Goal: Task Accomplishment & Management: Manage account settings

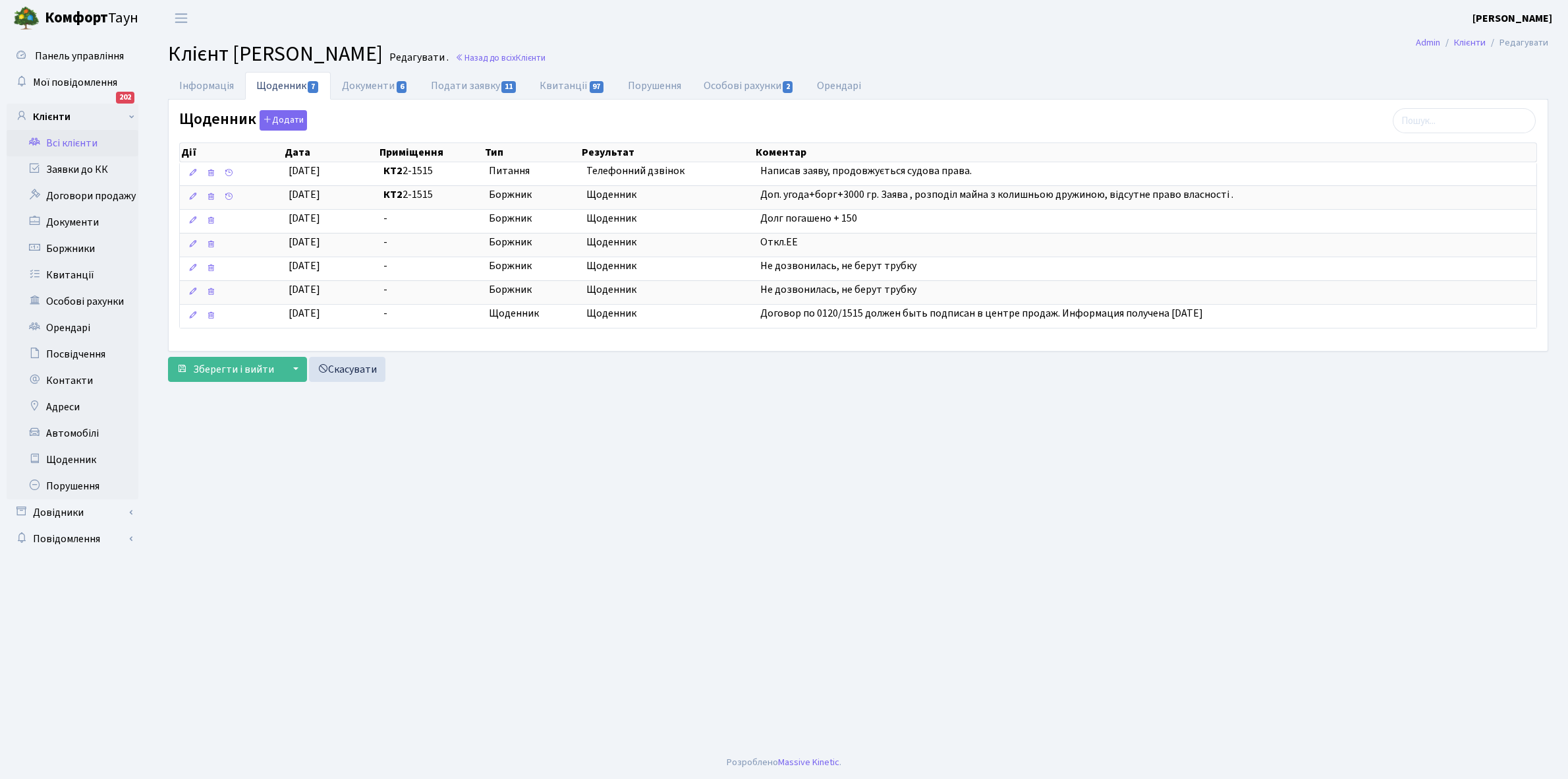
click at [64, 139] on link "Всі клієнти" at bounding box center [72, 142] width 131 height 26
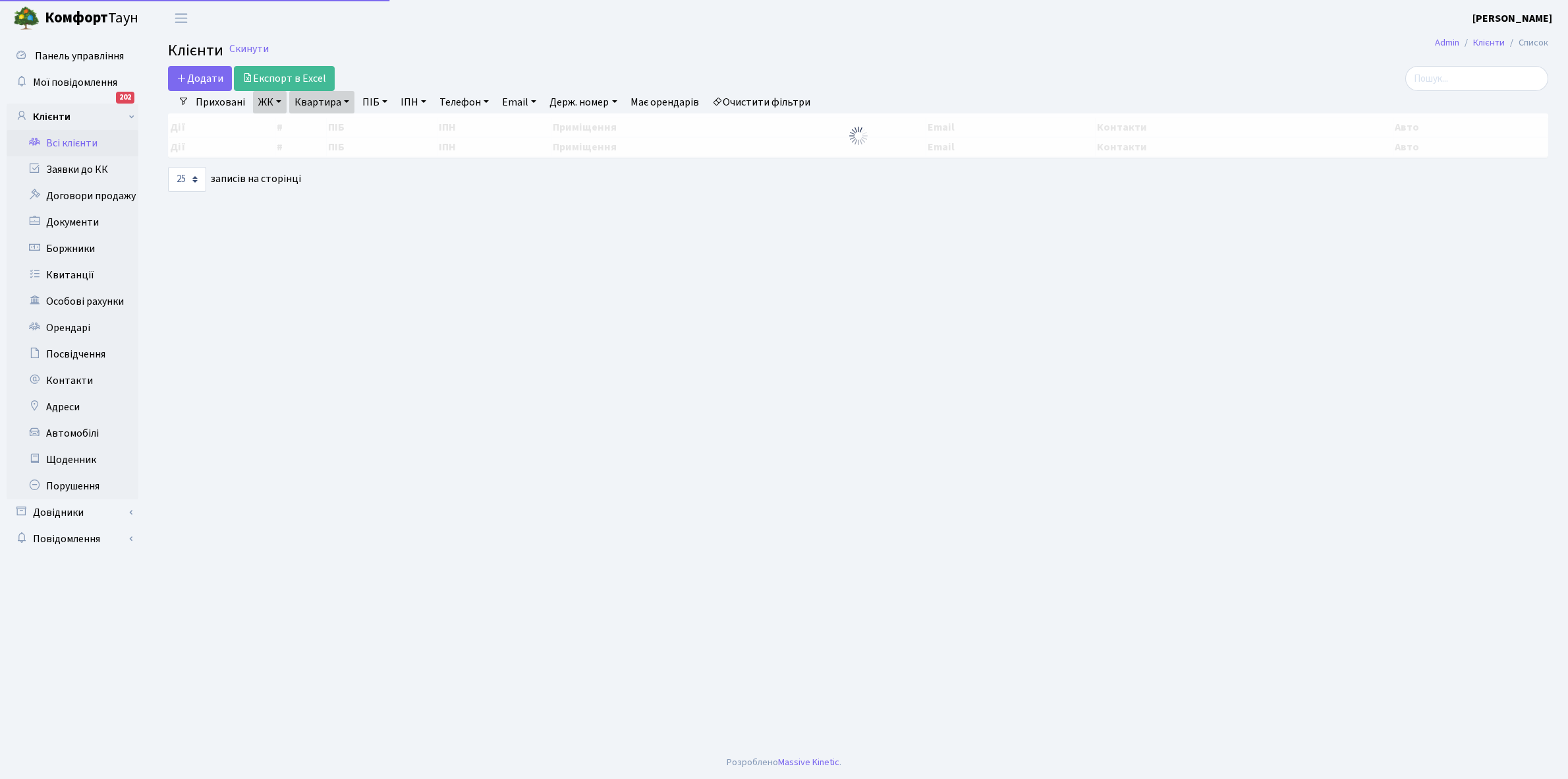
select select "25"
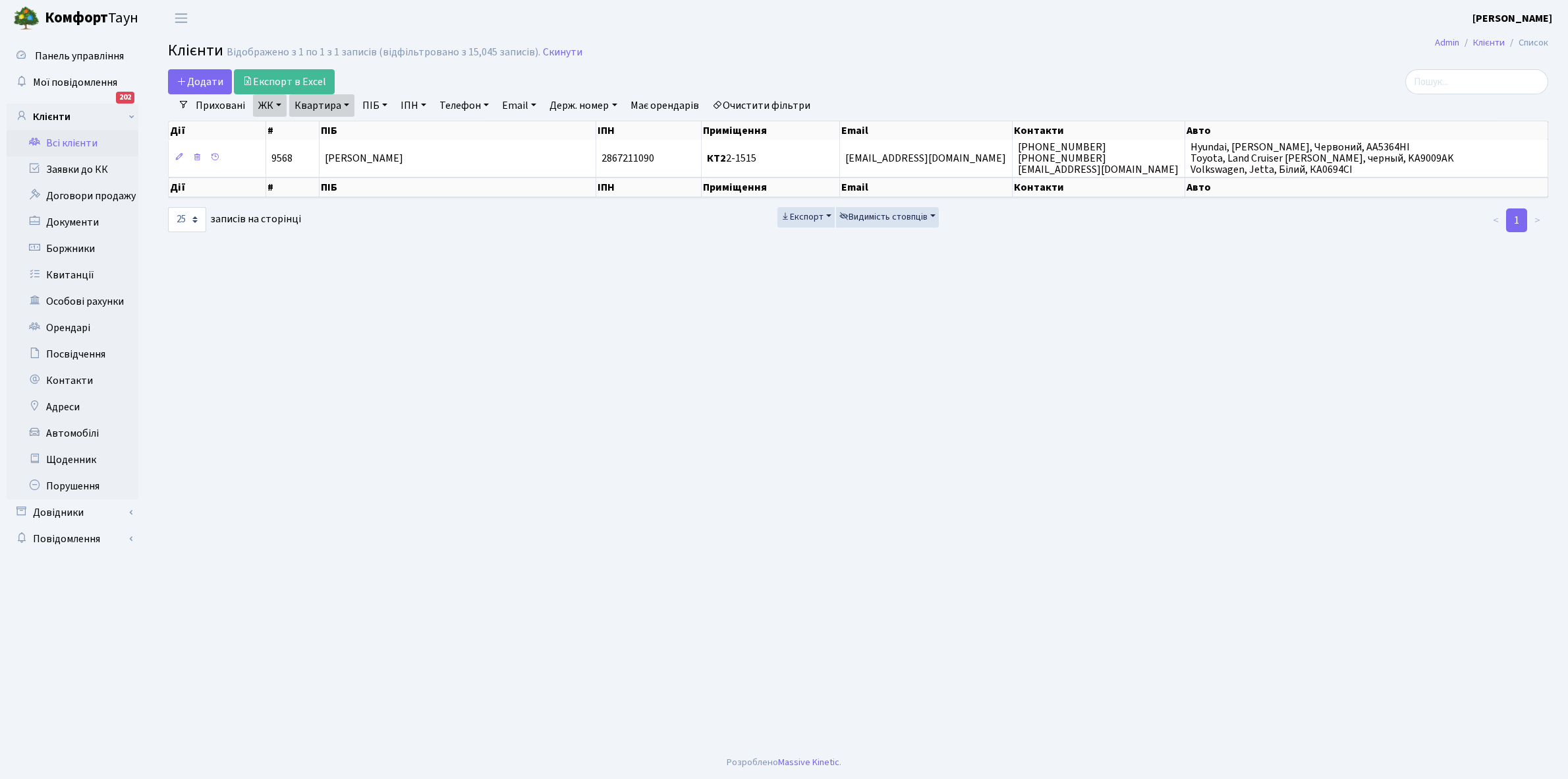
click at [344, 105] on link "Квартира" at bounding box center [321, 105] width 65 height 22
click at [340, 130] on input "2-1515" at bounding box center [328, 131] width 77 height 25
type input "2-875"
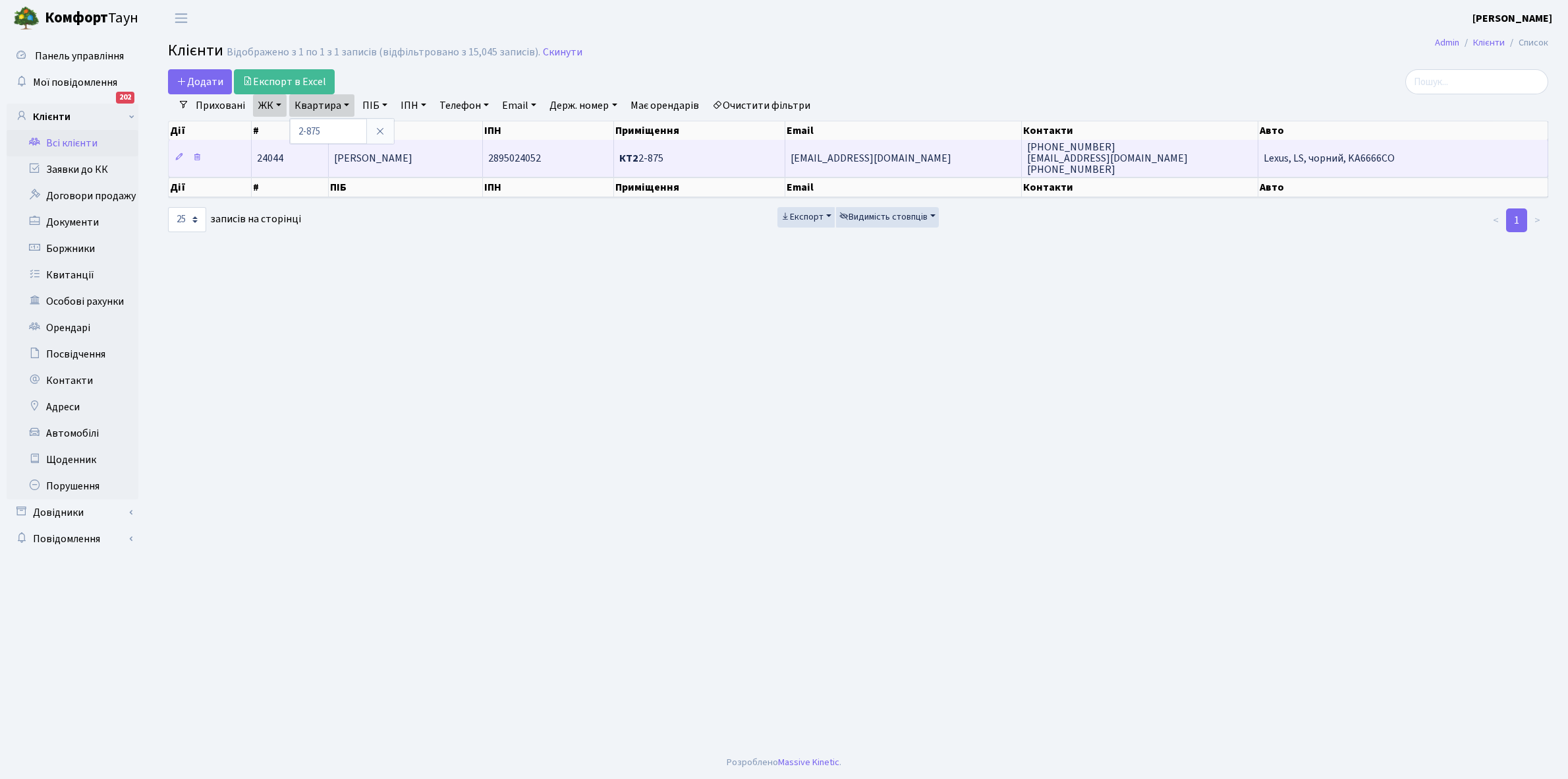
click at [407, 164] on td "Шан Чуньфен" at bounding box center [406, 158] width 154 height 36
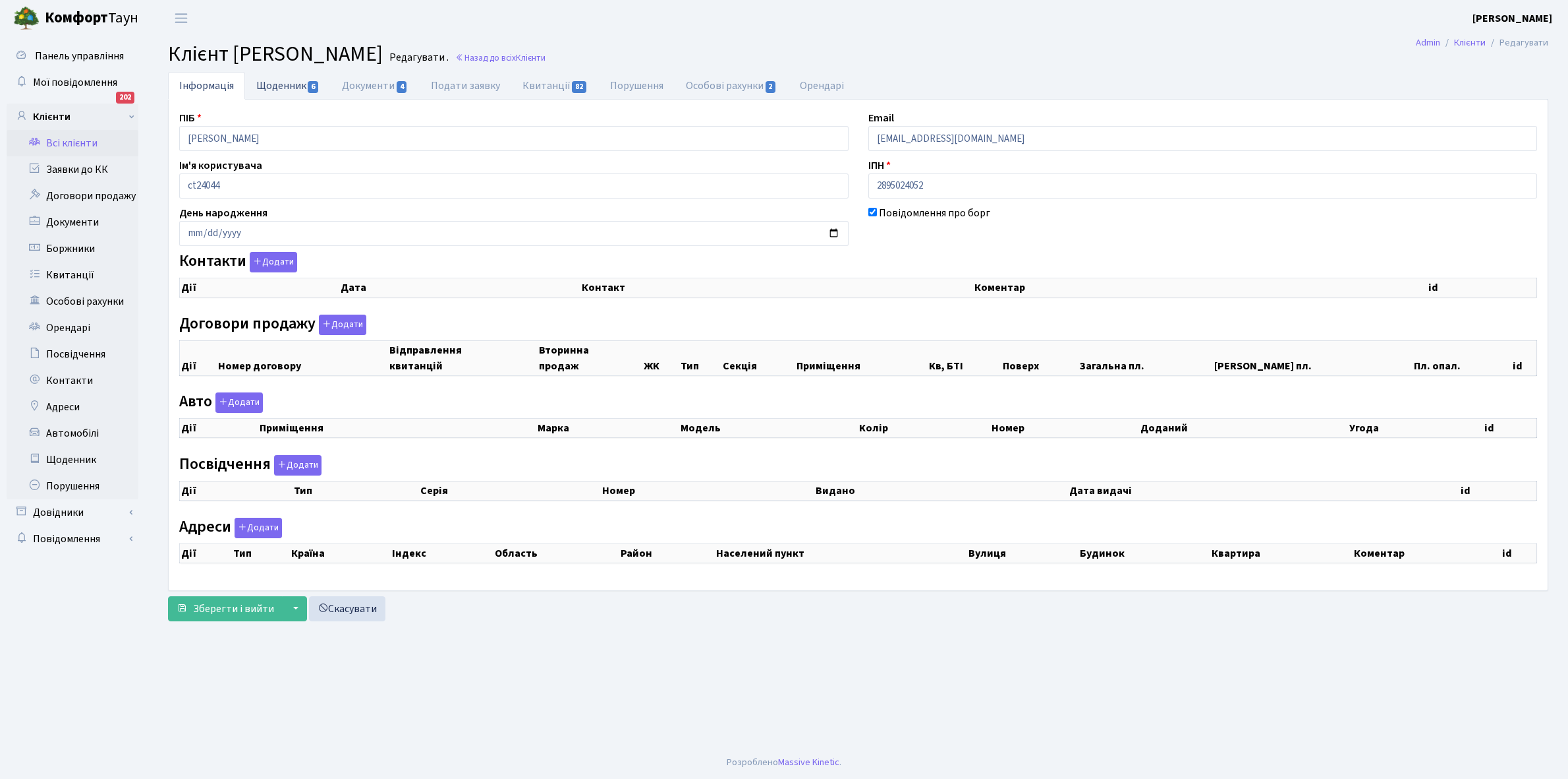
click at [272, 87] on link "Щоденник 6" at bounding box center [288, 86] width 86 height 27
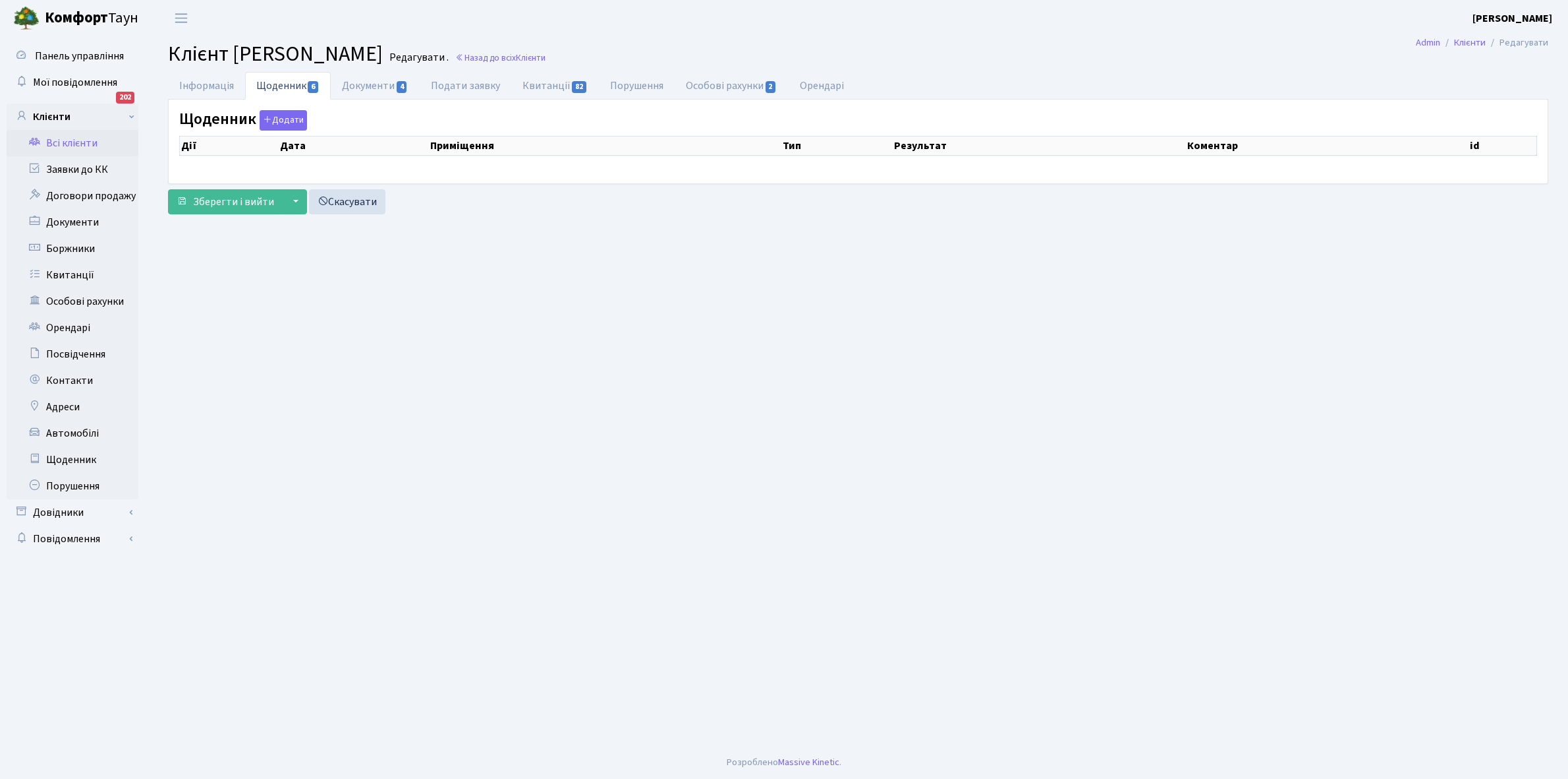
select select "25"
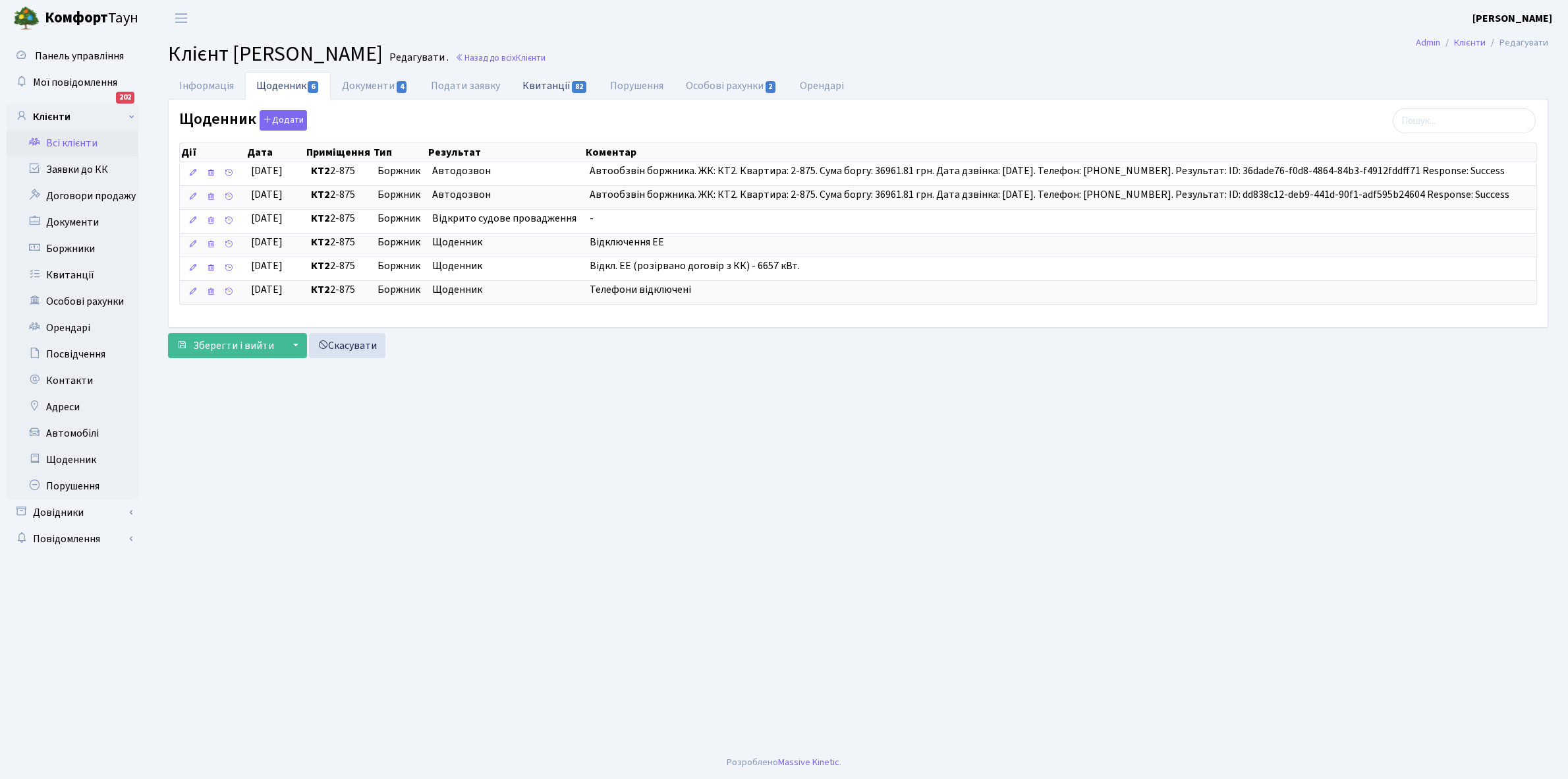
click at [551, 83] on link "Квитанції 82" at bounding box center [555, 86] width 88 height 27
select select "25"
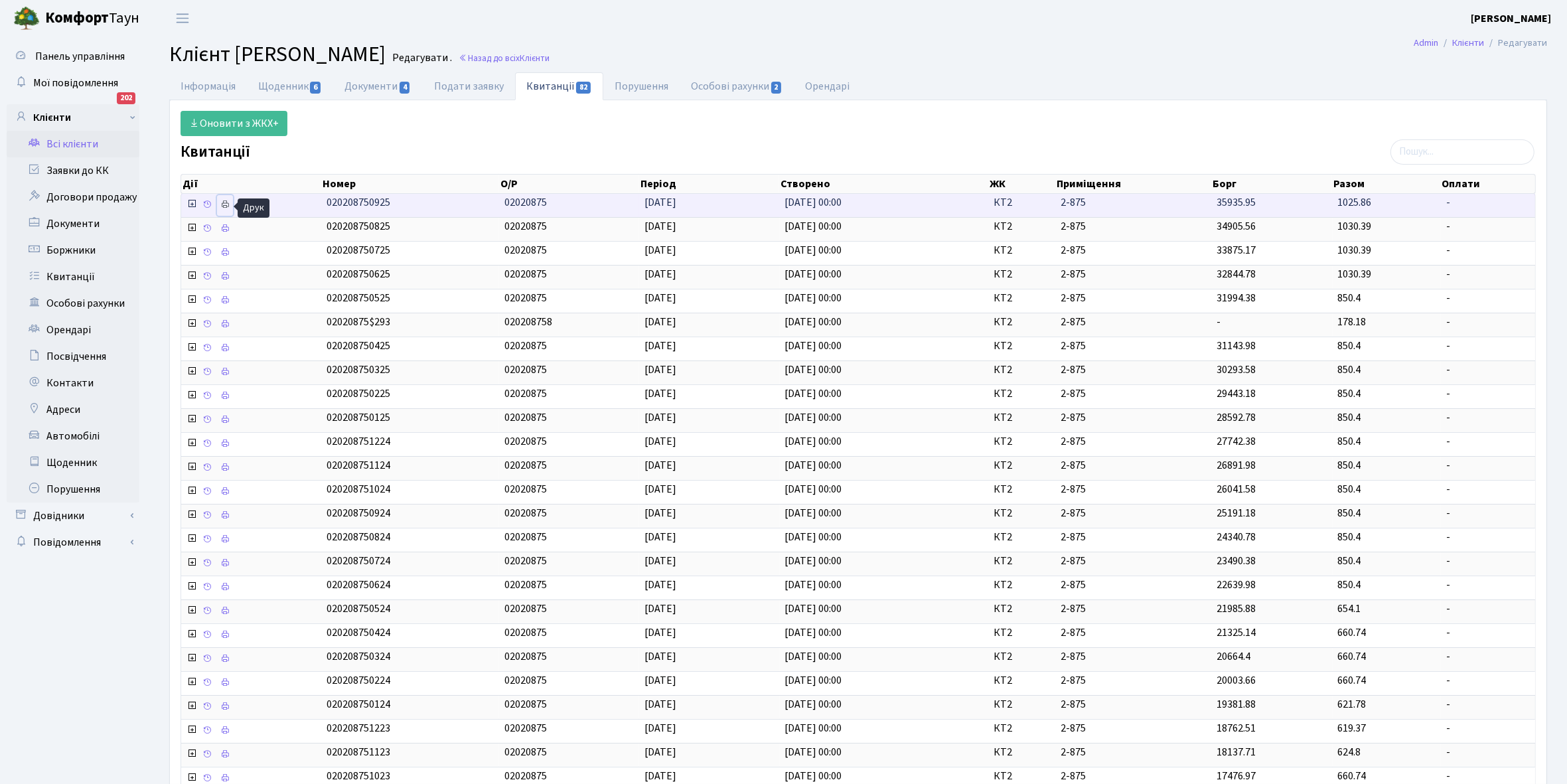
click at [227, 207] on icon at bounding box center [225, 204] width 9 height 9
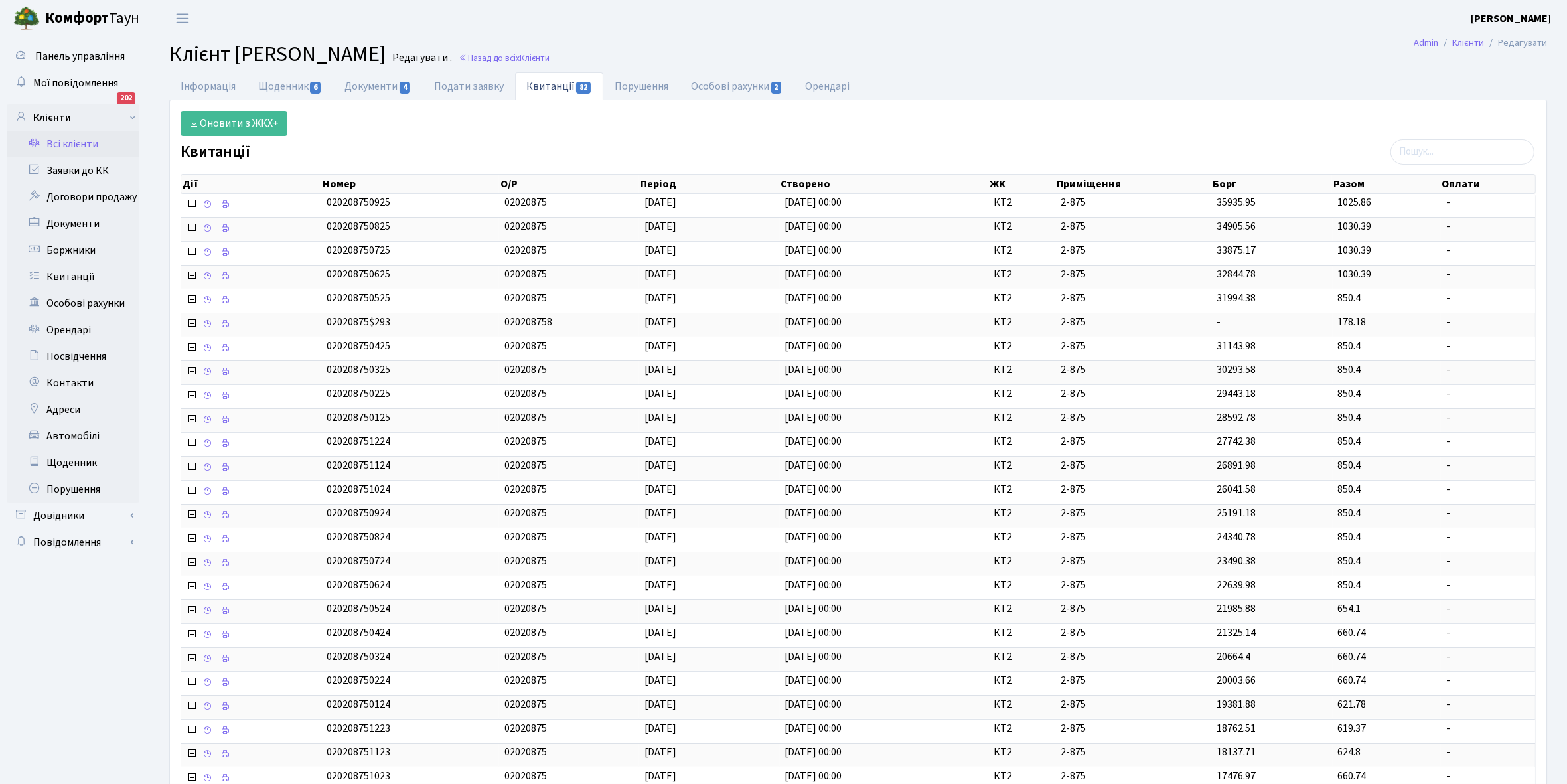
click at [75, 141] on link "Всі клієнти" at bounding box center [73, 143] width 132 height 26
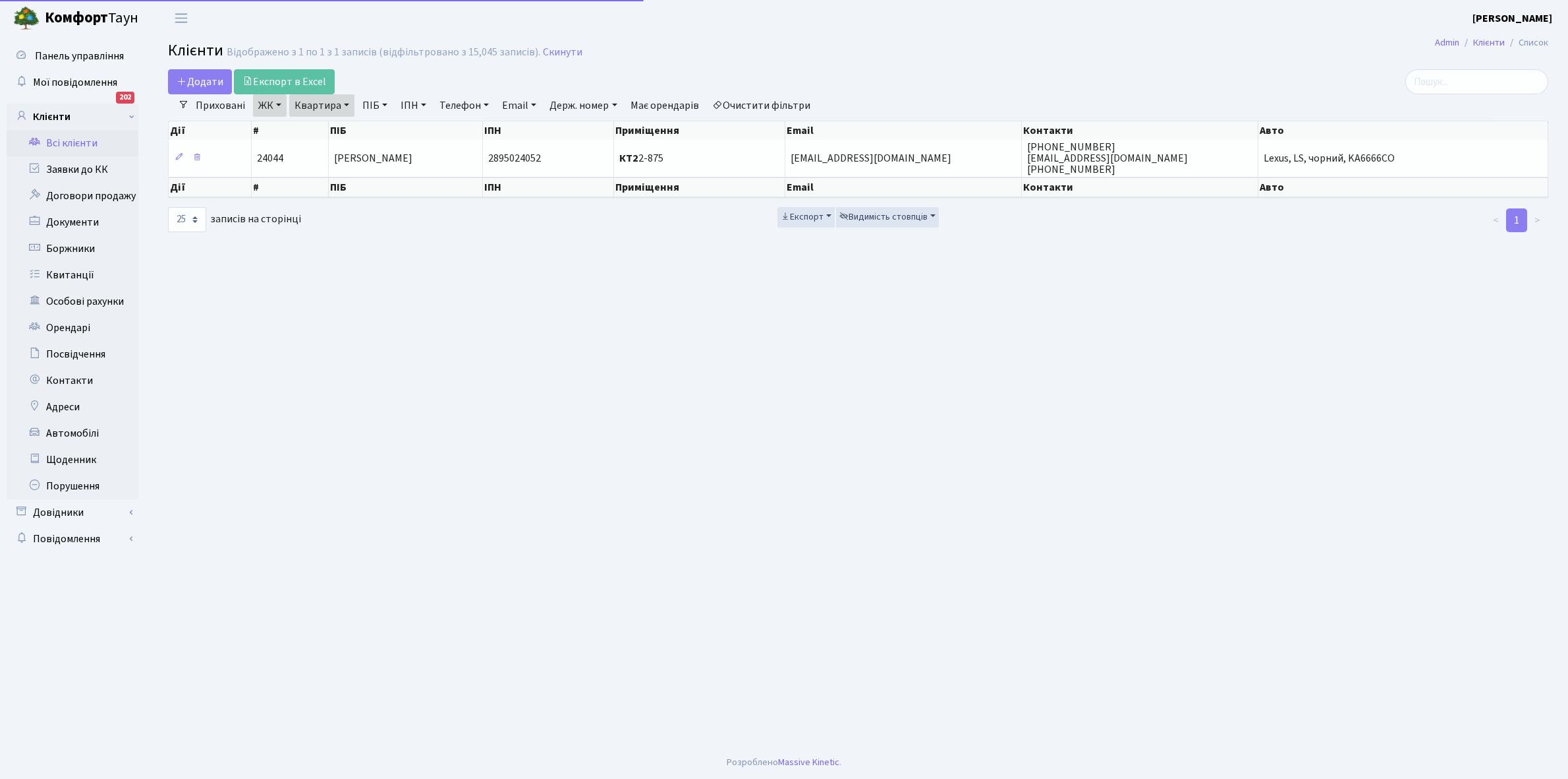
select select "25"
click at [346, 103] on link "Квартира" at bounding box center [321, 105] width 65 height 22
click at [336, 127] on input "2-875" at bounding box center [328, 131] width 77 height 25
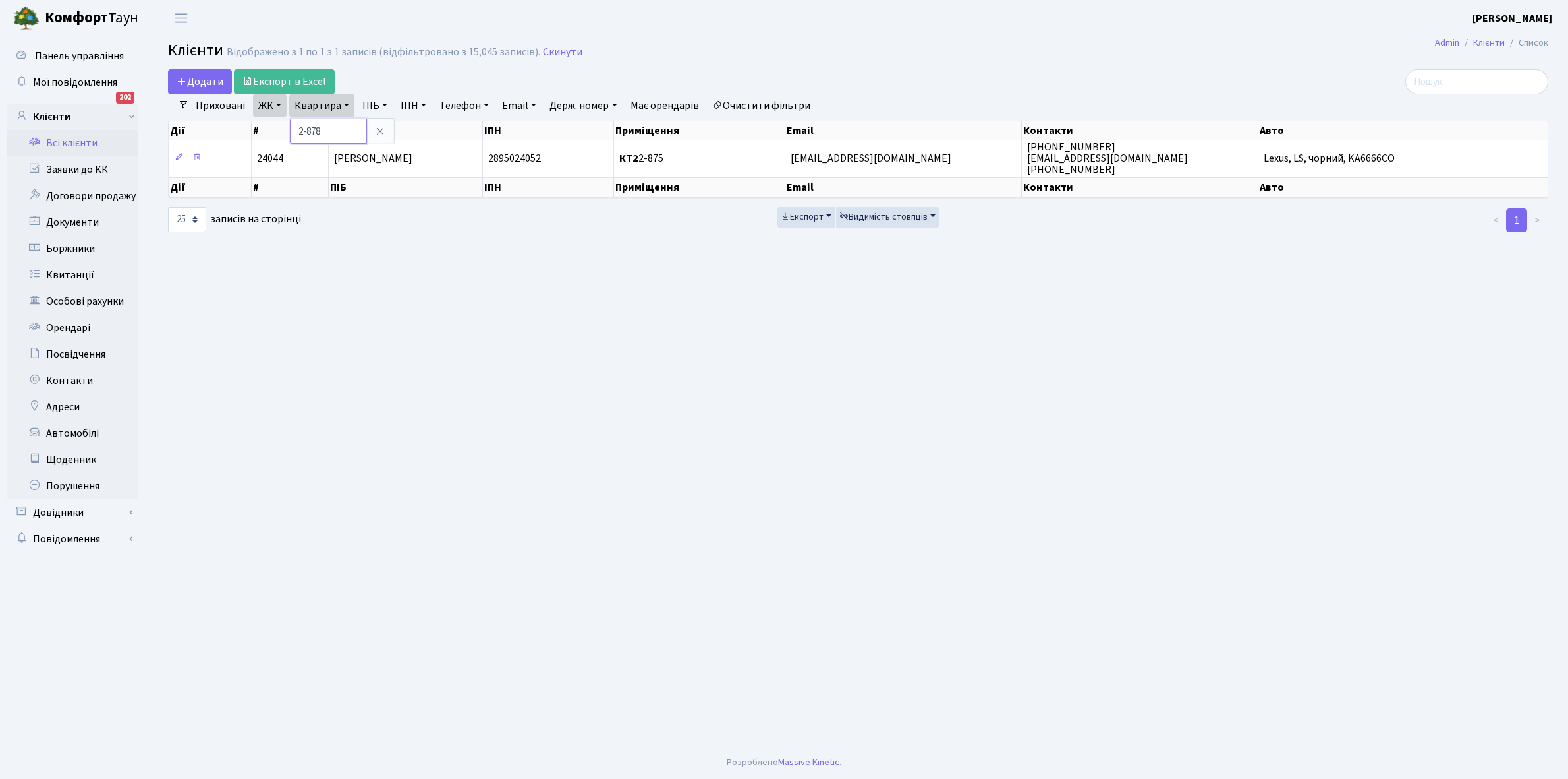
type input "2-878"
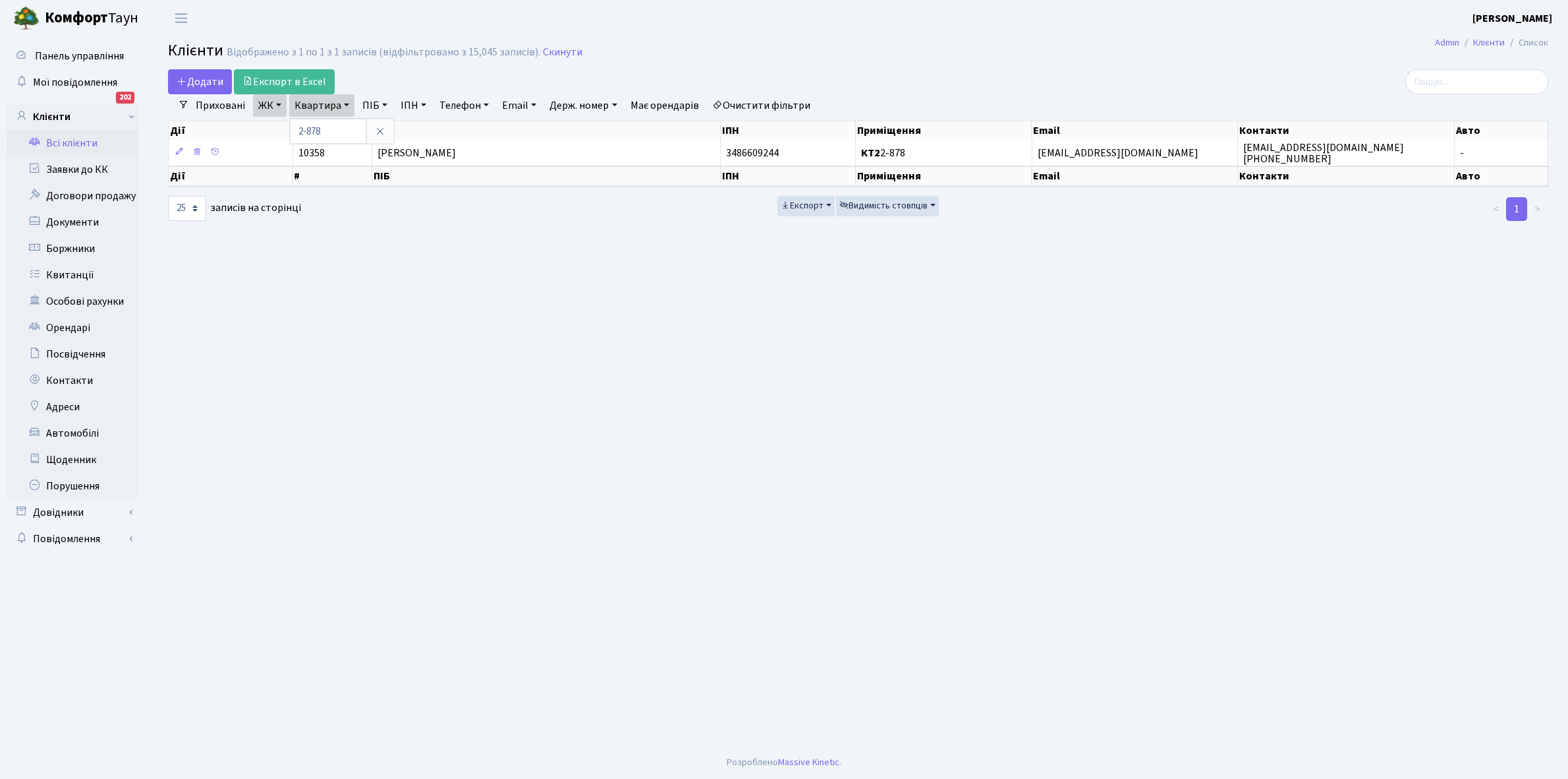
click at [526, 116] on link "Email" at bounding box center [519, 105] width 45 height 22
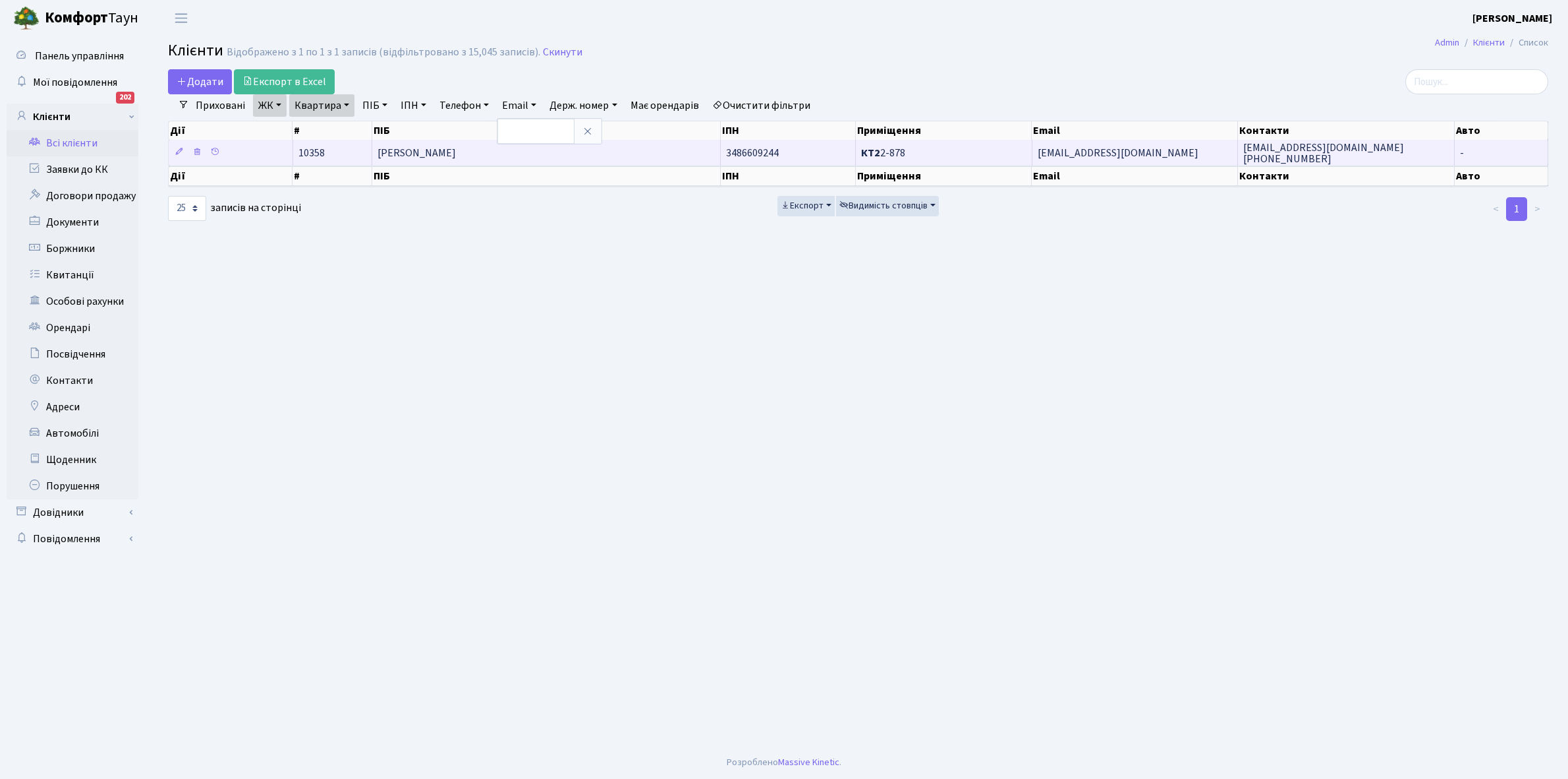
click at [456, 156] on span "Гаврилюк Карина Олександрівна" at bounding box center [417, 153] width 79 height 15
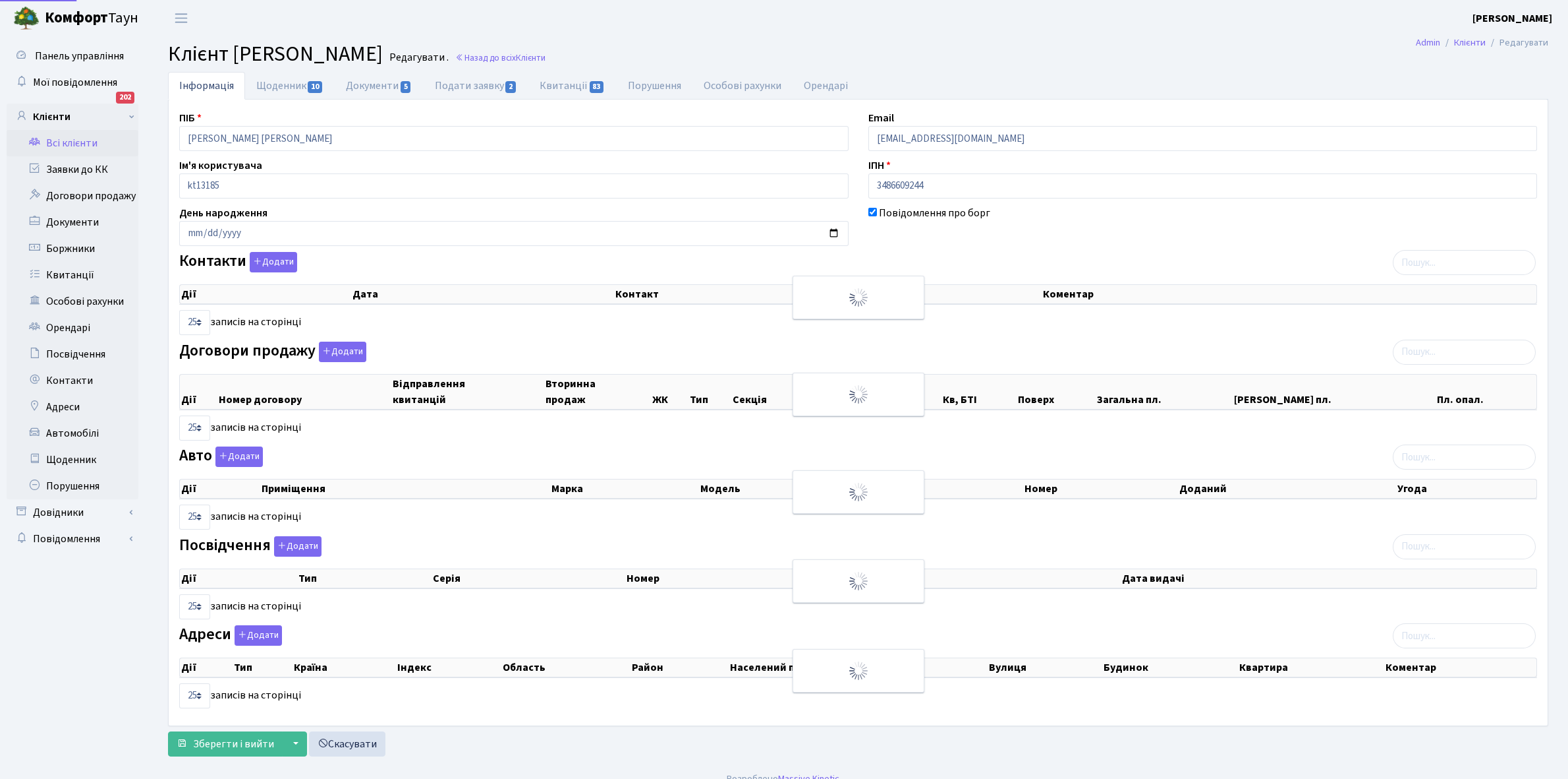
select select "25"
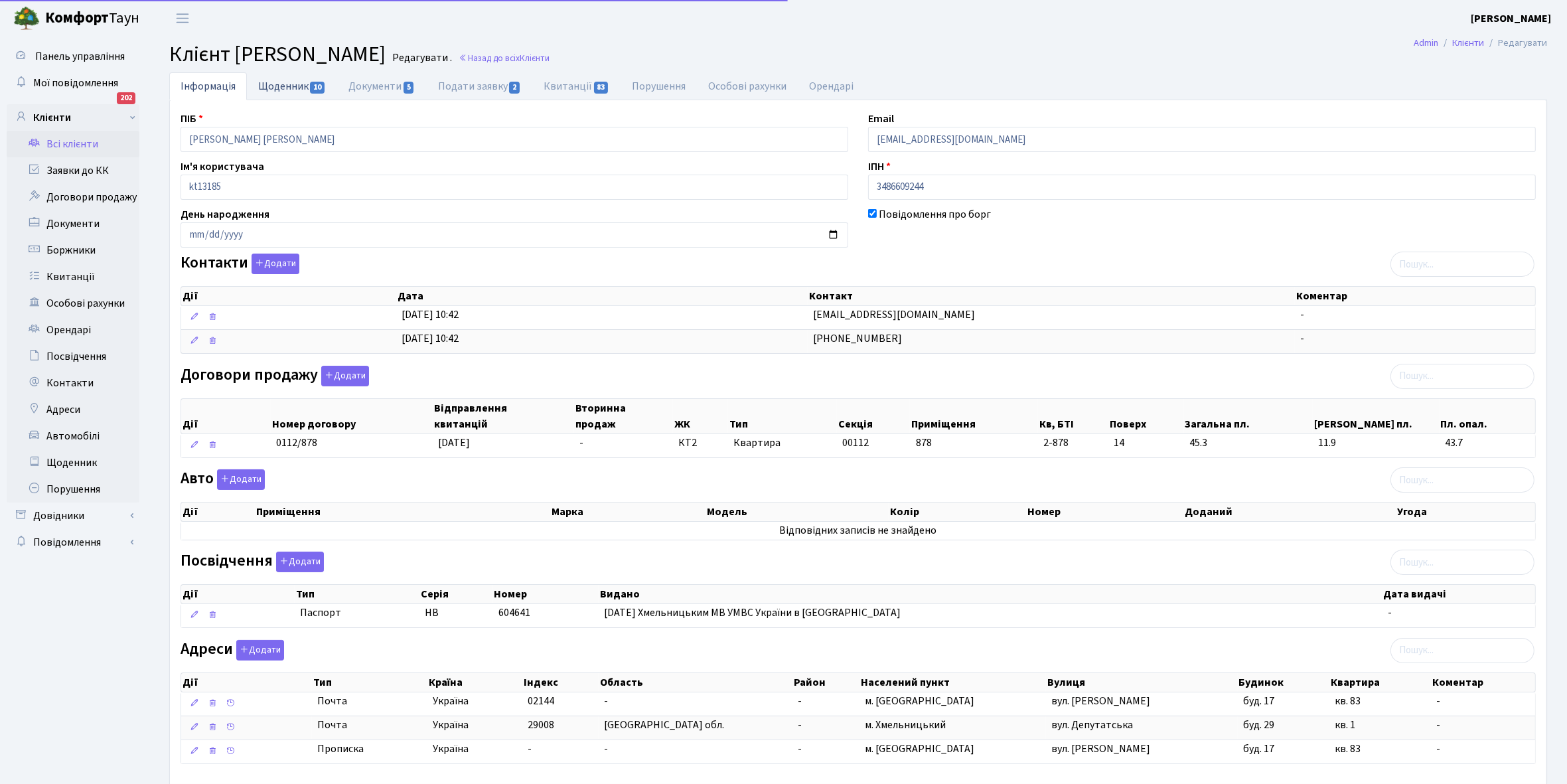
click at [275, 83] on link "Щоденник 10" at bounding box center [292, 86] width 90 height 27
select select "25"
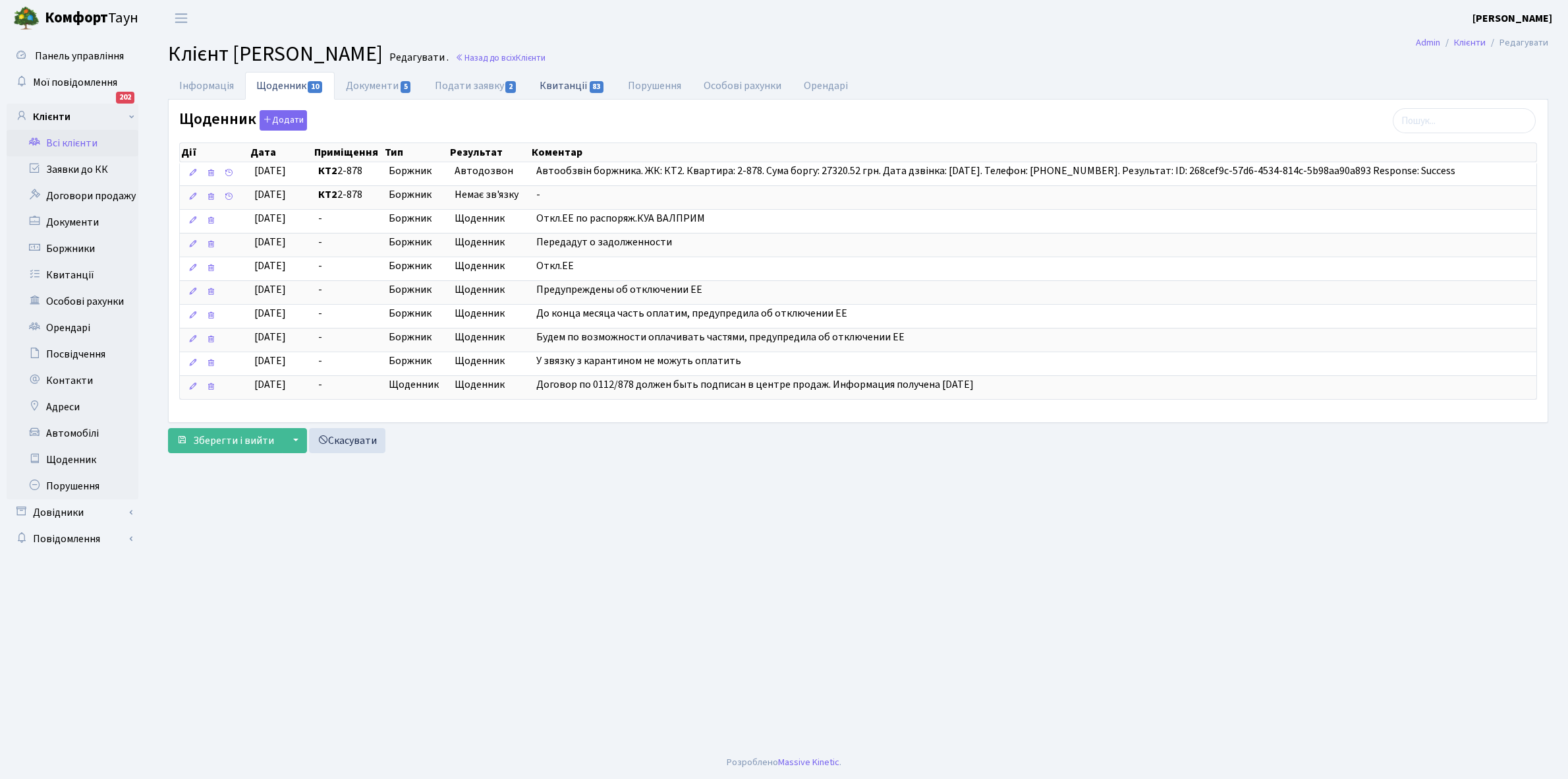
click at [568, 87] on link "Квитанції 83" at bounding box center [572, 86] width 88 height 27
select select "25"
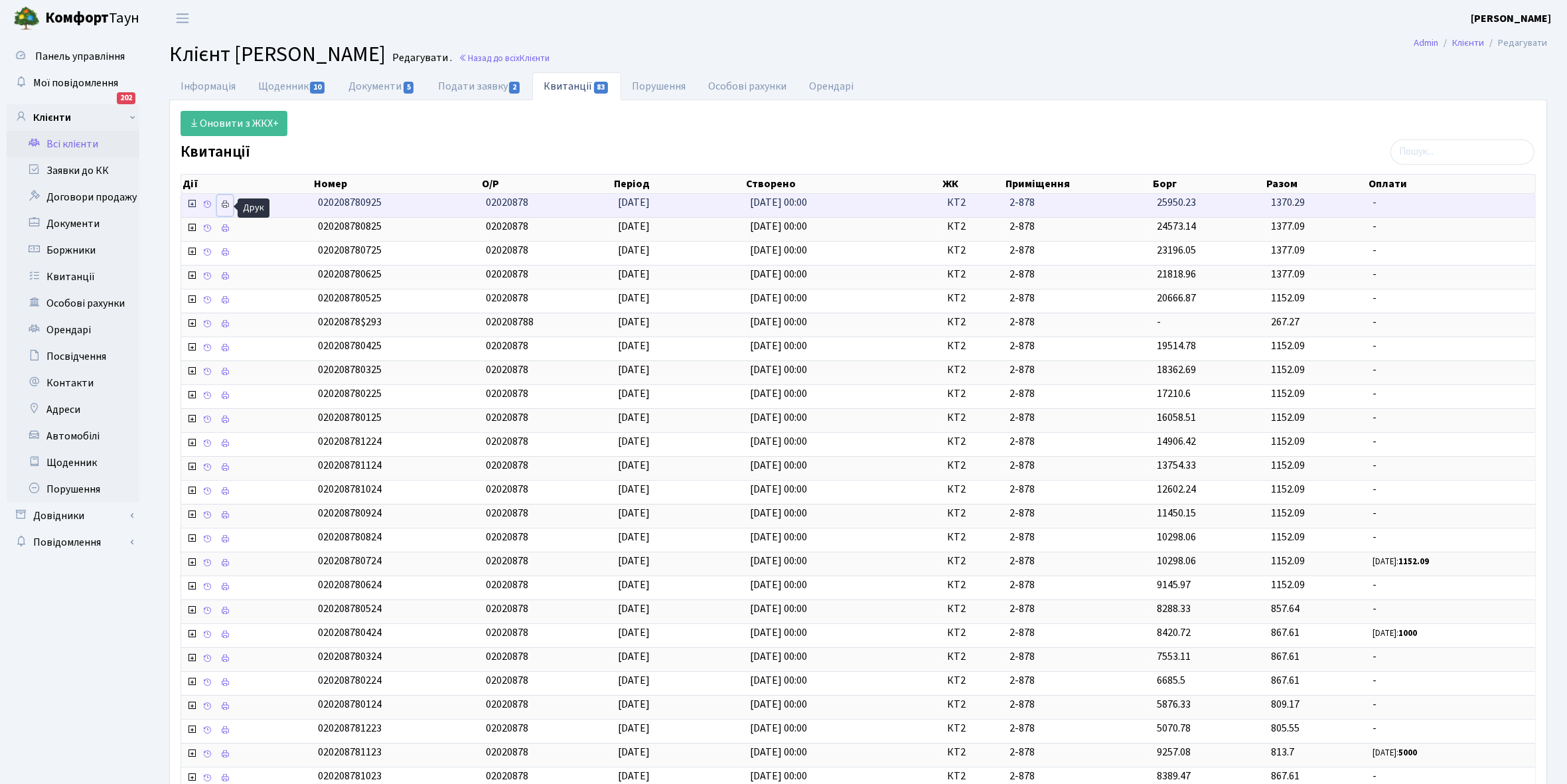
click at [226, 208] on icon at bounding box center [225, 204] width 9 height 9
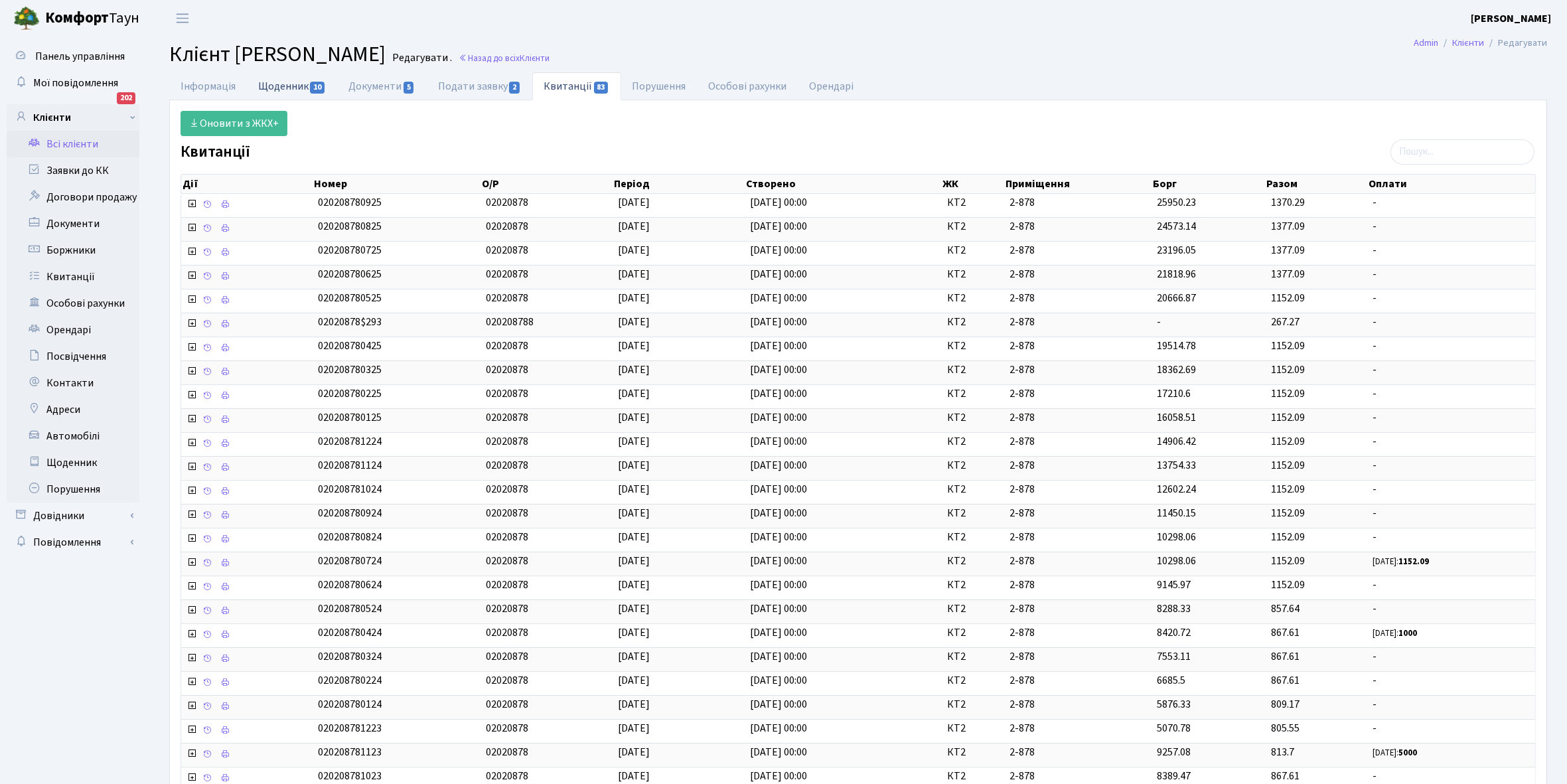
click at [276, 86] on link "Щоденник 10" at bounding box center [292, 86] width 90 height 27
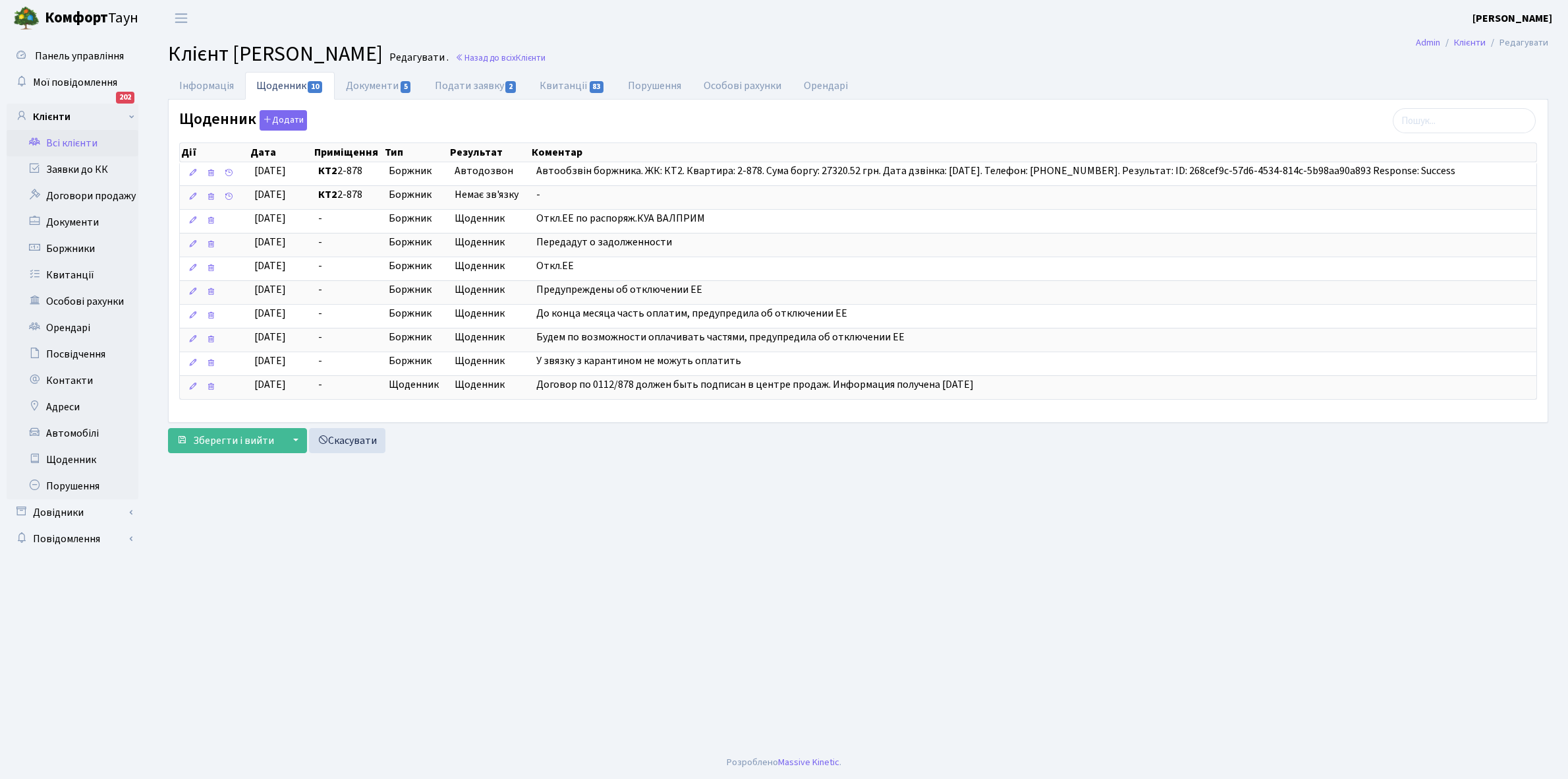
click at [62, 142] on link "Всі клієнти" at bounding box center [72, 142] width 131 height 26
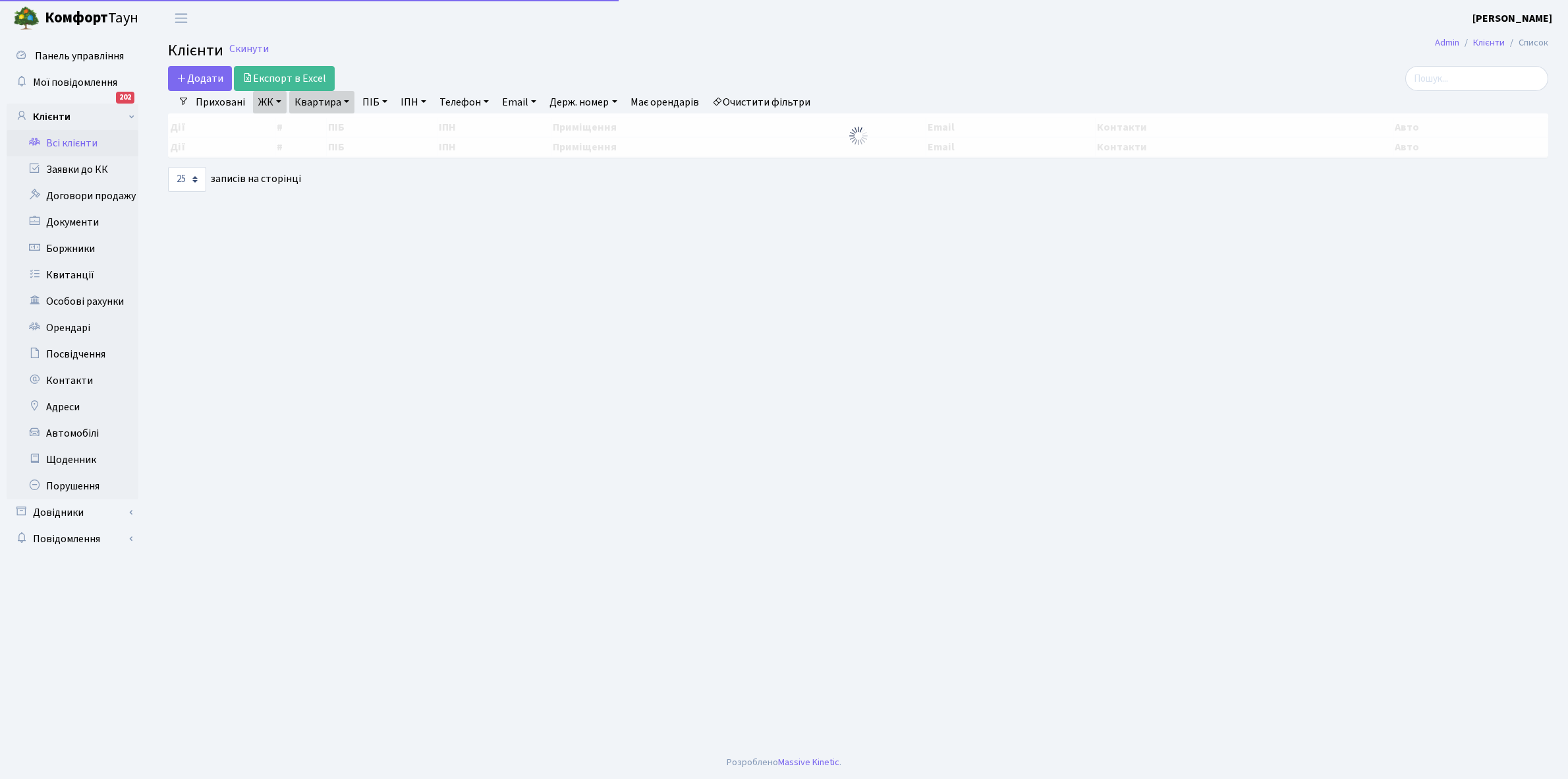
select select "25"
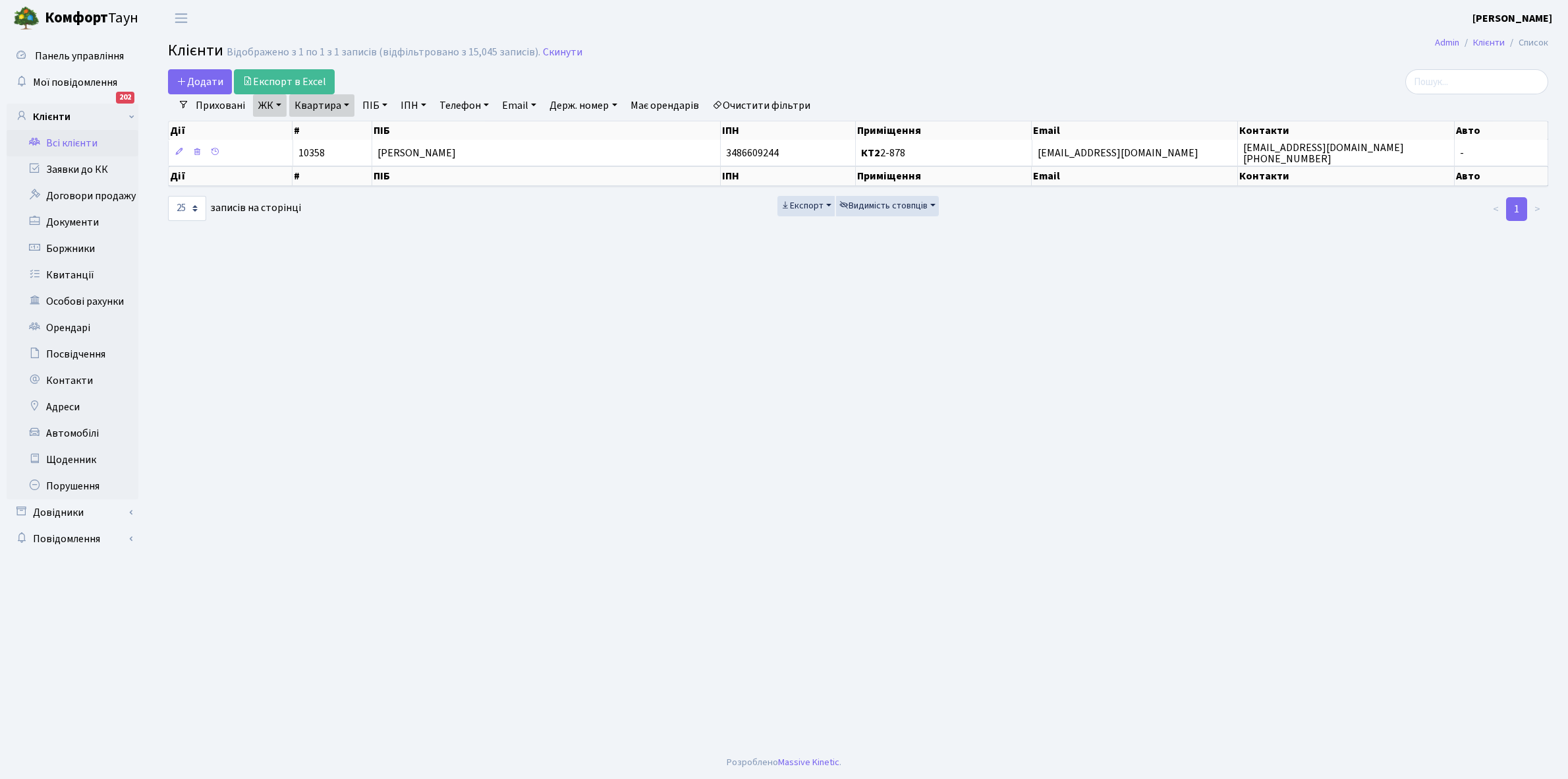
click at [345, 103] on link "Квартира" at bounding box center [321, 105] width 65 height 22
click at [338, 119] on div "2-878" at bounding box center [342, 130] width 105 height 26
click at [346, 105] on link "Квартира" at bounding box center [321, 105] width 65 height 22
click at [344, 132] on input "2-878" at bounding box center [328, 131] width 77 height 25
type input "2-889"
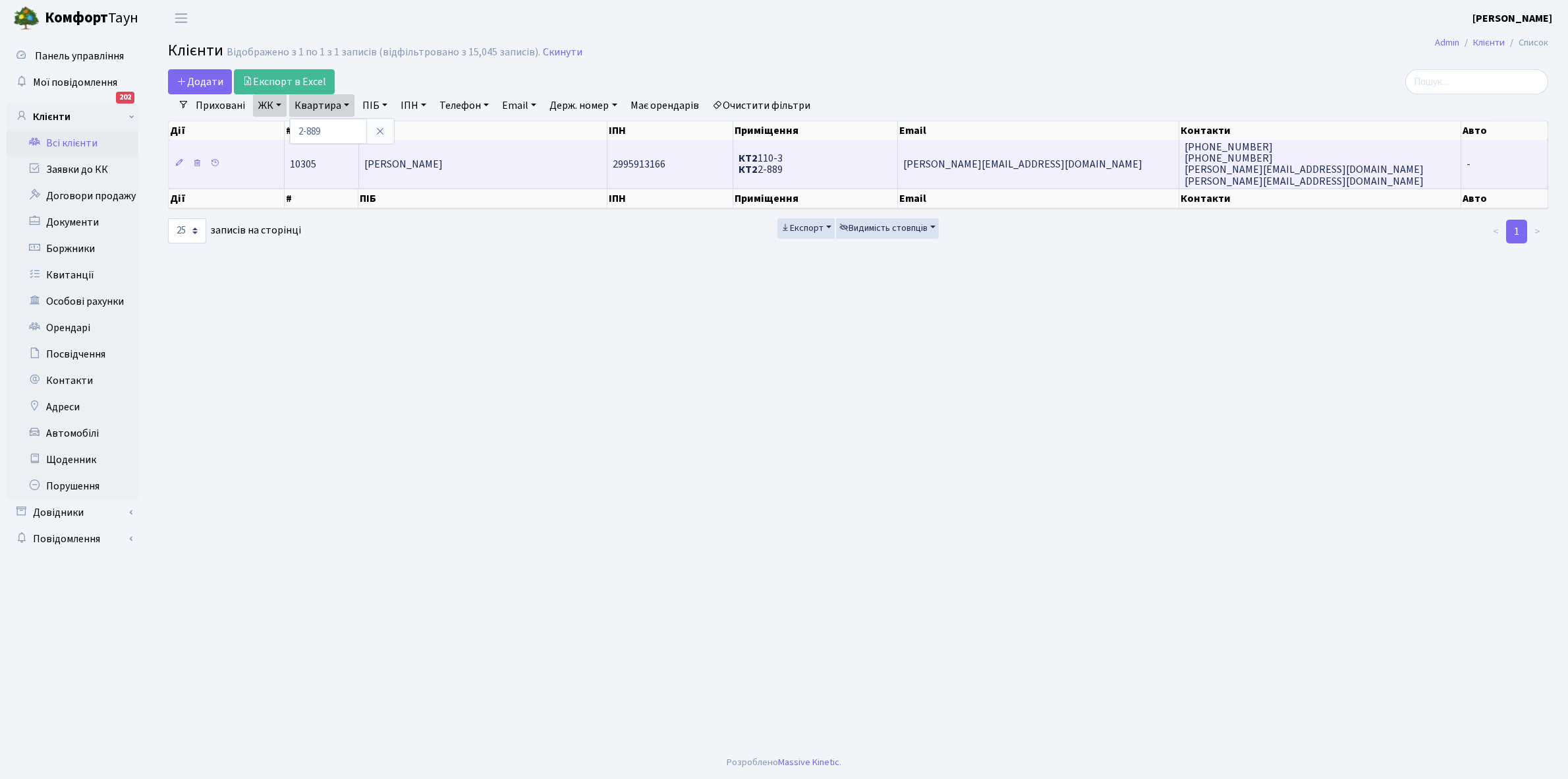
click at [458, 176] on td "[PERSON_NAME]" at bounding box center [484, 164] width 249 height 48
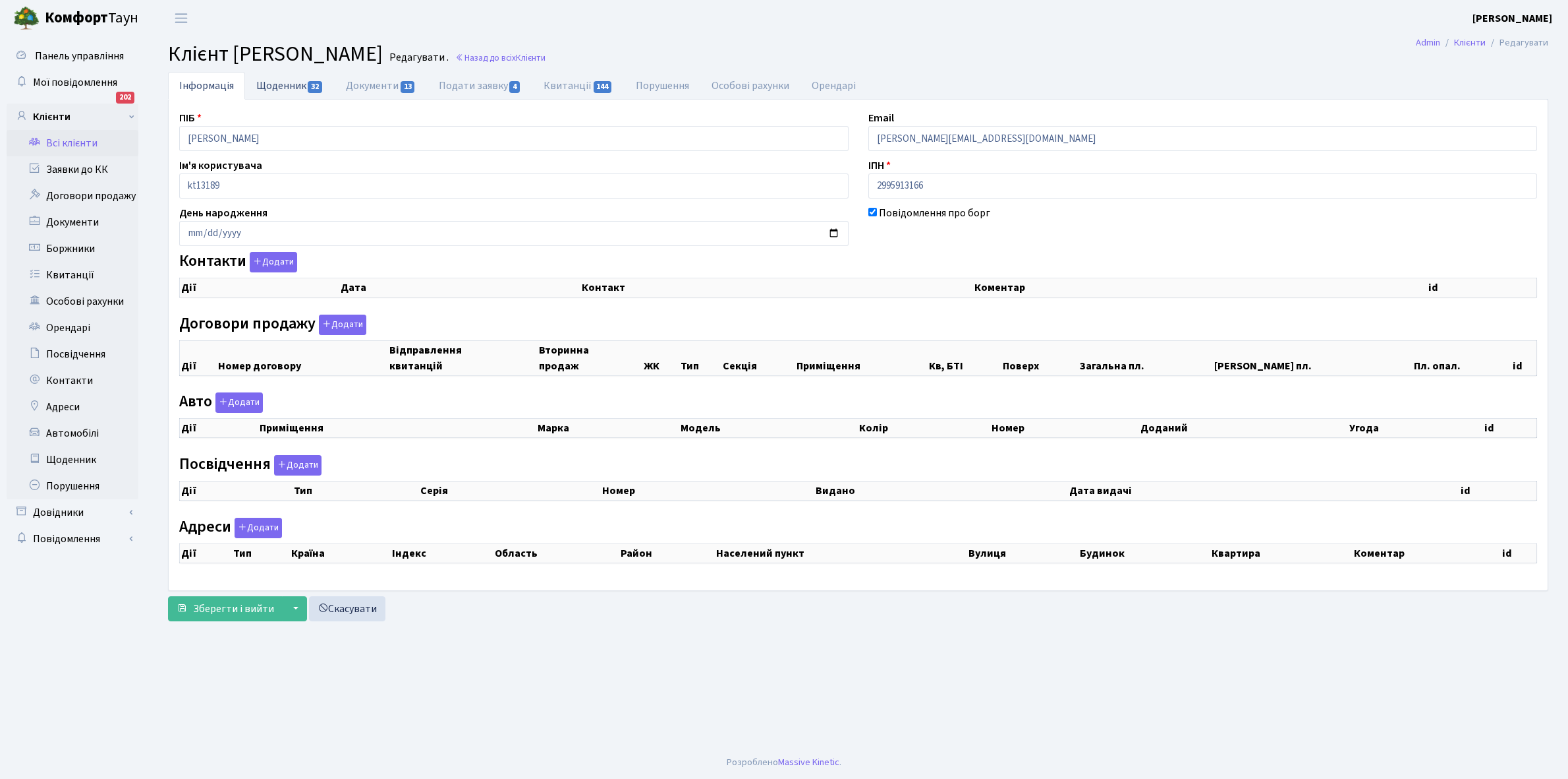
click at [280, 90] on link "Щоденник 32" at bounding box center [290, 86] width 90 height 27
select select "25"
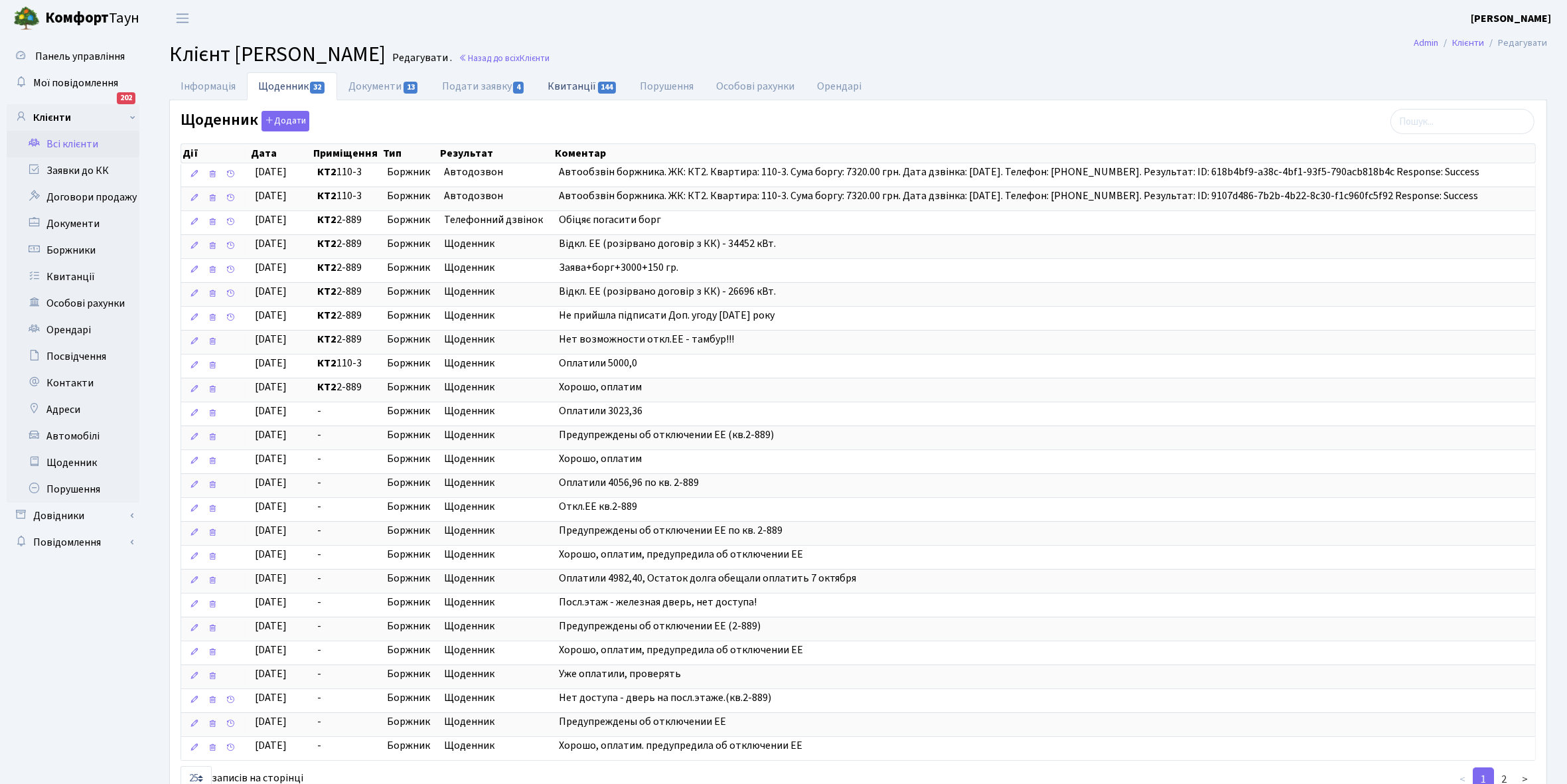
click at [576, 89] on link "Квитанції 144" at bounding box center [582, 86] width 92 height 27
select select "25"
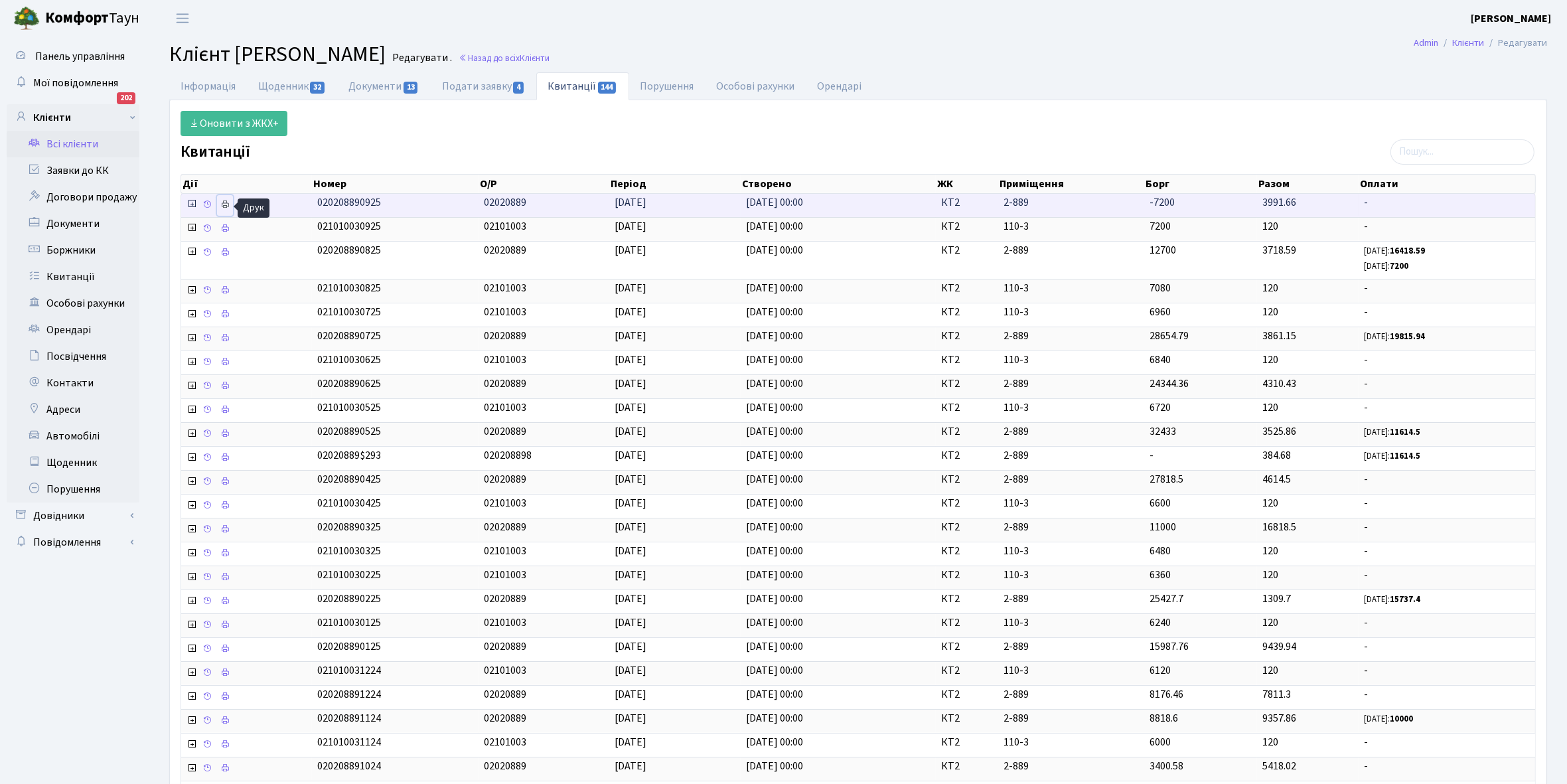
click at [223, 205] on icon at bounding box center [225, 204] width 9 height 9
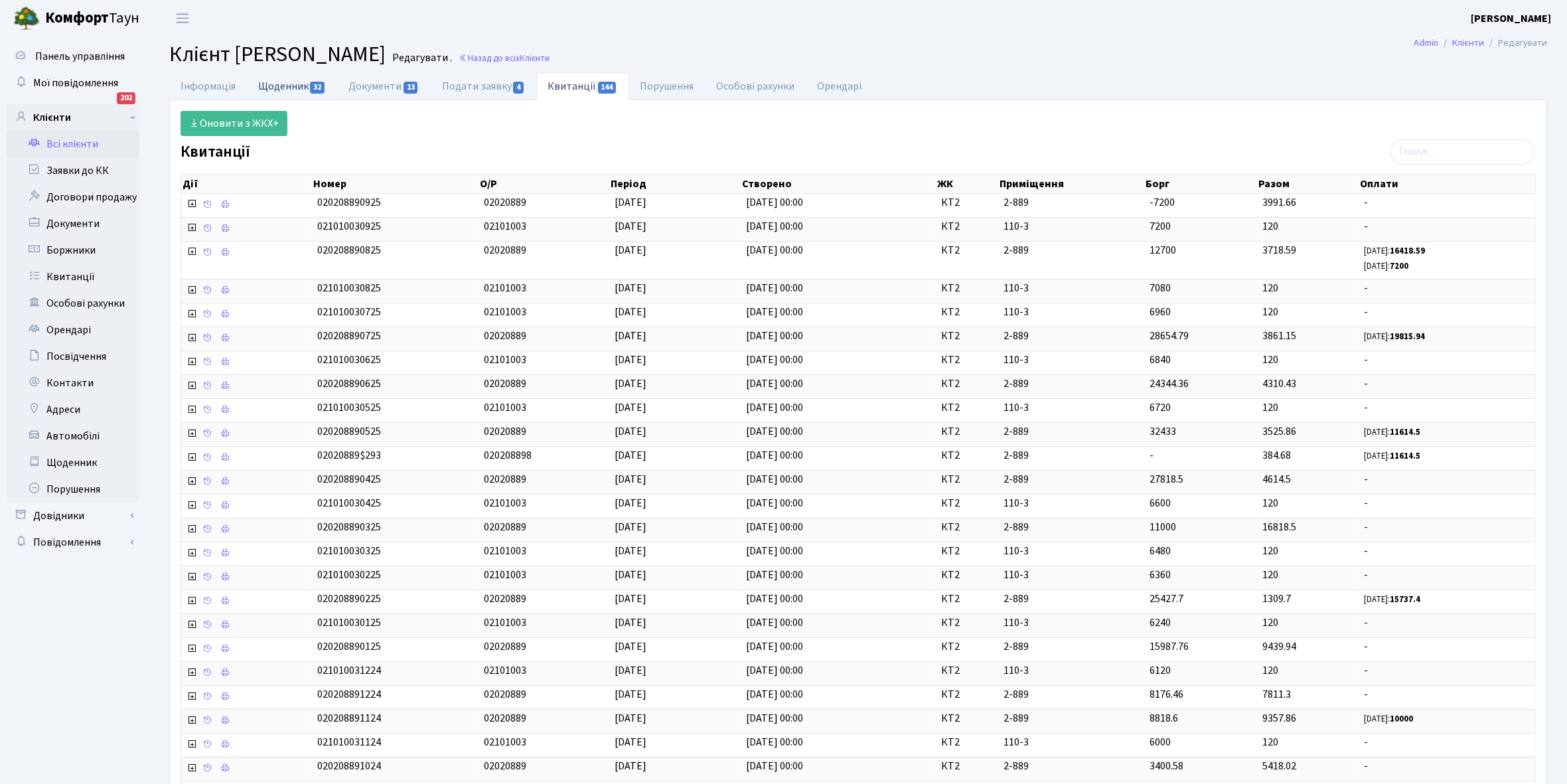
click at [284, 77] on link "Щоденник 32" at bounding box center [292, 86] width 90 height 27
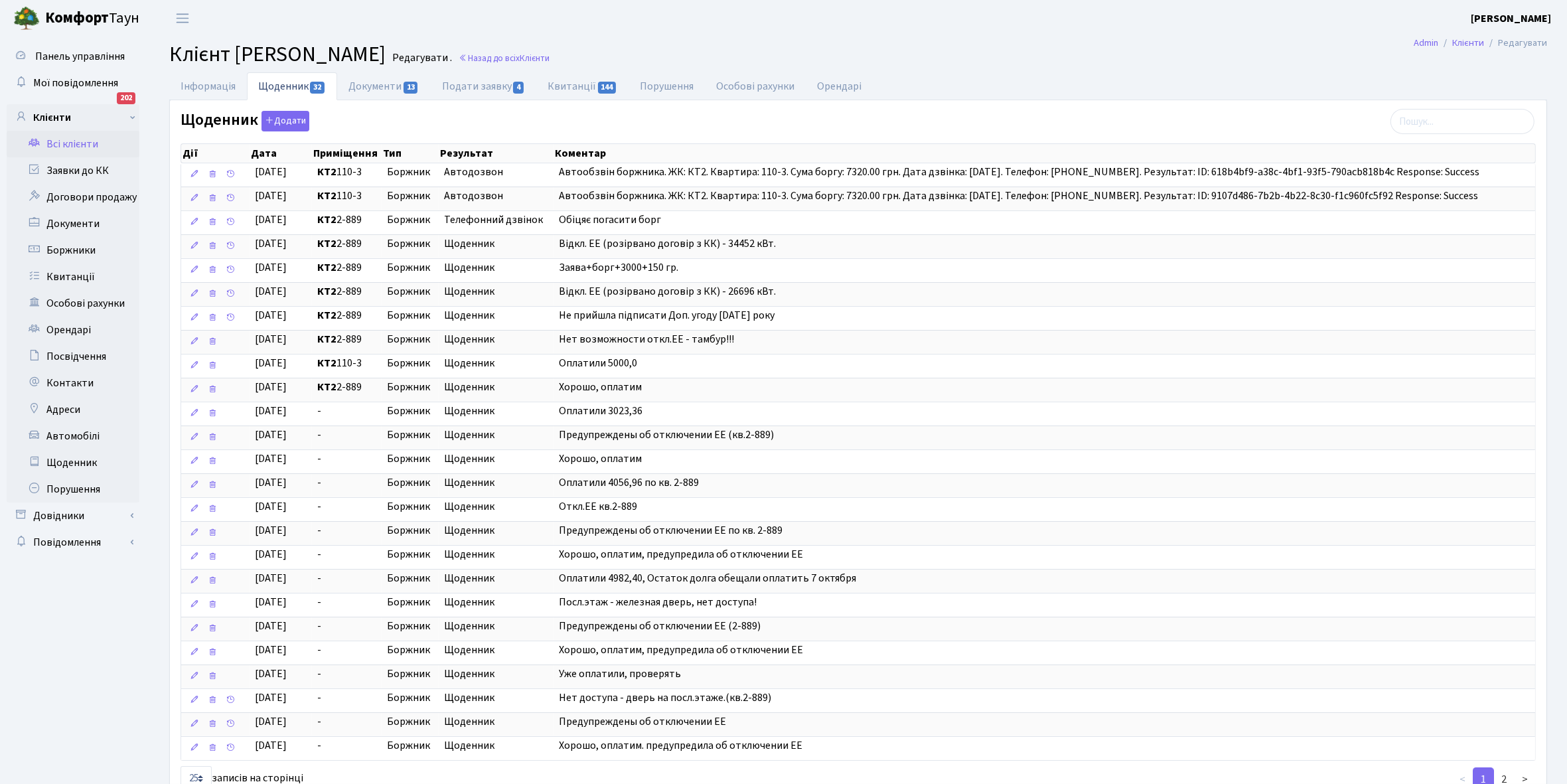
click at [61, 143] on link "Всі клієнти" at bounding box center [73, 143] width 132 height 26
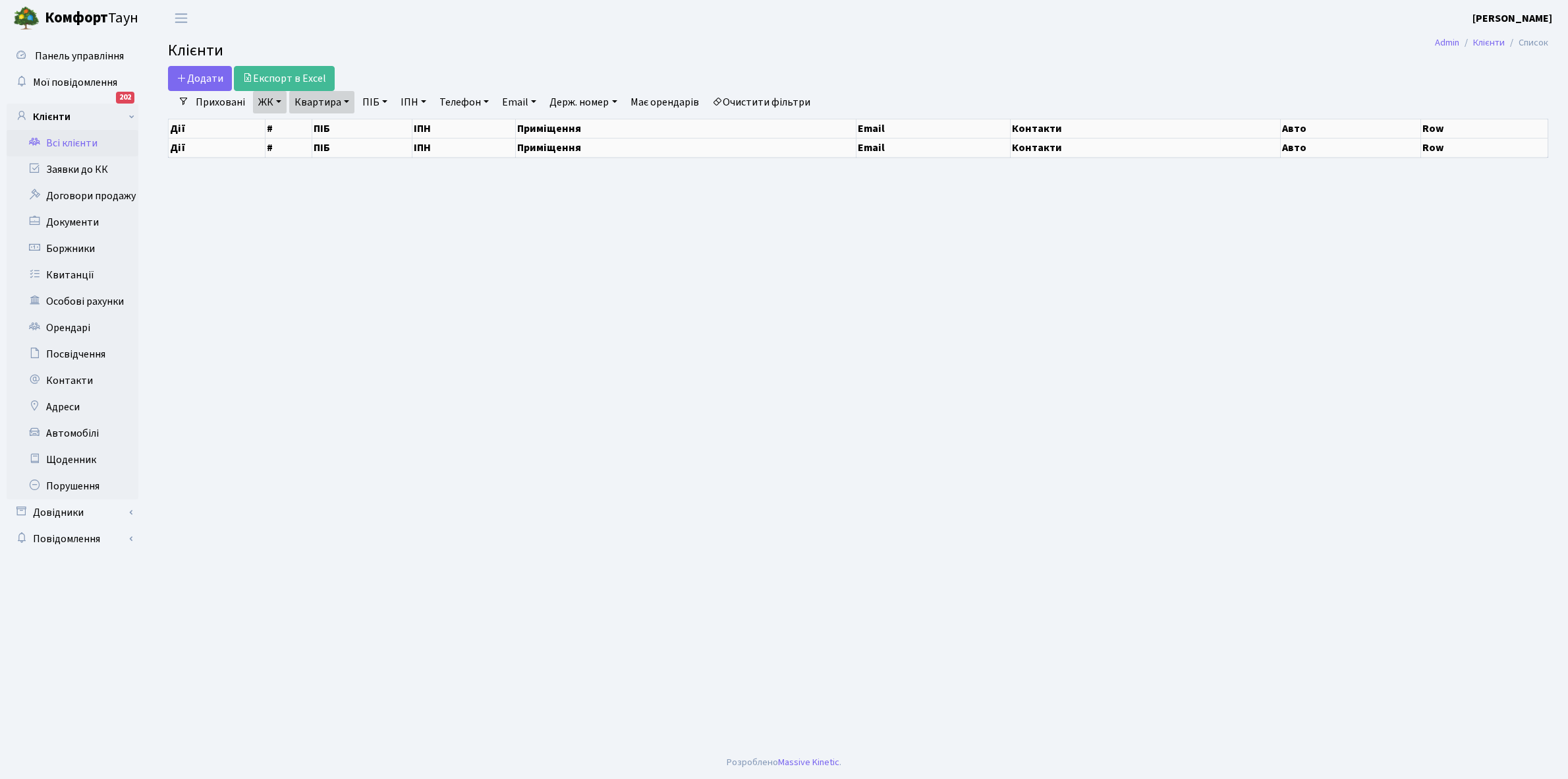
select select "25"
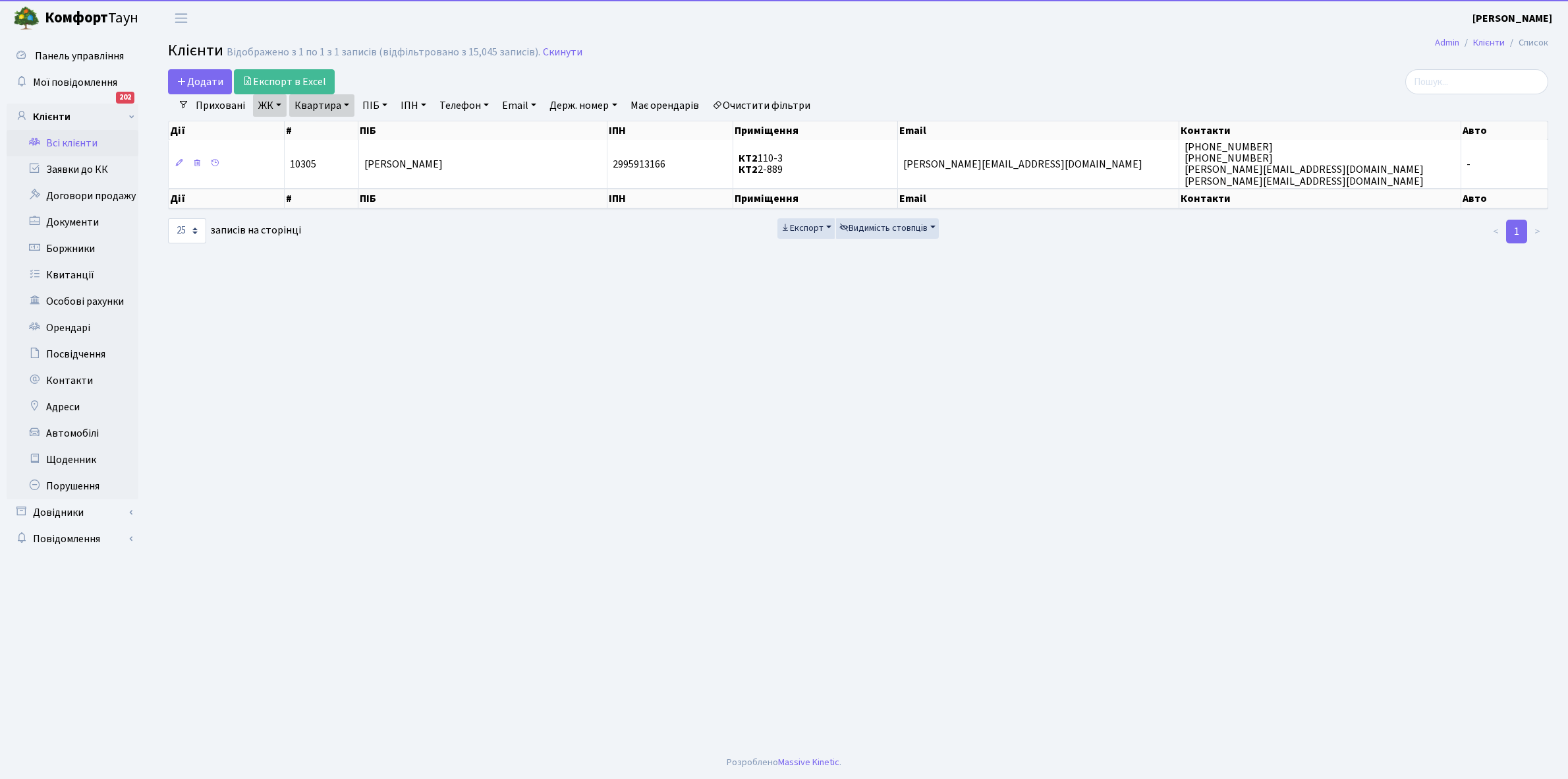
click at [346, 102] on link "Квартира" at bounding box center [321, 105] width 65 height 22
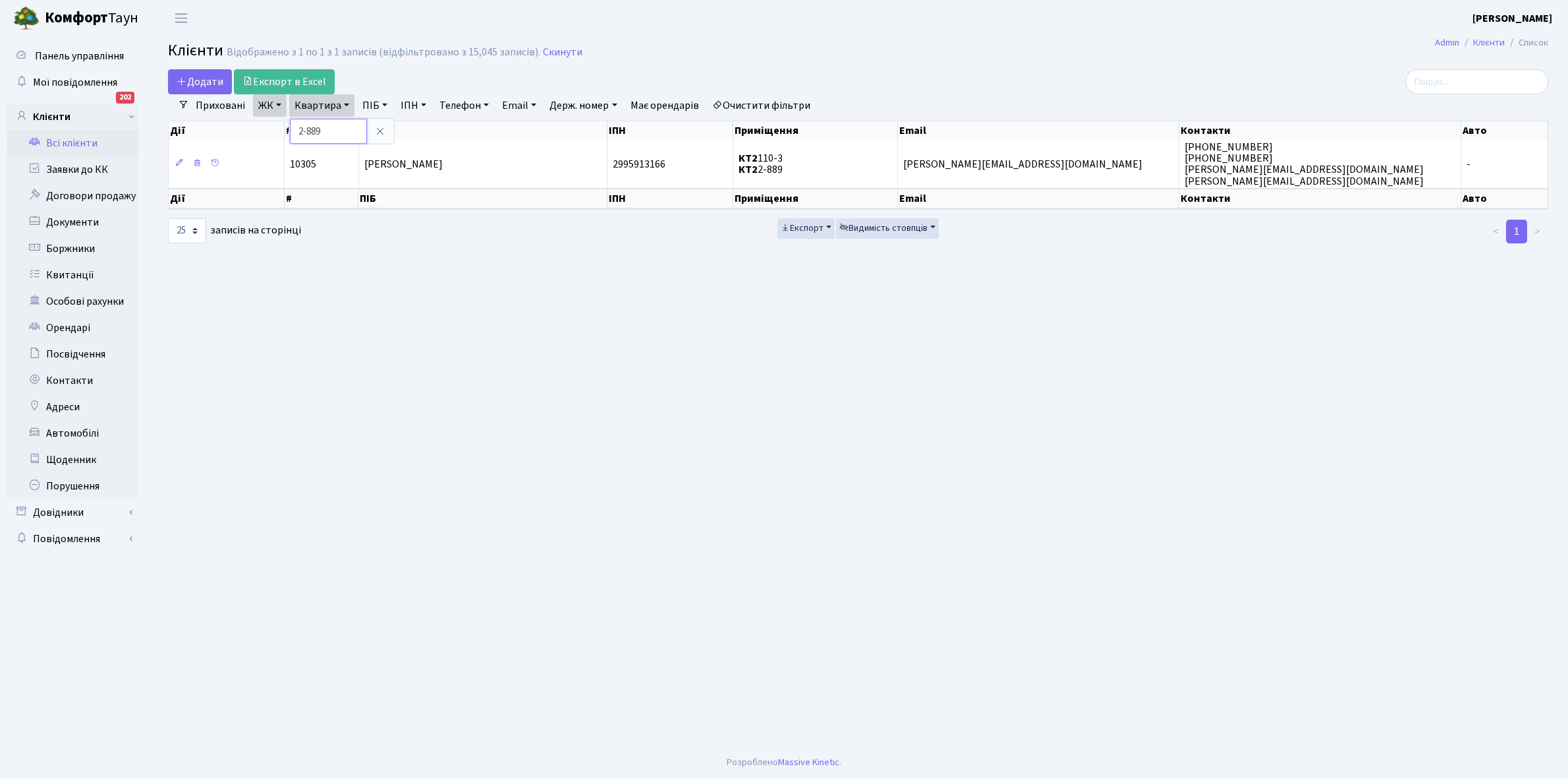
click at [344, 127] on input "2-889" at bounding box center [328, 131] width 77 height 25
type input "2-936"
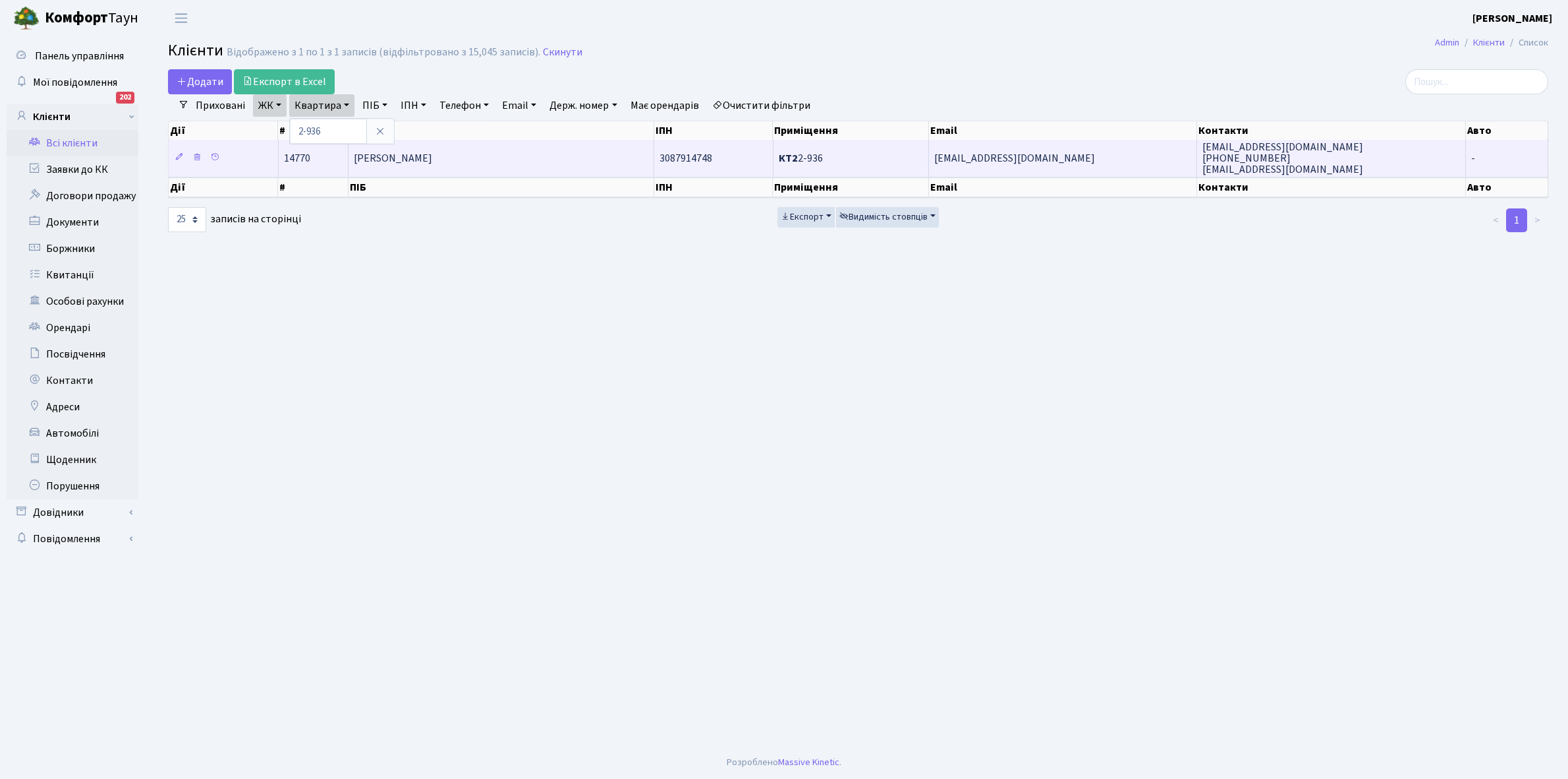
click at [432, 154] on span "Невмержицька Олена Вікторівна" at bounding box center [393, 158] width 79 height 15
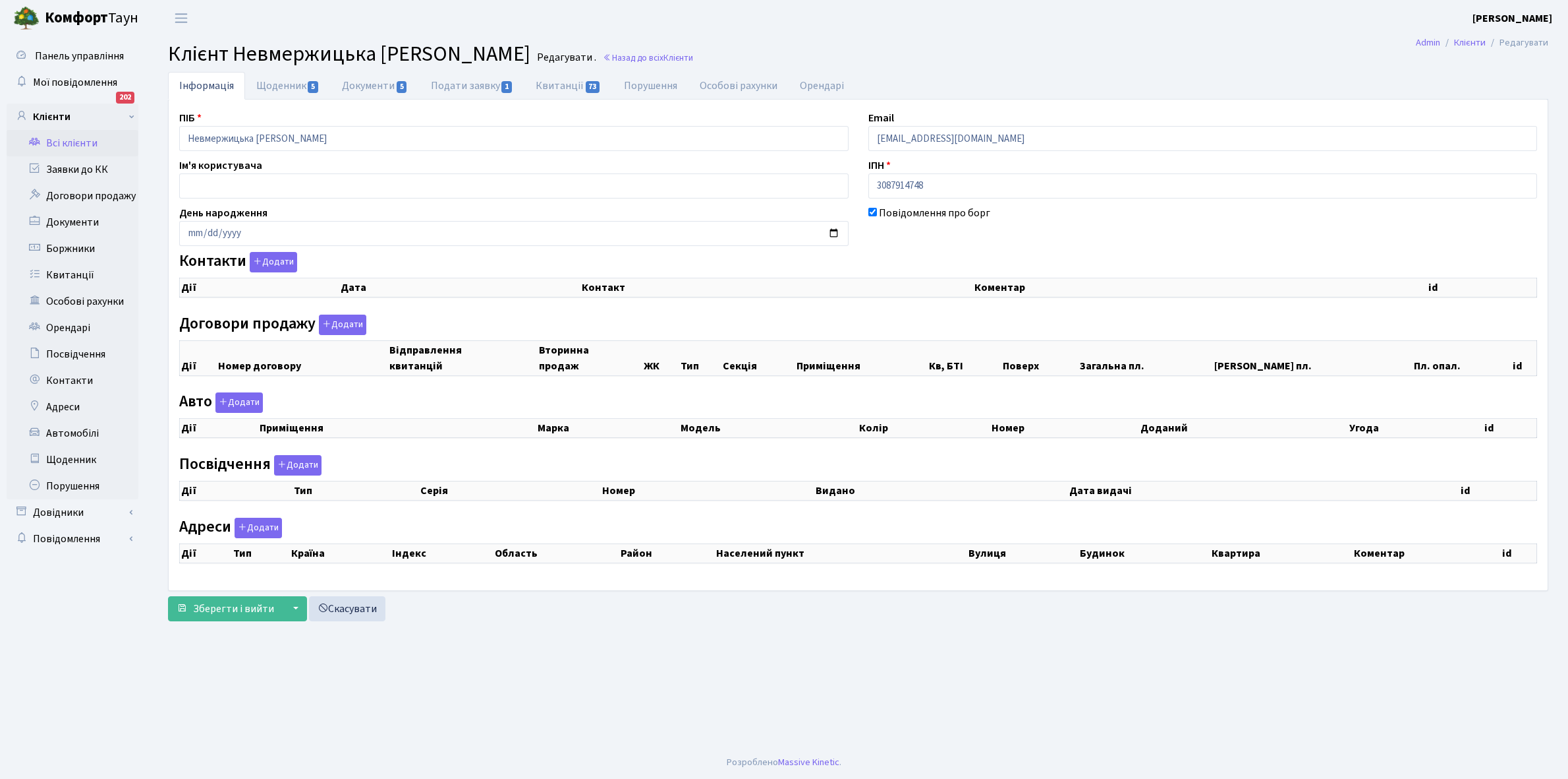
checkbox input "true"
select select "25"
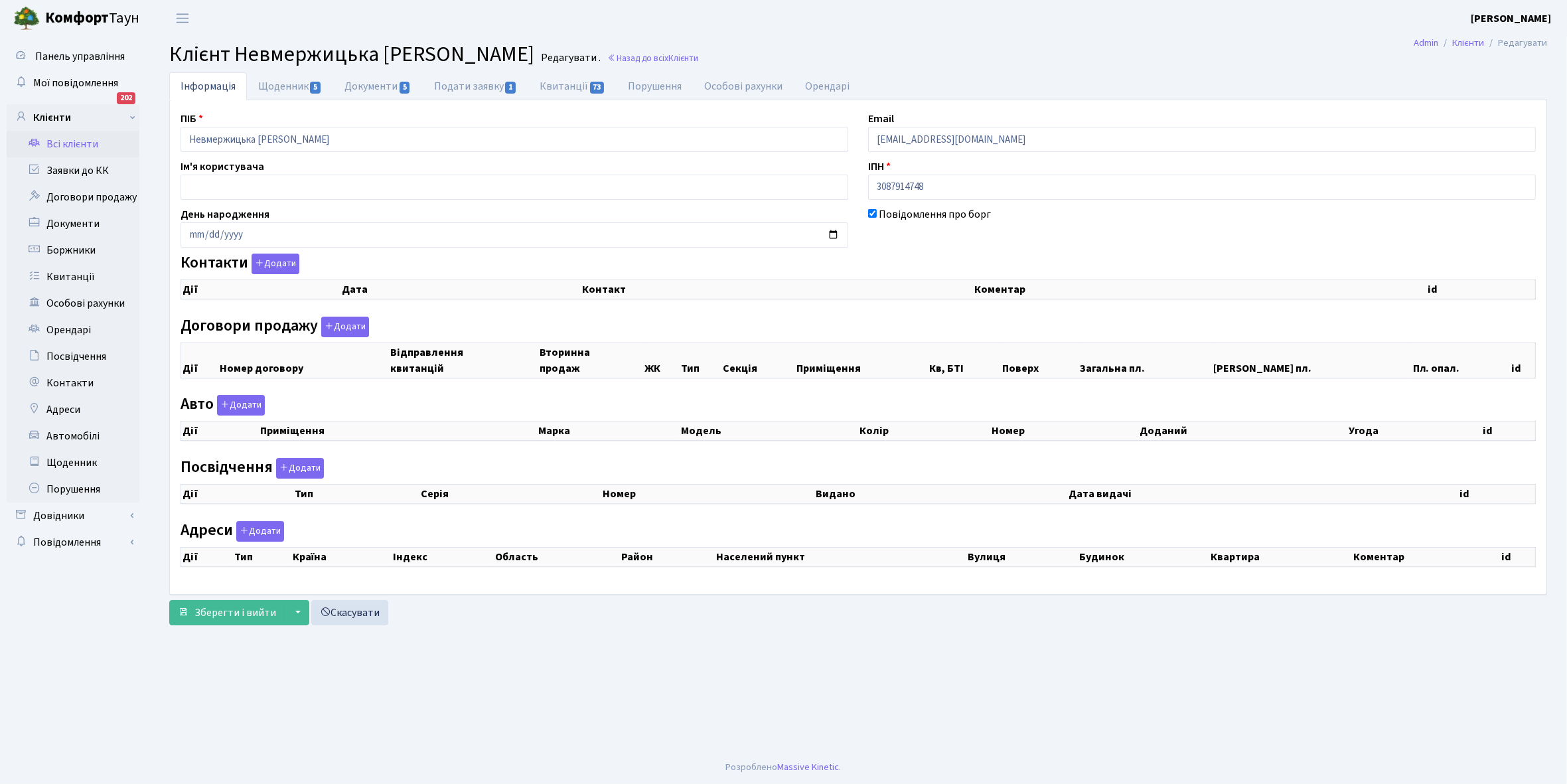
select select "25"
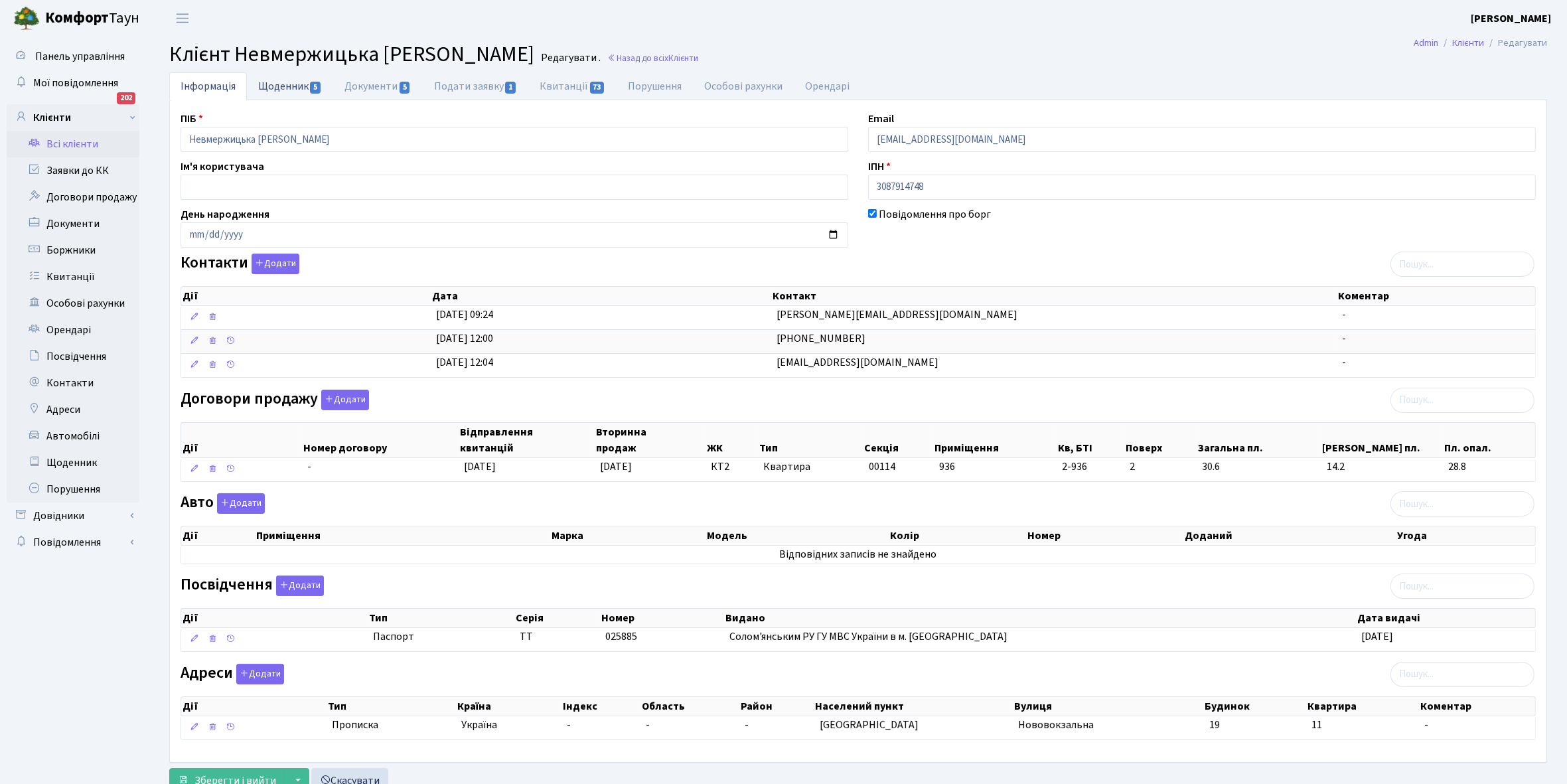
click at [266, 83] on link "Щоденник 5" at bounding box center [290, 86] width 86 height 27
select select "25"
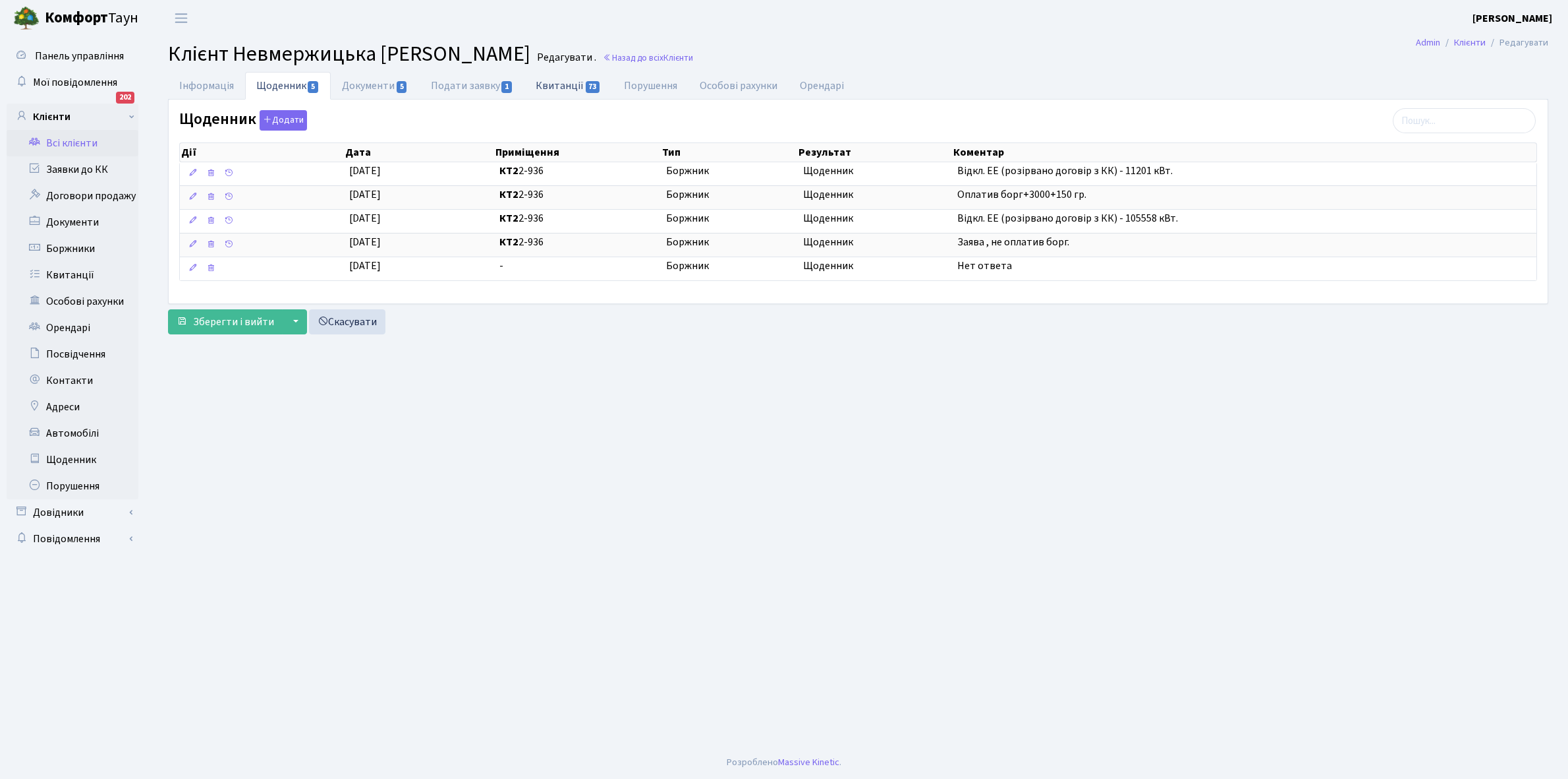
click at [564, 88] on link "Квитанції 73" at bounding box center [568, 86] width 88 height 27
select select "25"
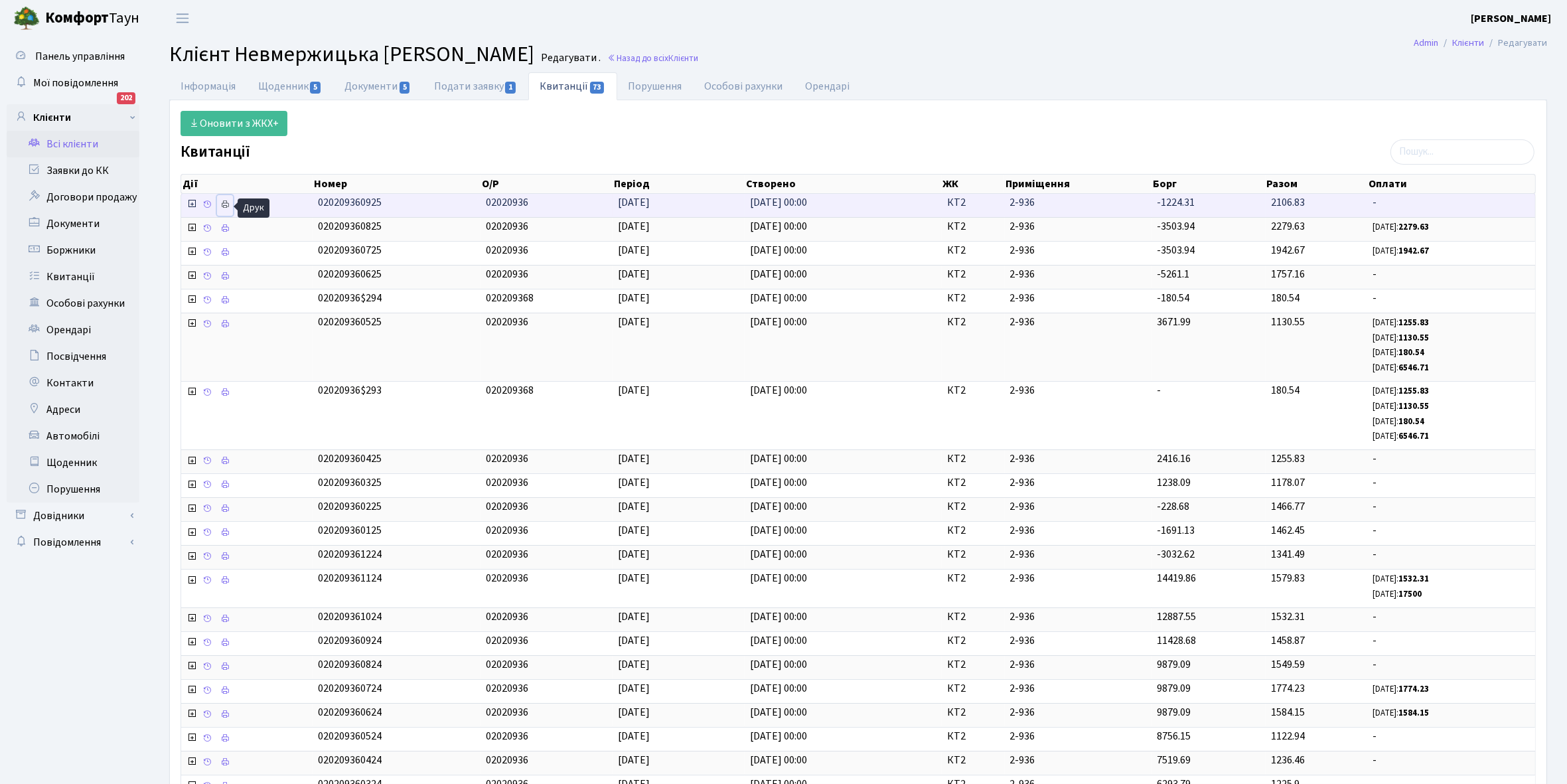
click at [224, 206] on icon at bounding box center [225, 204] width 9 height 9
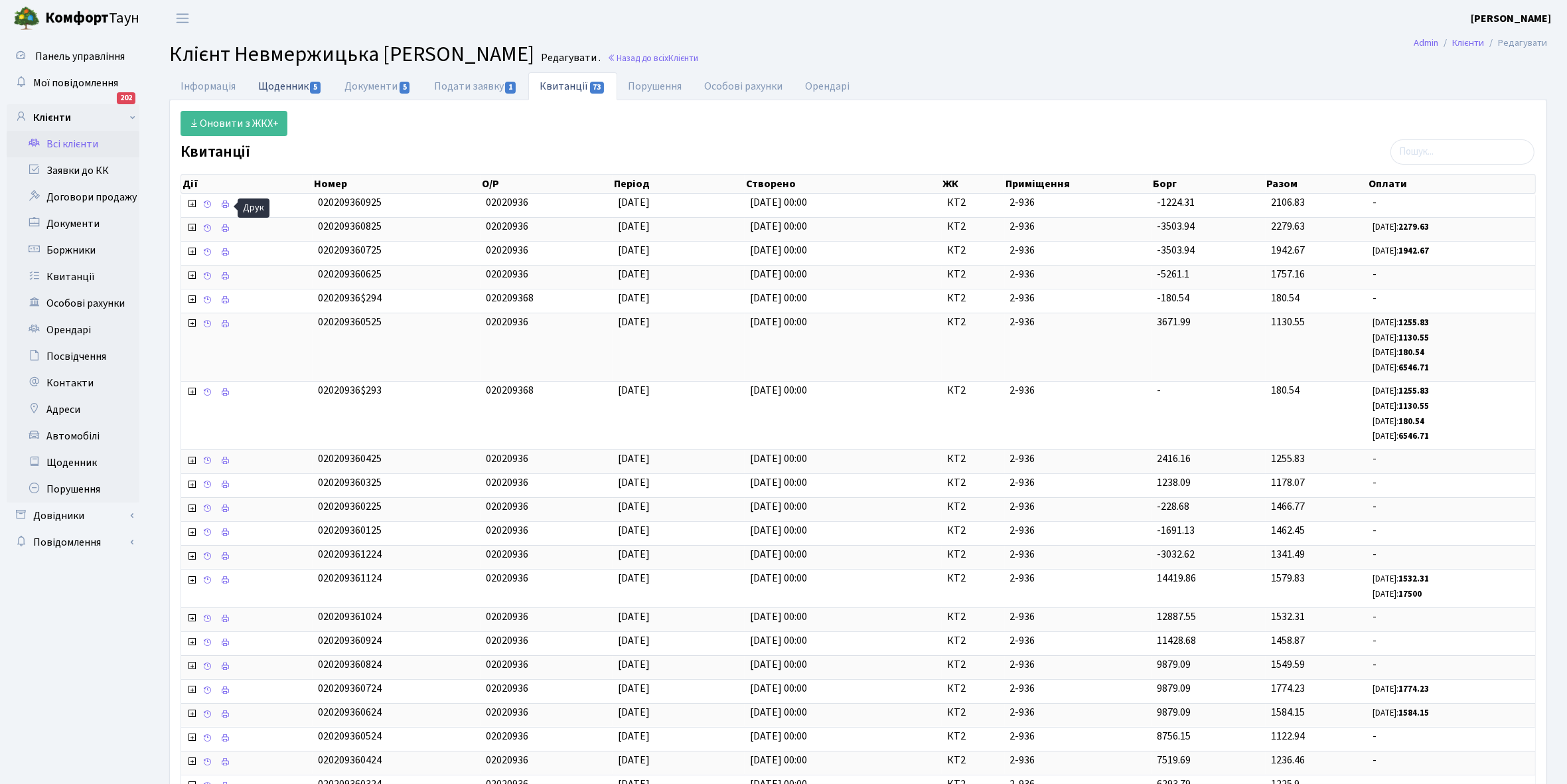
click at [274, 86] on link "Щоденник 5" at bounding box center [290, 86] width 86 height 27
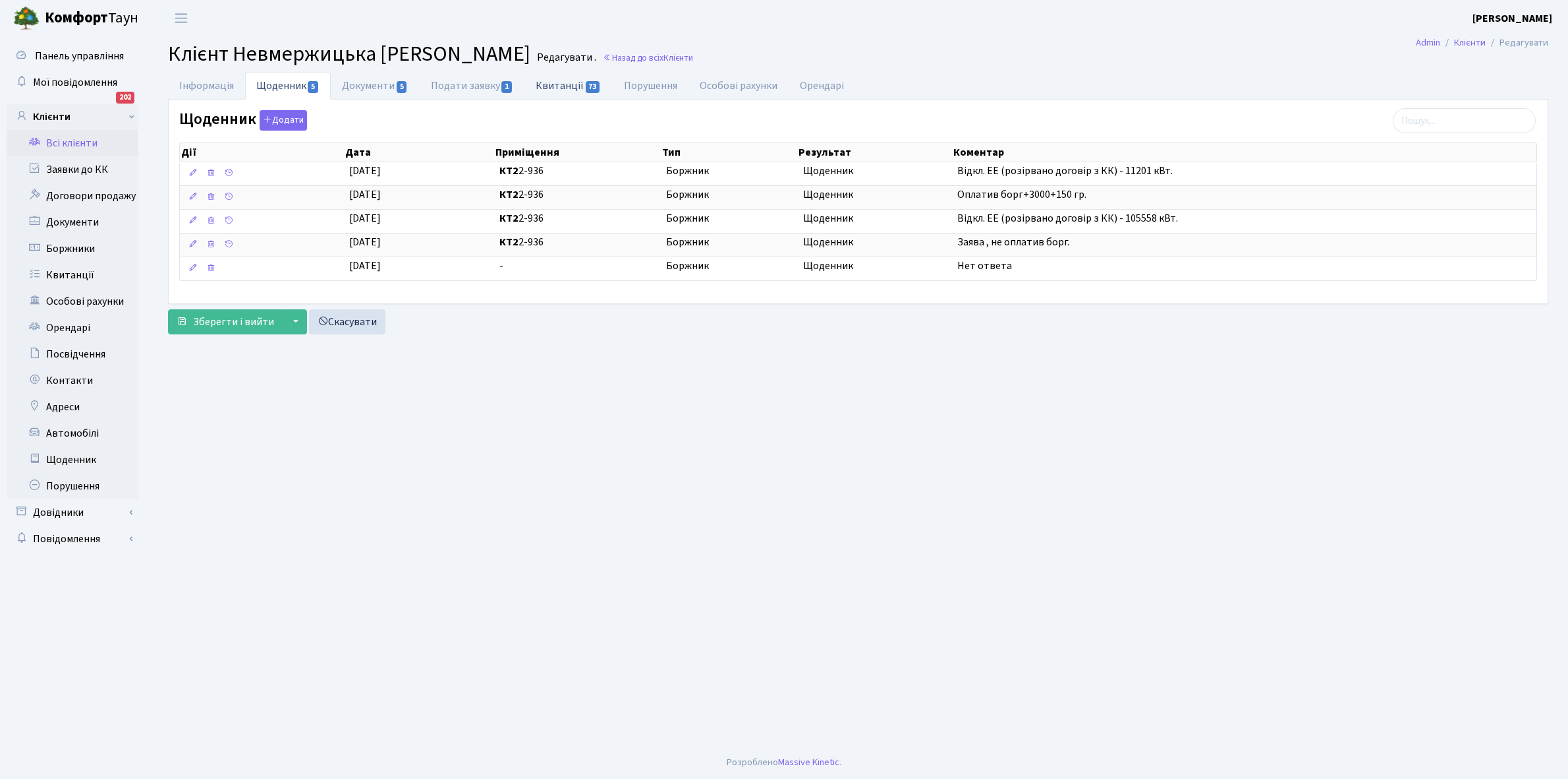
click at [552, 84] on link "Квитанції 73" at bounding box center [568, 86] width 88 height 27
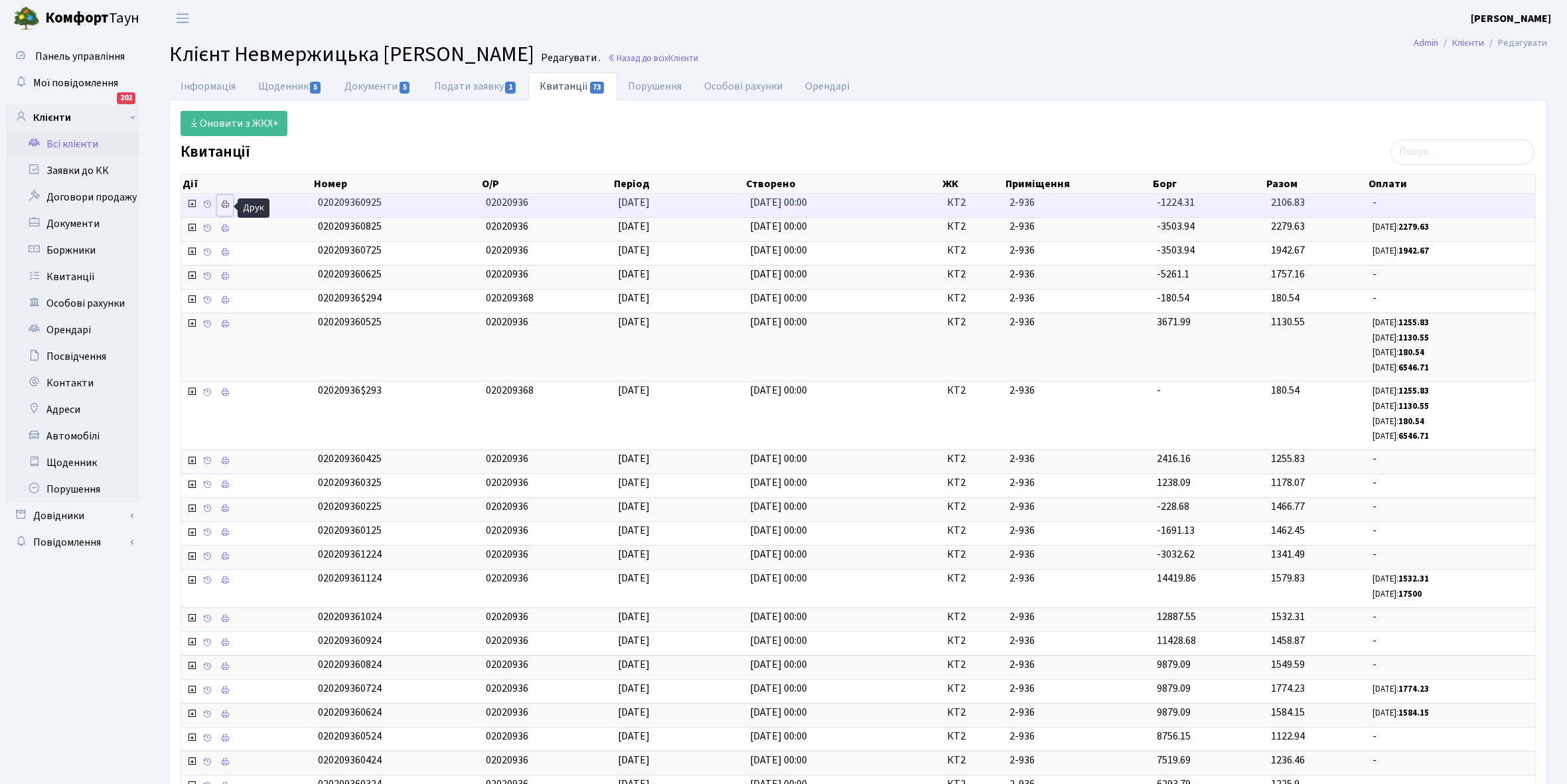
click at [223, 204] on icon at bounding box center [225, 204] width 9 height 9
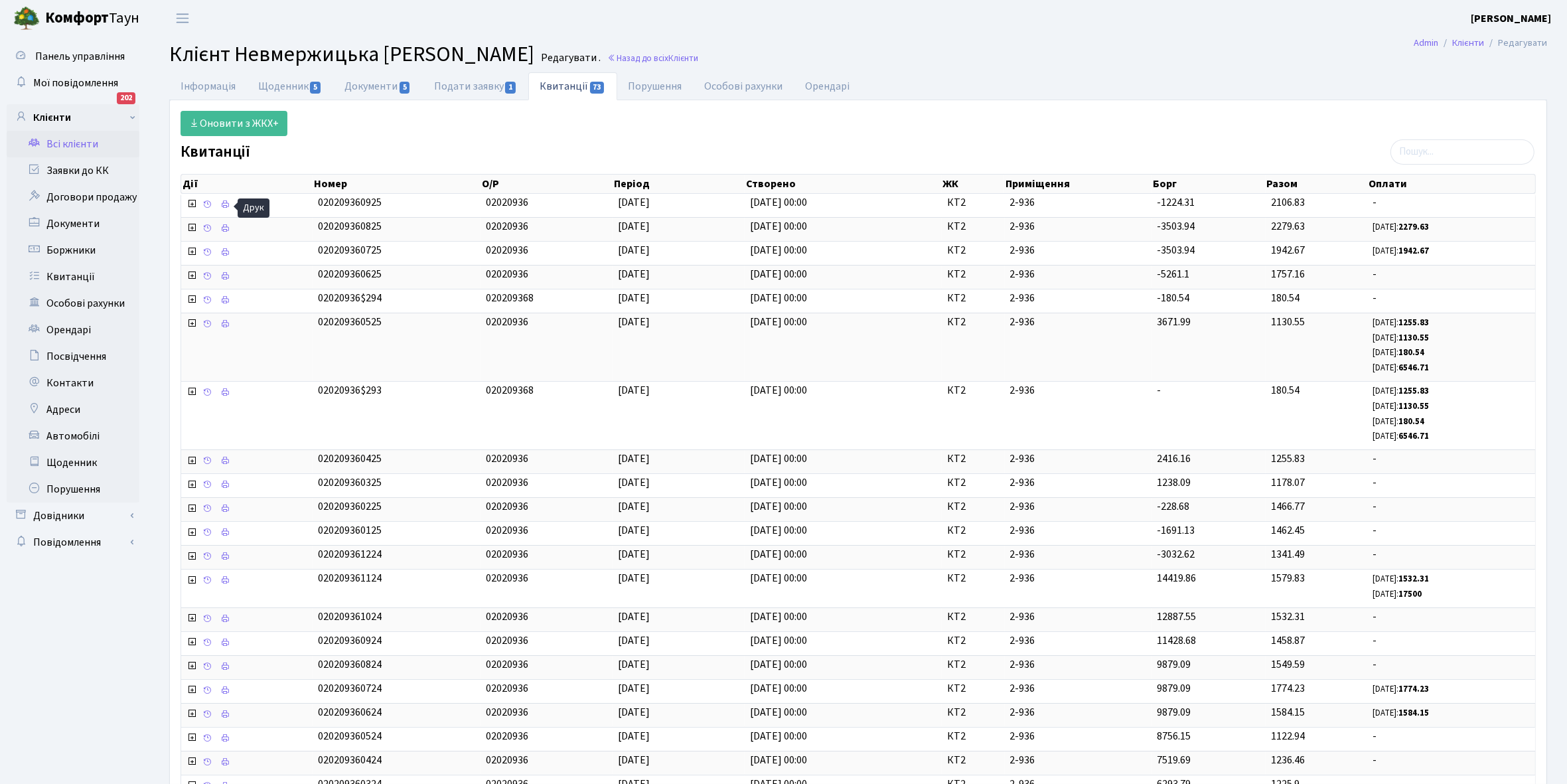
click at [79, 136] on link "Всі клієнти" at bounding box center [73, 143] width 132 height 26
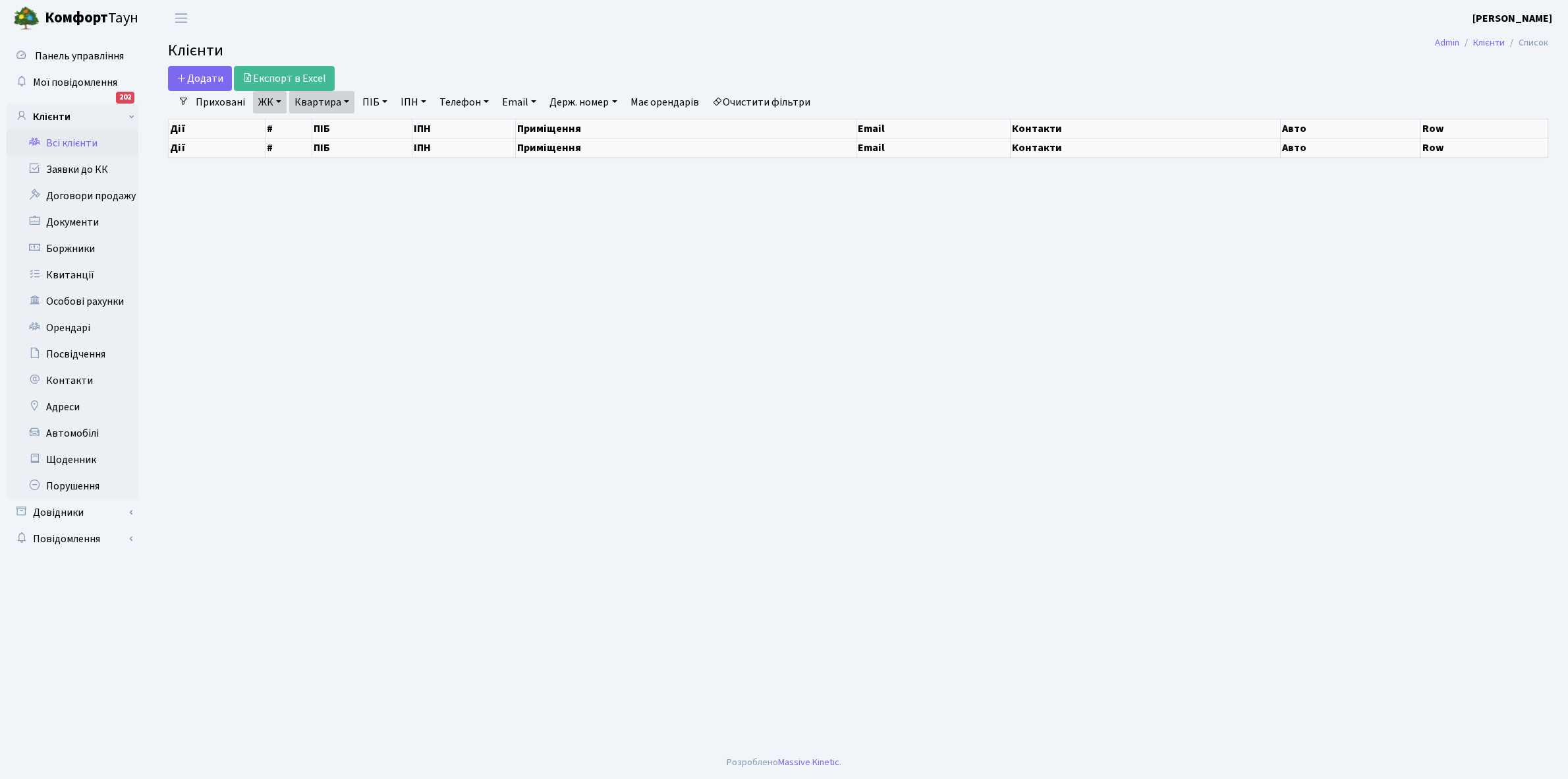
select select "25"
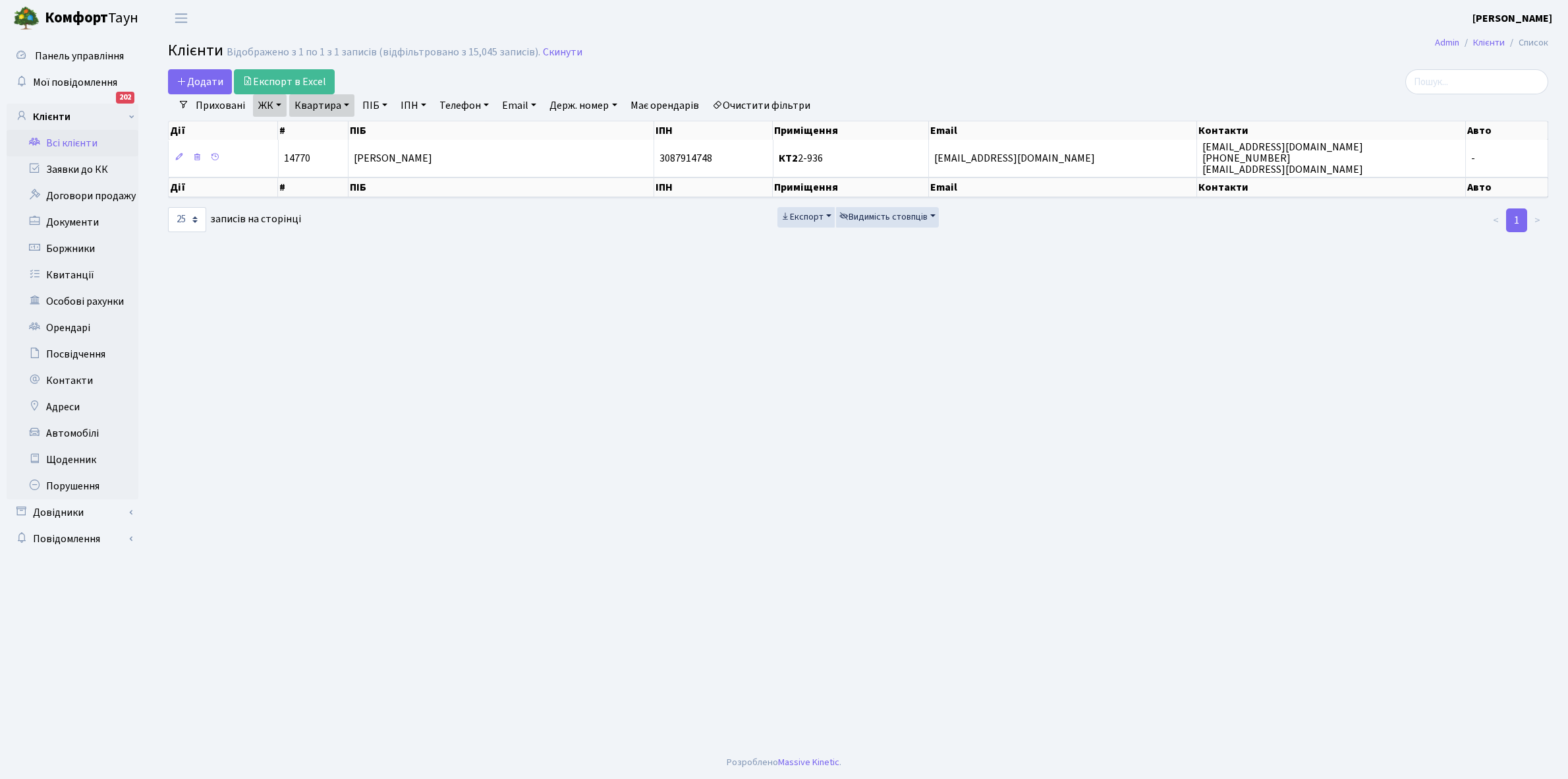
click at [347, 105] on link "Квартира" at bounding box center [321, 105] width 65 height 22
click at [342, 140] on input "2-936" at bounding box center [328, 131] width 77 height 25
type input "2-964"
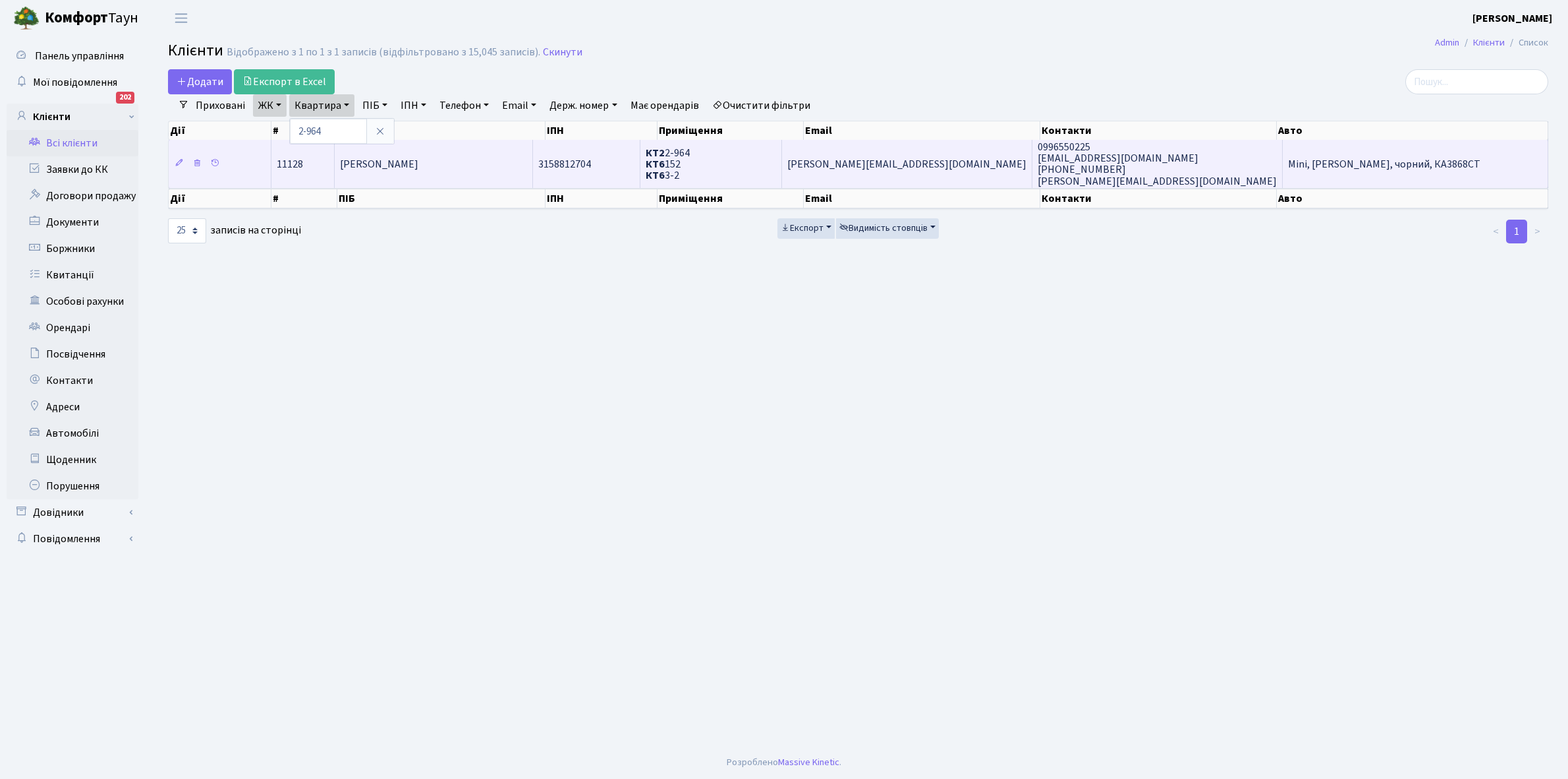
click at [419, 163] on span "[PERSON_NAME]" at bounding box center [379, 164] width 79 height 15
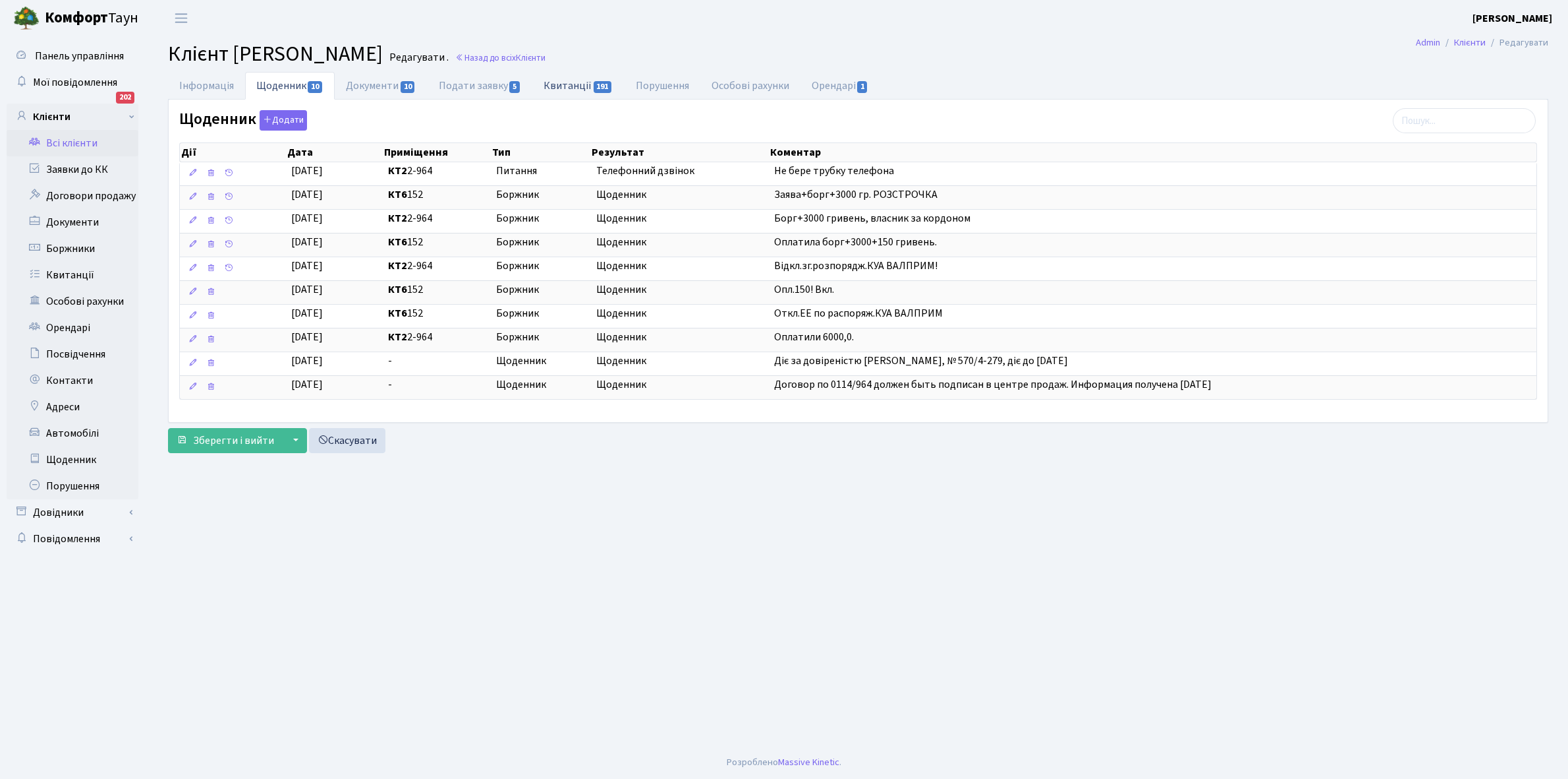
click at [570, 87] on link "Квитанції 191" at bounding box center [578, 86] width 91 height 27
select select "25"
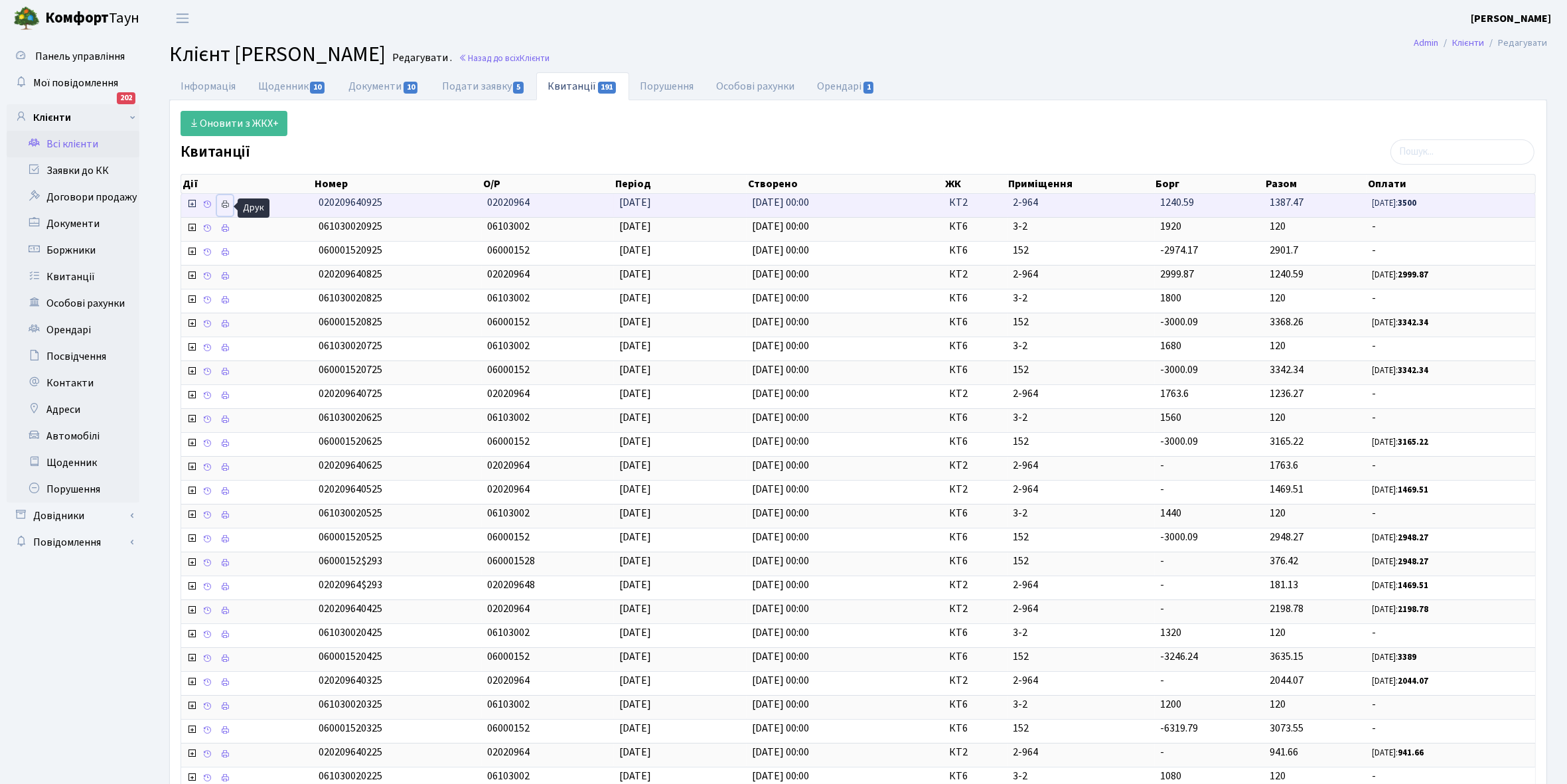
click at [232, 207] on link at bounding box center [225, 205] width 16 height 21
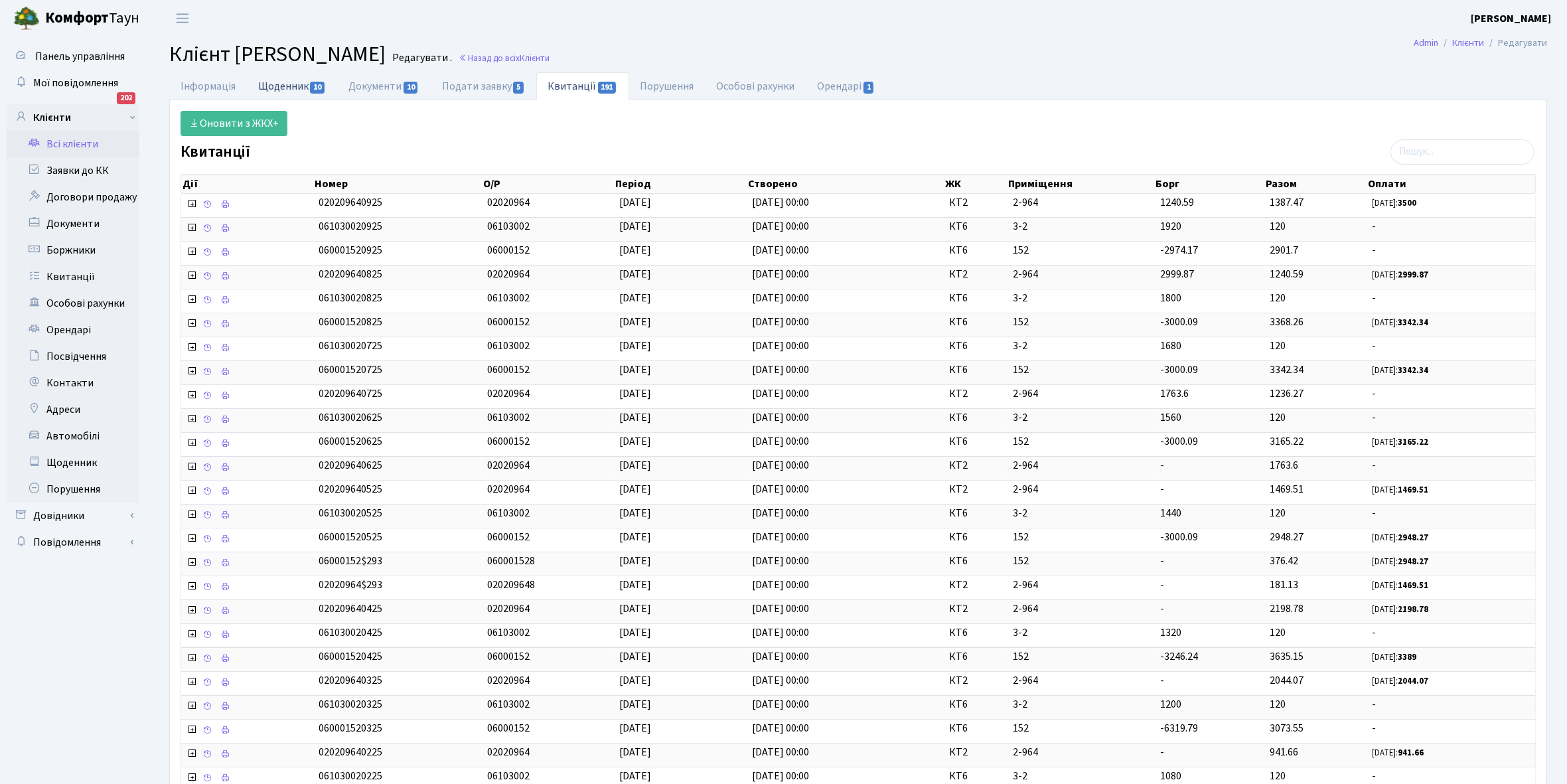
click at [285, 85] on link "Щоденник 10" at bounding box center [292, 86] width 90 height 27
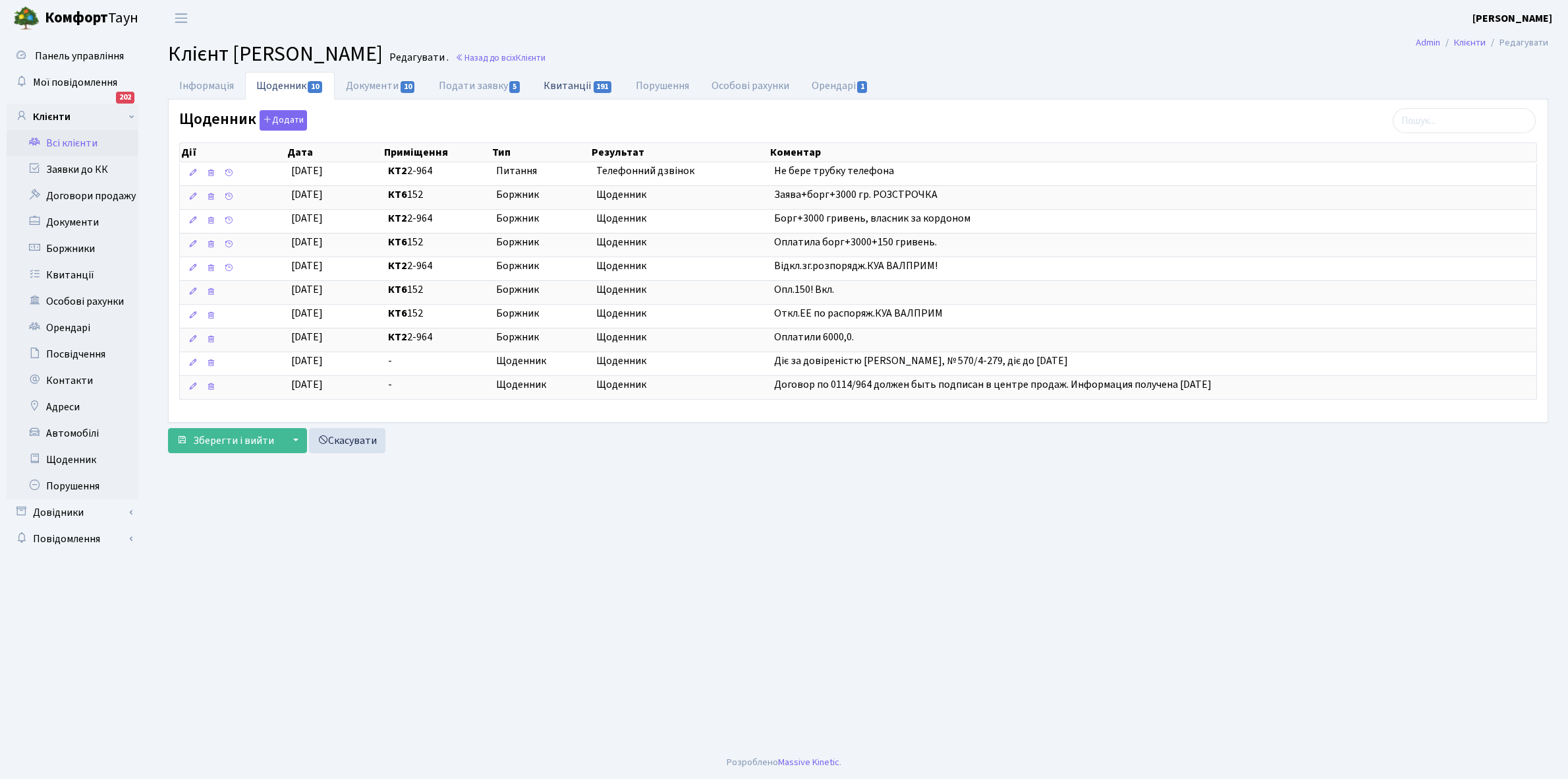
click at [570, 86] on link "Квитанції 191" at bounding box center [578, 86] width 91 height 27
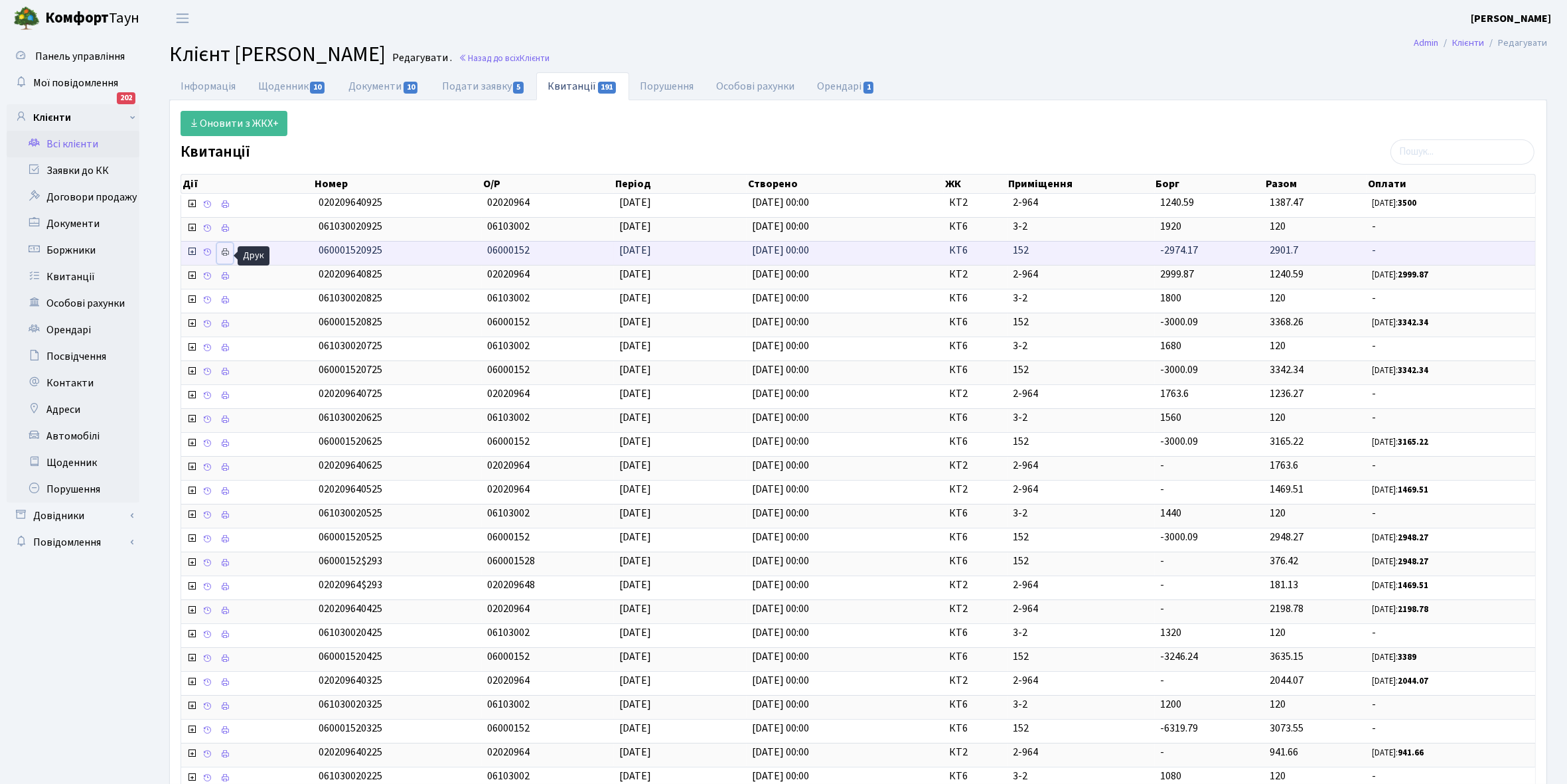
click at [226, 251] on icon at bounding box center [225, 252] width 9 height 9
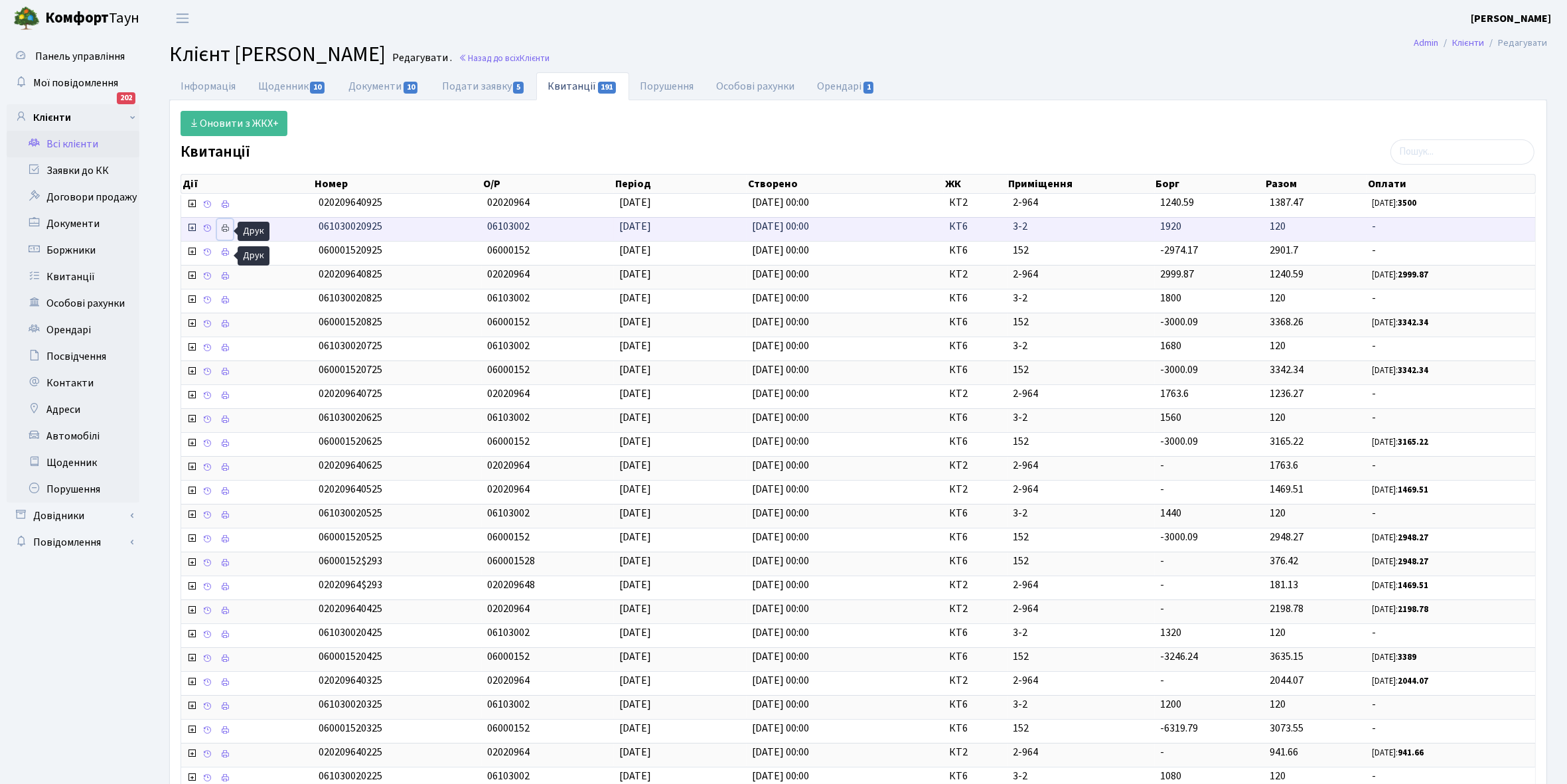
click at [227, 226] on icon at bounding box center [225, 227] width 9 height 9
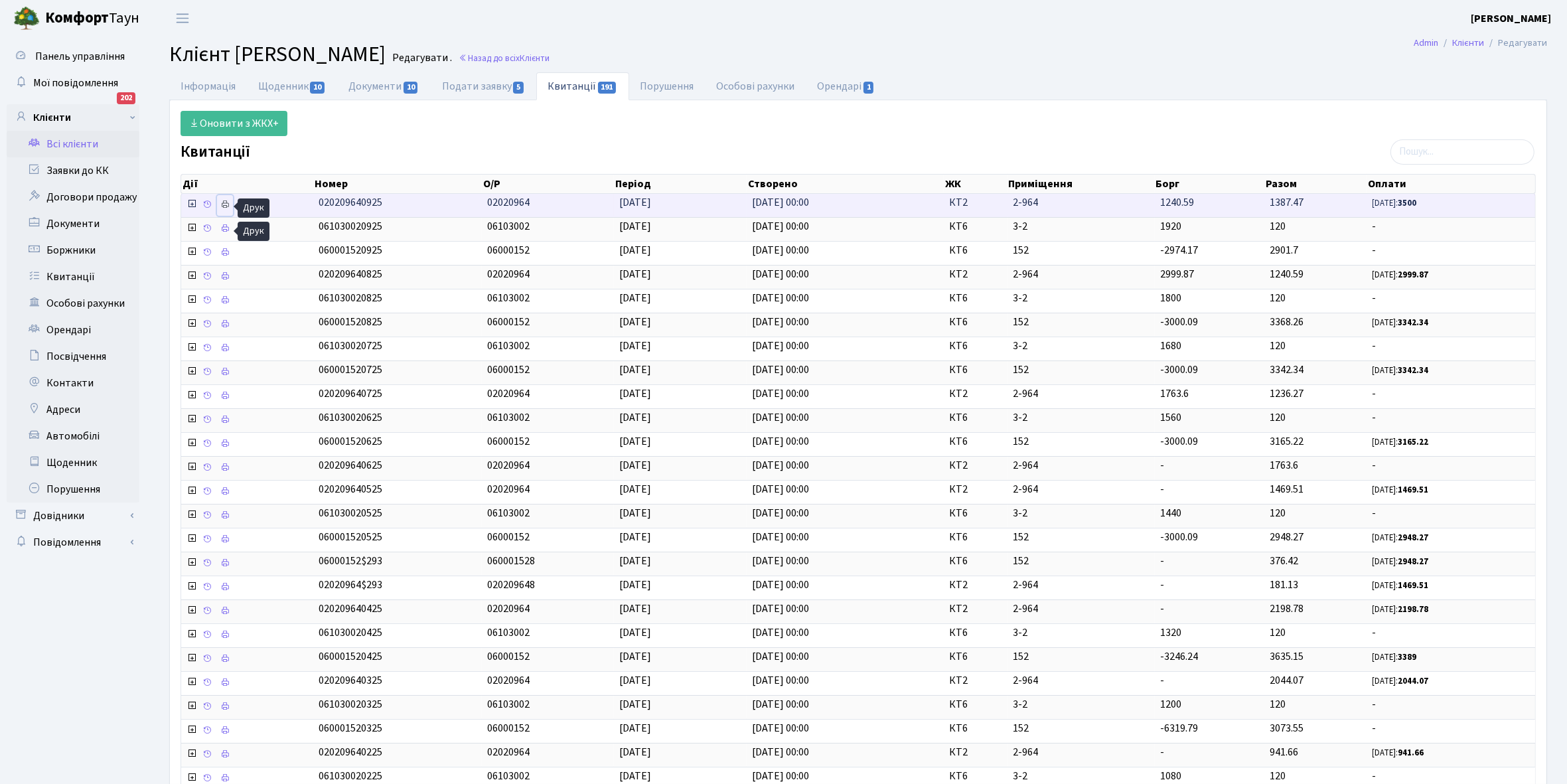
click at [227, 204] on icon at bounding box center [225, 204] width 9 height 9
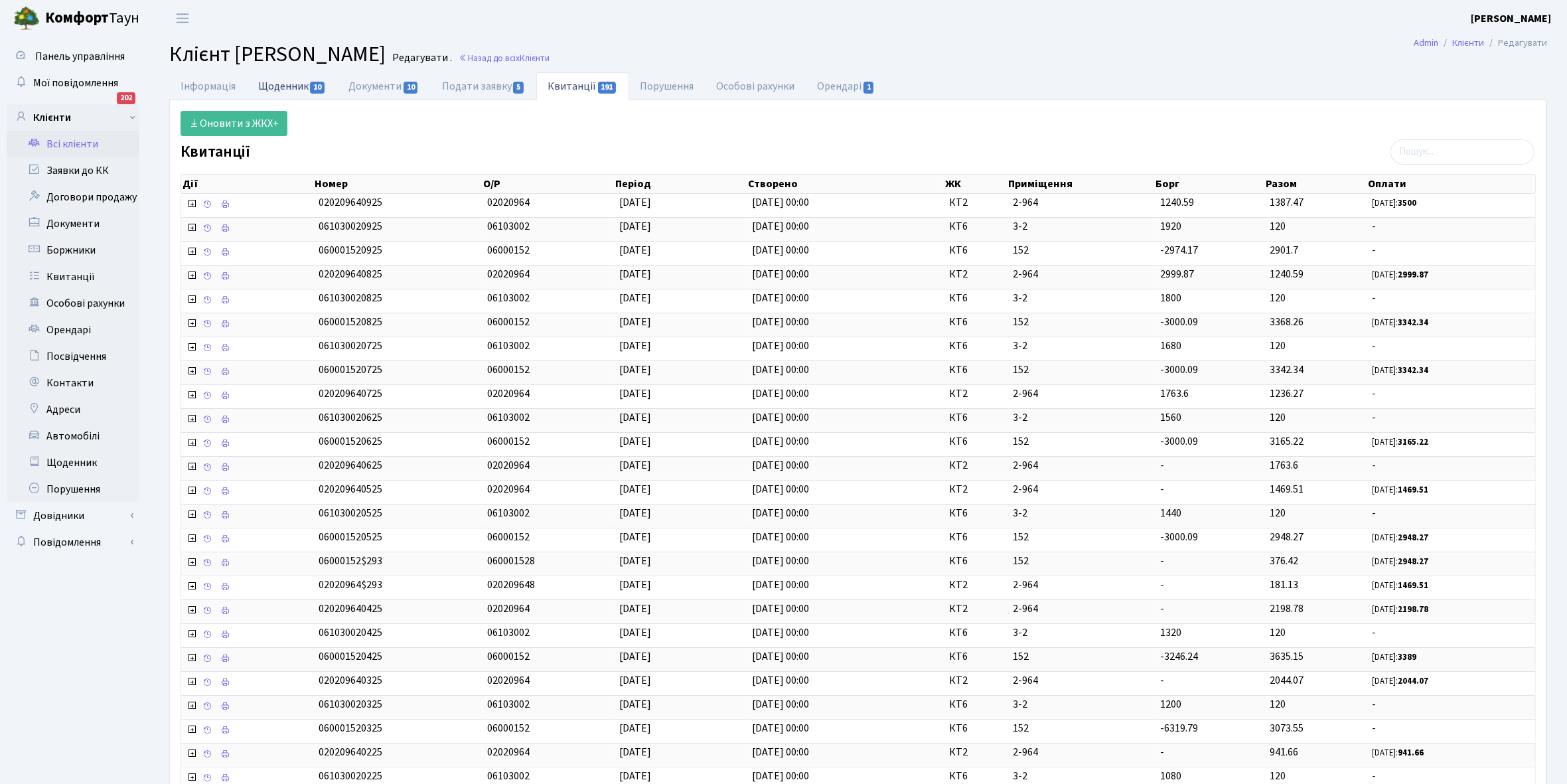
click at [273, 81] on link "Щоденник 10" at bounding box center [292, 86] width 90 height 27
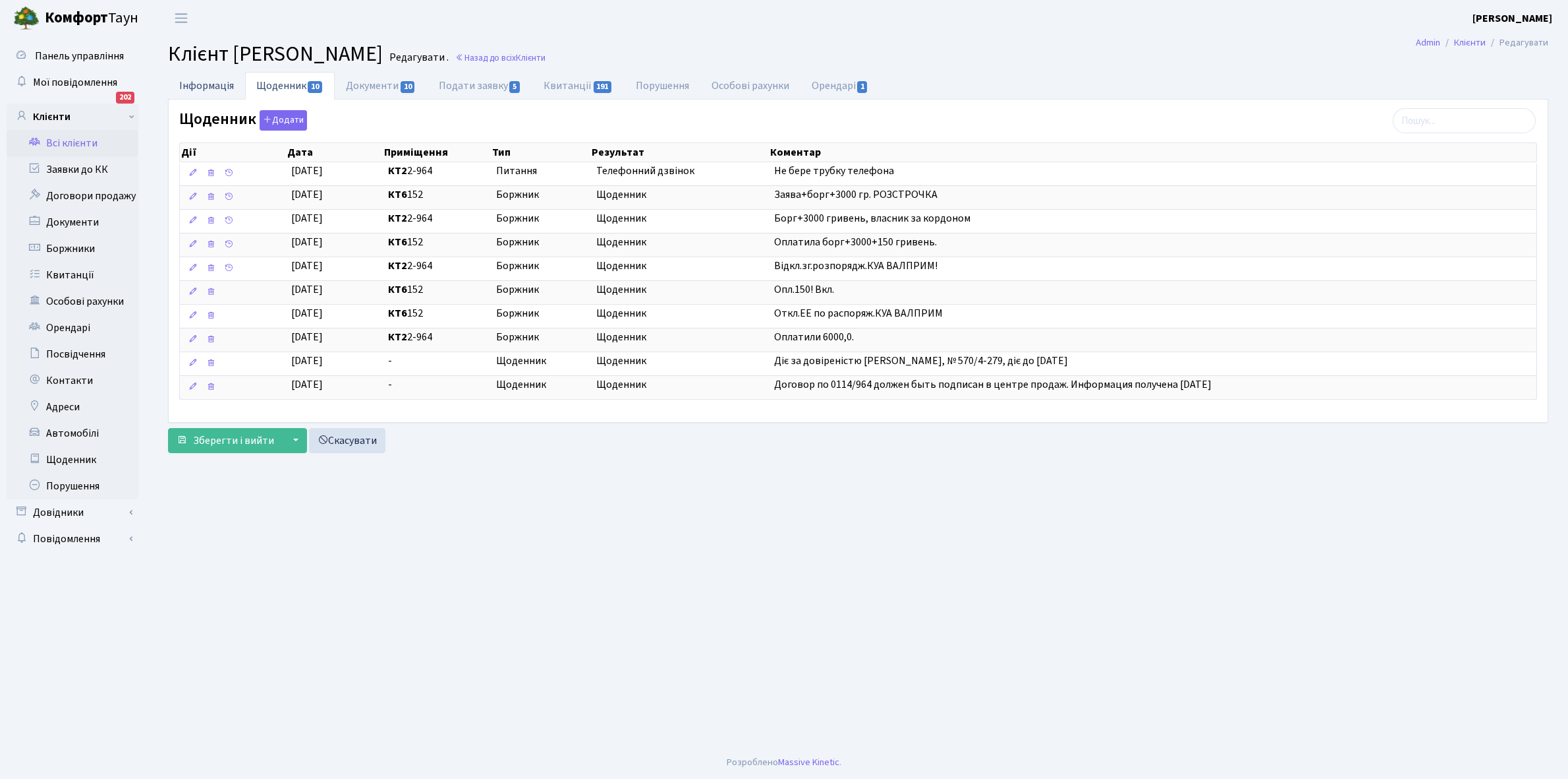
click at [193, 87] on link "Інформація" at bounding box center [206, 86] width 77 height 27
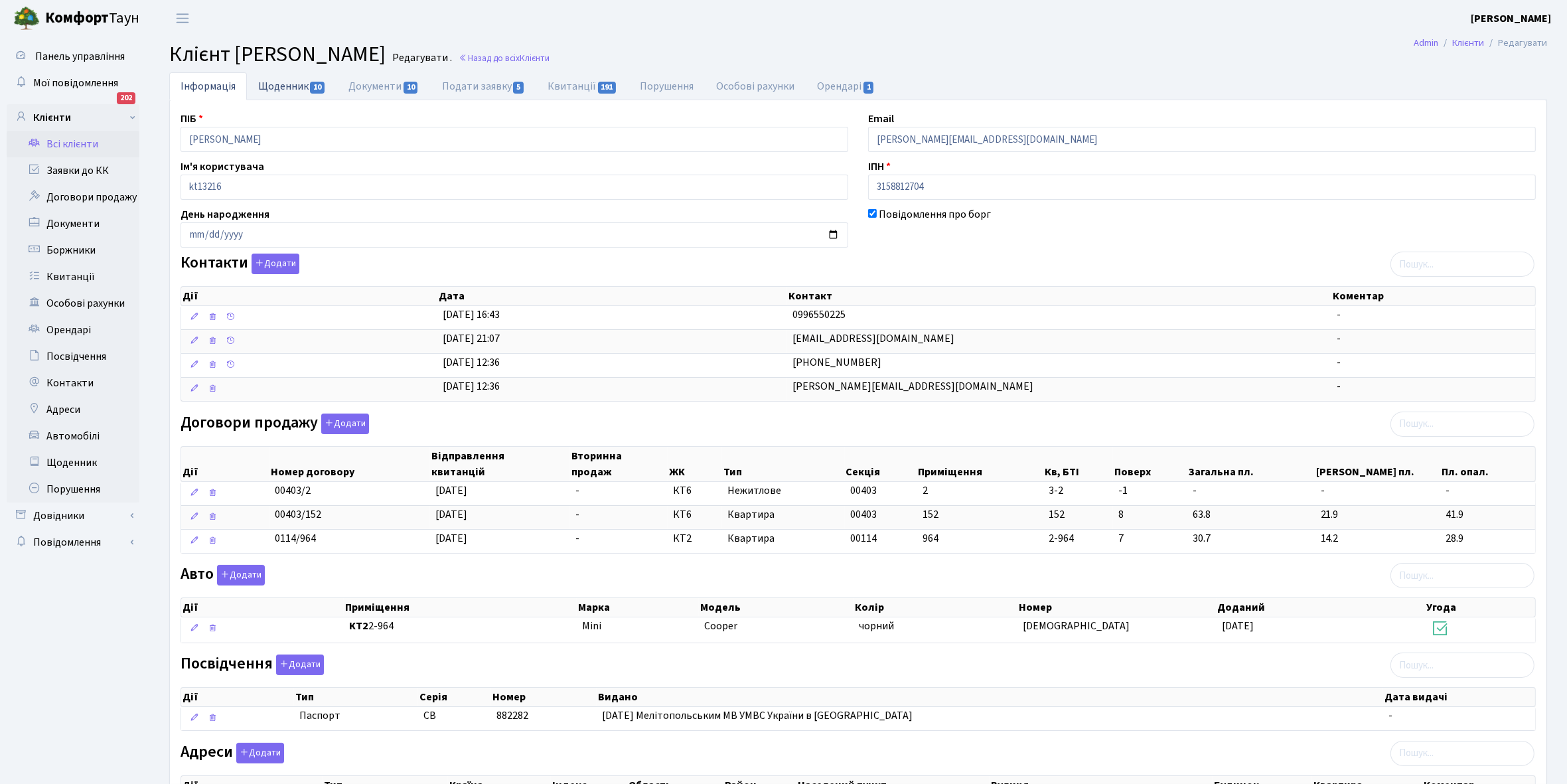
click at [270, 83] on link "Щоденник 10" at bounding box center [292, 86] width 90 height 27
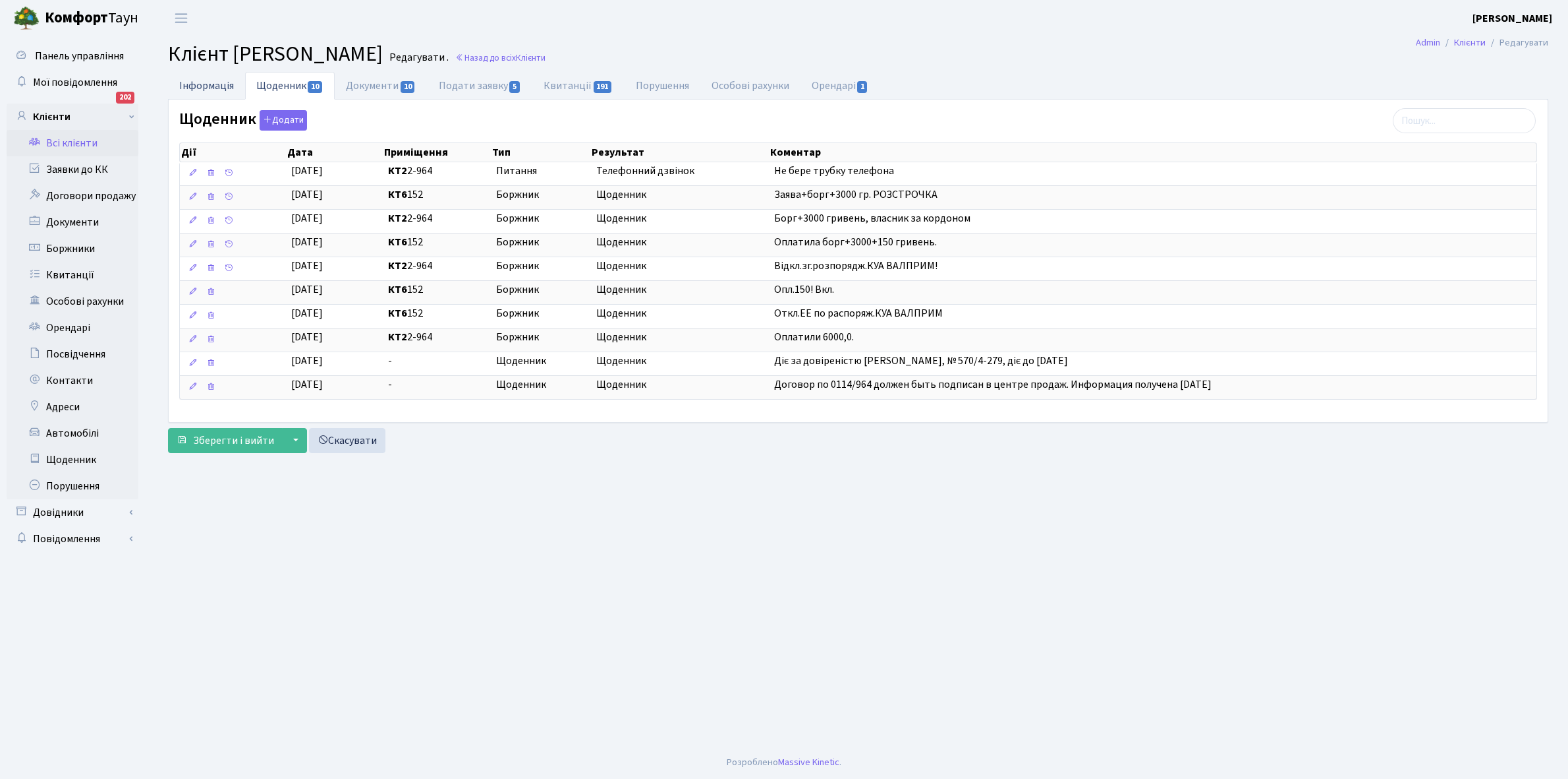
click at [205, 78] on link "Інформація" at bounding box center [206, 86] width 77 height 27
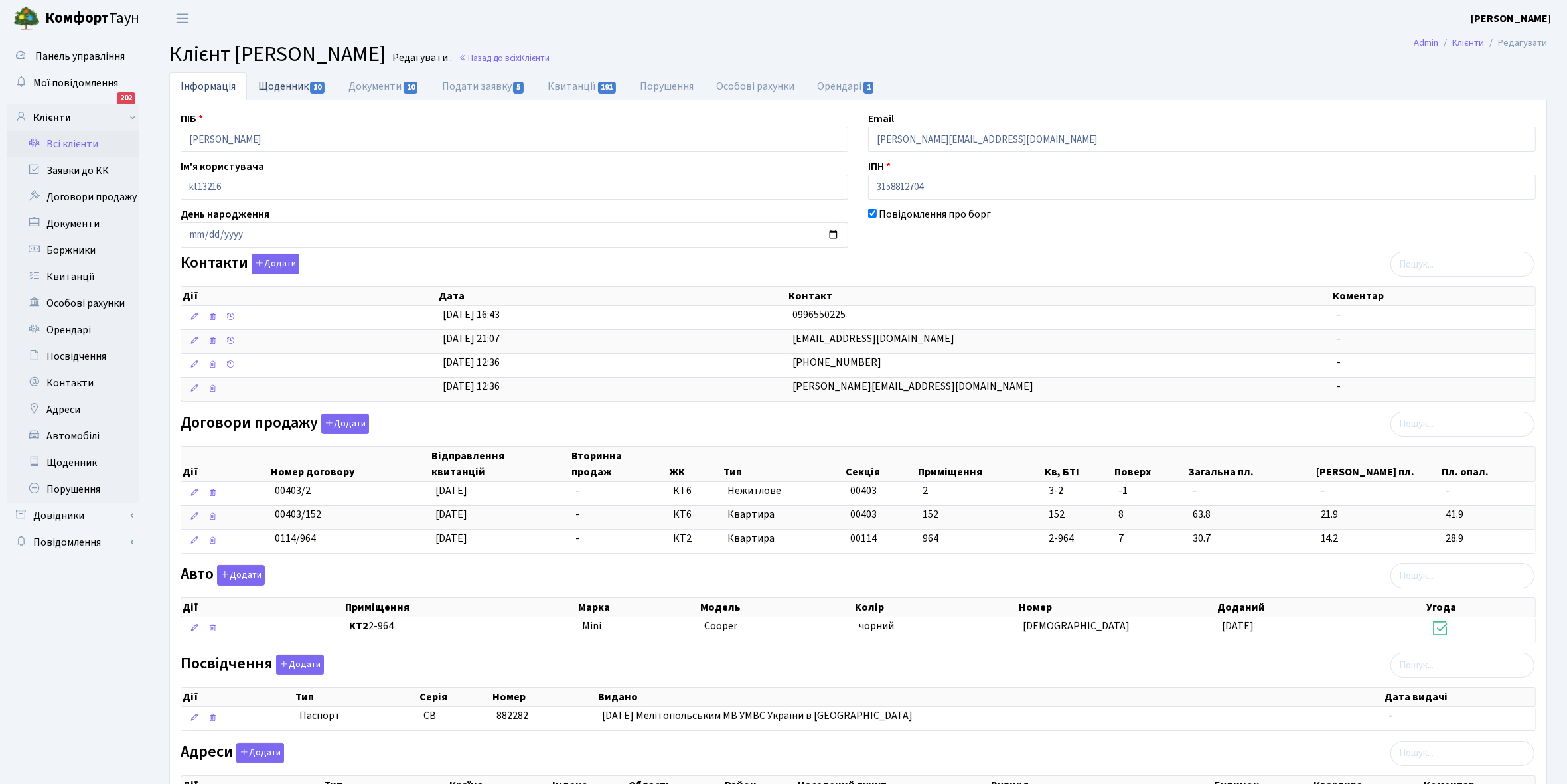
click at [269, 84] on link "Щоденник 10" at bounding box center [292, 86] width 90 height 27
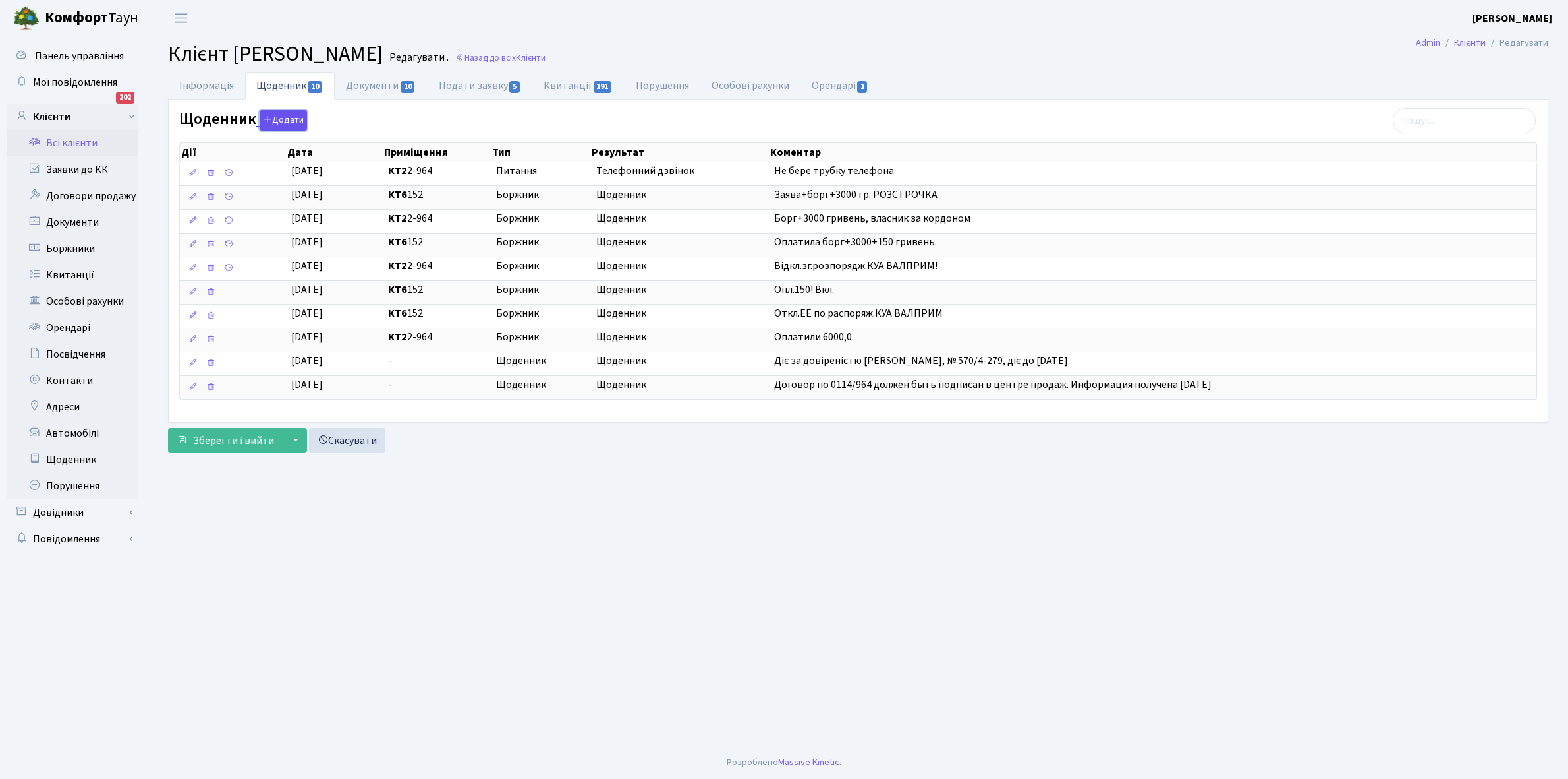
click at [274, 117] on button "Додати" at bounding box center [283, 120] width 48 height 20
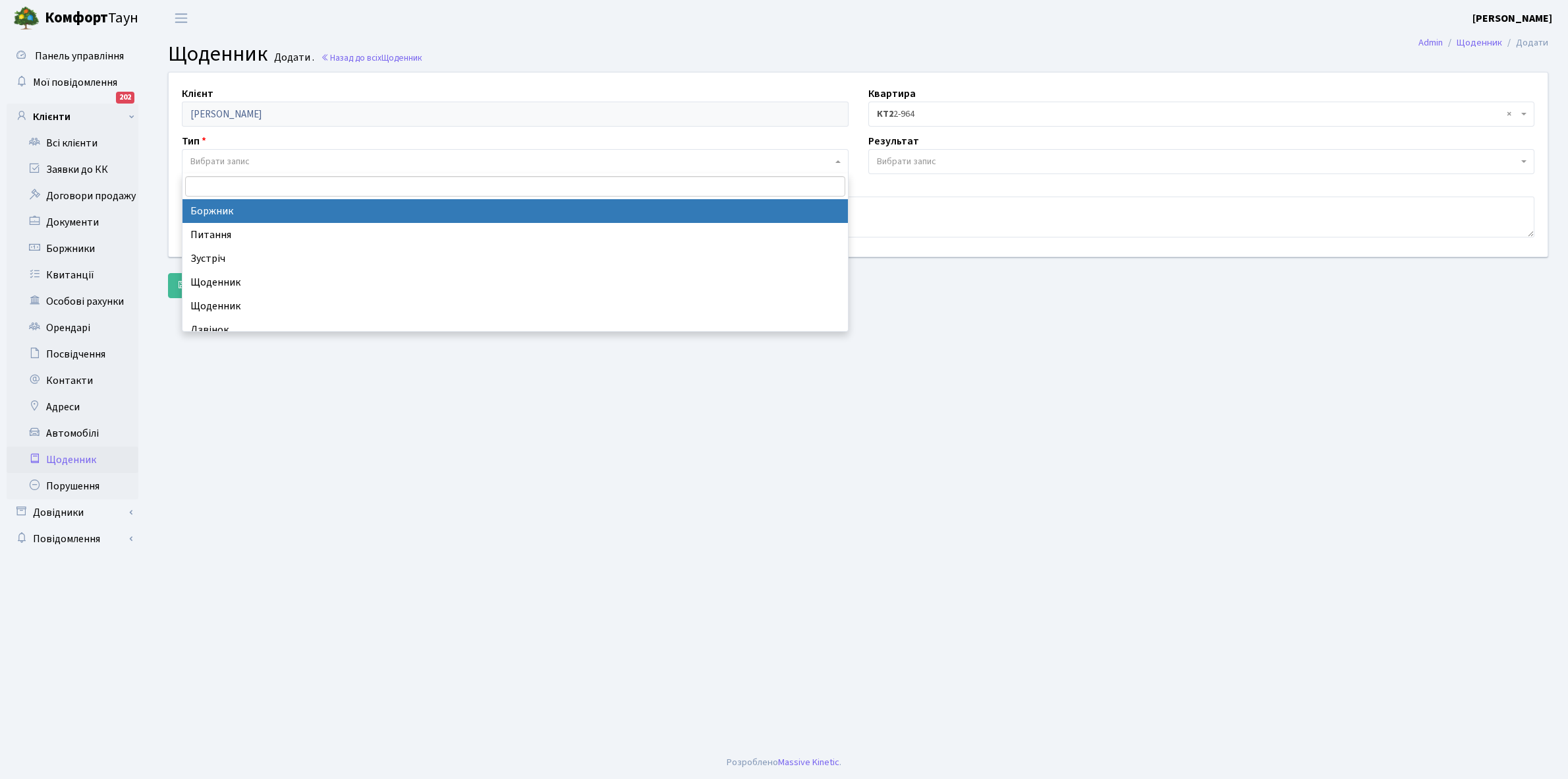
click at [246, 159] on span "Вибрати запис" at bounding box center [220, 162] width 59 height 14
select select "189"
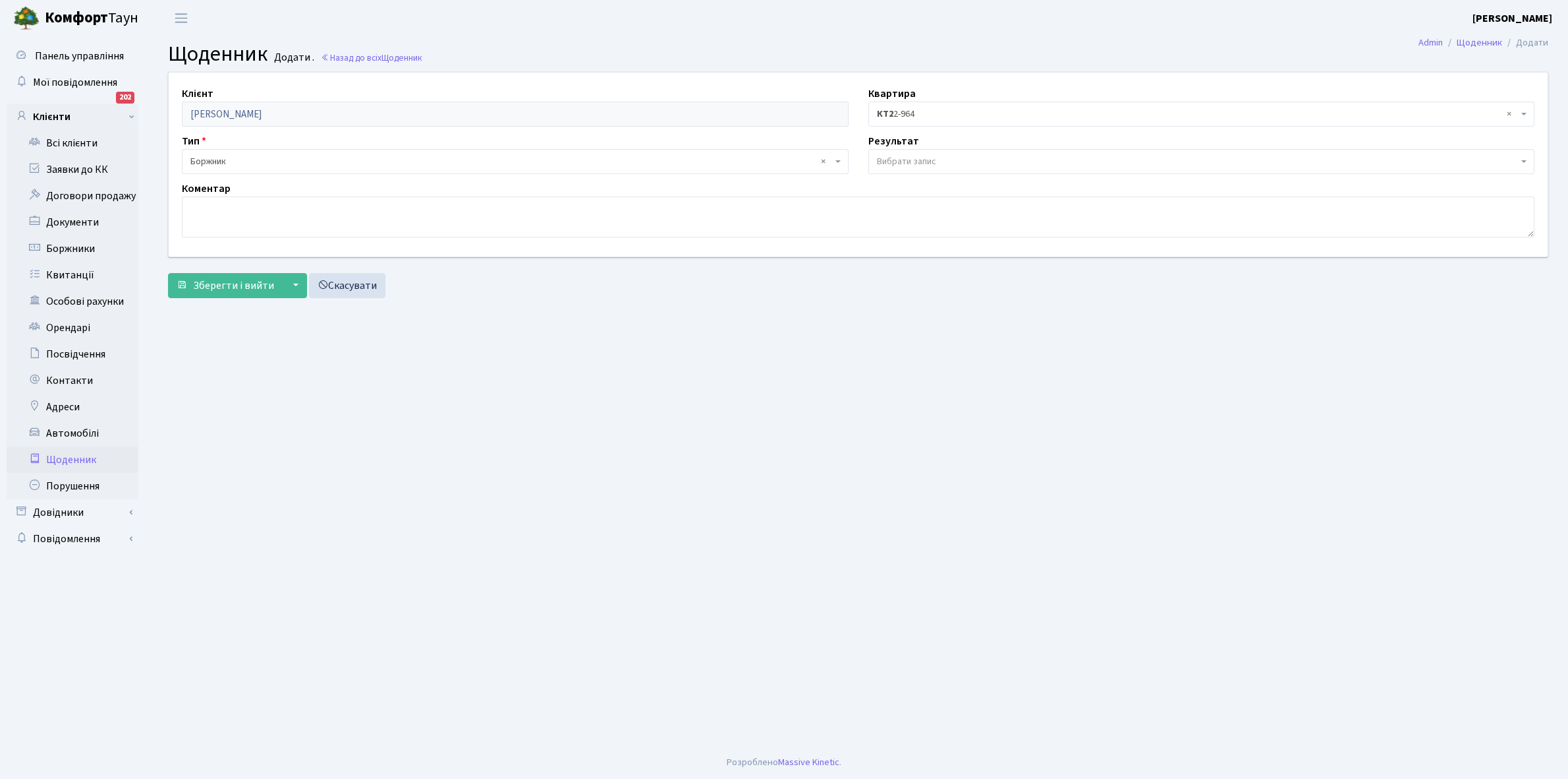
click at [899, 160] on span "Вибрати запис" at bounding box center [906, 162] width 59 height 14
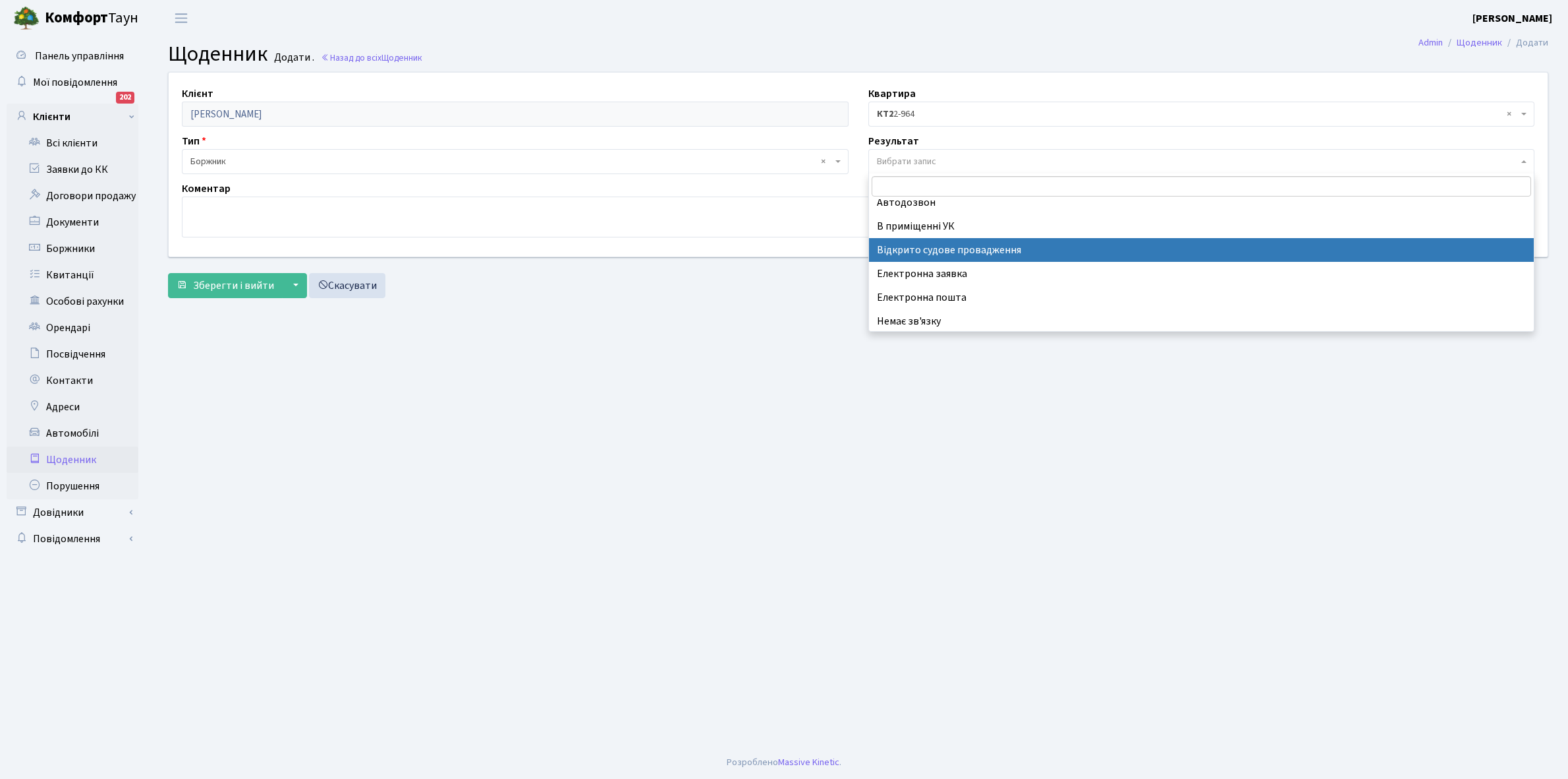
scroll to position [81, 0]
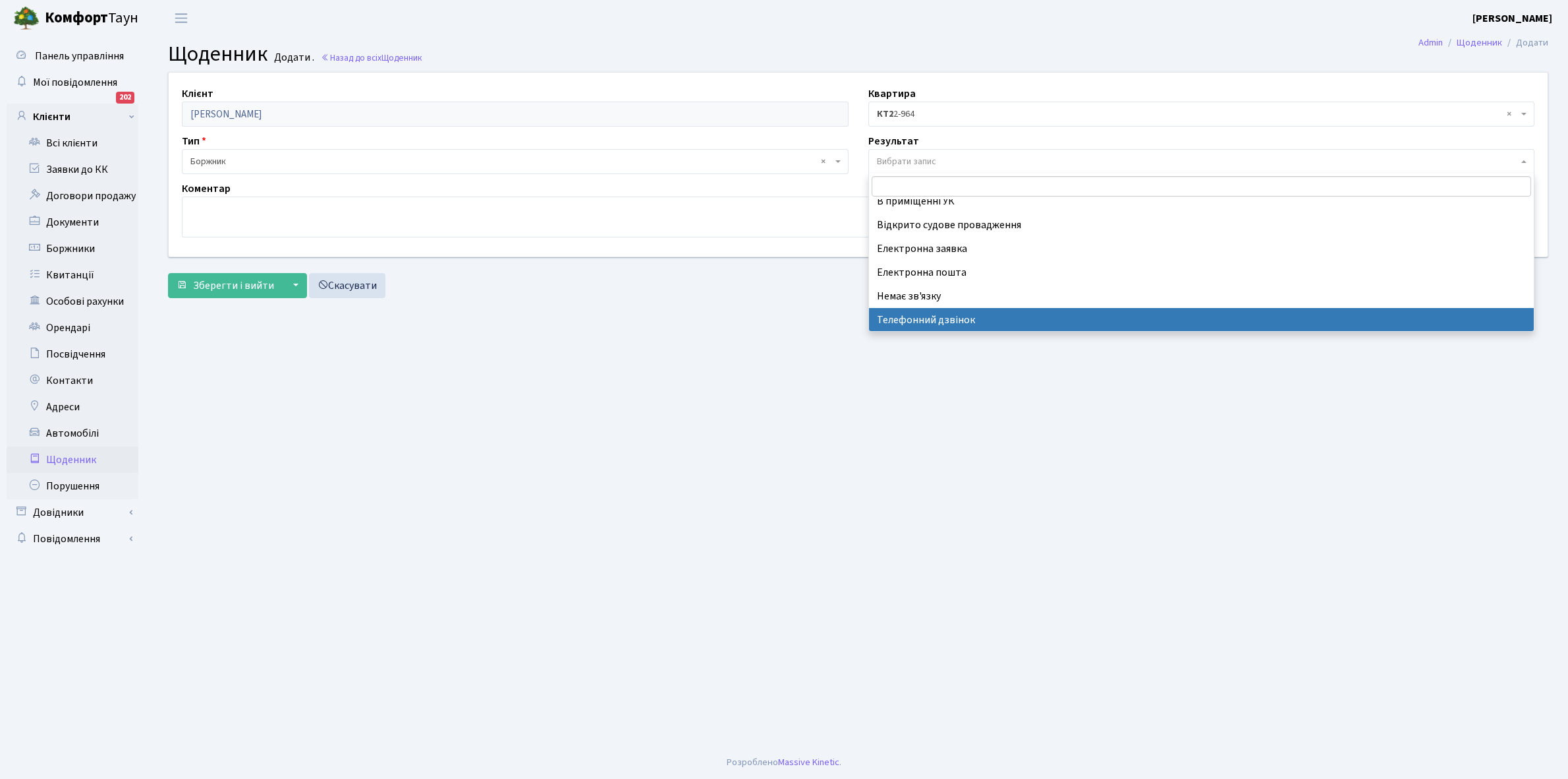
select select "196"
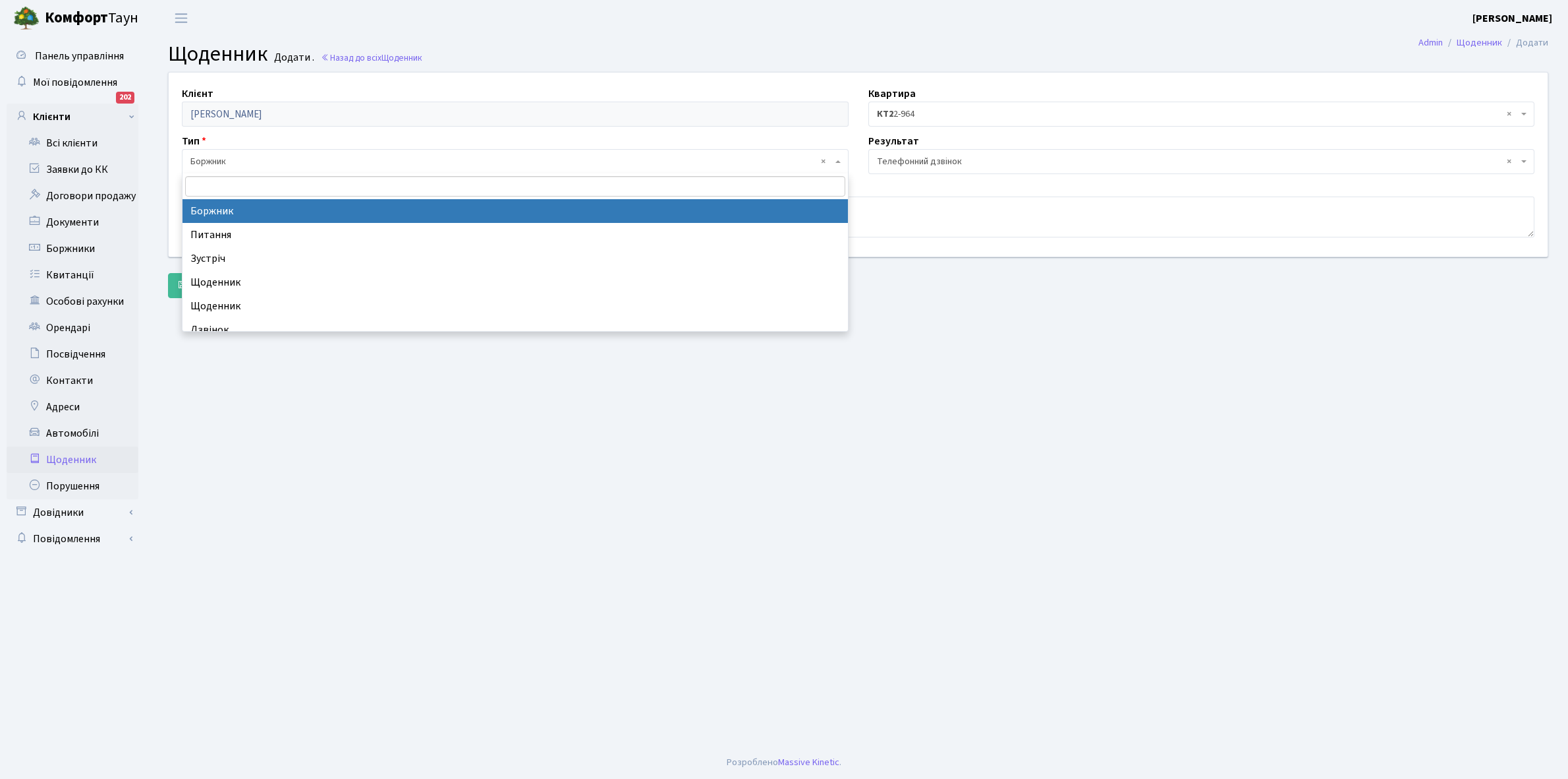
click at [241, 161] on span "× Боржник" at bounding box center [511, 162] width 641 height 14
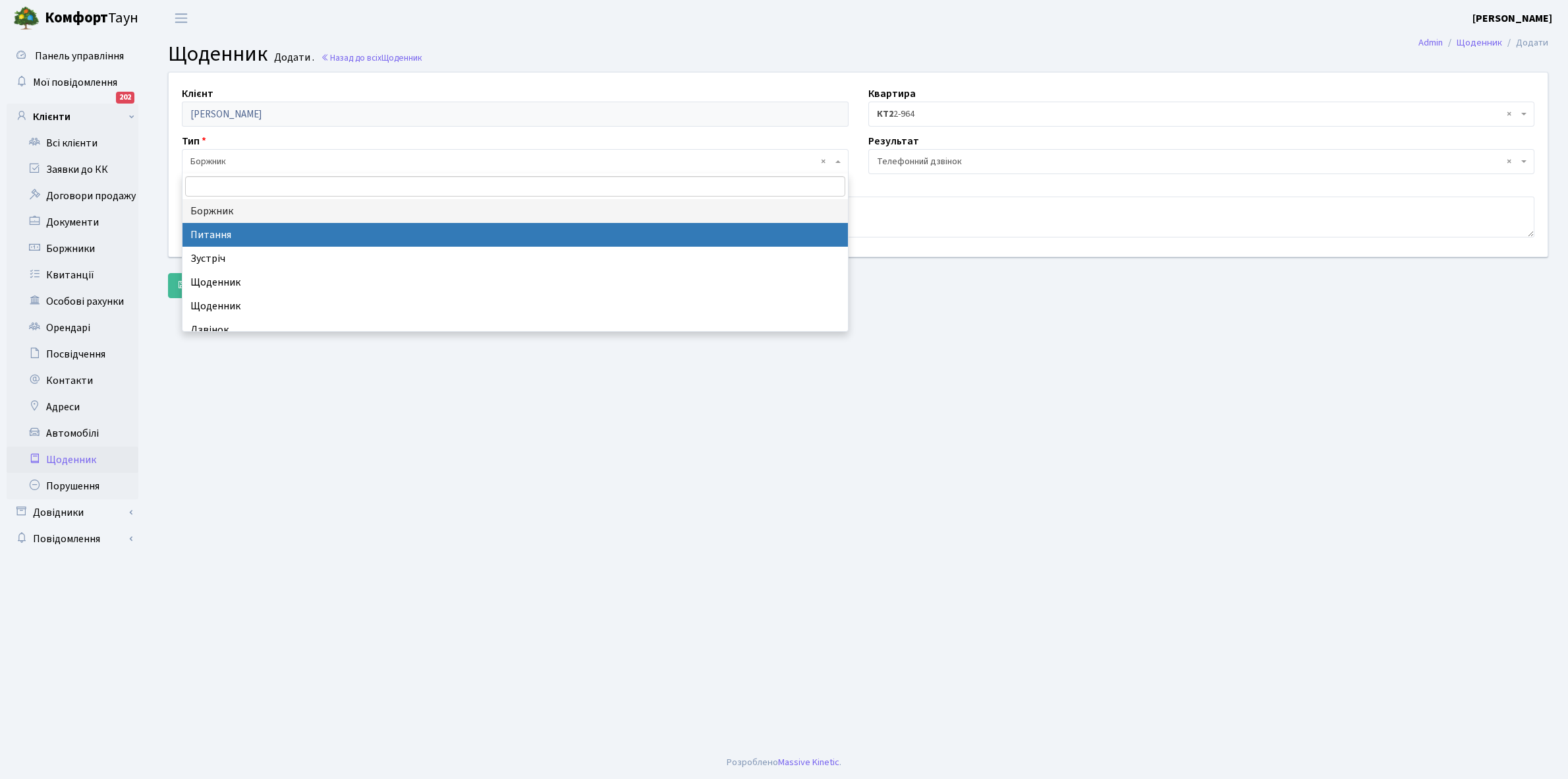
select select "9"
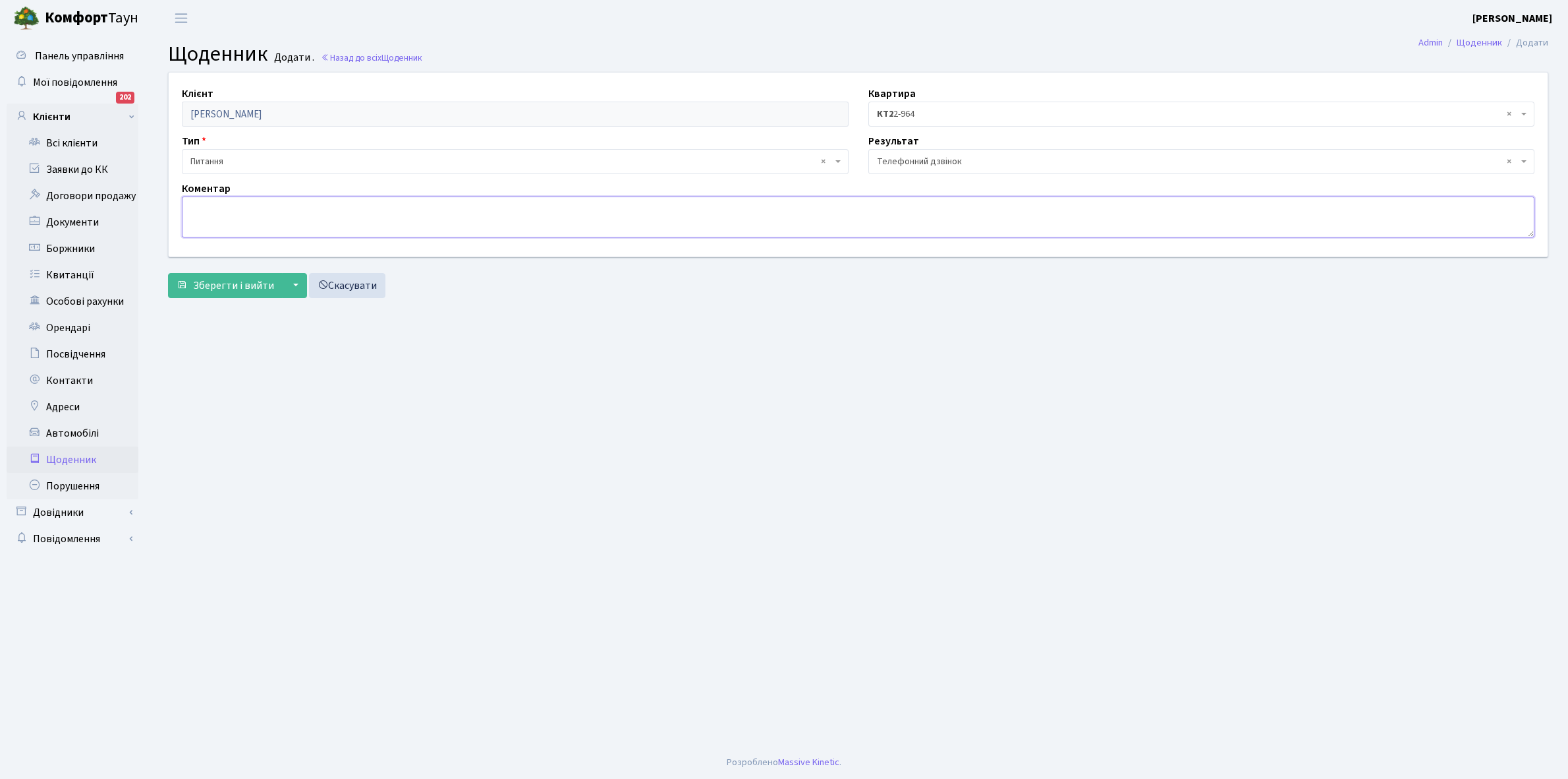
click at [222, 219] on textarea at bounding box center [858, 217] width 1353 height 41
type textarea "Не бере трубку телефона"
click at [236, 284] on span "Зберегти і вийти" at bounding box center [233, 285] width 81 height 15
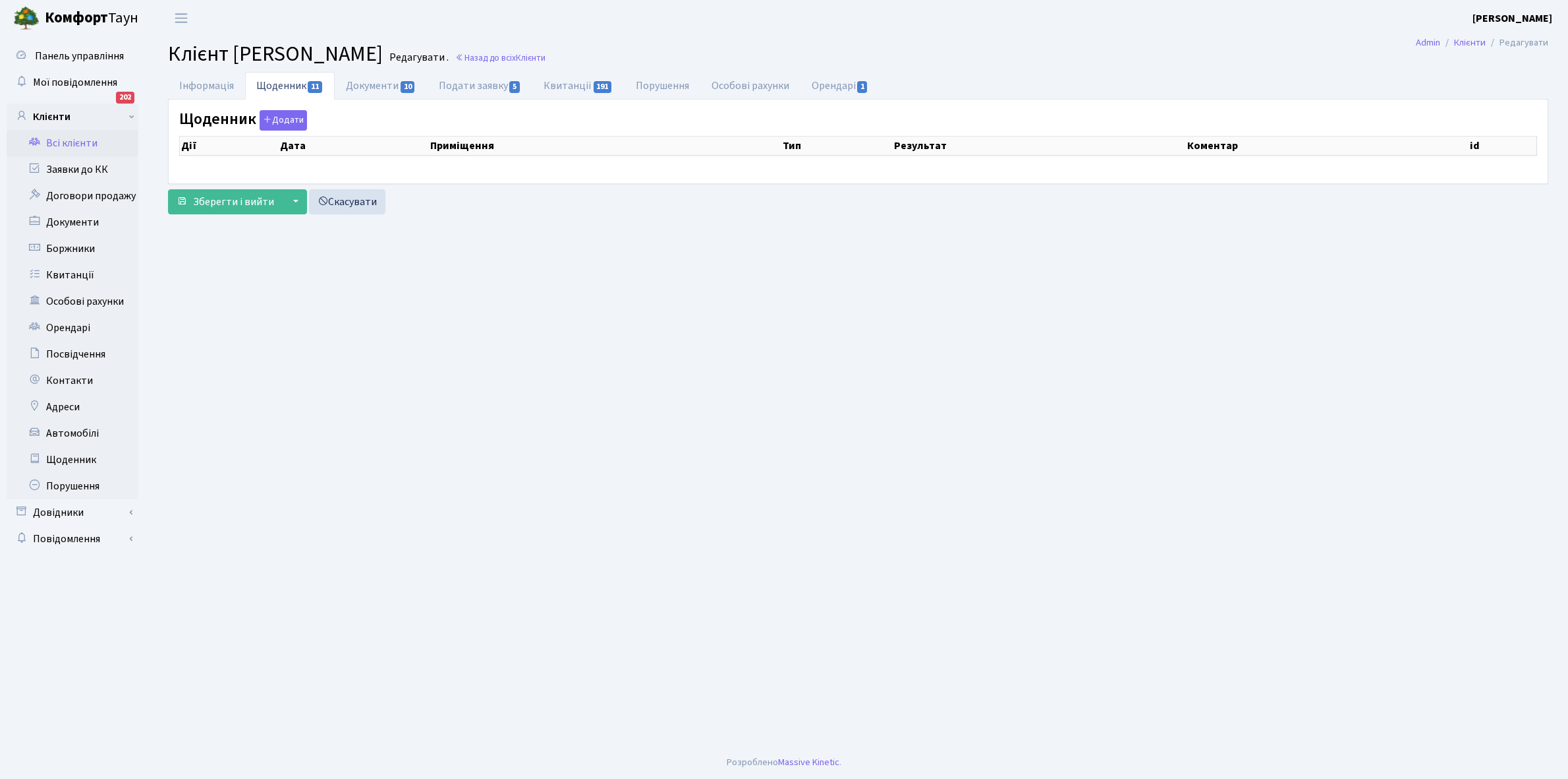
select select "25"
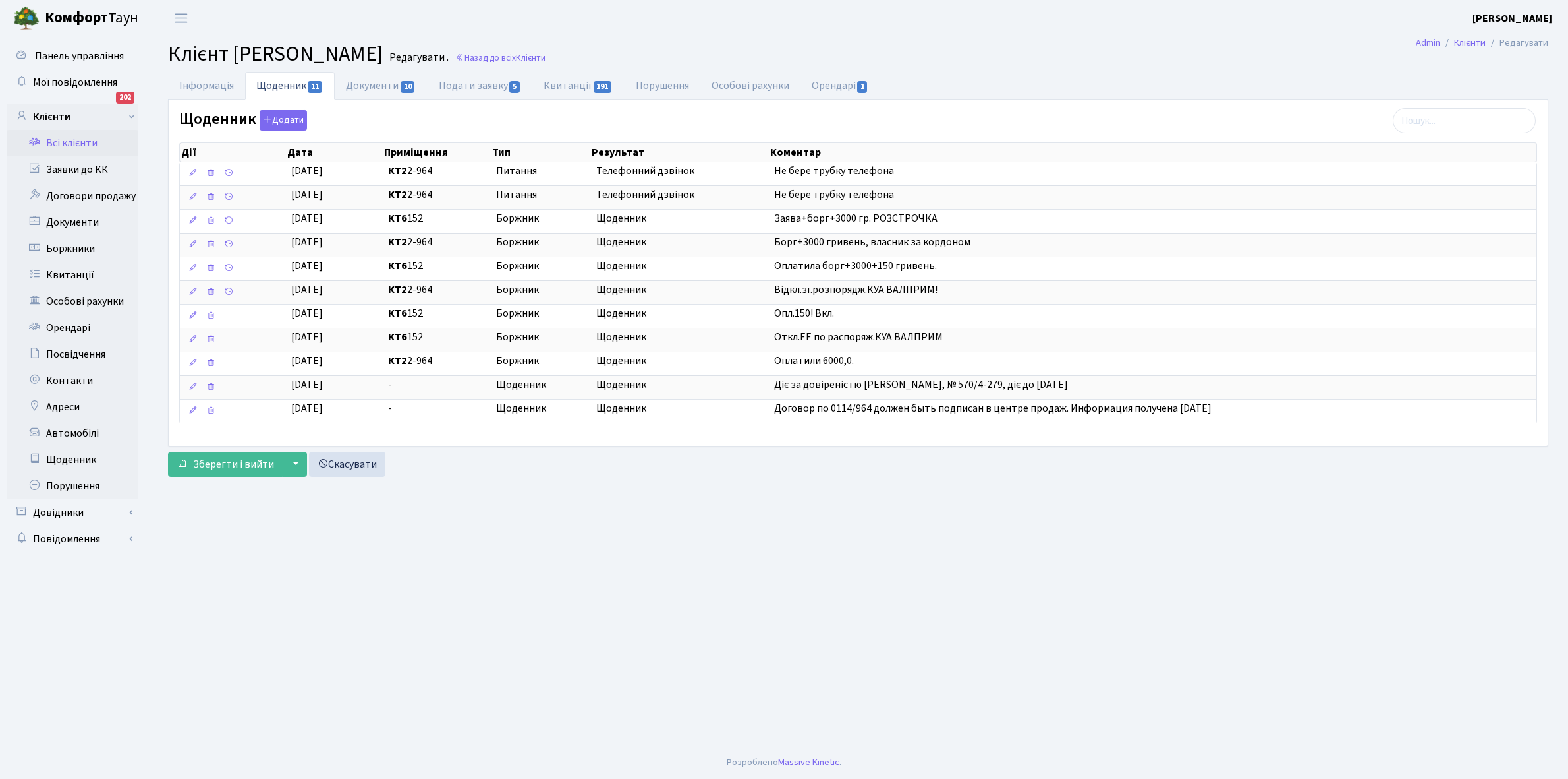
click at [84, 142] on link "Всі клієнти" at bounding box center [72, 142] width 131 height 26
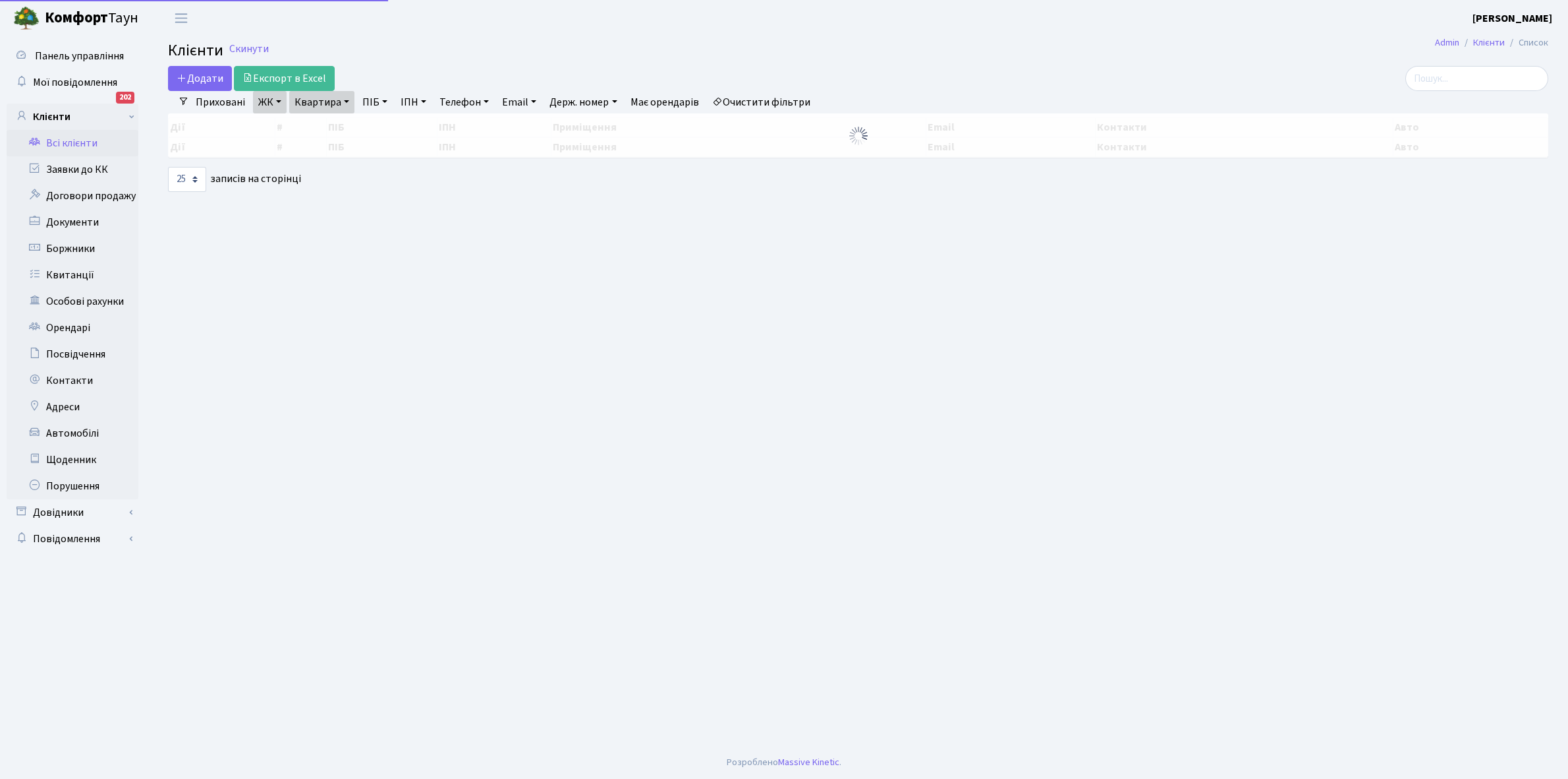
select select "25"
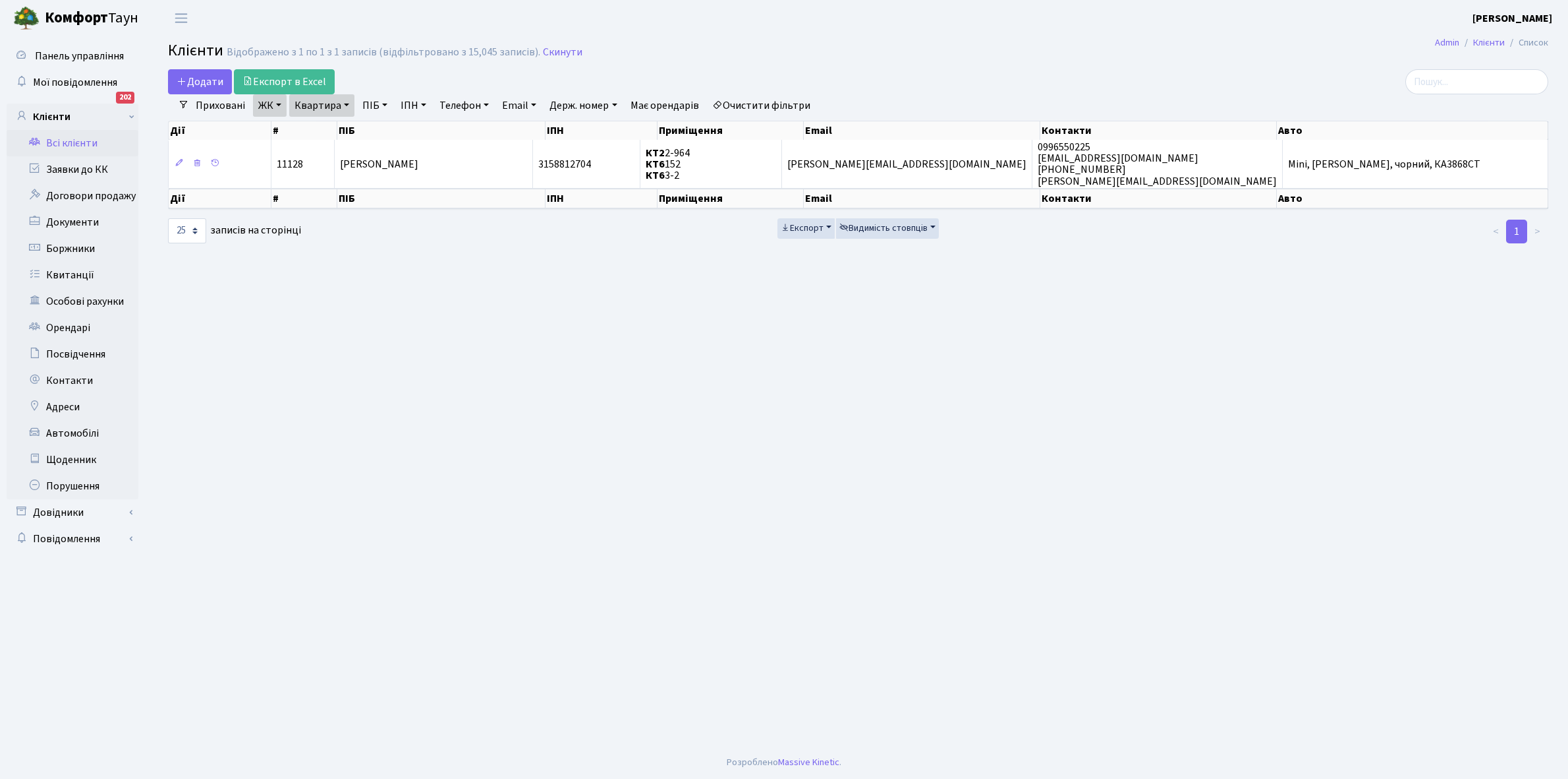
click at [346, 107] on link "Квартира" at bounding box center [321, 105] width 65 height 22
click at [347, 130] on input "2-964" at bounding box center [328, 131] width 77 height 25
type input "2-1003"
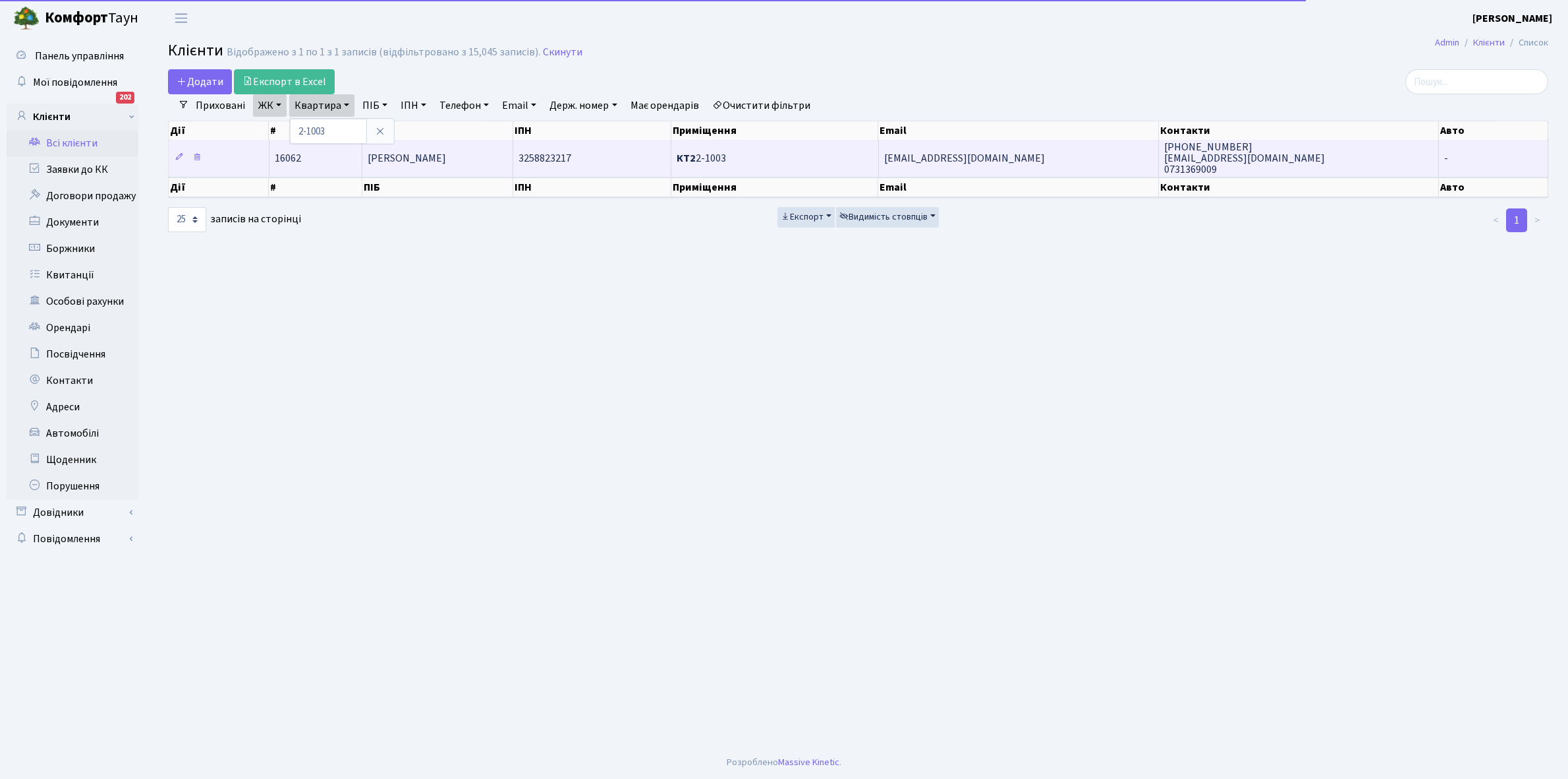
click at [442, 162] on td "Кіяе Хамед" at bounding box center [438, 158] width 152 height 36
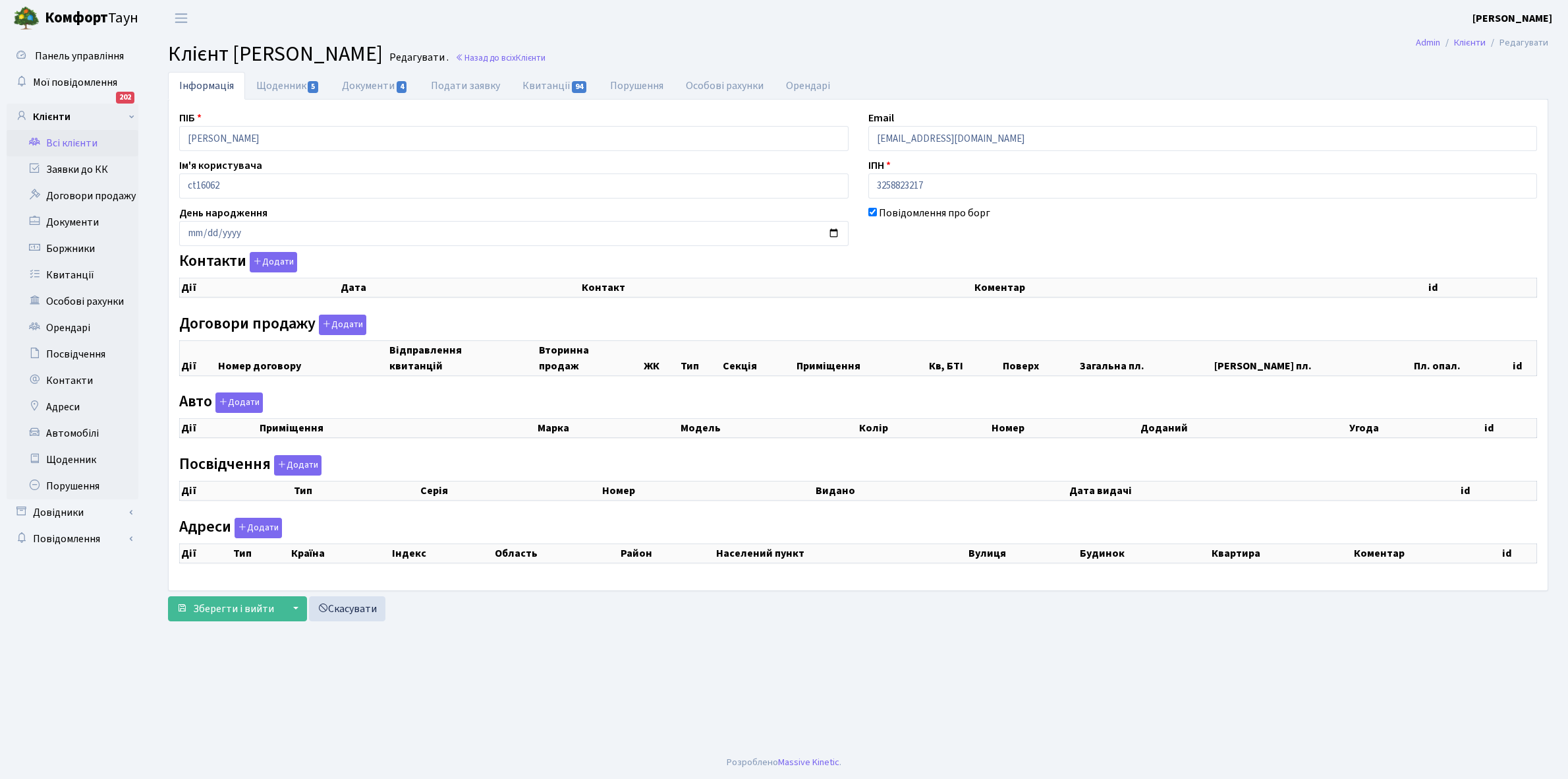
select select "25"
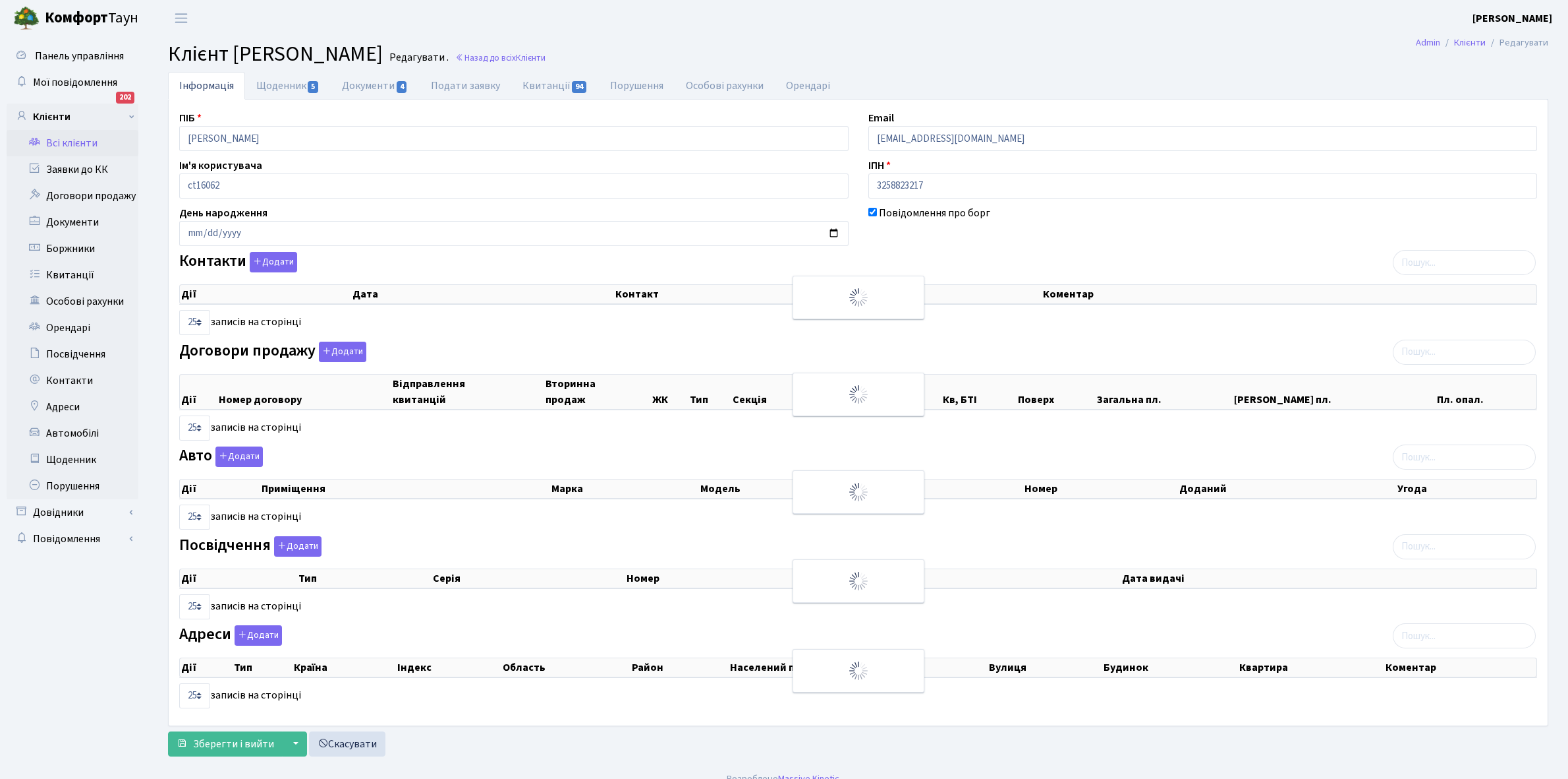
checkbox input "true"
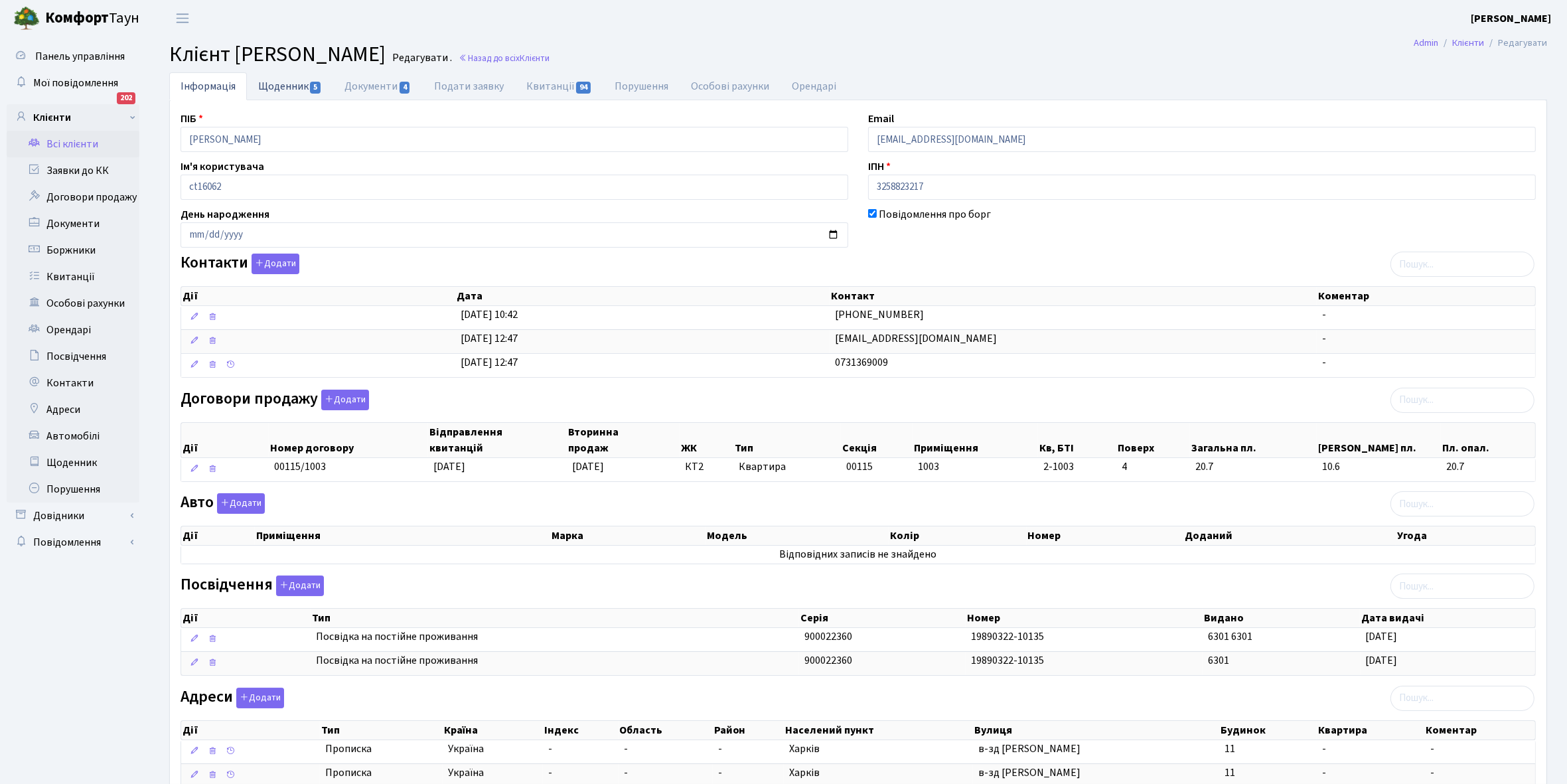
click at [283, 81] on link "Щоденник 5" at bounding box center [290, 86] width 86 height 27
select select "25"
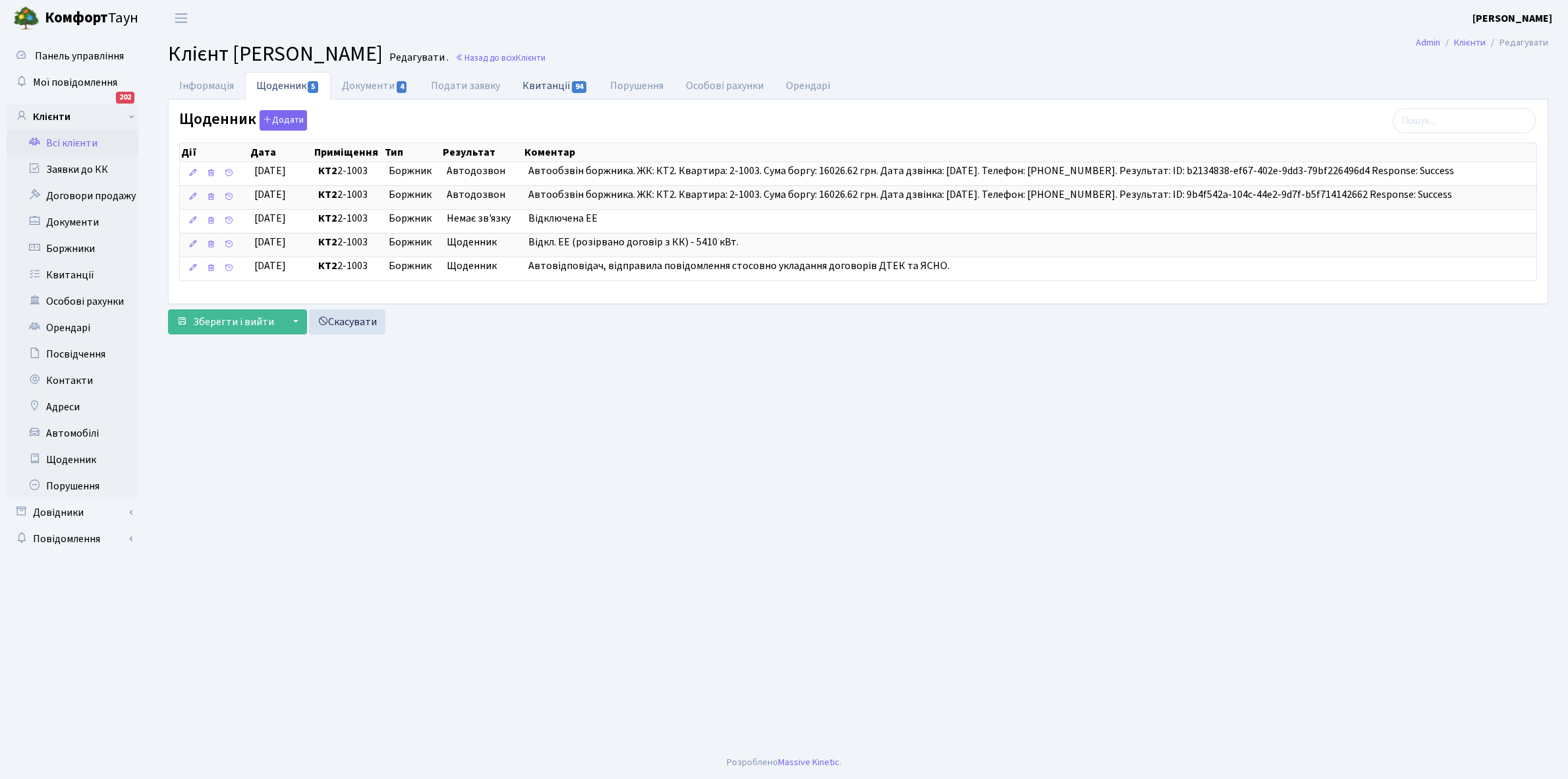
click at [533, 81] on link "Квитанції 94" at bounding box center [555, 86] width 88 height 27
select select "25"
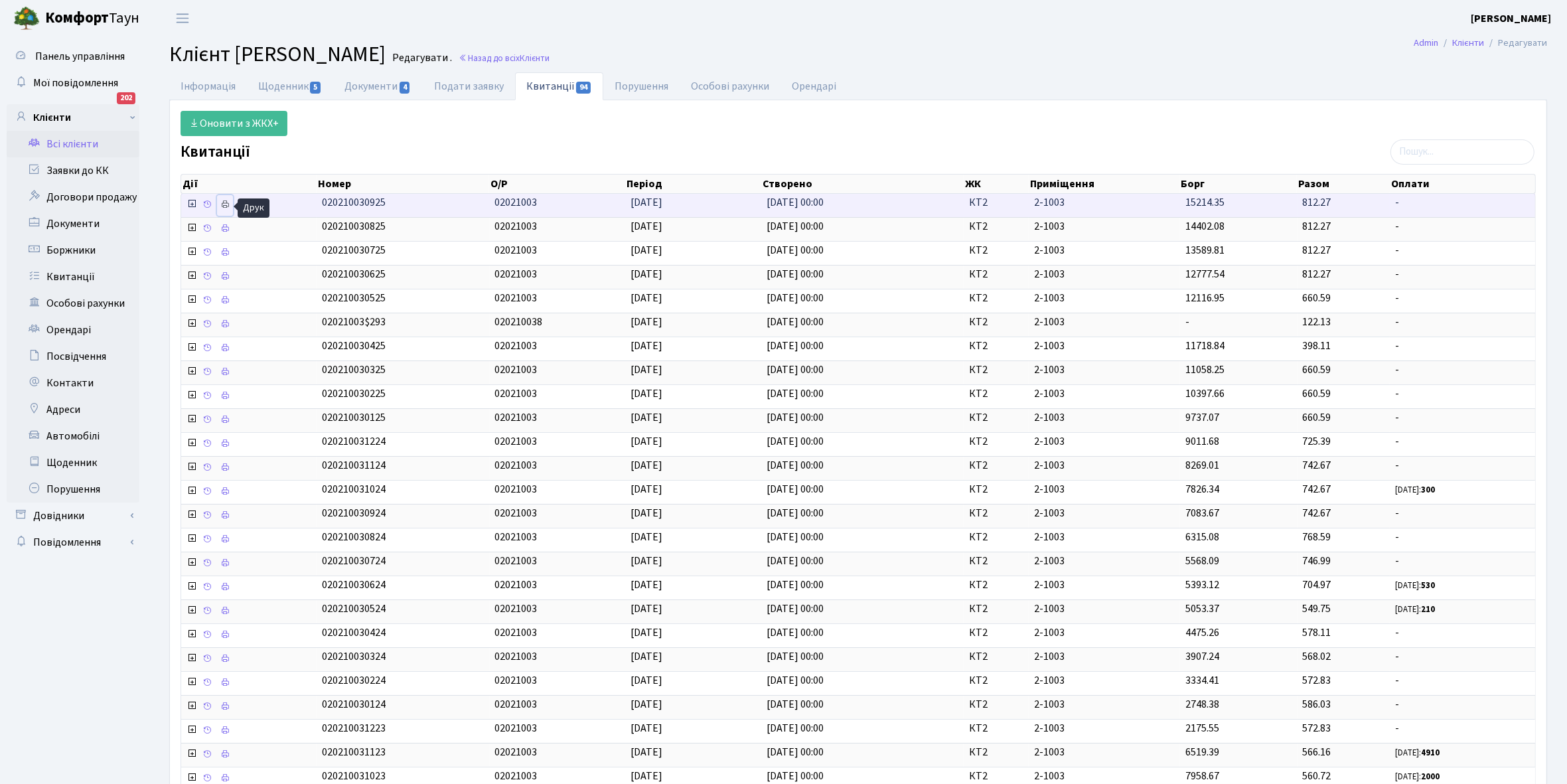
click at [232, 207] on link at bounding box center [225, 205] width 16 height 21
click at [283, 81] on link "Щоденник 5" at bounding box center [290, 86] width 86 height 27
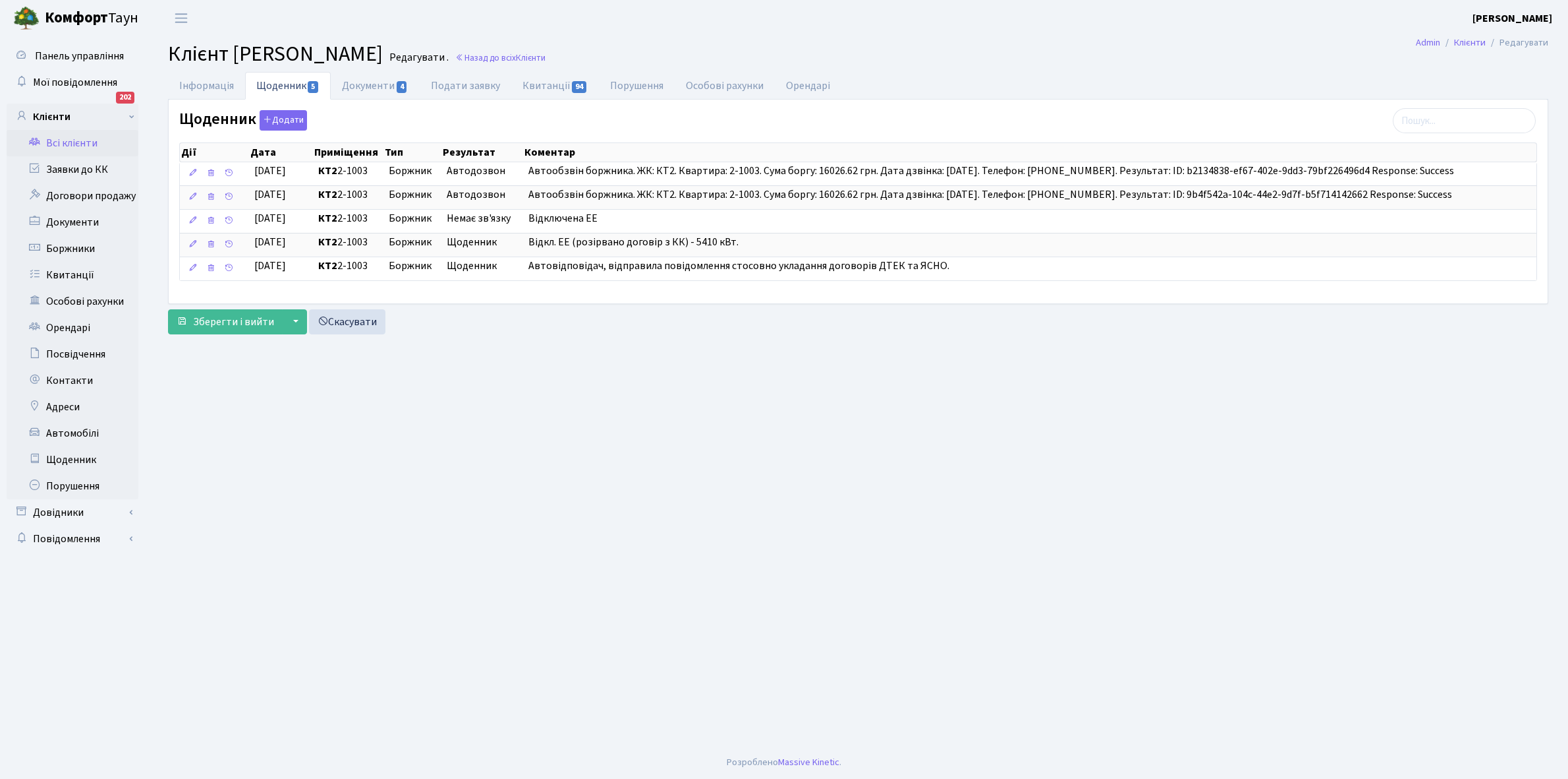
click at [72, 140] on link "Всі клієнти" at bounding box center [72, 142] width 131 height 26
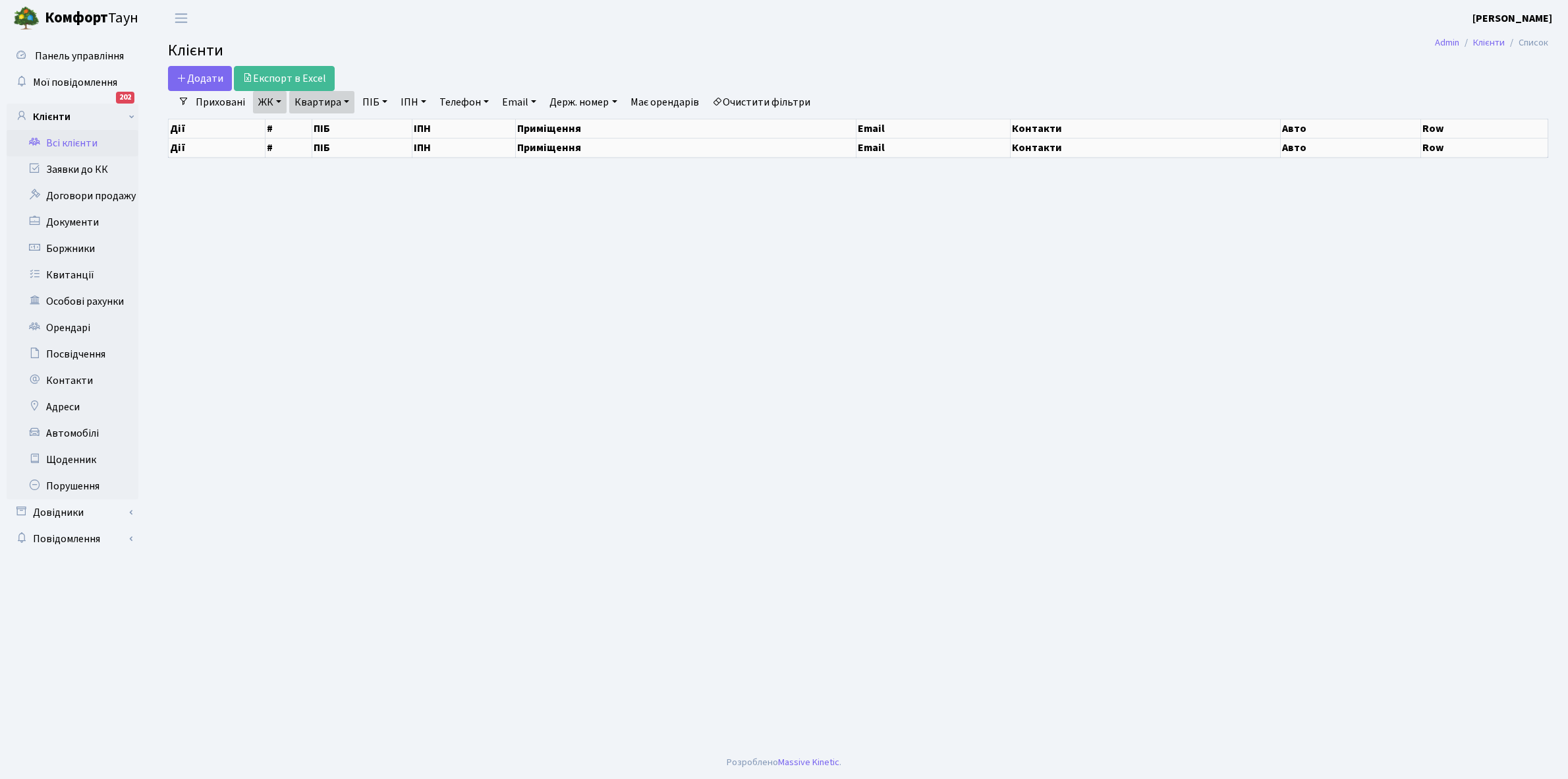
select select "25"
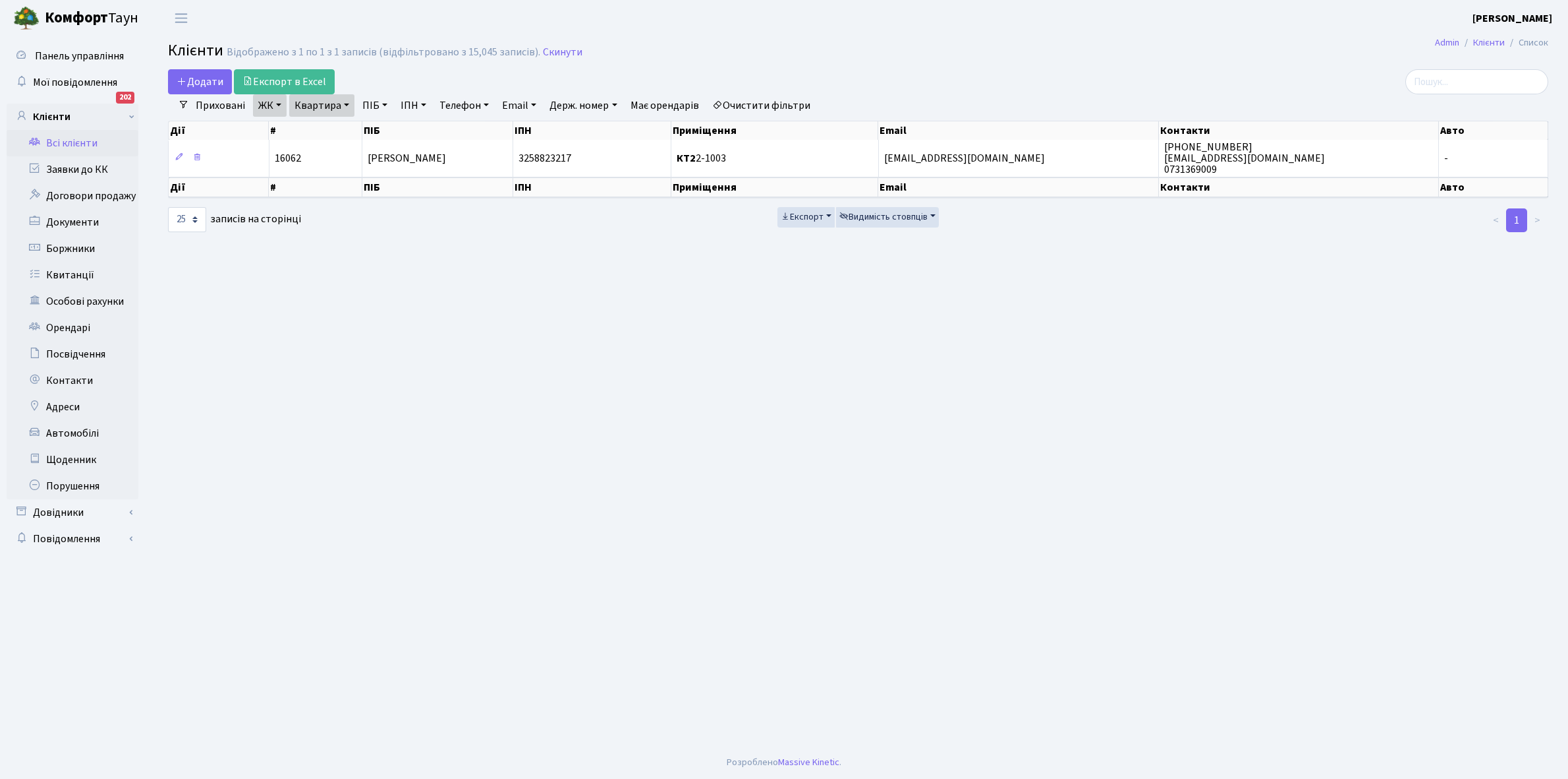
click at [347, 103] on link "Квартира" at bounding box center [321, 105] width 65 height 22
click at [344, 130] on input "2-1003" at bounding box center [328, 131] width 77 height 25
type input "2-1027"
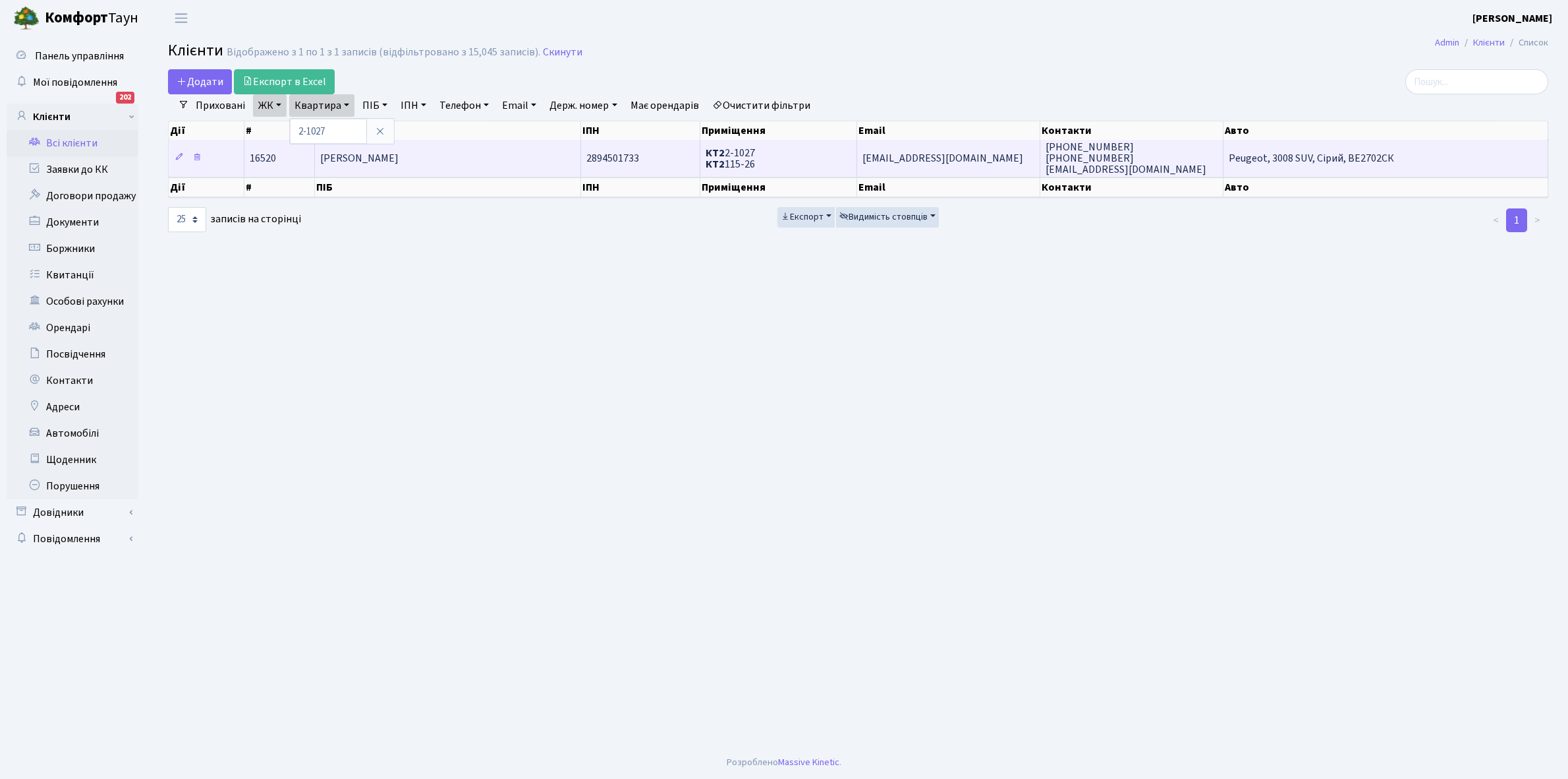
click at [508, 150] on td "[PERSON_NAME] [PERSON_NAME]" at bounding box center [449, 158] width 267 height 36
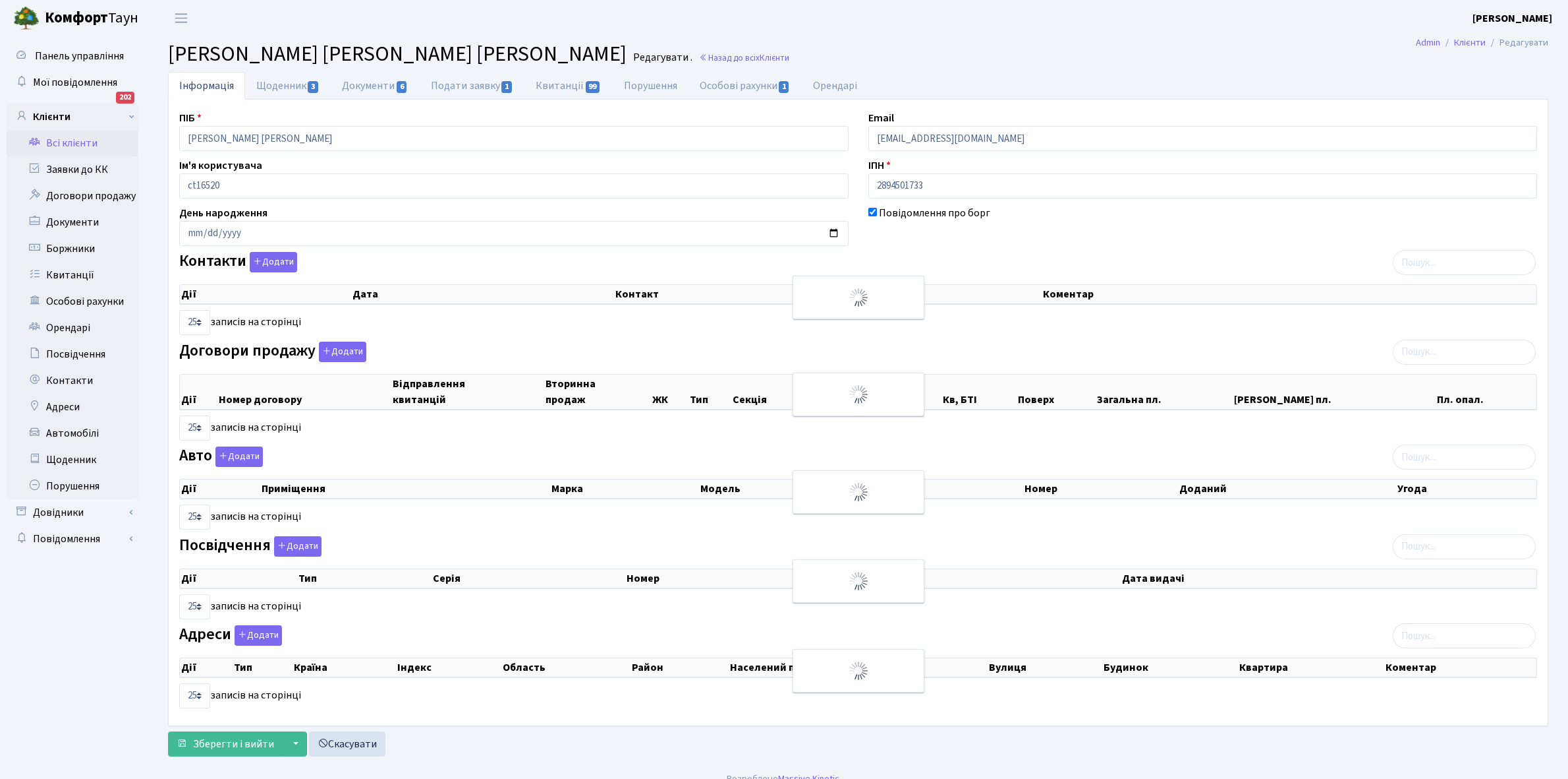
select select "25"
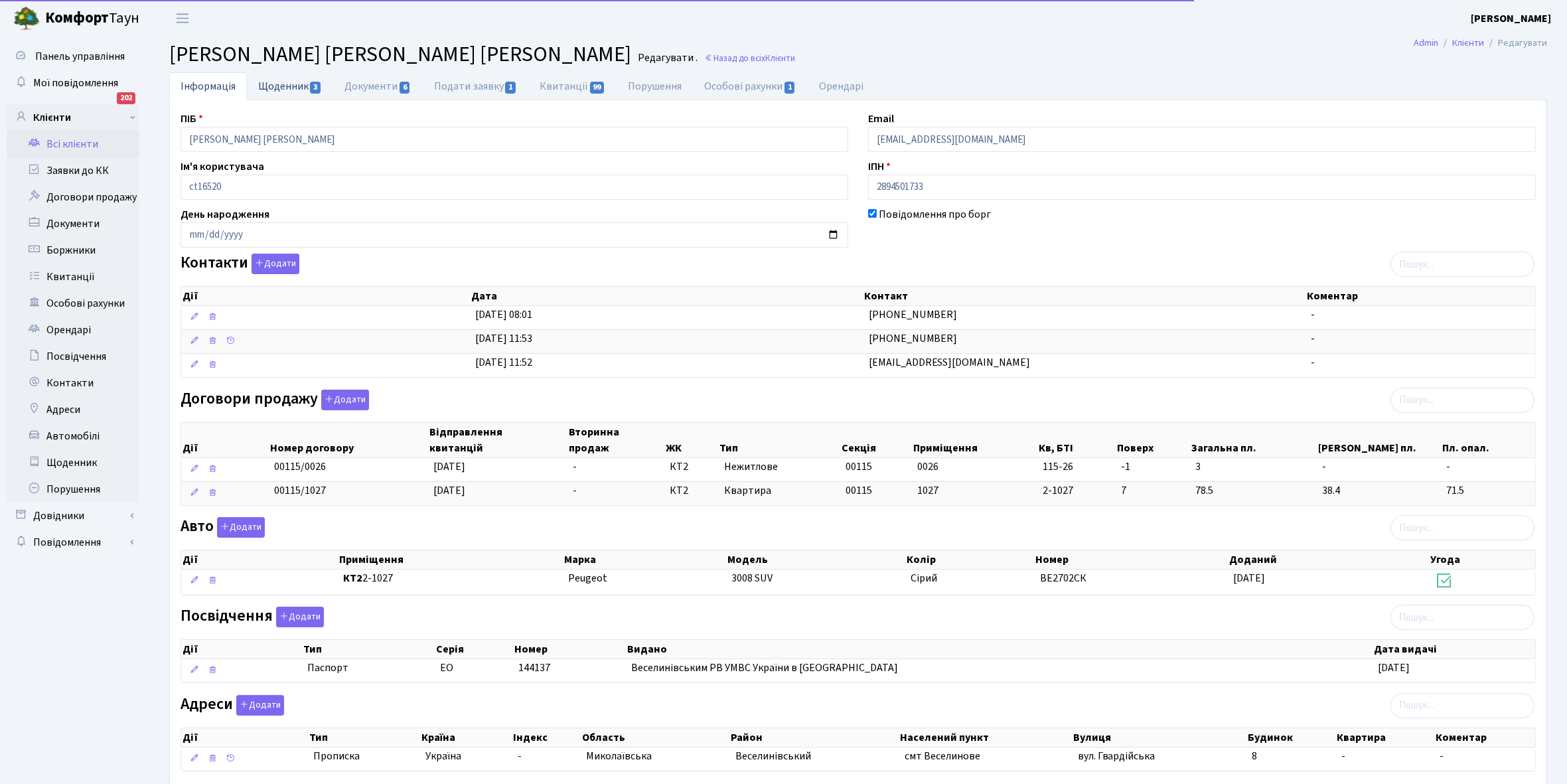
click at [279, 87] on link "Щоденник 3" at bounding box center [290, 86] width 86 height 27
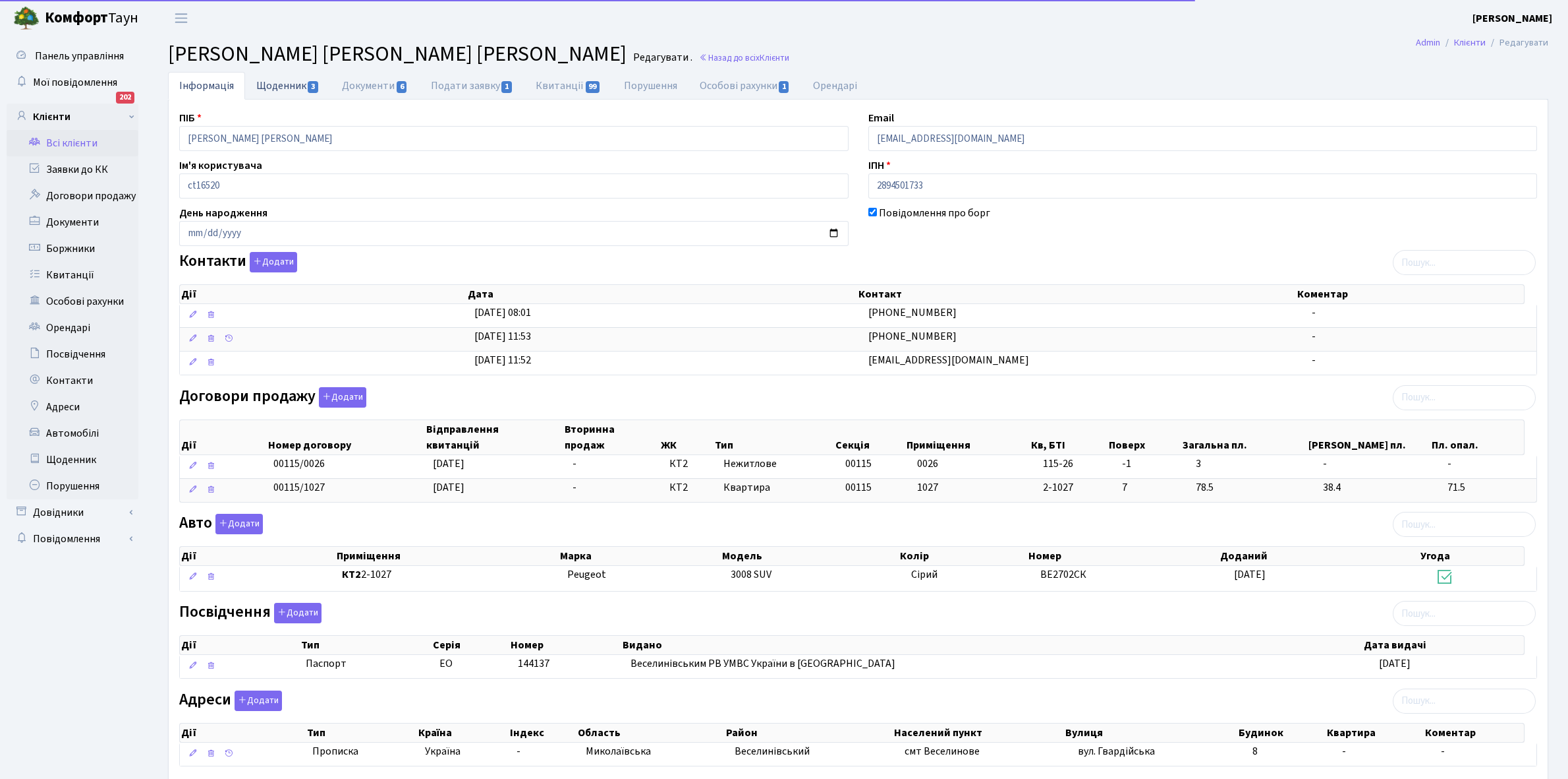
select select "25"
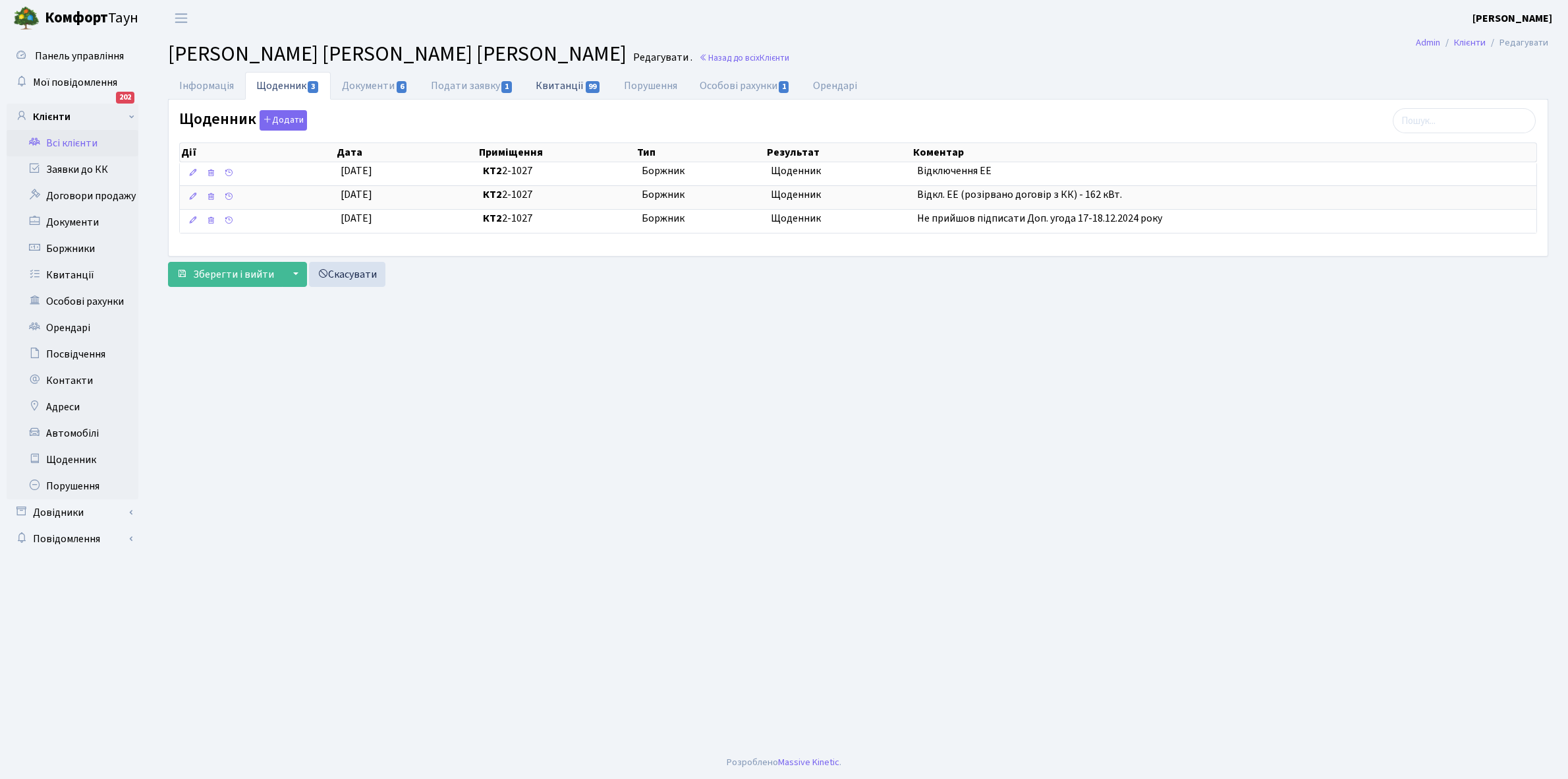
click at [566, 87] on link "Квитанції 99" at bounding box center [568, 86] width 88 height 27
select select "25"
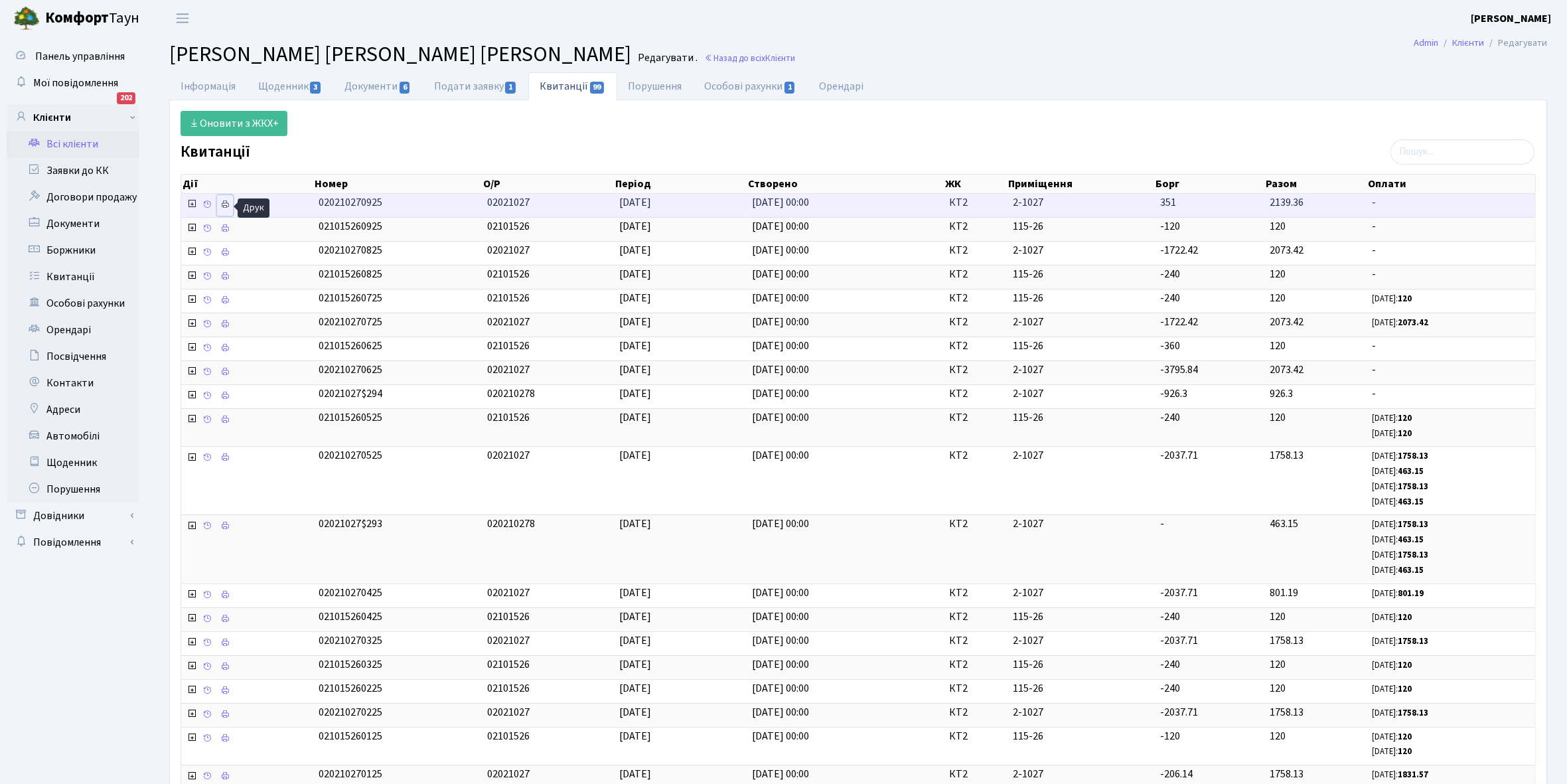
click at [225, 208] on icon at bounding box center [225, 204] width 9 height 9
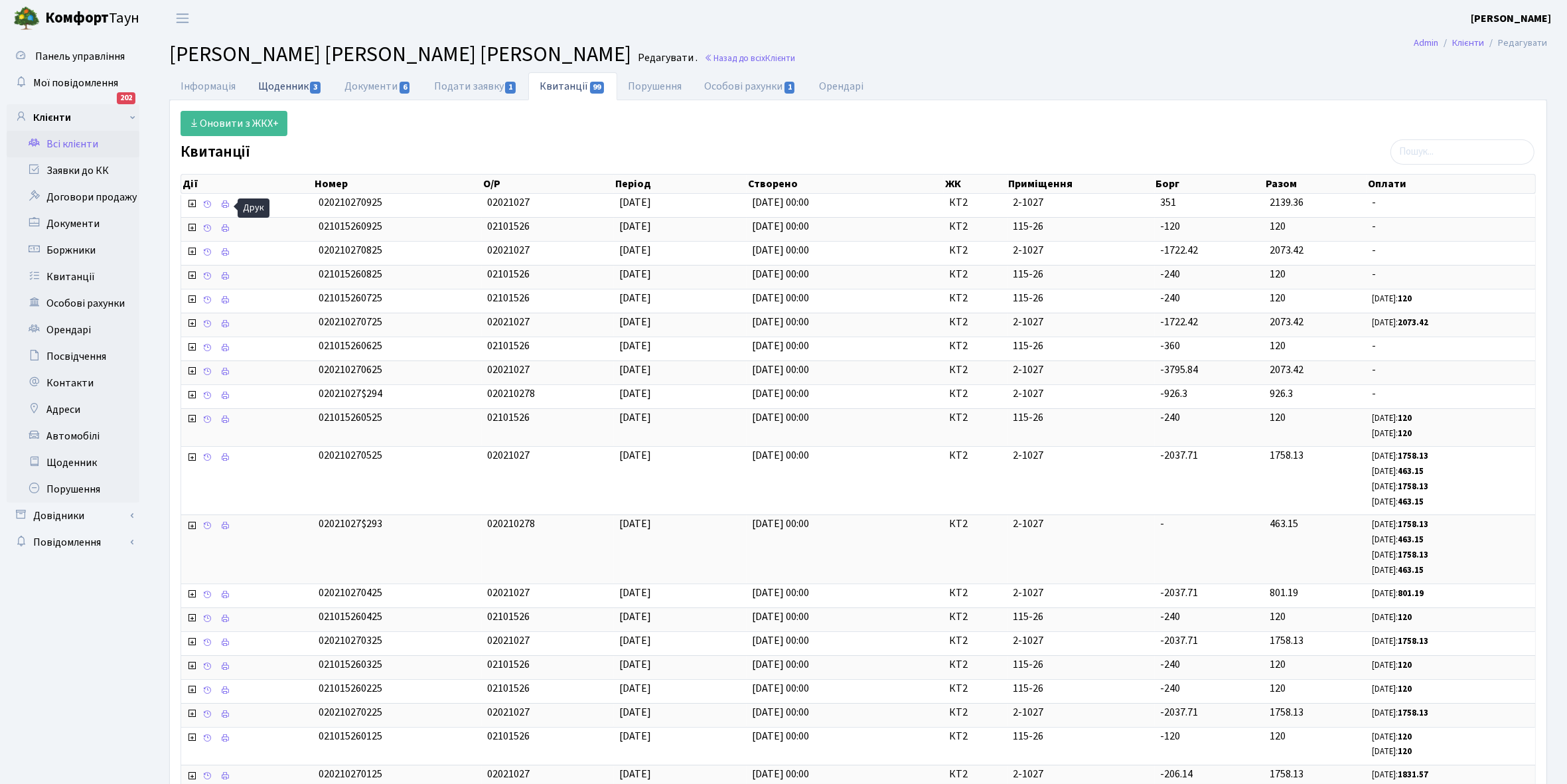
click at [285, 85] on link "Щоденник 3" at bounding box center [290, 86] width 86 height 27
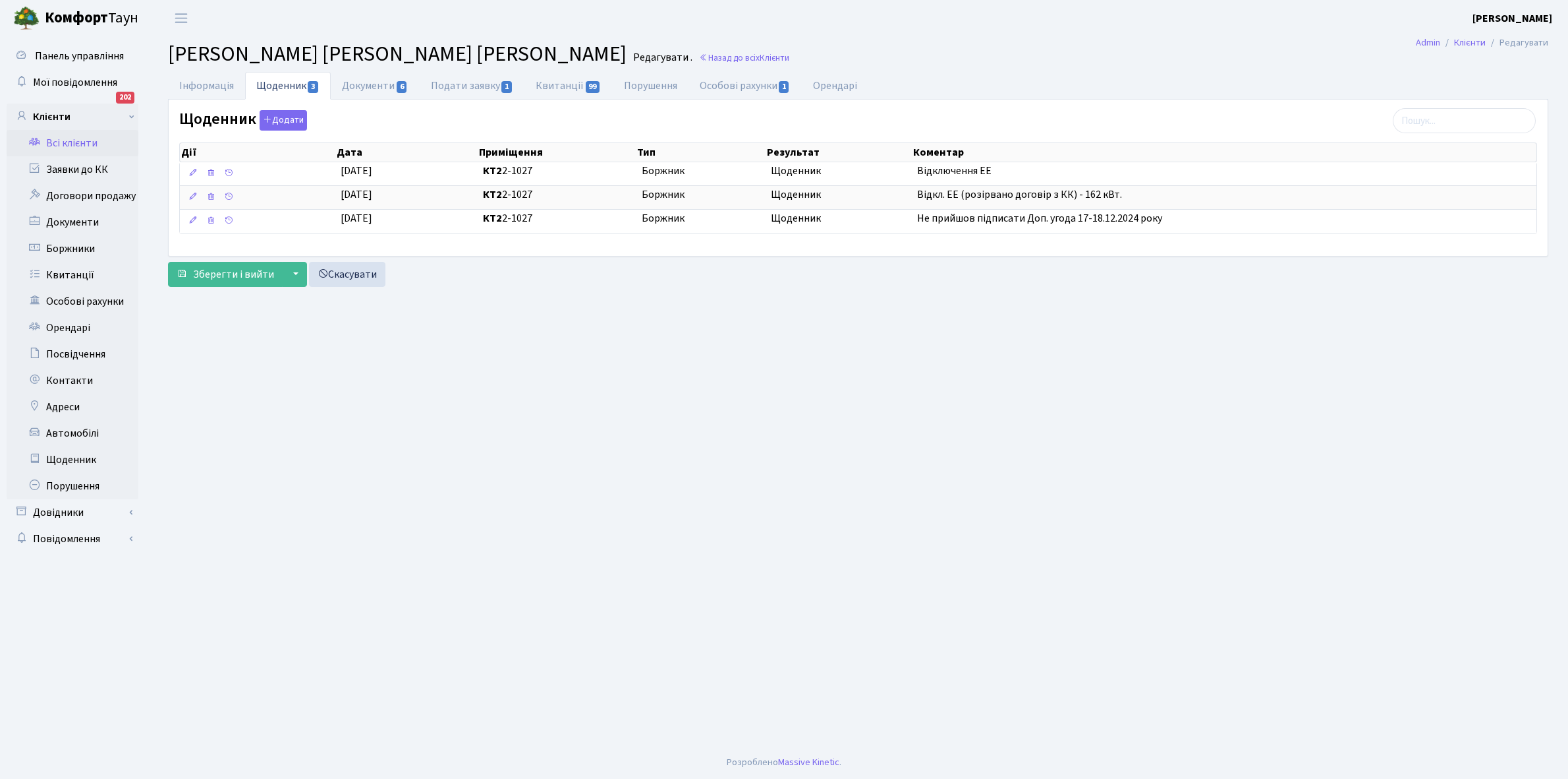
click at [81, 142] on link "Всі клієнти" at bounding box center [72, 142] width 131 height 26
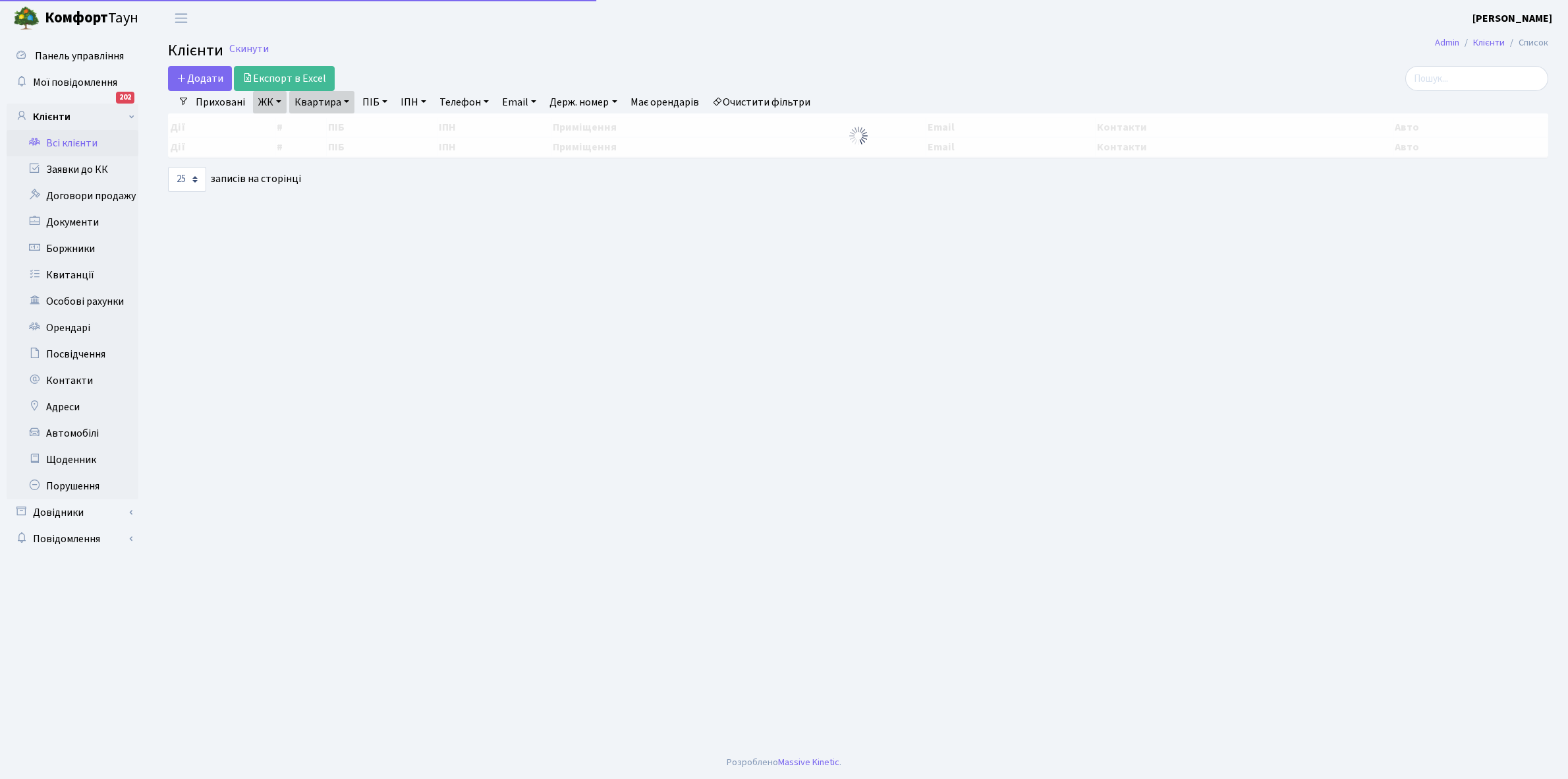
select select "25"
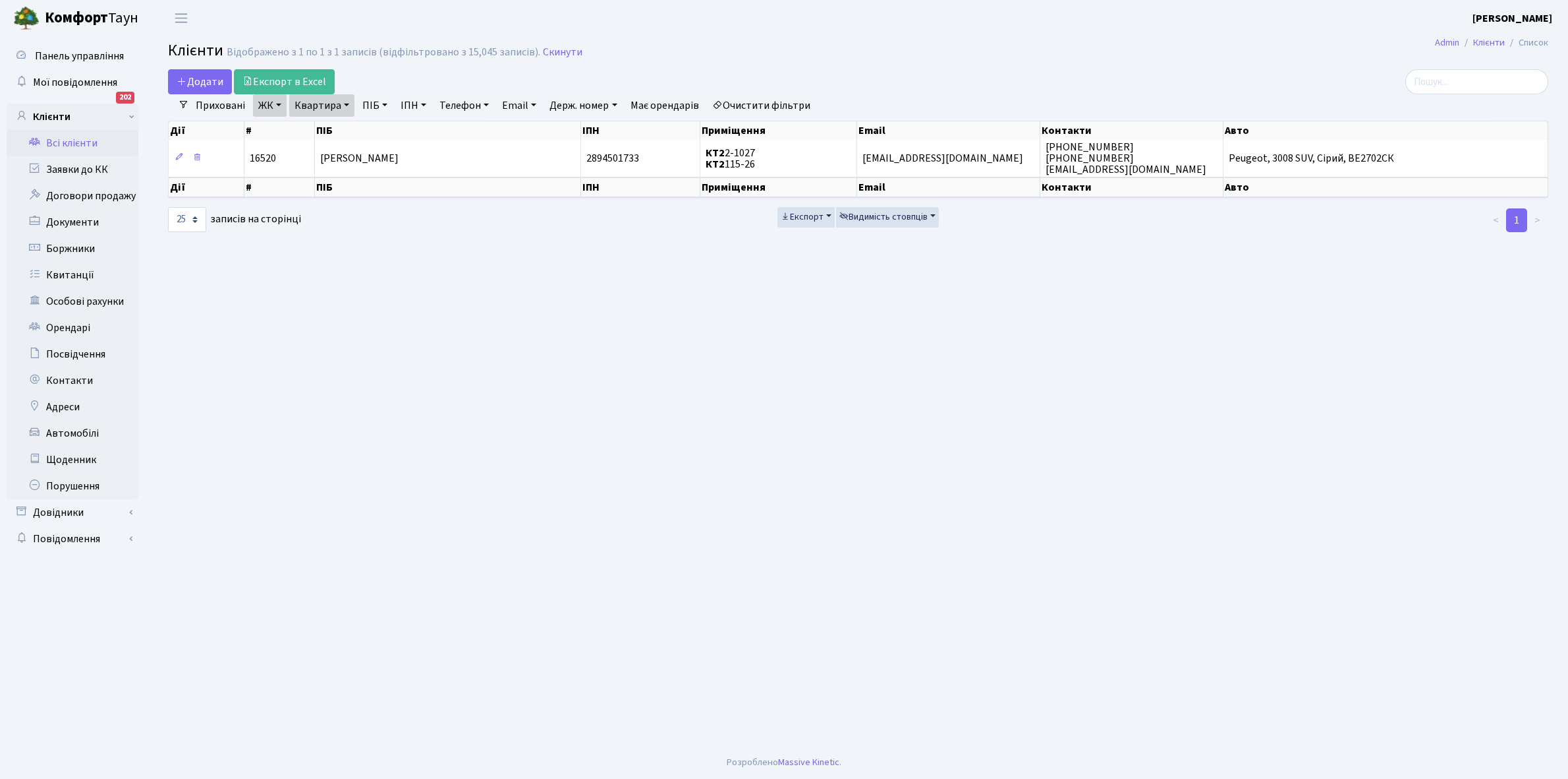
click at [344, 104] on link "Квартира" at bounding box center [321, 105] width 65 height 22
click at [340, 131] on input "2-1027" at bounding box center [328, 131] width 77 height 25
type input "2-1038"
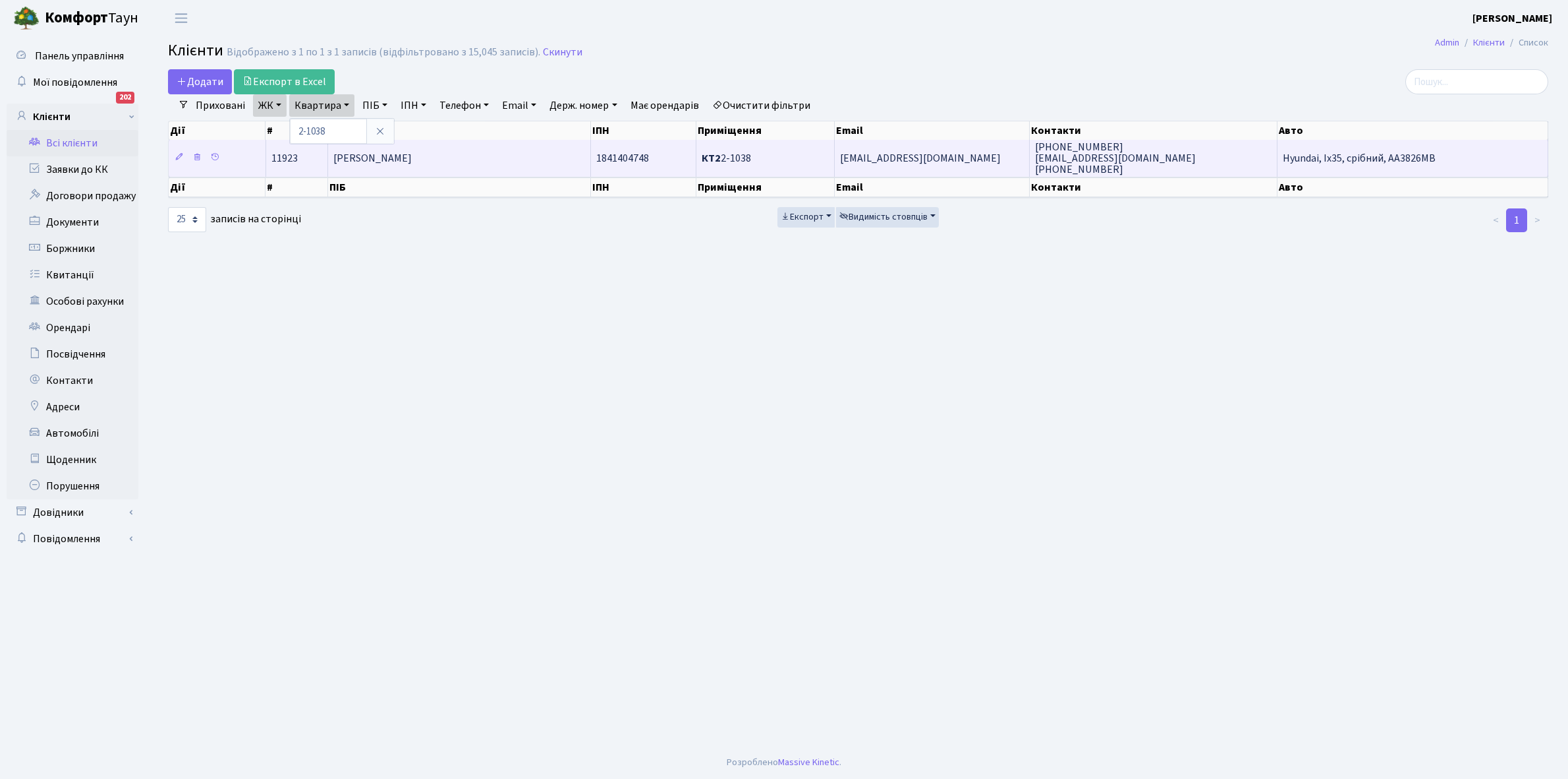
click at [412, 160] on span "[PERSON_NAME]" at bounding box center [373, 158] width 79 height 15
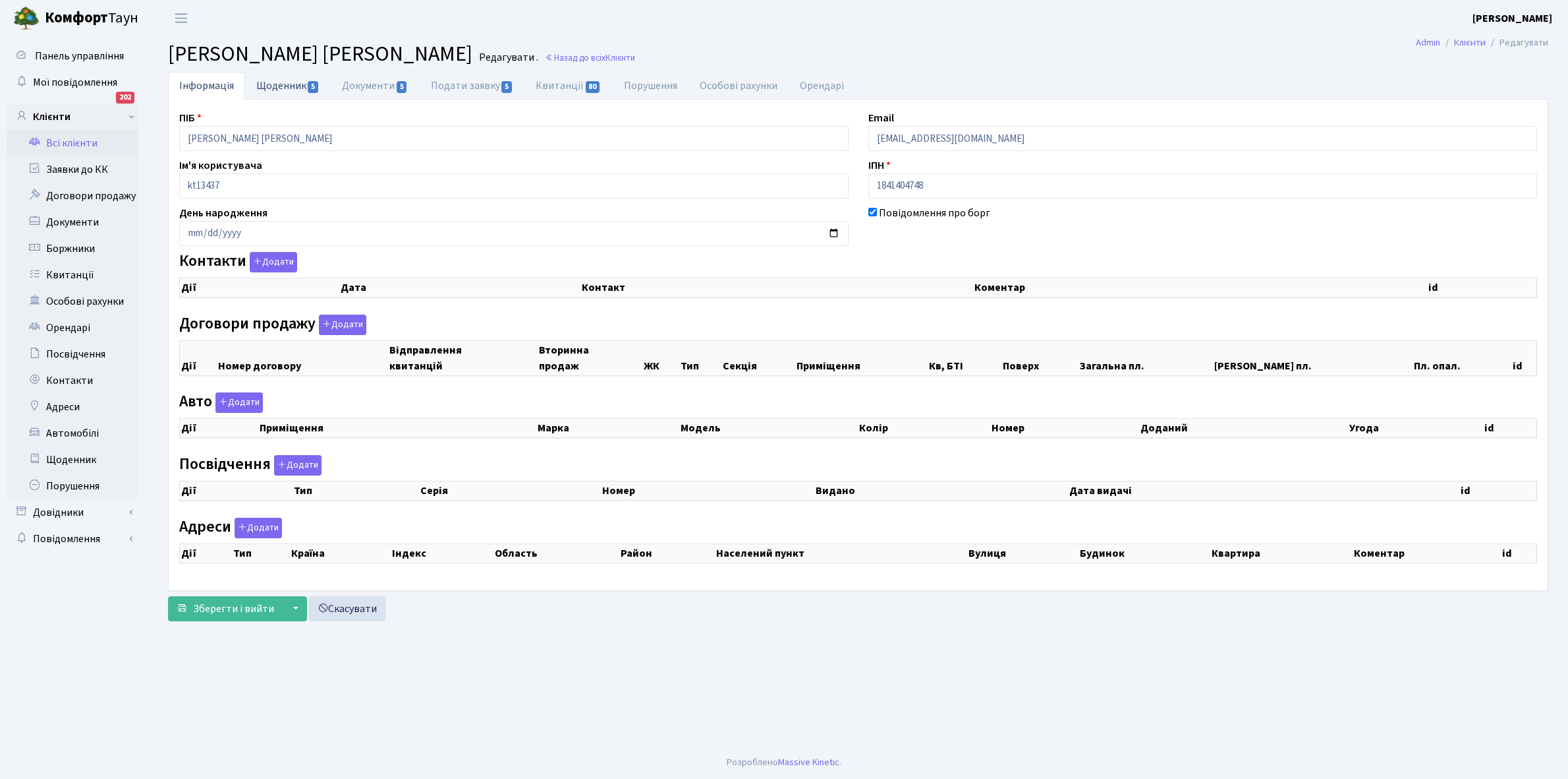
checkbox input "true"
click at [275, 84] on link "Щоденник 5" at bounding box center [288, 86] width 86 height 27
select select "25"
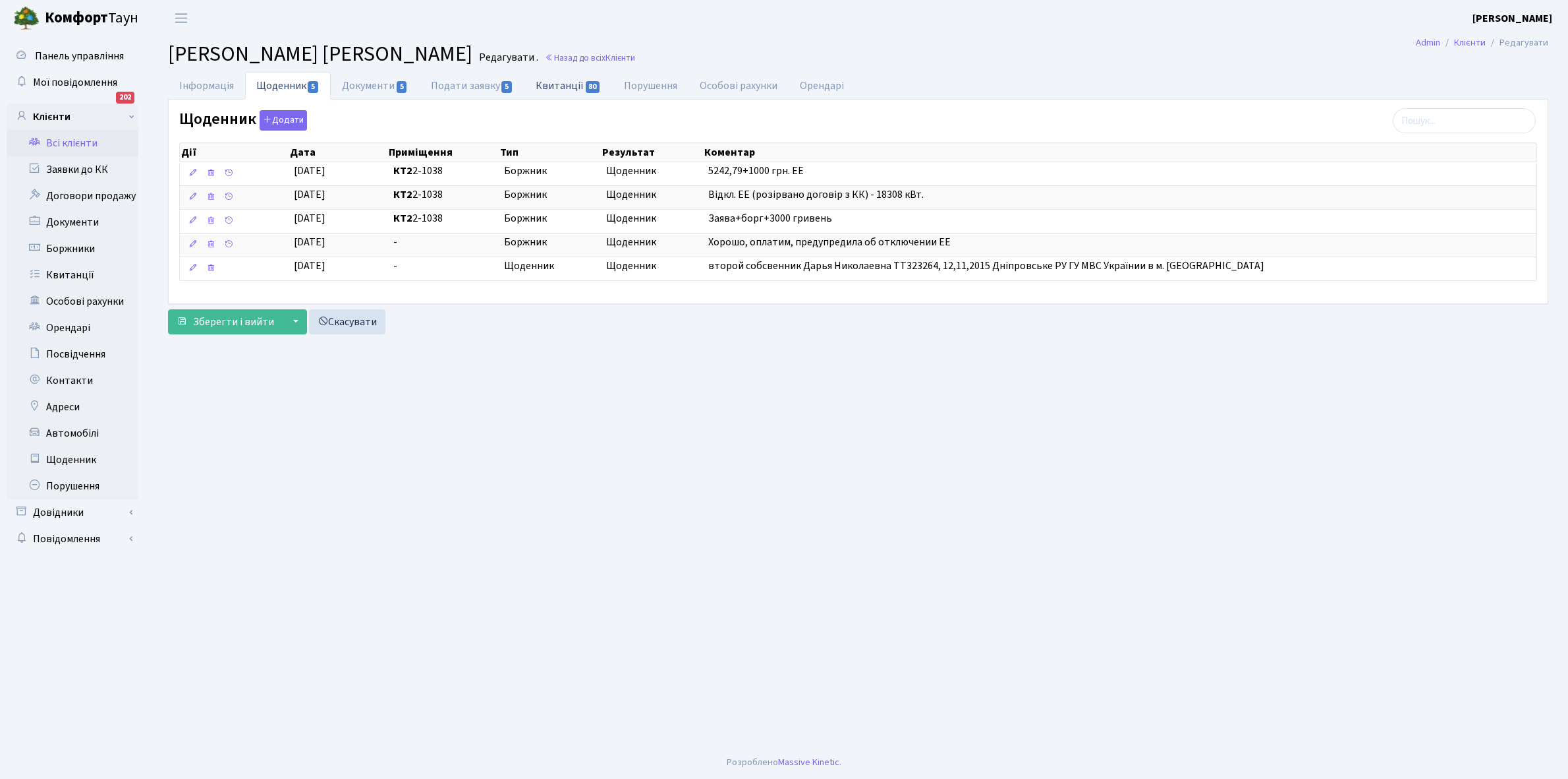
click at [560, 87] on link "Квитанції 80" at bounding box center [568, 86] width 88 height 27
select select "25"
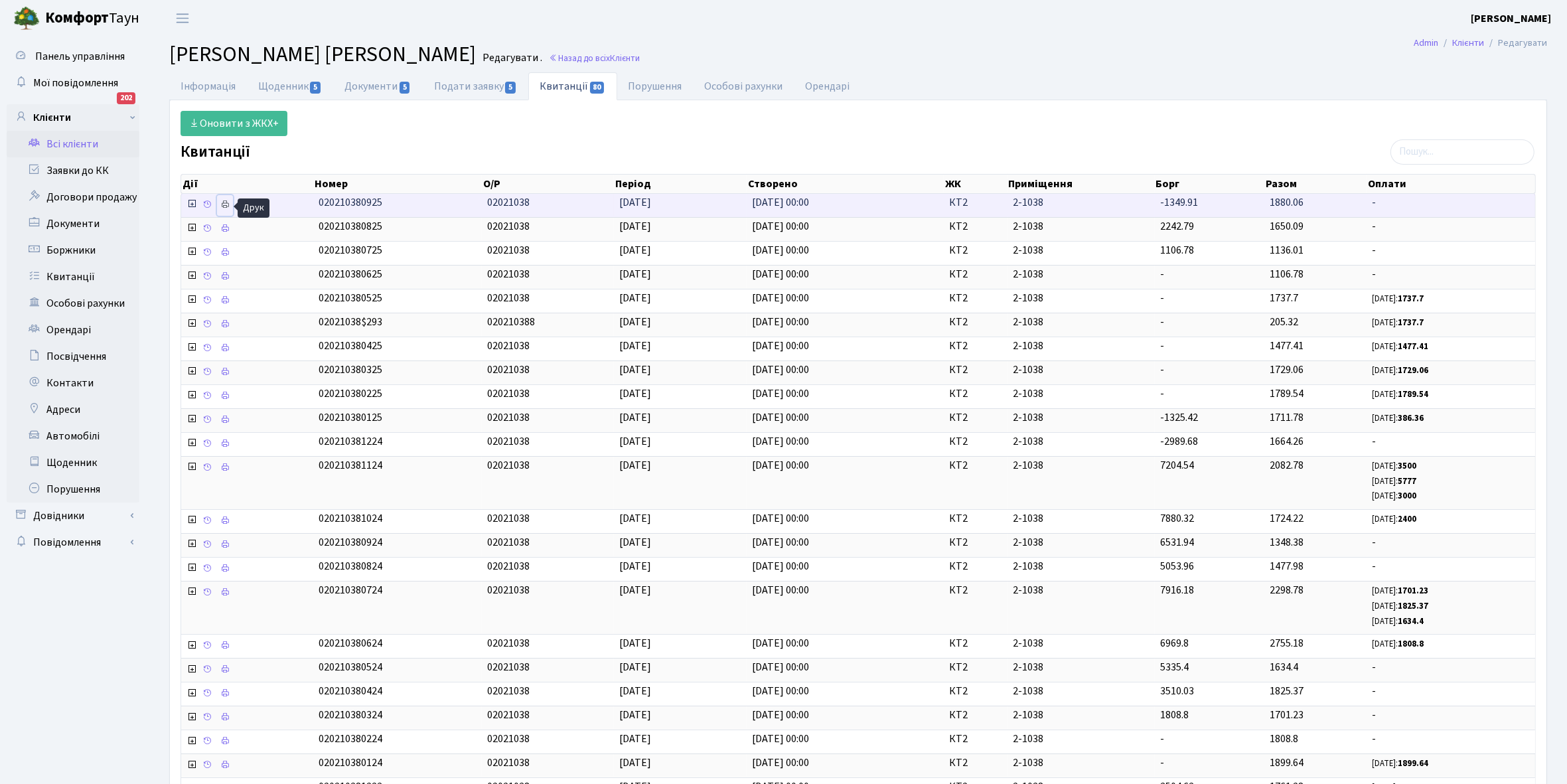
click at [226, 202] on icon at bounding box center [225, 204] width 9 height 9
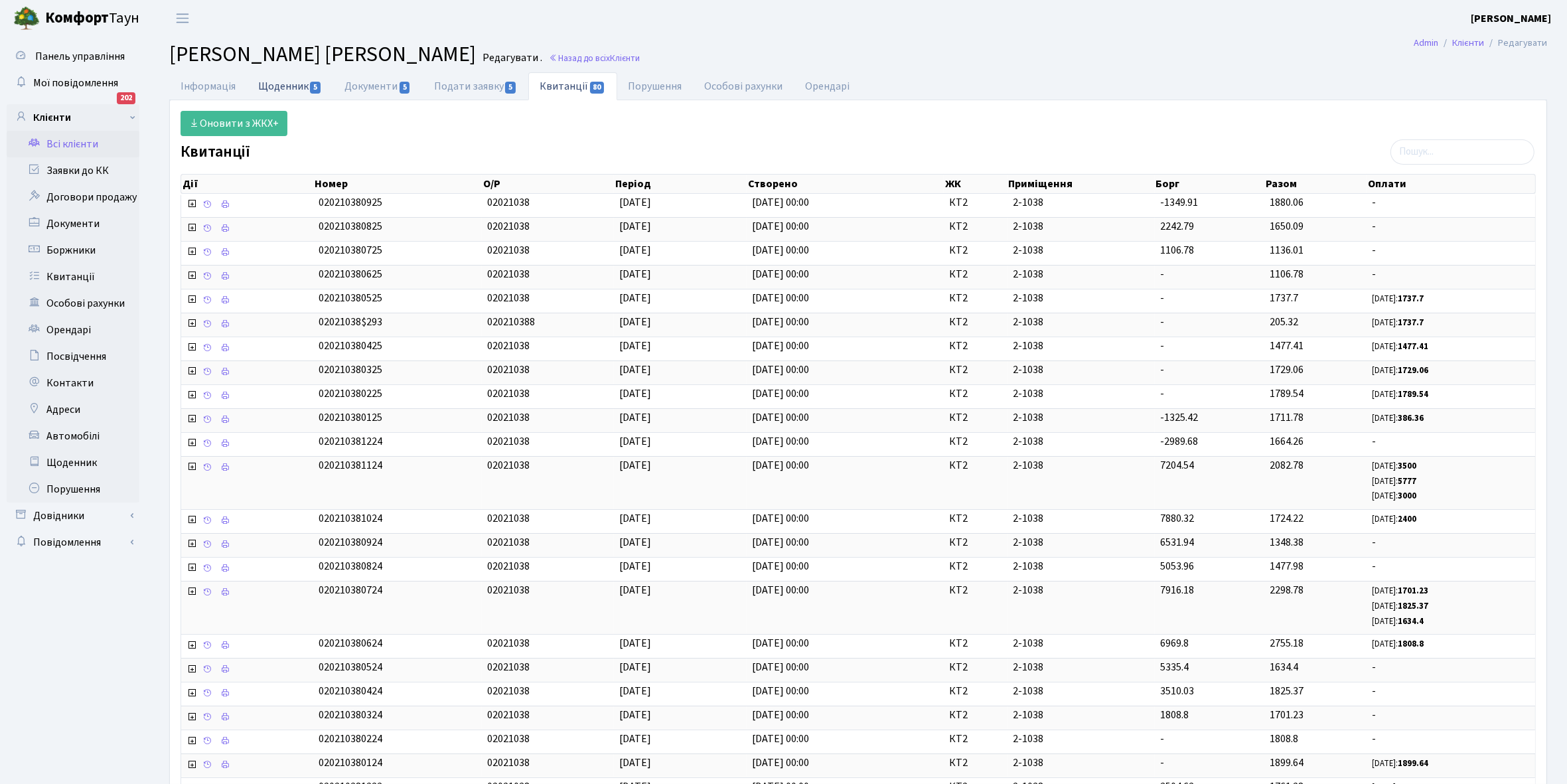
click at [283, 87] on link "Щоденник 5" at bounding box center [290, 86] width 86 height 27
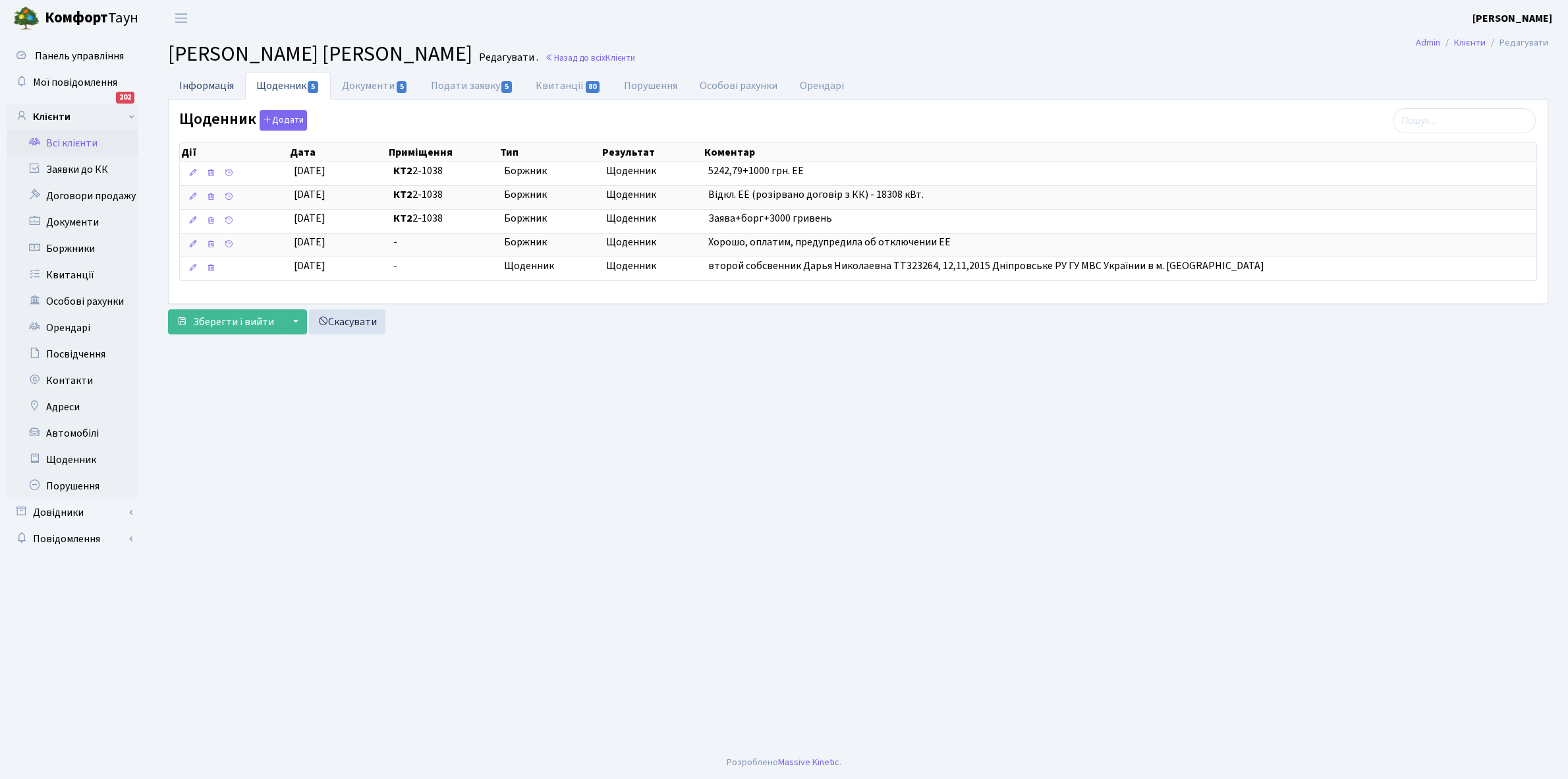
click at [193, 83] on link "Інформація" at bounding box center [206, 86] width 77 height 27
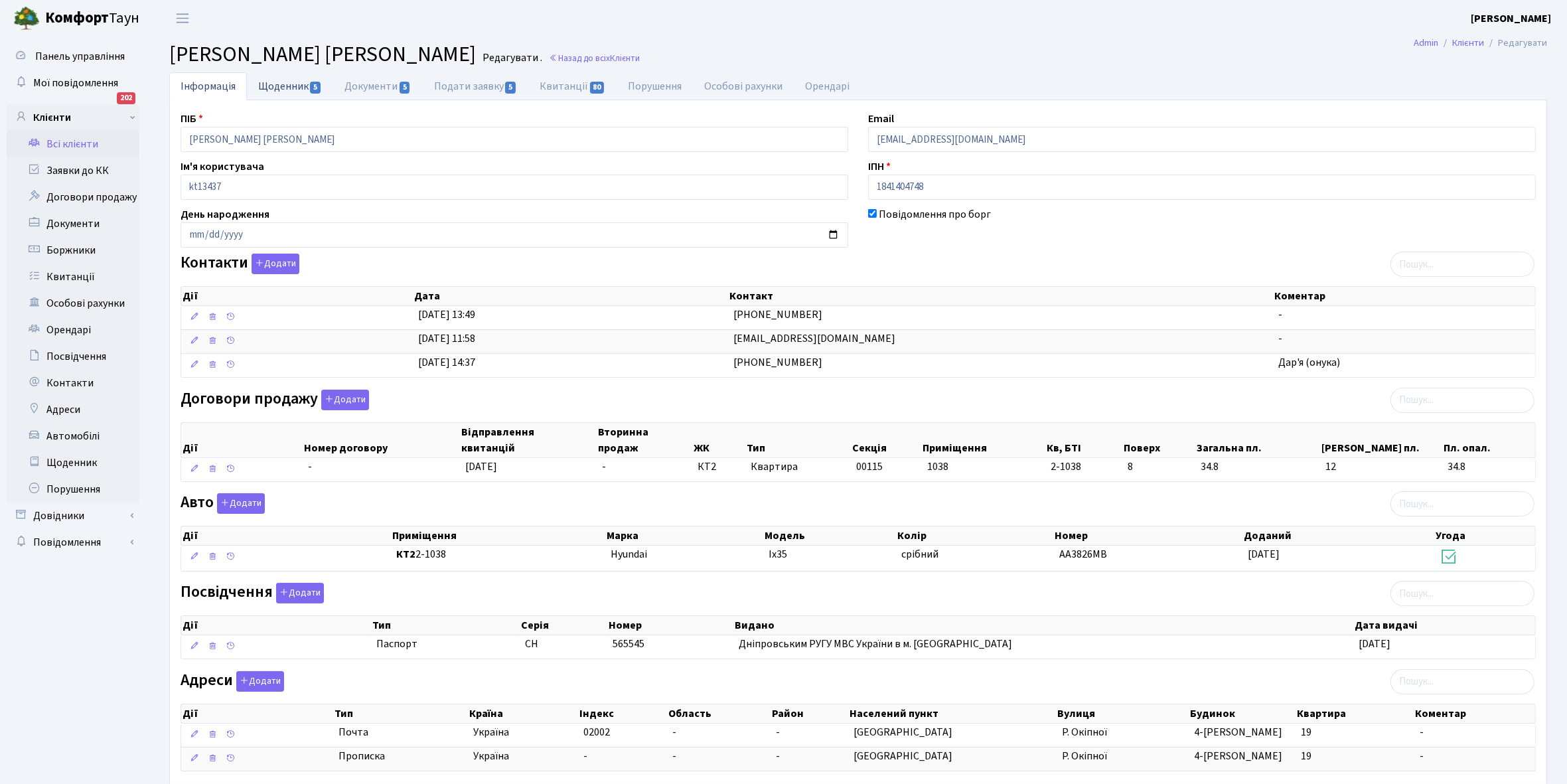
click at [282, 83] on link "Щоденник 5" at bounding box center [290, 86] width 86 height 27
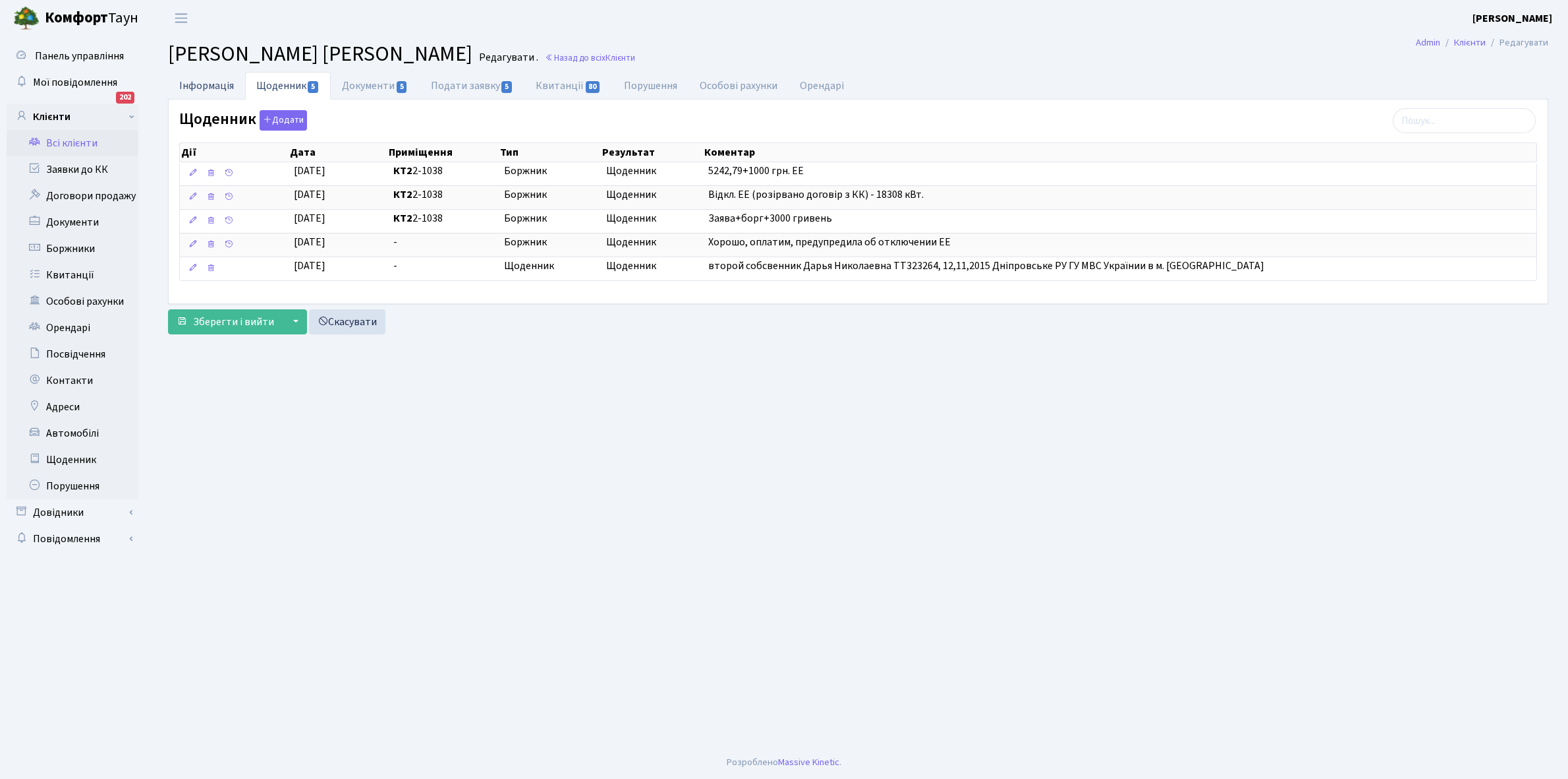
click at [190, 81] on link "Інформація" at bounding box center [206, 86] width 77 height 27
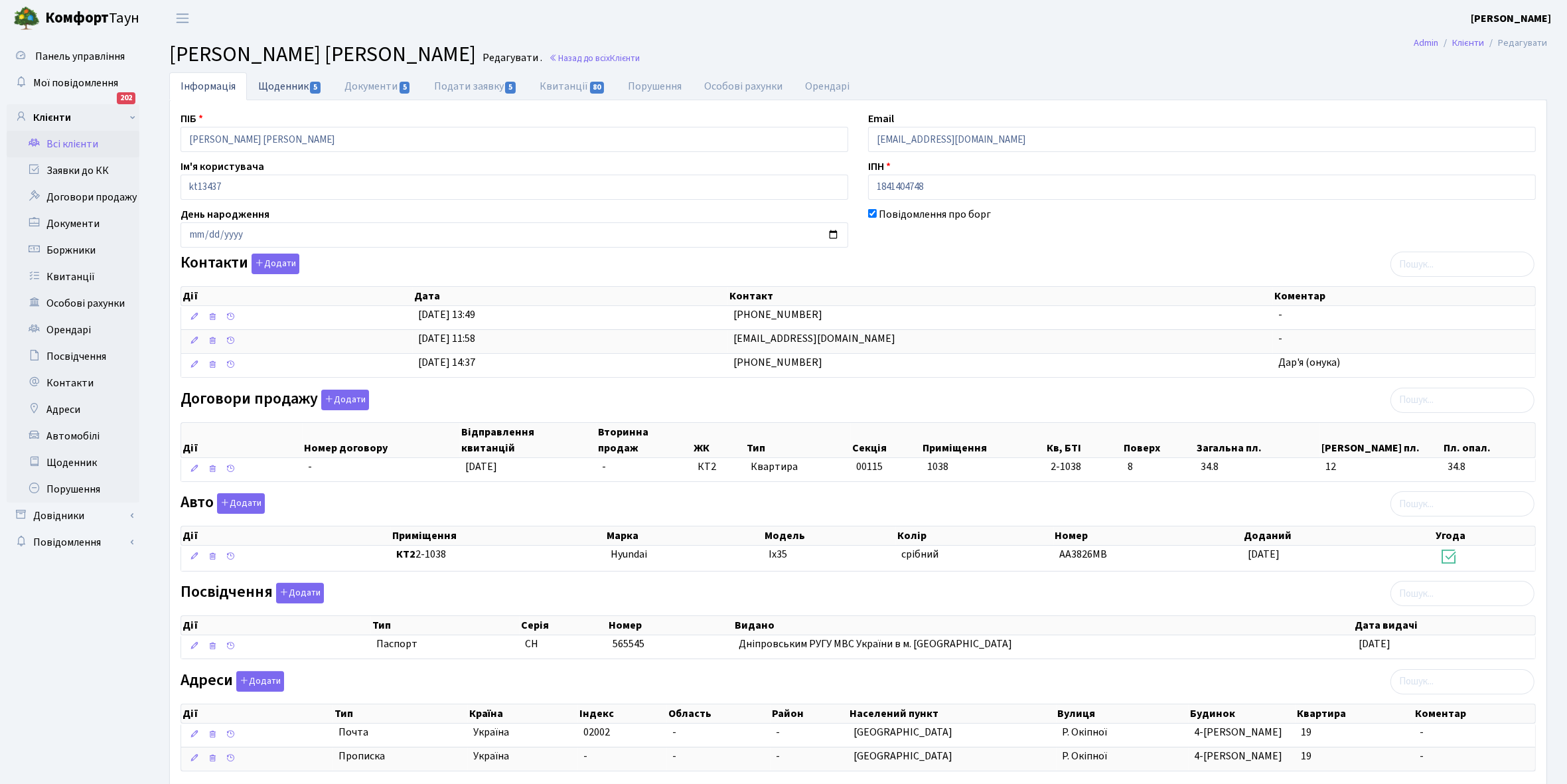
click at [277, 81] on link "Щоденник 5" at bounding box center [290, 86] width 86 height 27
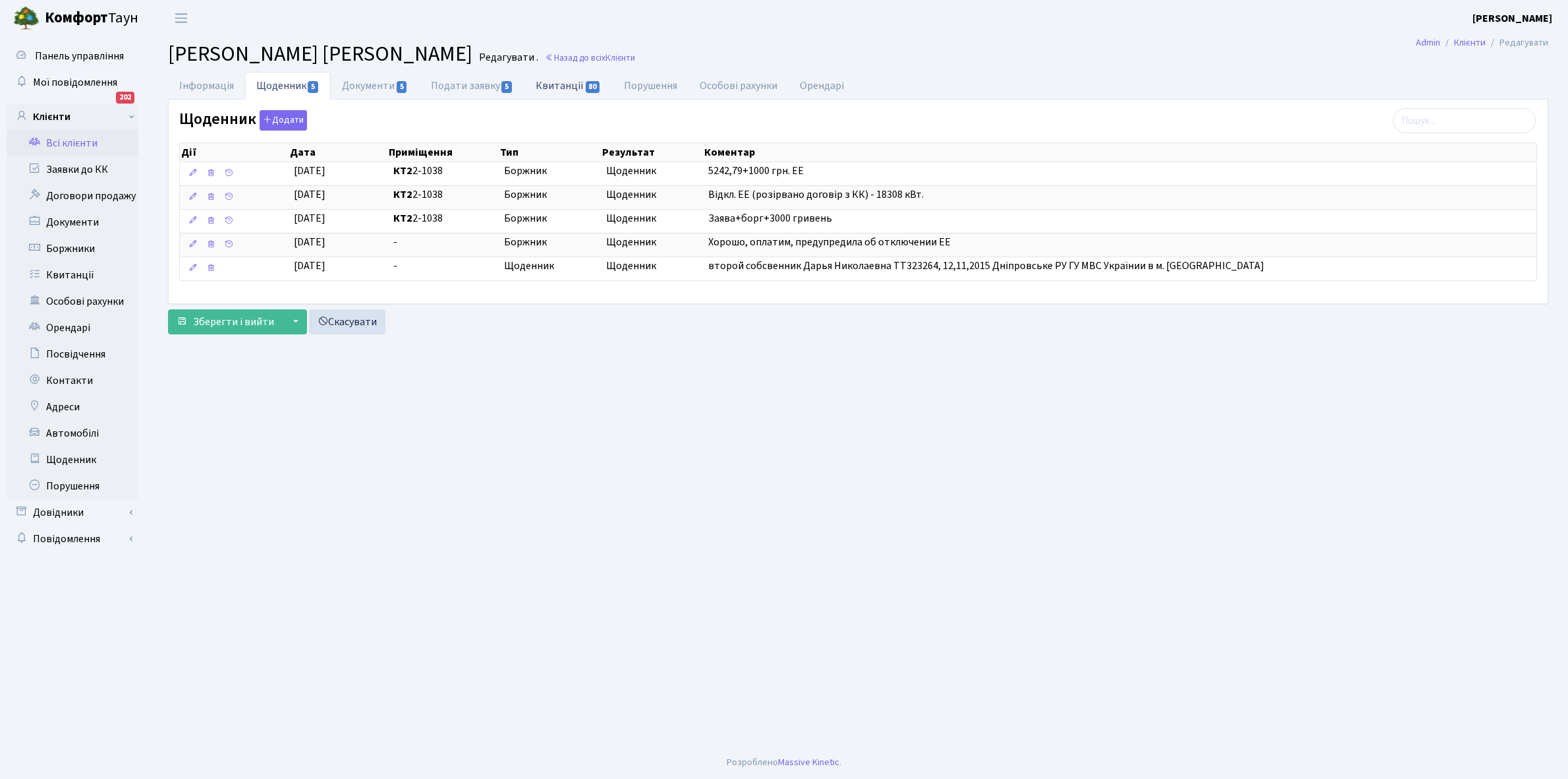
click at [558, 87] on link "Квитанції 80" at bounding box center [568, 86] width 88 height 27
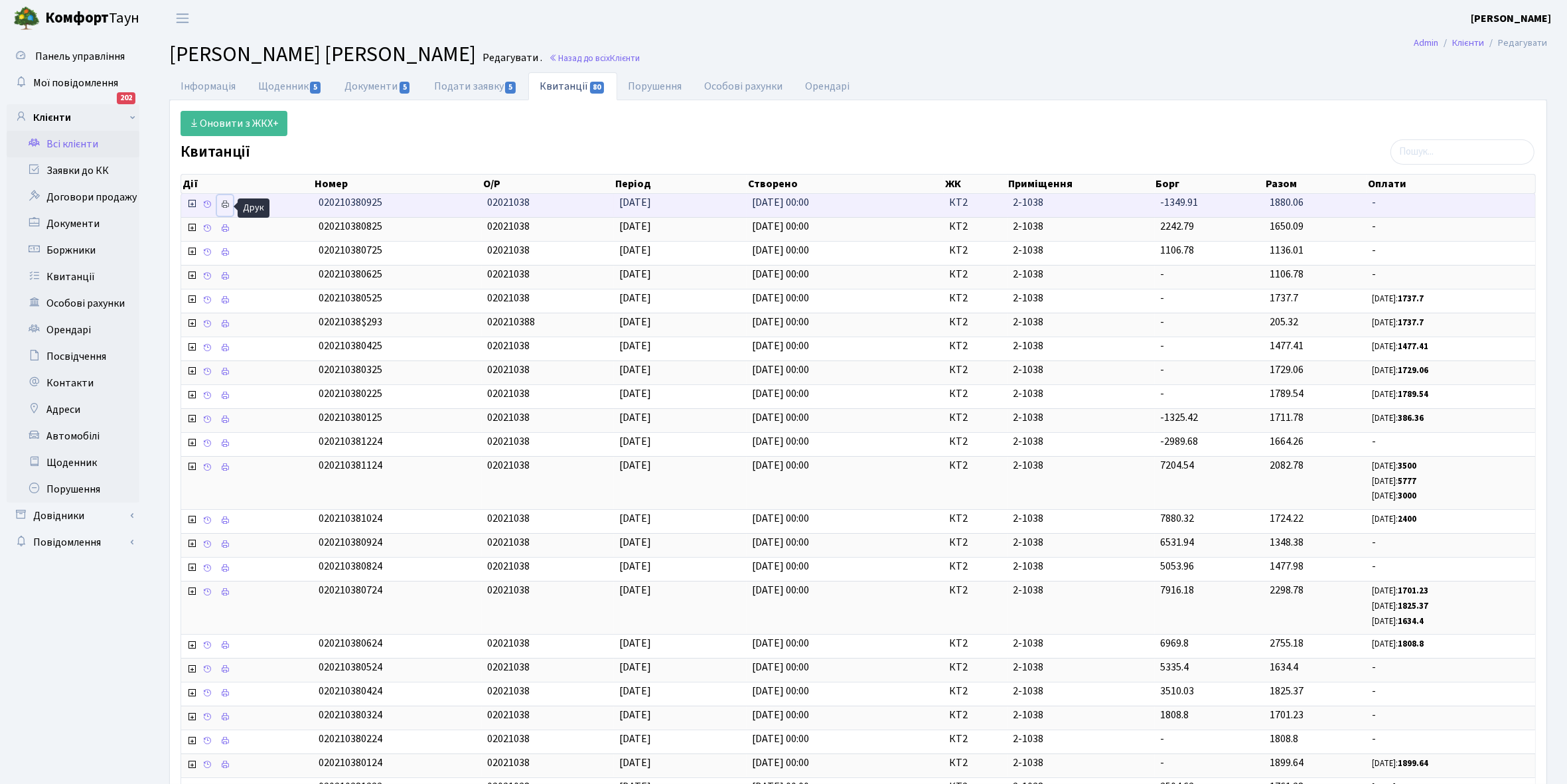
click at [225, 205] on icon at bounding box center [225, 204] width 9 height 9
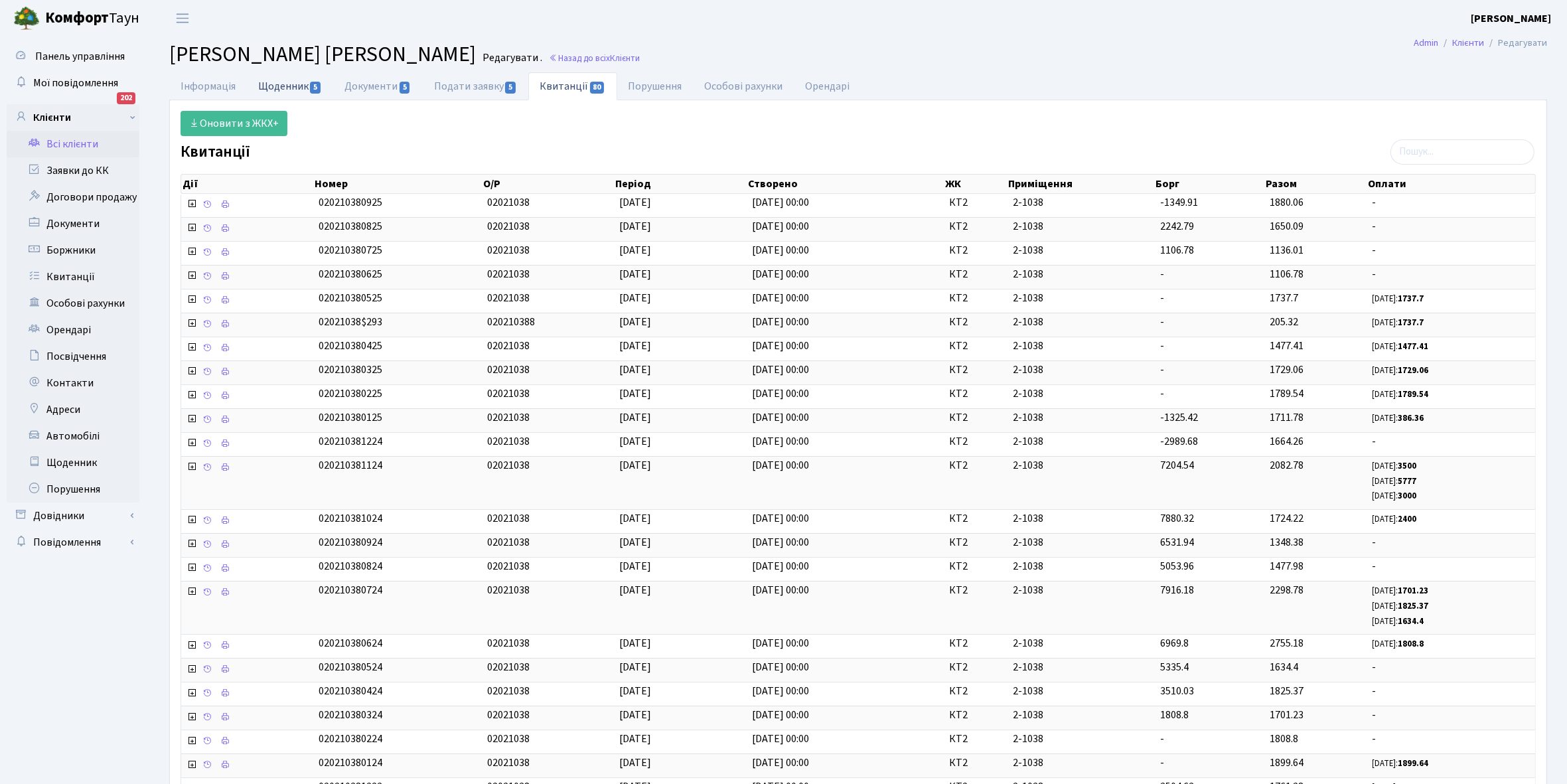
click at [284, 87] on link "Щоденник 5" at bounding box center [290, 86] width 86 height 27
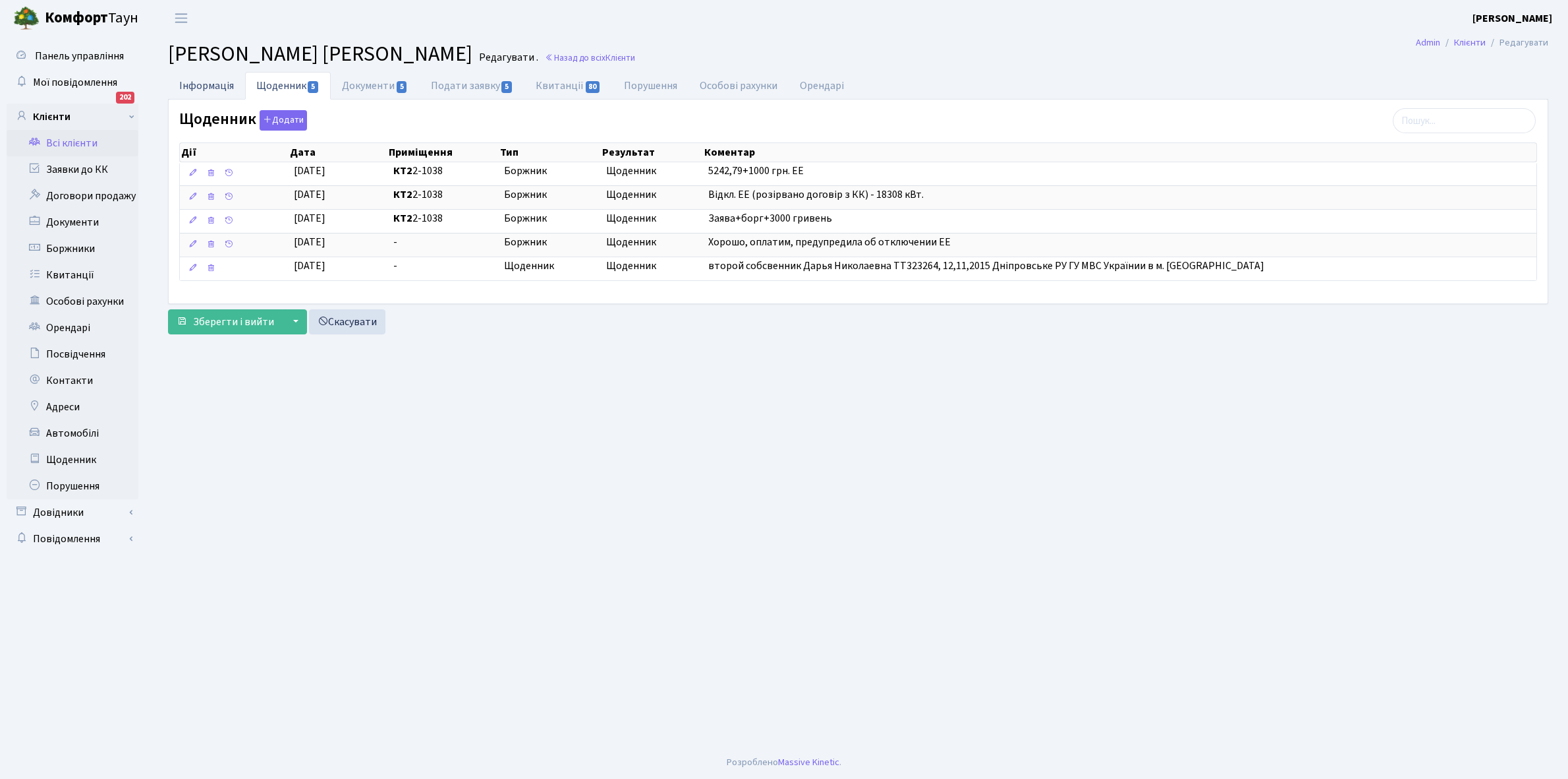
click at [195, 83] on link "Інформація" at bounding box center [206, 86] width 77 height 27
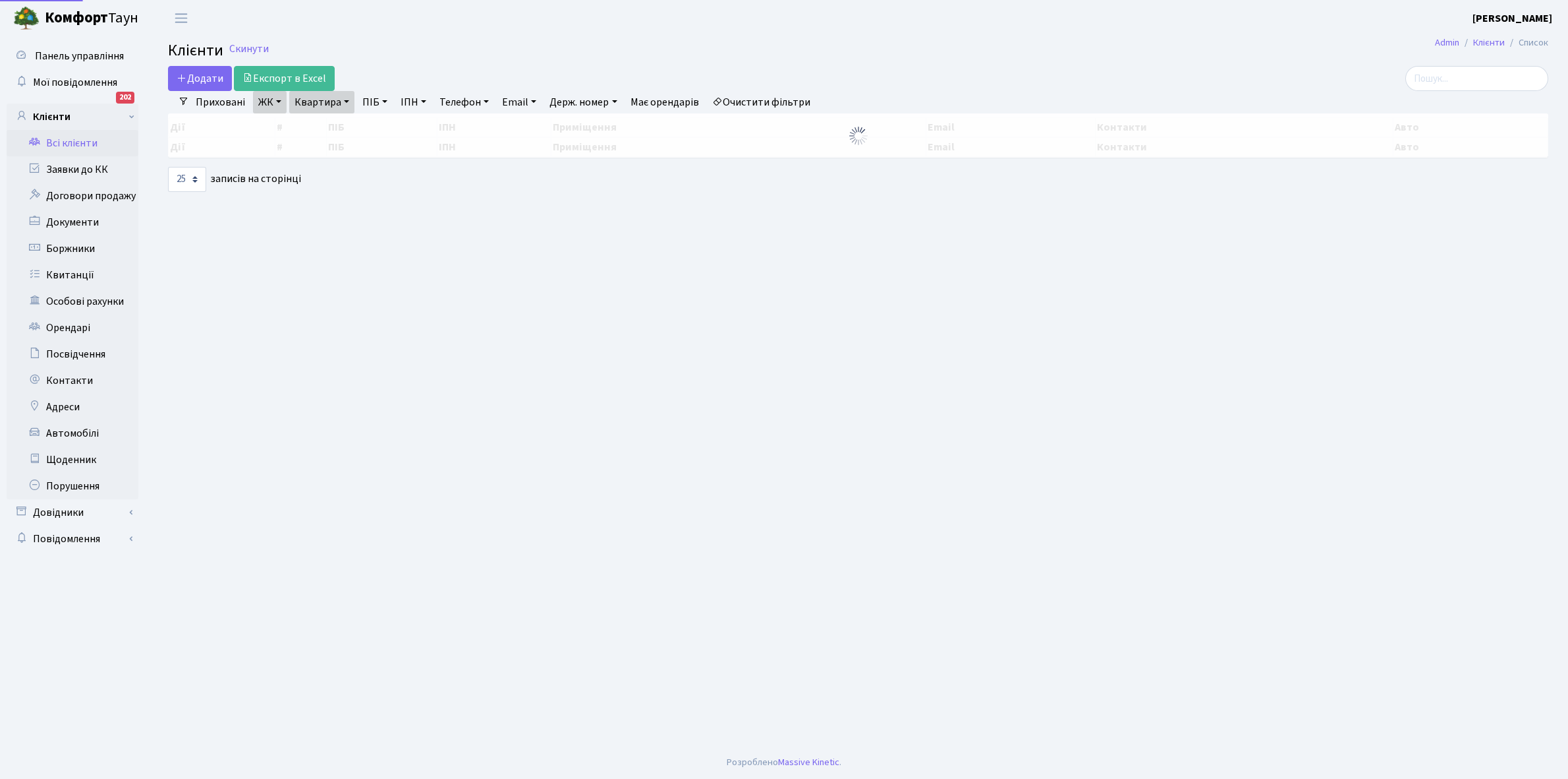
select select "25"
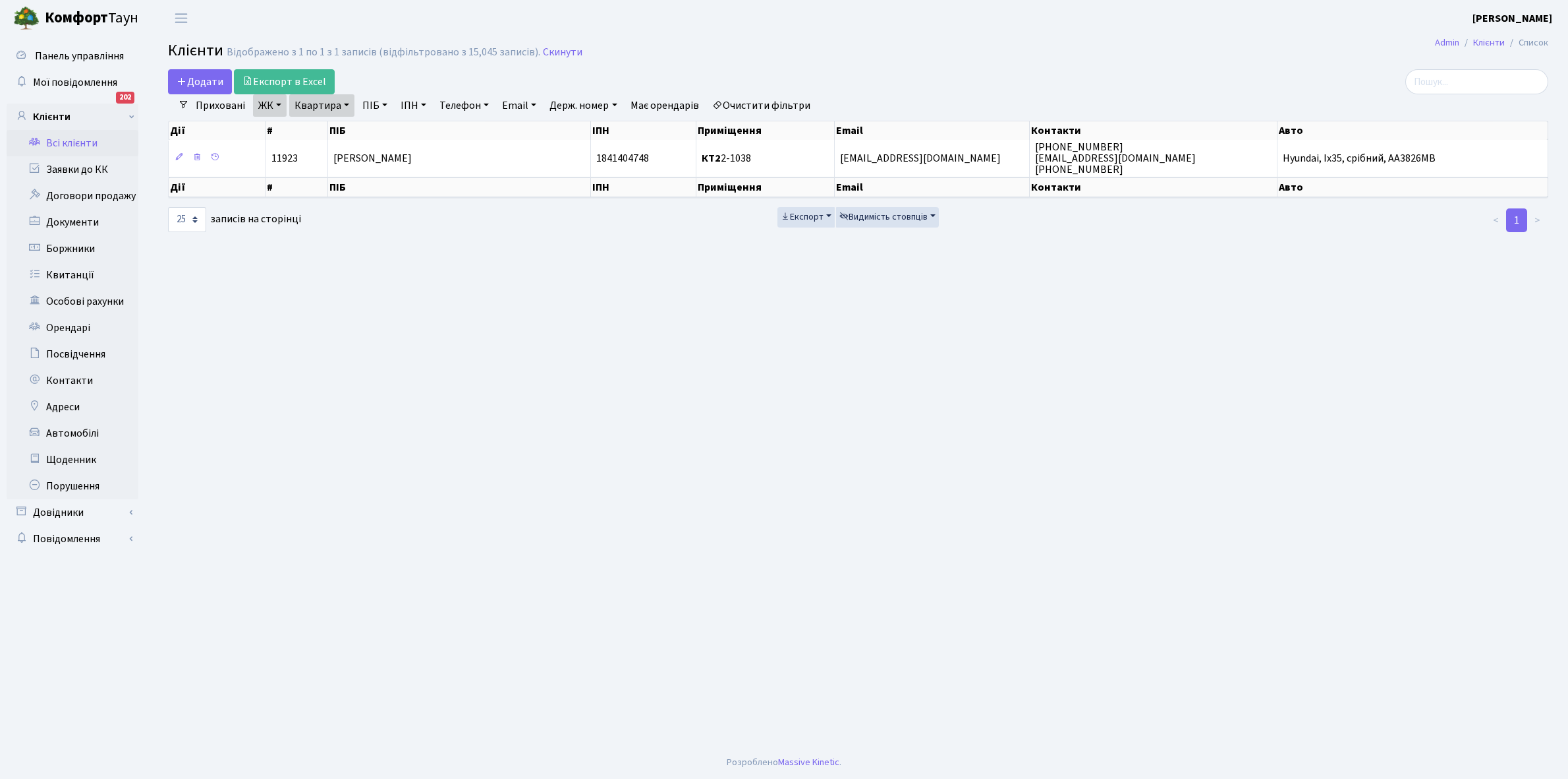
click at [345, 103] on link "Квартира" at bounding box center [321, 105] width 65 height 22
click at [341, 130] on input "2-1038" at bounding box center [328, 131] width 77 height 25
type input "2-1054"
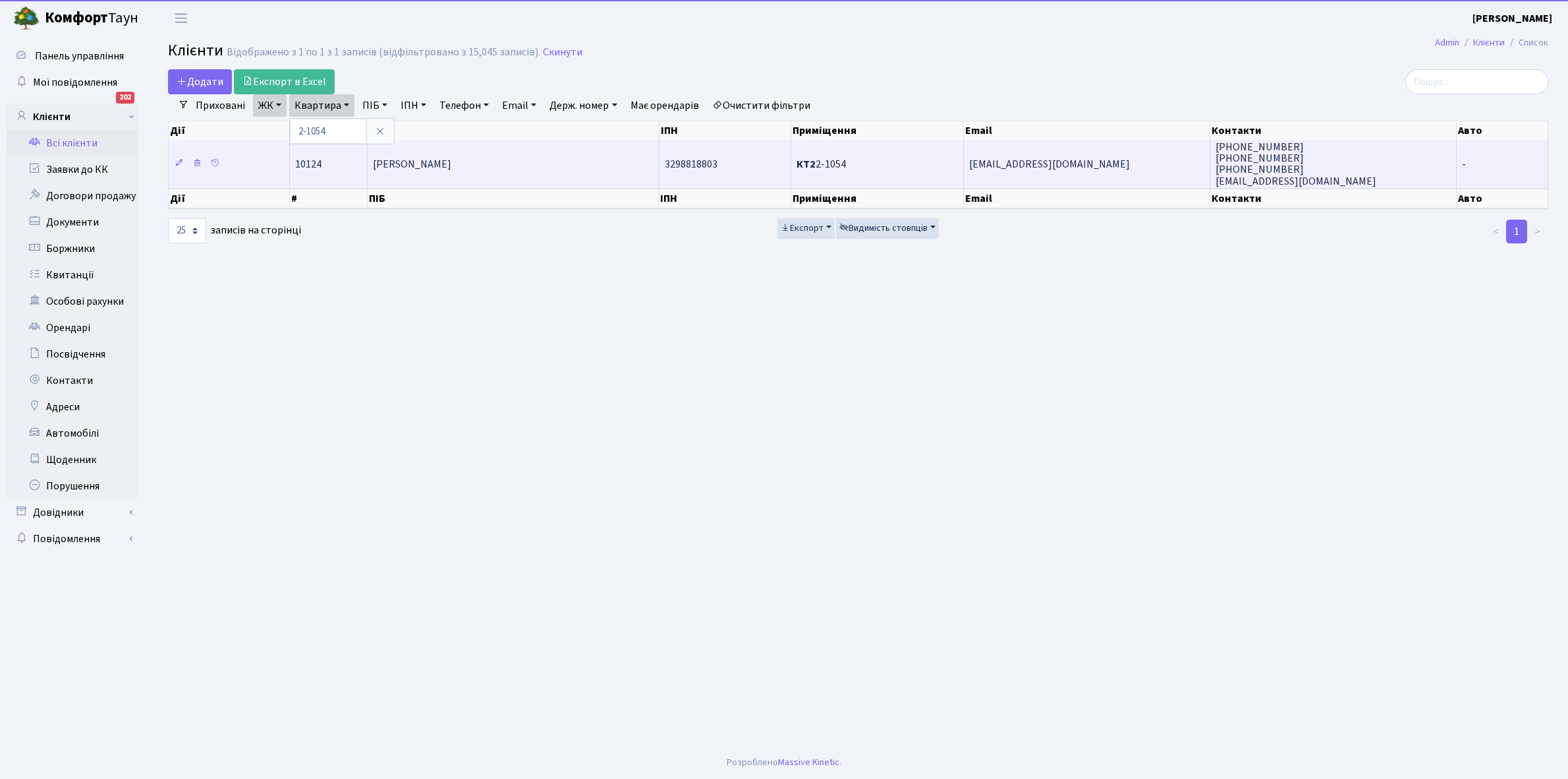
click at [452, 157] on span "[PERSON_NAME]" at bounding box center [412, 164] width 79 height 15
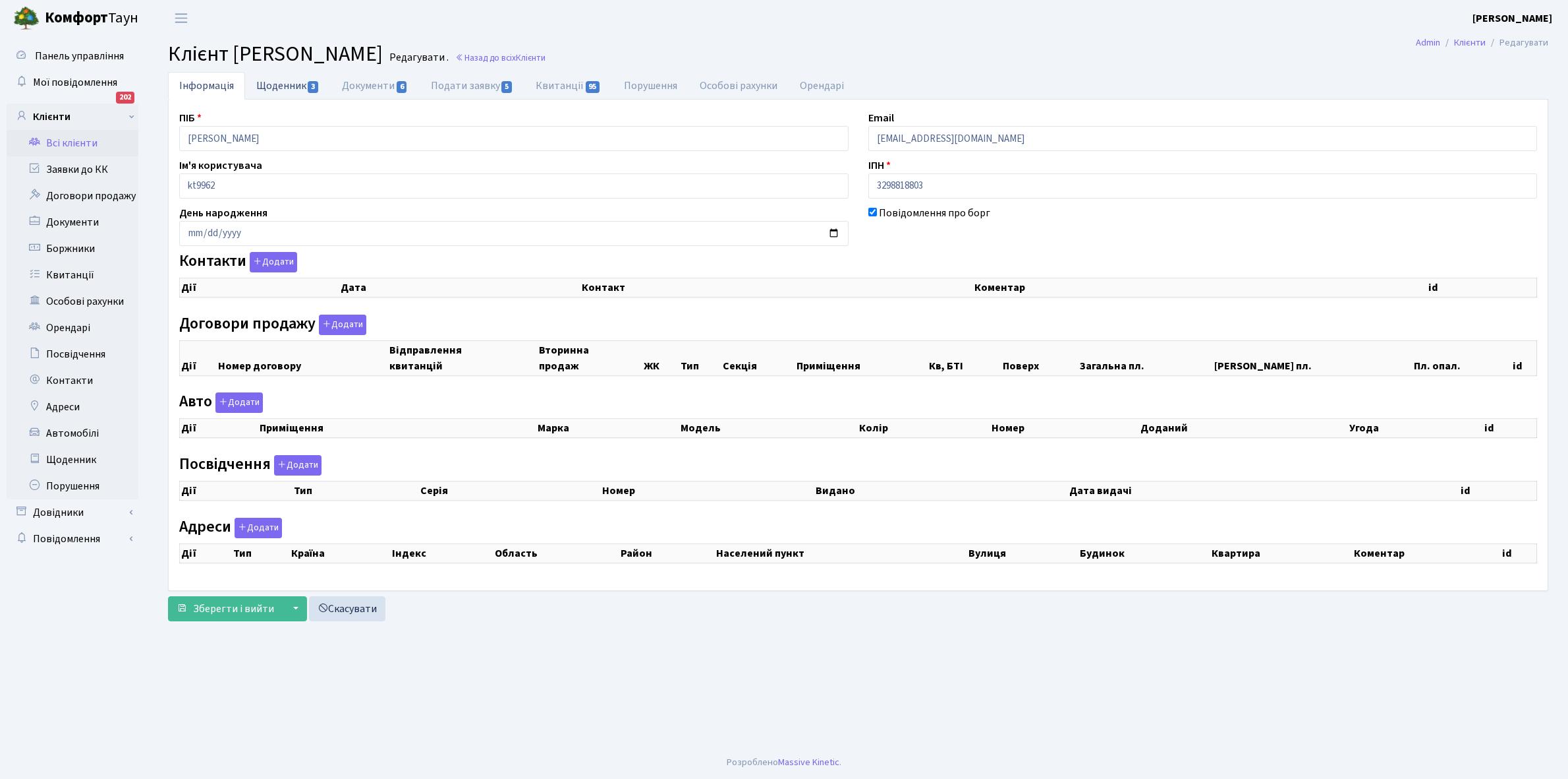
select select "25"
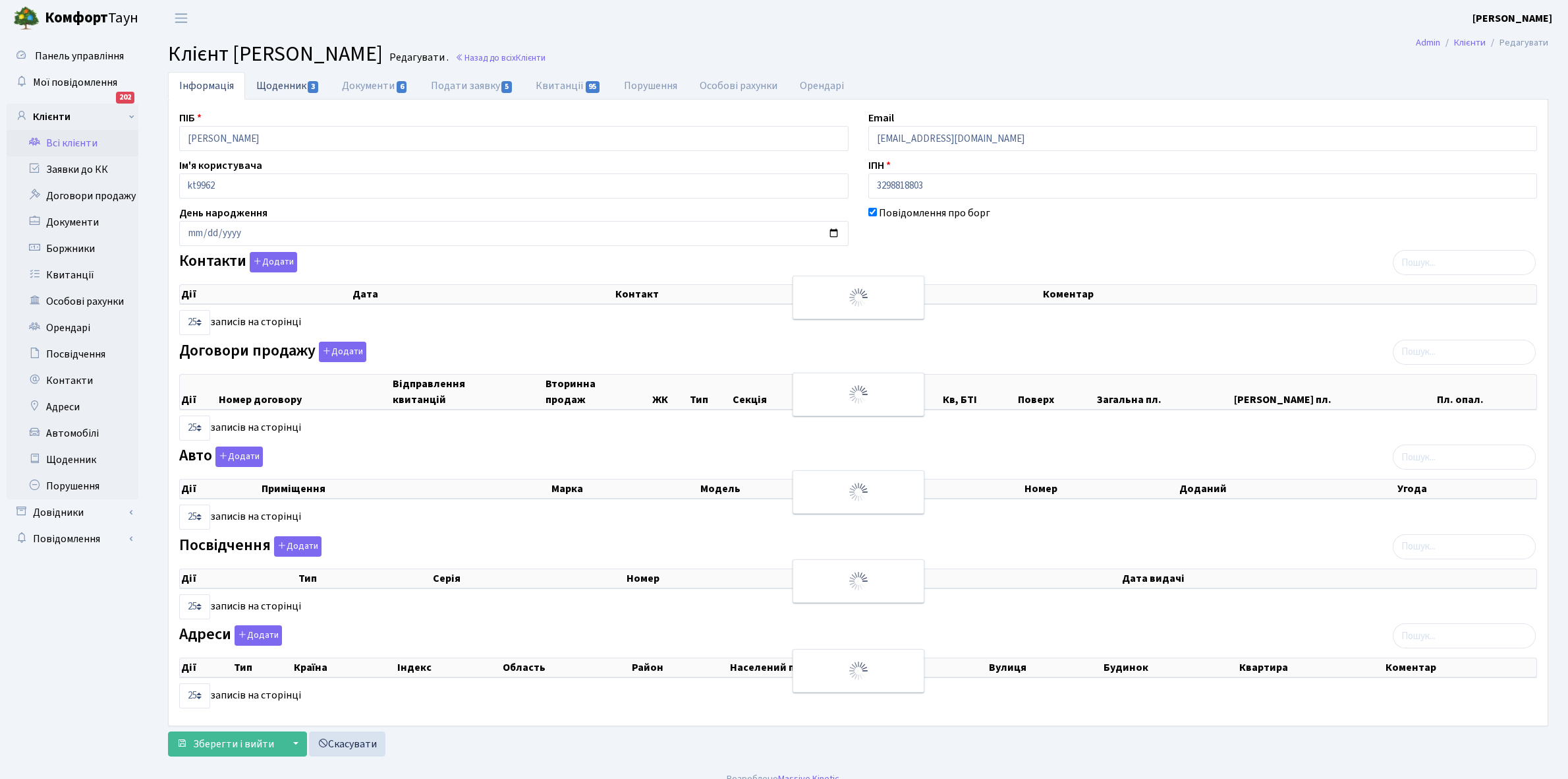
checkbox input "true"
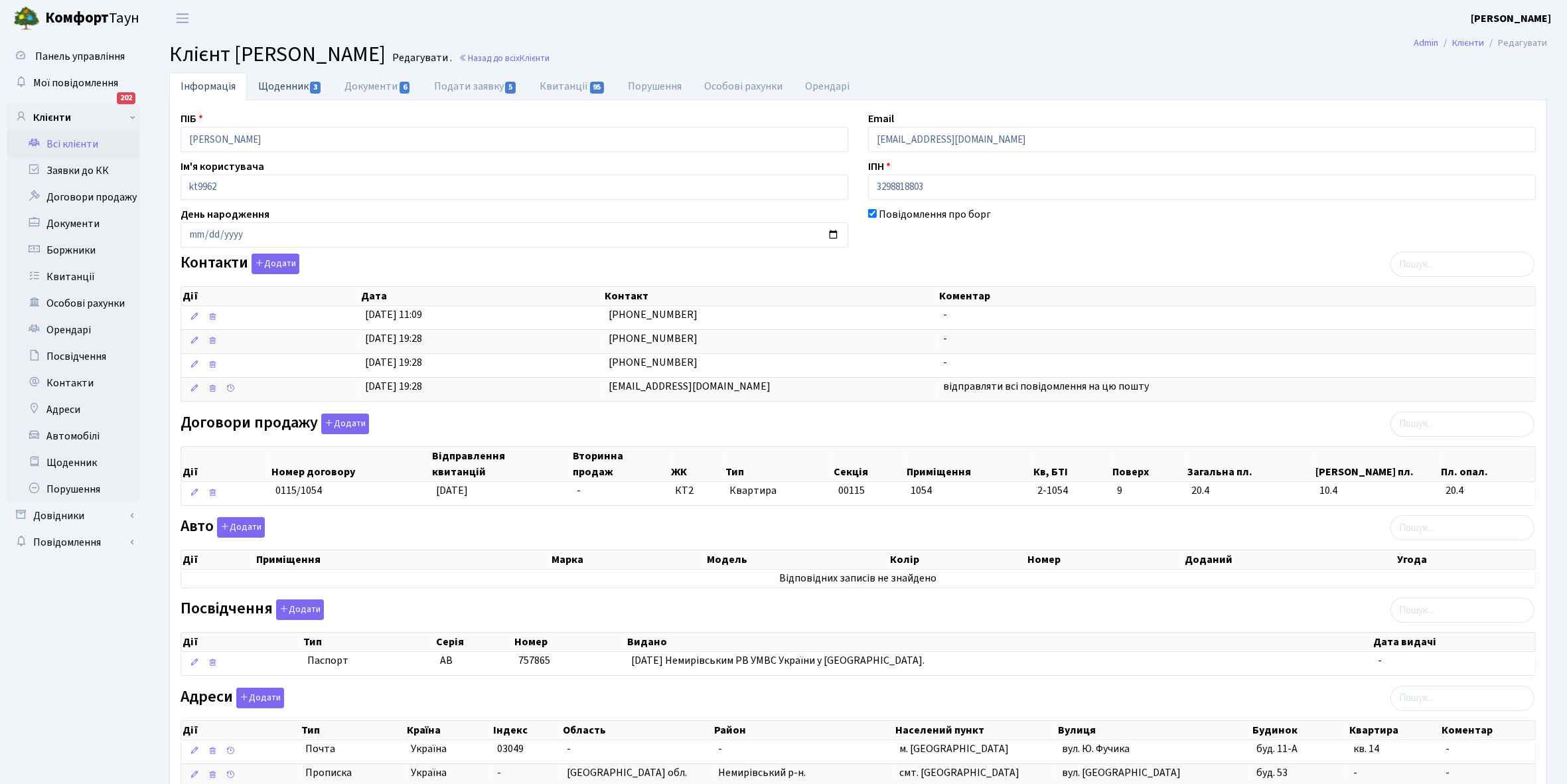
click at [276, 85] on link "Щоденник 3" at bounding box center [290, 86] width 86 height 27
select select "25"
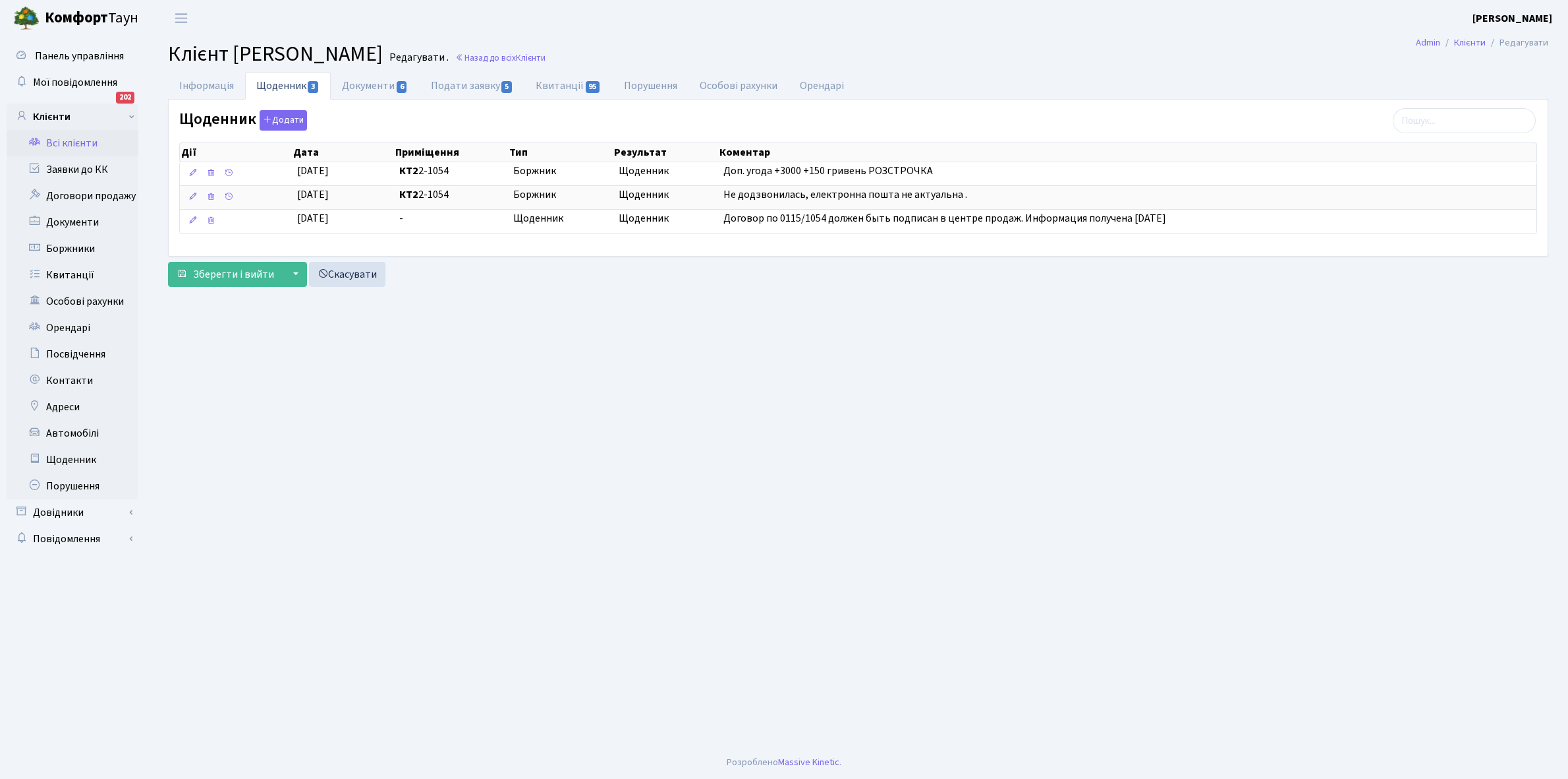
click at [71, 147] on link "Всі клієнти" at bounding box center [72, 142] width 131 height 26
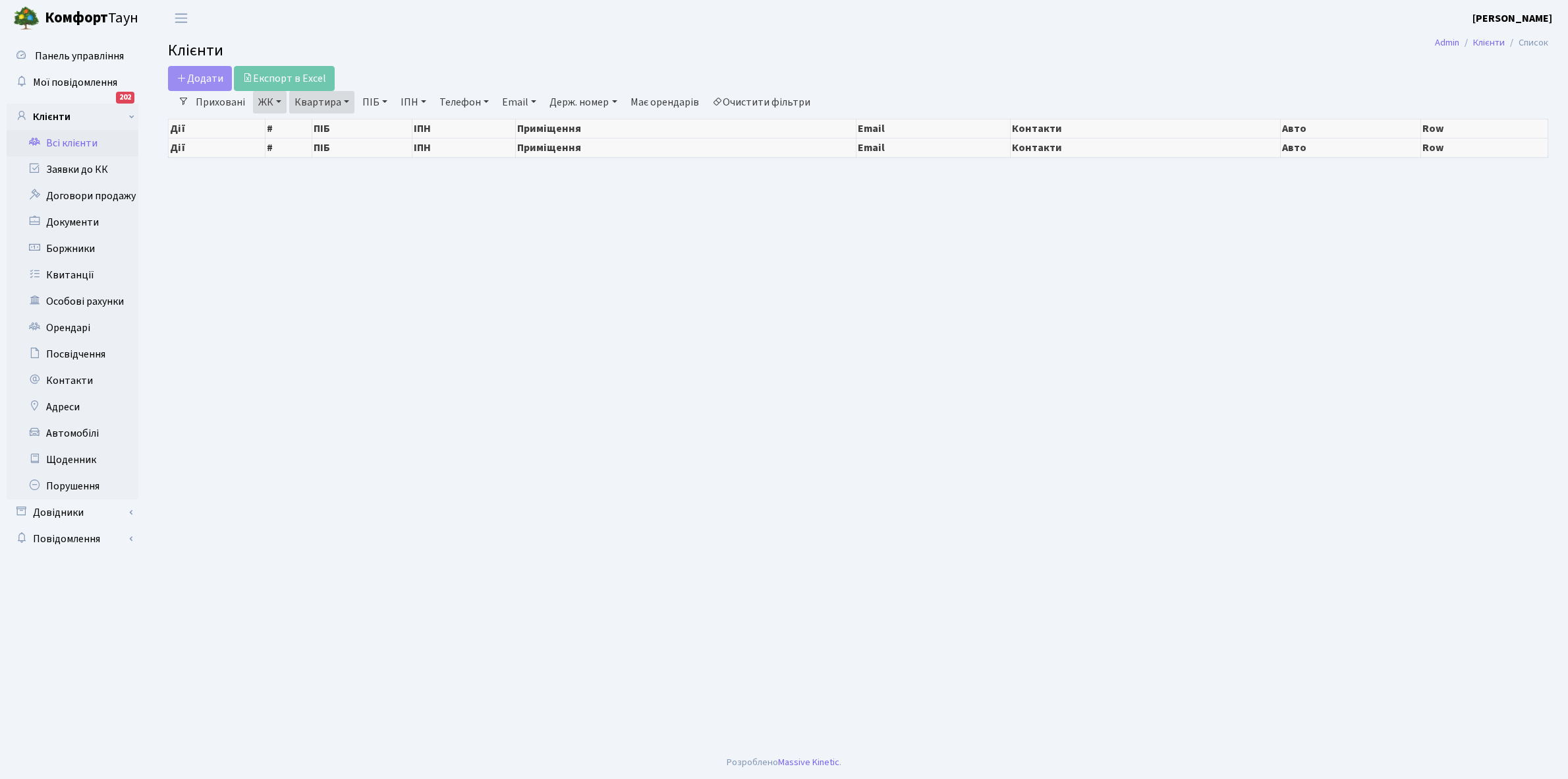
select select "25"
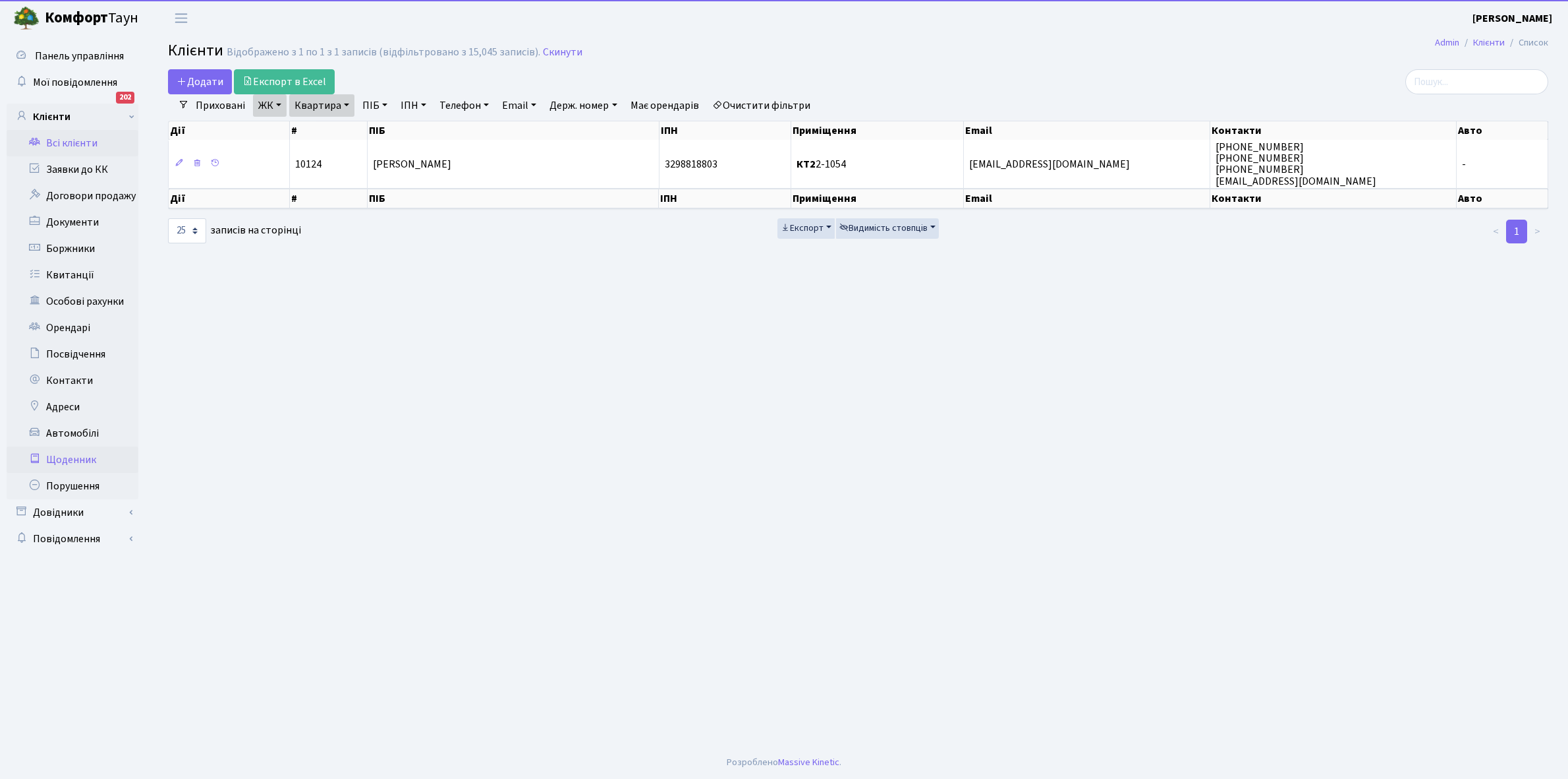
click at [70, 460] on link "Щоденник" at bounding box center [72, 459] width 131 height 26
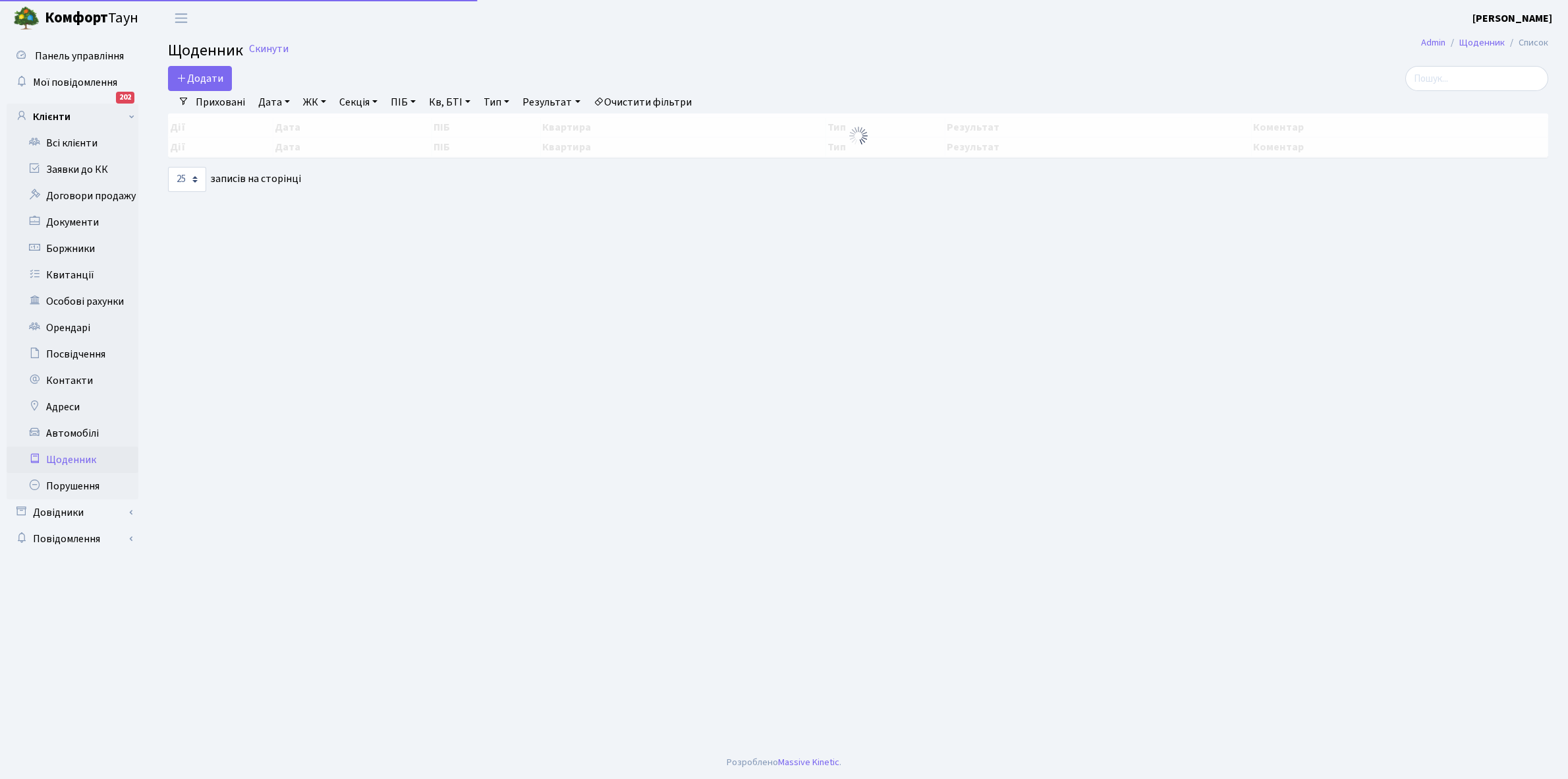
select select "25"
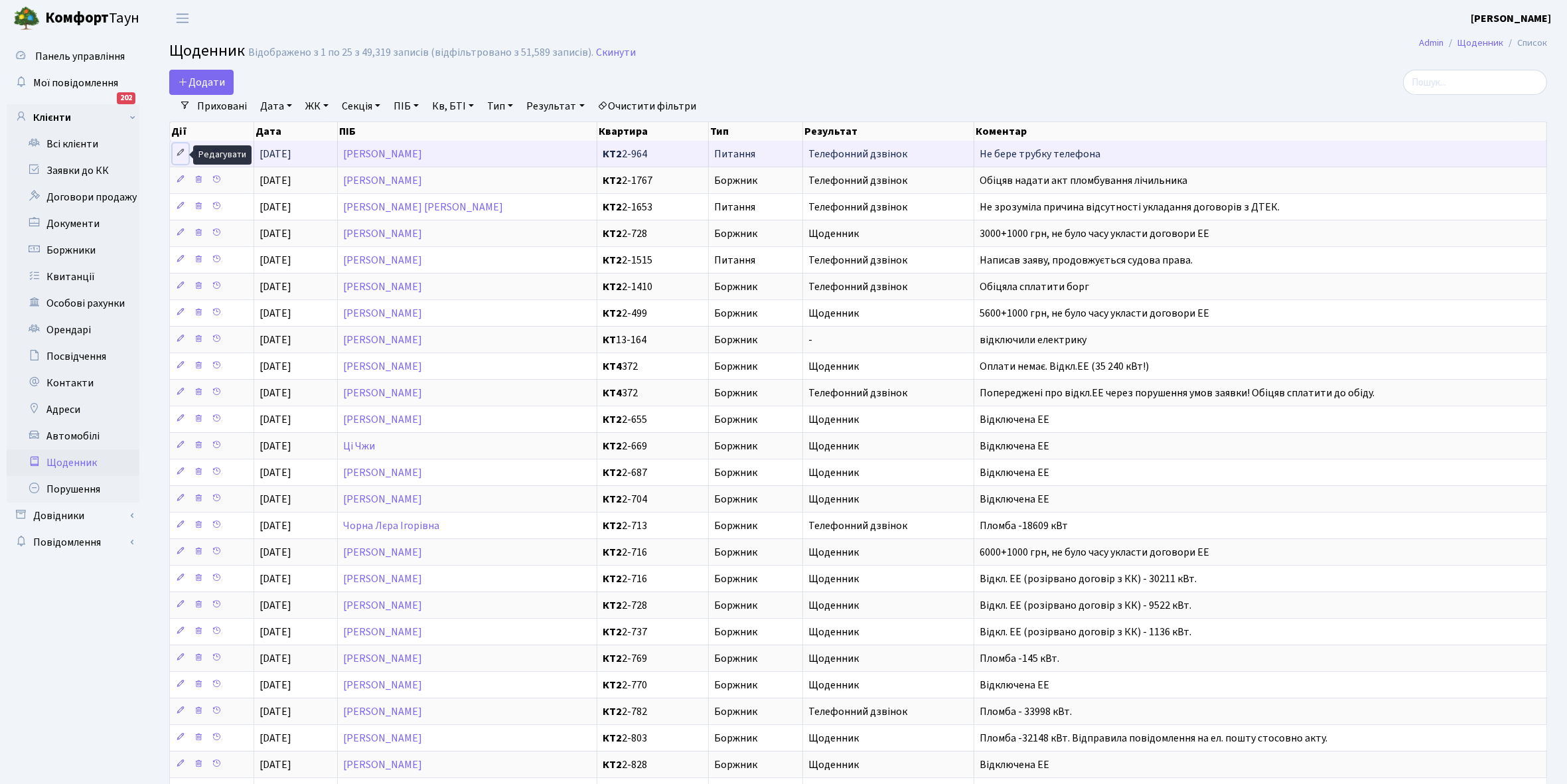
click at [177, 148] on icon at bounding box center [179, 152] width 9 height 9
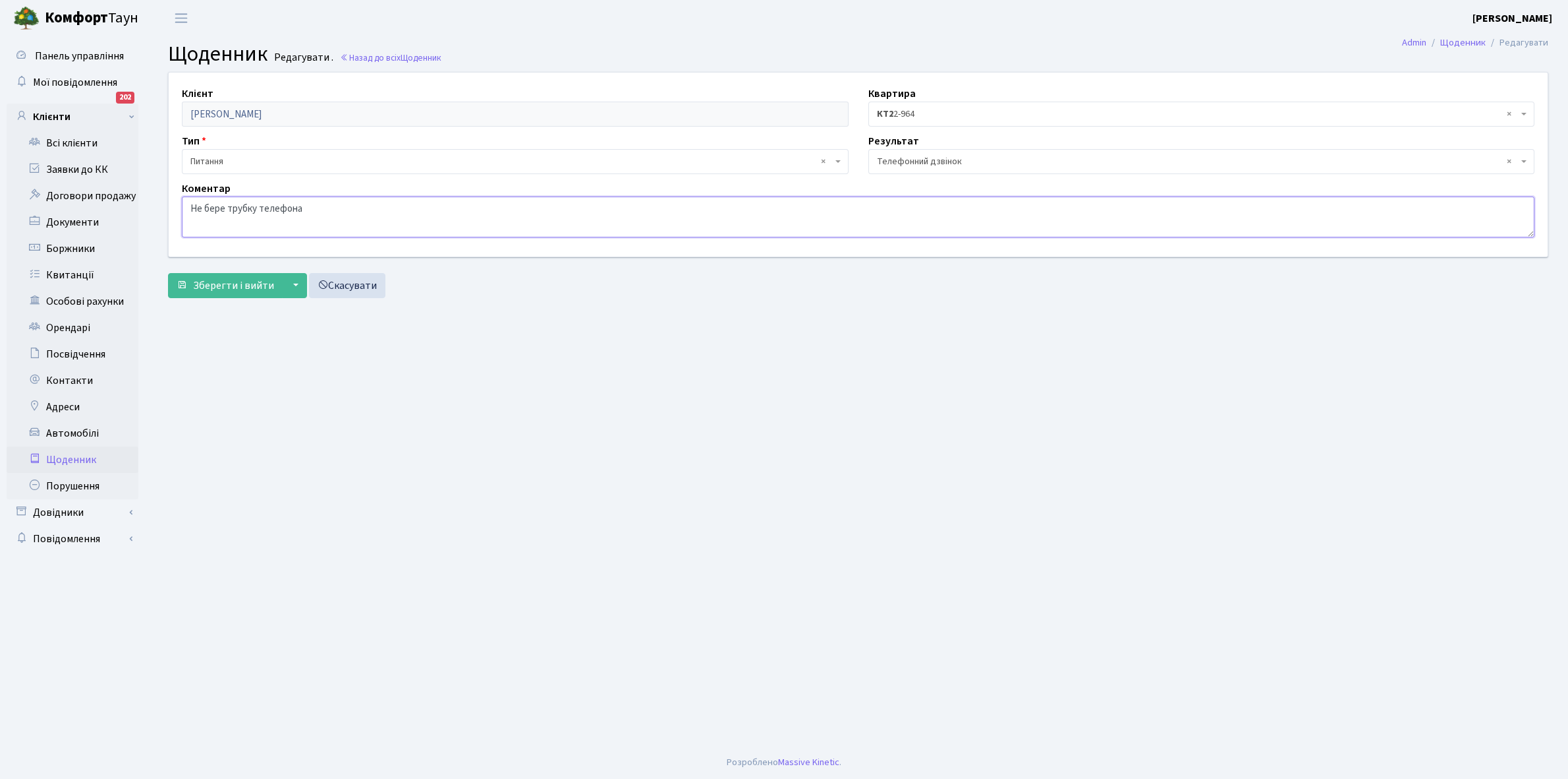
click at [338, 209] on textarea "Не бере трубку телефона" at bounding box center [858, 217] width 1353 height 41
click at [191, 205] on textarea "Не бере трубку телефона" at bounding box center [858, 217] width 1353 height 41
click at [956, 158] on span "× Телефонний дзвінок" at bounding box center [1197, 162] width 641 height 14
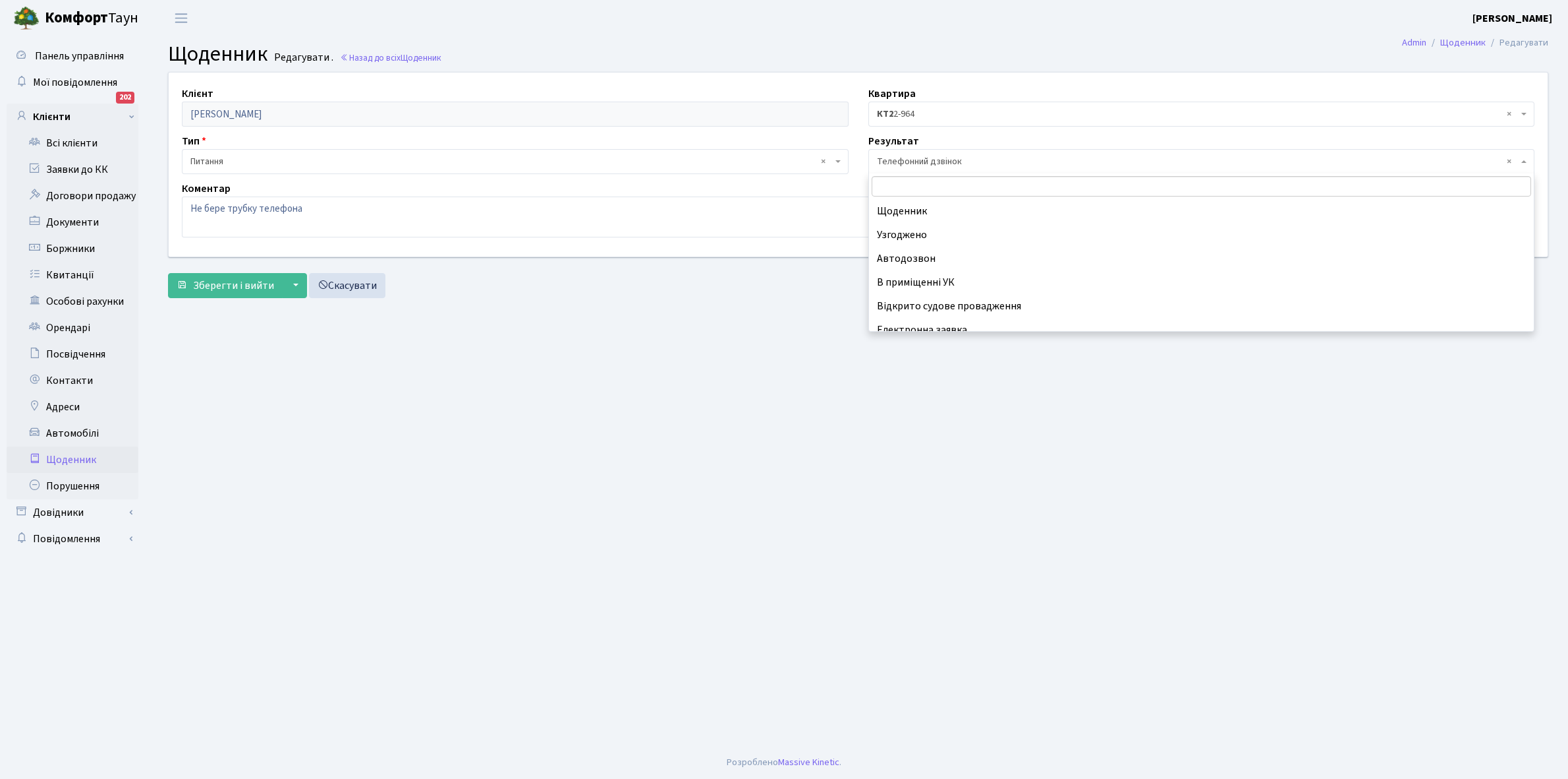
scroll to position [81, 0]
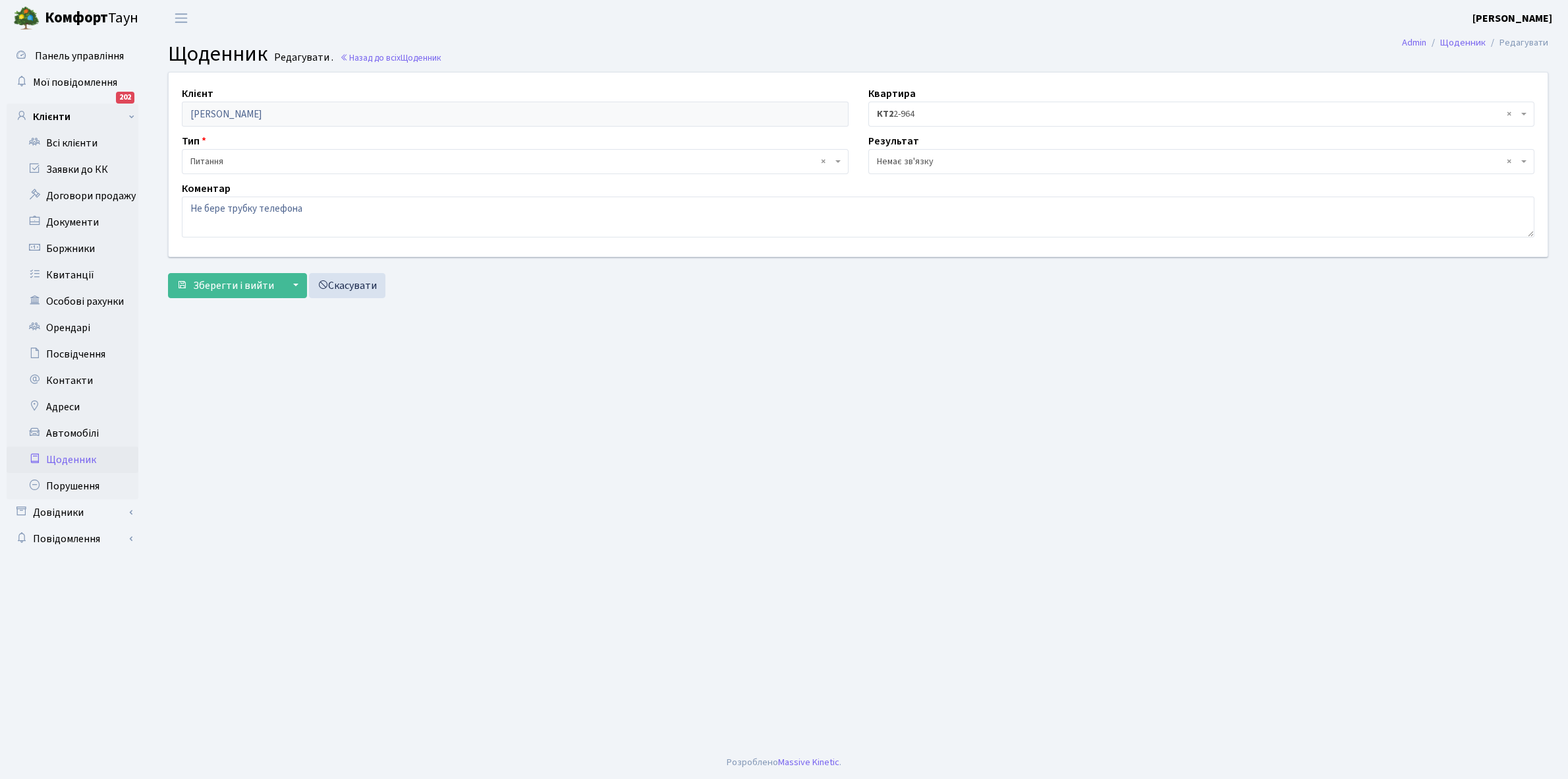
select select "197"
click at [314, 211] on textarea "Не бере трубку телефона" at bounding box center [858, 217] width 1353 height 41
type textarea "Н"
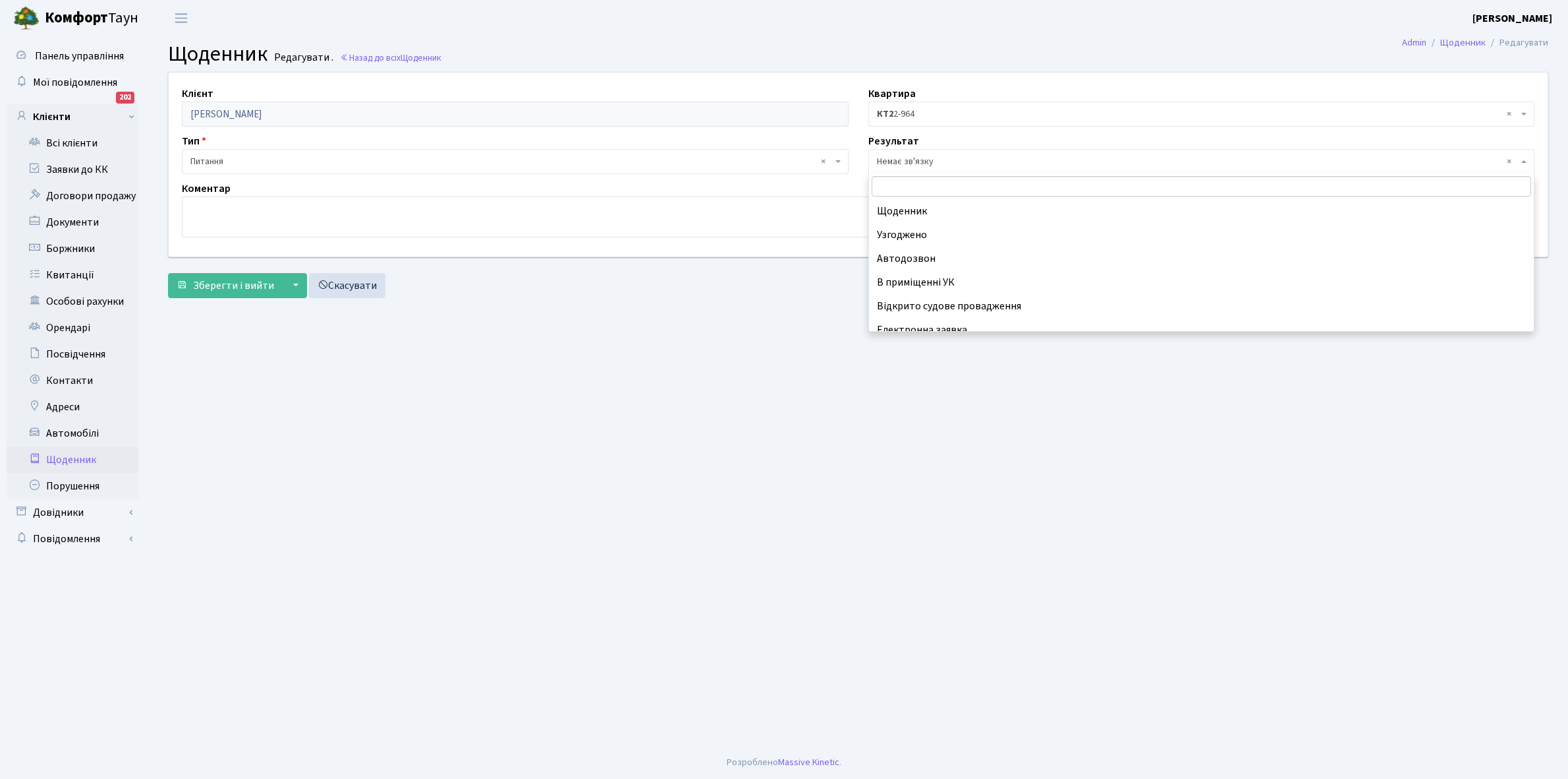
click at [913, 160] on span "× Немає зв'язку" at bounding box center [1197, 162] width 641 height 14
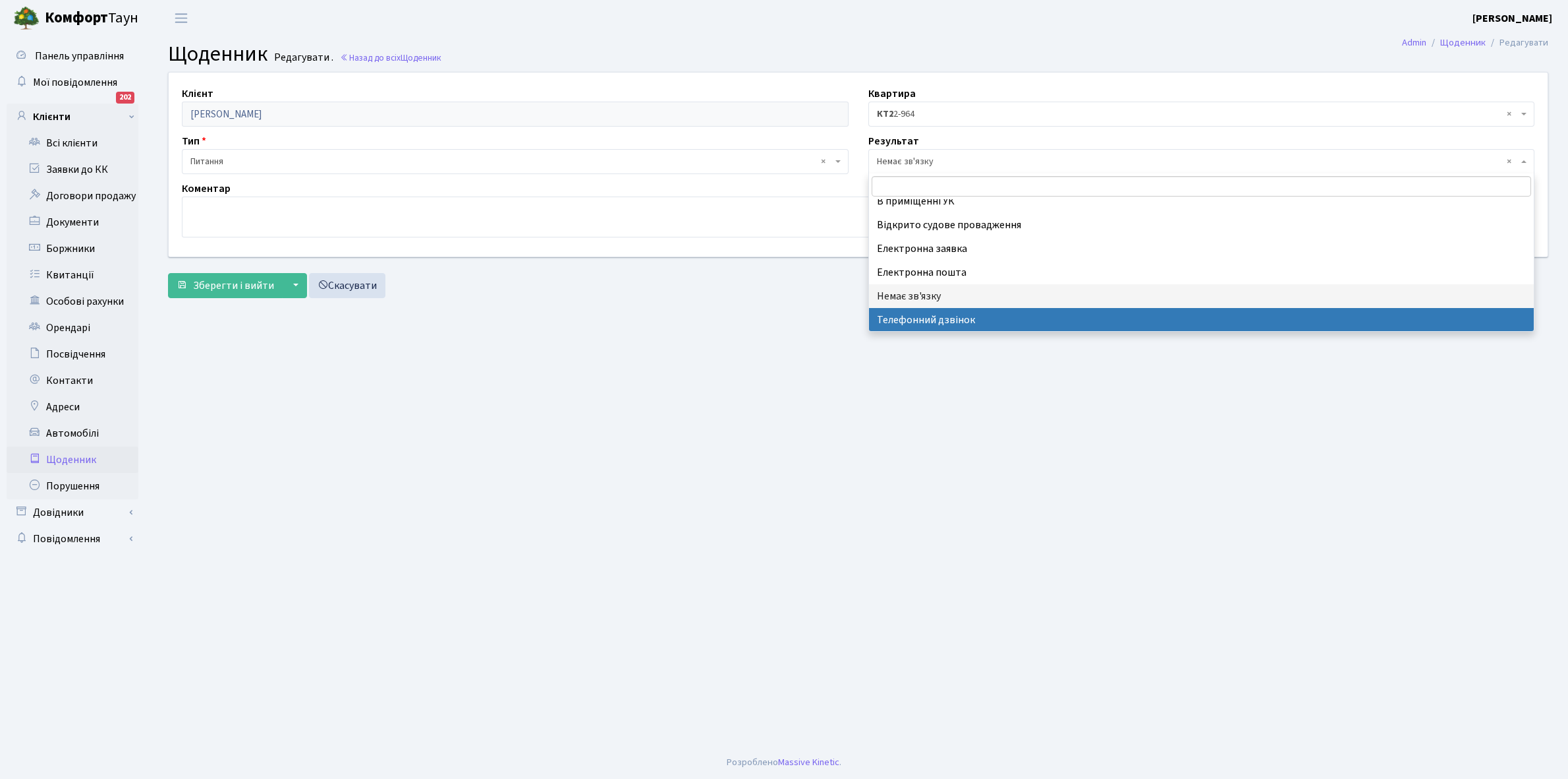
select select "196"
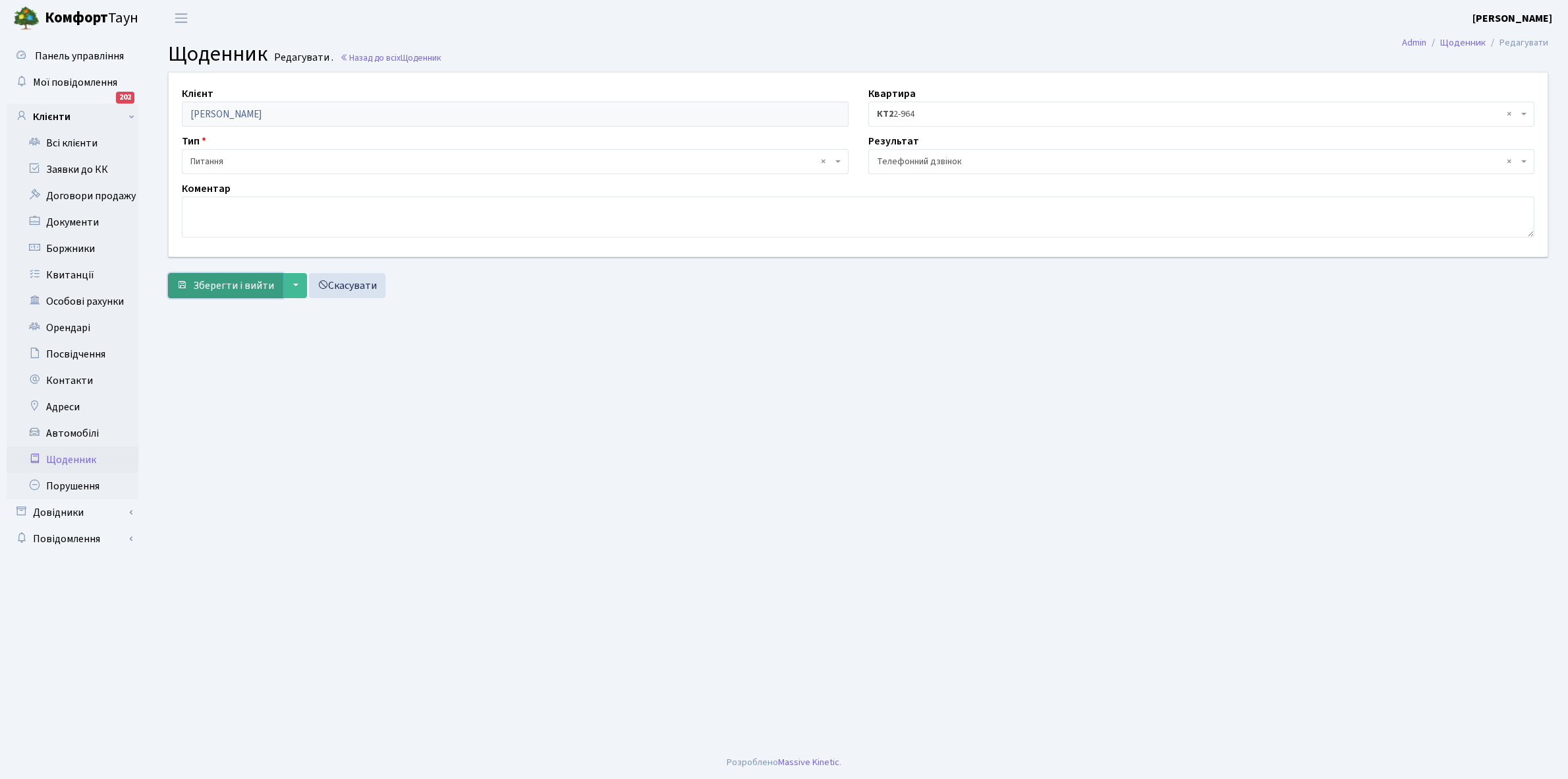
click at [224, 284] on span "Зберегти і вийти" at bounding box center [233, 285] width 81 height 15
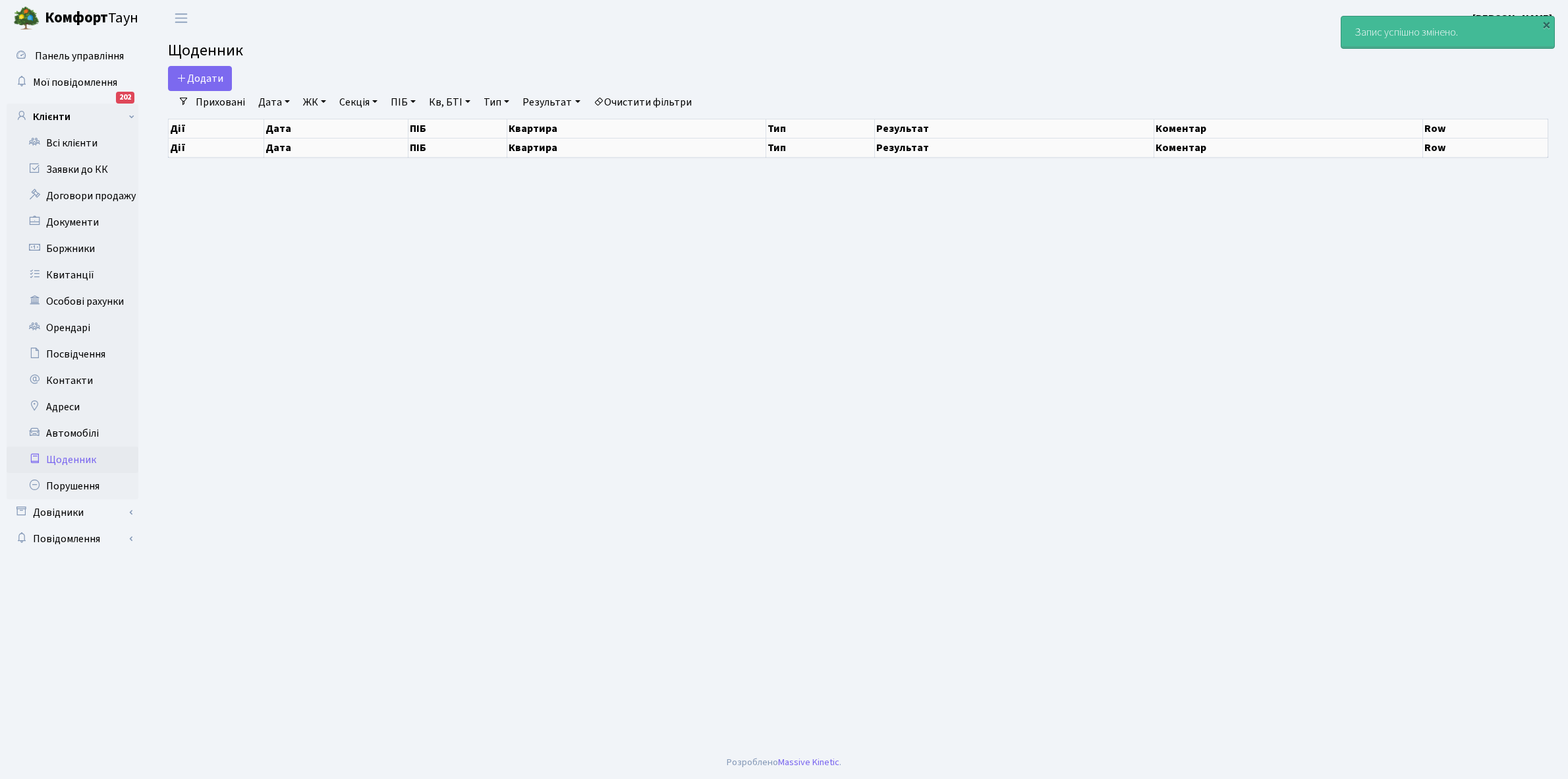
select select "25"
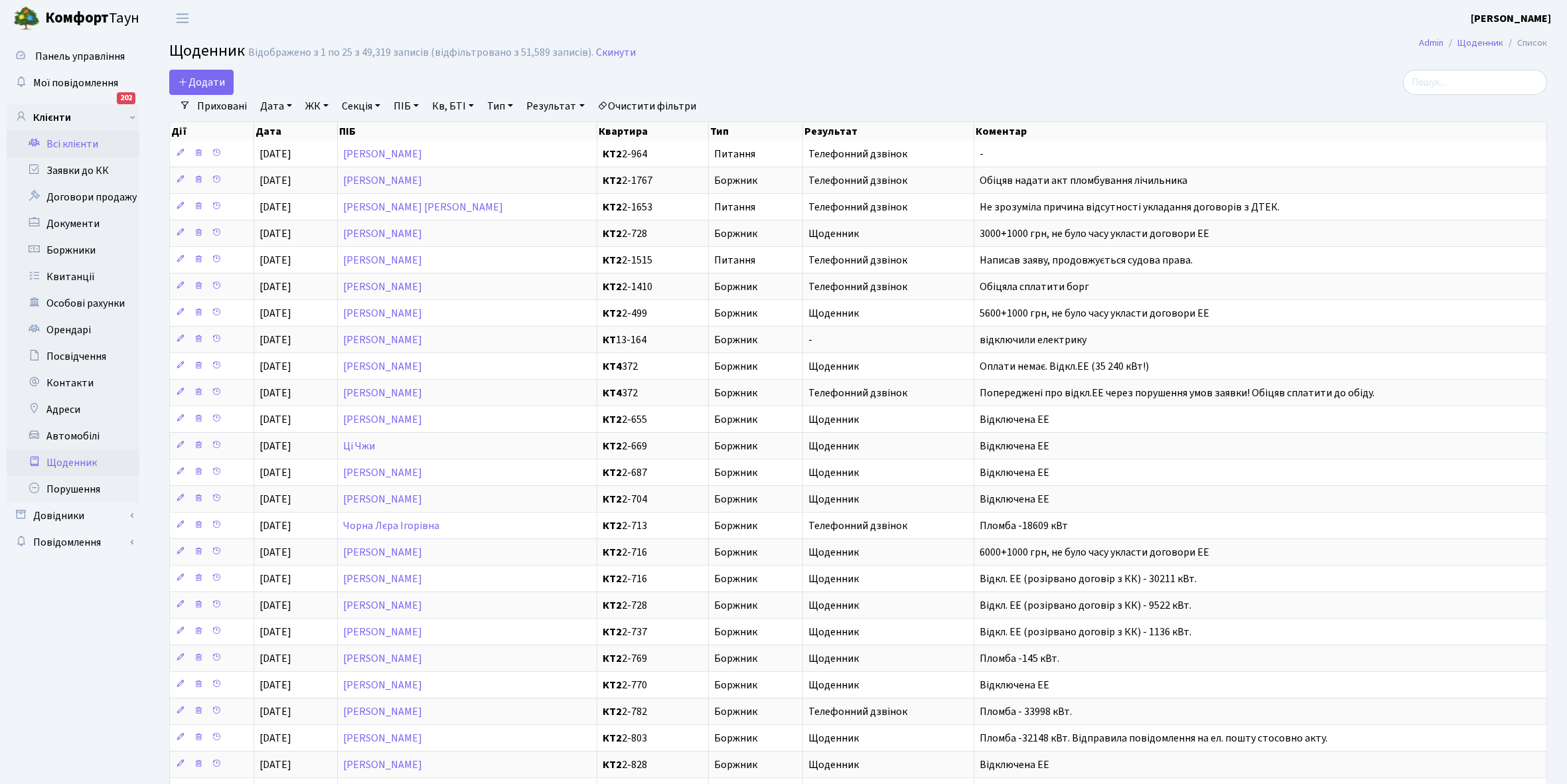
click at [83, 138] on link "Всі клієнти" at bounding box center [73, 143] width 132 height 26
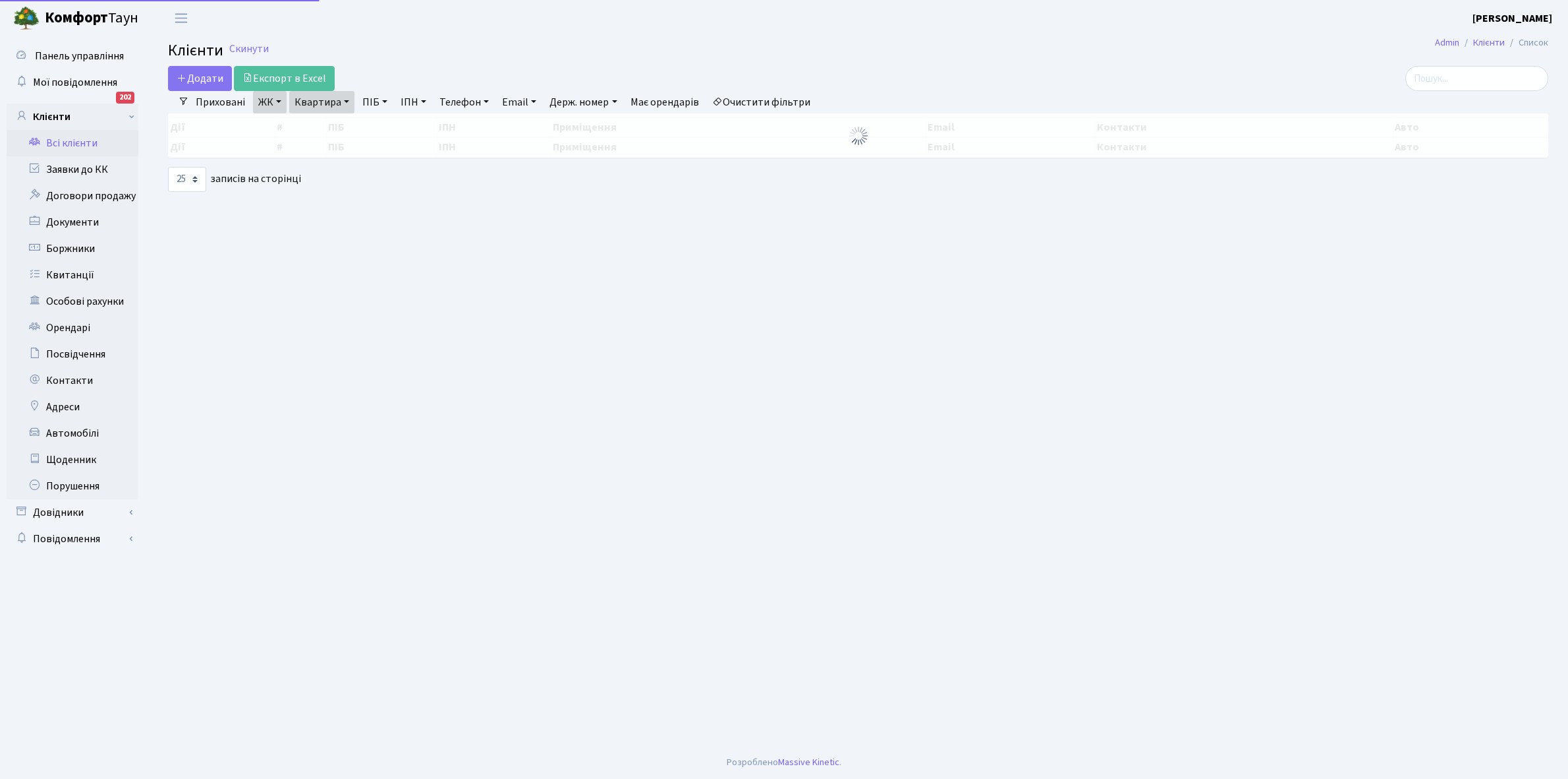
select select "25"
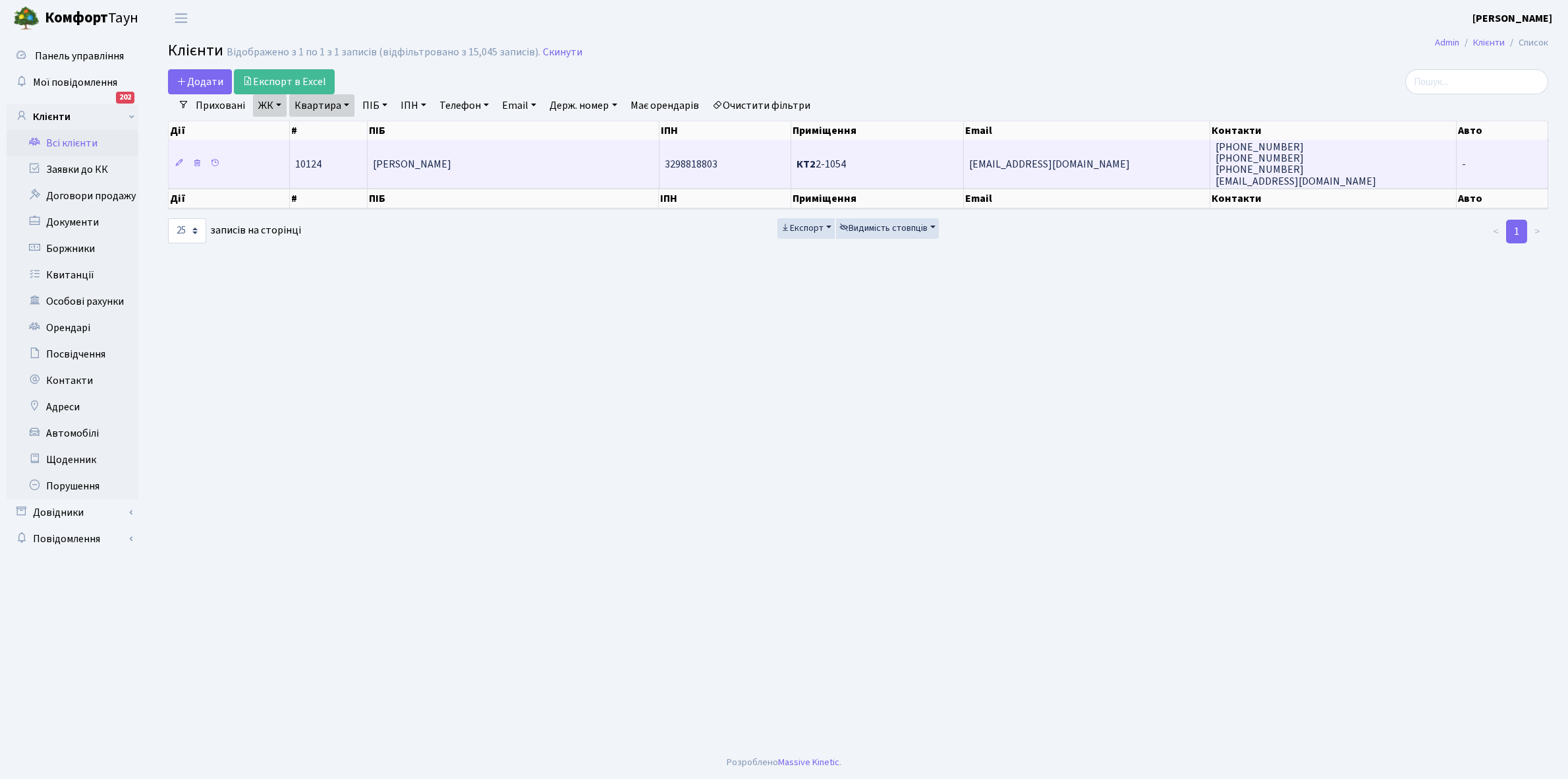
click at [452, 169] on span "[PERSON_NAME]" at bounding box center [412, 164] width 79 height 15
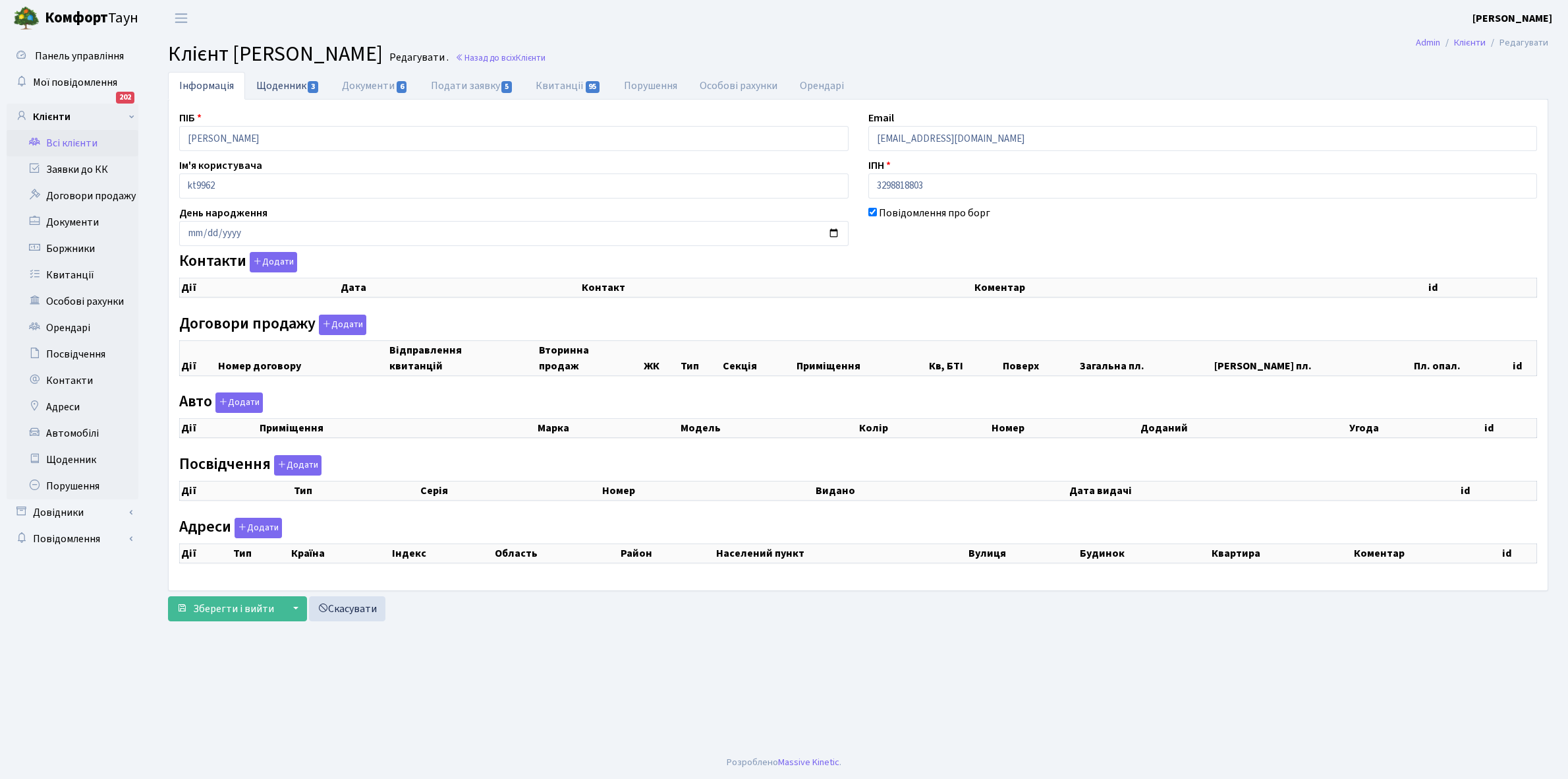
click at [284, 93] on link "Щоденник 3" at bounding box center [288, 86] width 86 height 27
select select "25"
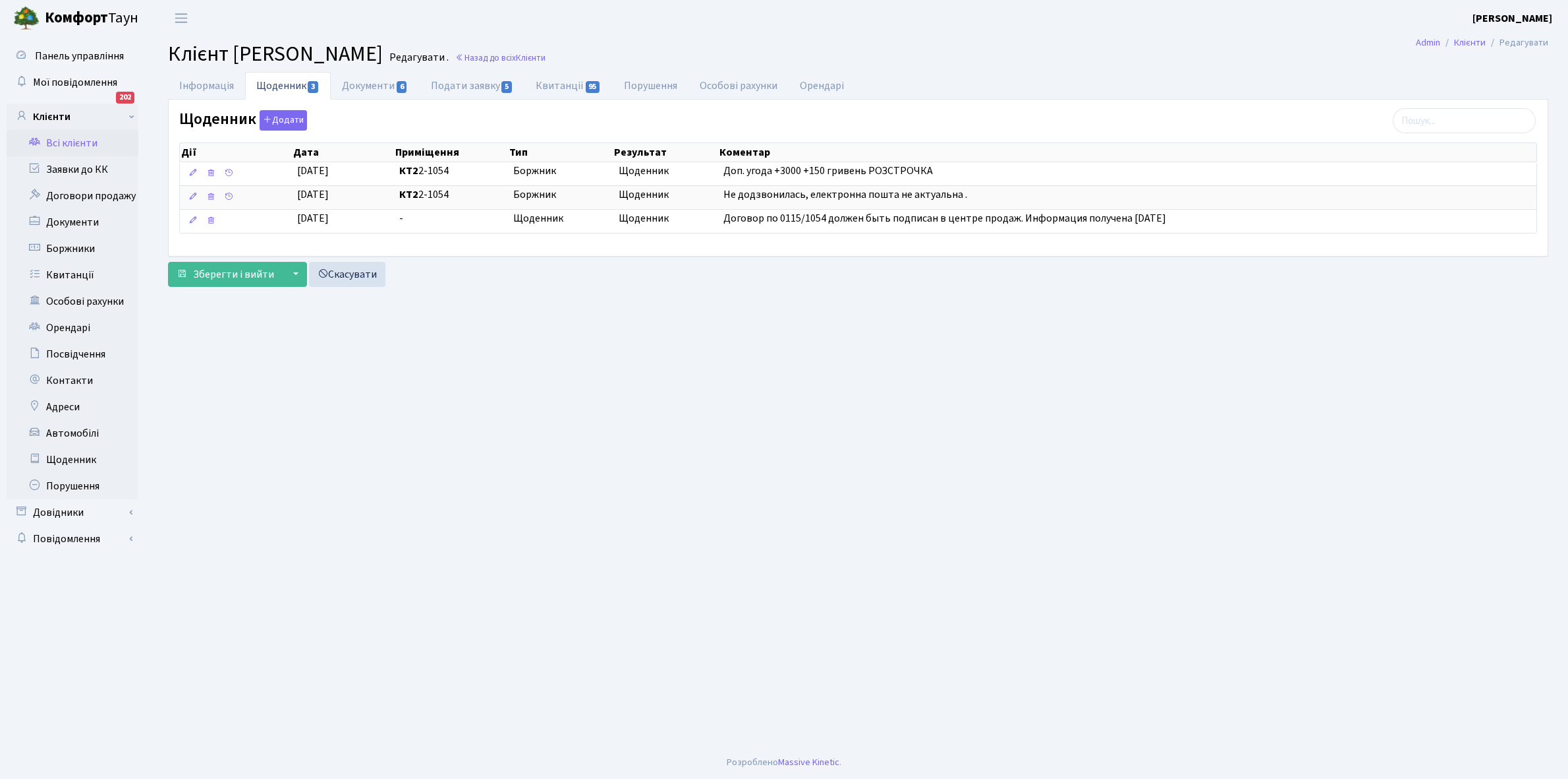
click at [84, 135] on link "Всі клієнти" at bounding box center [72, 142] width 131 height 26
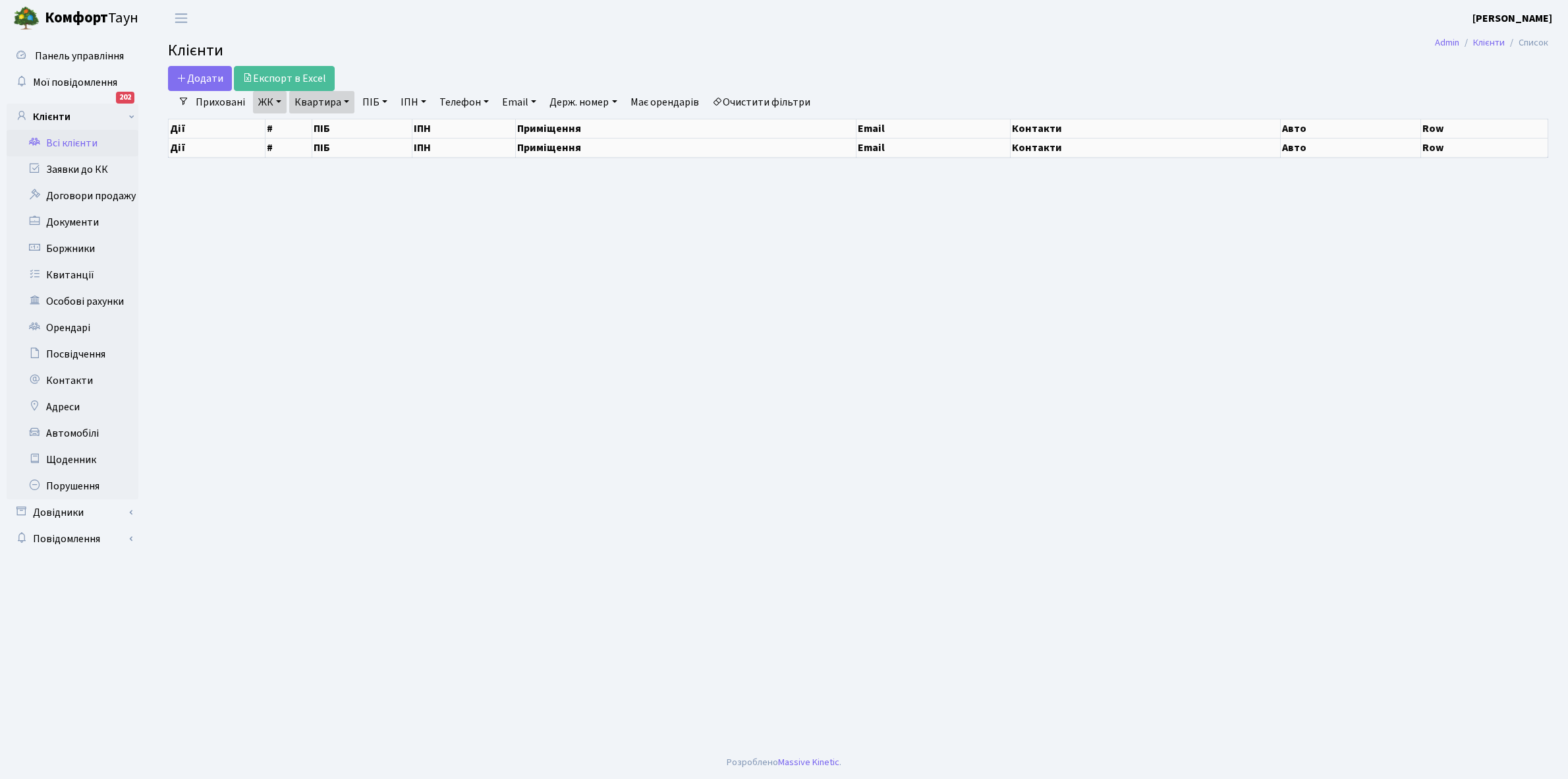
select select "25"
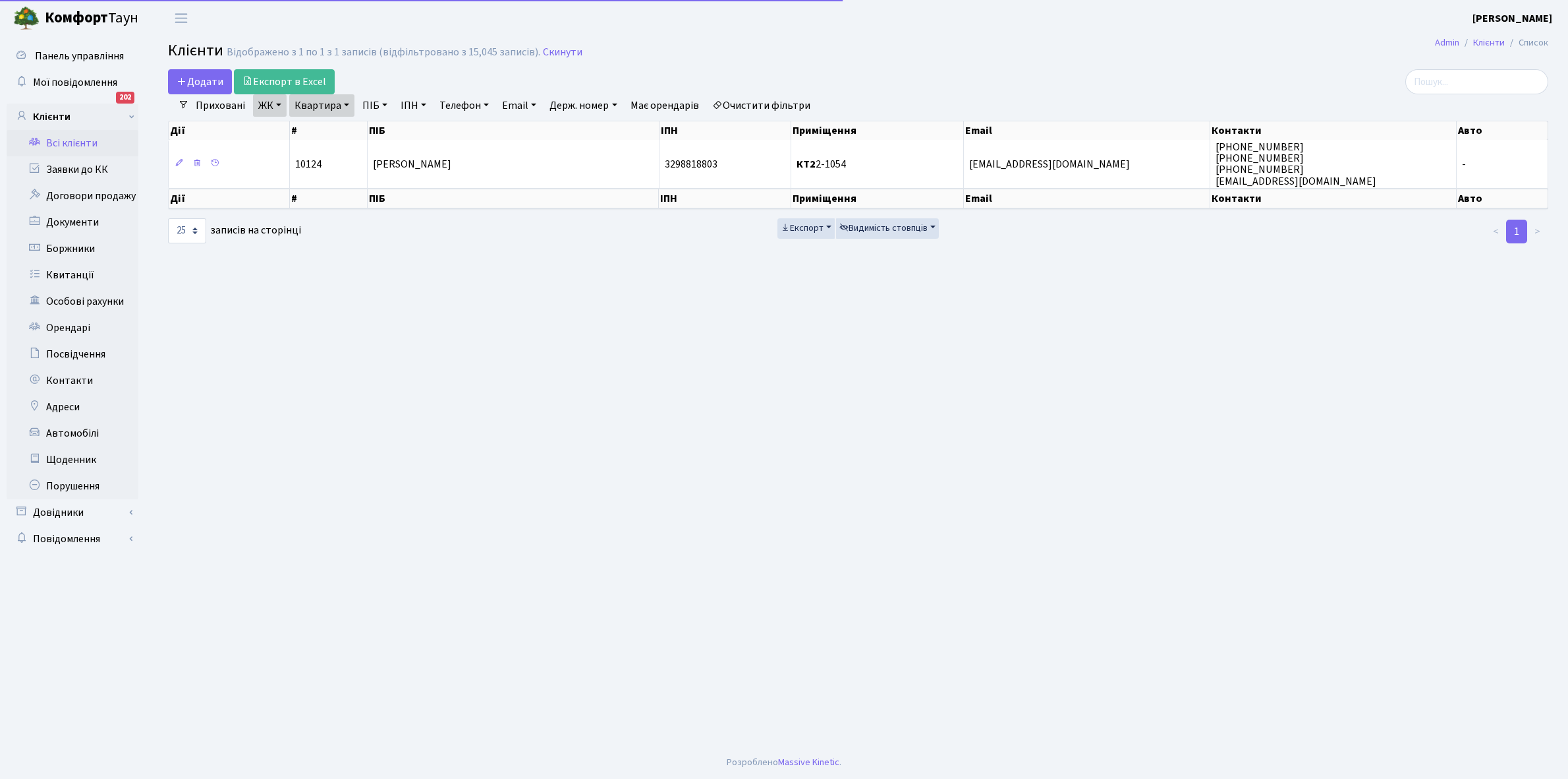
click at [344, 105] on link "Квартира" at bounding box center [321, 105] width 65 height 22
click at [340, 135] on input "2-1054" at bounding box center [328, 131] width 77 height 25
type input "2-1057"
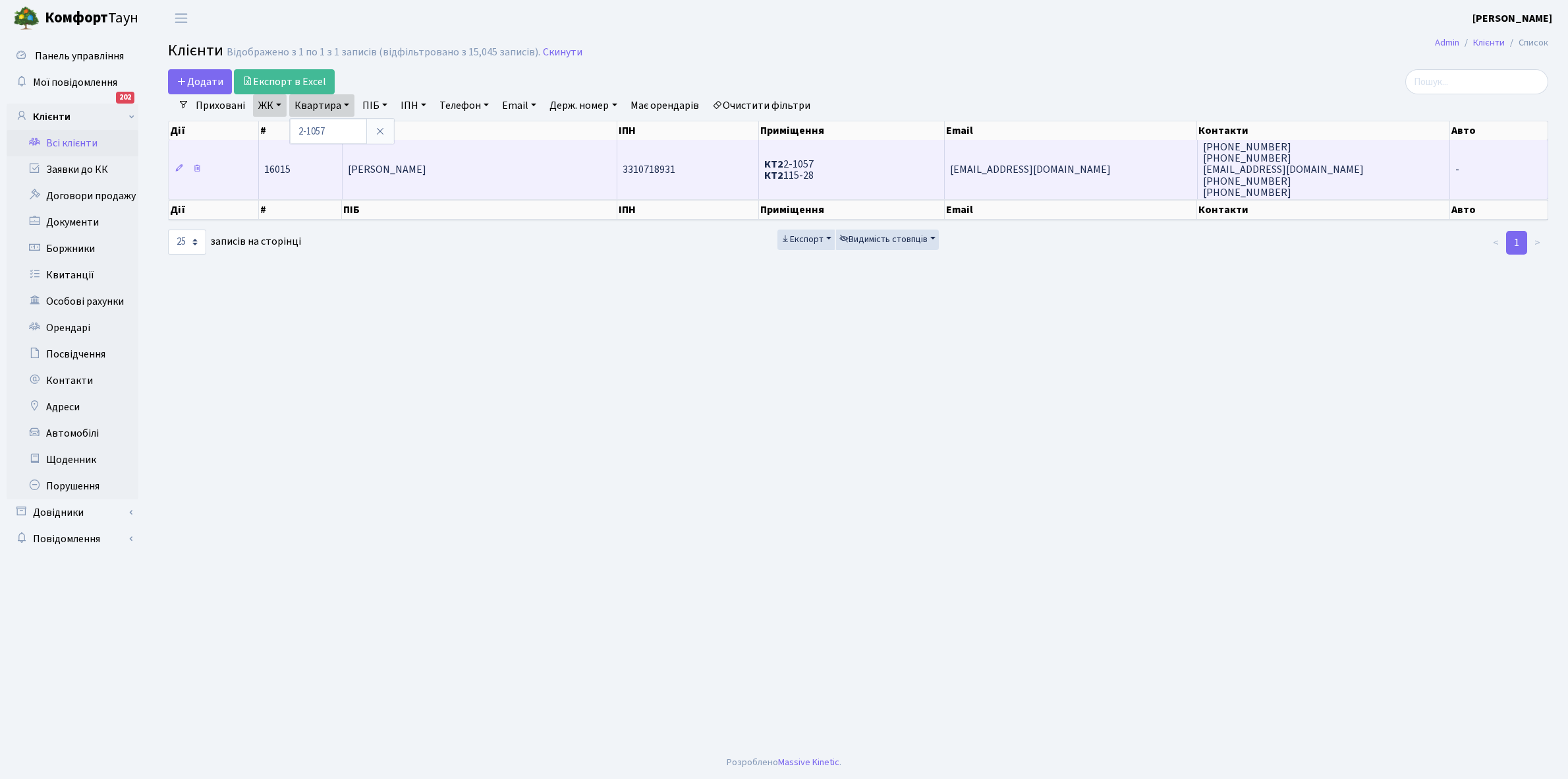
click at [481, 167] on td "[PERSON_NAME]" at bounding box center [480, 169] width 275 height 59
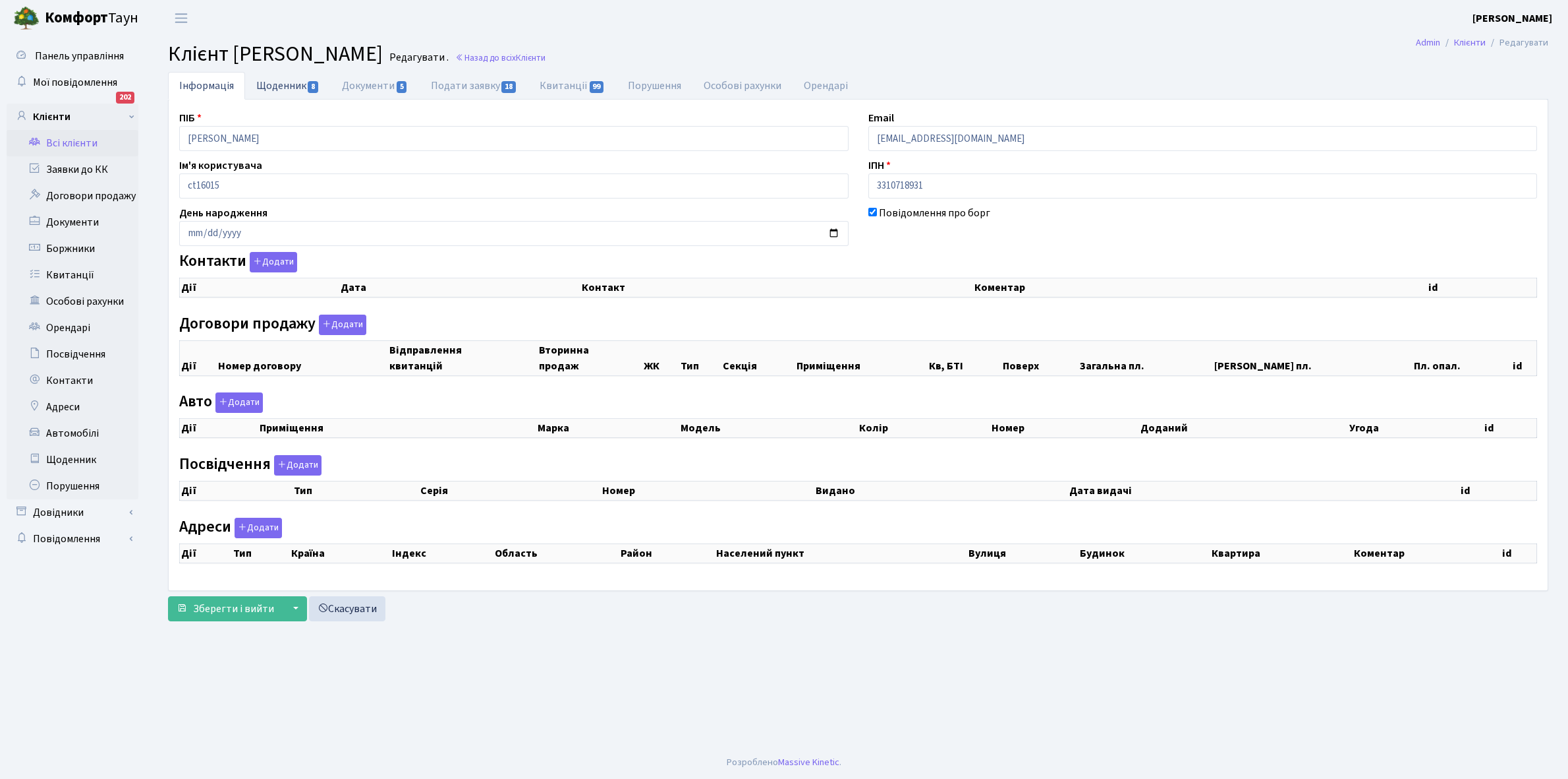
select select "25"
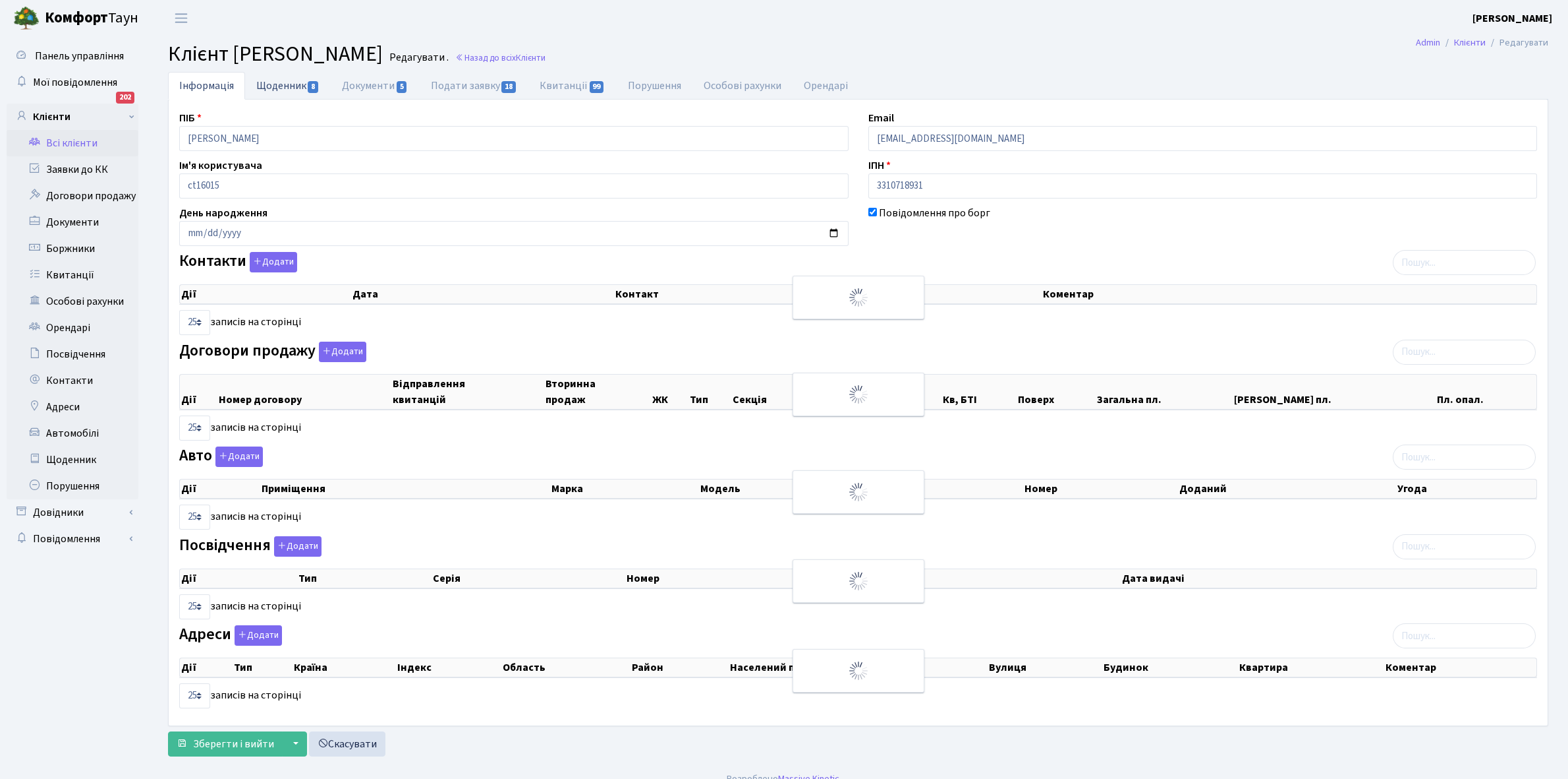
checkbox input "true"
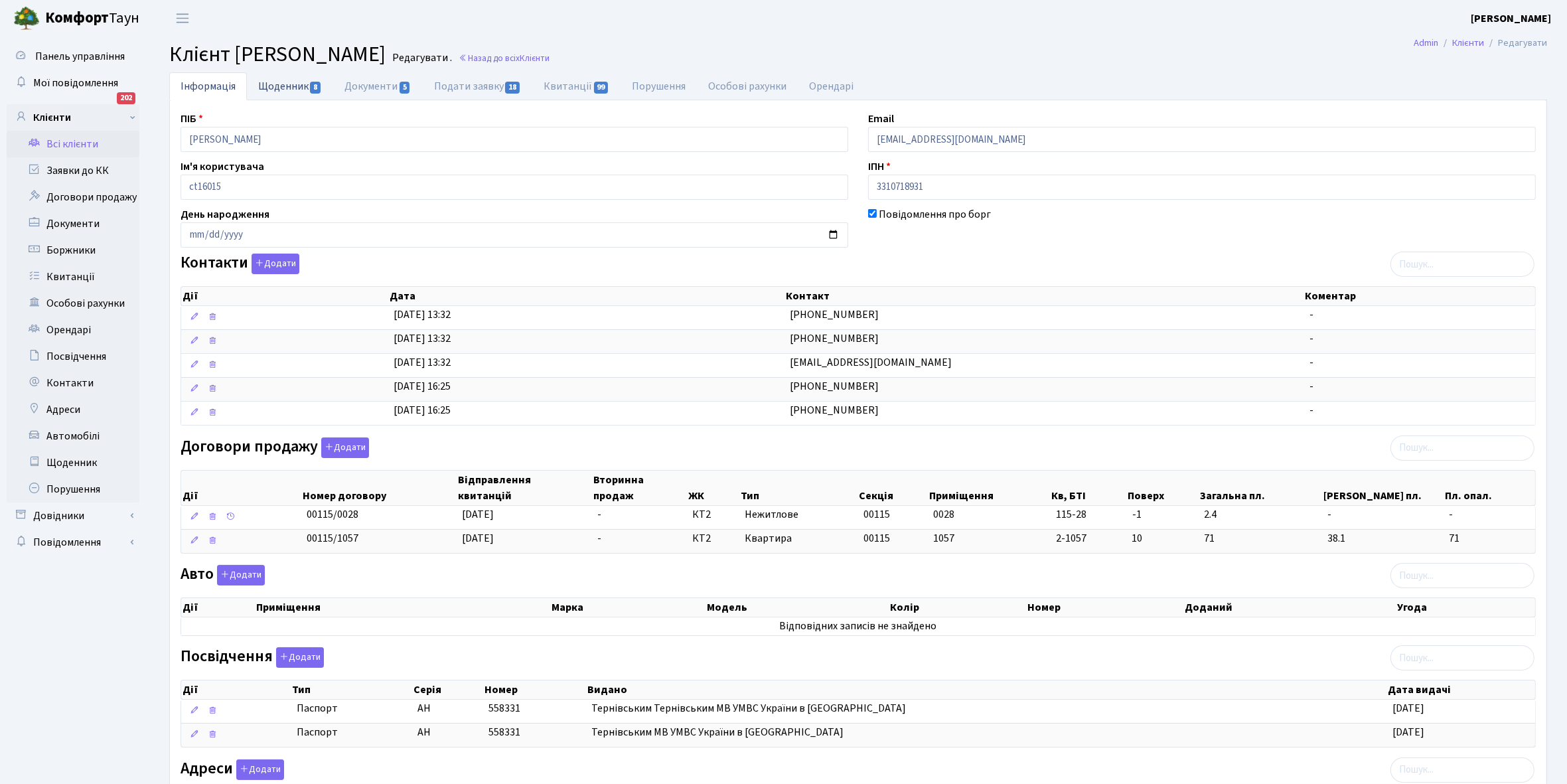
click at [276, 84] on link "Щоденник 8" at bounding box center [290, 86] width 86 height 27
select select "25"
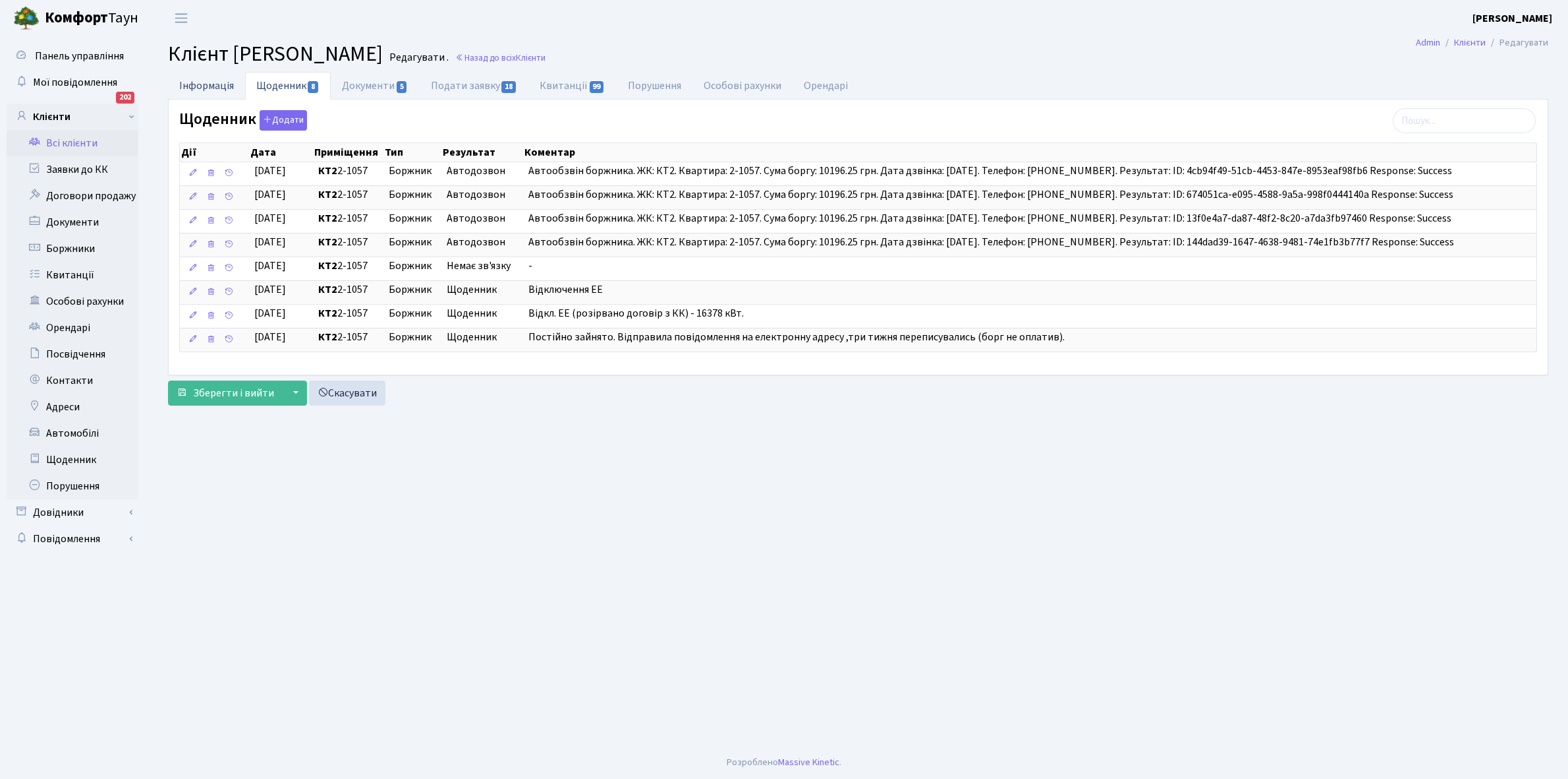
click at [193, 83] on link "Інформація" at bounding box center [206, 86] width 77 height 27
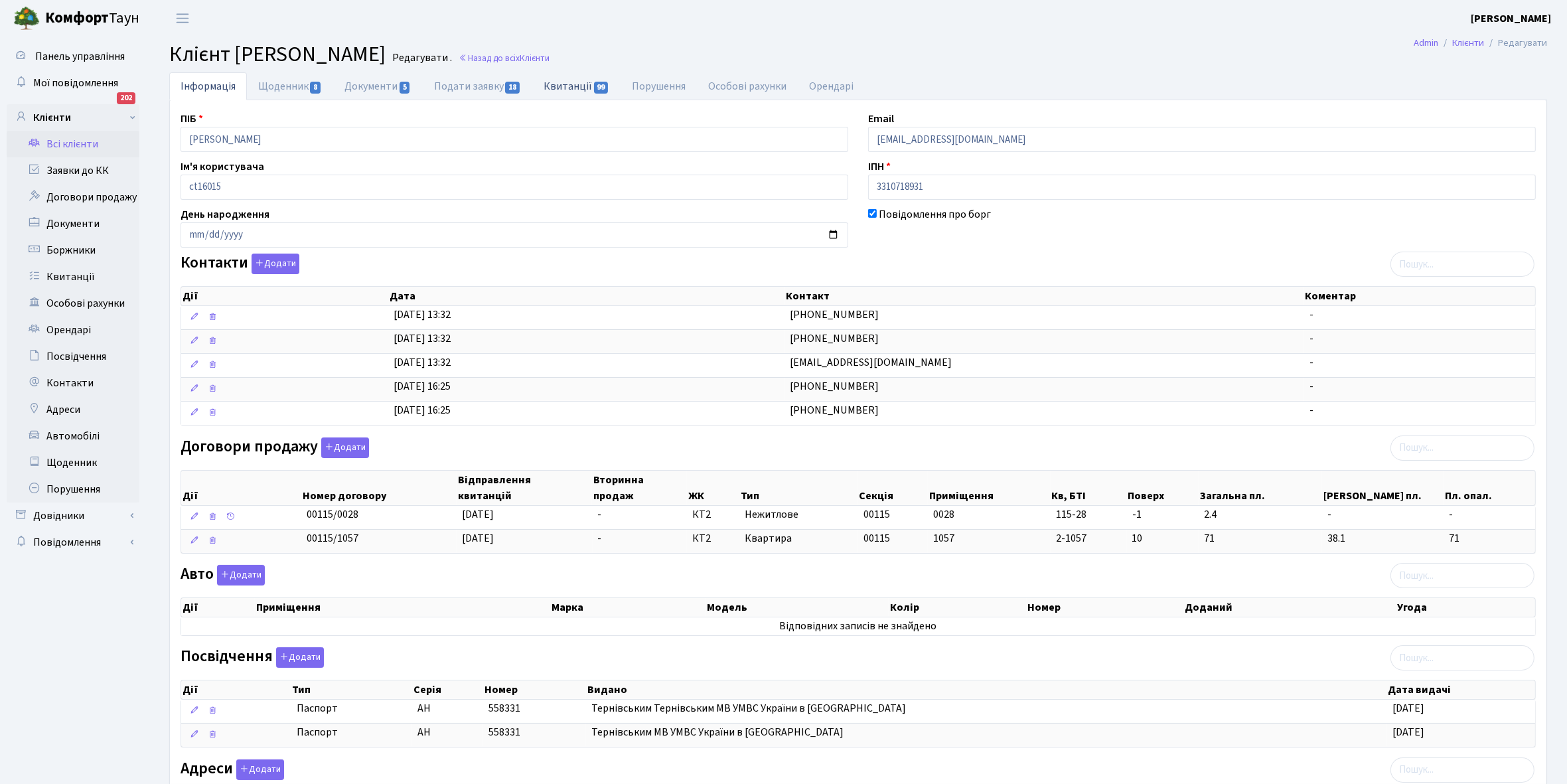
click at [562, 83] on link "Квитанції 99" at bounding box center [577, 86] width 88 height 27
select select "25"
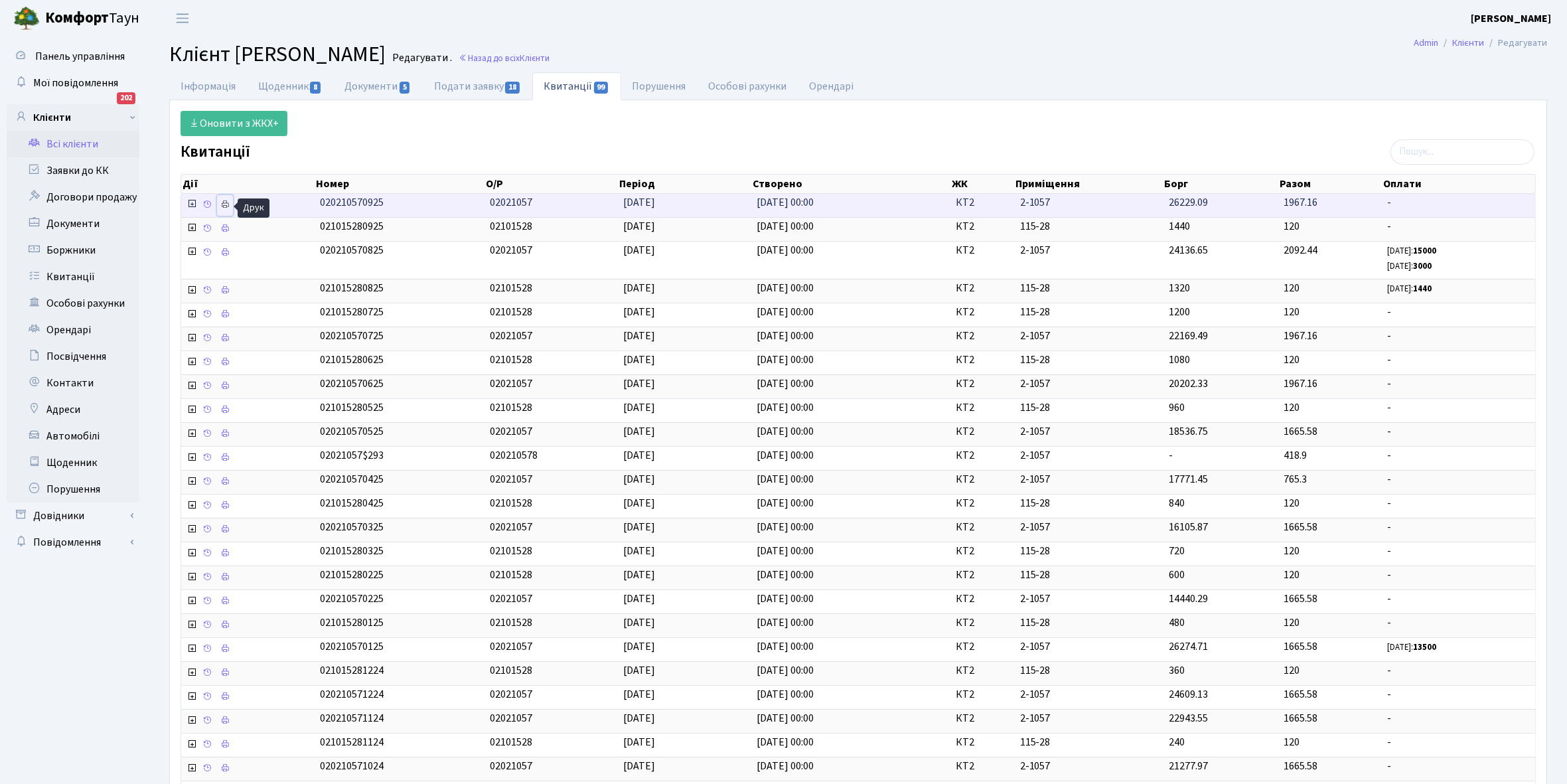
click at [227, 202] on icon at bounding box center [225, 204] width 9 height 9
click at [285, 87] on link "Щоденник 8" at bounding box center [290, 86] width 86 height 27
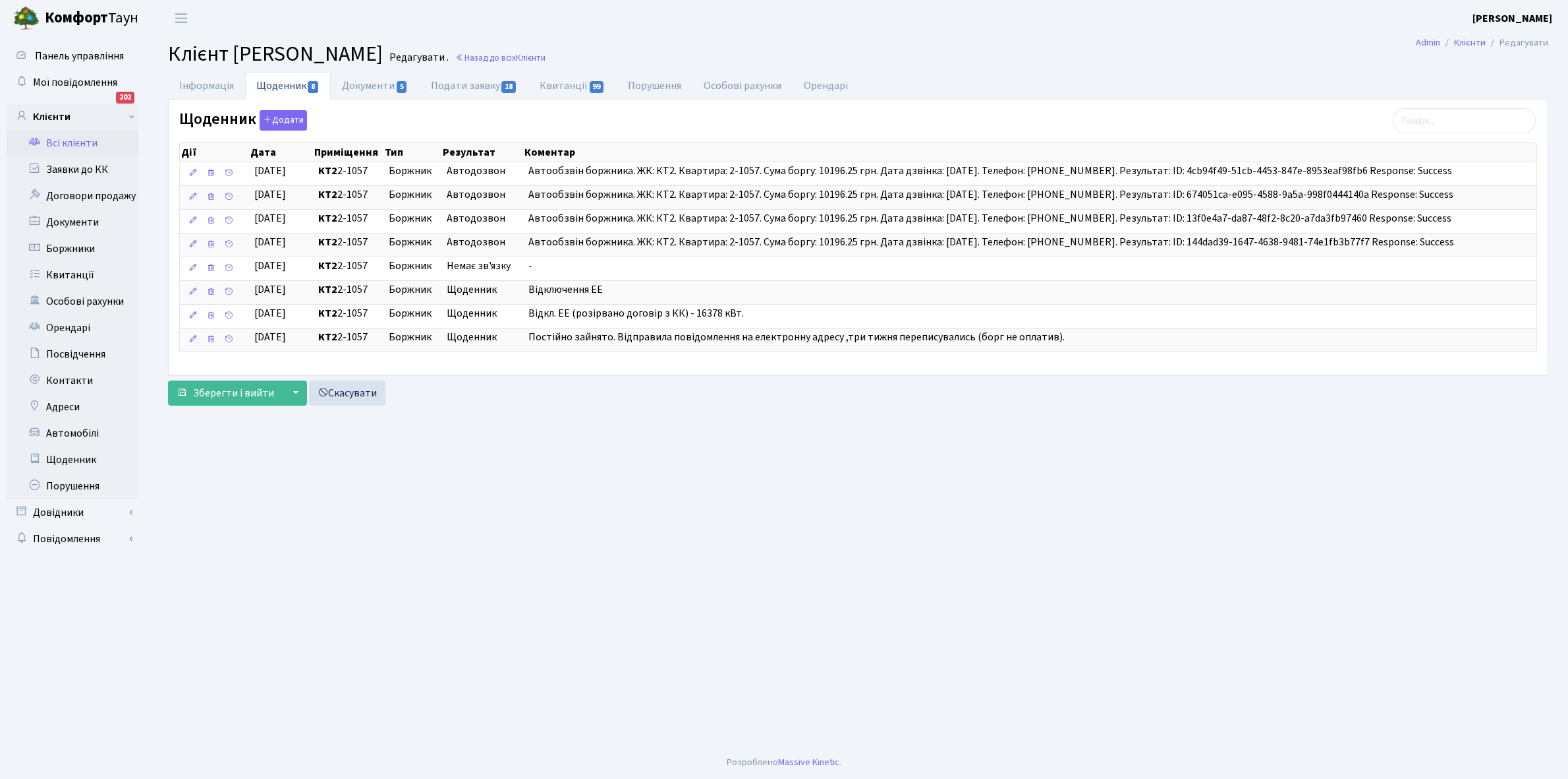
click at [69, 139] on link "Всі клієнти" at bounding box center [72, 142] width 131 height 26
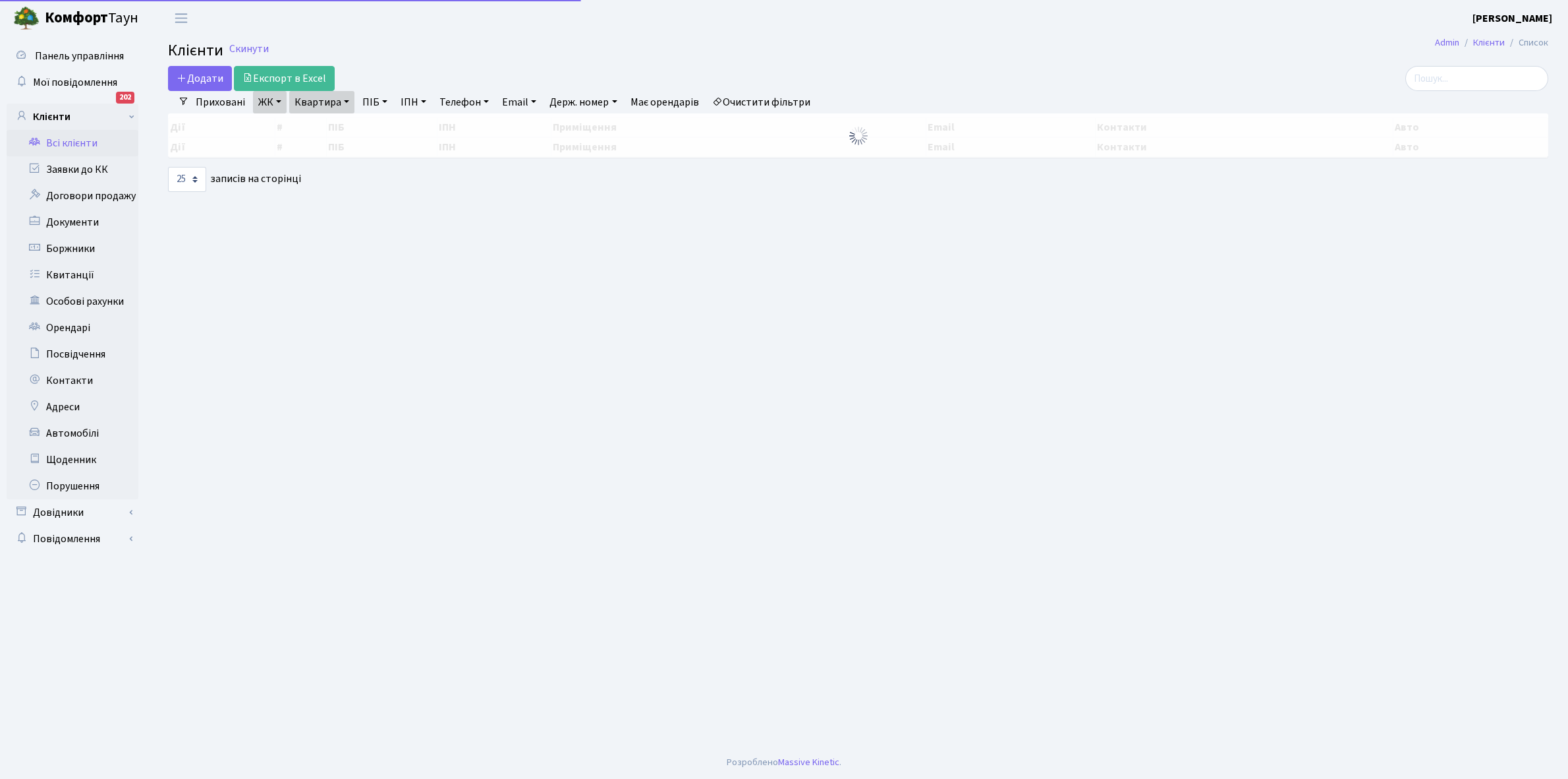
select select "25"
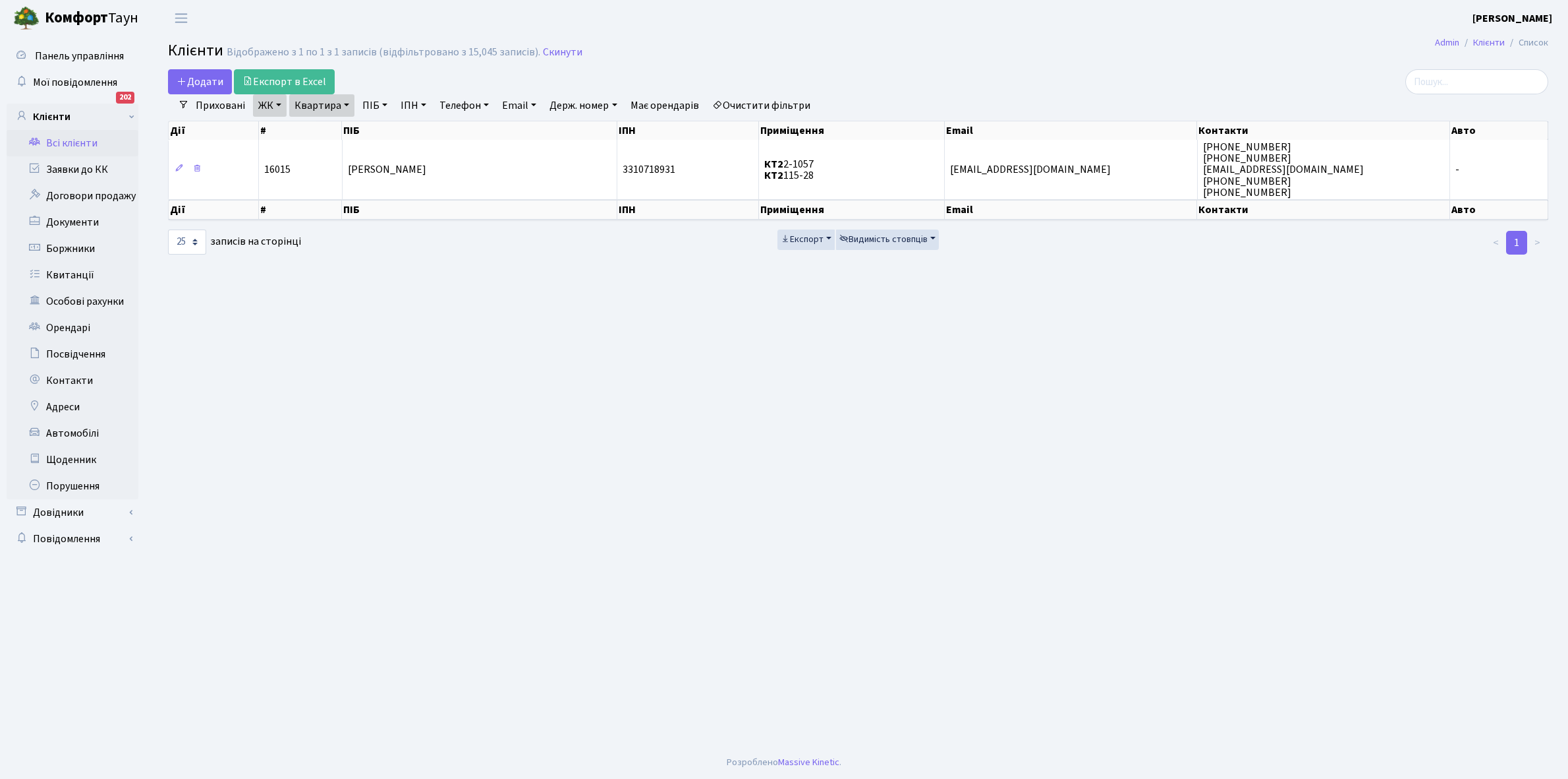
click at [346, 105] on link "Квартира" at bounding box center [321, 105] width 65 height 22
click at [340, 126] on input "2-1057" at bounding box center [328, 131] width 77 height 25
type input "2-1068"
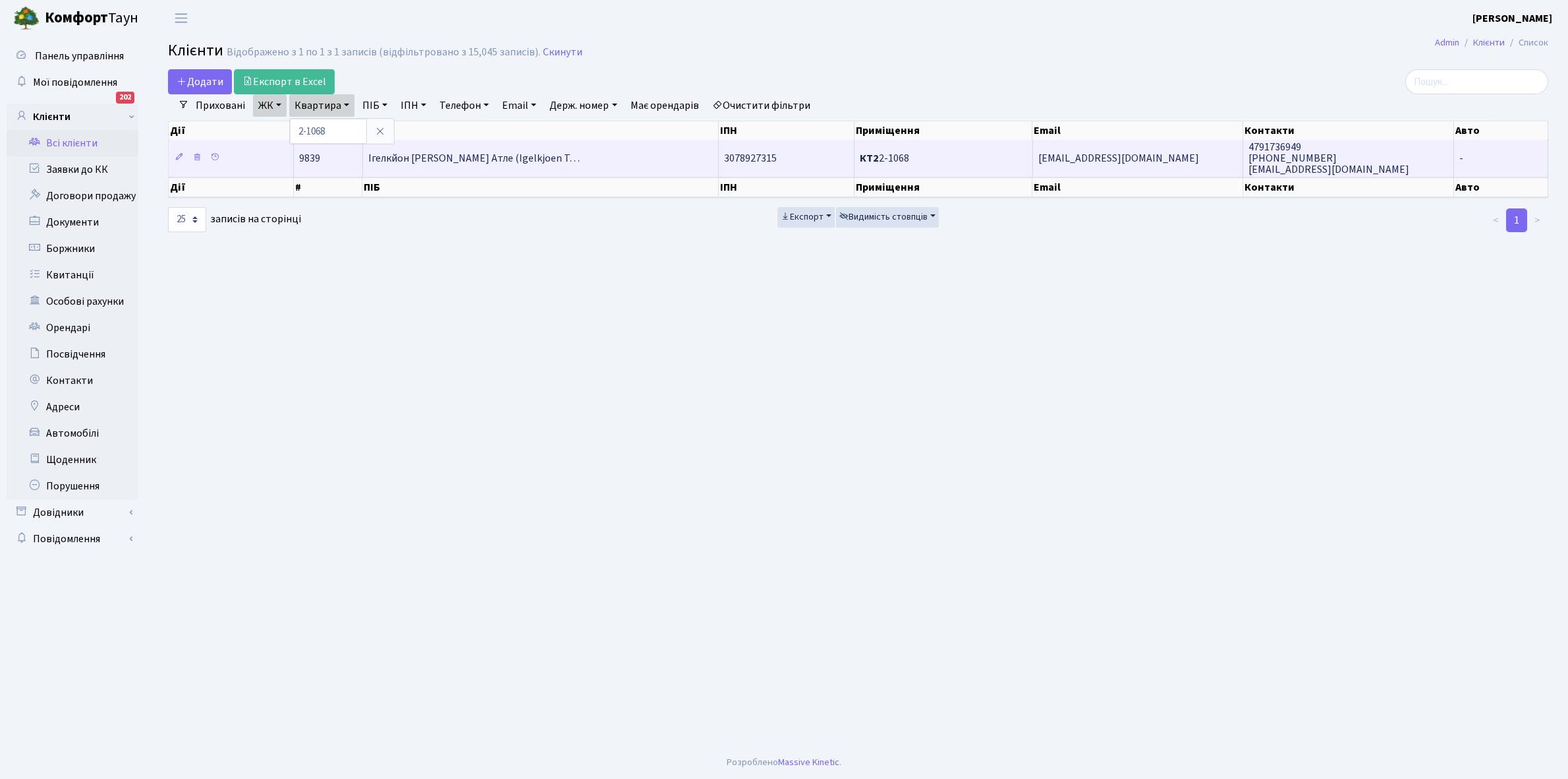
click at [492, 159] on span "Ігелкйон [PERSON_NAME] Атле (Igelkjoen T…" at bounding box center [473, 158] width 211 height 15
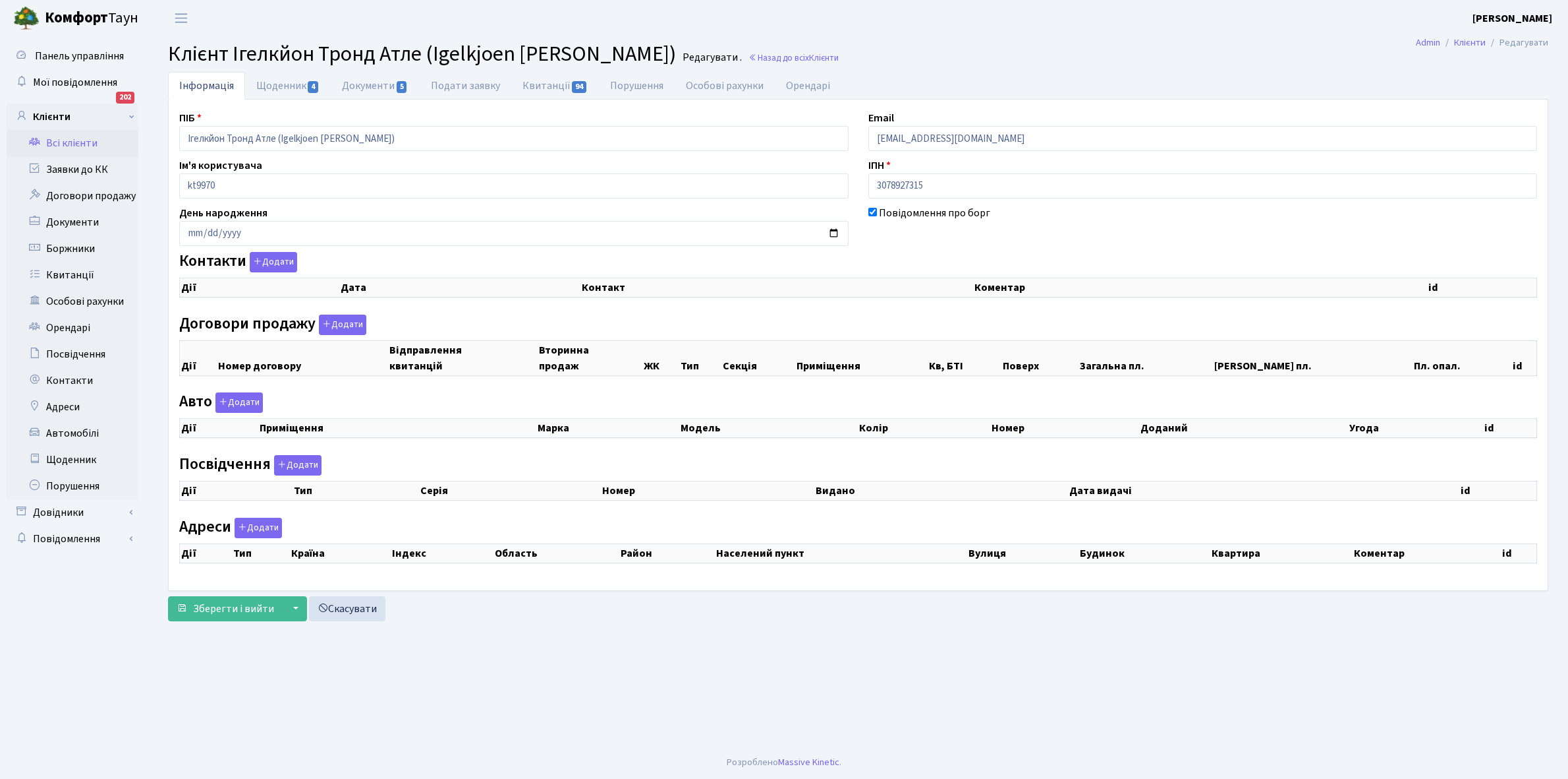
checkbox input "true"
select select "25"
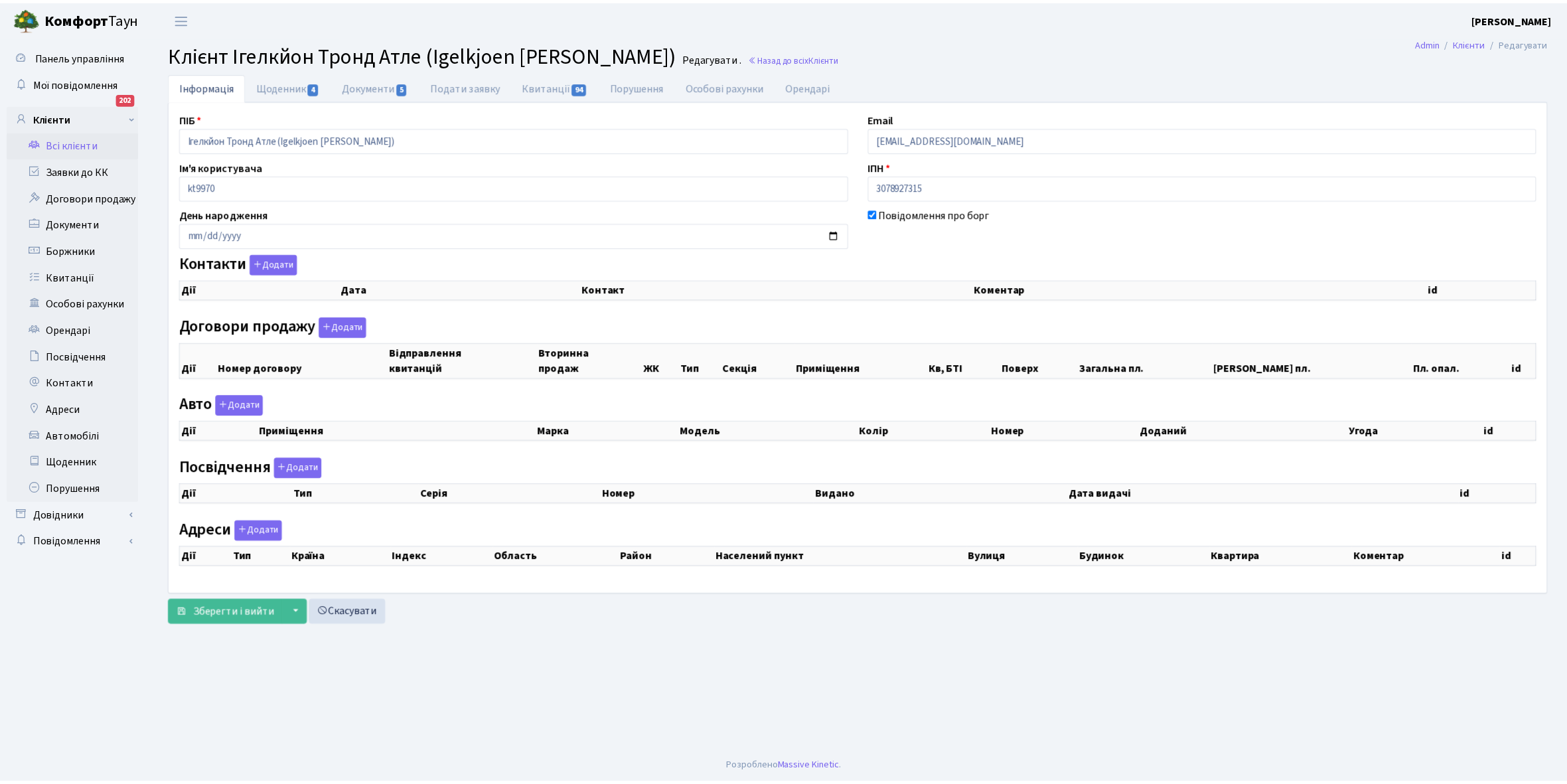
select select "25"
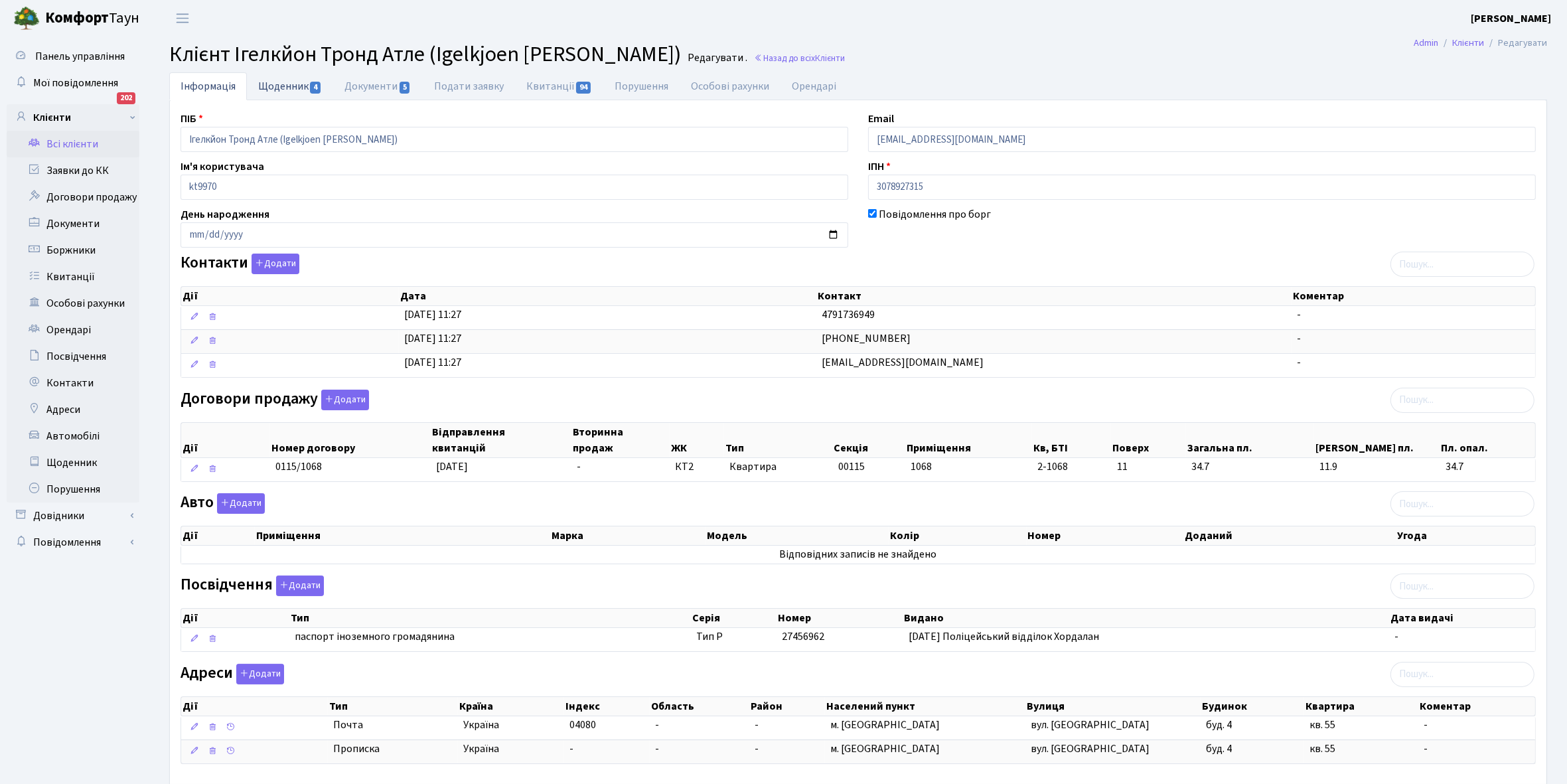
click at [278, 83] on link "Щоденник 4" at bounding box center [290, 86] width 86 height 27
select select "25"
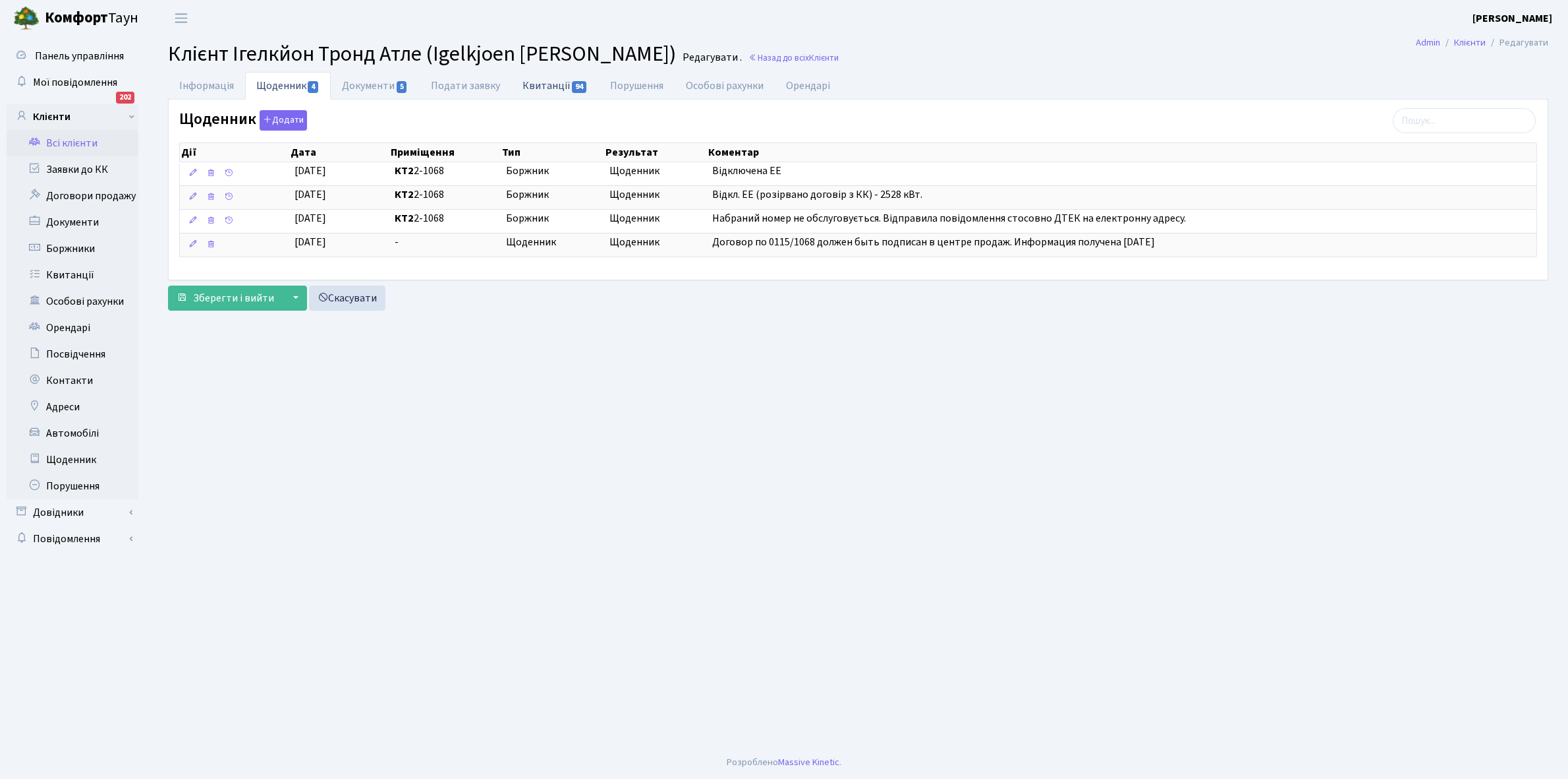
click at [540, 83] on link "Квитанції 94" at bounding box center [555, 86] width 88 height 27
select select "25"
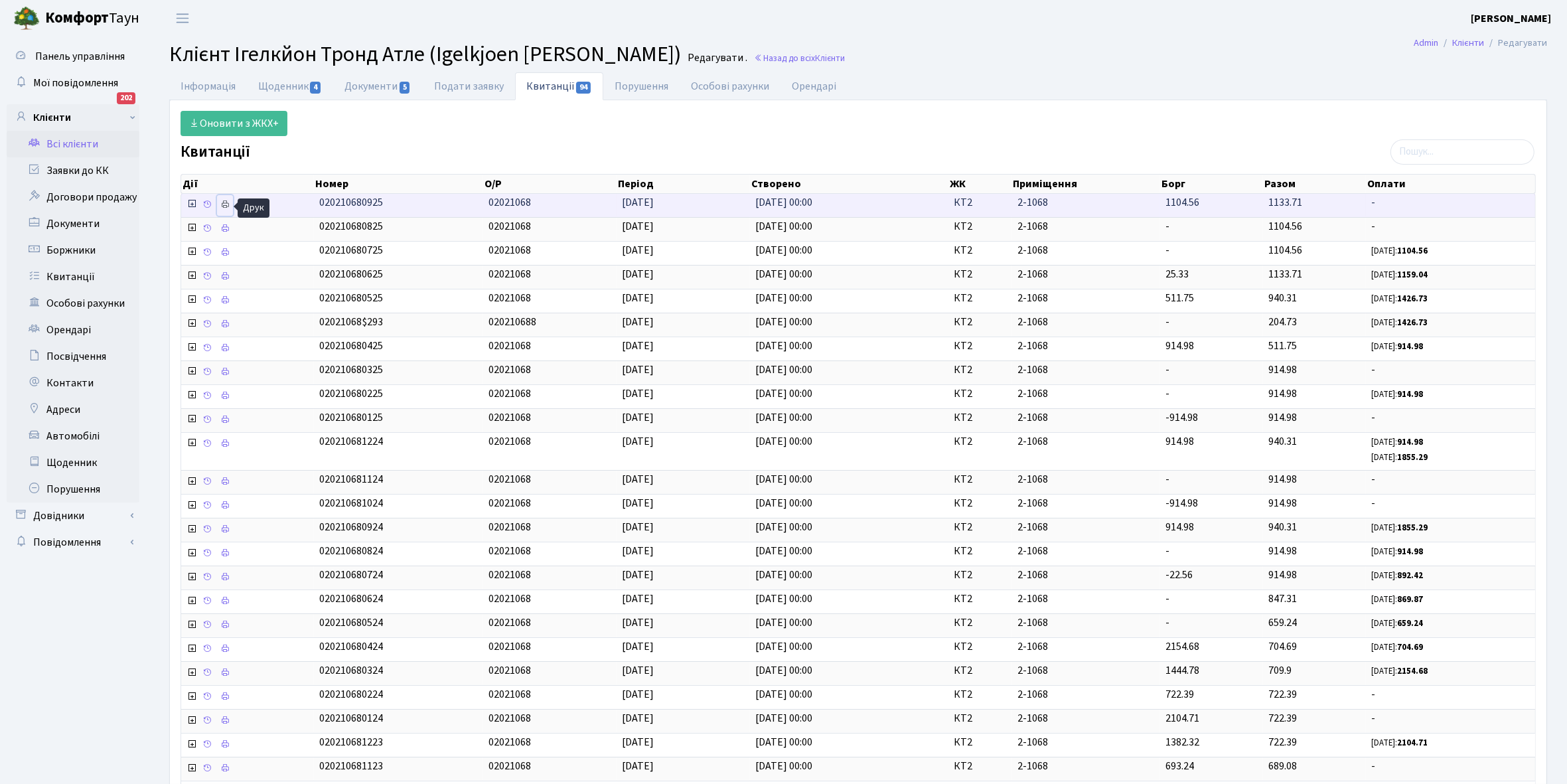
click at [229, 203] on icon at bounding box center [225, 204] width 9 height 9
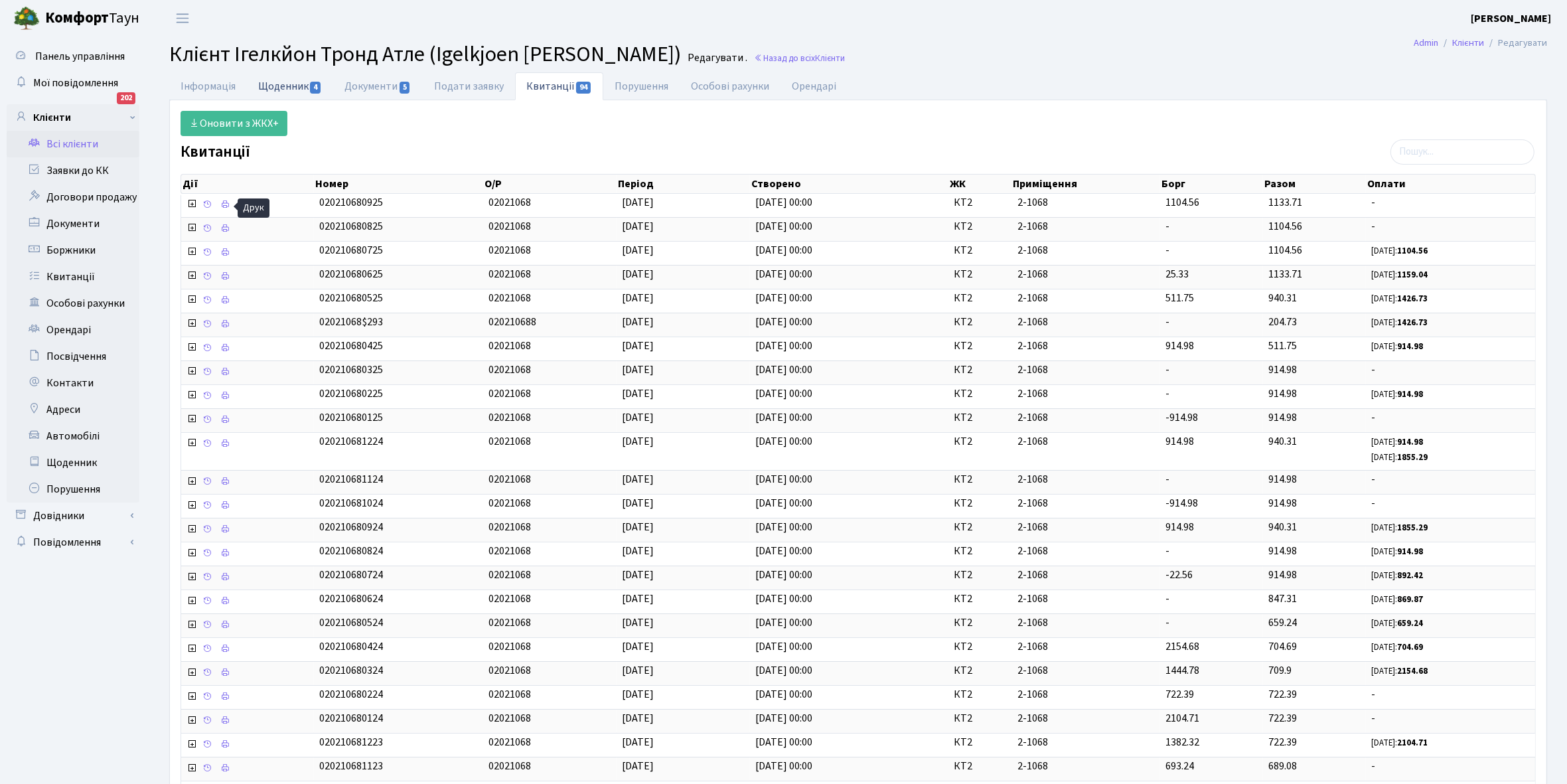
click at [278, 77] on link "Щоденник 4" at bounding box center [290, 86] width 86 height 27
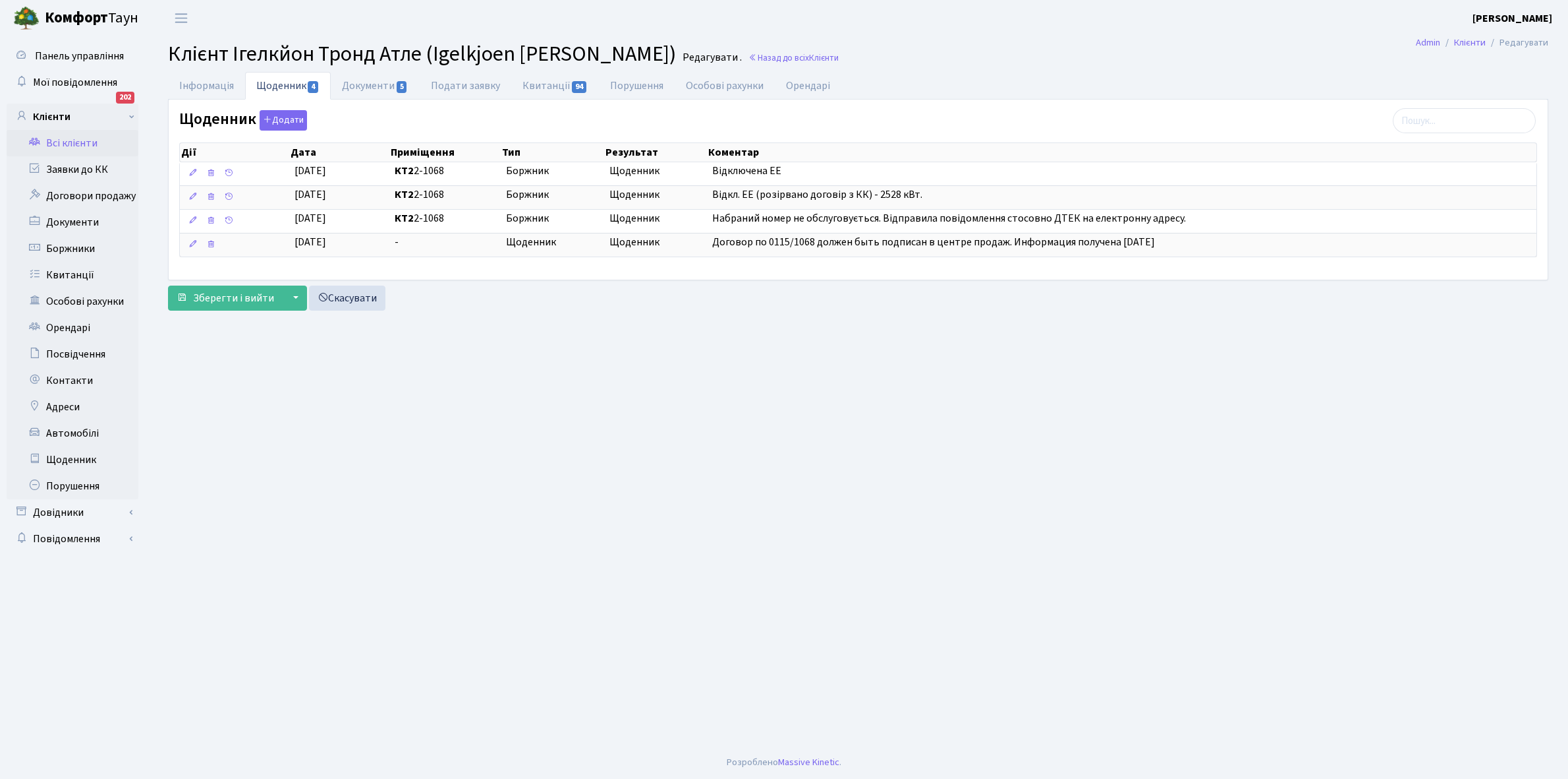
click at [70, 140] on link "Всі клієнти" at bounding box center [72, 142] width 131 height 26
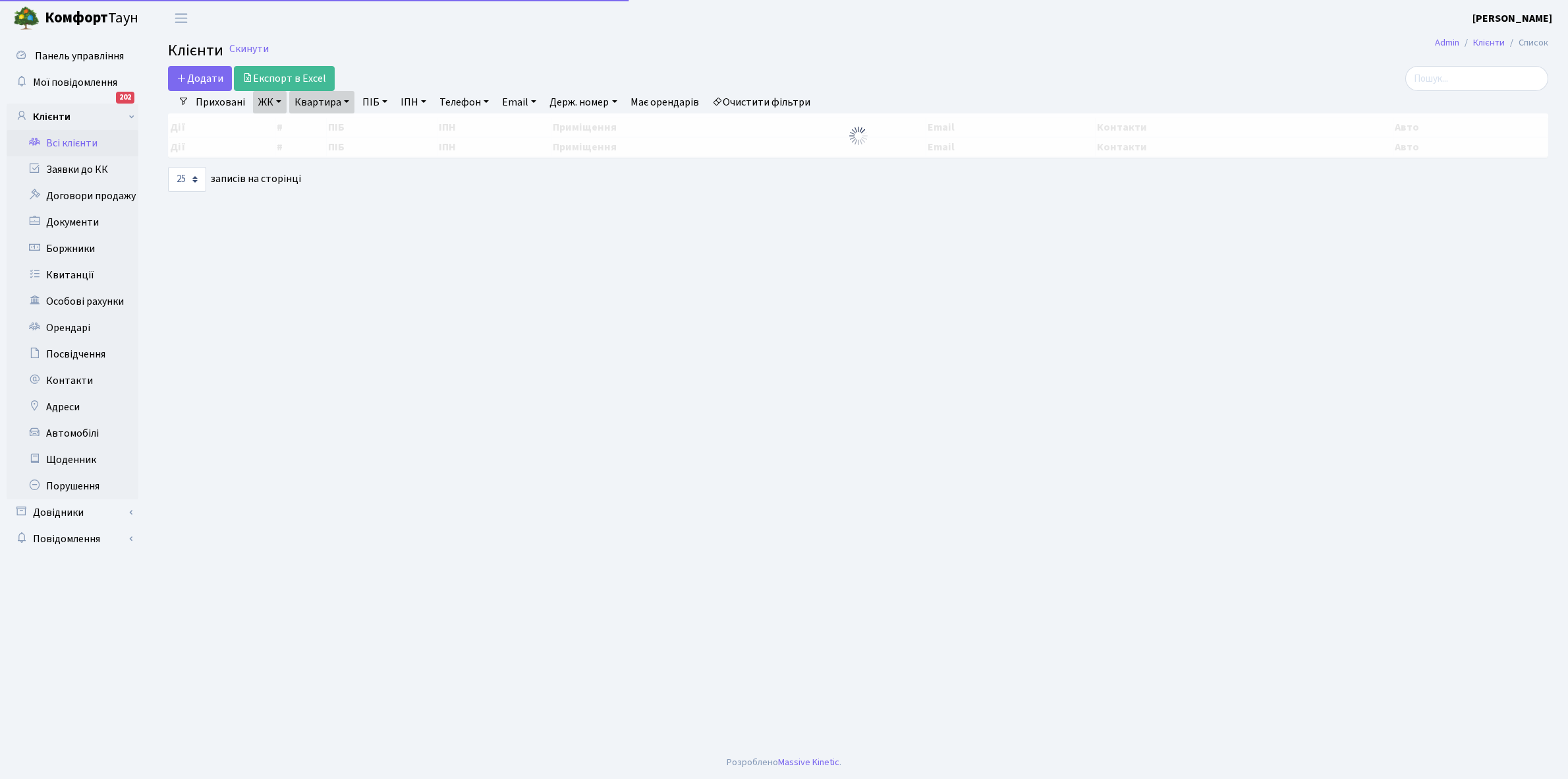
select select "25"
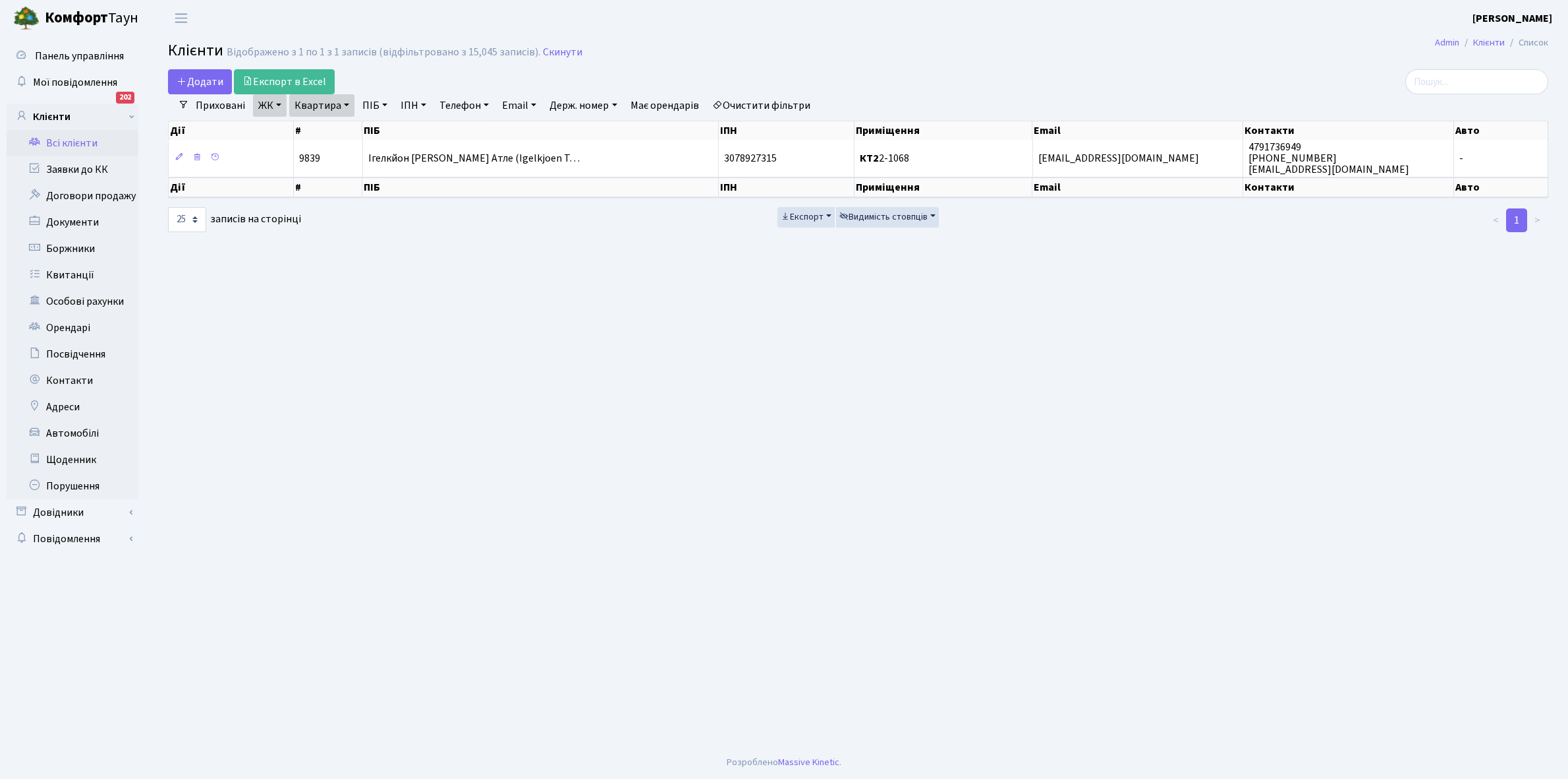
click at [345, 102] on link "Квартира" at bounding box center [321, 105] width 65 height 22
click at [344, 126] on input "2-1068" at bounding box center [328, 131] width 77 height 25
type input "2-1097"
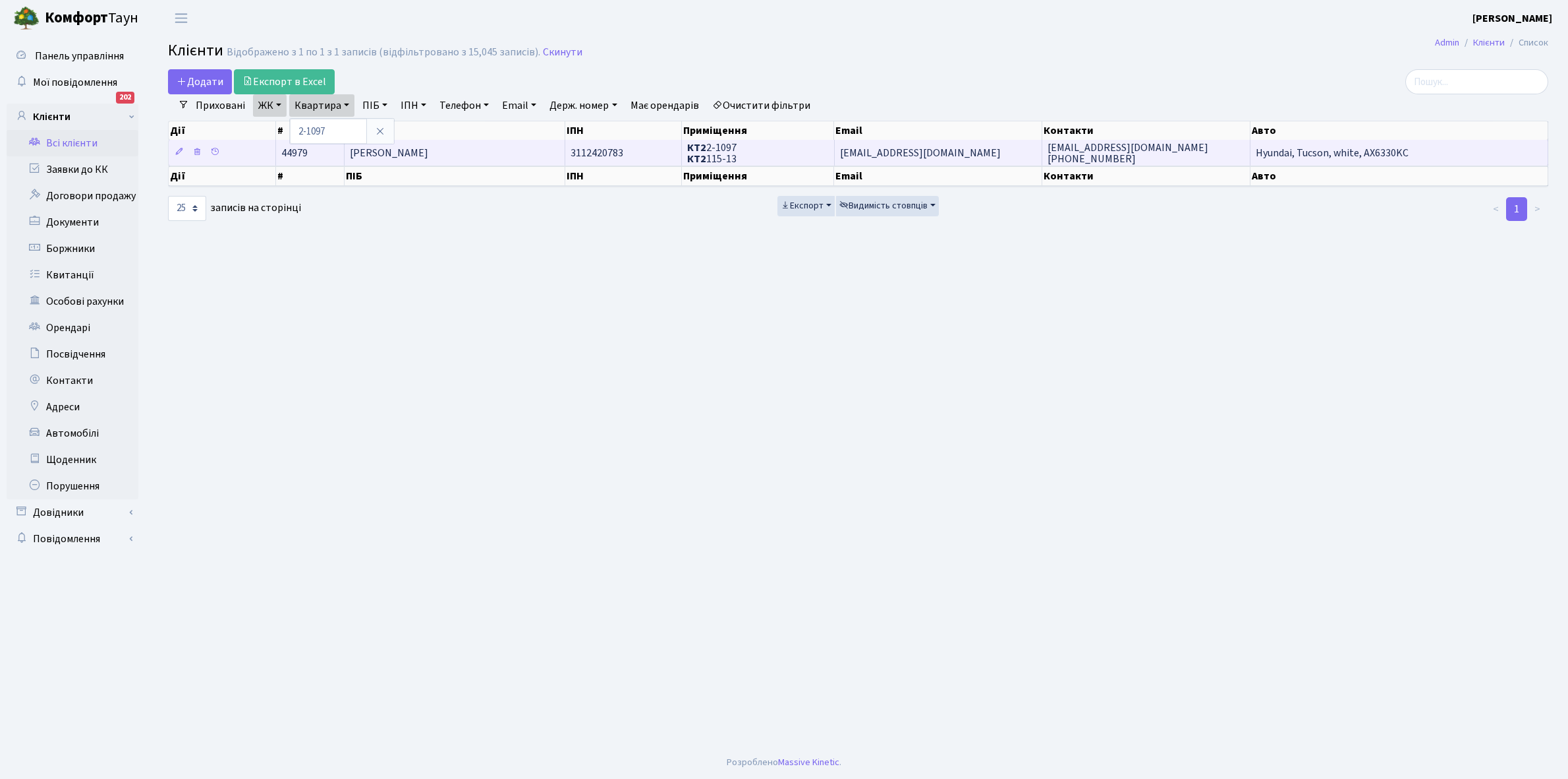
click at [466, 154] on td "[PERSON_NAME]" at bounding box center [455, 153] width 221 height 25
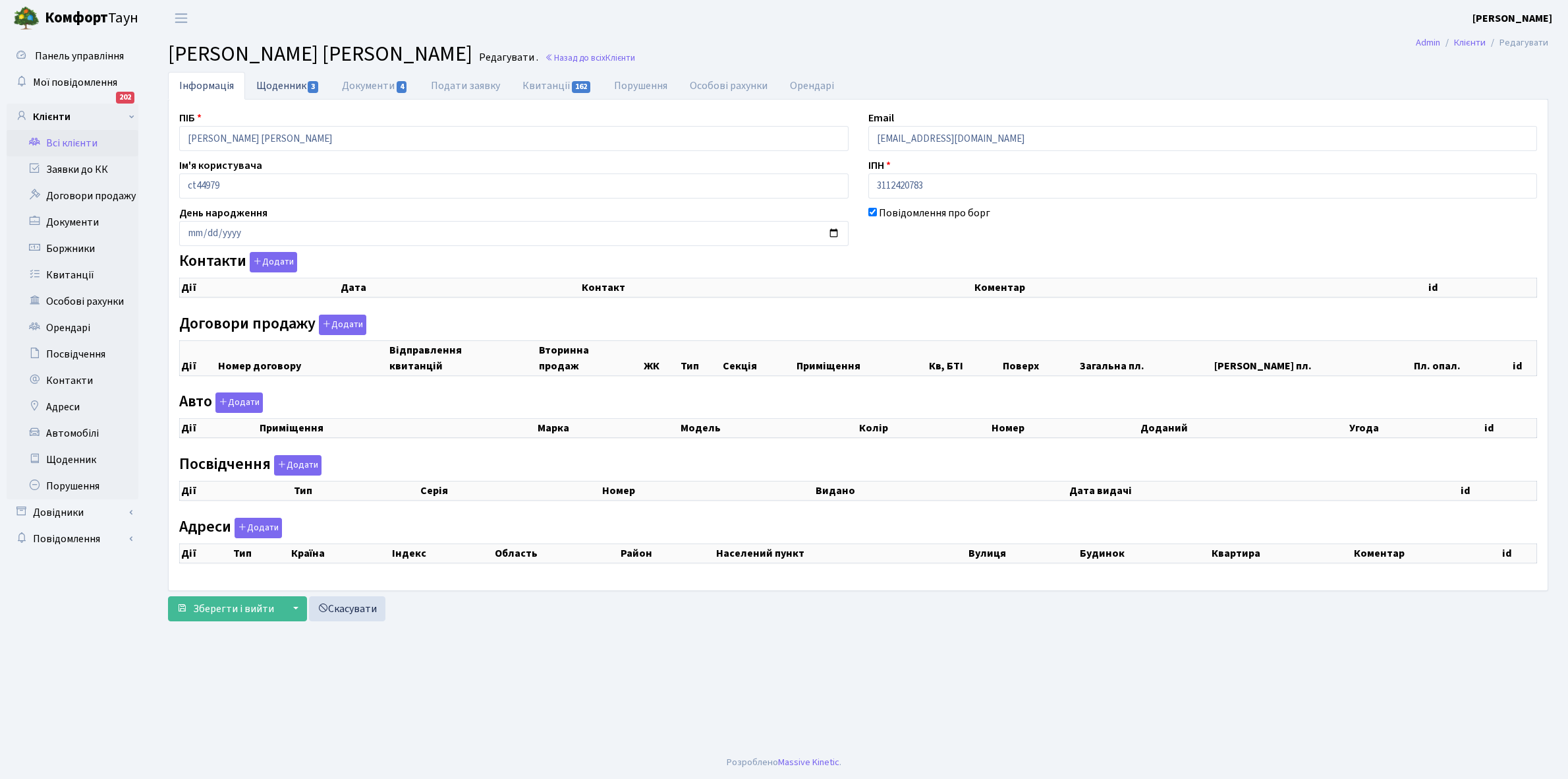
checkbox input "true"
select select "25"
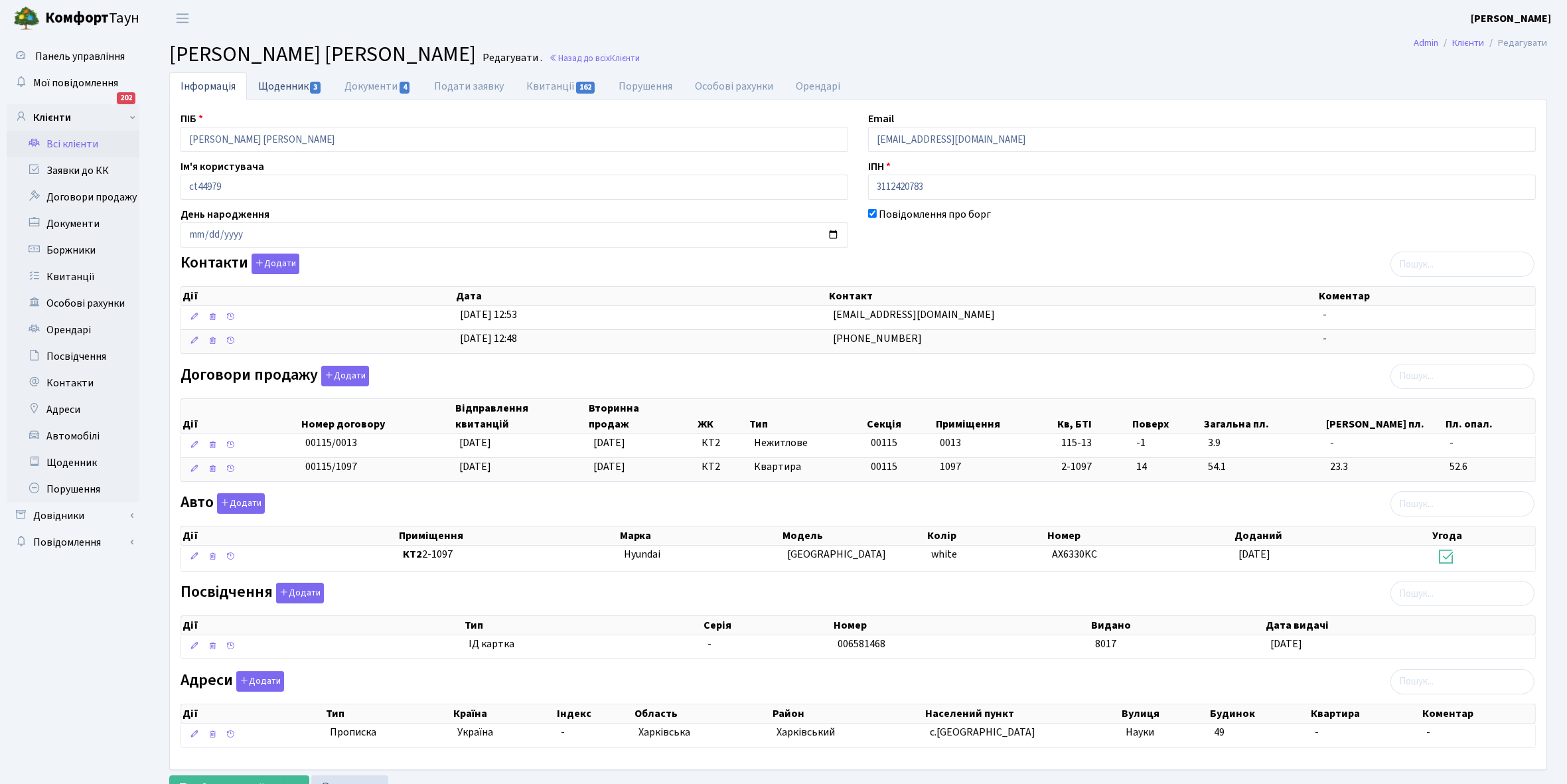
click at [266, 79] on link "Щоденник 3" at bounding box center [290, 86] width 86 height 27
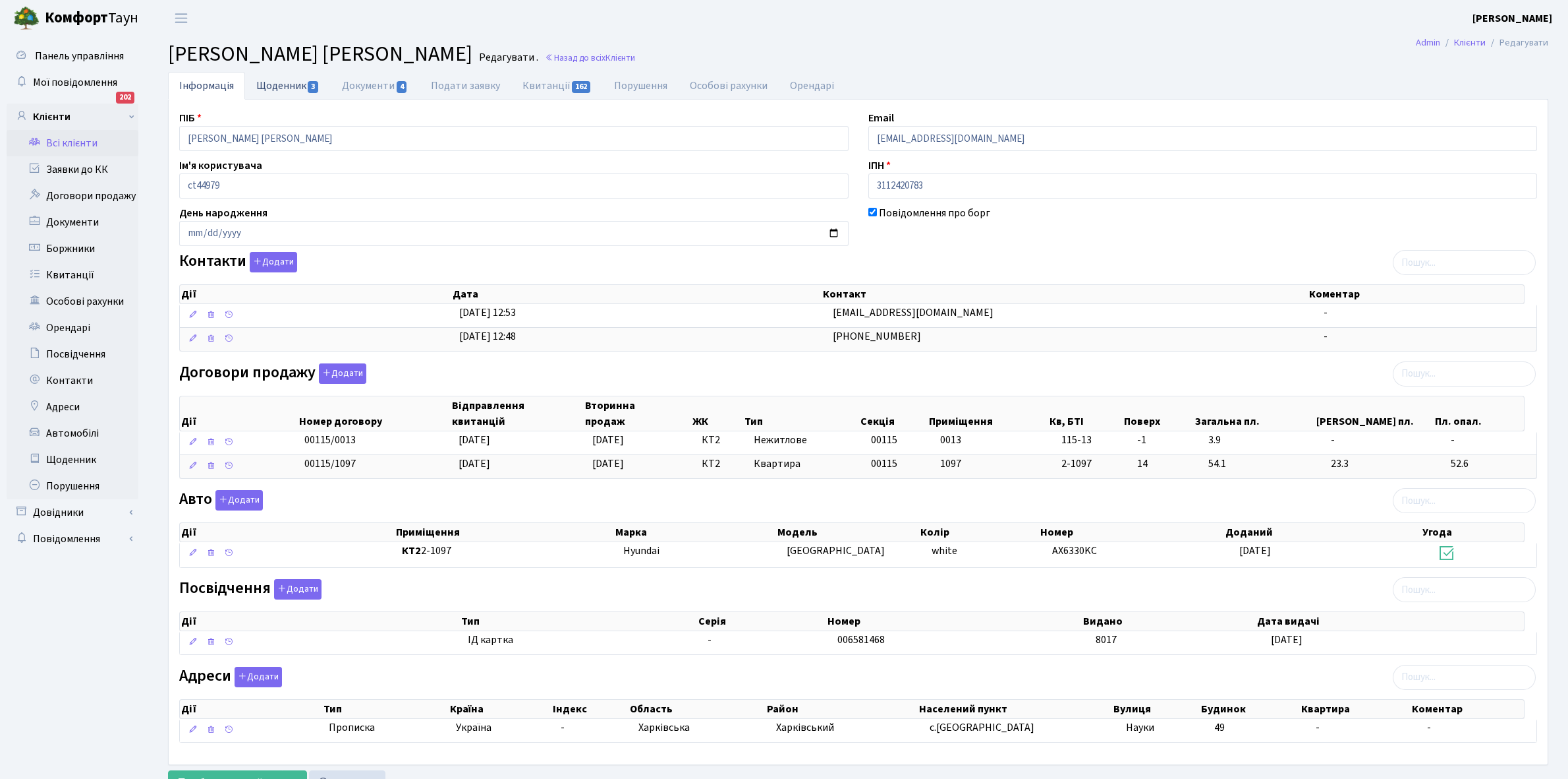
select select "25"
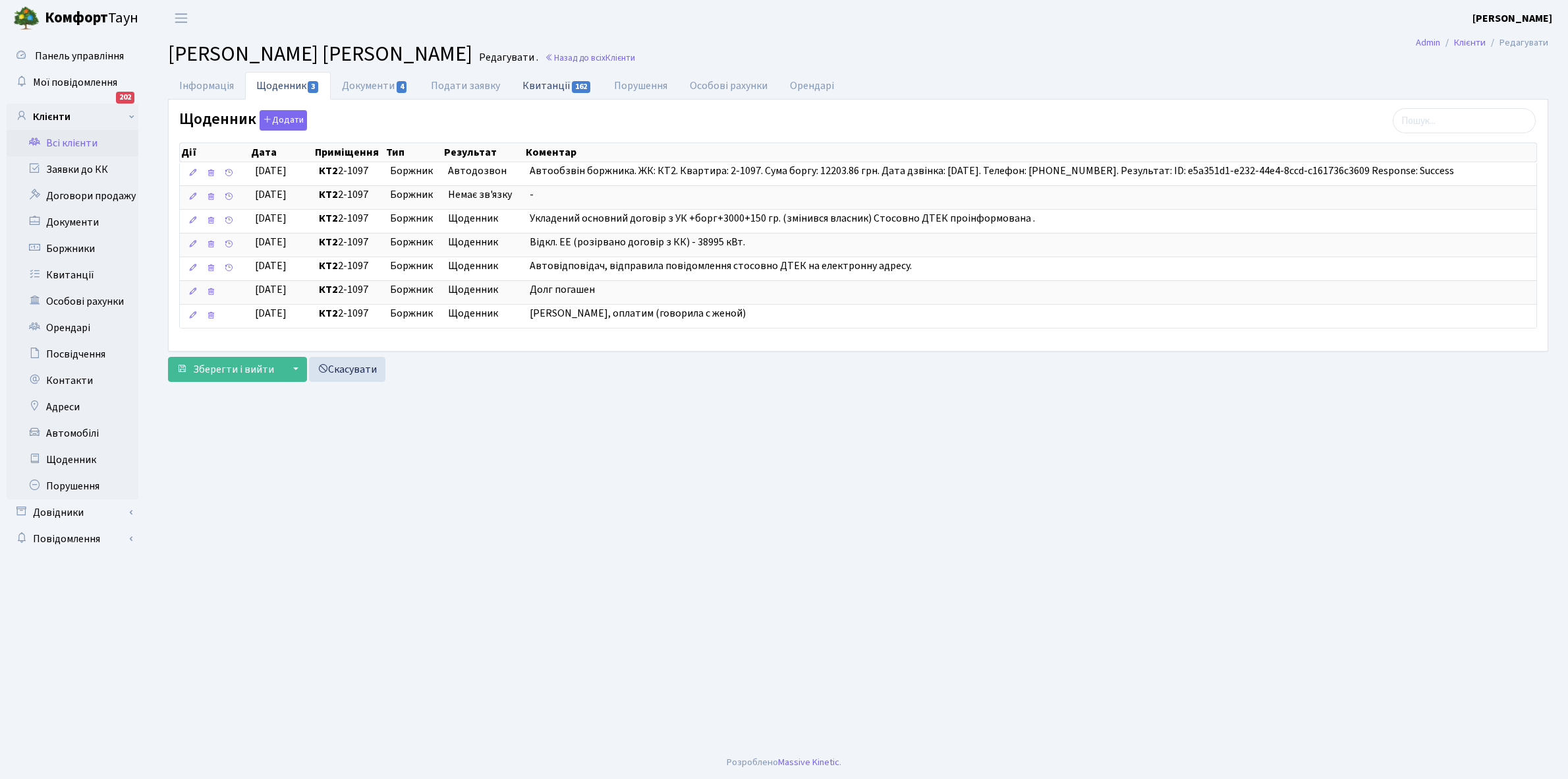
click at [549, 81] on link "Квитанції 162" at bounding box center [557, 86] width 91 height 27
select select "25"
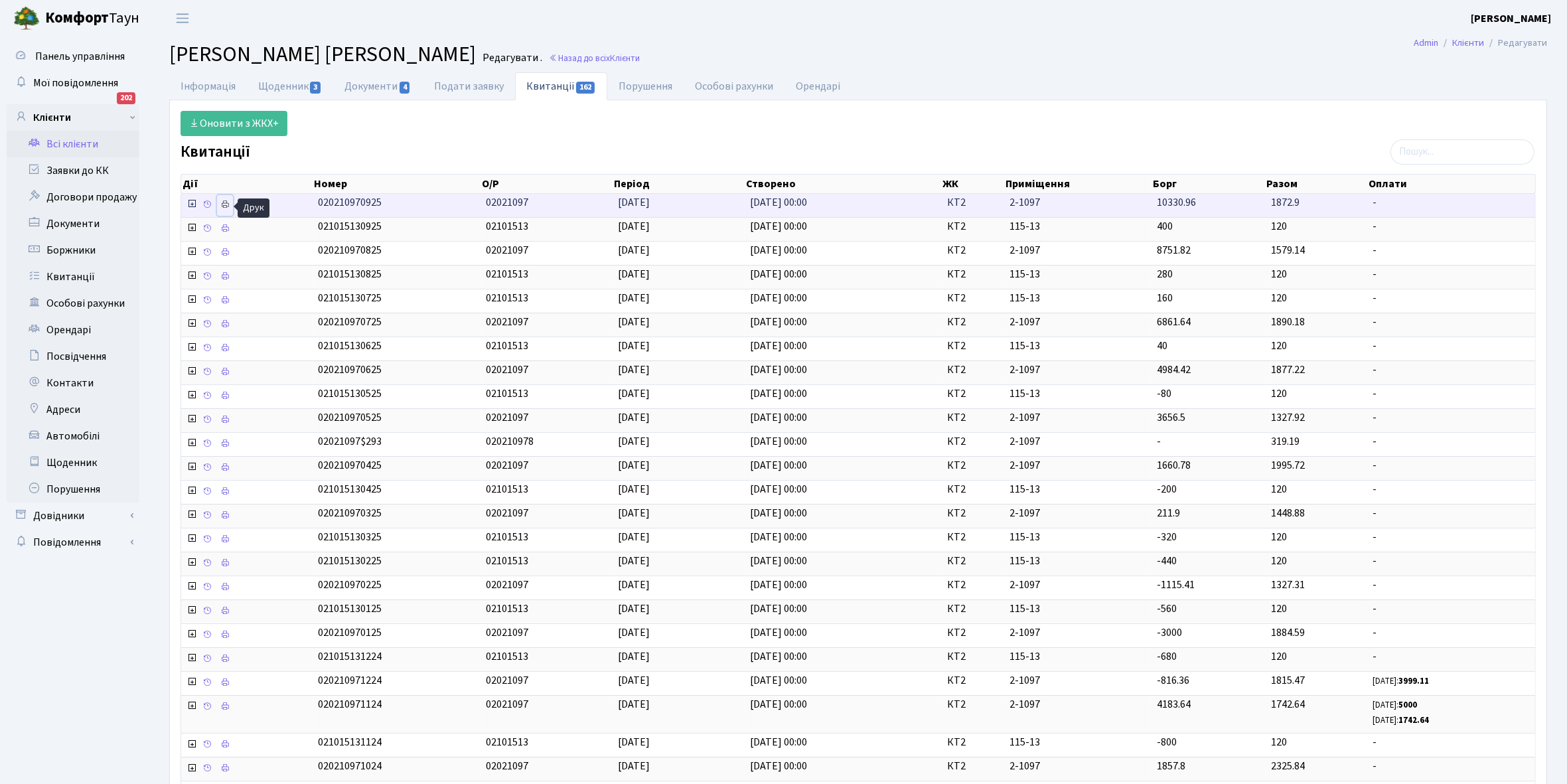
click at [223, 205] on icon at bounding box center [225, 204] width 9 height 9
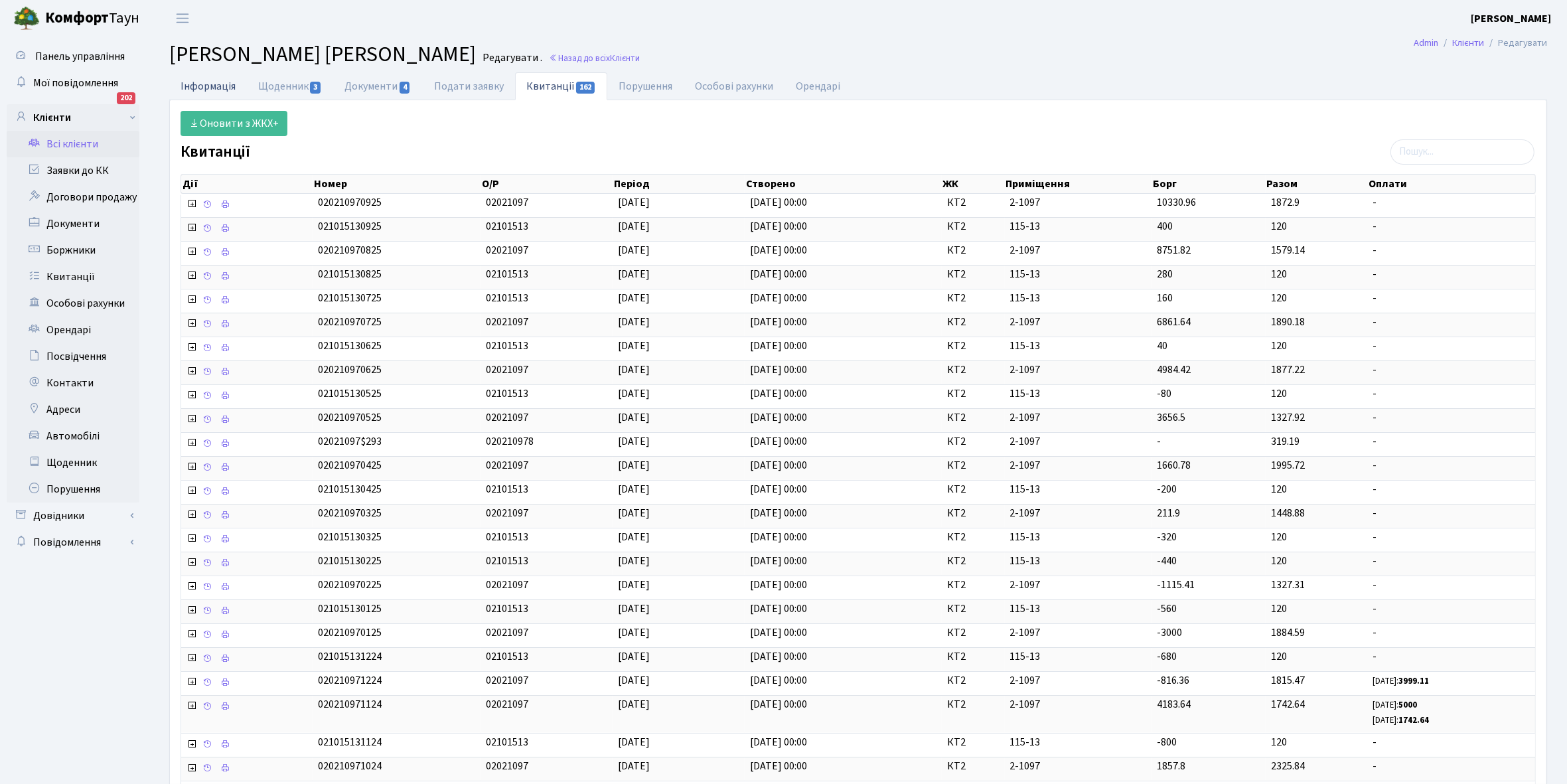
click at [193, 85] on link "Інформація" at bounding box center [208, 86] width 77 height 27
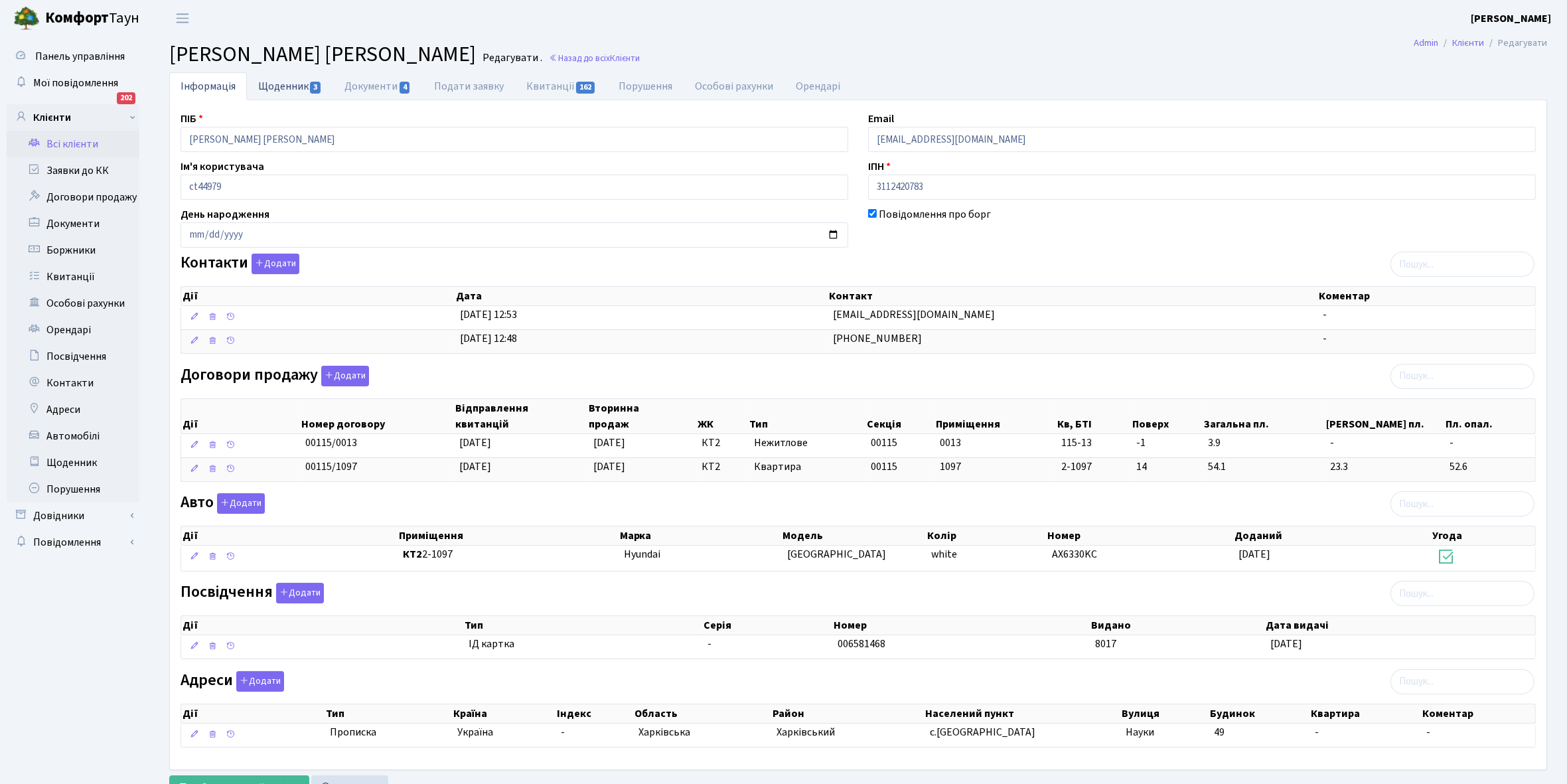
click at [282, 81] on link "Щоденник 3" at bounding box center [290, 86] width 86 height 27
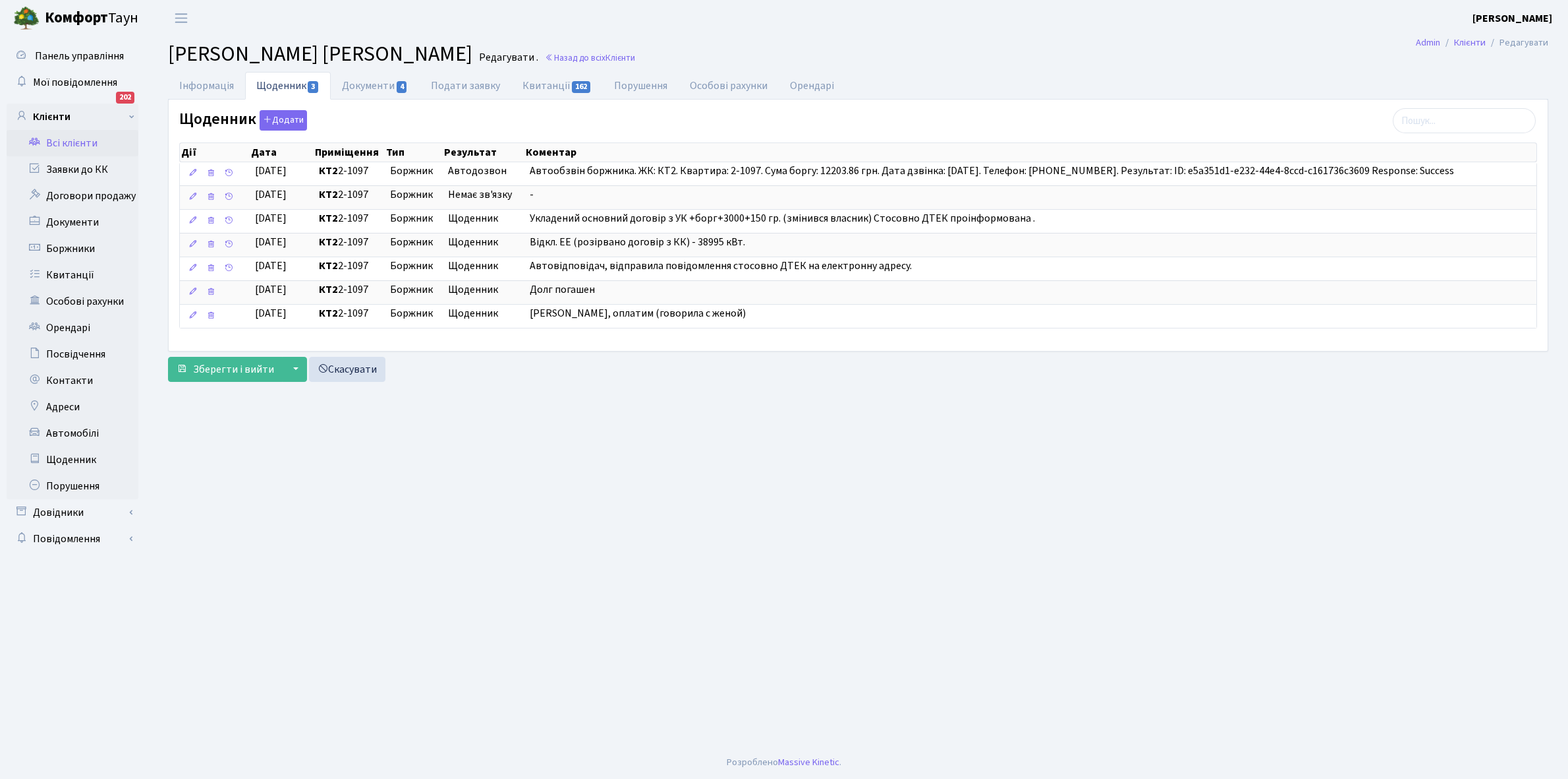
click at [75, 142] on link "Всі клієнти" at bounding box center [72, 142] width 131 height 26
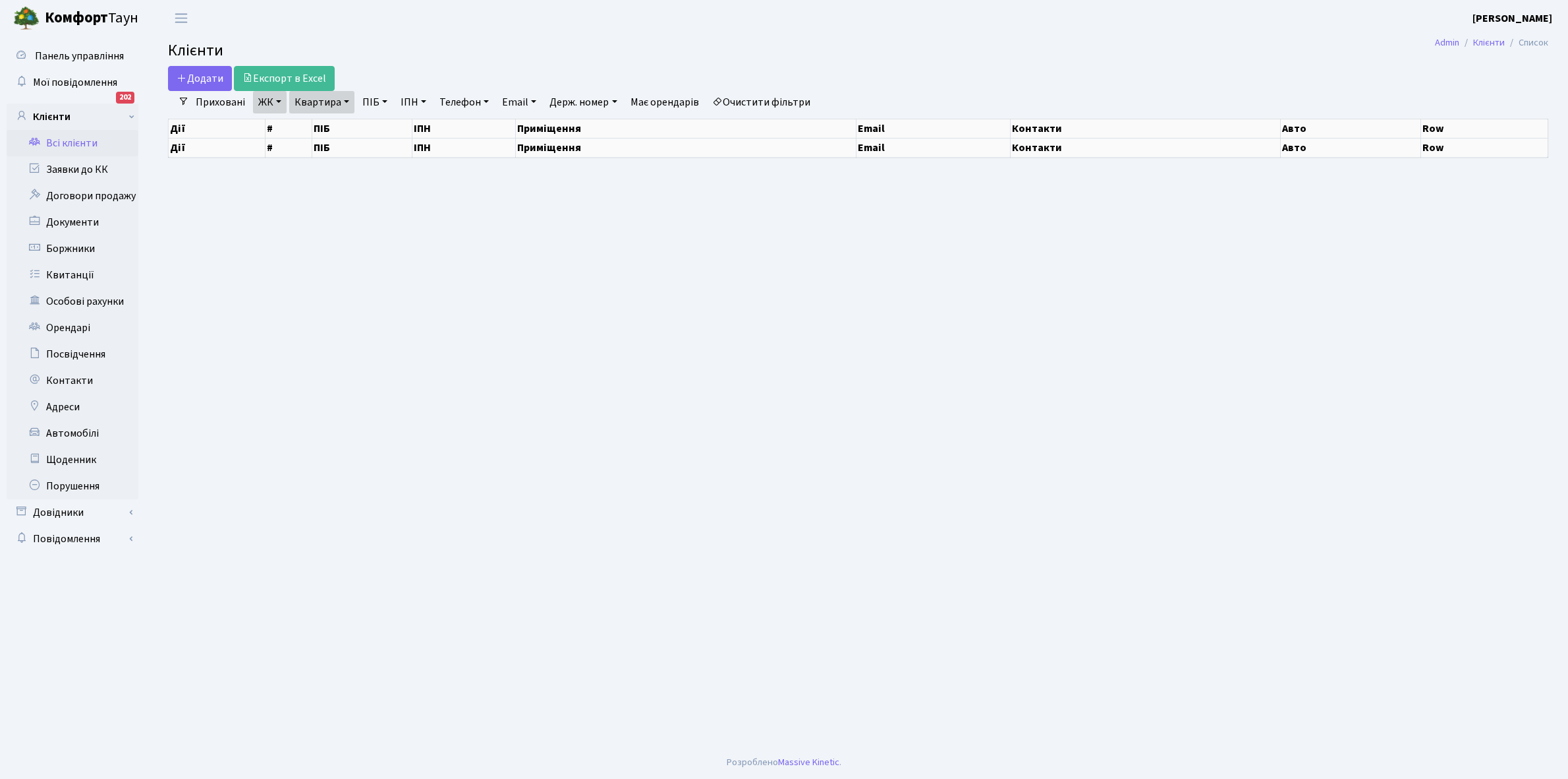
select select "25"
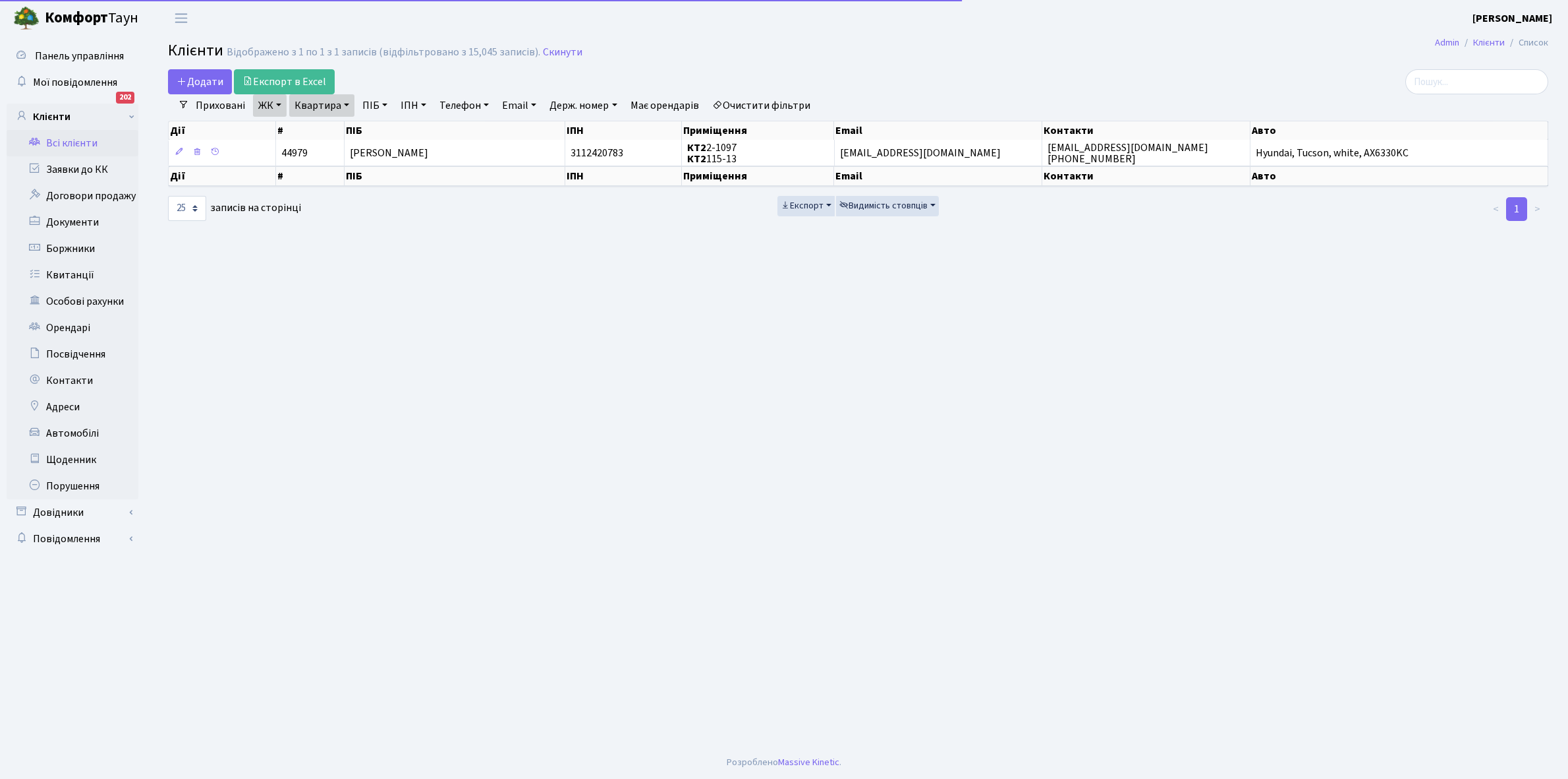
click at [349, 104] on link "Квартира" at bounding box center [321, 105] width 65 height 22
click at [340, 129] on input "2-1097" at bounding box center [328, 131] width 77 height 25
type input "2-1099"
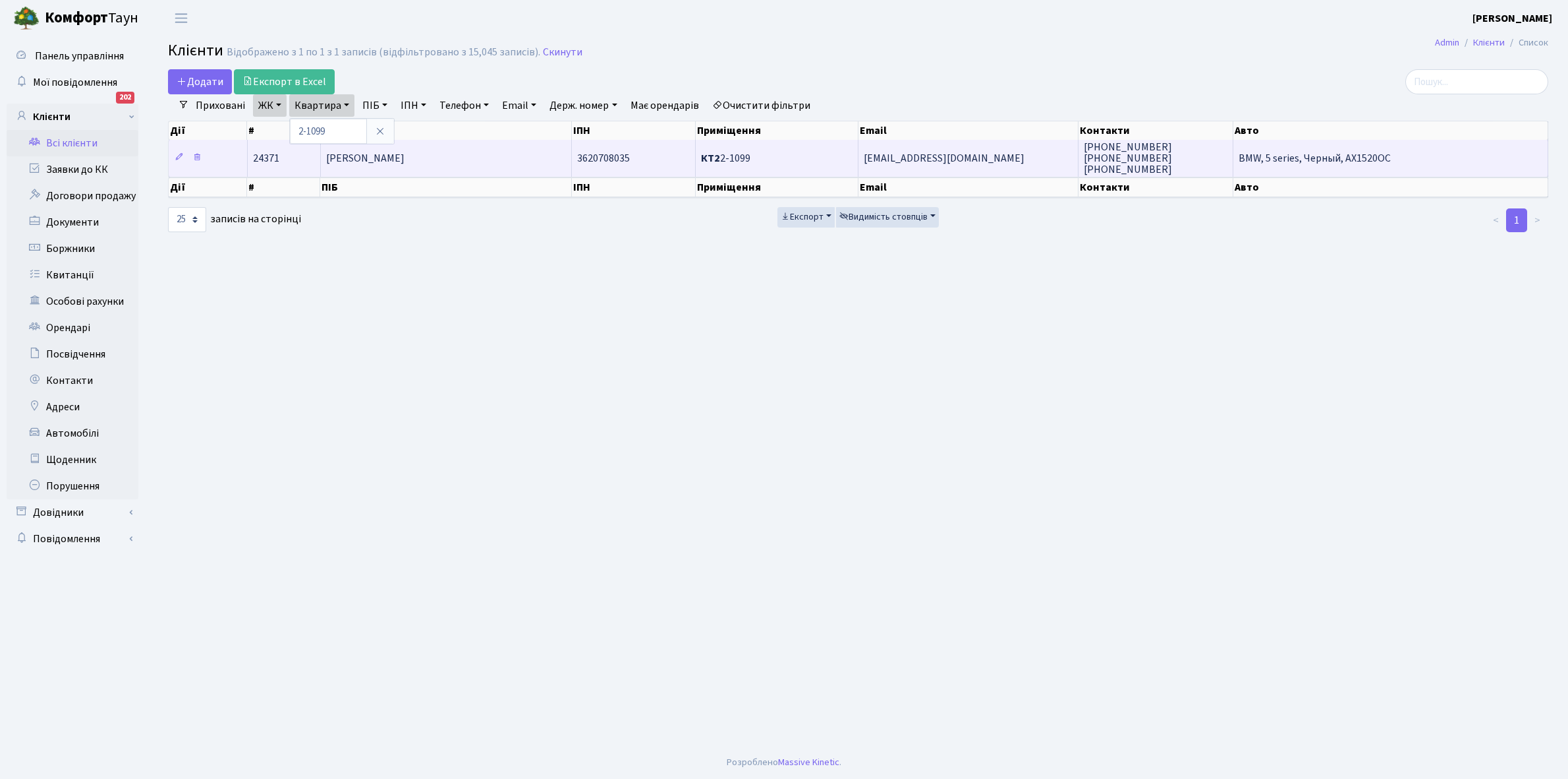
click at [450, 162] on td "[PERSON_NAME]" at bounding box center [447, 158] width 251 height 36
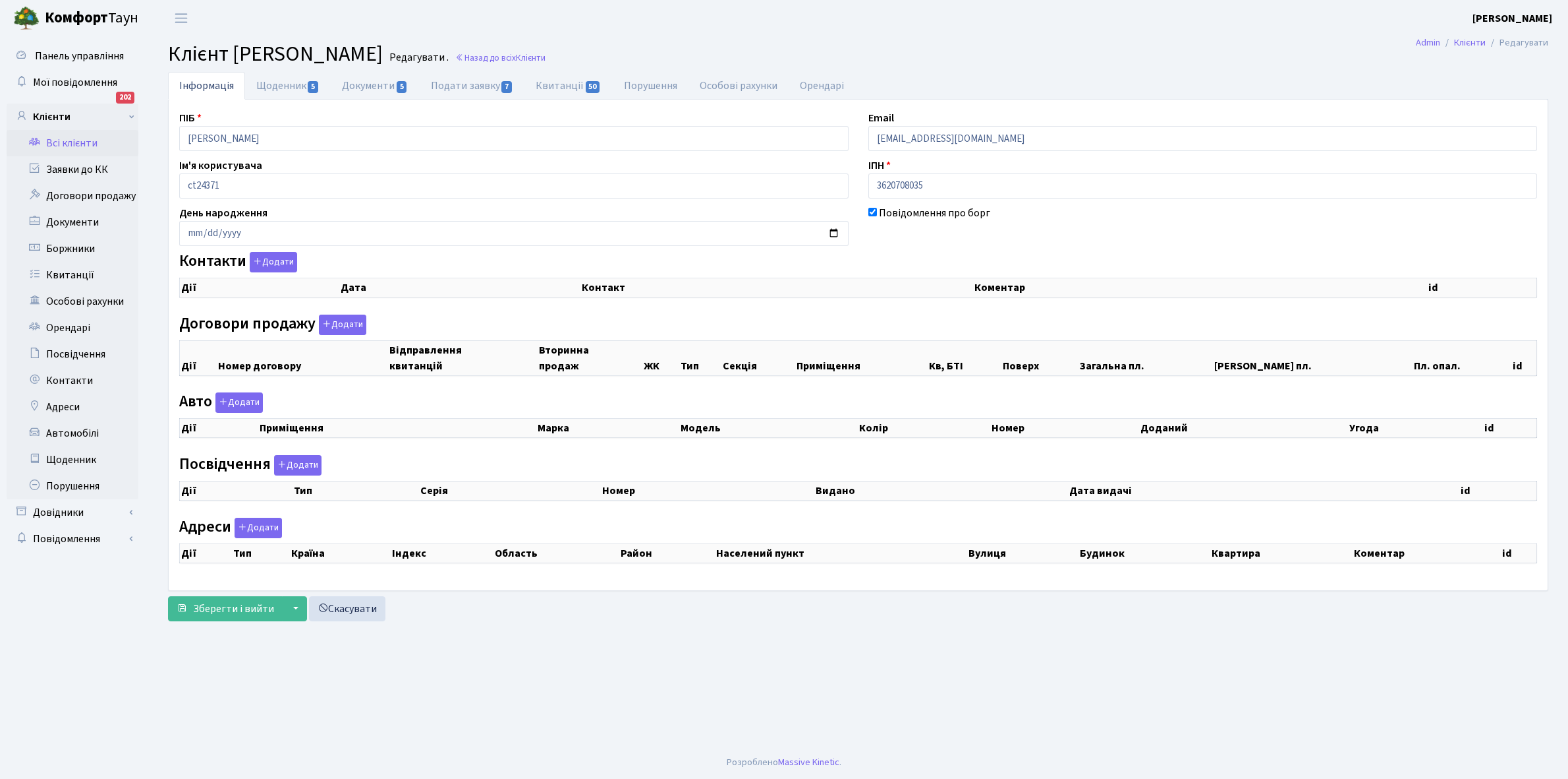
checkbox input "true"
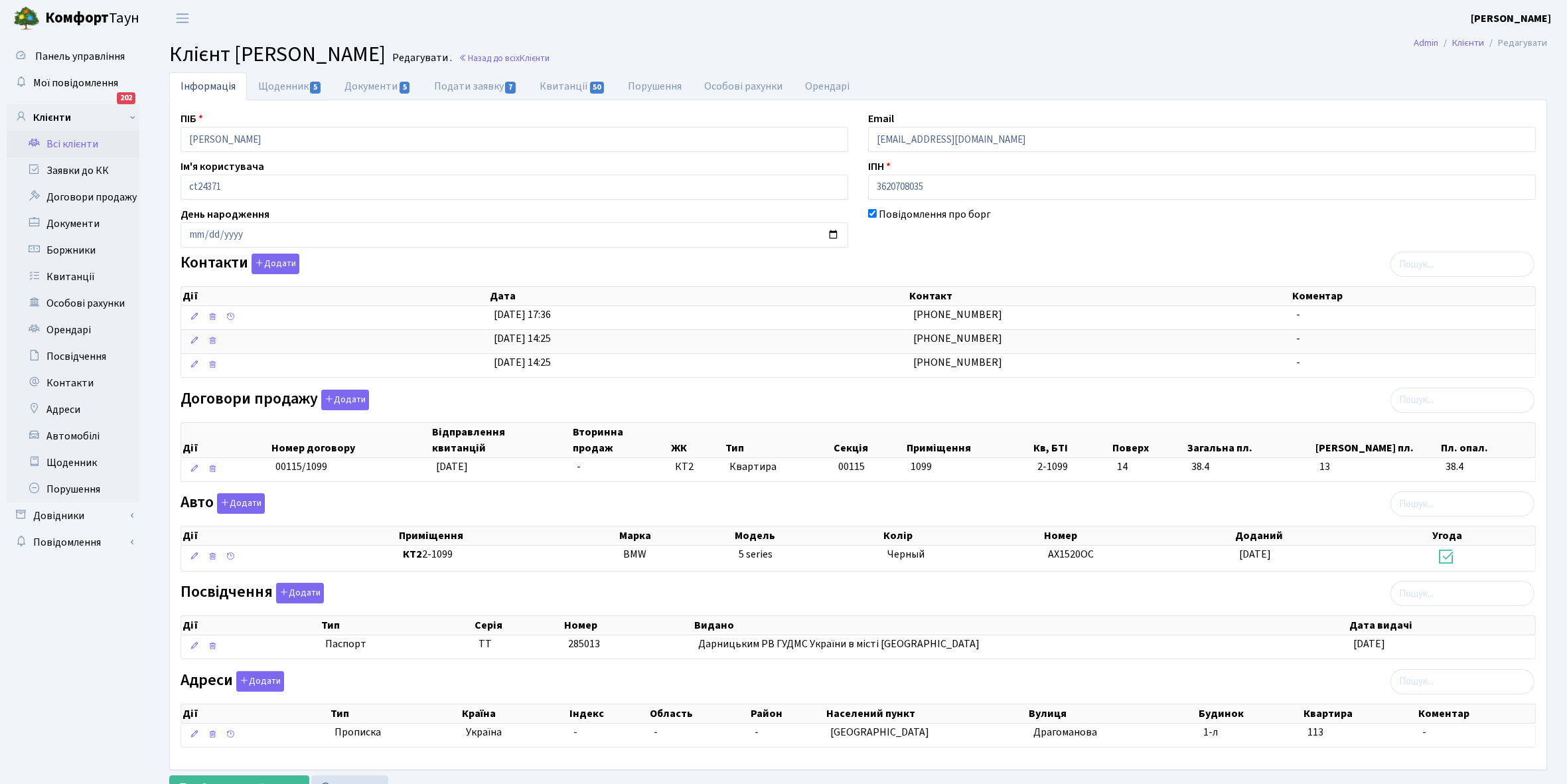
click at [289, 87] on link "Щоденник 5" at bounding box center [290, 86] width 86 height 27
select select "25"
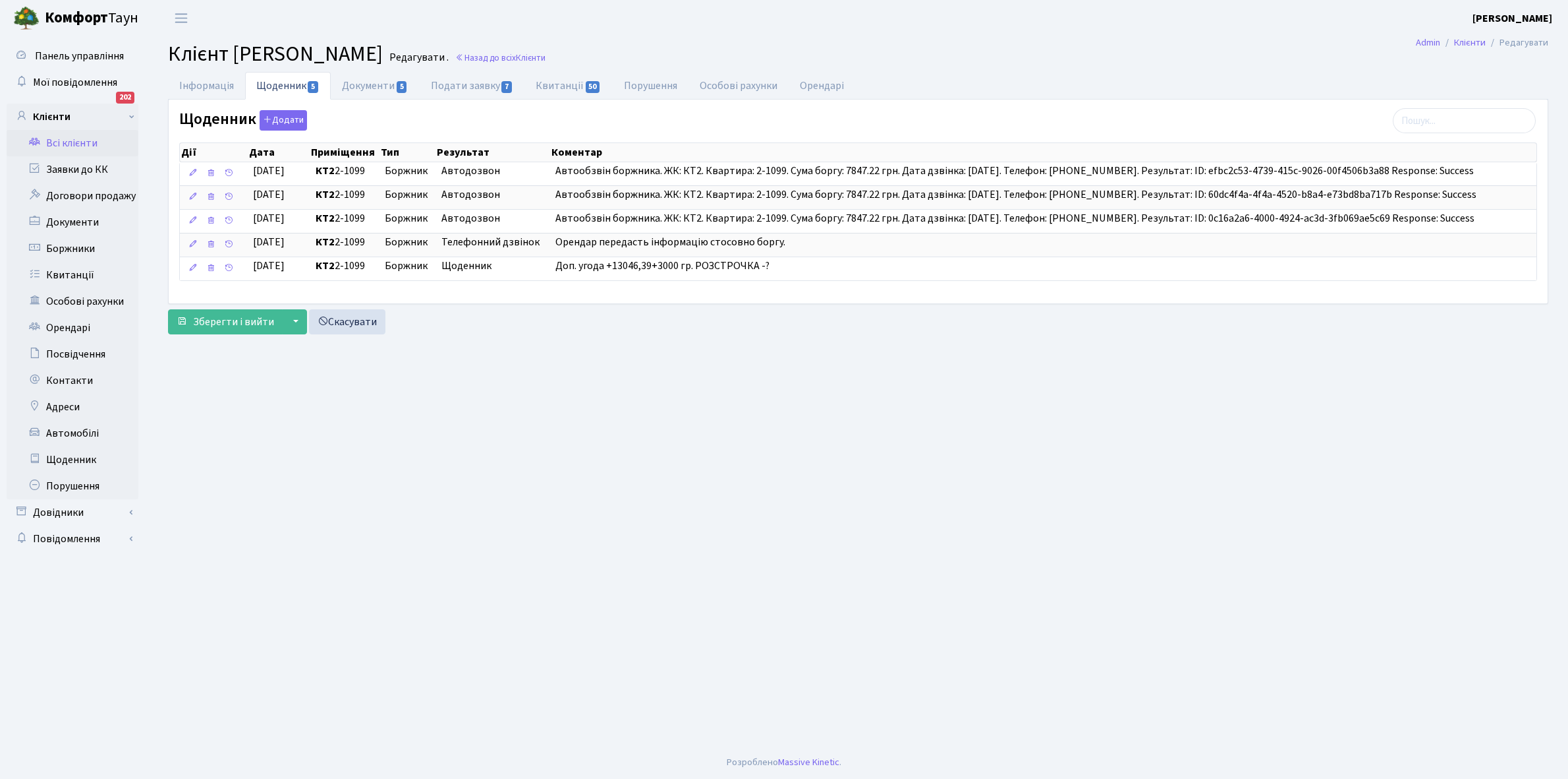
click at [69, 144] on link "Всі клієнти" at bounding box center [72, 142] width 131 height 26
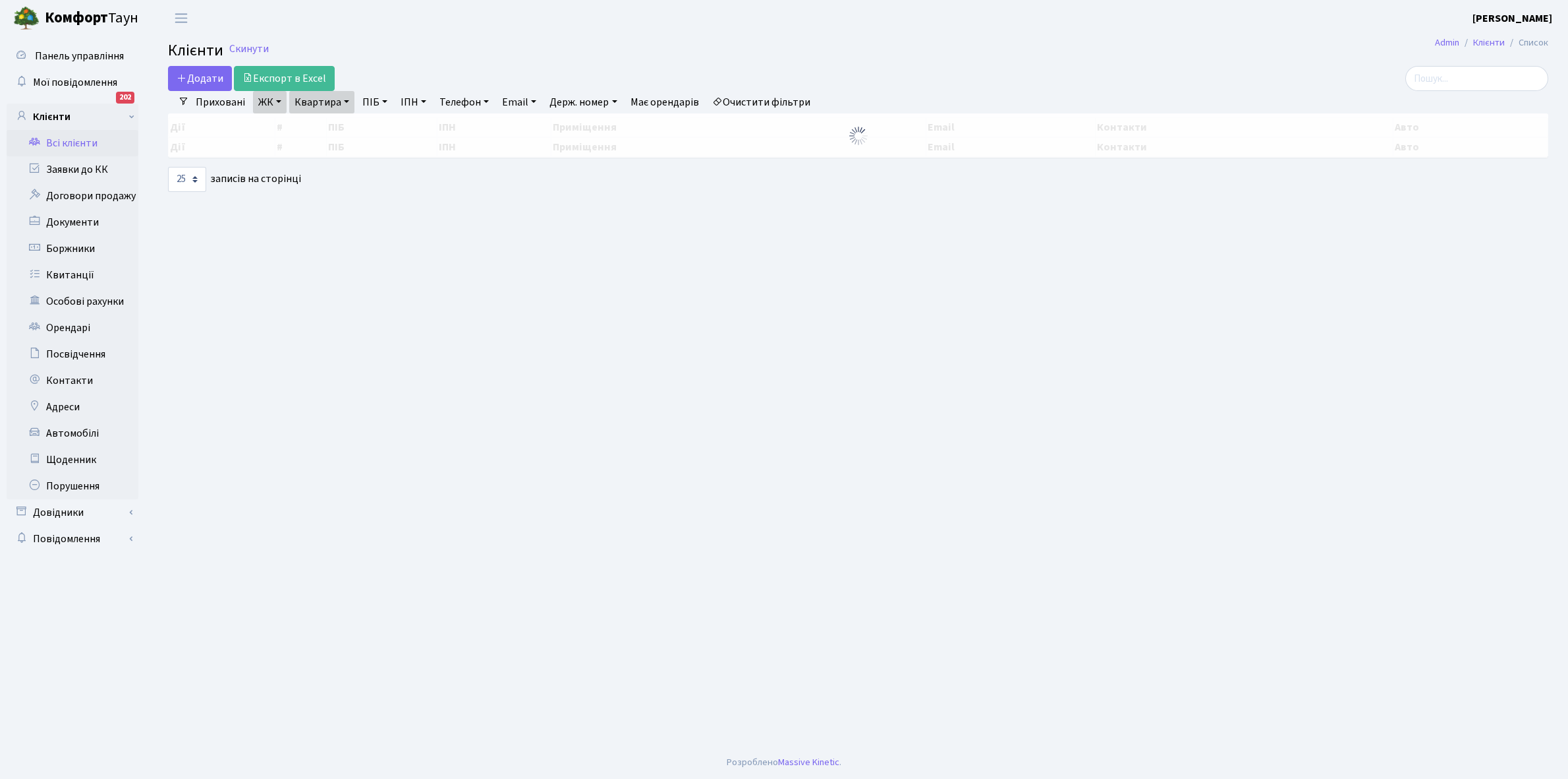
select select "25"
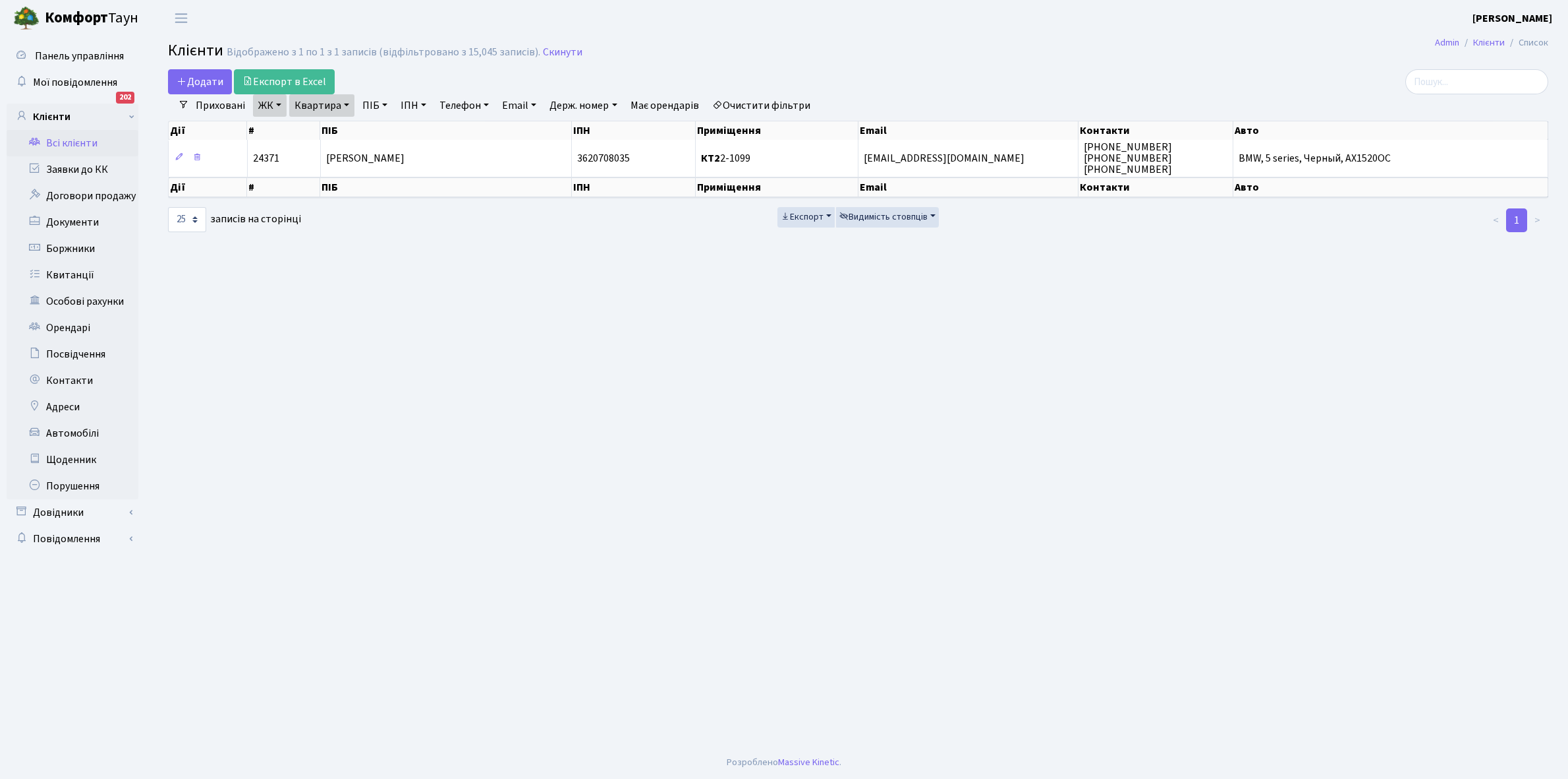
click at [345, 104] on link "Квартира" at bounding box center [321, 105] width 65 height 22
click at [349, 132] on input "2-1099" at bounding box center [328, 131] width 77 height 25
type input "2-1177"
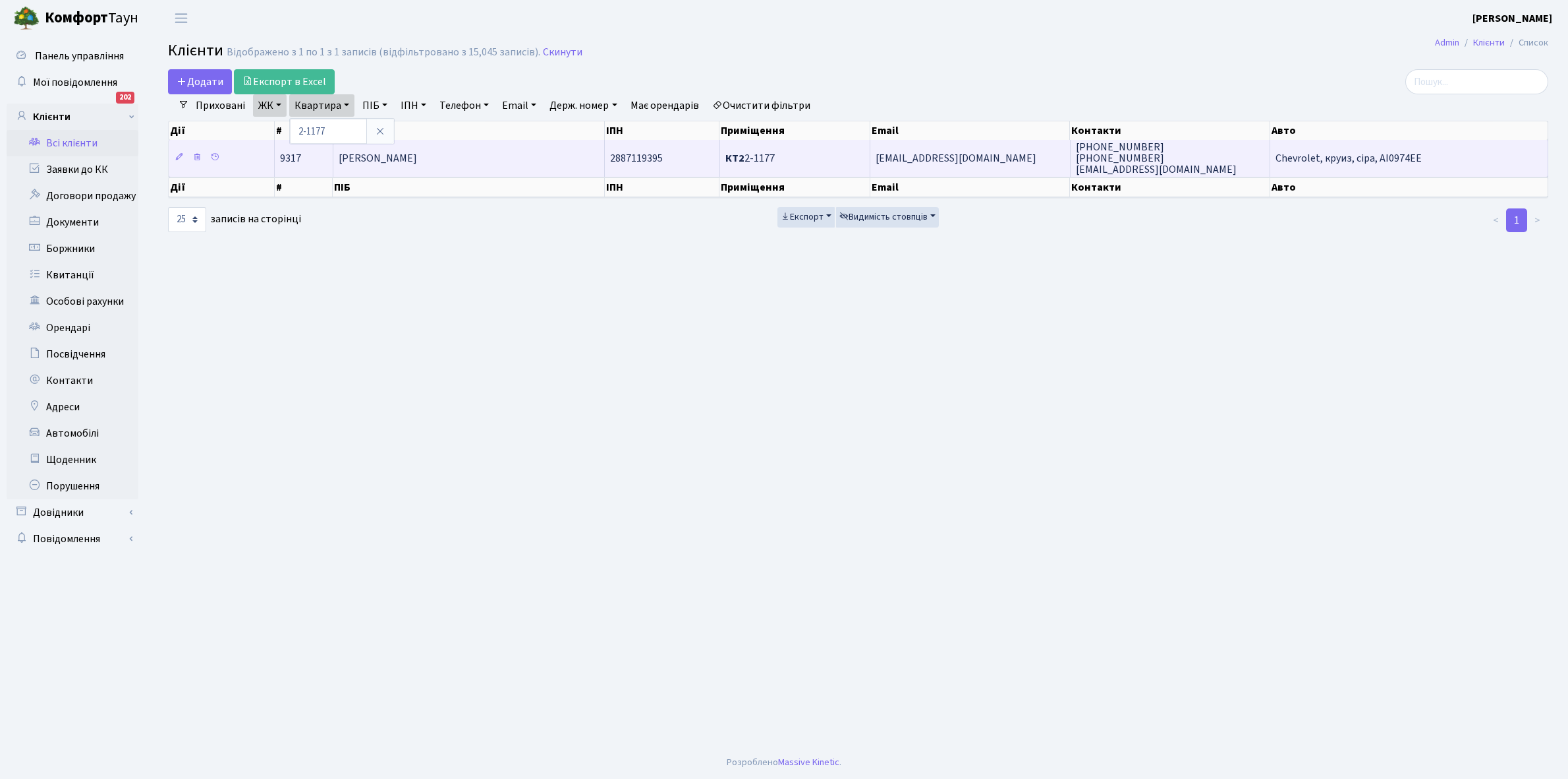
click at [418, 161] on span "[PERSON_NAME]" at bounding box center [378, 158] width 79 height 15
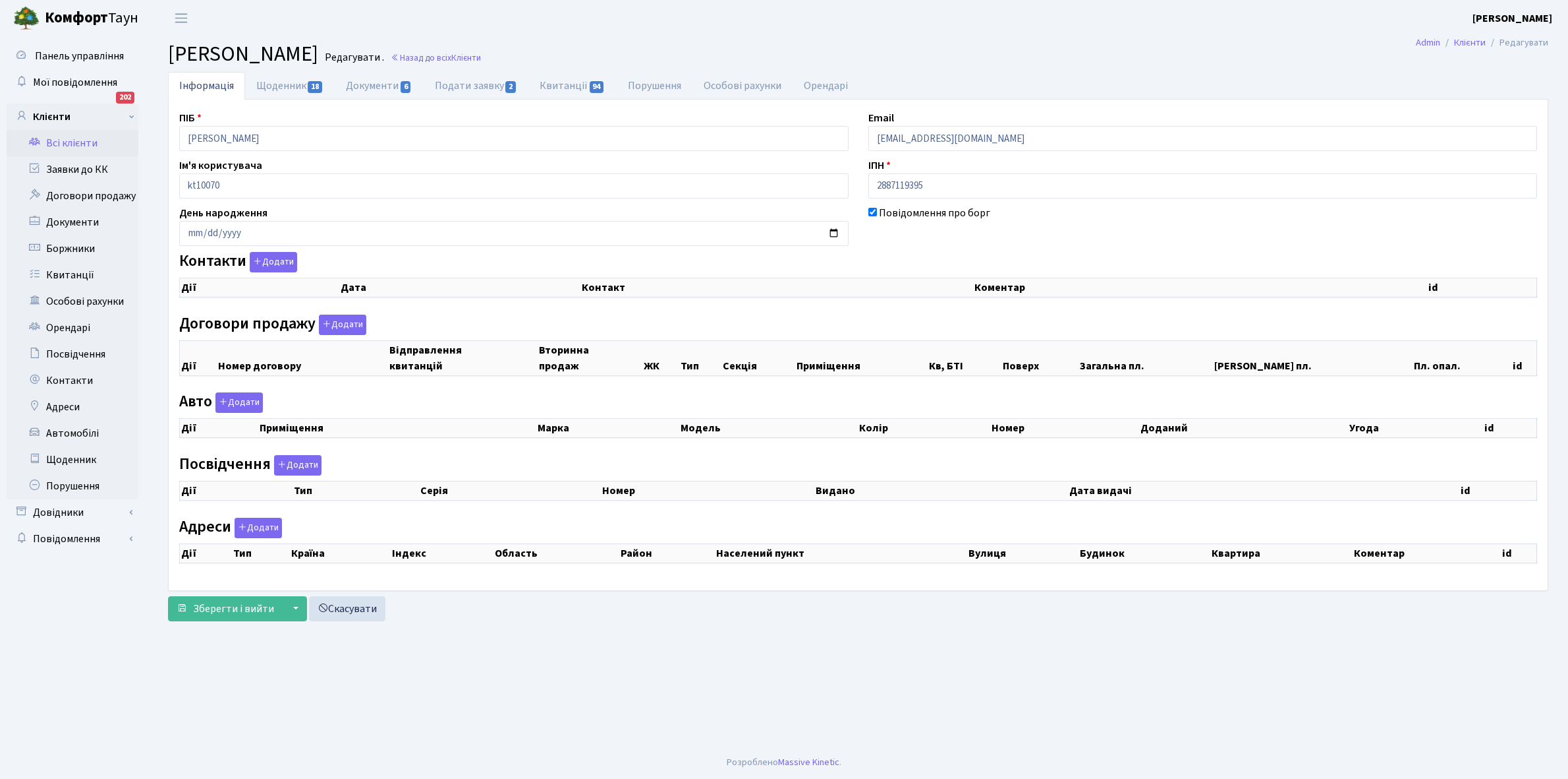
checkbox input "true"
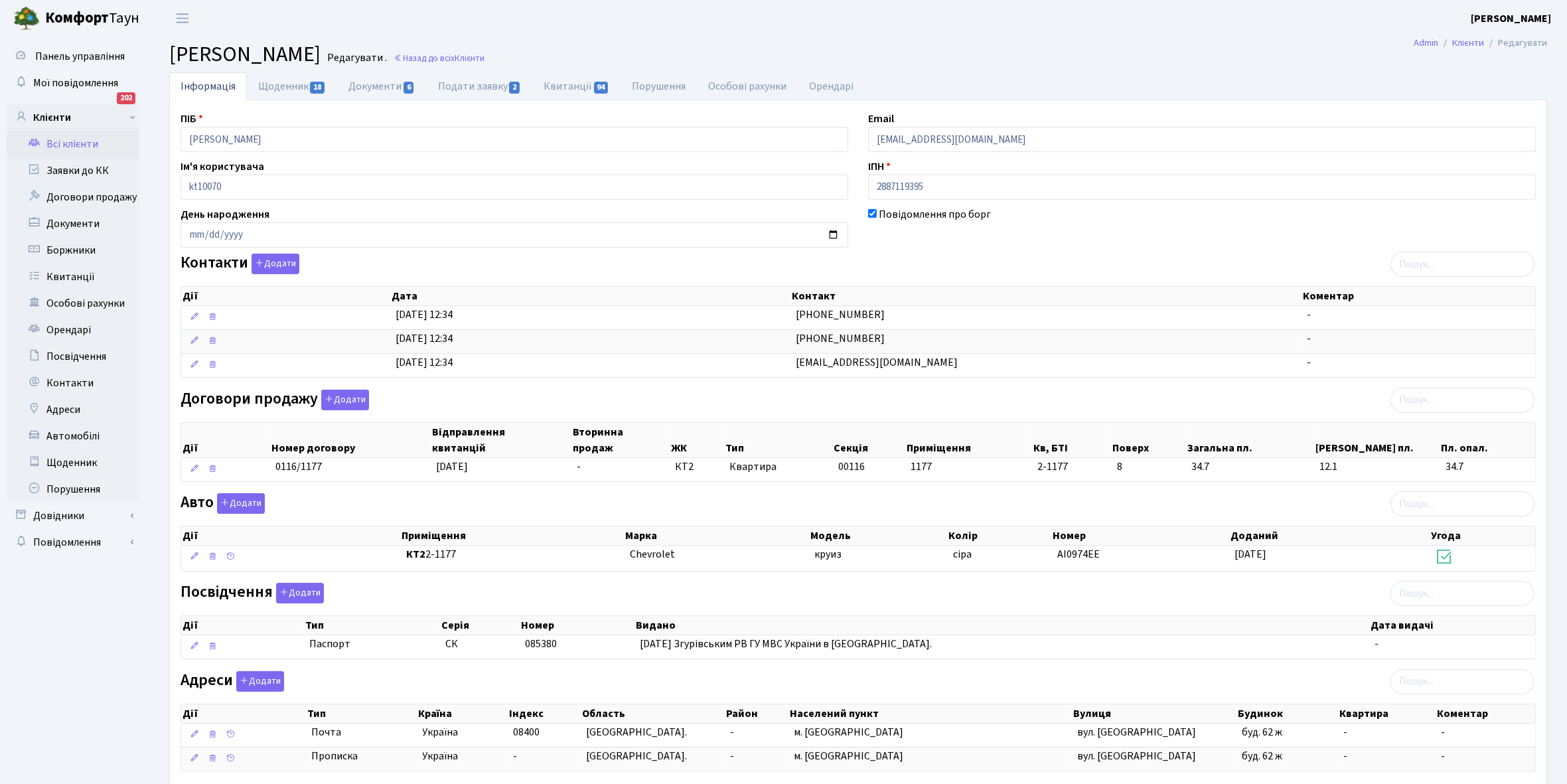
click at [81, 136] on link "Всі клієнти" at bounding box center [73, 143] width 132 height 26
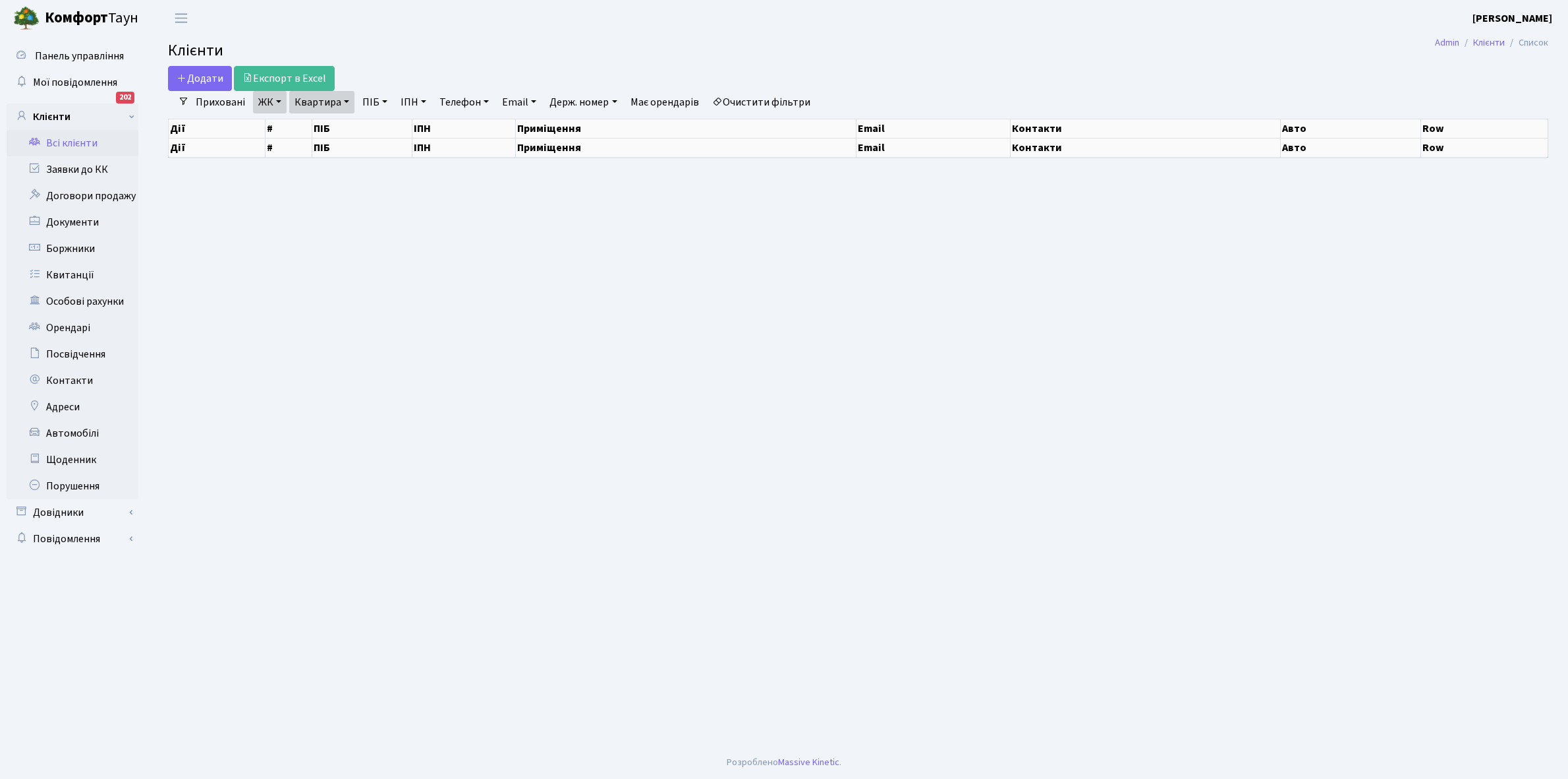
select select "25"
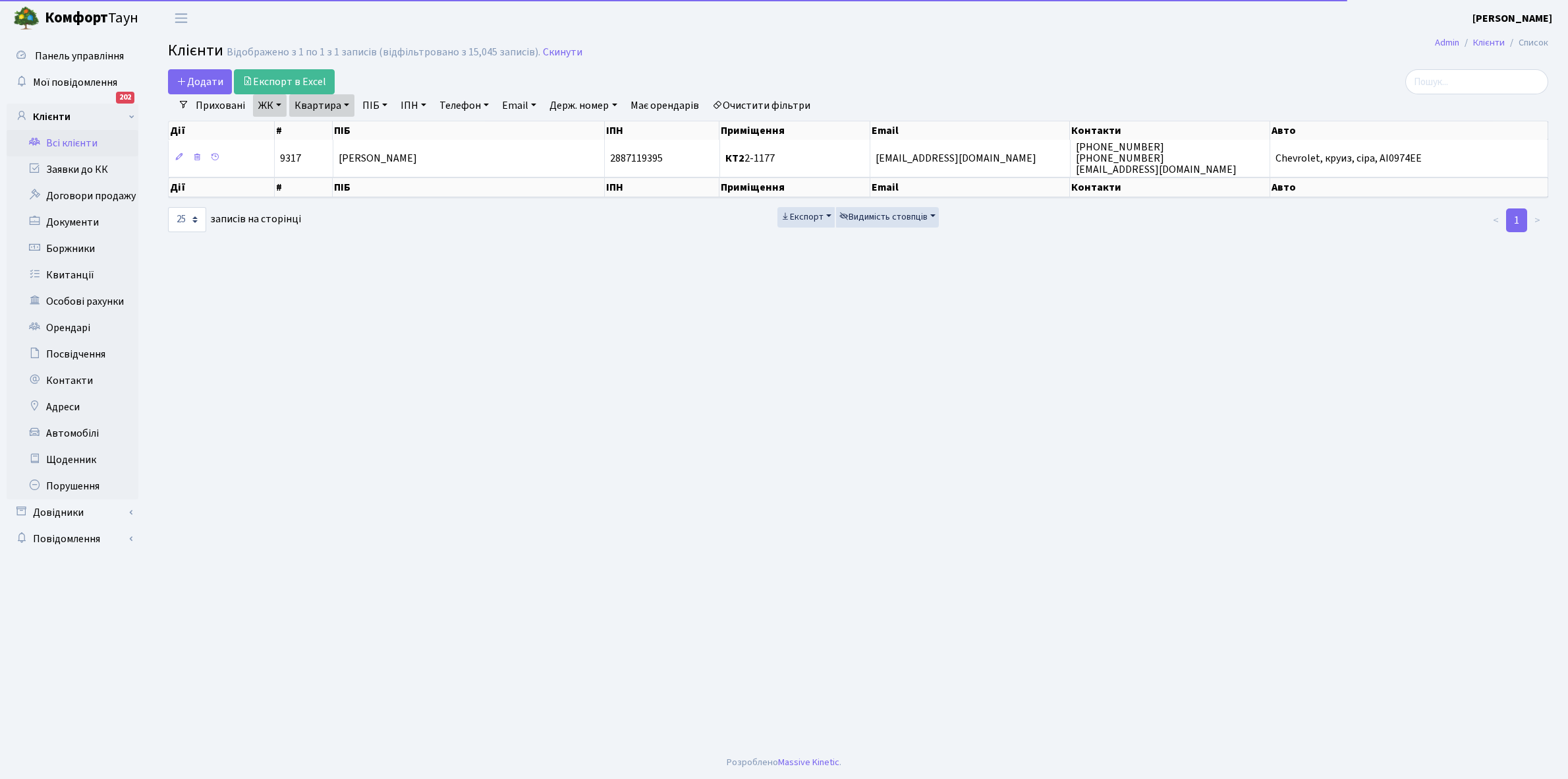
click at [344, 103] on link "Квартира" at bounding box center [321, 105] width 65 height 22
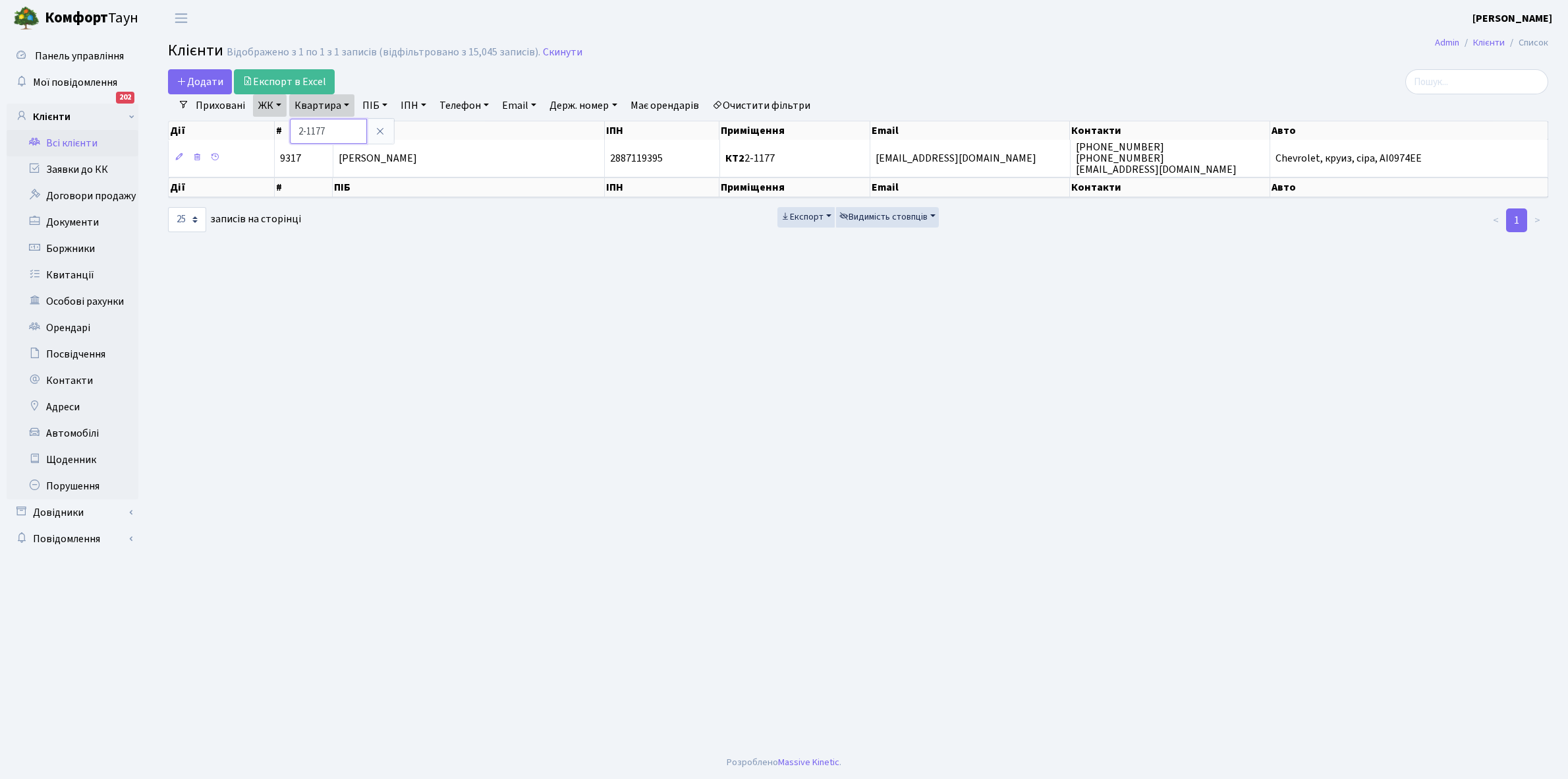
click at [346, 133] on input "2-1177" at bounding box center [328, 131] width 77 height 25
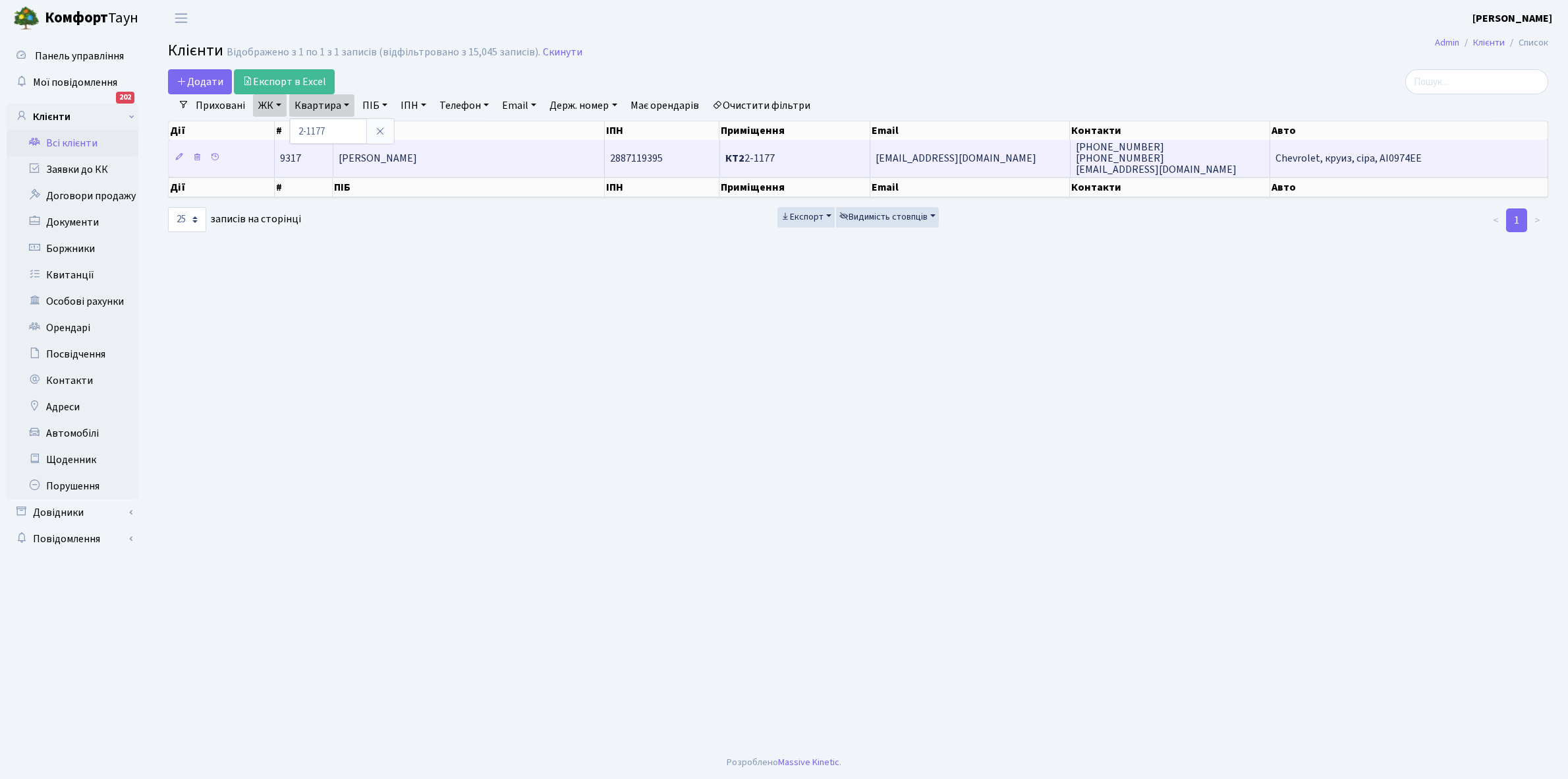
click at [519, 142] on td "[PERSON_NAME]" at bounding box center [469, 158] width 272 height 36
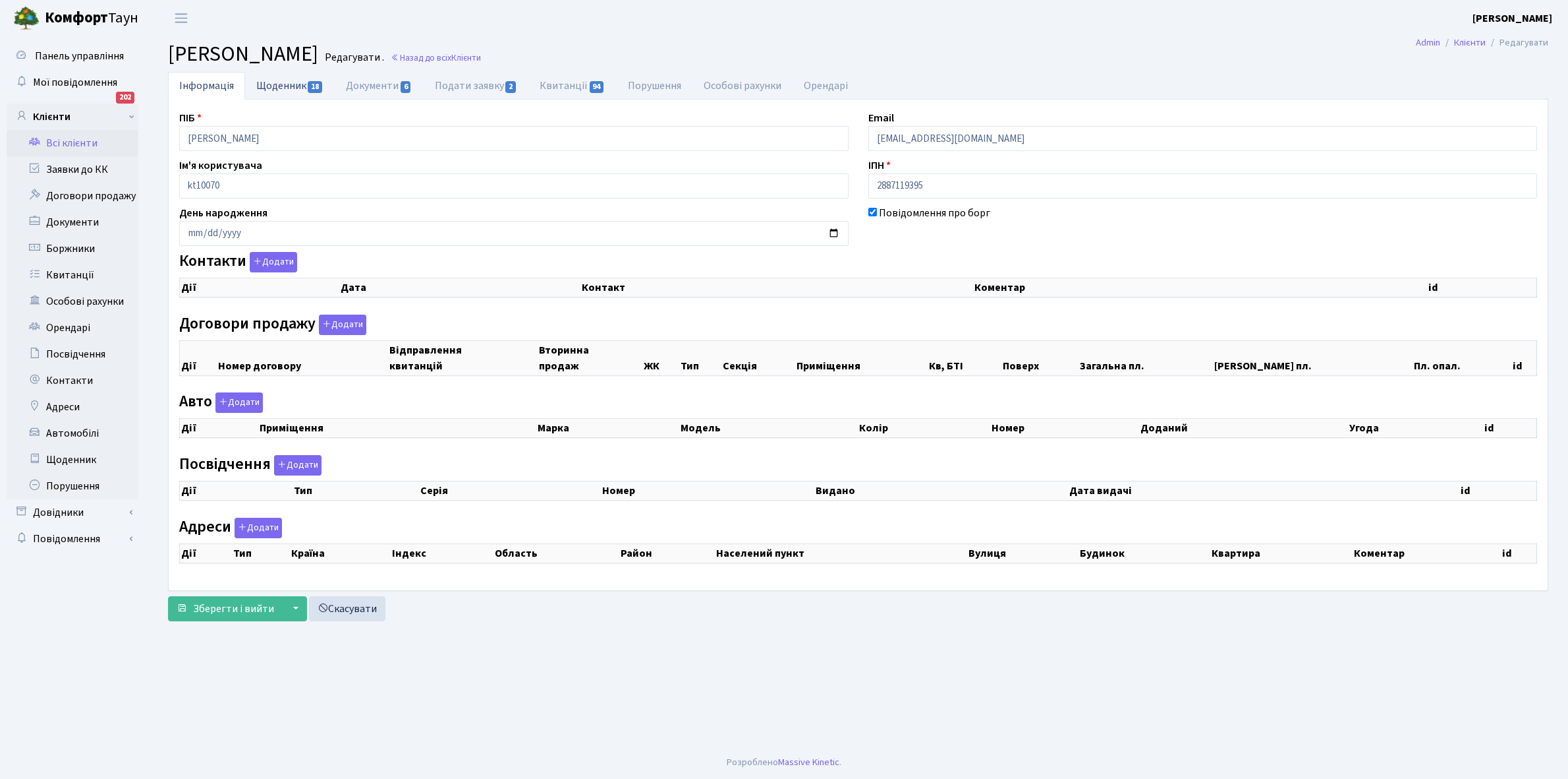
click at [275, 83] on link "Щоденник 18" at bounding box center [290, 86] width 90 height 27
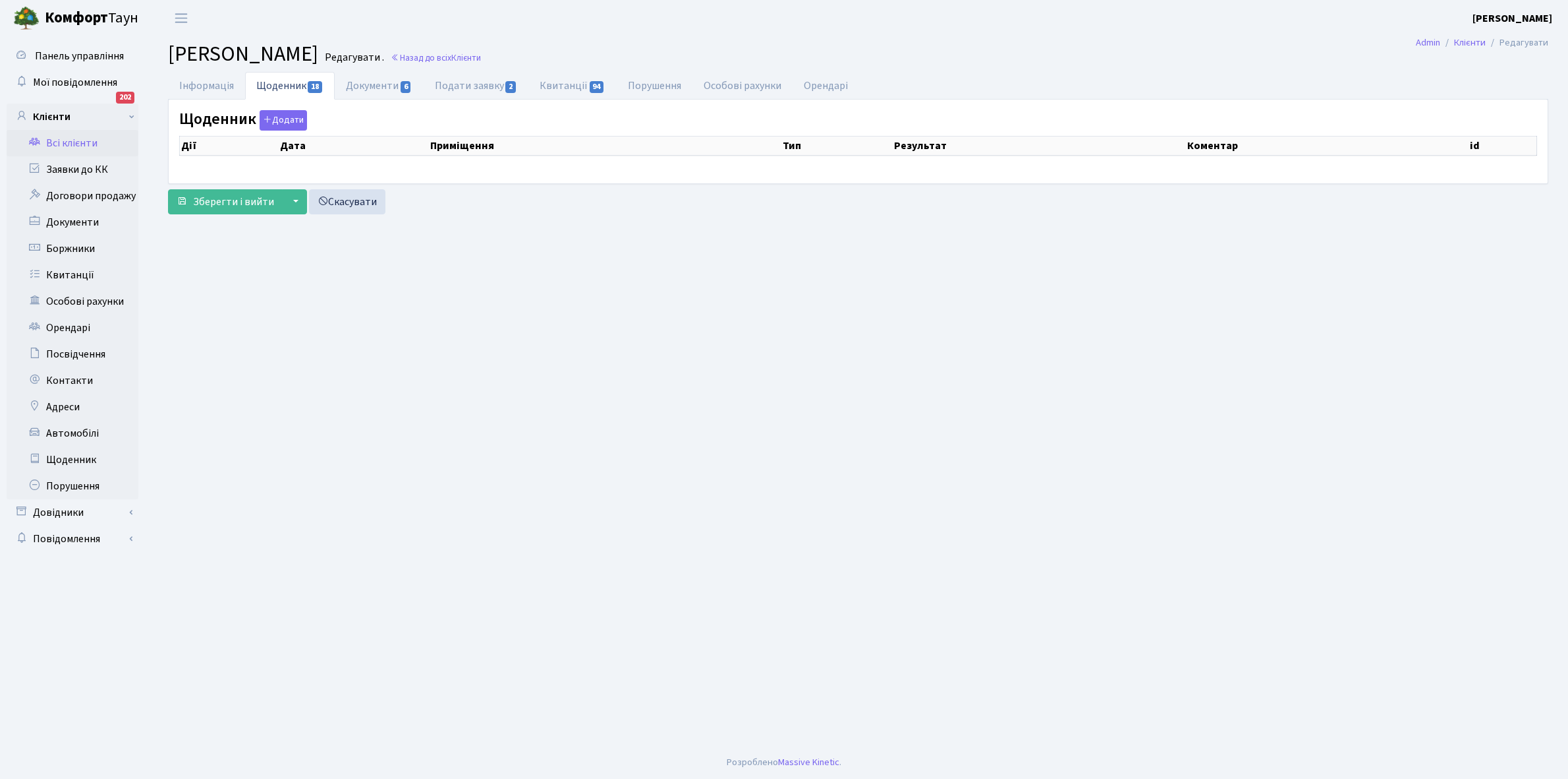
select select "25"
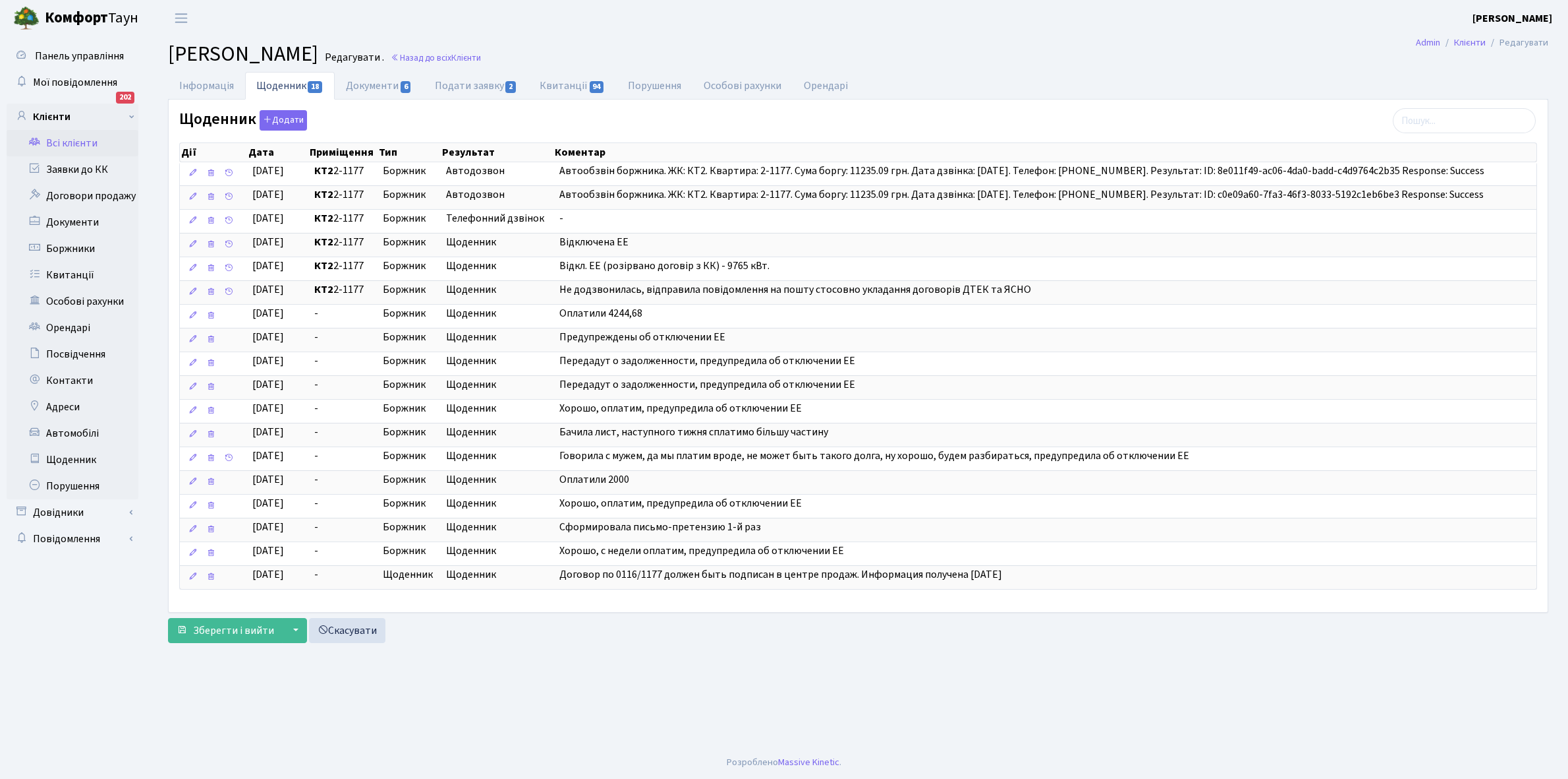
click at [73, 142] on link "Всі клієнти" at bounding box center [72, 142] width 131 height 26
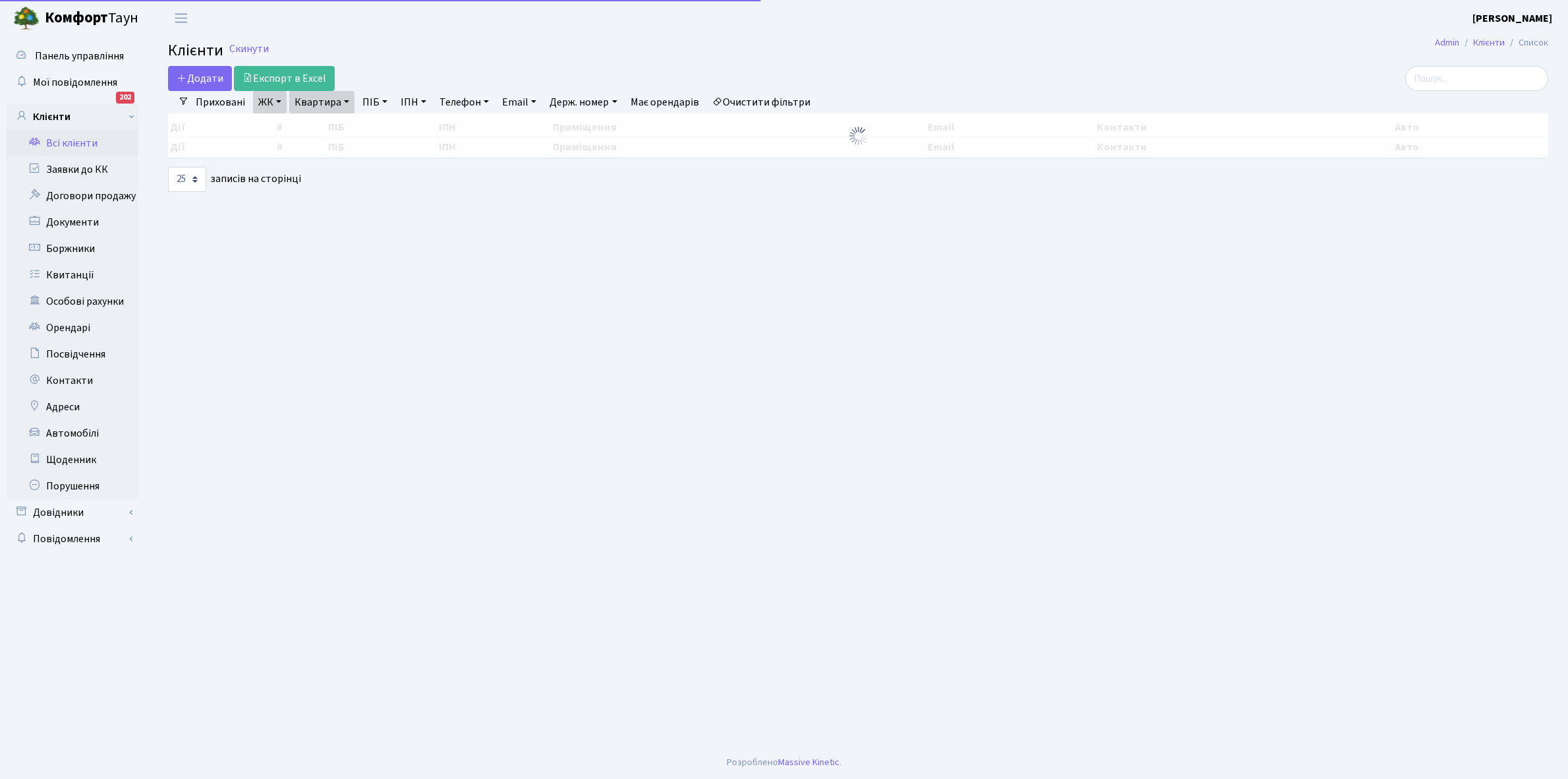
select select "25"
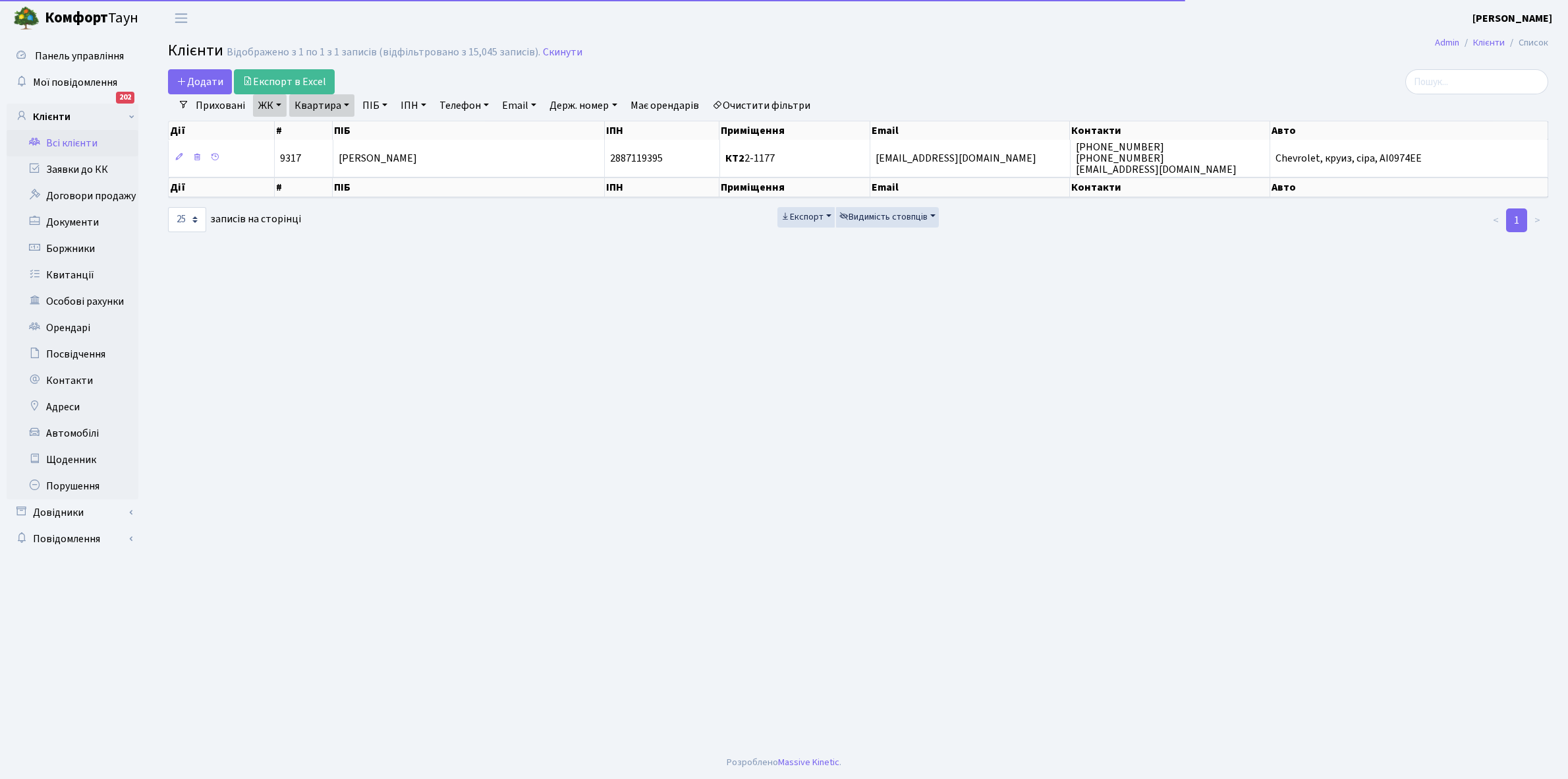
click at [346, 101] on link "Квартира" at bounding box center [321, 105] width 65 height 22
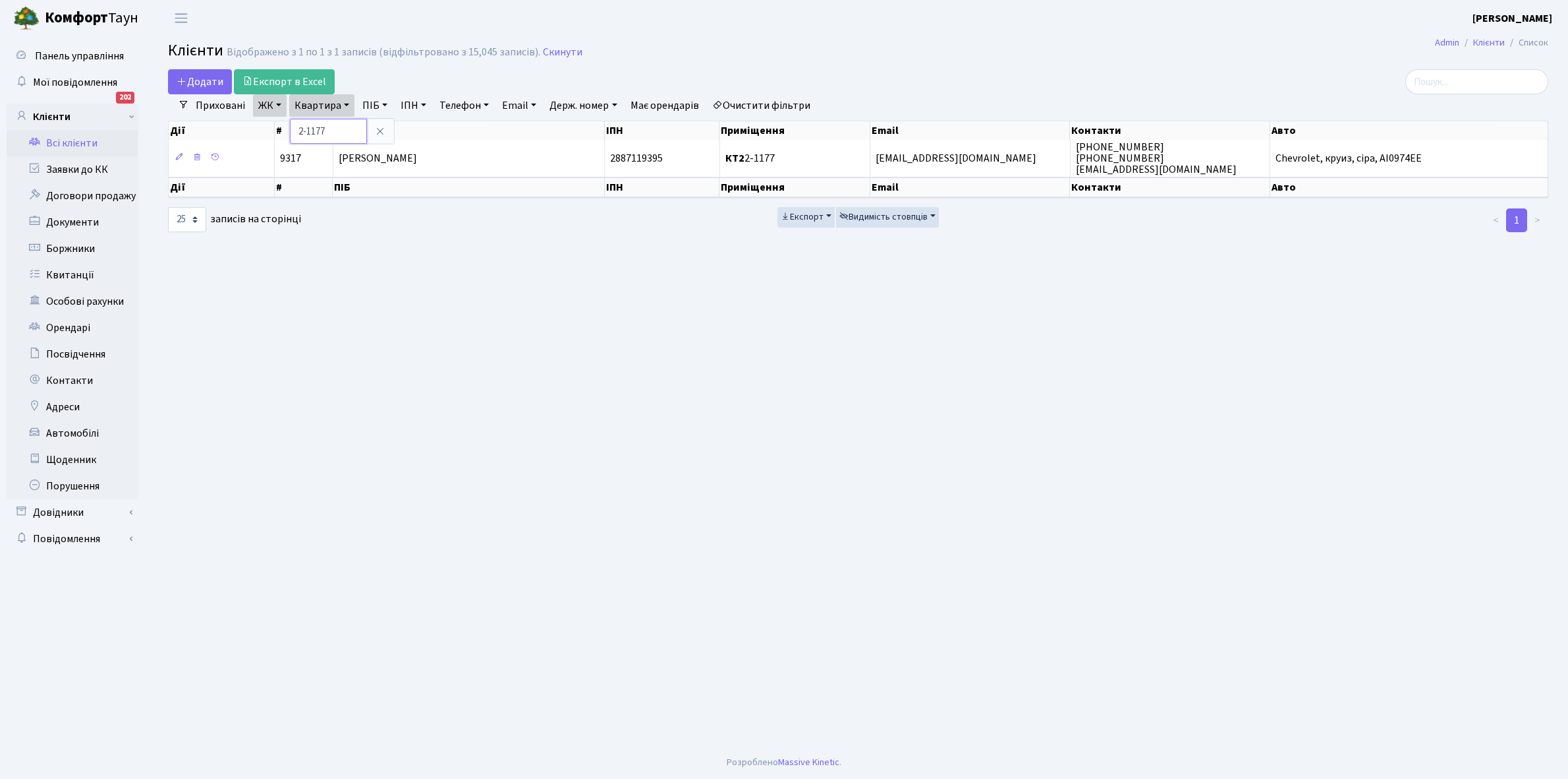
click at [340, 130] on input "2-1177" at bounding box center [328, 131] width 77 height 25
type input "2-889"
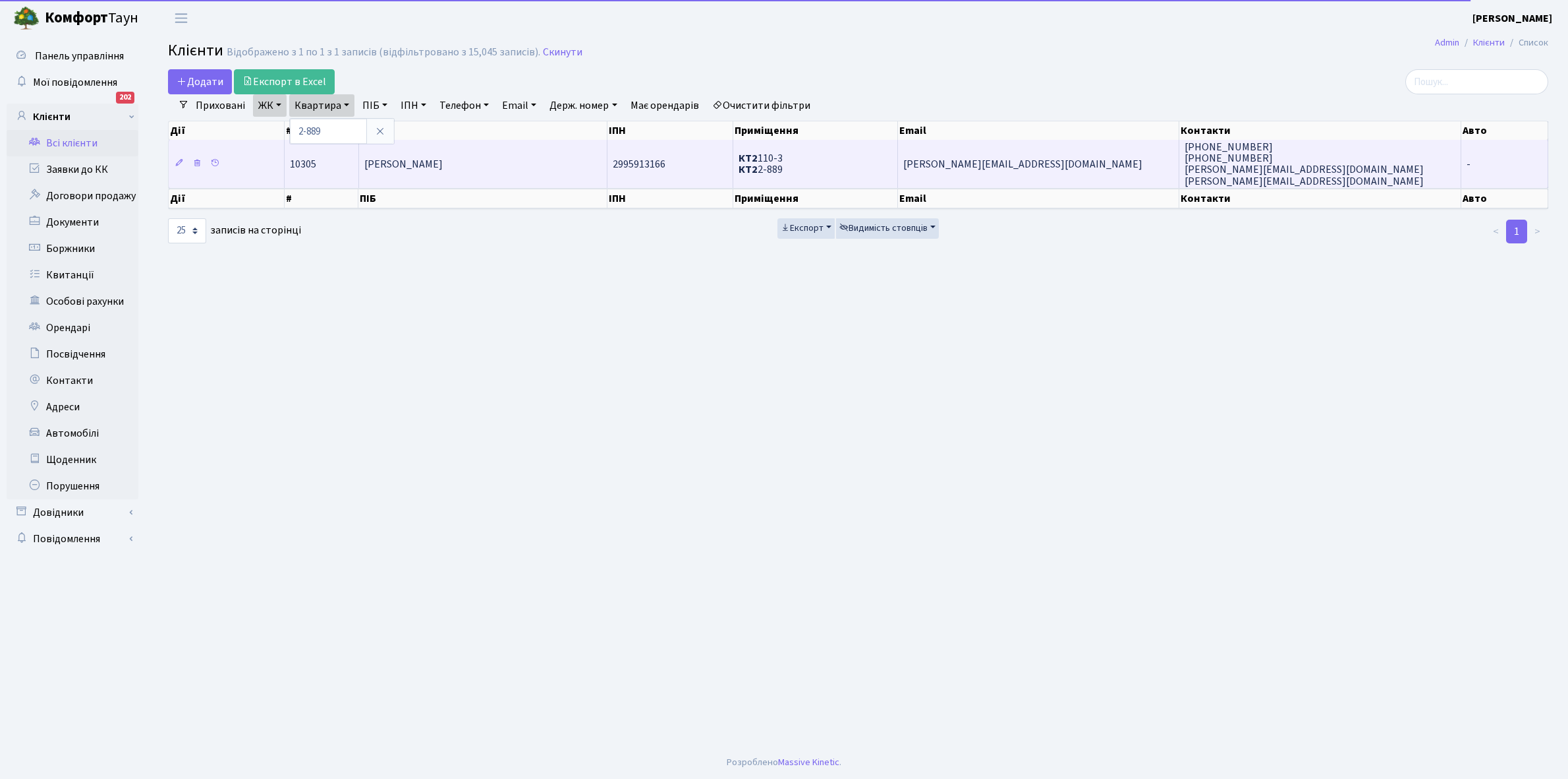
click at [459, 182] on td "[PERSON_NAME]" at bounding box center [484, 164] width 249 height 48
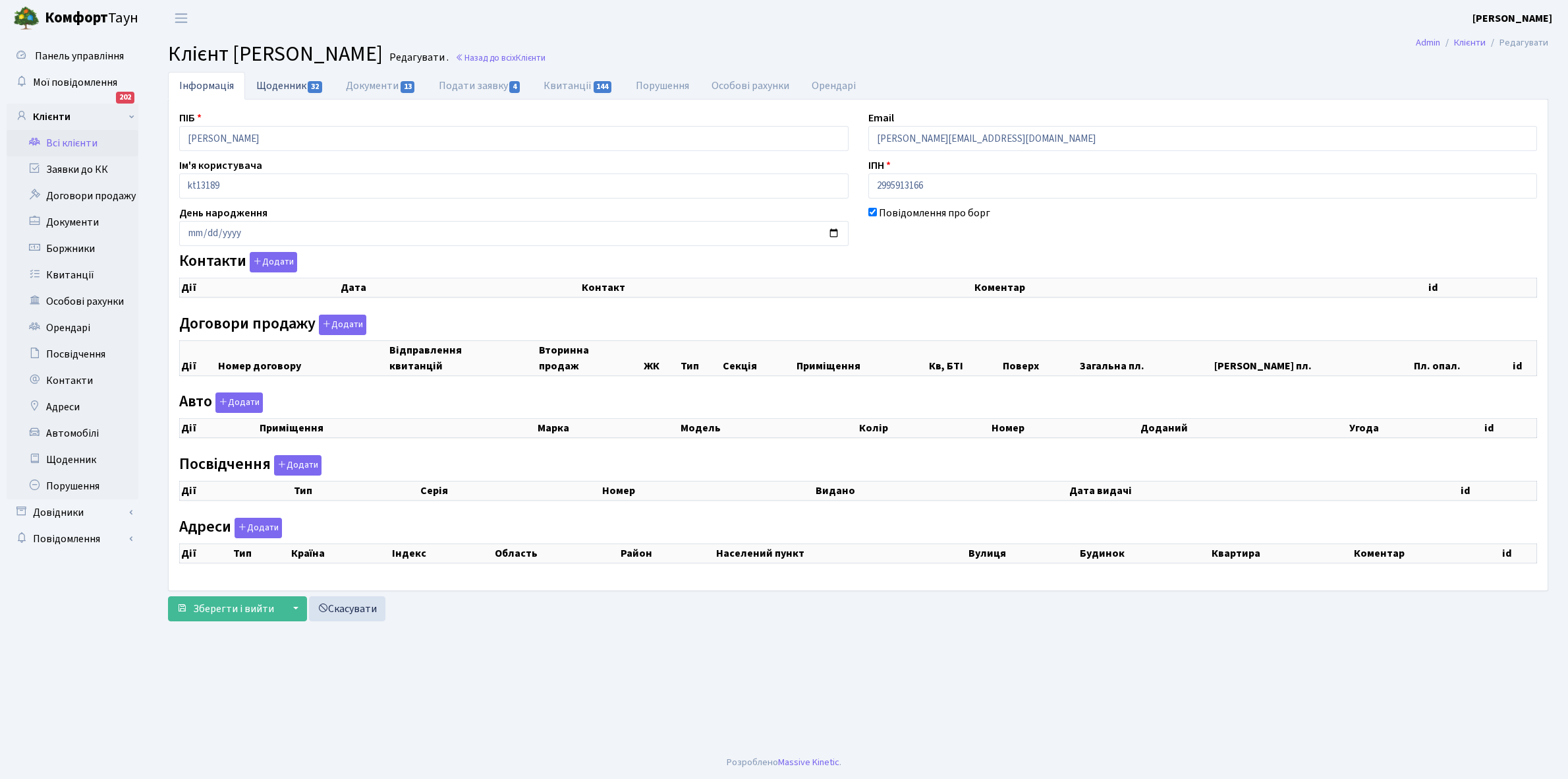
click at [273, 81] on link "Щоденник 32" at bounding box center [290, 86] width 90 height 27
select select "25"
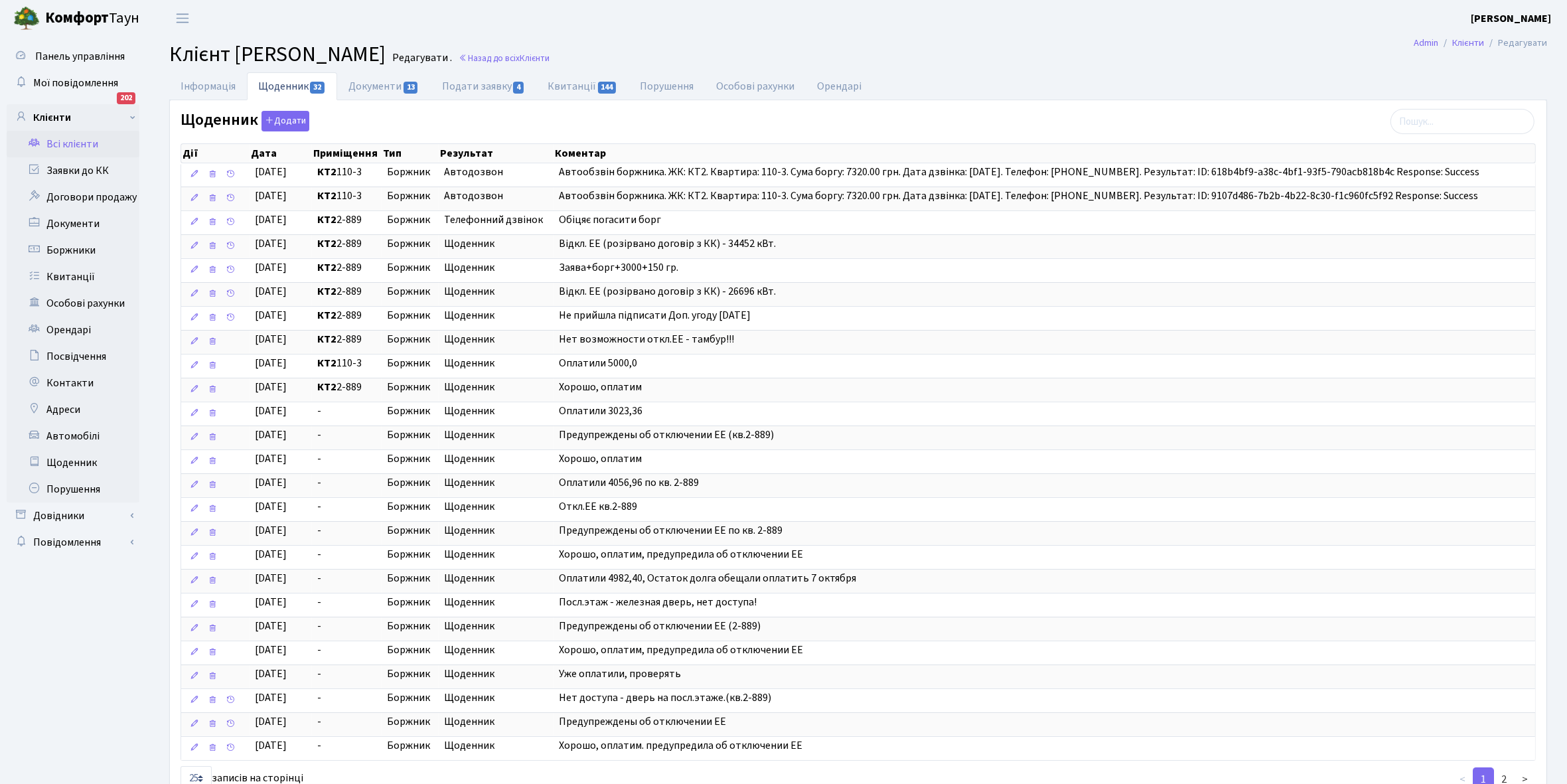
click at [77, 143] on link "Всі клієнти" at bounding box center [73, 143] width 132 height 26
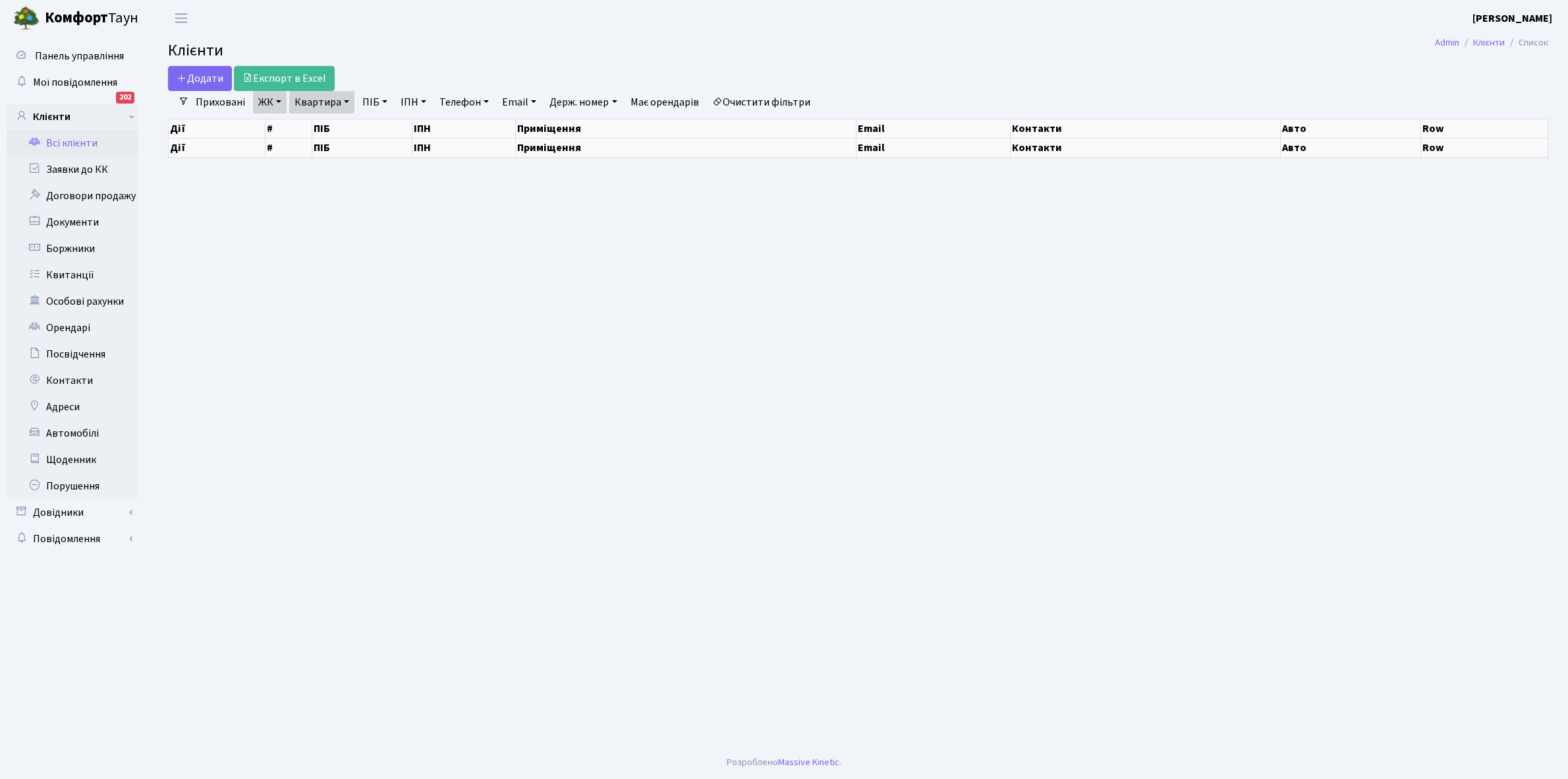
select select "25"
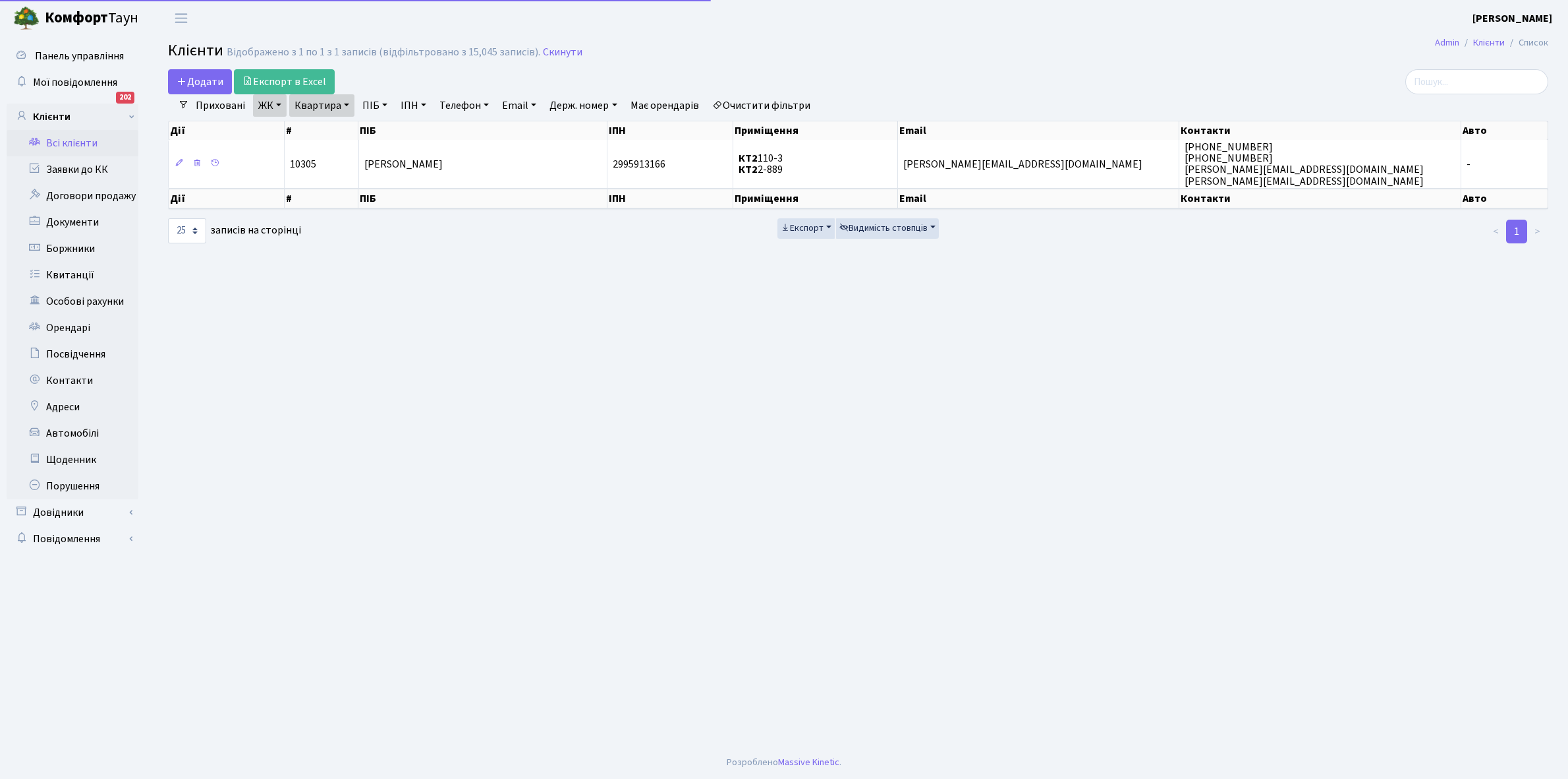
click at [347, 105] on link "Квартира" at bounding box center [321, 105] width 65 height 22
click at [338, 130] on input "2-889" at bounding box center [328, 131] width 77 height 25
type input "2-1177"
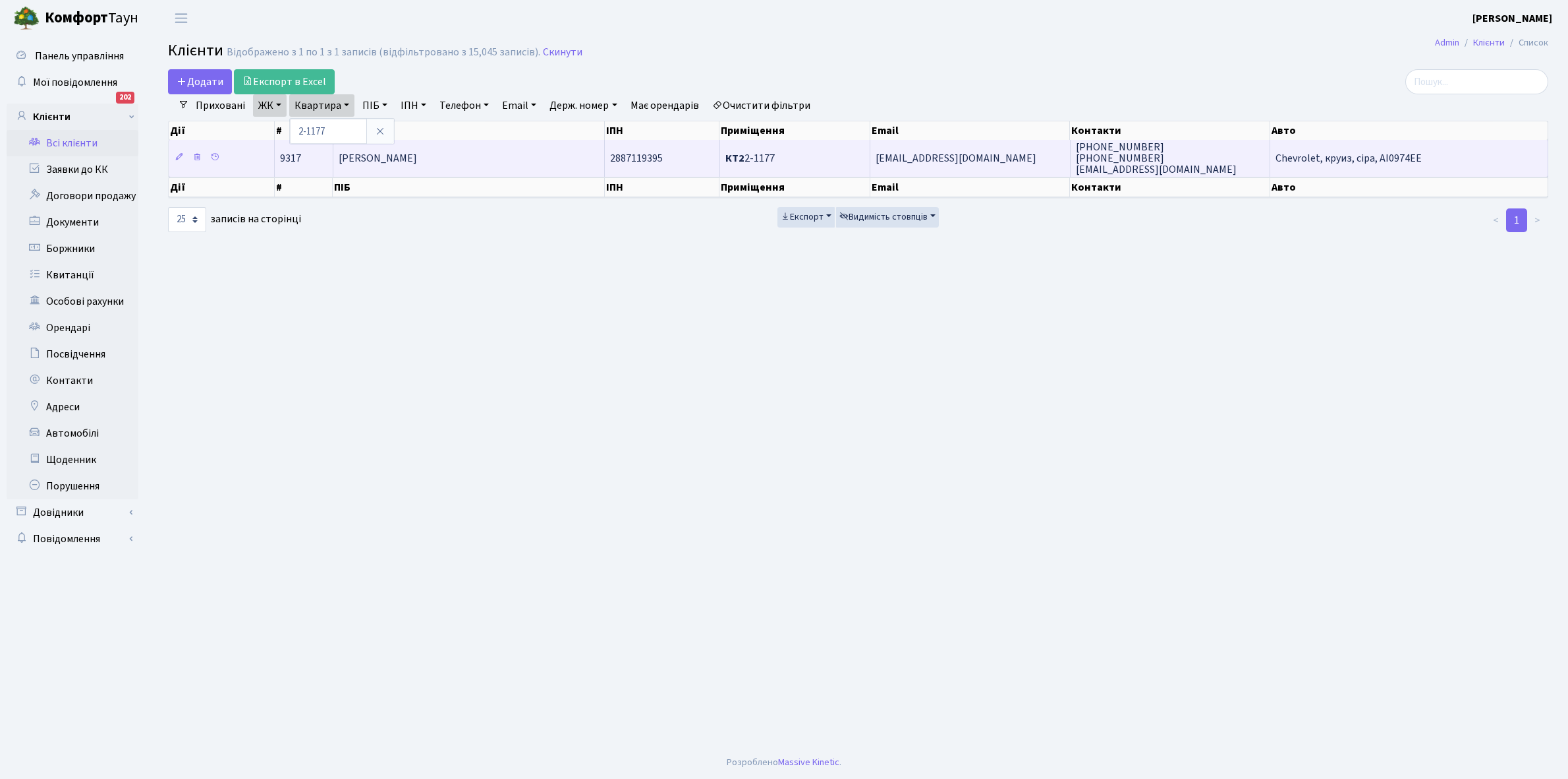
click at [407, 142] on td "[PERSON_NAME]" at bounding box center [469, 158] width 272 height 36
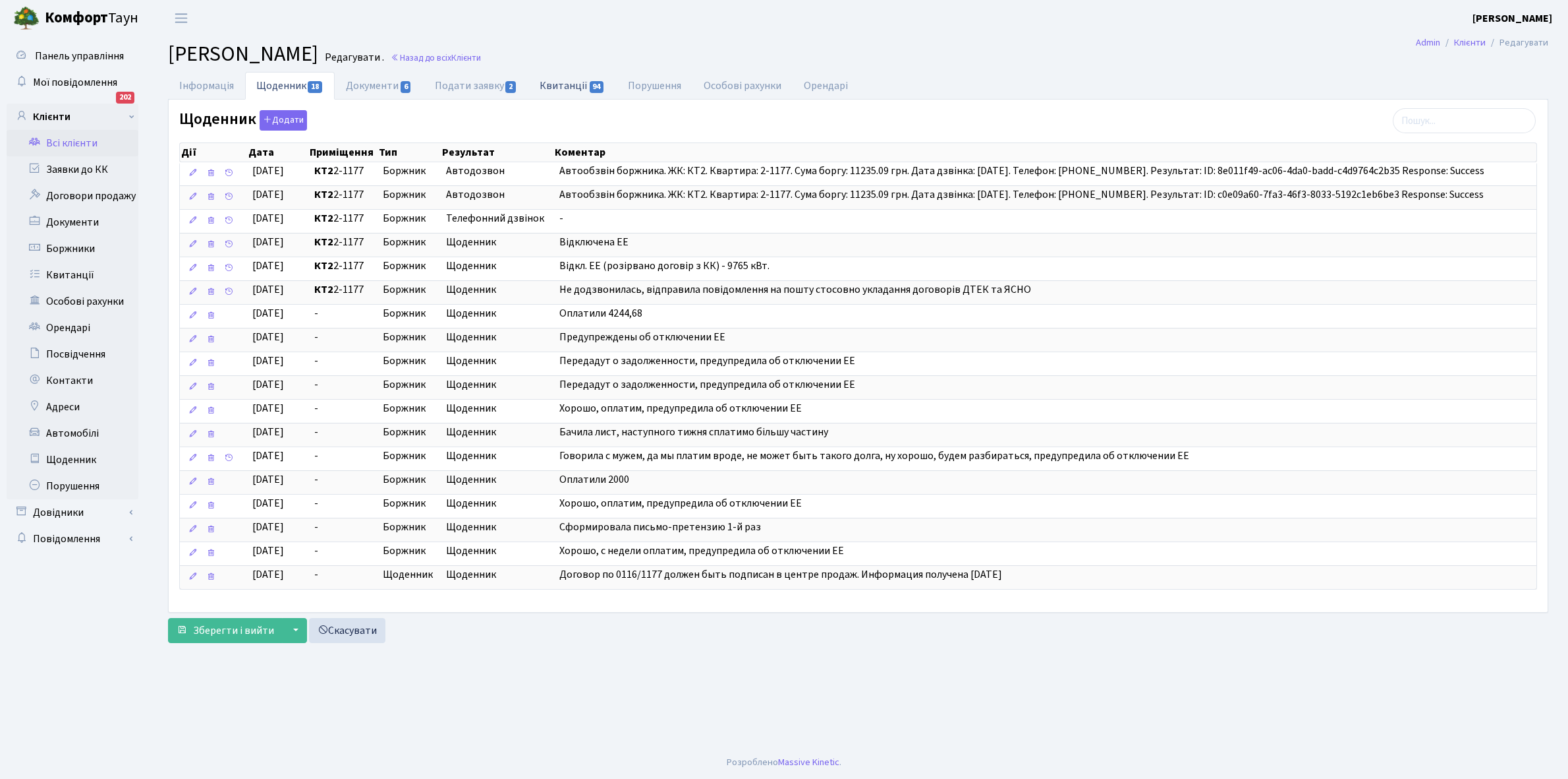
click at [574, 88] on link "Квитанції 94" at bounding box center [572, 86] width 88 height 27
select select "25"
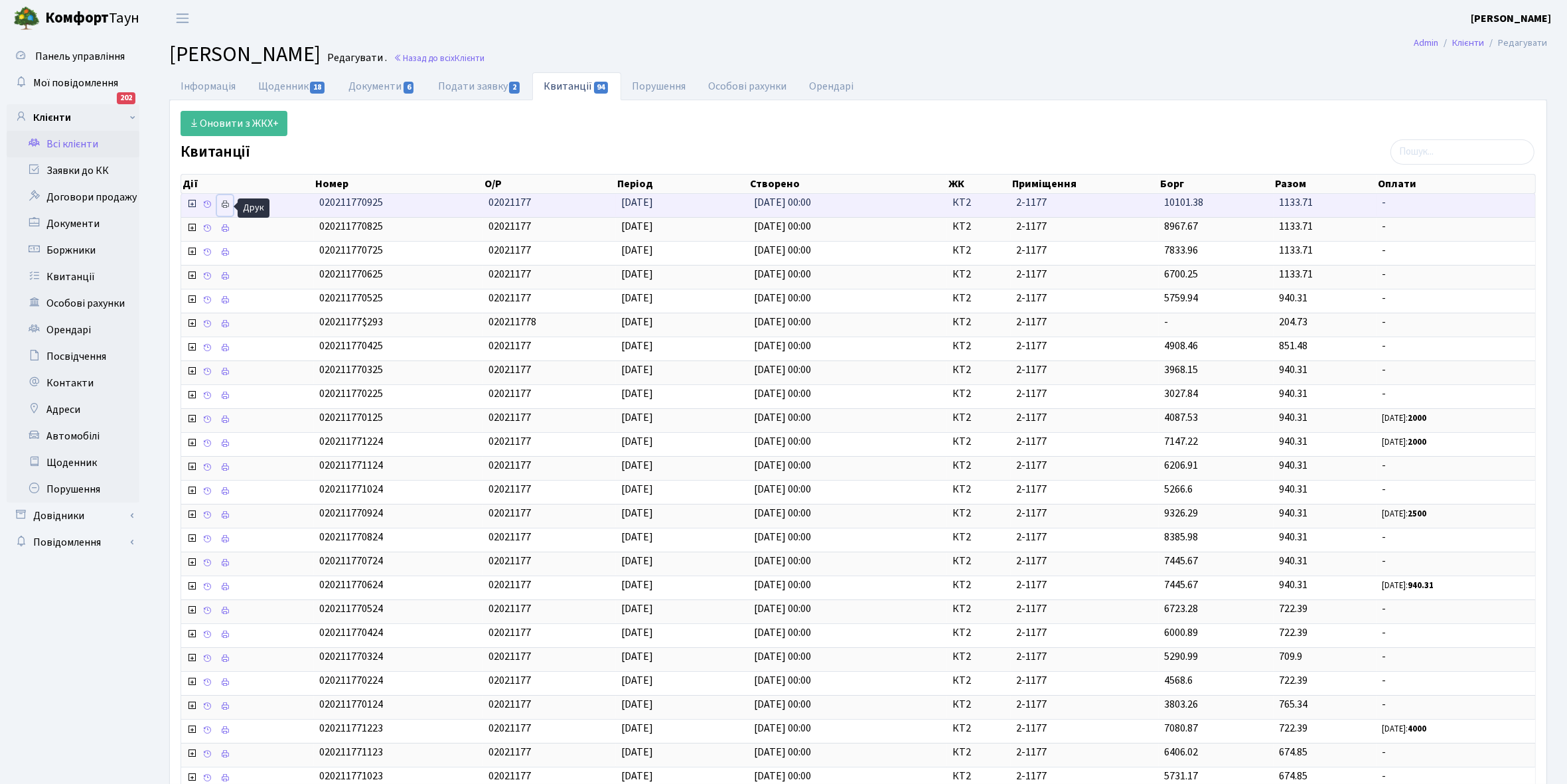
click at [229, 204] on icon at bounding box center [225, 204] width 9 height 9
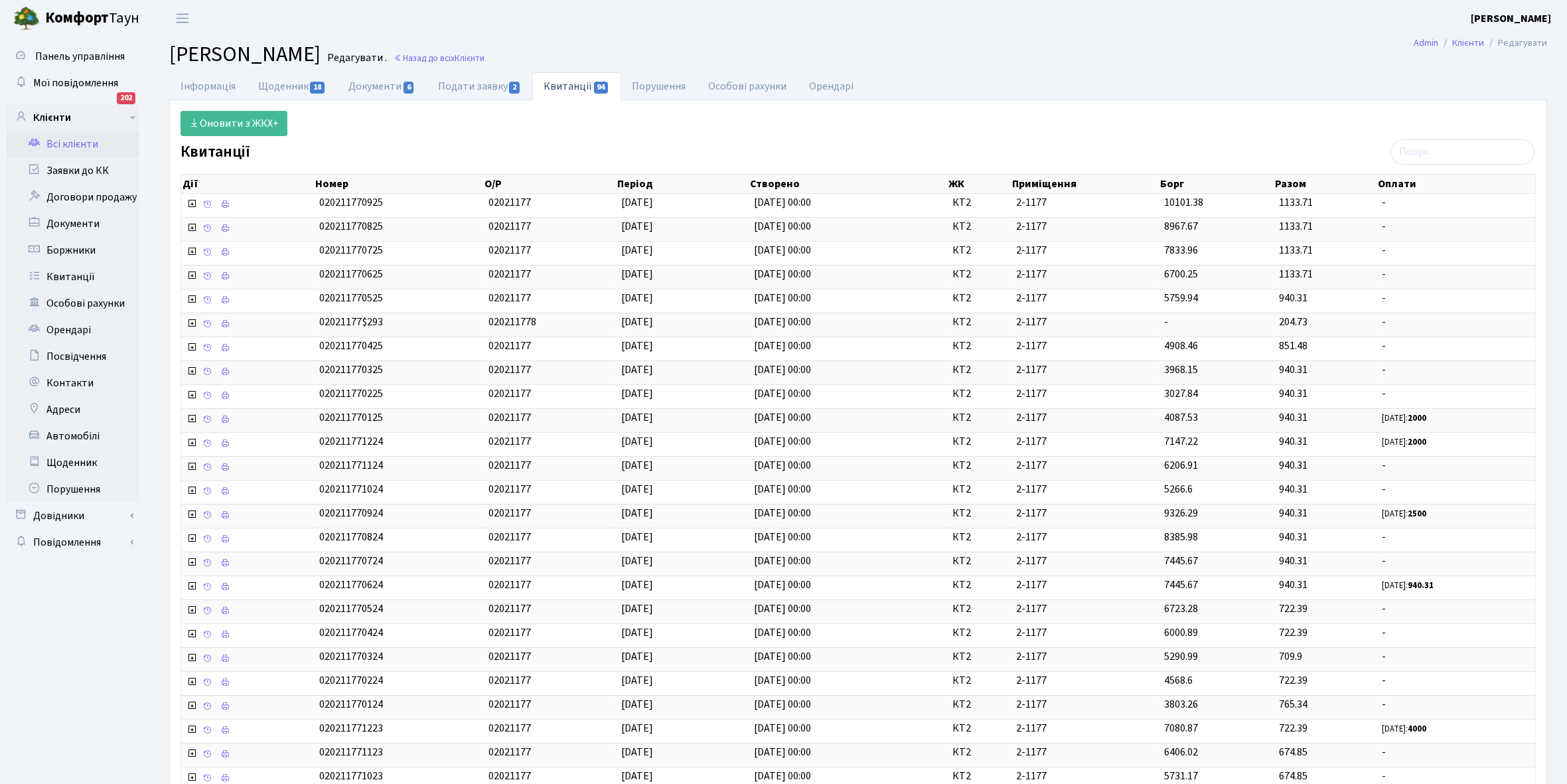
click at [74, 139] on link "Всі клієнти" at bounding box center [73, 143] width 132 height 26
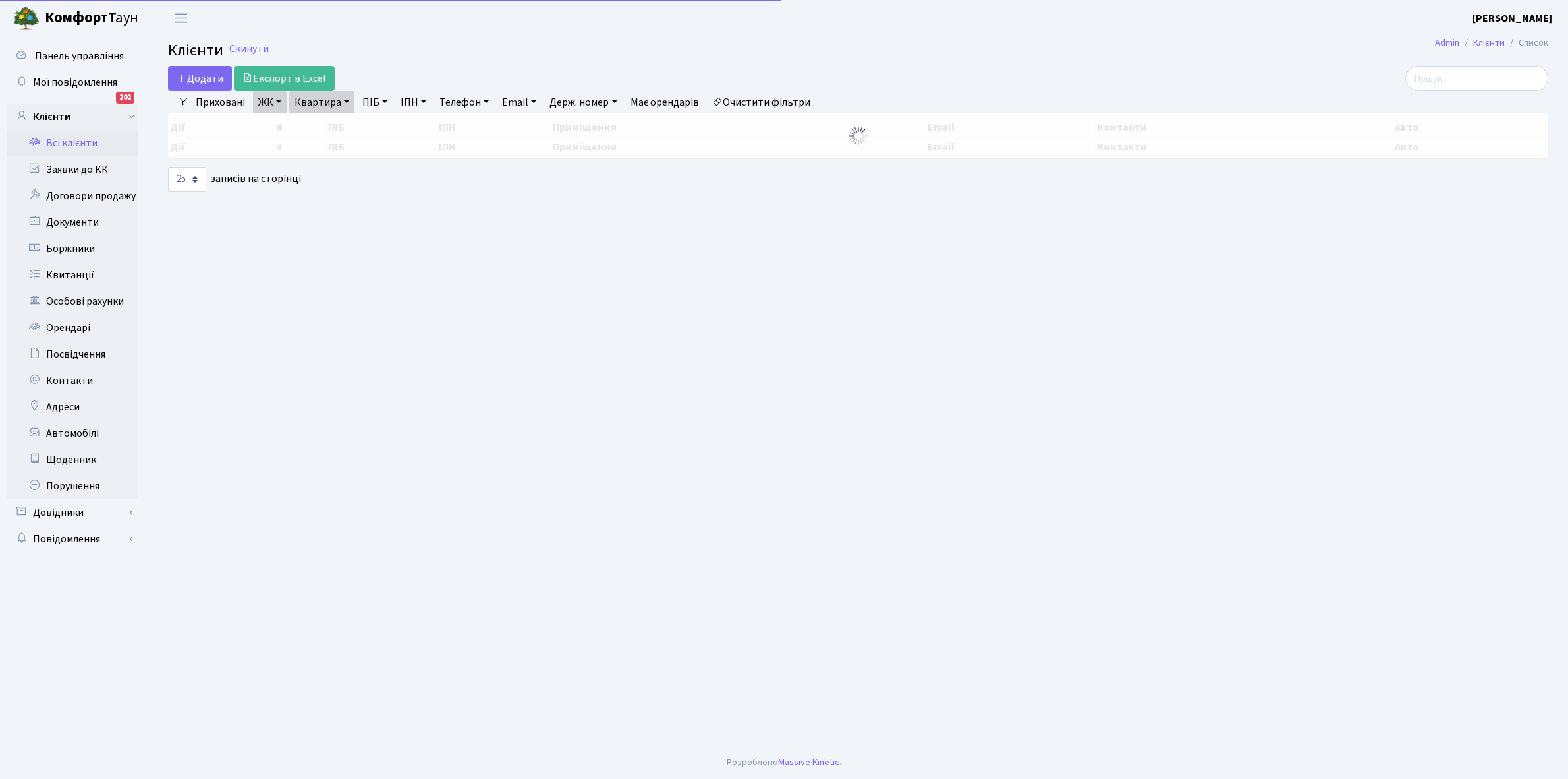
select select "25"
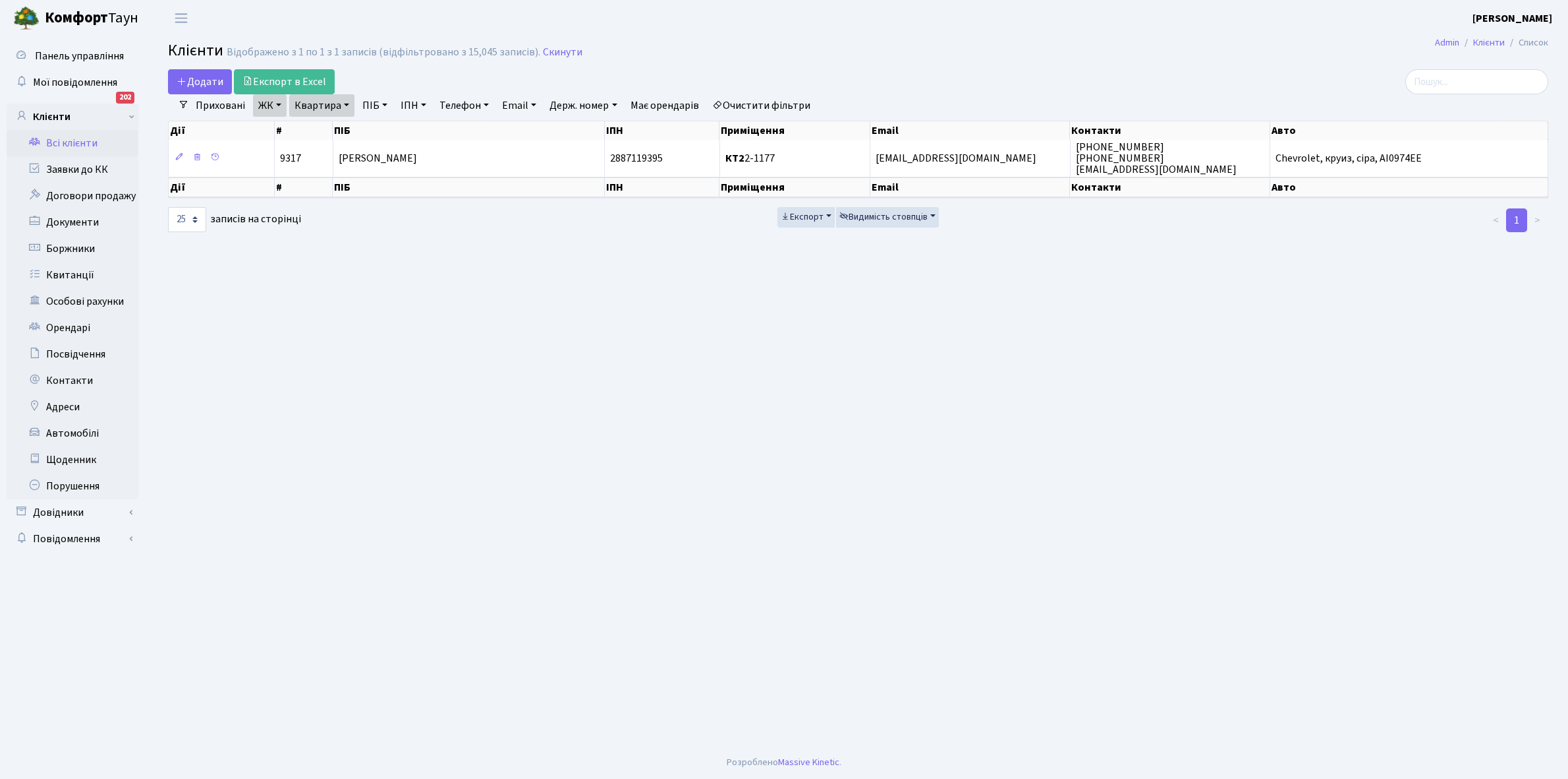
click at [347, 104] on link "Квартира" at bounding box center [321, 105] width 65 height 22
click at [341, 123] on input "2-1177" at bounding box center [328, 131] width 77 height 25
type input "2-1205"
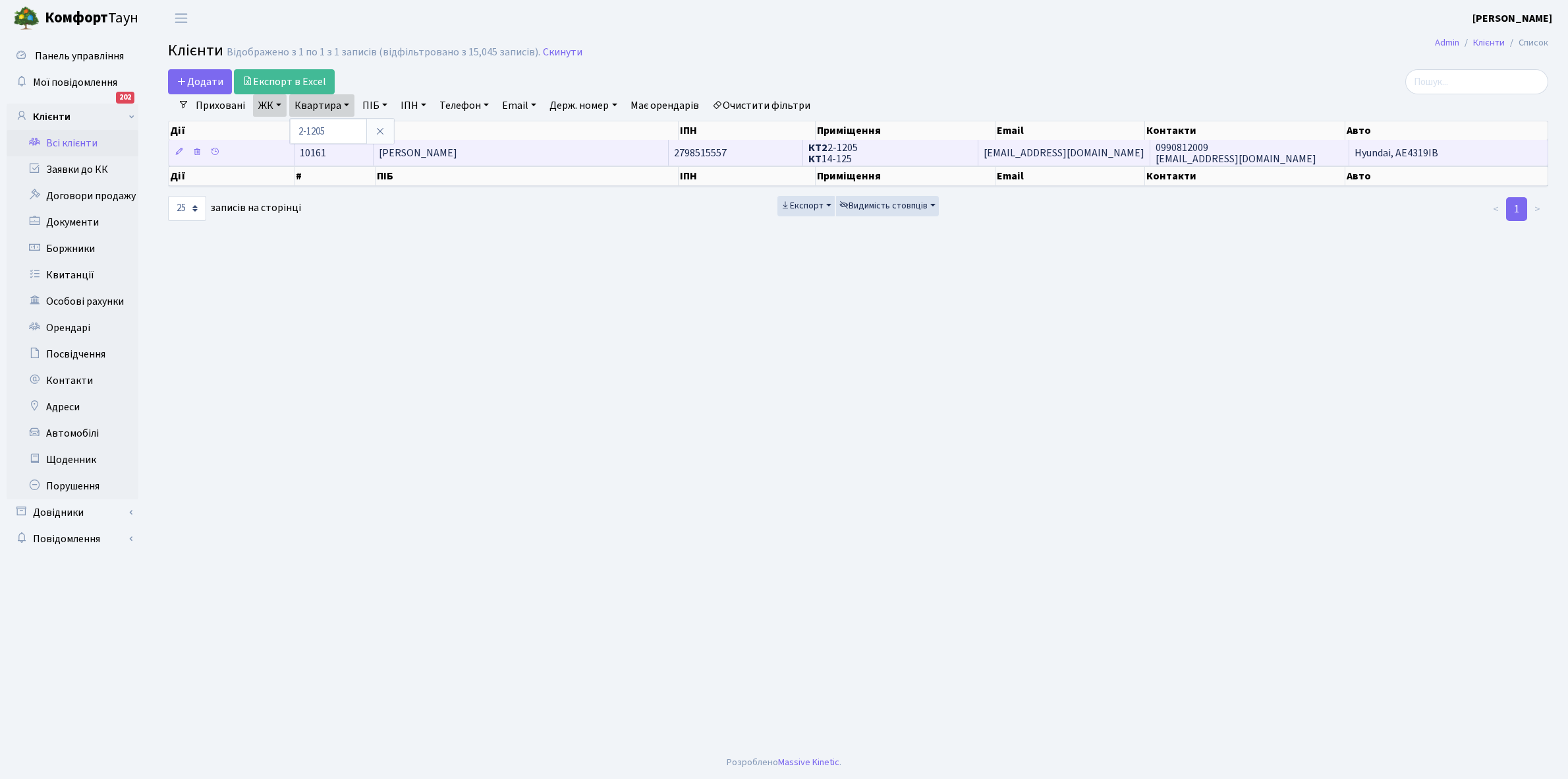
click at [518, 153] on td "[PERSON_NAME] [PERSON_NAME]" at bounding box center [521, 153] width 295 height 25
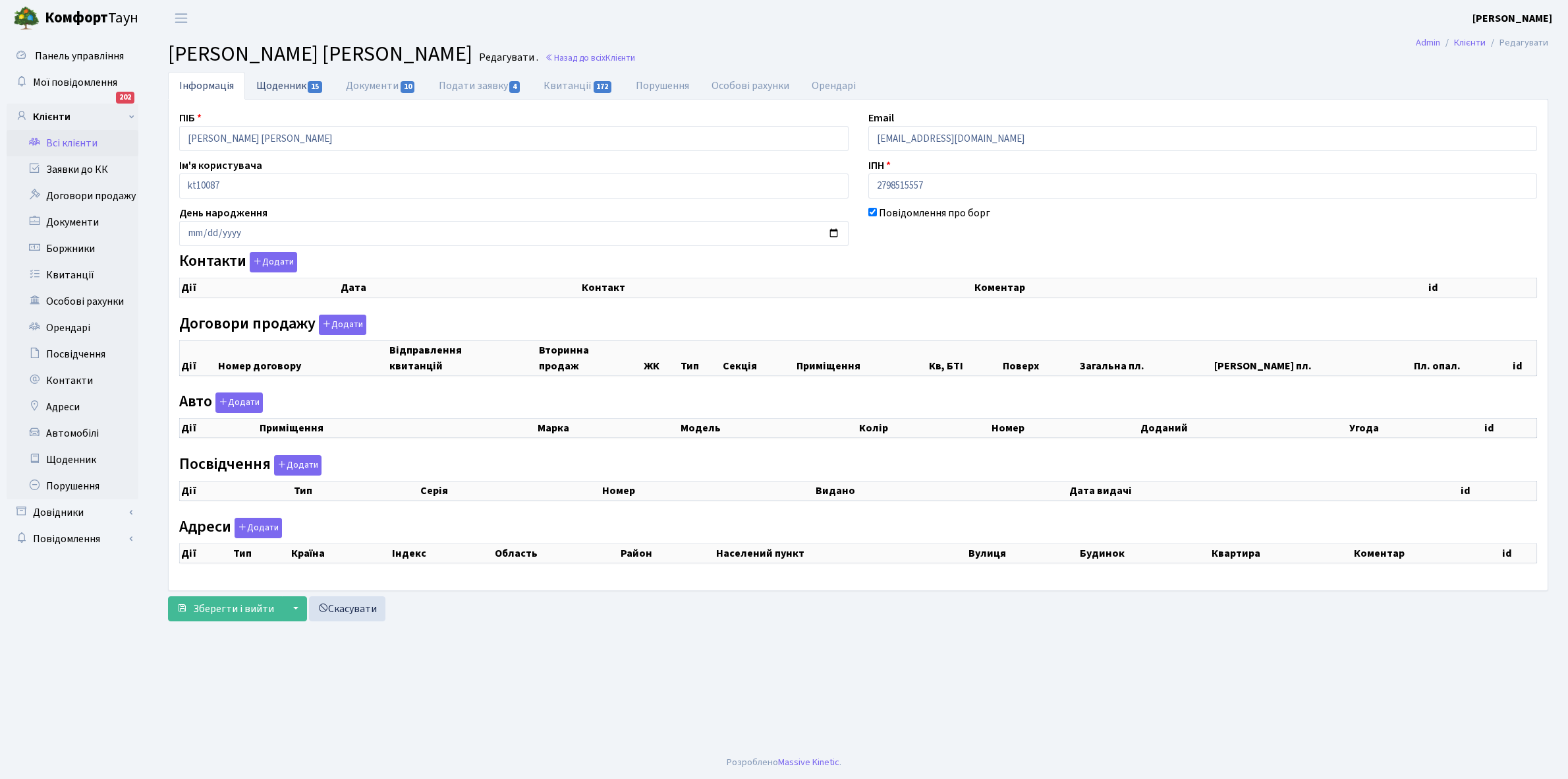
click at [271, 87] on link "Щоденник 15" at bounding box center [290, 86] width 90 height 27
select select "25"
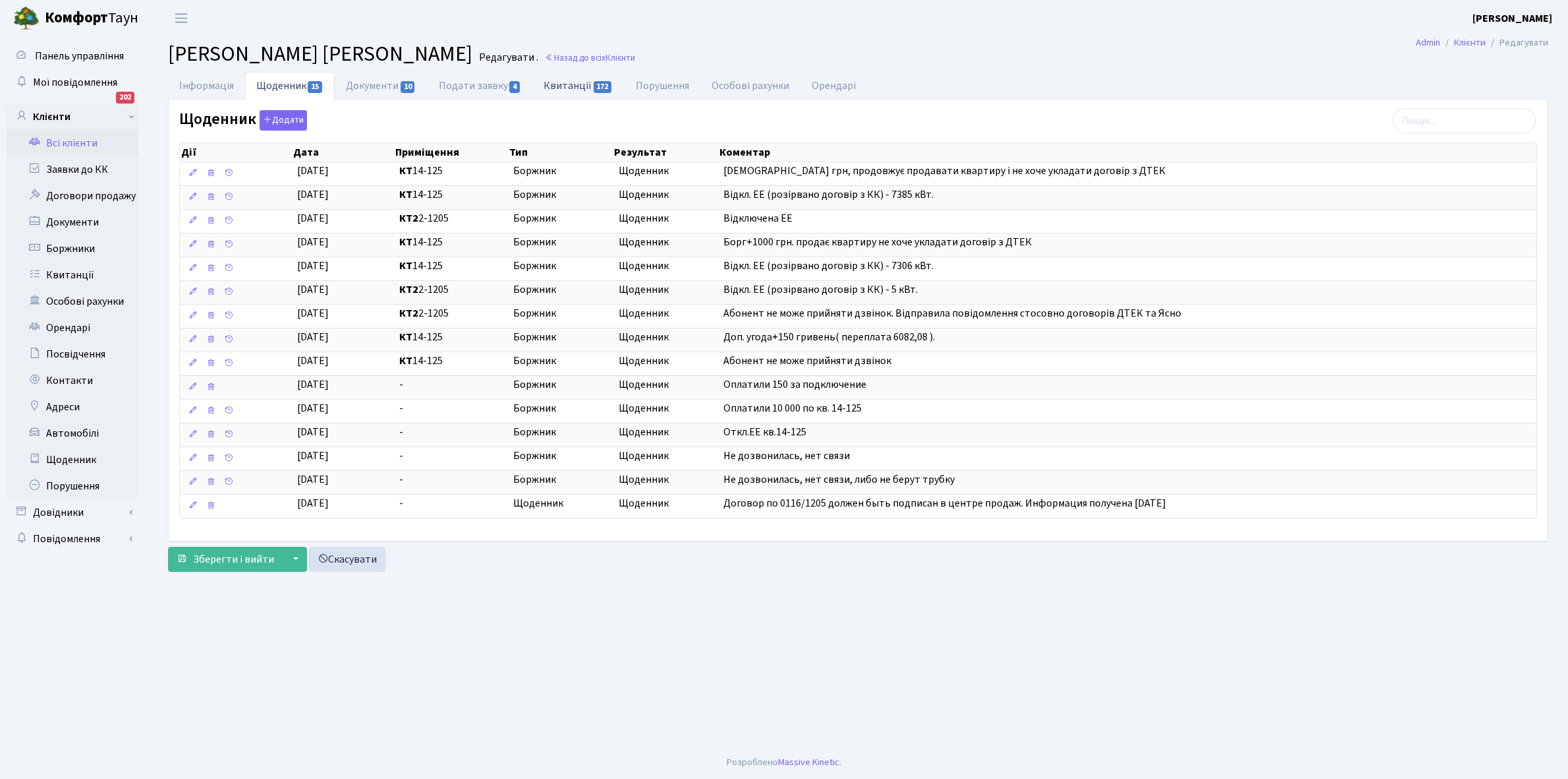
click at [575, 86] on link "Квитанції 172" at bounding box center [578, 86] width 91 height 27
select select "25"
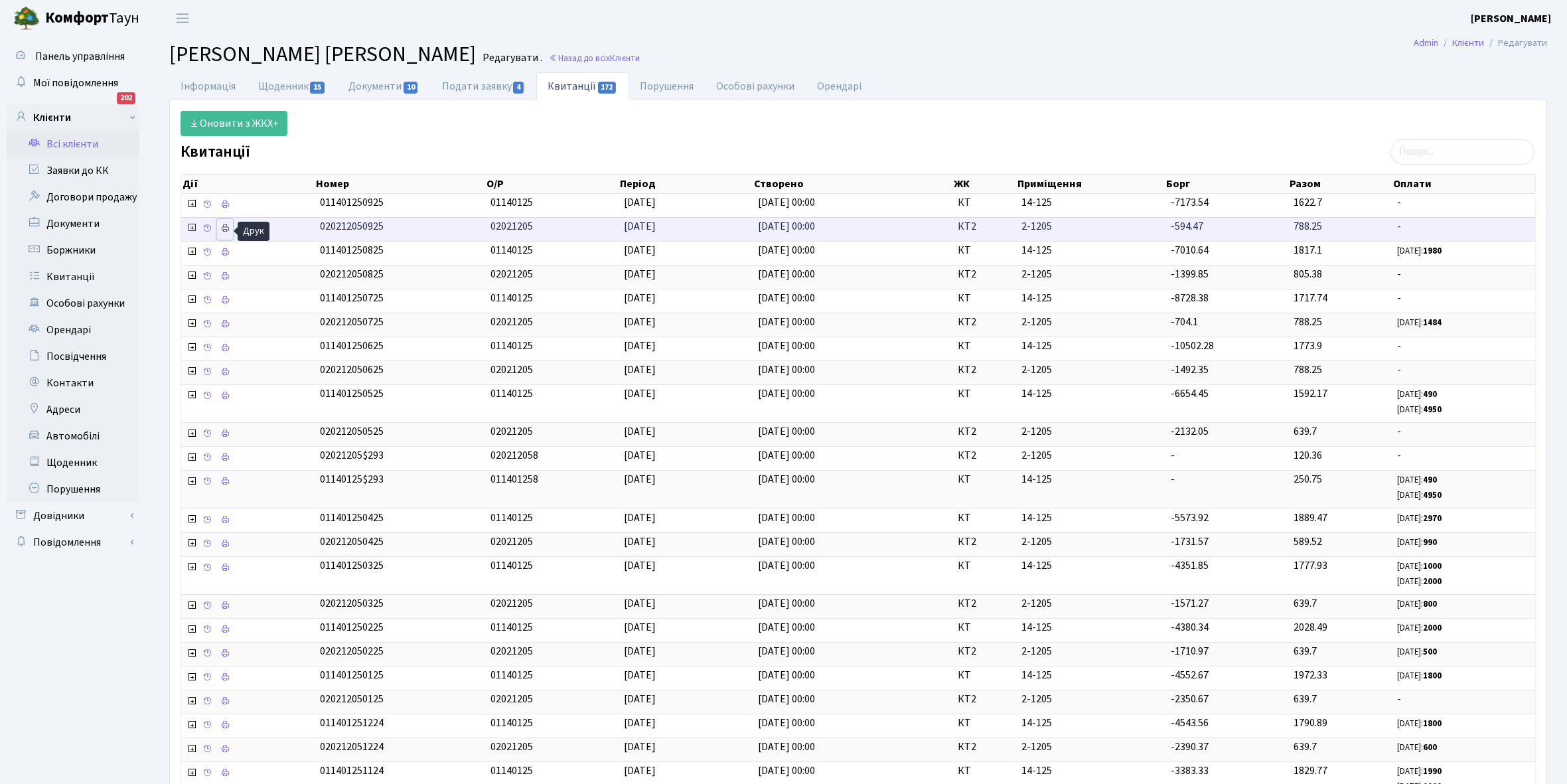
click at [232, 226] on link at bounding box center [225, 228] width 16 height 21
click at [273, 87] on link "Щоденник 15" at bounding box center [292, 86] width 90 height 27
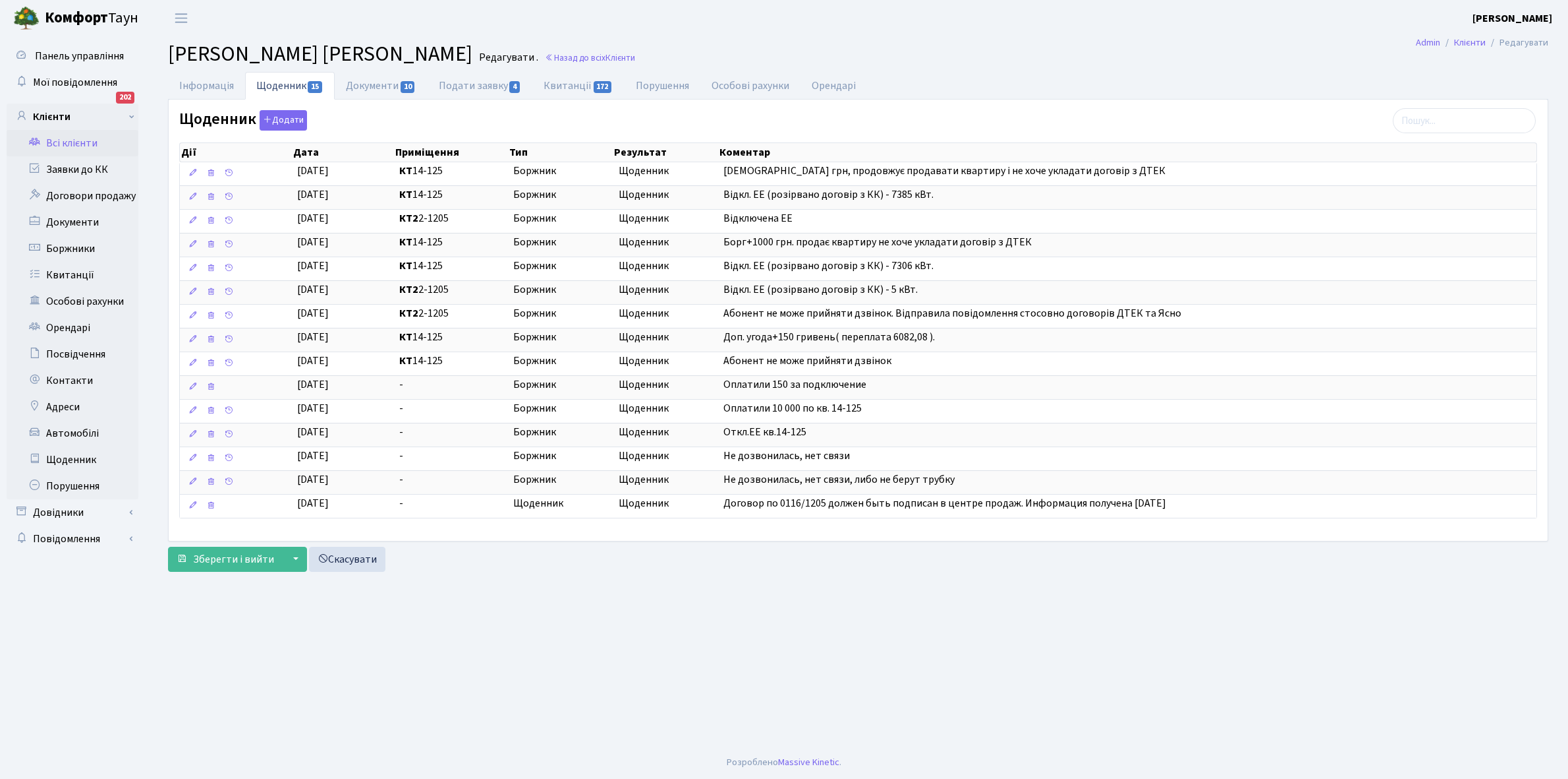
click at [70, 142] on link "Всі клієнти" at bounding box center [72, 142] width 131 height 26
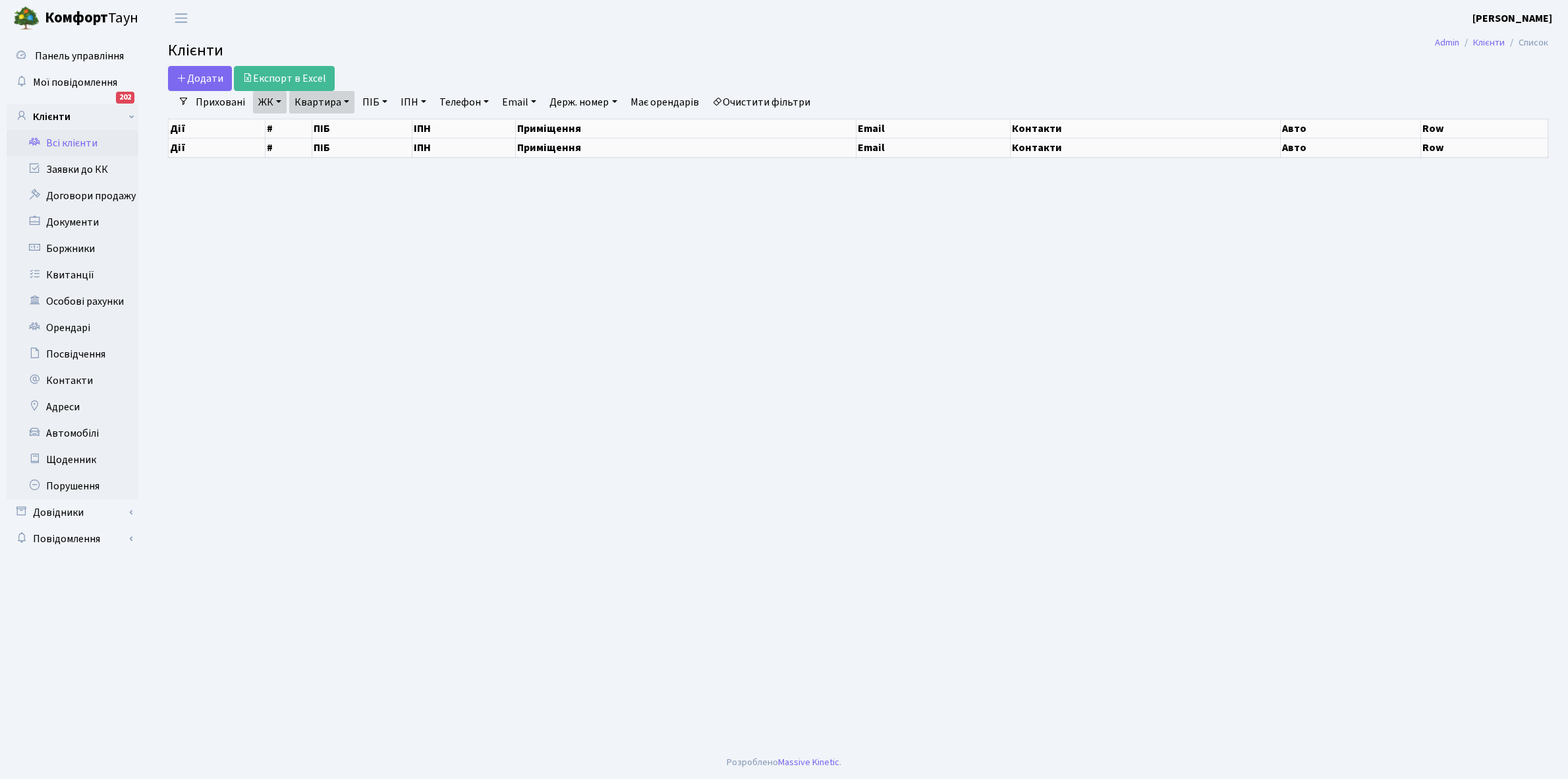
select select "25"
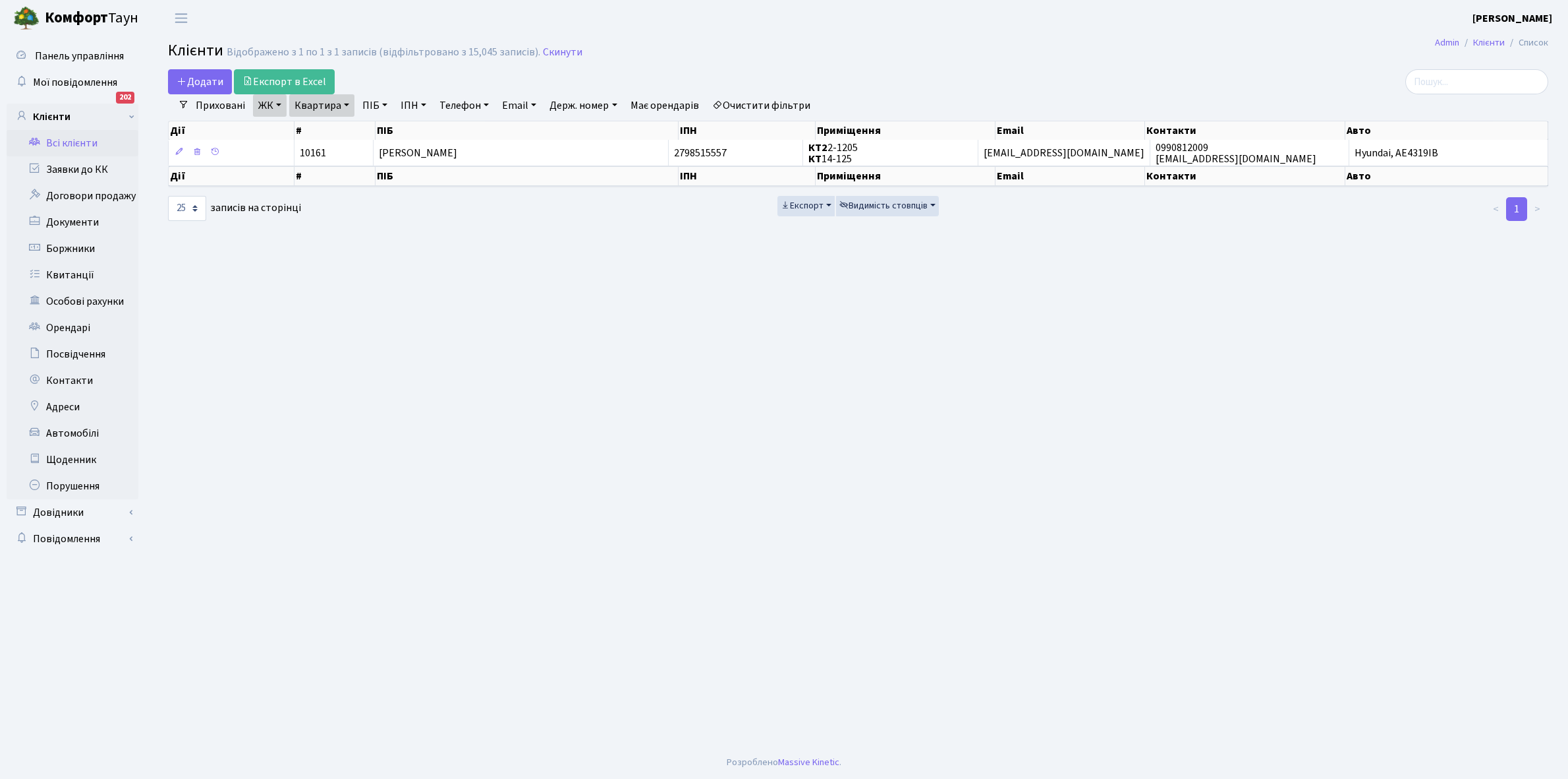
click at [347, 102] on link "Квартира" at bounding box center [321, 105] width 65 height 22
click at [338, 130] on input "2-1205" at bounding box center [328, 131] width 77 height 25
type input "2-1207"
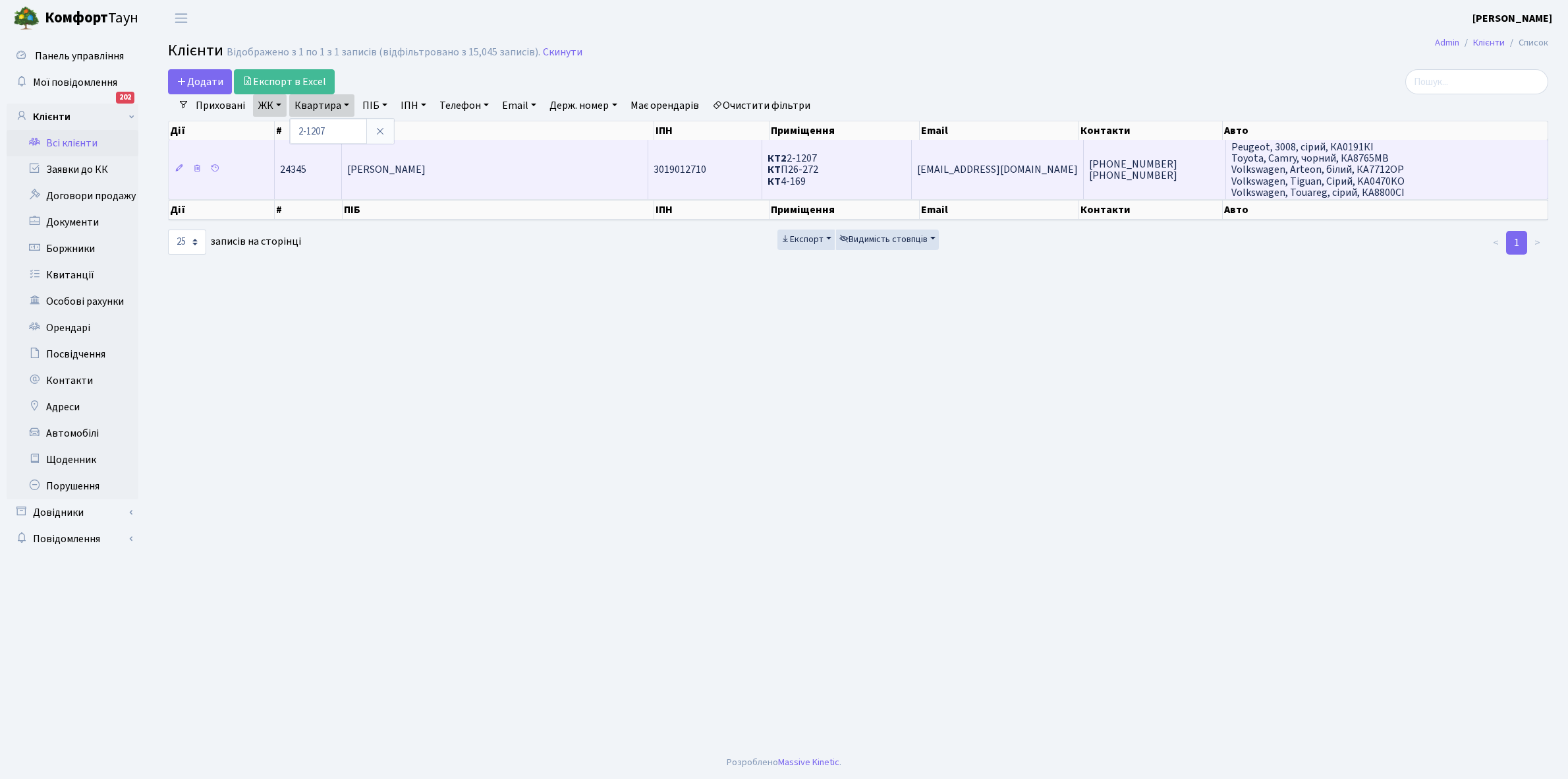
click at [425, 172] on span "Кравченко Андрій Володимирович" at bounding box center [386, 169] width 79 height 15
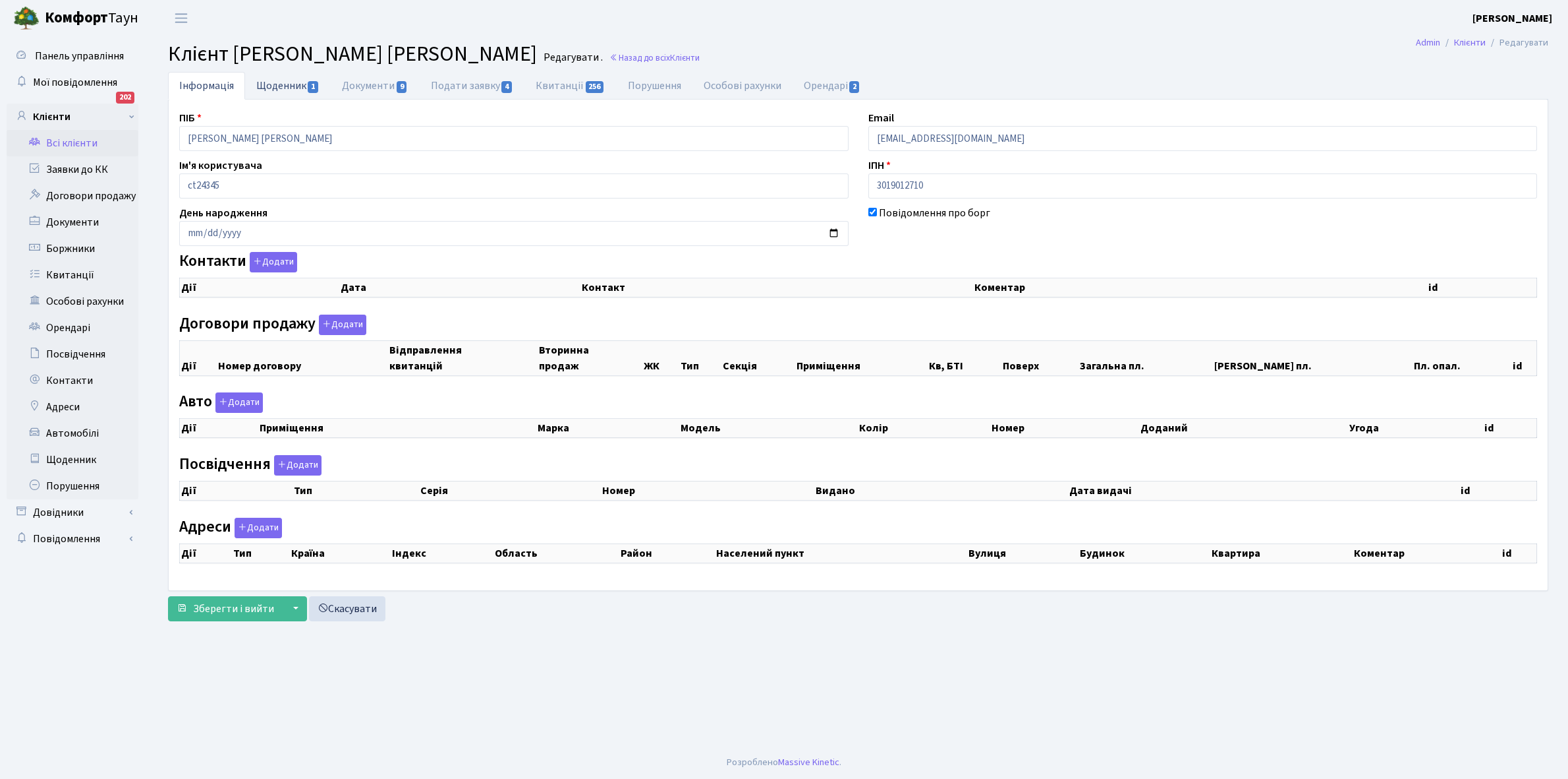
select select "25"
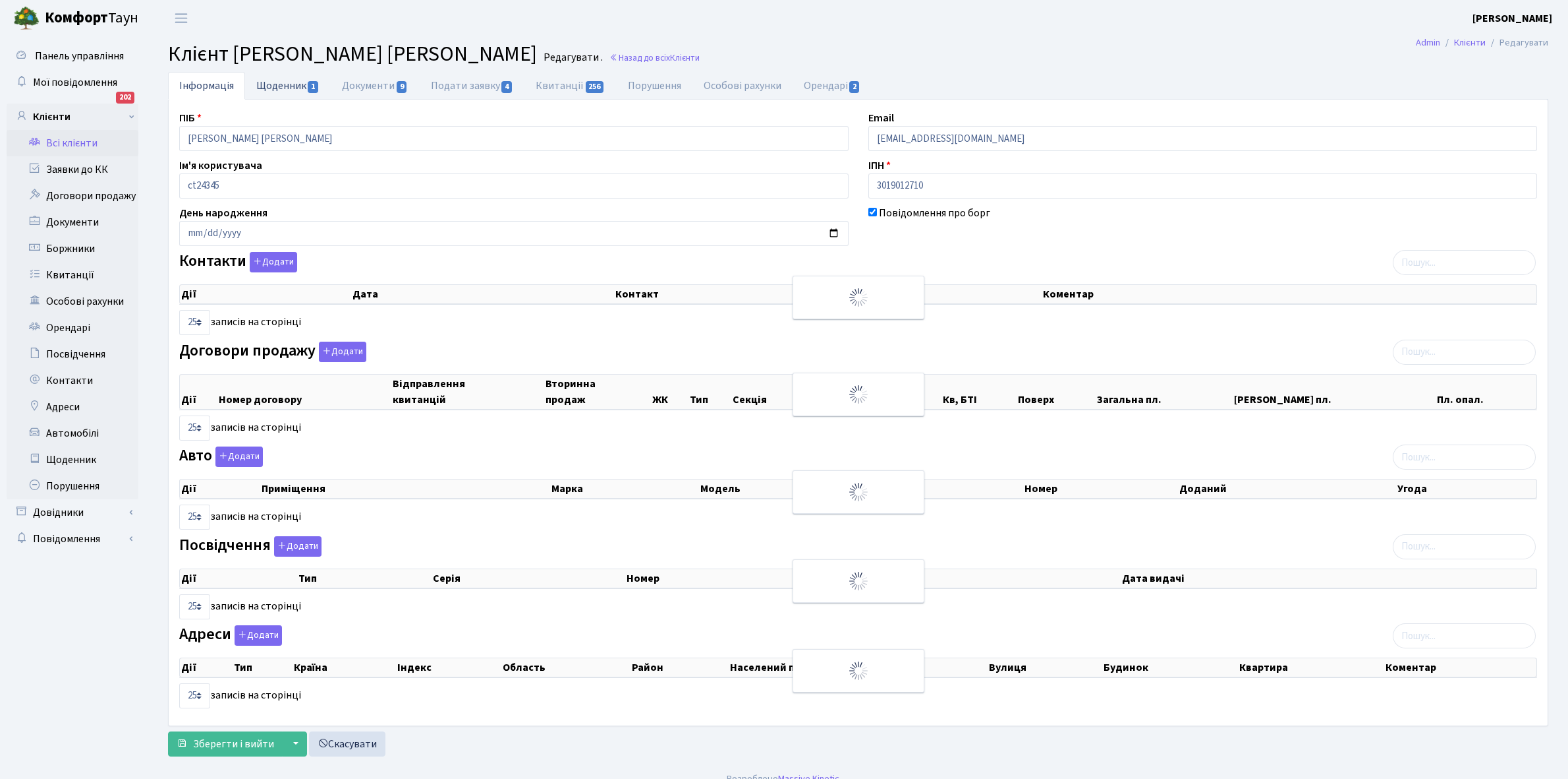
checkbox input "true"
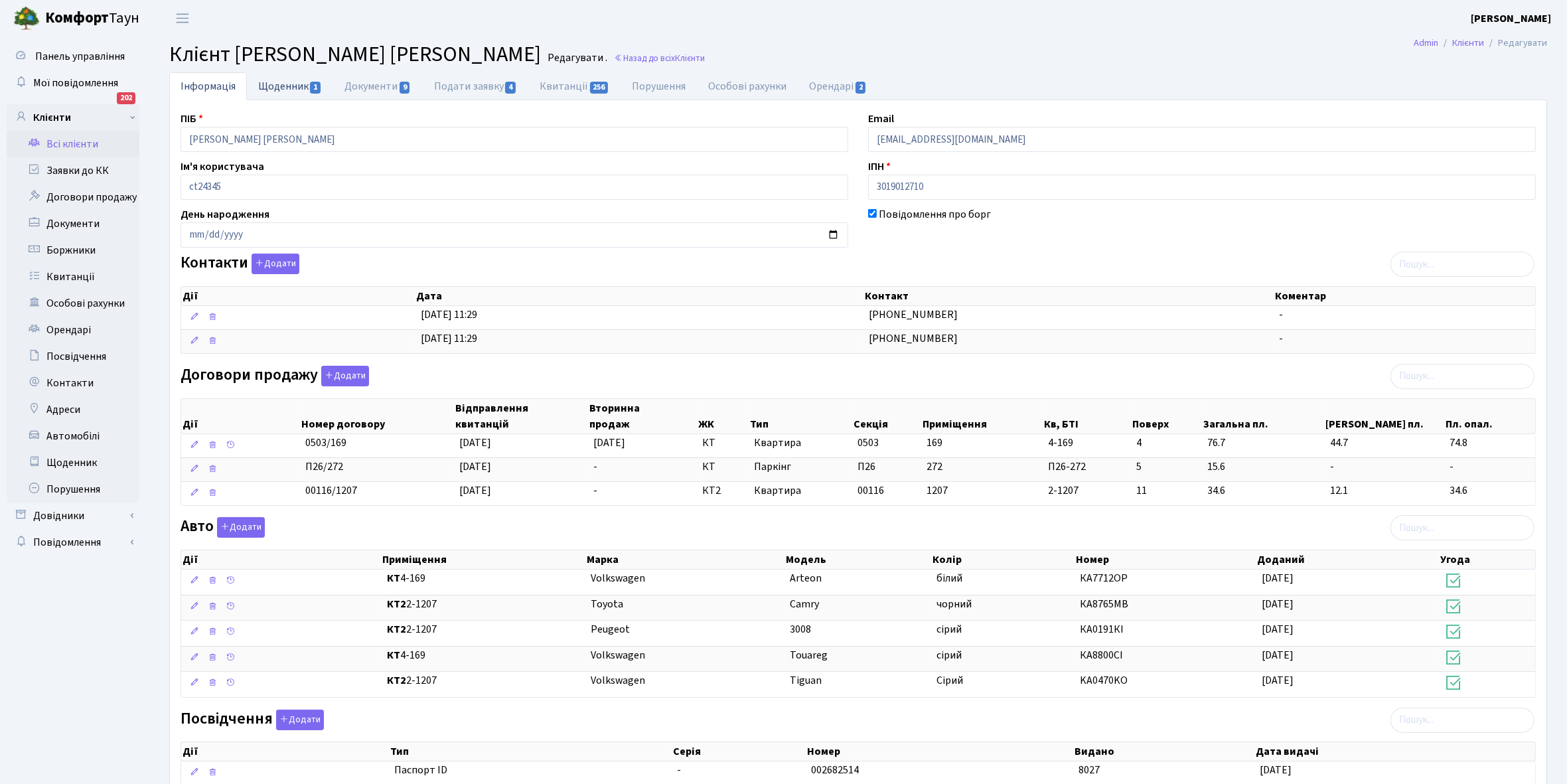
click at [276, 88] on link "Щоденник 1" at bounding box center [290, 86] width 86 height 27
select select "25"
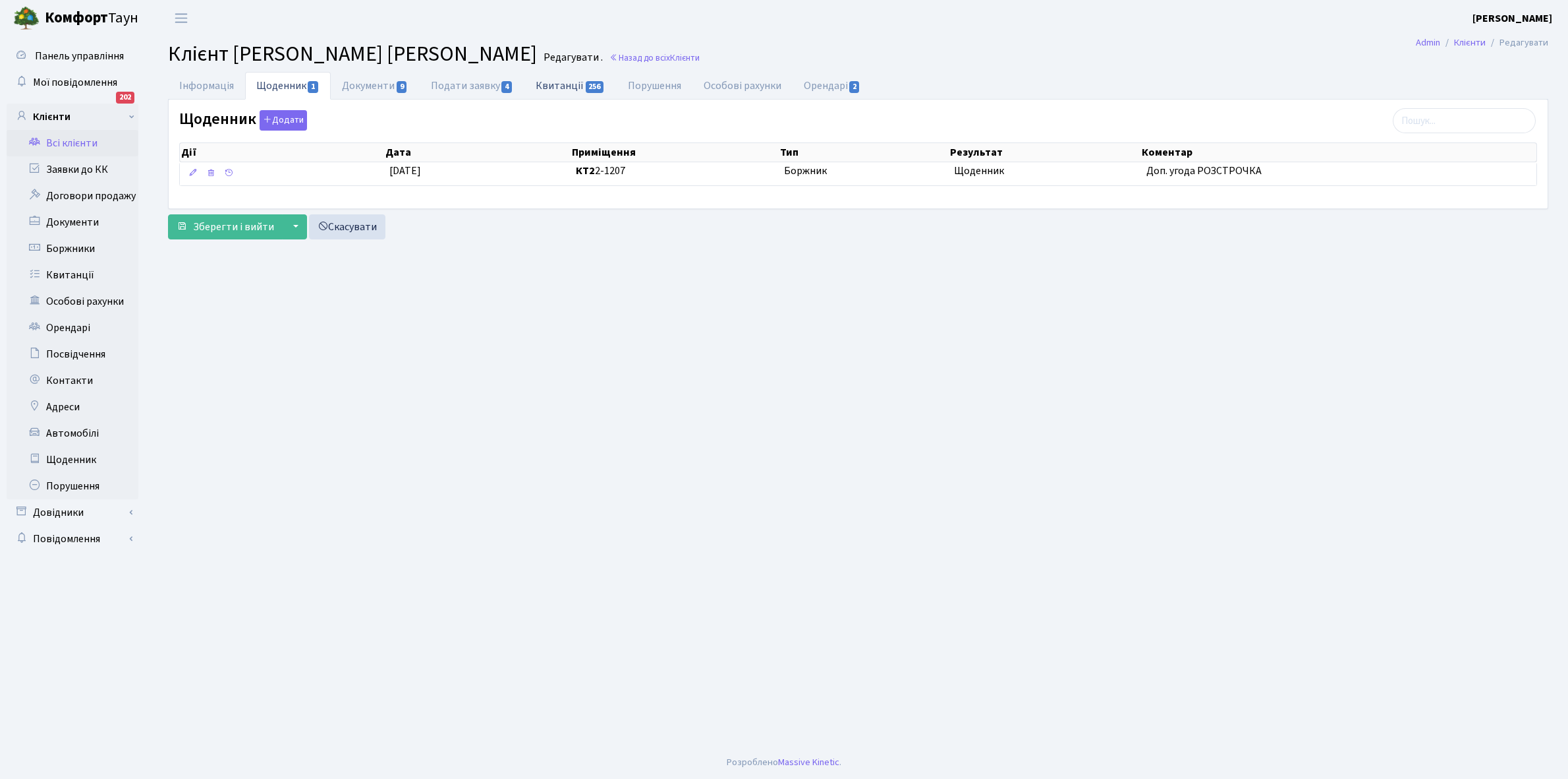
click at [554, 86] on link "Квитанції 256" at bounding box center [570, 86] width 91 height 27
select select "25"
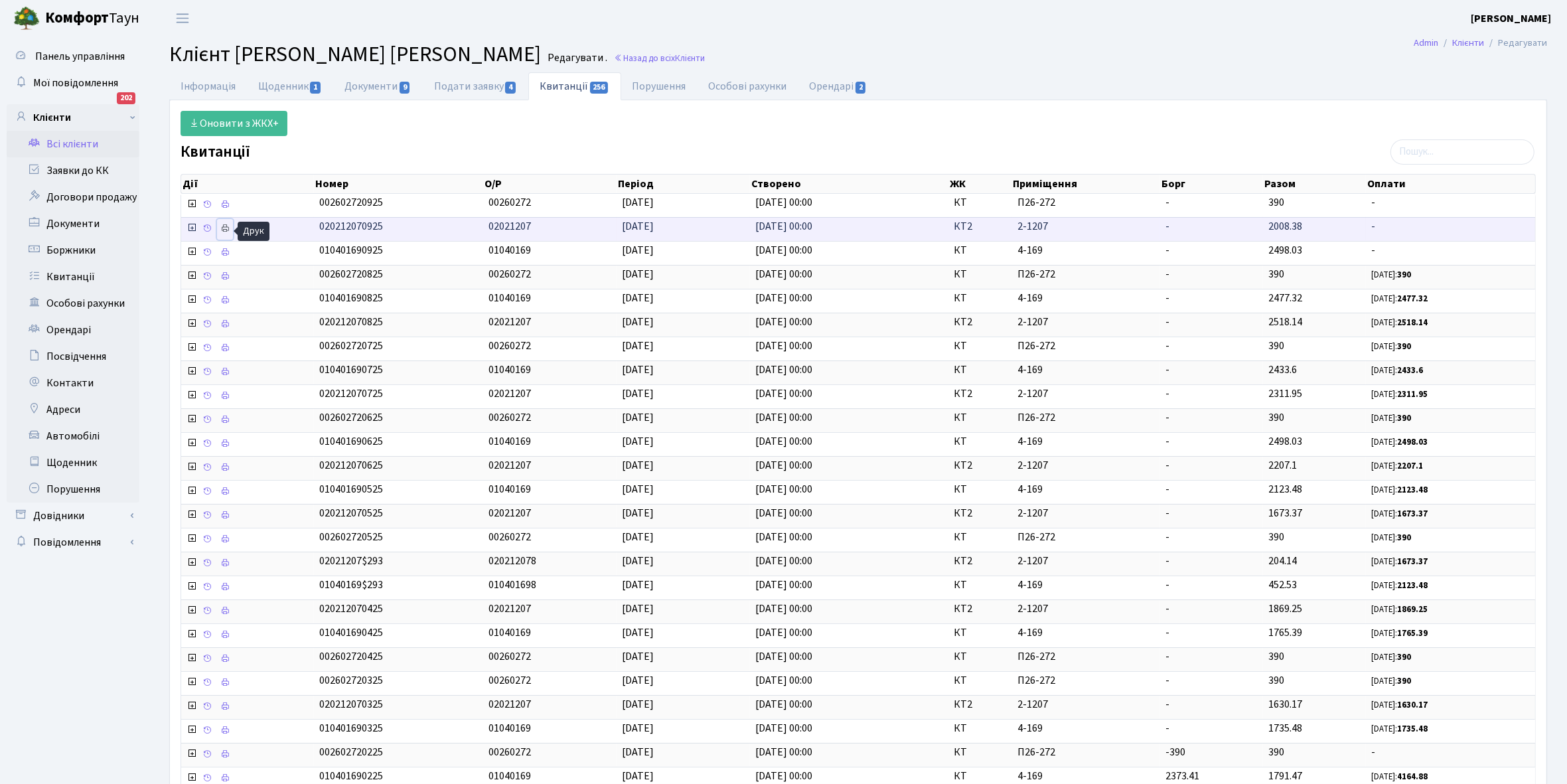
click at [227, 229] on icon at bounding box center [225, 227] width 9 height 9
click at [83, 146] on link "Всі клієнти" at bounding box center [73, 143] width 132 height 26
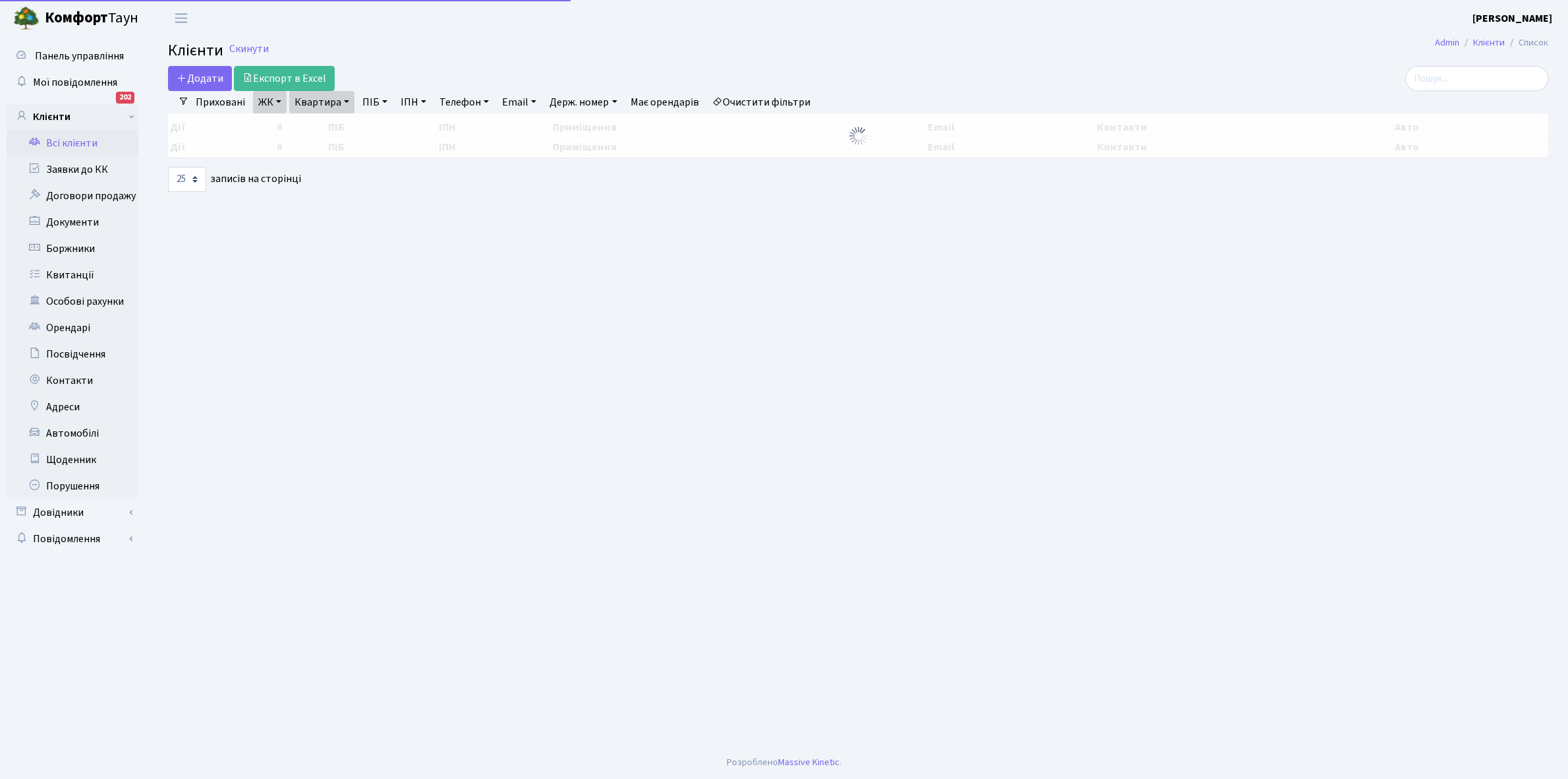
select select "25"
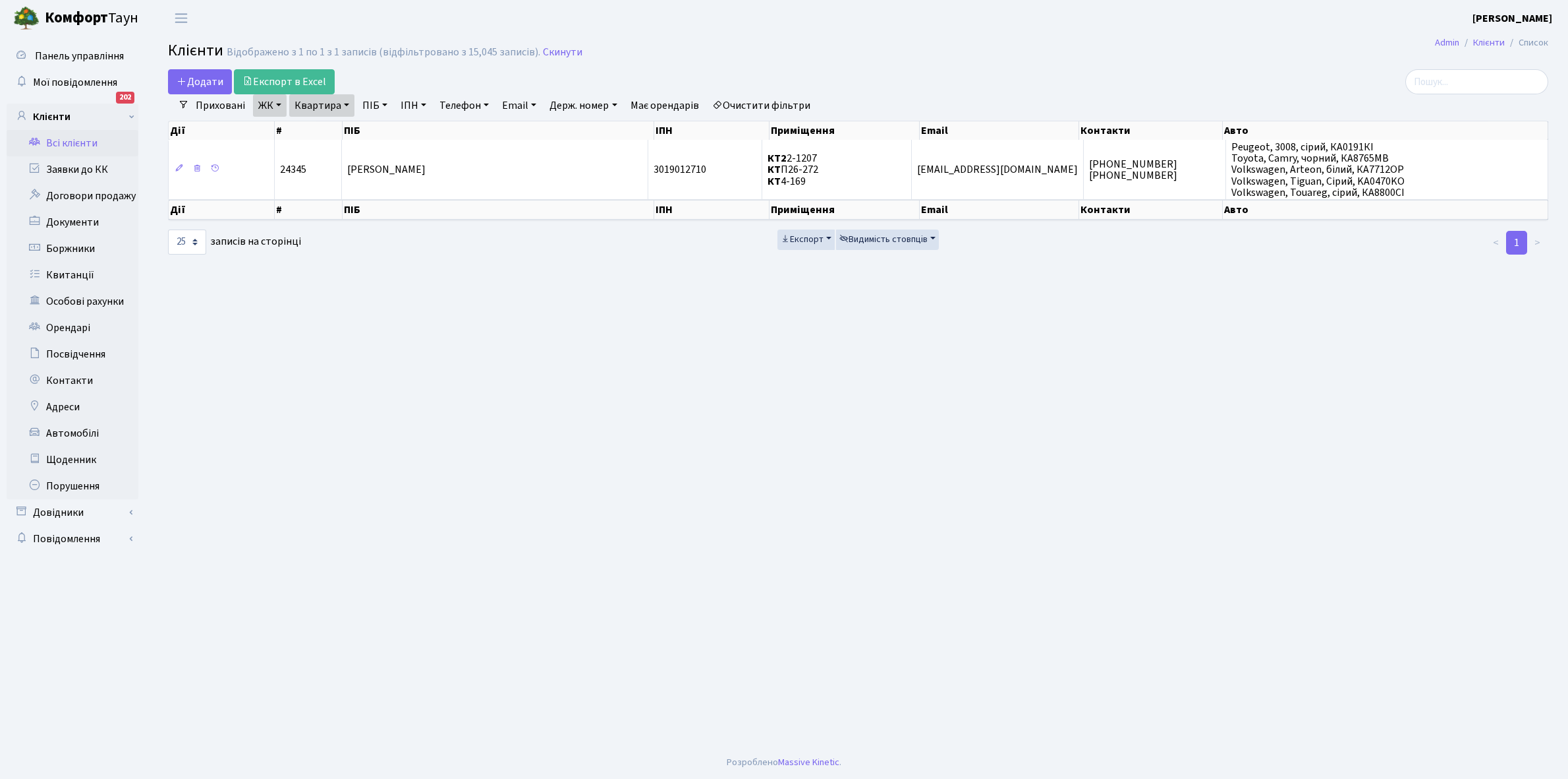
click at [344, 103] on link "Квартира" at bounding box center [321, 105] width 65 height 22
click at [349, 123] on input "2-1207" at bounding box center [328, 131] width 77 height 25
type input "2-1220"
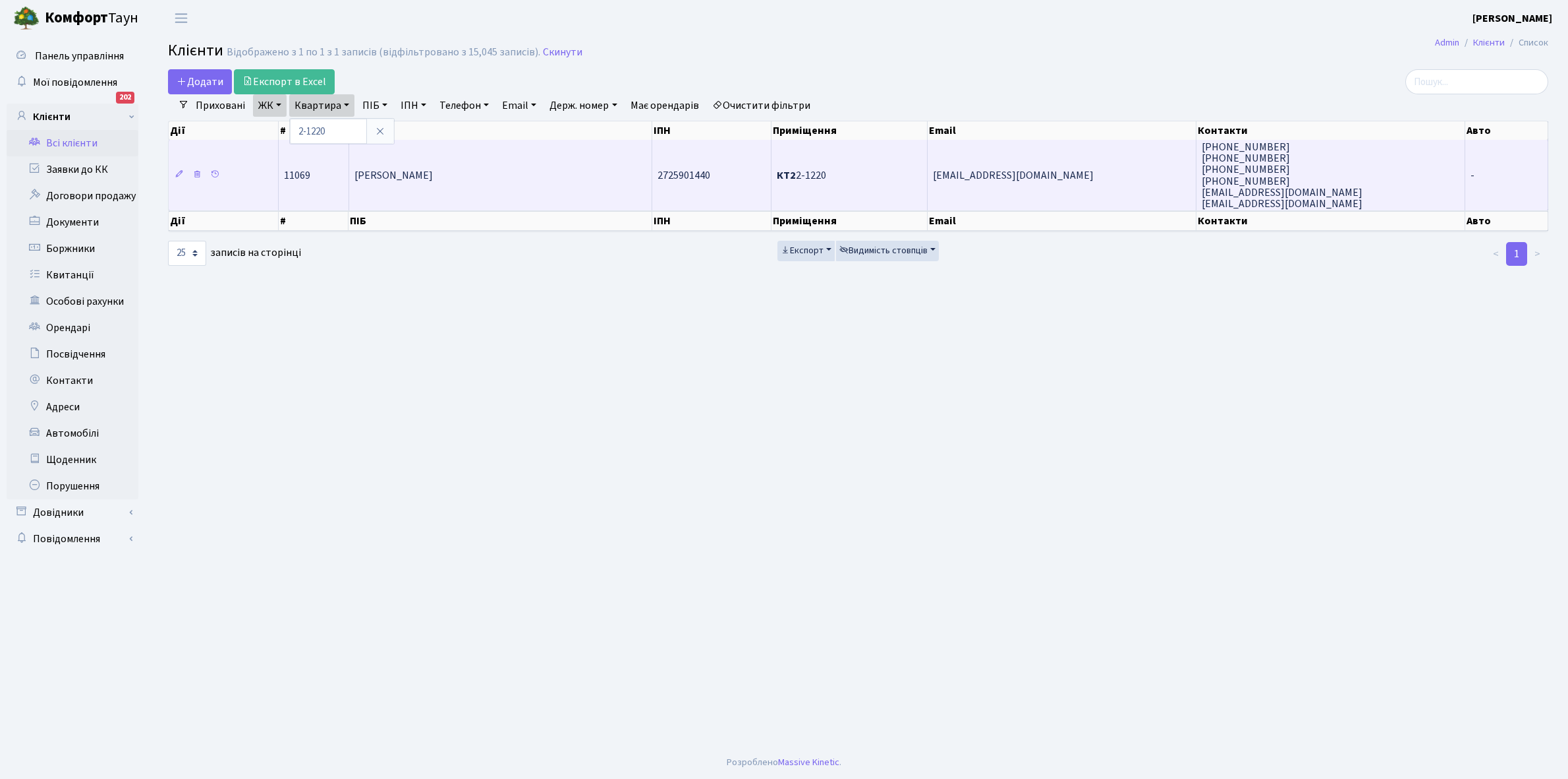
click at [360, 163] on td "[PERSON_NAME]" at bounding box center [501, 175] width 304 height 70
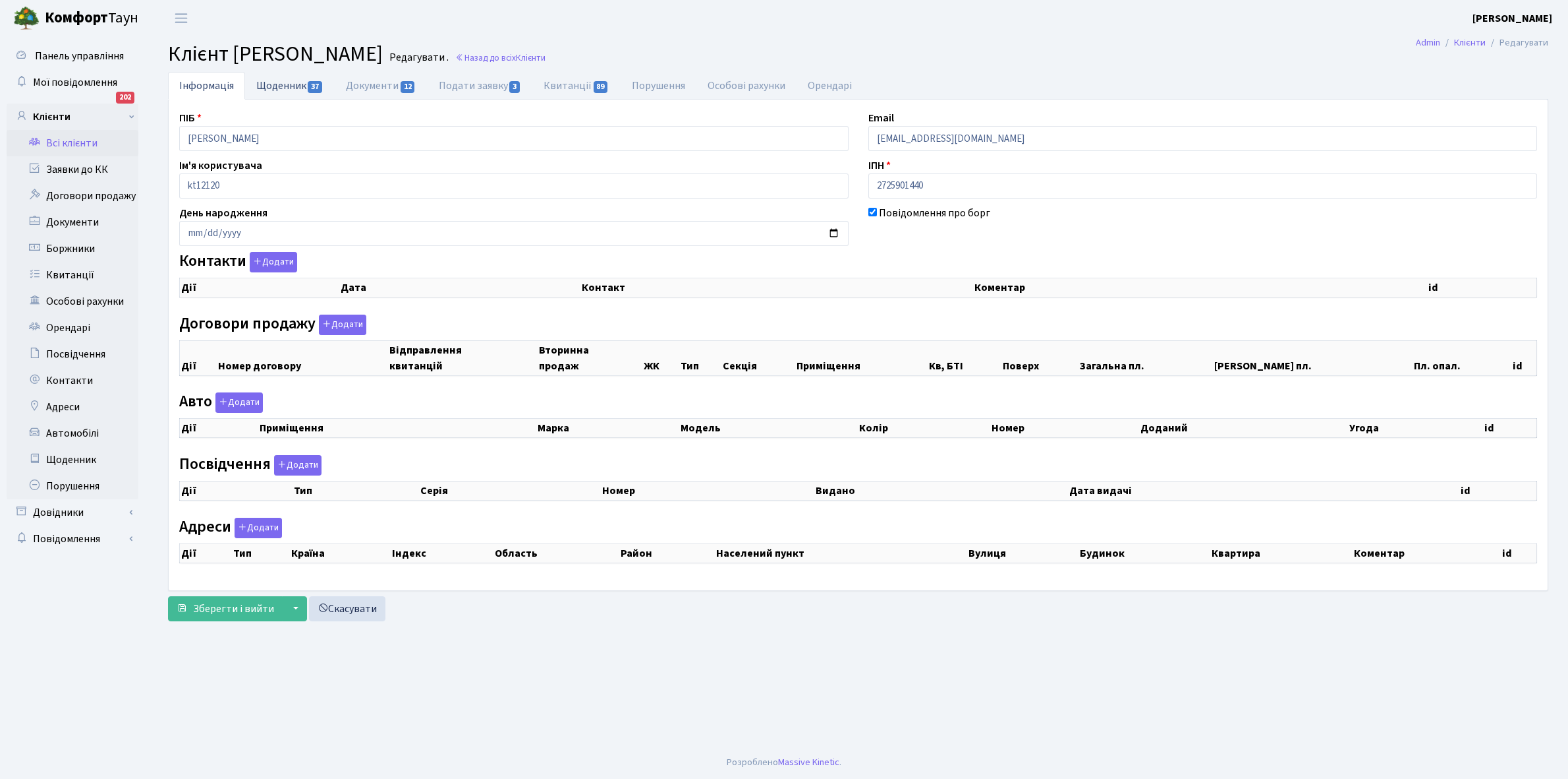
select select "25"
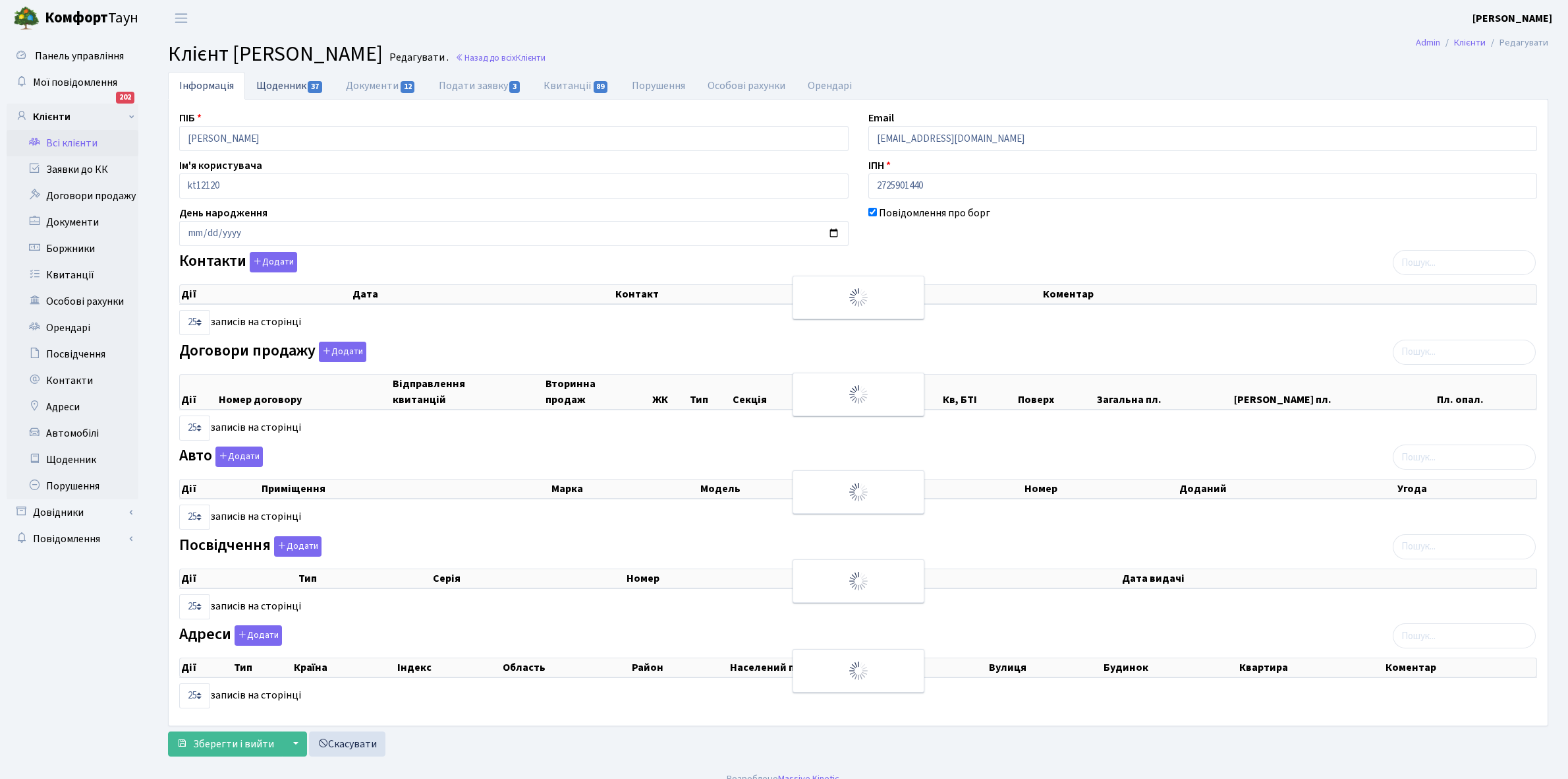
checkbox input "true"
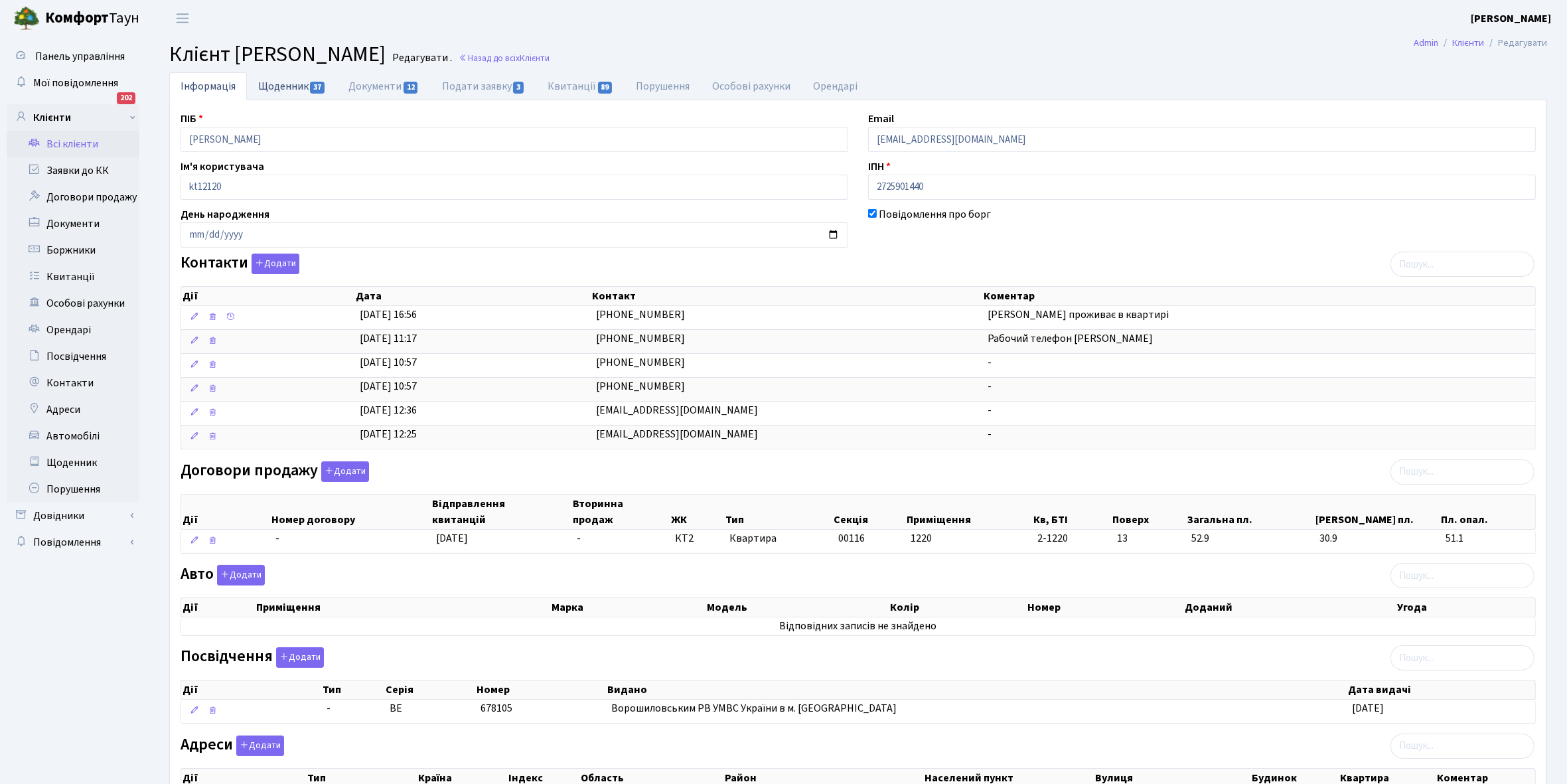
click at [284, 83] on link "Щоденник 37" at bounding box center [292, 86] width 90 height 27
select select "25"
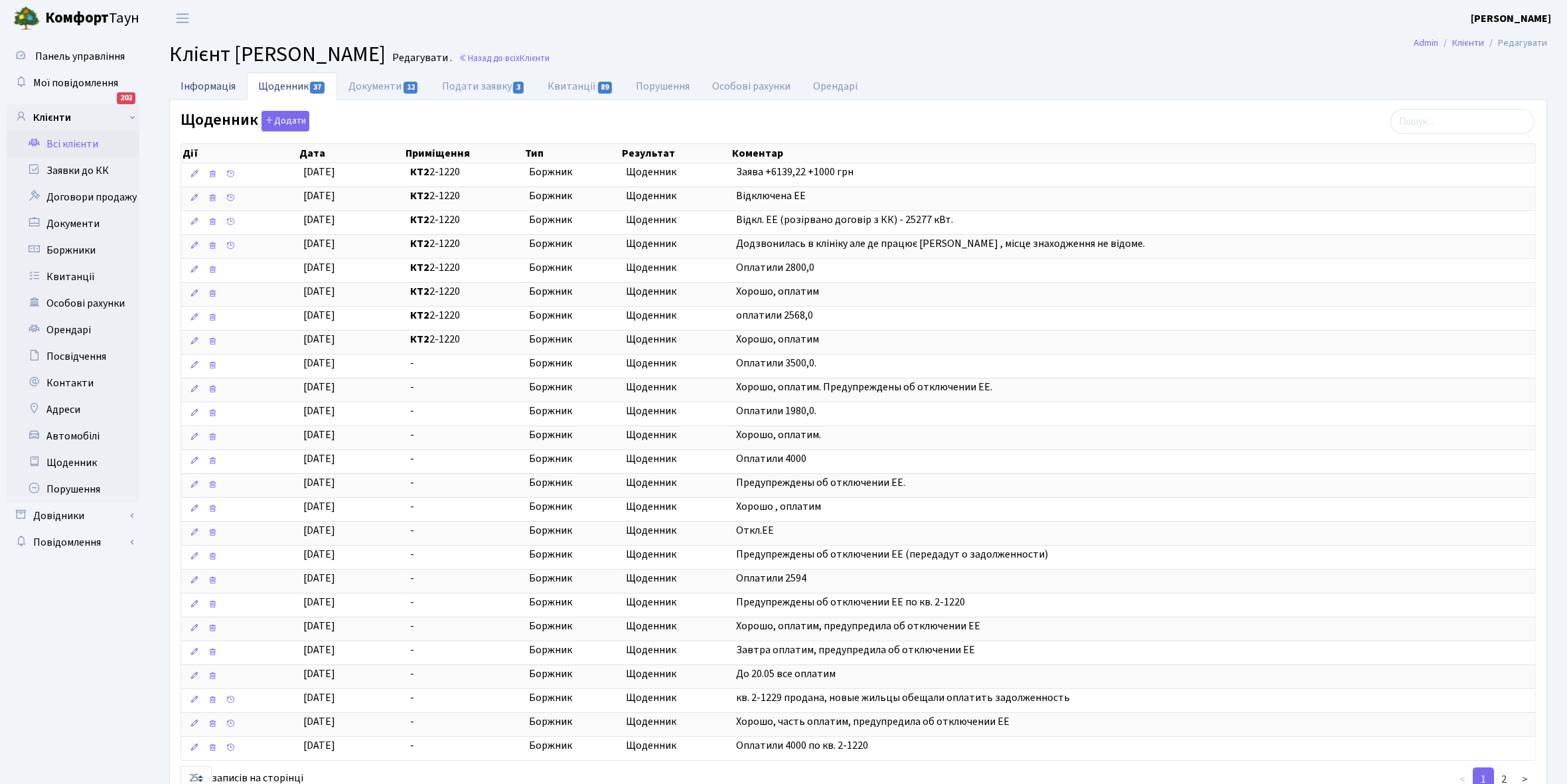
click at [210, 84] on link "Інформація" at bounding box center [208, 86] width 77 height 27
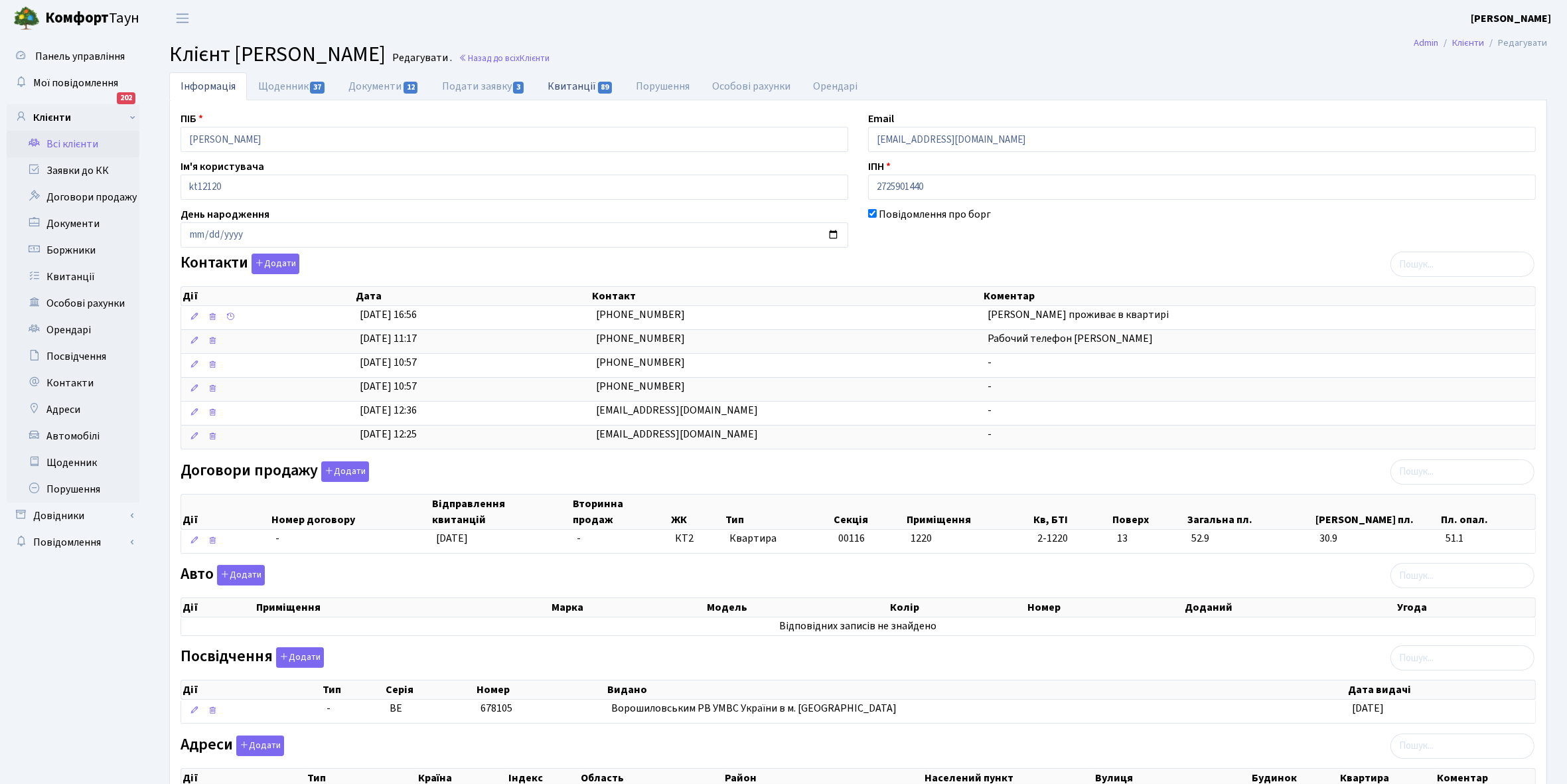
click at [580, 84] on link "Квитанції 89" at bounding box center [581, 86] width 88 height 27
select select "25"
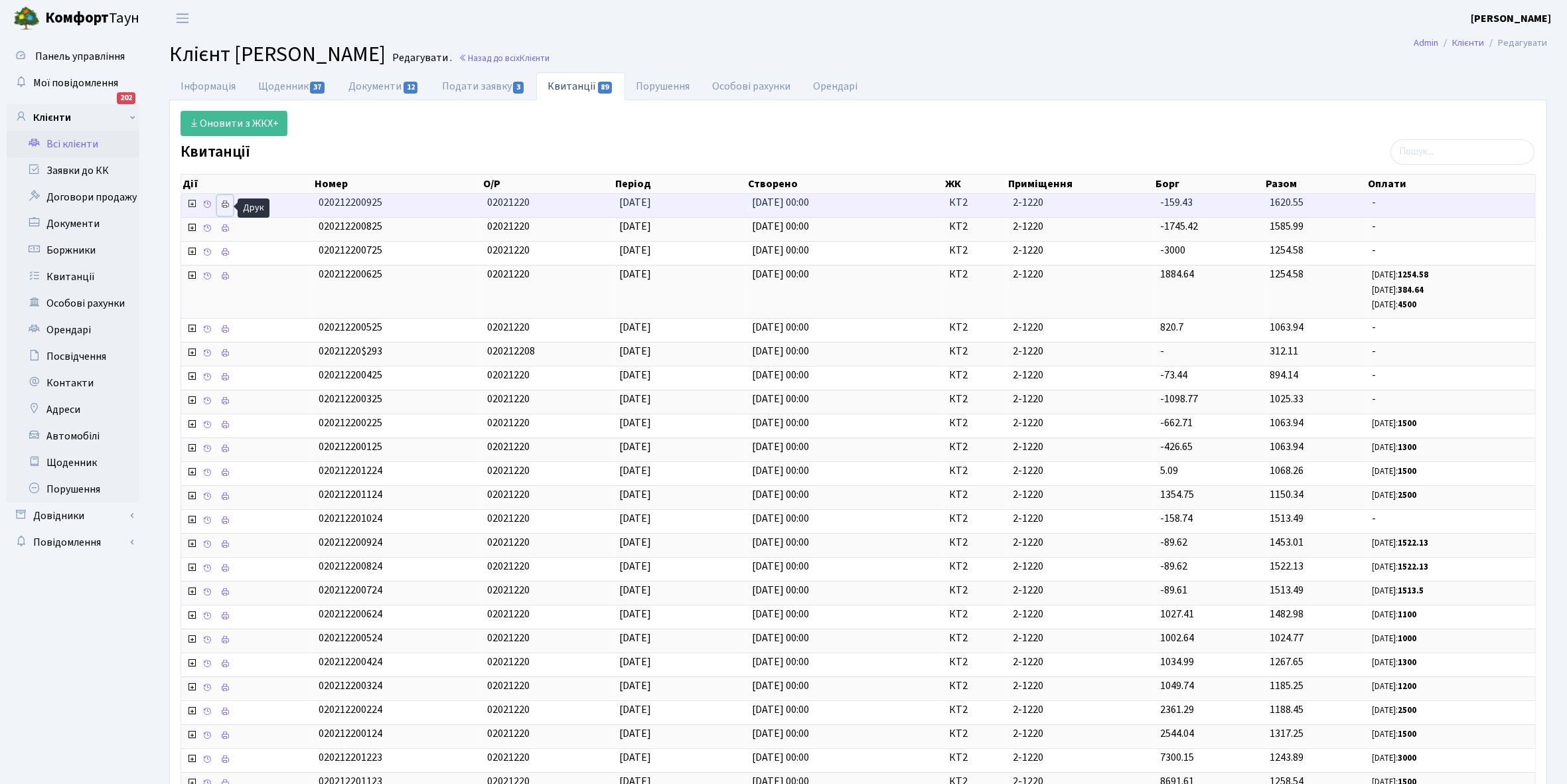
click at [226, 206] on icon at bounding box center [225, 204] width 9 height 9
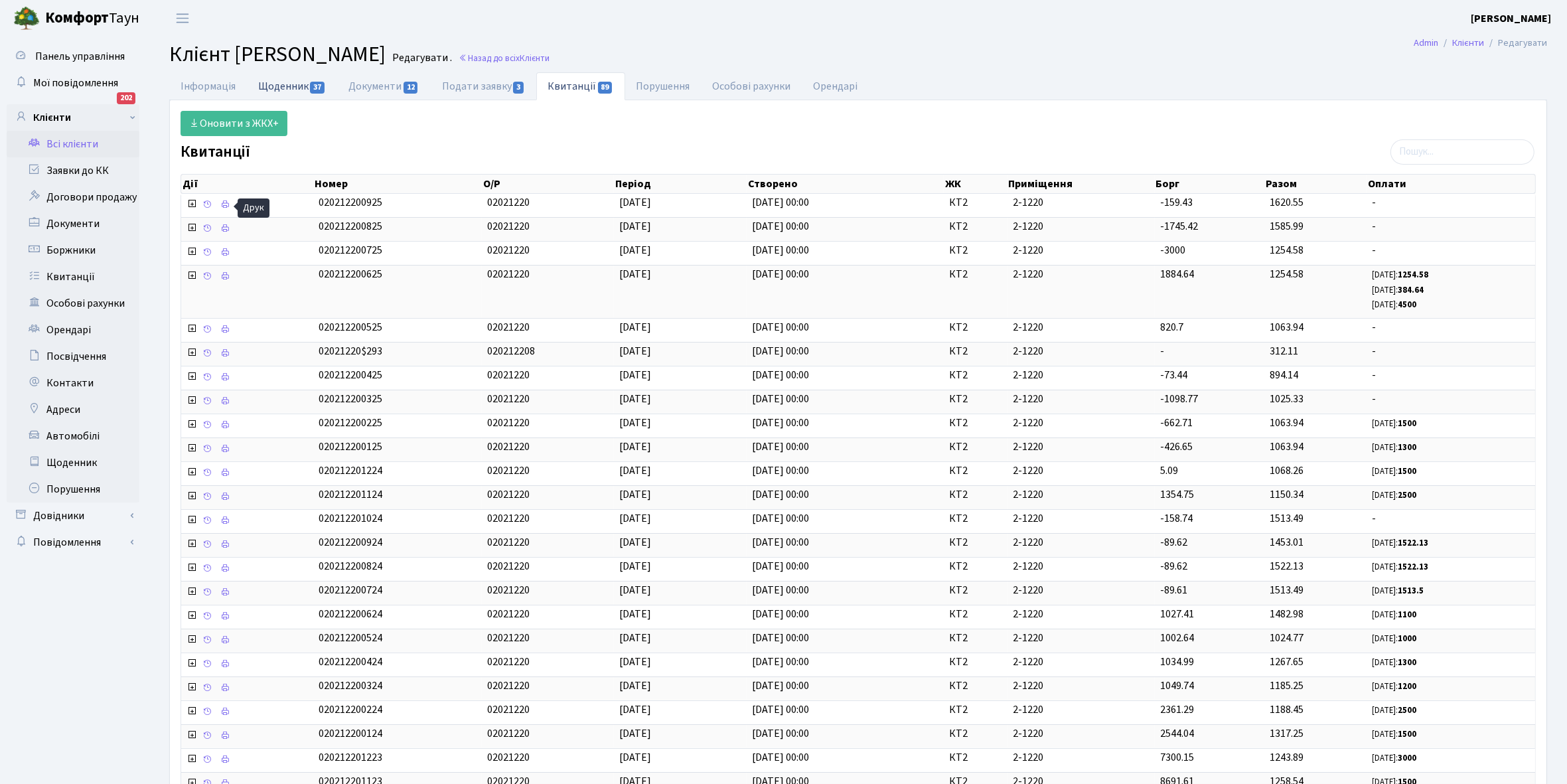
click at [278, 83] on link "Щоденник 37" at bounding box center [292, 86] width 90 height 27
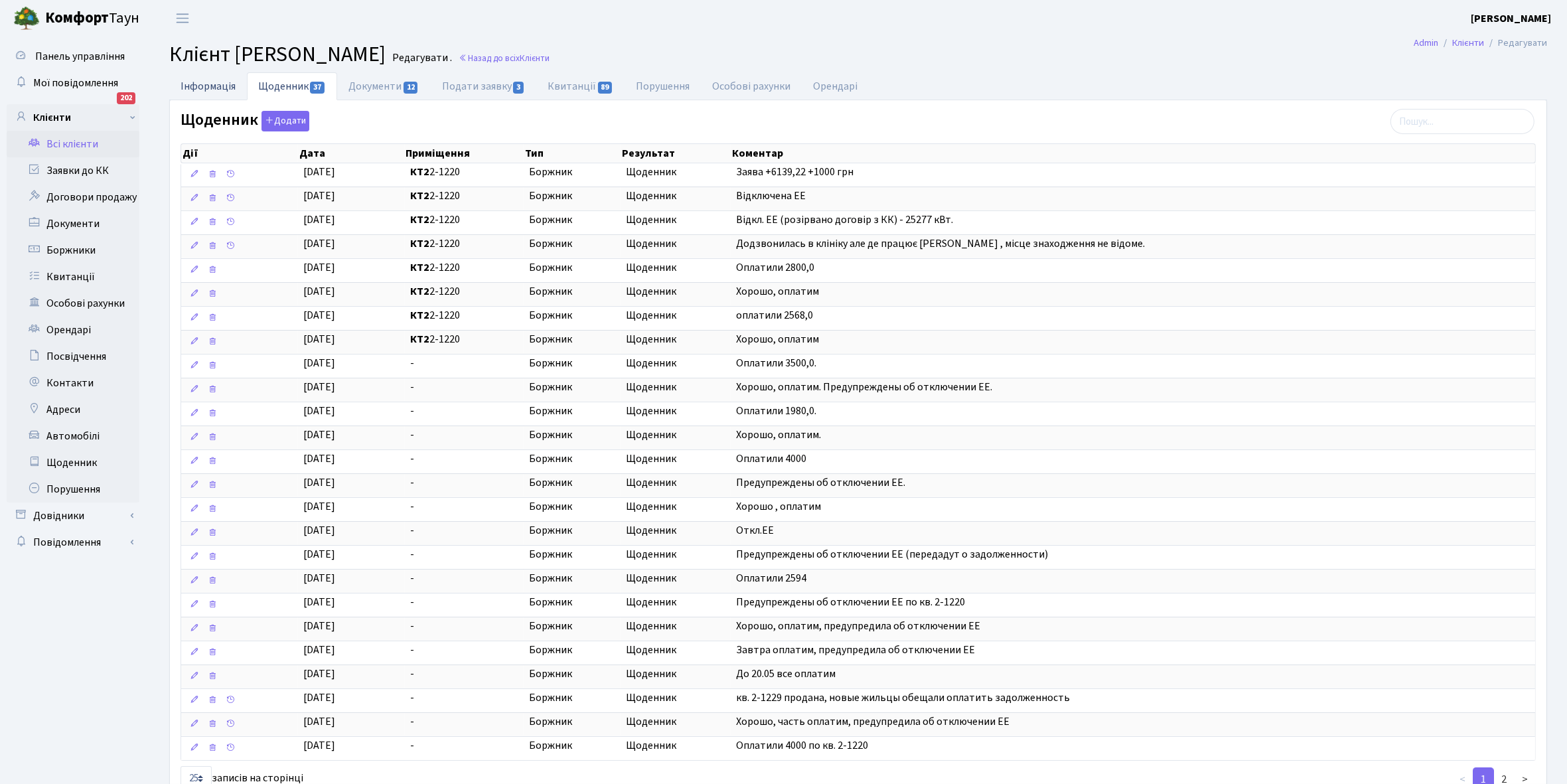
click at [206, 77] on link "Інформація" at bounding box center [208, 86] width 77 height 27
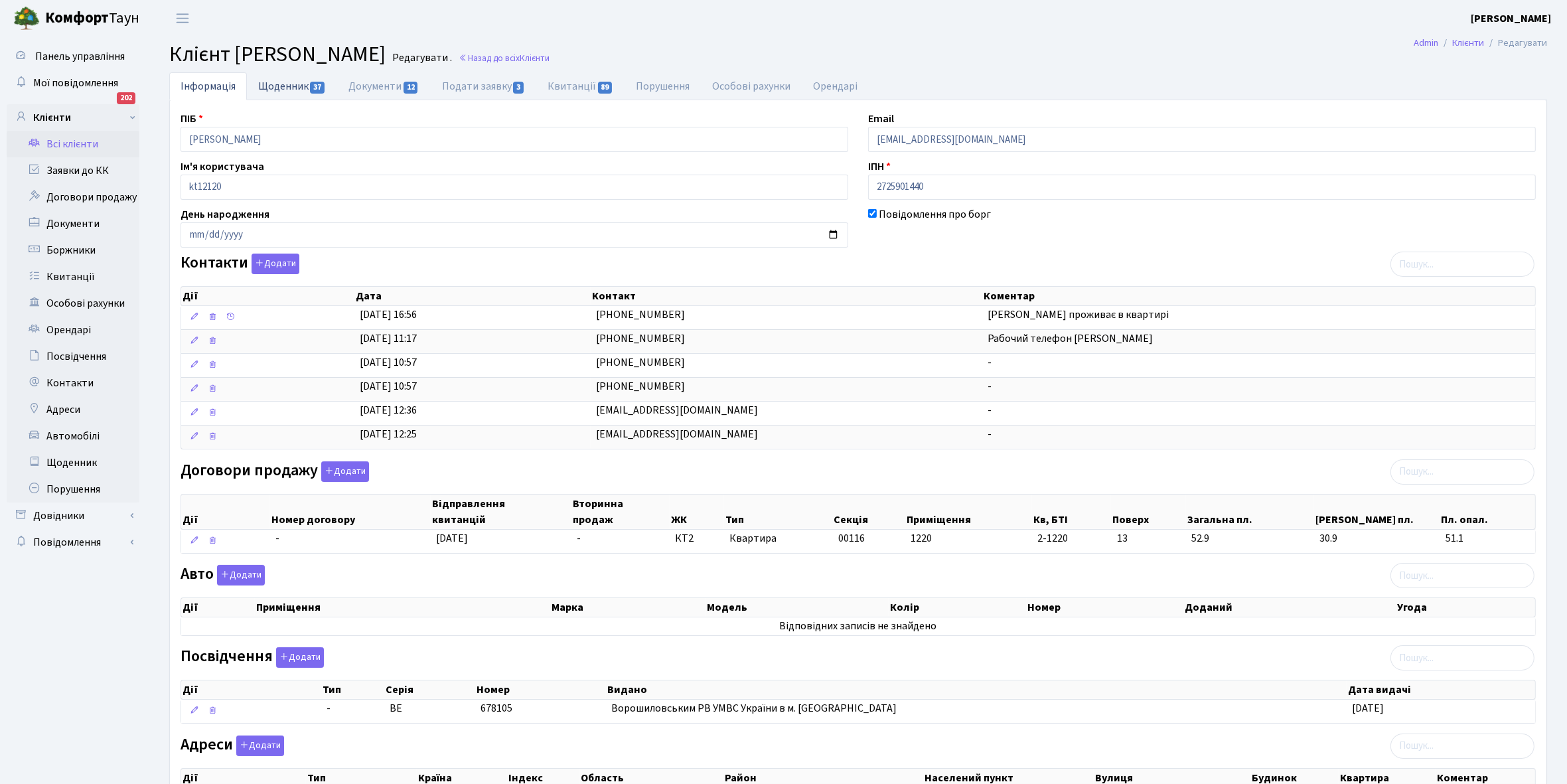
click at [287, 81] on link "Щоденник 37" at bounding box center [292, 86] width 90 height 27
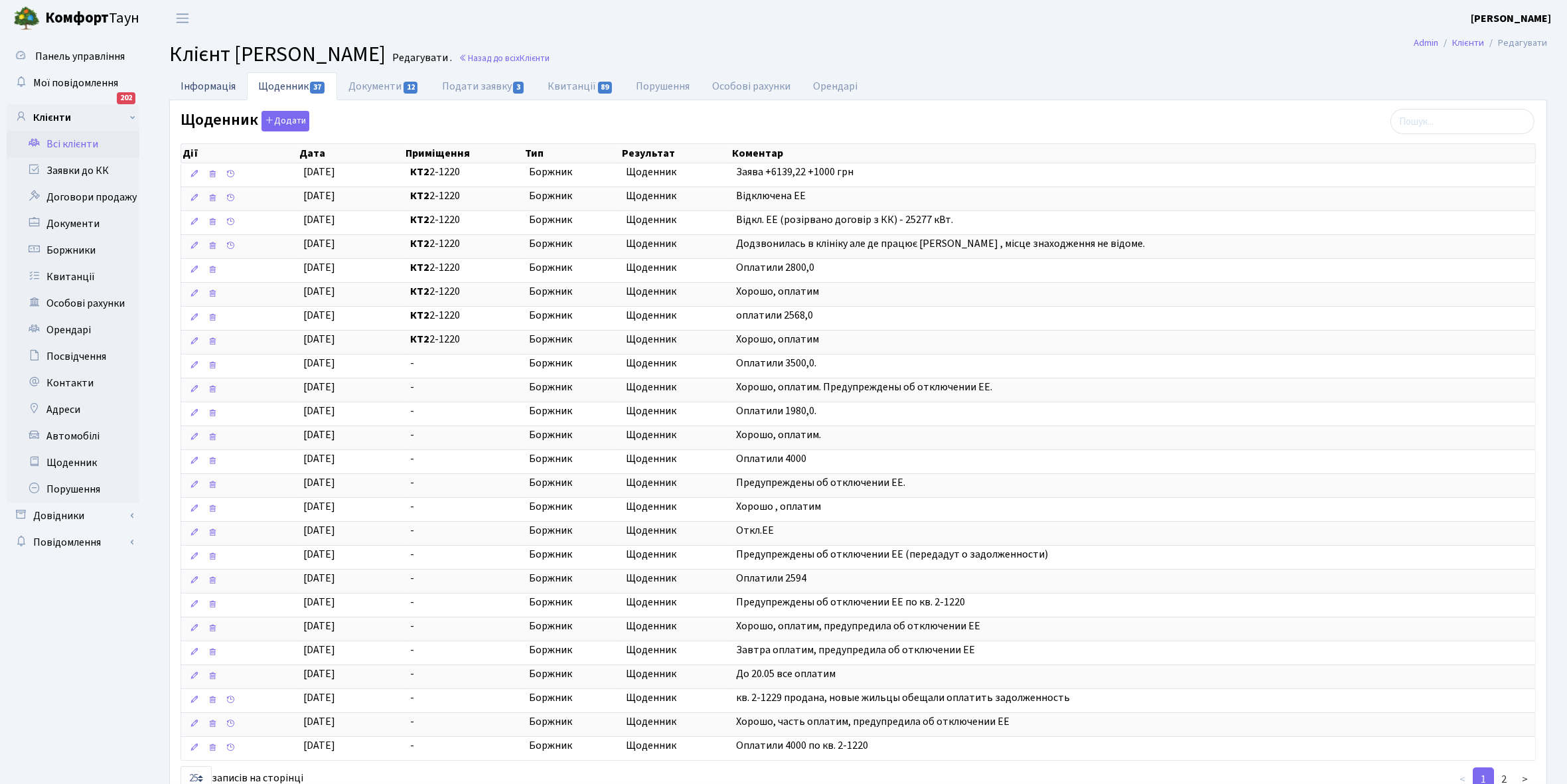
click at [196, 87] on link "Інформація" at bounding box center [208, 86] width 77 height 27
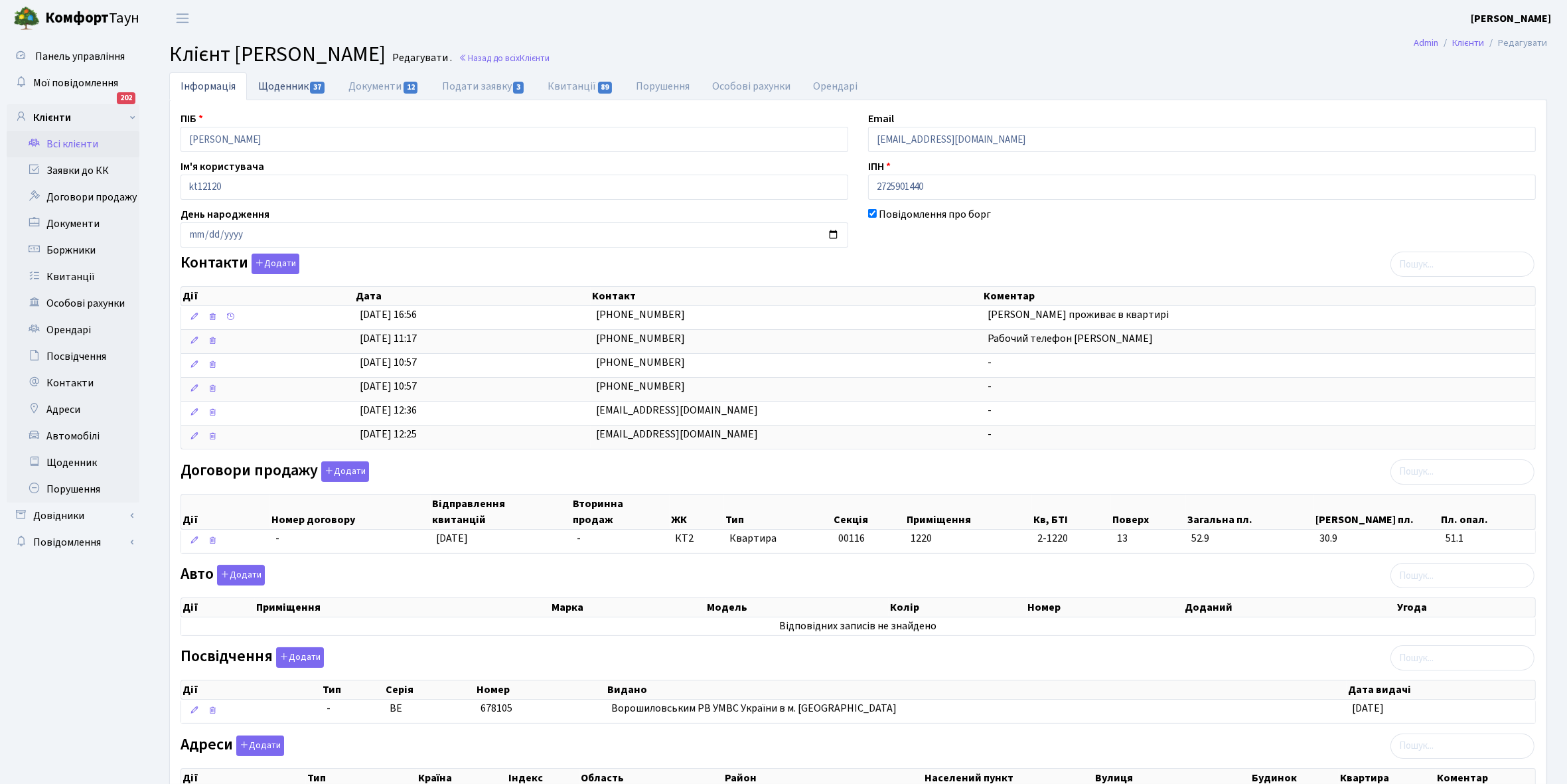
click at [273, 87] on link "Щоденник 37" at bounding box center [292, 86] width 90 height 27
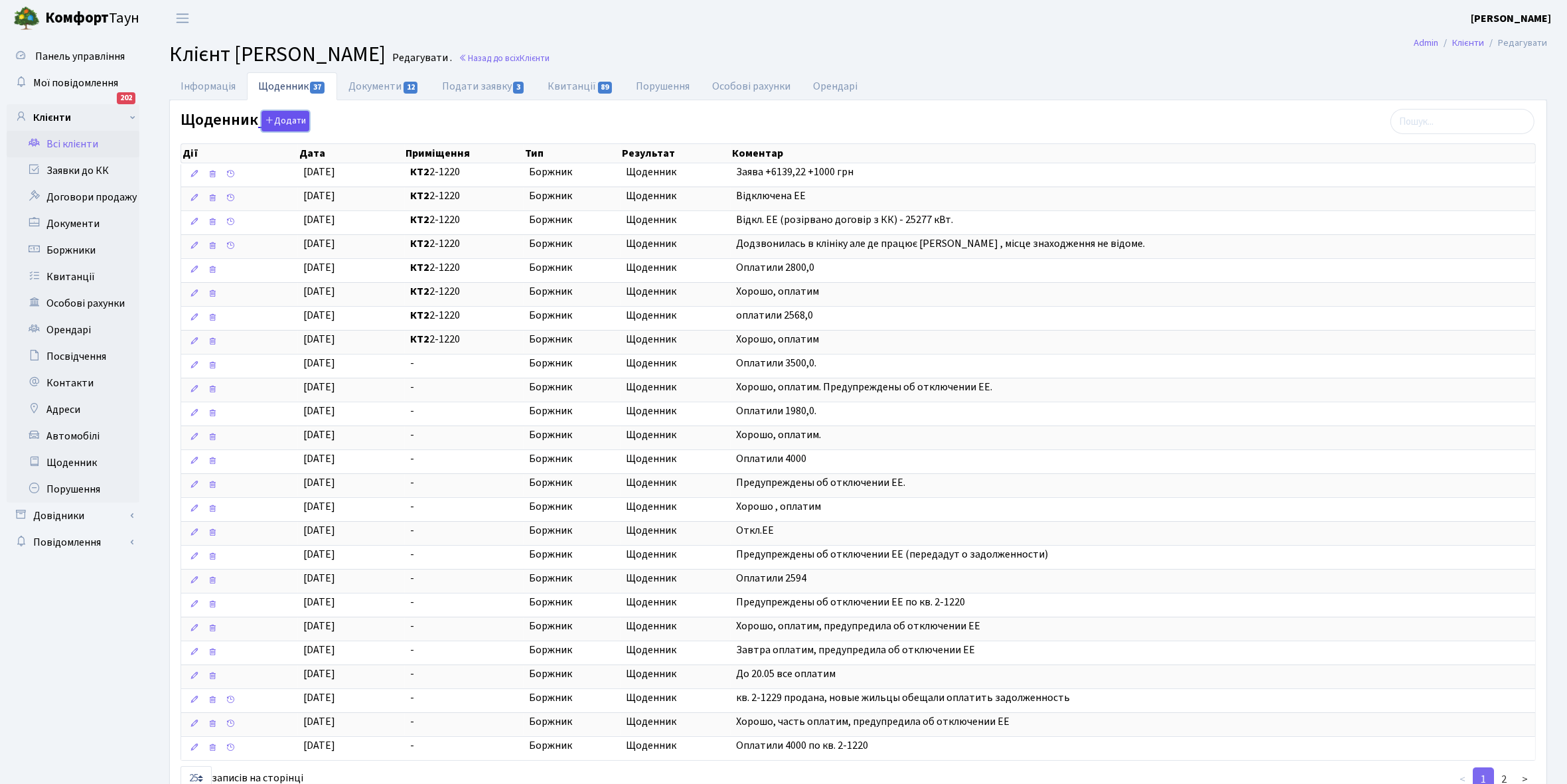
click at [277, 124] on button "Додати" at bounding box center [285, 121] width 48 height 21
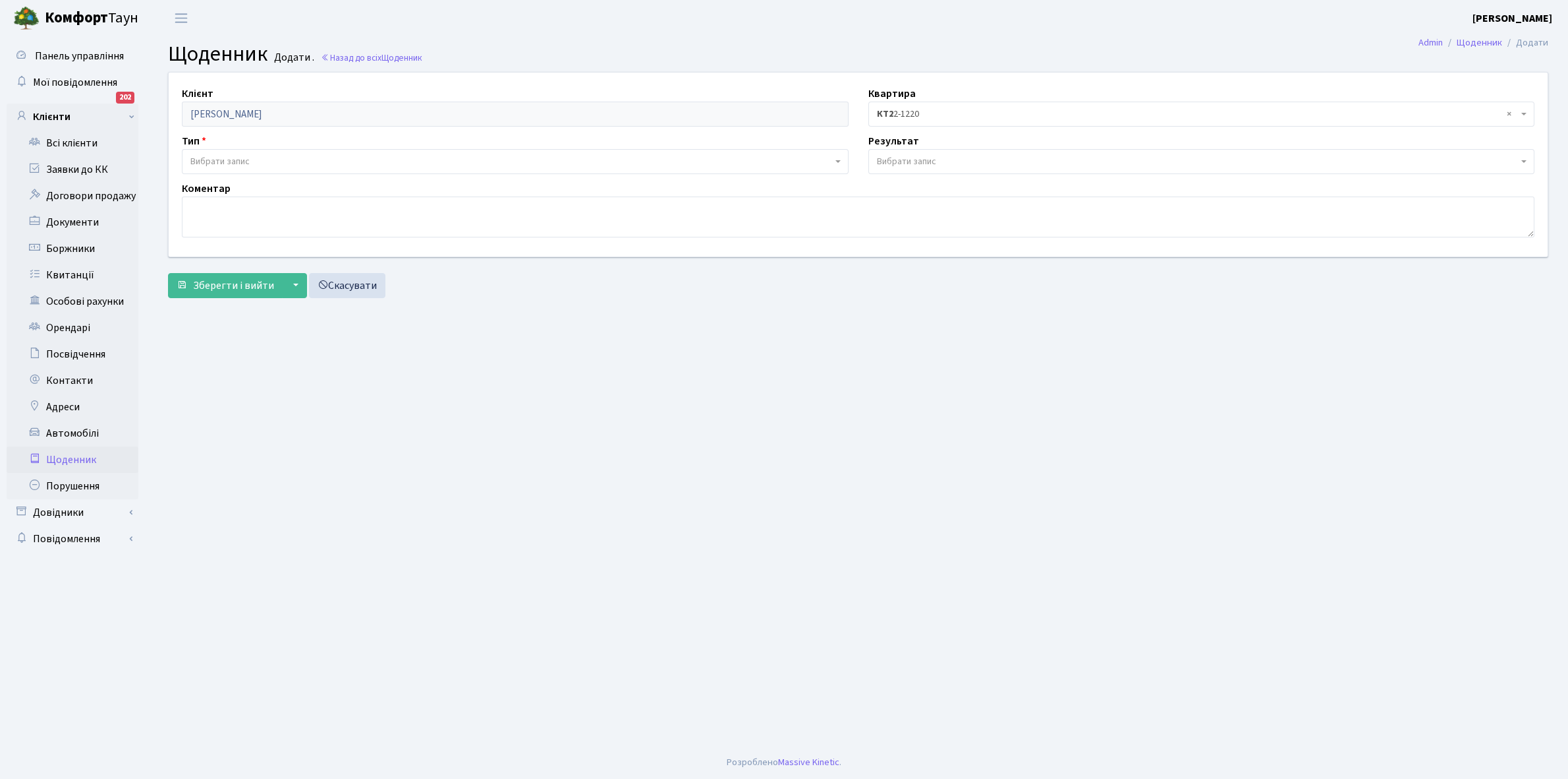
click at [246, 154] on span "Вибрати запис" at bounding box center [515, 162] width 667 height 25
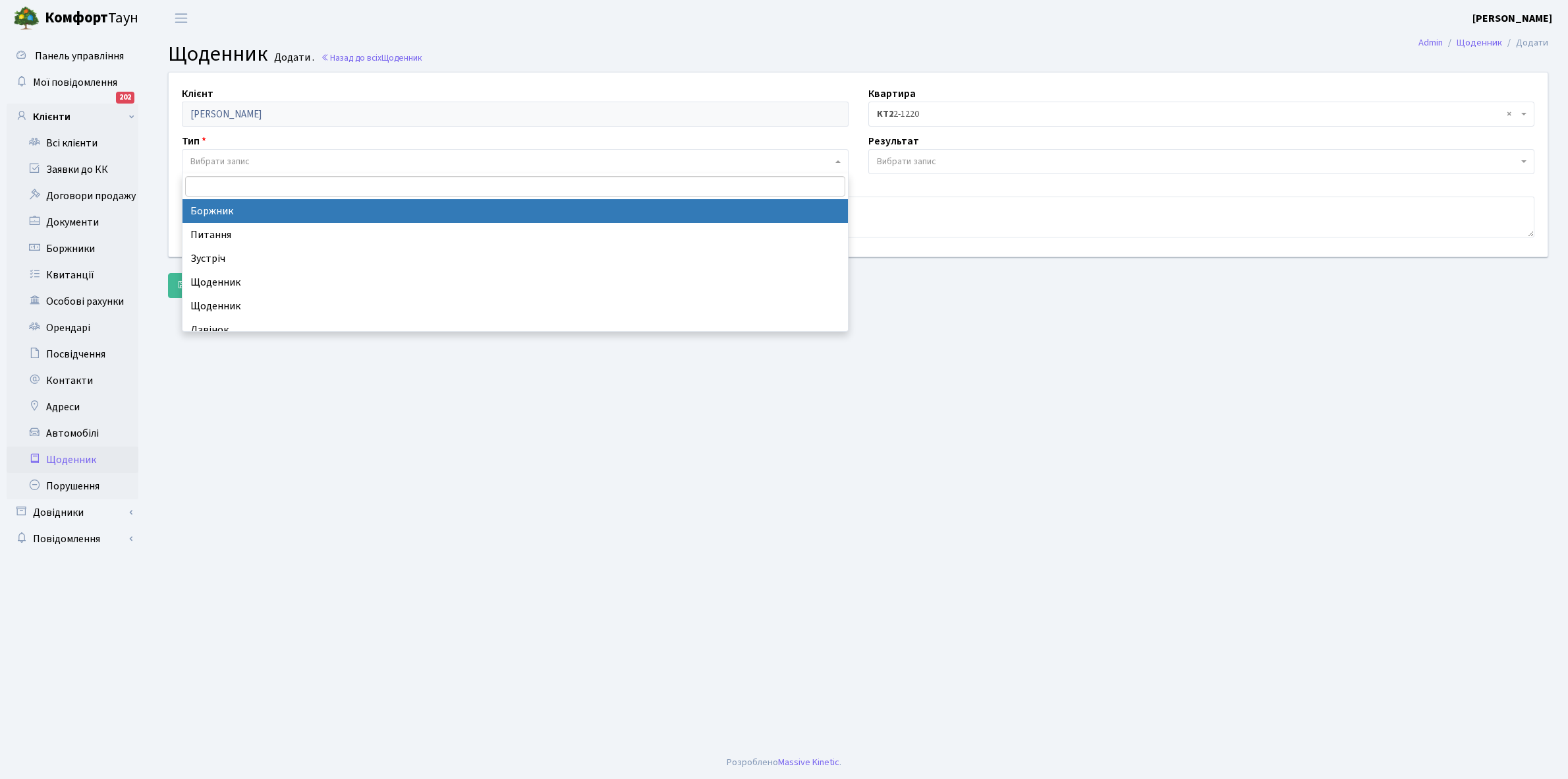
select select "189"
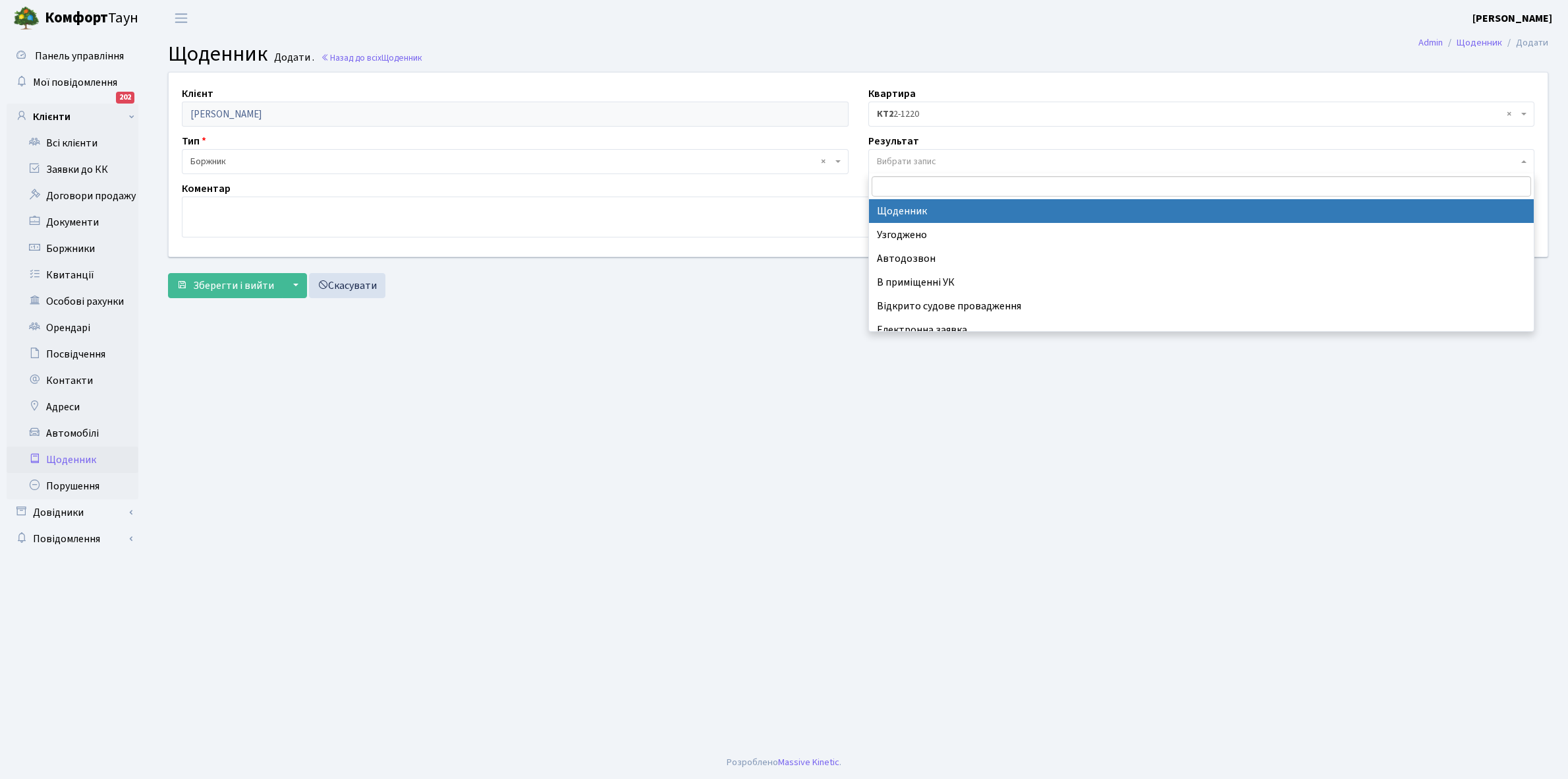
click at [921, 161] on span "Вибрати запис" at bounding box center [906, 162] width 59 height 14
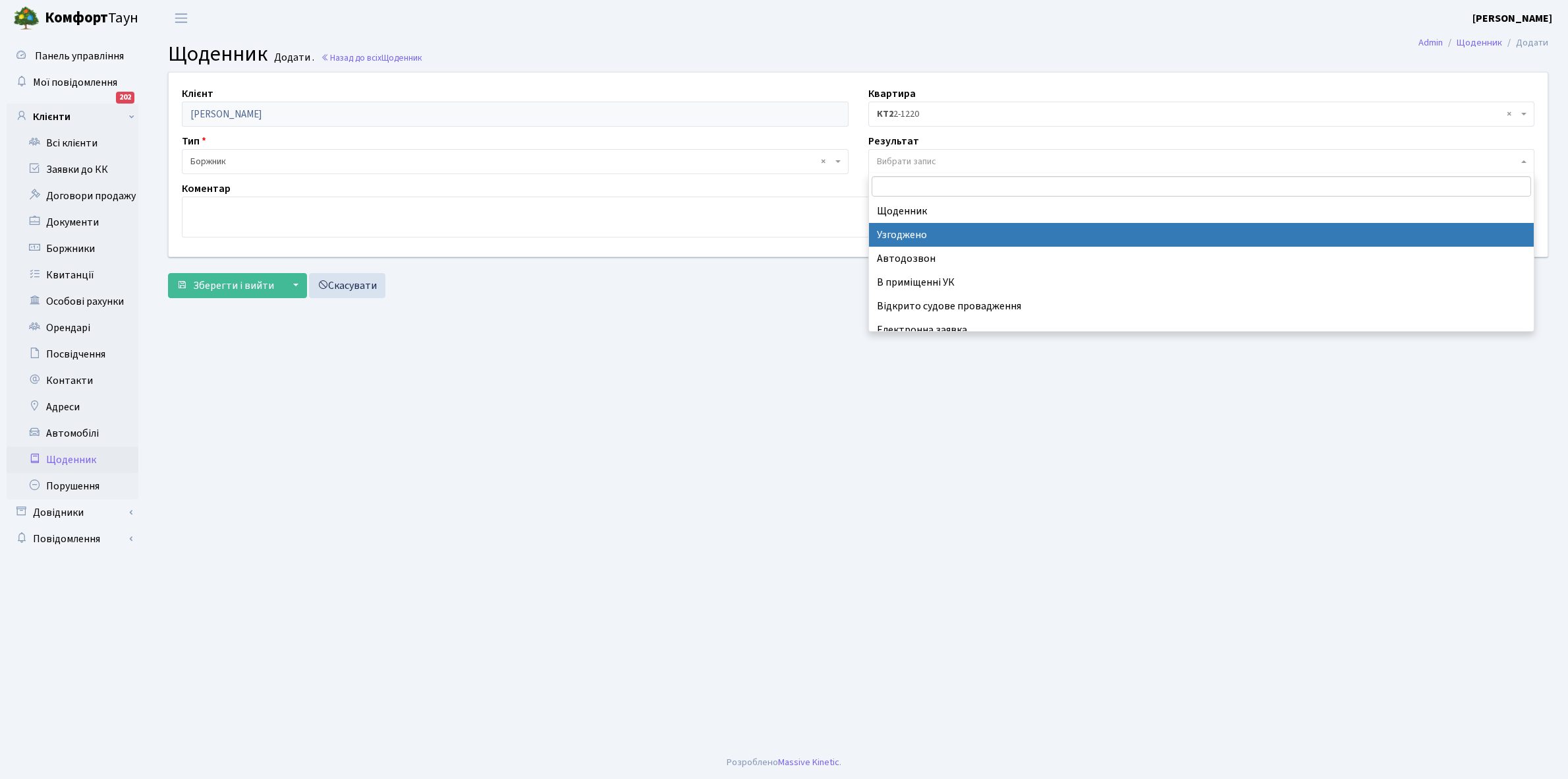
scroll to position [81, 0]
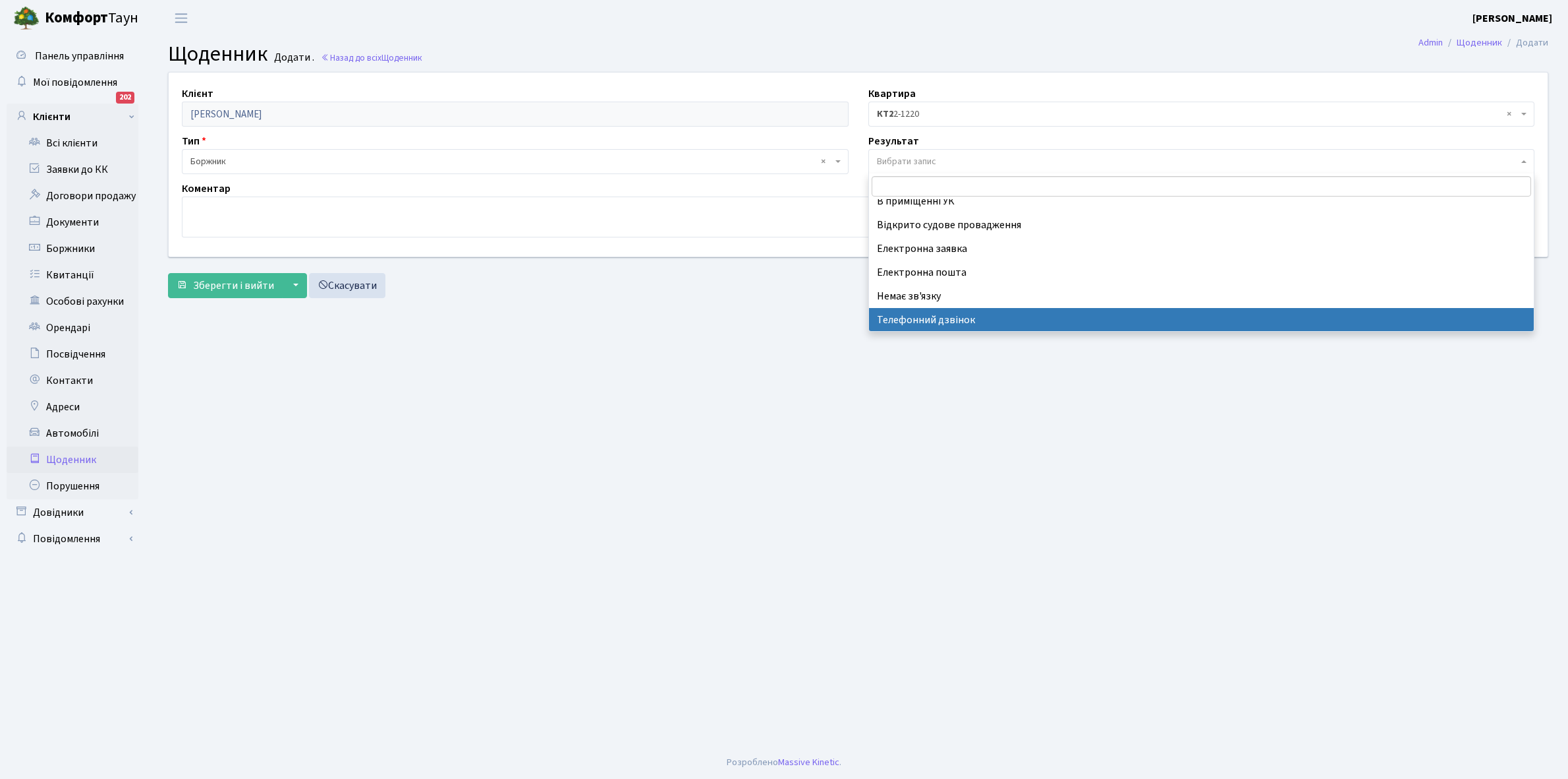
select select "196"
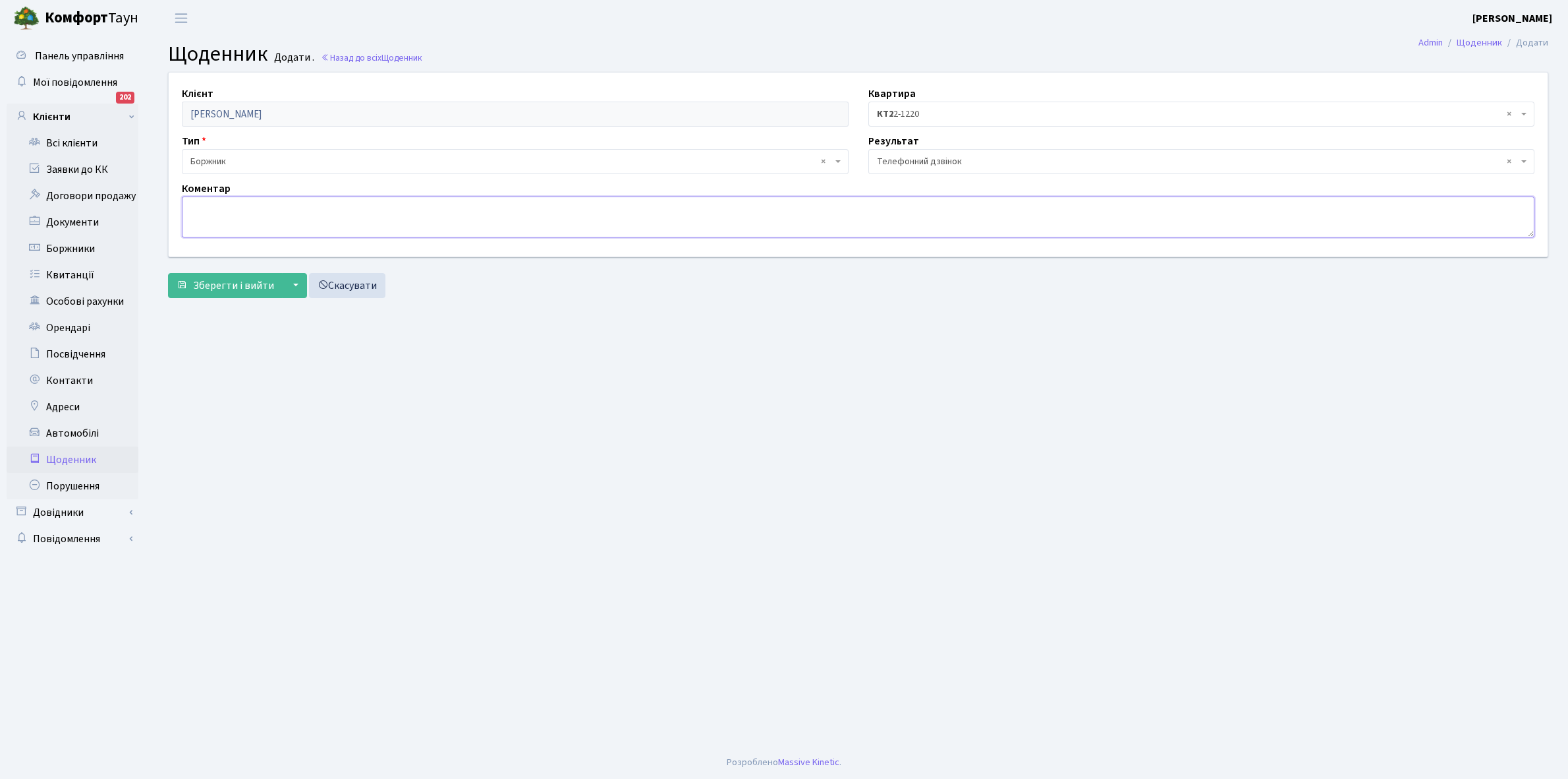
click at [201, 214] on textarea at bounding box center [858, 217] width 1353 height 41
click at [233, 284] on span "Зберегти і вийти" at bounding box center [233, 285] width 81 height 15
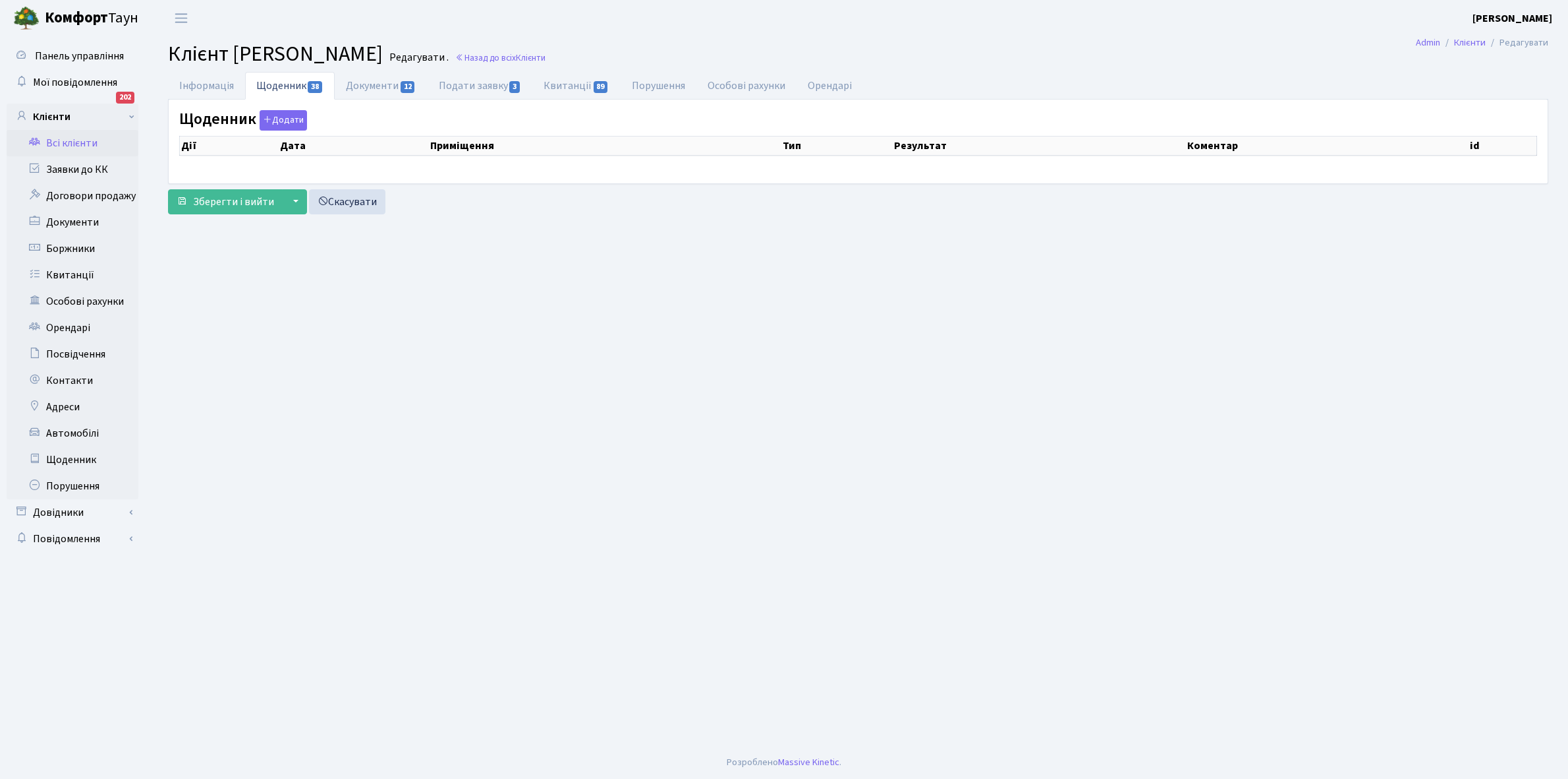
select select "25"
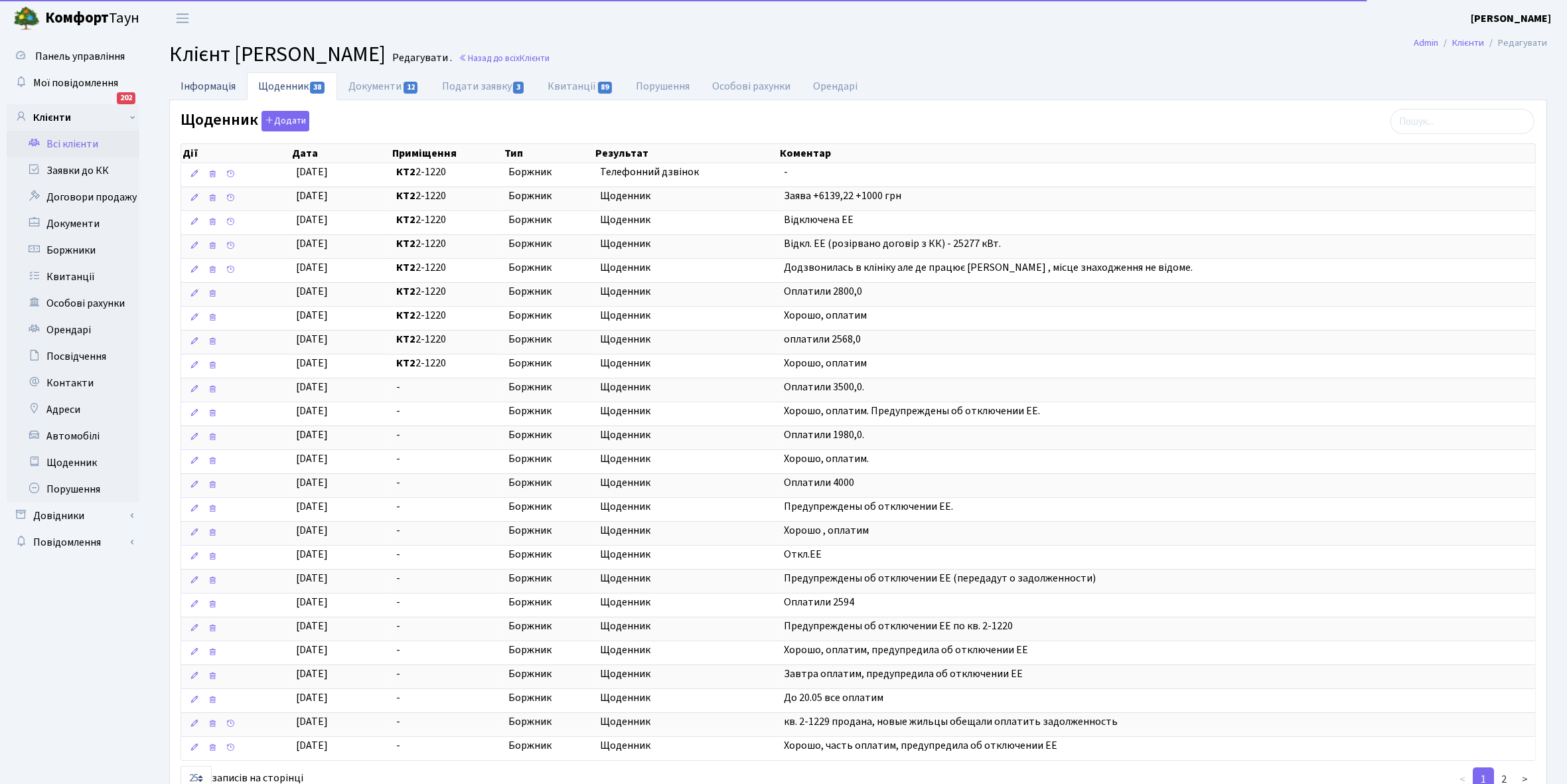
click at [213, 86] on link "Інформація" at bounding box center [208, 86] width 77 height 27
select select "25"
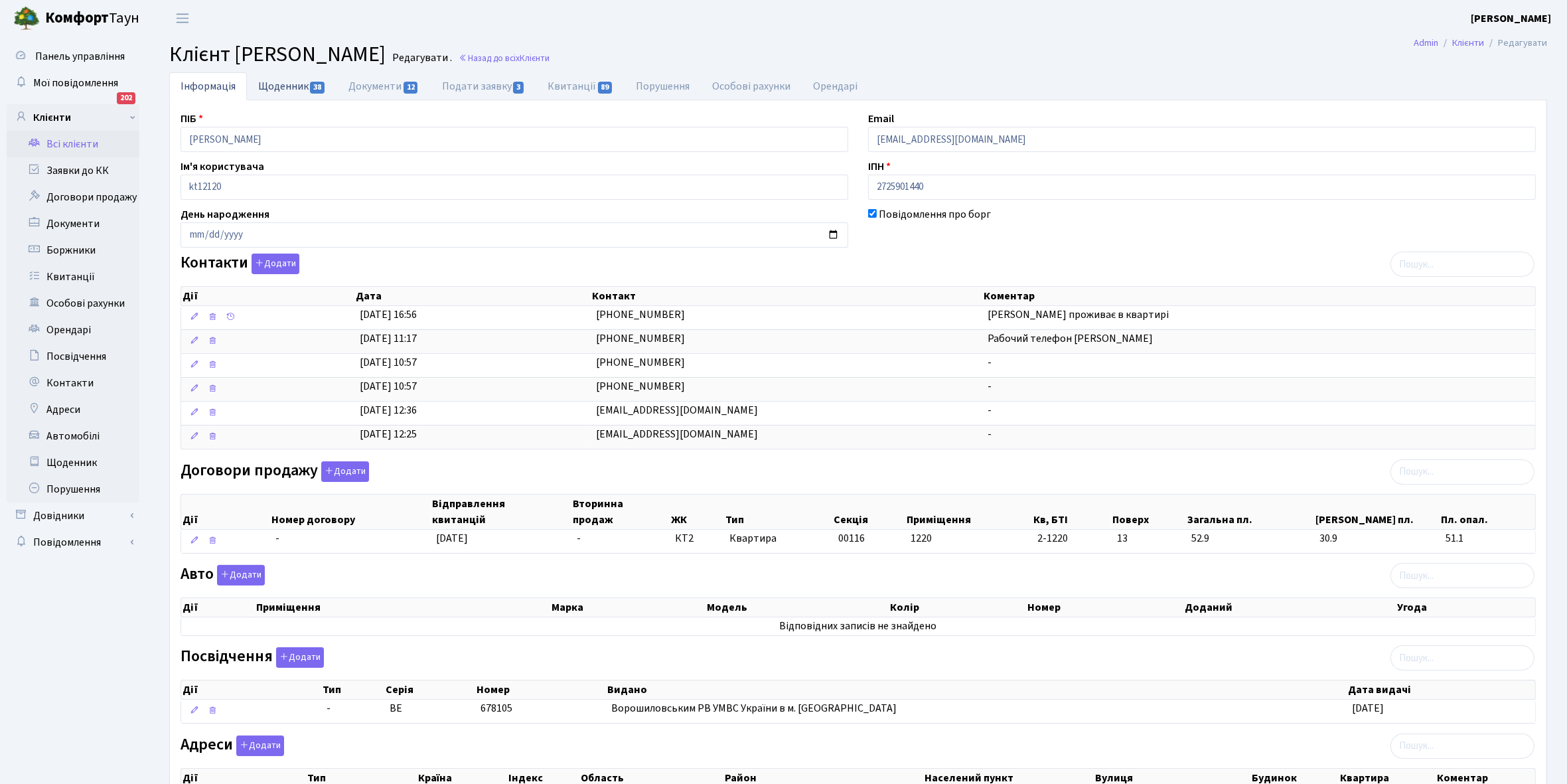
click at [277, 83] on link "Щоденник 38" at bounding box center [292, 86] width 90 height 27
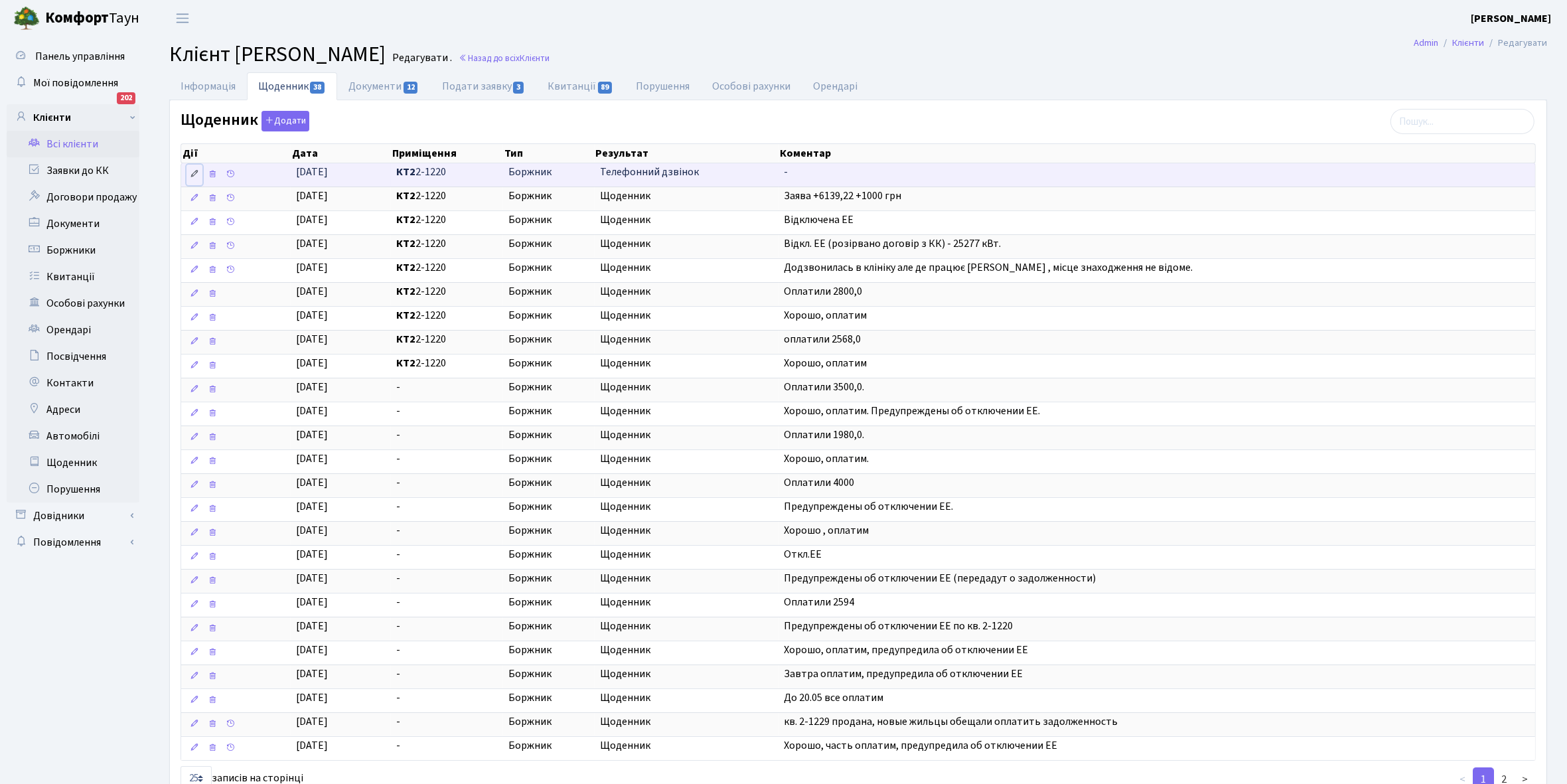
click at [196, 170] on icon at bounding box center [194, 173] width 9 height 9
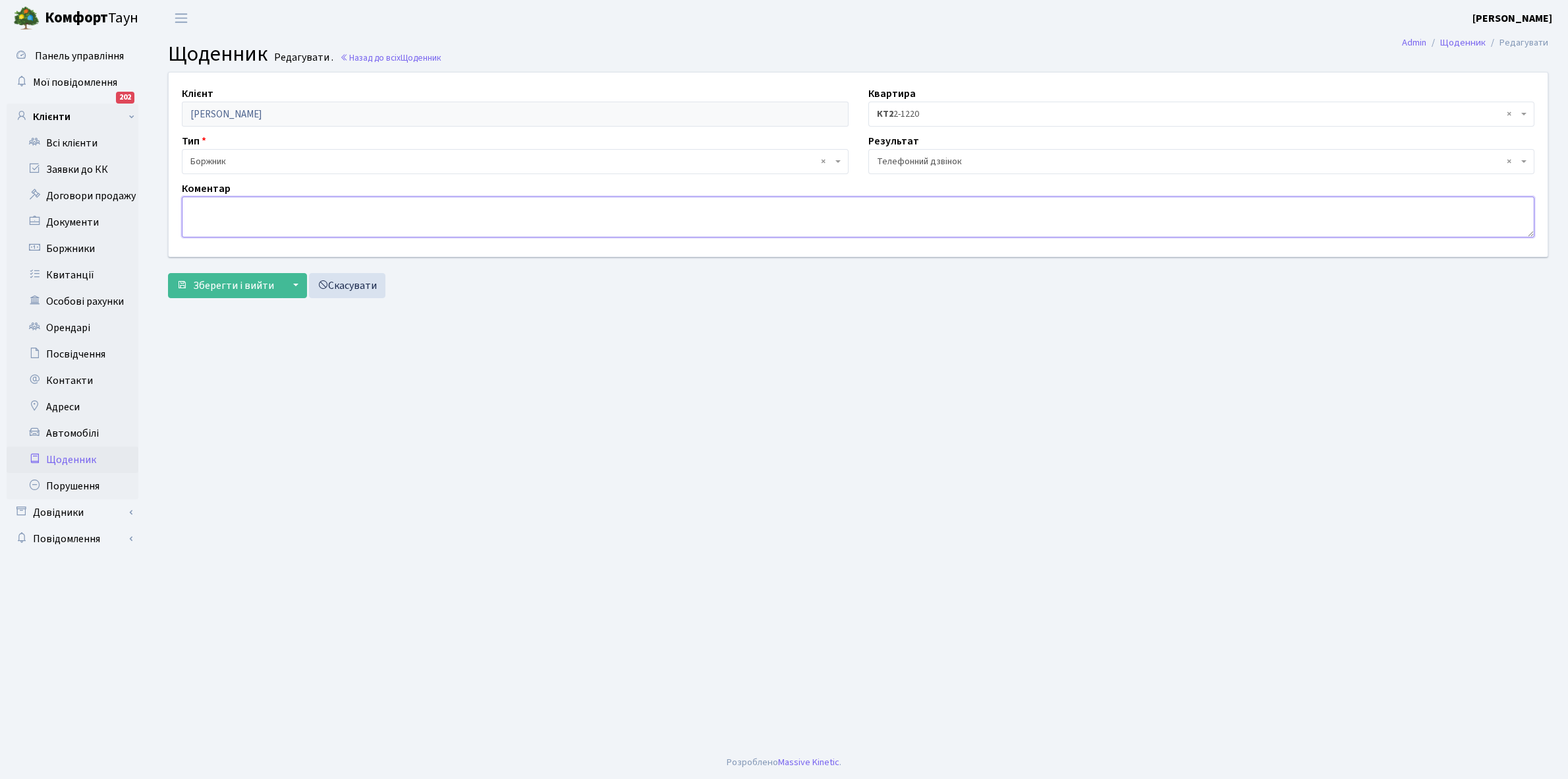
click at [209, 223] on textarea at bounding box center [858, 217] width 1353 height 41
click at [334, 206] on textarea "Попередила про відключення ЕЕ, не укладені" at bounding box center [858, 217] width 1353 height 41
click at [334, 207] on textarea "Попередила про відключення ЕЕ, не укладені" at bounding box center [858, 217] width 1353 height 41
click at [338, 209] on textarea "Попередила про відключення ЕЕ, не укладені" at bounding box center [858, 217] width 1353 height 41
click at [397, 211] on textarea "Попередила про відключення, не укладені" at bounding box center [858, 217] width 1353 height 41
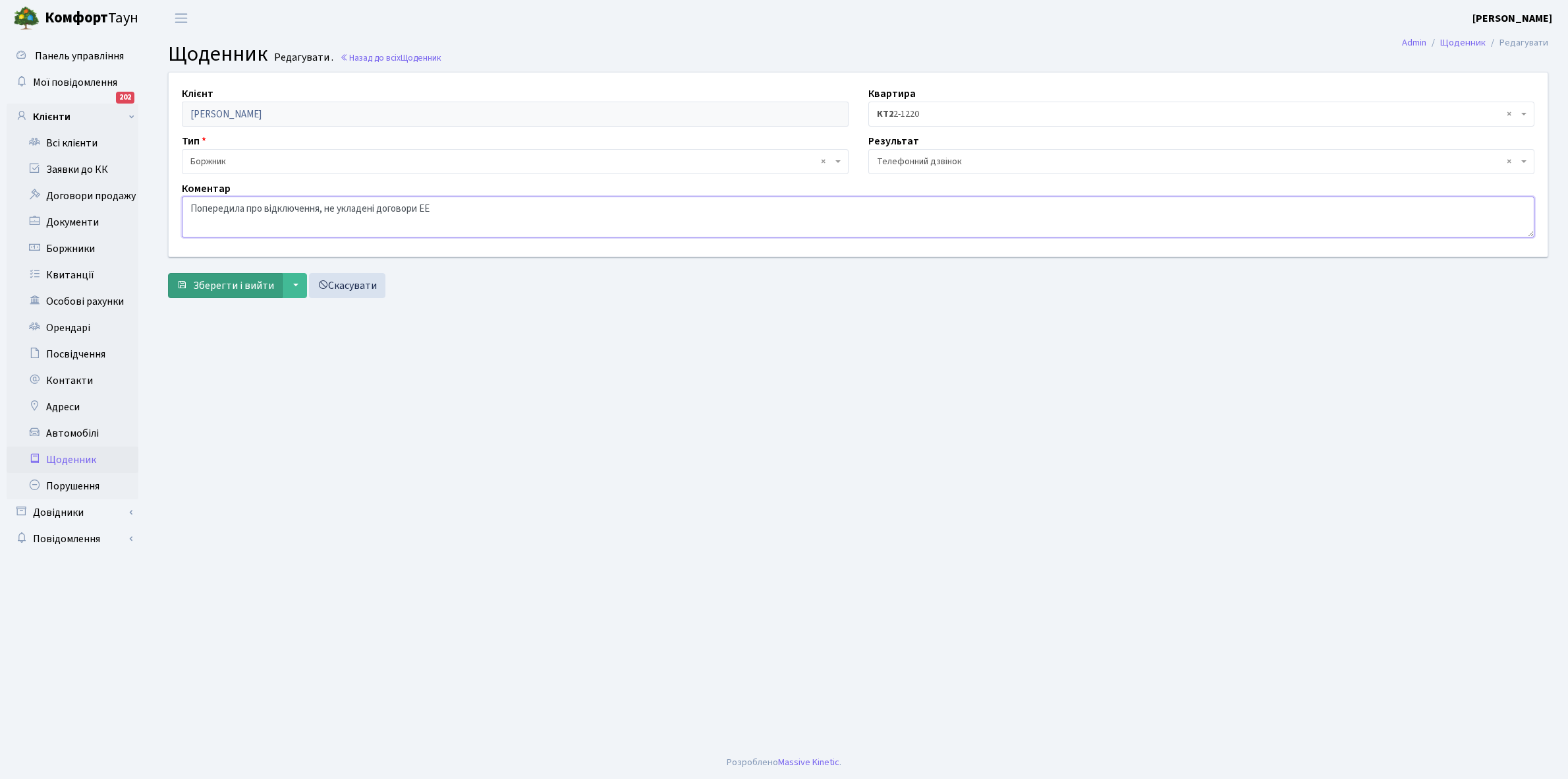
type textarea "Попередила про відключення, не укладені договори ЕЕ"
click at [214, 286] on span "Зберегти і вийти" at bounding box center [233, 285] width 81 height 15
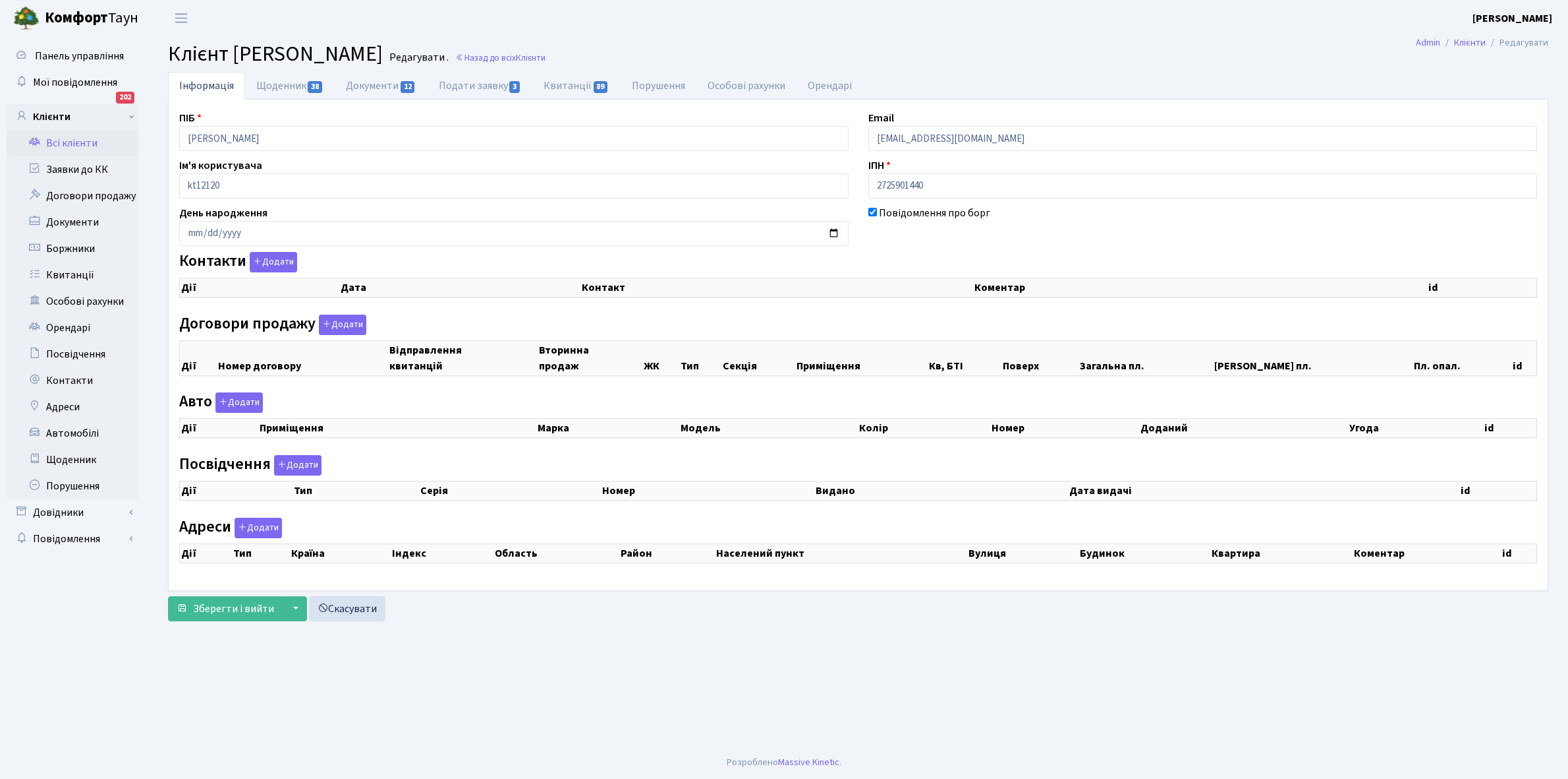
checkbox input "true"
select select "25"
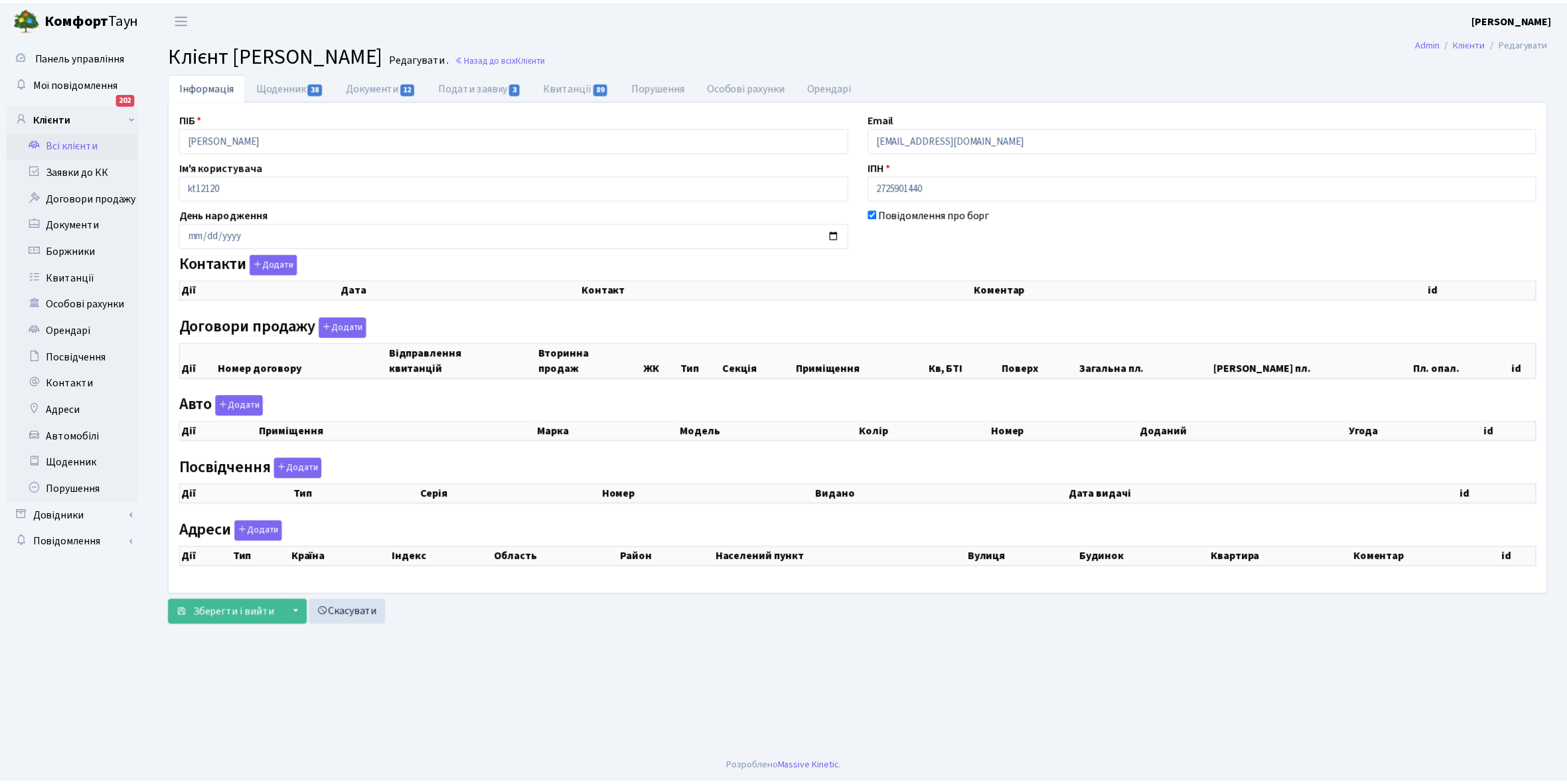
select select "25"
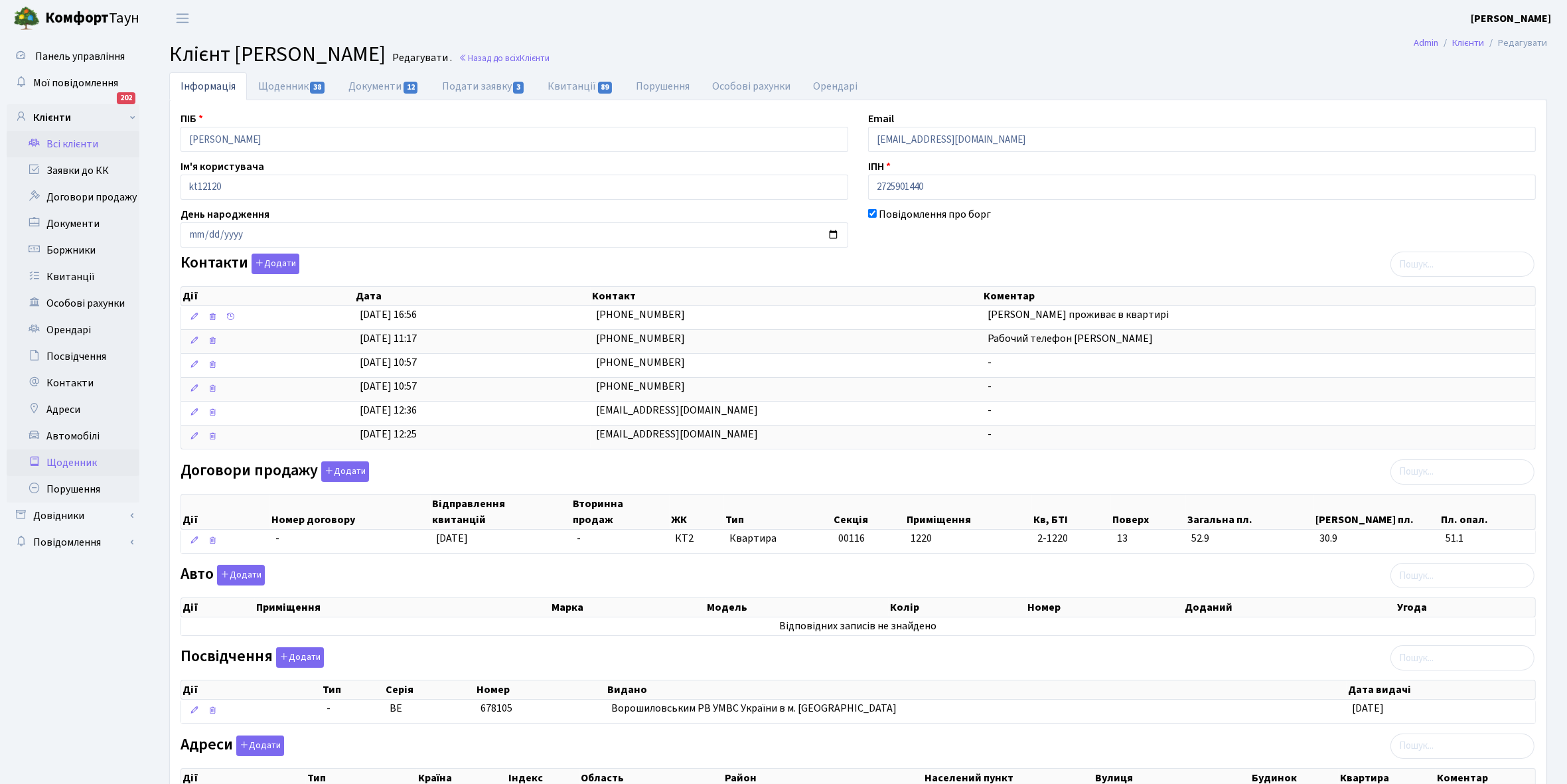
click at [73, 457] on link "Щоденник" at bounding box center [73, 462] width 132 height 26
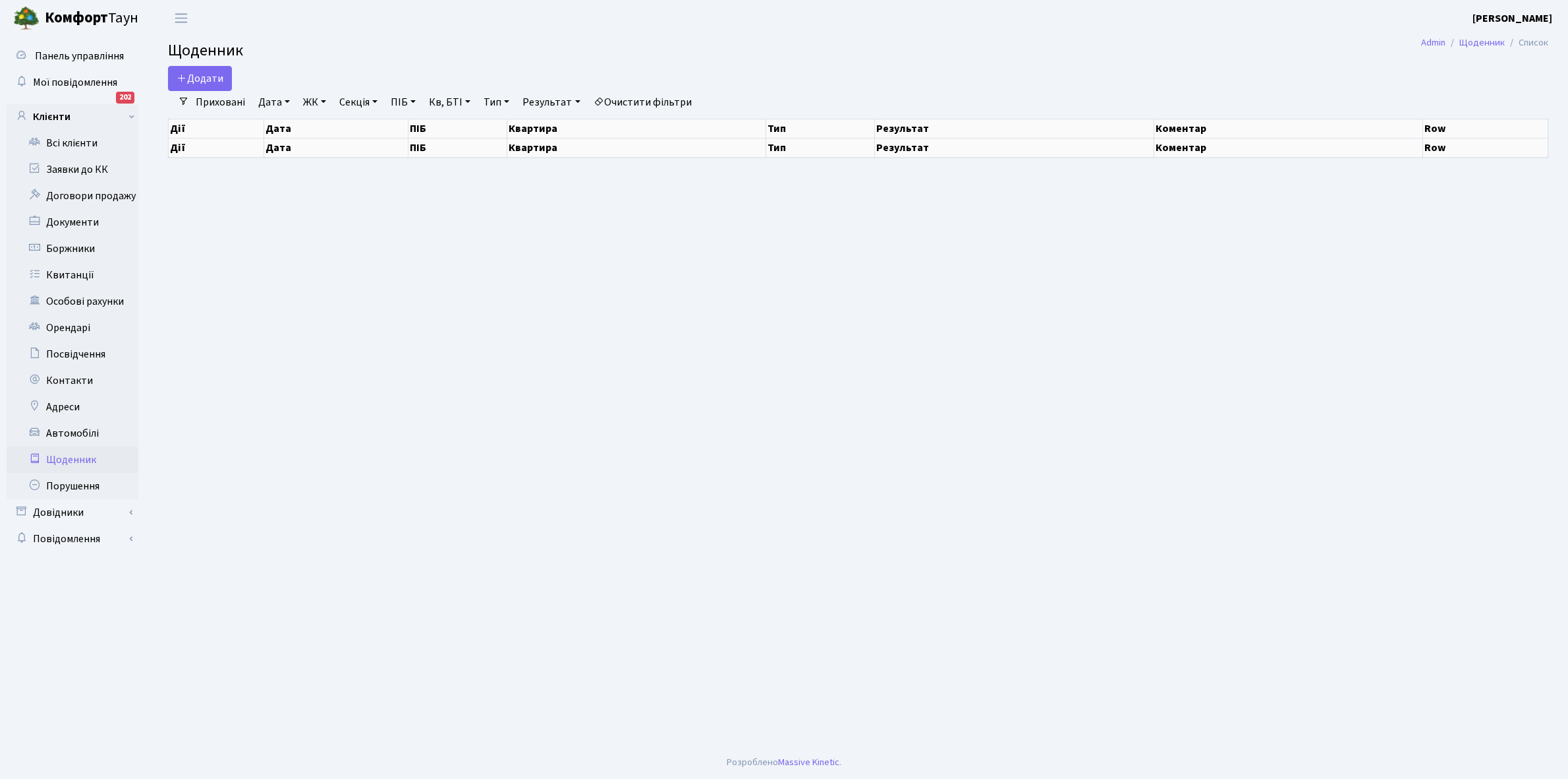
select select "25"
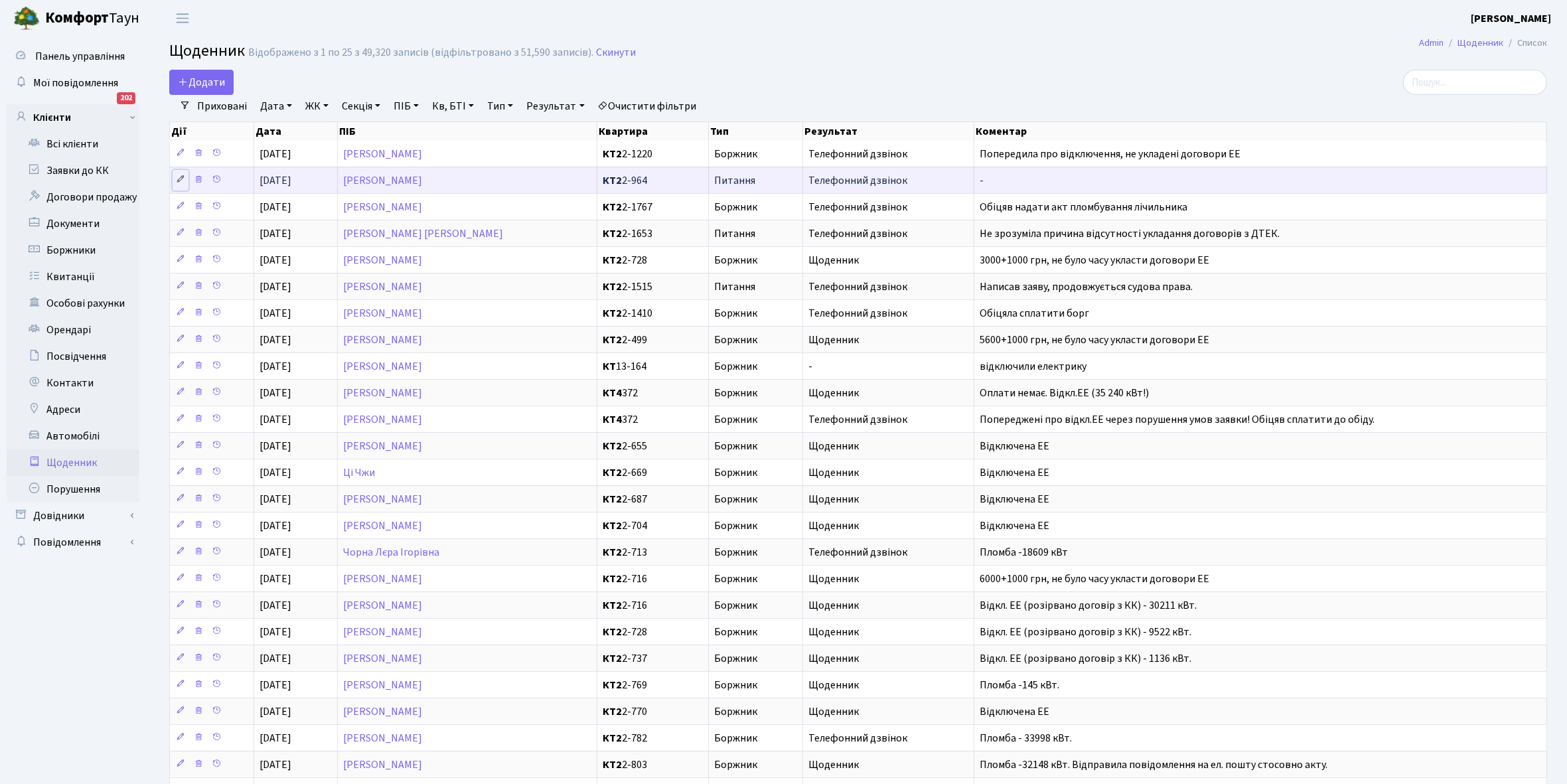
click at [179, 183] on icon at bounding box center [179, 178] width 9 height 9
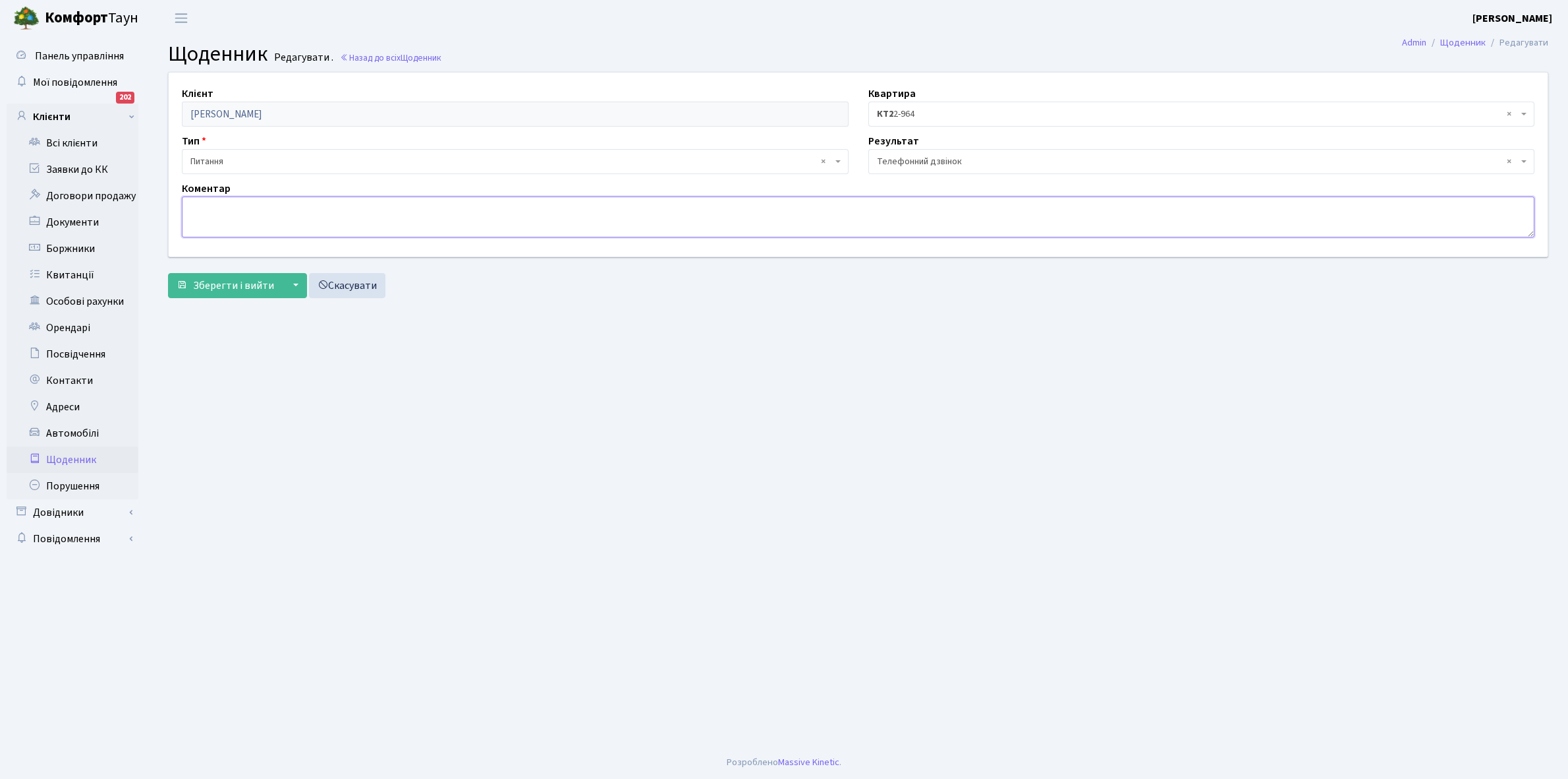
click at [199, 222] on textarea at bounding box center [858, 217] width 1353 height 41
click at [380, 206] on textarea "Попередила про відключення , не укладениі договори ЕЕ." at bounding box center [858, 217] width 1353 height 41
type textarea "Попередила про відключення , не укладені договори ЕЕ."
click at [226, 282] on span "Зберегти і вийти" at bounding box center [233, 285] width 81 height 15
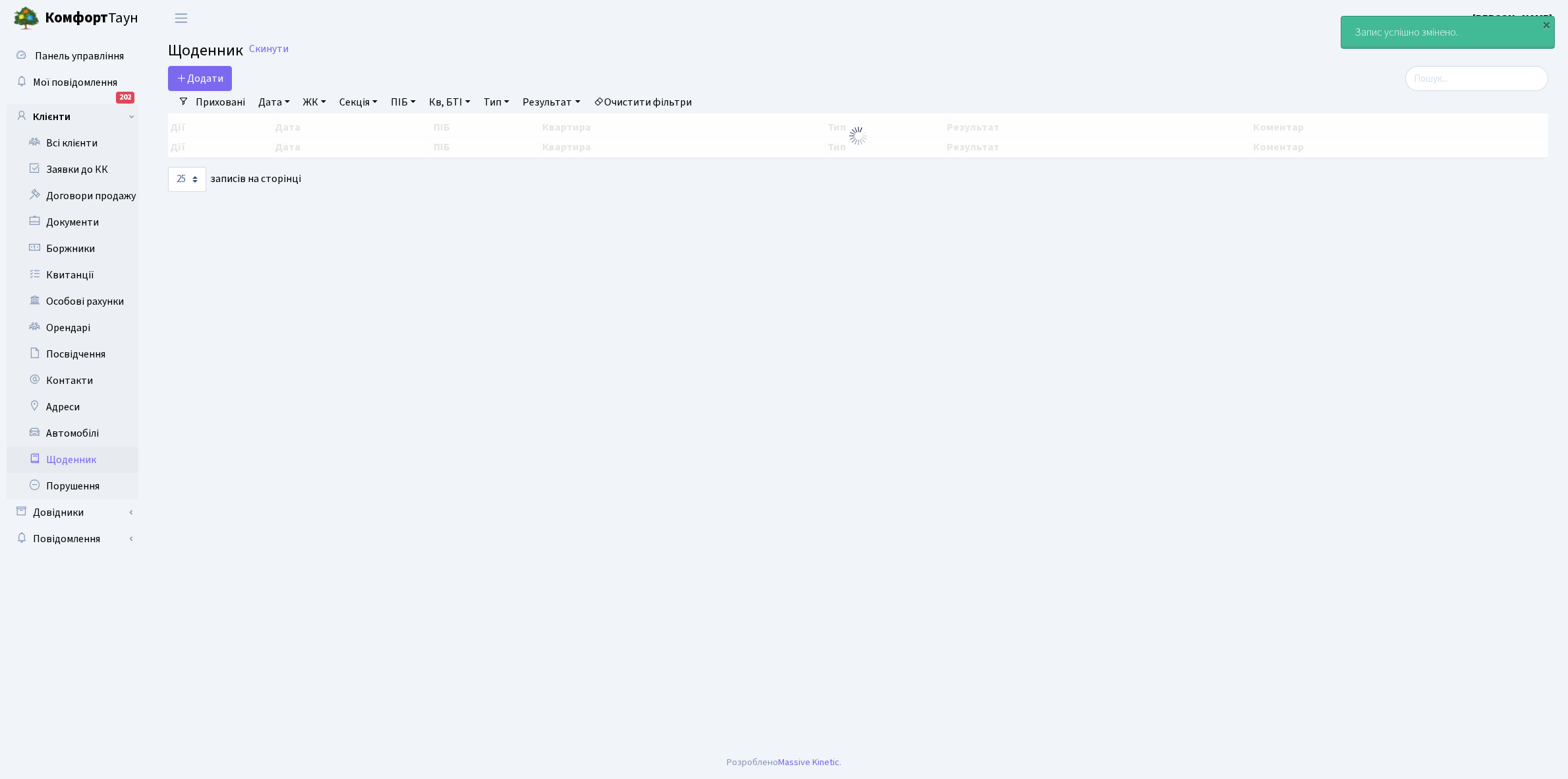
select select "25"
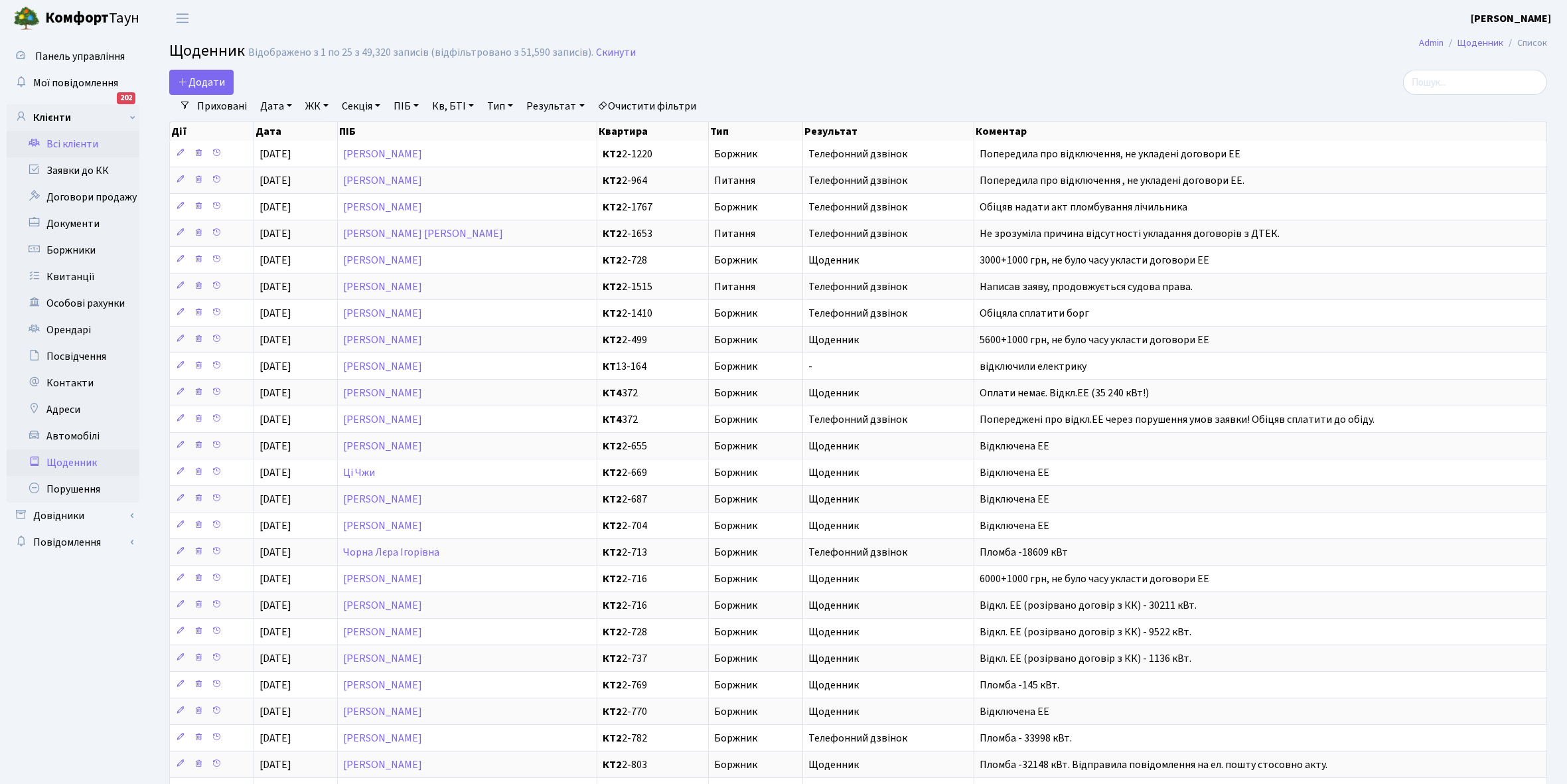
click at [77, 143] on link "Всі клієнти" at bounding box center [73, 143] width 132 height 26
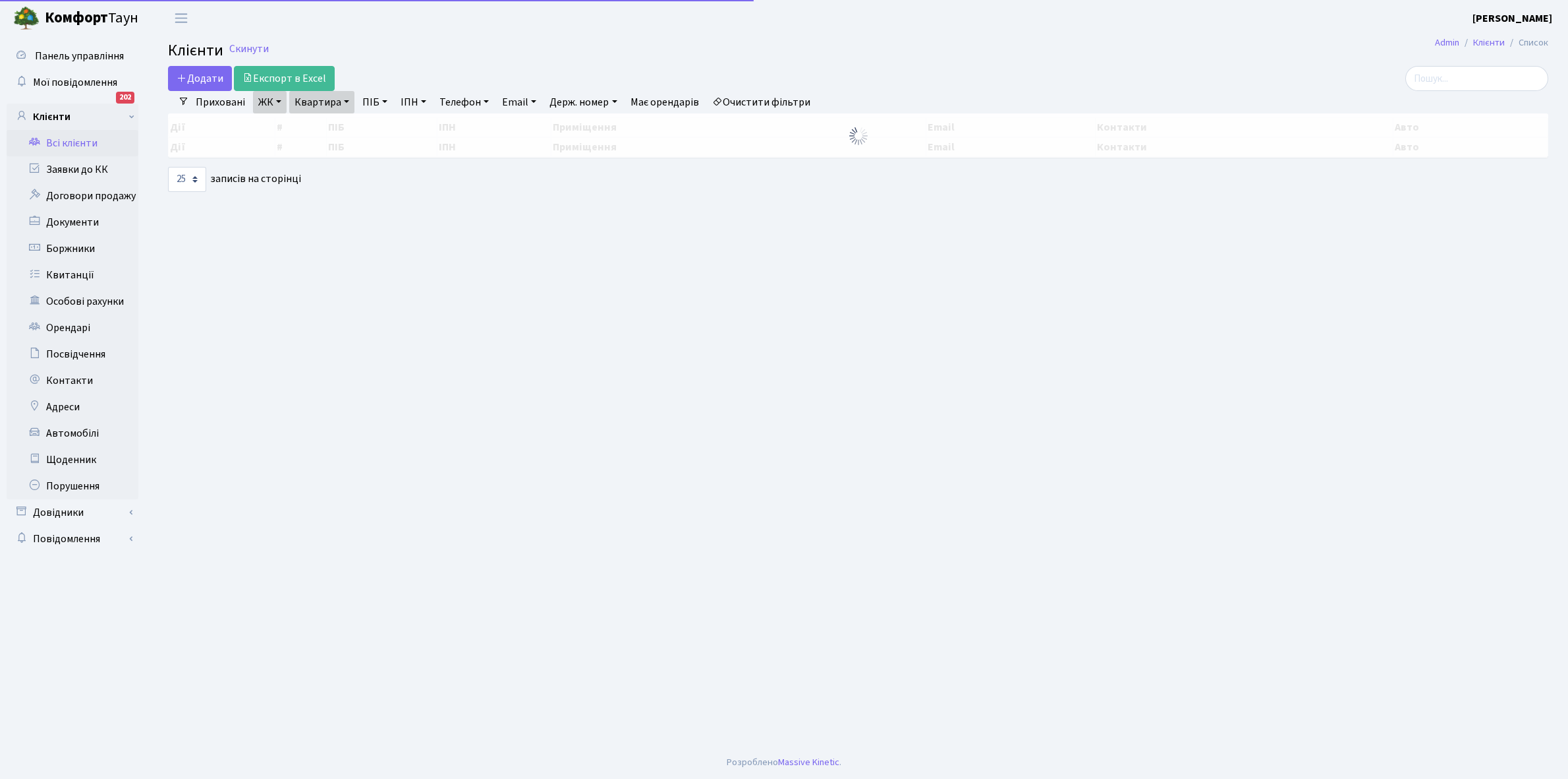
select select "25"
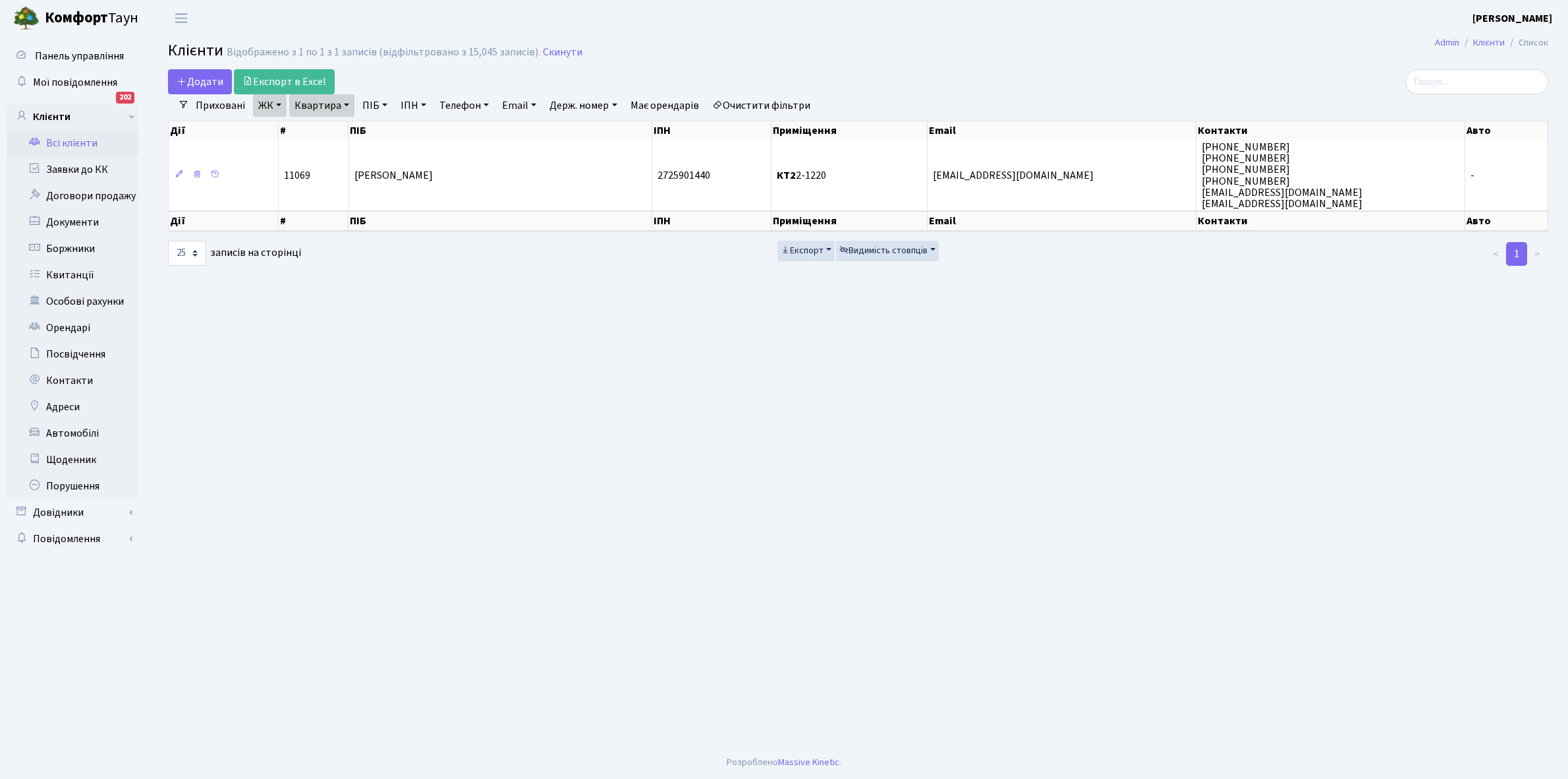
click at [344, 103] on link "Квартира" at bounding box center [321, 105] width 65 height 22
click at [341, 127] on input "2-1220" at bounding box center [328, 131] width 77 height 25
type input "2-1221"
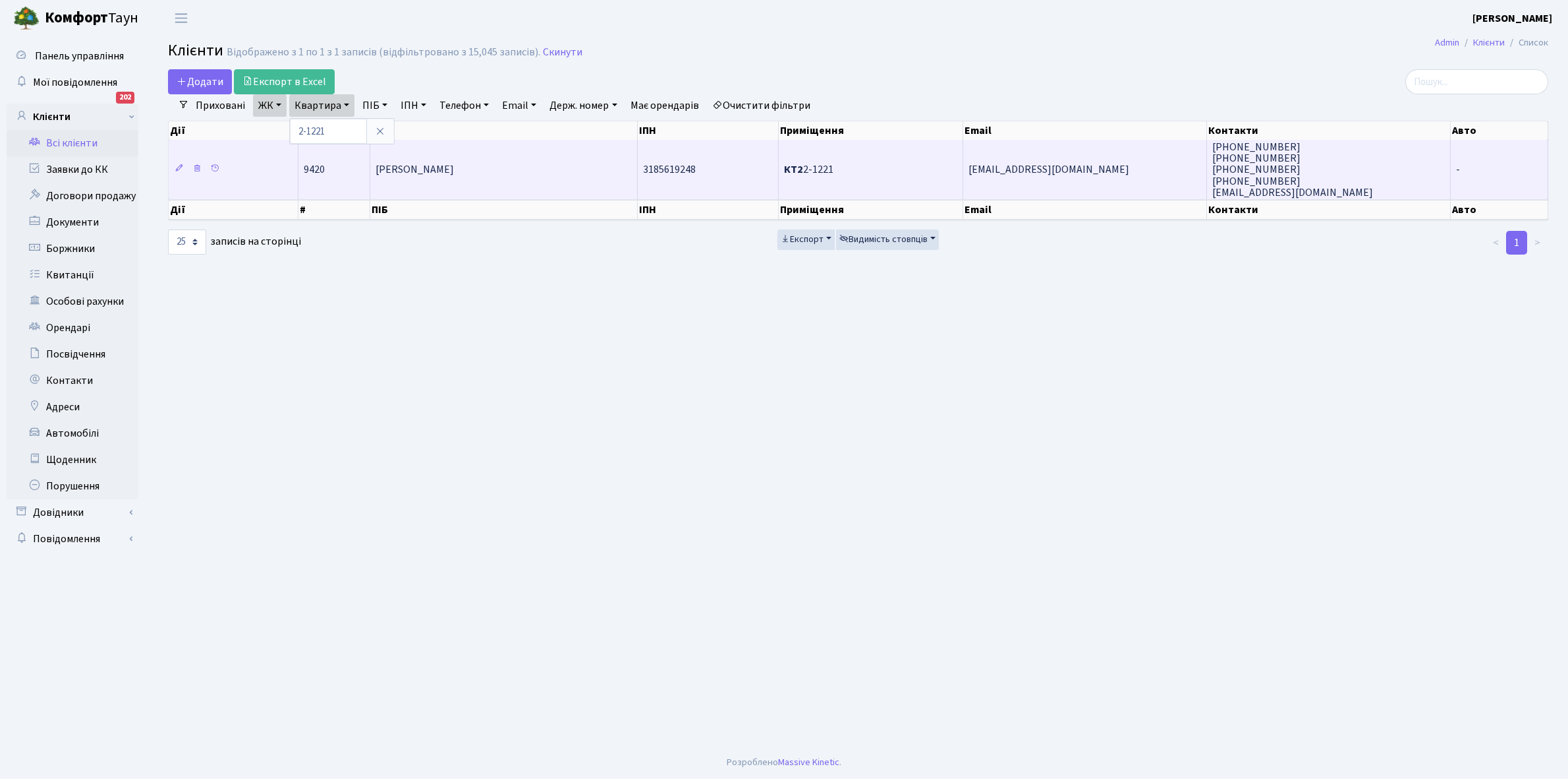
click at [450, 157] on td "[PERSON_NAME]" at bounding box center [503, 169] width 268 height 59
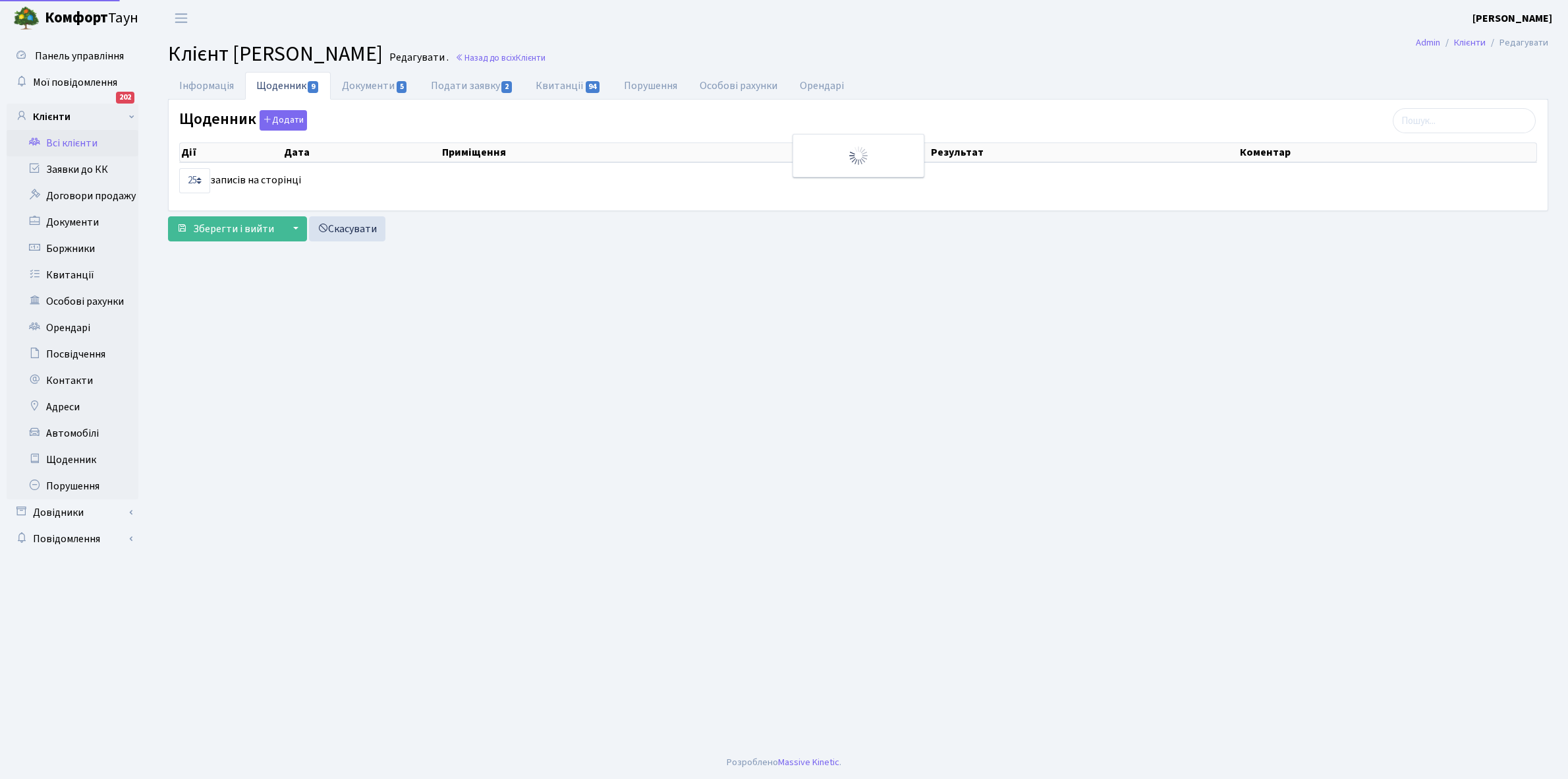
select select "25"
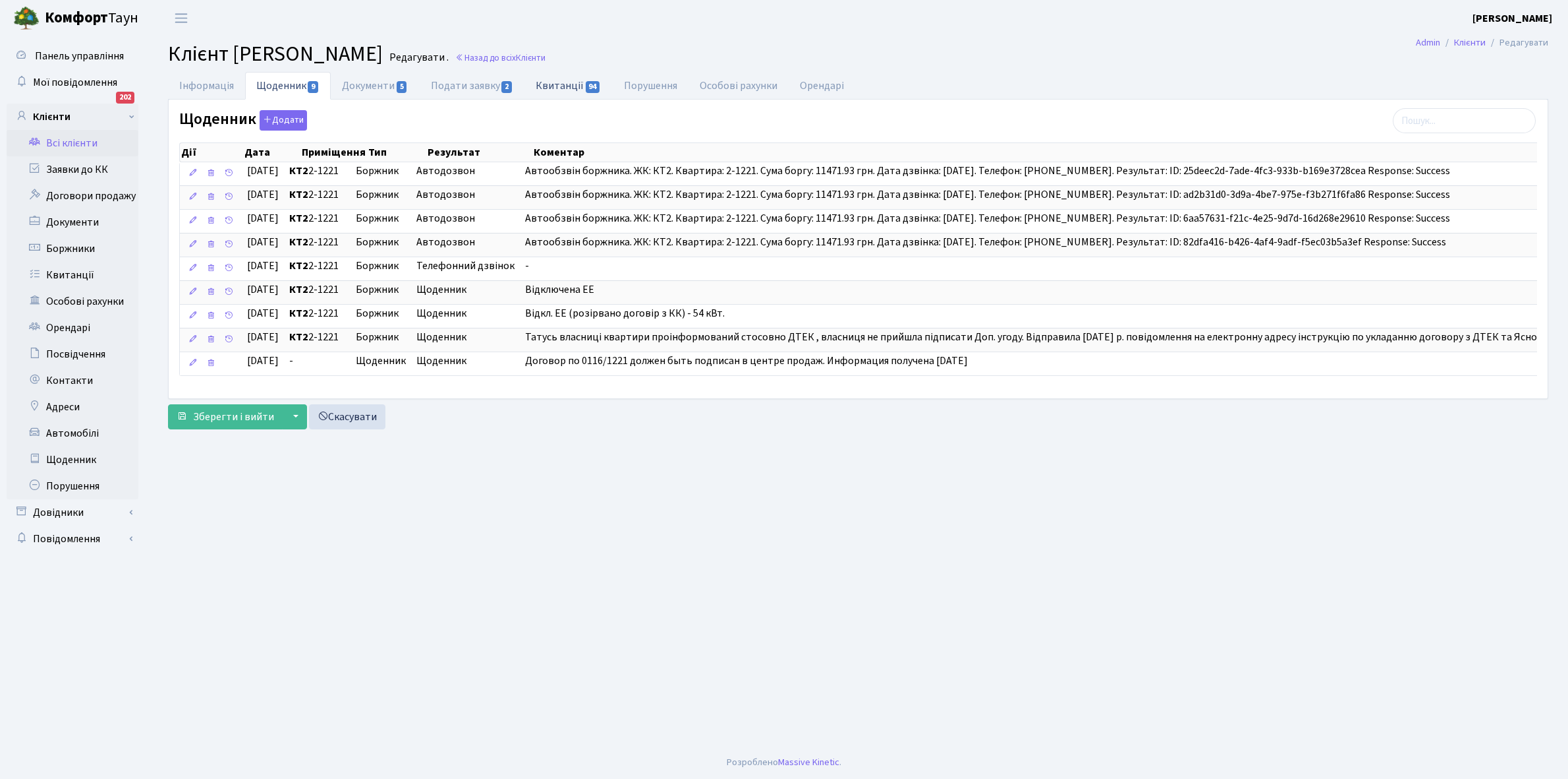
click at [555, 83] on link "Квитанції 94" at bounding box center [568, 86] width 88 height 27
select select "25"
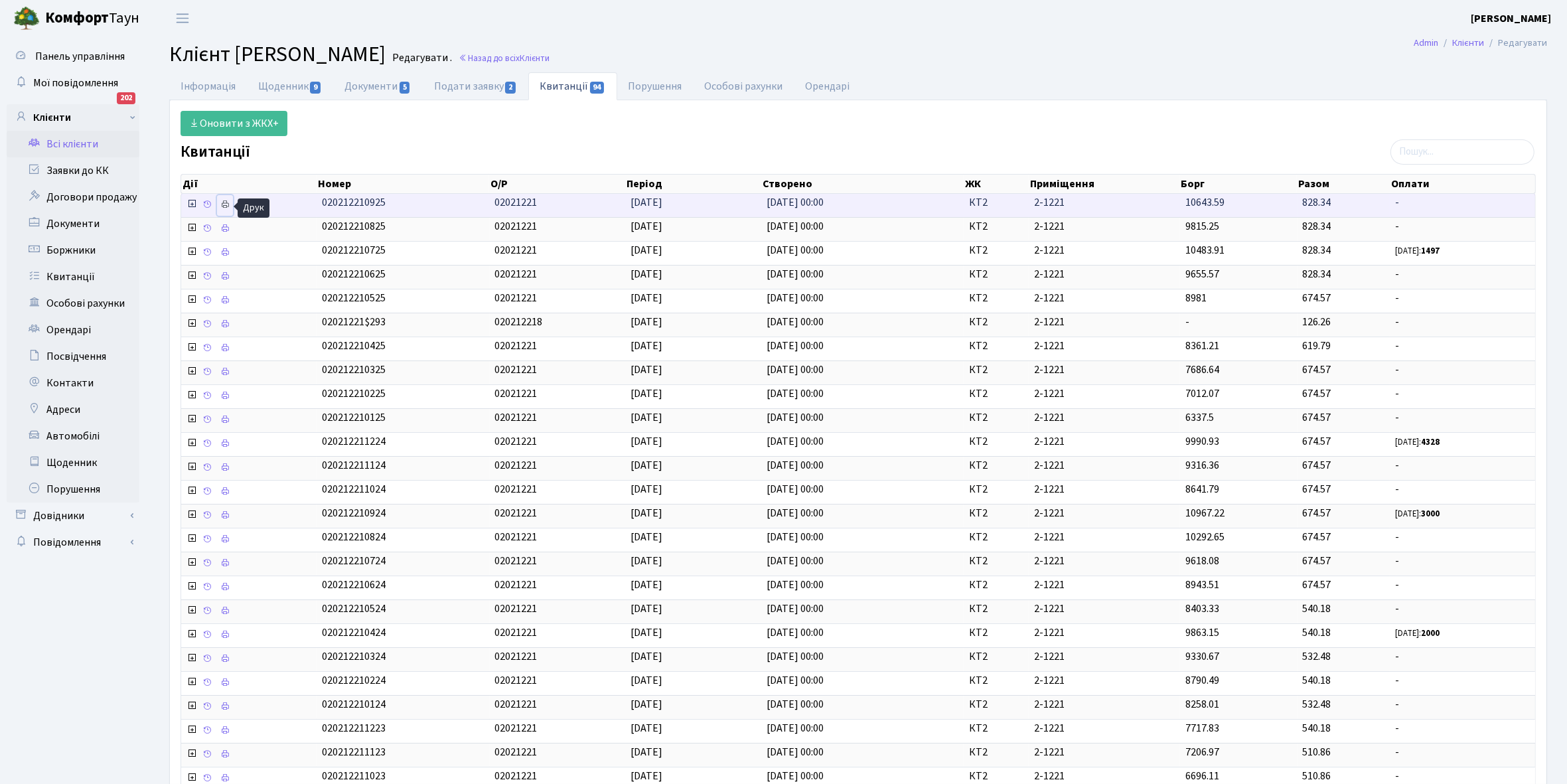
click at [229, 204] on icon at bounding box center [225, 204] width 9 height 9
click at [280, 87] on link "Щоденник 9" at bounding box center [290, 86] width 86 height 27
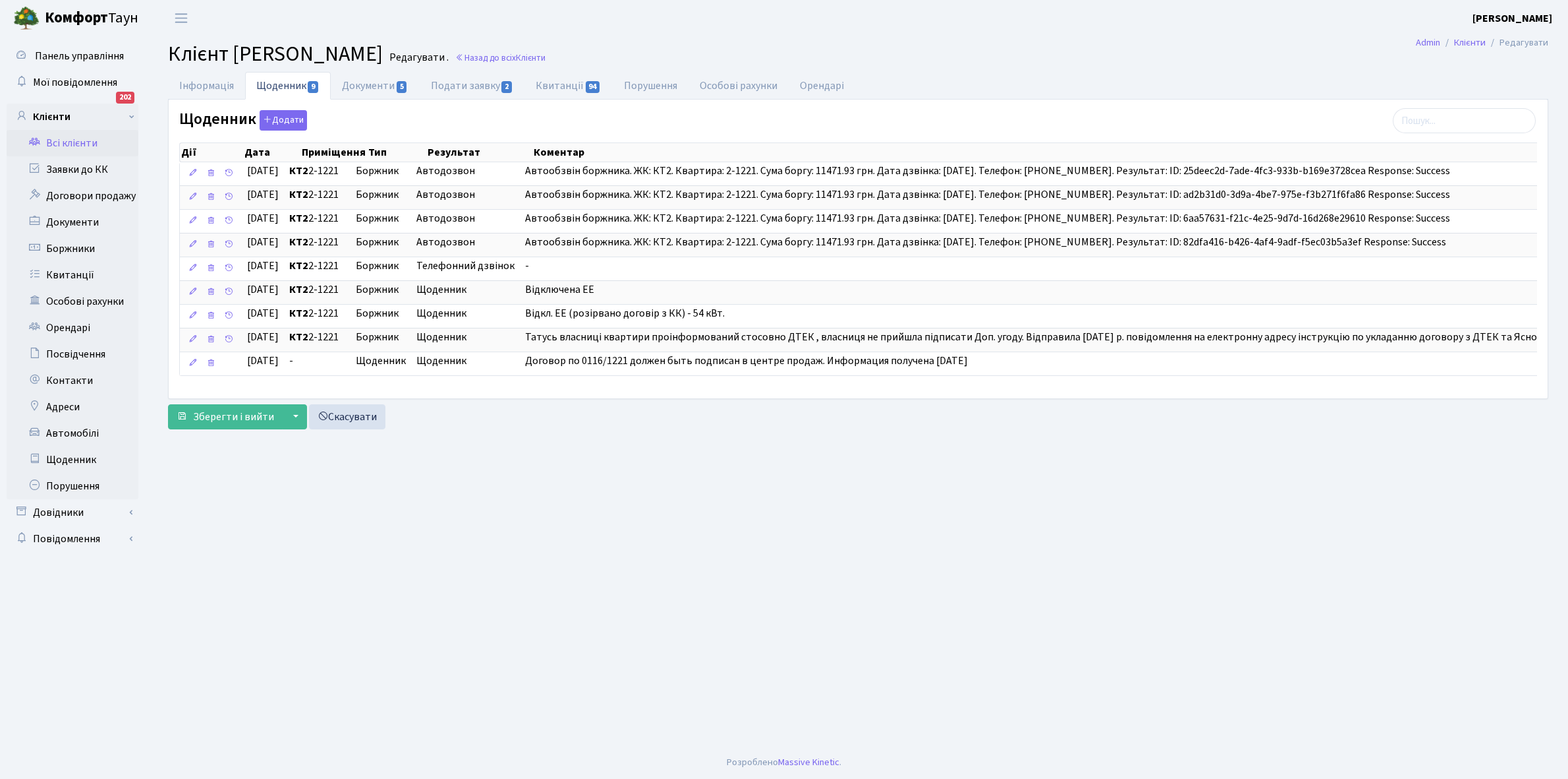
click at [76, 140] on link "Всі клієнти" at bounding box center [72, 142] width 131 height 26
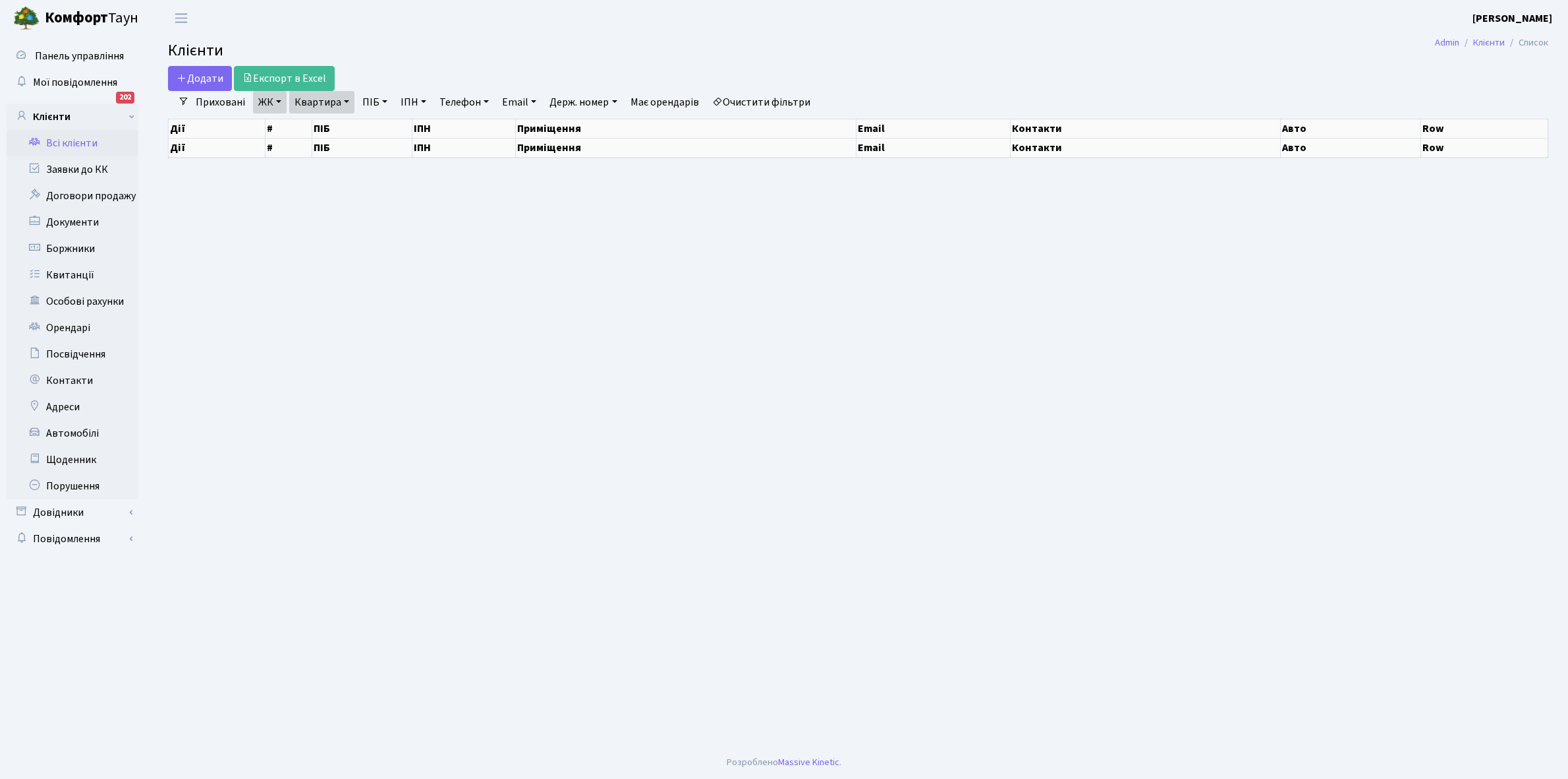
select select "25"
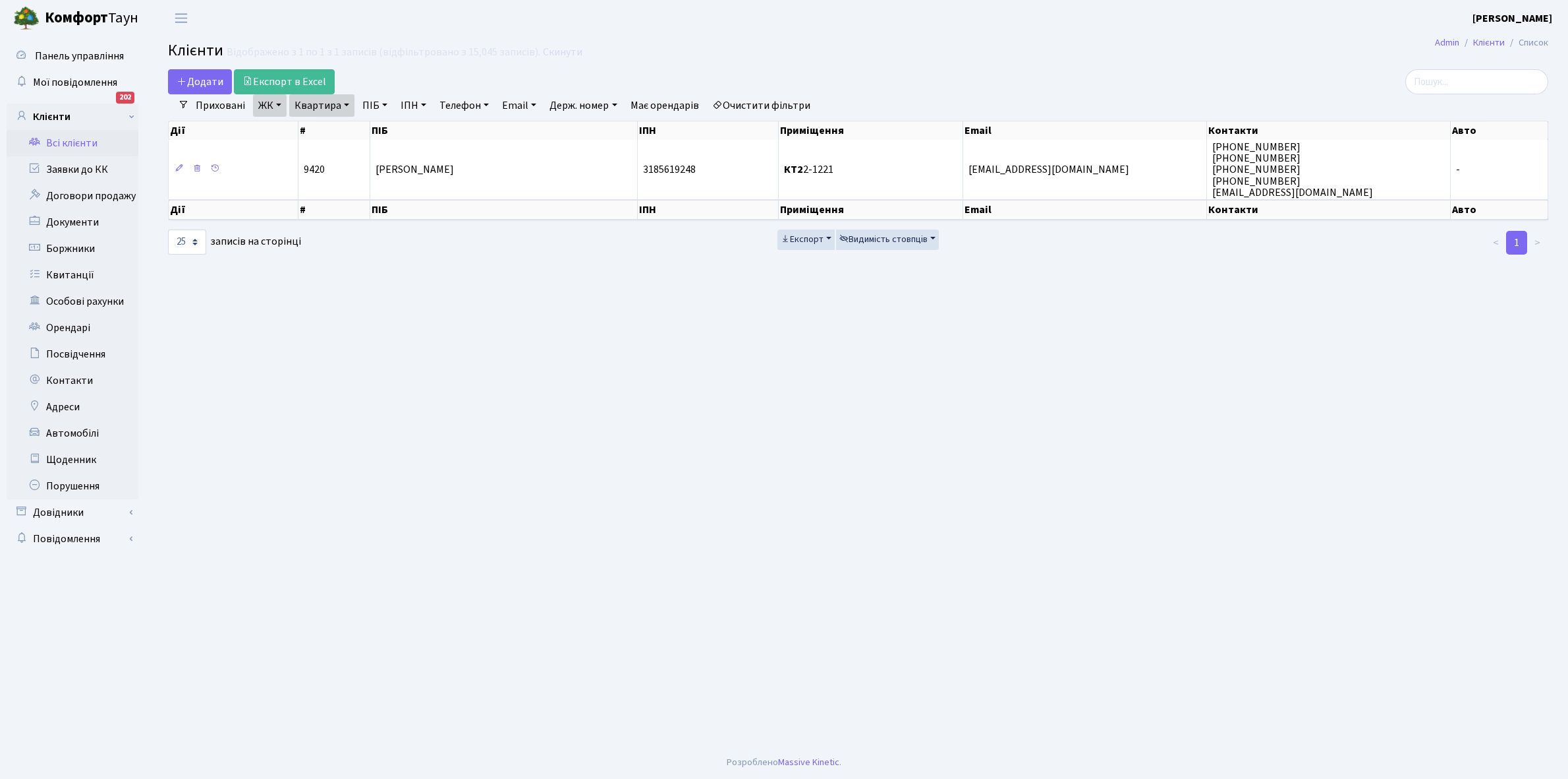
click at [347, 103] on link "Квартира" at bounding box center [321, 105] width 65 height 22
click at [343, 126] on input "2-1221" at bounding box center [328, 131] width 77 height 25
type input "2-1228"
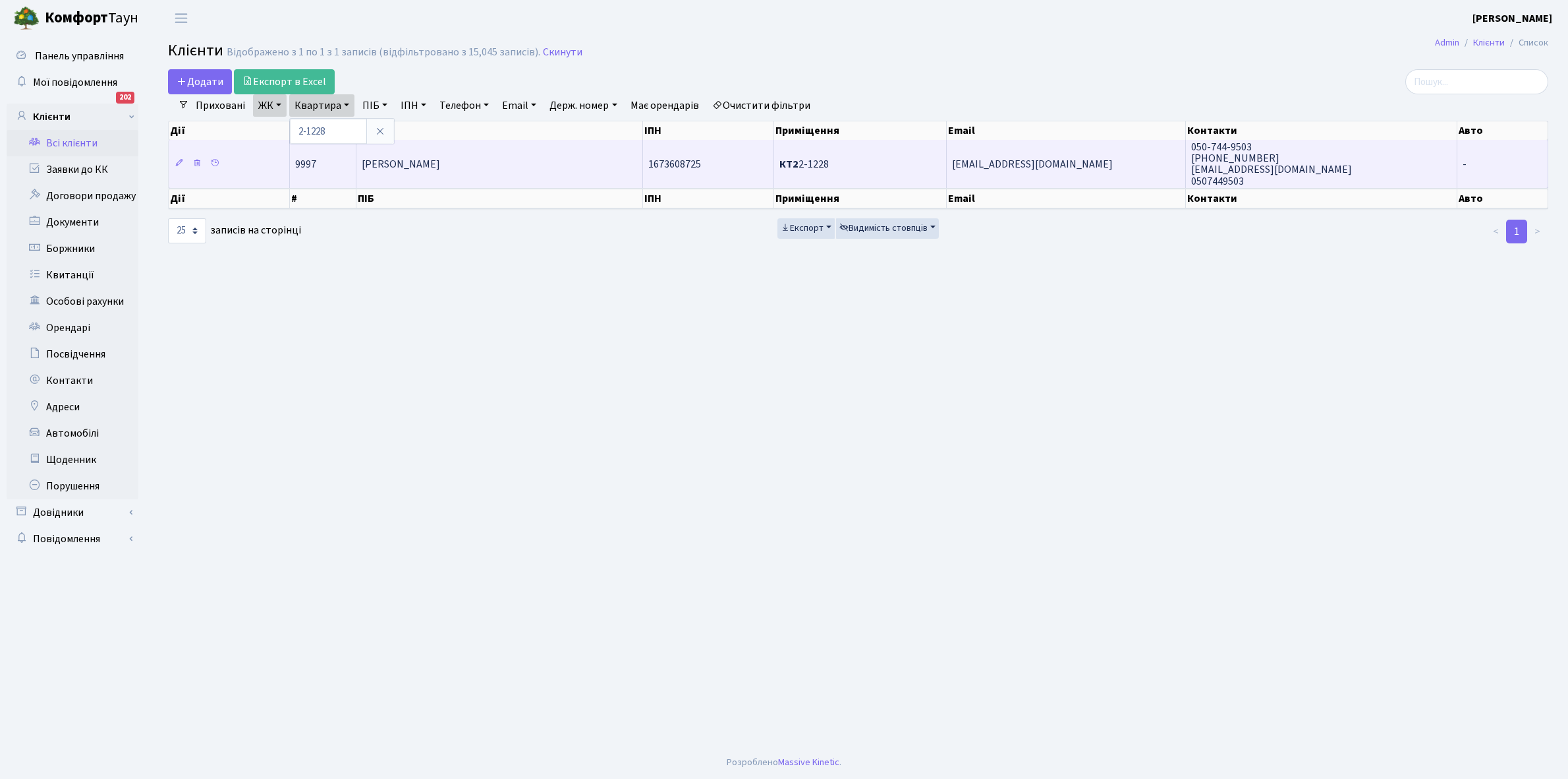
click at [440, 167] on span "[PERSON_NAME] [PERSON_NAME]" at bounding box center [401, 164] width 79 height 15
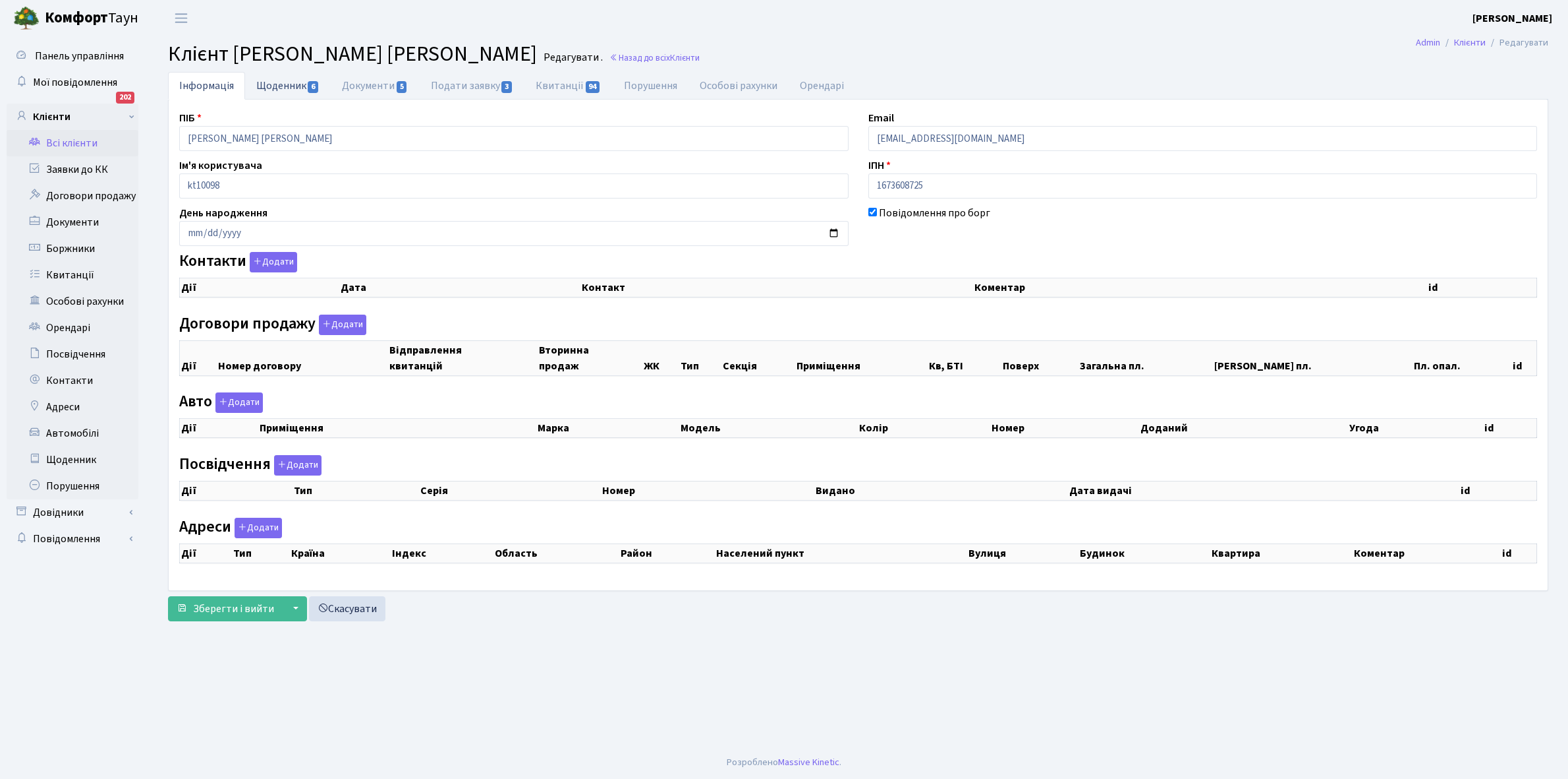
click at [285, 79] on link "Щоденник 6" at bounding box center [288, 86] width 86 height 27
select select "25"
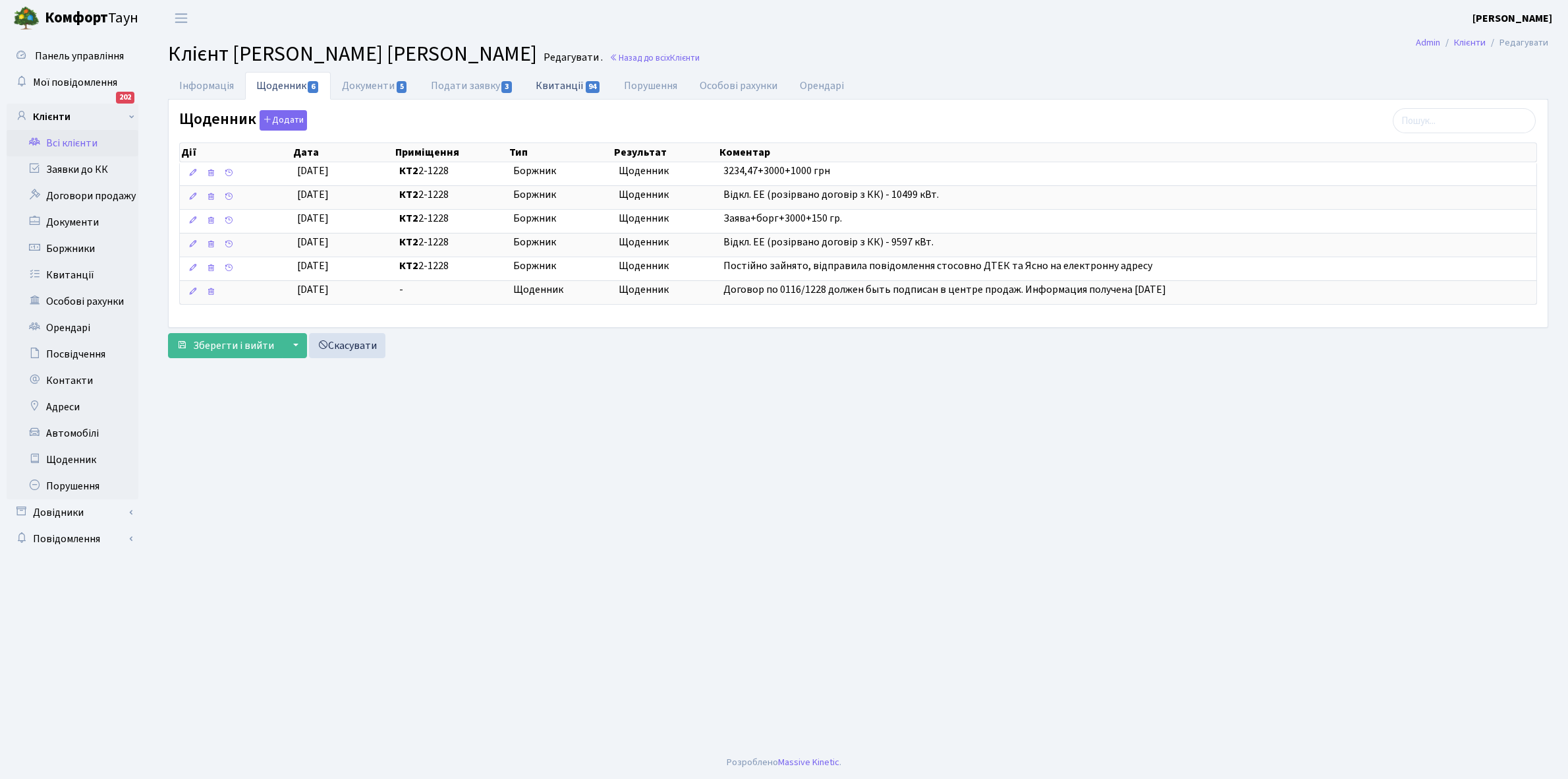
click at [562, 89] on link "Квитанції 94" at bounding box center [568, 86] width 88 height 27
select select "25"
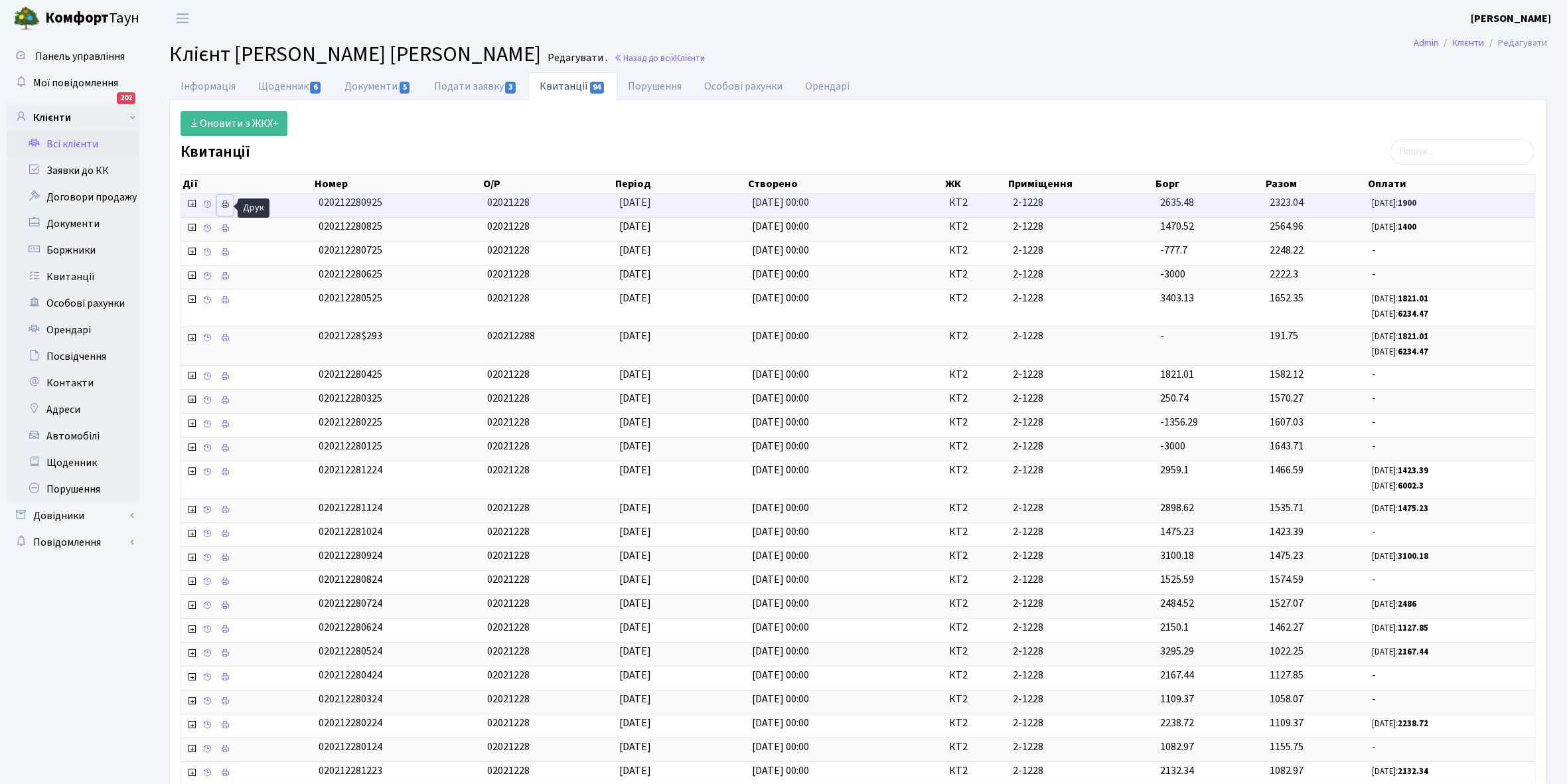
click at [226, 203] on icon at bounding box center [225, 204] width 9 height 9
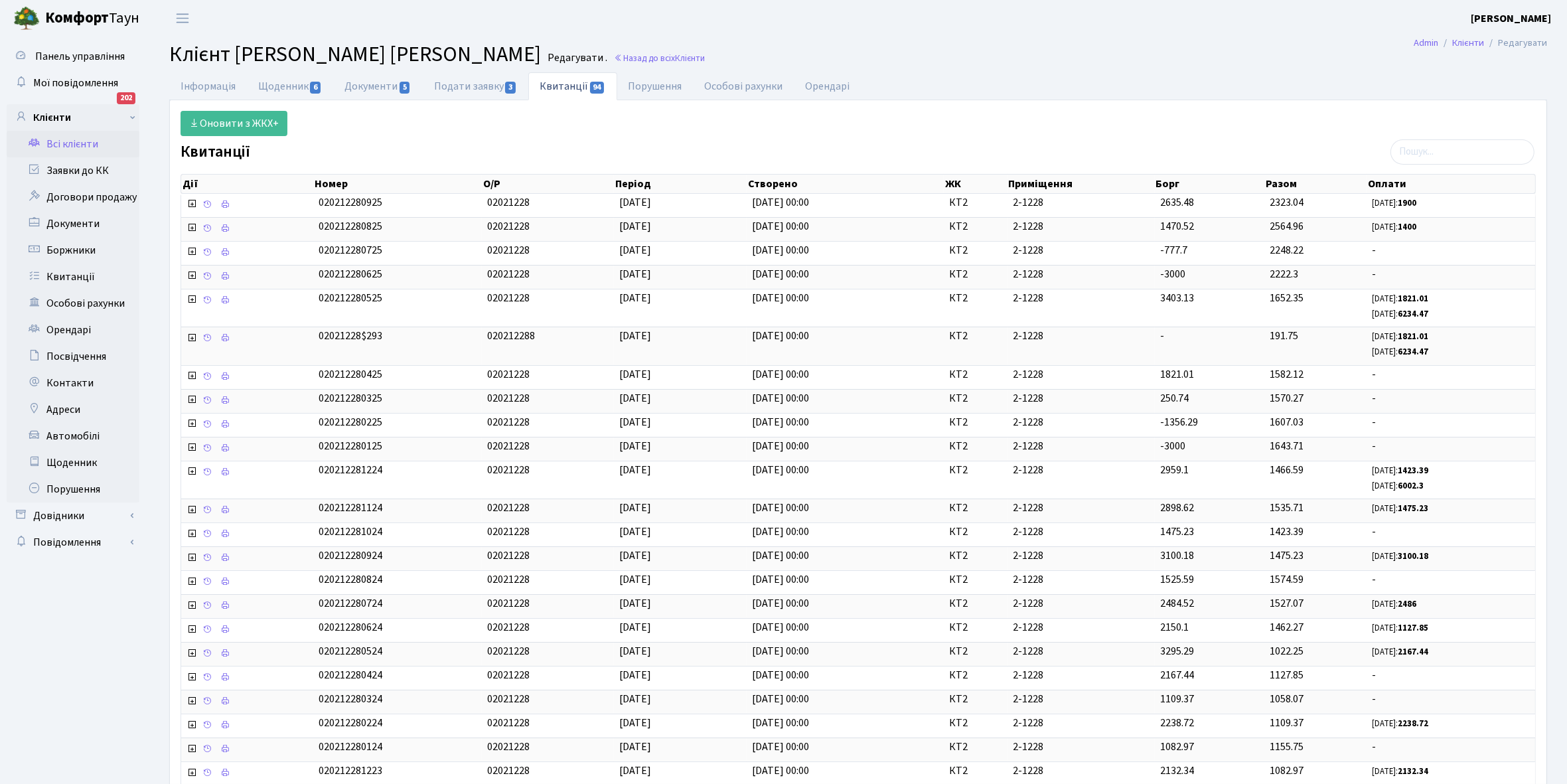
click at [89, 140] on link "Всі клієнти" at bounding box center [73, 143] width 132 height 26
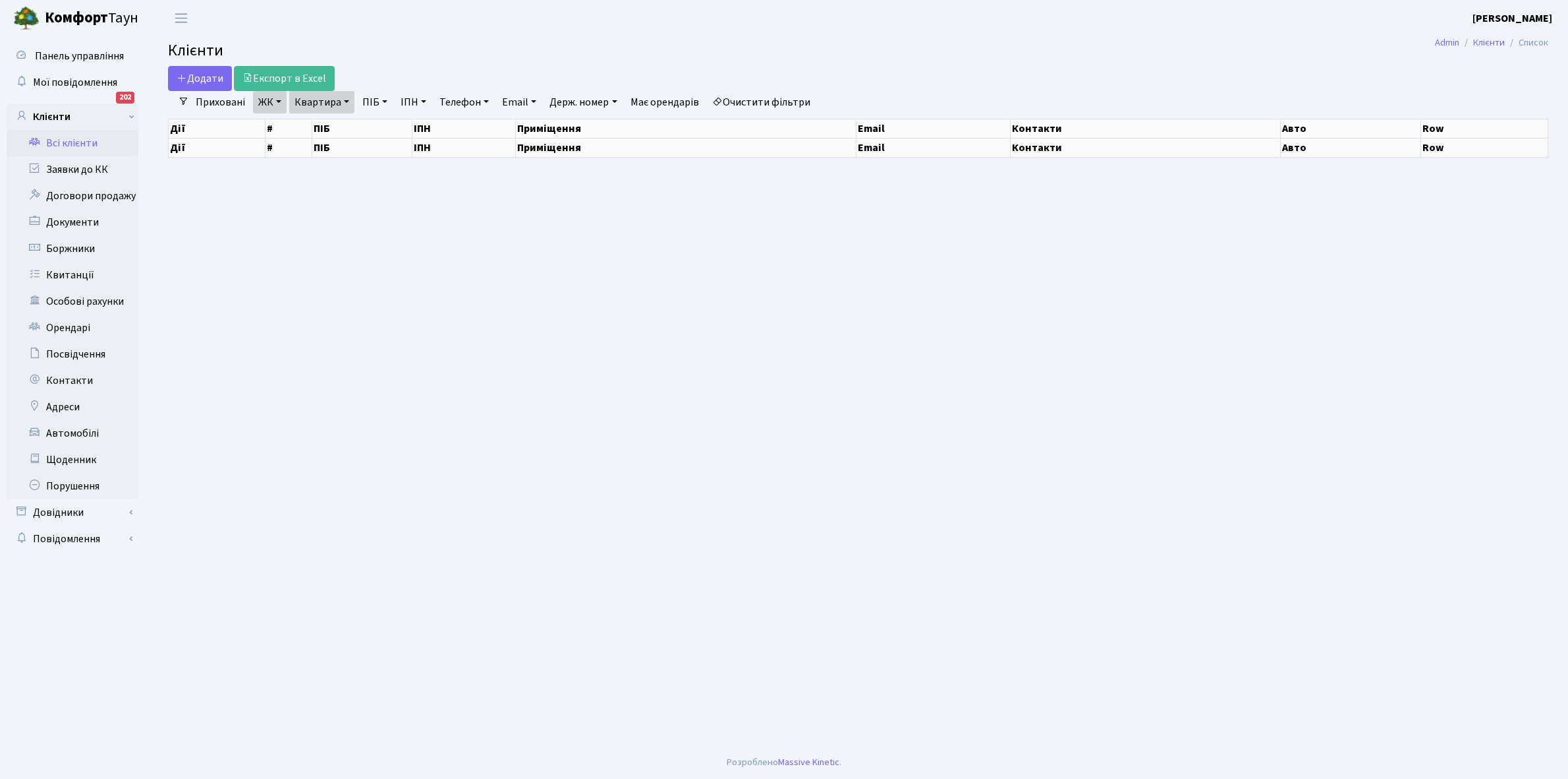
select select "25"
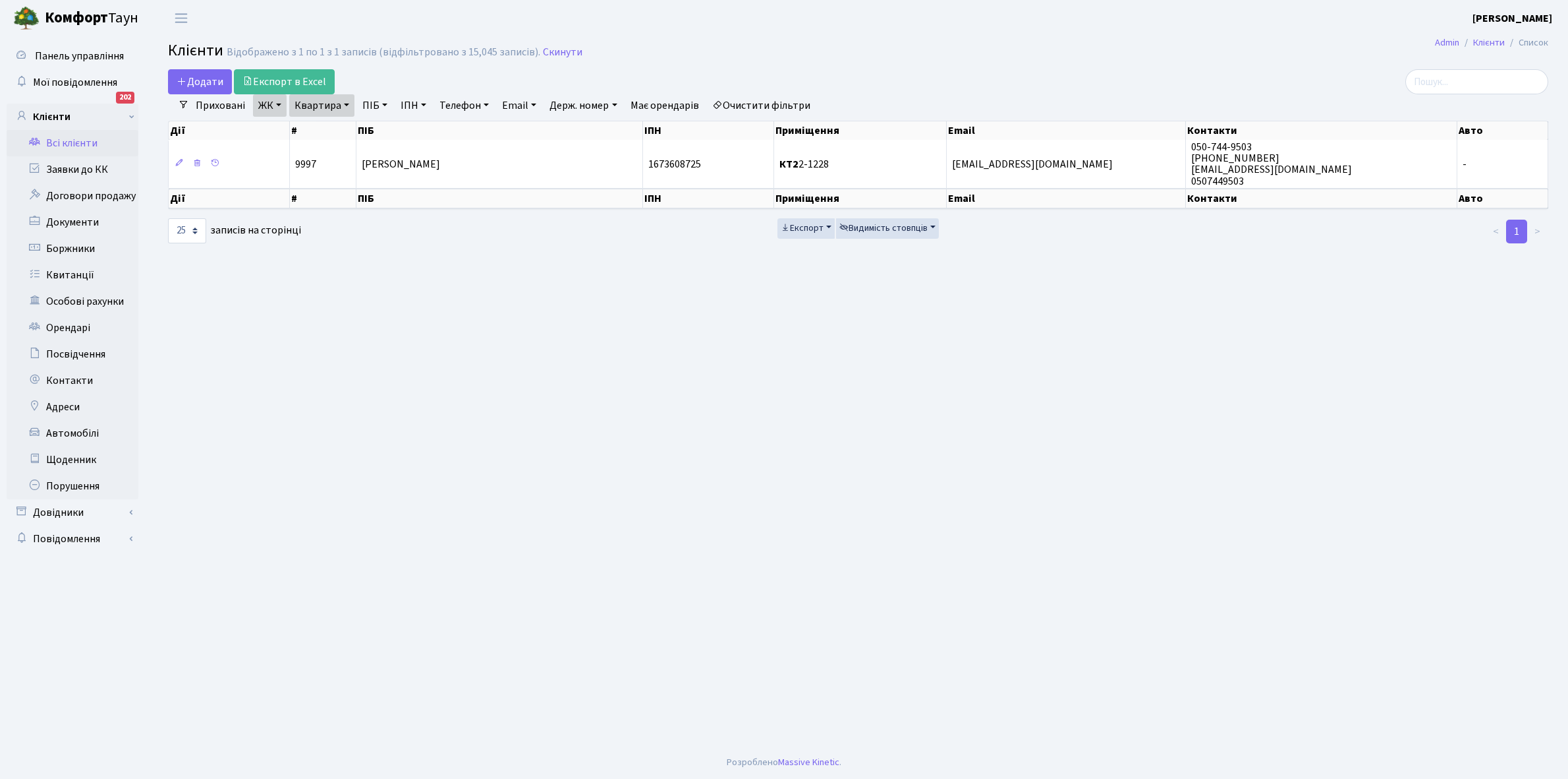
click at [344, 106] on link "Квартира" at bounding box center [321, 105] width 65 height 22
click at [343, 130] on input "2-1228" at bounding box center [328, 131] width 77 height 25
type input "2-1232"
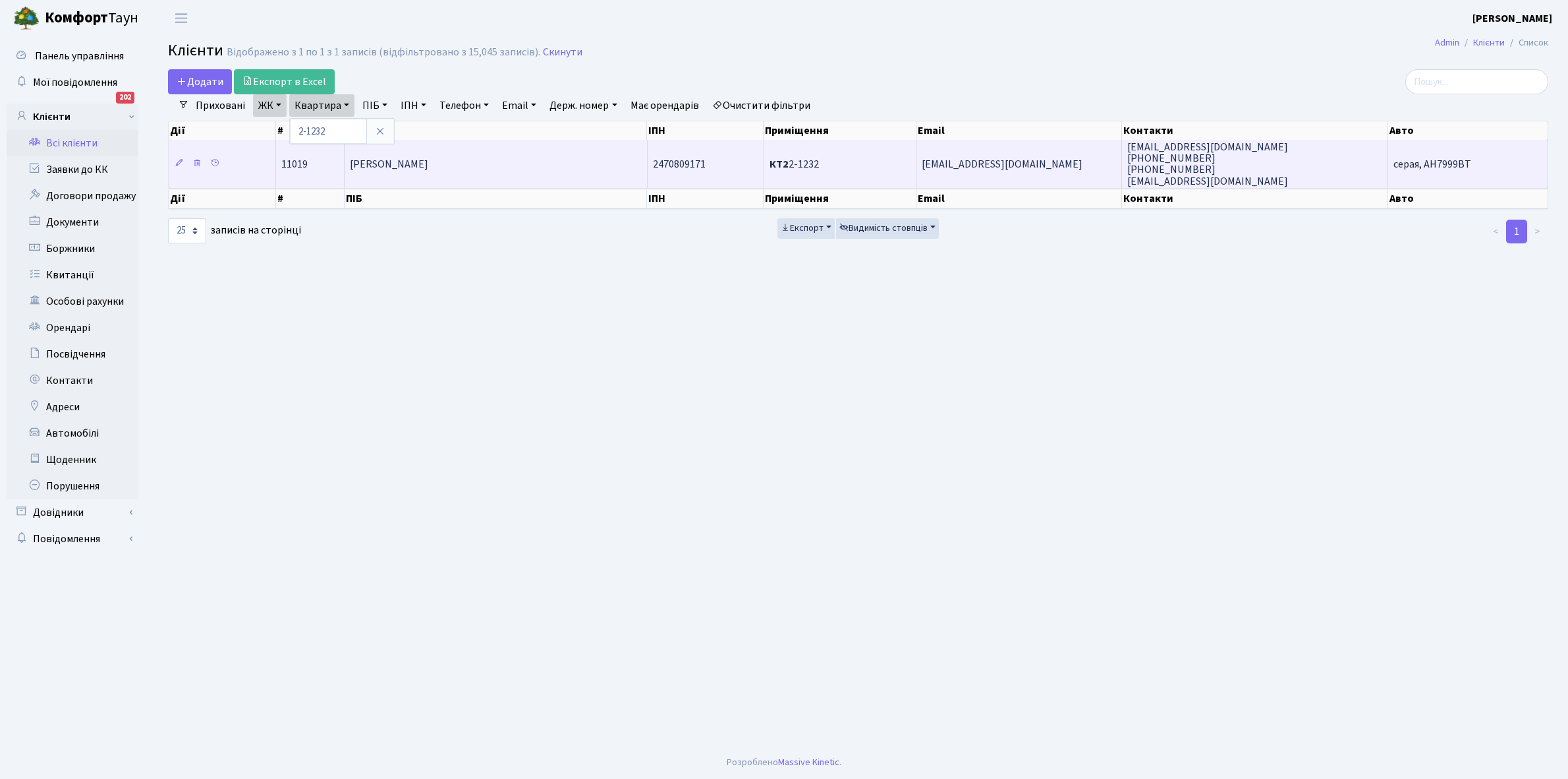
click at [487, 172] on td "Шевченко Сергій Олександрович" at bounding box center [495, 164] width 303 height 48
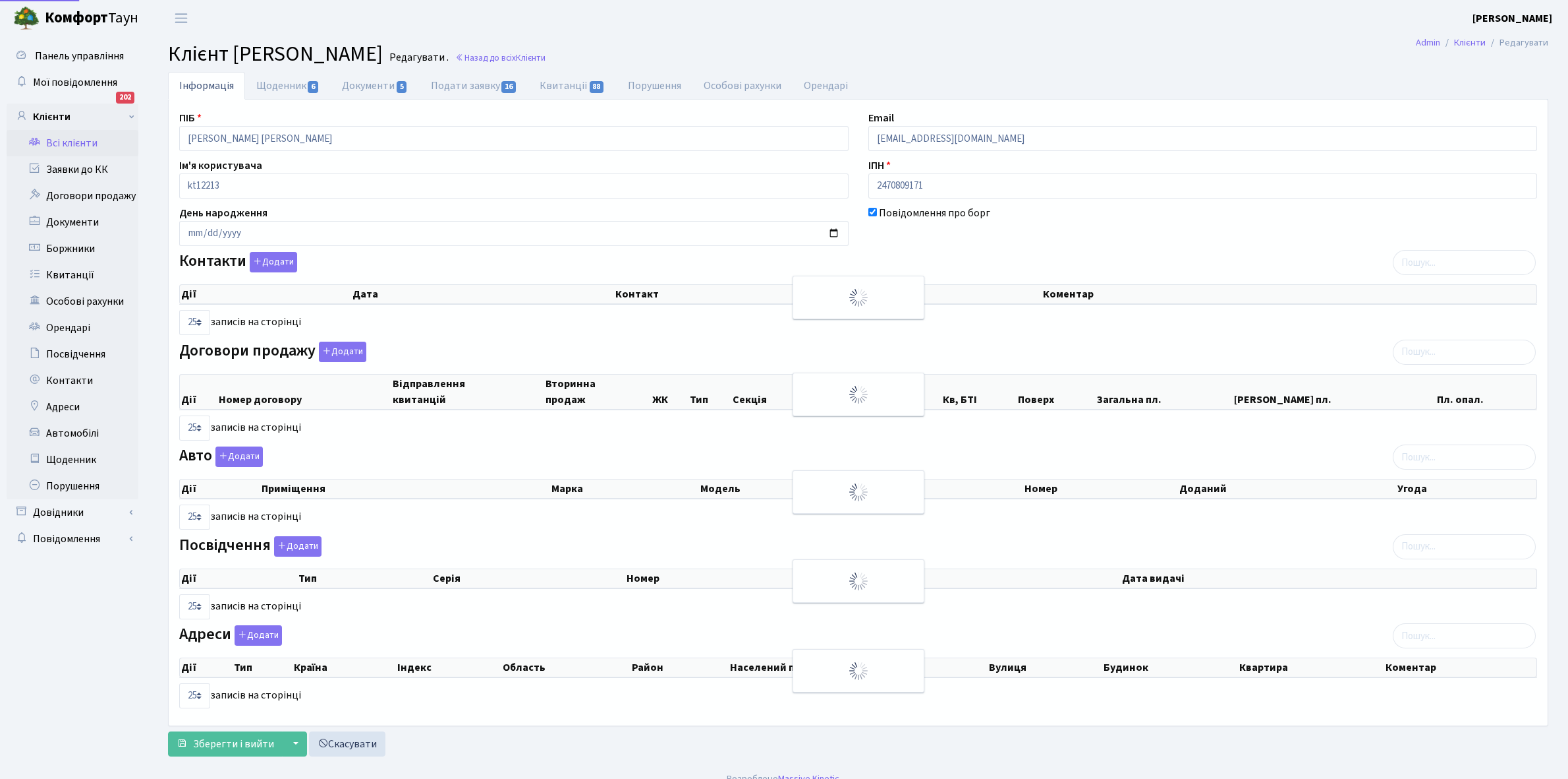
select select "25"
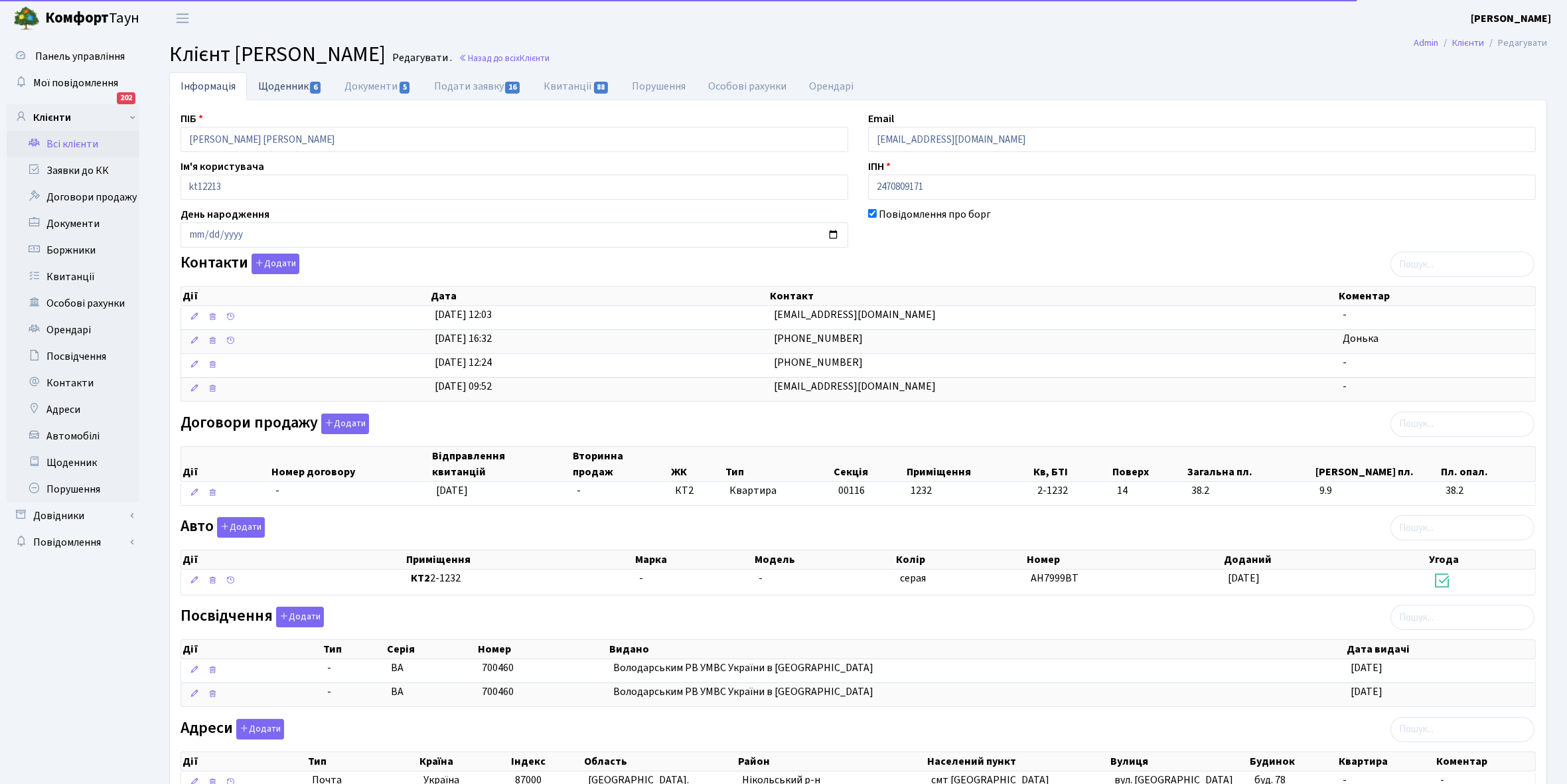
click at [274, 83] on link "Щоденник 6" at bounding box center [290, 86] width 86 height 27
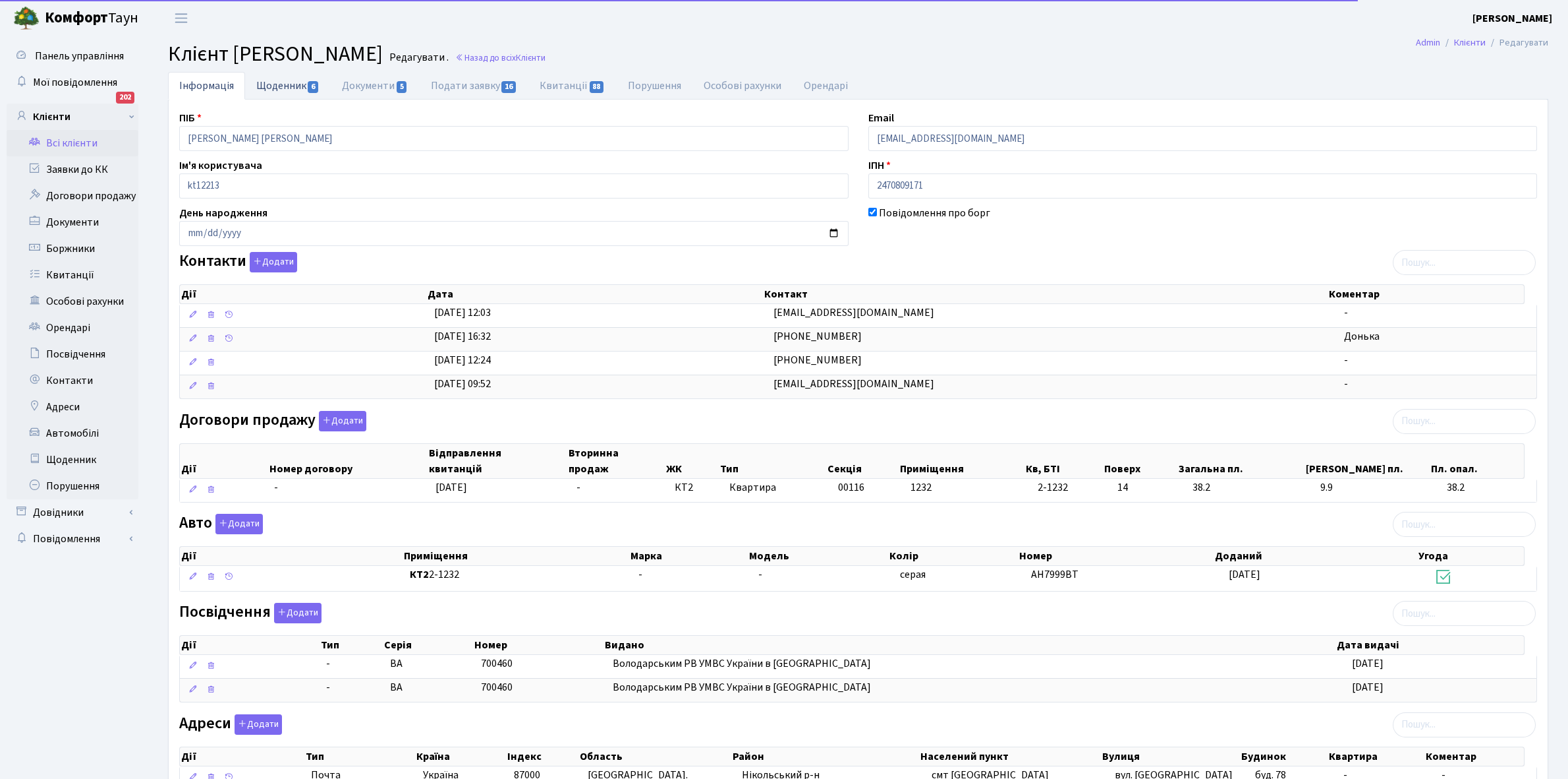
select select "25"
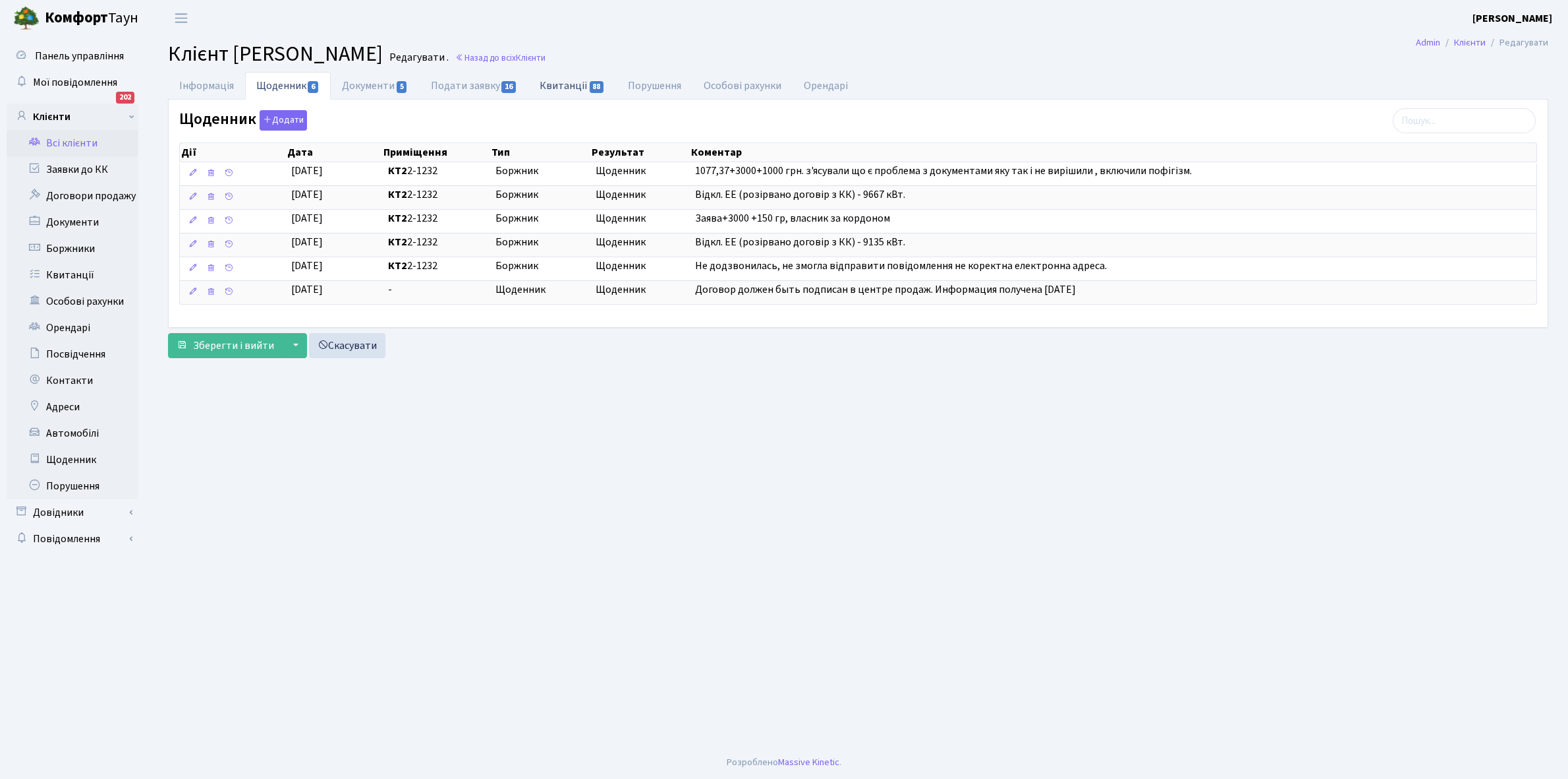
click at [568, 93] on link "Квитанції 88" at bounding box center [572, 86] width 88 height 27
select select "25"
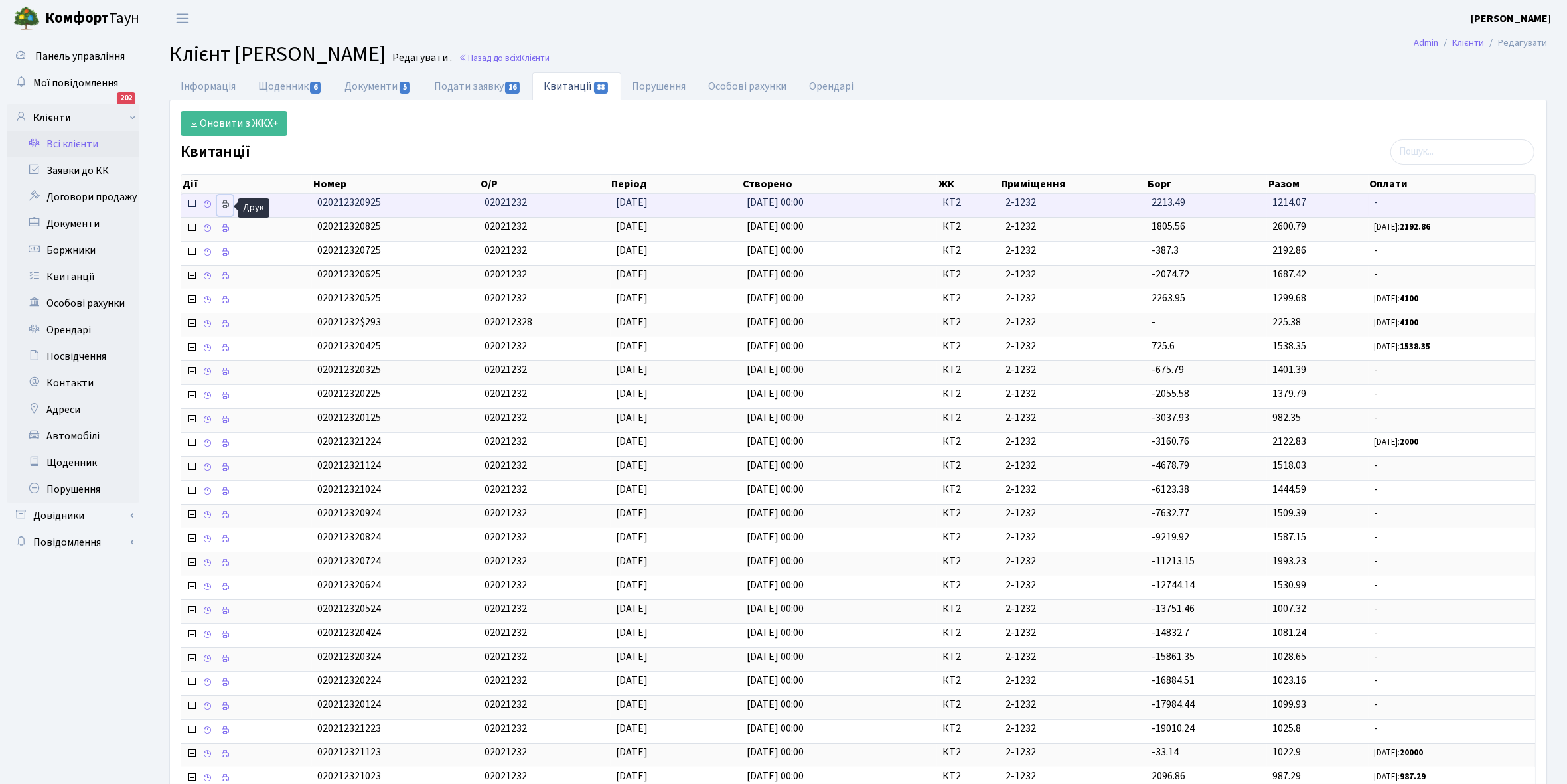
click at [229, 207] on icon at bounding box center [225, 204] width 9 height 9
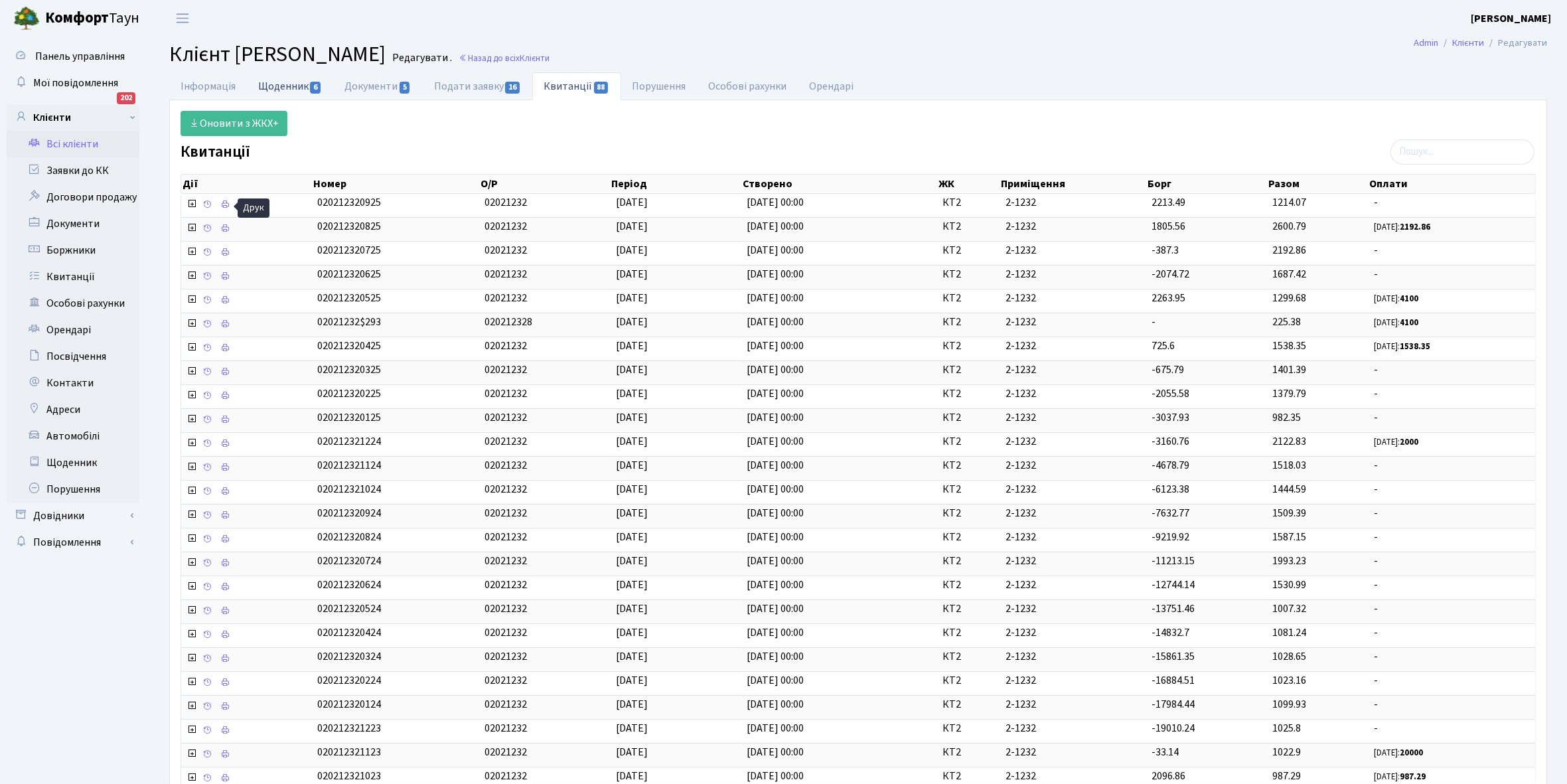
click at [271, 87] on link "Щоденник 6" at bounding box center [290, 86] width 86 height 27
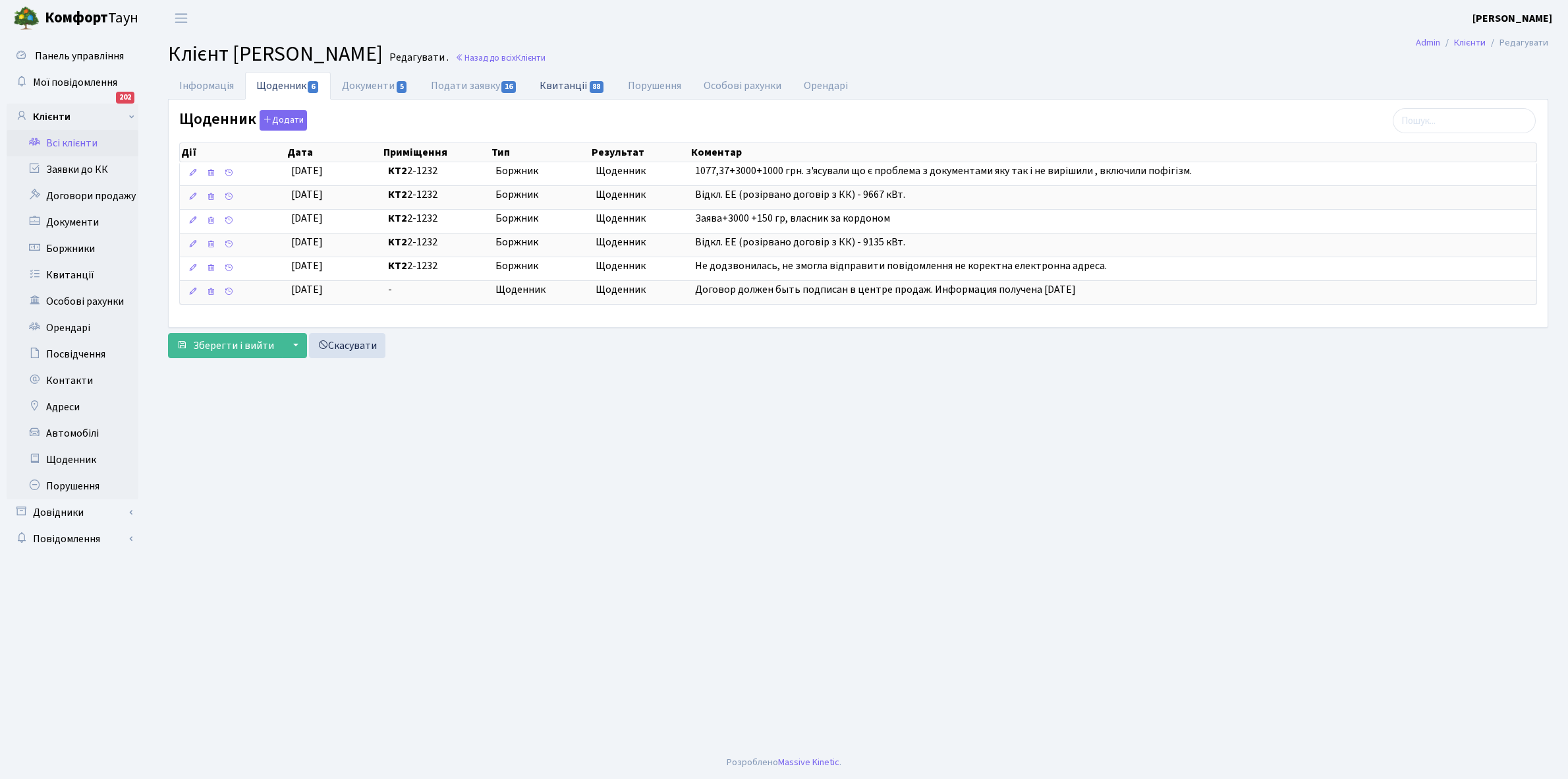
click at [567, 80] on link "Квитанції 88" at bounding box center [572, 86] width 88 height 27
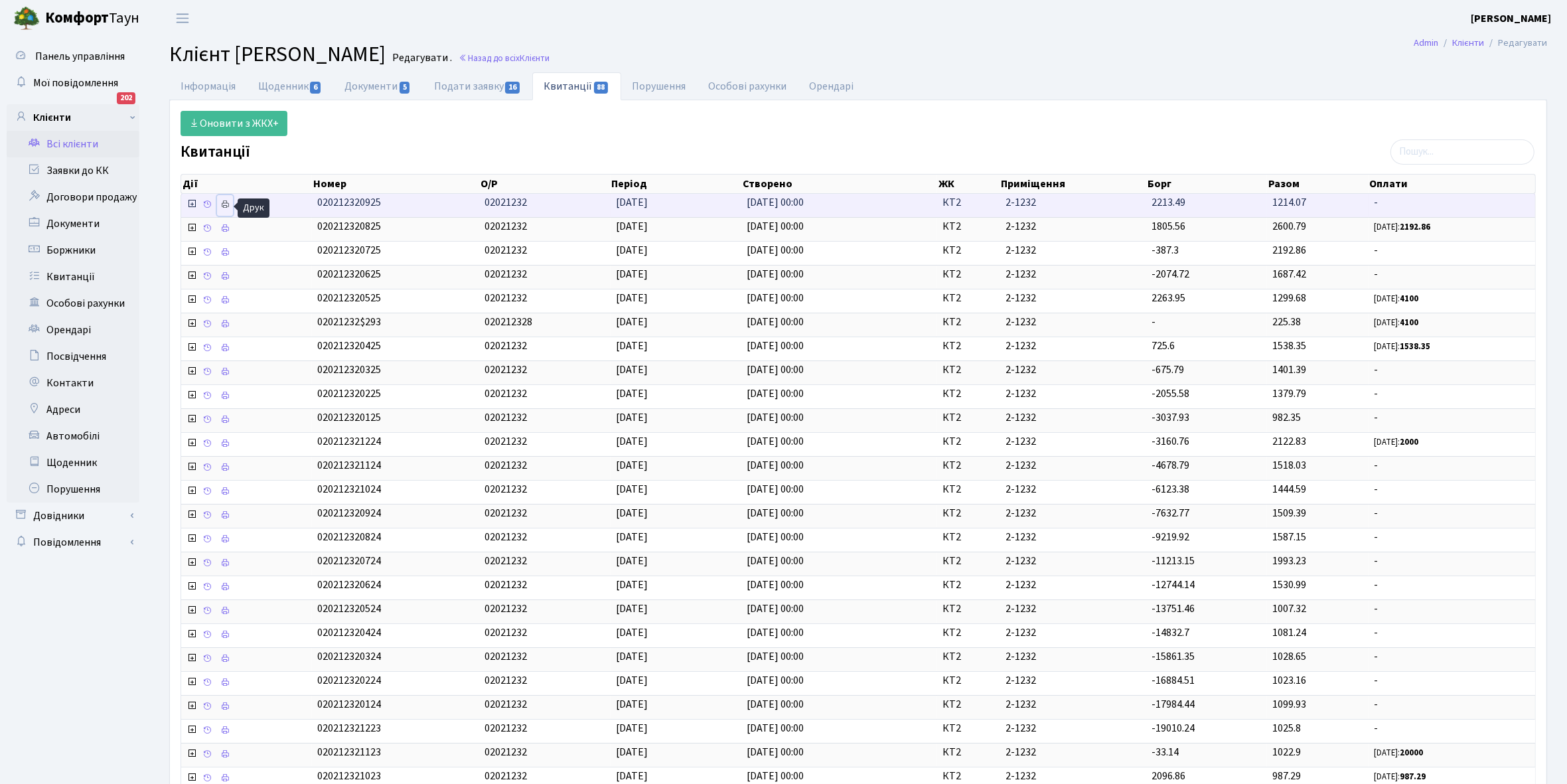
click at [229, 207] on icon at bounding box center [225, 204] width 9 height 9
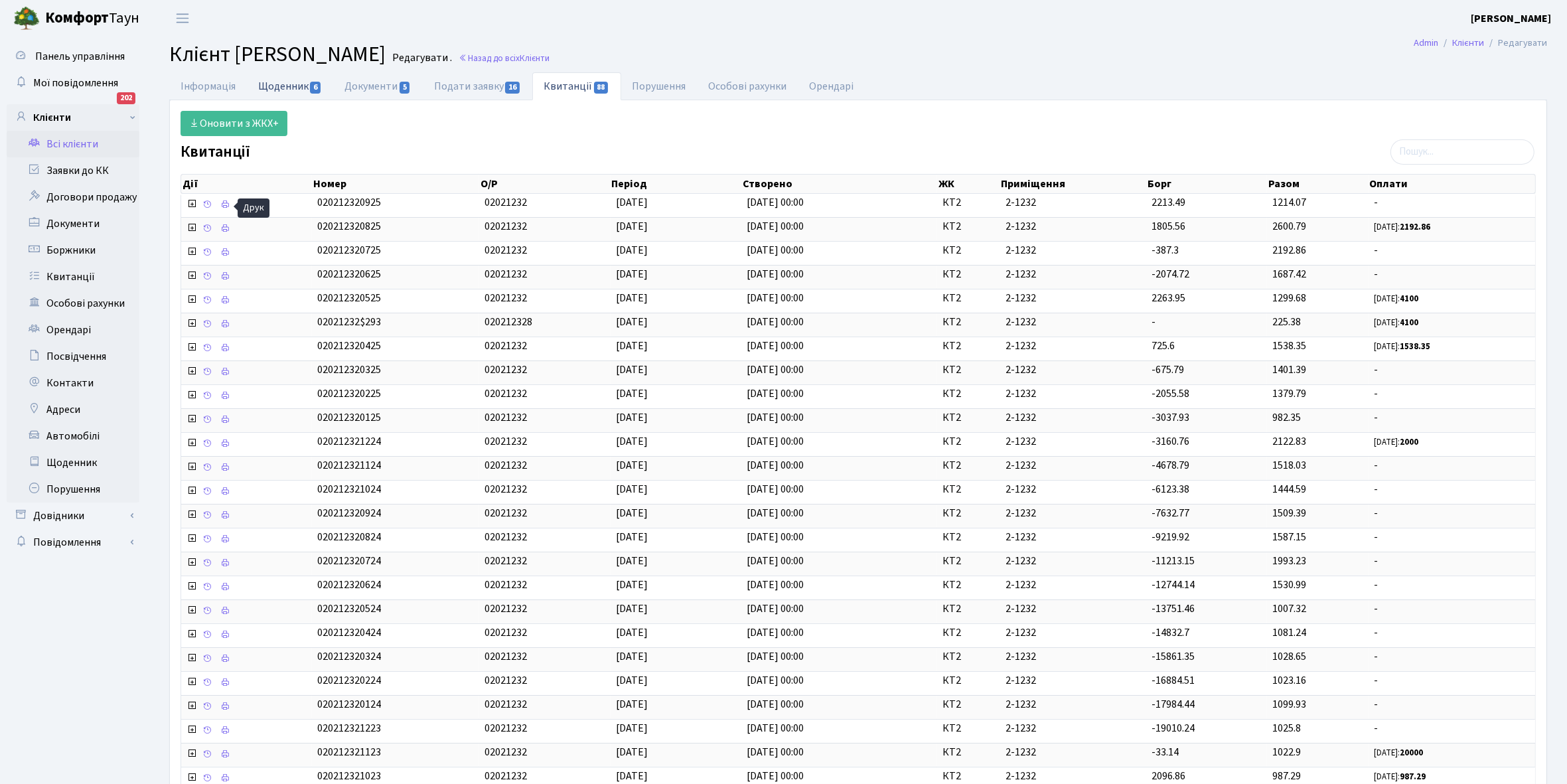
click at [280, 84] on link "Щоденник 6" at bounding box center [290, 86] width 86 height 27
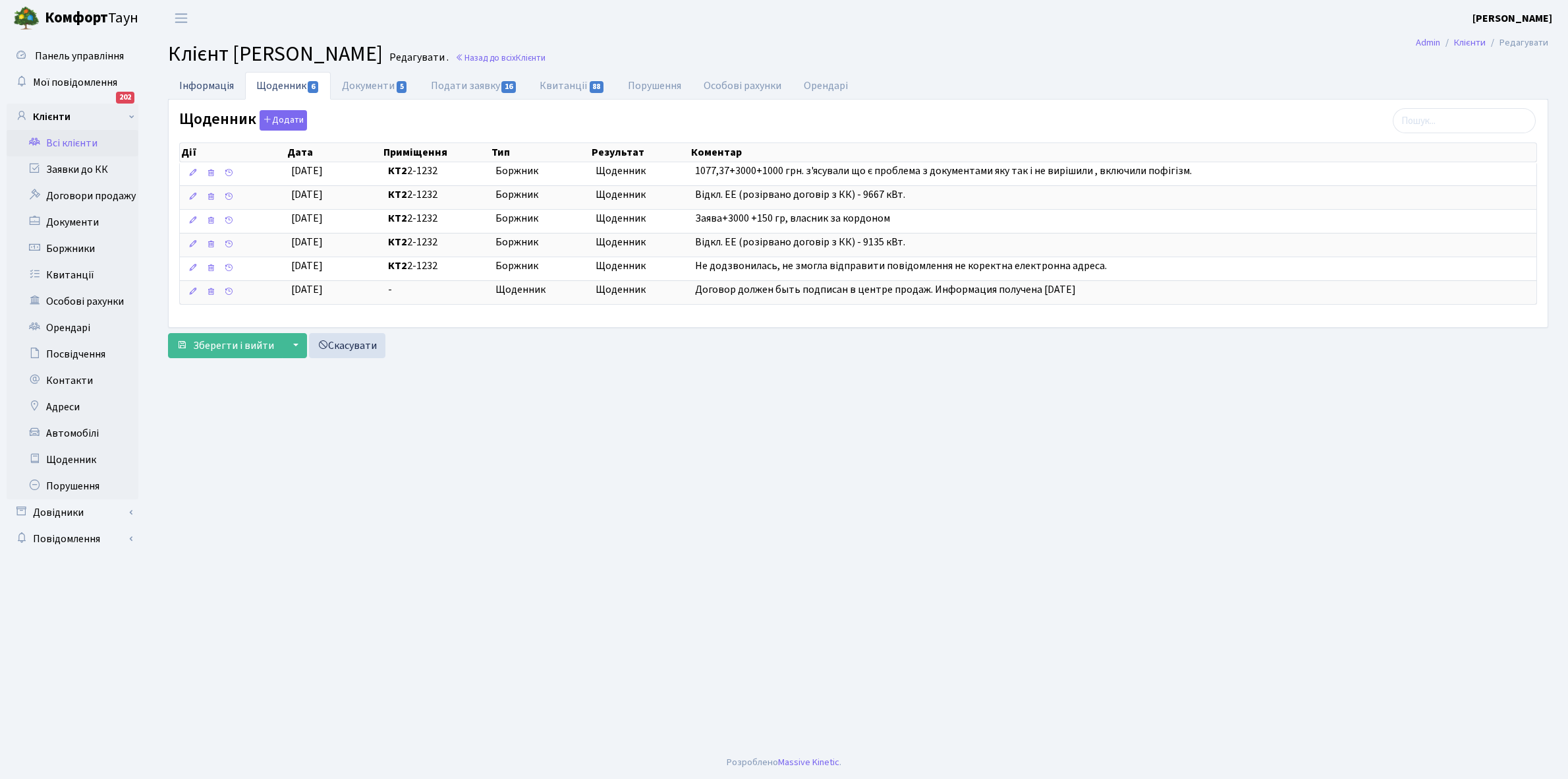
click at [189, 88] on link "Інформація" at bounding box center [206, 86] width 77 height 27
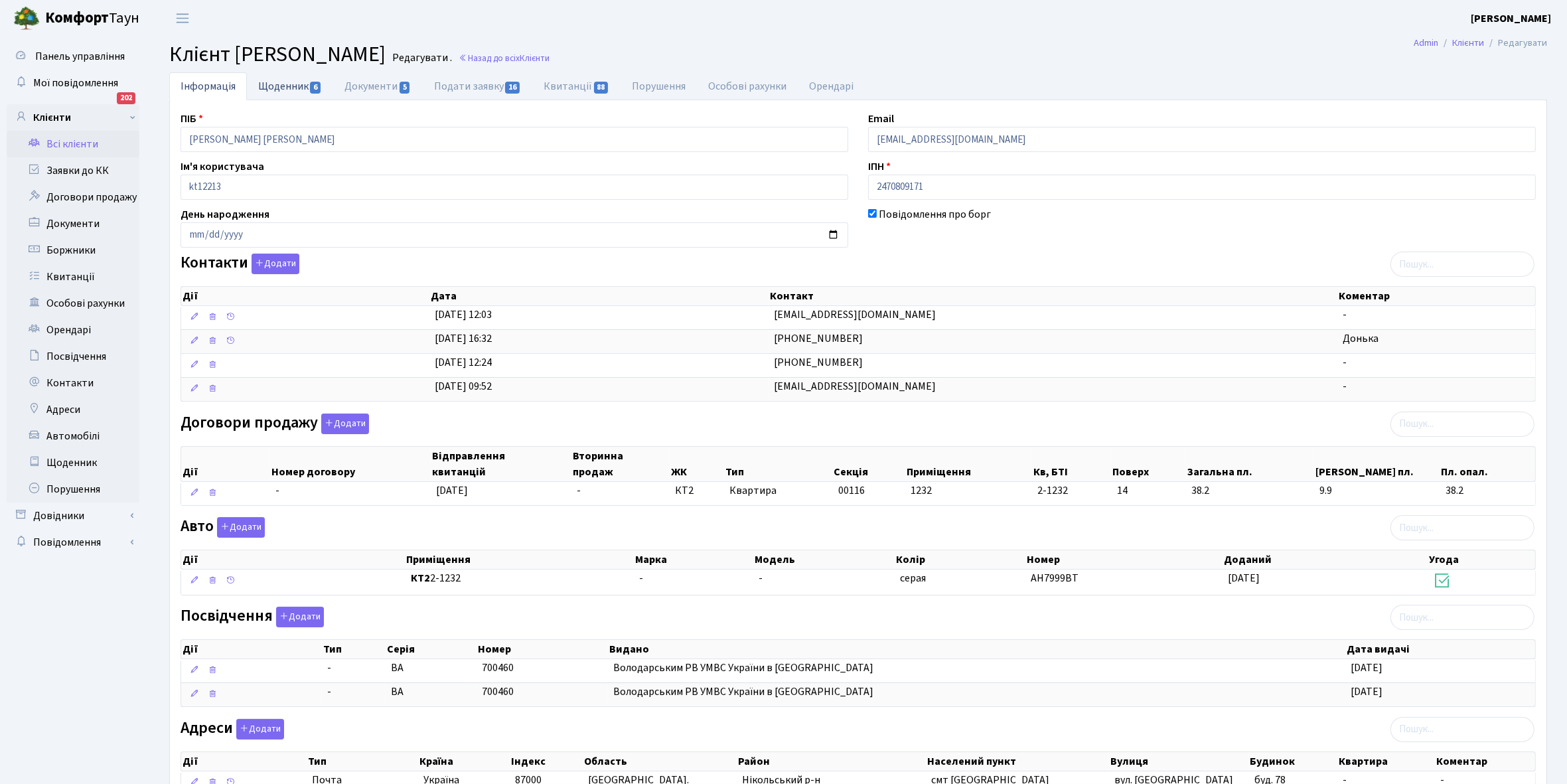
click at [279, 89] on link "Щоденник 6" at bounding box center [290, 86] width 86 height 27
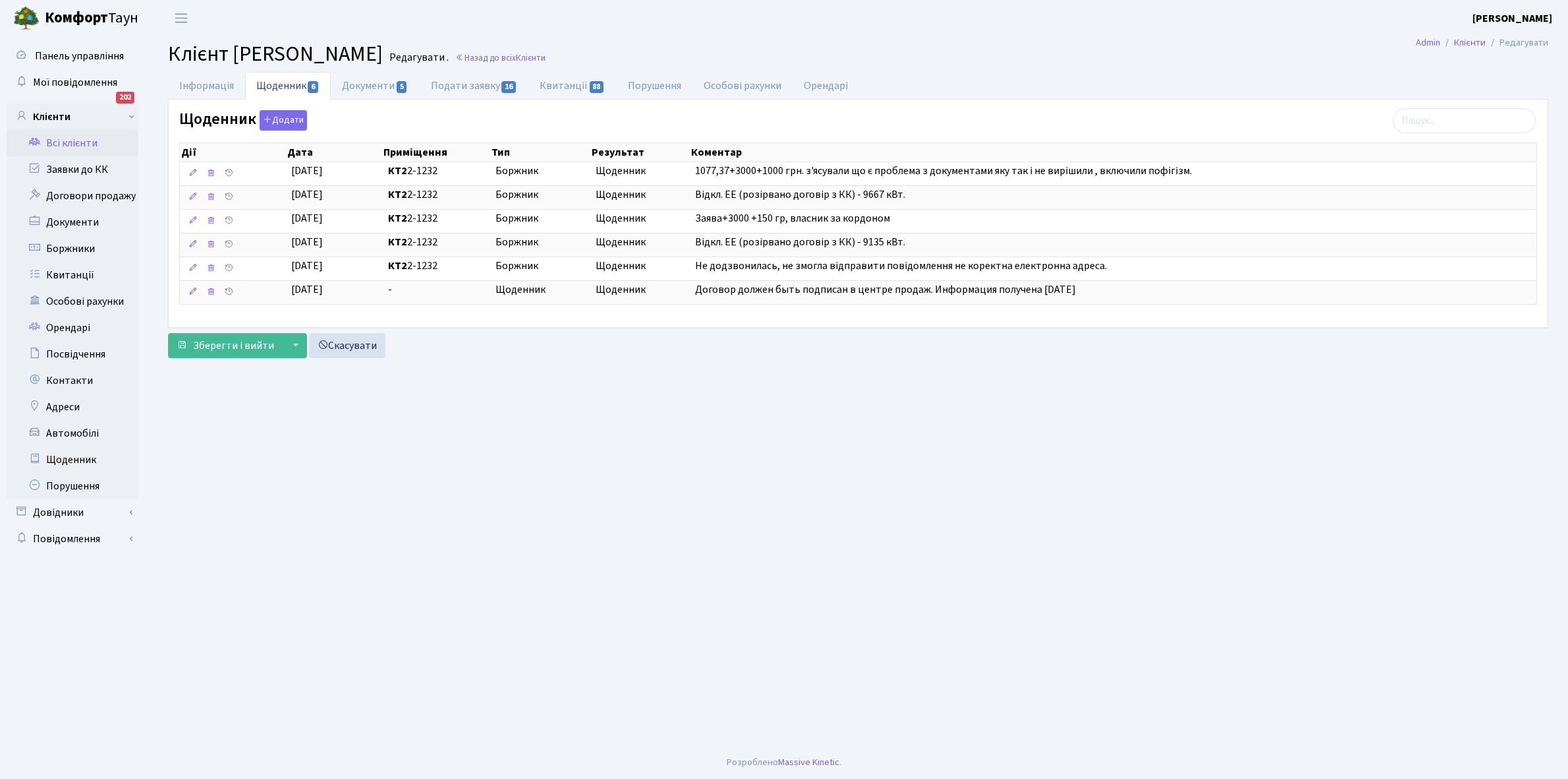
click at [88, 142] on link "Всі клієнти" at bounding box center [72, 142] width 131 height 26
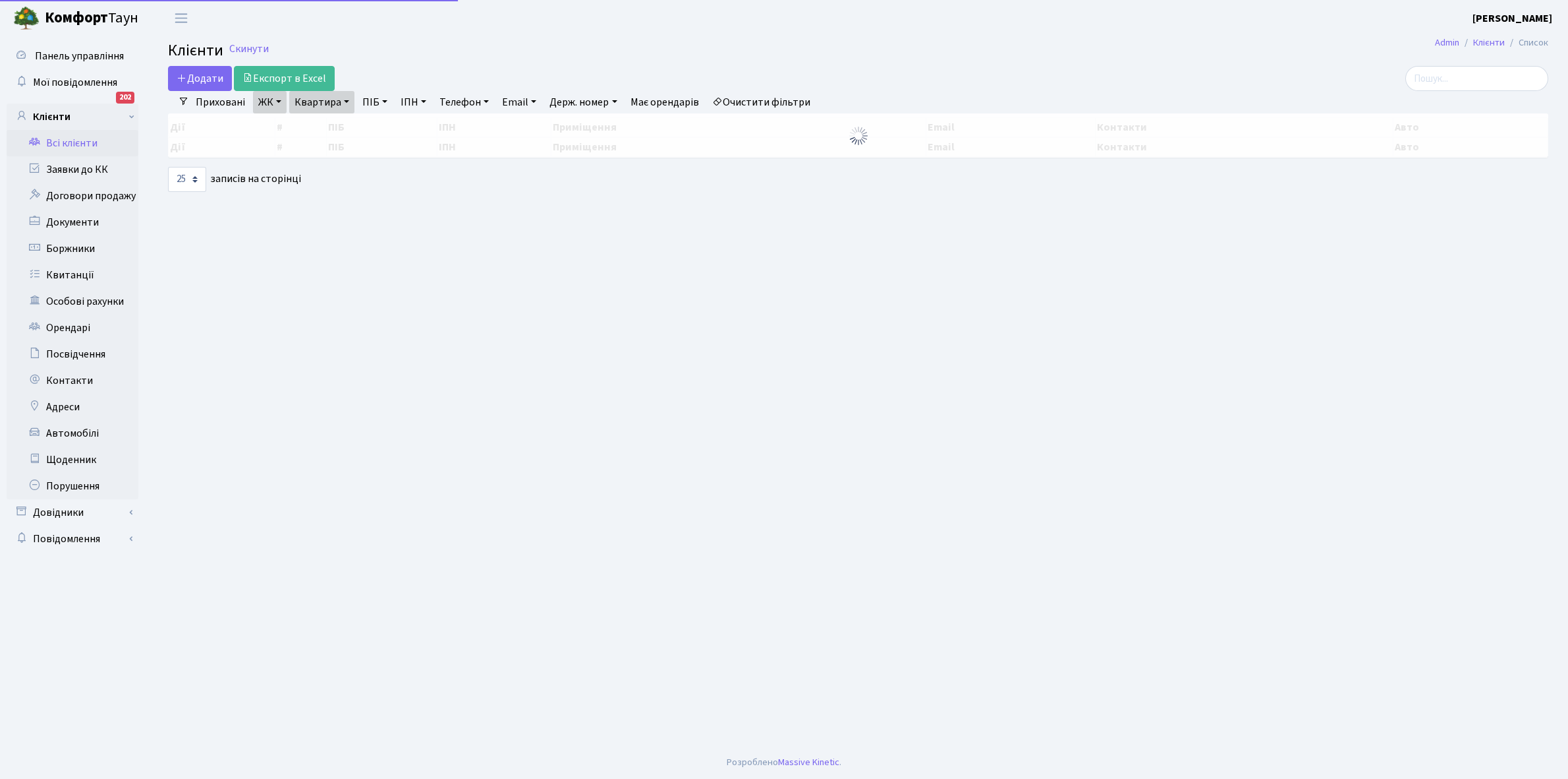
select select "25"
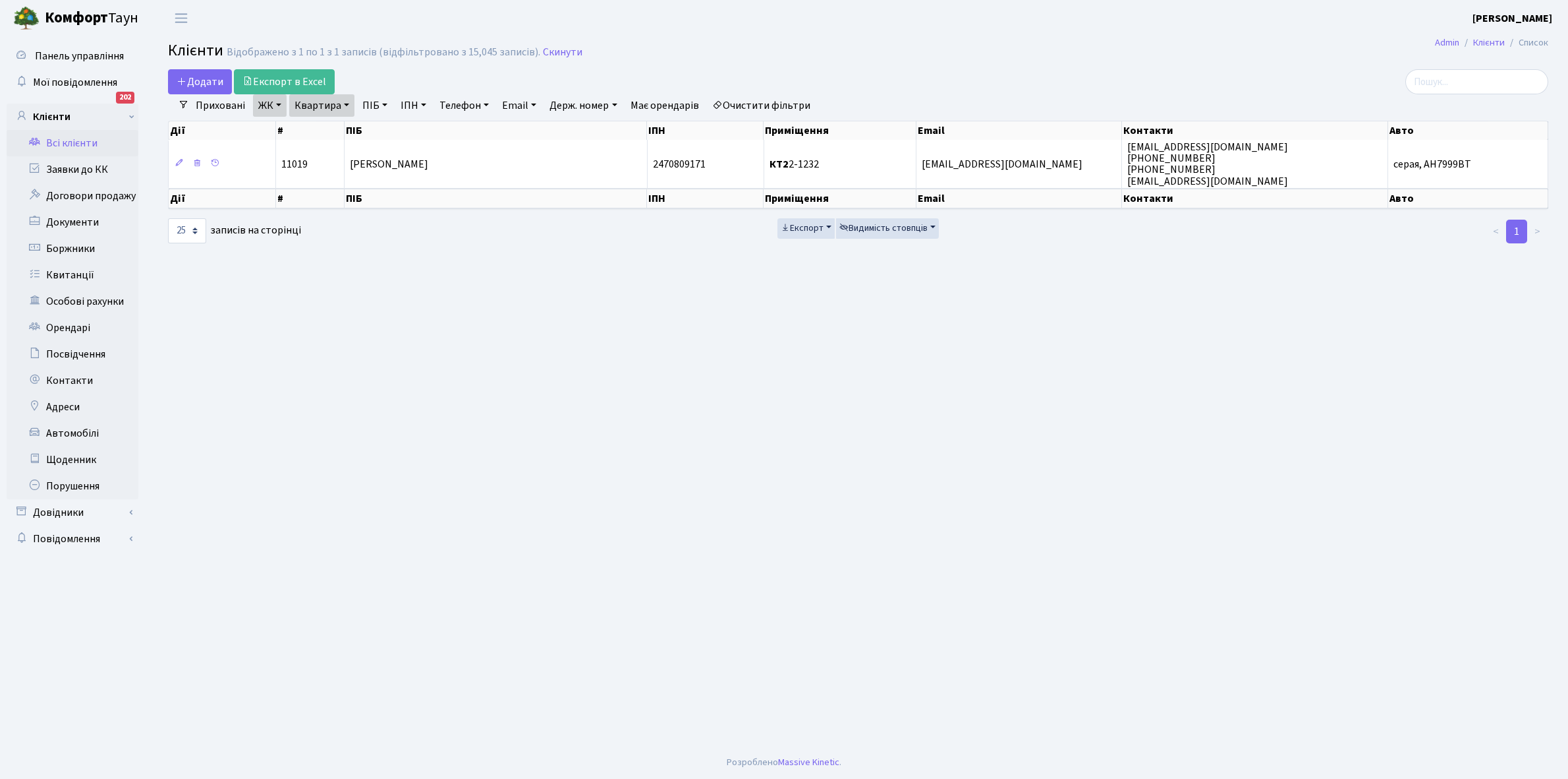
click at [346, 104] on link "Квартира" at bounding box center [321, 105] width 65 height 22
click at [338, 126] on input "2-1232" at bounding box center [328, 131] width 77 height 25
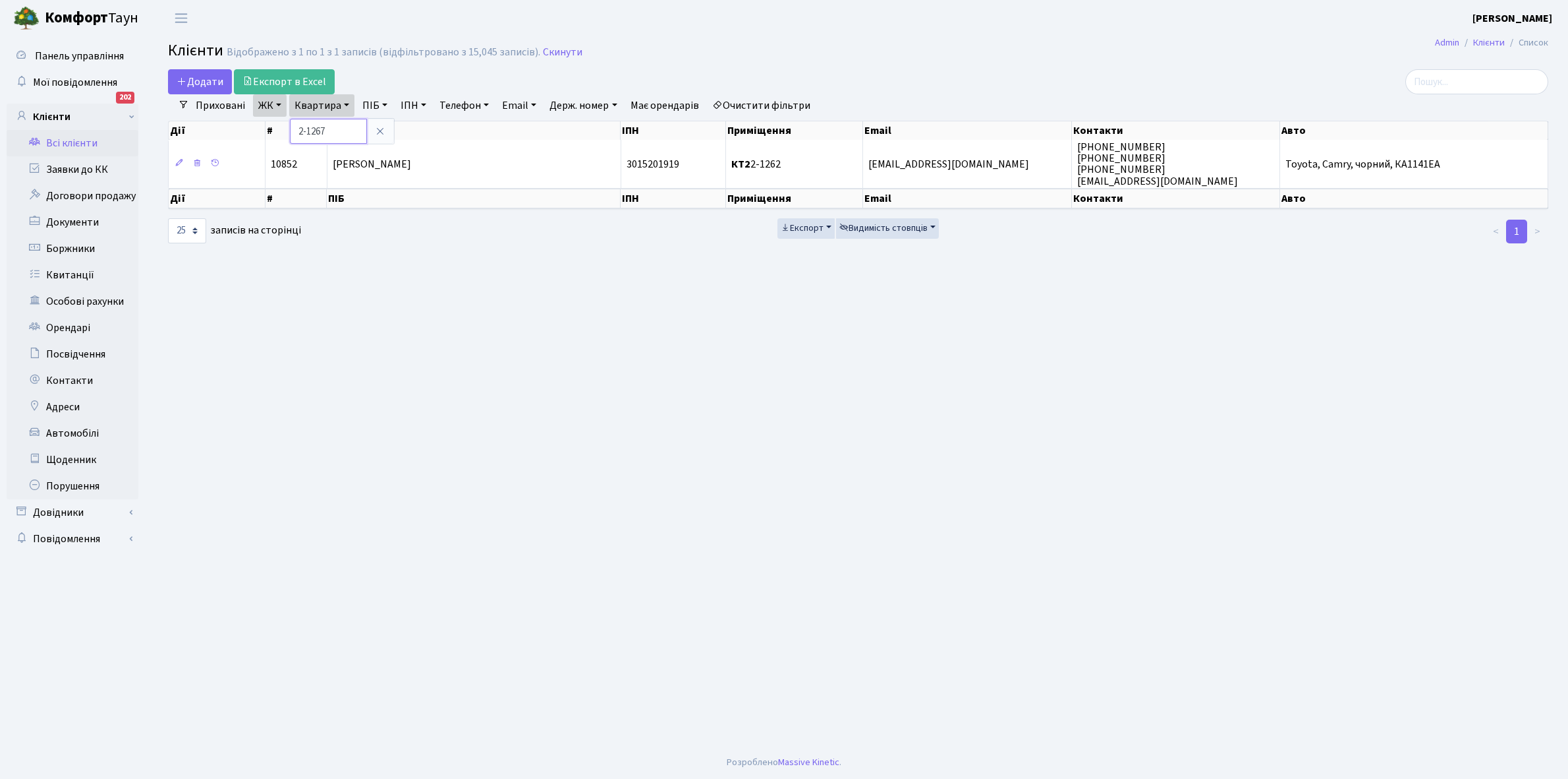
type input "2-1267"
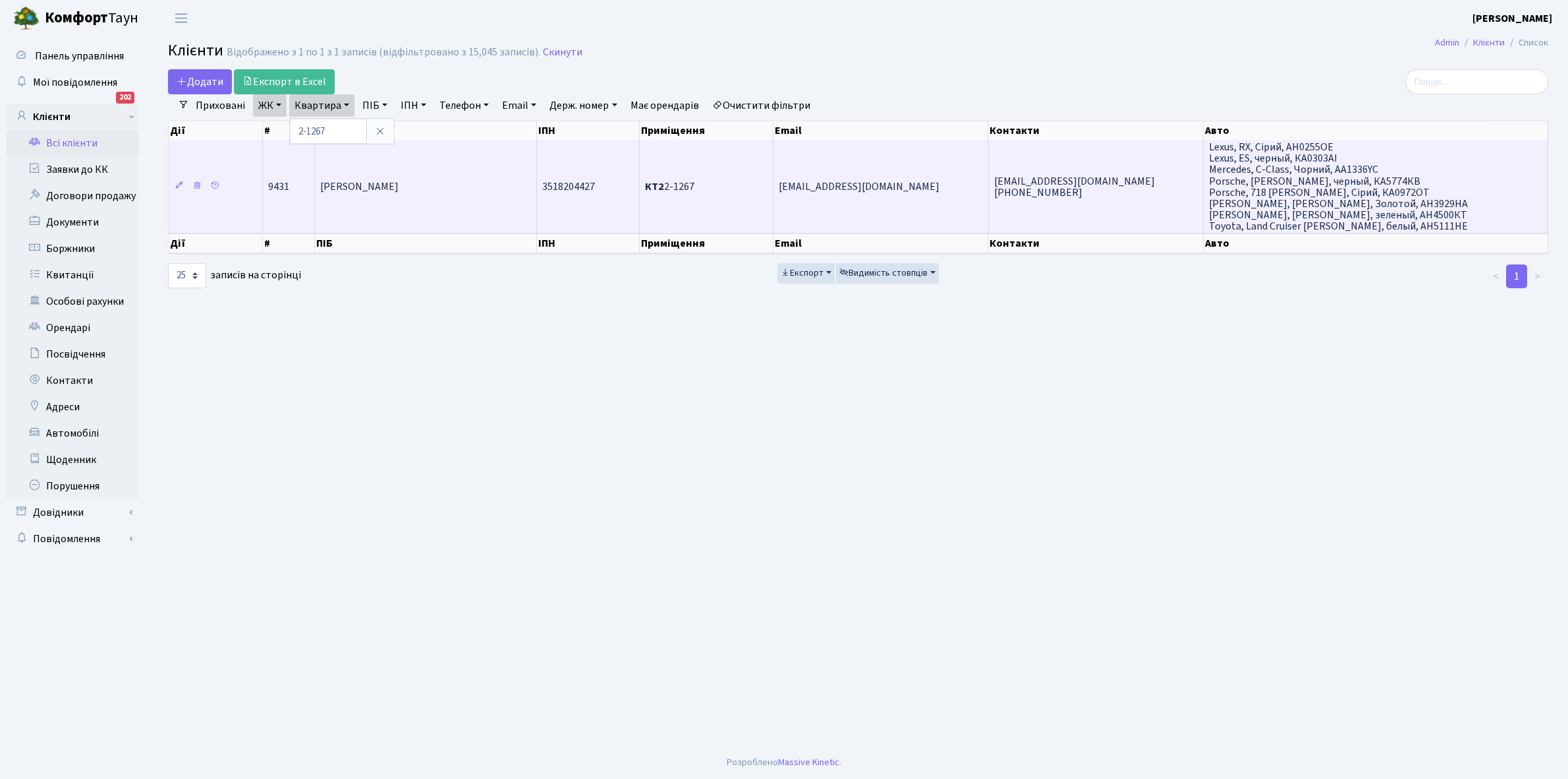
click at [468, 191] on td "[PERSON_NAME]" at bounding box center [426, 186] width 223 height 93
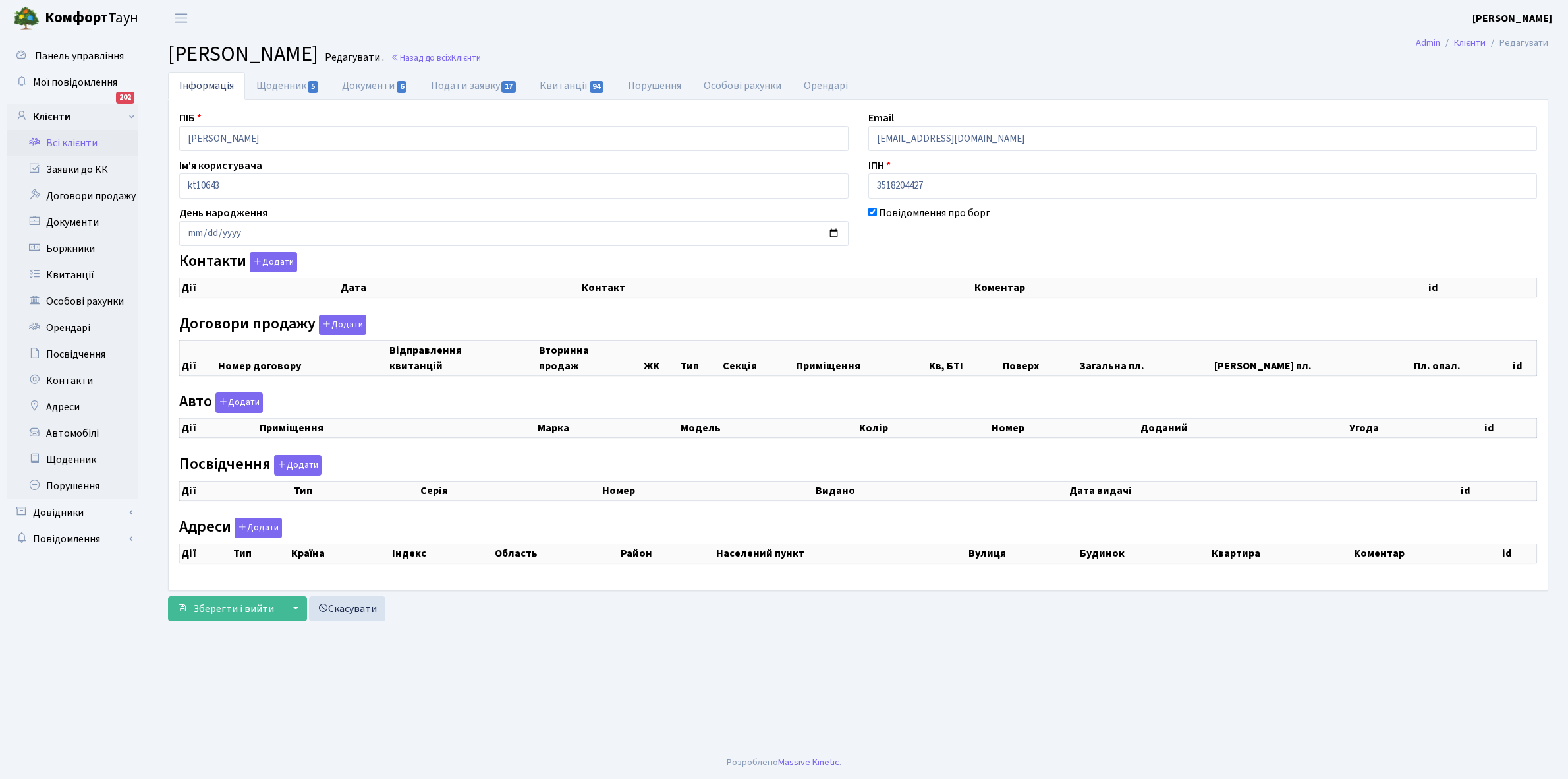
checkbox input "true"
select select "25"
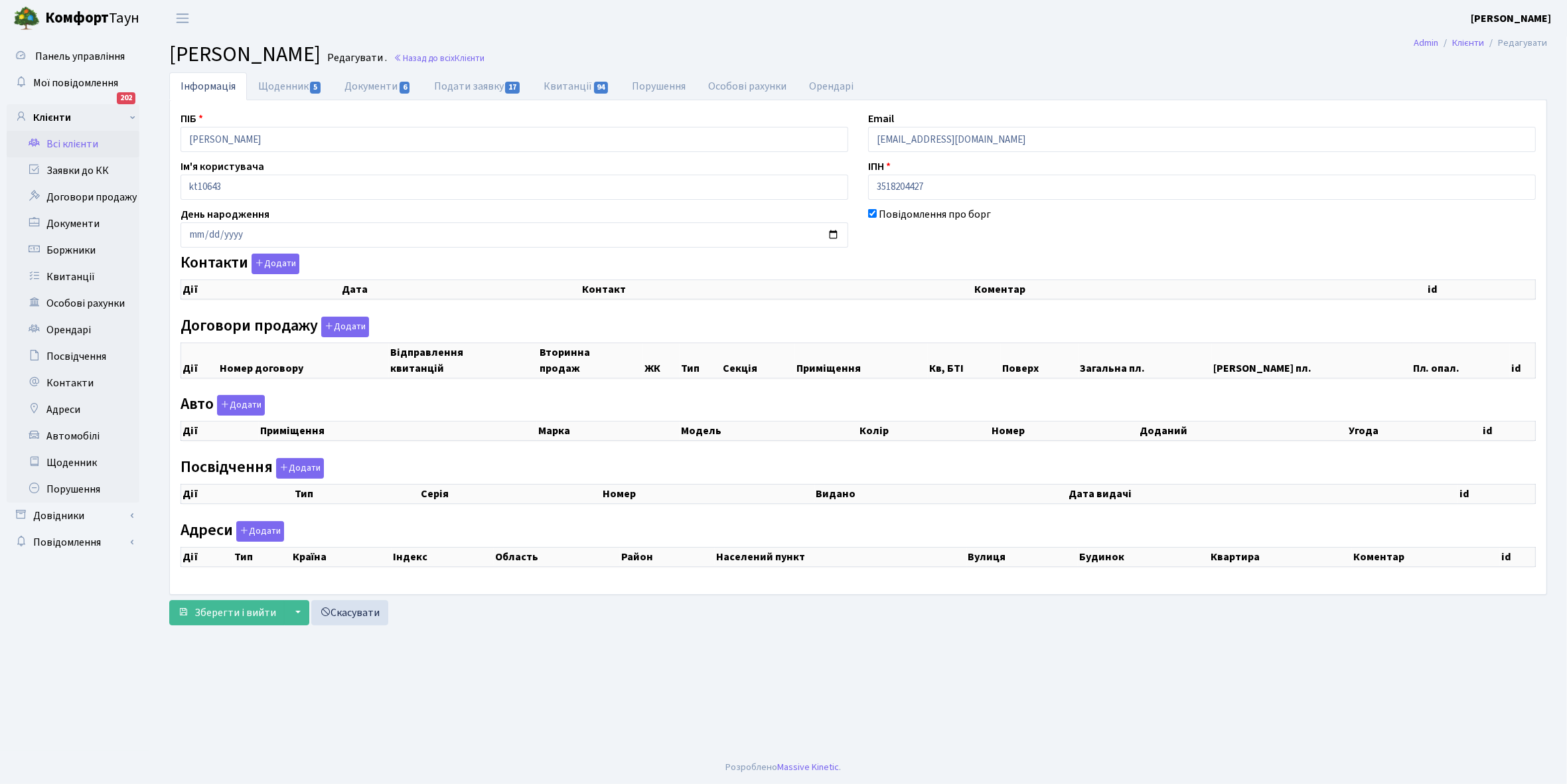
select select "25"
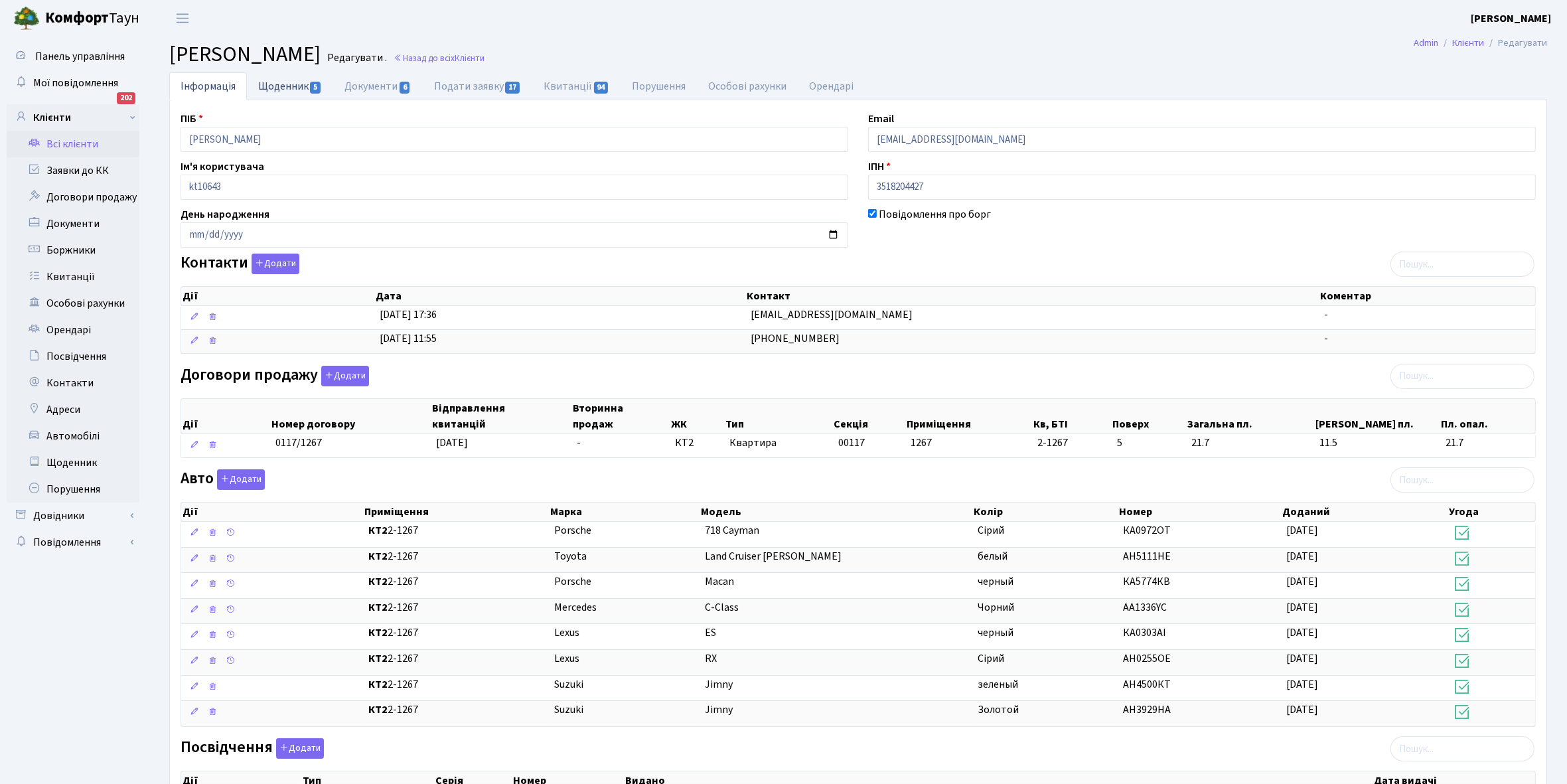
click at [271, 84] on link "Щоденник 5" at bounding box center [290, 86] width 86 height 27
select select "25"
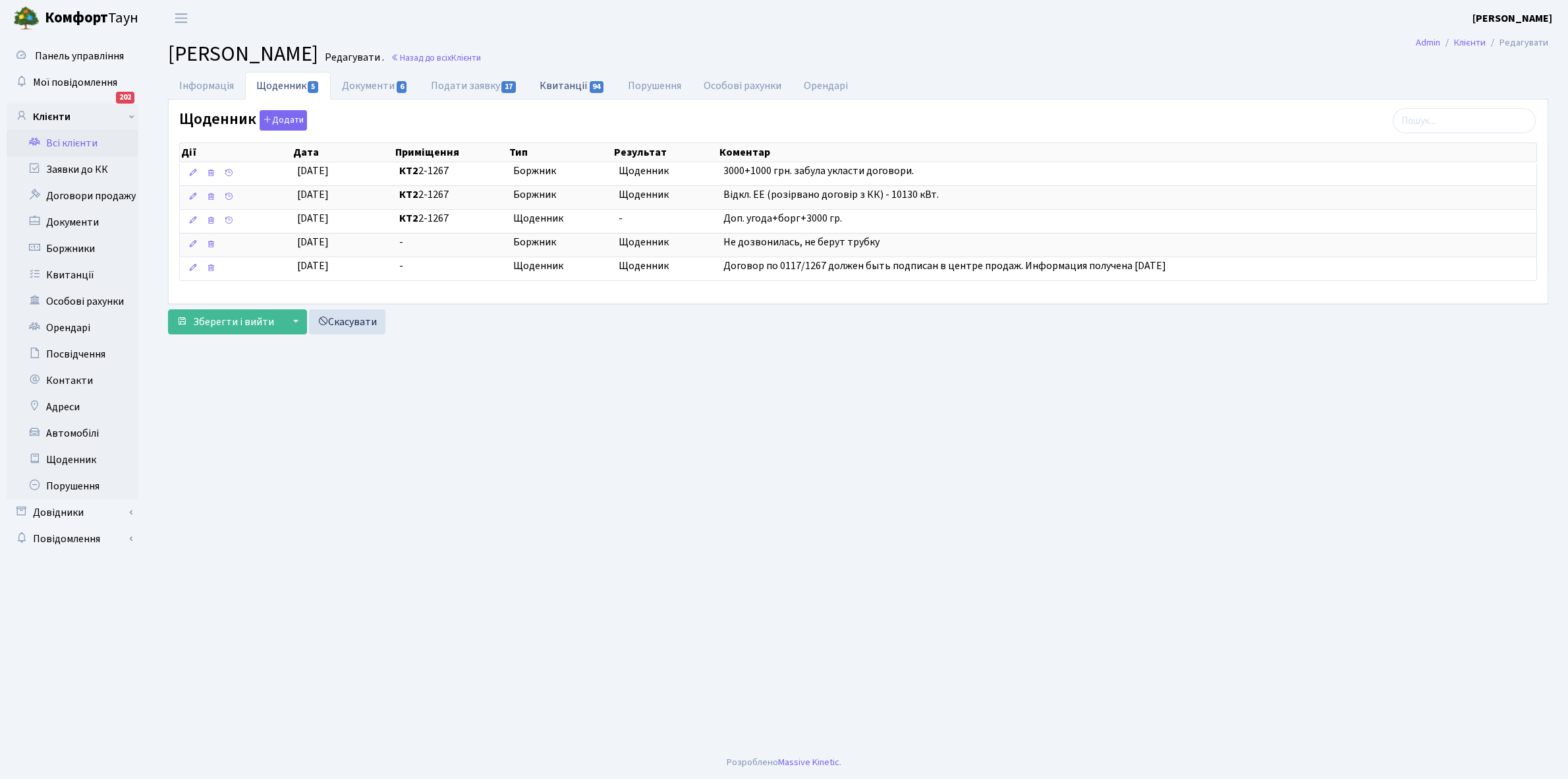
click at [575, 83] on link "Квитанції 94" at bounding box center [572, 86] width 88 height 27
select select "25"
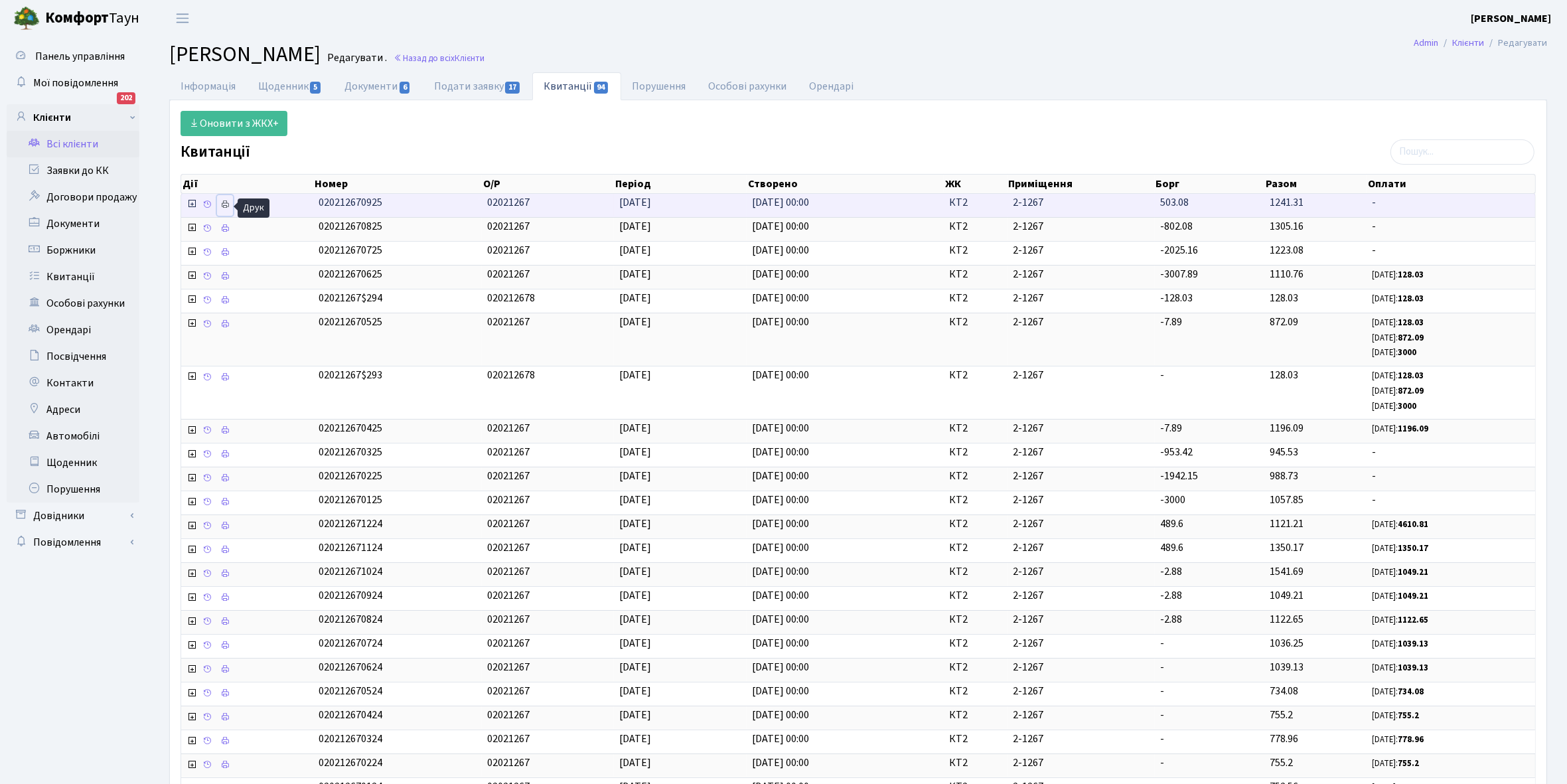
click at [227, 204] on icon at bounding box center [225, 204] width 9 height 9
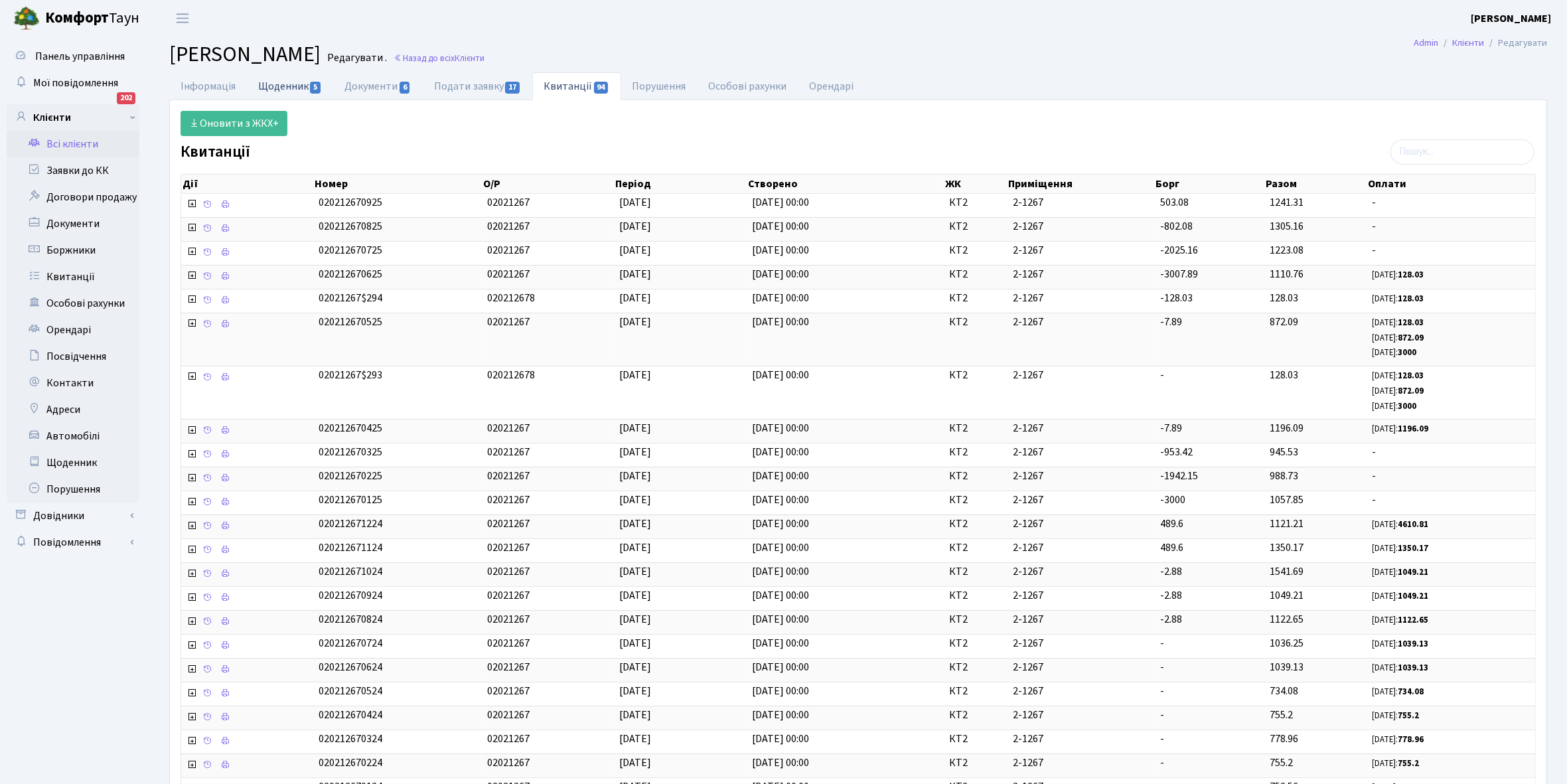
click at [278, 83] on link "Щоденник 5" at bounding box center [290, 86] width 86 height 27
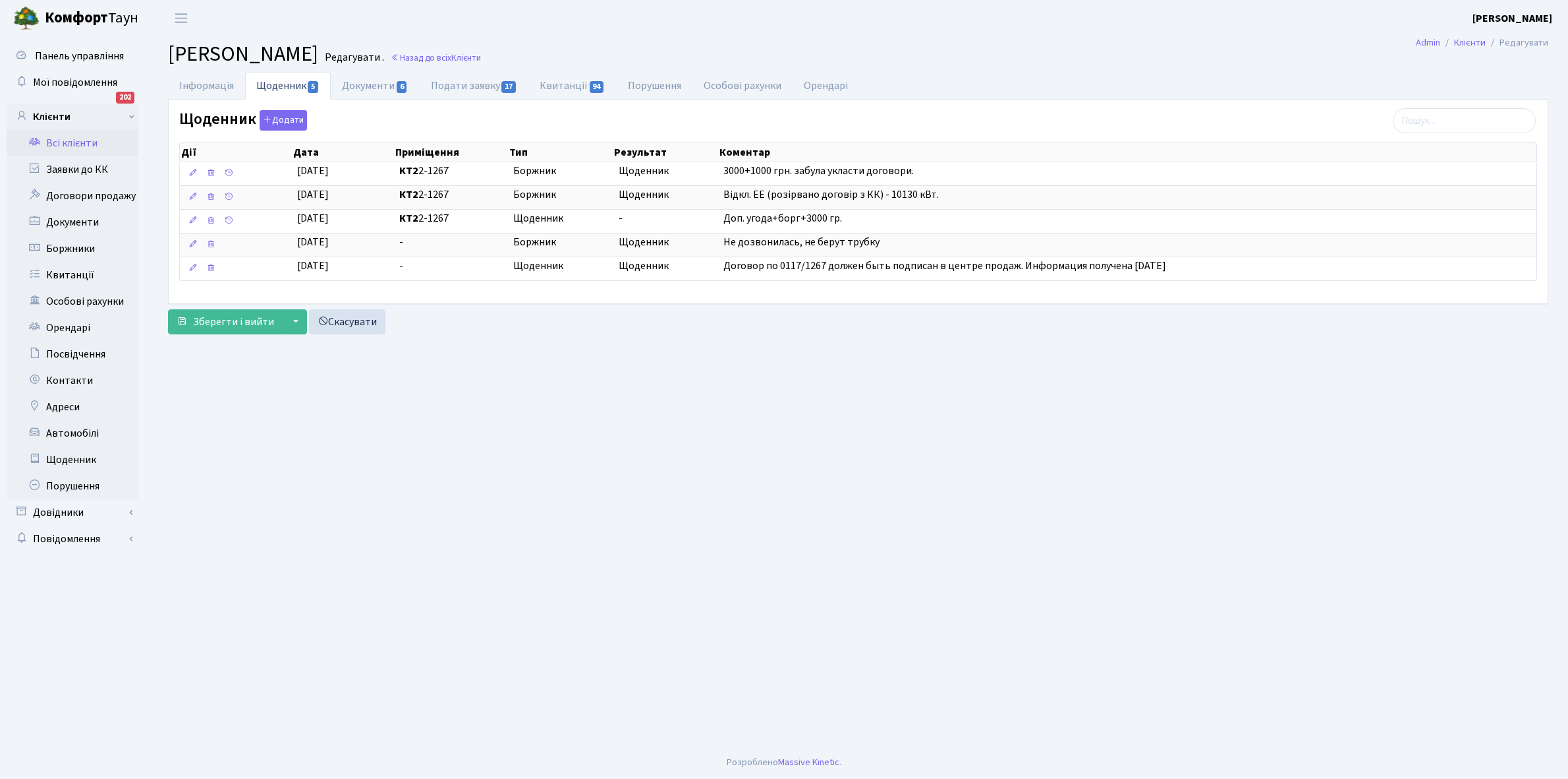
click at [75, 142] on link "Всі клієнти" at bounding box center [72, 142] width 131 height 26
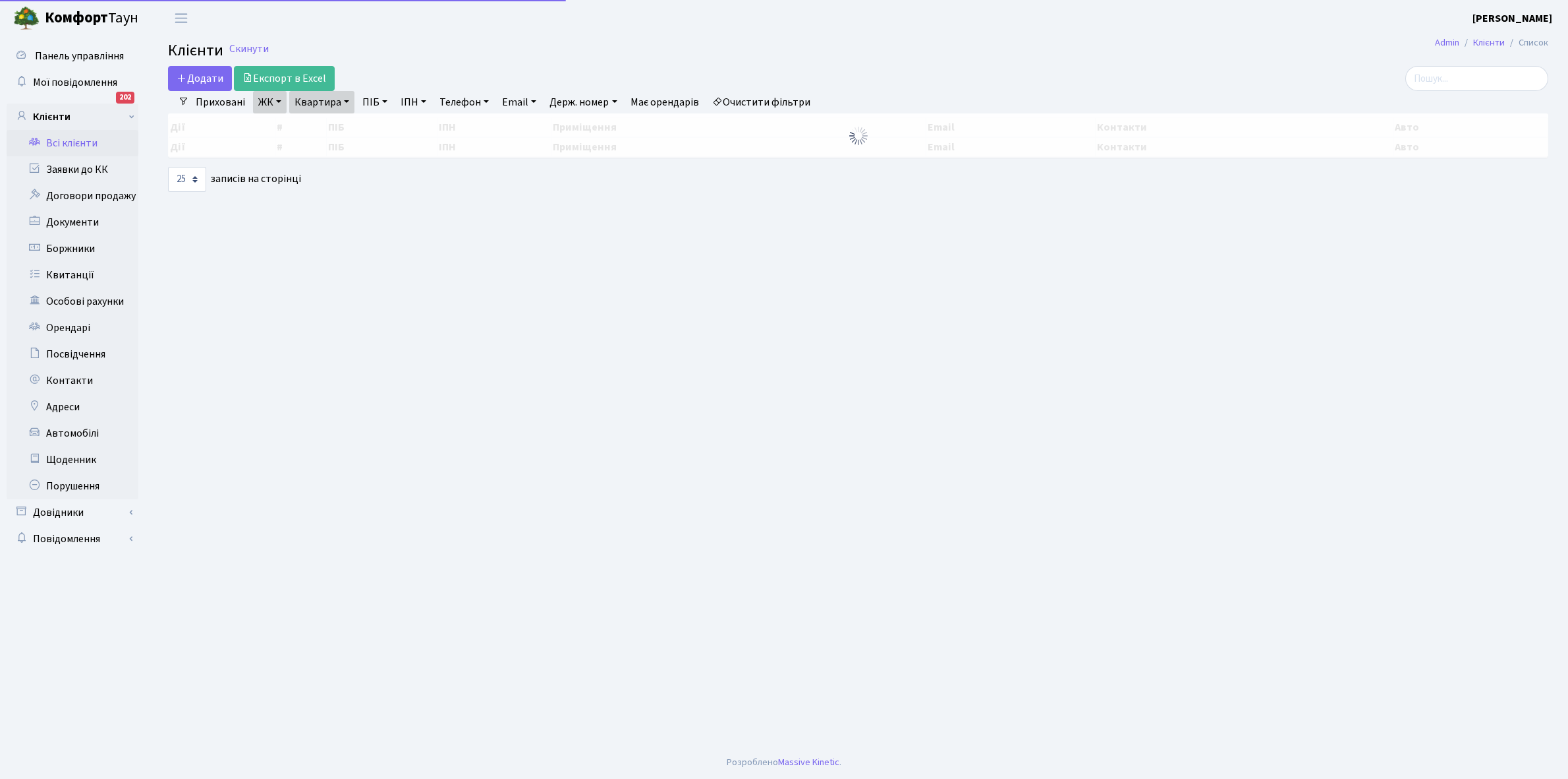
select select "25"
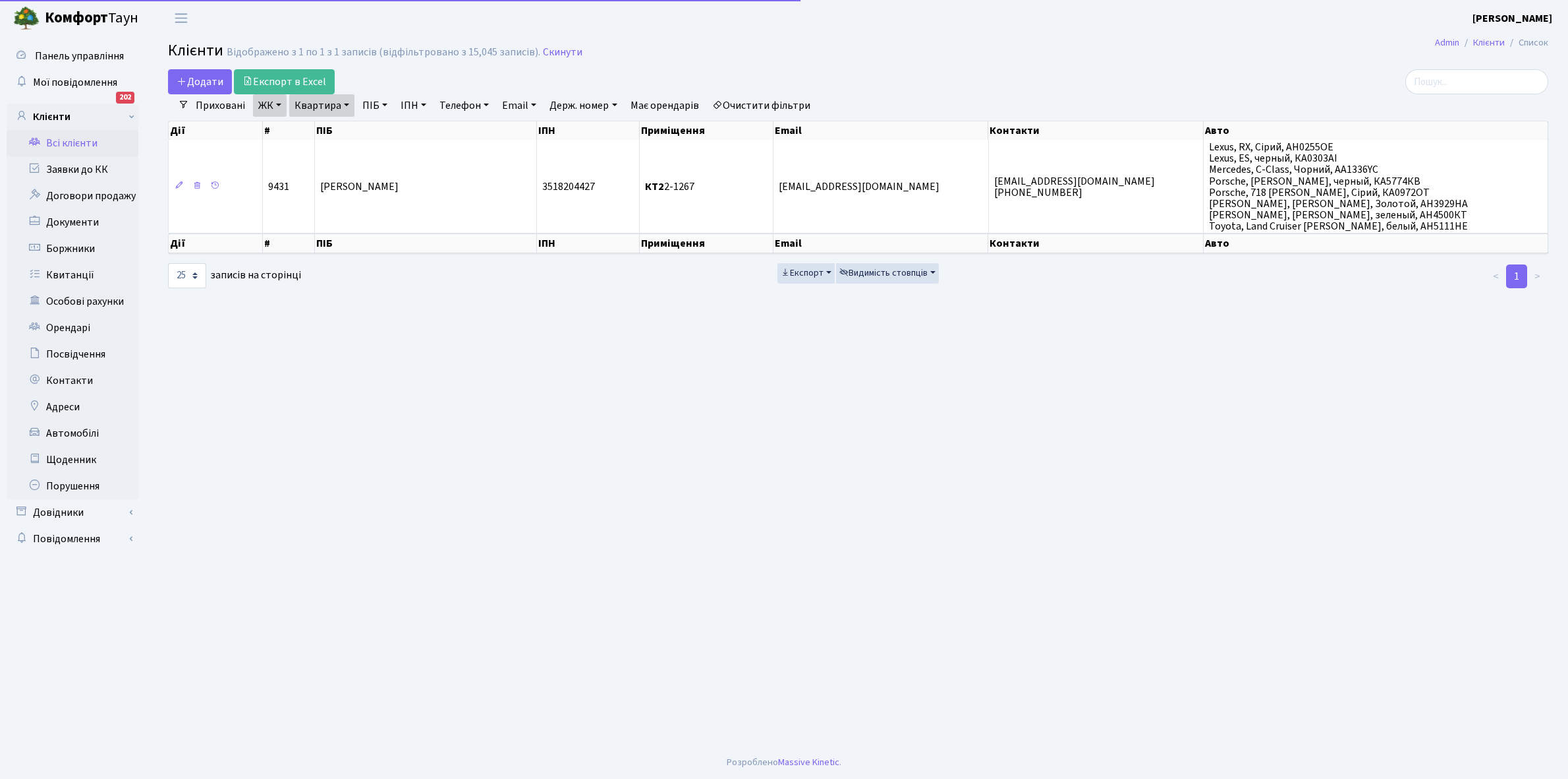
click at [346, 103] on link "Квартира" at bounding box center [321, 105] width 65 height 22
click at [346, 129] on input "2-1267" at bounding box center [328, 131] width 77 height 25
type input "2-1276"
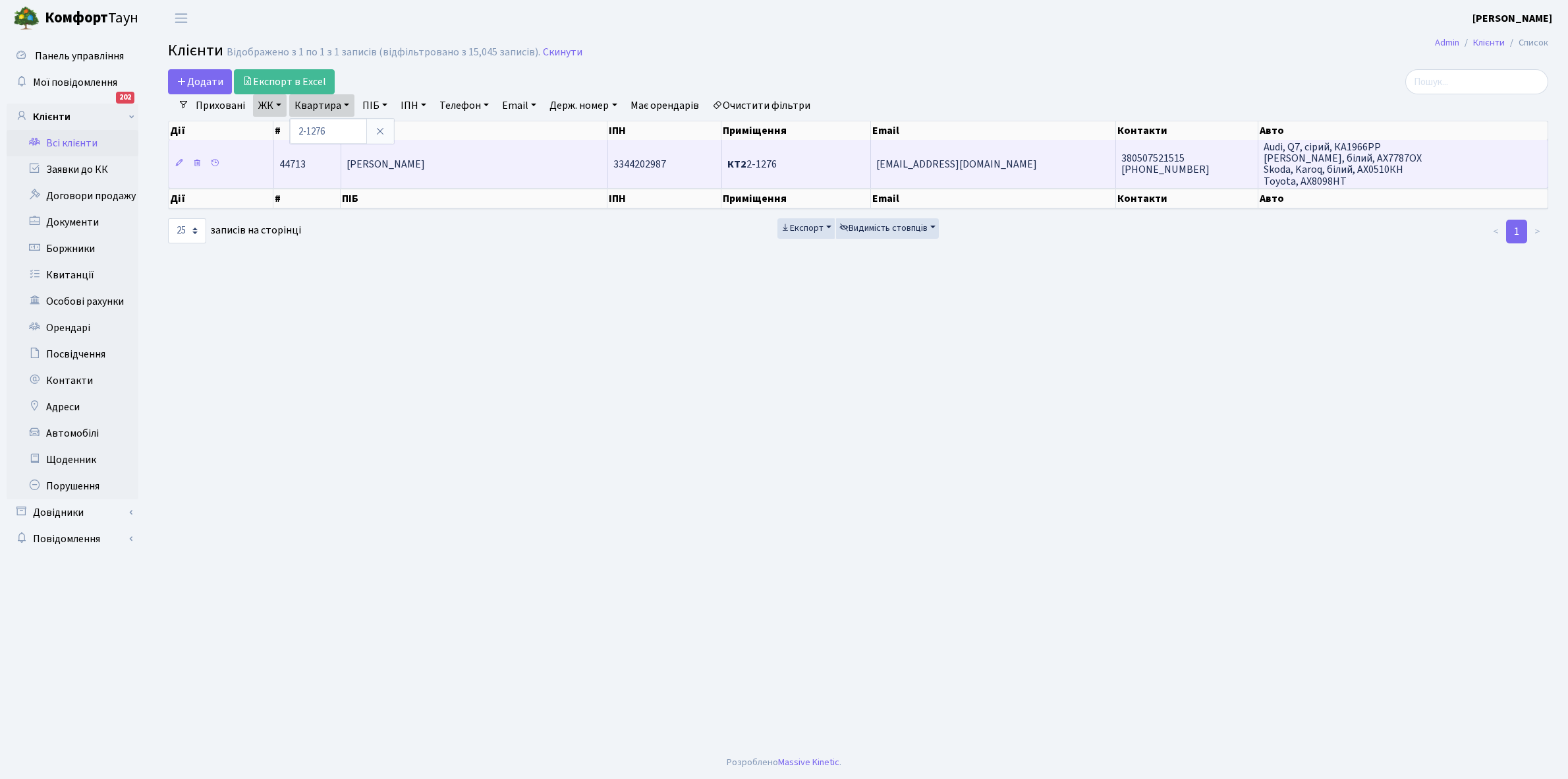
click at [425, 170] on span "[PERSON_NAME] [PERSON_NAME]" at bounding box center [385, 164] width 79 height 15
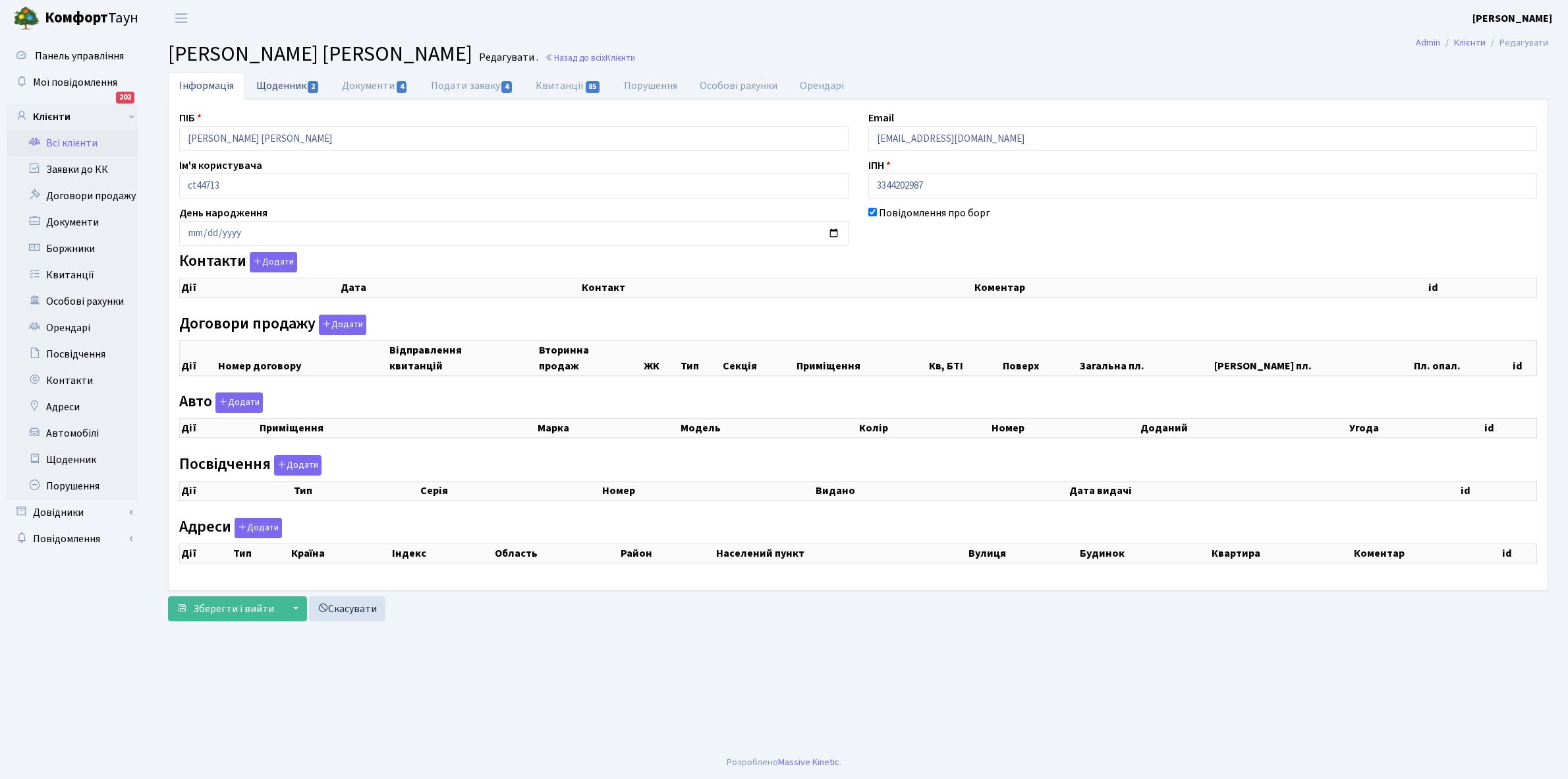
click at [269, 83] on link "Щоденник 2" at bounding box center [288, 86] width 86 height 27
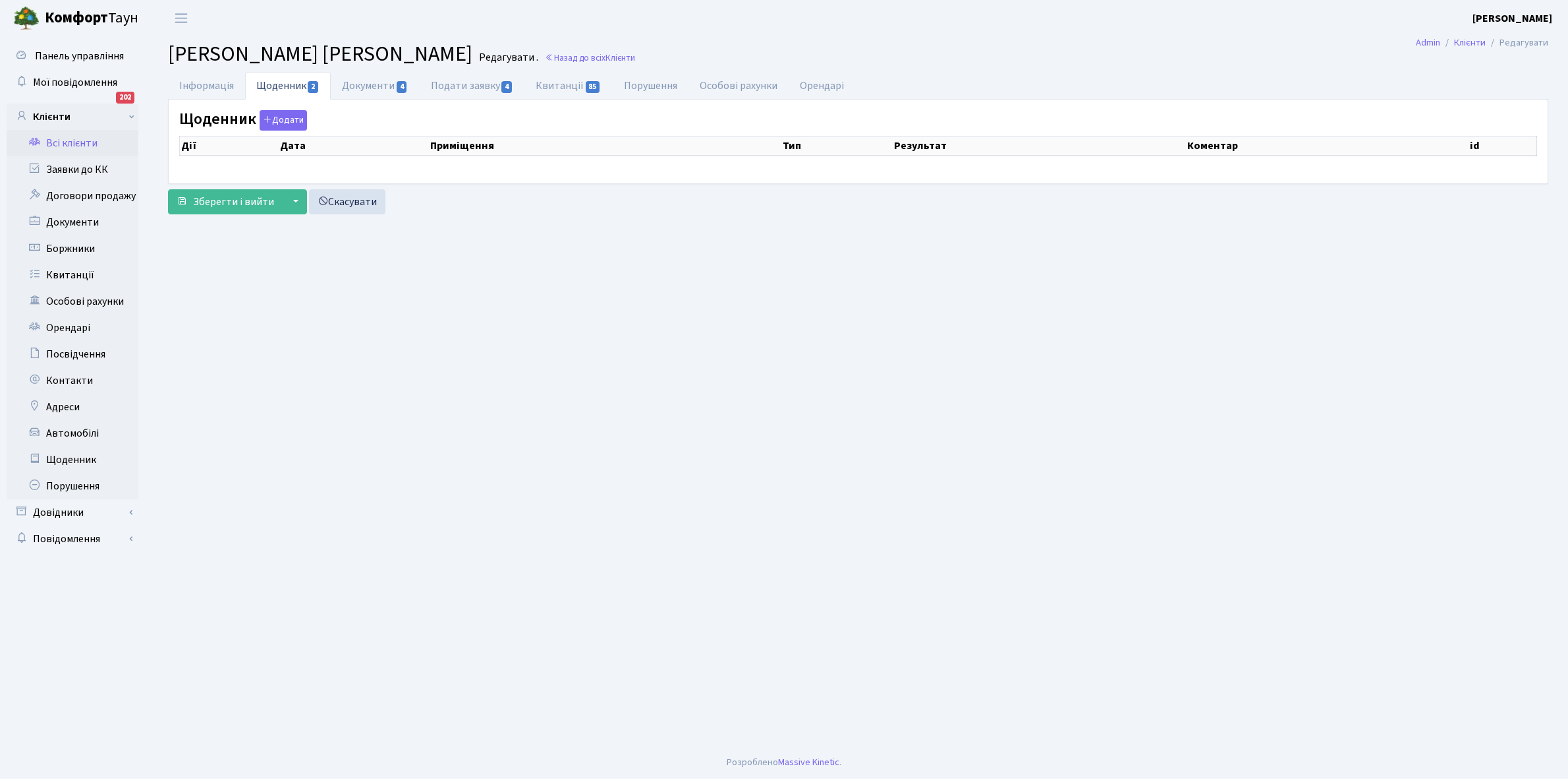
select select "25"
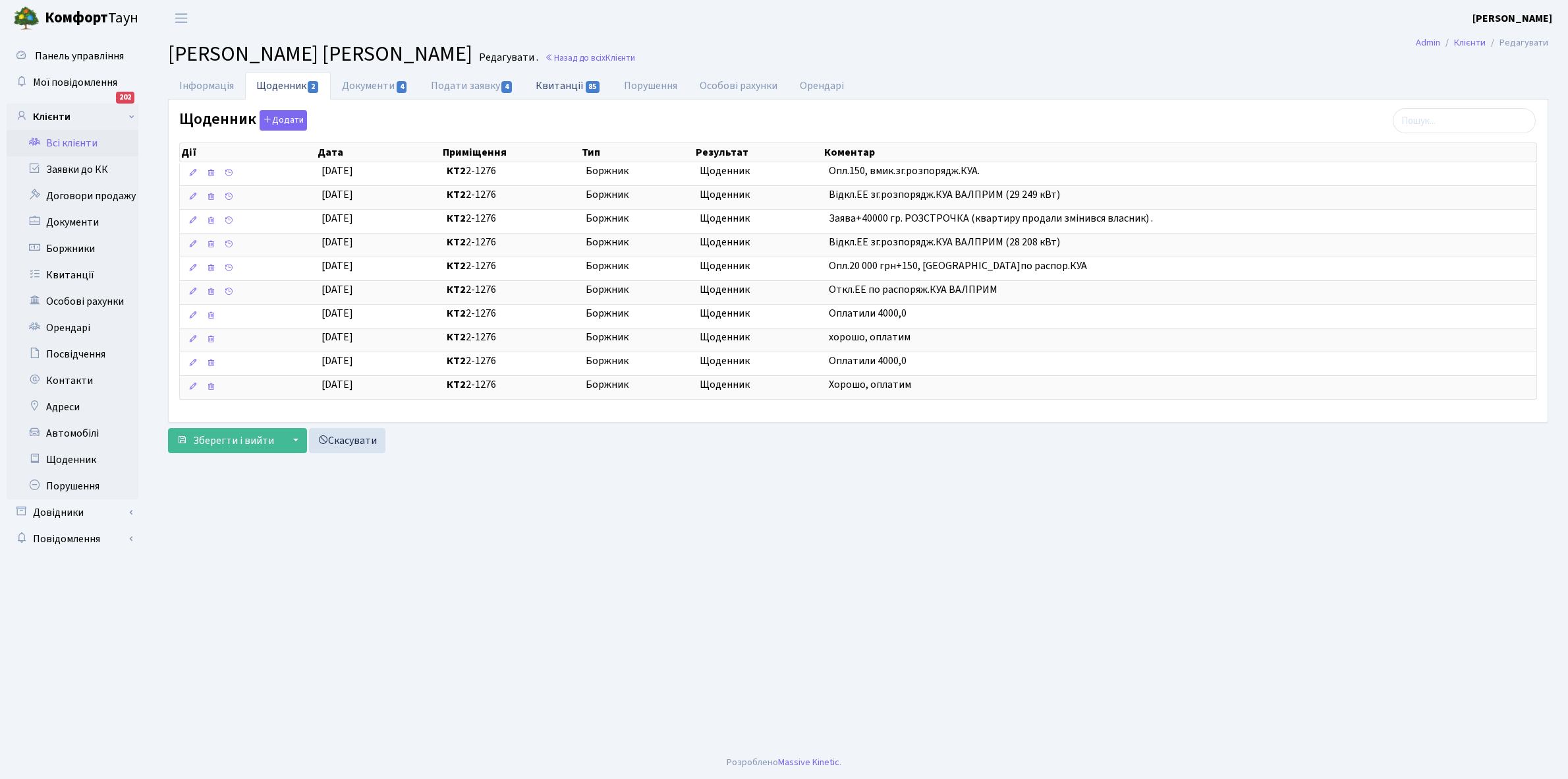
click at [558, 84] on link "Квитанції 85" at bounding box center [568, 86] width 88 height 27
select select "25"
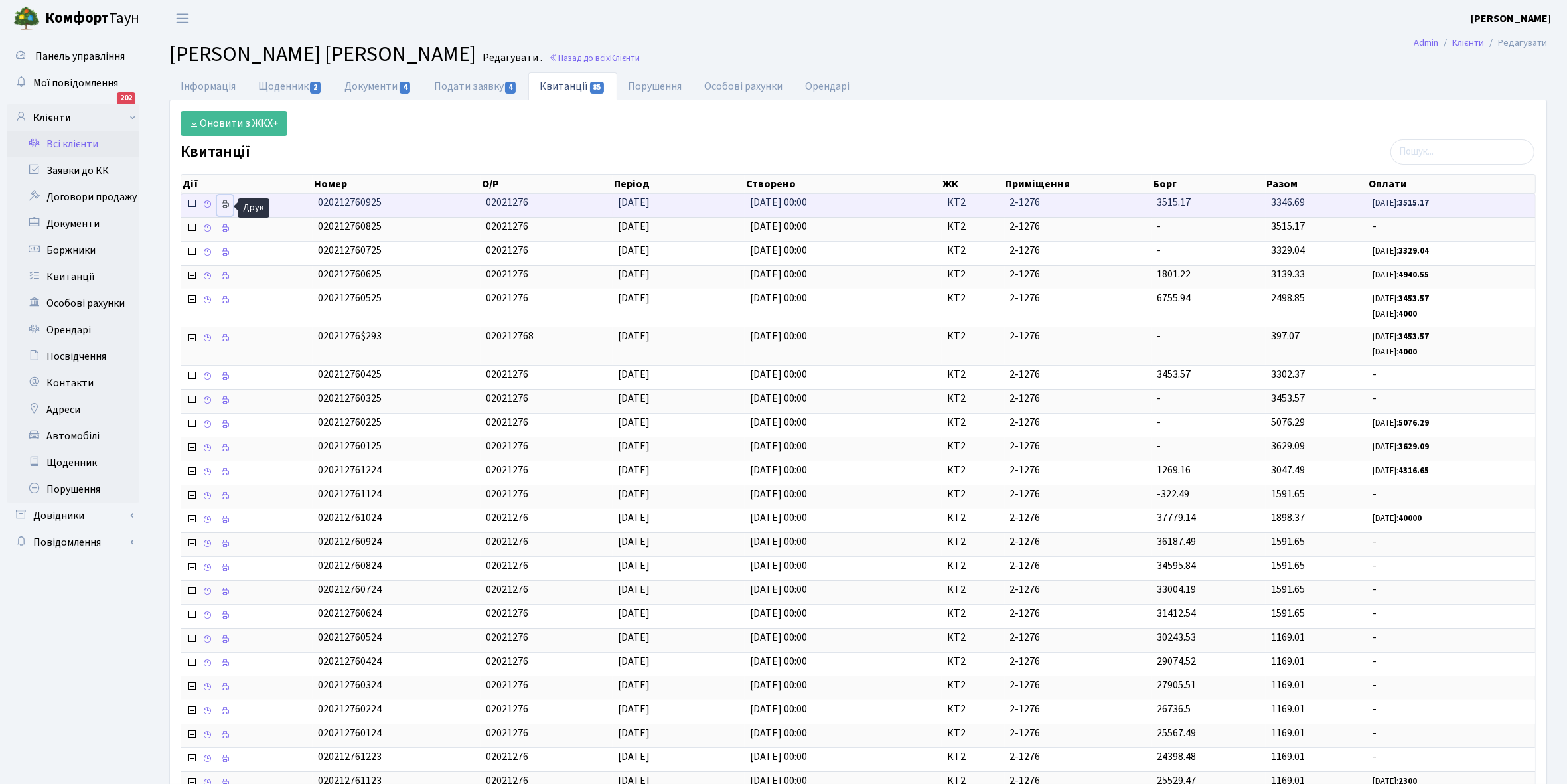
click at [227, 207] on icon at bounding box center [225, 204] width 9 height 9
click at [83, 141] on link "Всі клієнти" at bounding box center [73, 143] width 132 height 26
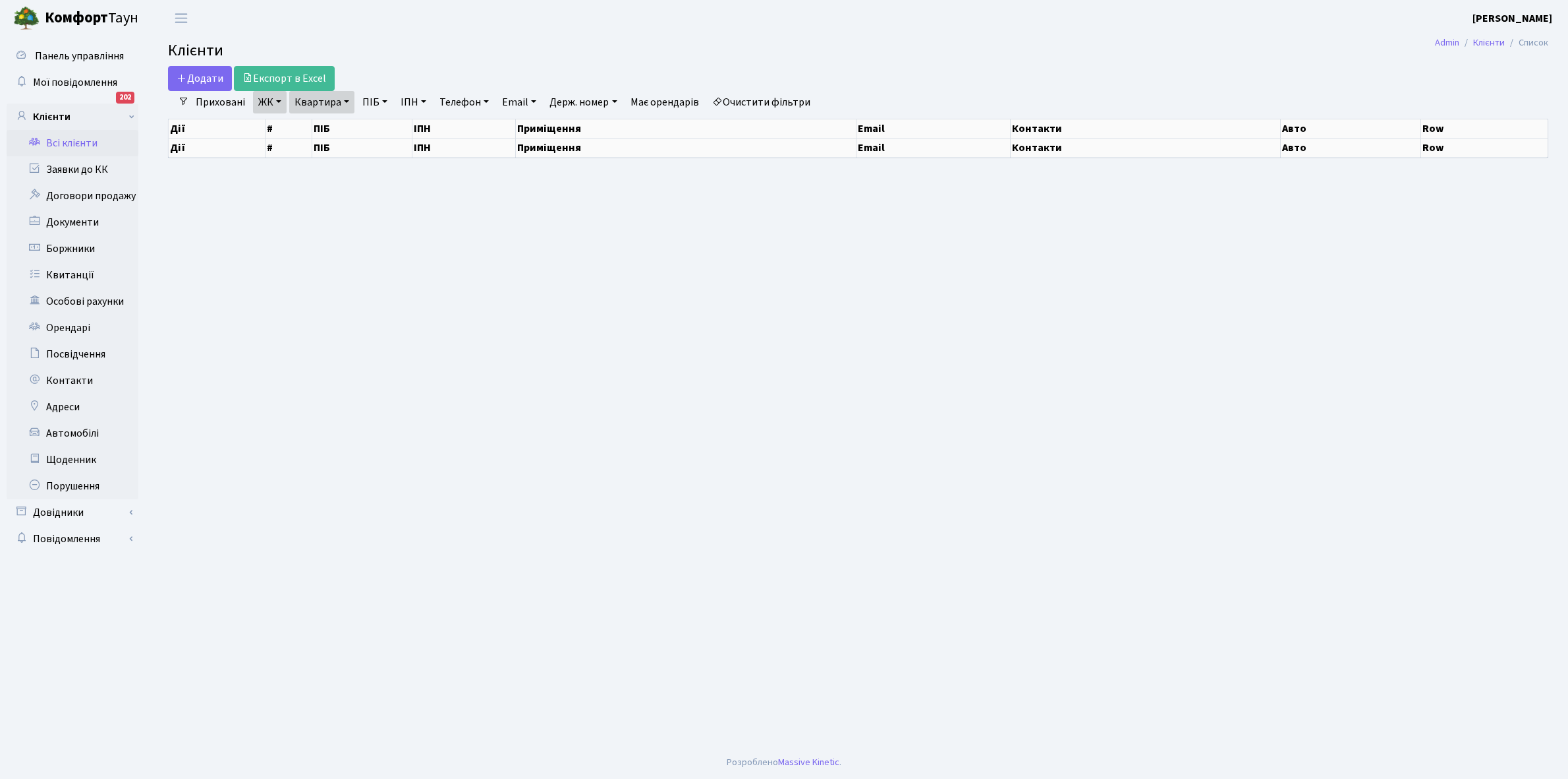
select select "25"
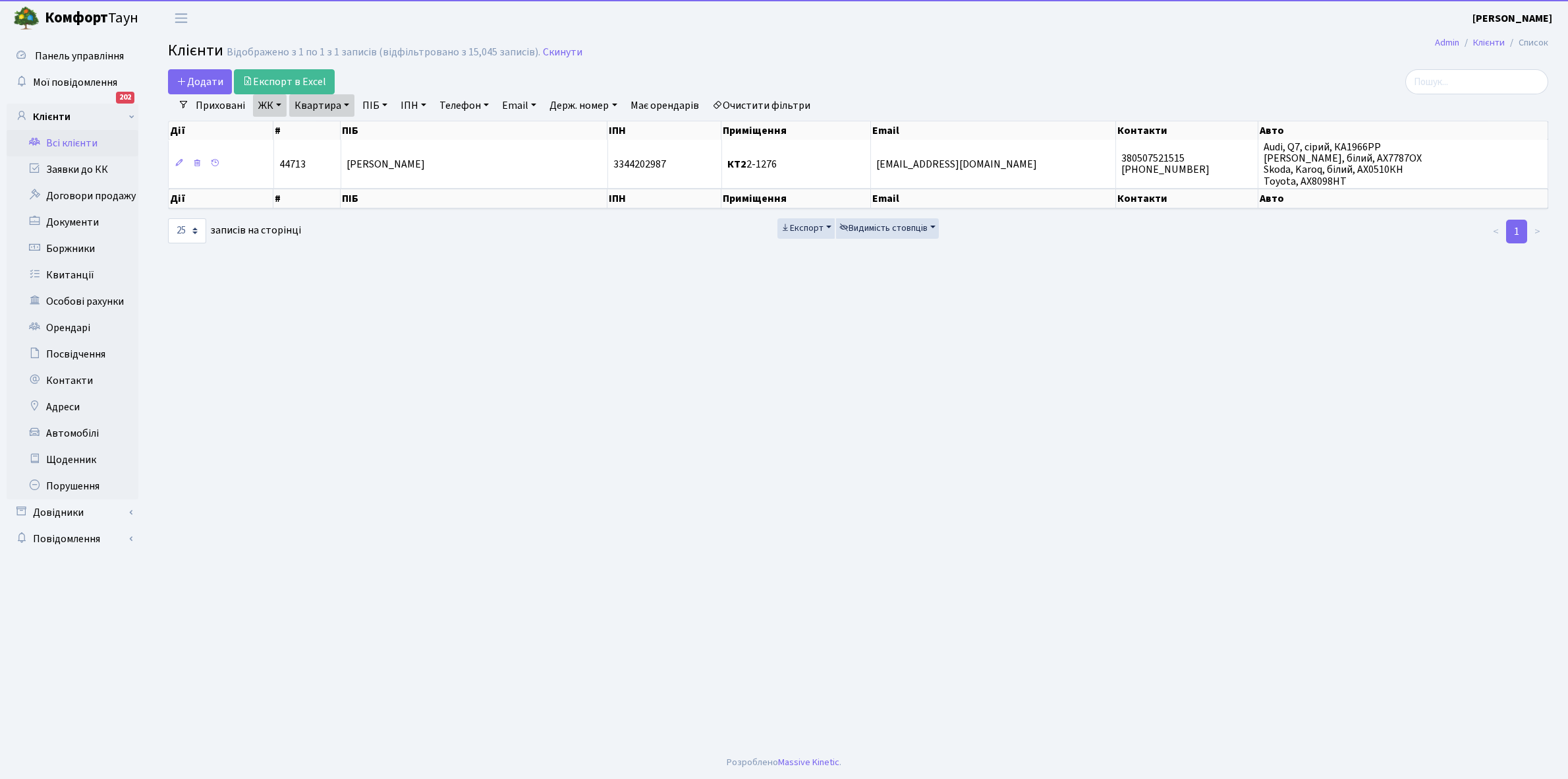
click at [346, 103] on link "Квартира" at bounding box center [321, 105] width 65 height 22
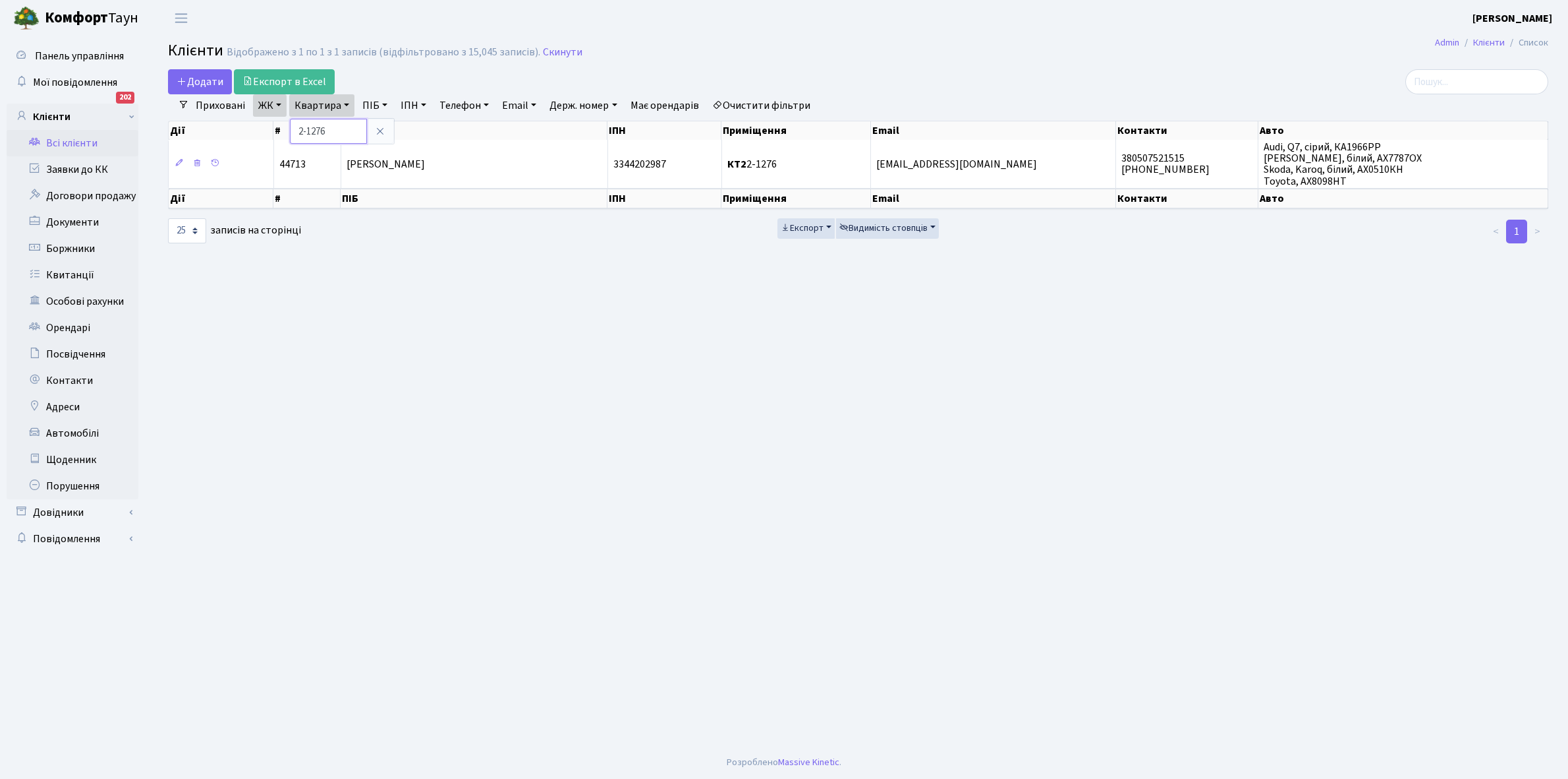
click at [342, 129] on input "2-1276" at bounding box center [328, 131] width 77 height 25
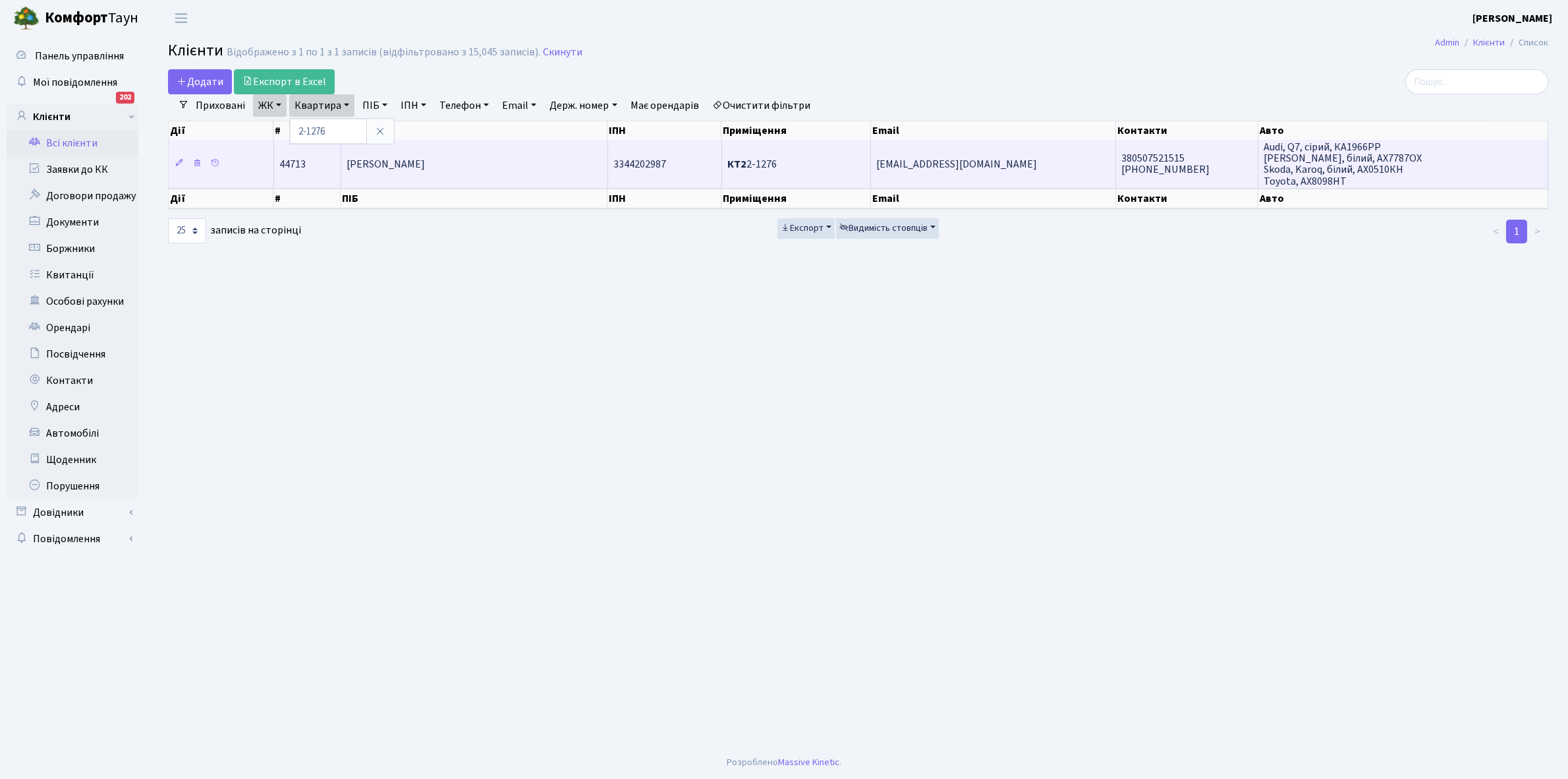
click at [498, 171] on td "Булавенко Альона Леонідівна" at bounding box center [475, 164] width 267 height 48
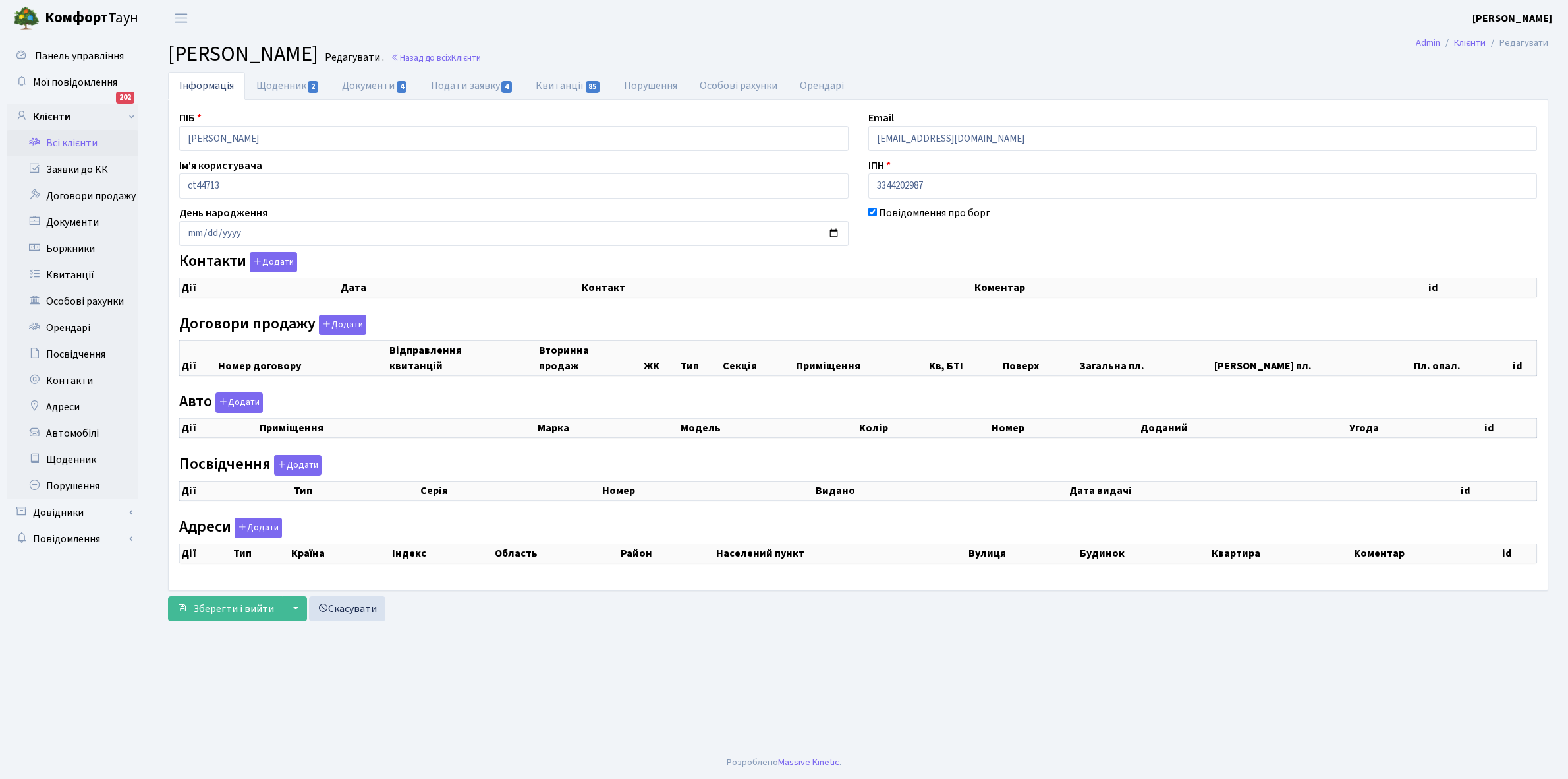
select select "25"
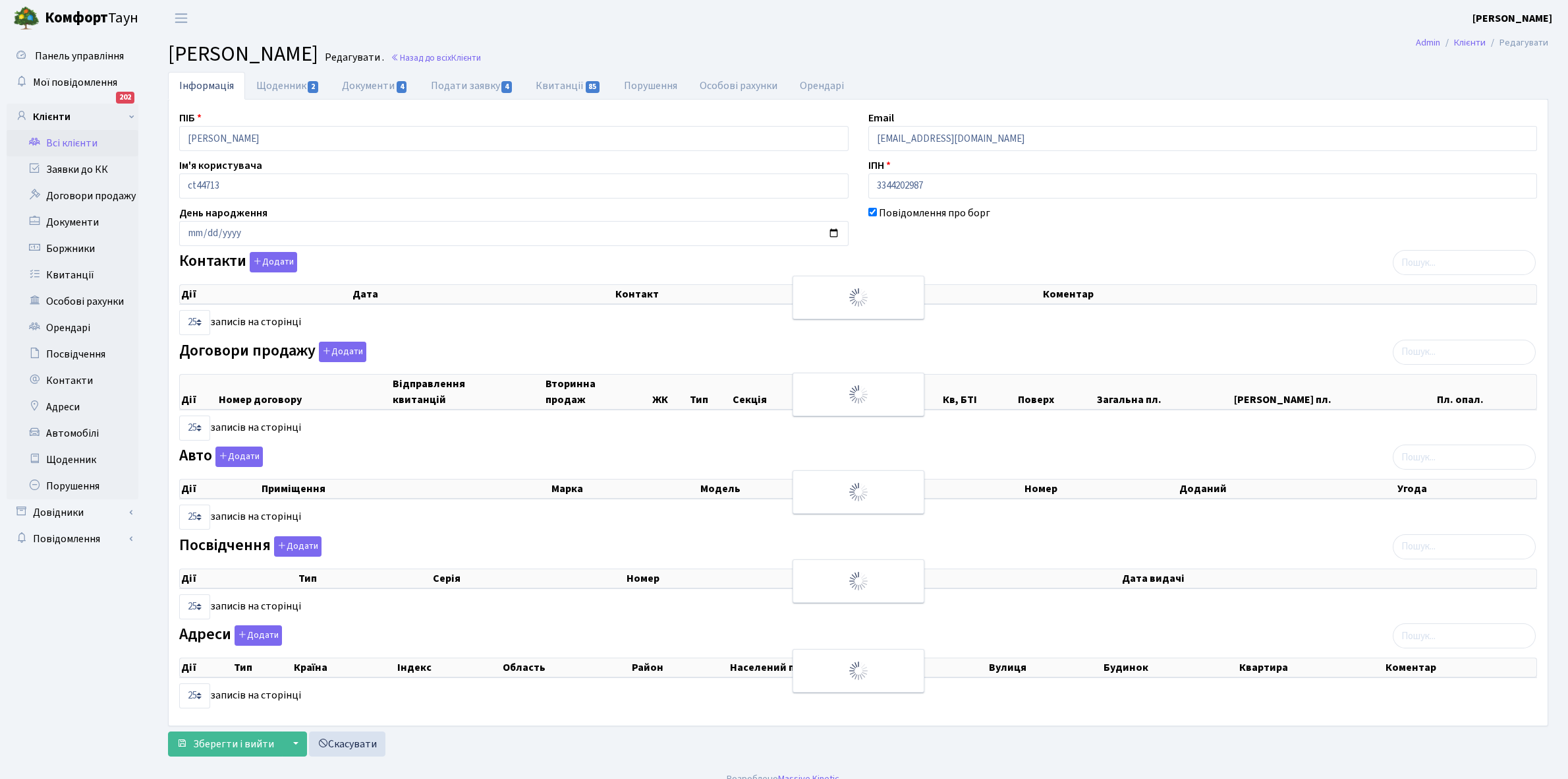
checkbox input "true"
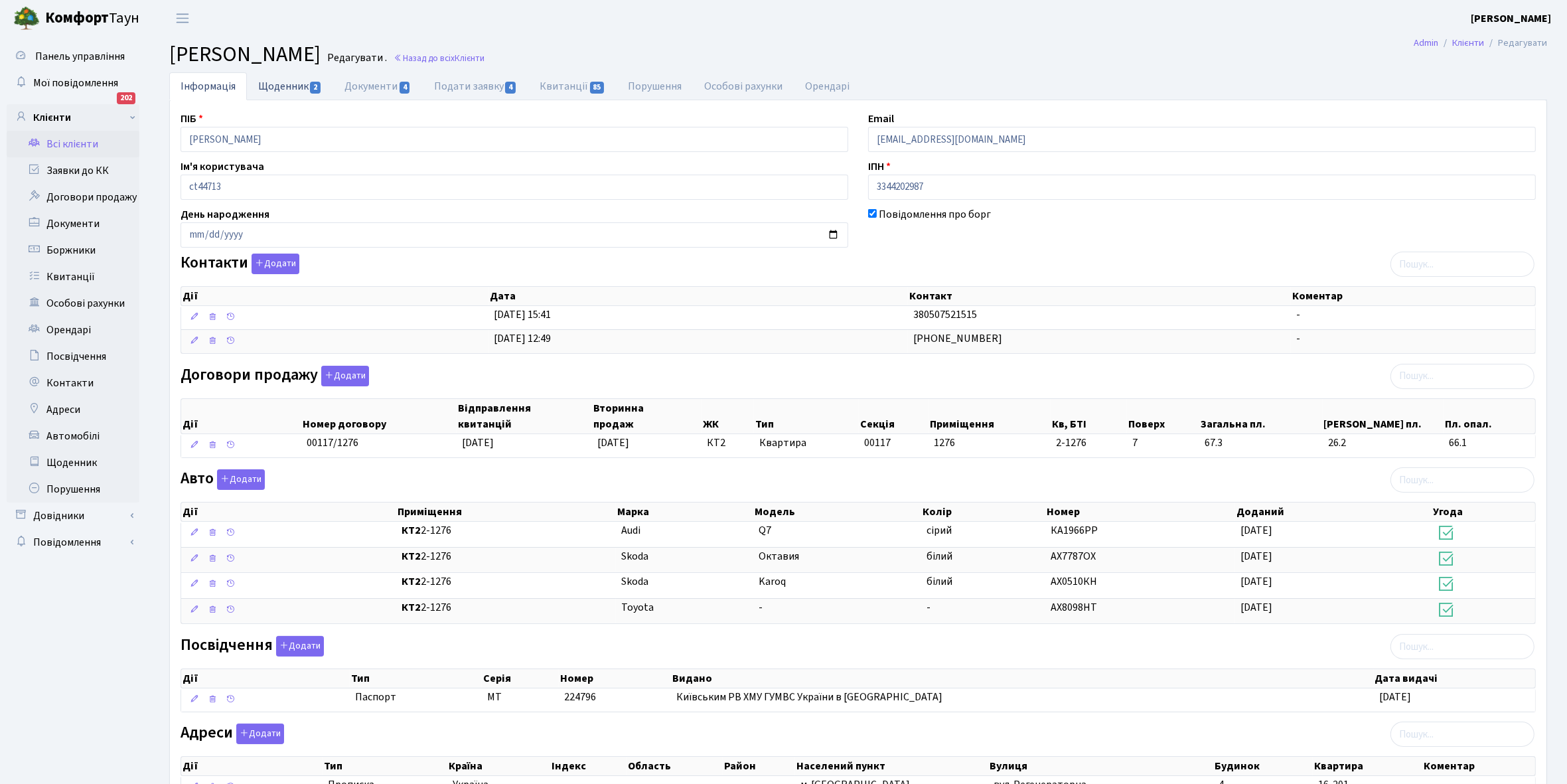
click at [280, 90] on link "Щоденник 2" at bounding box center [290, 86] width 86 height 27
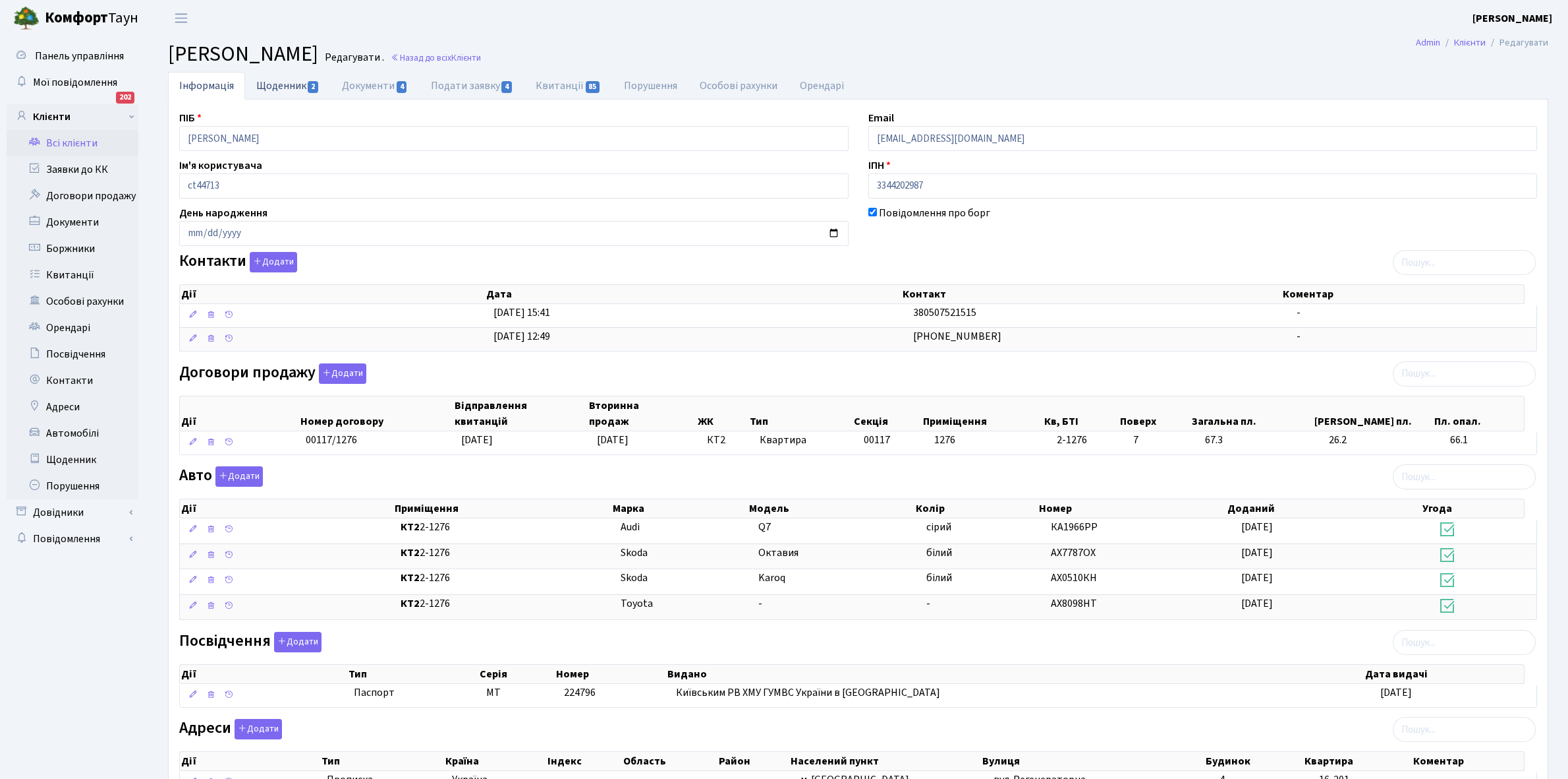
select select "25"
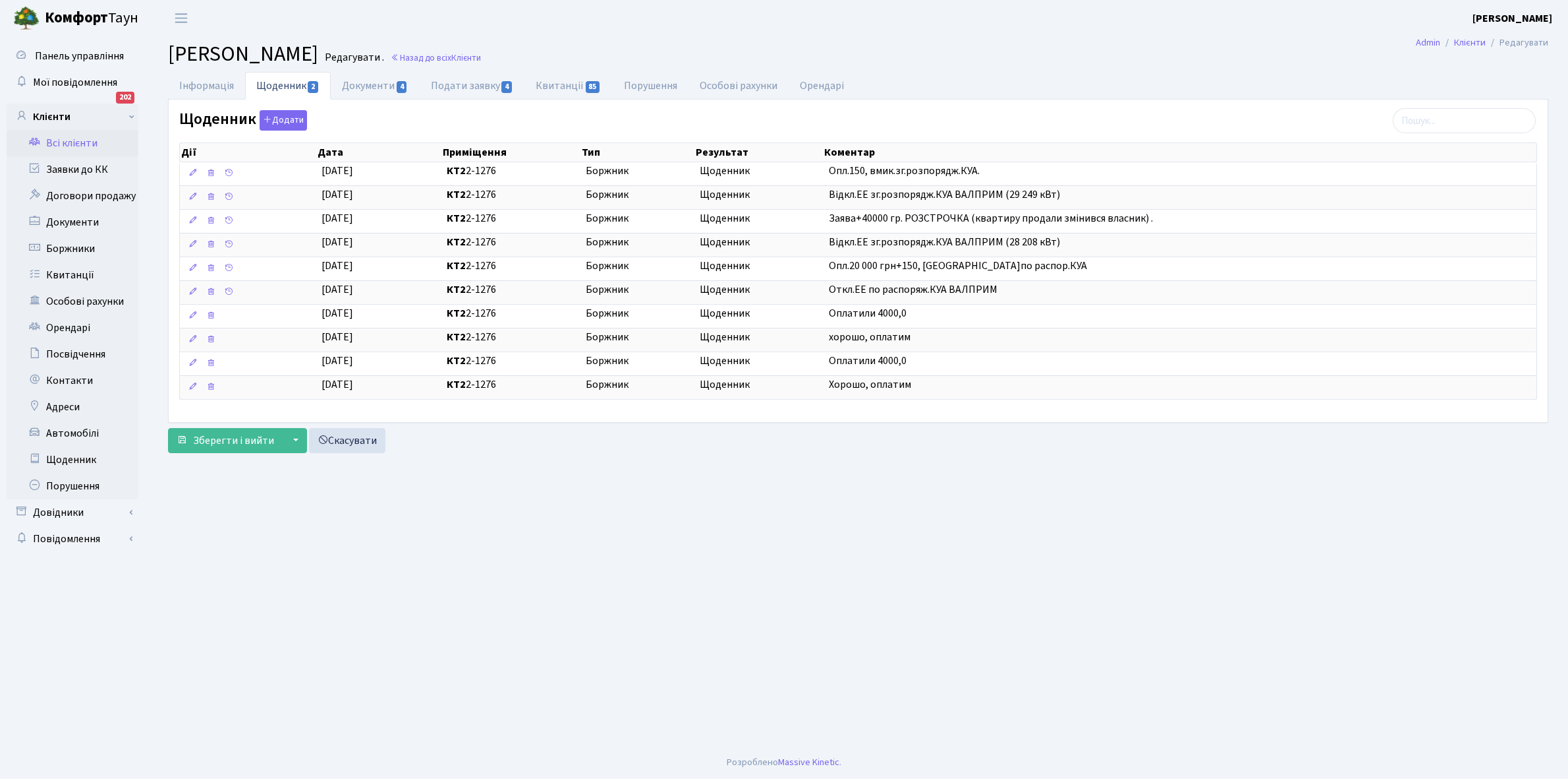
click at [59, 140] on link "Всі клієнти" at bounding box center [72, 142] width 131 height 26
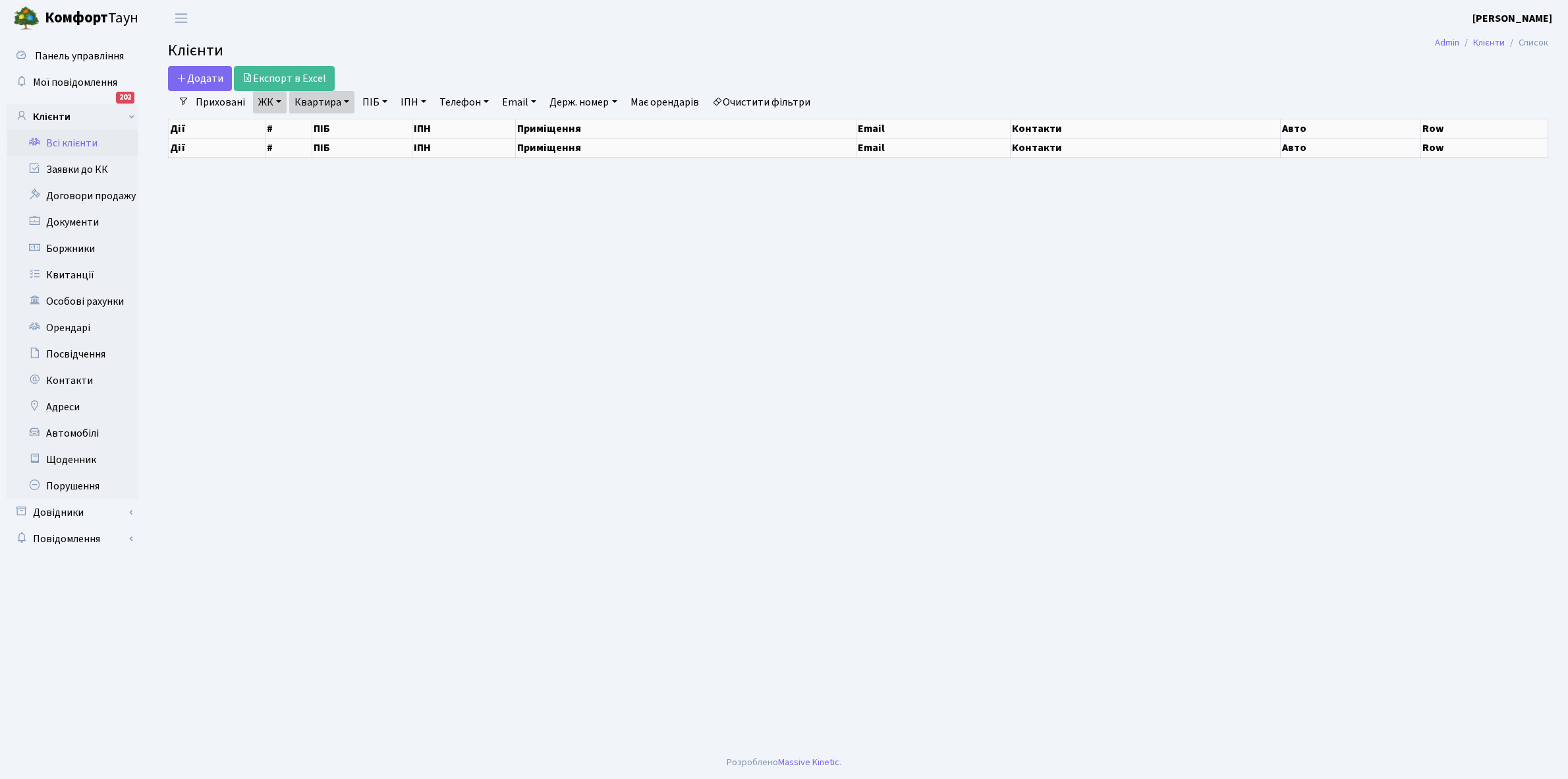
select select "25"
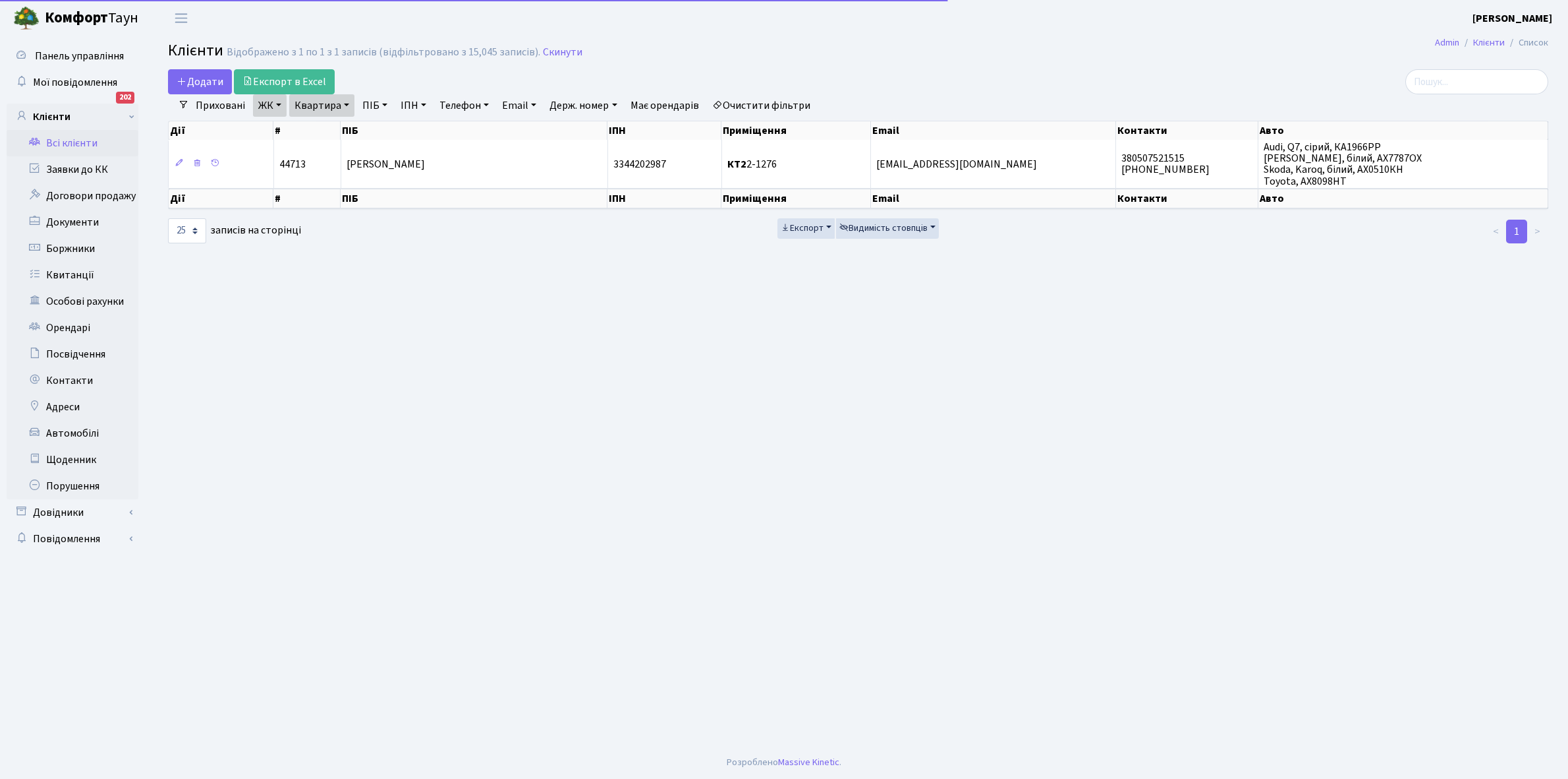
click at [347, 103] on link "Квартира" at bounding box center [321, 105] width 65 height 22
click at [341, 121] on input "2-1276" at bounding box center [328, 131] width 77 height 25
type input "2-1277"
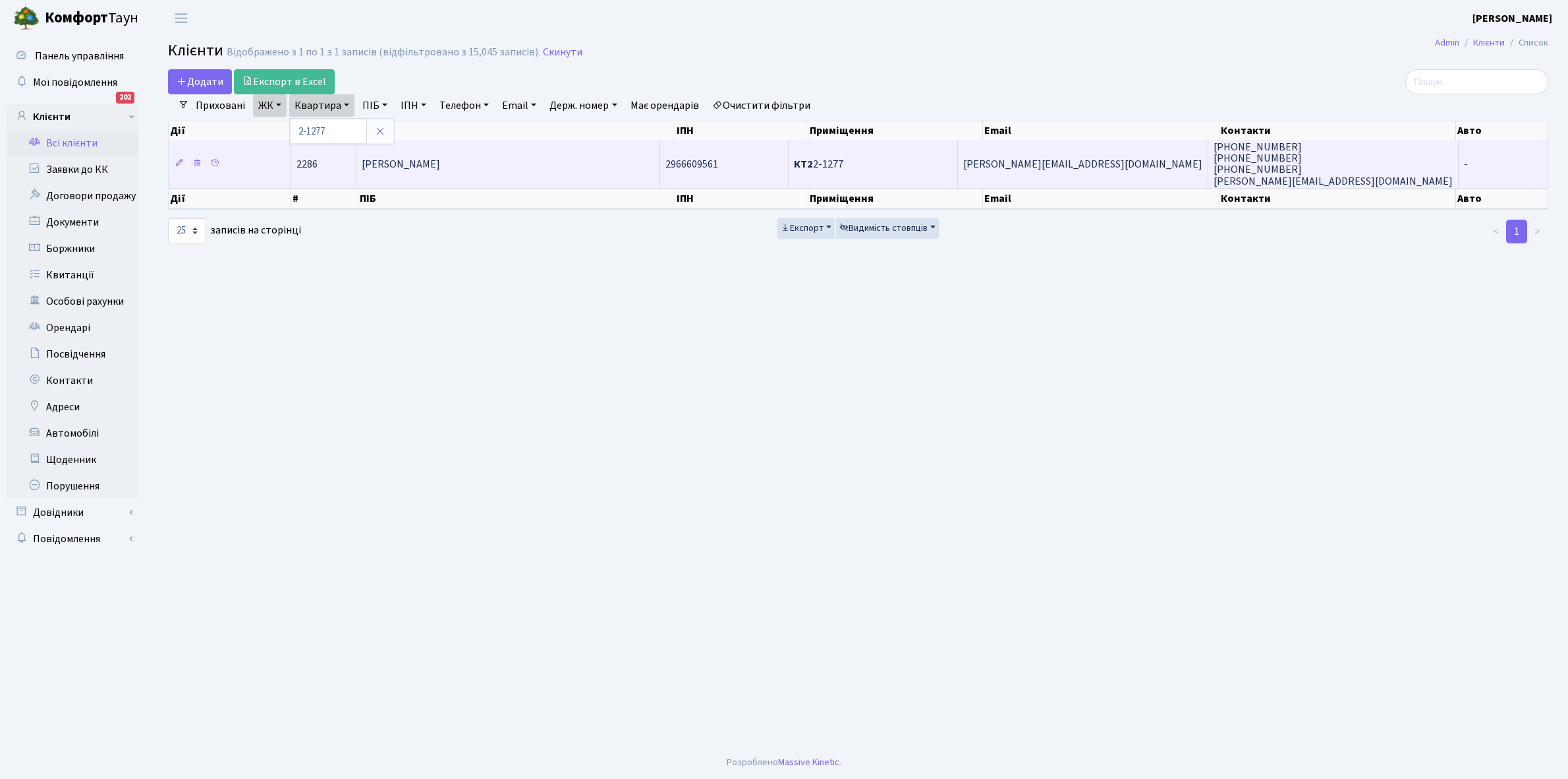
click at [440, 167] on span "Яременко Наталія Анатоліївна" at bounding box center [401, 164] width 79 height 15
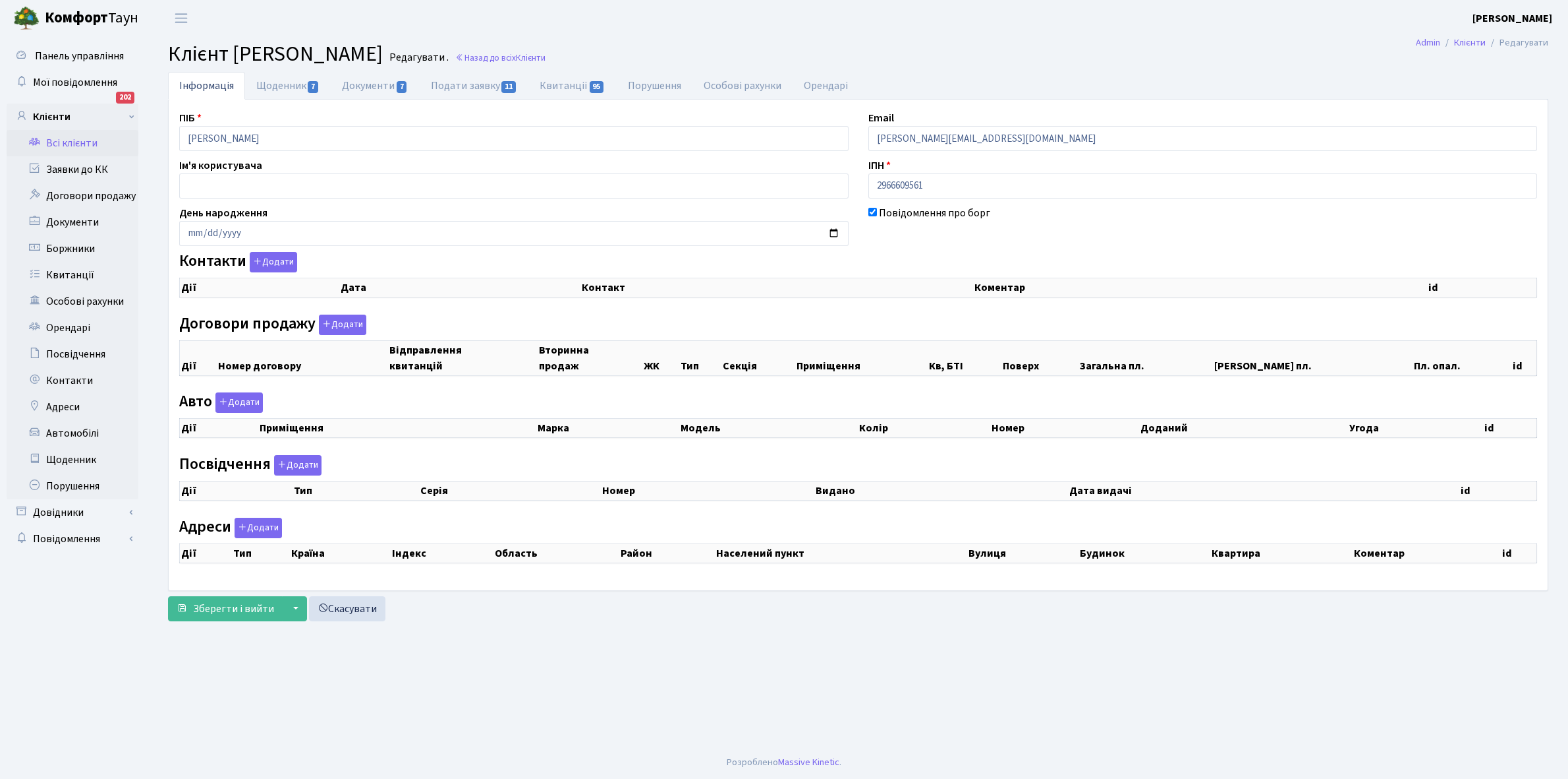
select select "25"
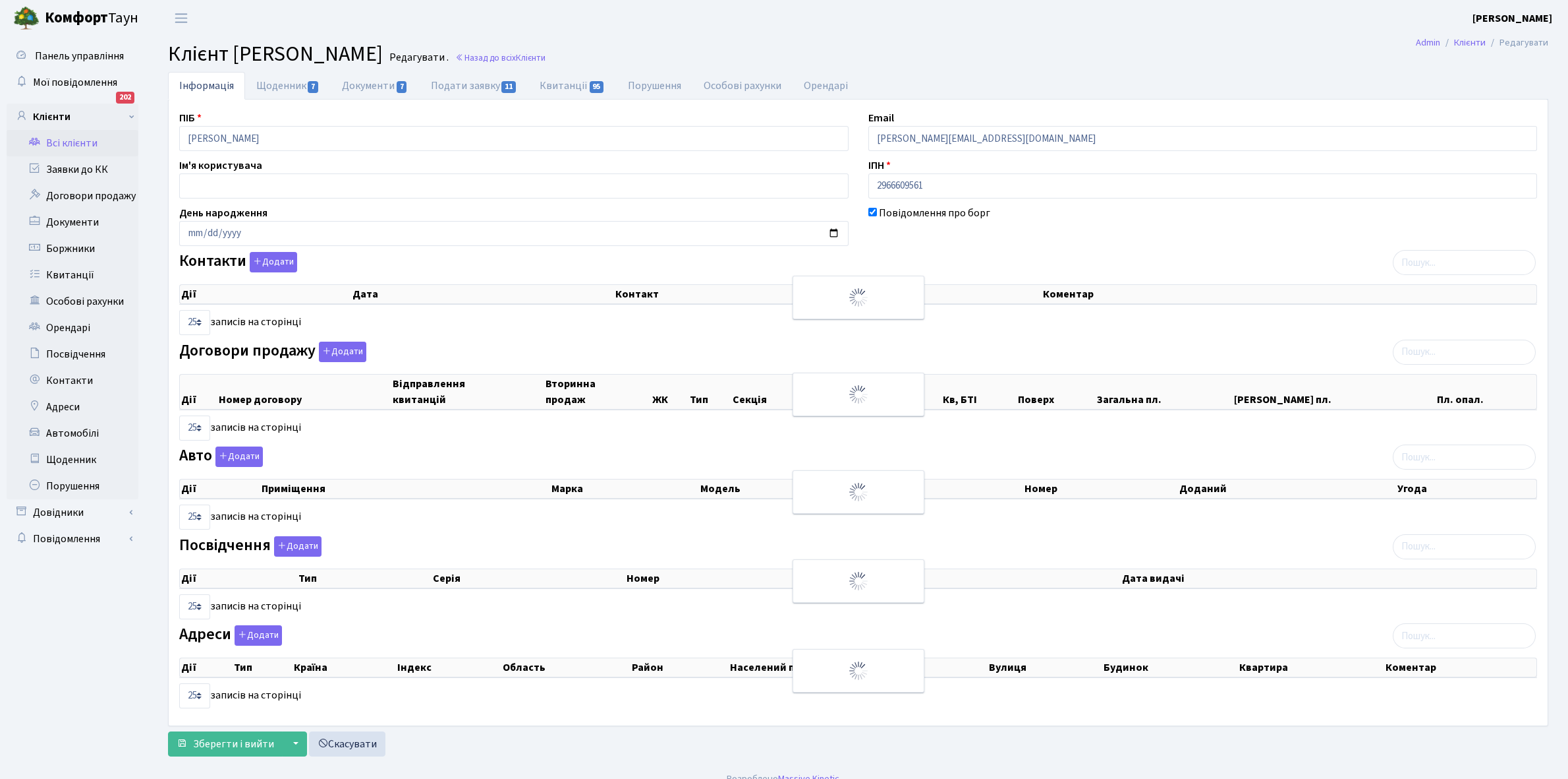
checkbox input "true"
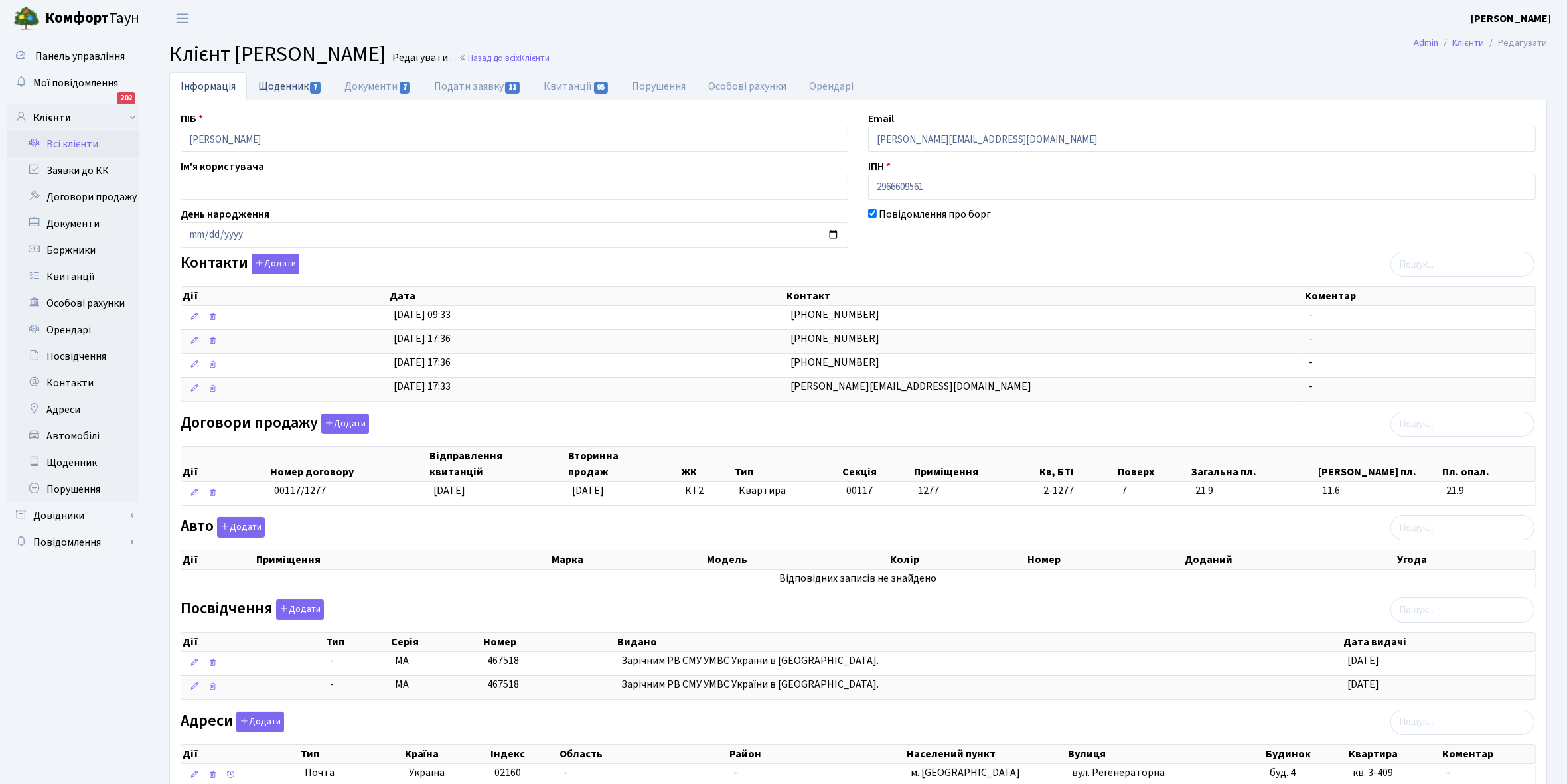
click at [288, 79] on link "Щоденник 7" at bounding box center [290, 86] width 86 height 27
select select "25"
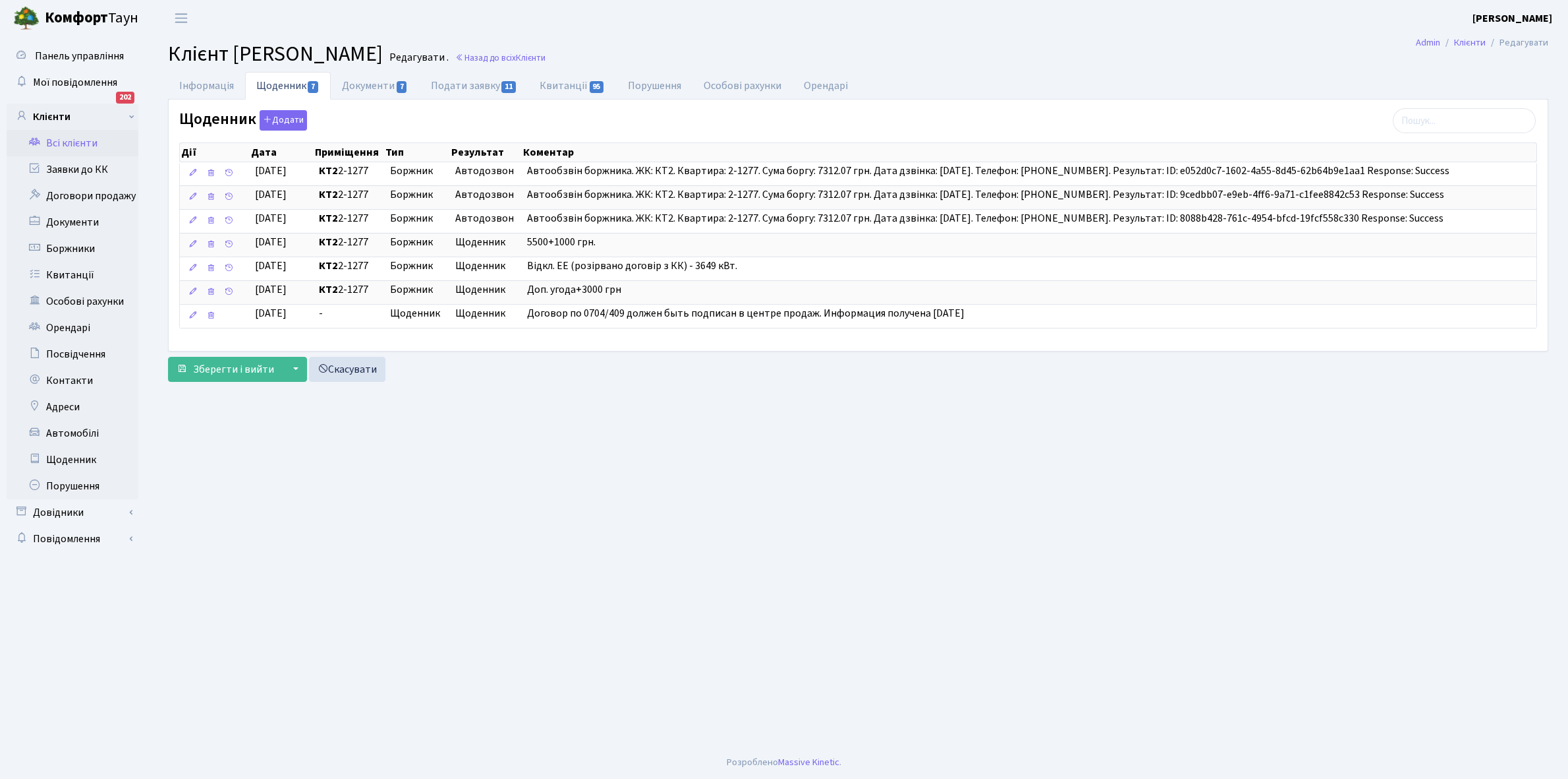
click at [74, 138] on link "Всі клієнти" at bounding box center [72, 142] width 131 height 26
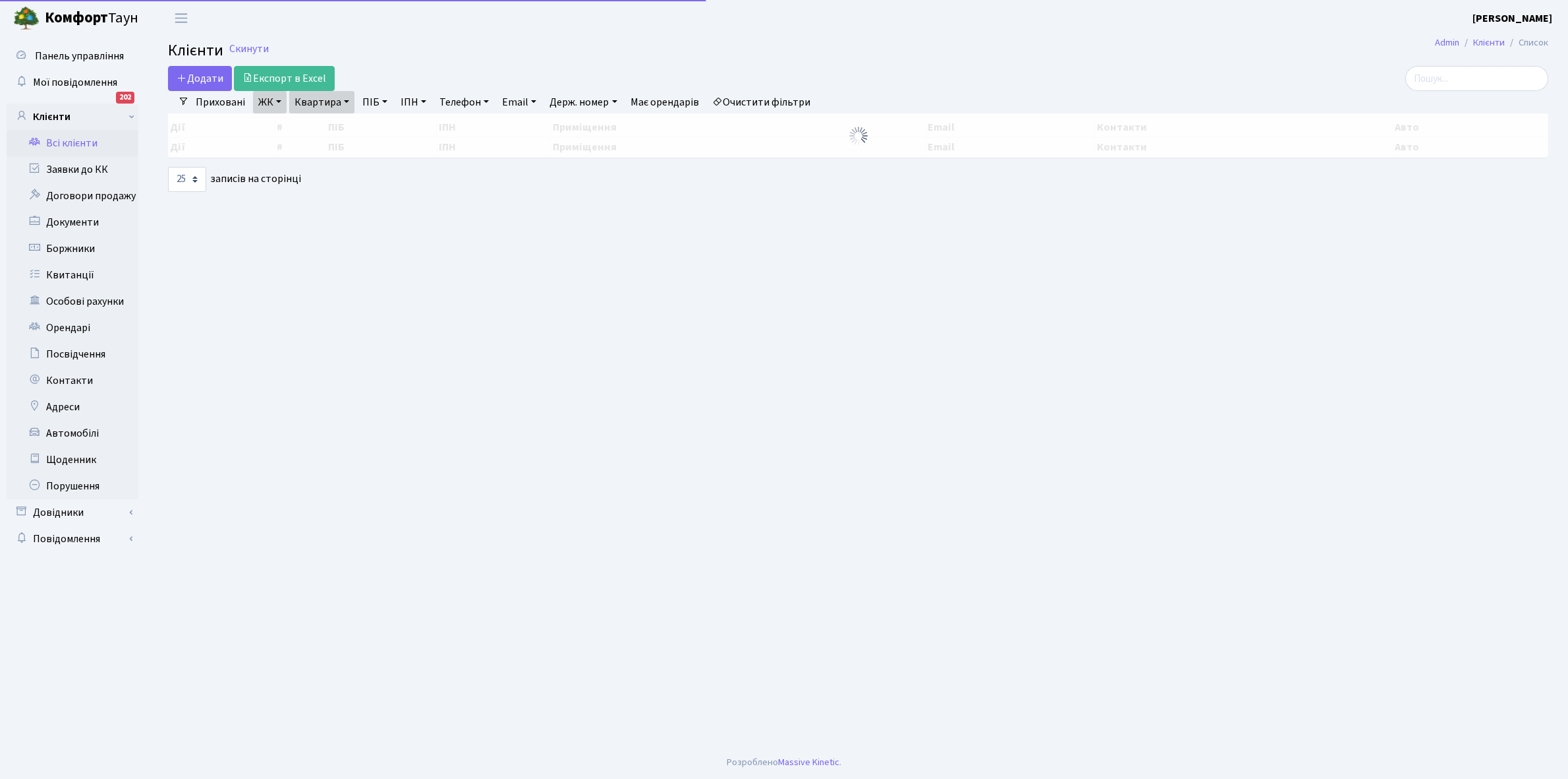
select select "25"
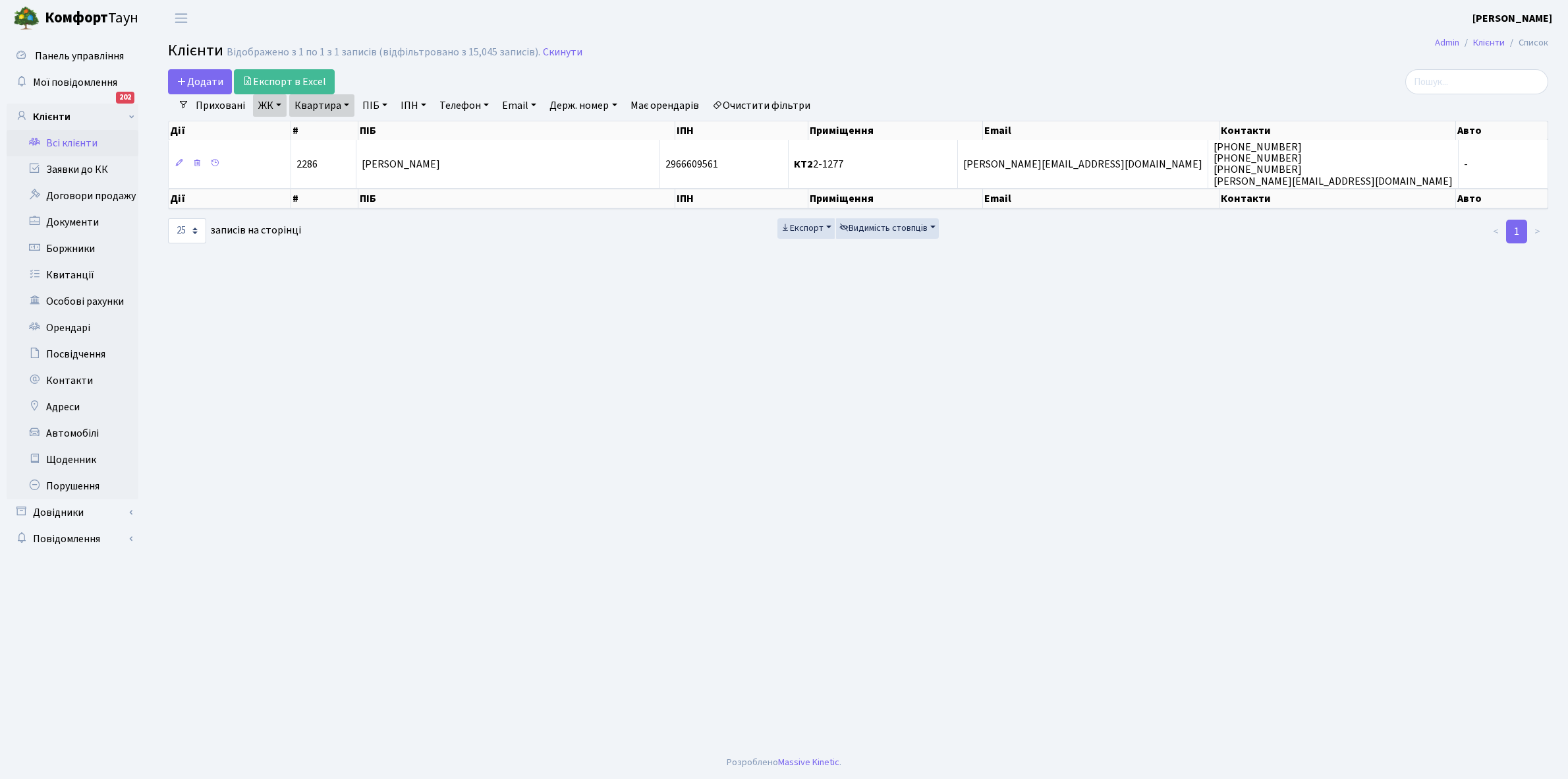
click at [346, 104] on link "Квартира" at bounding box center [321, 105] width 65 height 22
click at [356, 135] on input "2-1277" at bounding box center [328, 131] width 77 height 25
type input "2-1293"
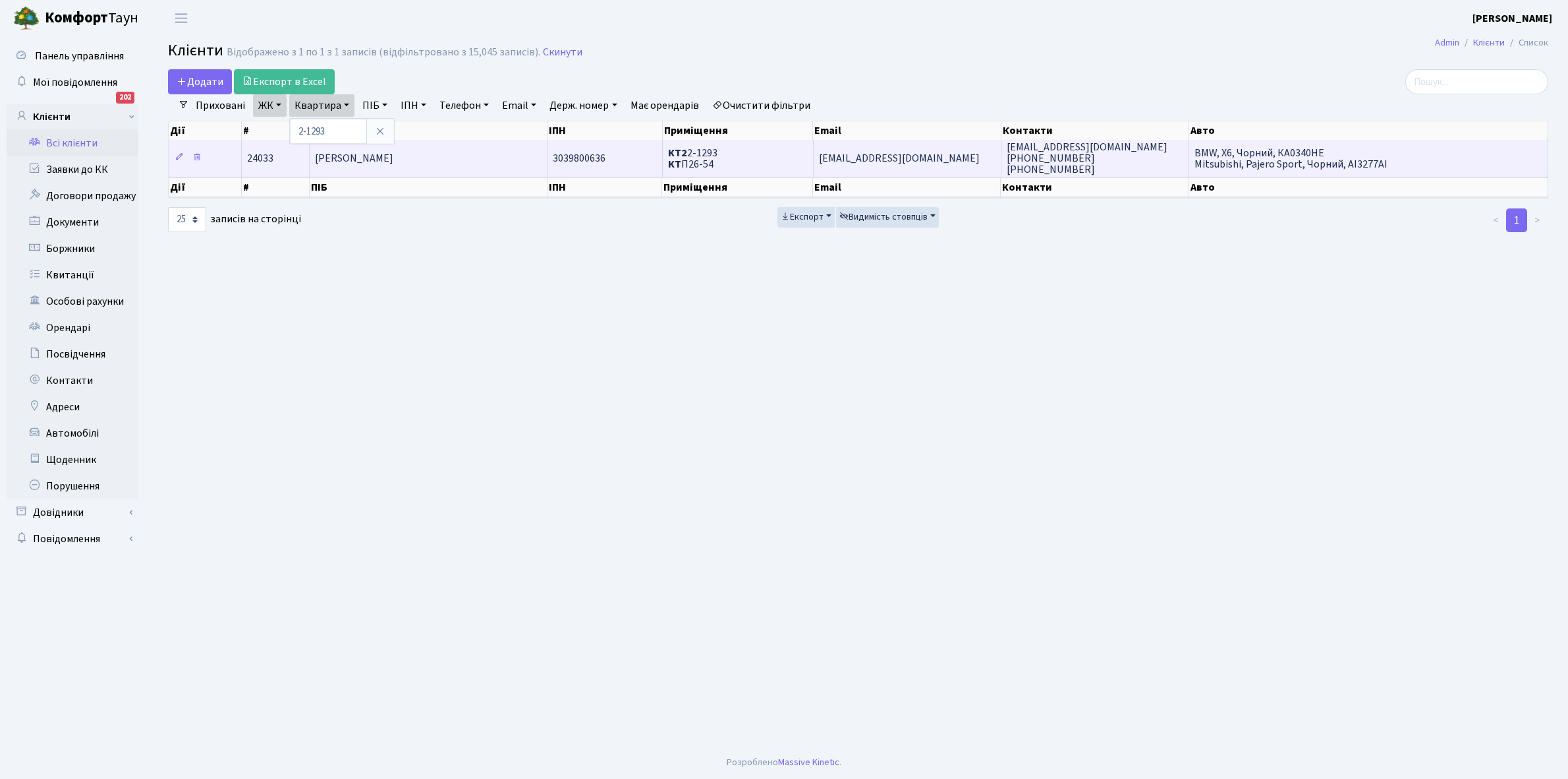
click at [465, 153] on td "[PERSON_NAME]" at bounding box center [428, 158] width 237 height 36
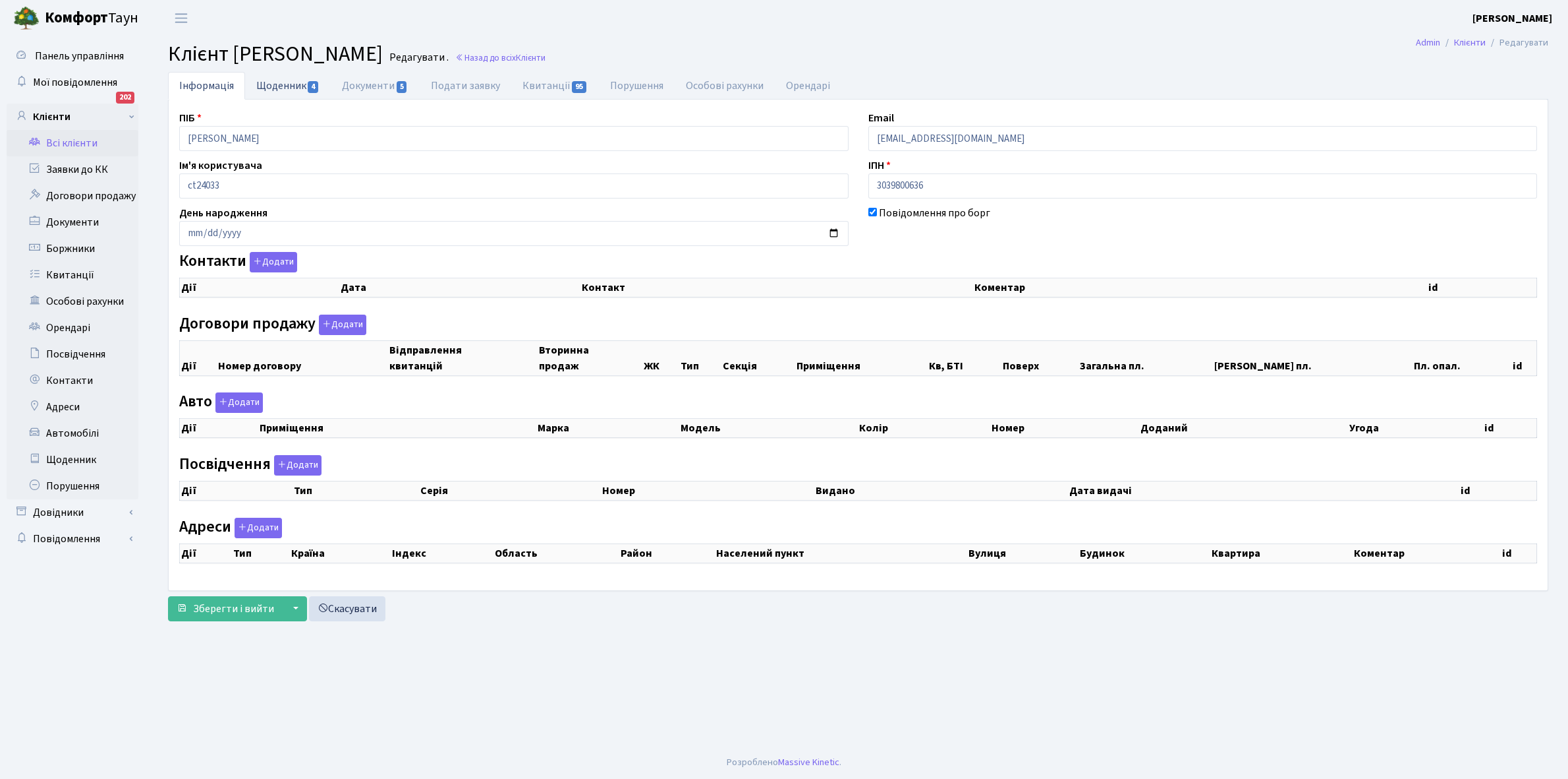
checkbox input "true"
select select "25"
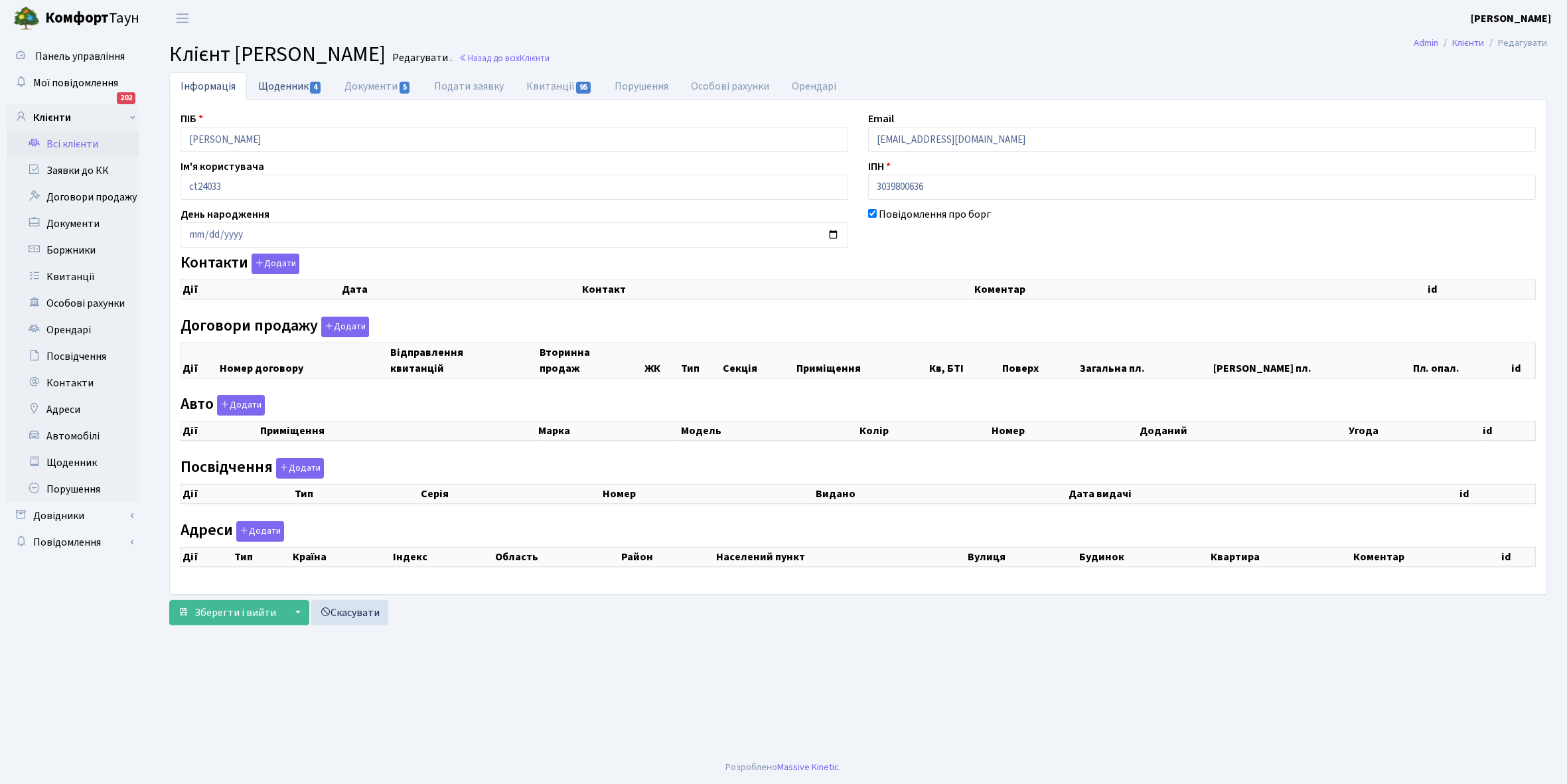
select select "25"
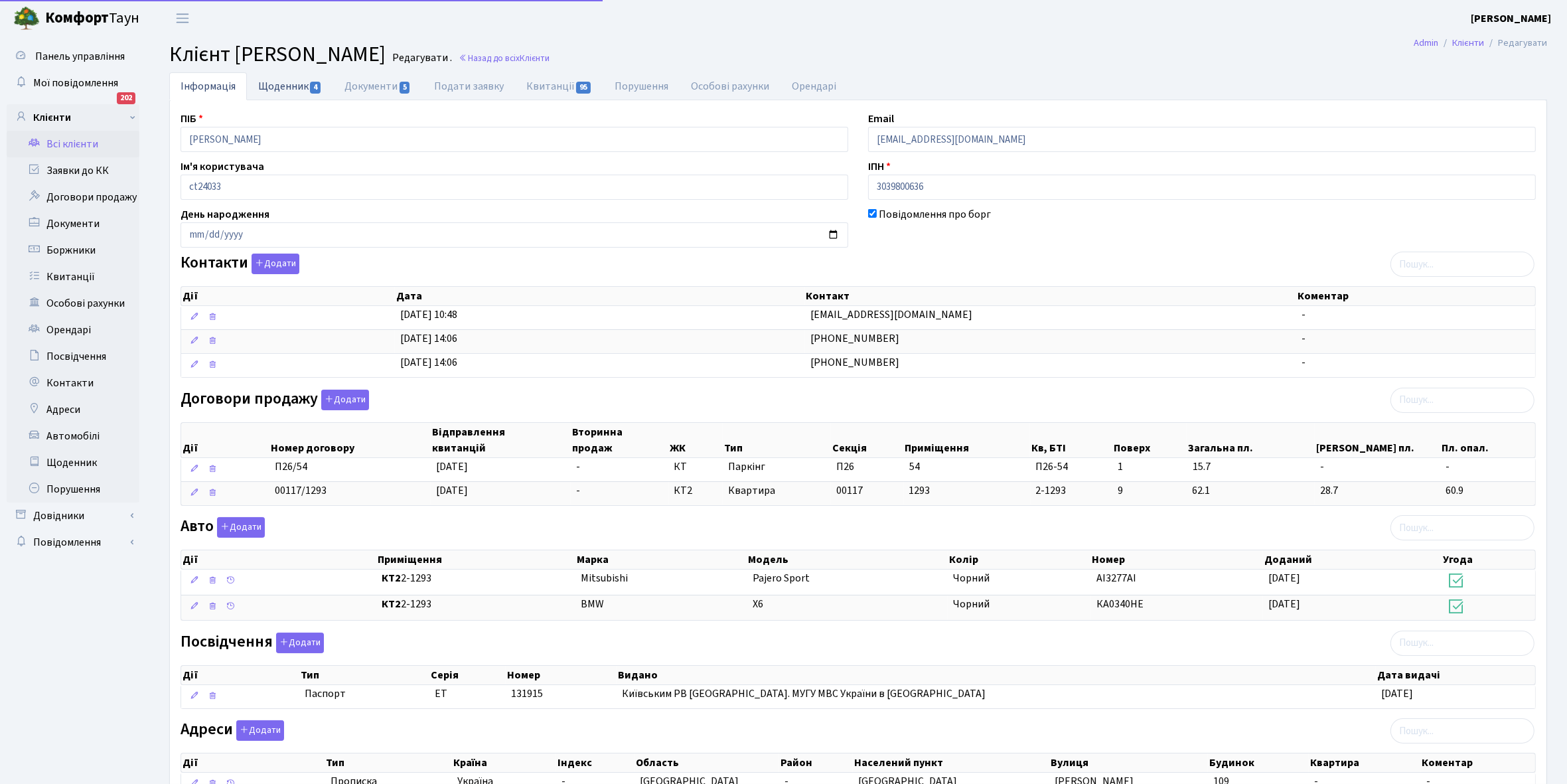
click at [275, 80] on link "Щоденник 4" at bounding box center [290, 86] width 86 height 27
select select "25"
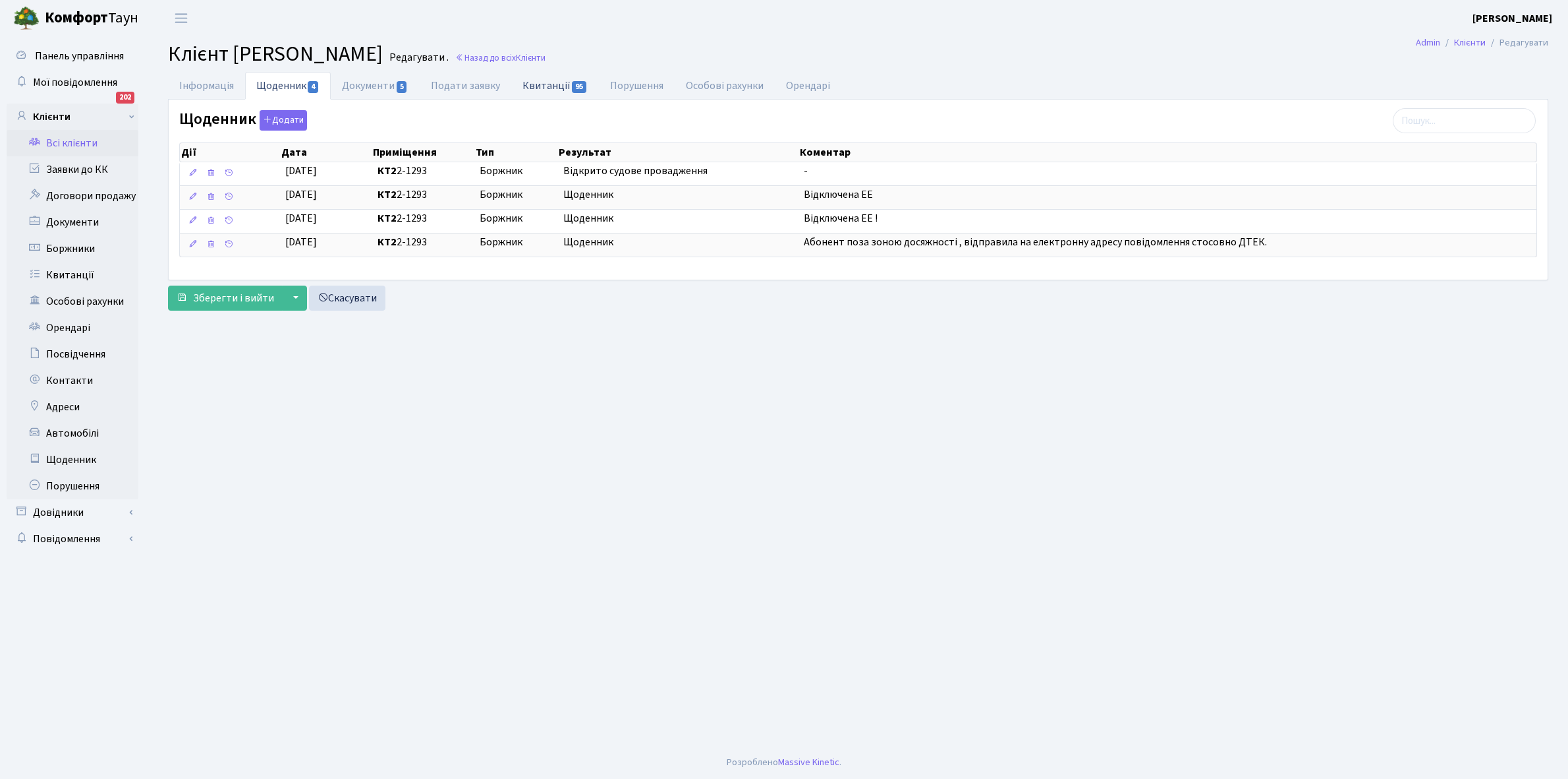
click at [548, 84] on link "Квитанції 95" at bounding box center [555, 86] width 88 height 27
select select "25"
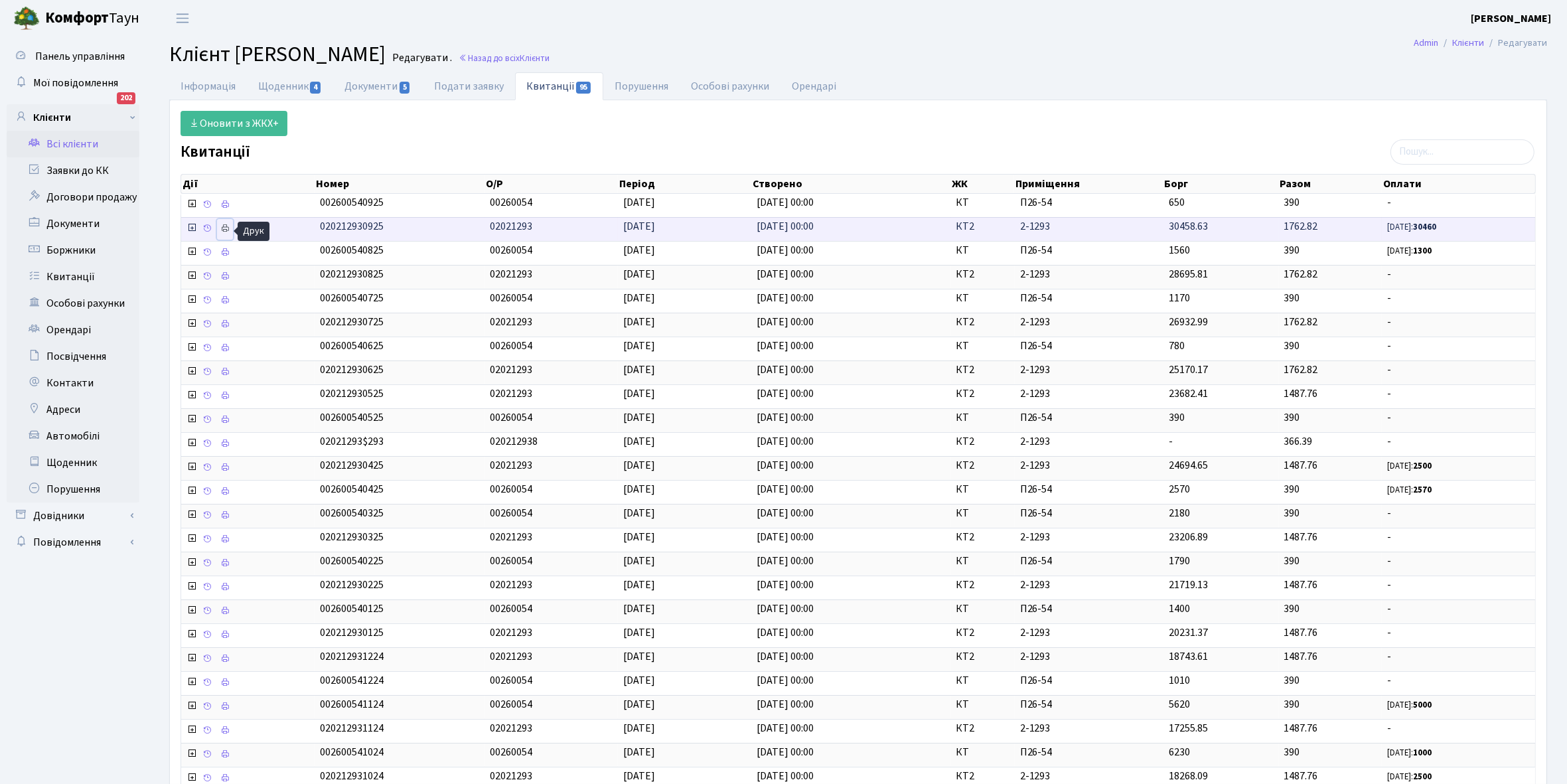
click at [223, 227] on icon at bounding box center [225, 227] width 9 height 9
click at [282, 89] on link "Щоденник 4" at bounding box center [290, 86] width 86 height 27
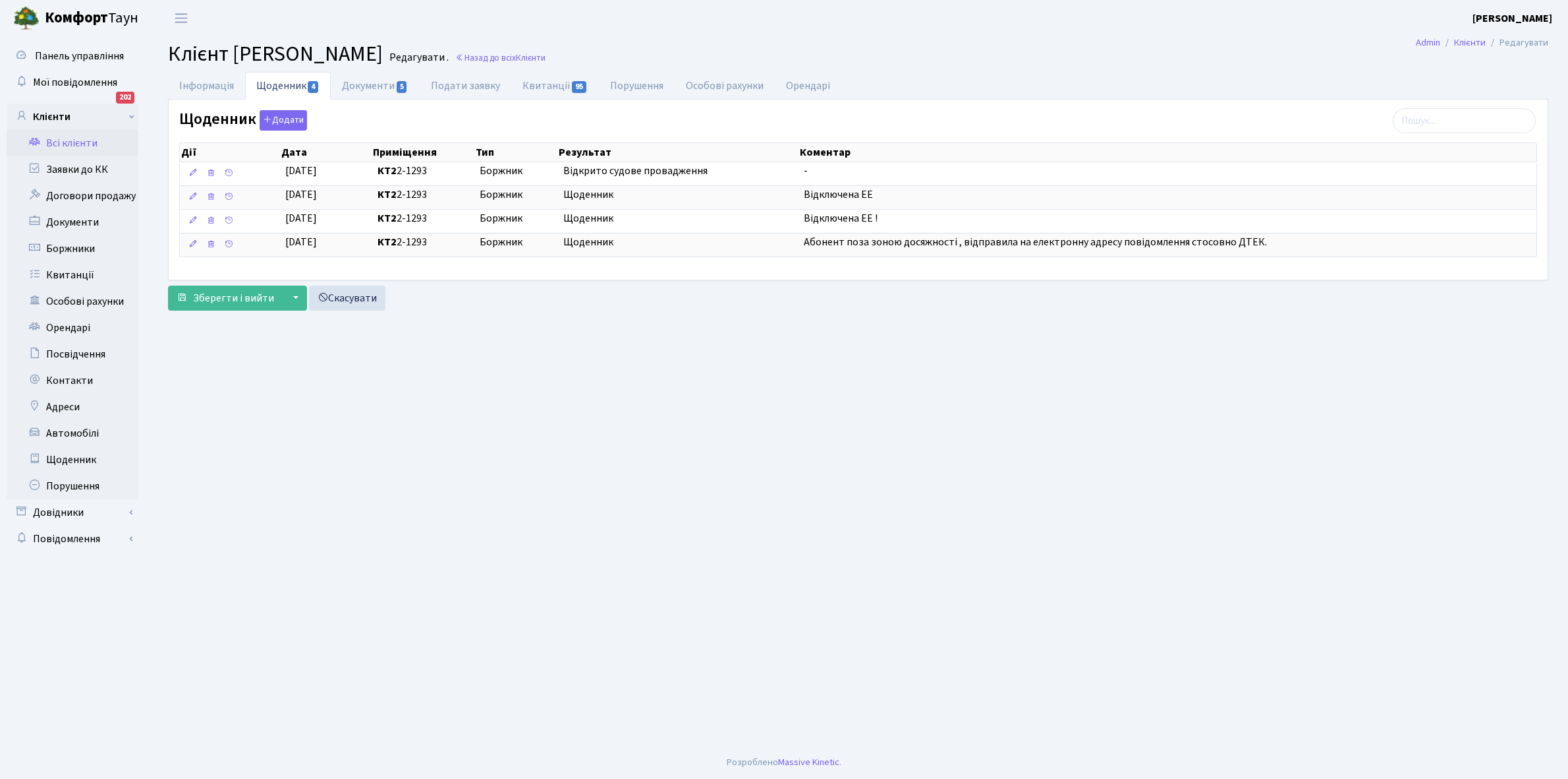
click at [72, 144] on link "Всі клієнти" at bounding box center [72, 142] width 131 height 26
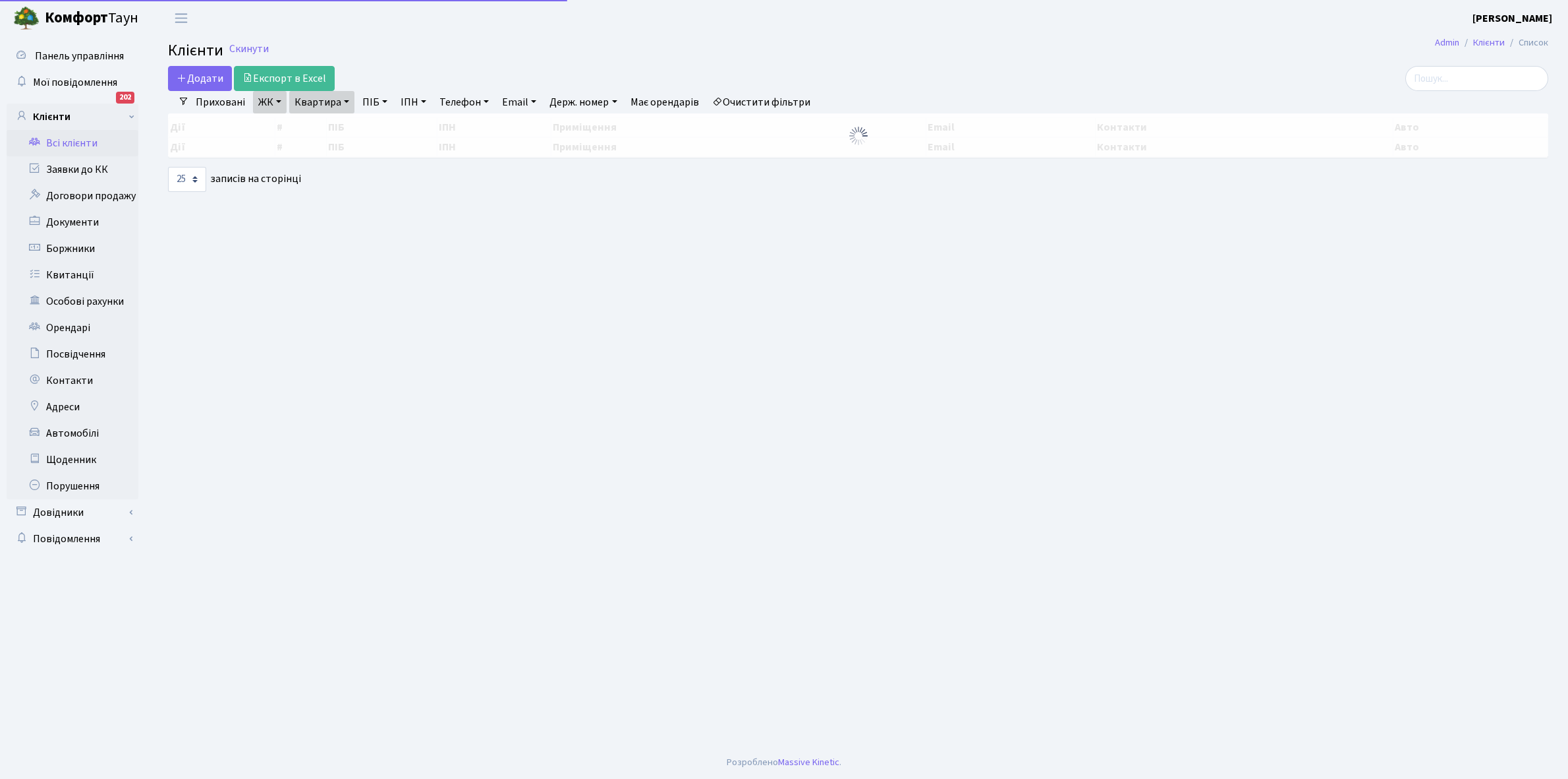
select select "25"
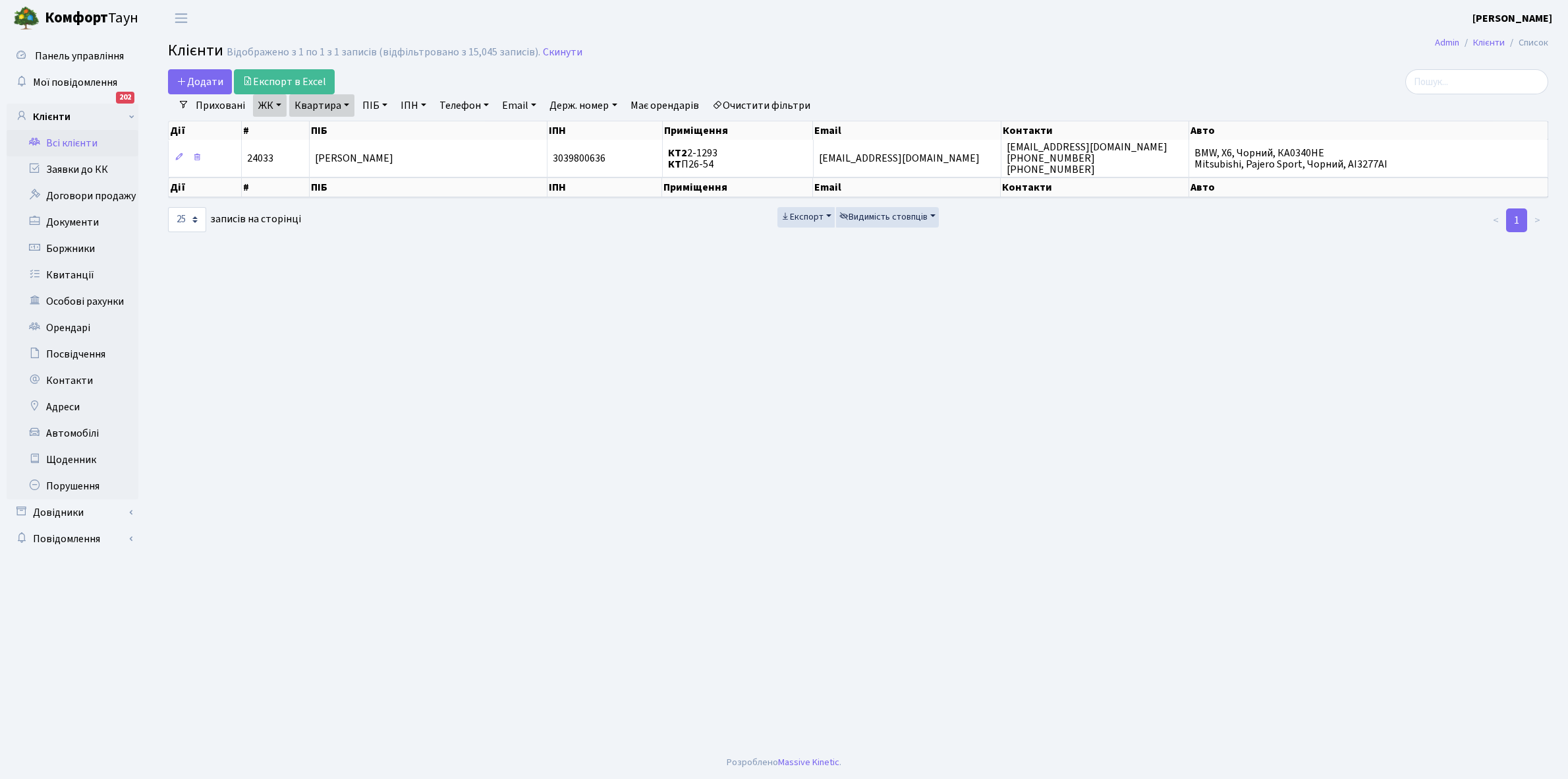
click at [346, 102] on link "Квартира" at bounding box center [321, 105] width 65 height 22
click at [341, 129] on input "2-1293" at bounding box center [328, 131] width 77 height 25
type input "2-1333"
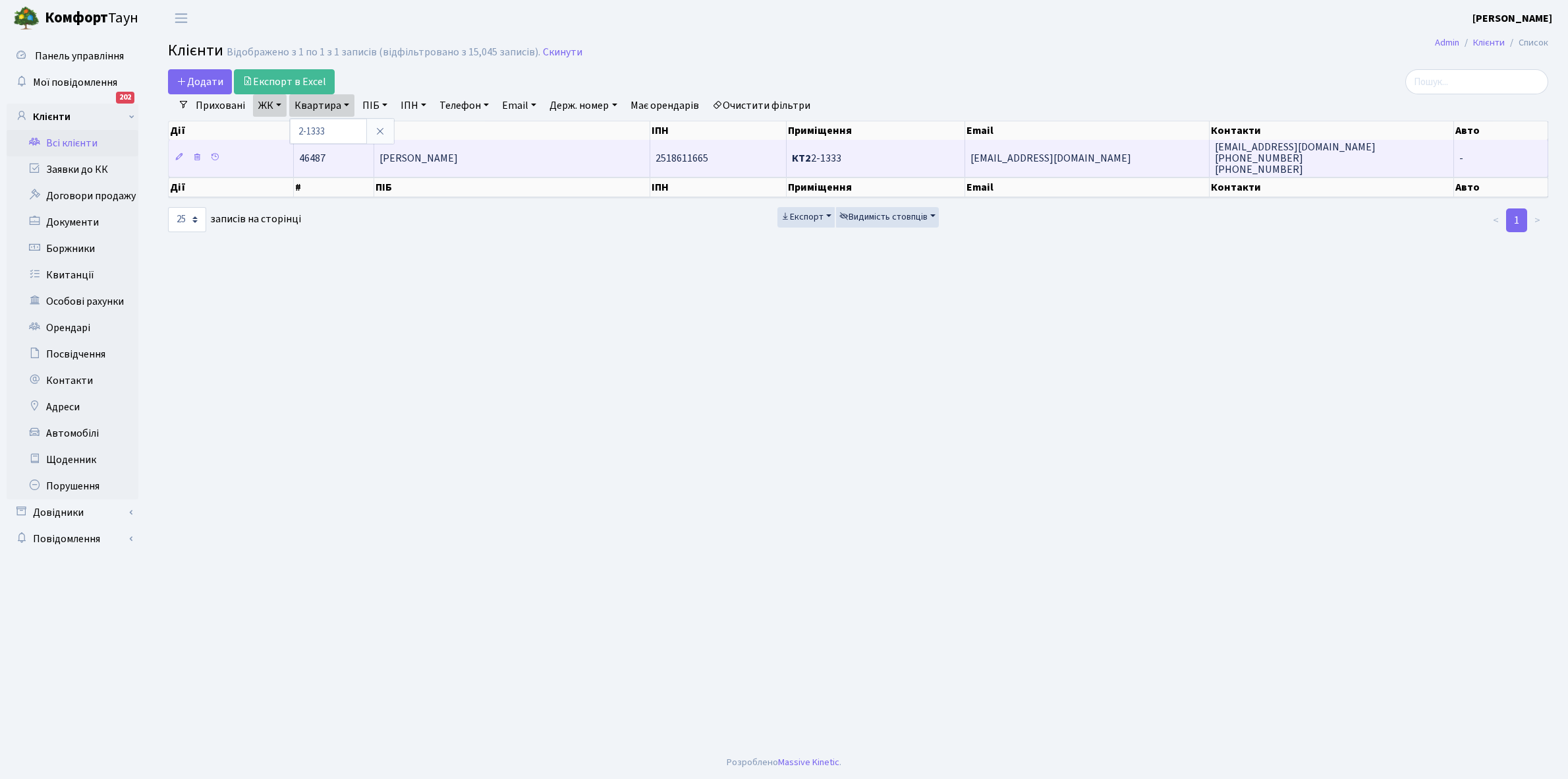
click at [458, 164] on span "Скоць Жанна Анатоліївна" at bounding box center [419, 158] width 79 height 15
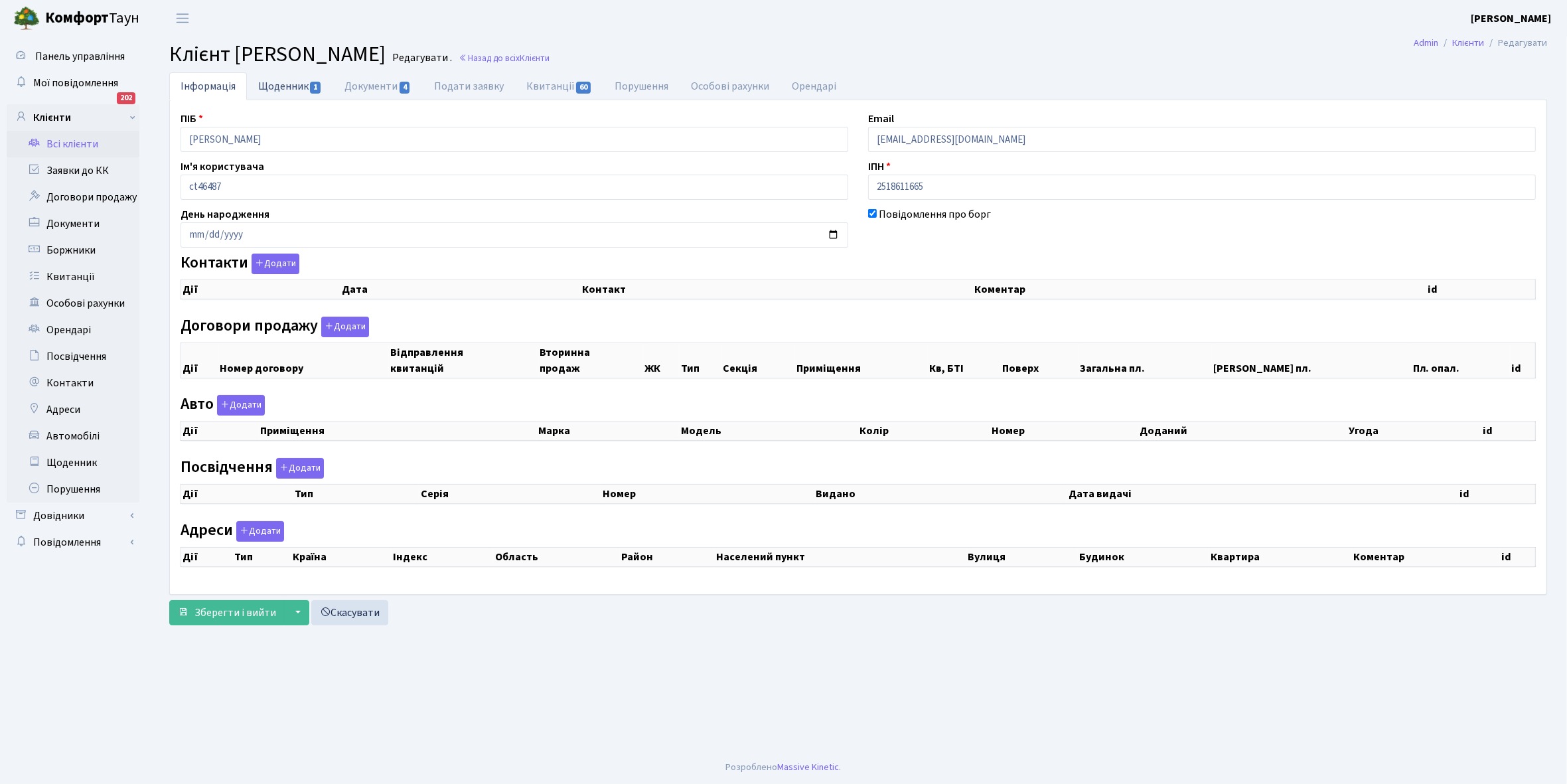
checkbox input "true"
click at [275, 87] on link "Щоденник 1" at bounding box center [290, 86] width 86 height 27
select select "25"
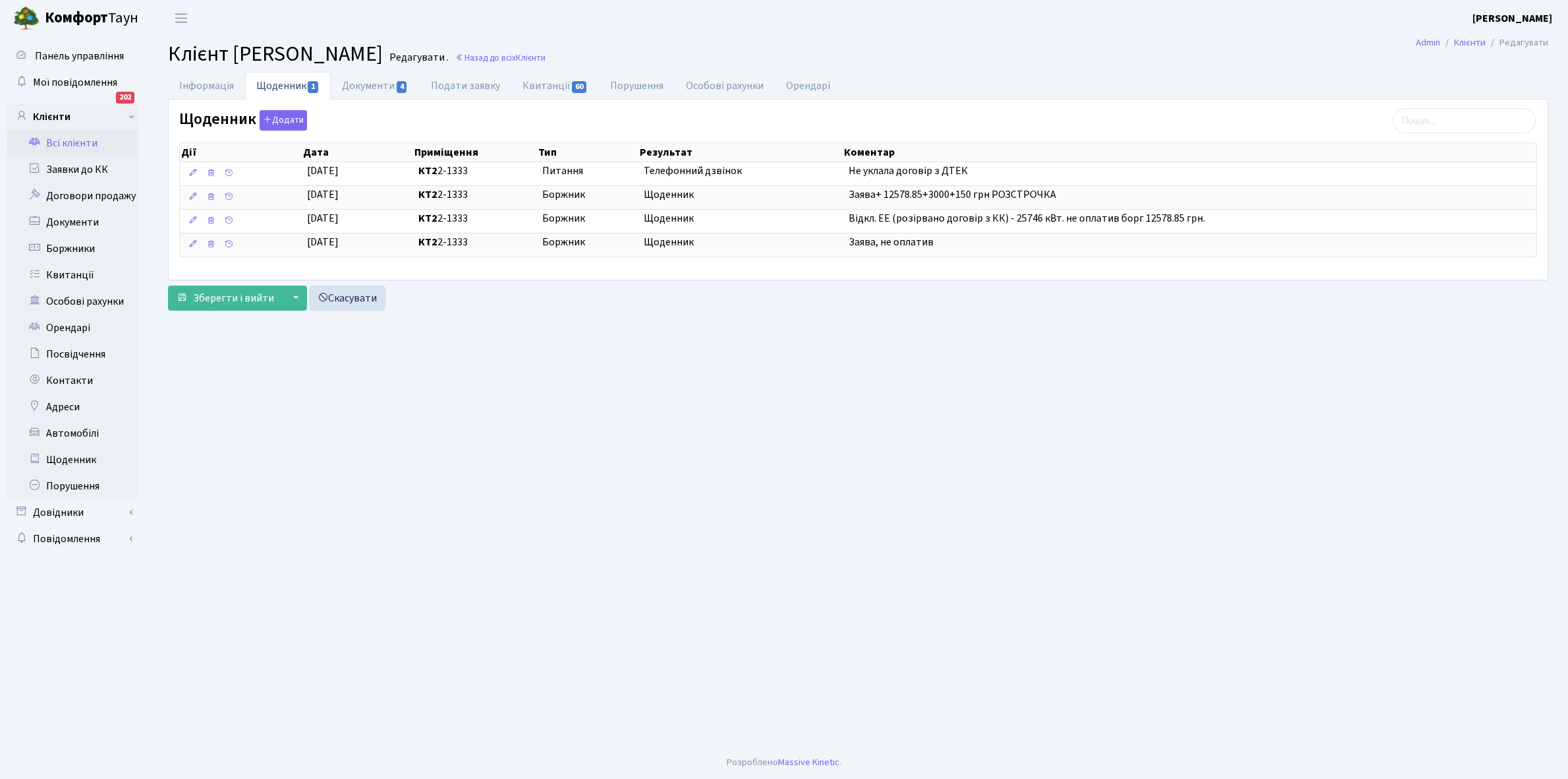
click at [76, 133] on link "Всі клієнти" at bounding box center [72, 142] width 131 height 26
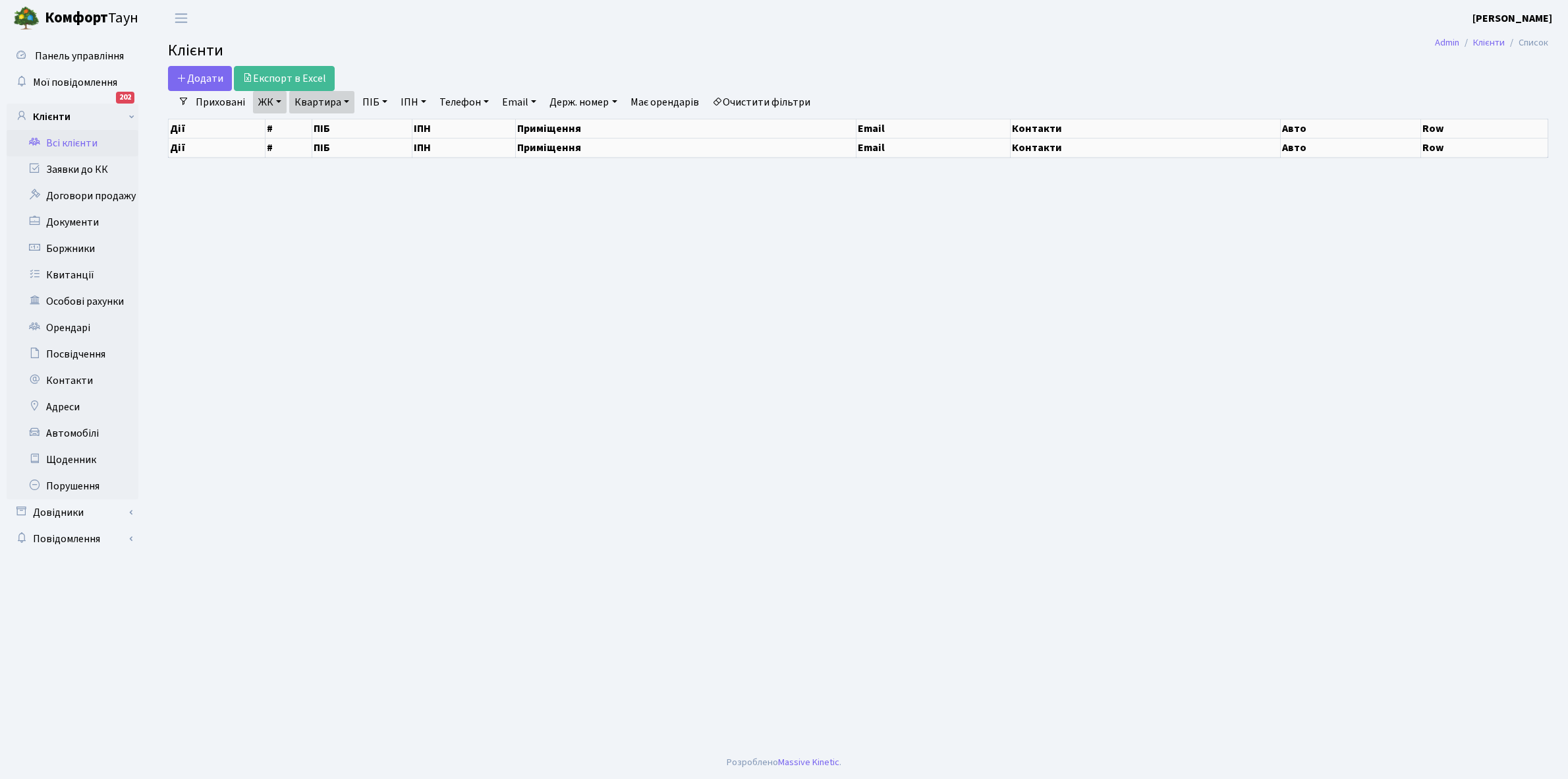
select select "25"
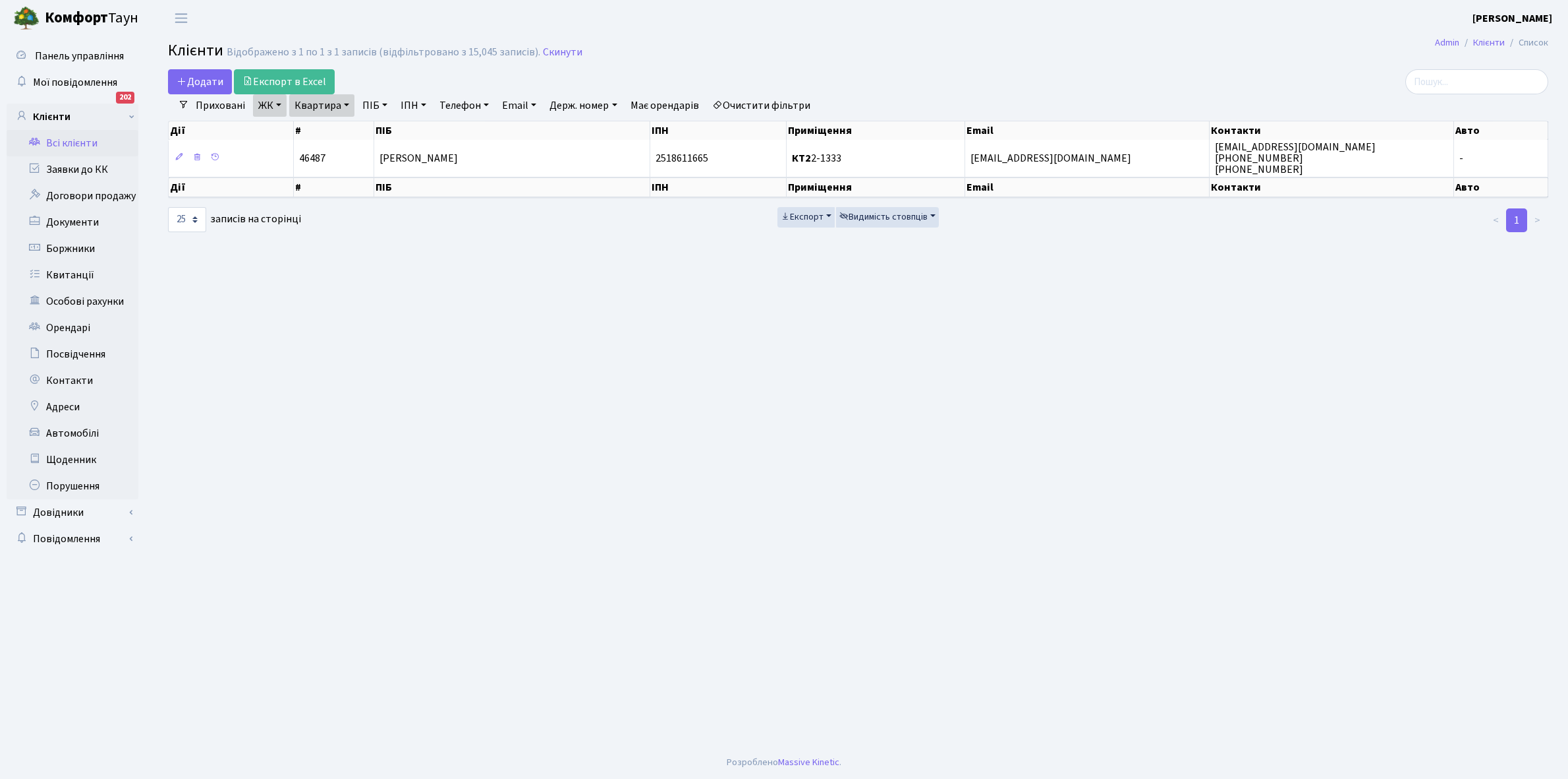
click at [345, 103] on link "Квартира" at bounding box center [321, 105] width 65 height 22
click at [346, 130] on input "2-1333" at bounding box center [328, 131] width 77 height 25
type input "2-1372"
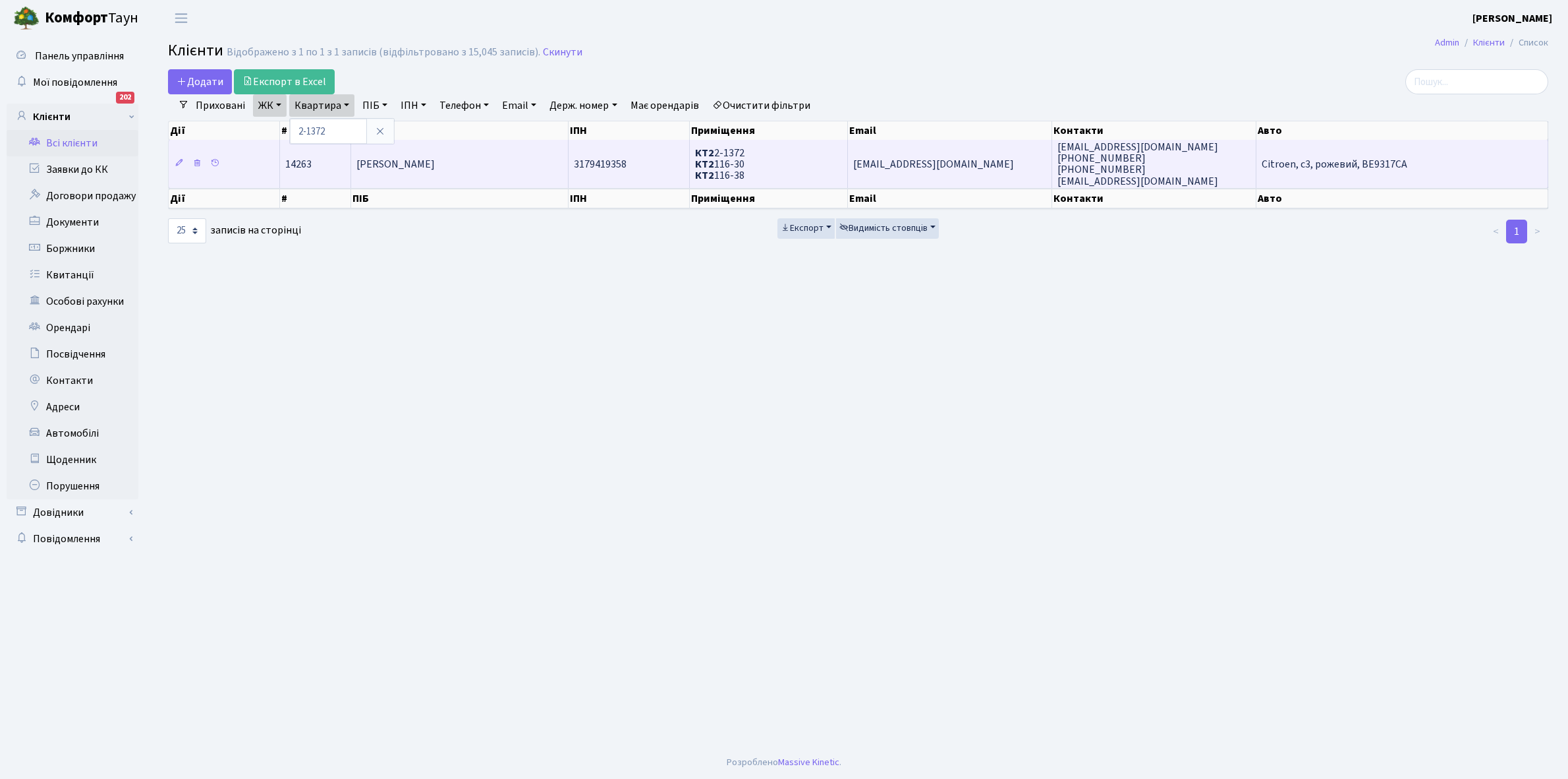
click at [470, 170] on td "[PERSON_NAME]" at bounding box center [459, 164] width 217 height 48
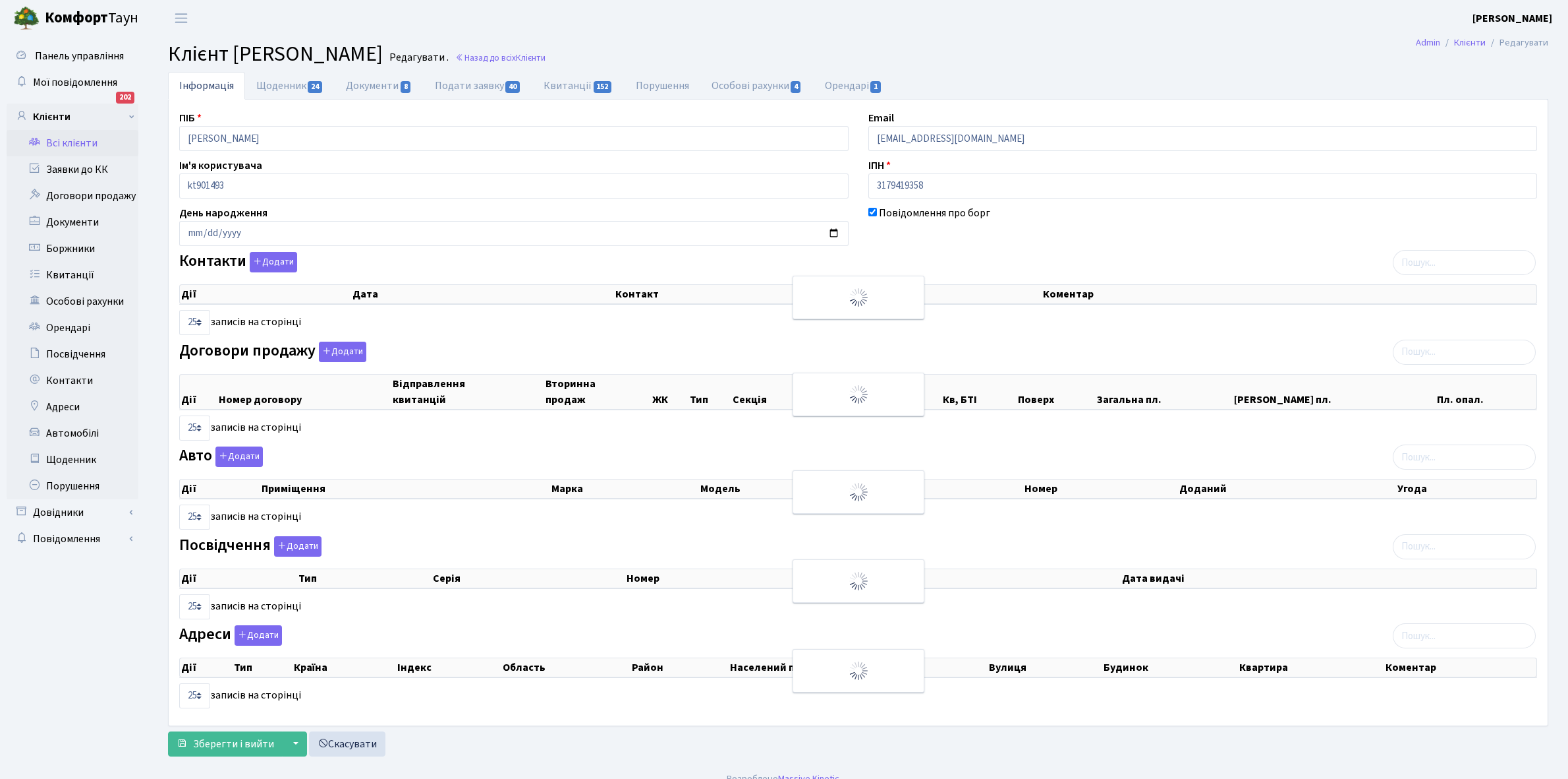
select select "25"
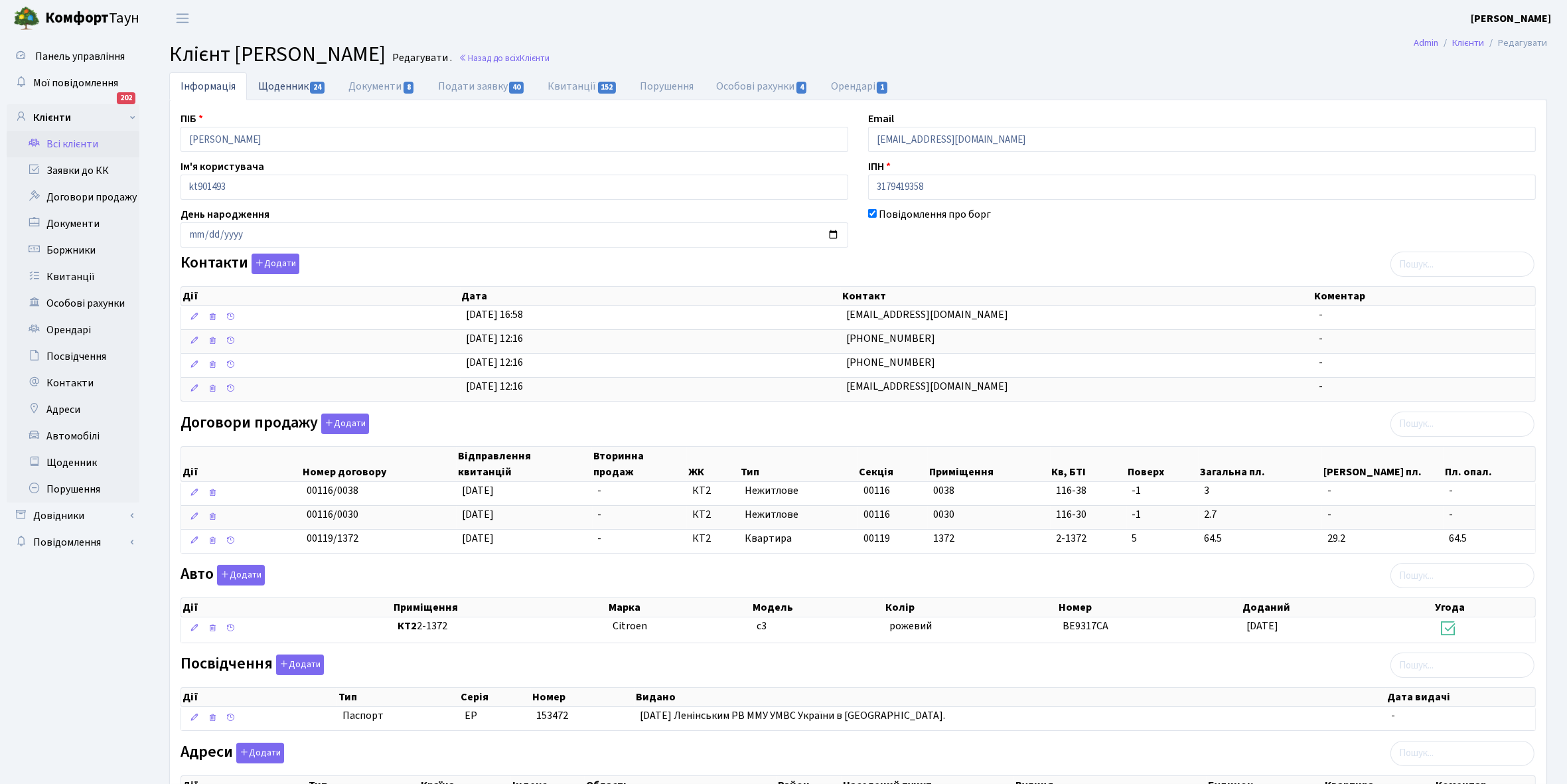
click at [282, 86] on link "Щоденник 24" at bounding box center [292, 86] width 90 height 27
select select "25"
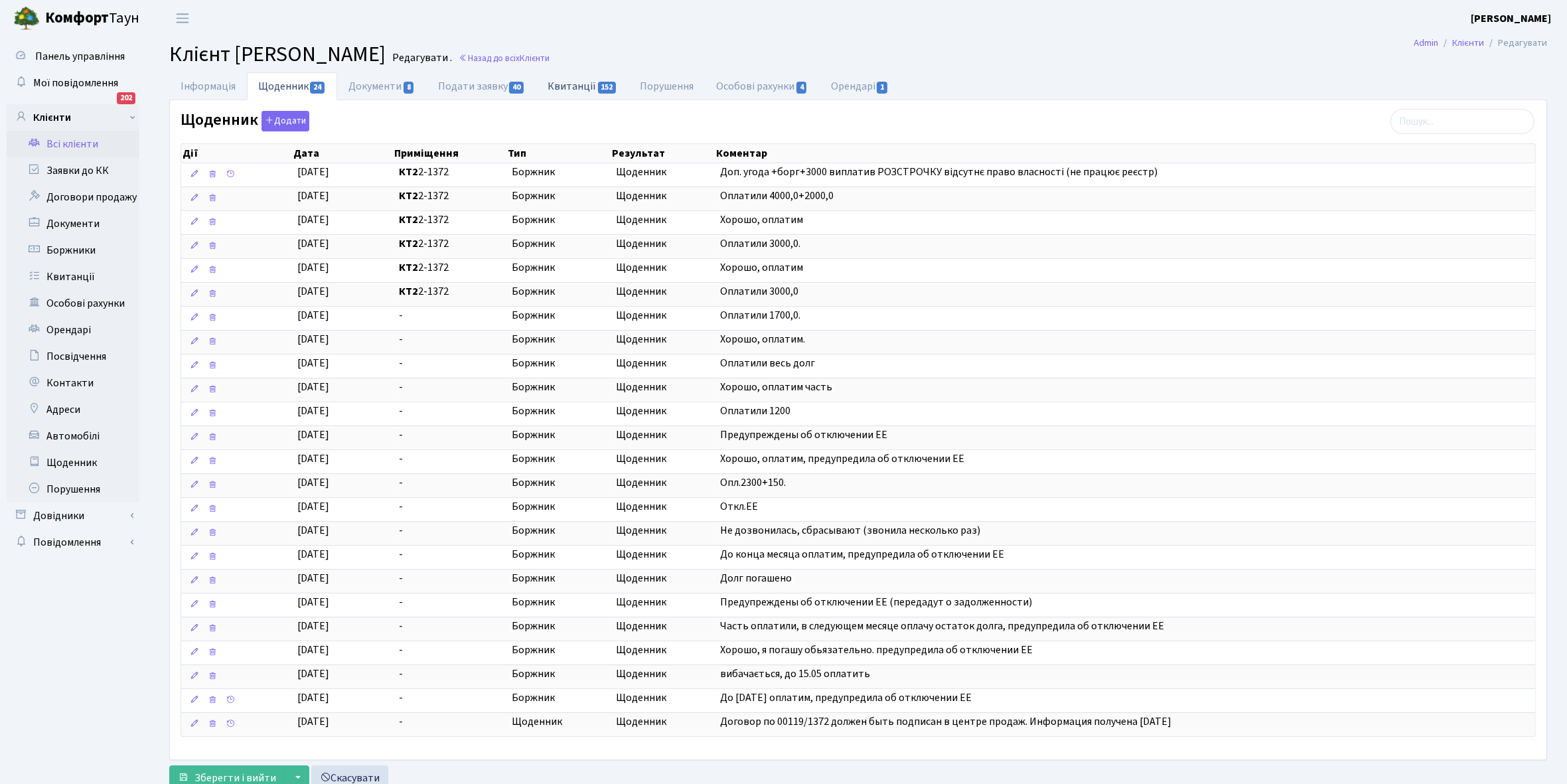
click at [579, 85] on link "Квитанції 152" at bounding box center [582, 86] width 92 height 27
select select "25"
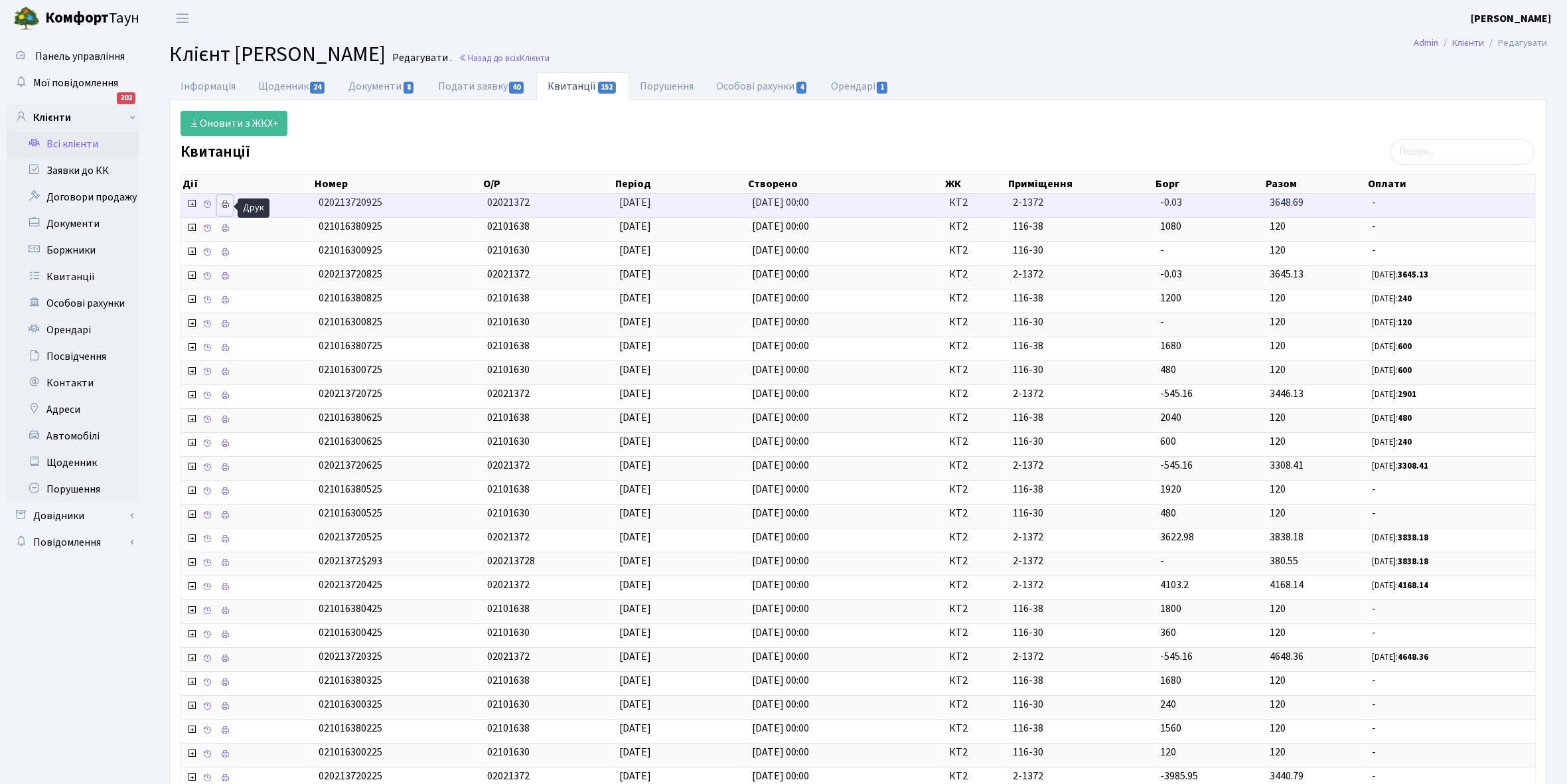
click at [225, 207] on icon at bounding box center [225, 204] width 9 height 9
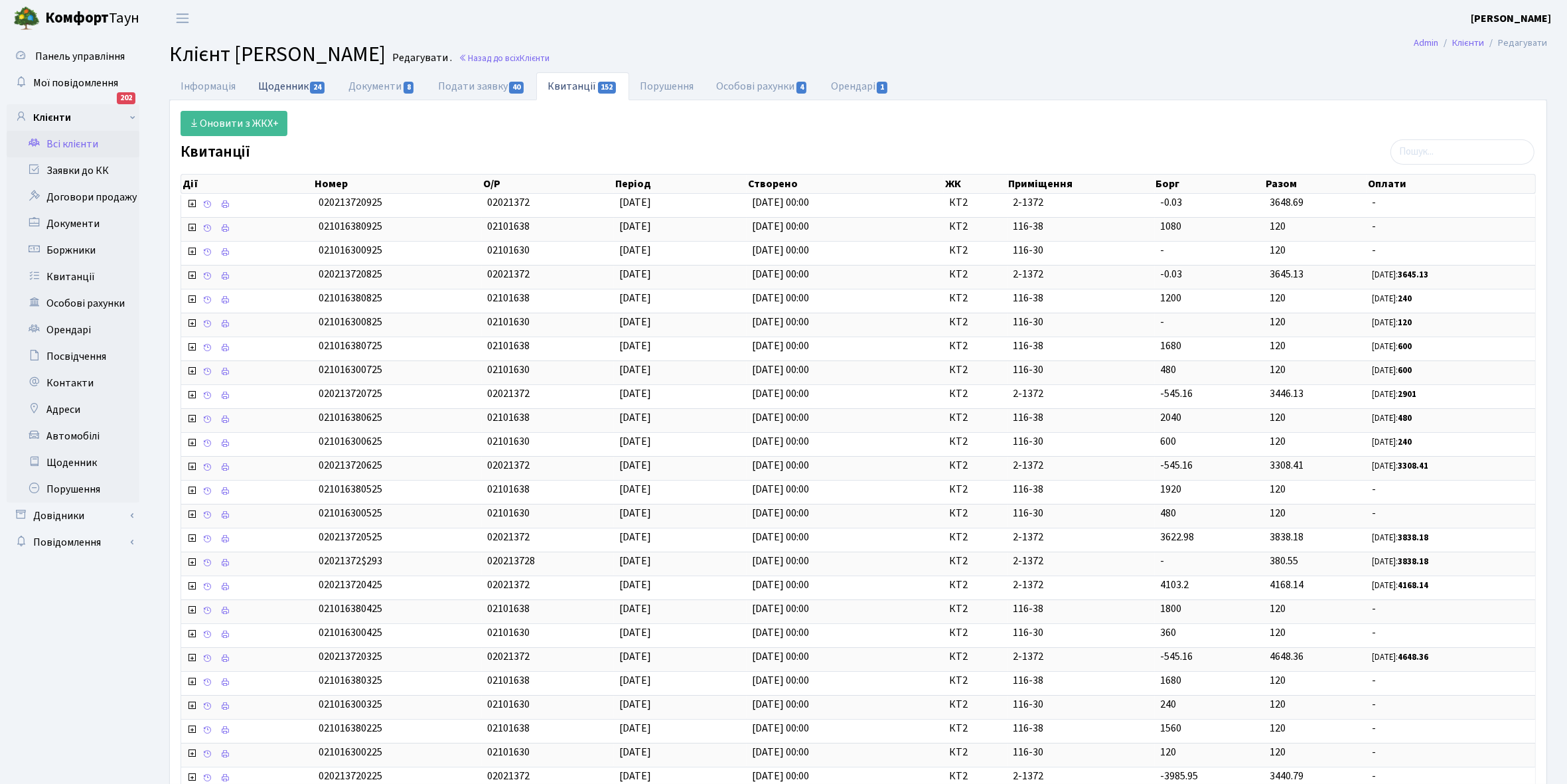
click at [280, 91] on link "Щоденник 24" at bounding box center [292, 86] width 90 height 27
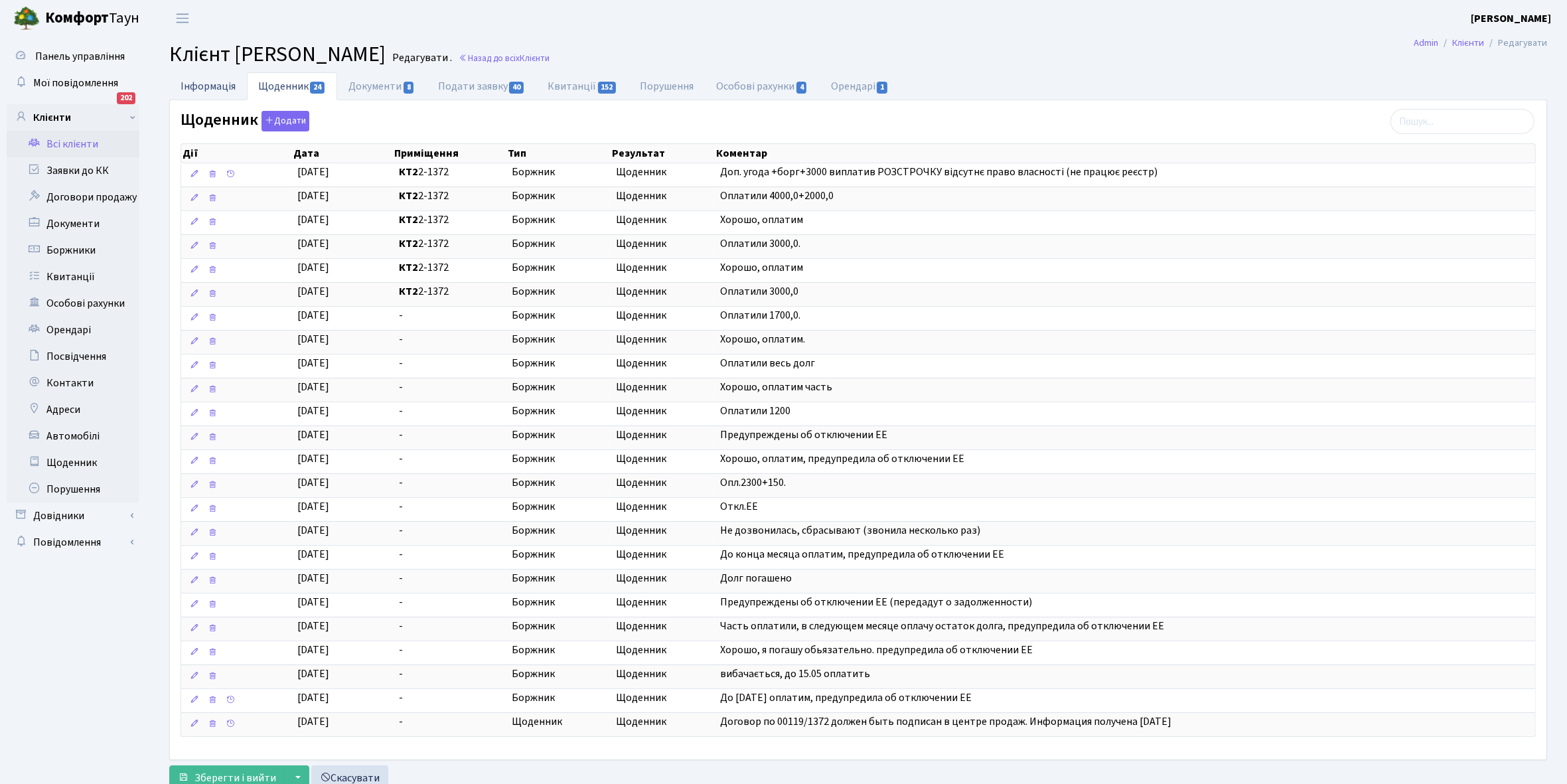
click at [190, 81] on link "Інформація" at bounding box center [208, 86] width 77 height 27
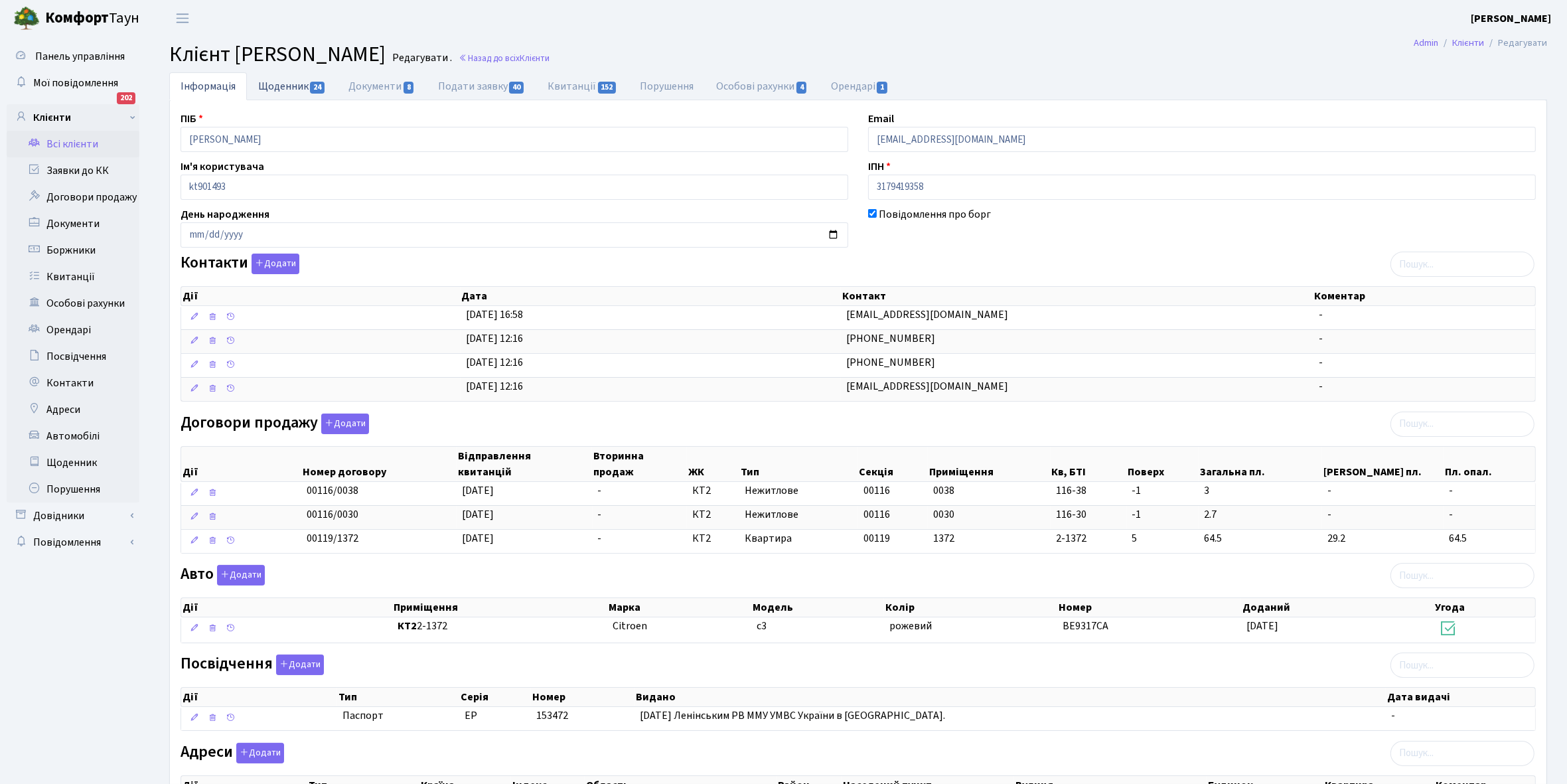
click at [276, 86] on link "Щоденник 24" at bounding box center [292, 86] width 90 height 27
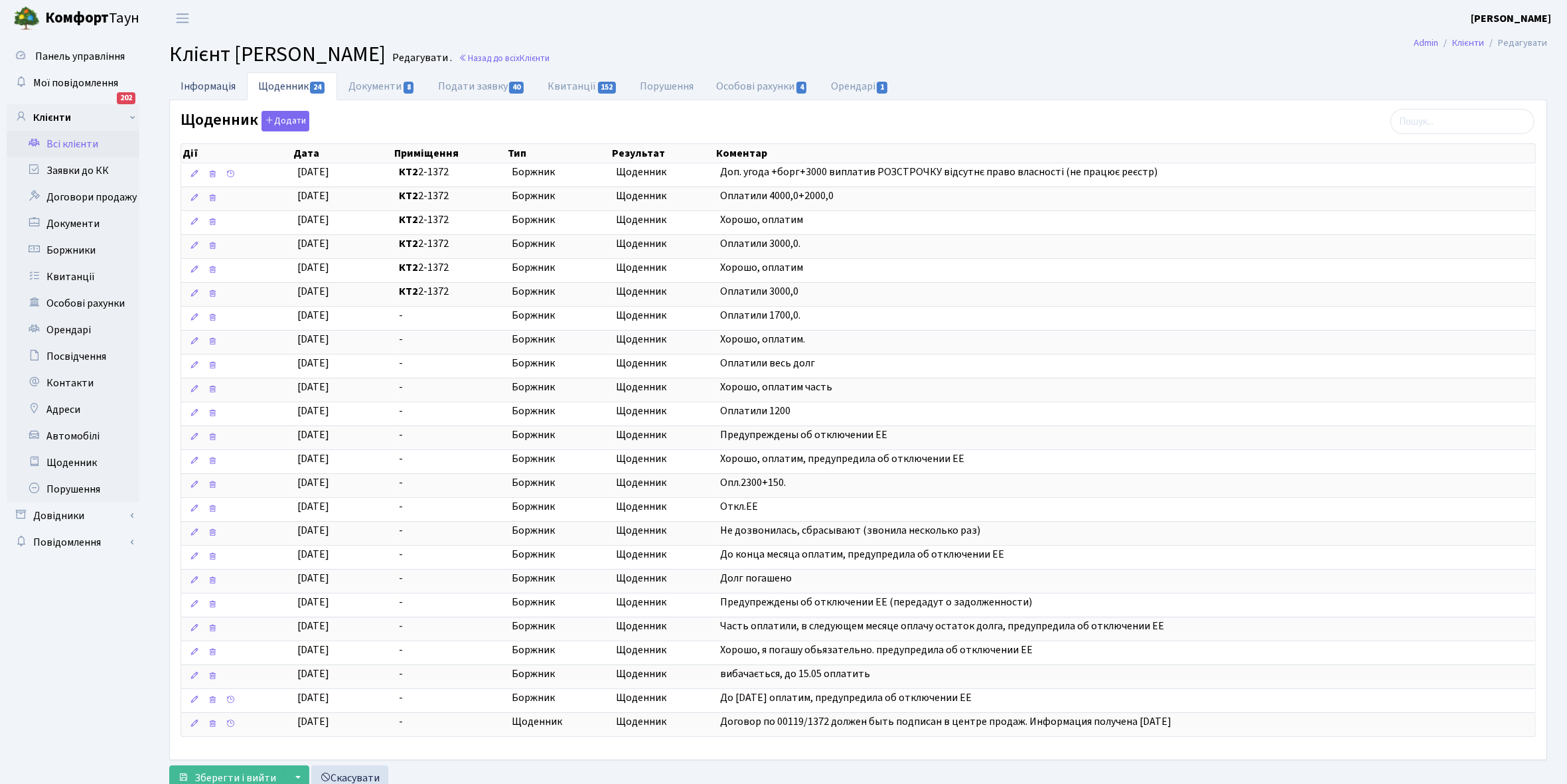
click at [202, 86] on link "Інформація" at bounding box center [208, 86] width 77 height 27
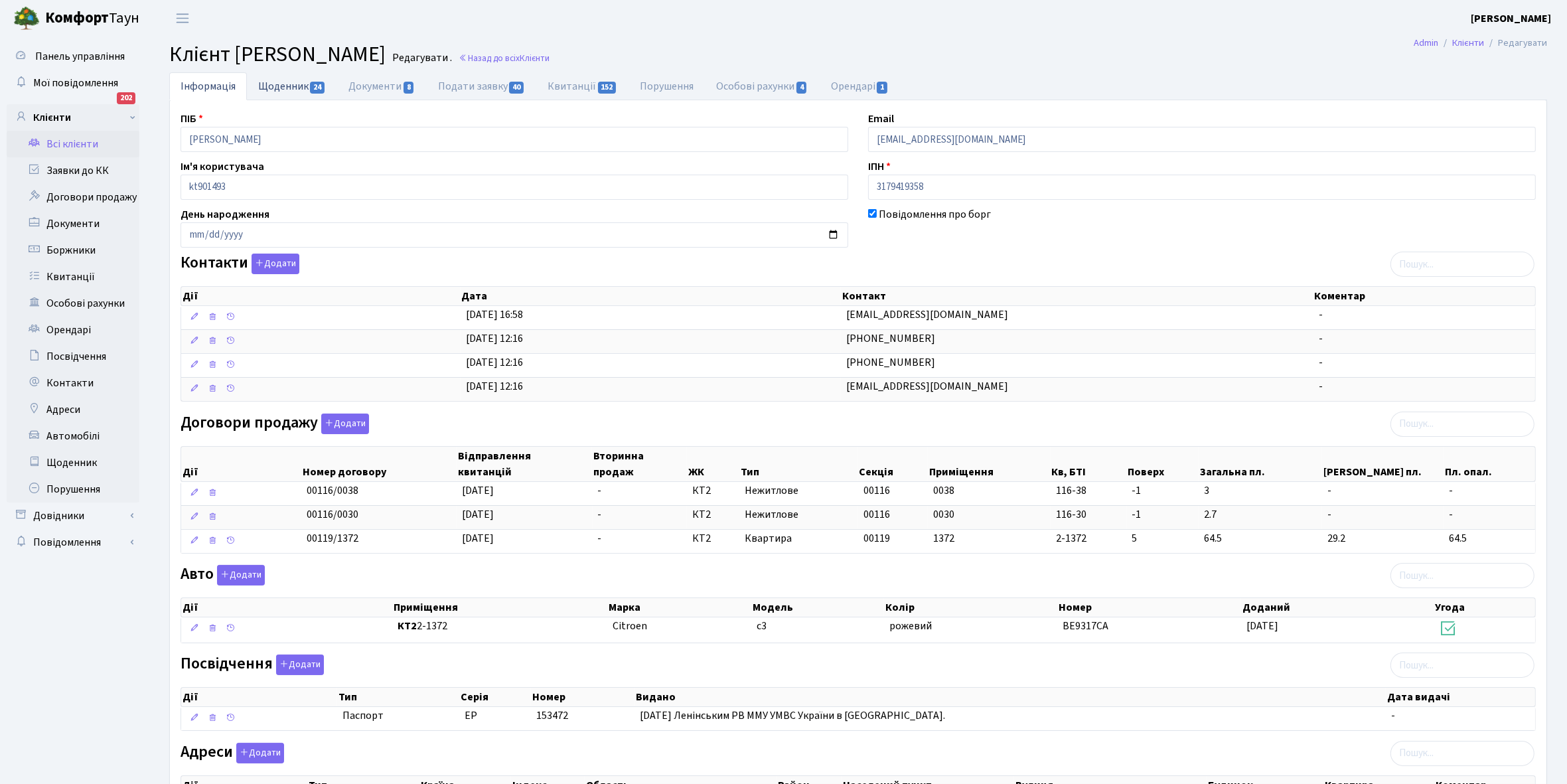
click at [288, 84] on link "Щоденник 24" at bounding box center [292, 86] width 90 height 27
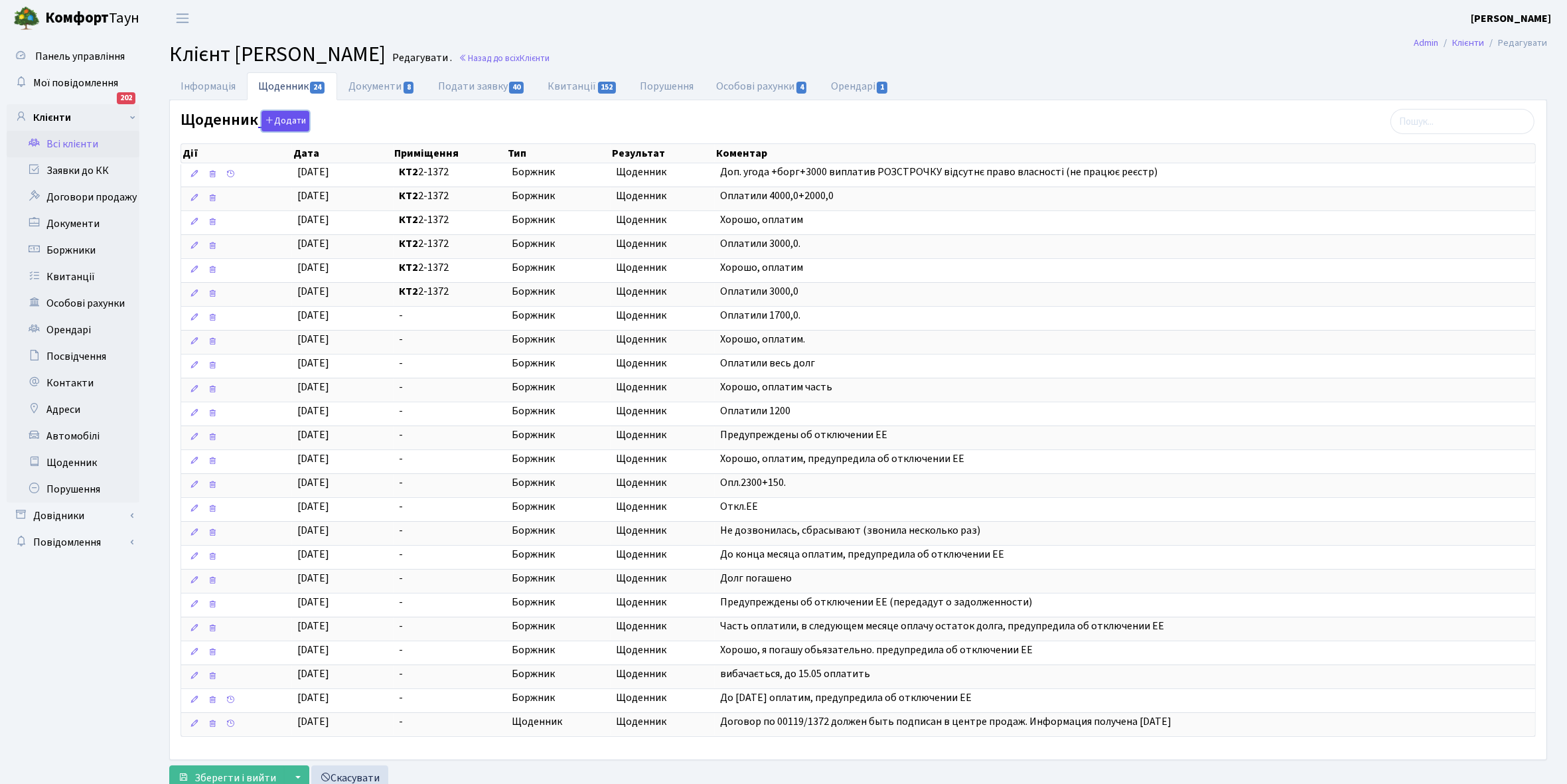
click at [282, 121] on button "Додати" at bounding box center [285, 121] width 48 height 21
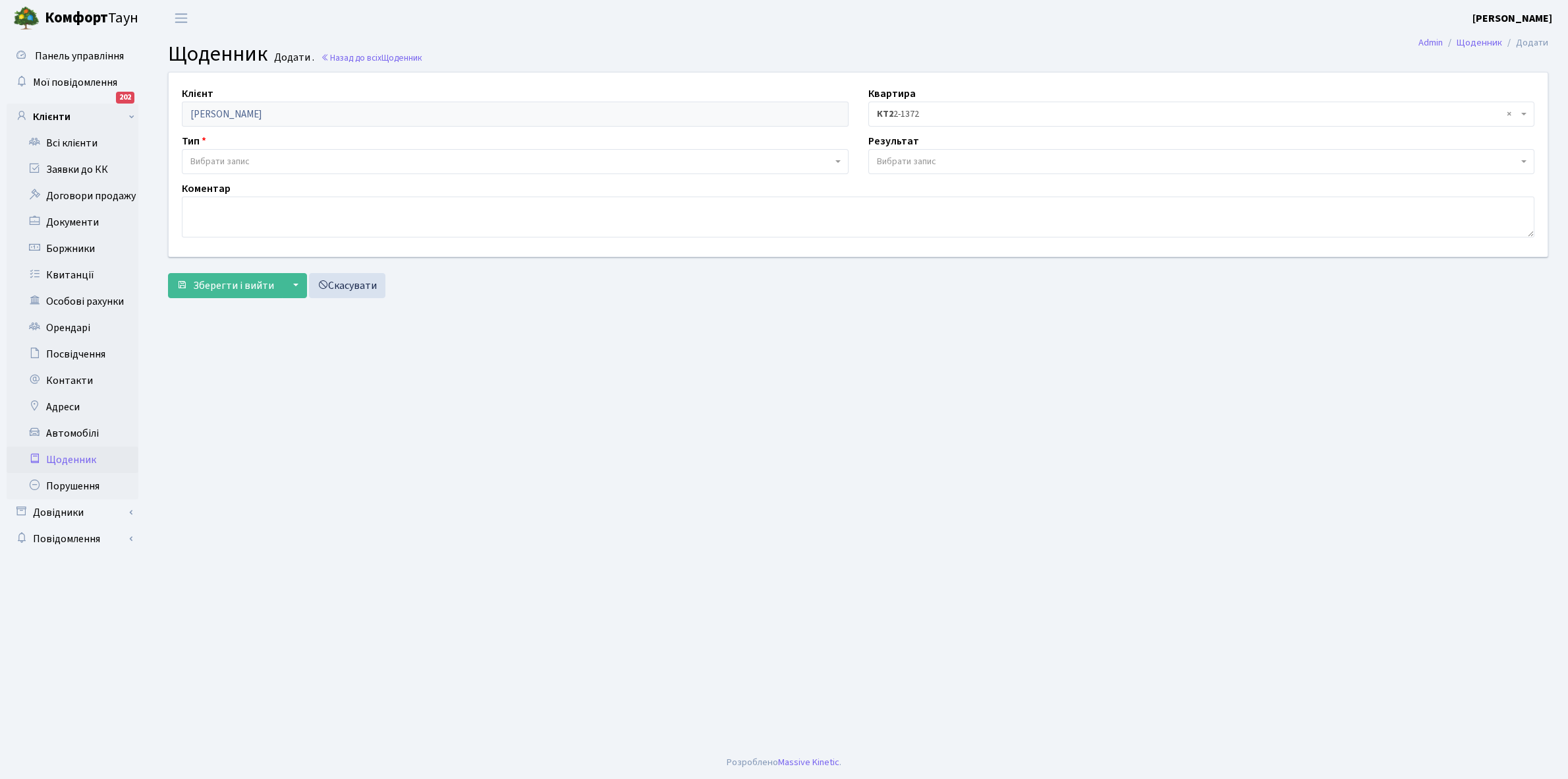
click at [252, 155] on span "Вибрати запис" at bounding box center [511, 162] width 641 height 14
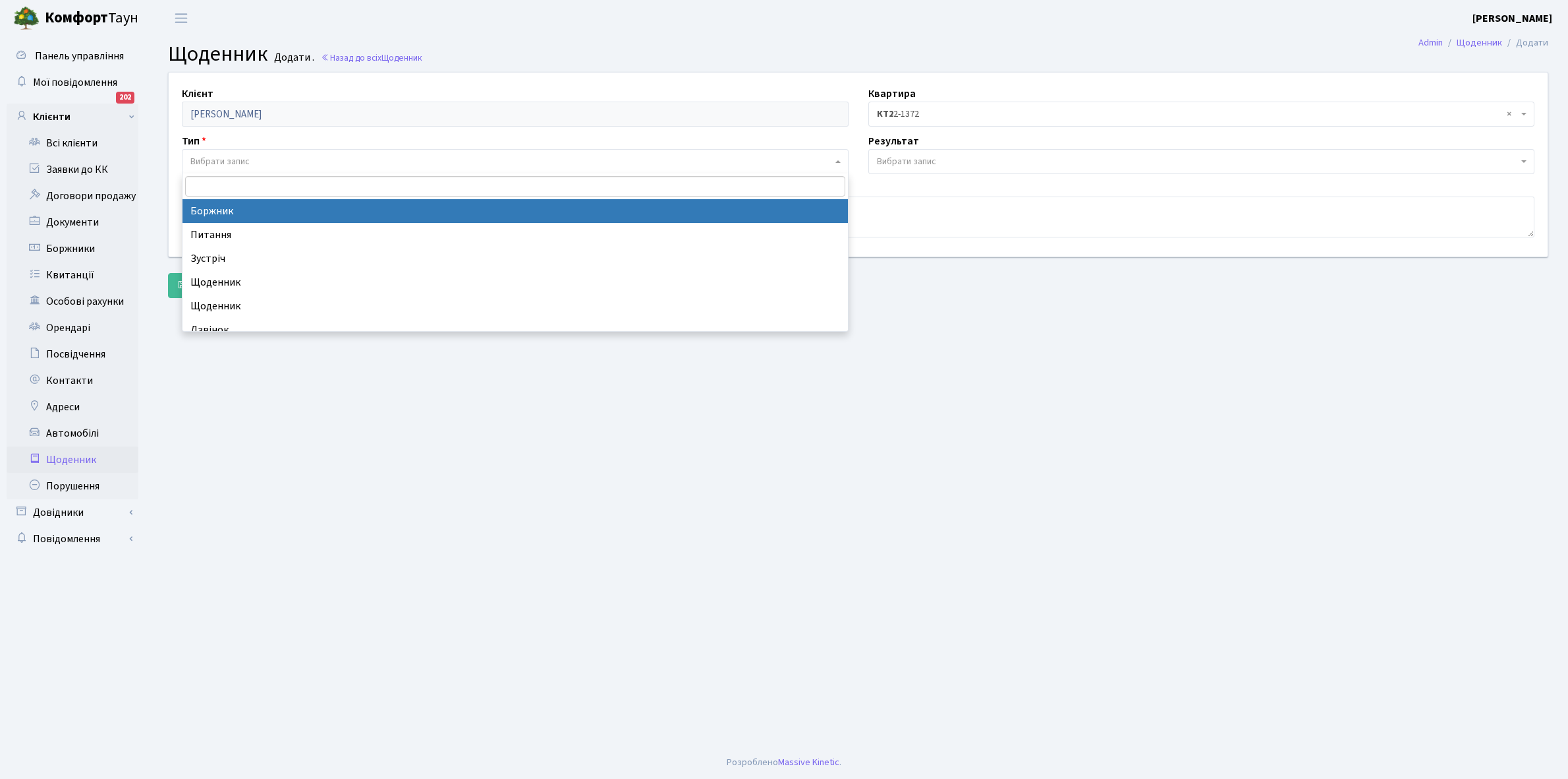
select select "189"
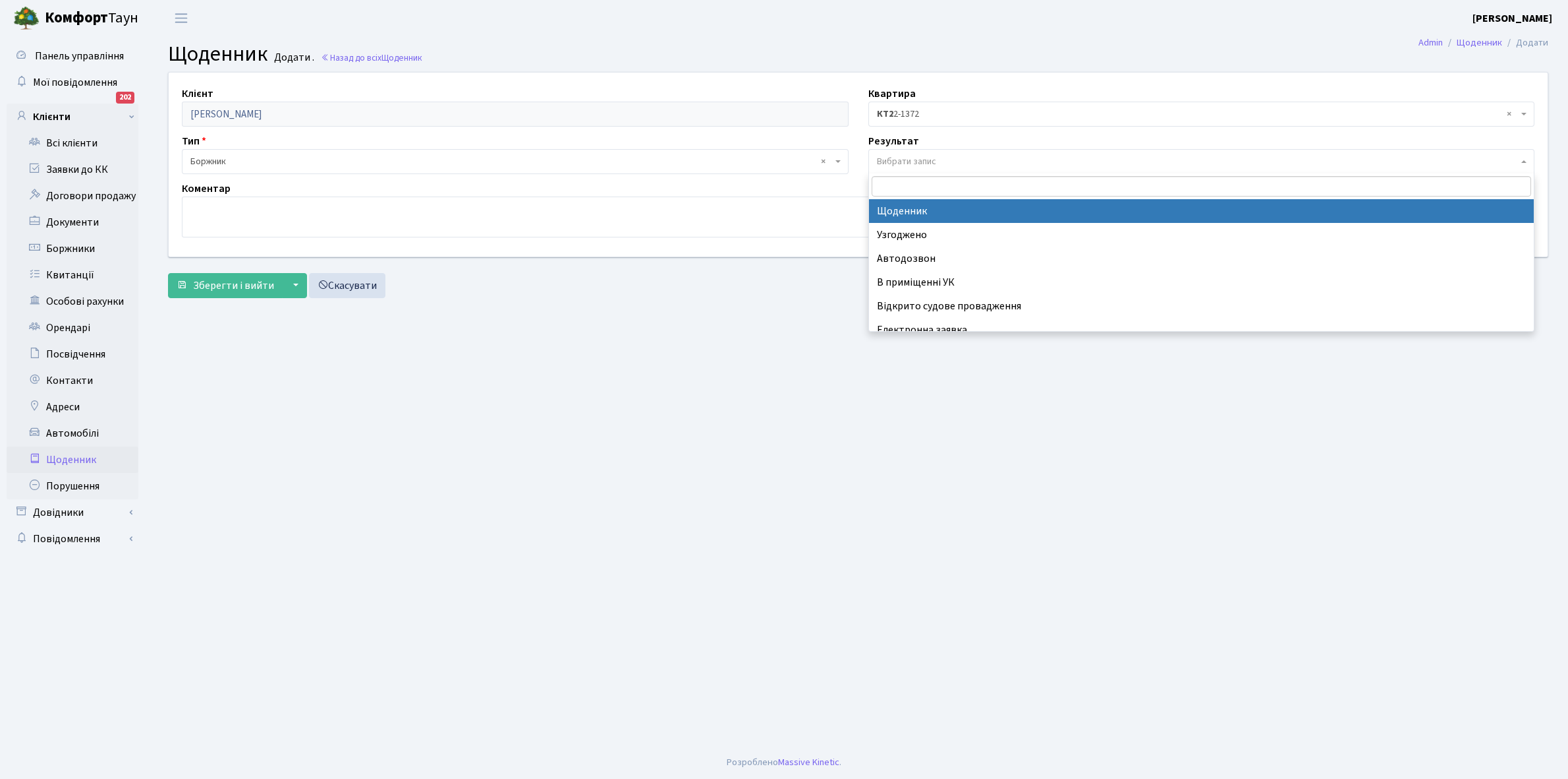
click at [889, 163] on span "Вибрати запис" at bounding box center [906, 162] width 59 height 14
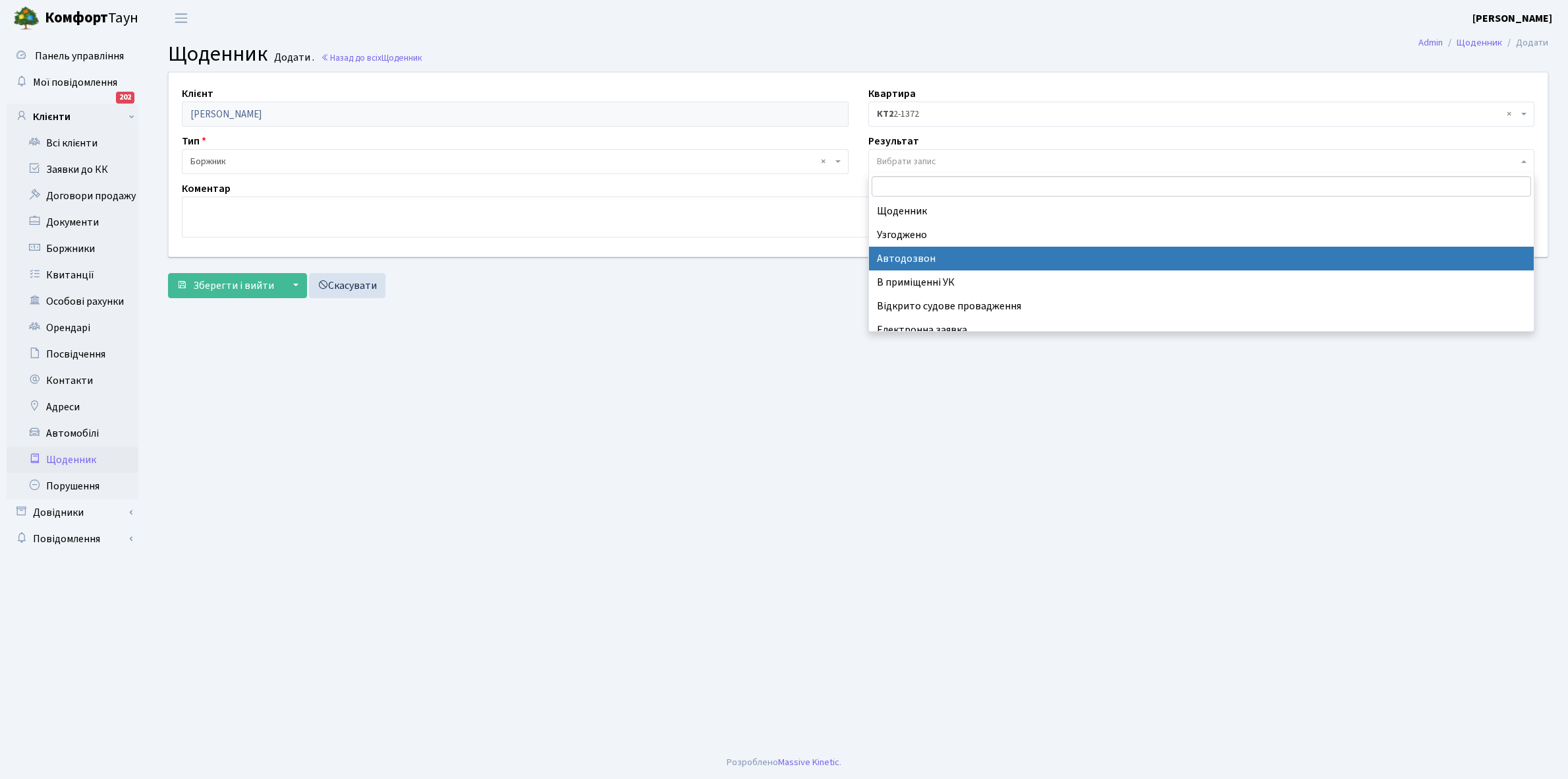
scroll to position [81, 0]
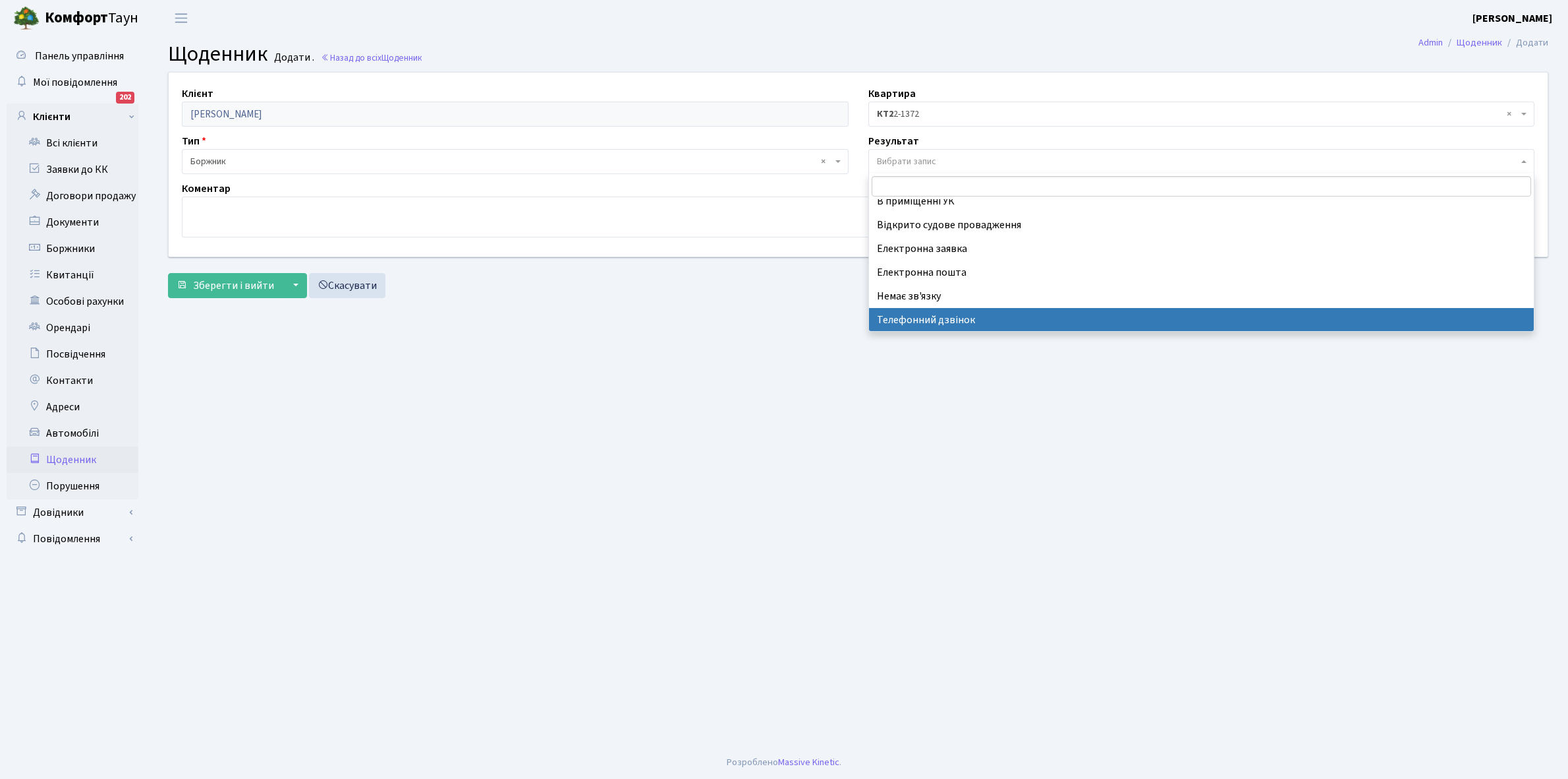
select select "196"
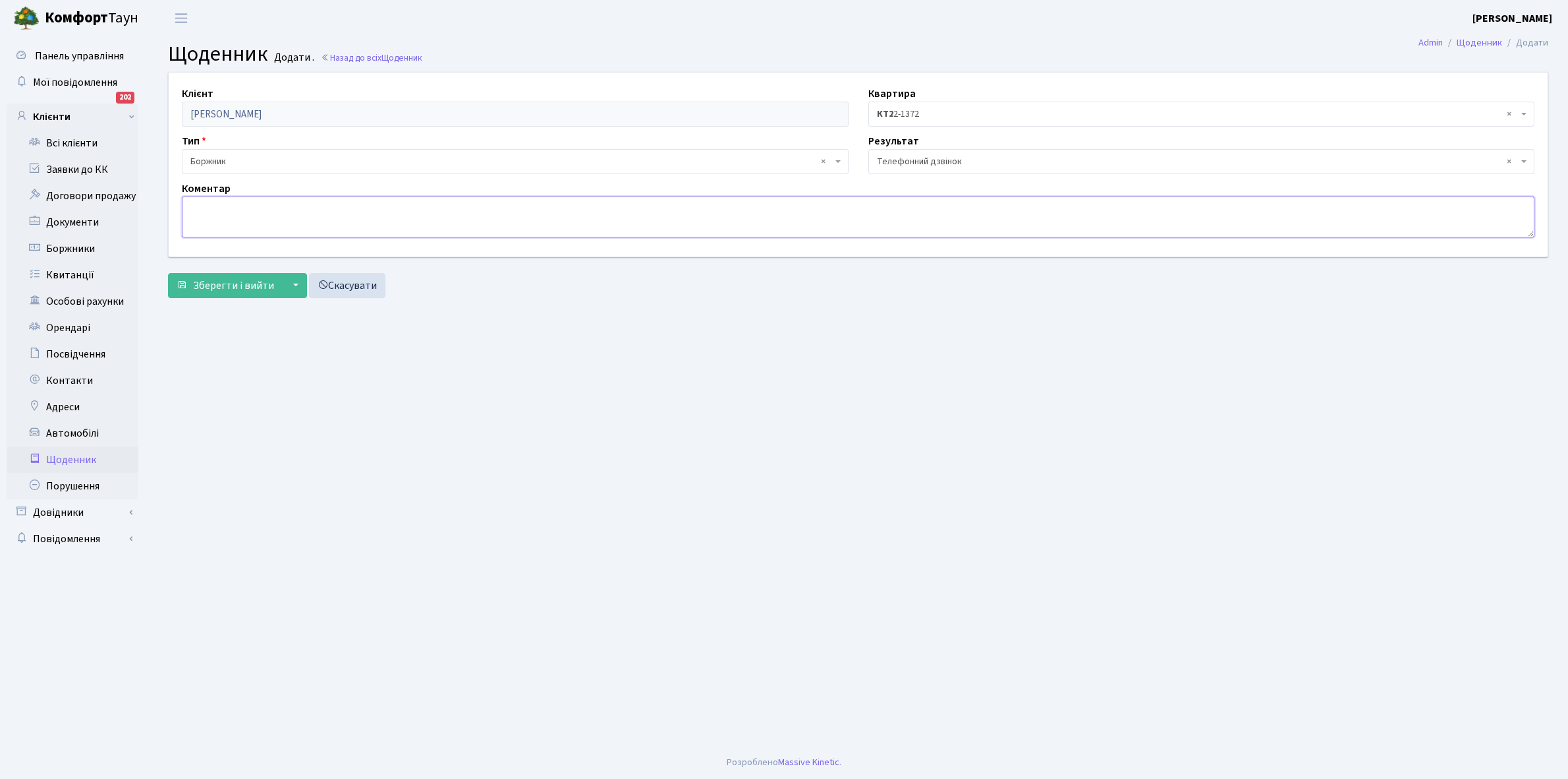
click at [214, 211] on textarea at bounding box center [858, 217] width 1353 height 41
type textarea "2"
type textarea "Н"
type textarea "29.10.2025 отримує права власності на квартиру."
click at [211, 280] on span "Зберегти і вийти" at bounding box center [233, 285] width 81 height 15
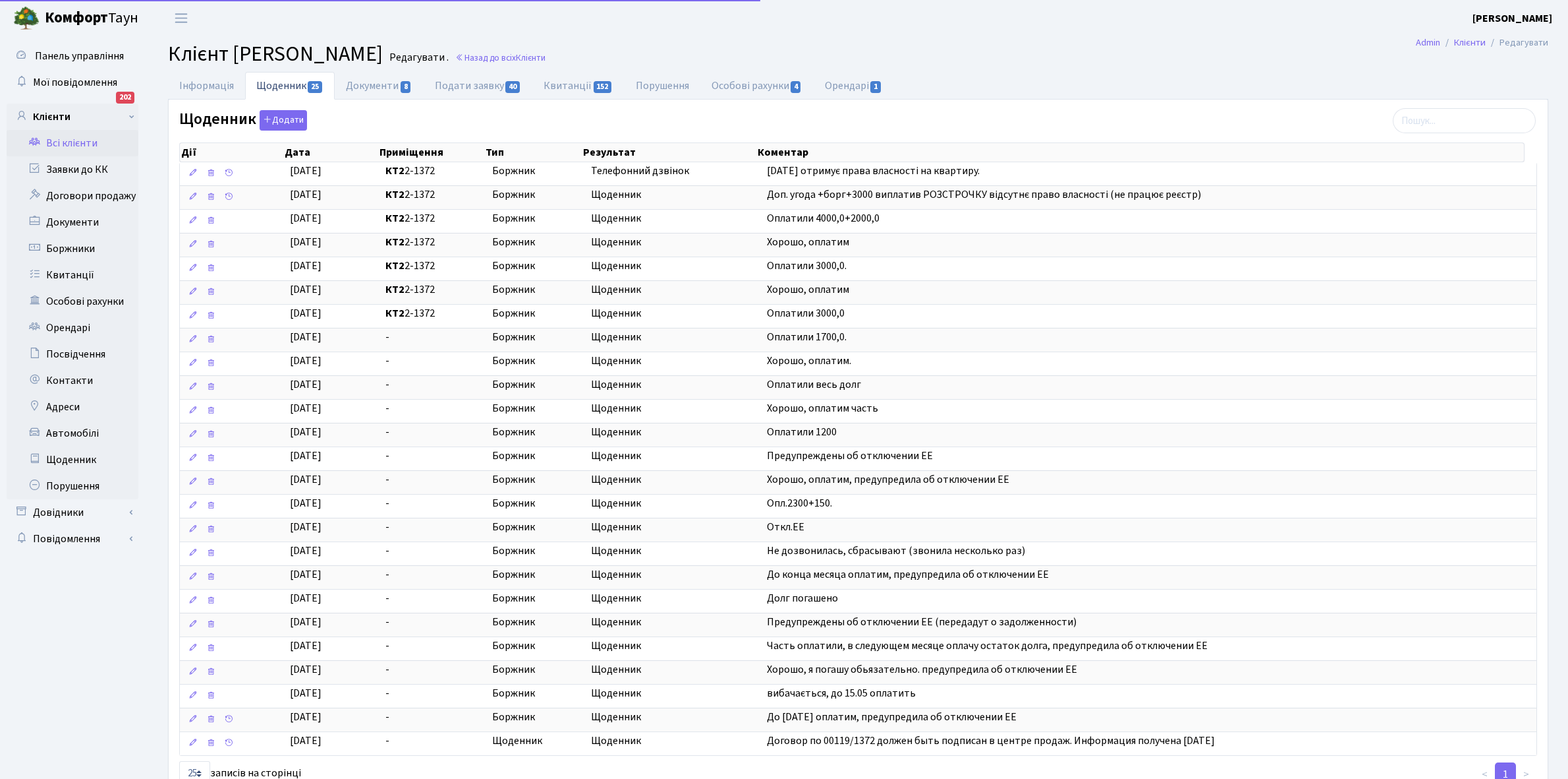
select select "25"
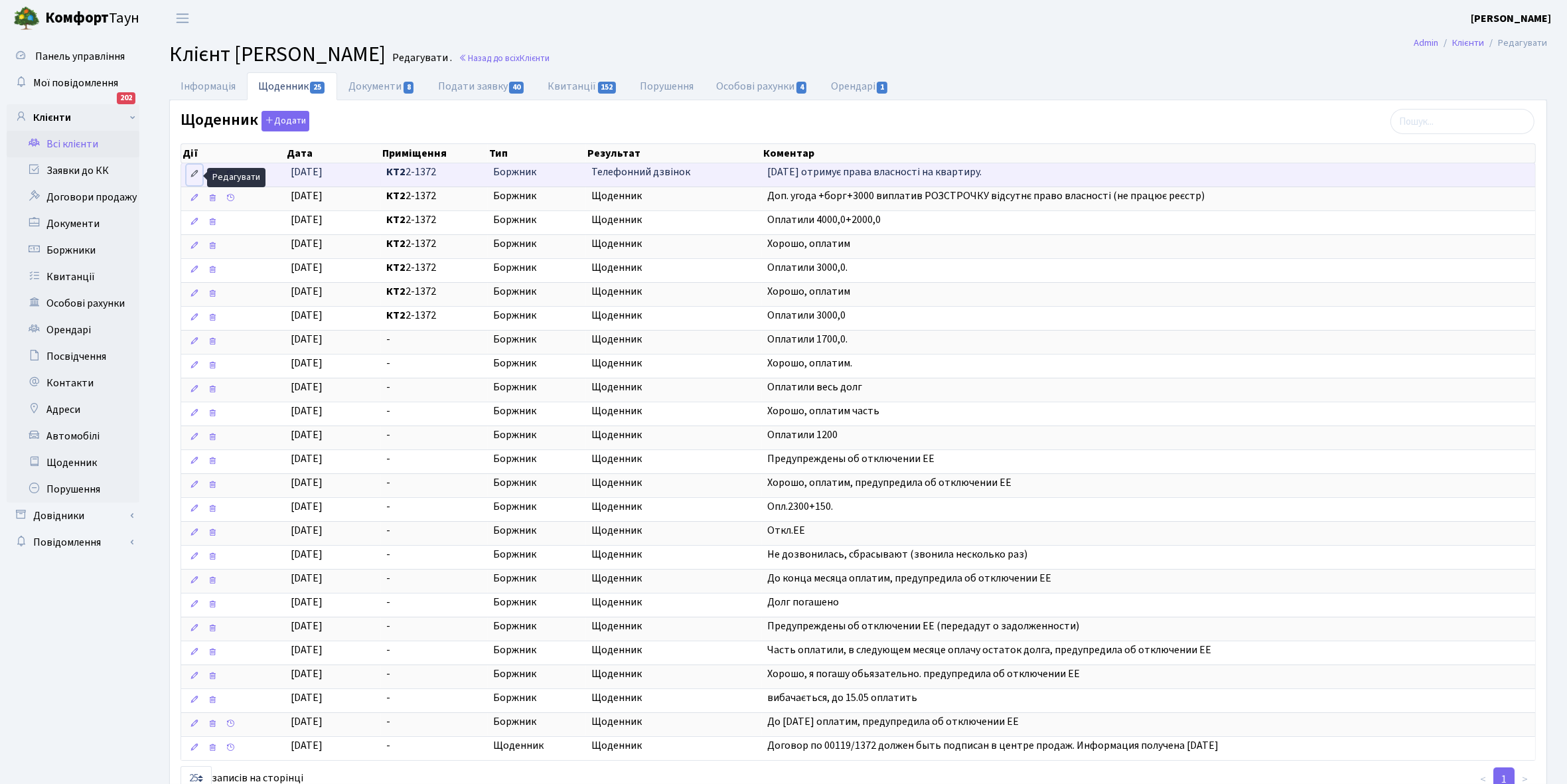
click at [190, 173] on icon at bounding box center [194, 173] width 9 height 9
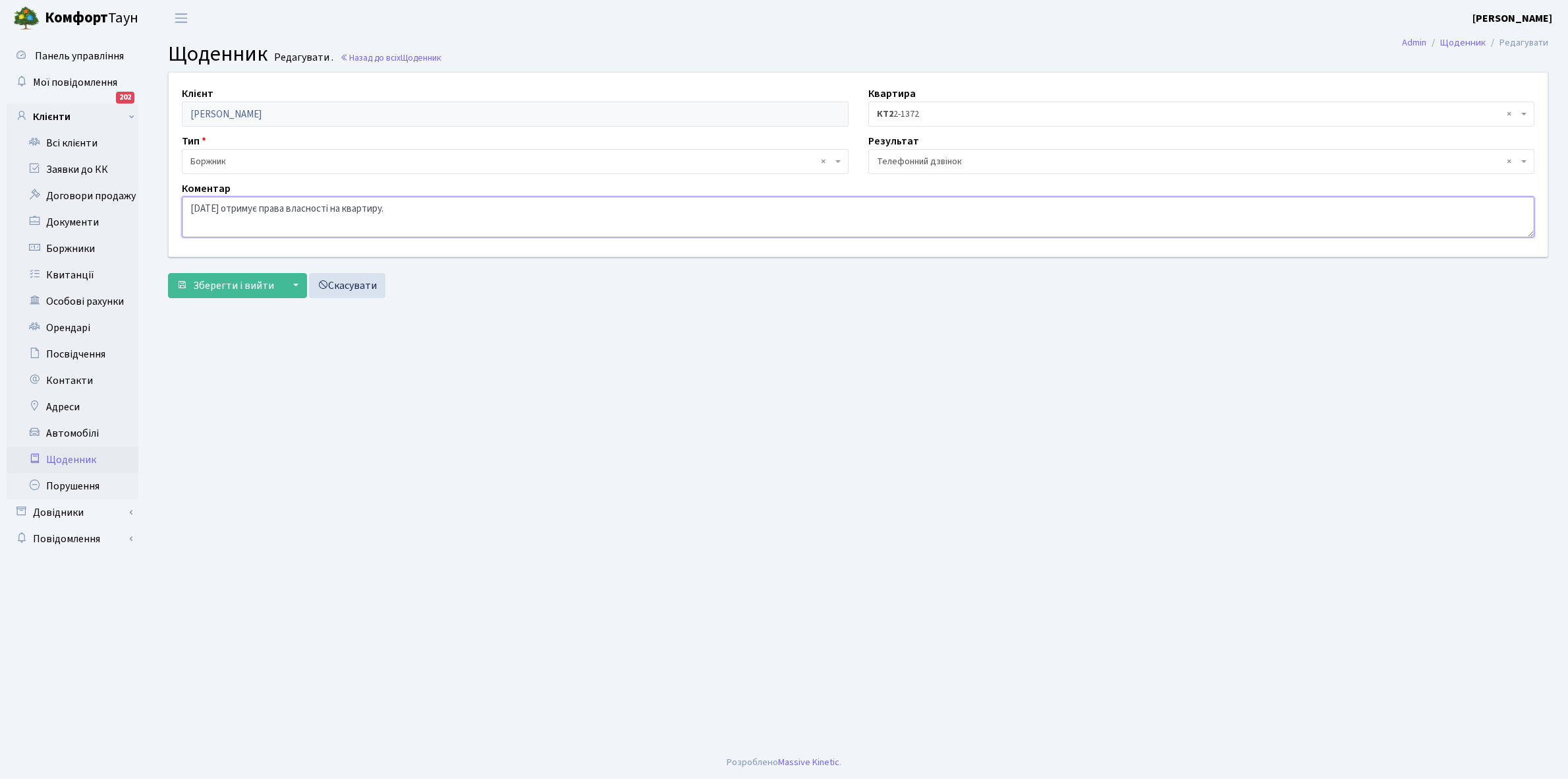
click at [272, 207] on textarea "[DATE] отримує права власності на квартиру." at bounding box center [858, 217] width 1353 height 41
type textarea "[DATE] отримає права власності на квартиру."
click at [237, 289] on span "Зберегти і вийти" at bounding box center [233, 285] width 81 height 15
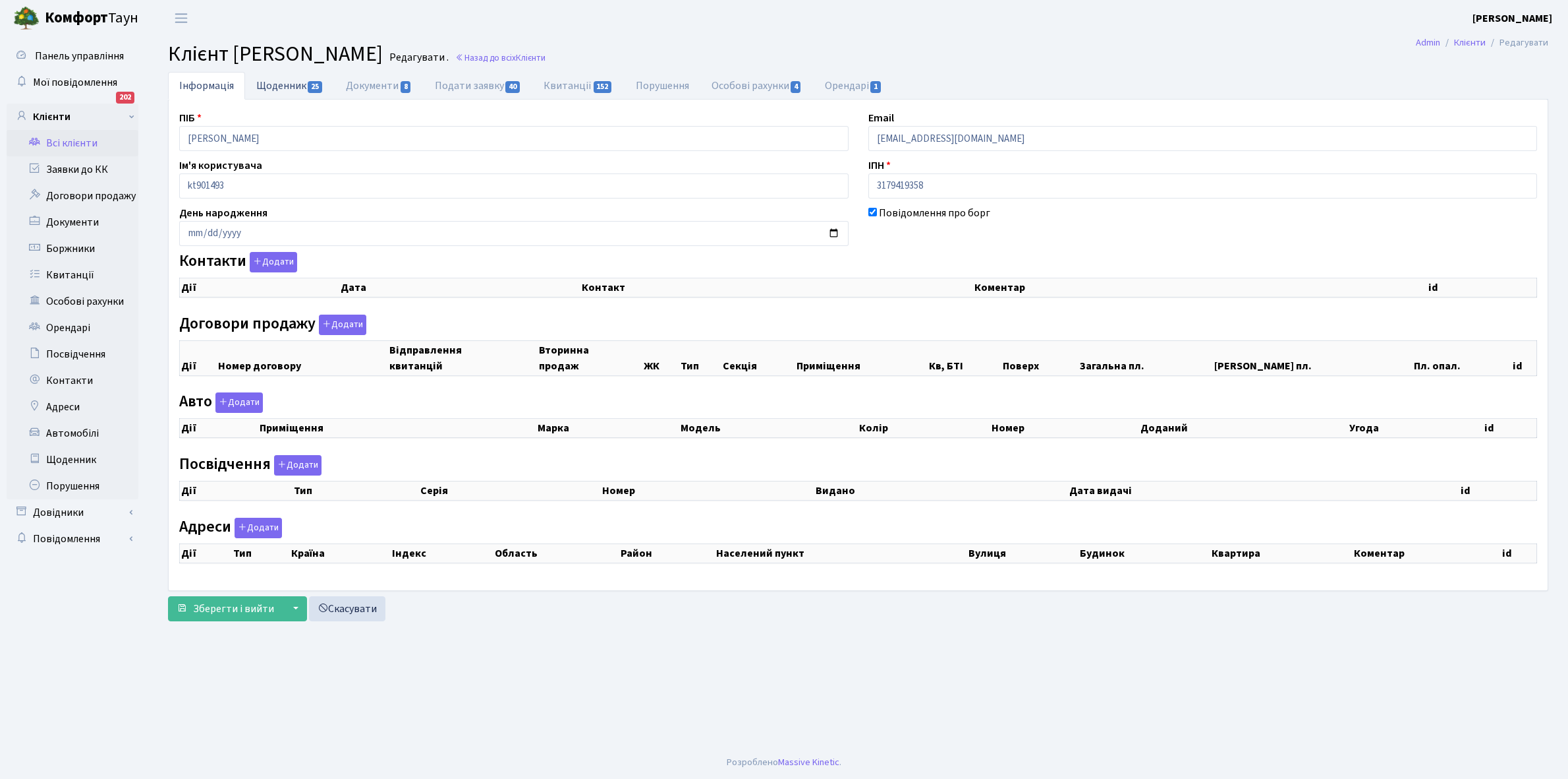
click at [272, 83] on link "Щоденник 25" at bounding box center [290, 86] width 90 height 27
select select "25"
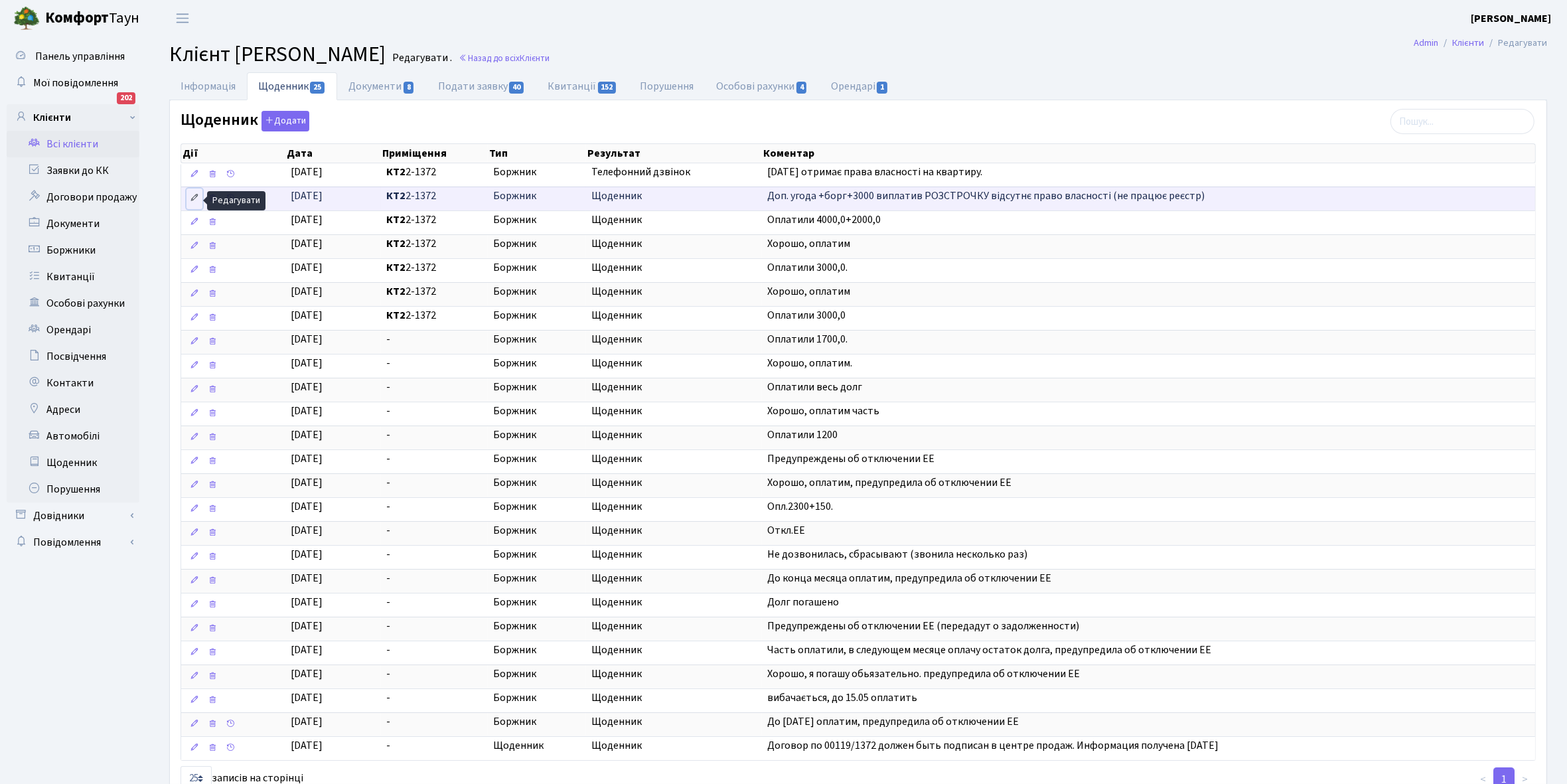
click at [192, 200] on icon at bounding box center [194, 197] width 9 height 9
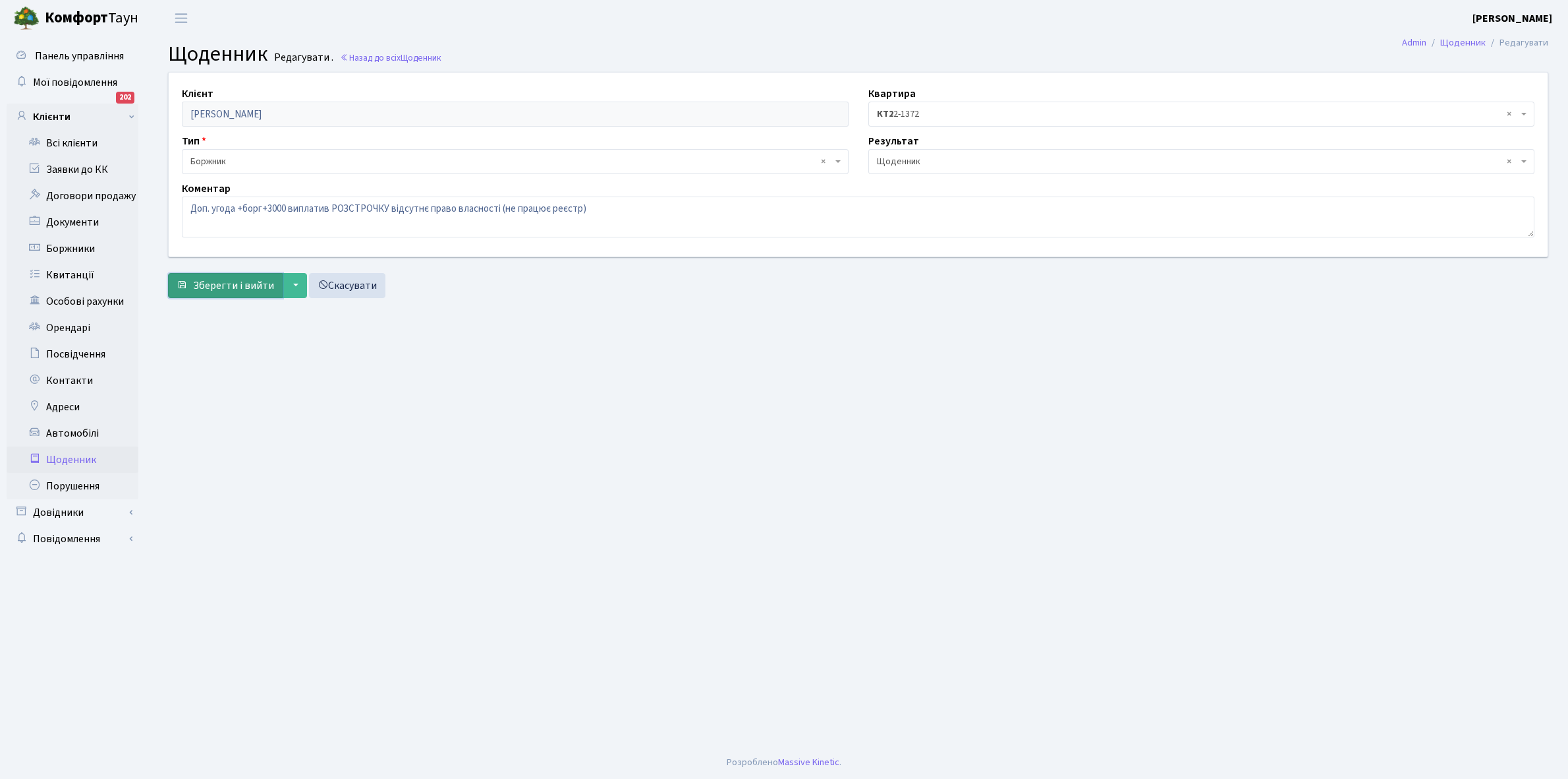
click at [237, 288] on span "Зберегти і вийти" at bounding box center [233, 285] width 81 height 15
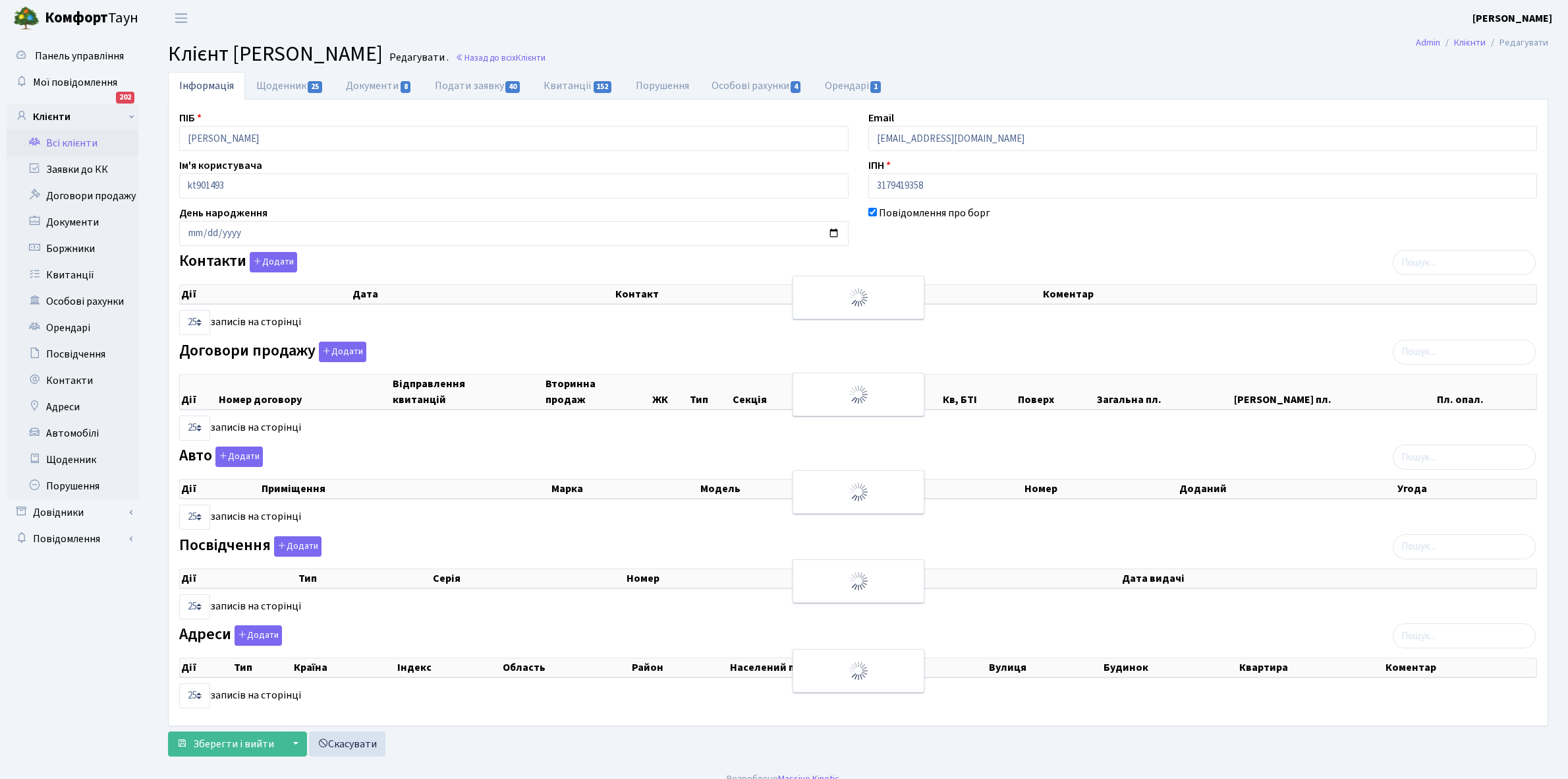
select select "25"
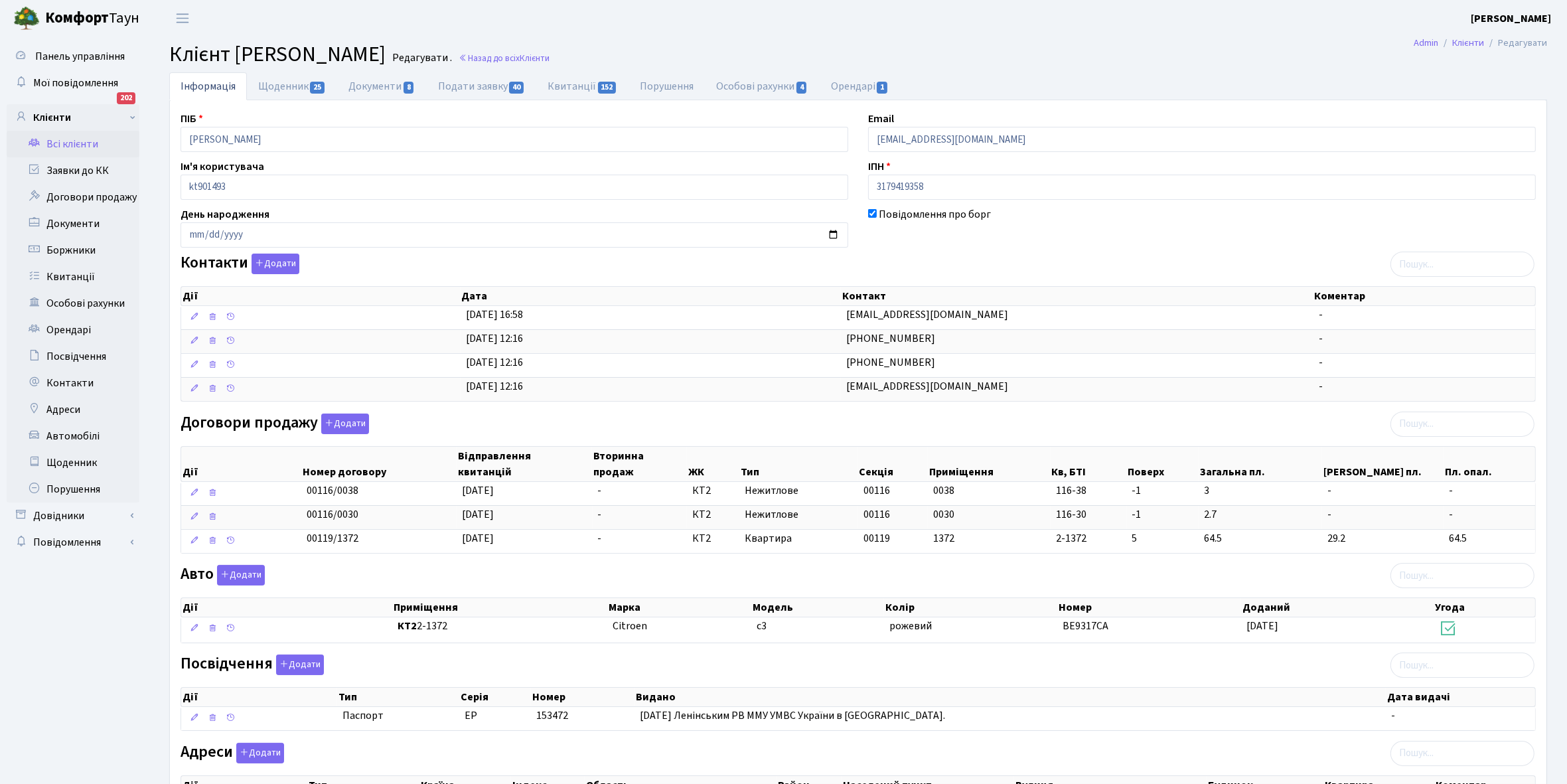
click at [71, 144] on link "Всі клієнти" at bounding box center [73, 143] width 132 height 26
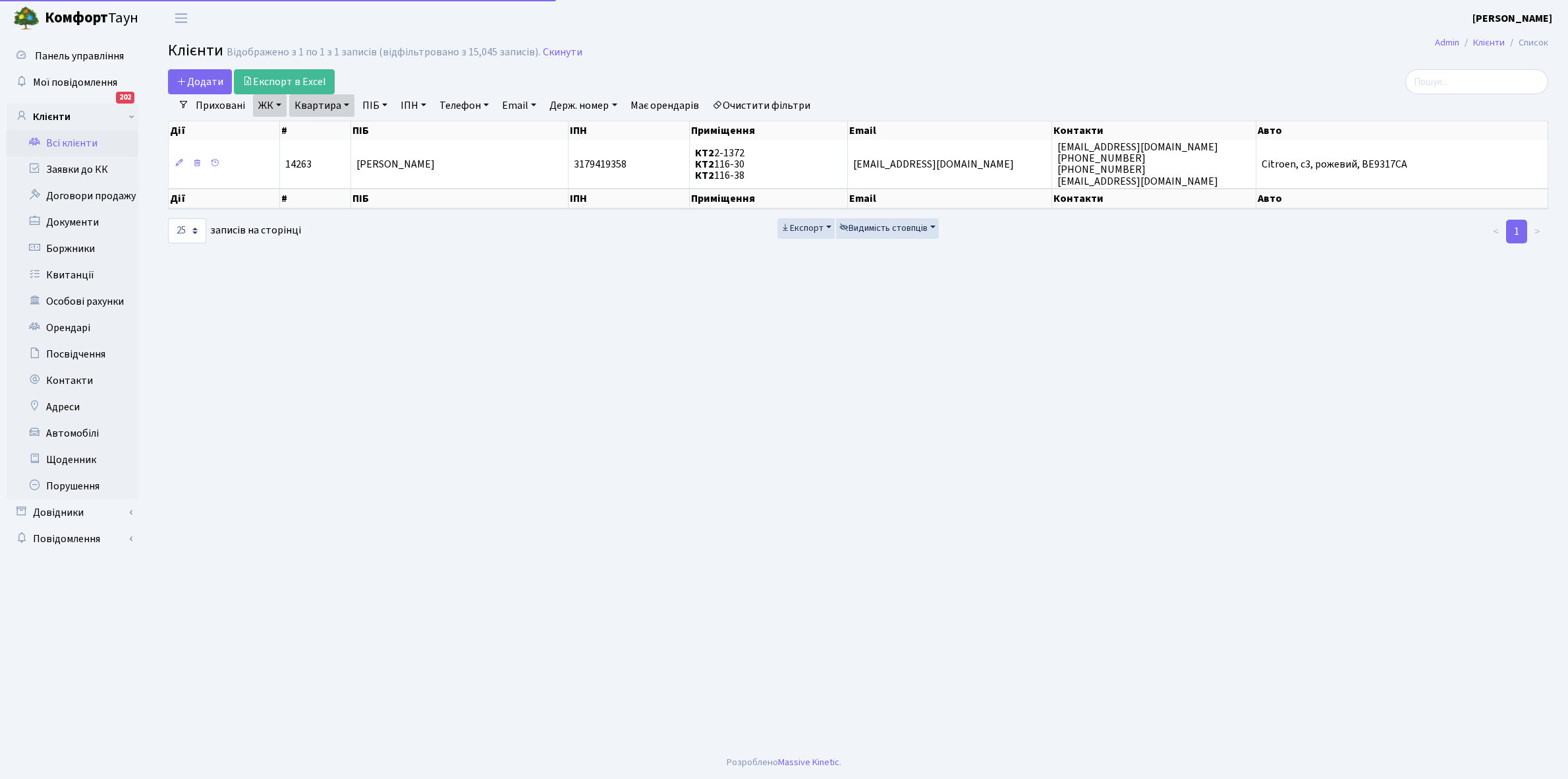
select select "25"
click at [344, 104] on link "Квартира" at bounding box center [321, 105] width 65 height 22
click at [346, 138] on input "2-1372" at bounding box center [328, 131] width 77 height 25
type input "2-1377"
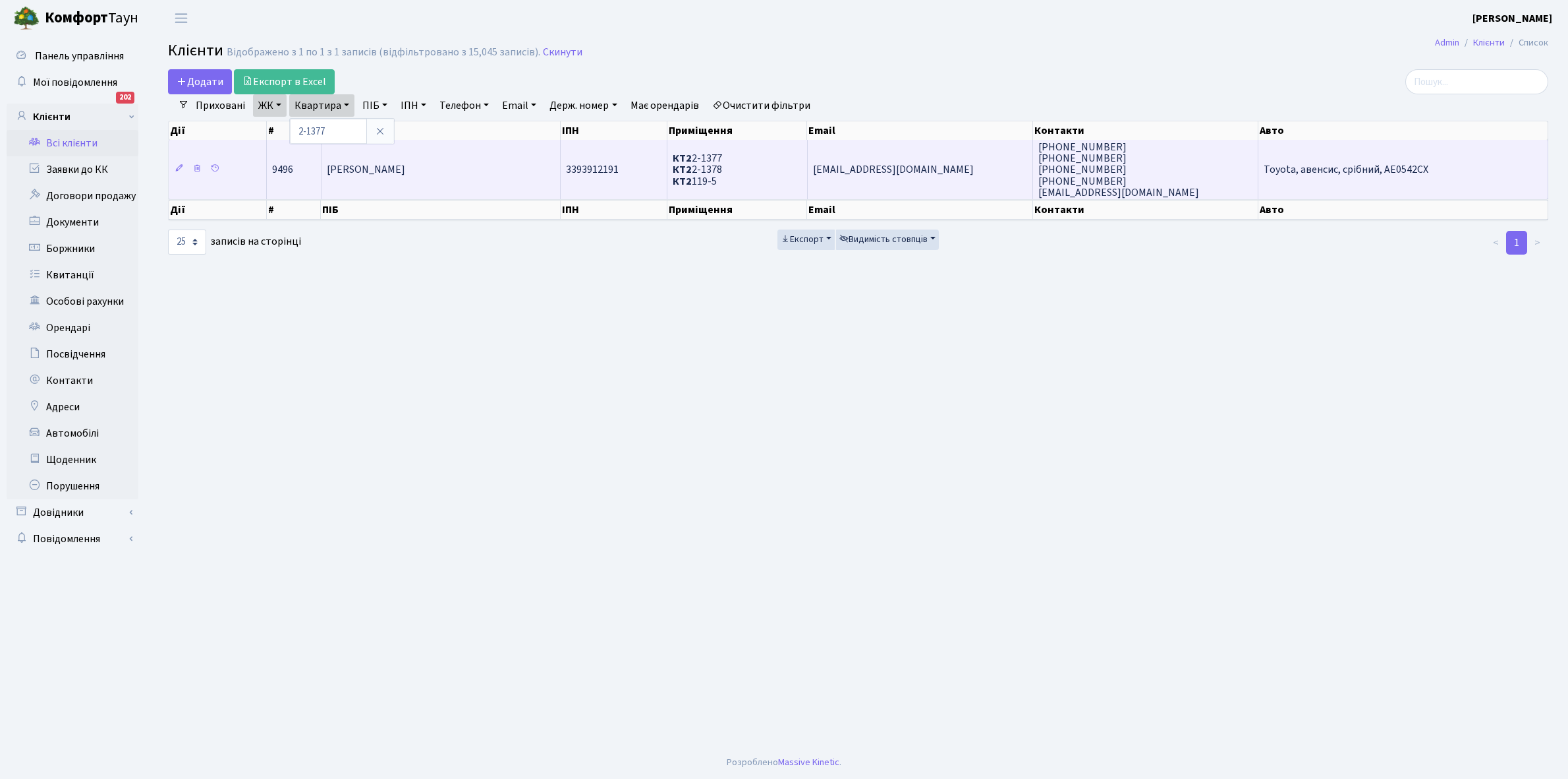
click at [416, 178] on td "[PERSON_NAME]" at bounding box center [441, 169] width 239 height 59
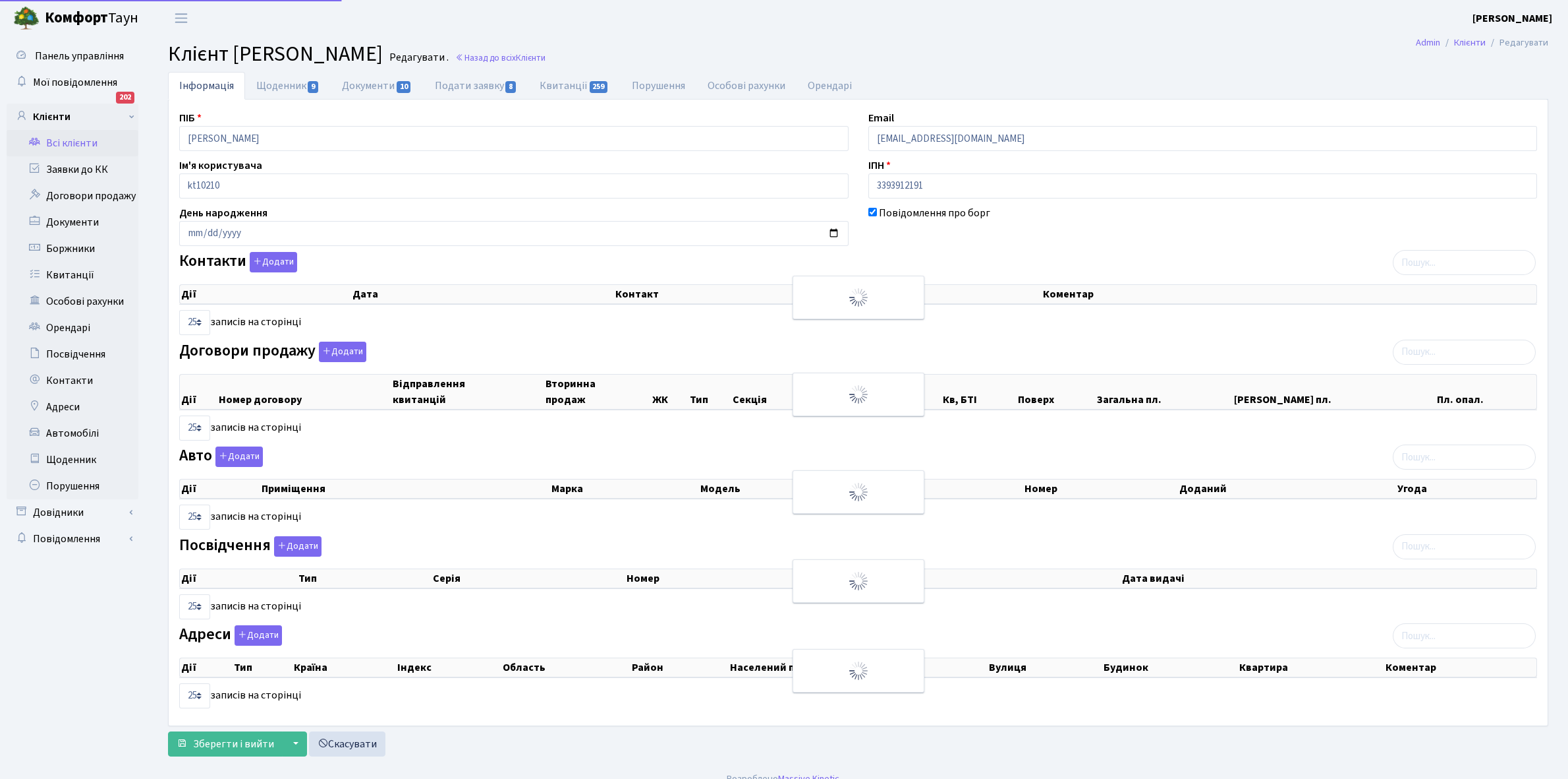
select select "25"
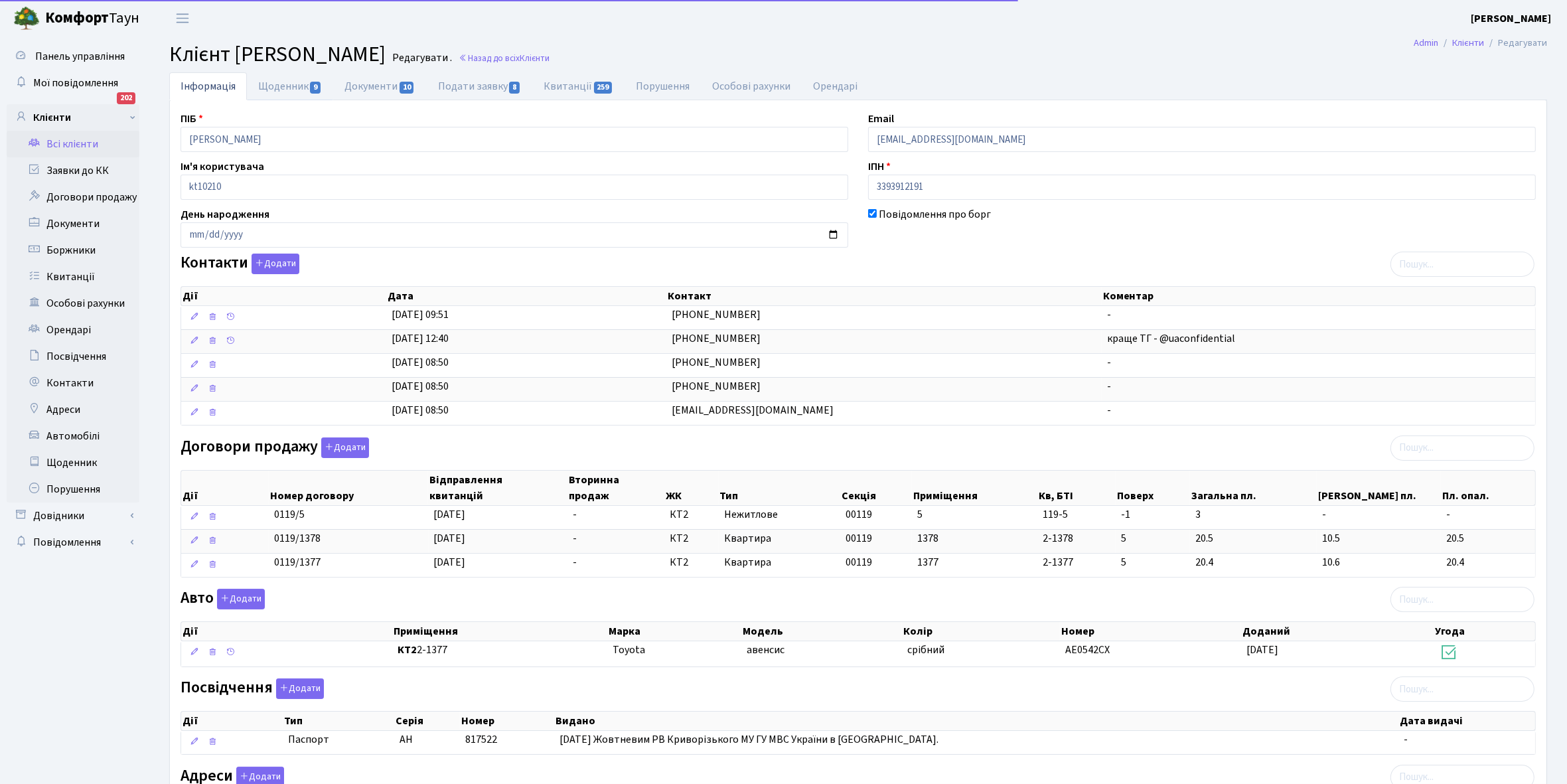
click at [277, 81] on link "Щоденник 9" at bounding box center [290, 86] width 86 height 27
select select "25"
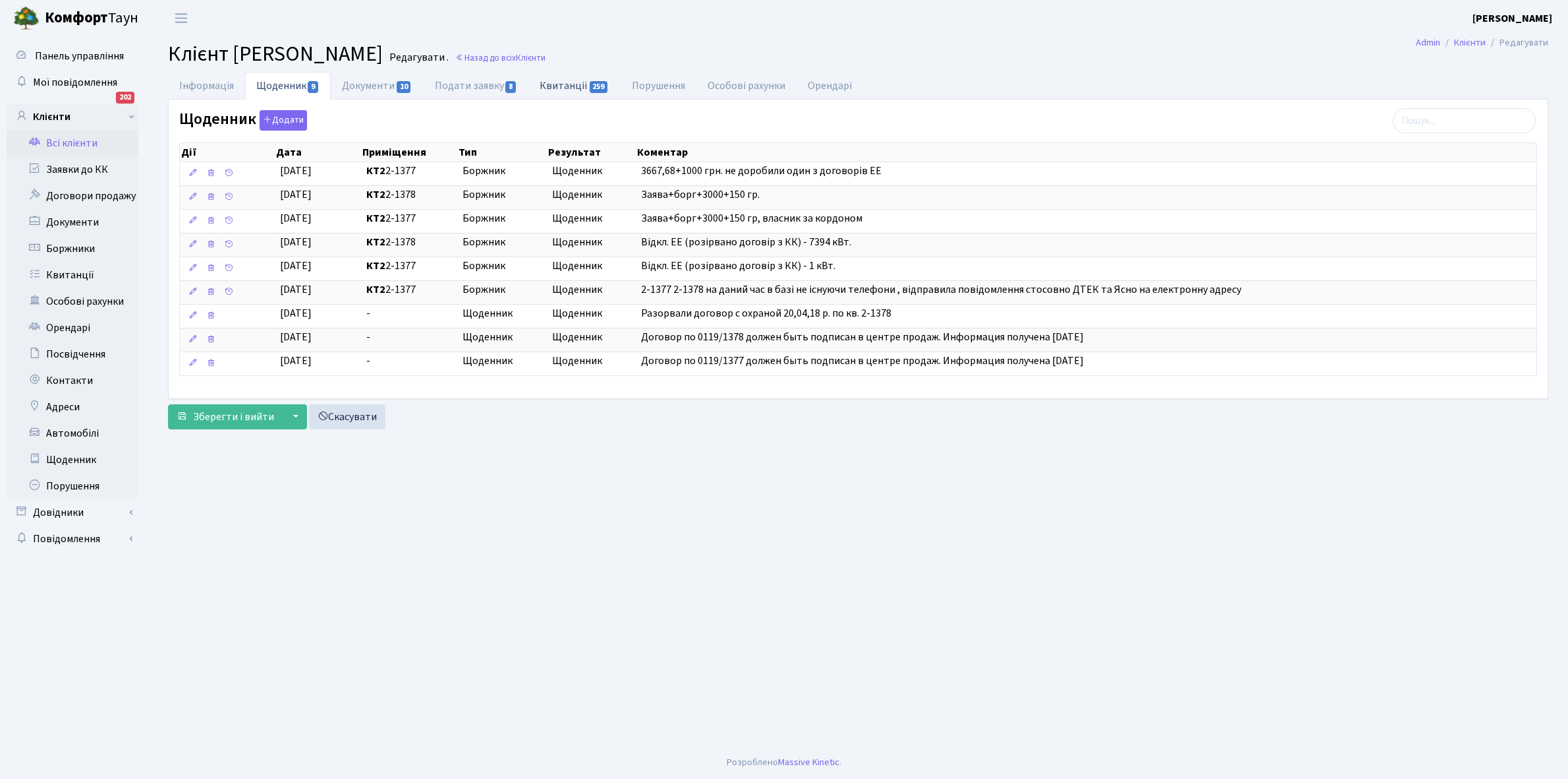
click at [564, 89] on link "Квитанції 259" at bounding box center [574, 86] width 91 height 27
select select "25"
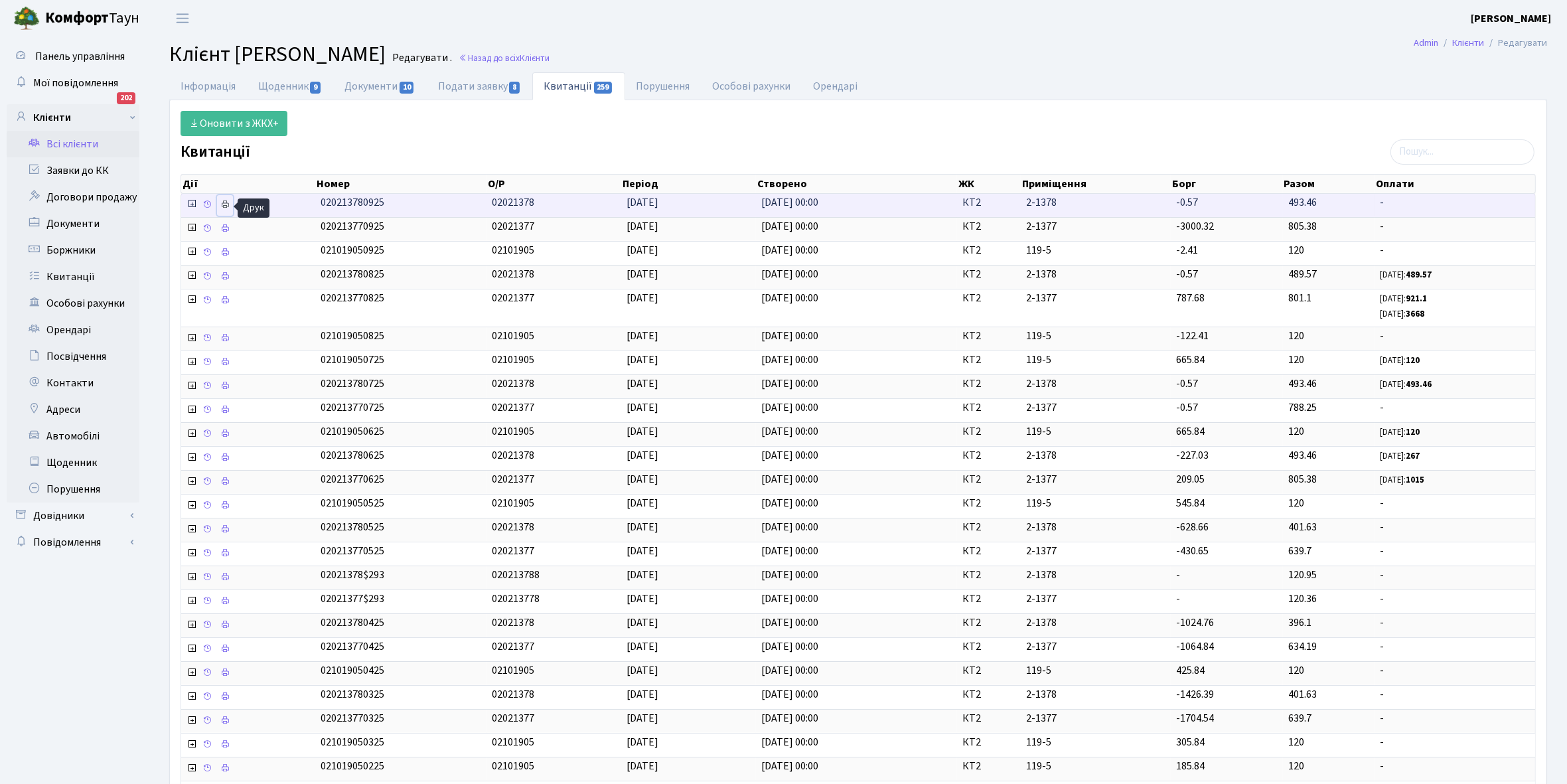
click at [227, 202] on icon at bounding box center [225, 204] width 9 height 9
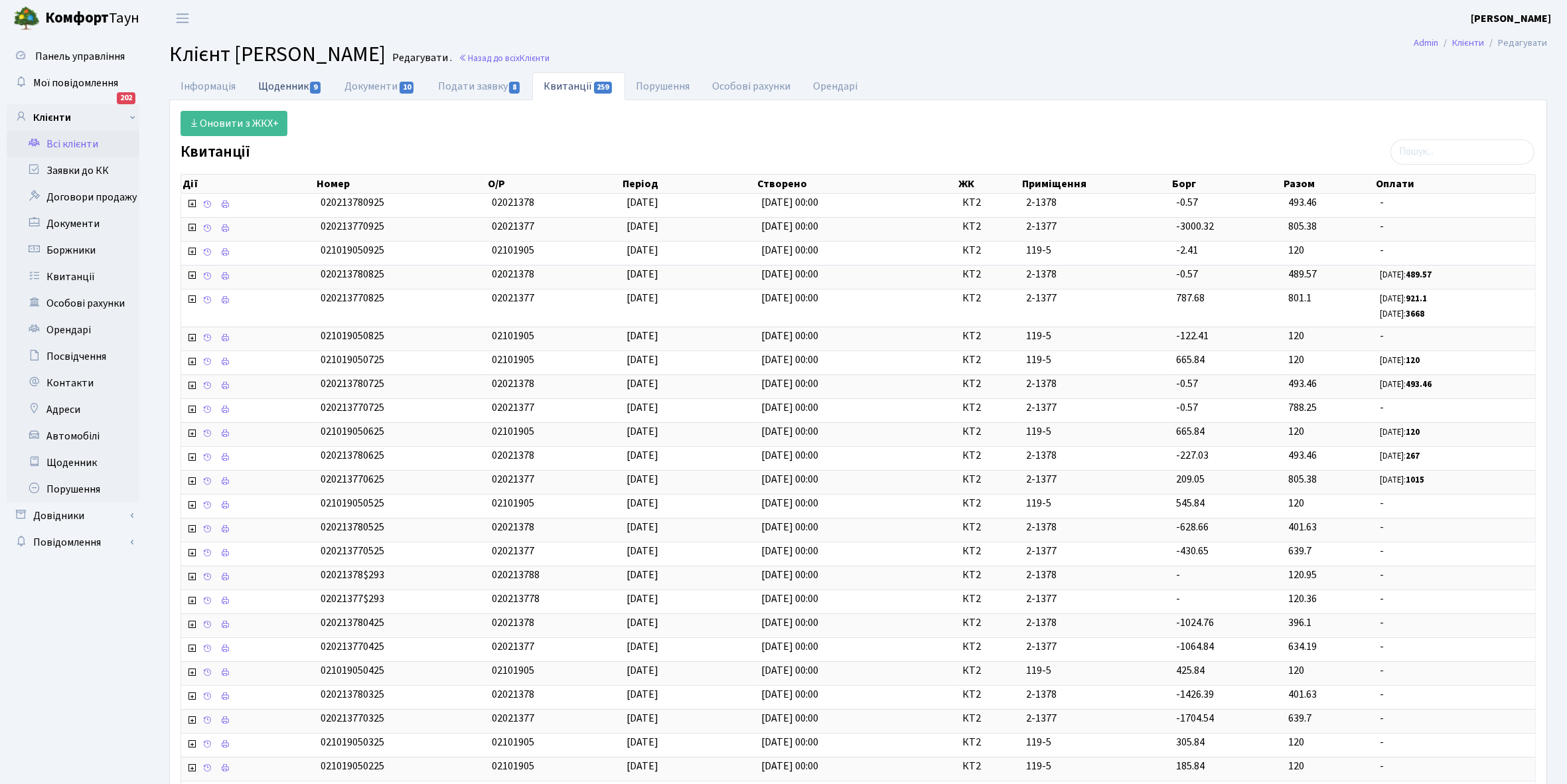
click at [284, 84] on link "Щоденник 9" at bounding box center [290, 86] width 86 height 27
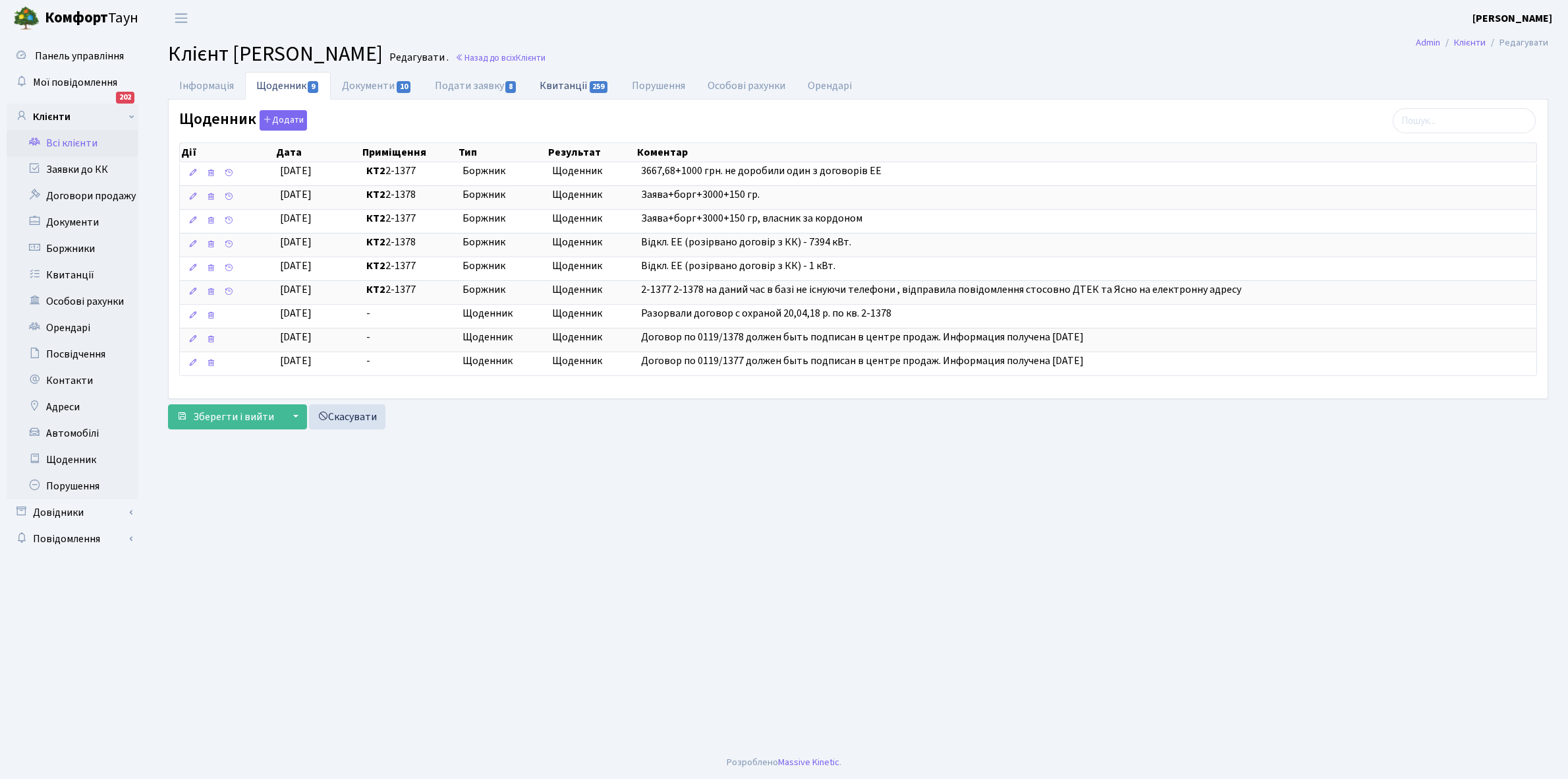
click at [561, 88] on link "Квитанції 259" at bounding box center [574, 86] width 91 height 27
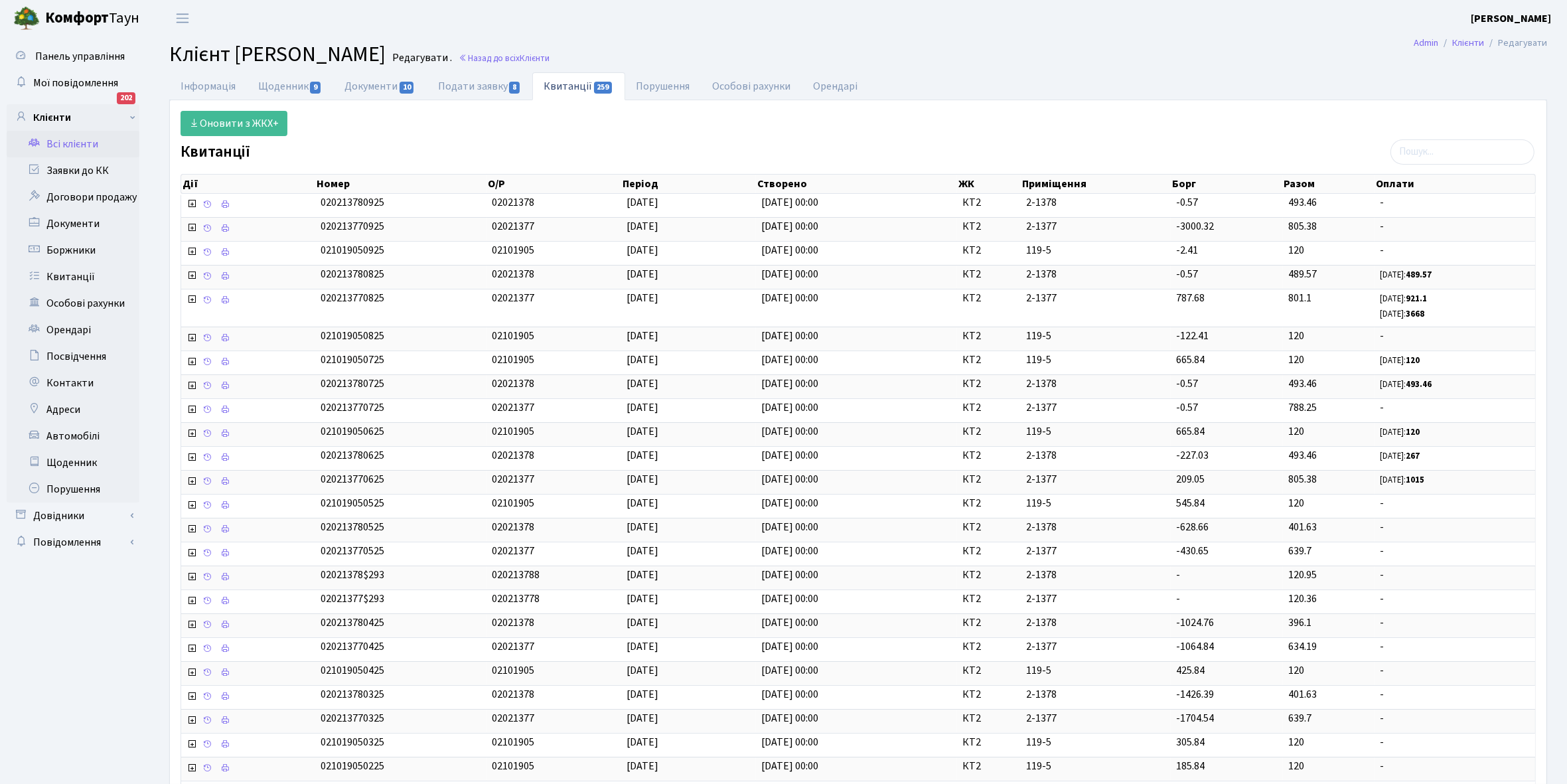
click at [69, 136] on link "Всі клієнти" at bounding box center [73, 143] width 132 height 26
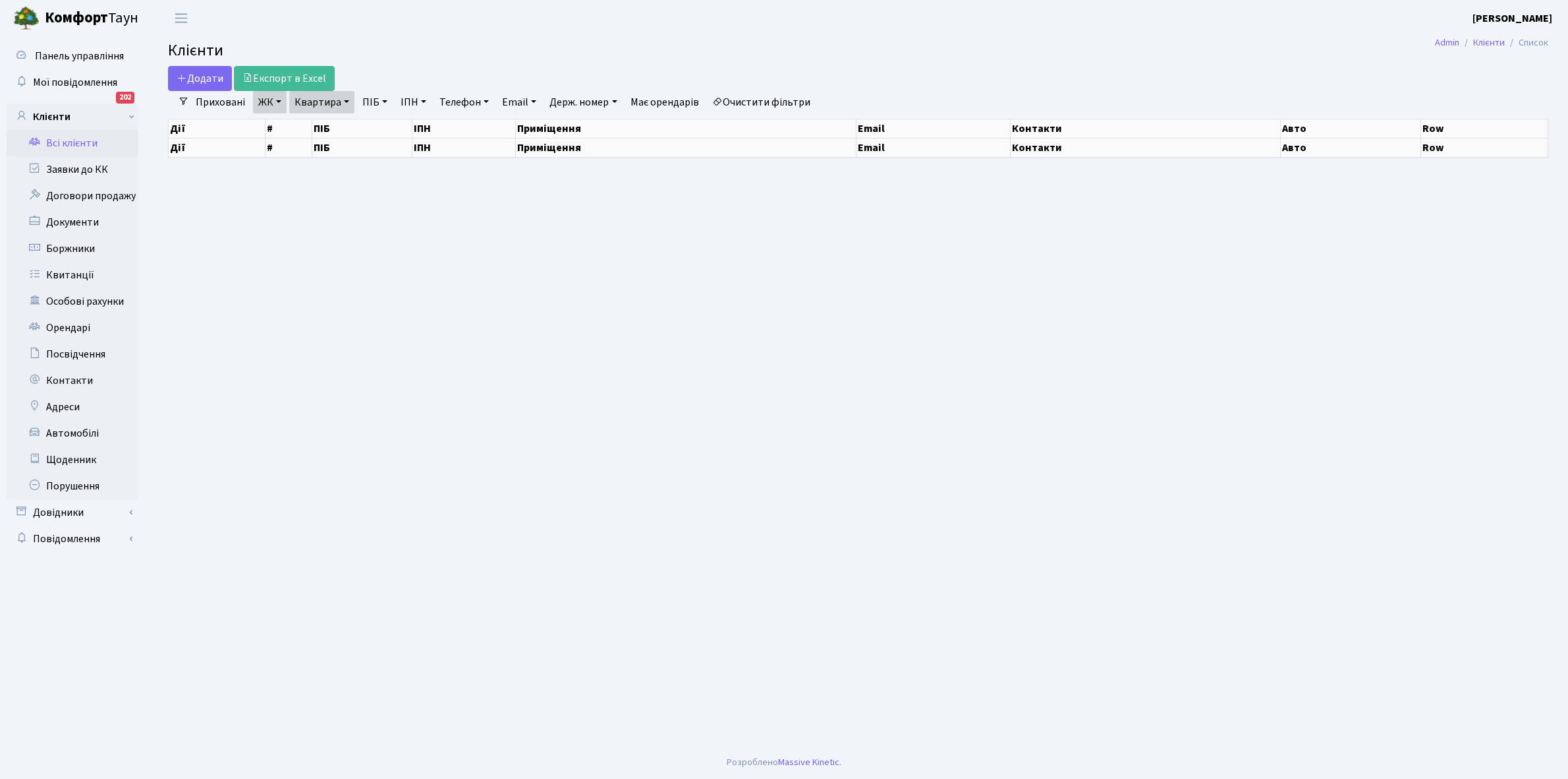
select select "25"
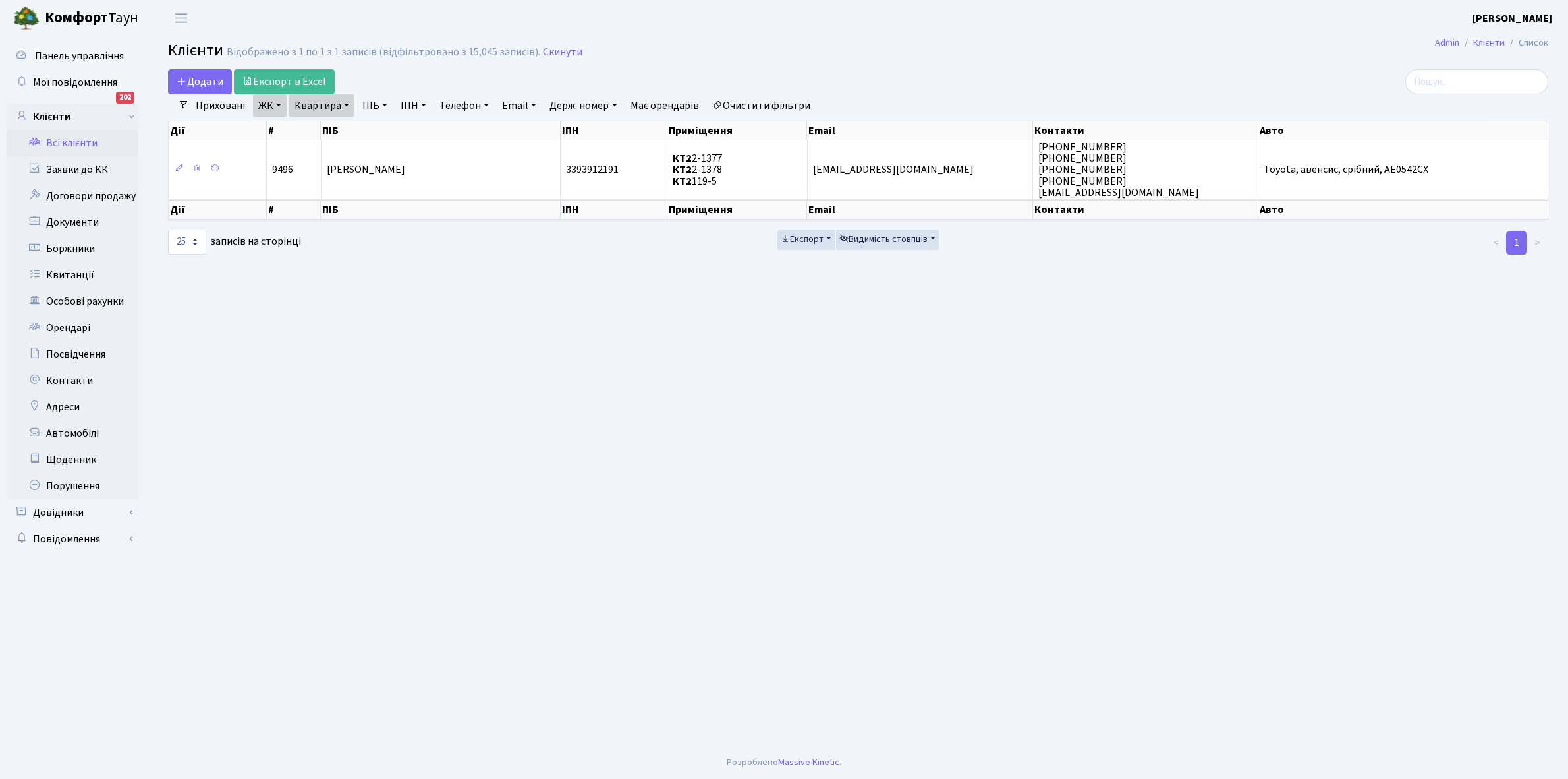
click at [347, 106] on link "Квартира" at bounding box center [321, 105] width 65 height 22
click at [345, 130] on input "2-1377" at bounding box center [328, 131] width 77 height 25
type input "2-1382"
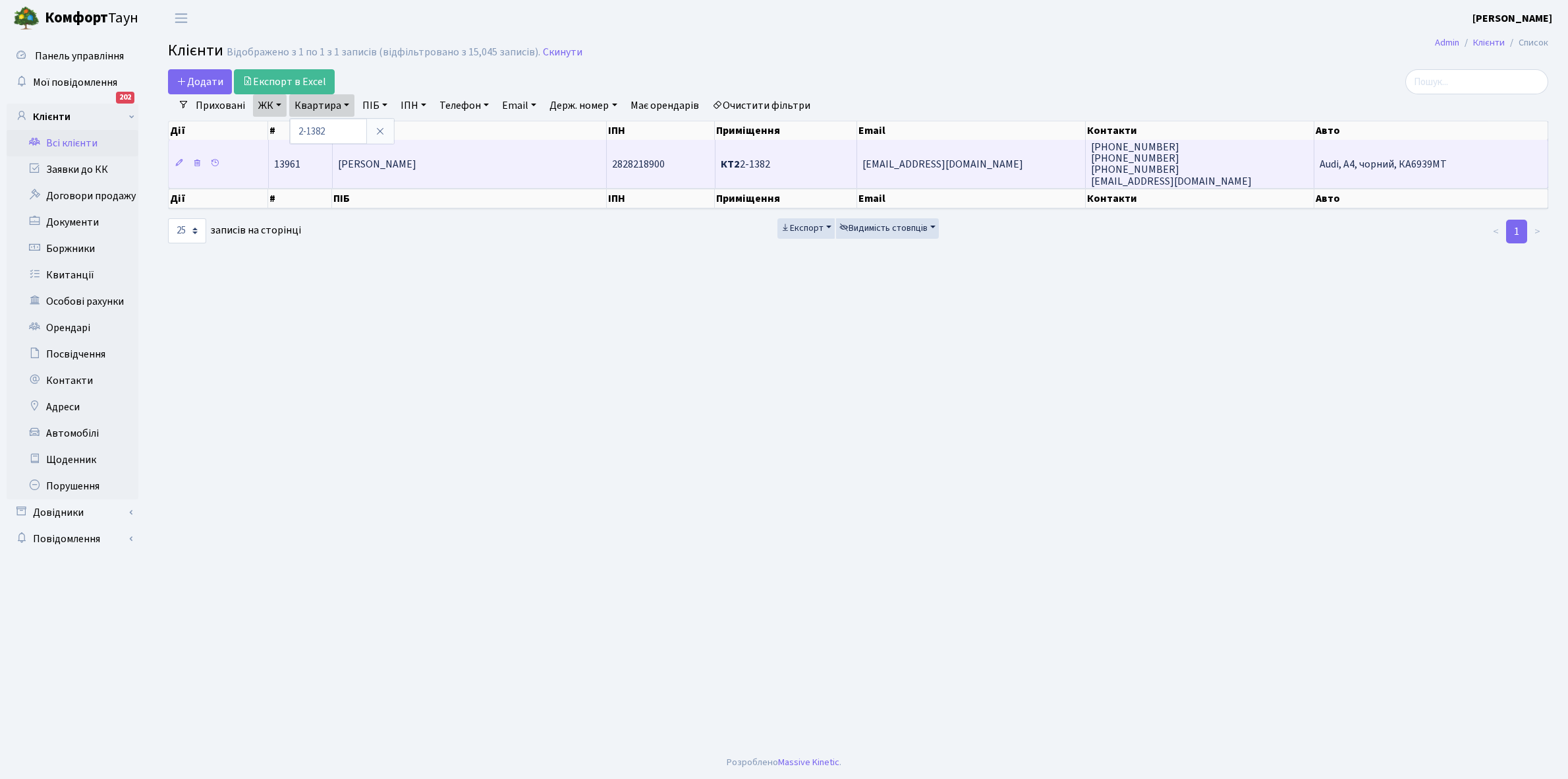
click at [400, 166] on span "[PERSON_NAME]" at bounding box center [377, 164] width 79 height 15
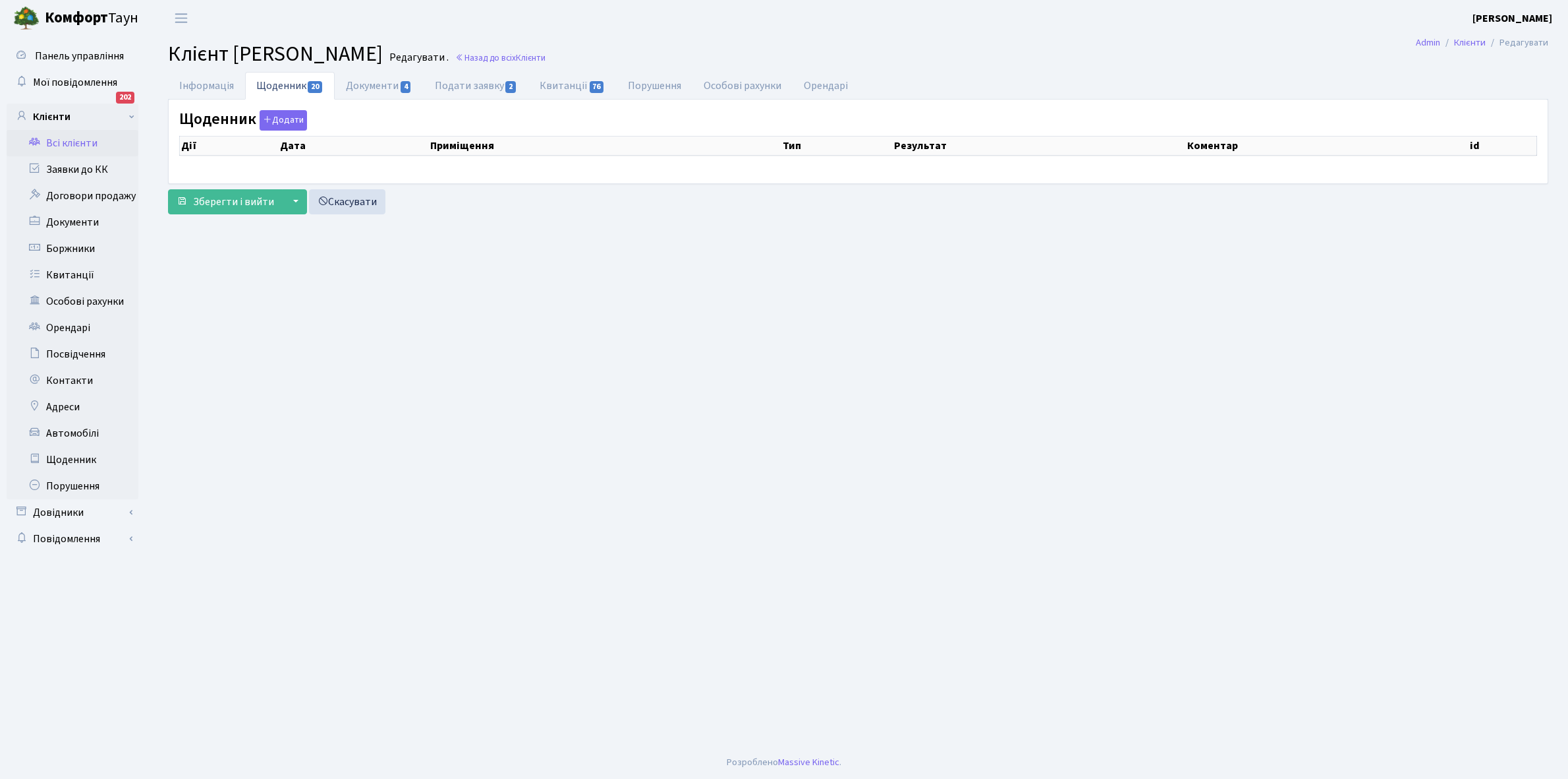
select select "25"
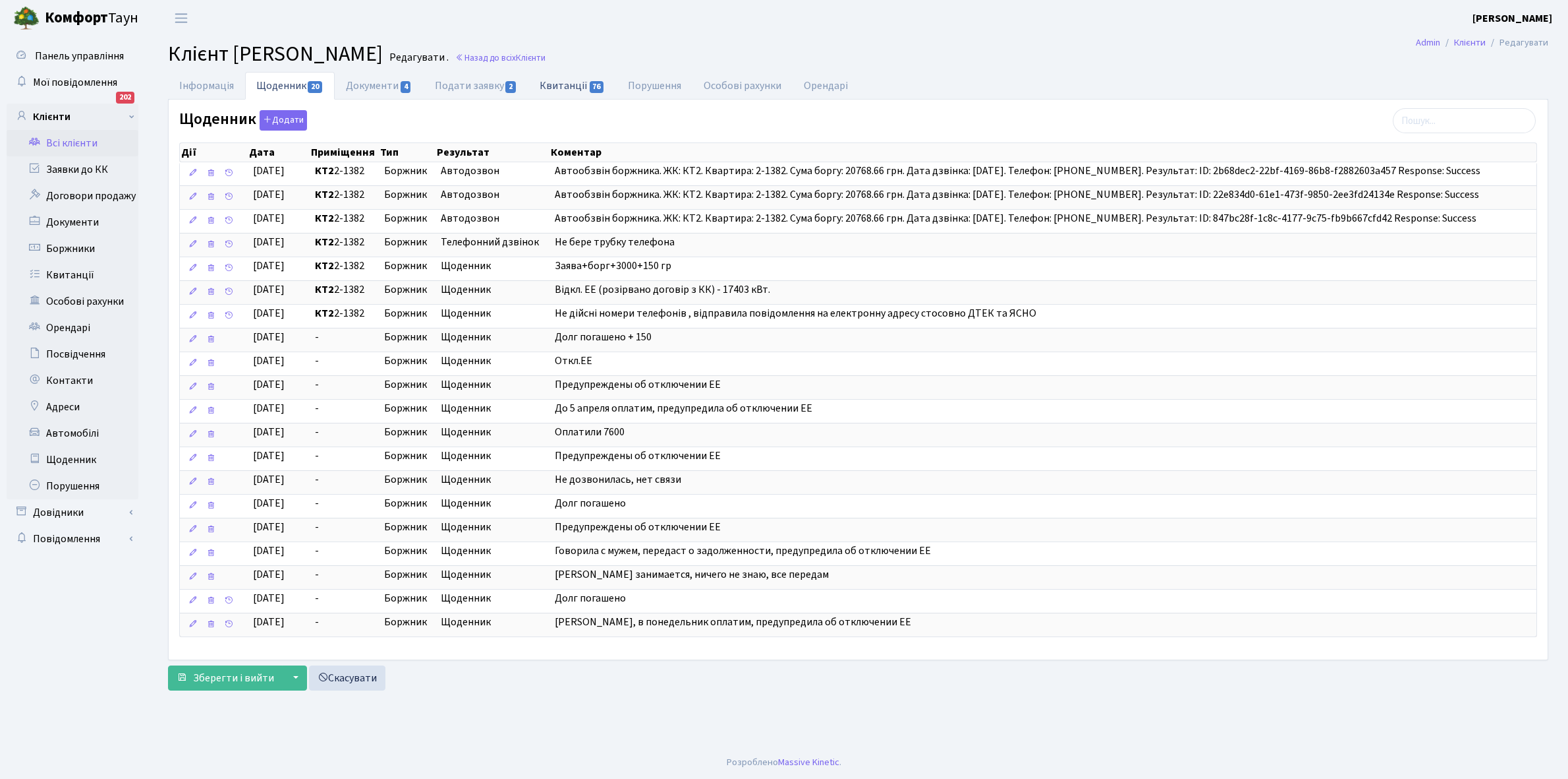
click at [565, 85] on link "Квитанції 76" at bounding box center [572, 86] width 88 height 27
select select "25"
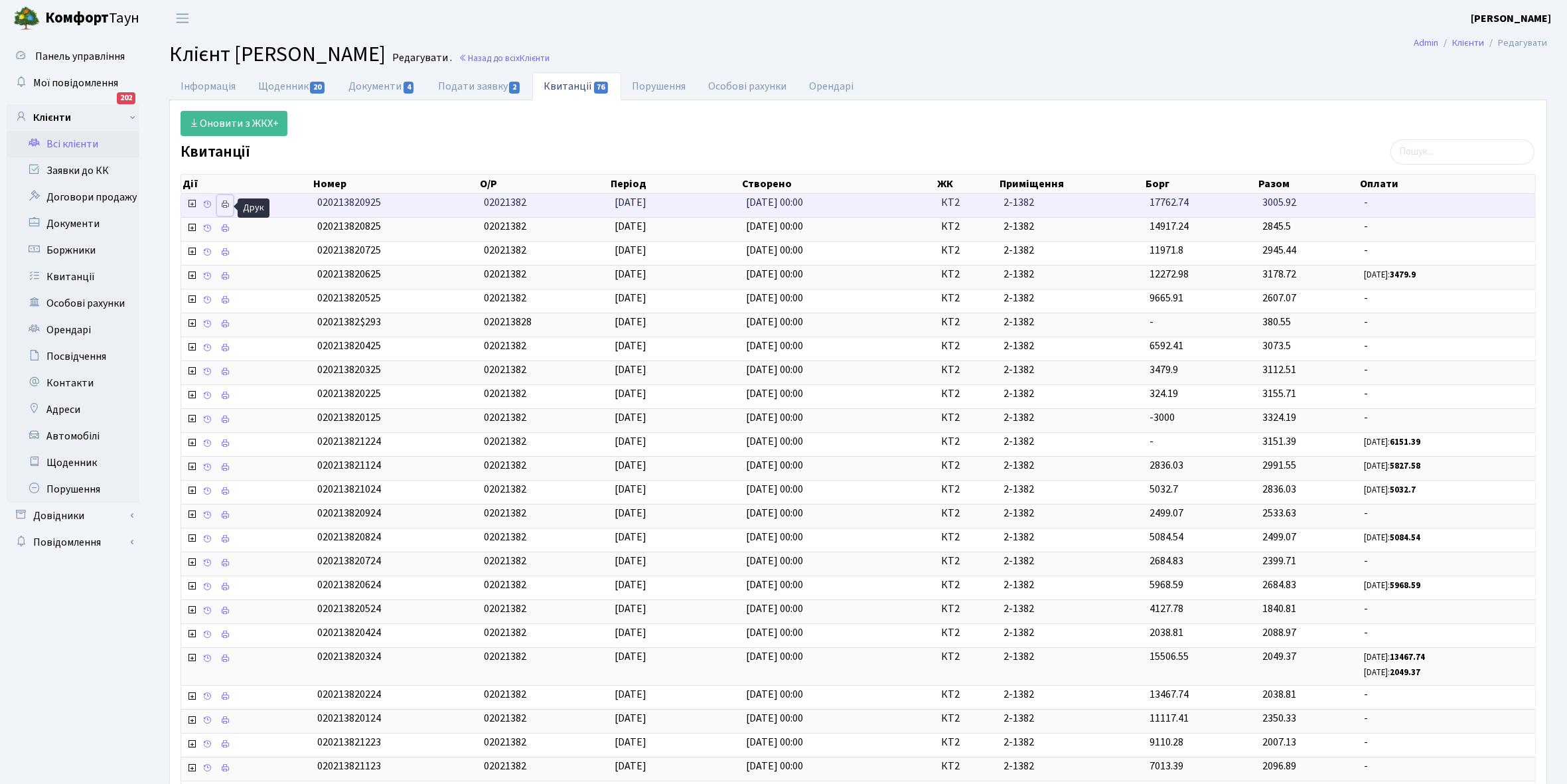
click at [224, 203] on icon at bounding box center [225, 204] width 9 height 9
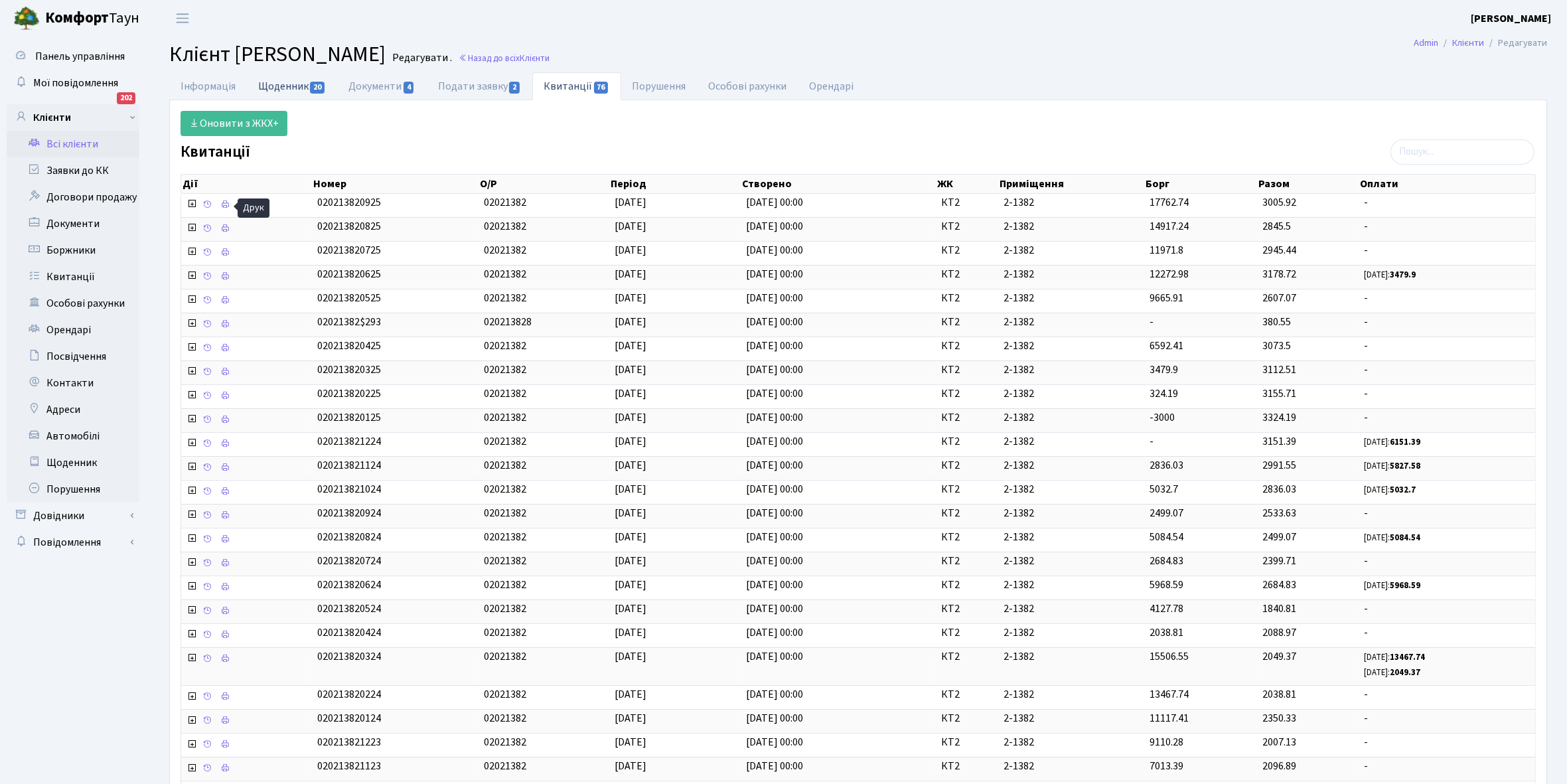
click at [276, 83] on link "Щоденник 20" at bounding box center [292, 86] width 90 height 27
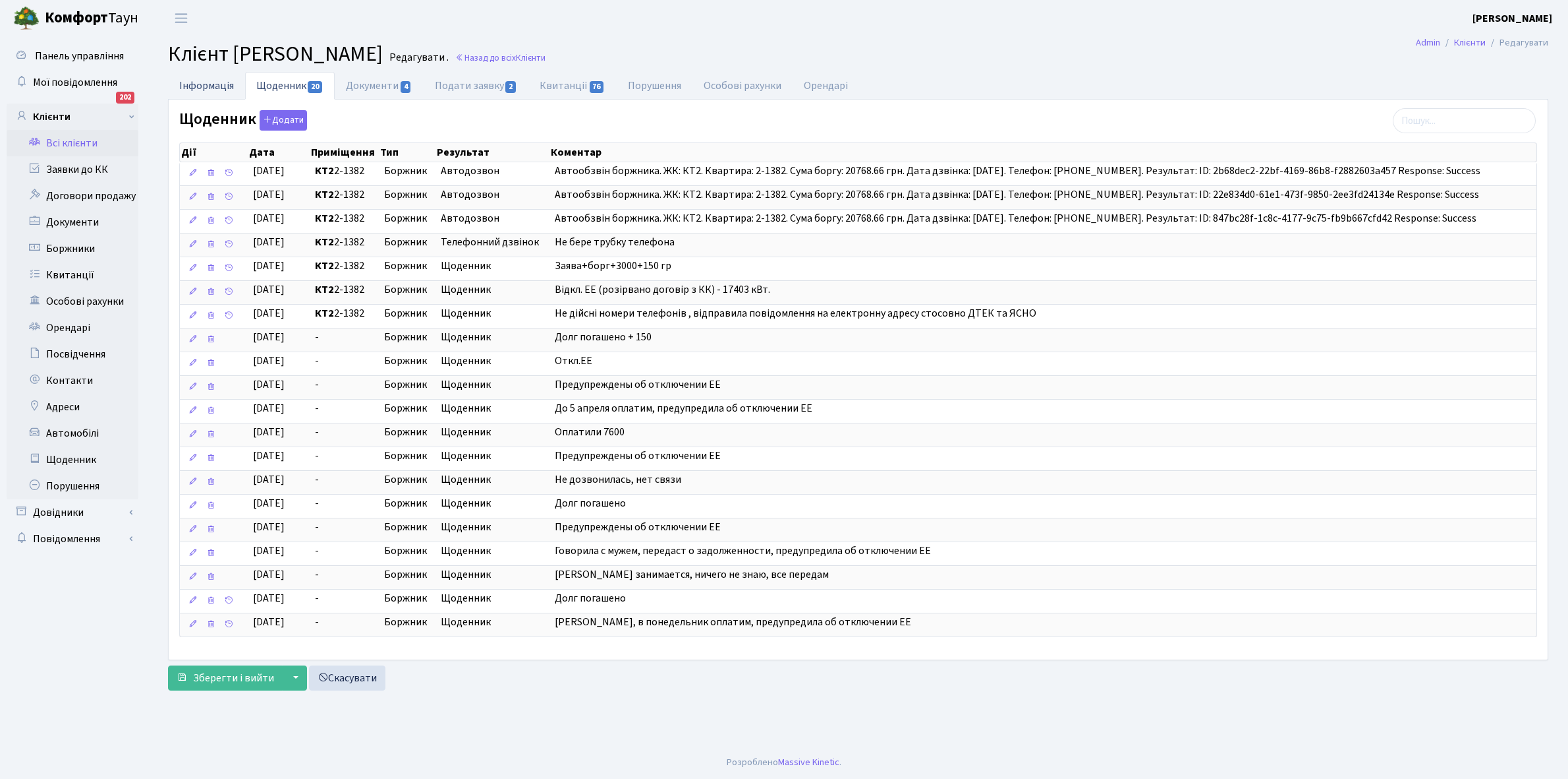
click at [205, 88] on link "Інформація" at bounding box center [206, 86] width 77 height 27
select select "25"
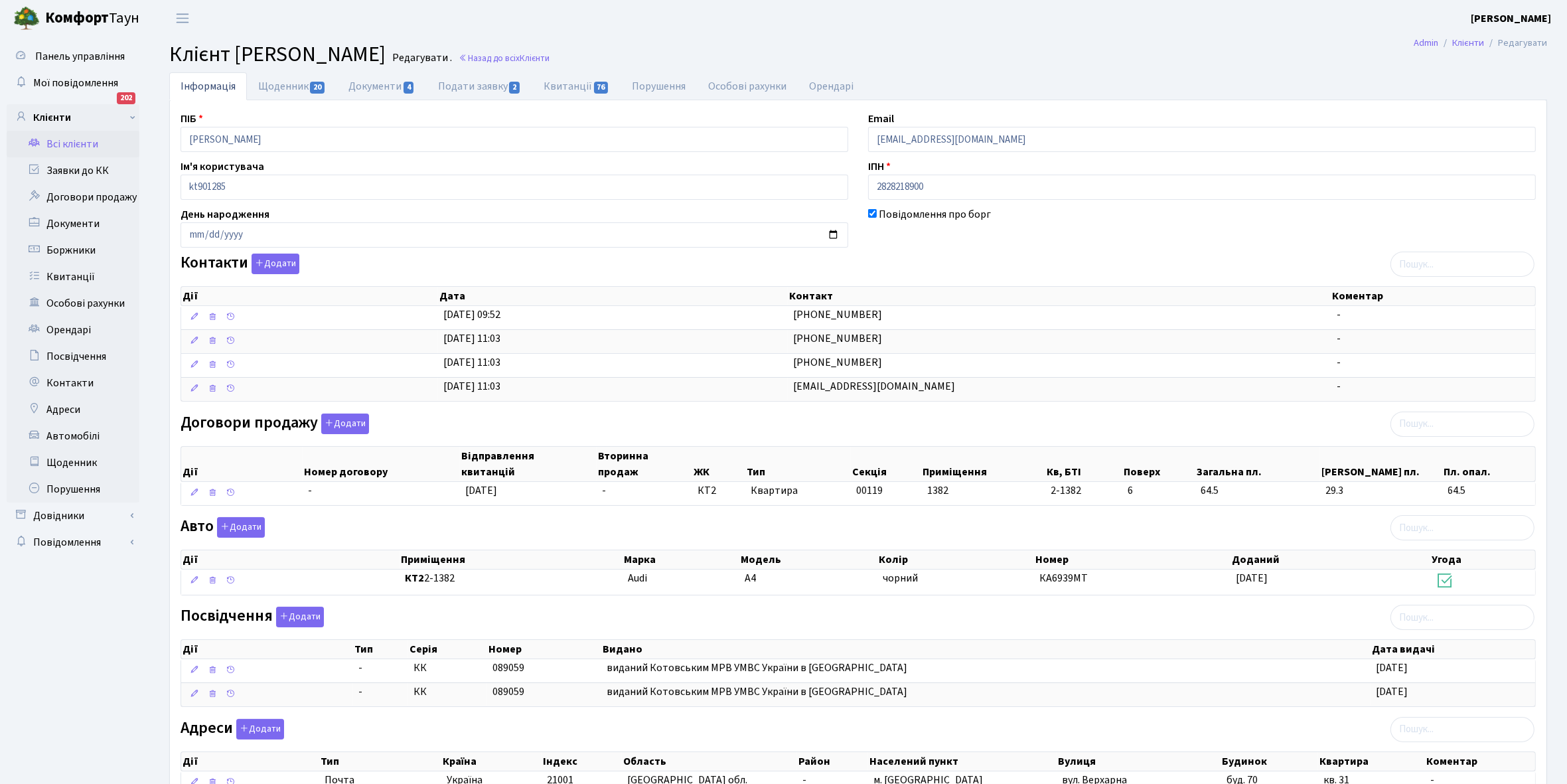
click at [77, 147] on link "Всі клієнти" at bounding box center [73, 143] width 132 height 26
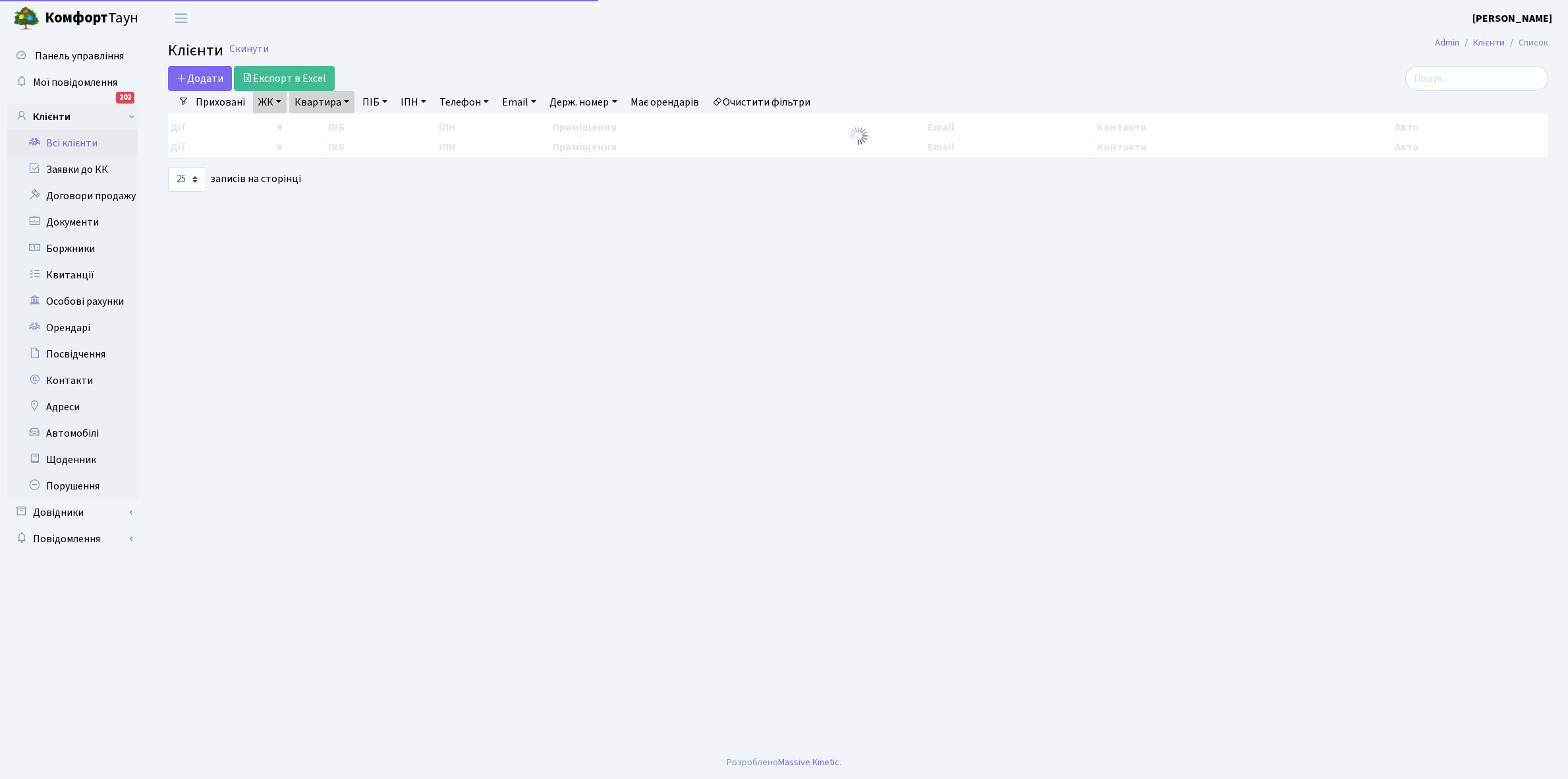
select select "25"
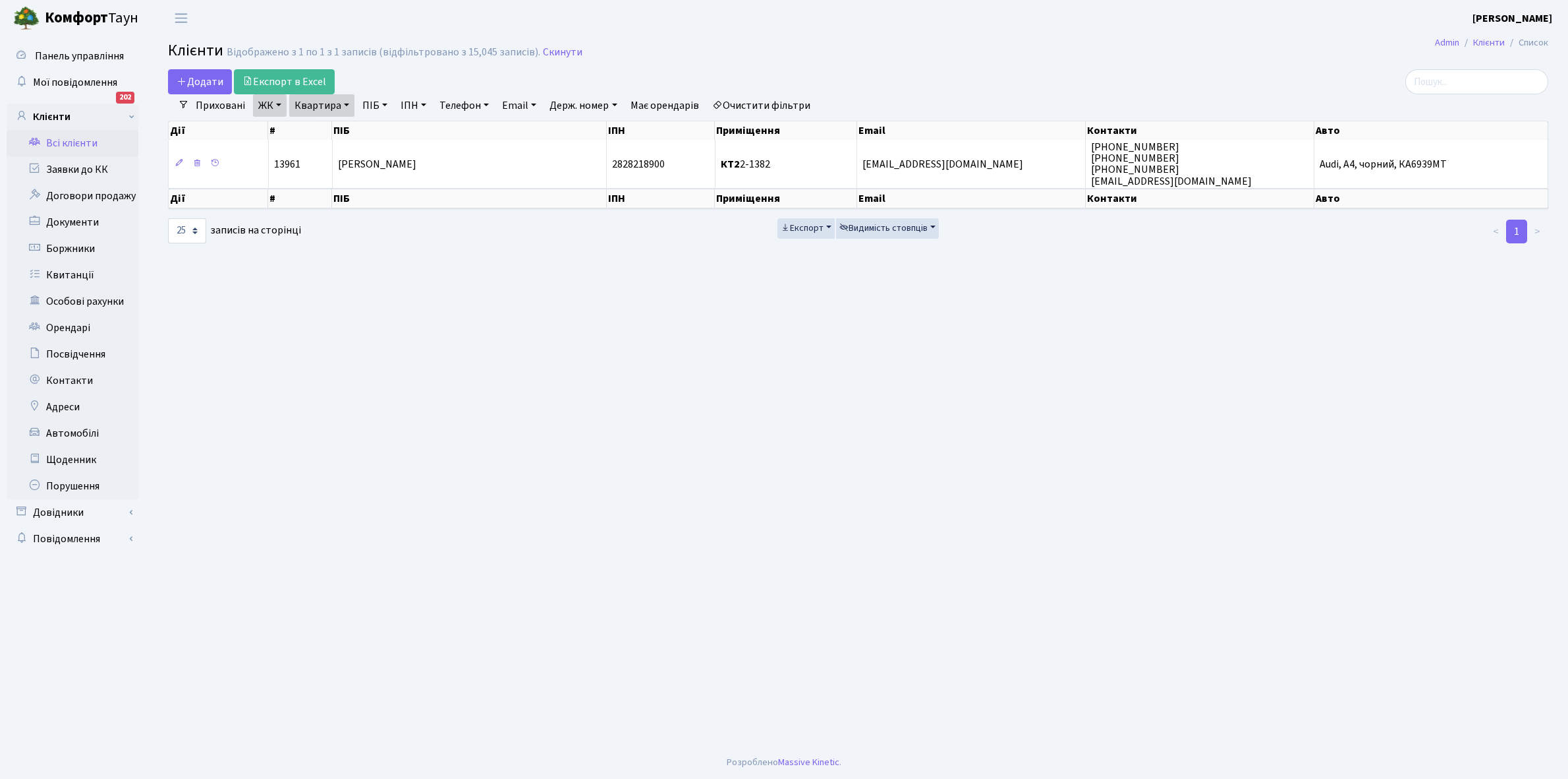
click at [346, 102] on link "Квартира" at bounding box center [321, 105] width 65 height 22
click at [344, 130] on input "2-1382" at bounding box center [328, 131] width 77 height 25
type input "2-1391"
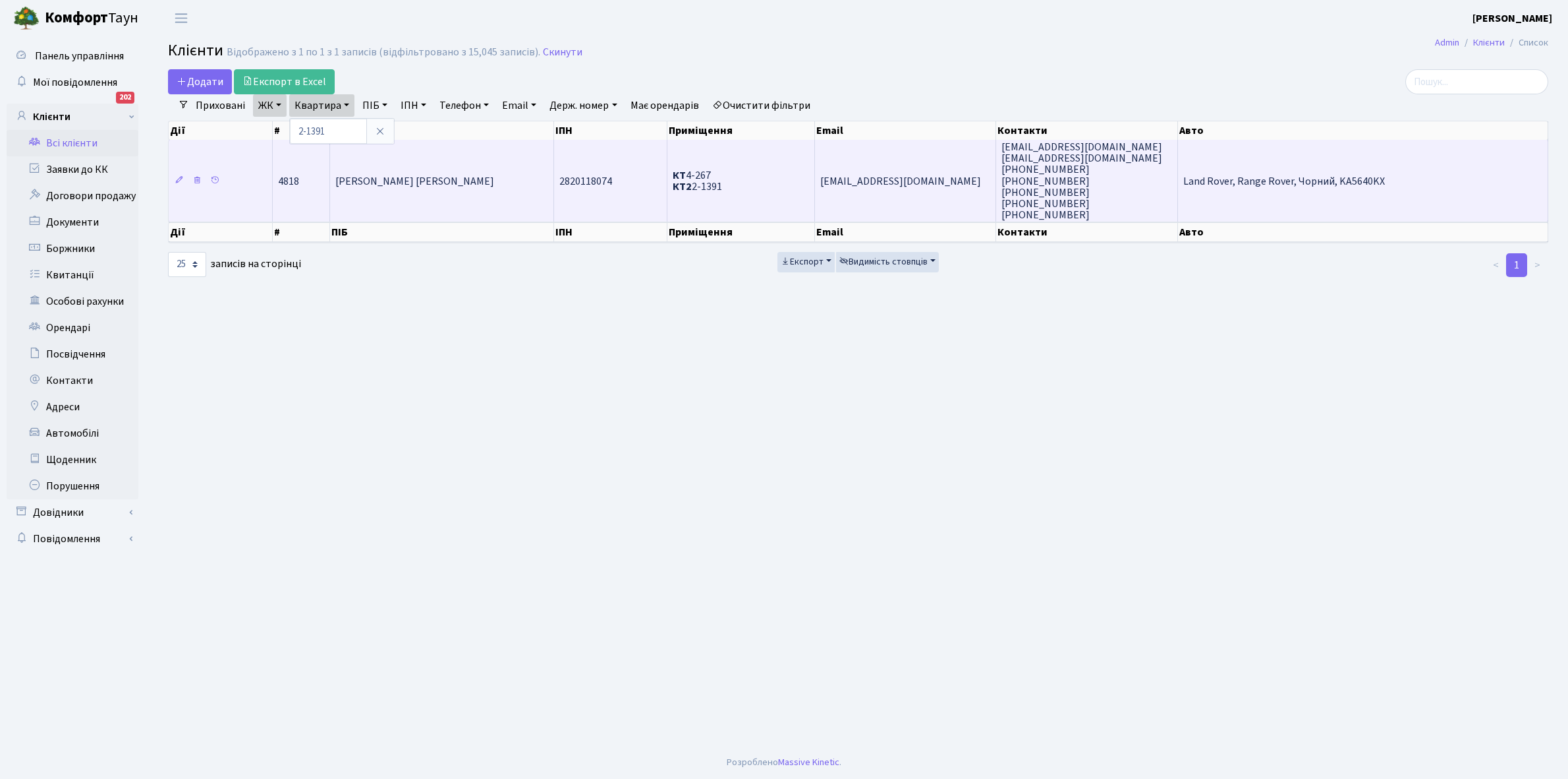
click at [440, 174] on span "Жудов Андрій Євгенович" at bounding box center [415, 181] width 159 height 15
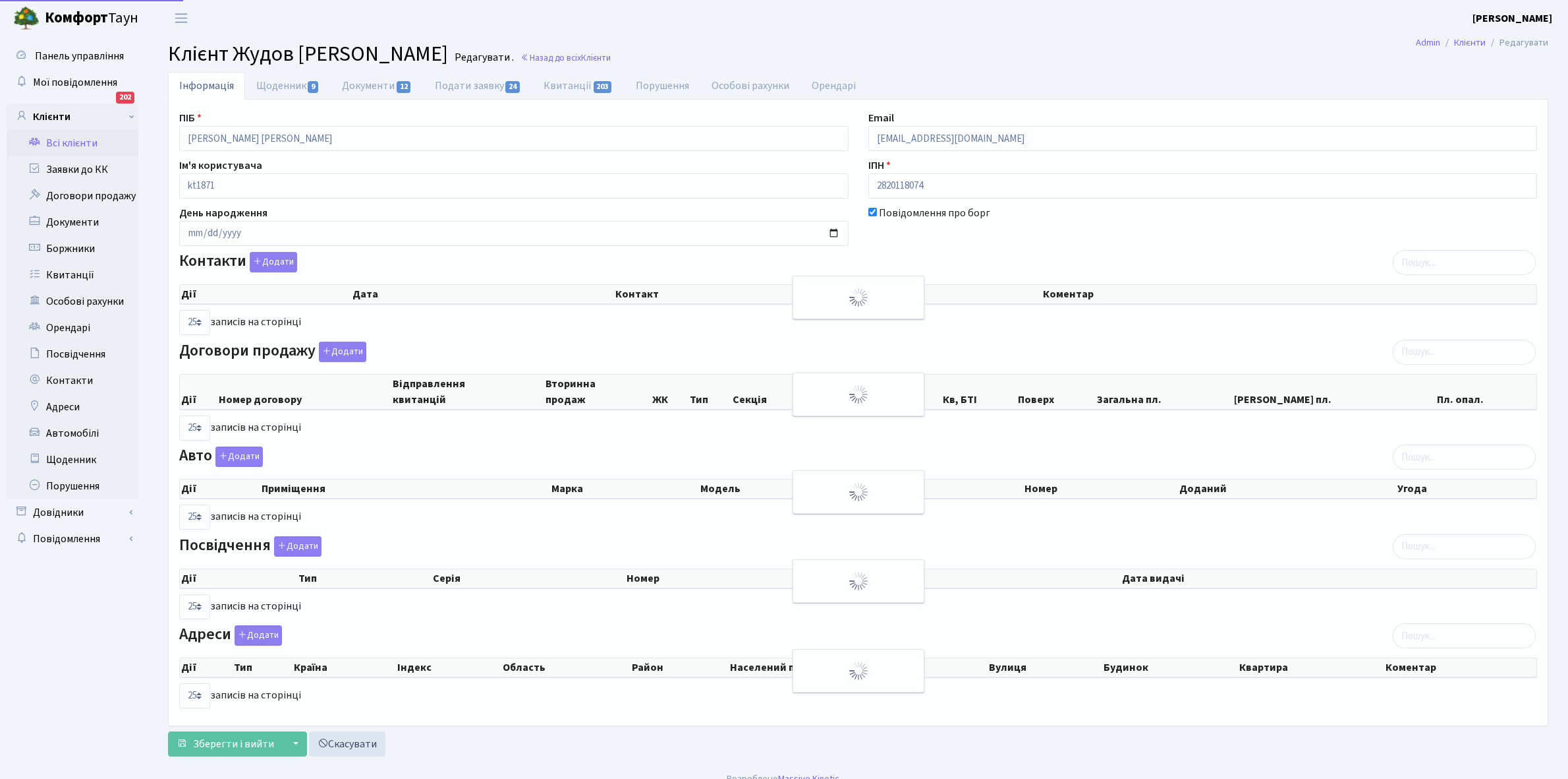
select select "25"
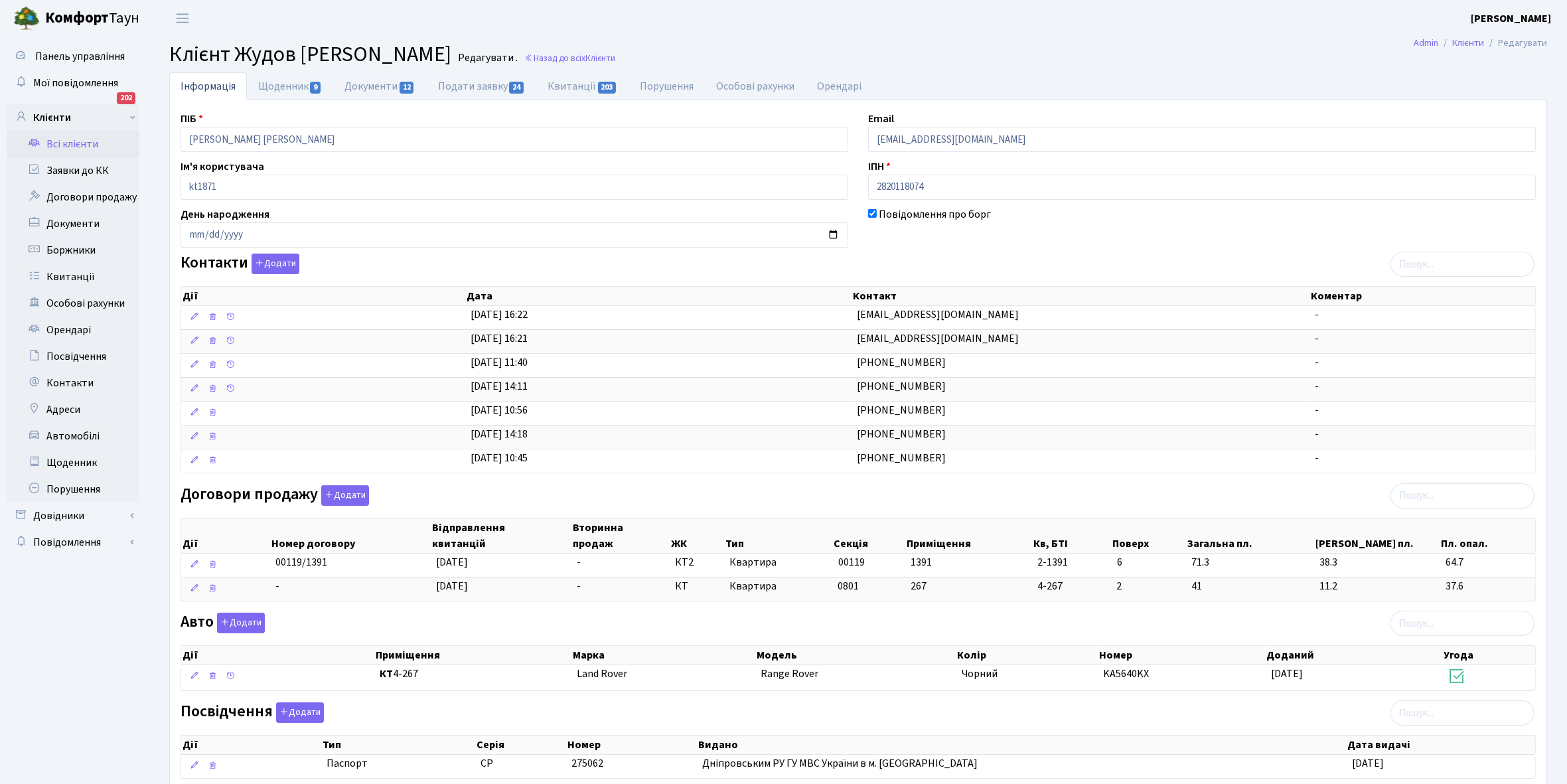
click at [274, 90] on link "Щоденник 9" at bounding box center [290, 86] width 86 height 27
select select "25"
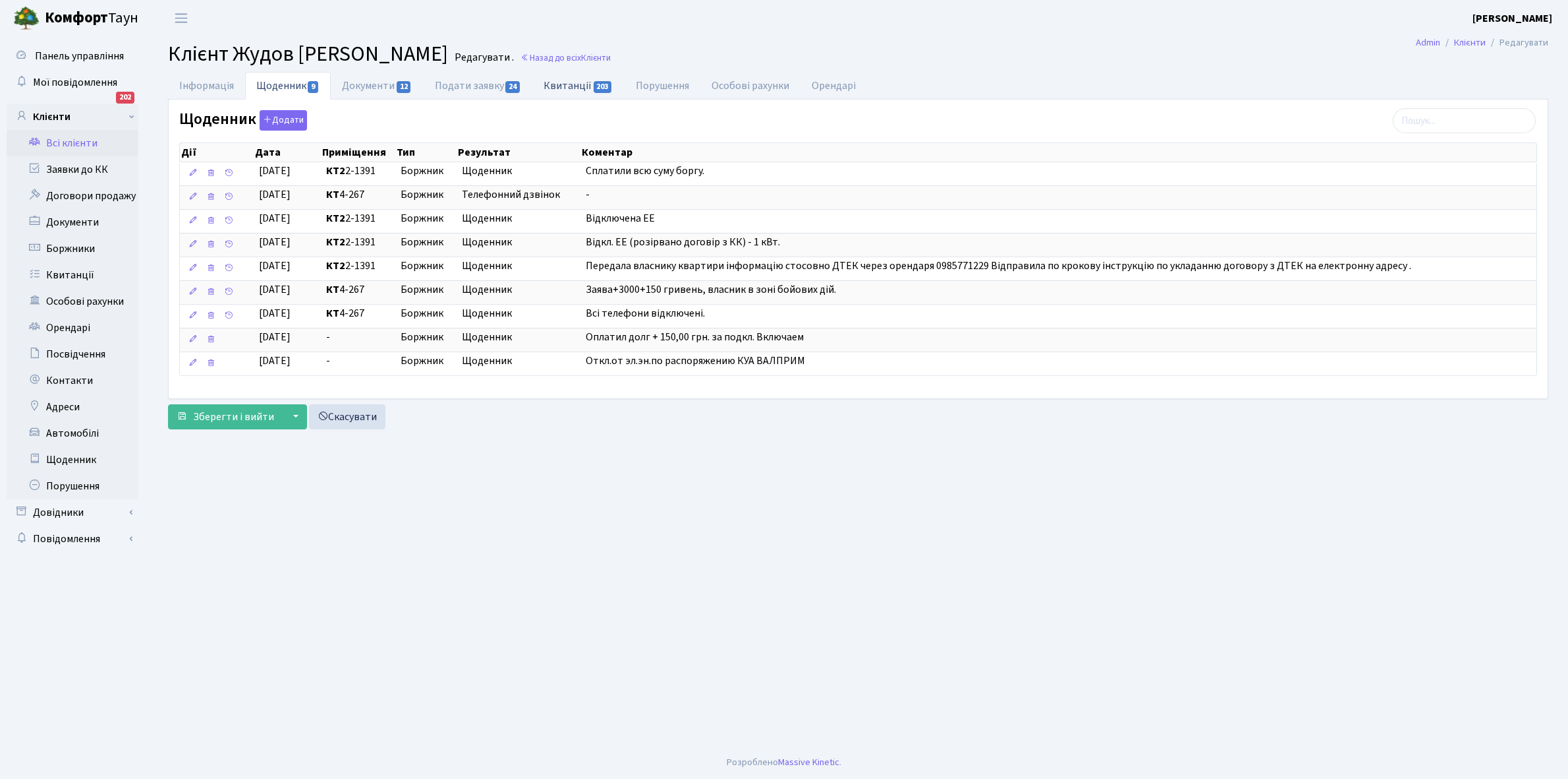
click at [558, 91] on link "Квитанції 203" at bounding box center [578, 86] width 91 height 27
select select "25"
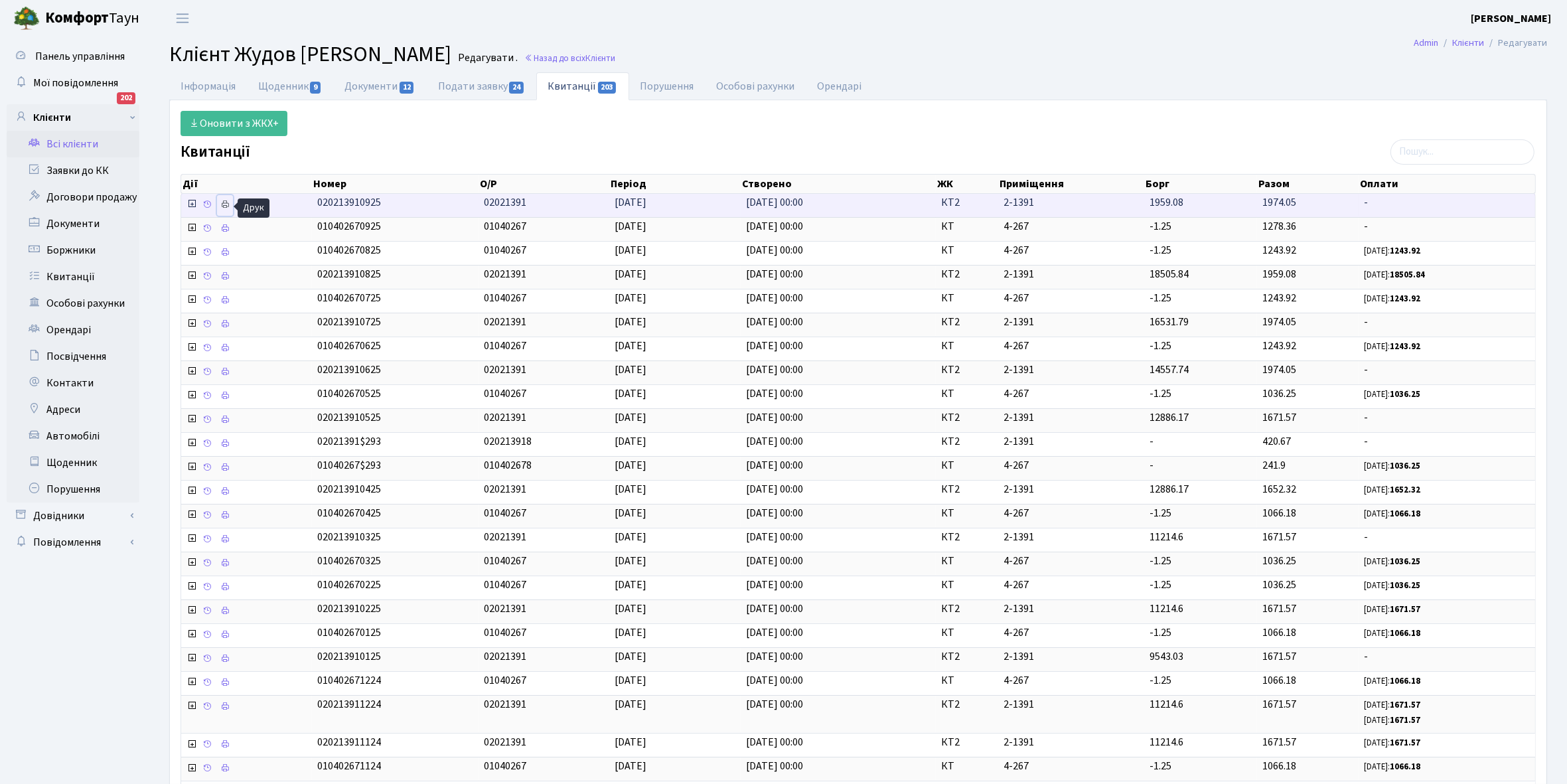
click at [223, 207] on icon at bounding box center [225, 204] width 9 height 9
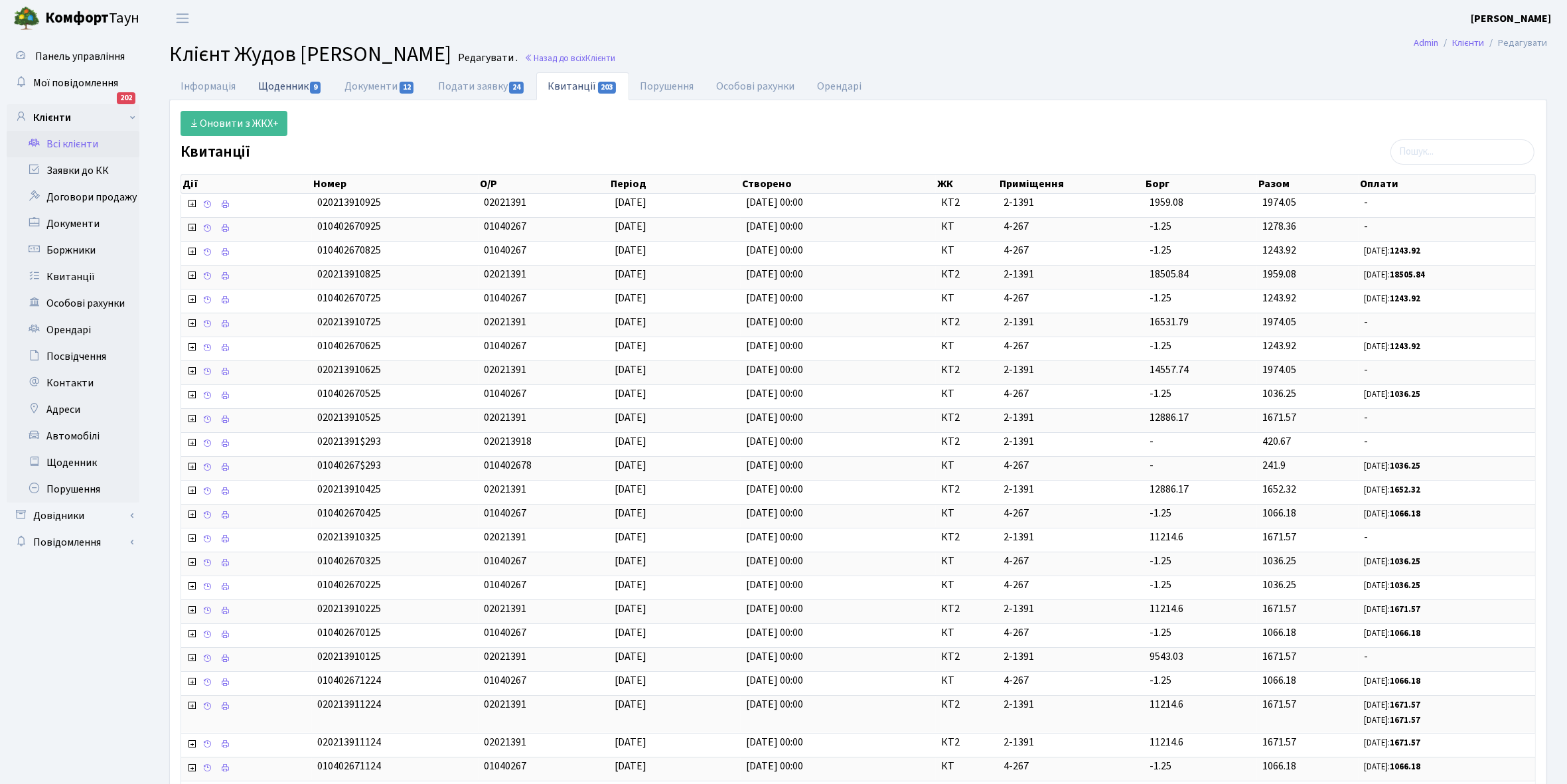
click at [279, 83] on link "Щоденник 9" at bounding box center [290, 86] width 86 height 27
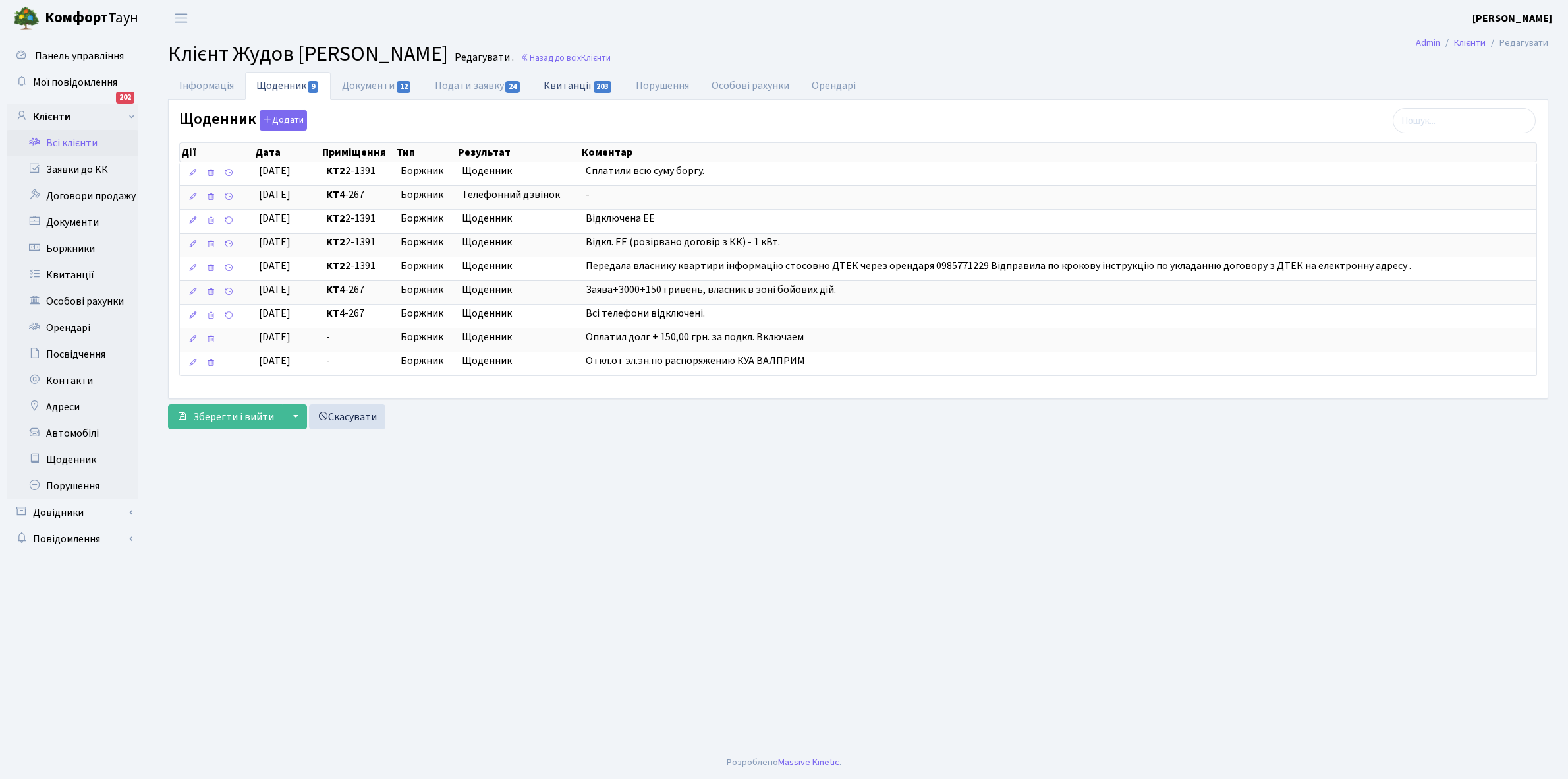
click at [565, 83] on link "Квитанції 203" at bounding box center [578, 86] width 91 height 27
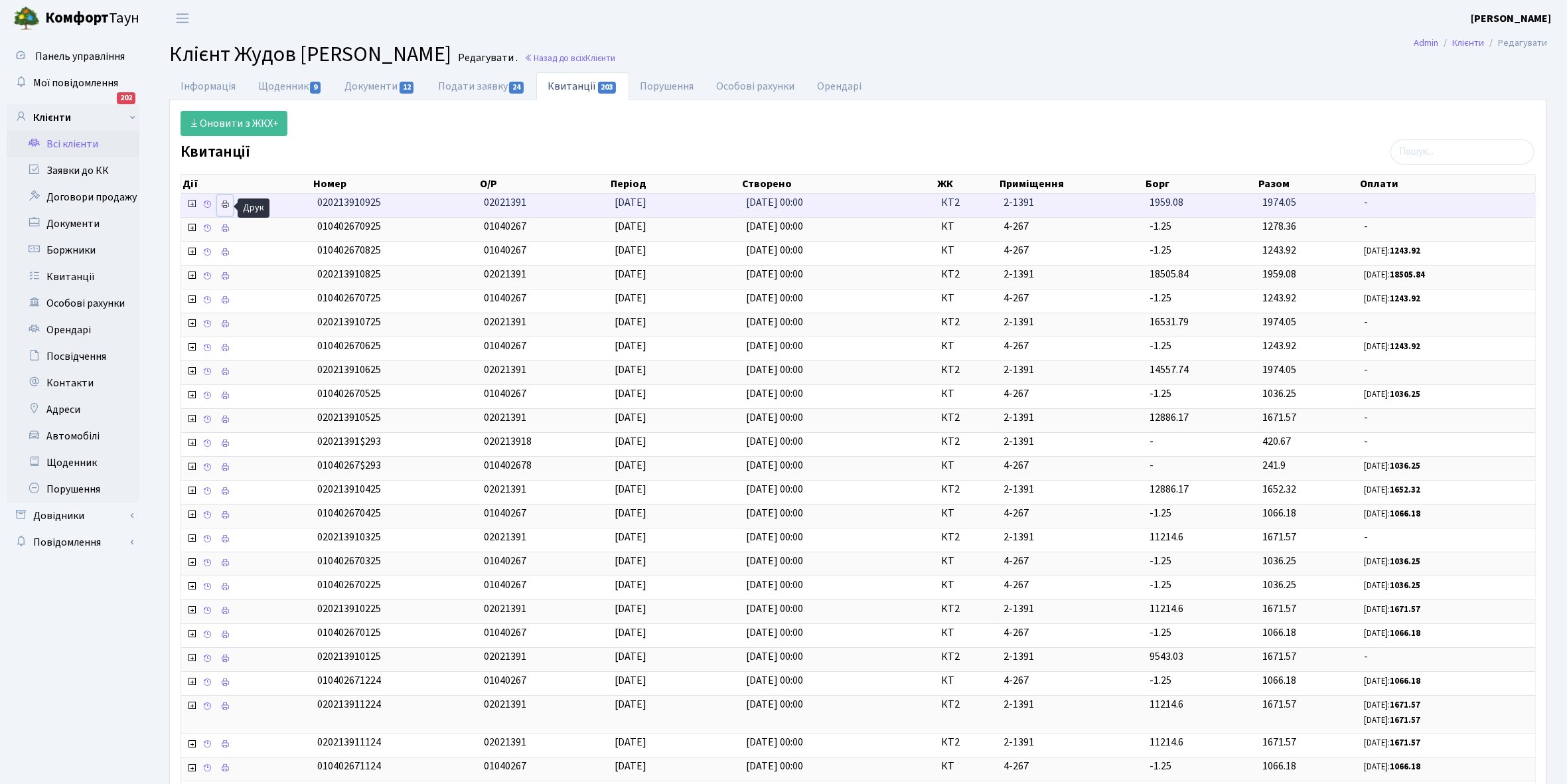
click at [221, 201] on icon at bounding box center [225, 204] width 9 height 9
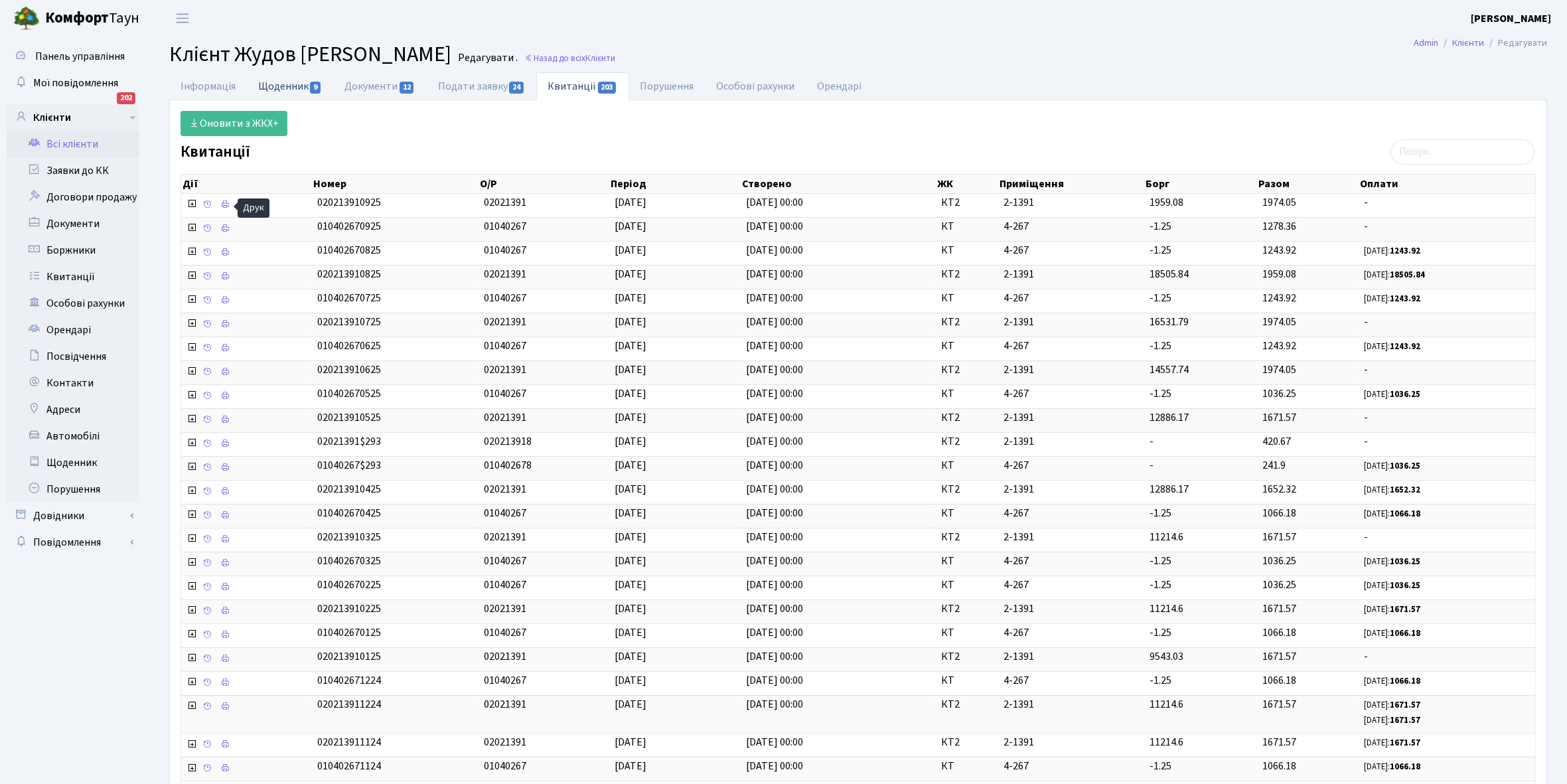
click at [292, 80] on link "Щоденник 9" at bounding box center [290, 86] width 86 height 27
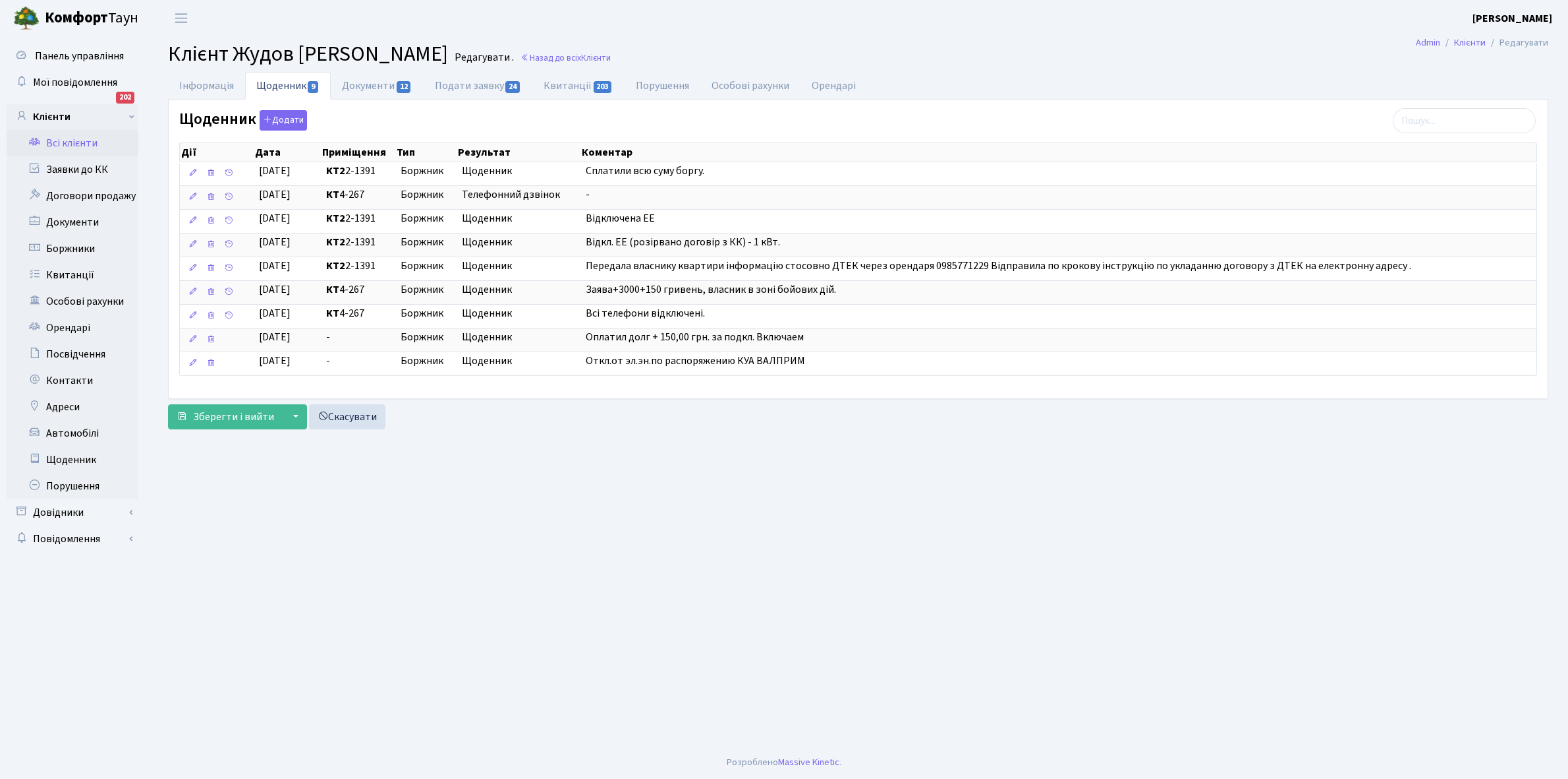
click at [81, 140] on link "Всі клієнти" at bounding box center [72, 142] width 131 height 26
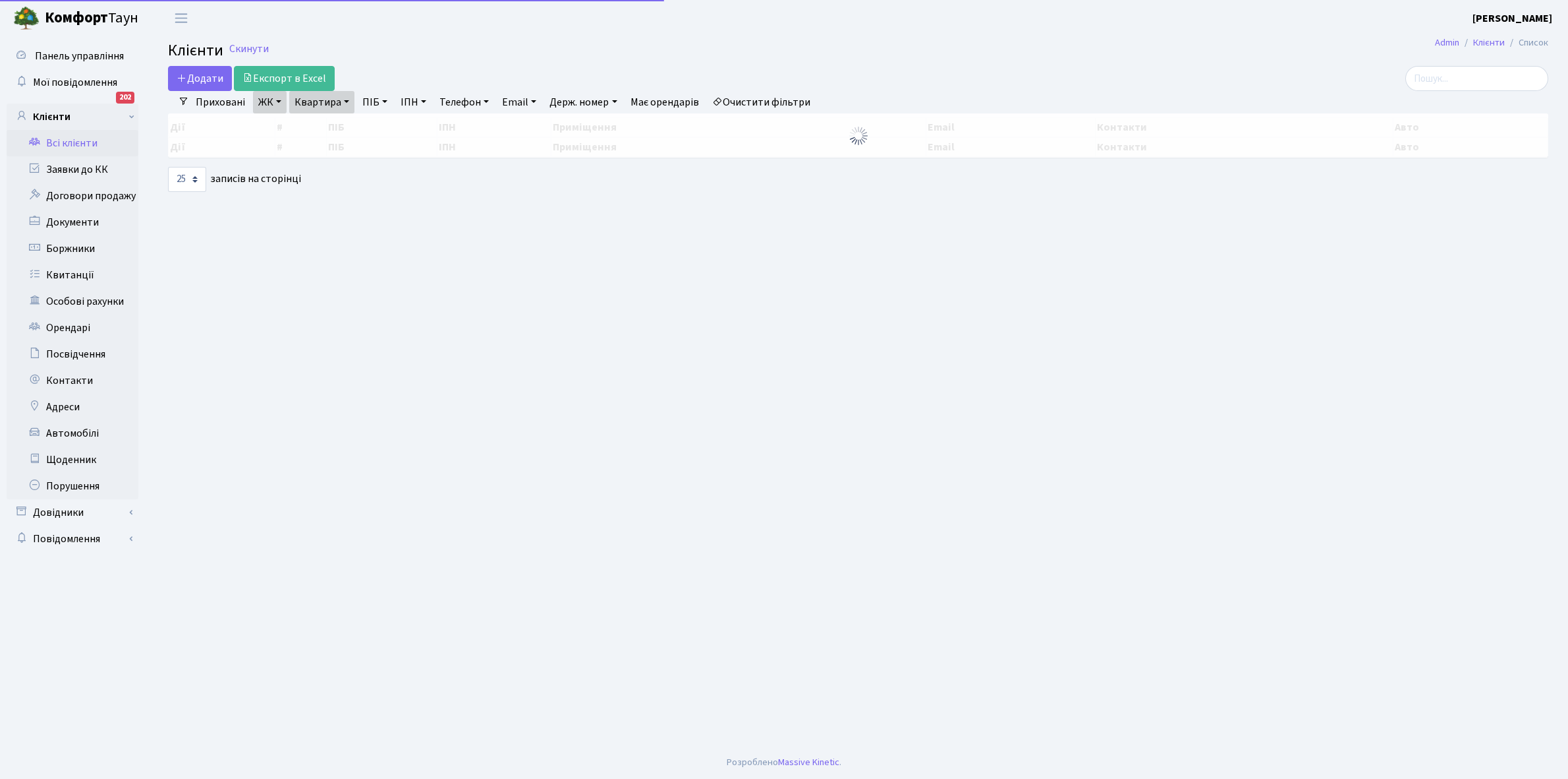
select select "25"
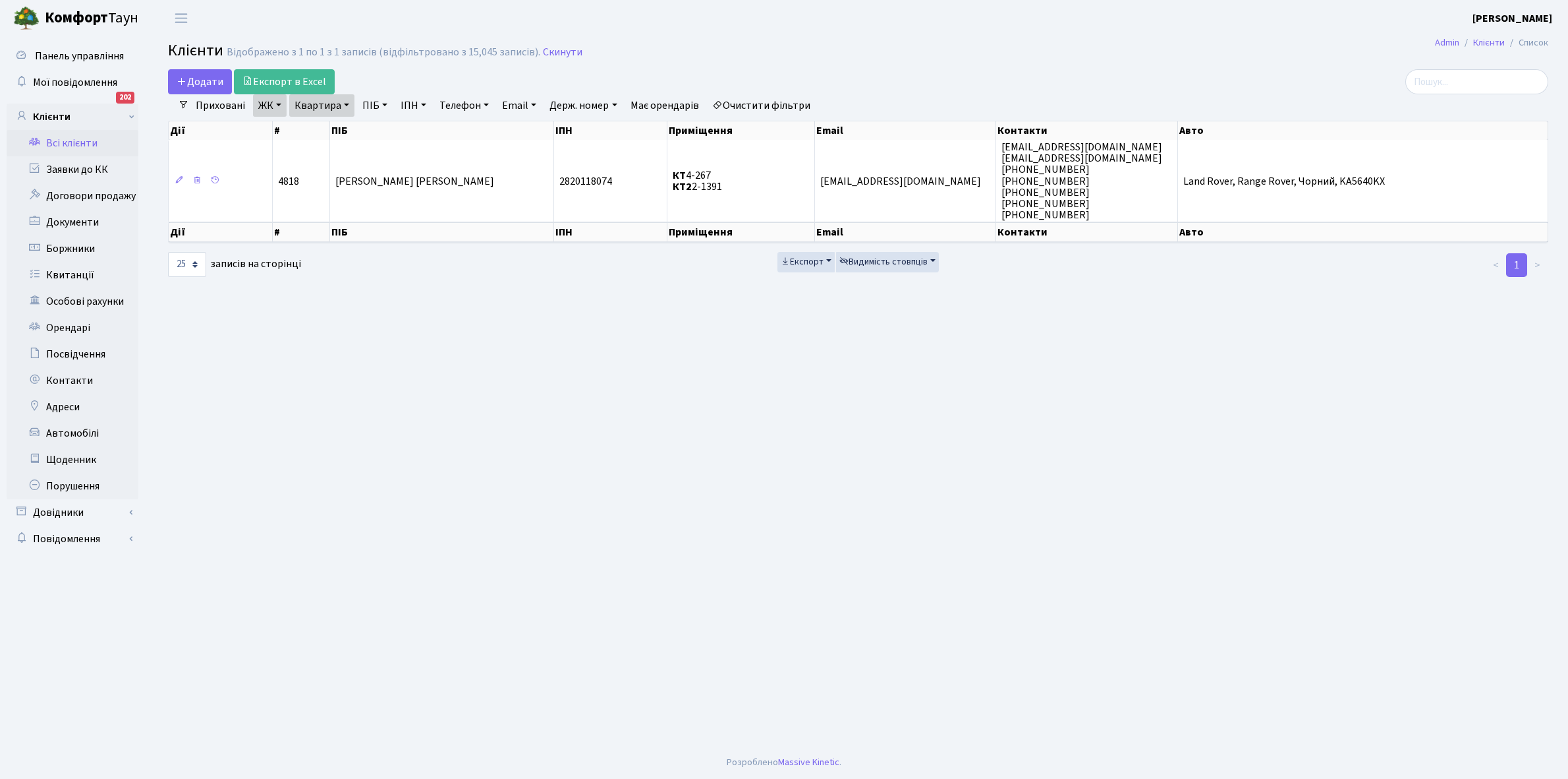
click at [347, 104] on link "Квартира" at bounding box center [321, 105] width 65 height 22
click at [346, 124] on input "2-1391" at bounding box center [328, 131] width 77 height 25
type input "2-1410"
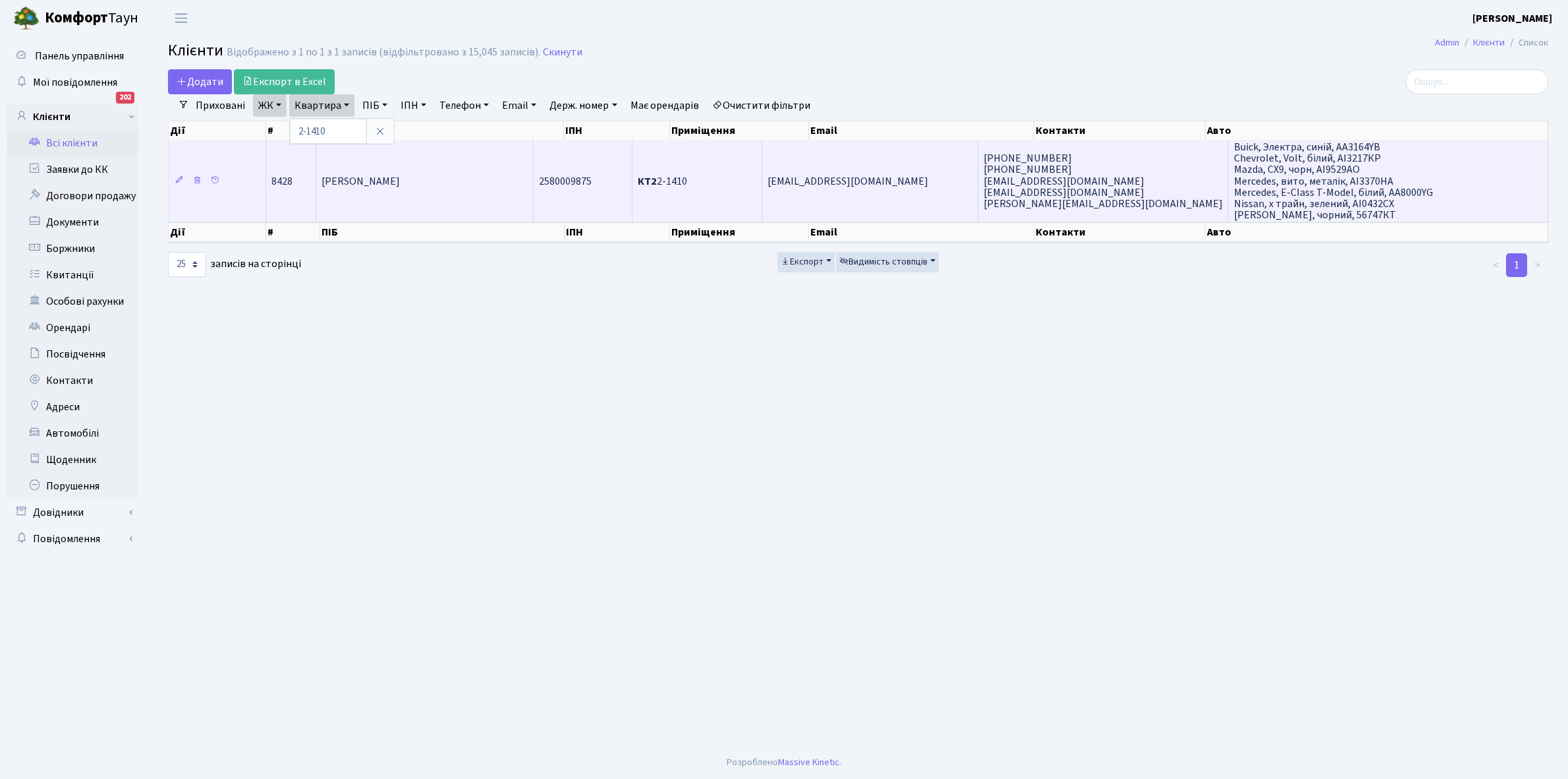
click at [400, 186] on span "Сінькевич Дмитро Євгенович" at bounding box center [360, 181] width 79 height 15
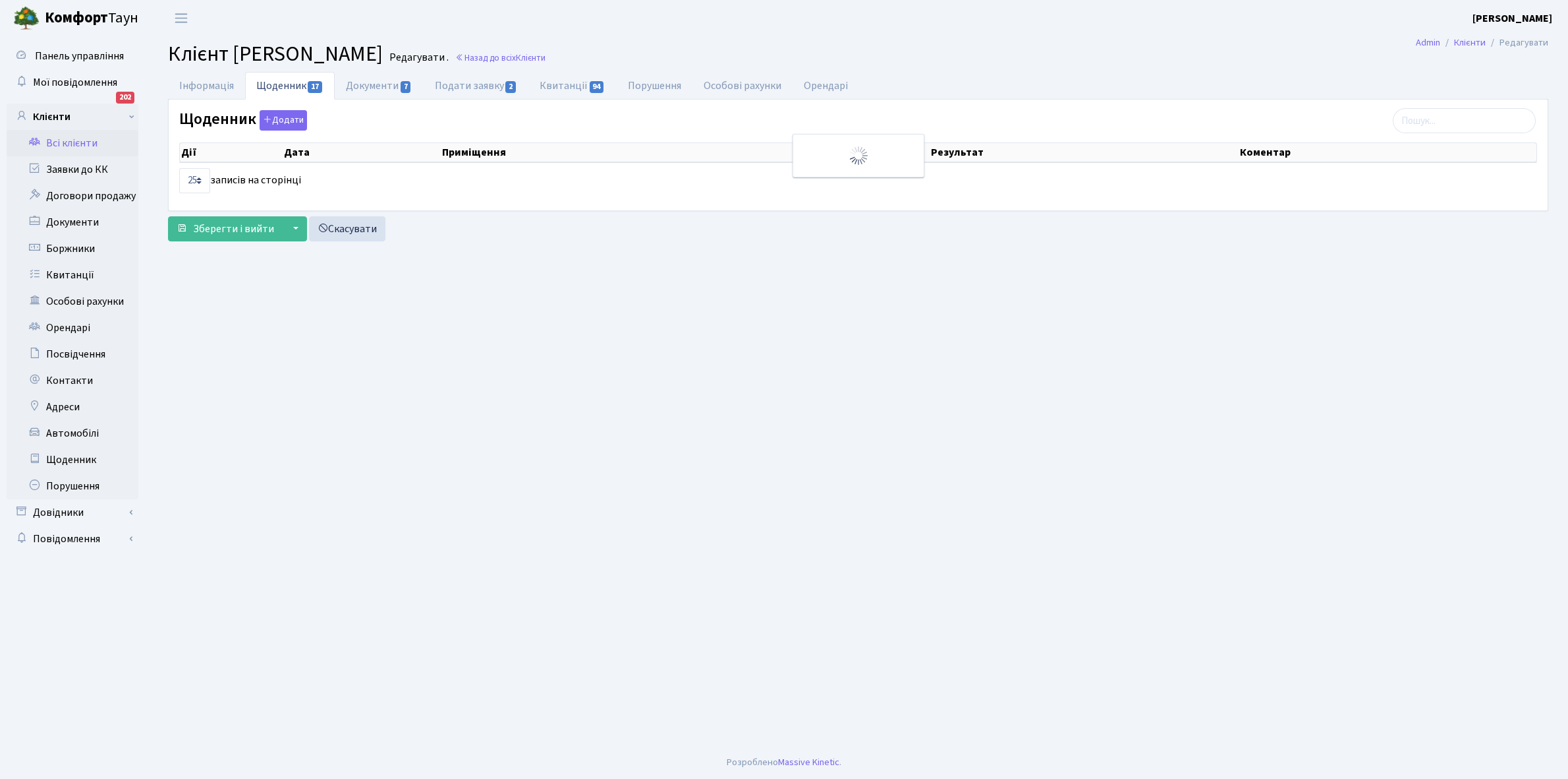
select select "25"
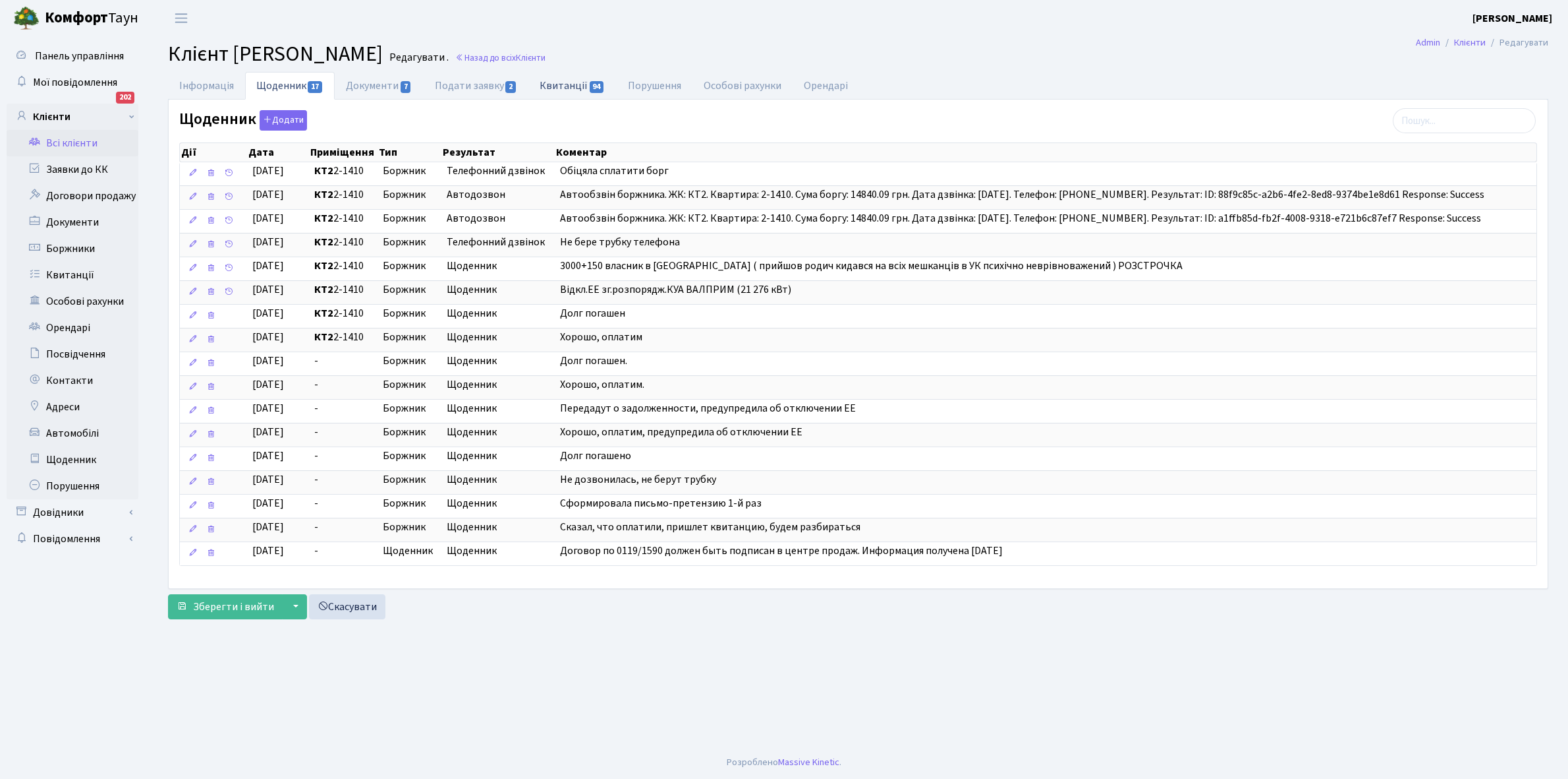
click at [581, 81] on link "Квитанції 94" at bounding box center [572, 86] width 88 height 27
select select "25"
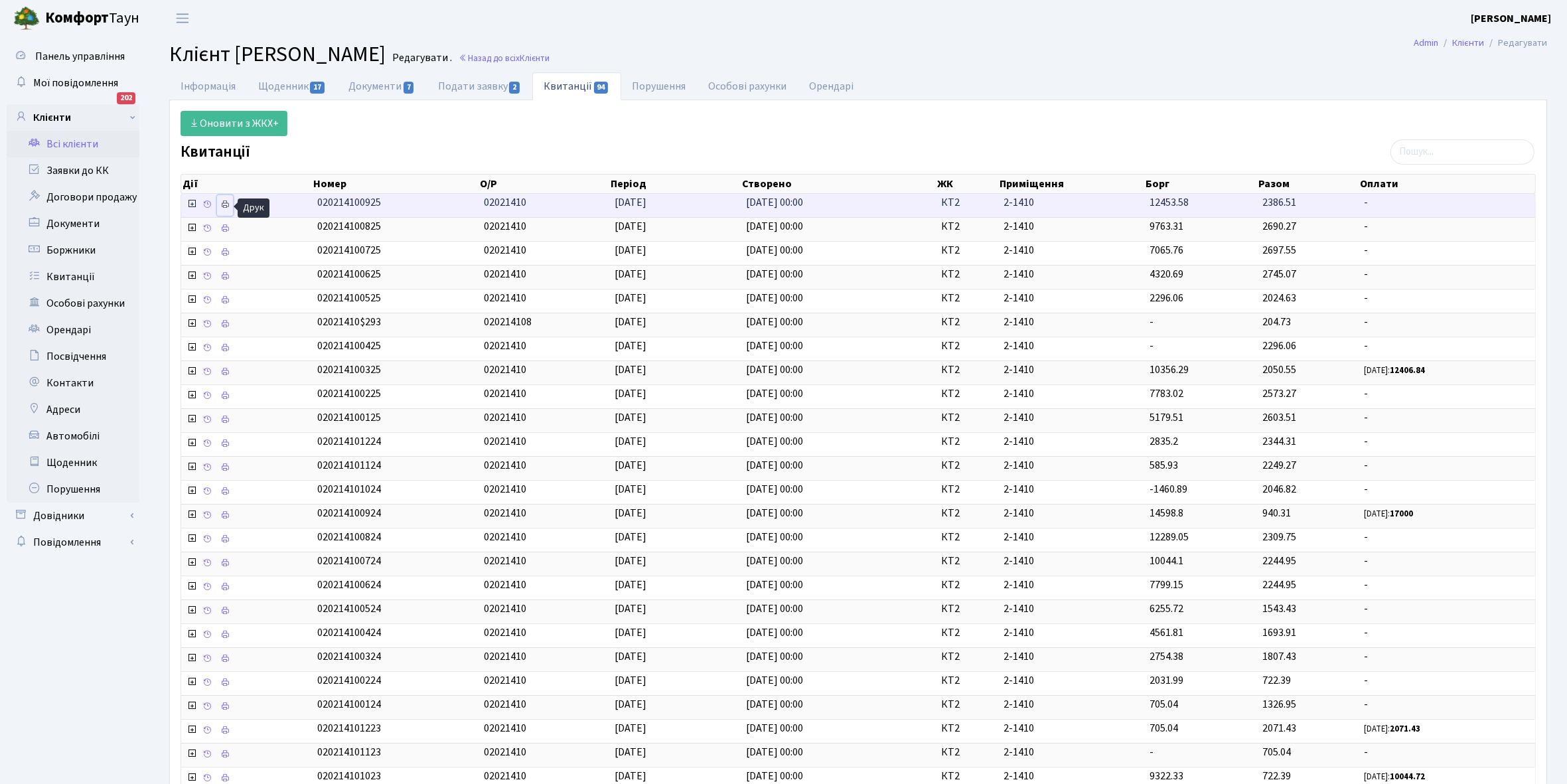
click at [229, 205] on icon at bounding box center [225, 204] width 9 height 9
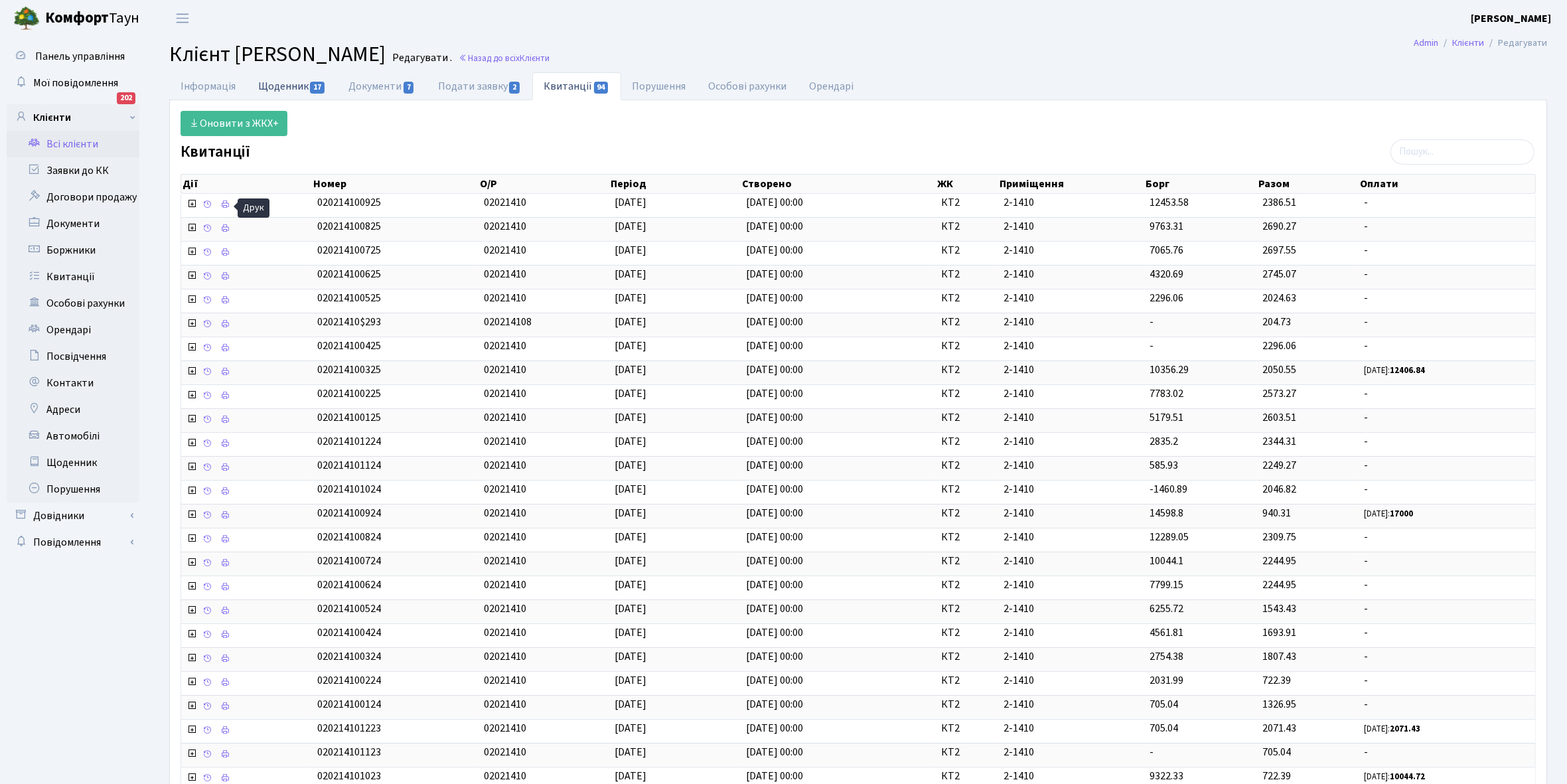
click at [273, 84] on link "Щоденник 17" at bounding box center [292, 86] width 90 height 27
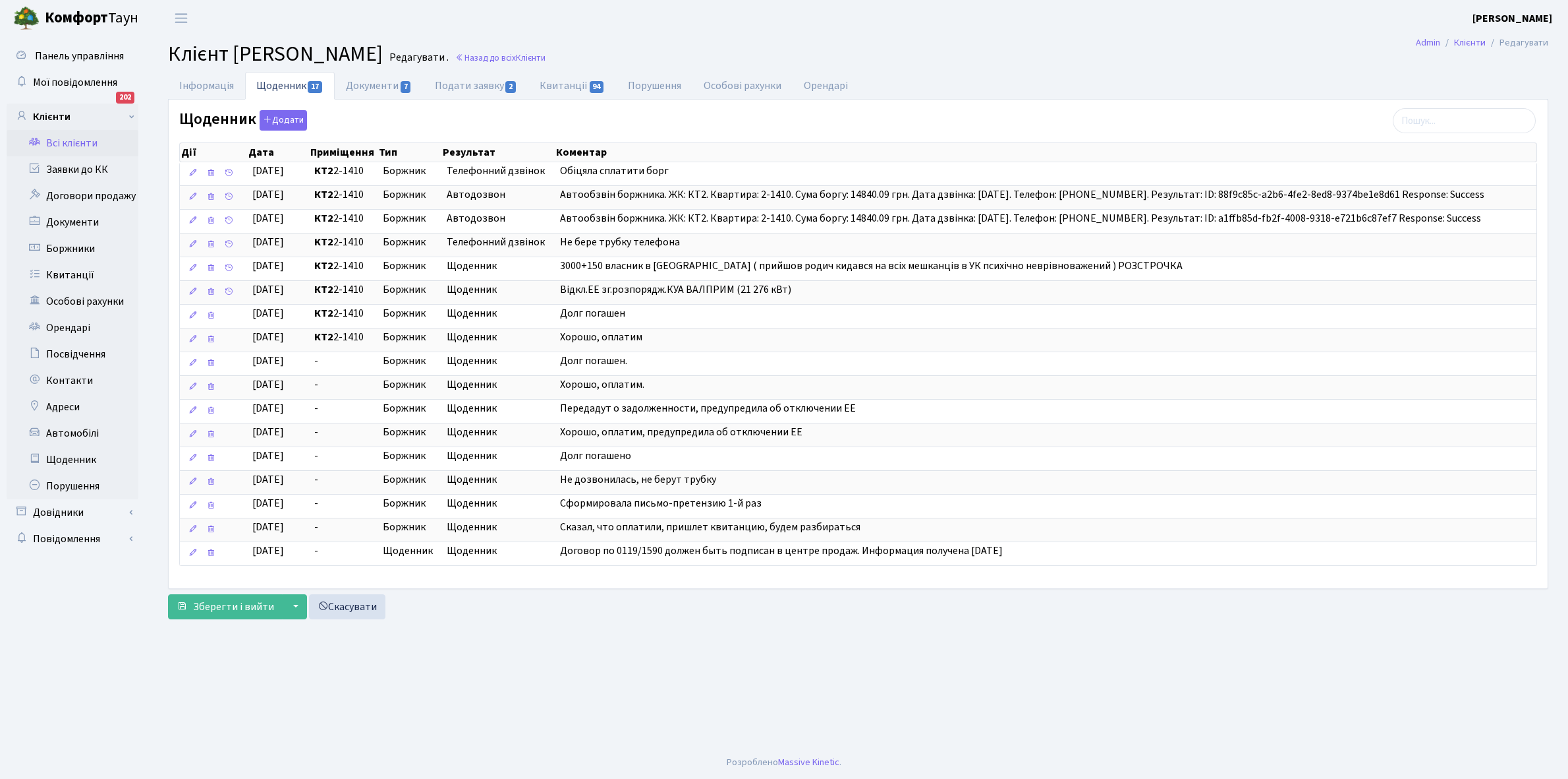
click at [63, 144] on link "Всі клієнти" at bounding box center [72, 142] width 131 height 26
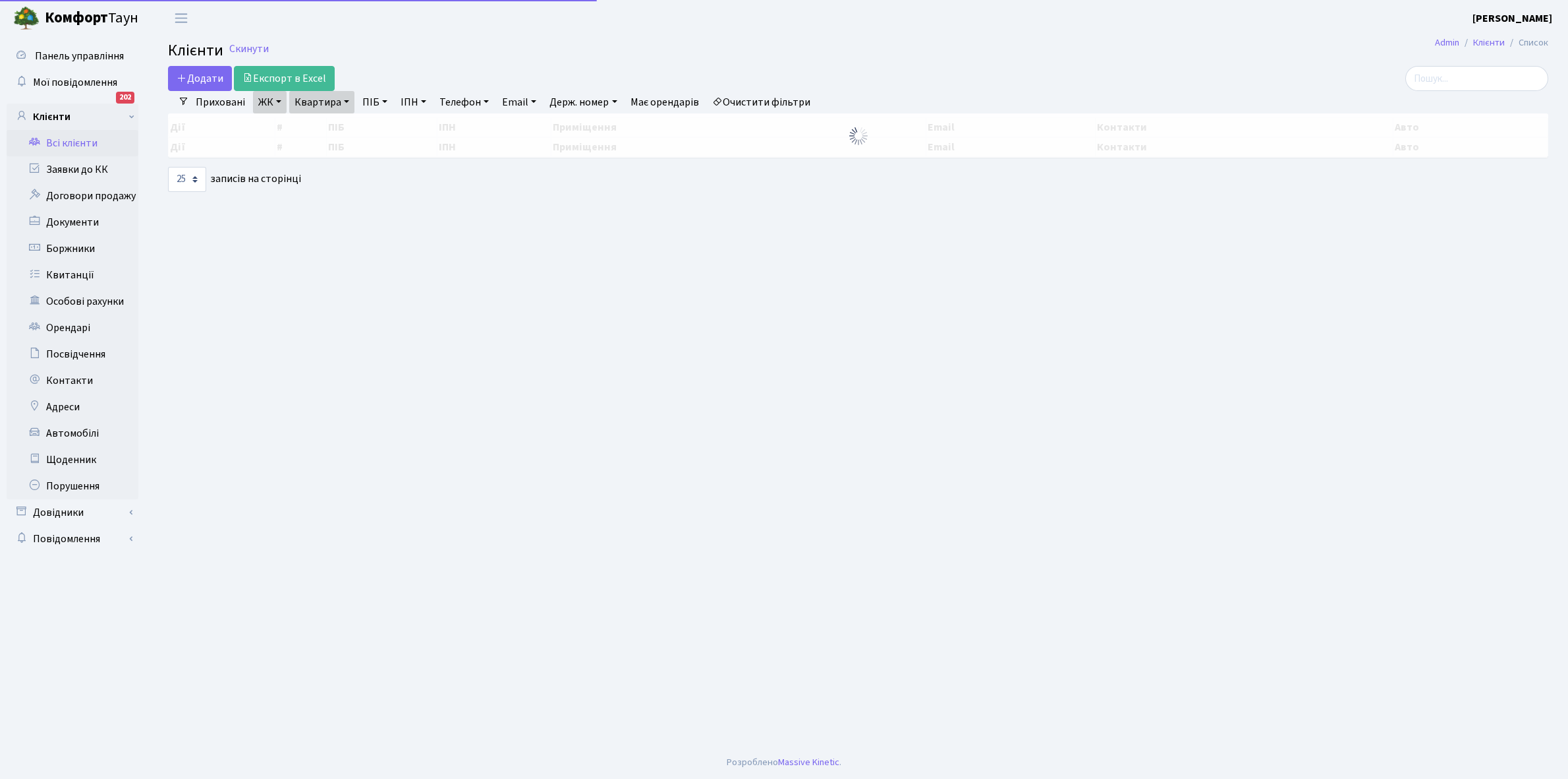
select select "25"
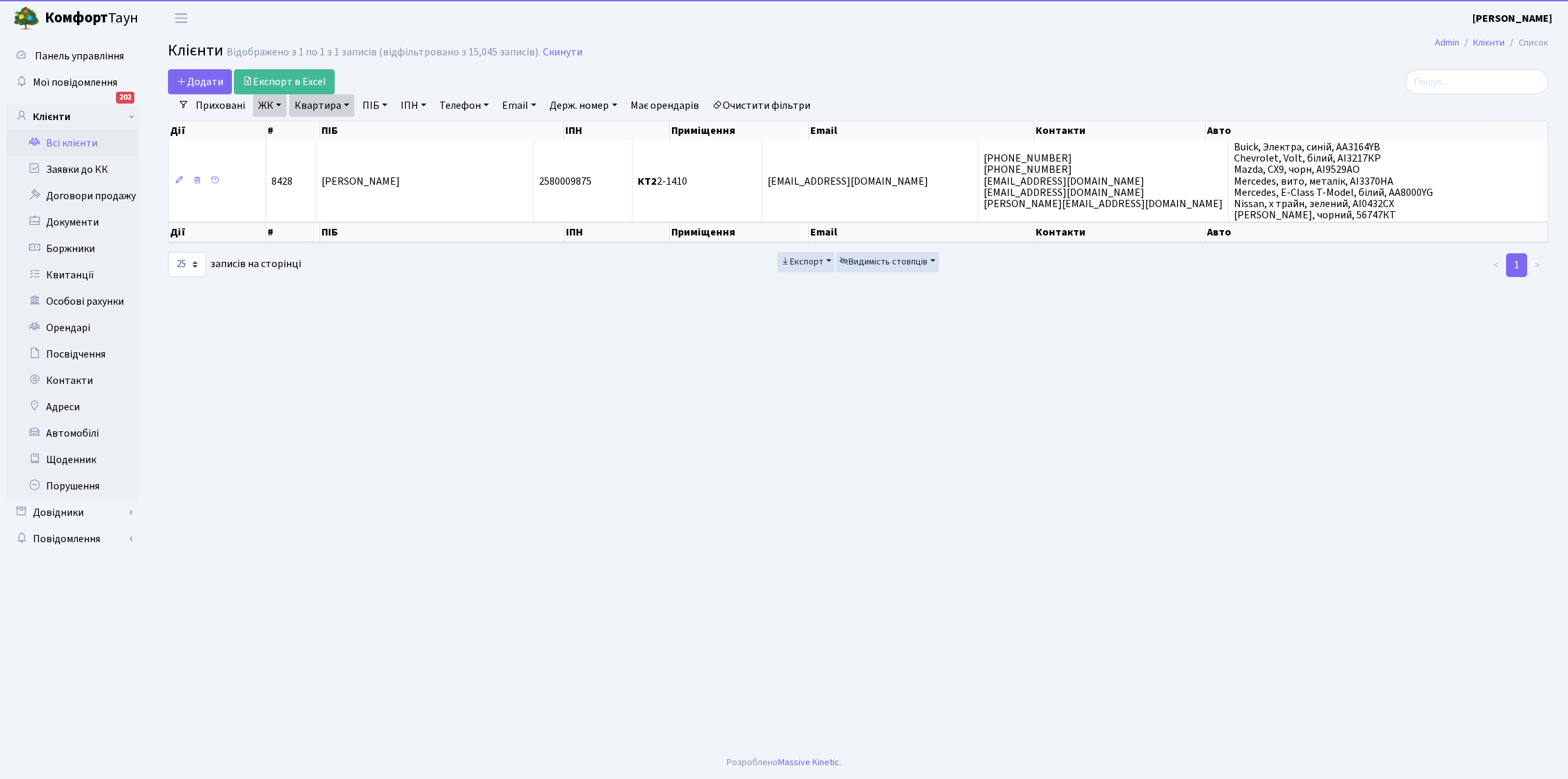
click at [347, 103] on link "Квартира" at bounding box center [321, 105] width 65 height 22
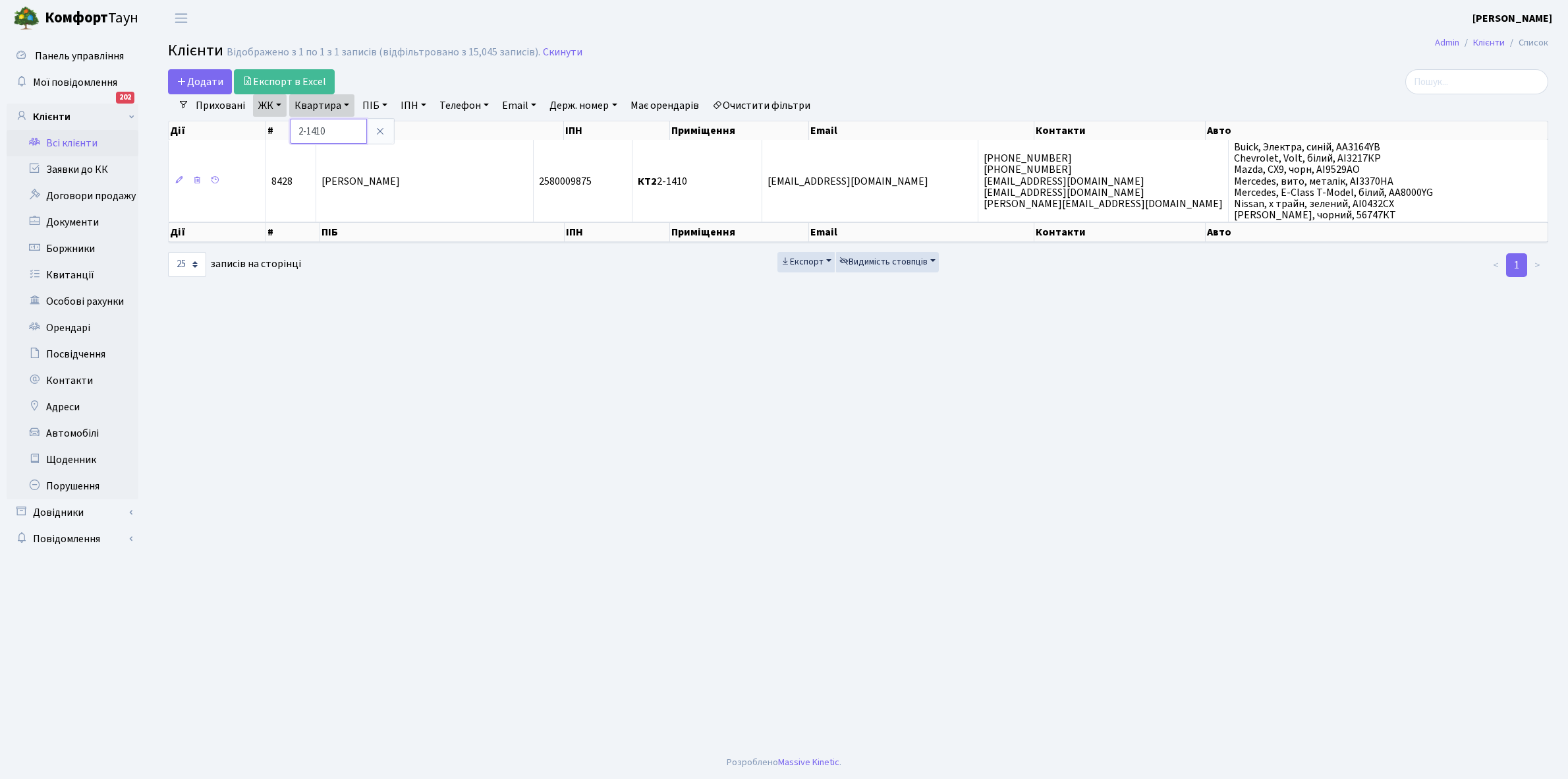
click at [346, 130] on input "2-1410" at bounding box center [328, 131] width 77 height 25
type input "2-1436"
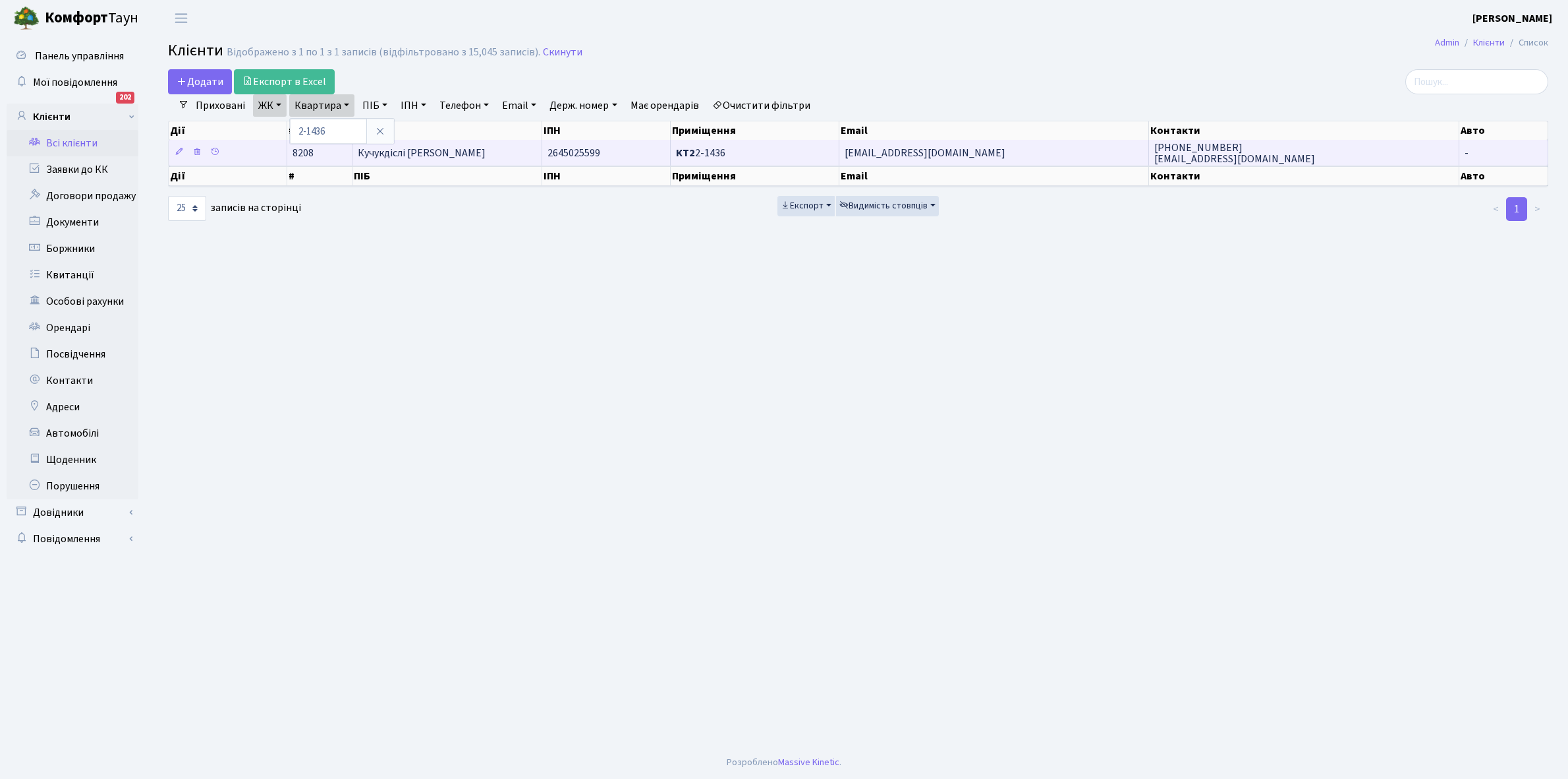
click at [488, 150] on td "Кучукдіслі [PERSON_NAME]" at bounding box center [447, 153] width 190 height 25
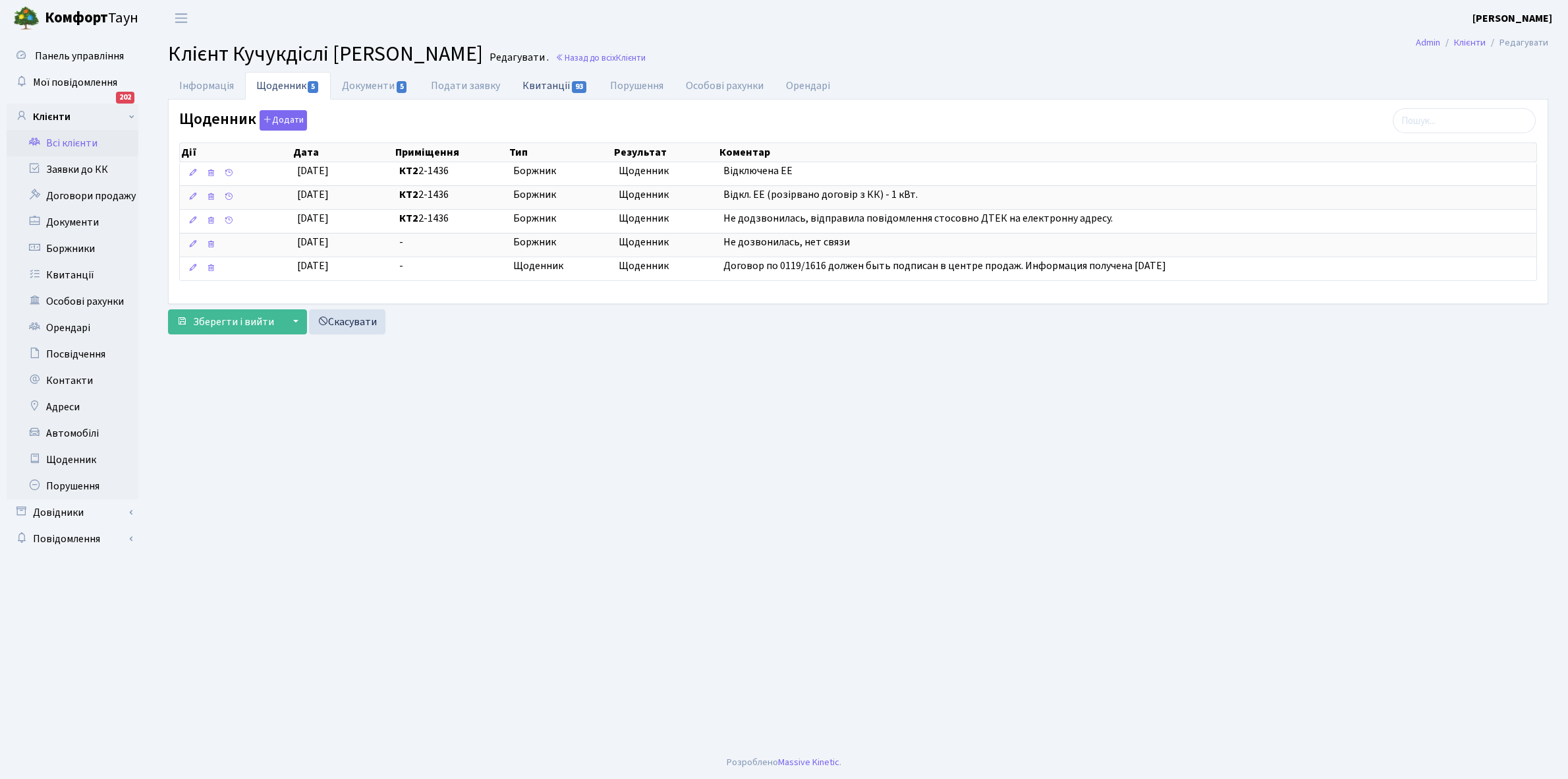
click at [552, 84] on link "Квитанції 93" at bounding box center [555, 86] width 88 height 27
select select "25"
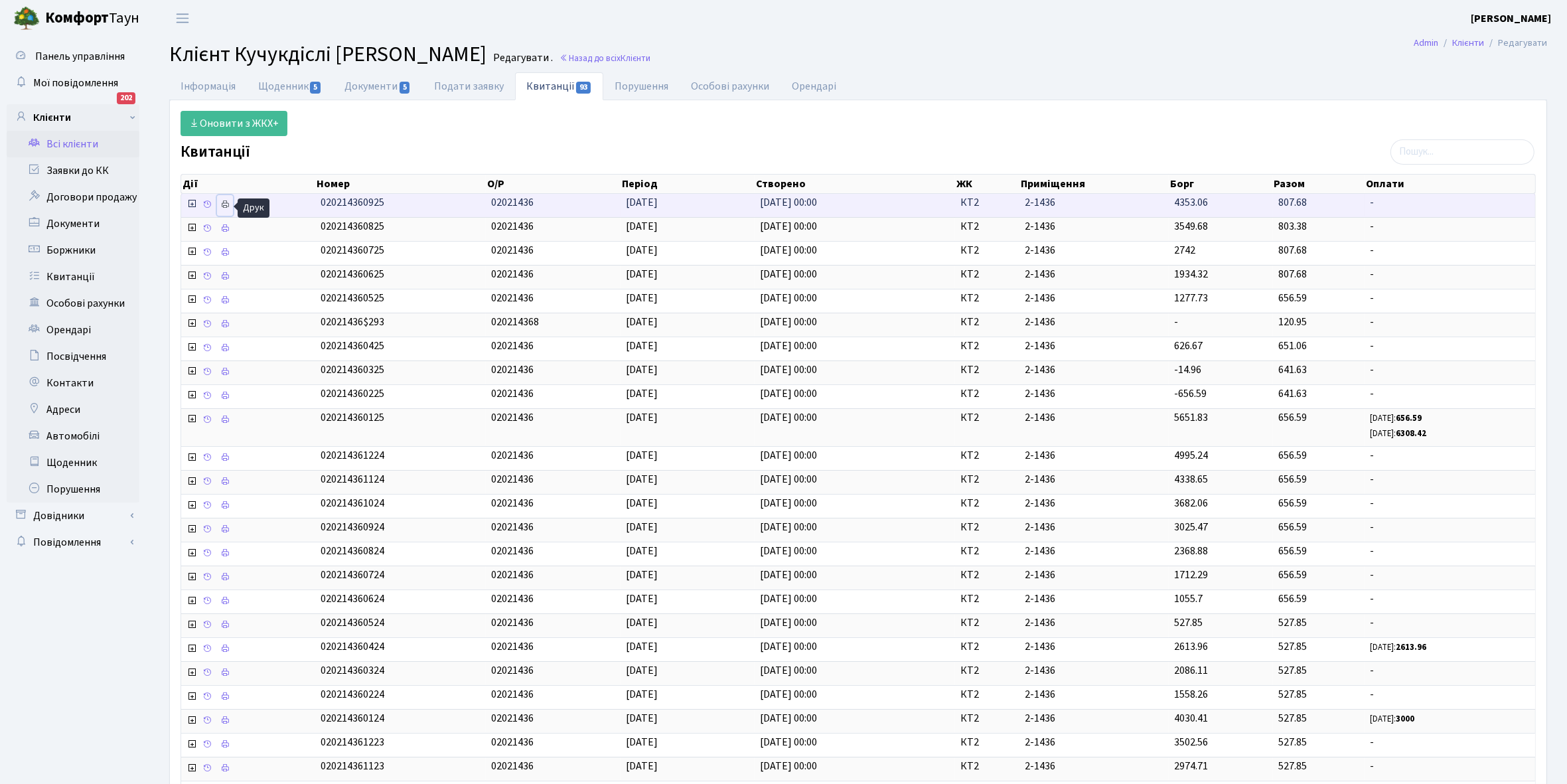
click at [231, 207] on link at bounding box center [225, 205] width 16 height 21
click at [280, 80] on link "Щоденник 5" at bounding box center [290, 86] width 86 height 27
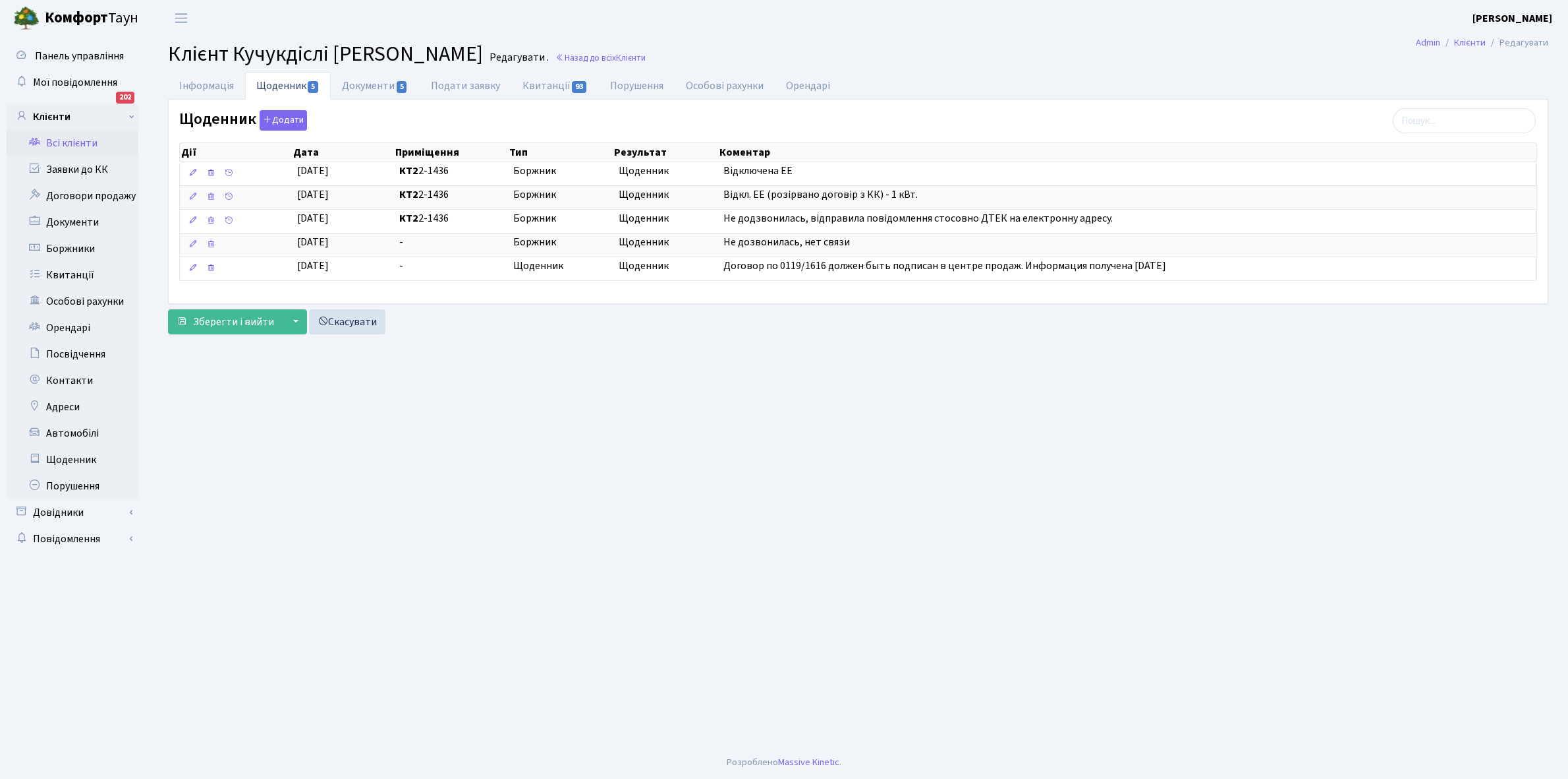
click at [69, 137] on link "Всі клієнти" at bounding box center [72, 142] width 131 height 26
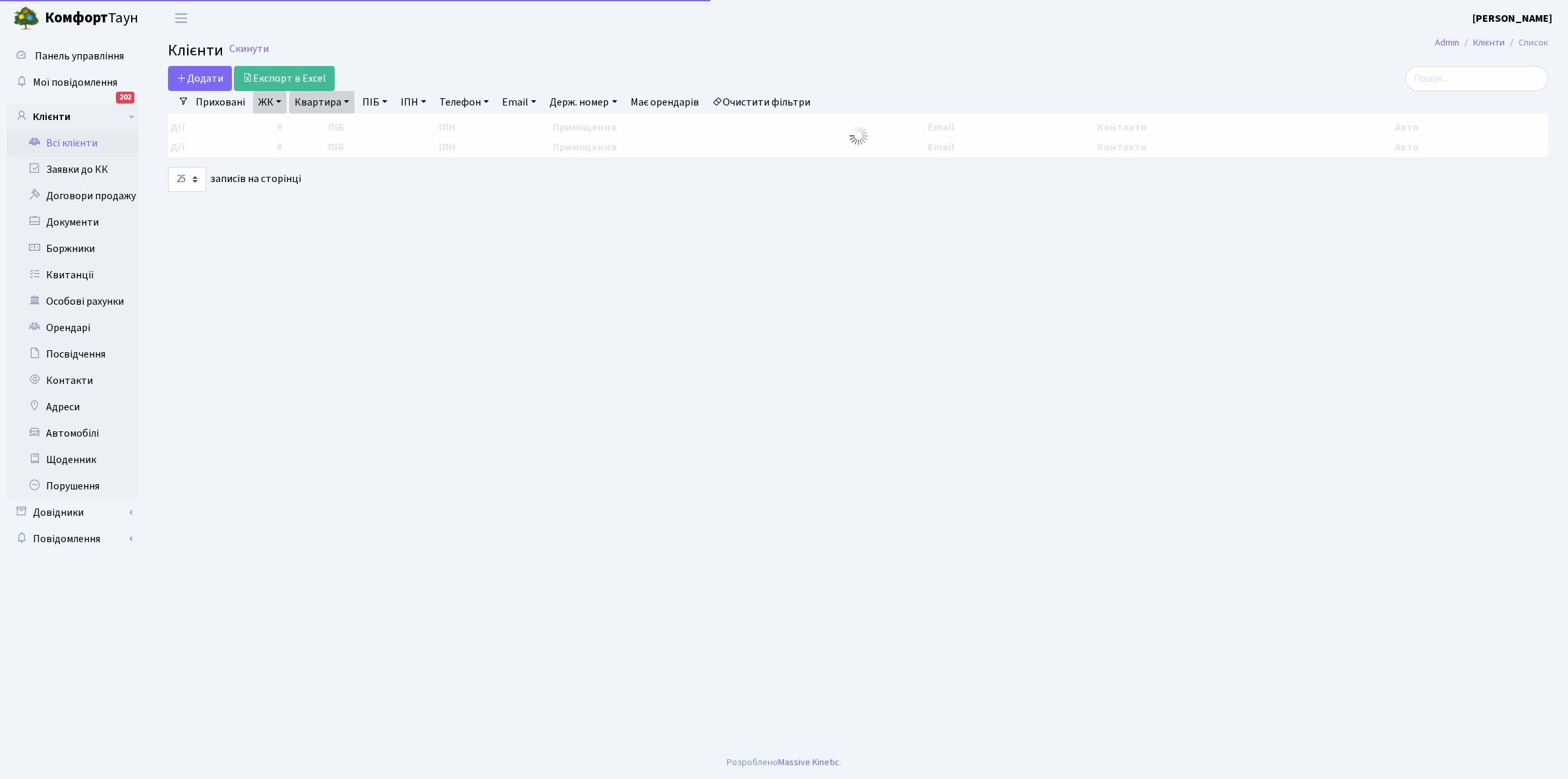
select select "25"
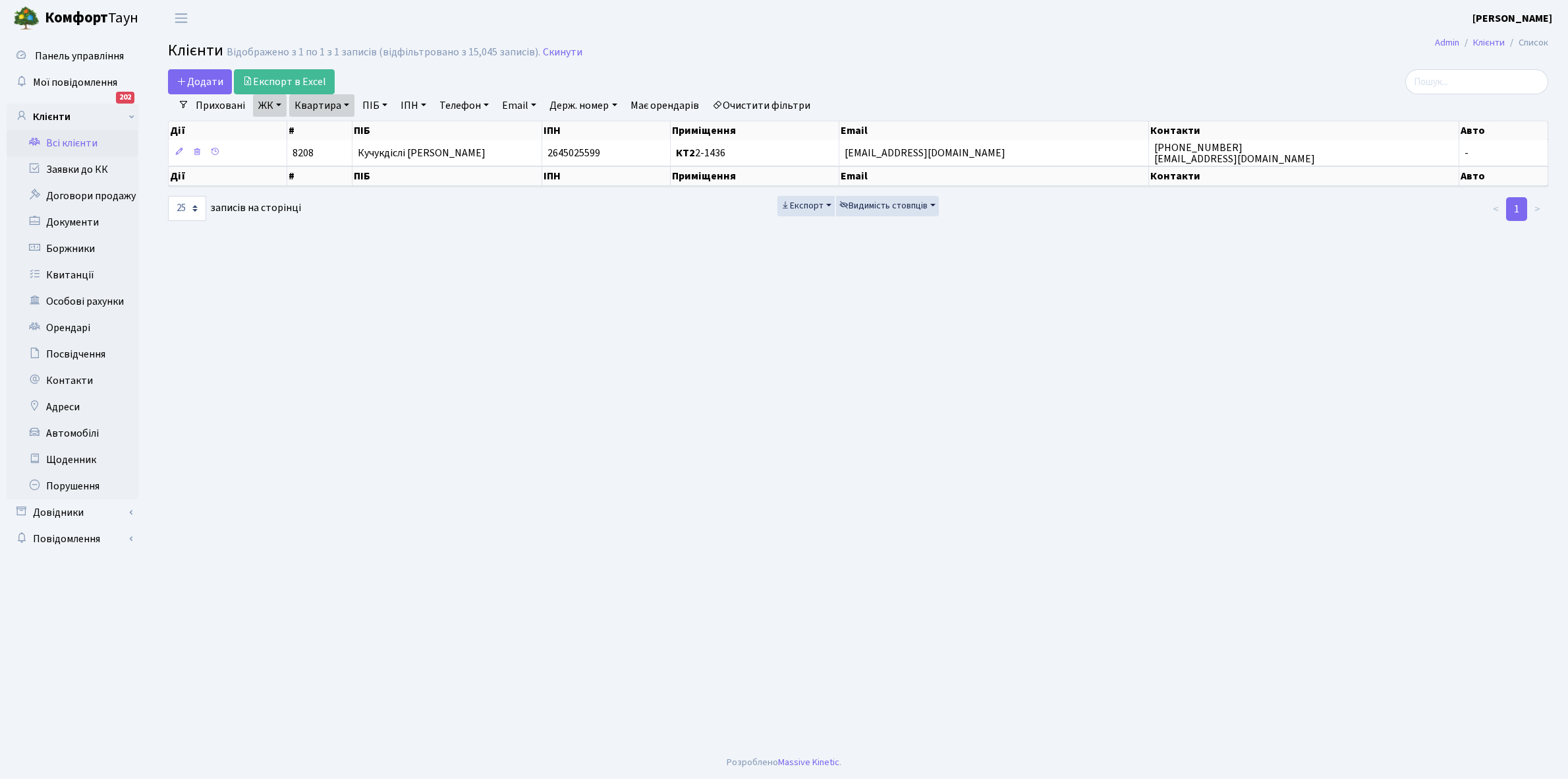
click at [345, 107] on link "Квартира" at bounding box center [321, 105] width 65 height 22
click at [346, 120] on input "2-1436" at bounding box center [328, 131] width 77 height 25
type input "2-1445"
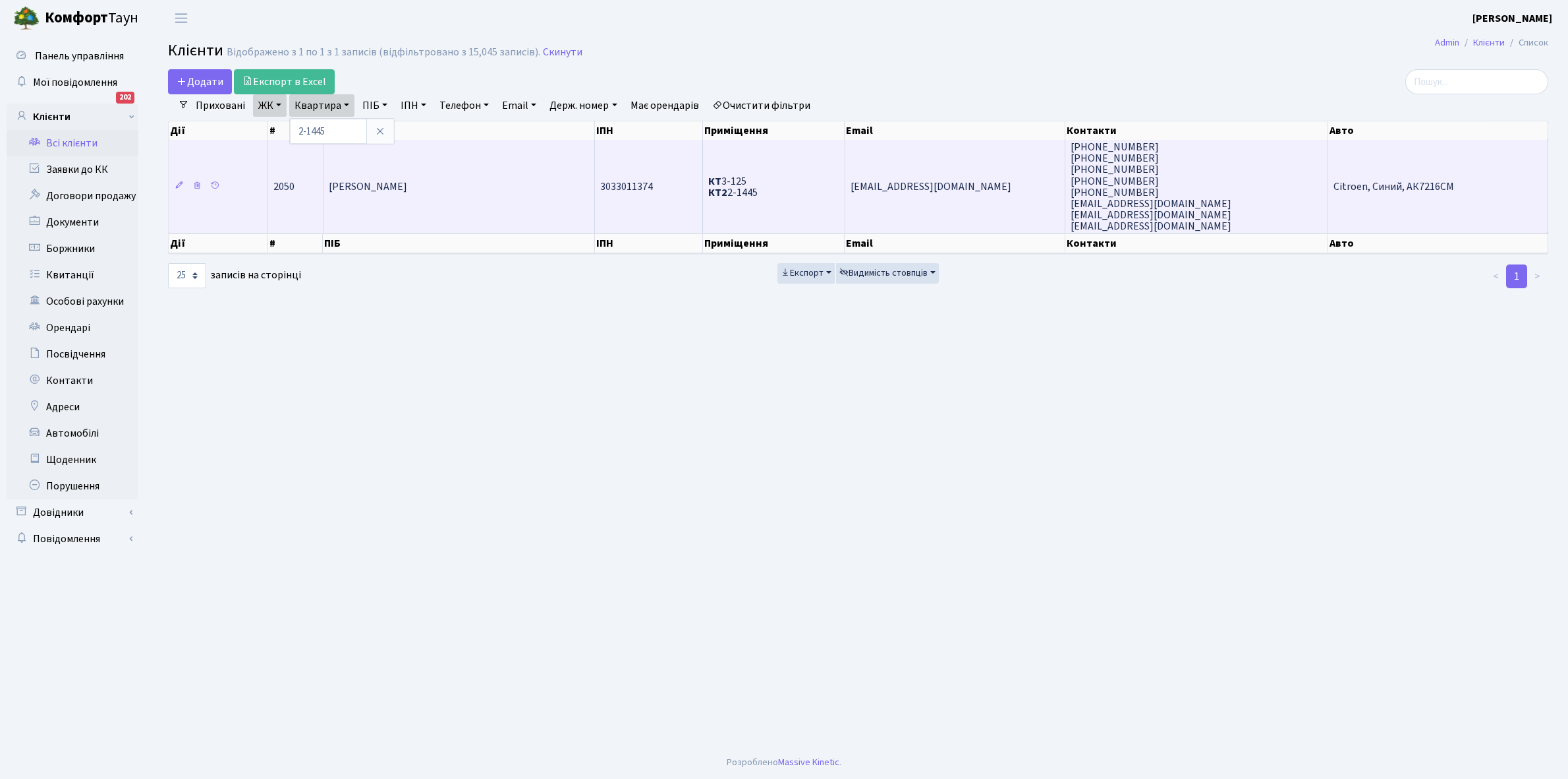
click at [428, 153] on td "Павленко Дмитро Миколайович" at bounding box center [458, 186] width 272 height 93
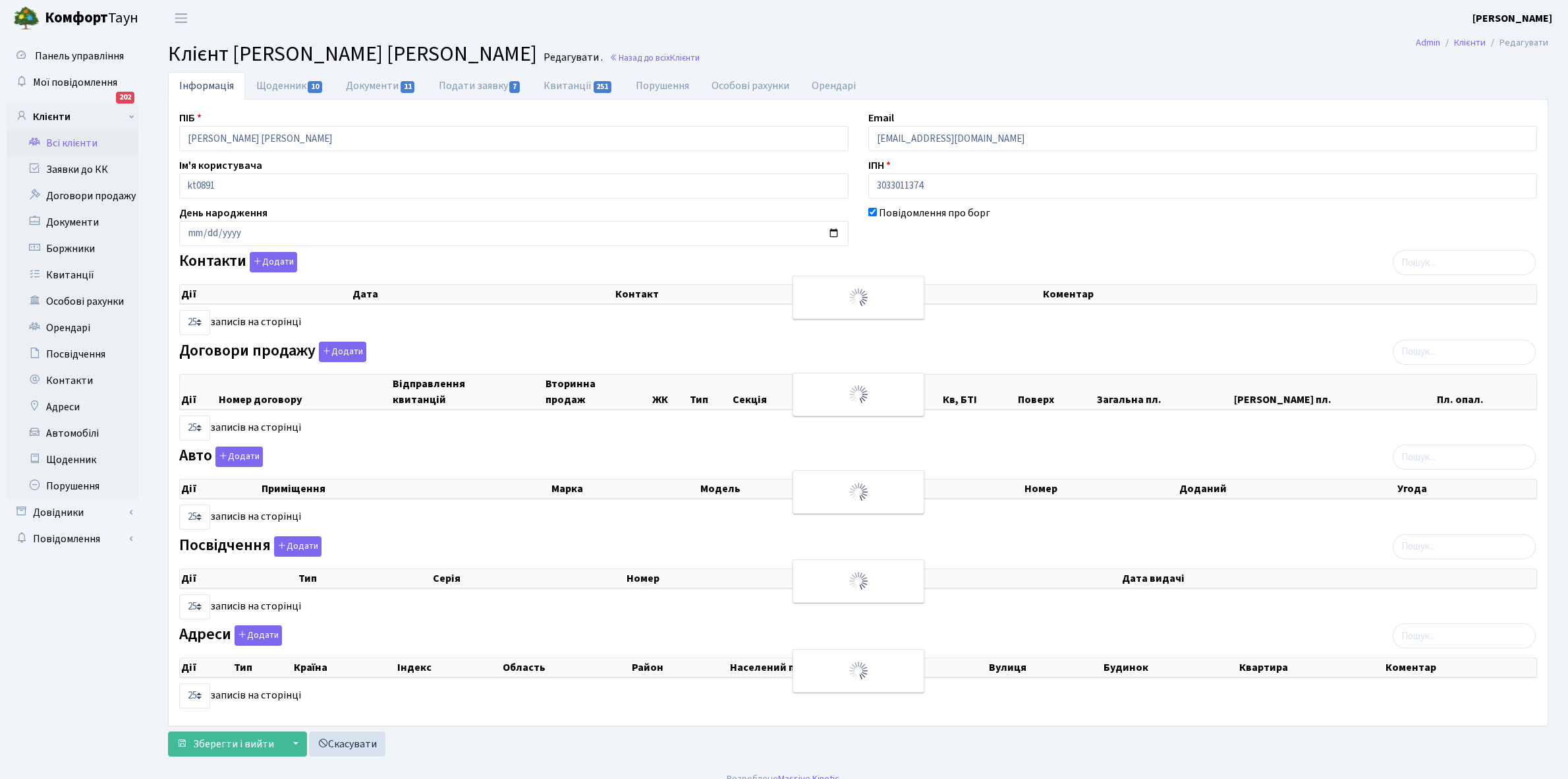
select select "25"
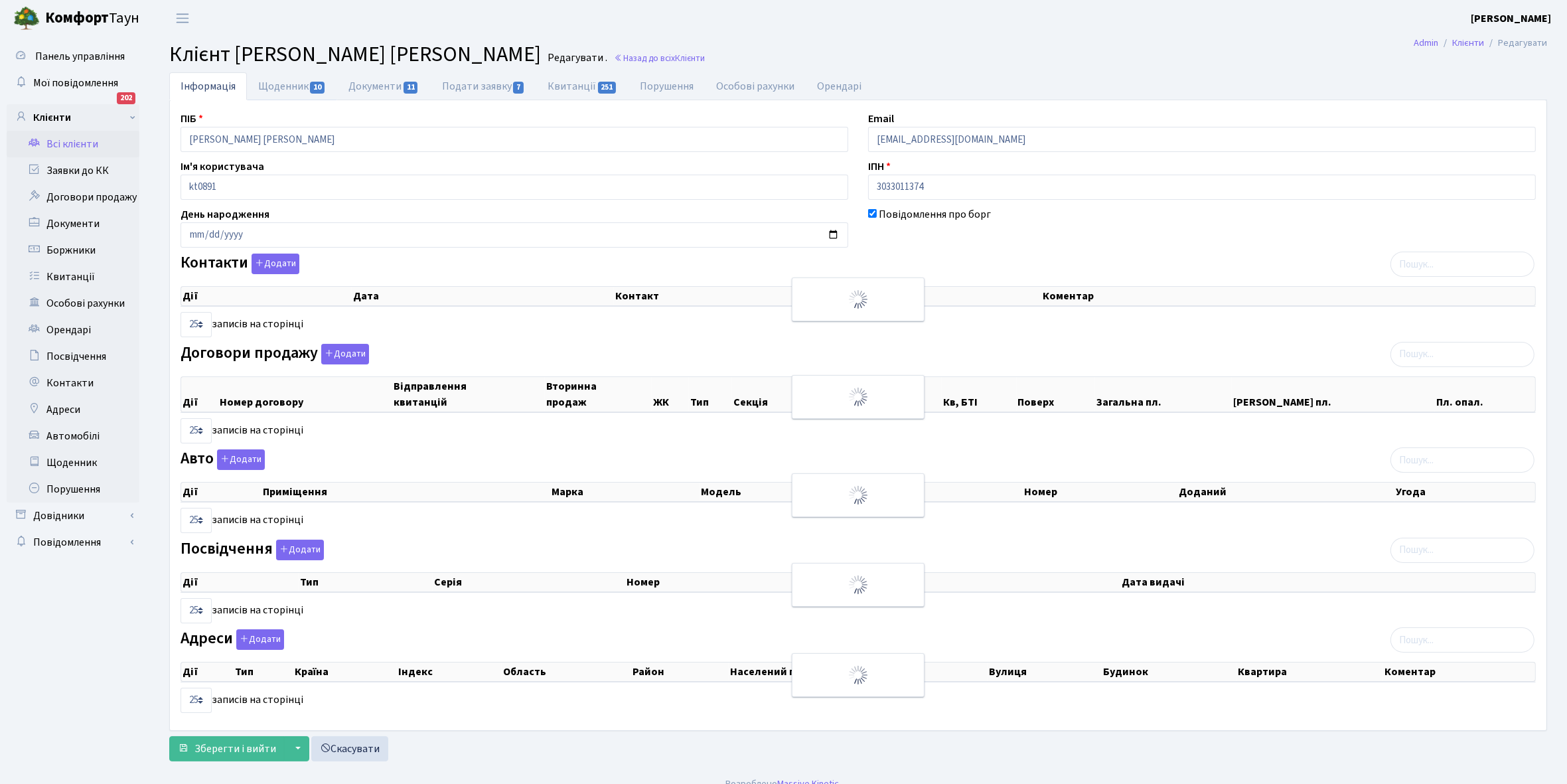
click at [279, 86] on link "Щоденник 10" at bounding box center [292, 86] width 90 height 27
select select "25"
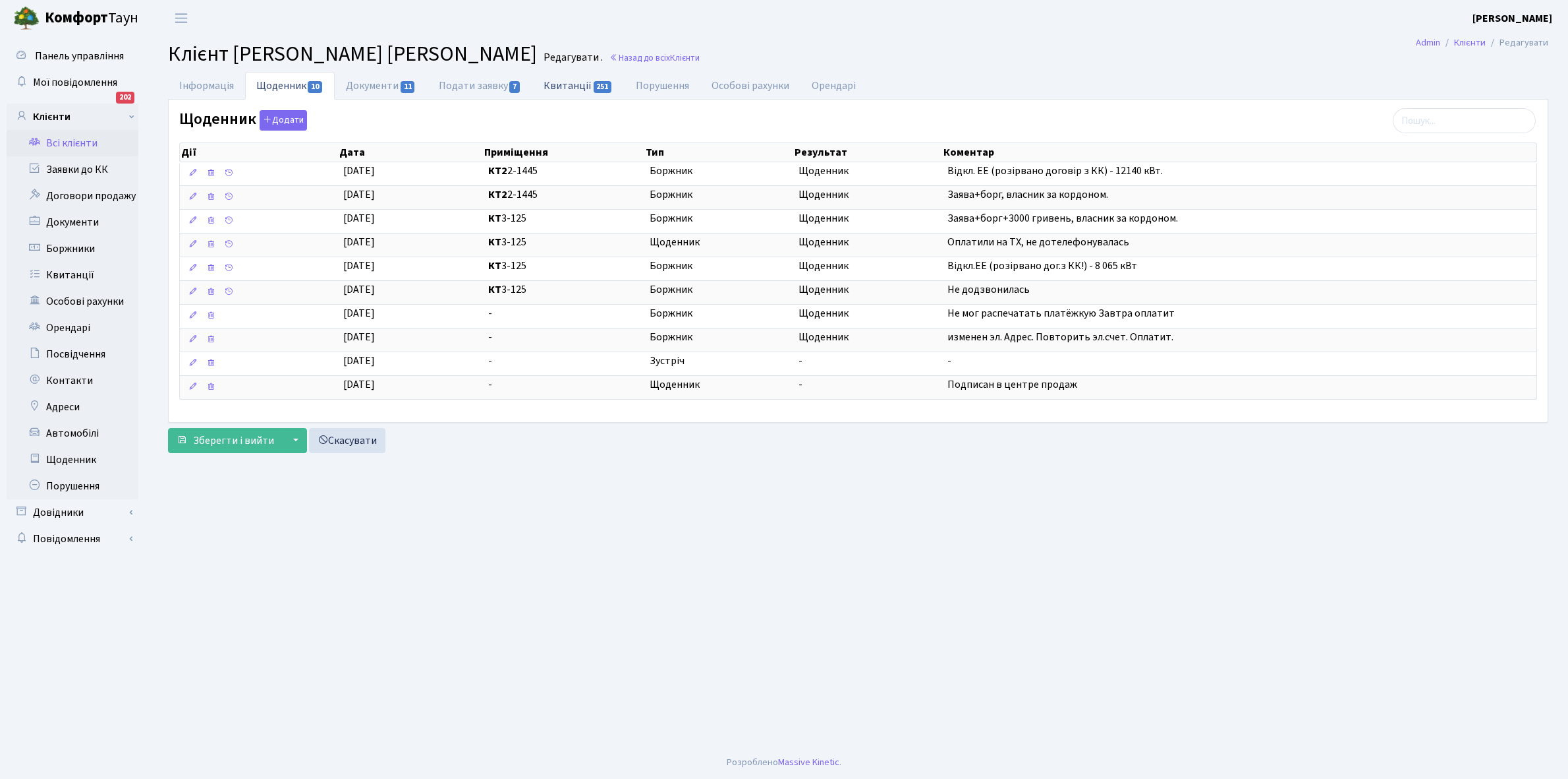
click at [573, 89] on link "Квитанції 251" at bounding box center [578, 86] width 91 height 27
select select "25"
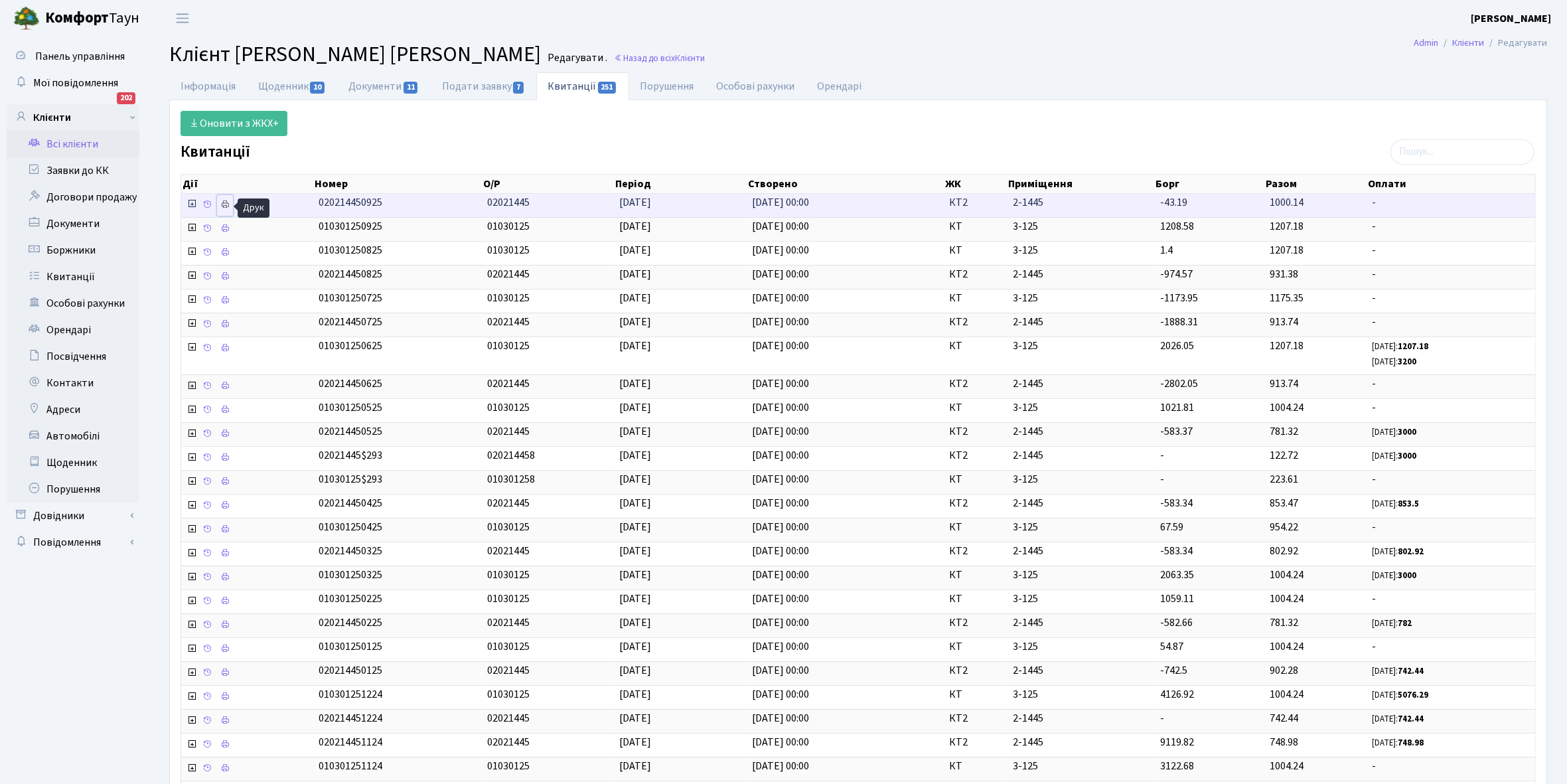
click at [223, 204] on icon at bounding box center [225, 204] width 9 height 9
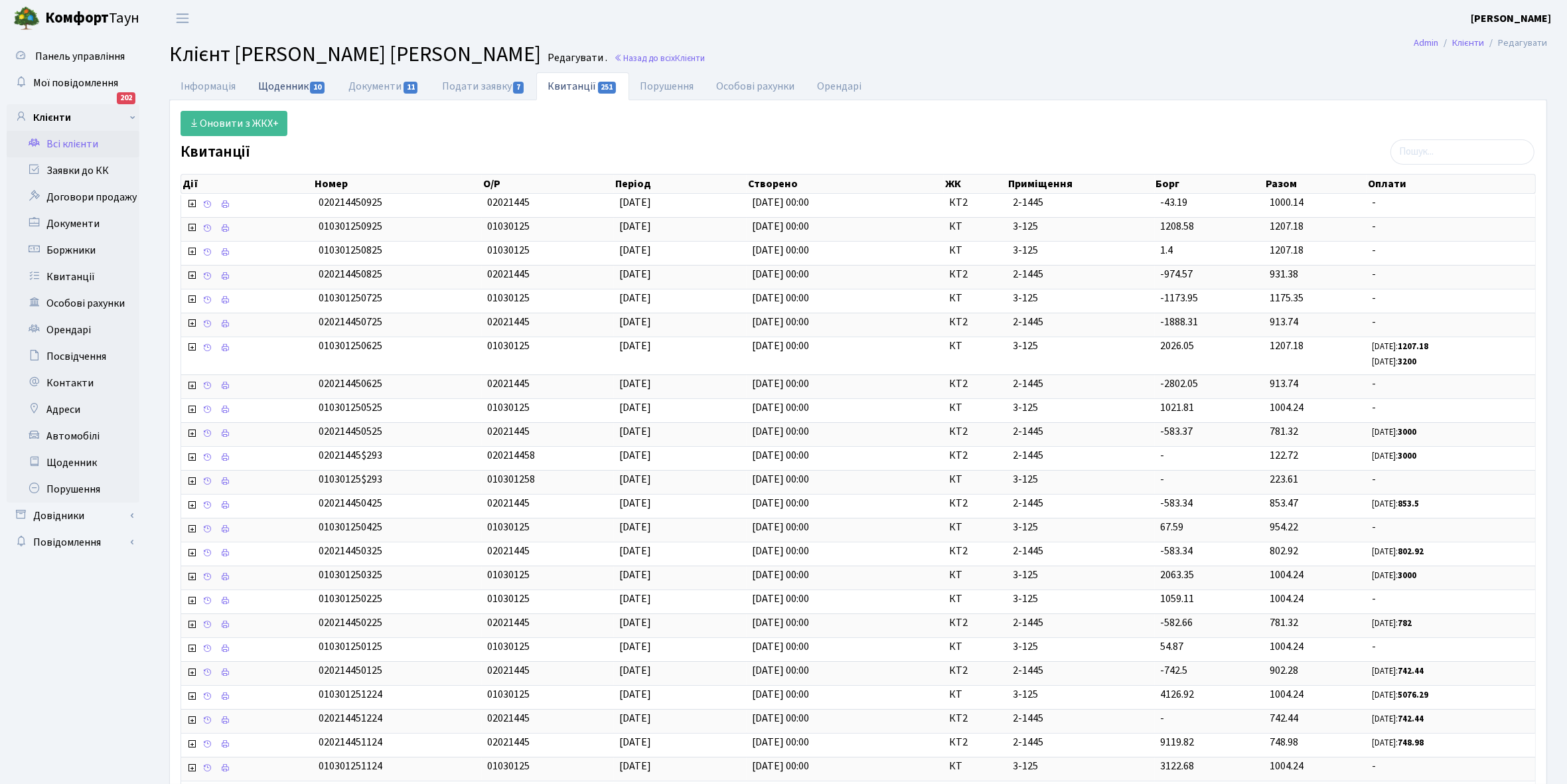
click at [286, 90] on link "Щоденник 10" at bounding box center [292, 86] width 90 height 27
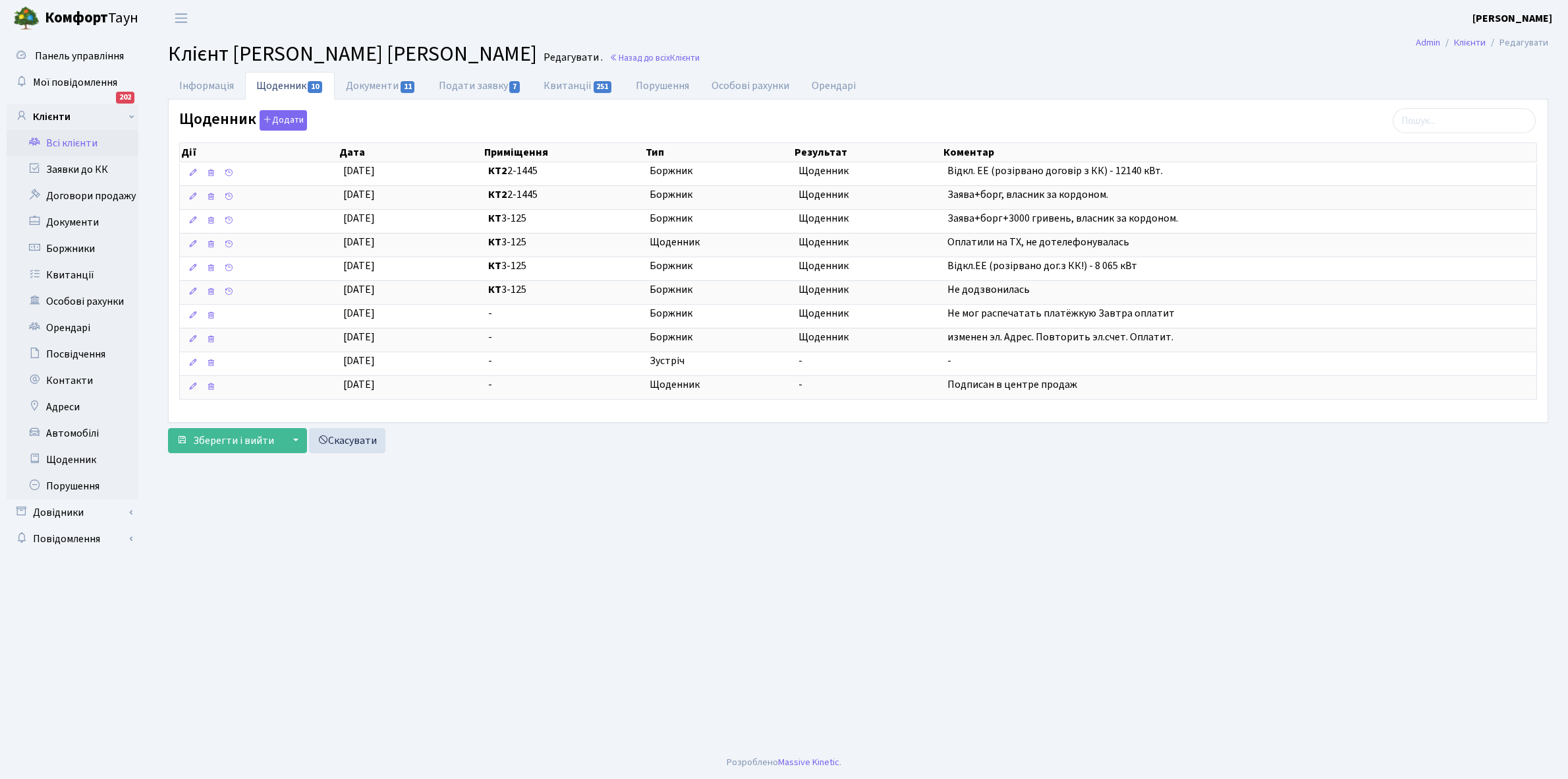
click at [71, 140] on link "Всі клієнти" at bounding box center [72, 142] width 131 height 26
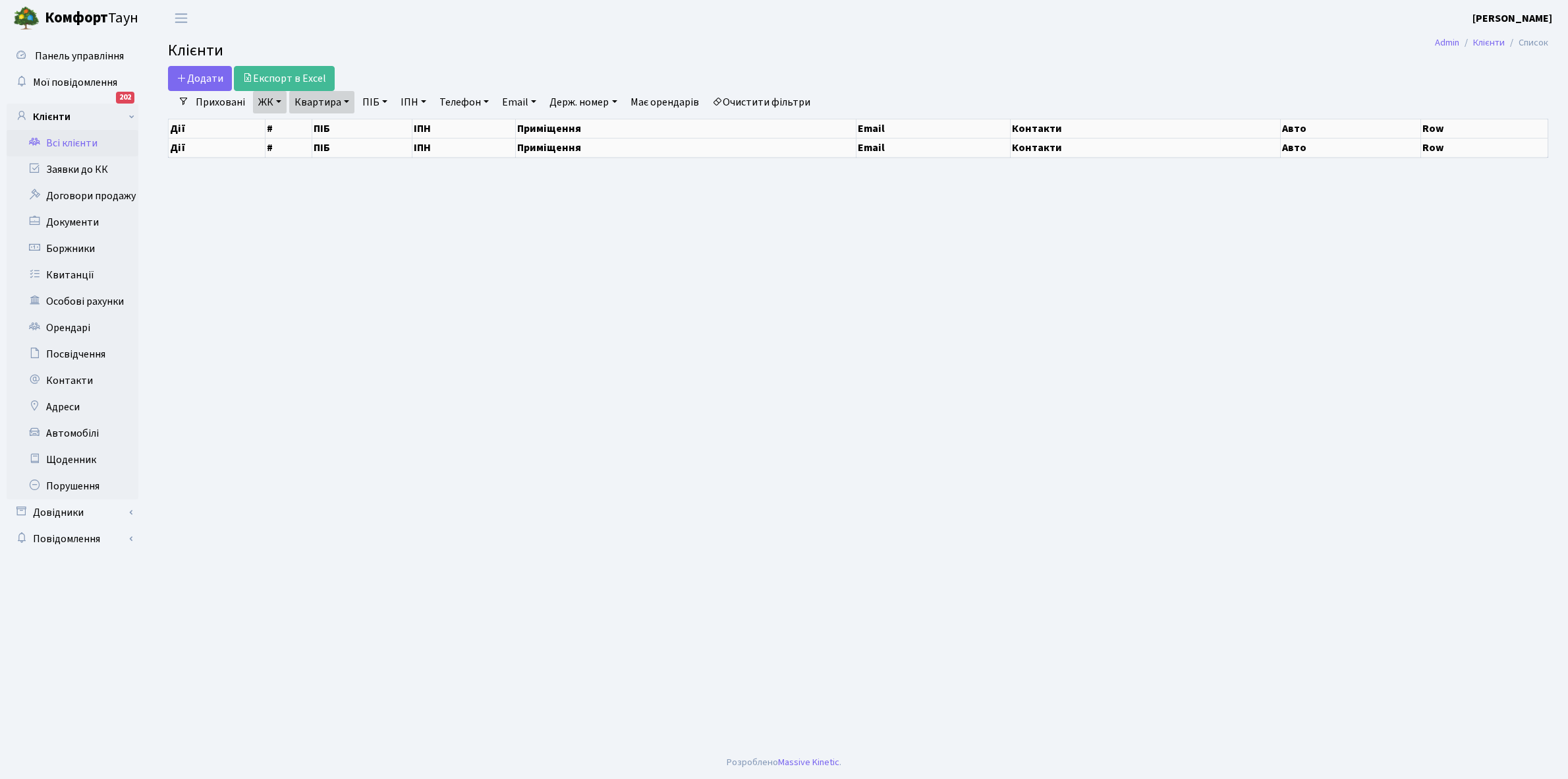
select select "25"
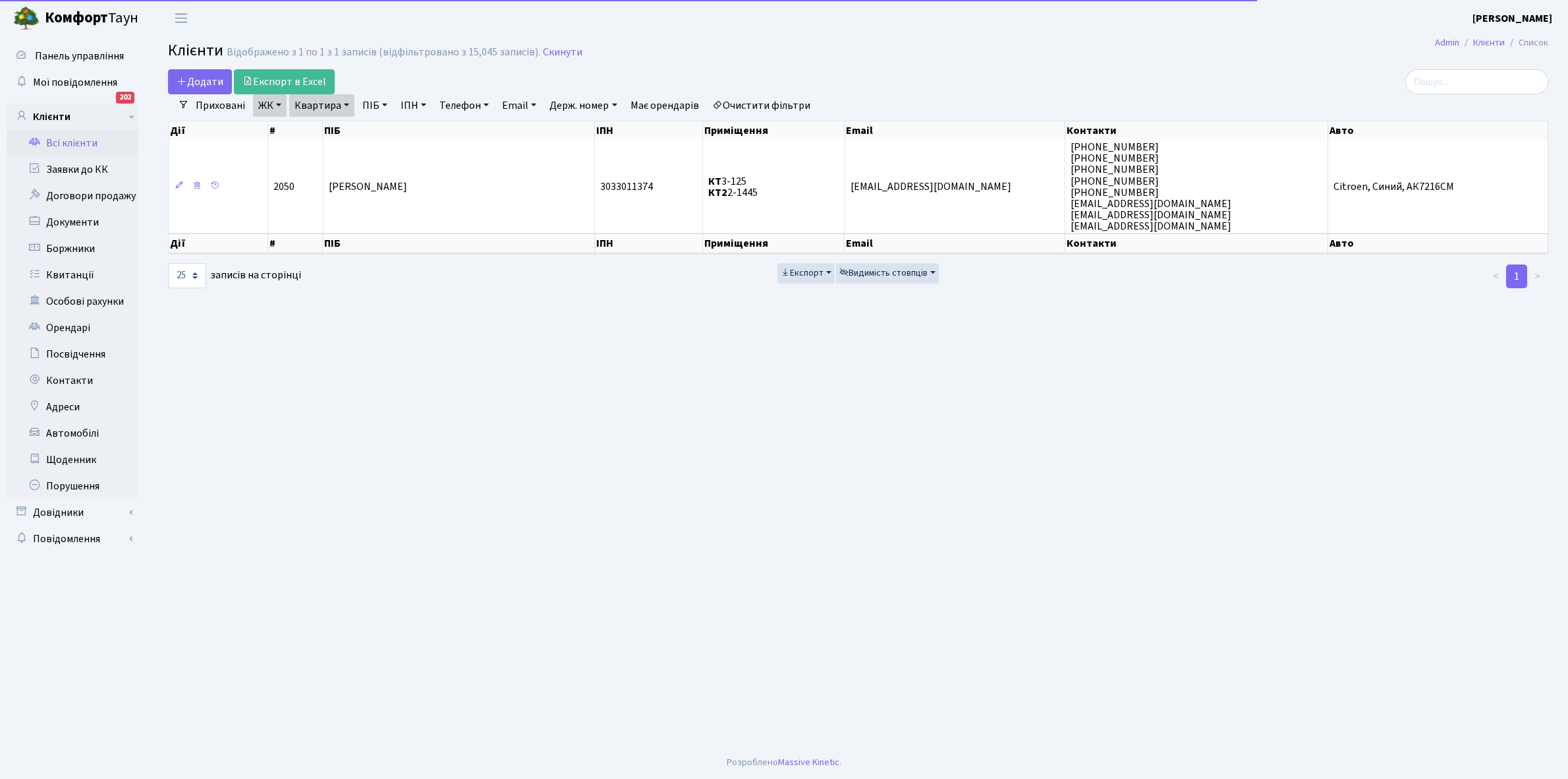
click at [346, 104] on link "Квартира" at bounding box center [321, 105] width 65 height 22
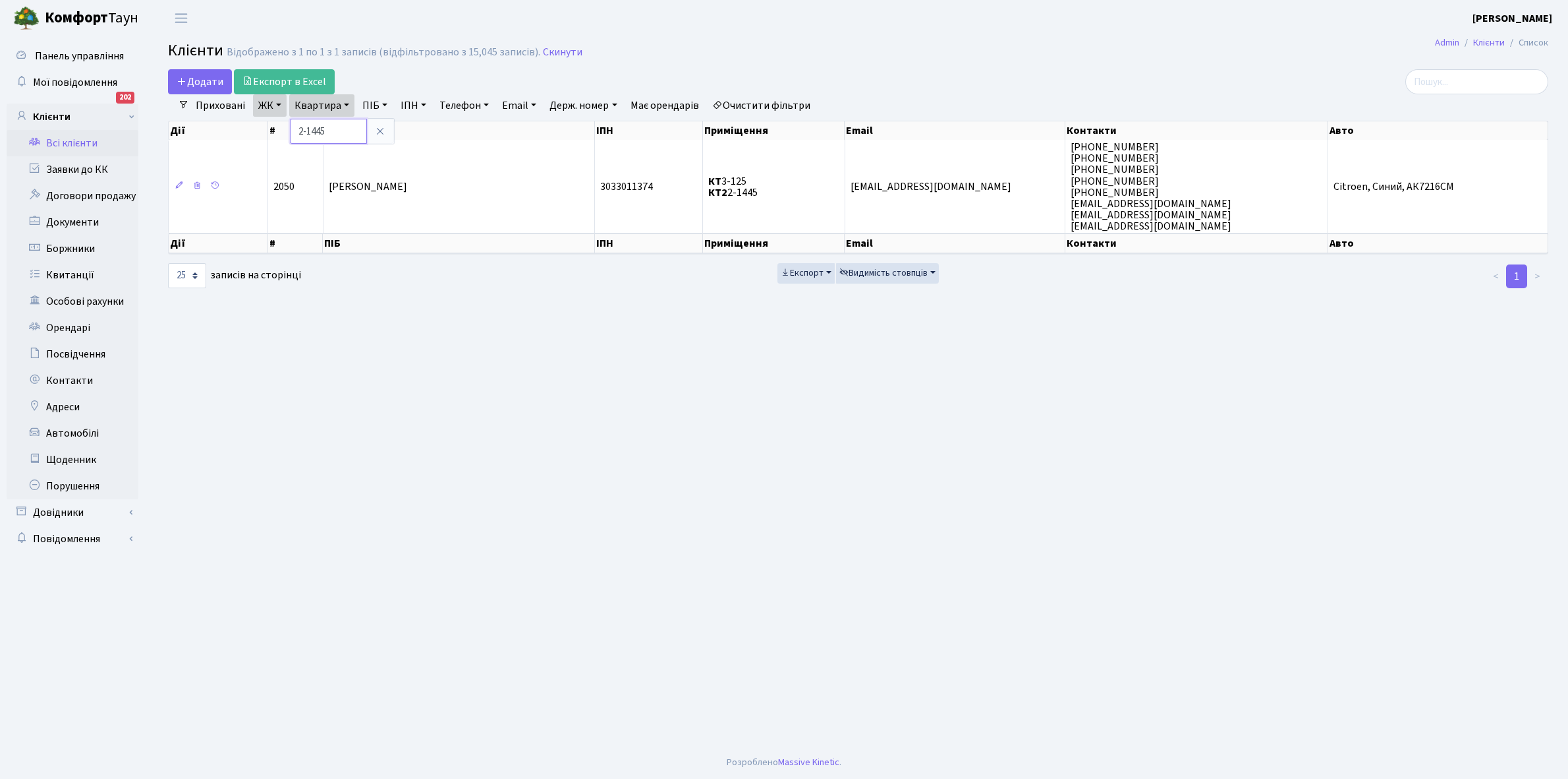
click at [343, 132] on input "2-1445" at bounding box center [328, 131] width 77 height 25
type input "2-1448"
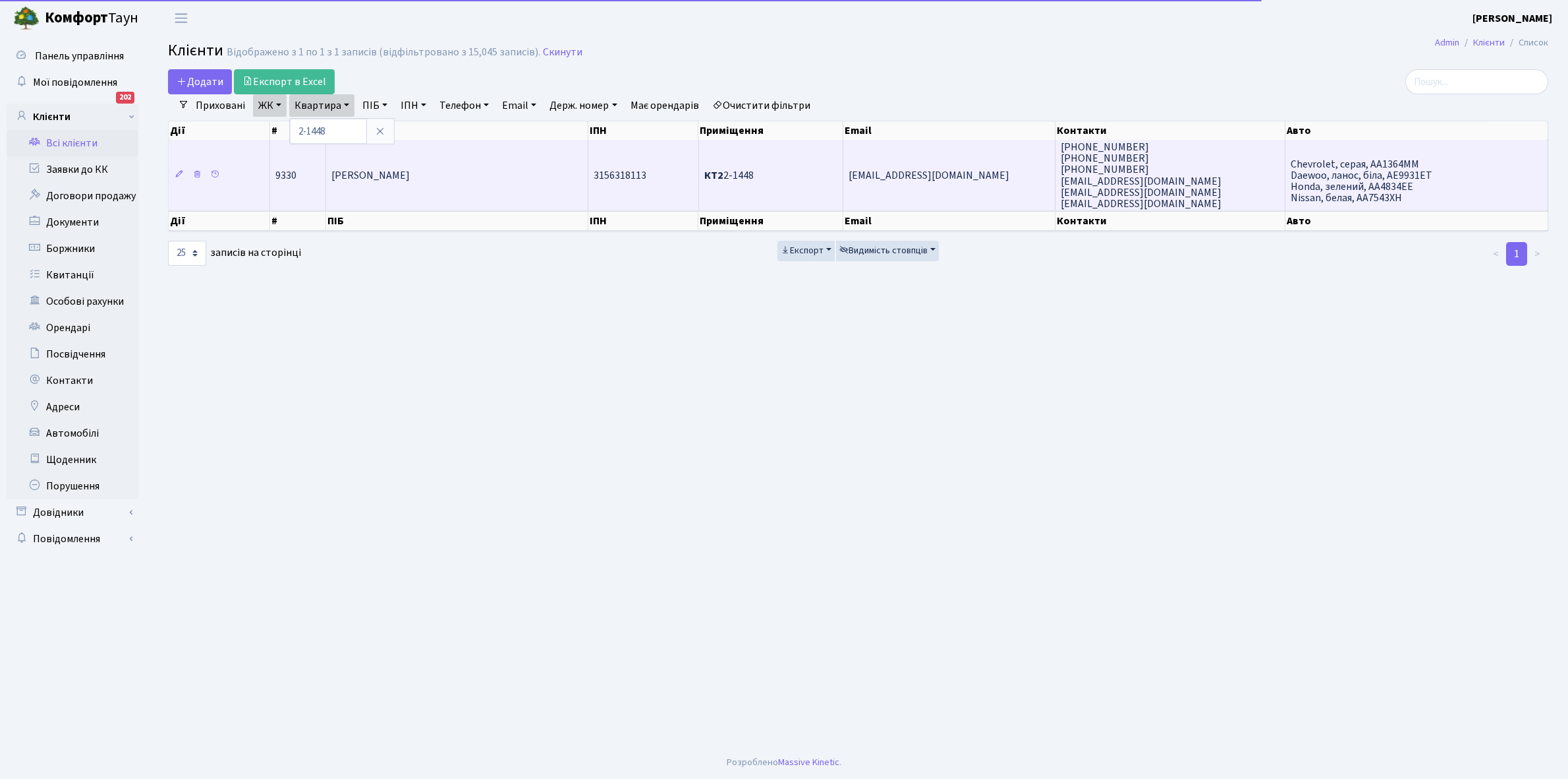
click at [416, 192] on td "[PERSON_NAME] [PERSON_NAME]" at bounding box center [456, 175] width 262 height 70
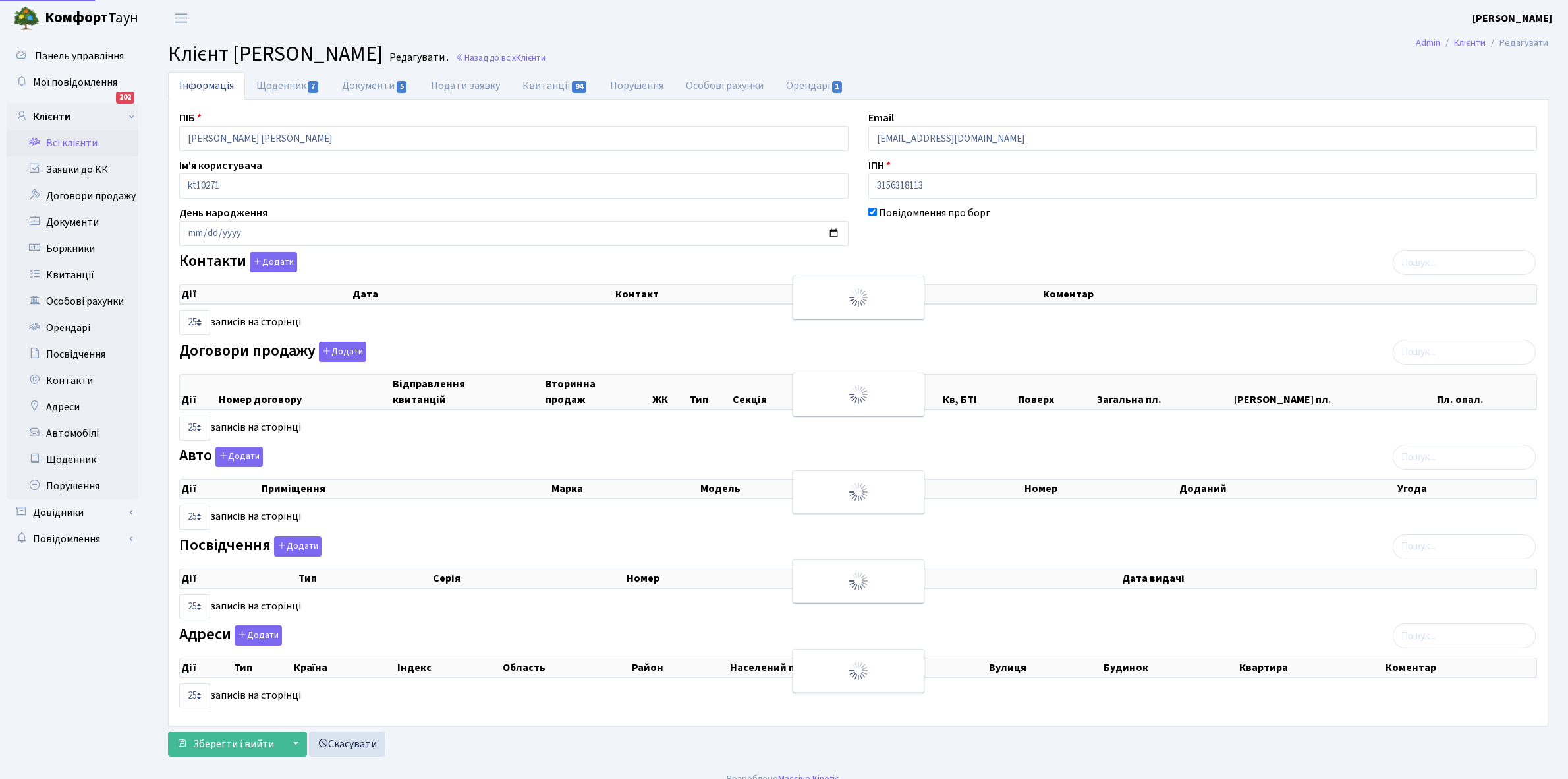
click at [281, 81] on link "Щоденник 7" at bounding box center [288, 86] width 86 height 27
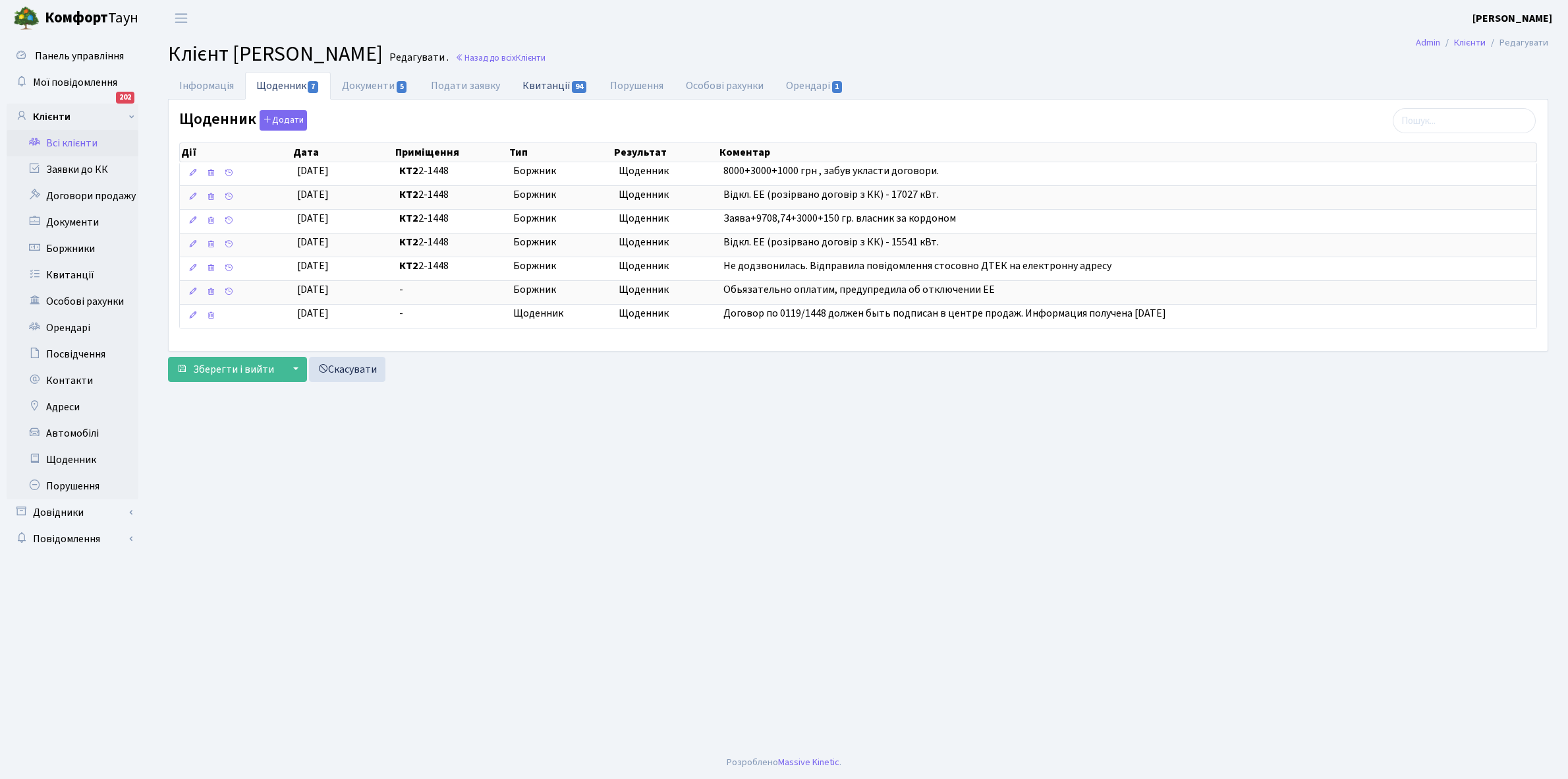
click at [547, 77] on link "Квитанції 94" at bounding box center [555, 86] width 88 height 27
select select "25"
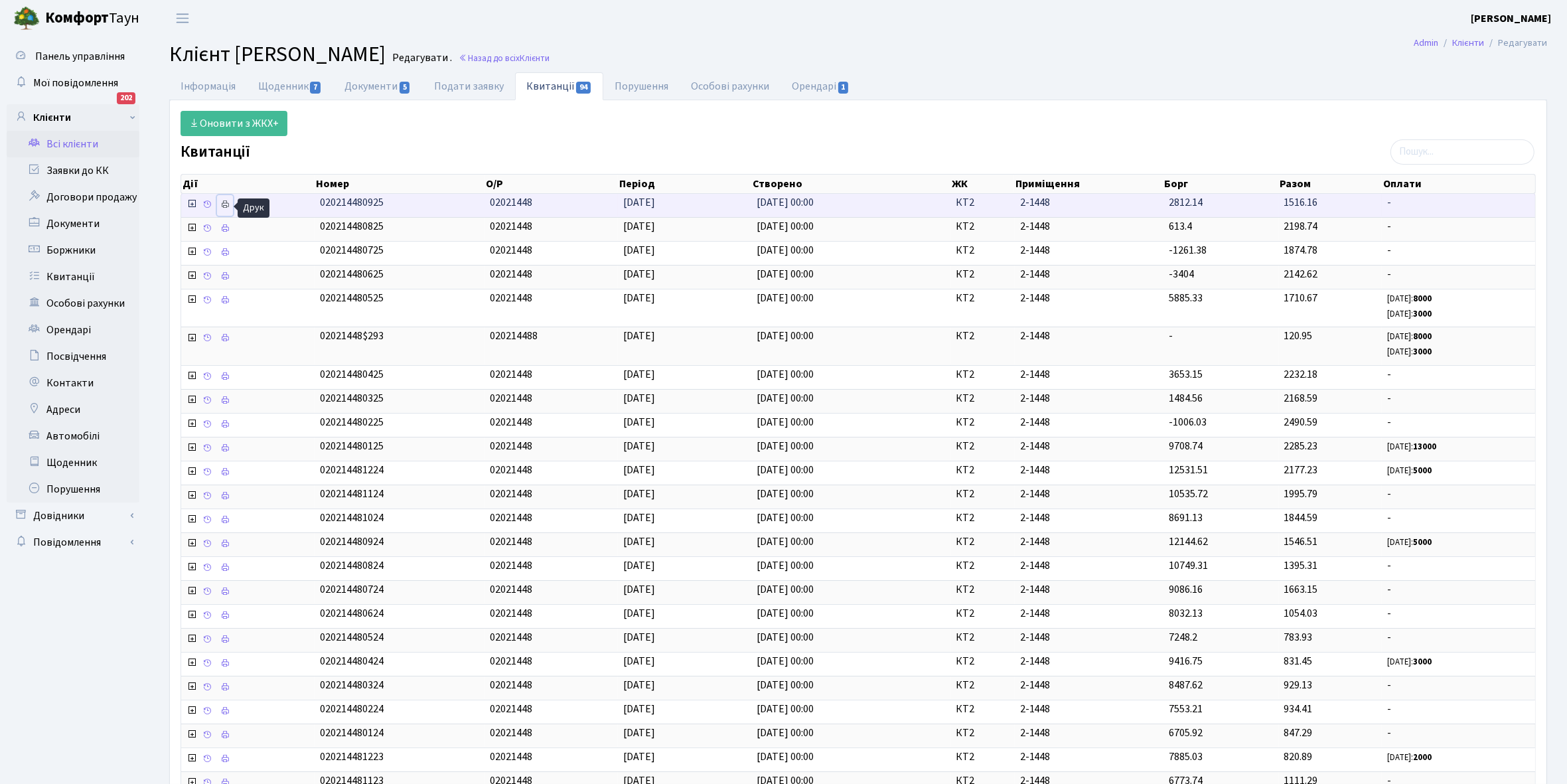
click at [227, 207] on icon at bounding box center [225, 204] width 9 height 9
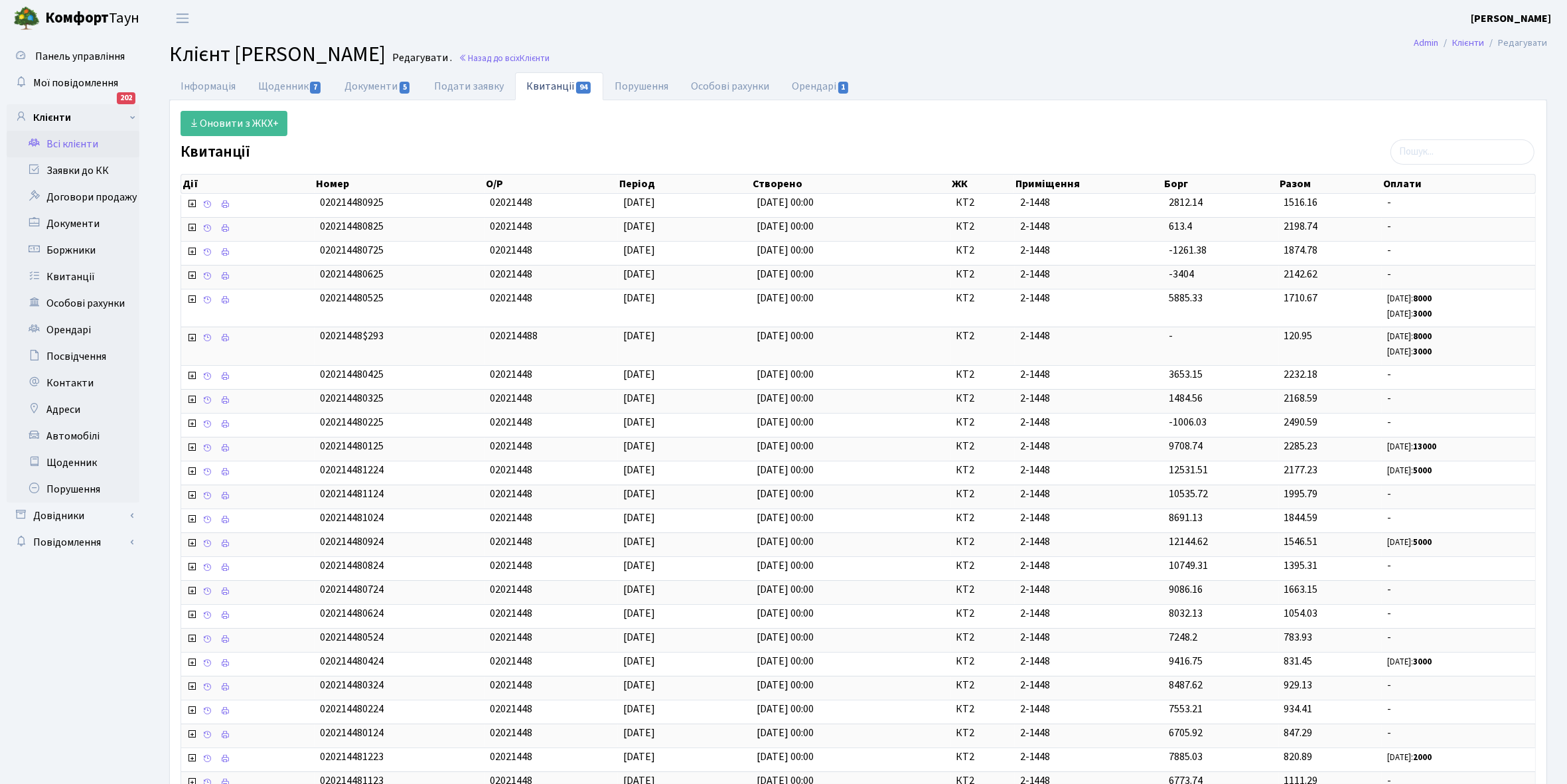
click at [69, 141] on link "Всі клієнти" at bounding box center [73, 143] width 132 height 26
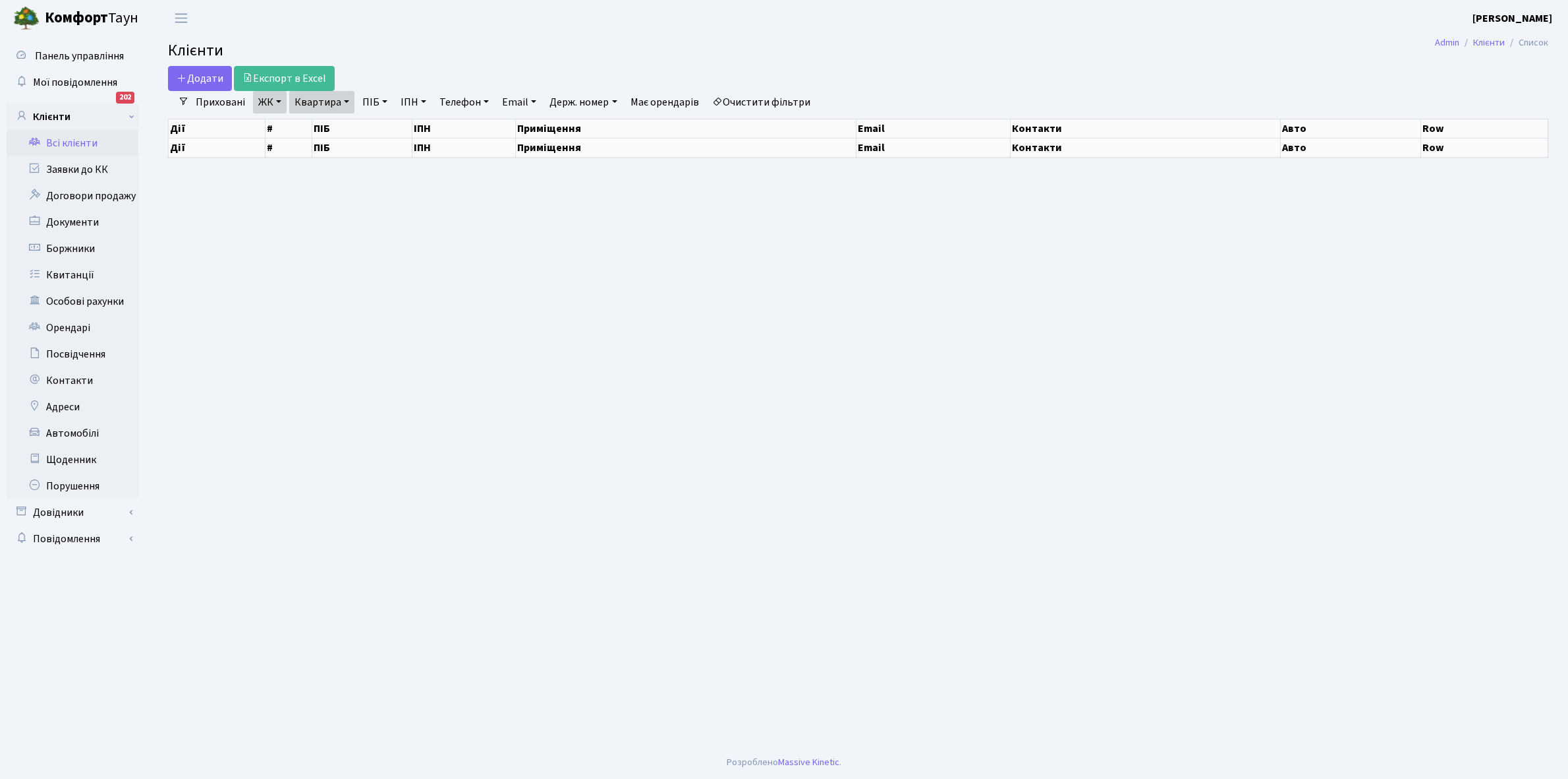
select select "25"
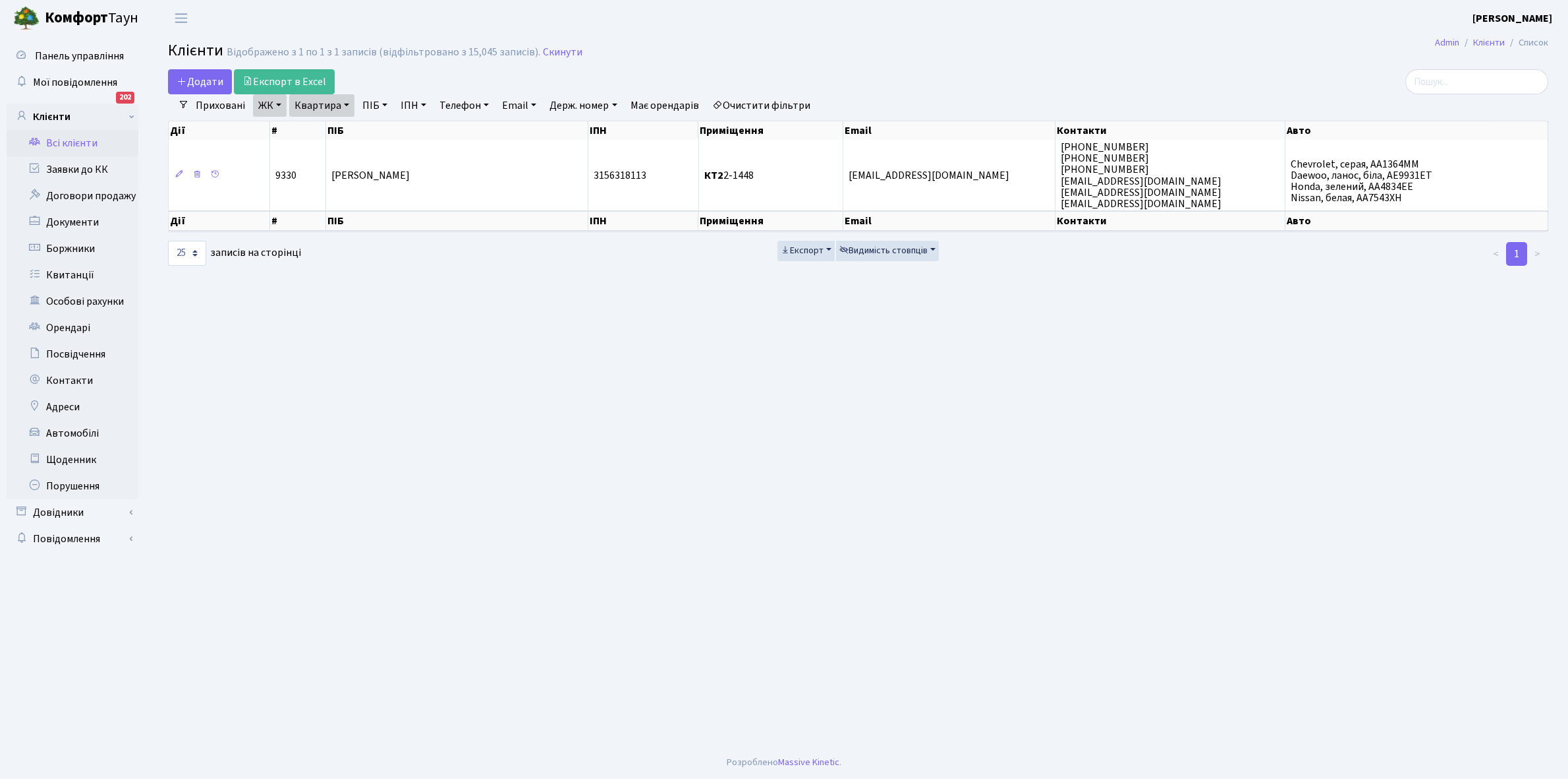
click at [346, 104] on link "Квартира" at bounding box center [321, 105] width 65 height 22
click at [342, 130] on input "2-1448" at bounding box center [328, 131] width 77 height 25
type input "2-1458"
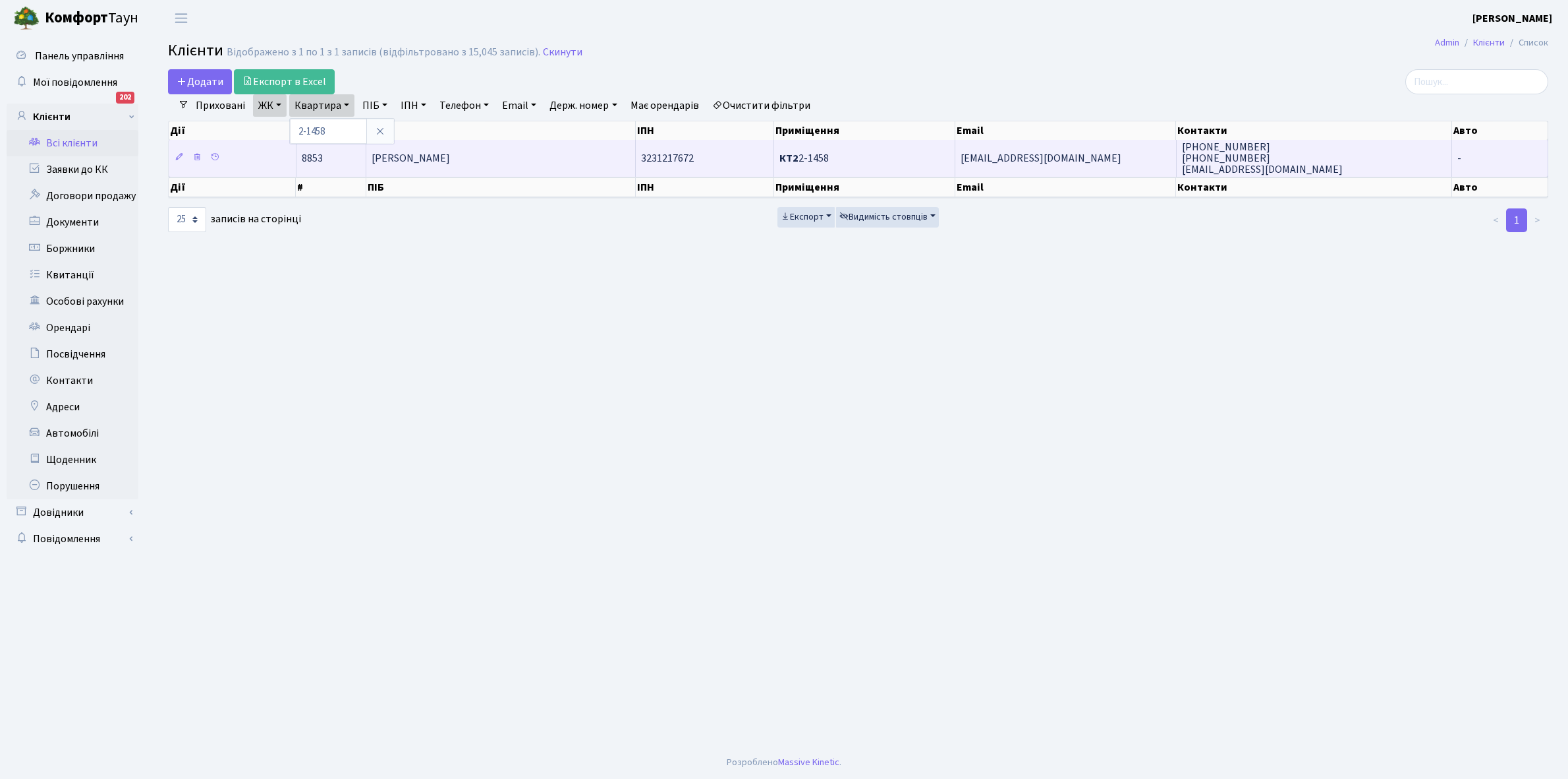
click at [433, 169] on td "[PERSON_NAME]" at bounding box center [500, 158] width 270 height 36
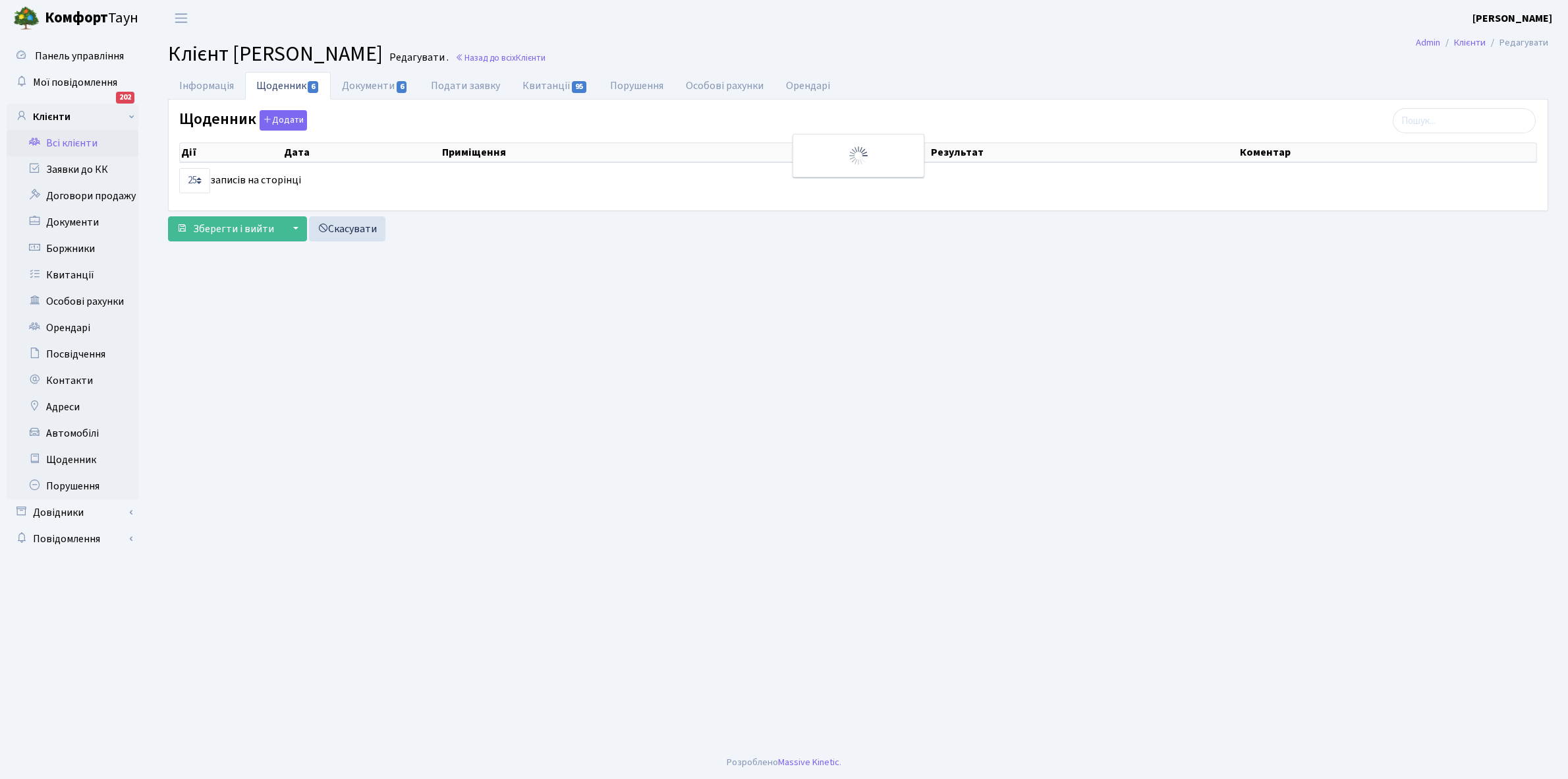
select select "25"
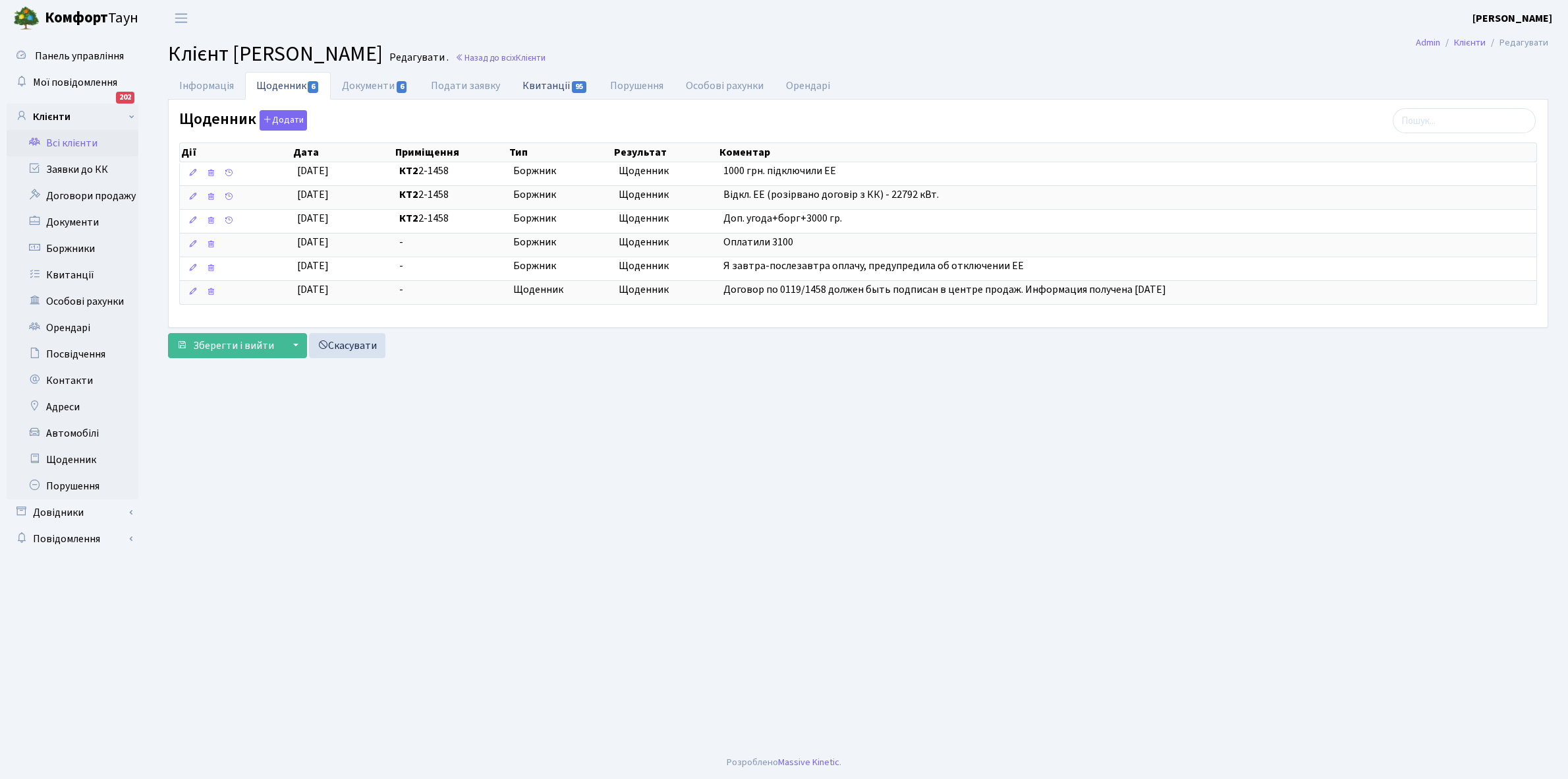
click at [546, 86] on link "Квитанції 95" at bounding box center [555, 86] width 88 height 27
select select "25"
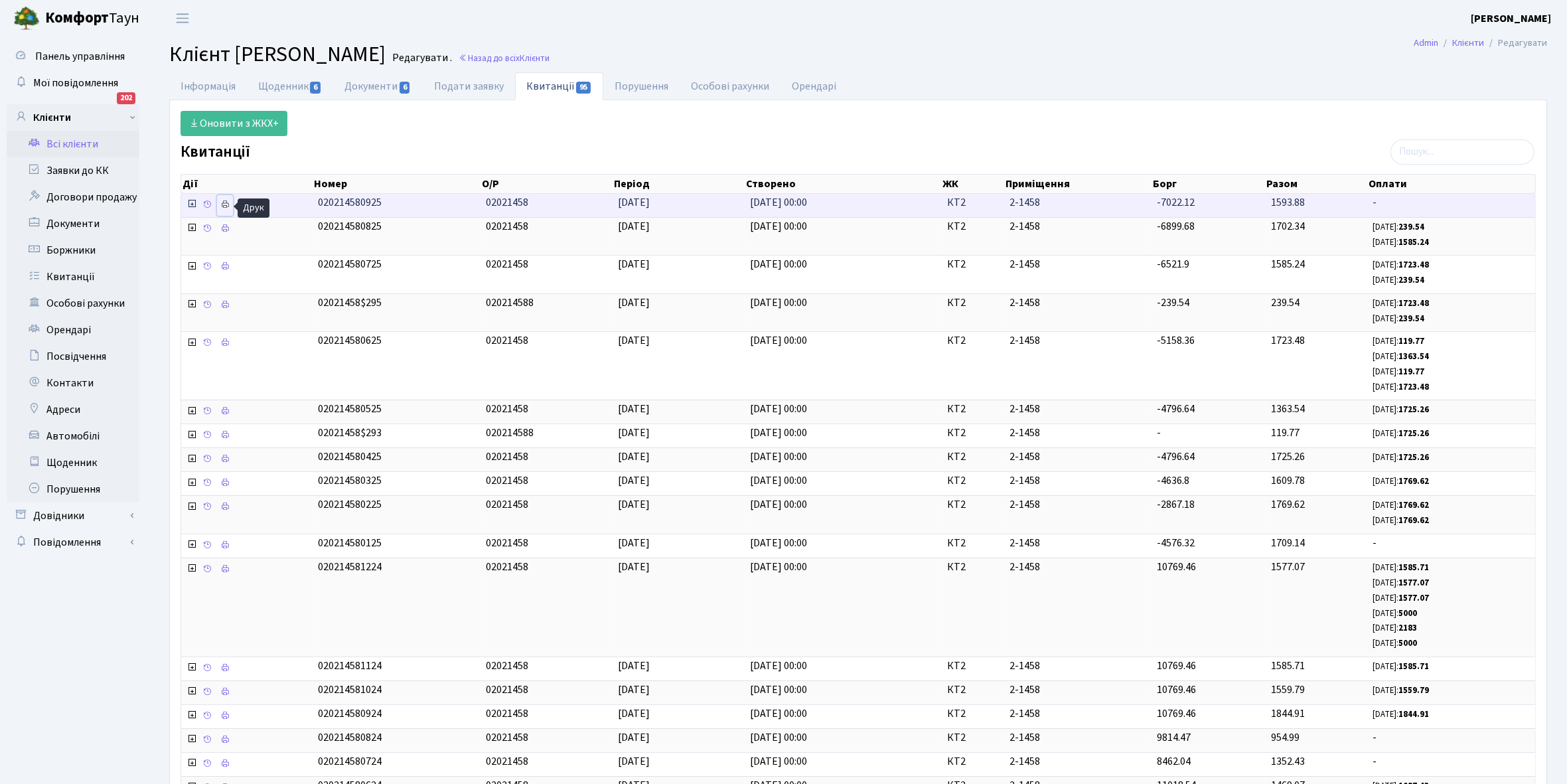
click at [223, 207] on icon at bounding box center [225, 204] width 9 height 9
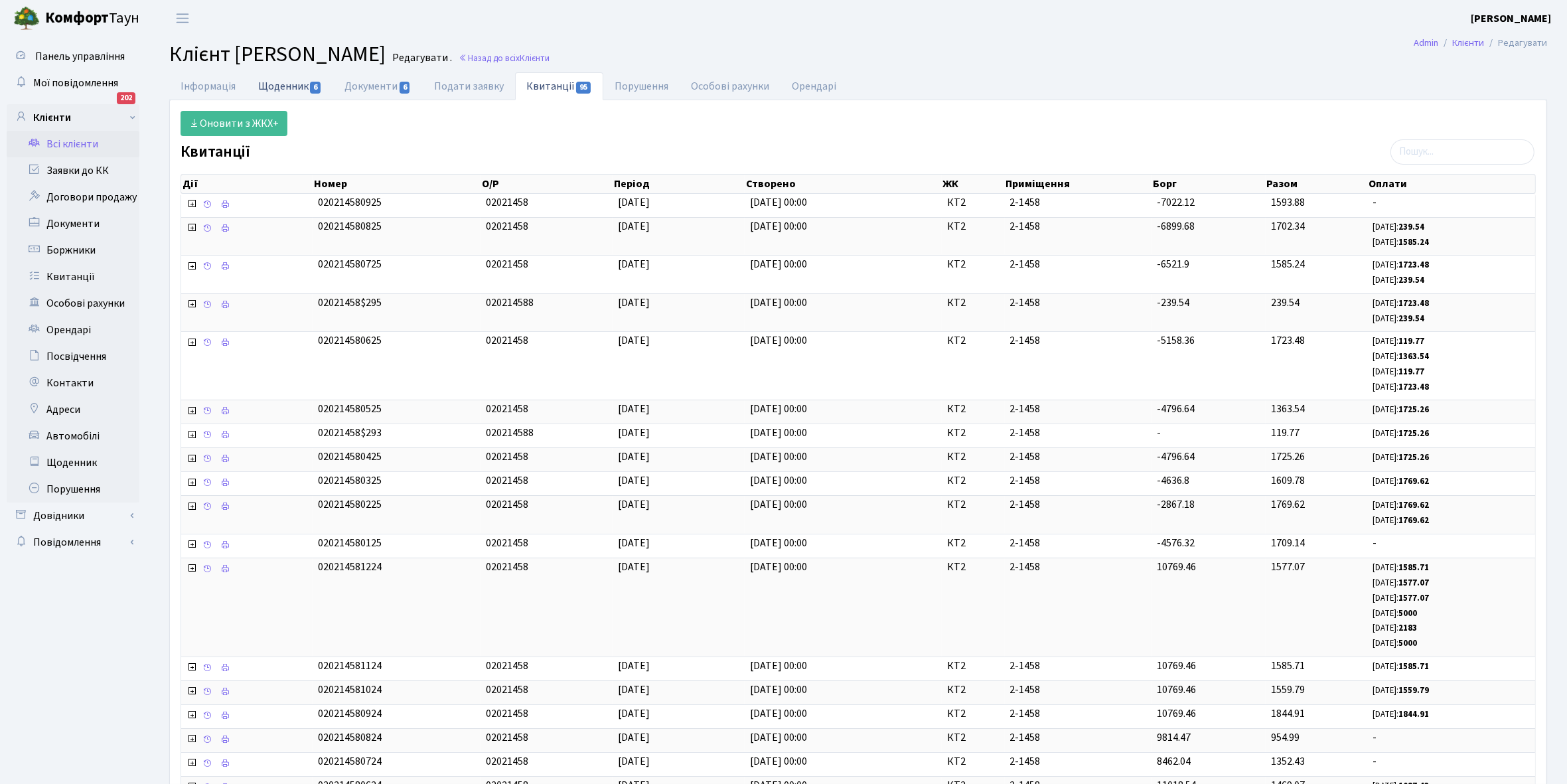
click at [266, 83] on link "Щоденник 6" at bounding box center [290, 86] width 86 height 27
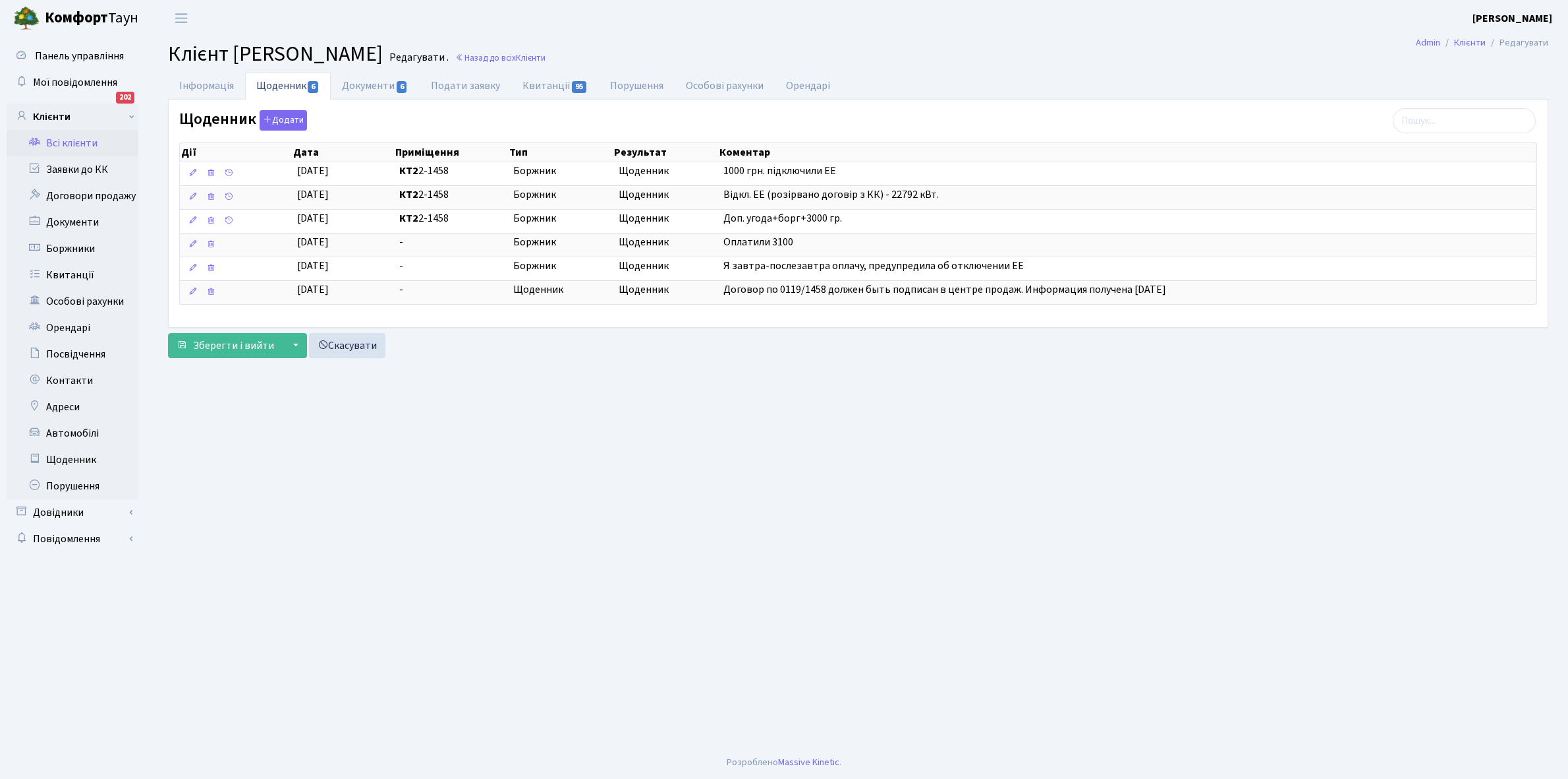
click at [66, 130] on link "Всі клієнти" at bounding box center [72, 142] width 131 height 26
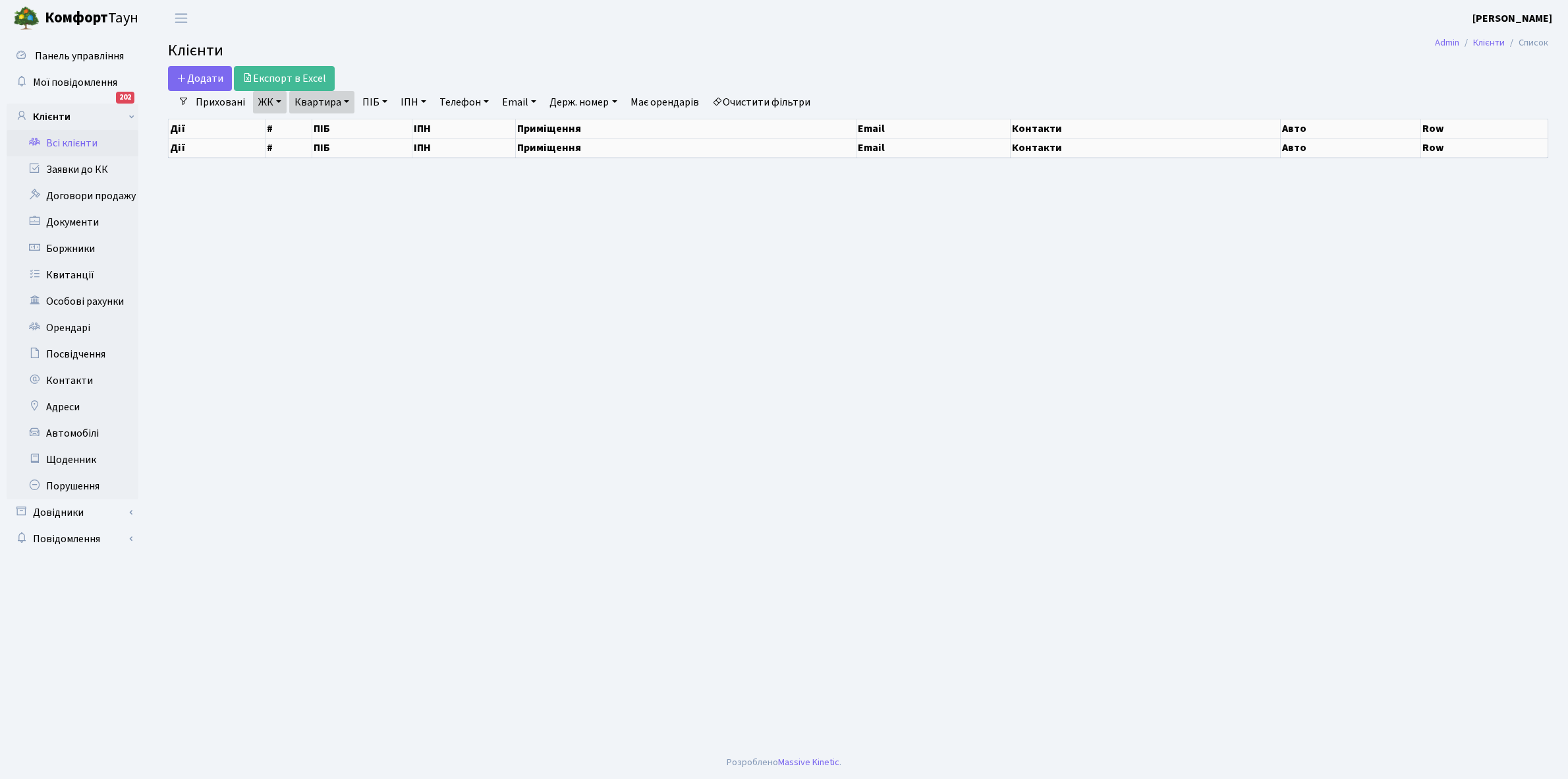
select select "25"
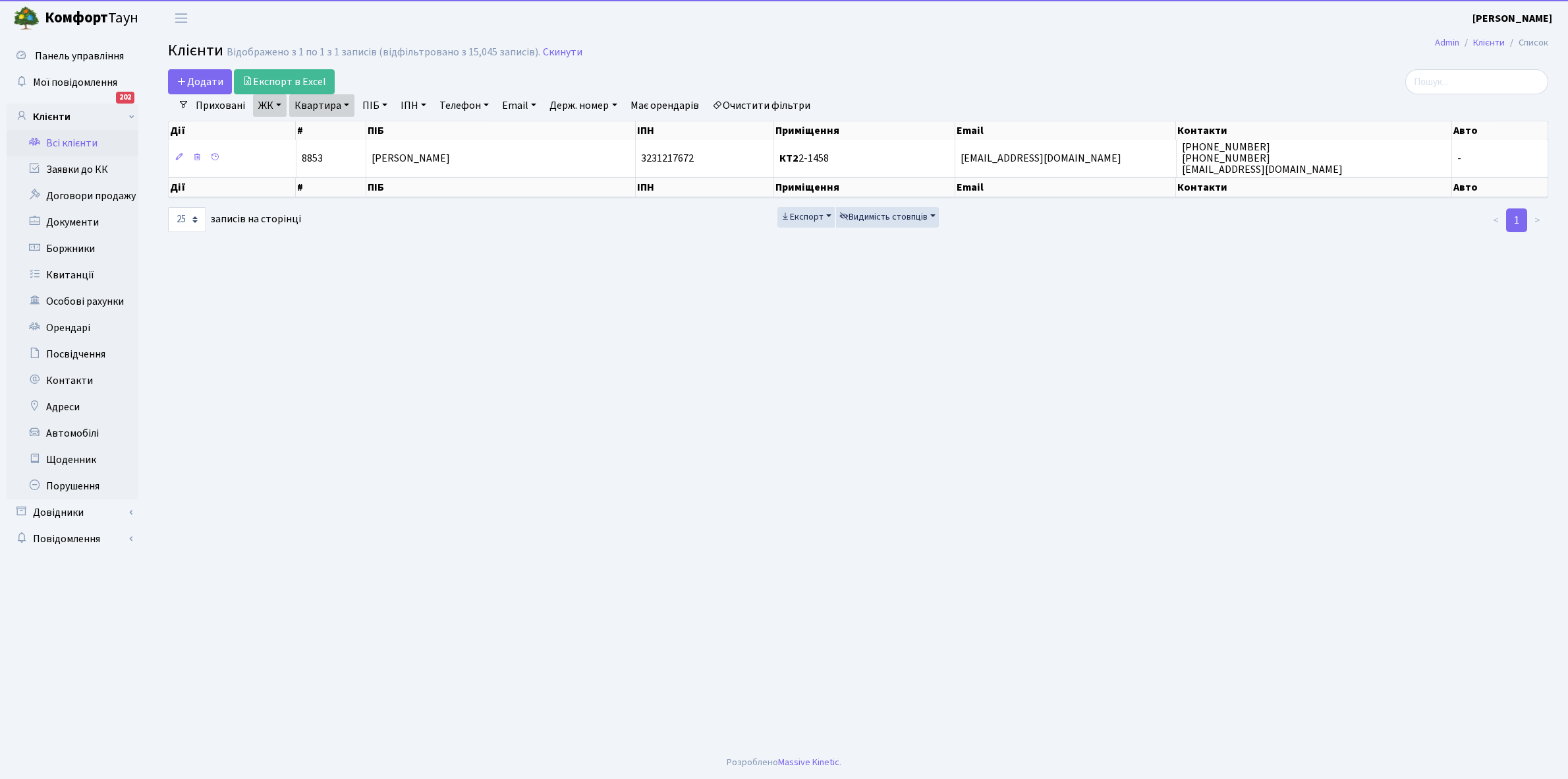
click at [346, 102] on link "Квартира" at bounding box center [321, 105] width 65 height 22
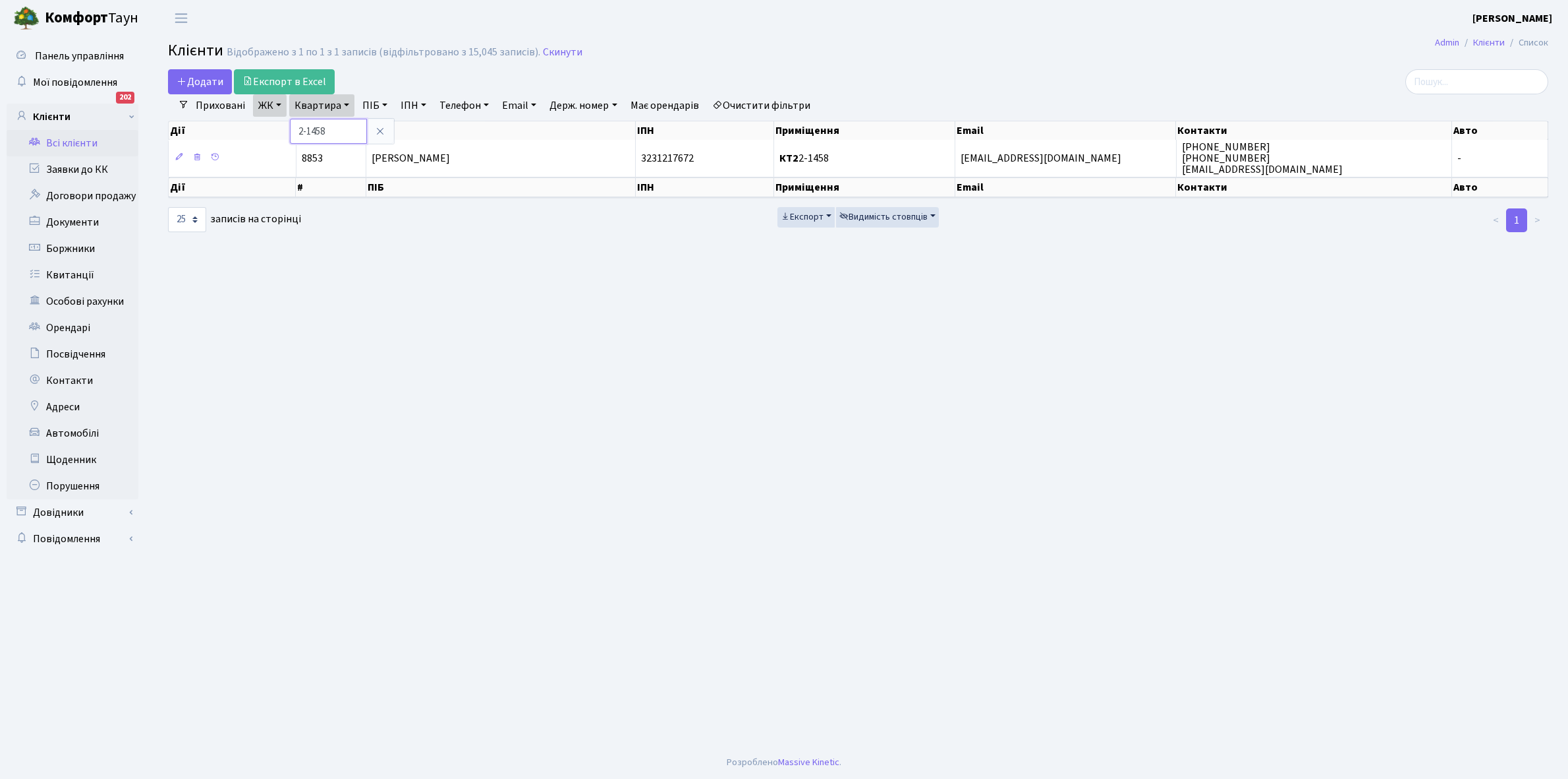
click at [341, 131] on input "2-1458" at bounding box center [328, 131] width 77 height 25
type input "2-1474"
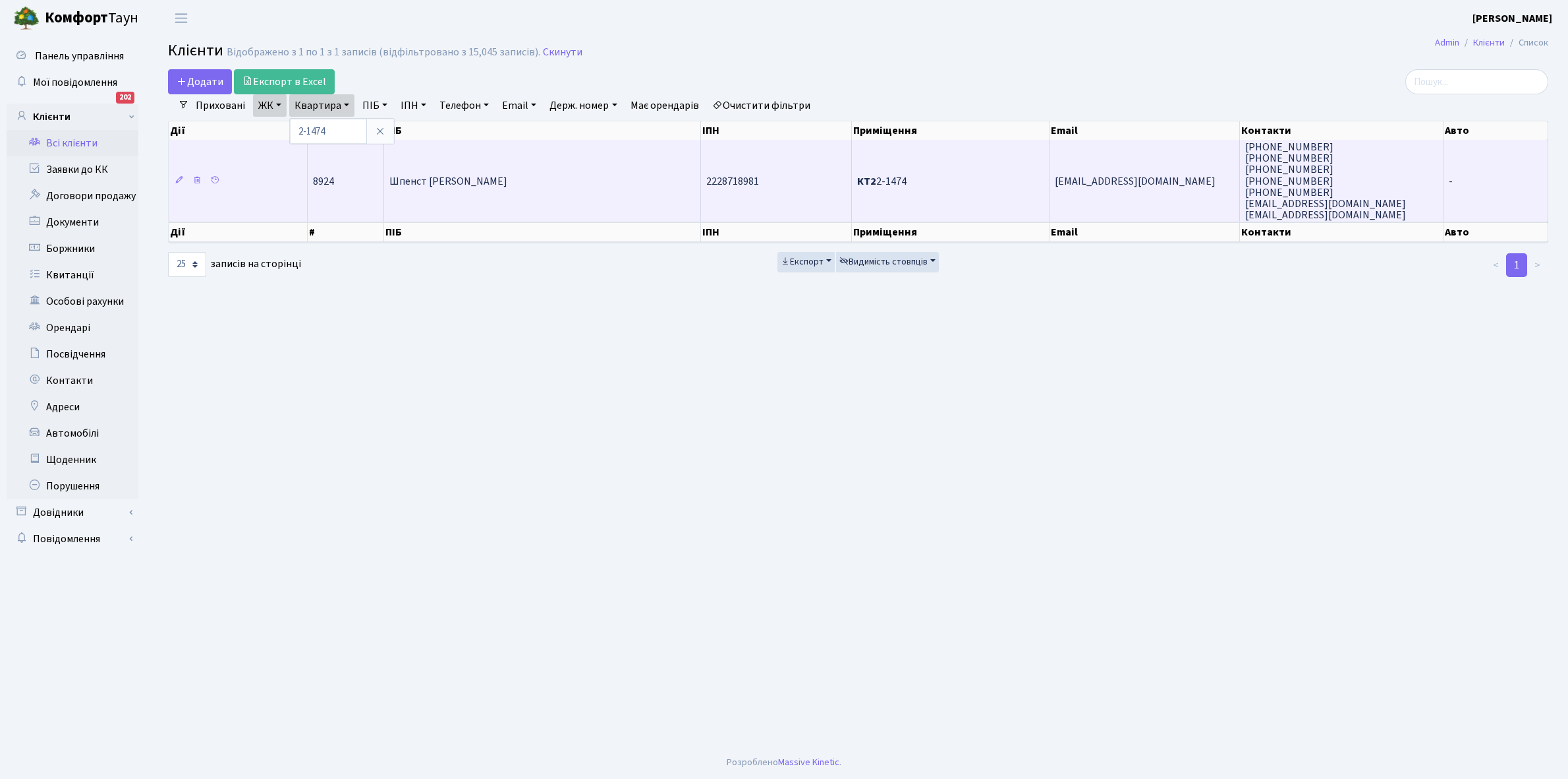
click at [482, 169] on td "Шпенст [PERSON_NAME]" at bounding box center [543, 181] width 317 height 82
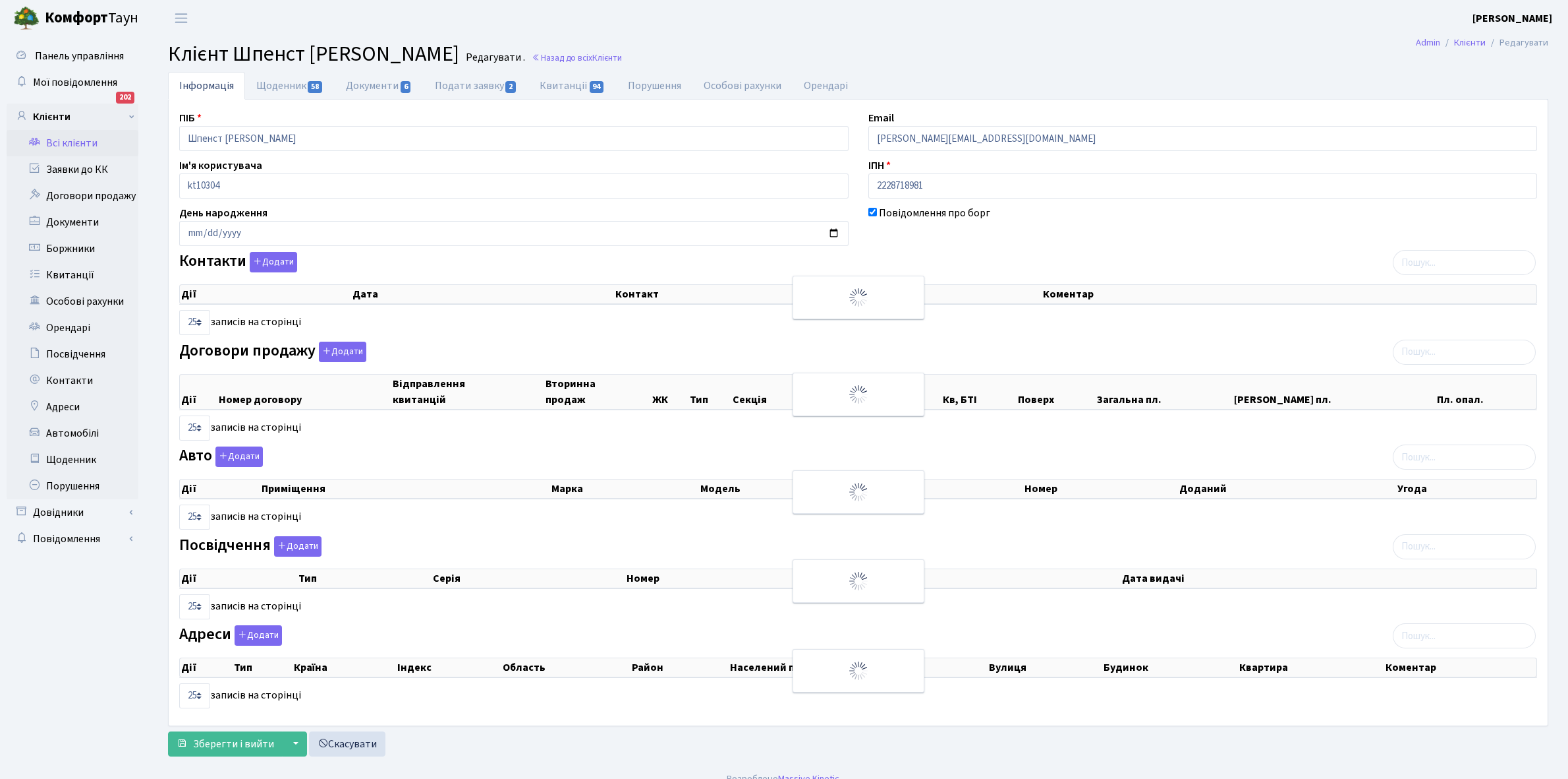
select select "25"
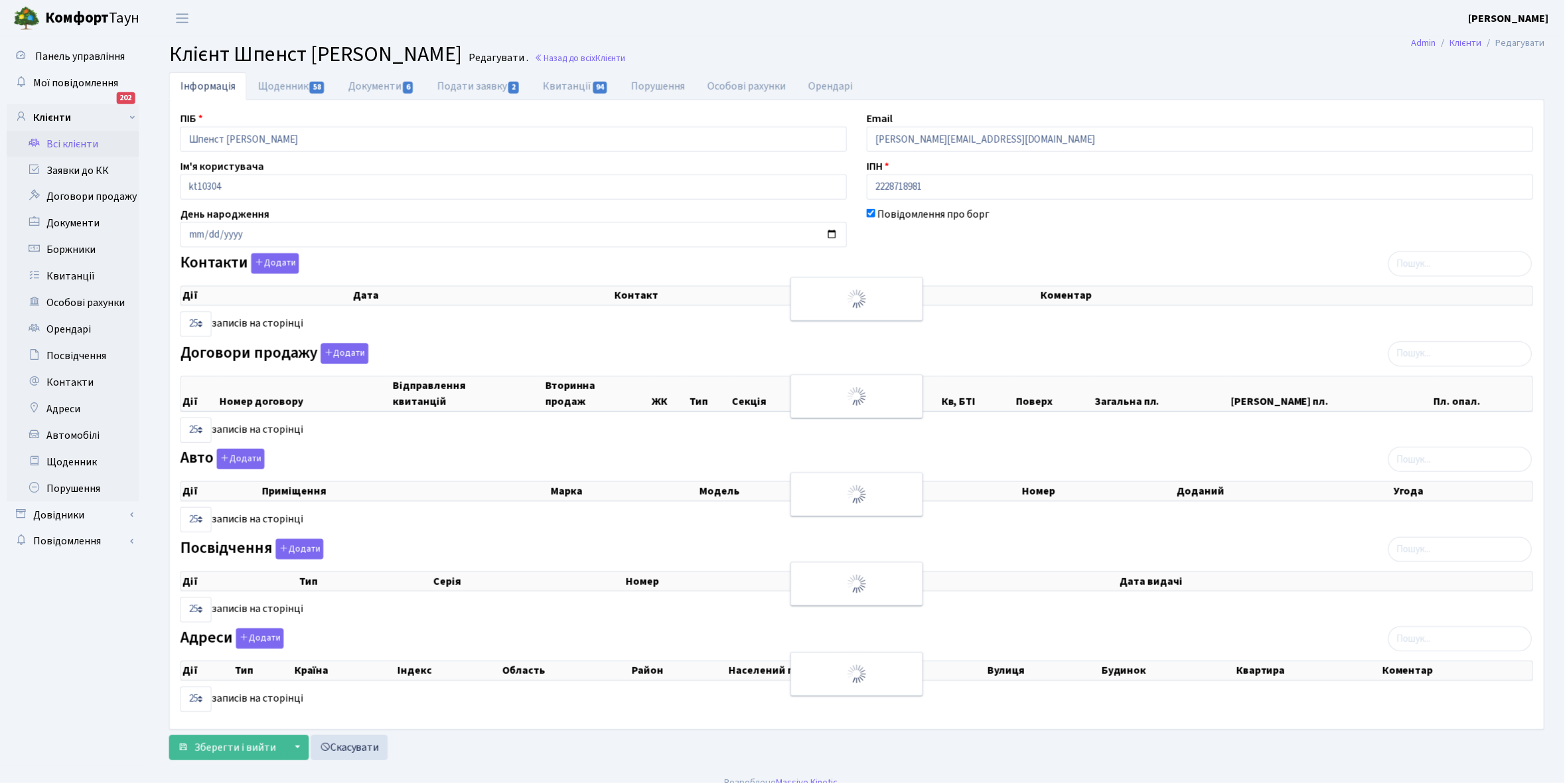
click at [277, 75] on link "Щоденник 58" at bounding box center [292, 86] width 90 height 27
select select "25"
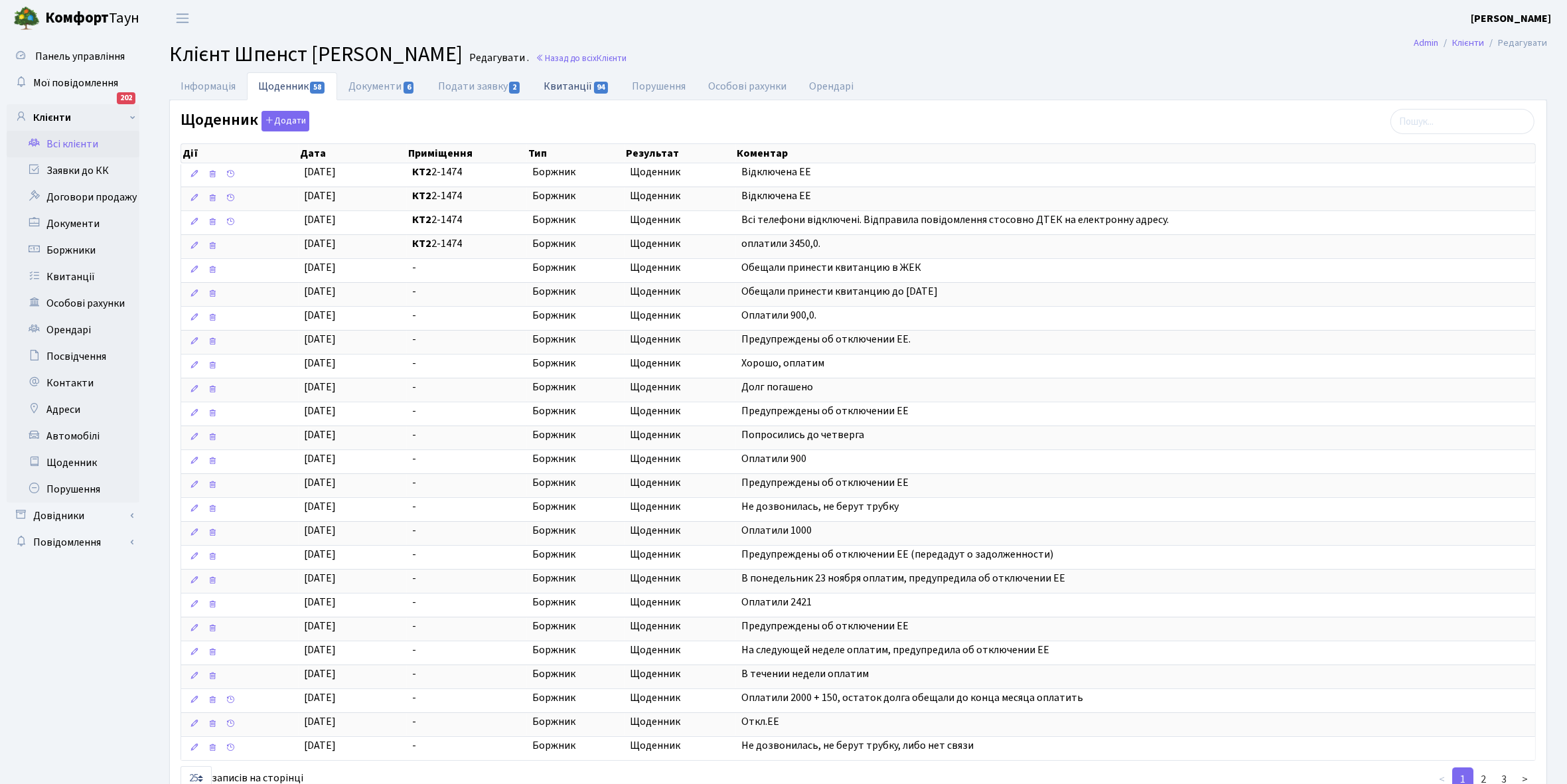
click at [560, 87] on link "Квитанції 94" at bounding box center [577, 86] width 88 height 27
select select "25"
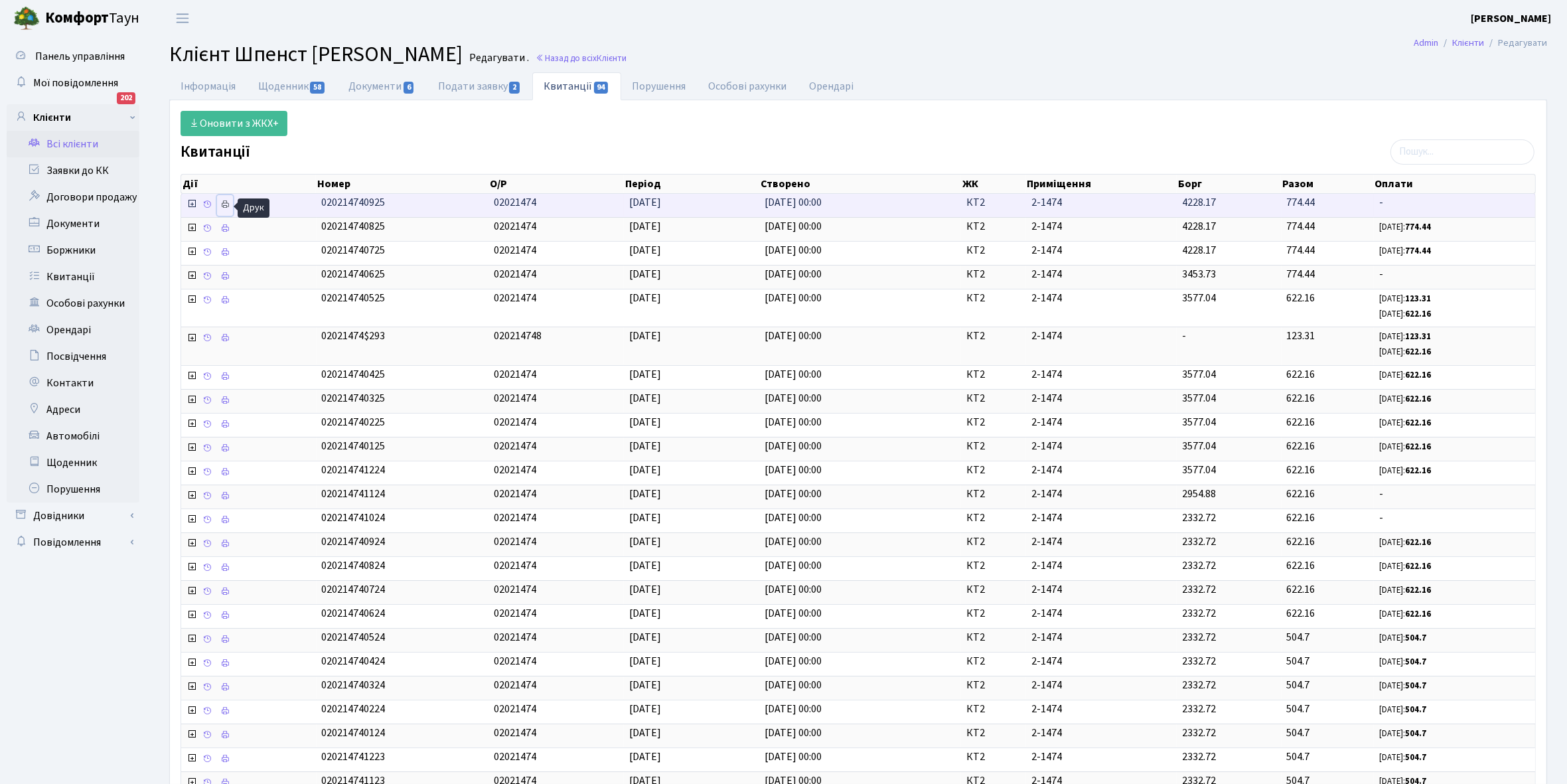
click at [227, 207] on icon at bounding box center [225, 204] width 9 height 9
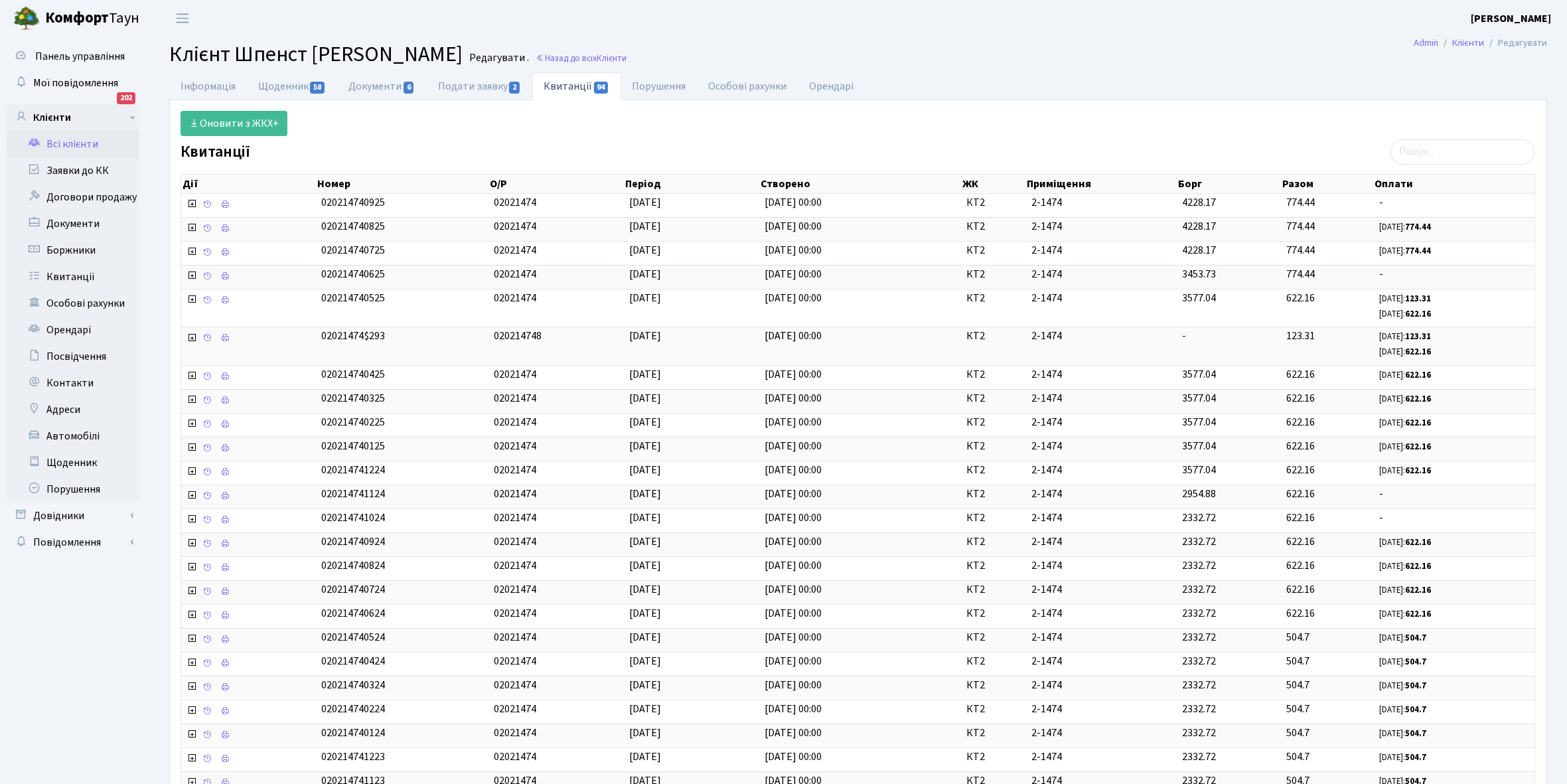
click at [81, 141] on link "Всі клієнти" at bounding box center [73, 143] width 132 height 26
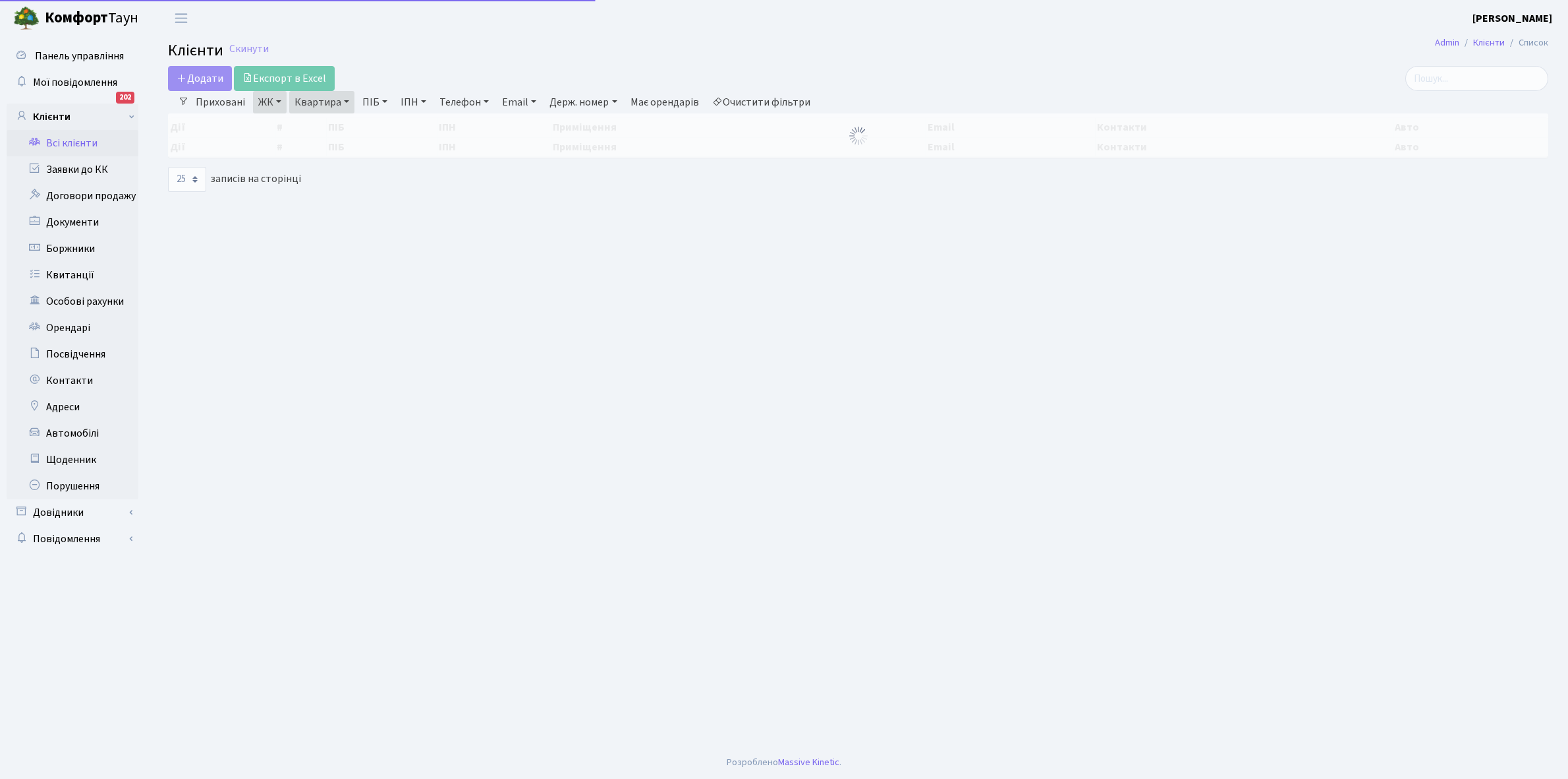
select select "25"
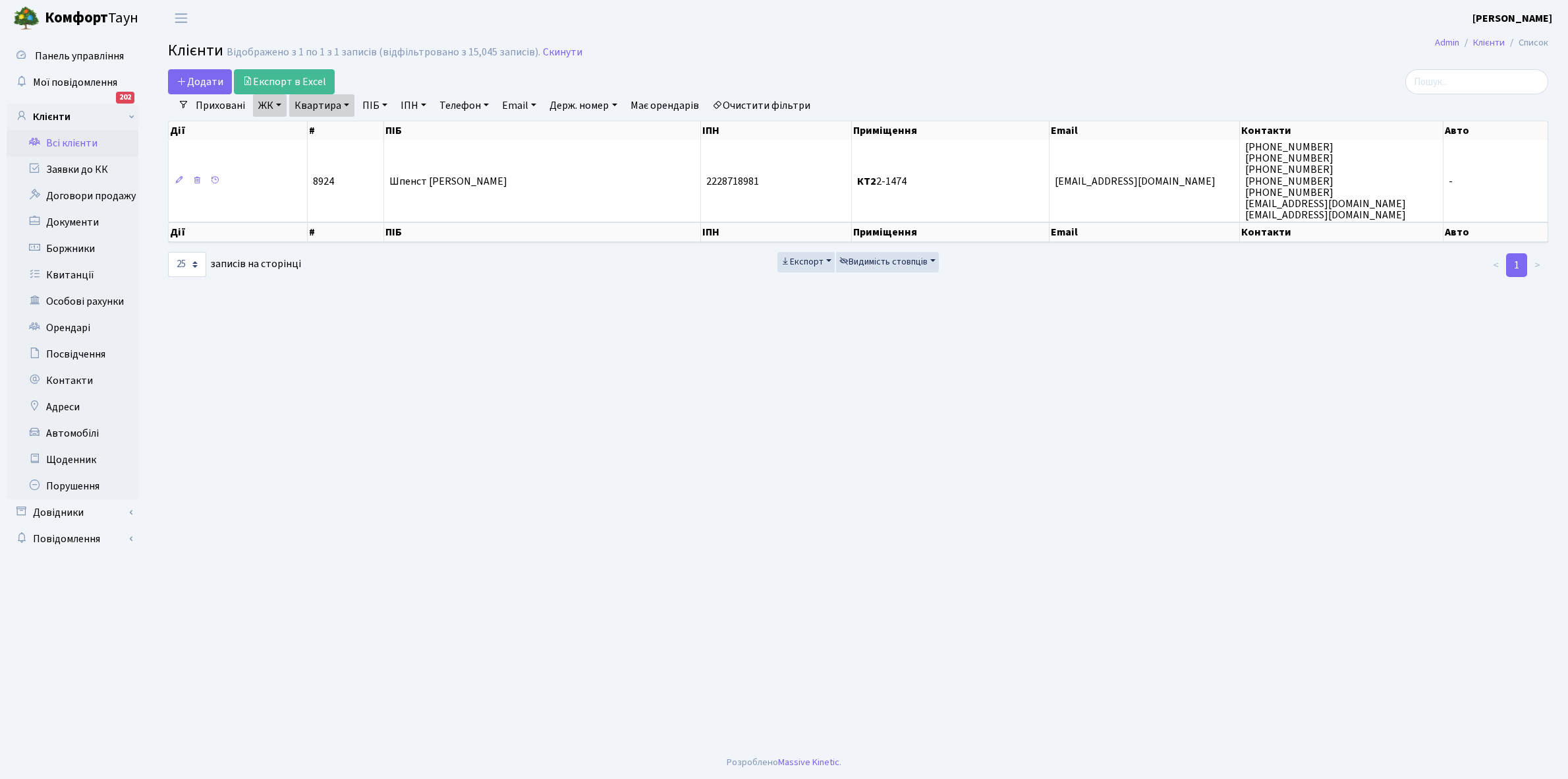
click at [345, 105] on link "Квартира" at bounding box center [321, 105] width 65 height 22
click at [342, 124] on input "2-1474" at bounding box center [328, 131] width 77 height 25
type input "2-1485"
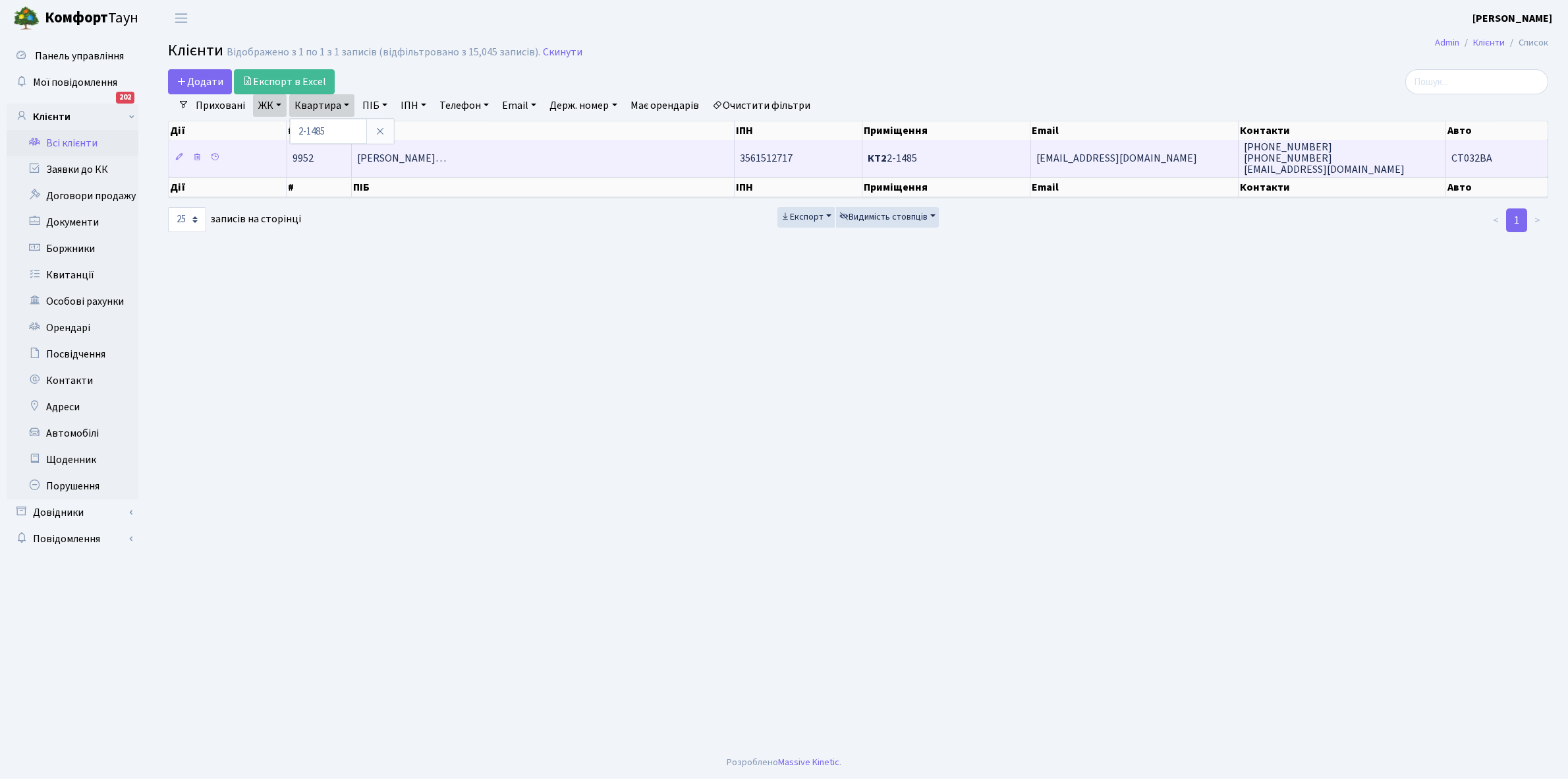
click at [361, 159] on span "[PERSON_NAME]…" at bounding box center [401, 158] width 89 height 15
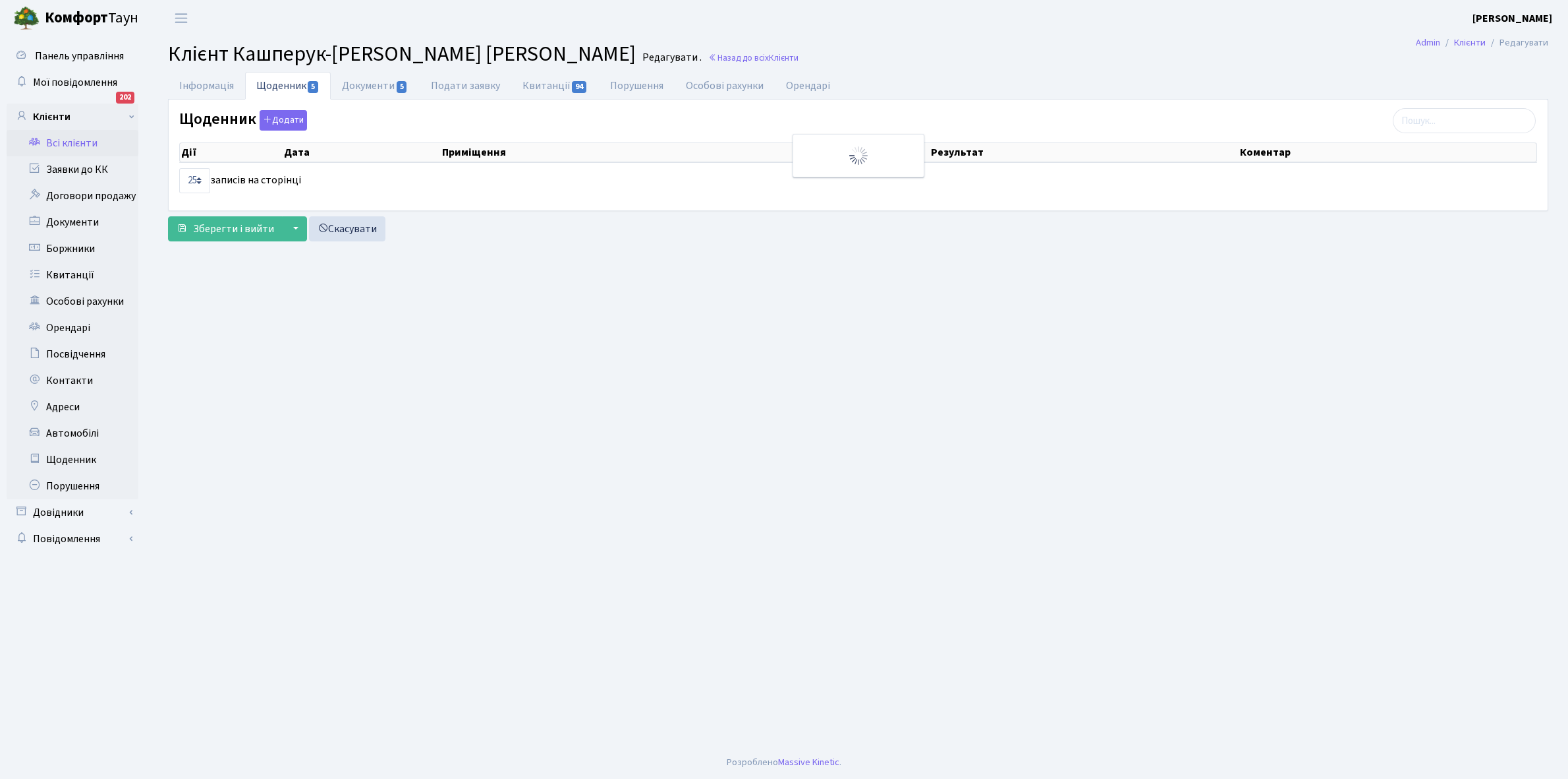
select select "25"
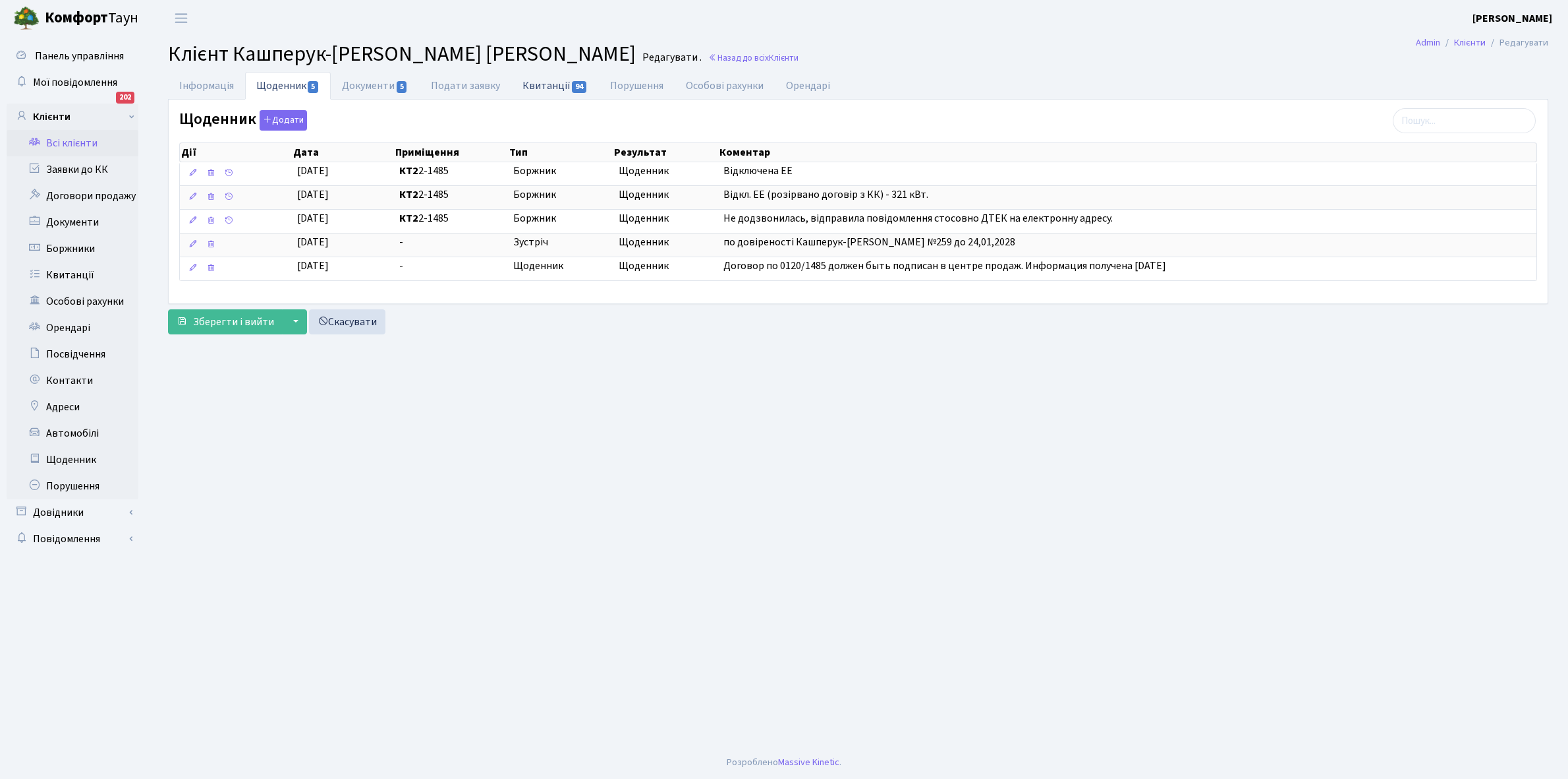
click at [544, 83] on link "Квитанції 94" at bounding box center [555, 86] width 88 height 27
select select "25"
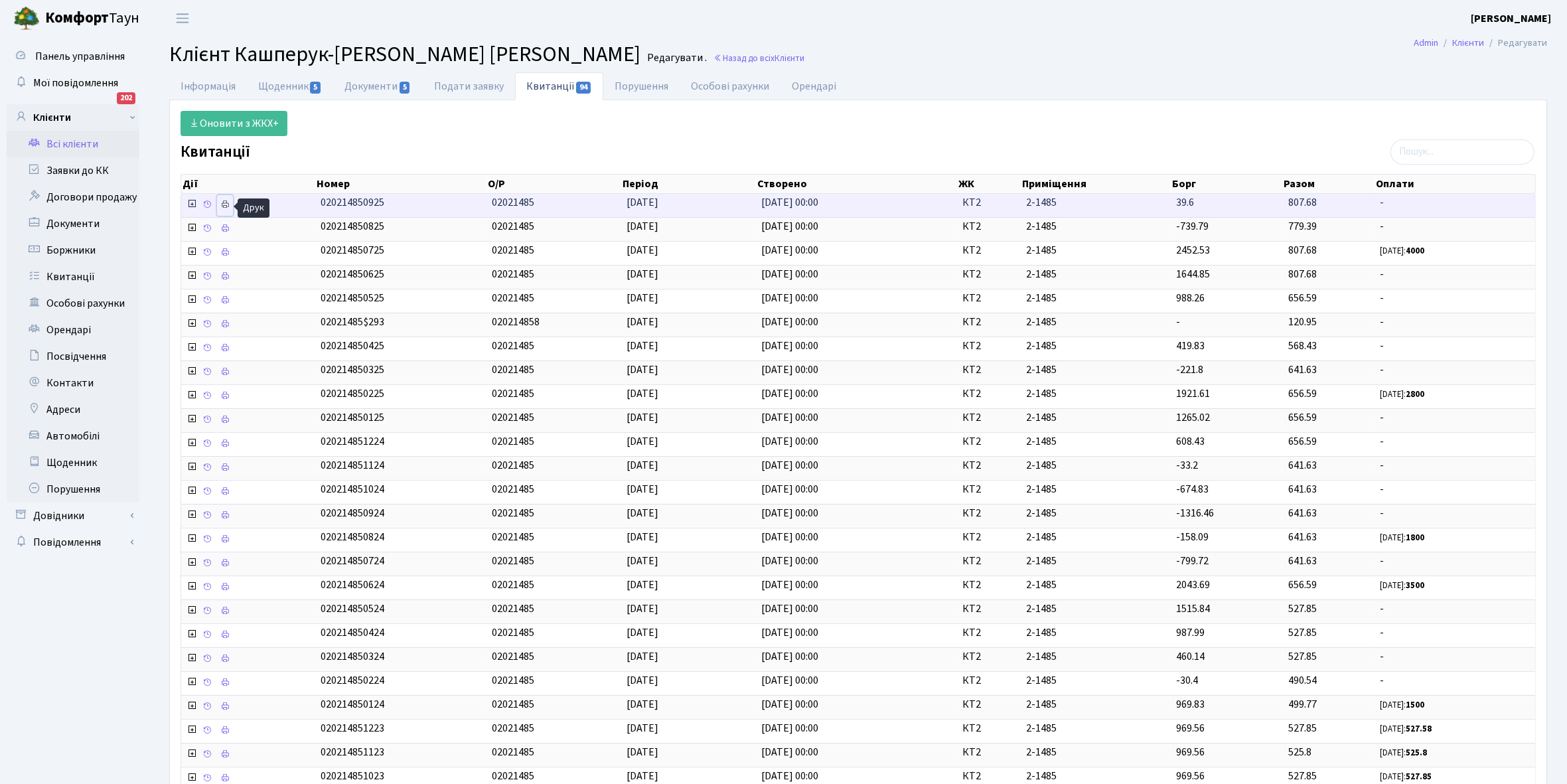
click at [224, 203] on icon at bounding box center [225, 204] width 9 height 9
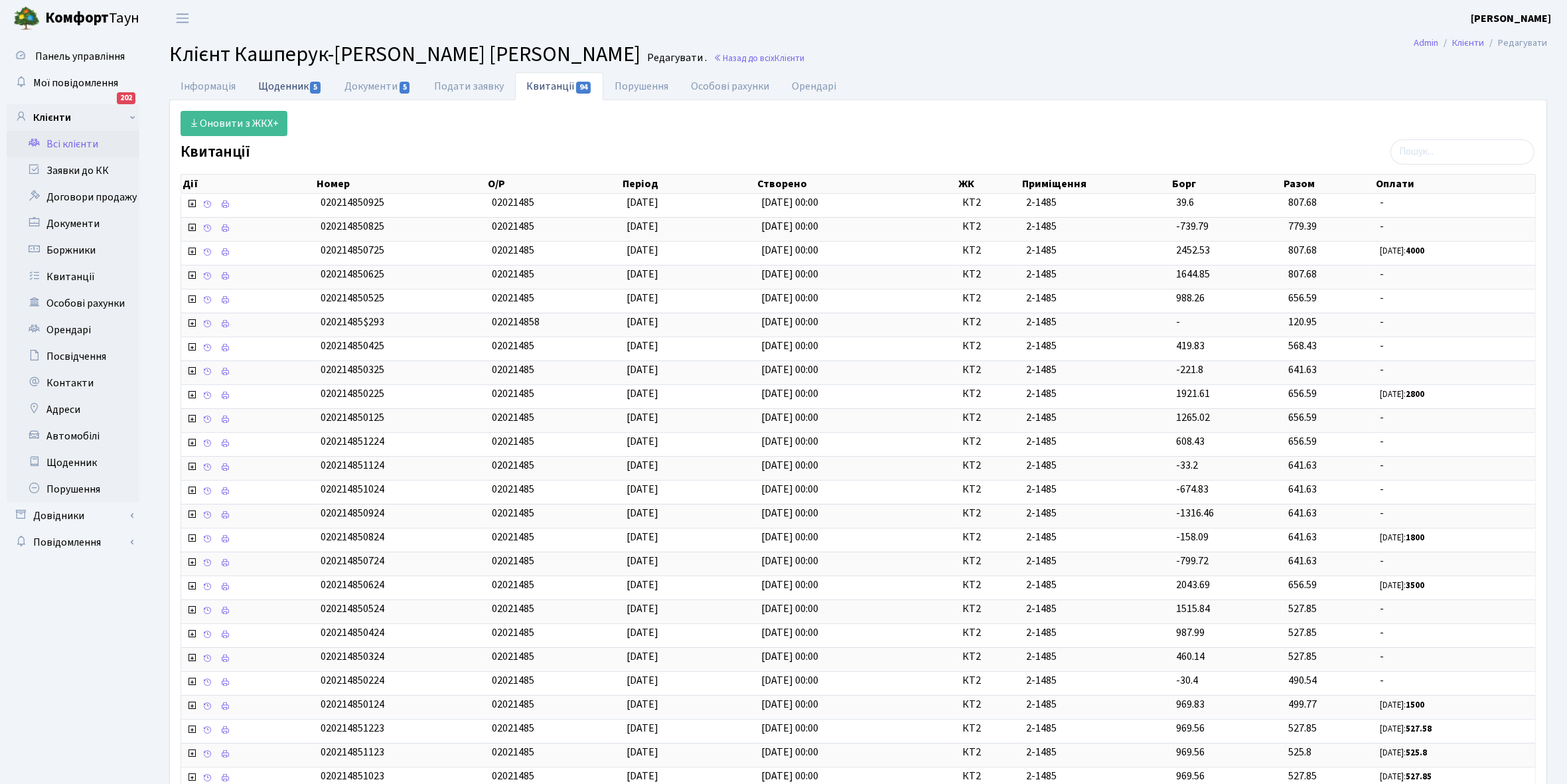
click at [280, 85] on link "Щоденник 5" at bounding box center [290, 86] width 86 height 27
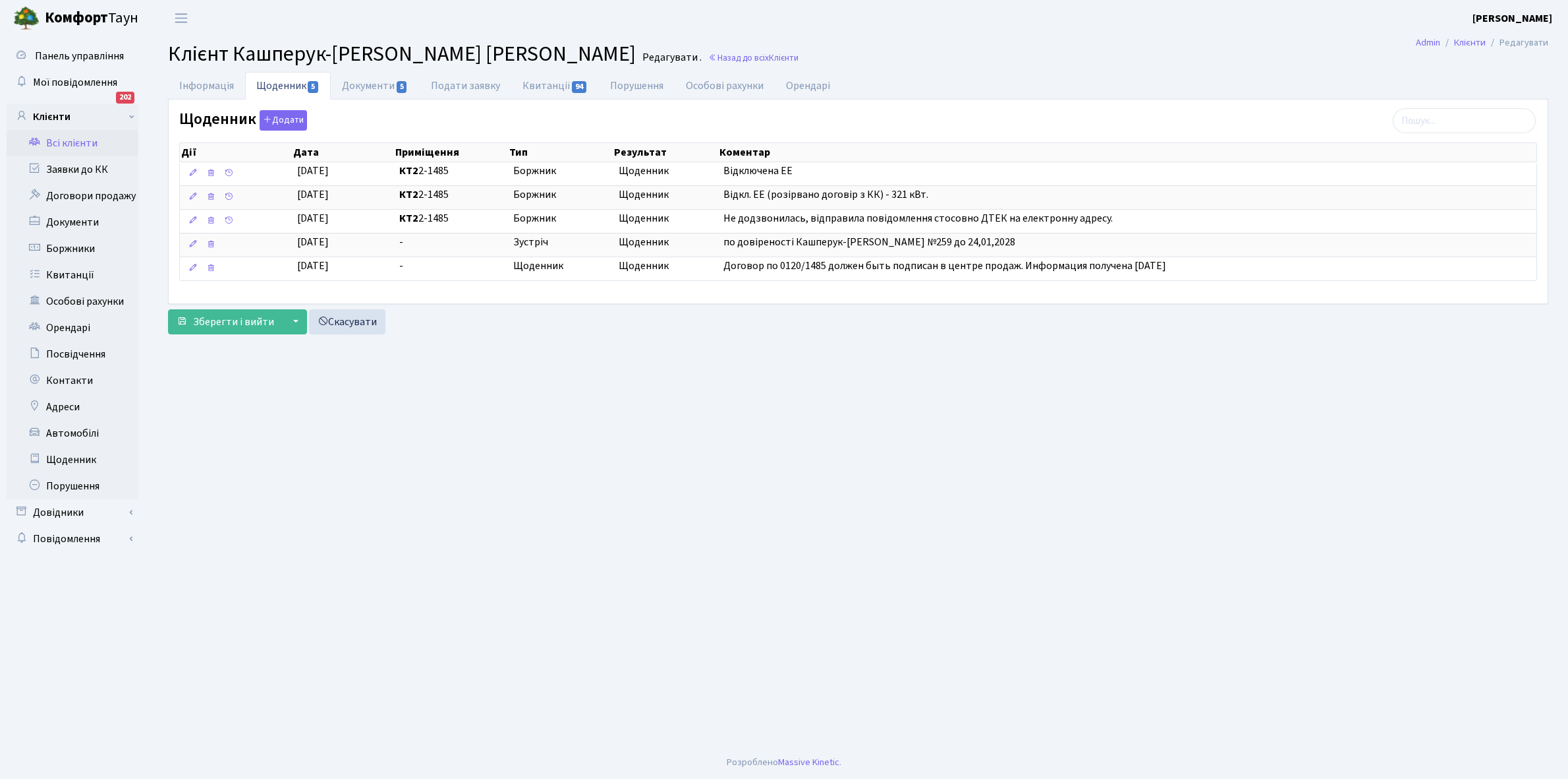
click at [64, 139] on link "Всі клієнти" at bounding box center [72, 142] width 131 height 26
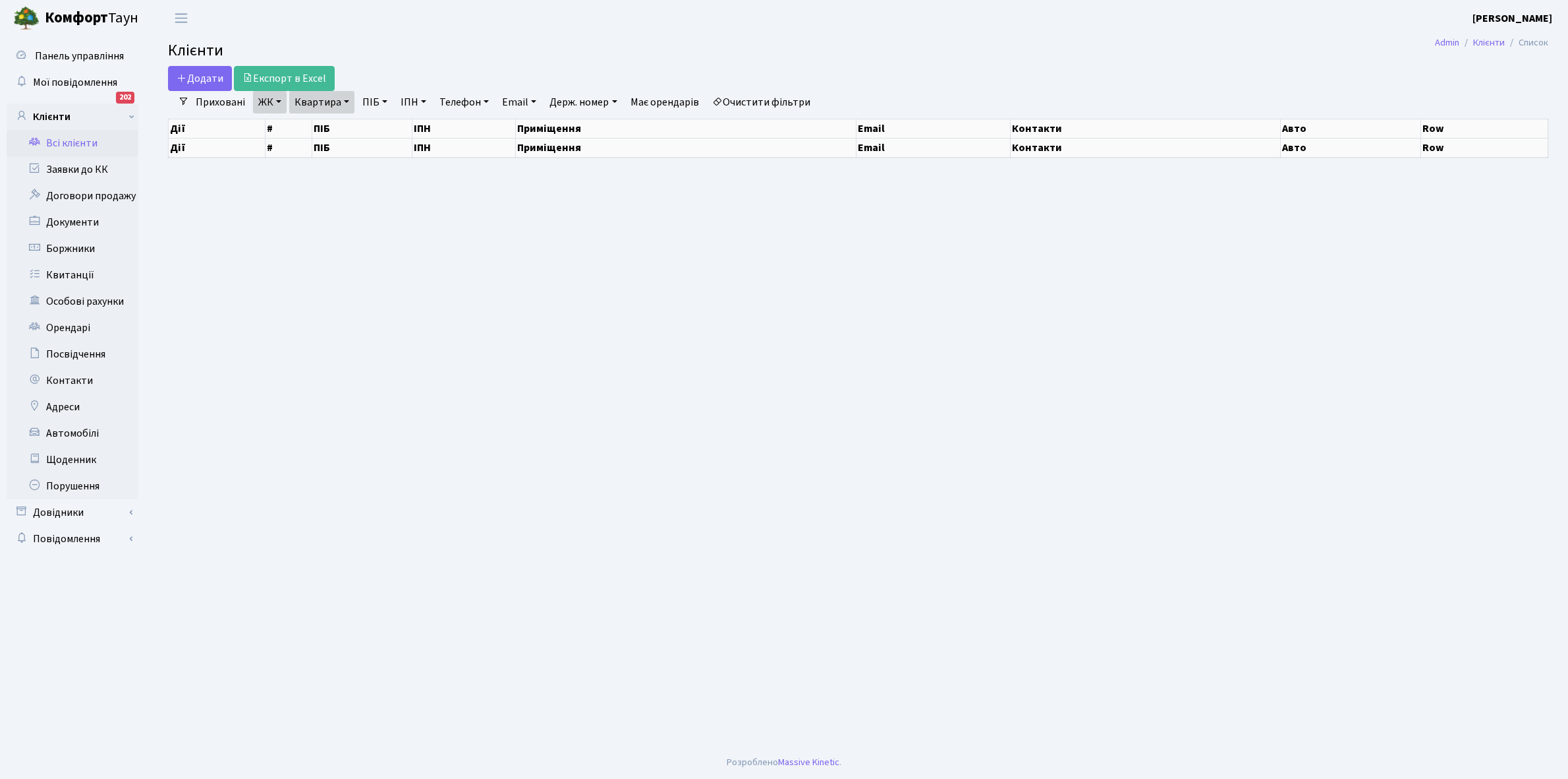
select select "25"
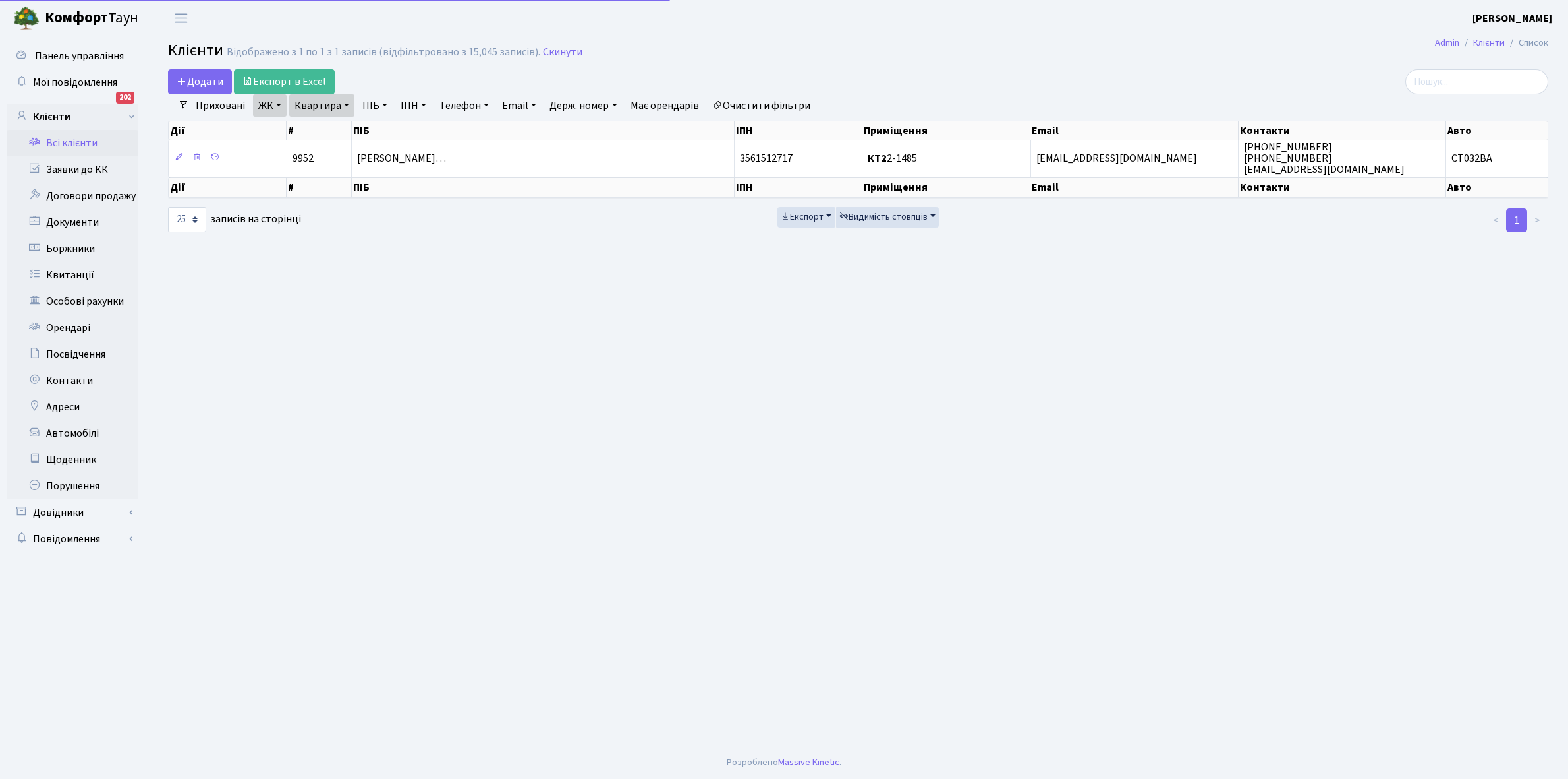
click at [346, 104] on link "Квартира" at bounding box center [321, 105] width 65 height 22
click at [344, 121] on input "2-1485" at bounding box center [328, 131] width 77 height 25
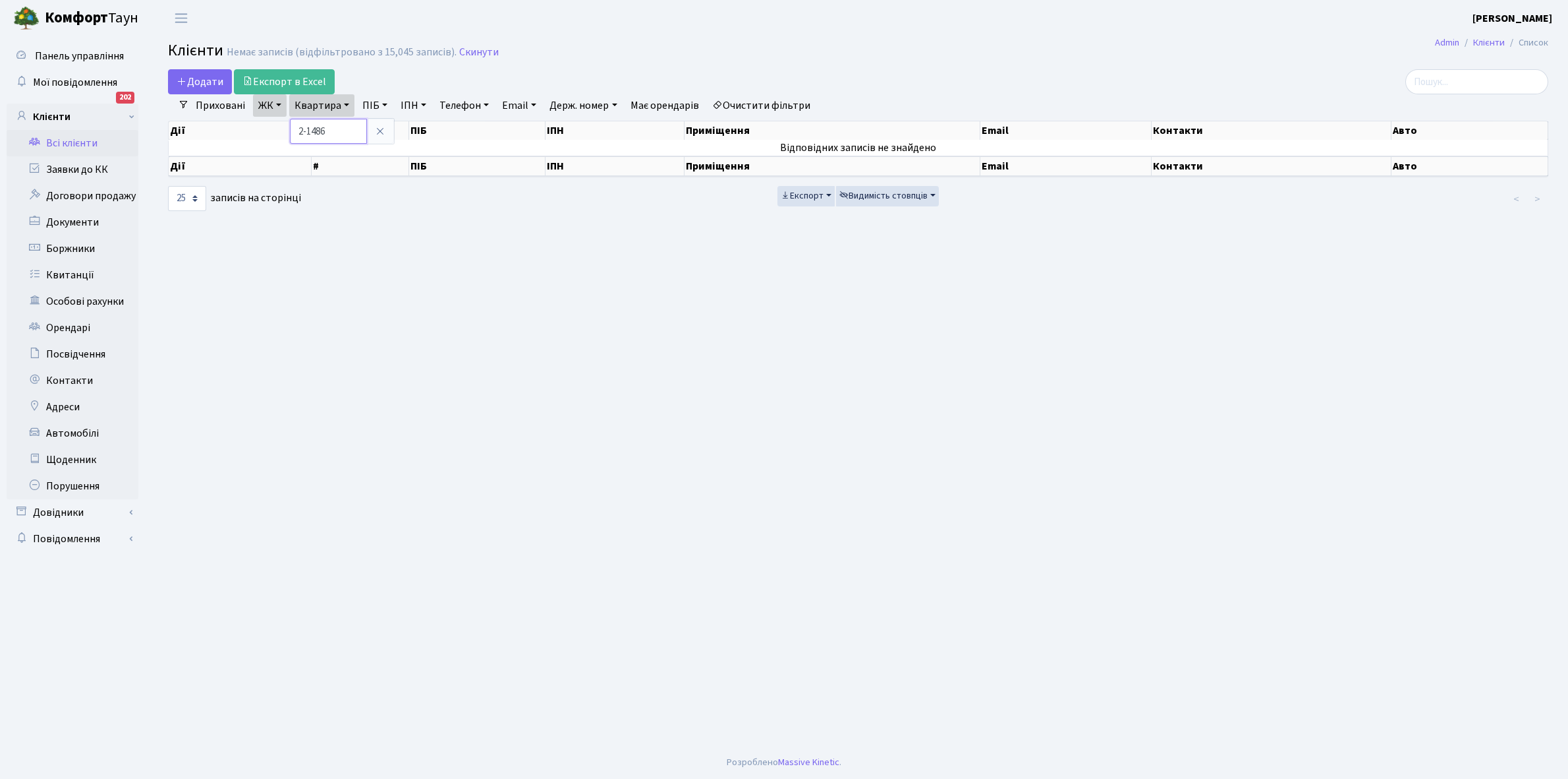
type input "2-1486"
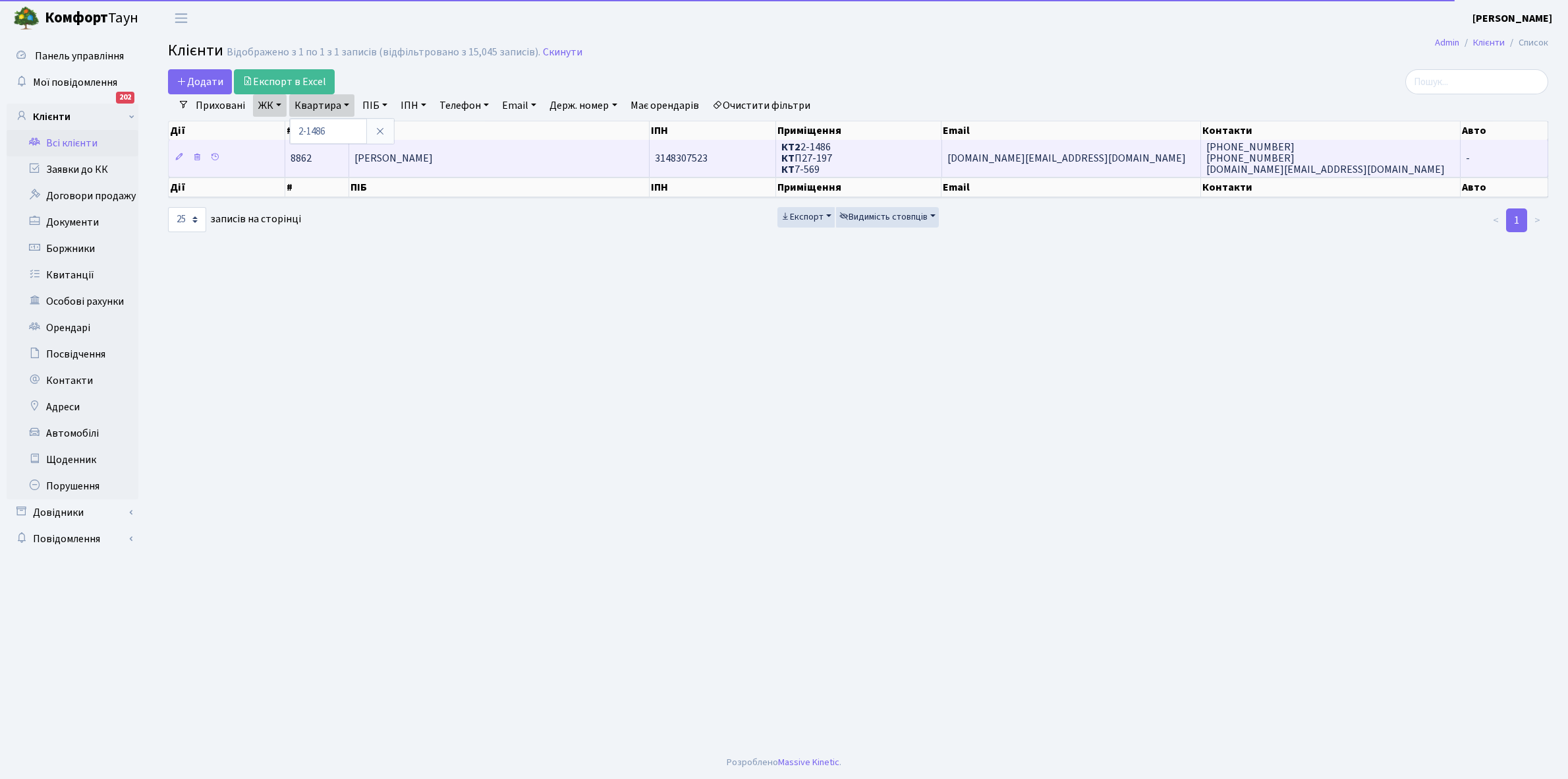
click at [425, 156] on span "[PERSON_NAME]" at bounding box center [393, 158] width 79 height 15
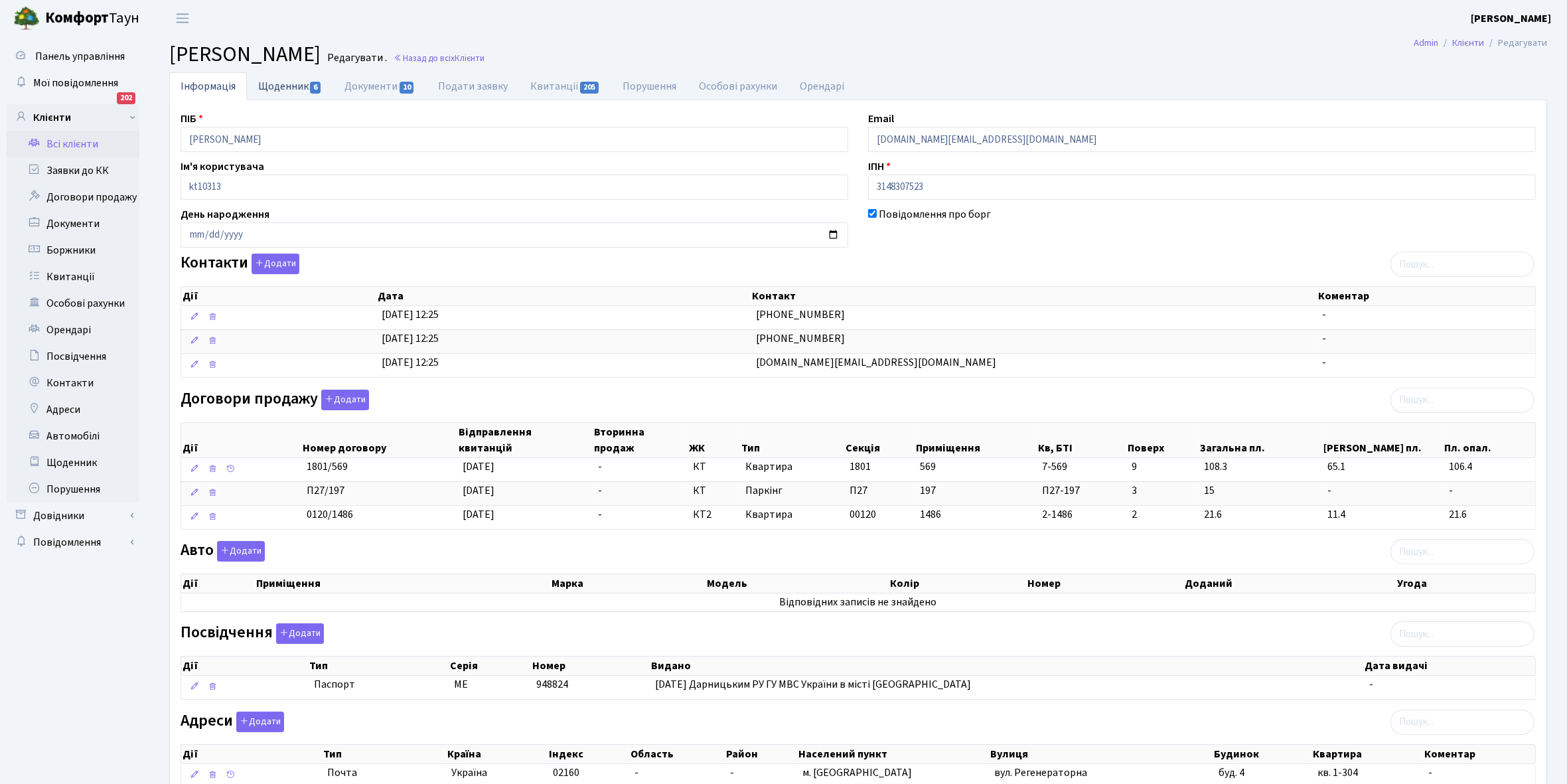
click at [277, 85] on link "Щоденник 6" at bounding box center [290, 86] width 86 height 27
select select "25"
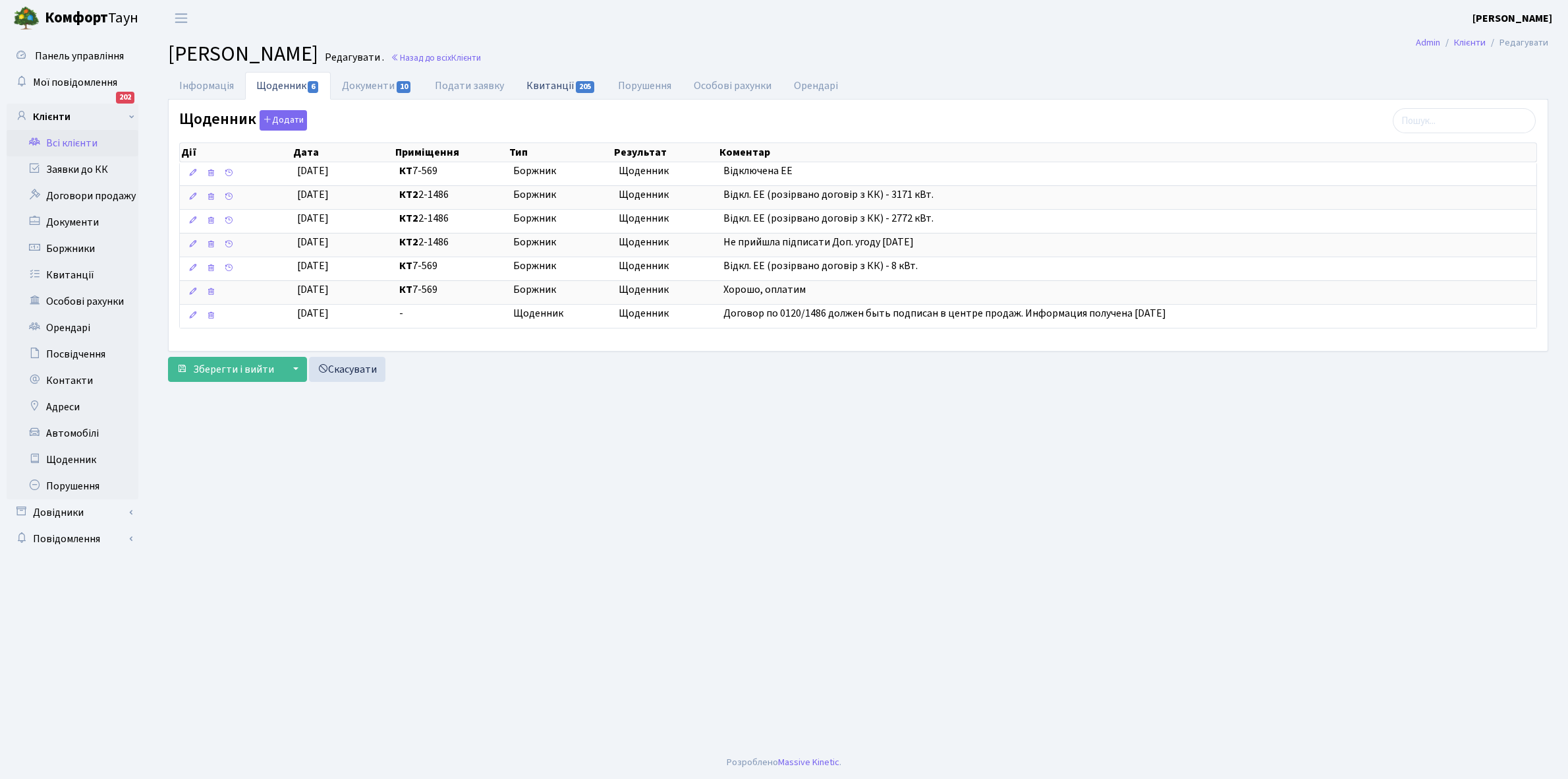
click at [548, 88] on link "Квитанції 205" at bounding box center [561, 86] width 91 height 27
select select "25"
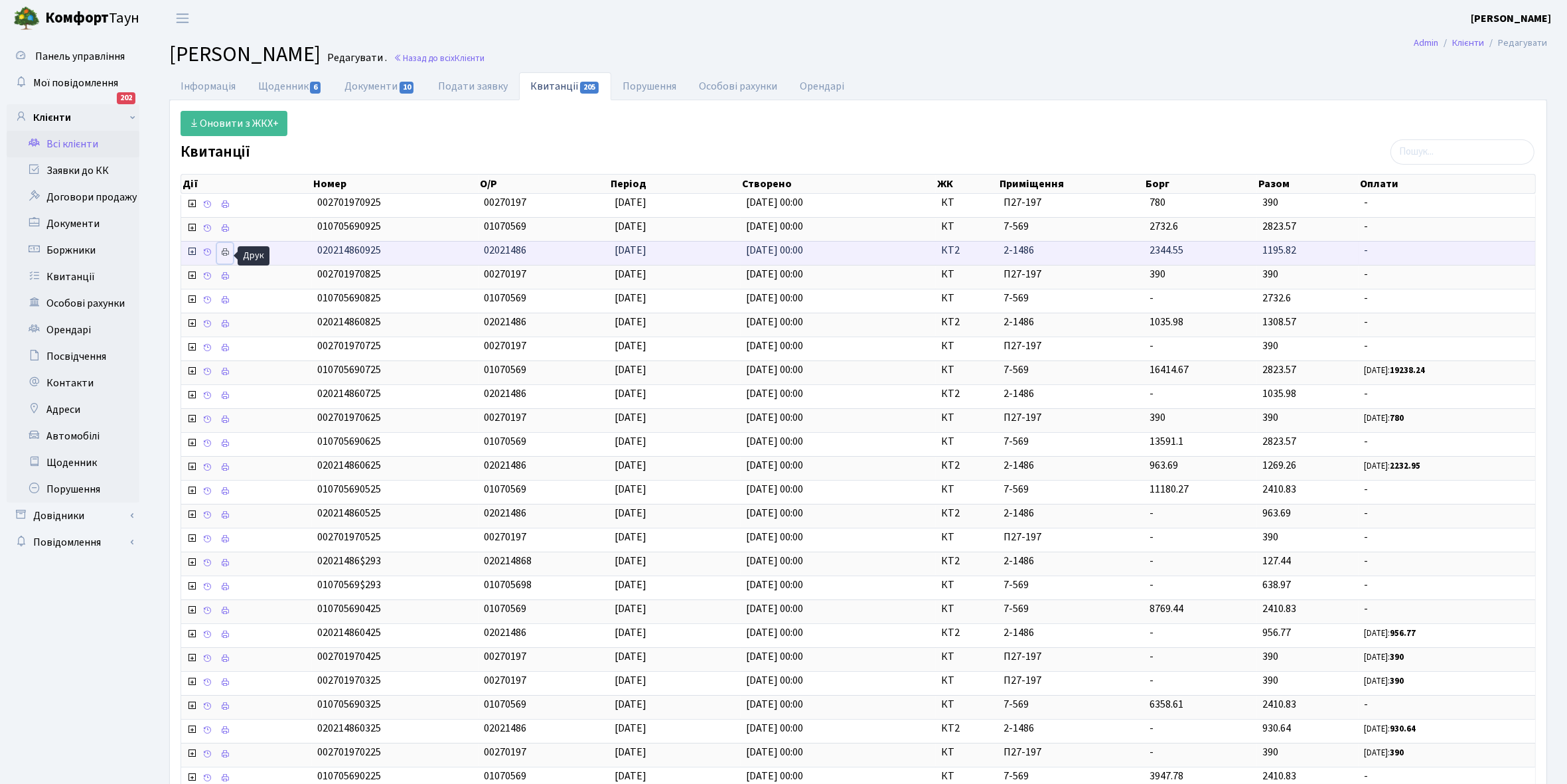
click at [229, 253] on icon at bounding box center [225, 252] width 9 height 9
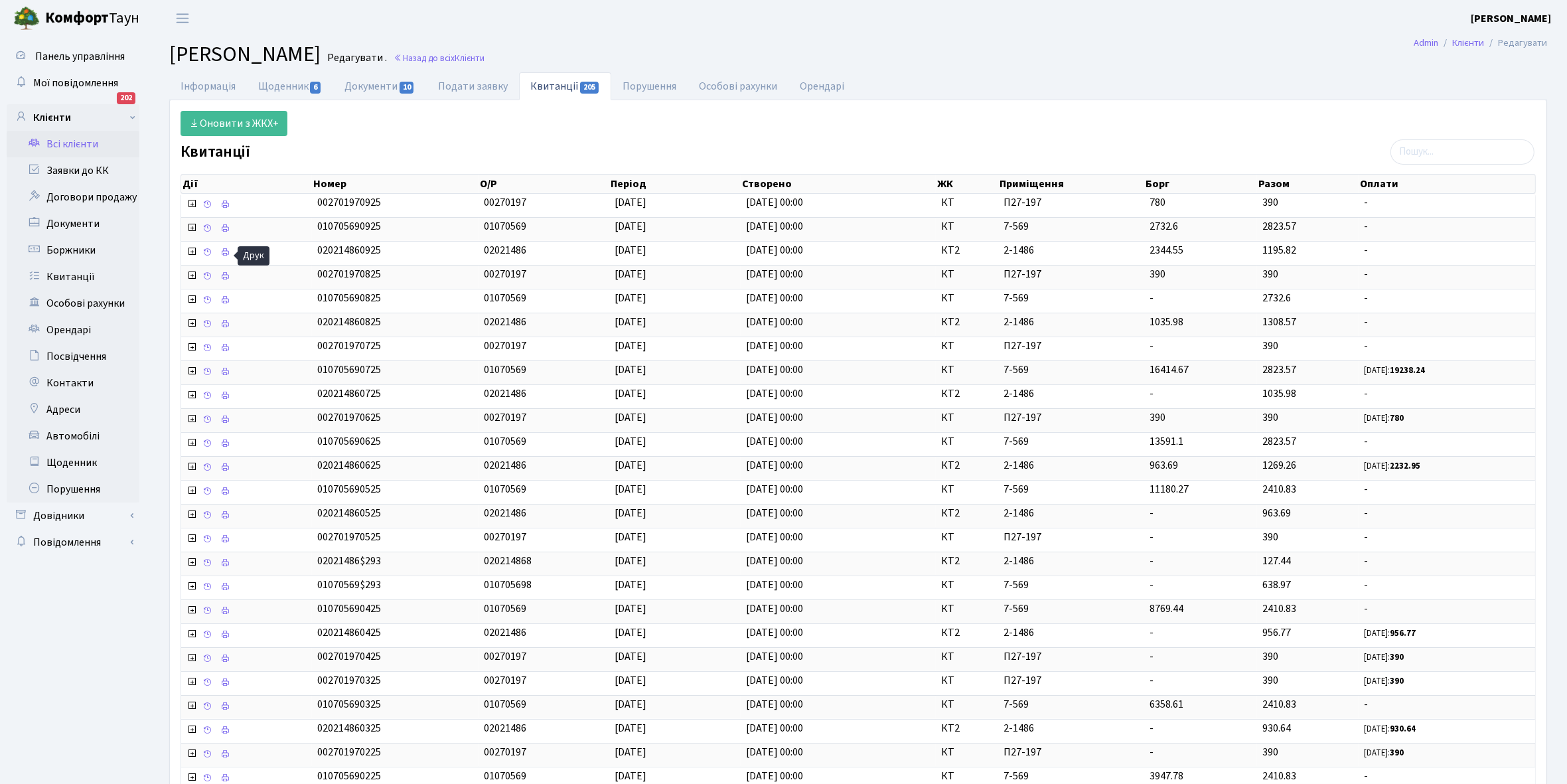
click at [76, 137] on link "Всі клієнти" at bounding box center [73, 143] width 132 height 26
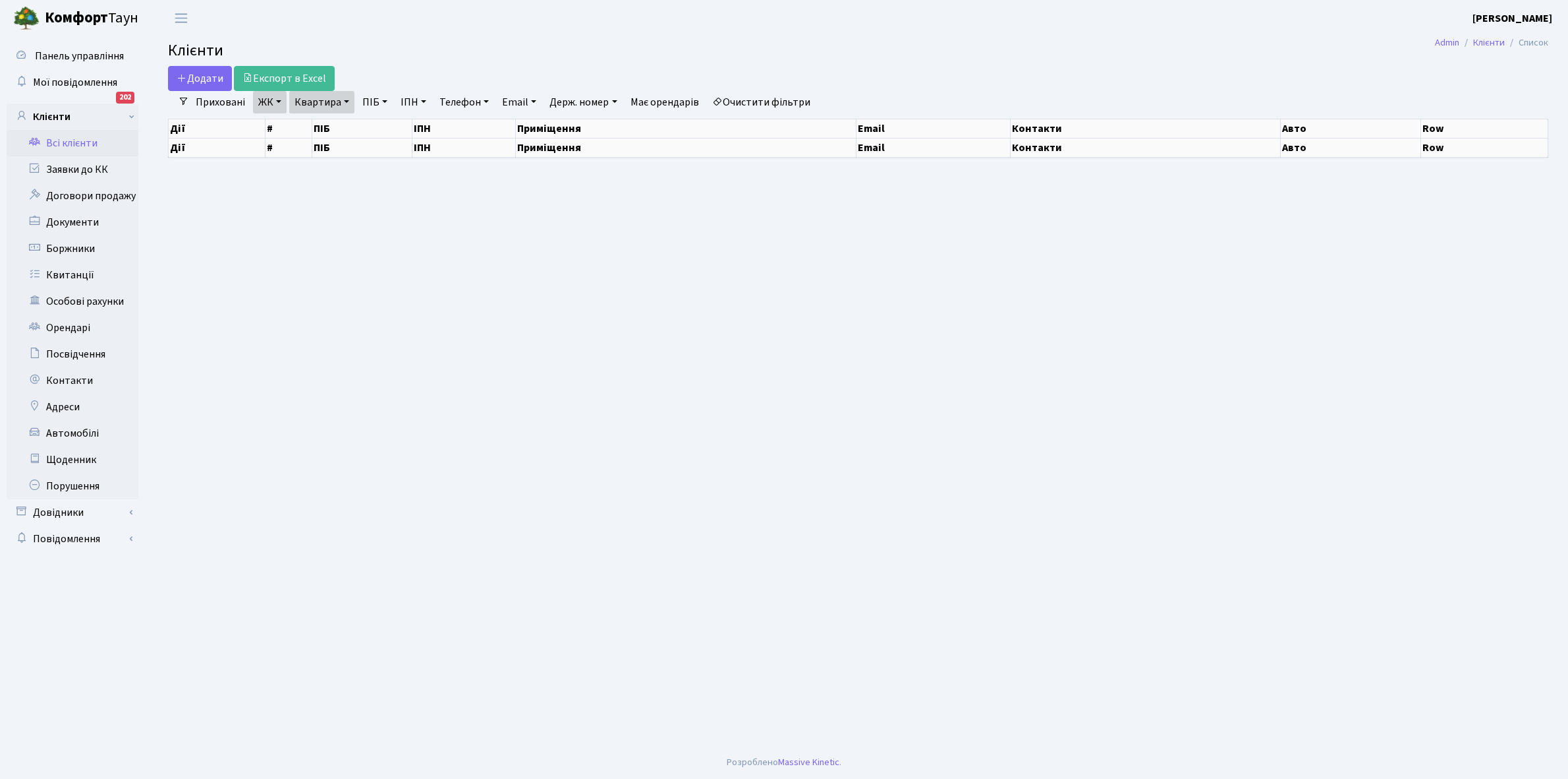
select select "25"
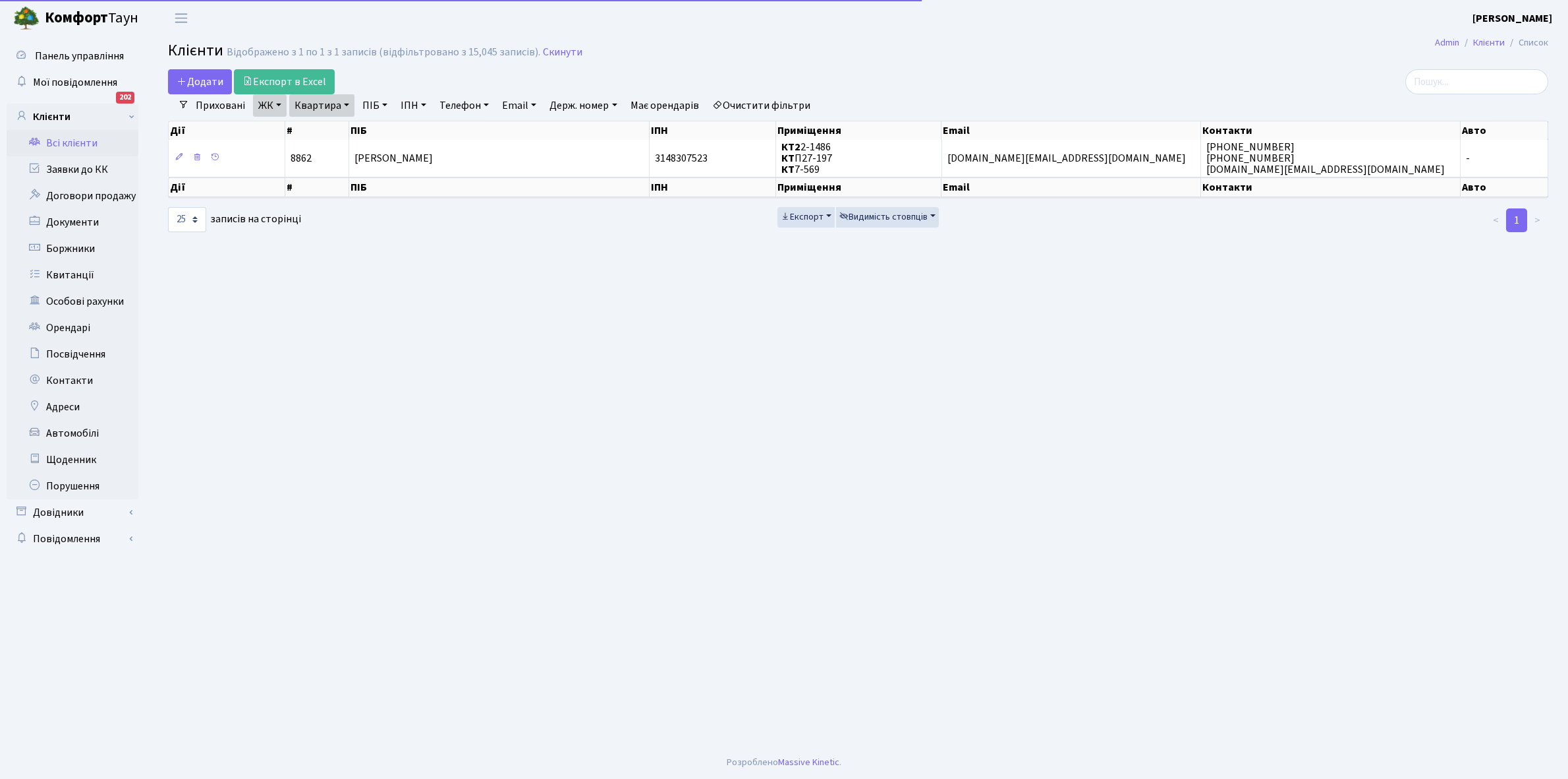
click at [344, 105] on link "Квартира" at bounding box center [321, 105] width 65 height 22
click at [341, 129] on input "2-1486" at bounding box center [328, 131] width 77 height 25
type input "2-1496"
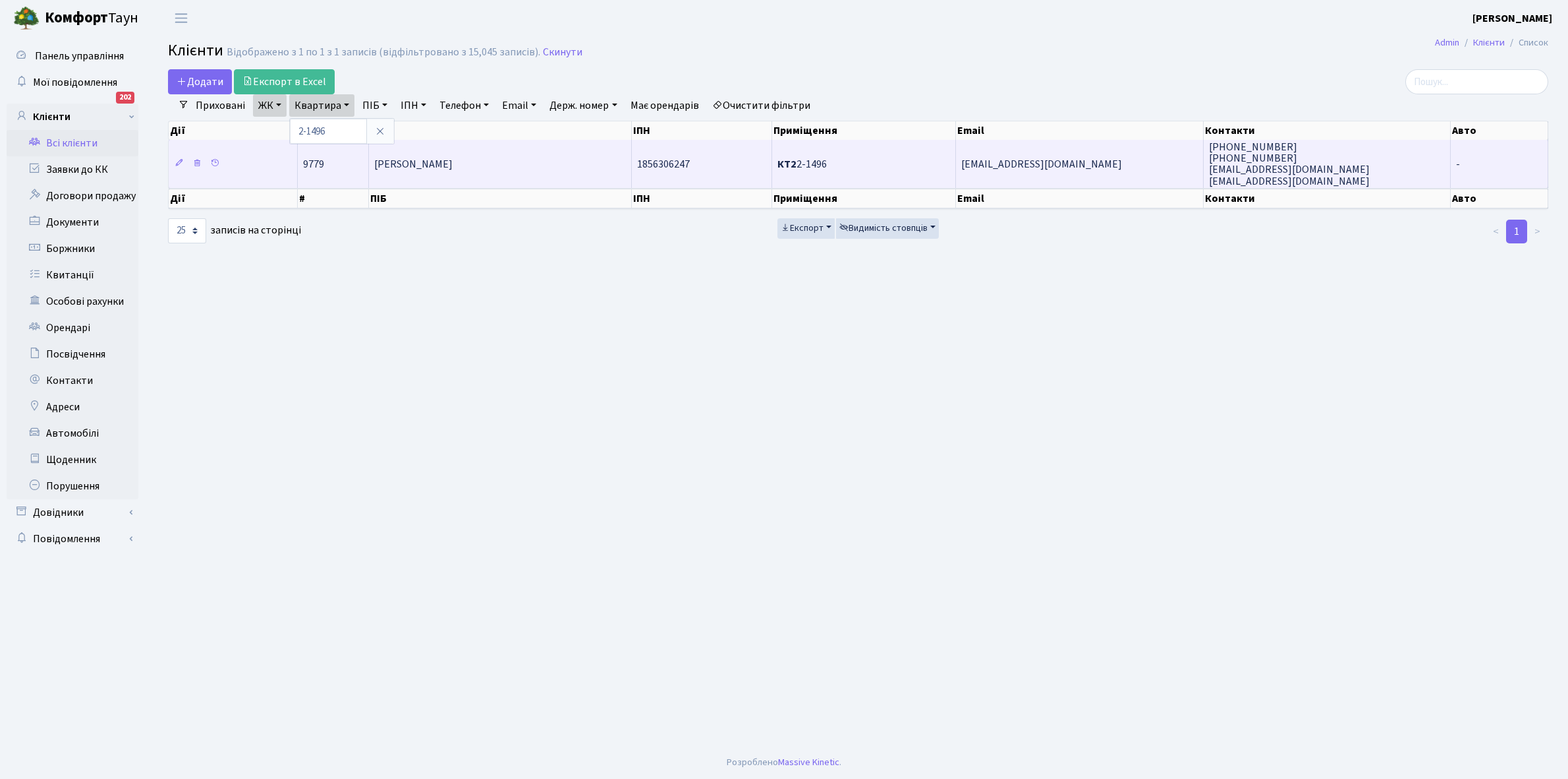
click at [509, 166] on td "[PERSON_NAME]" at bounding box center [500, 164] width 263 height 48
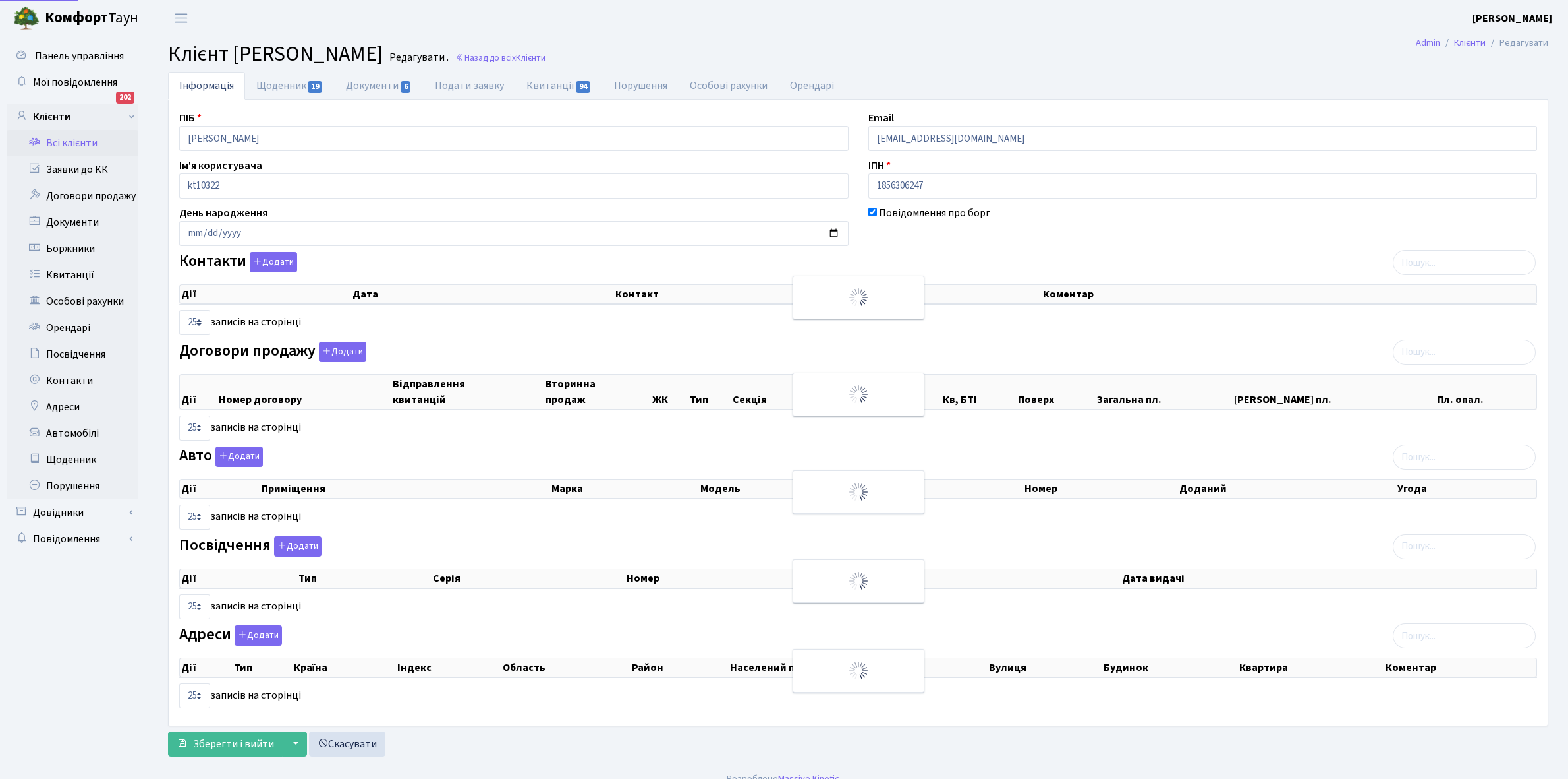
select select "25"
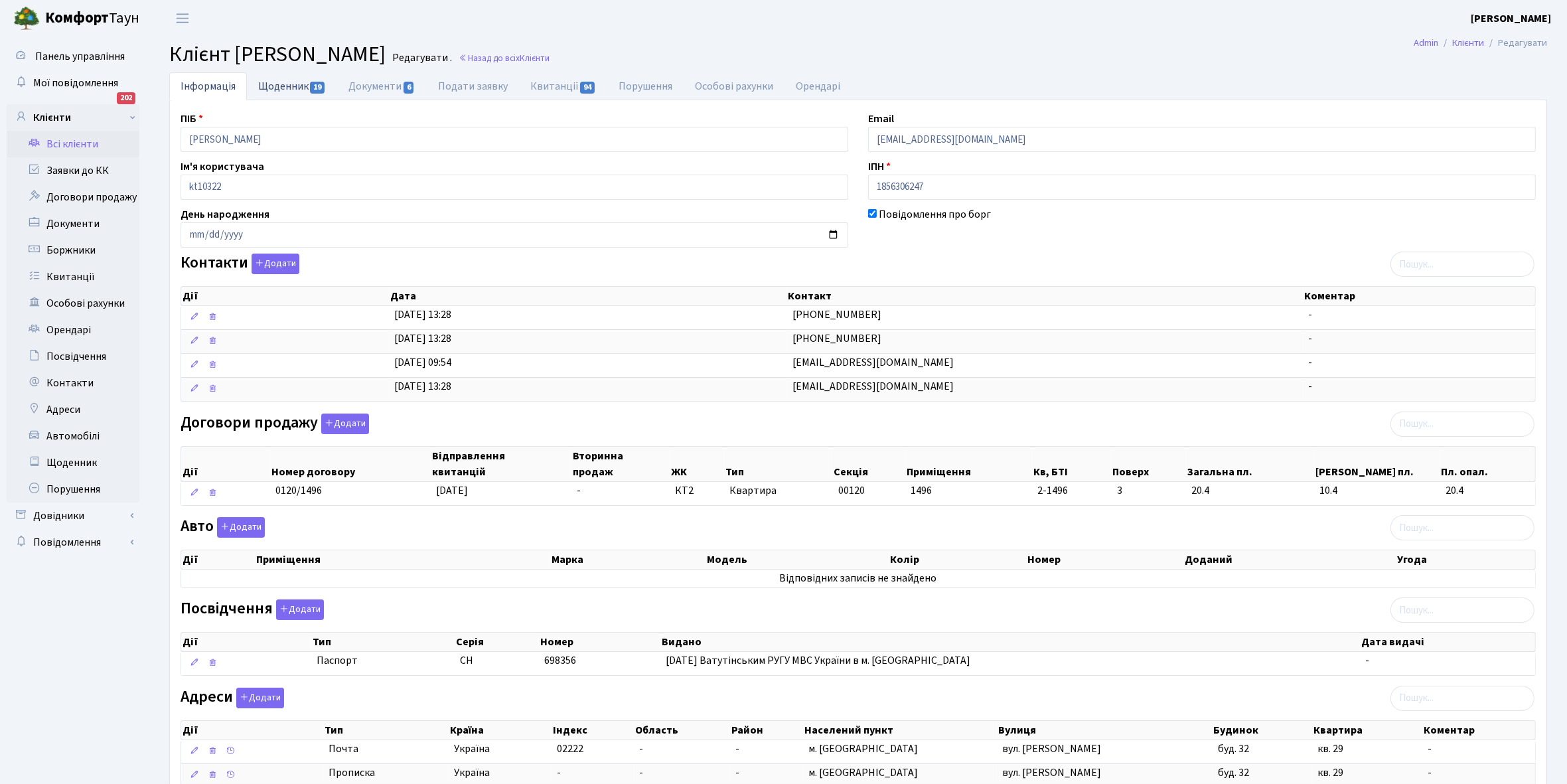
click at [280, 87] on link "Щоденник 19" at bounding box center [292, 86] width 90 height 27
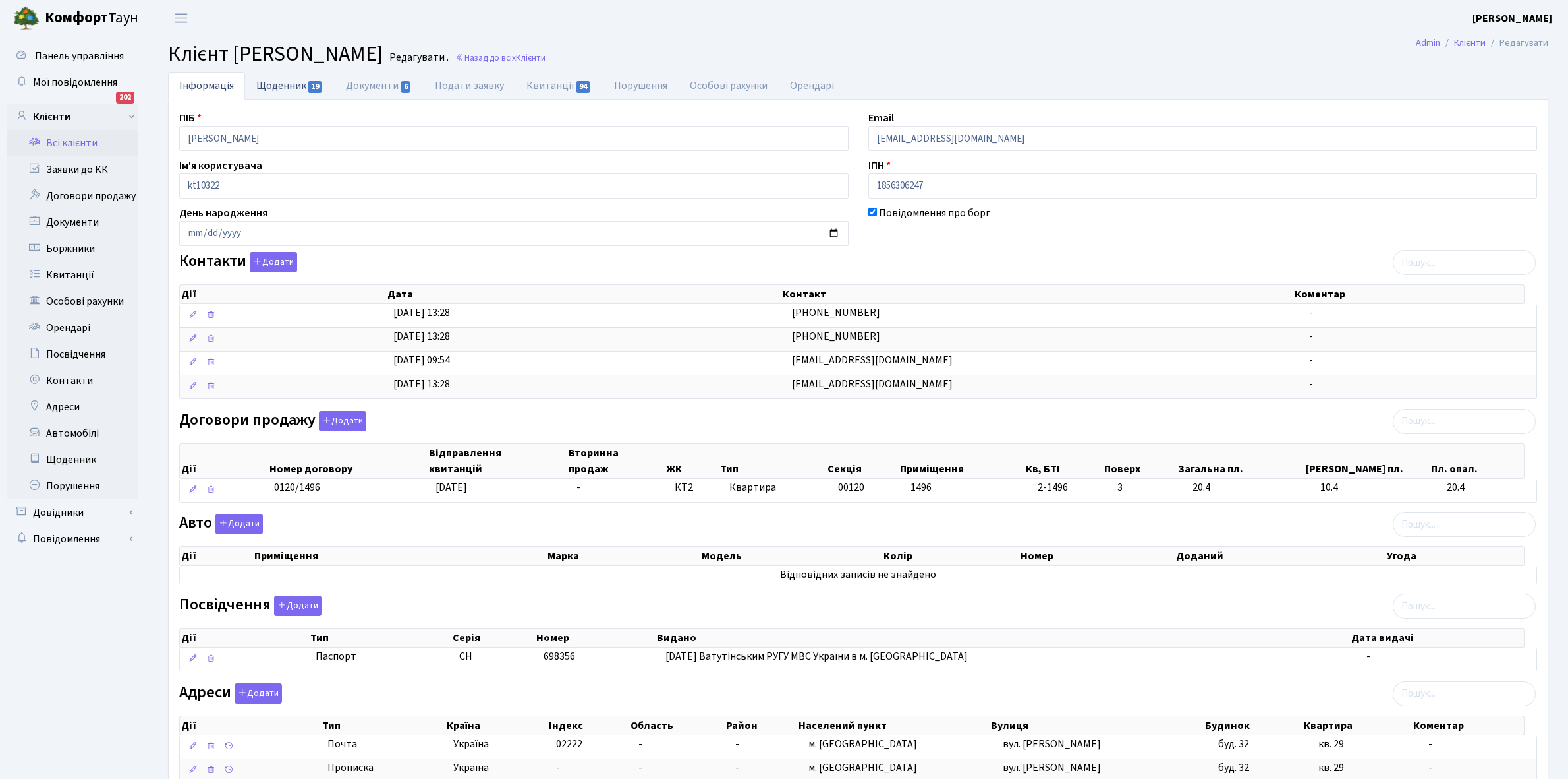
select select "25"
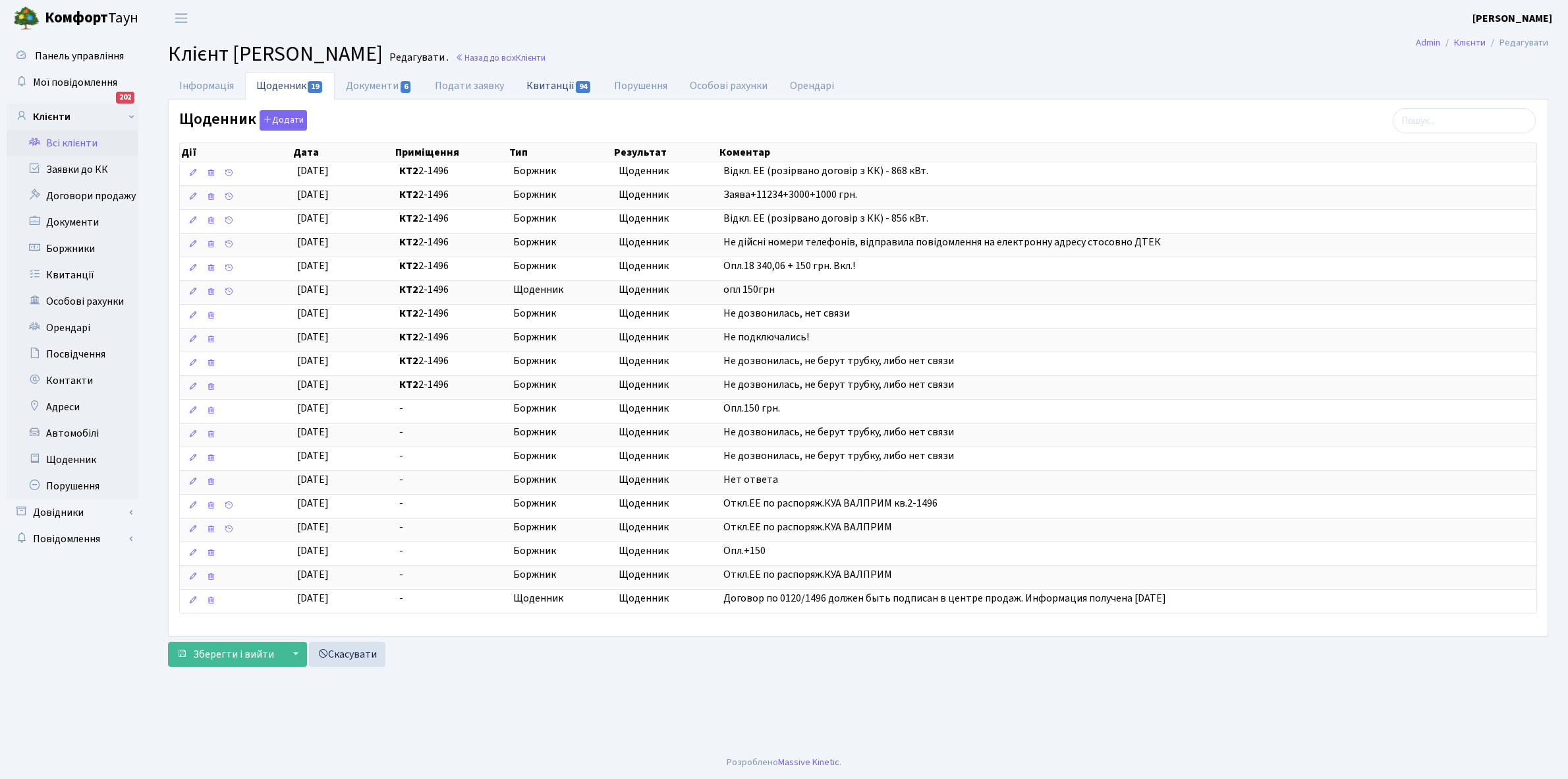
click at [558, 87] on link "Квитанції 94" at bounding box center [559, 86] width 88 height 27
select select "25"
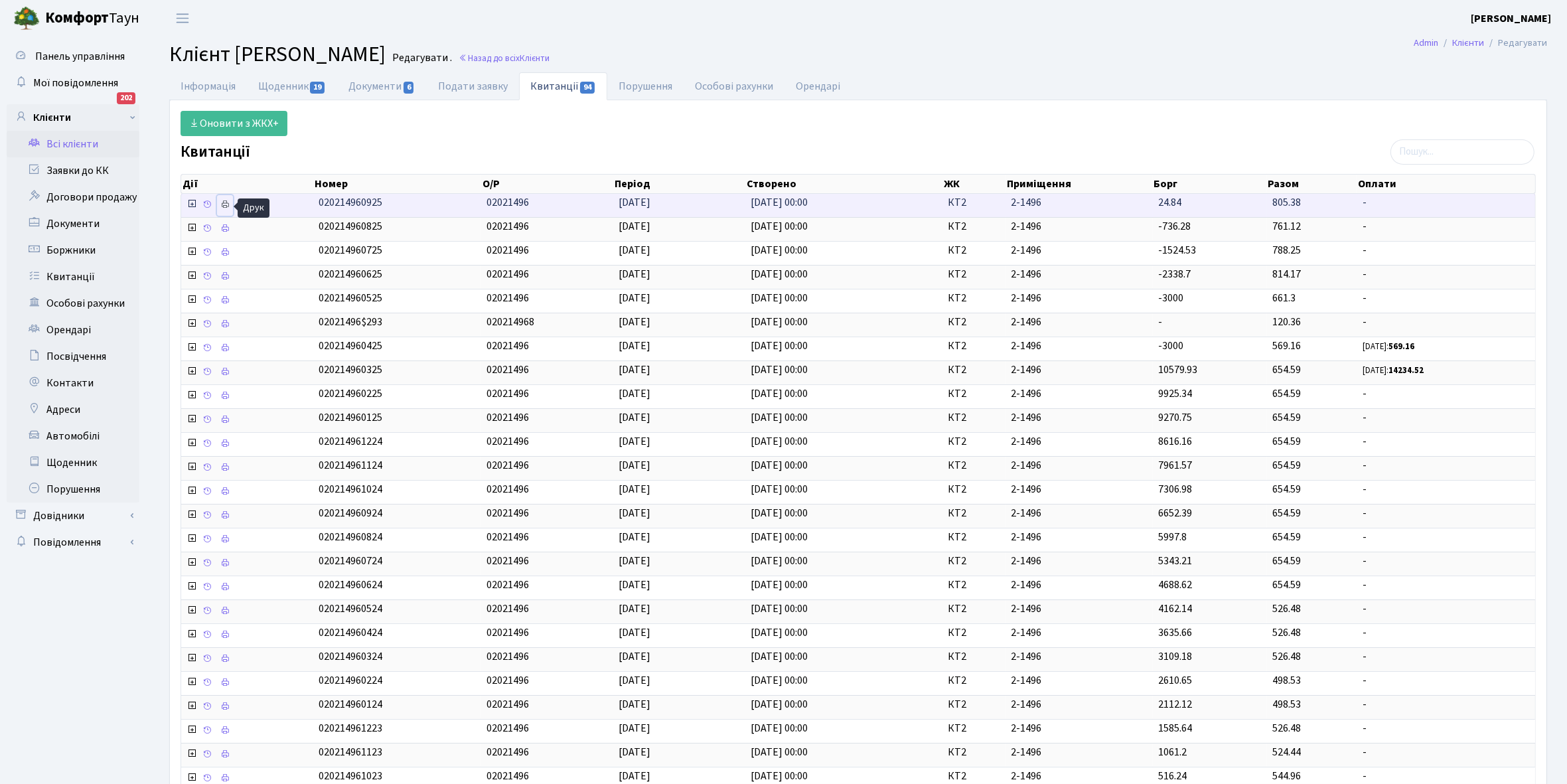
click at [227, 204] on icon at bounding box center [225, 204] width 9 height 9
click at [284, 90] on link "Щоденник 19" at bounding box center [292, 86] width 90 height 27
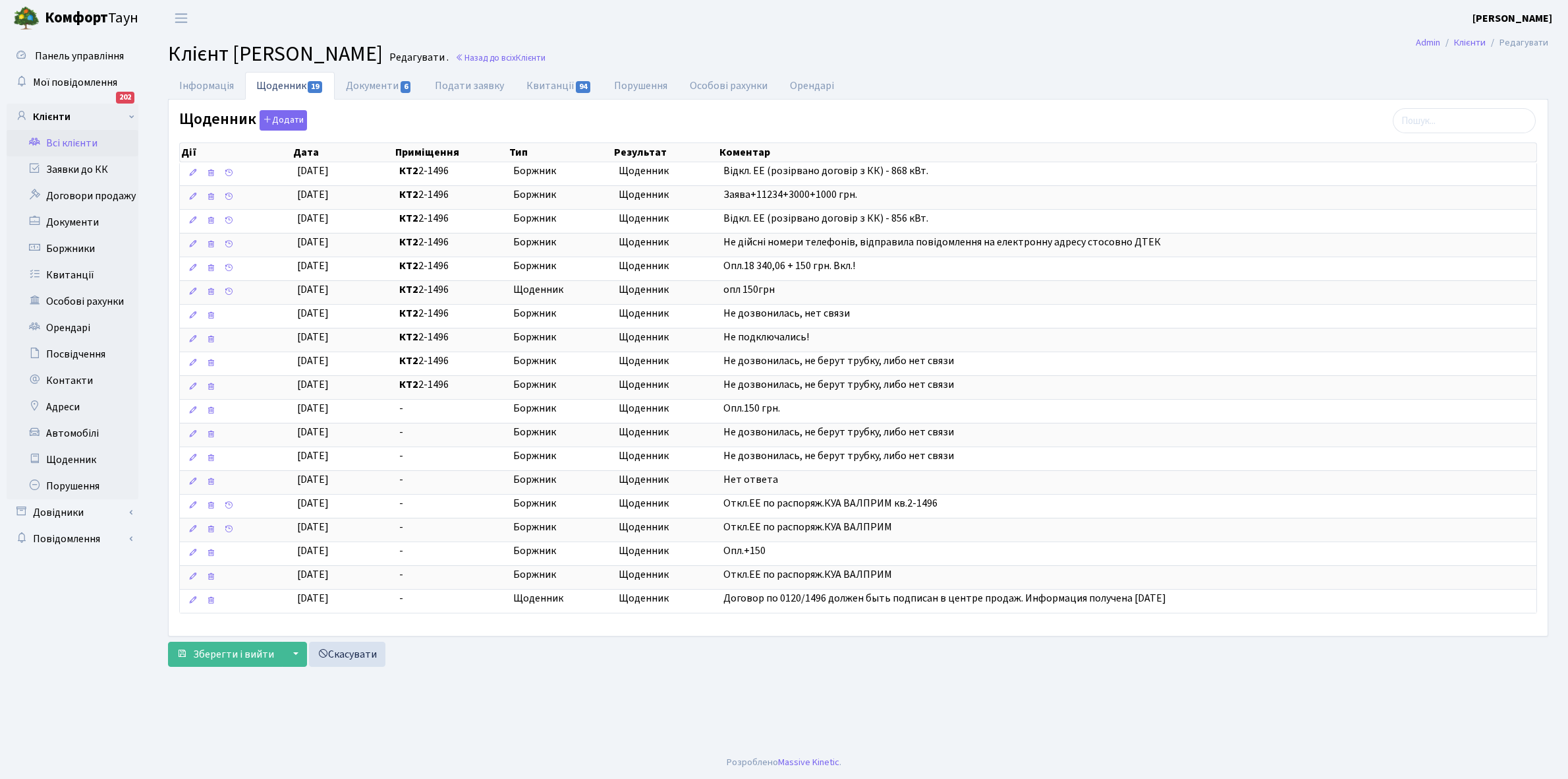
click at [68, 144] on link "Всі клієнти" at bounding box center [72, 142] width 131 height 26
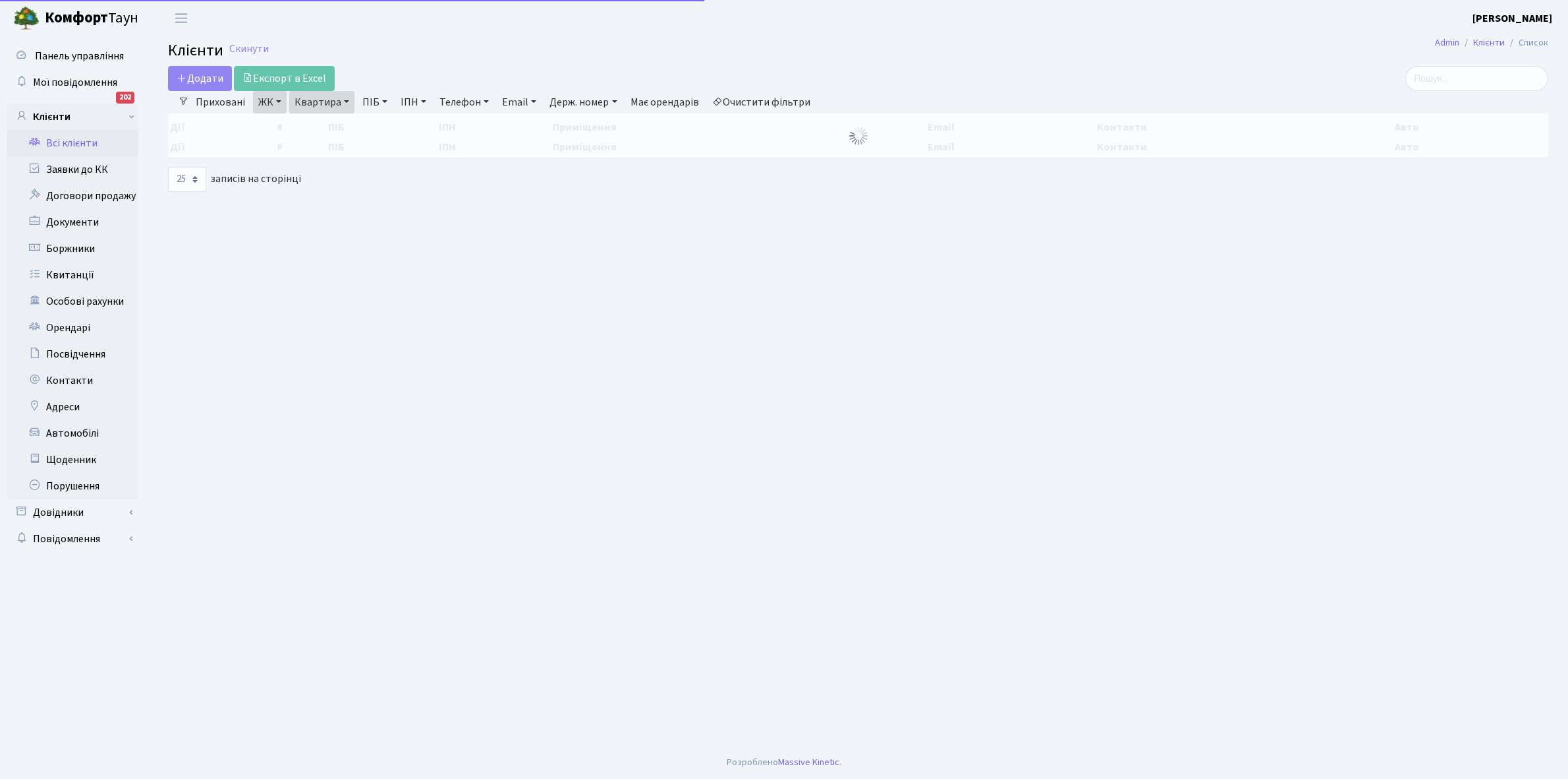
select select "25"
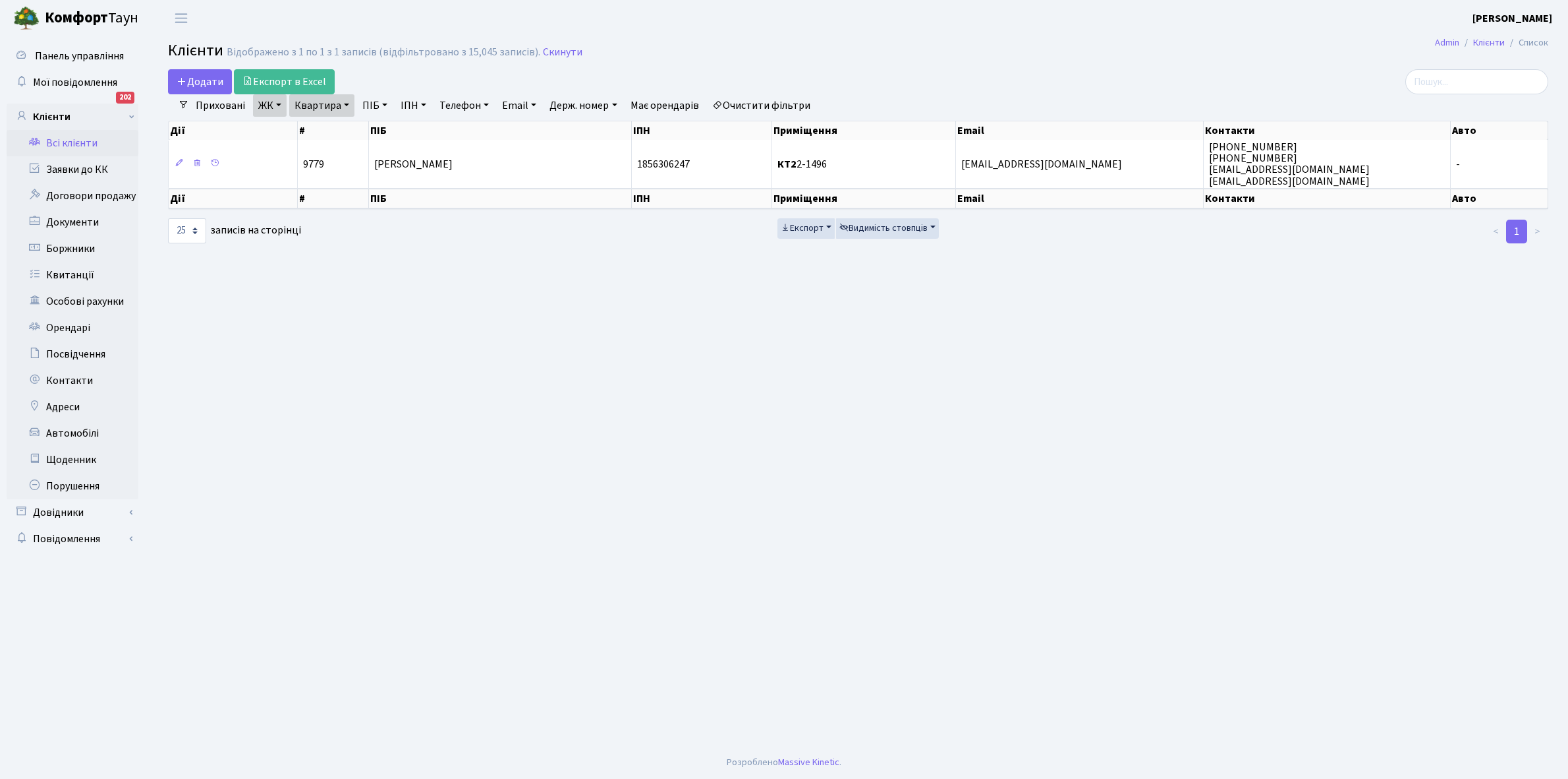
click at [345, 106] on link "Квартира" at bounding box center [321, 105] width 65 height 22
click at [340, 130] on input "2-1496" at bounding box center [328, 131] width 77 height 25
type input "2-1504"
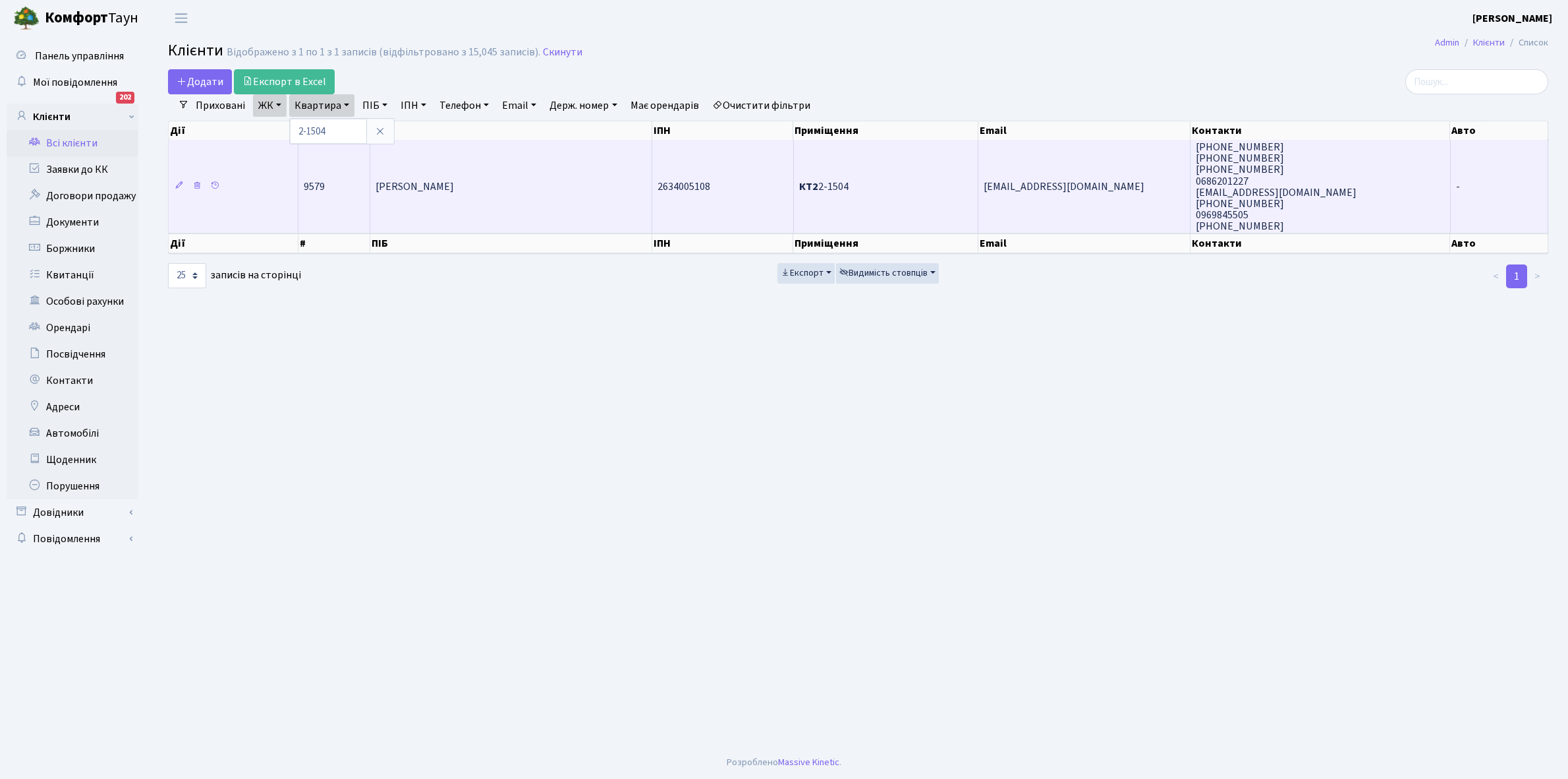
click at [465, 193] on td "Рева Наталія Анатоліївна" at bounding box center [511, 186] width 282 height 93
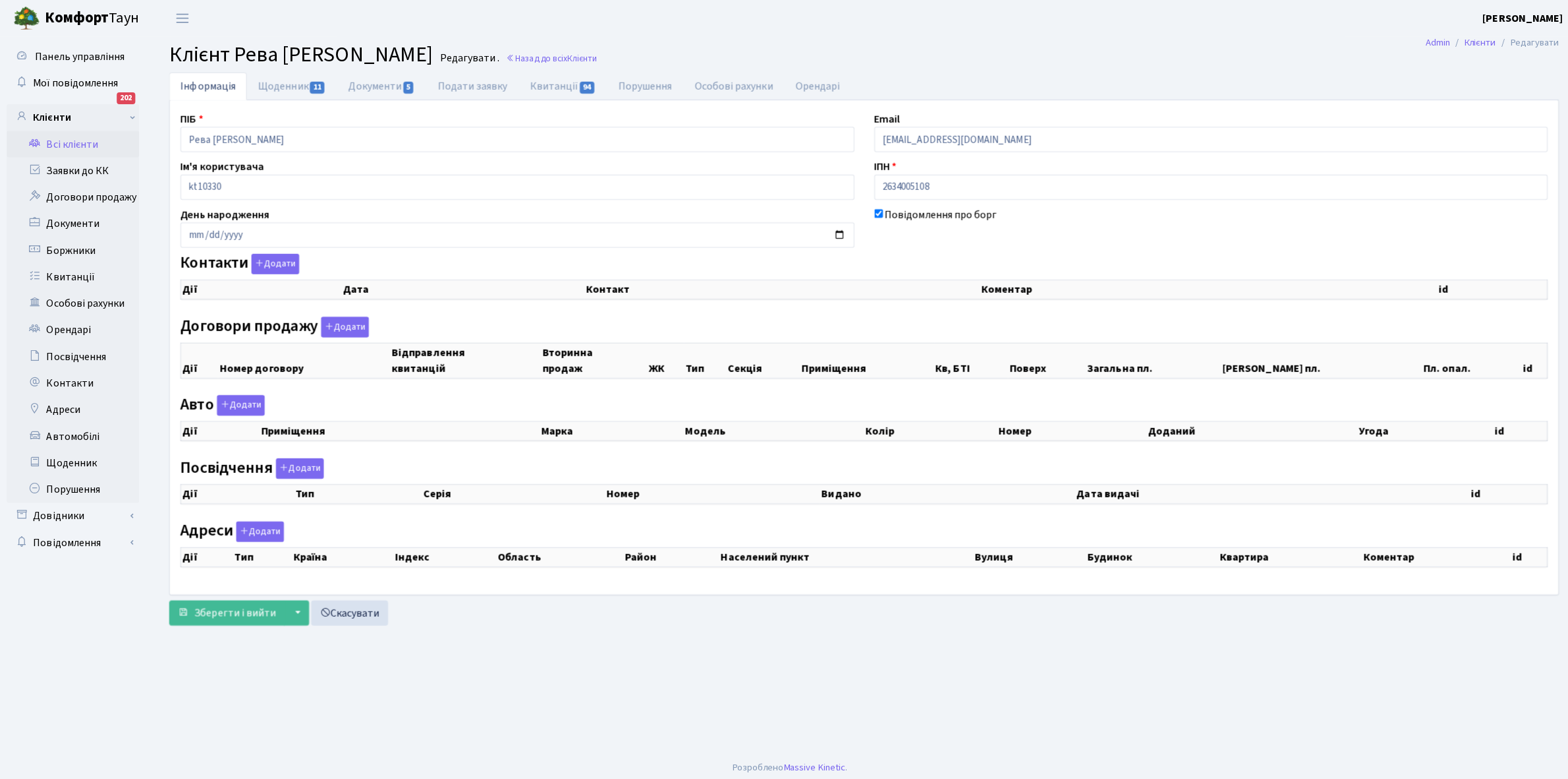
checkbox input "true"
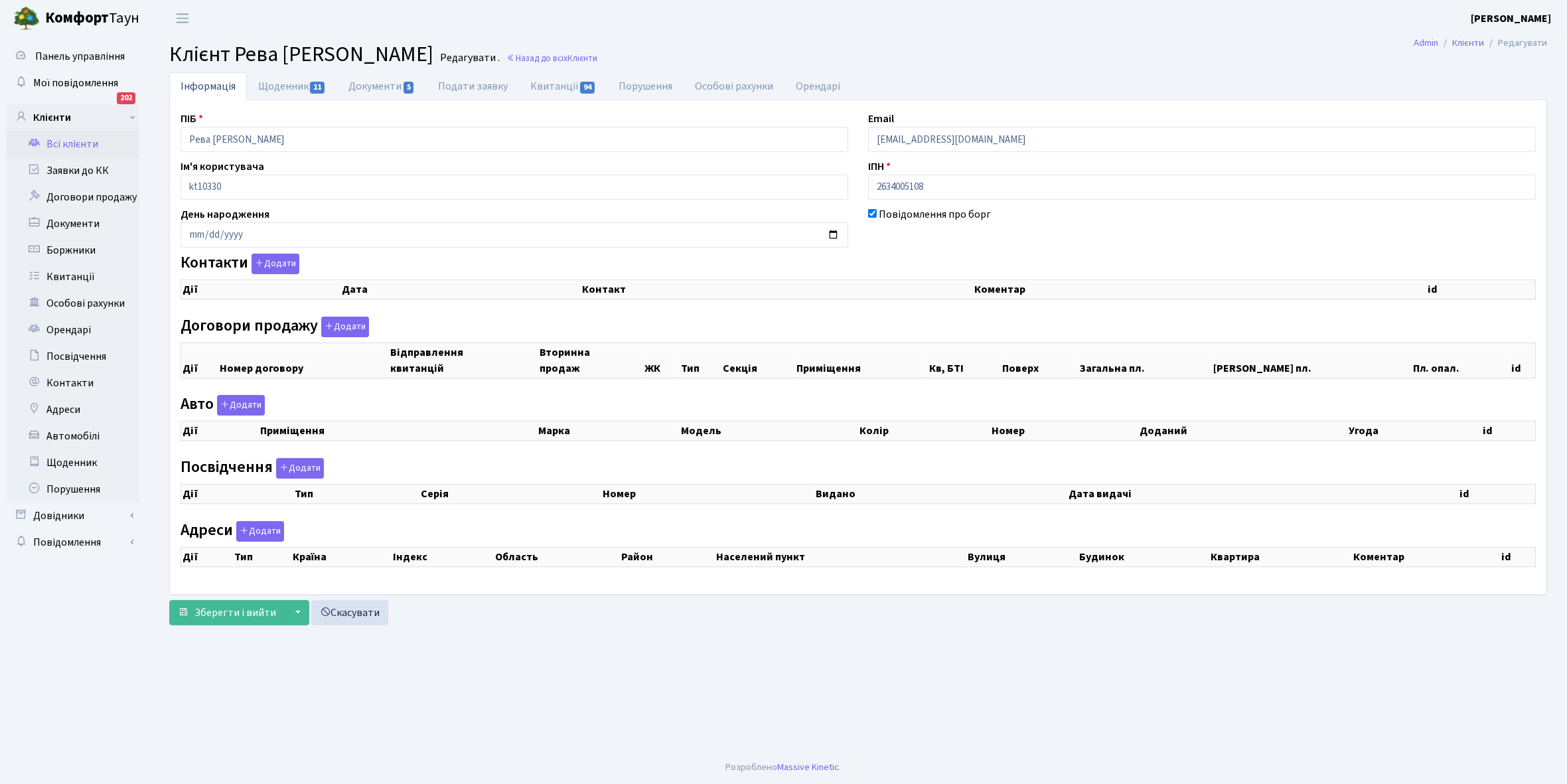
select select "25"
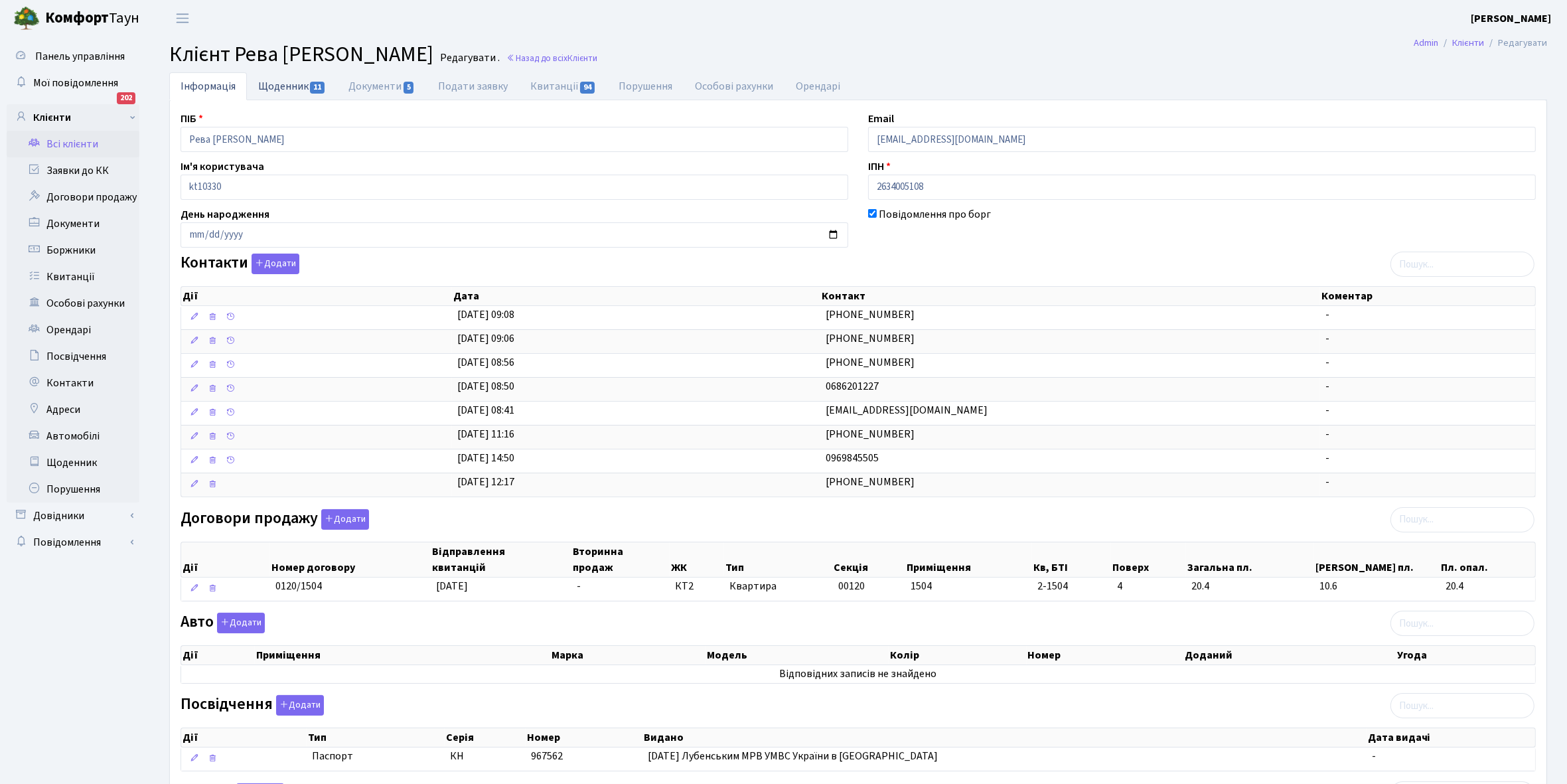
click at [279, 87] on link "Щоденник 11" at bounding box center [292, 86] width 90 height 27
select select "25"
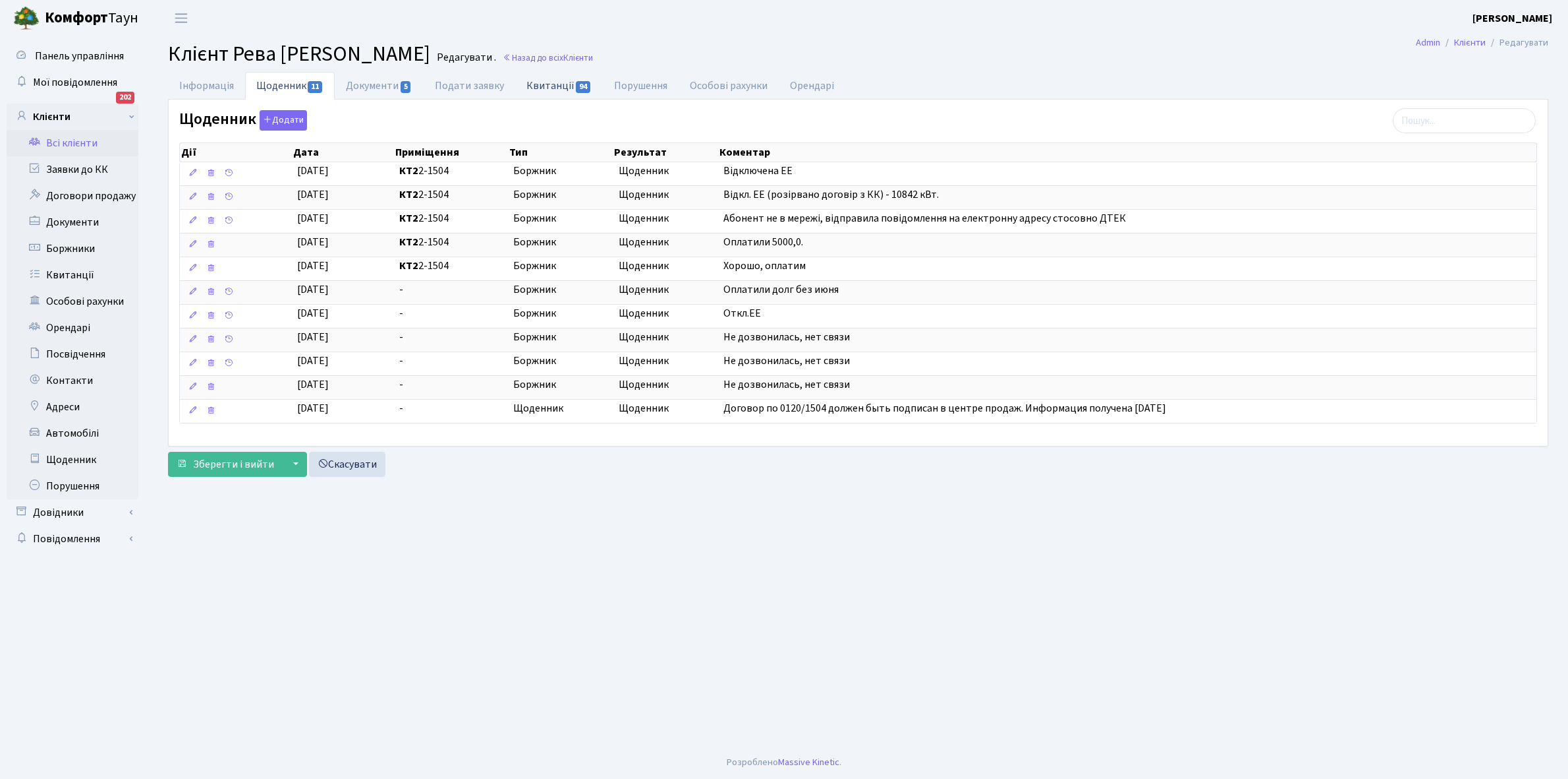
click at [555, 83] on link "Квитанції 94" at bounding box center [559, 86] width 88 height 27
select select "25"
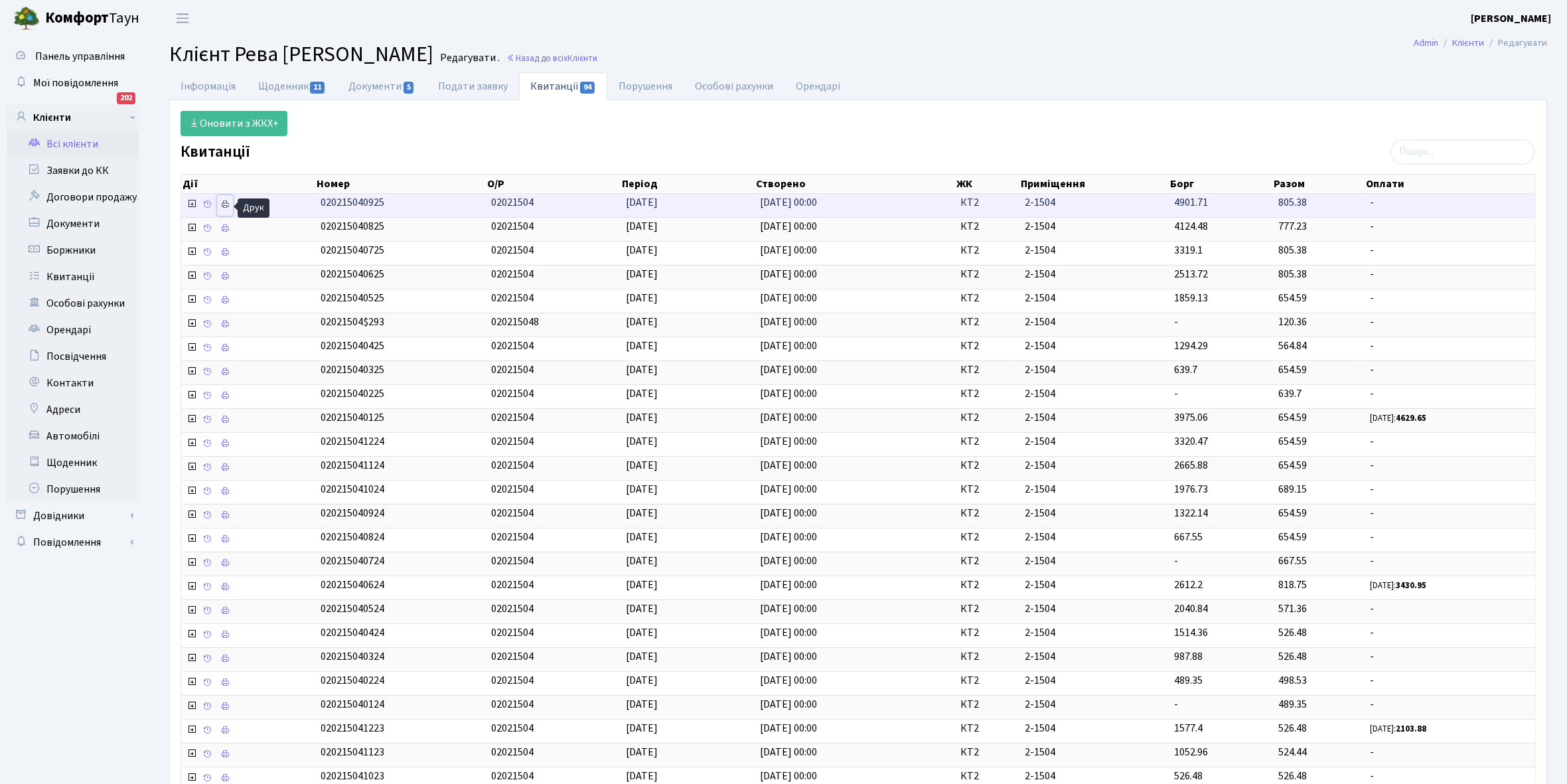
click at [232, 203] on link at bounding box center [225, 205] width 16 height 21
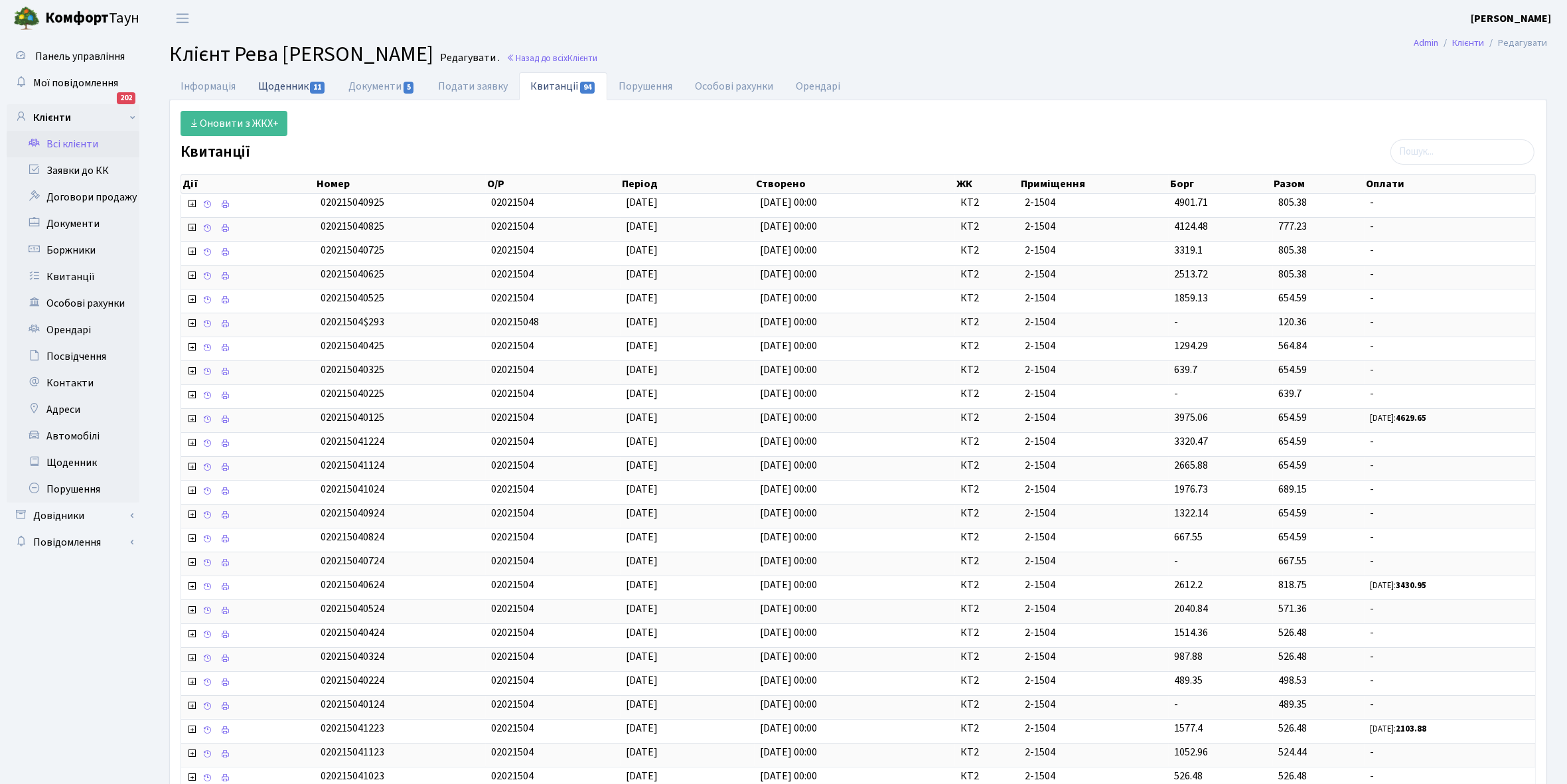
click at [282, 86] on link "Щоденник 11" at bounding box center [292, 86] width 90 height 27
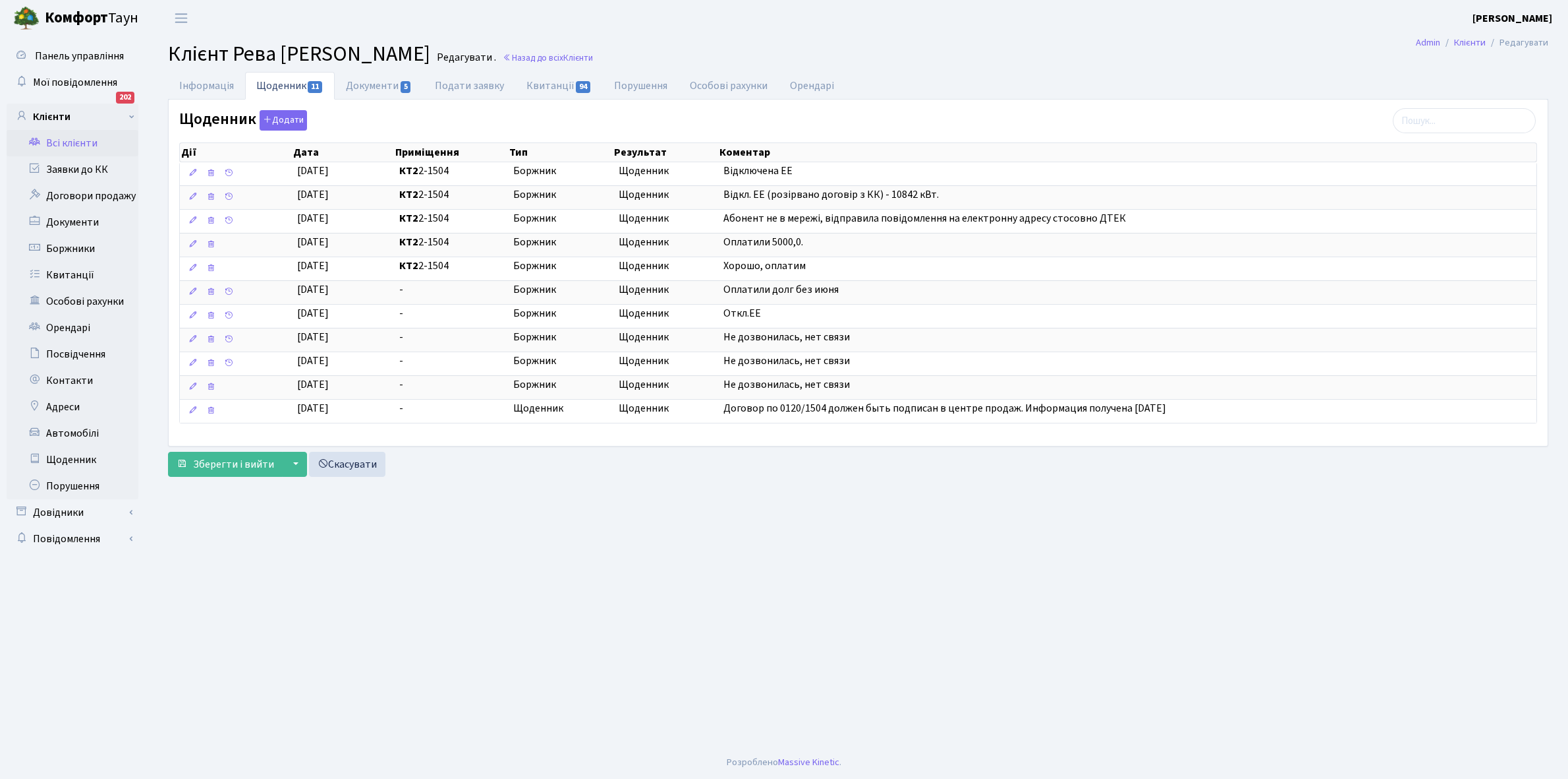
click at [87, 142] on link "Всі клієнти" at bounding box center [72, 142] width 131 height 26
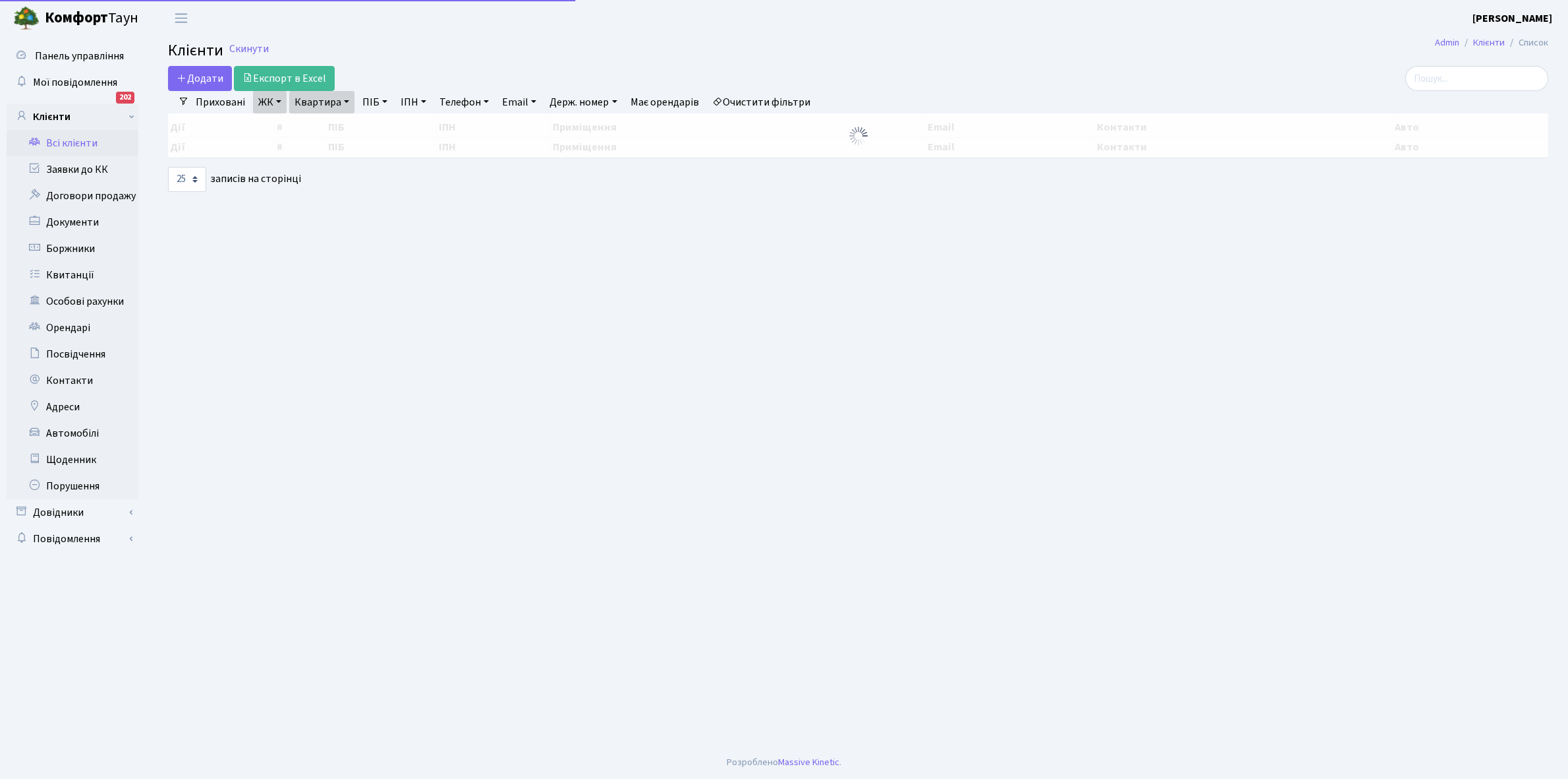
select select "25"
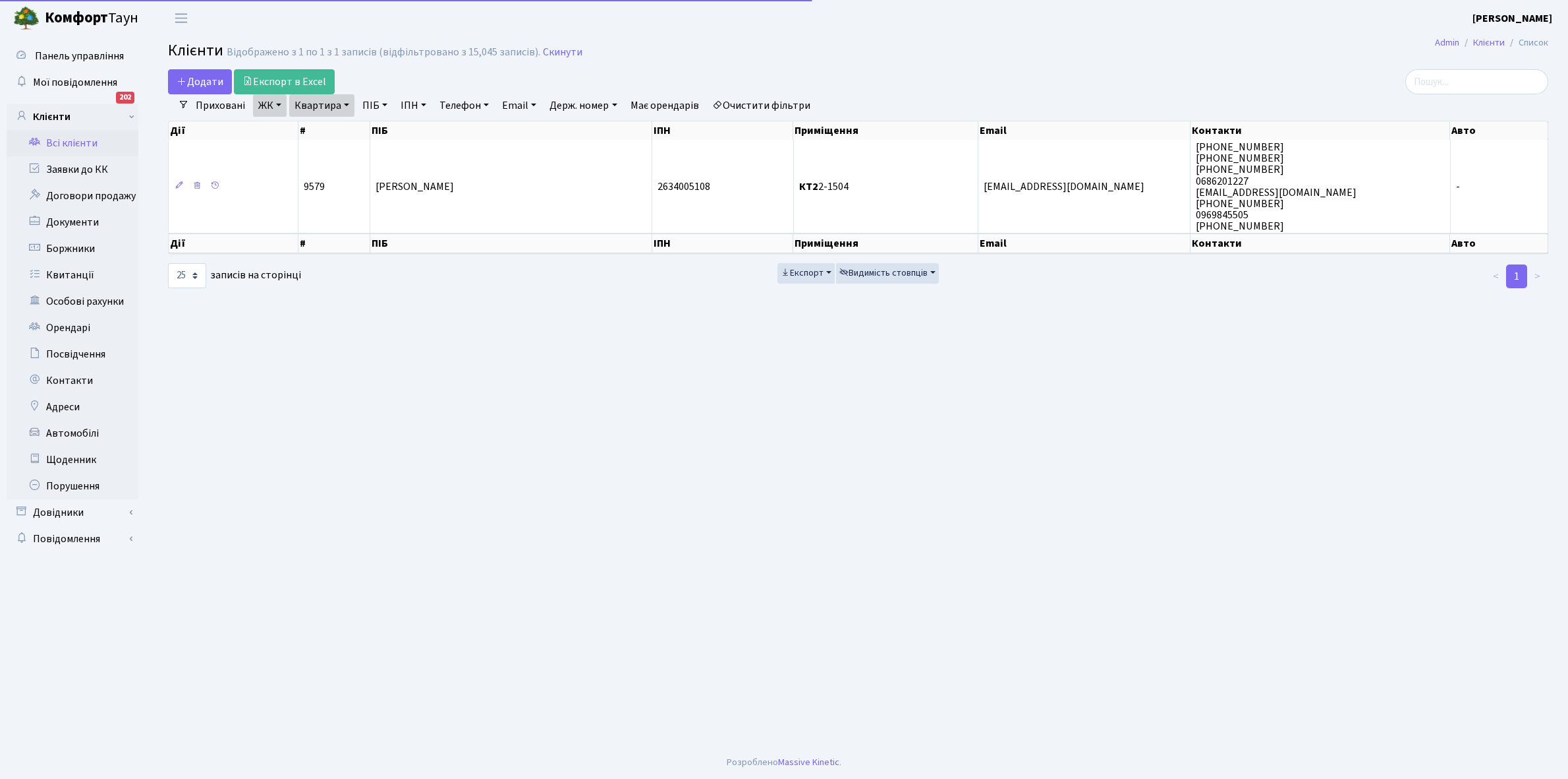
click at [344, 103] on link "Квартира" at bounding box center [321, 105] width 65 height 22
click at [338, 126] on input "2-1504" at bounding box center [328, 131] width 77 height 25
type input "2-1509"
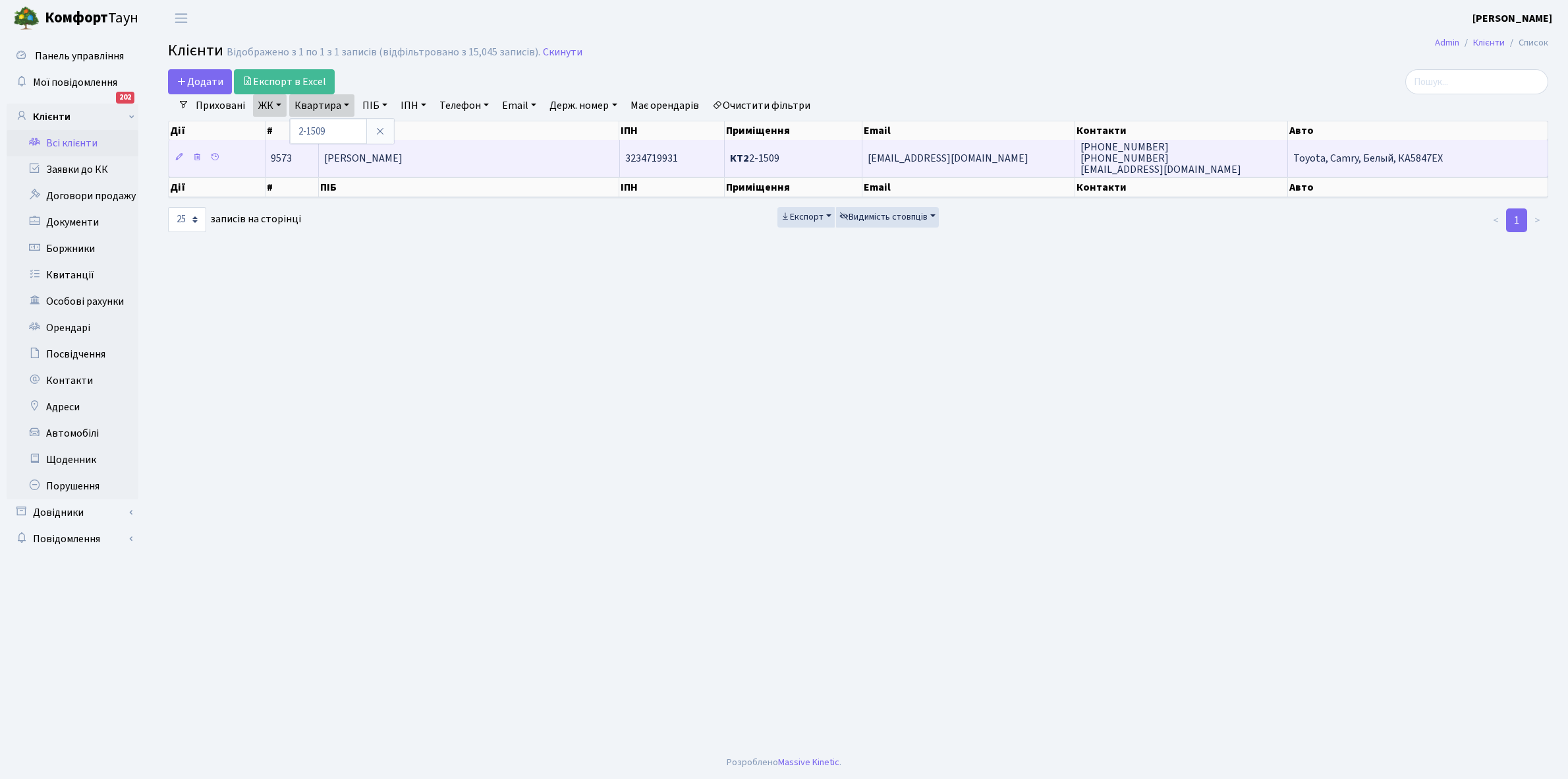
click at [364, 156] on span "[PERSON_NAME]" at bounding box center [363, 158] width 79 height 15
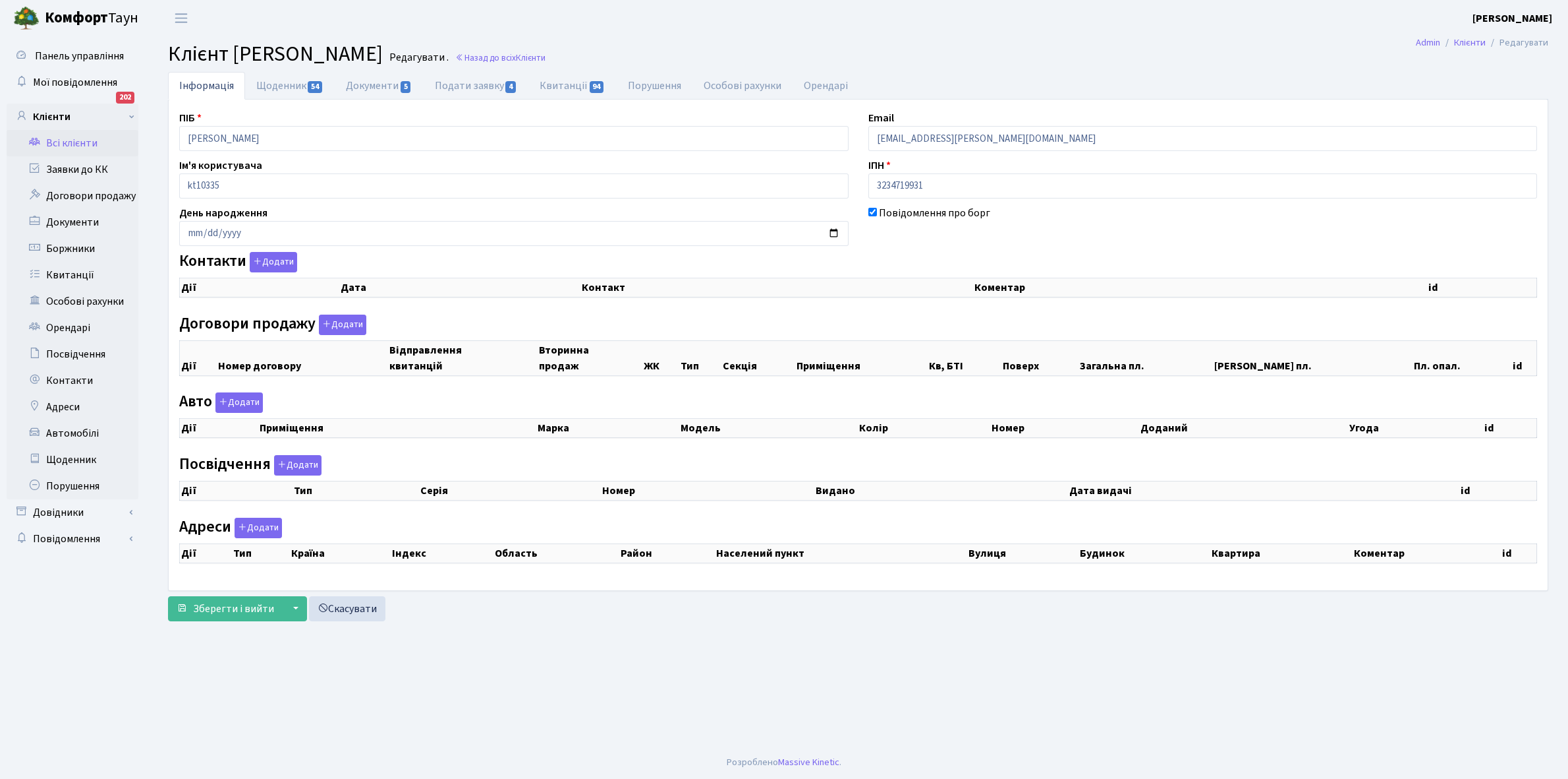
click at [271, 85] on link "Щоденник 54" at bounding box center [290, 86] width 90 height 27
select select "25"
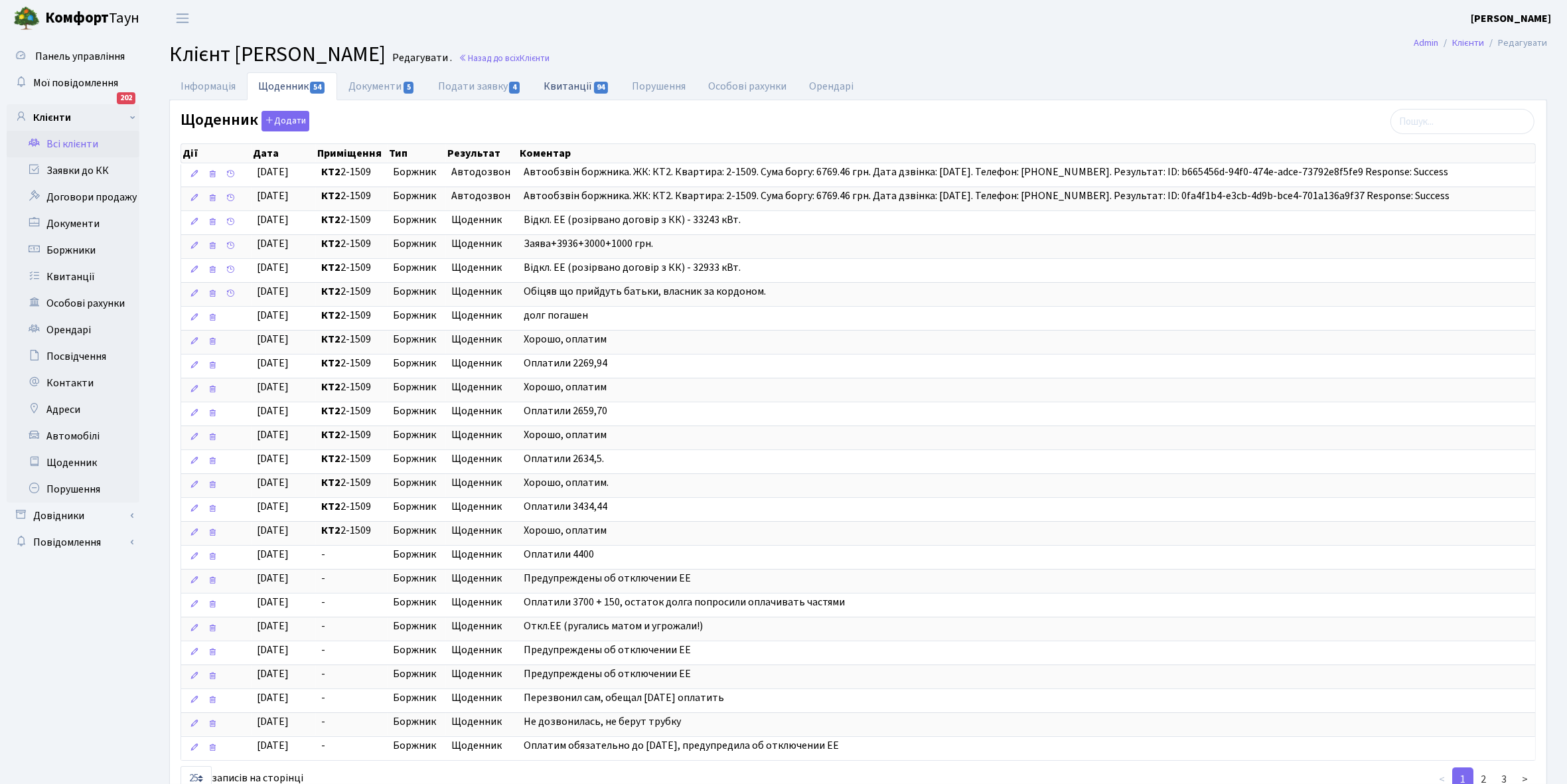
click at [565, 90] on link "Квитанції 94" at bounding box center [577, 86] width 88 height 27
select select "25"
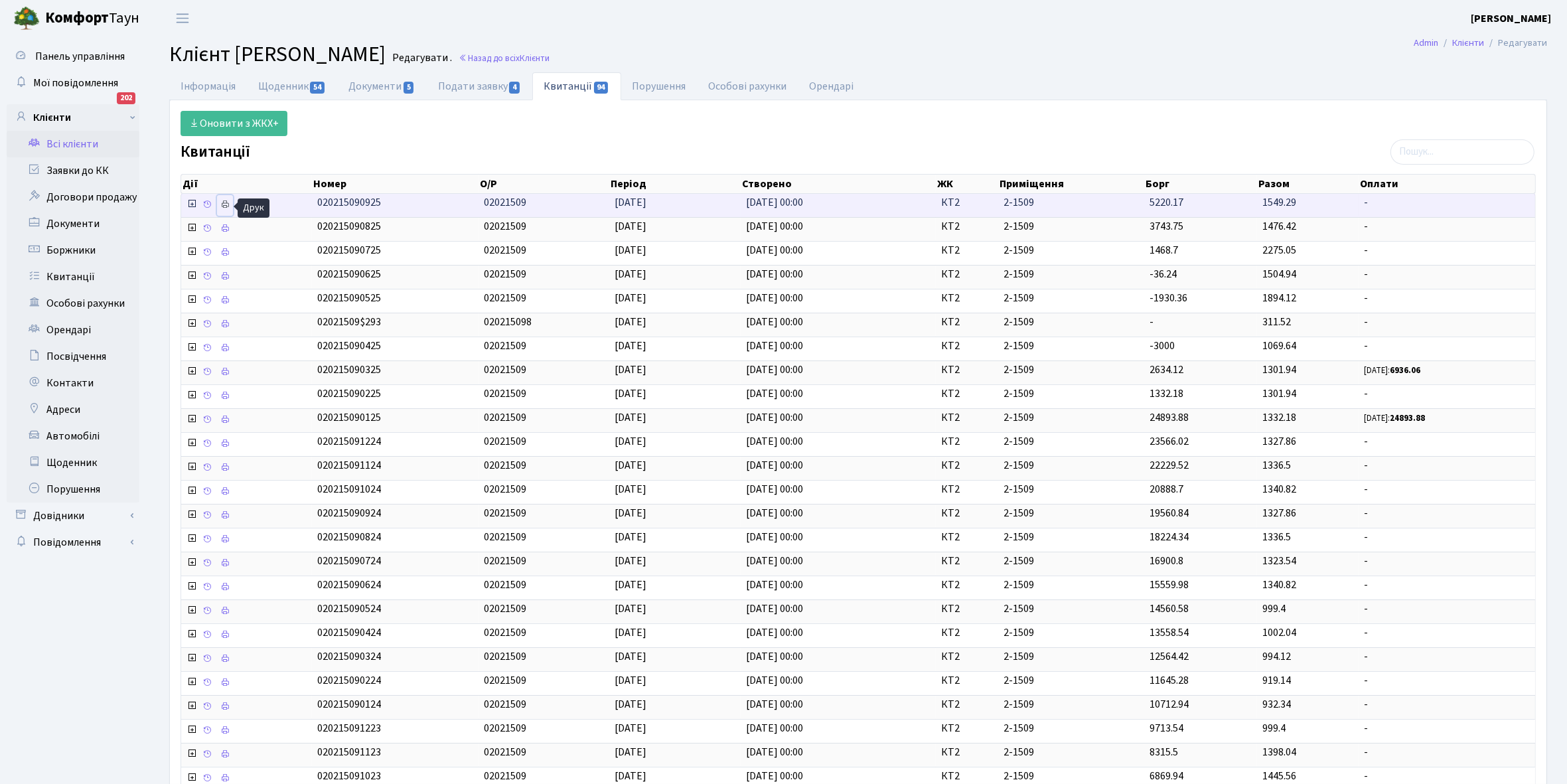
click at [227, 205] on icon at bounding box center [225, 204] width 9 height 9
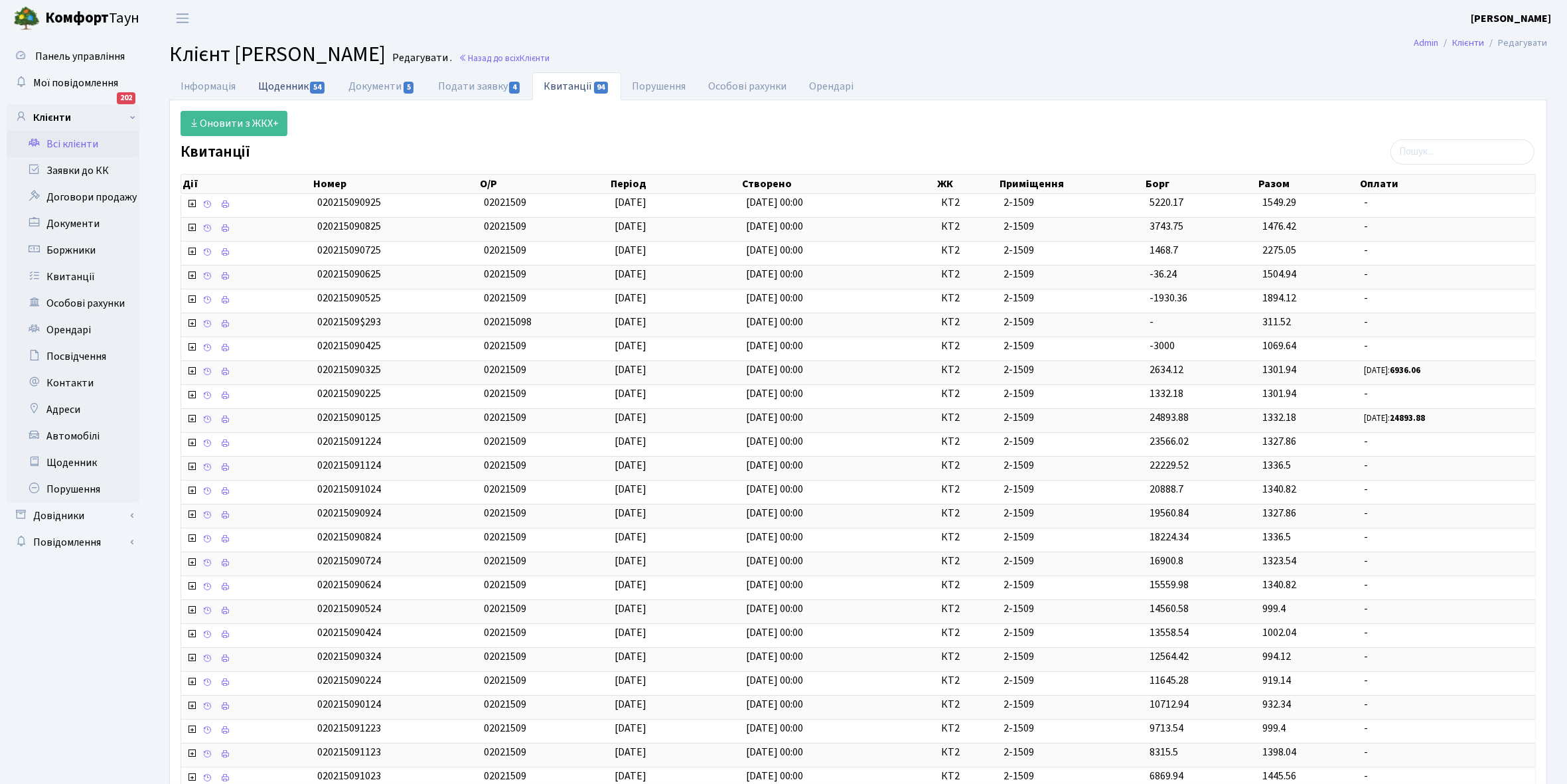
click at [280, 87] on link "Щоденник 54" at bounding box center [292, 86] width 90 height 27
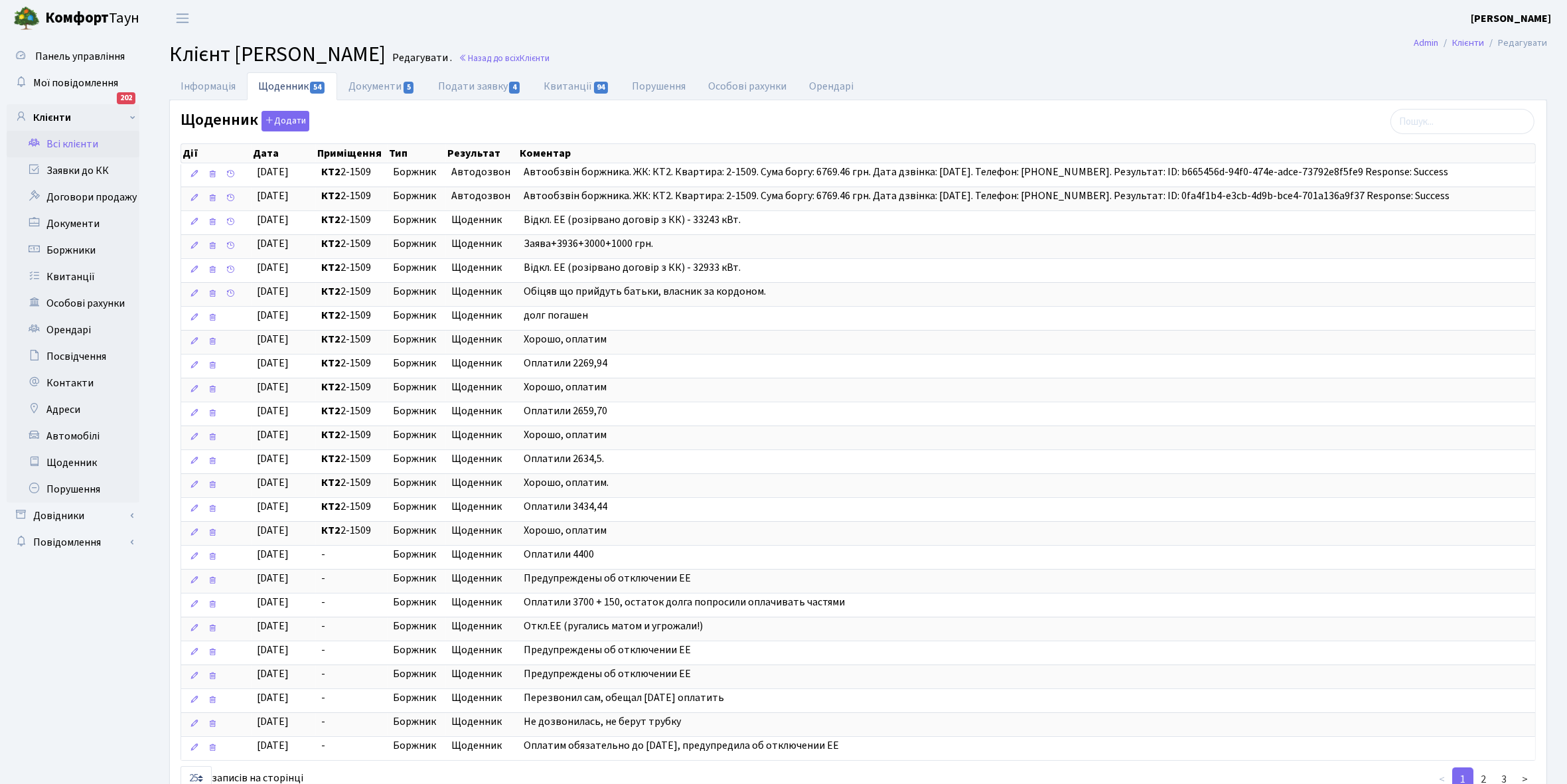
click at [79, 144] on link "Всі клієнти" at bounding box center [73, 143] width 132 height 26
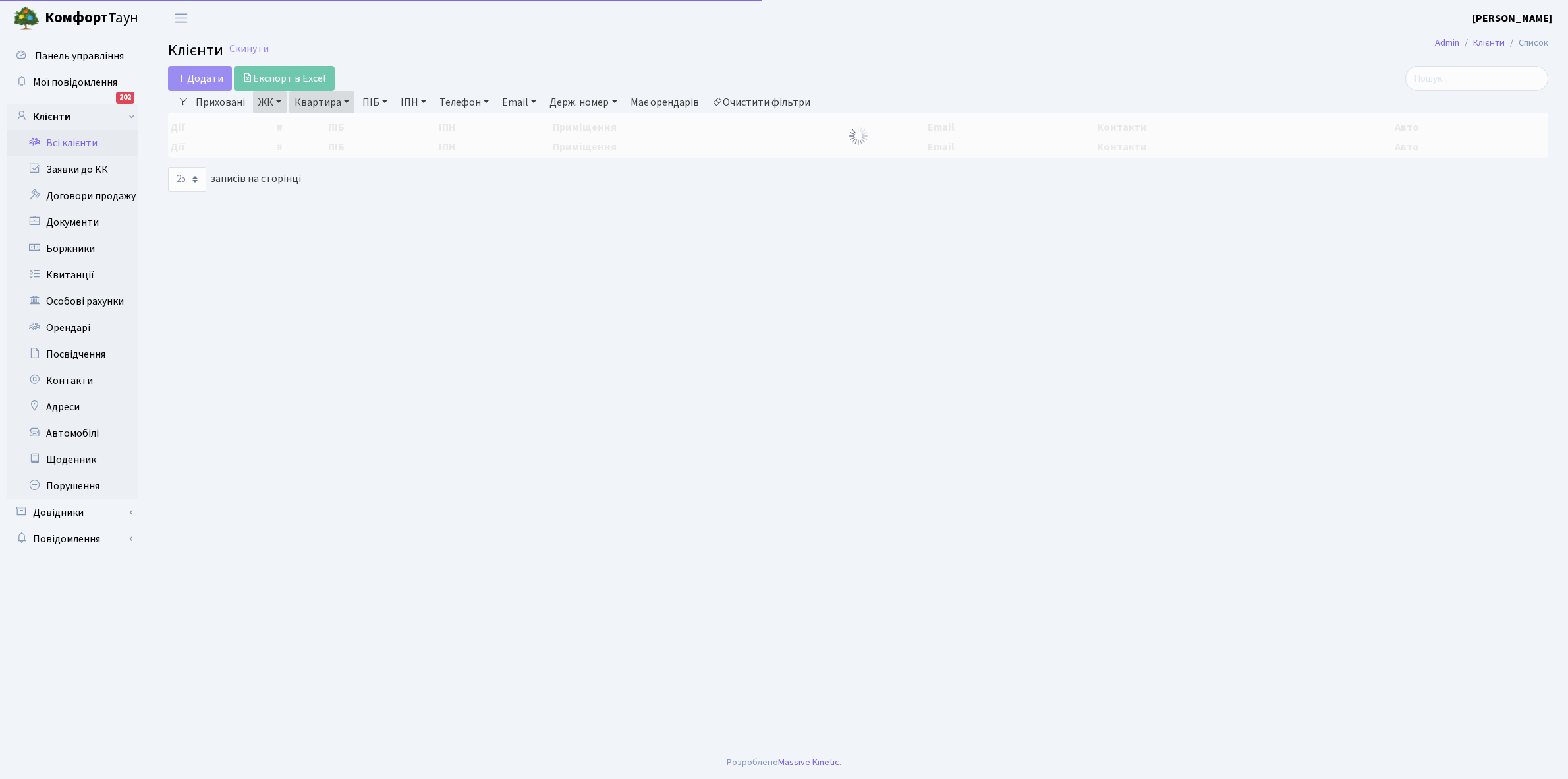
select select "25"
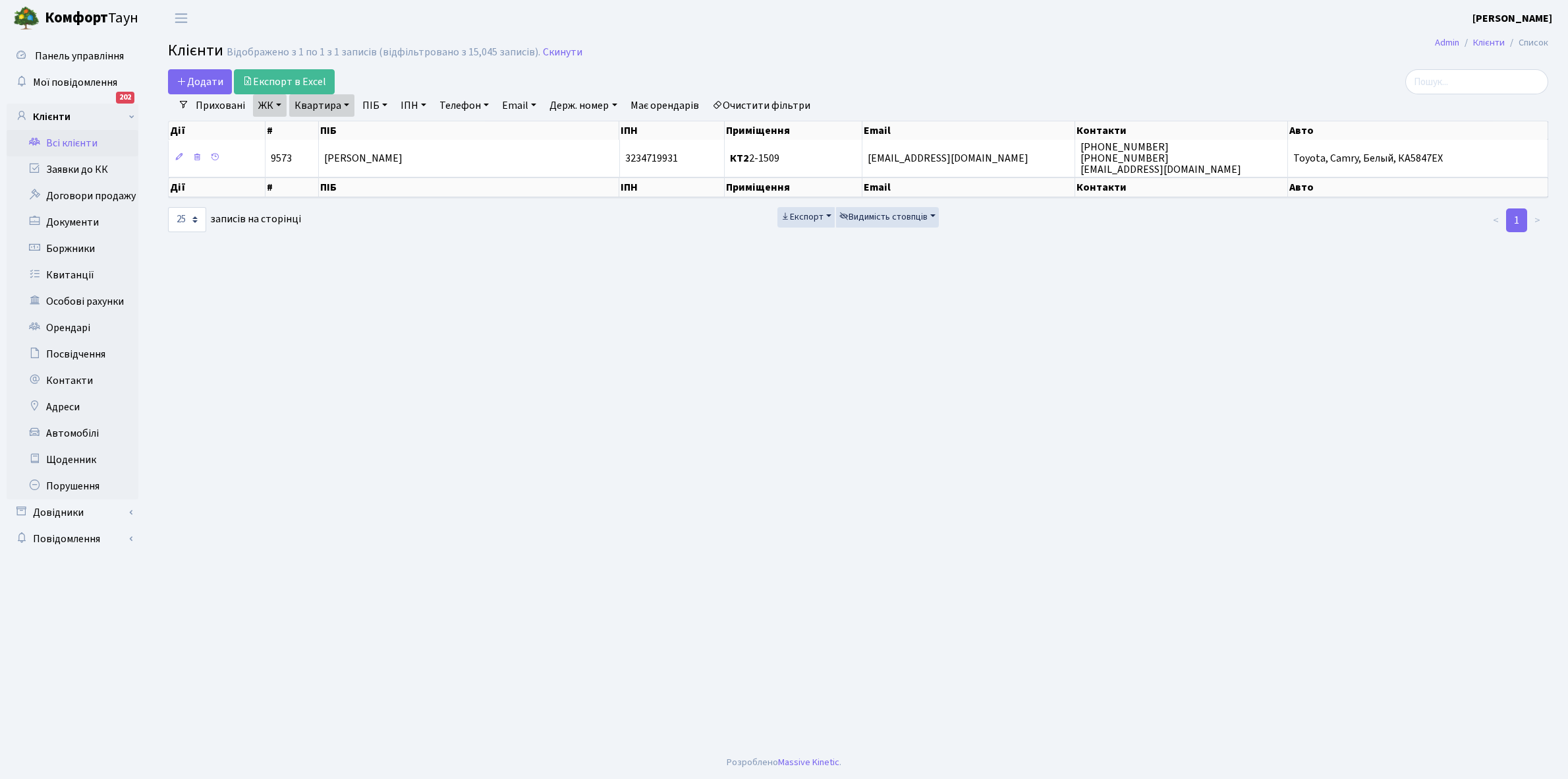
click at [345, 103] on link "Квартира" at bounding box center [321, 105] width 65 height 22
click at [334, 131] on input "2-1509" at bounding box center [328, 131] width 77 height 25
type input "2-1514"
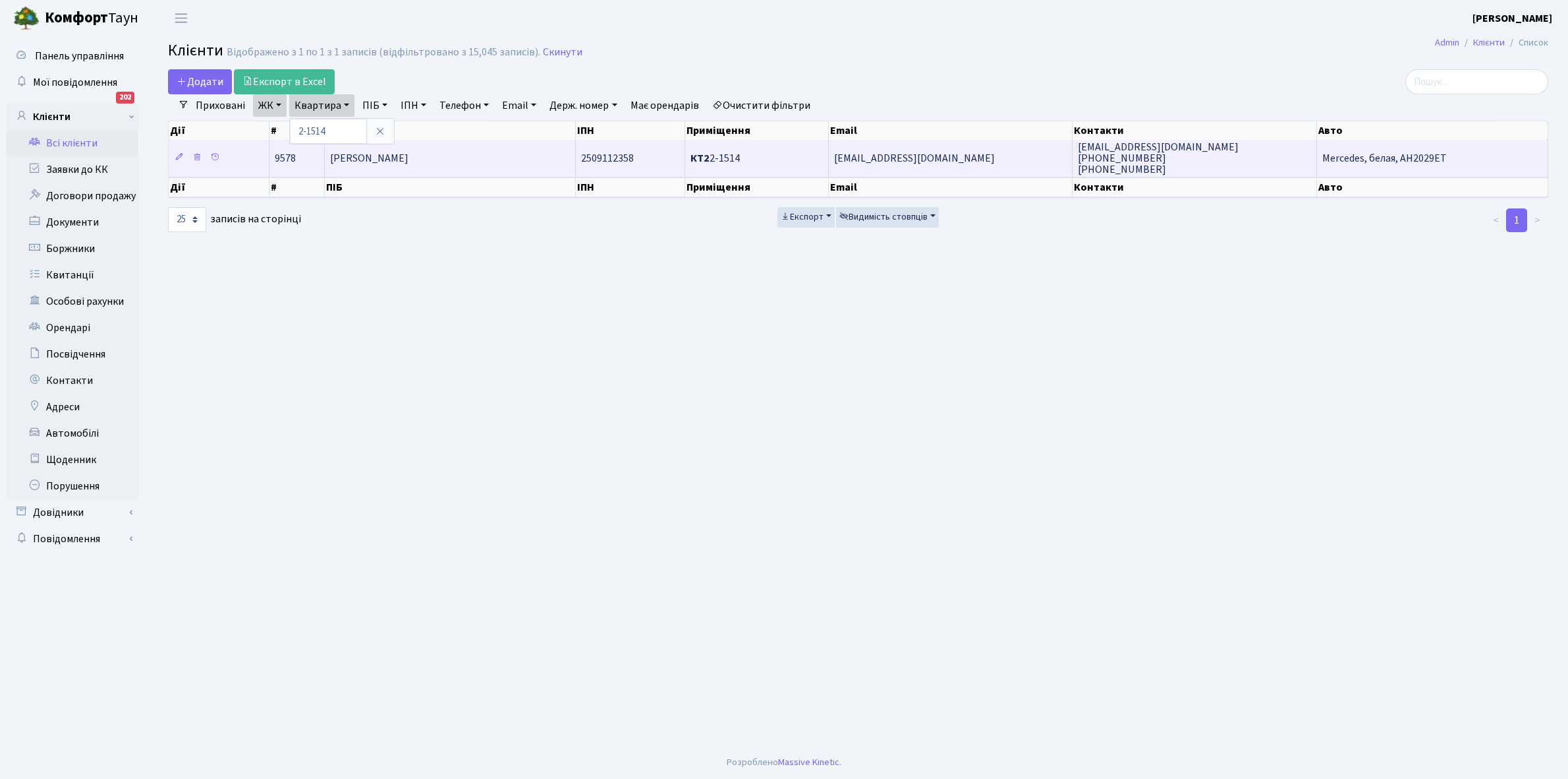
click at [433, 147] on td "[PERSON_NAME]" at bounding box center [451, 158] width 251 height 36
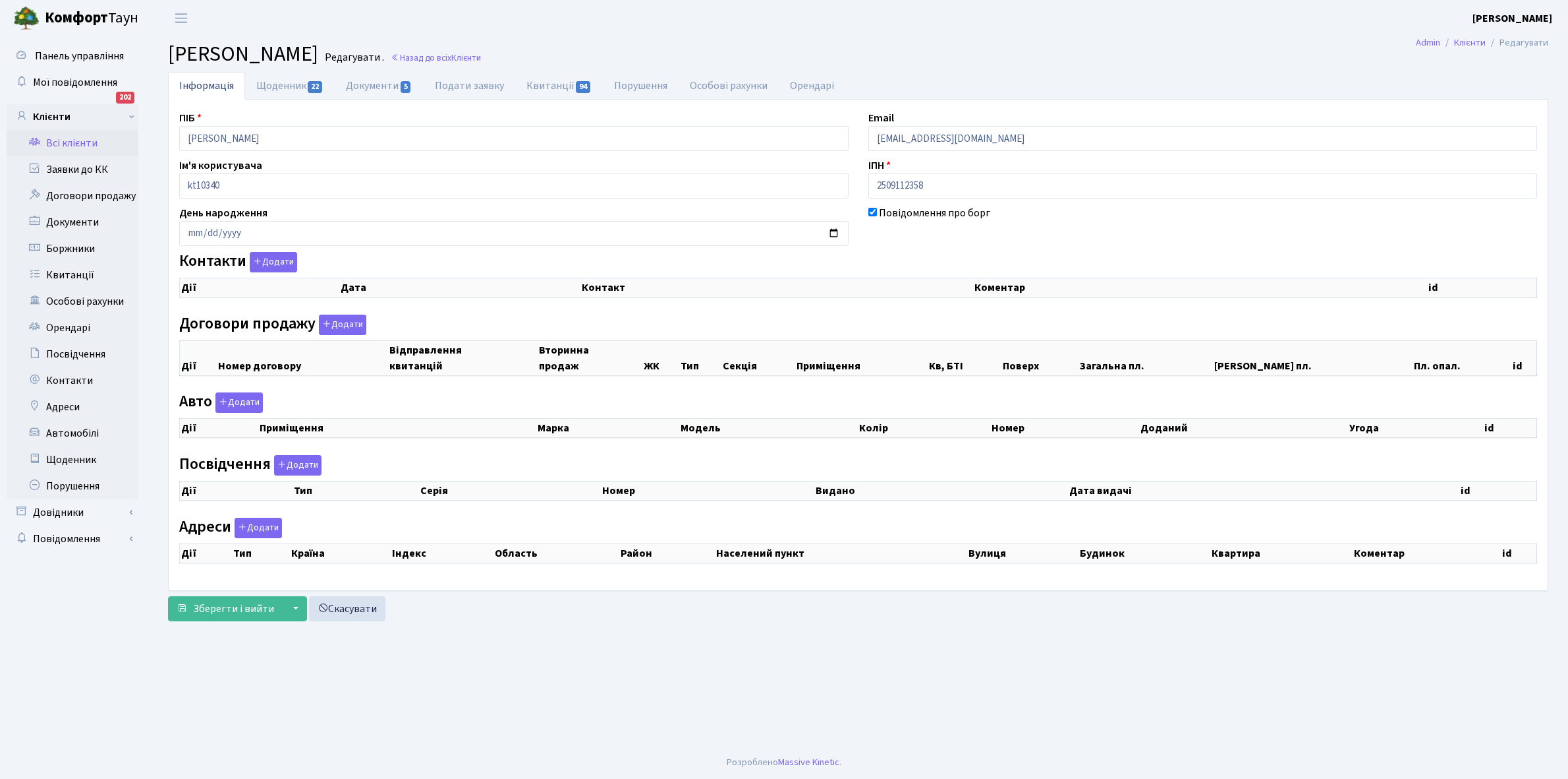
checkbox input "true"
select select "25"
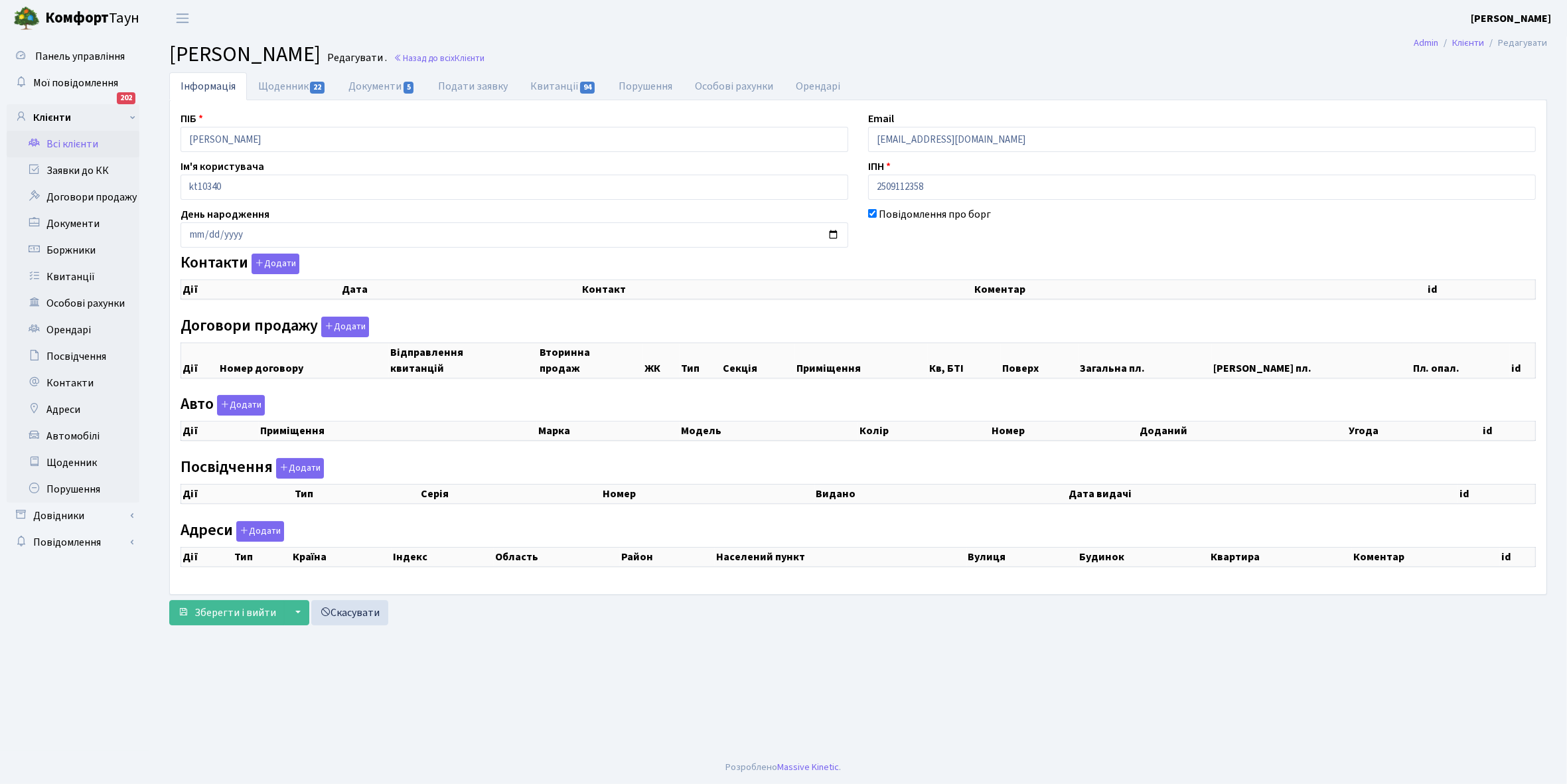
select select "25"
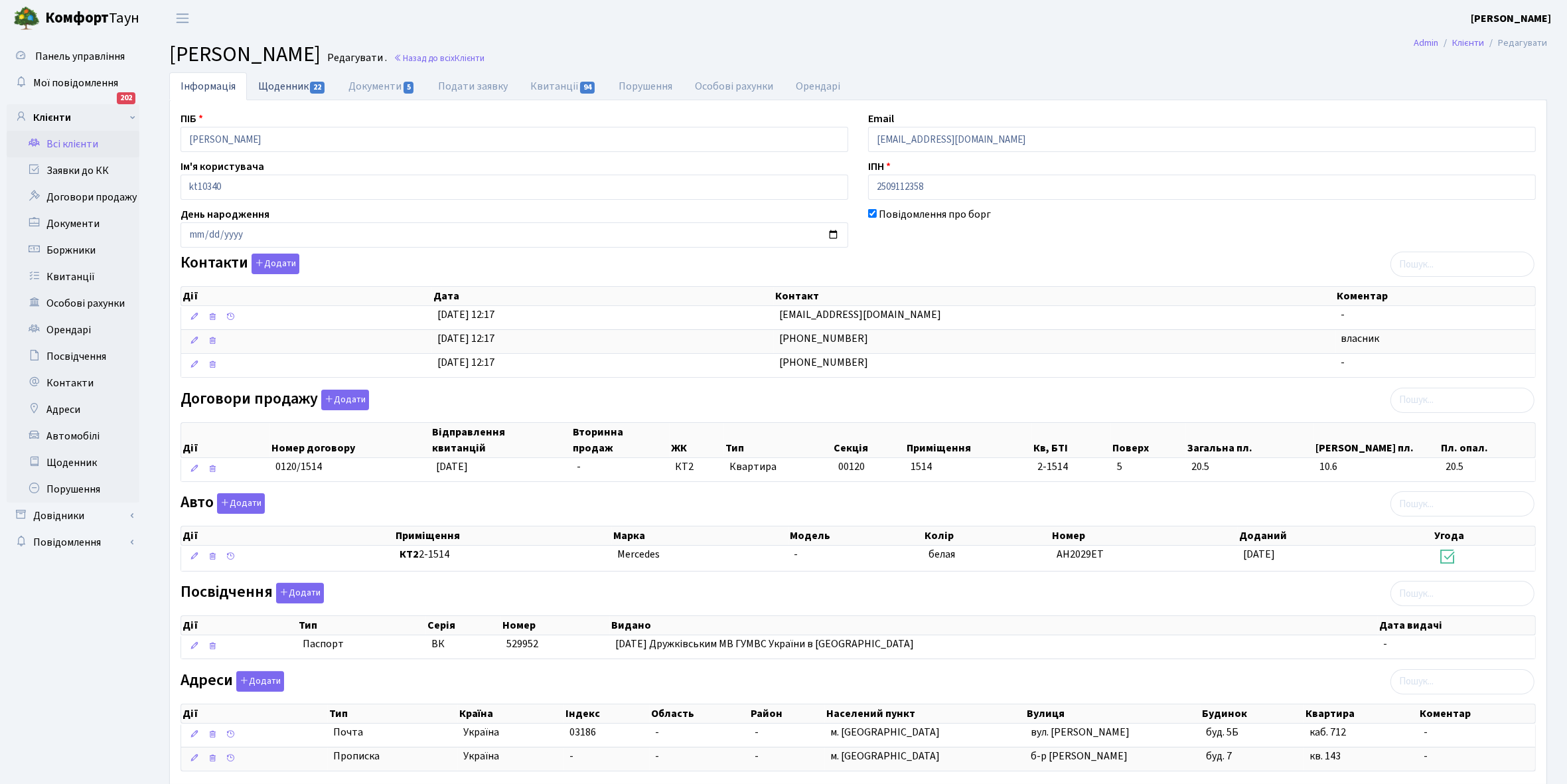
click at [277, 84] on link "Щоденник 22" at bounding box center [292, 86] width 90 height 27
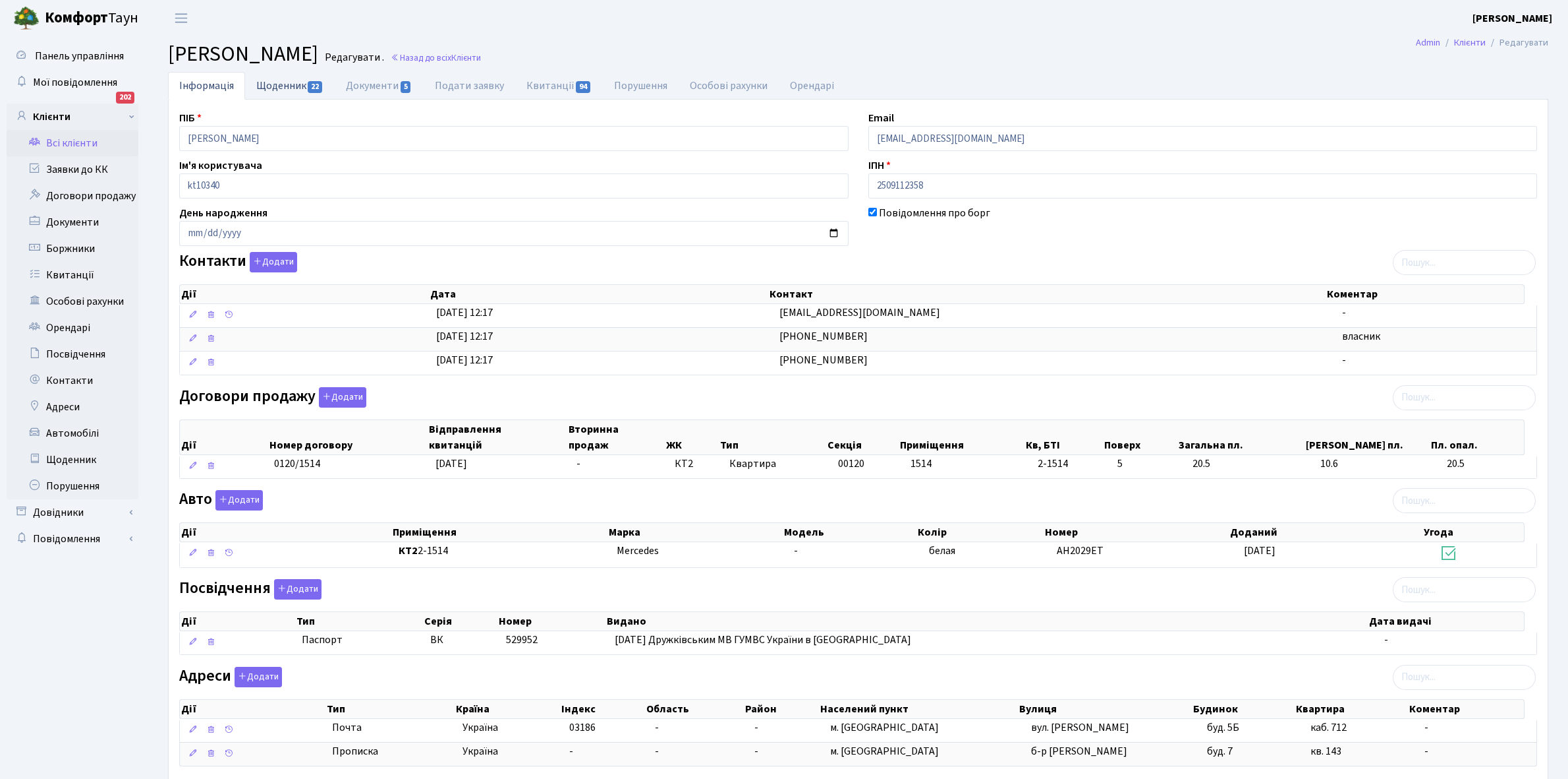
select select "25"
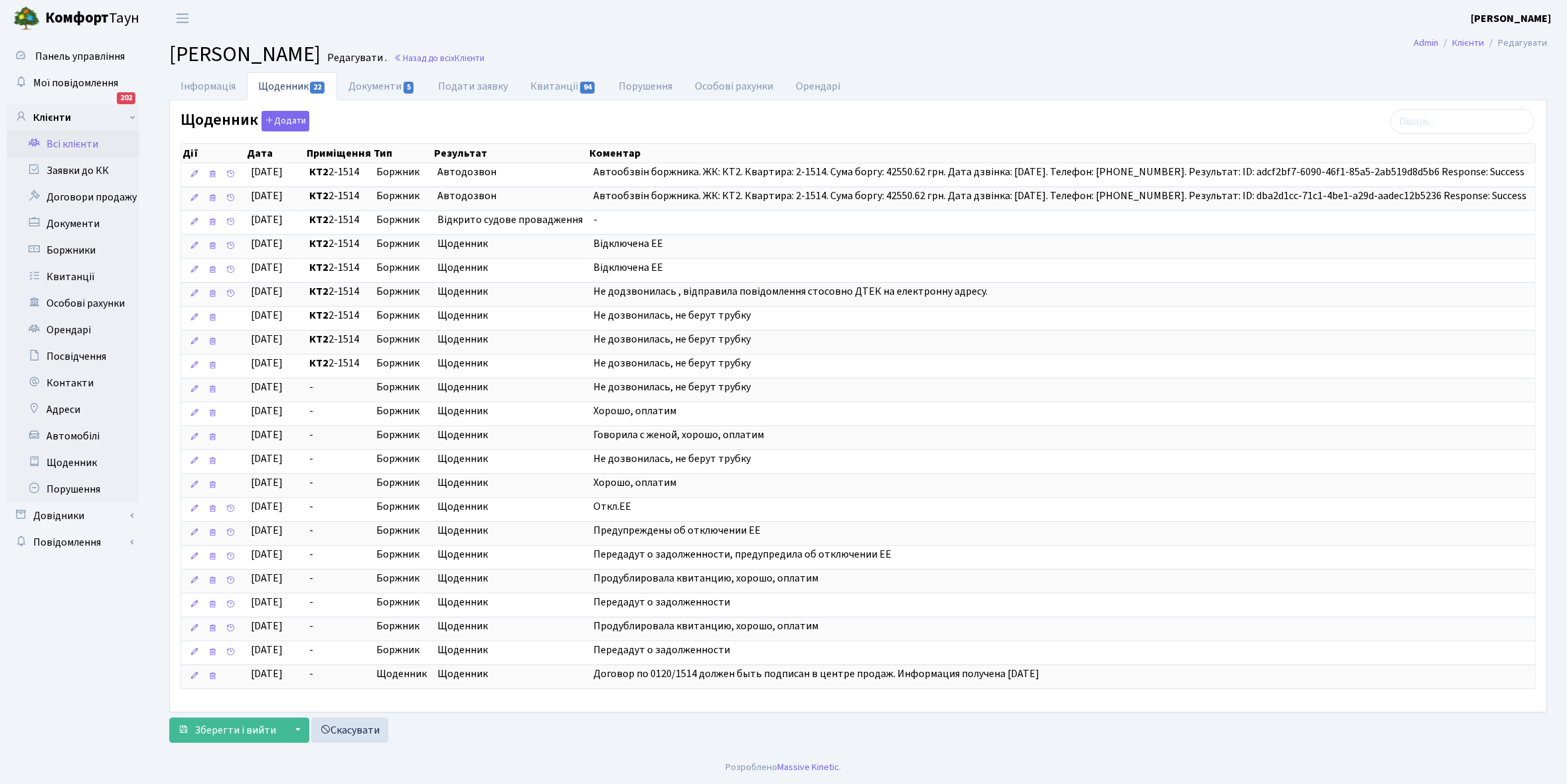
click at [73, 141] on link "Всі клієнти" at bounding box center [73, 143] width 132 height 26
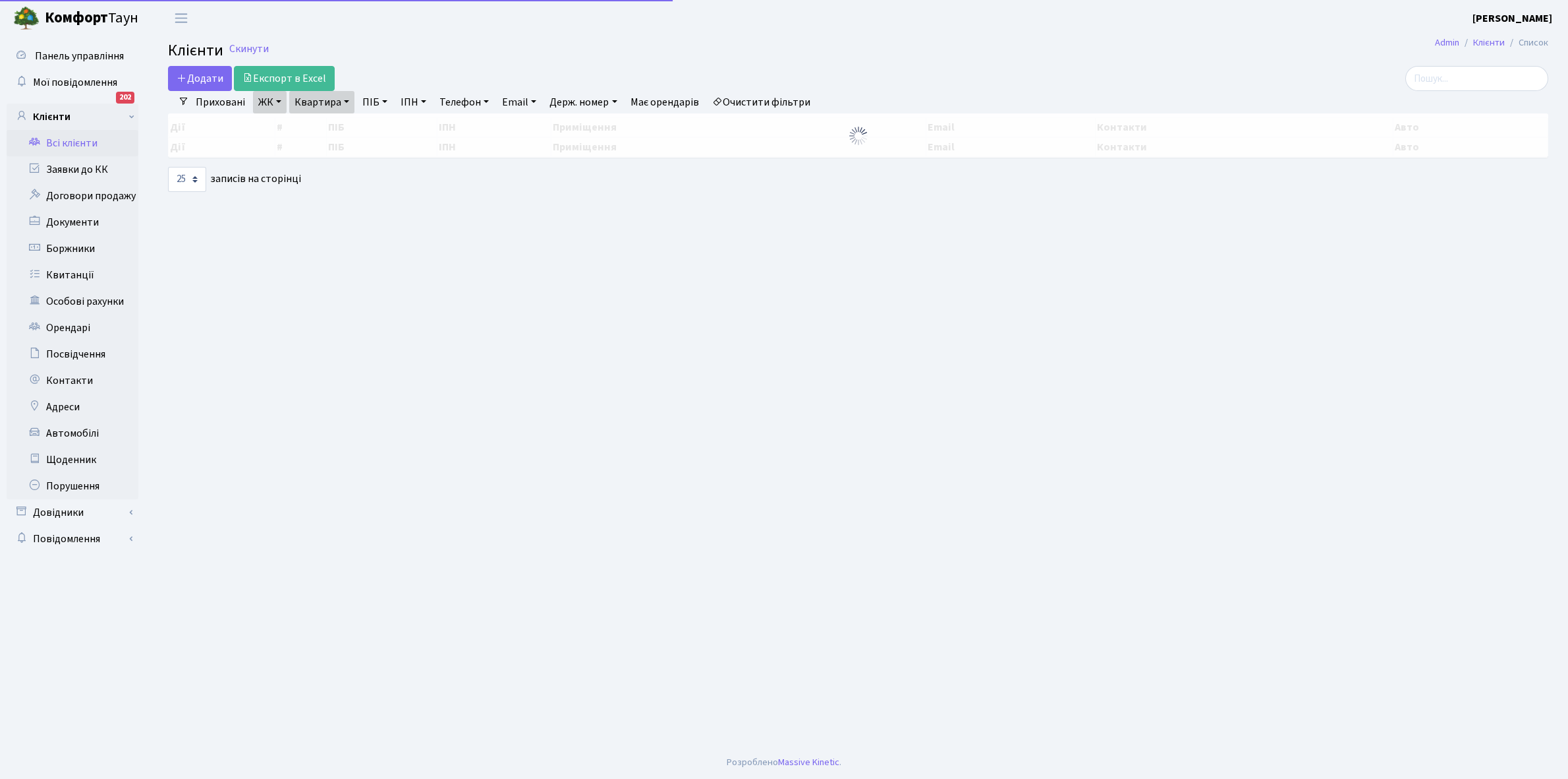
select select "25"
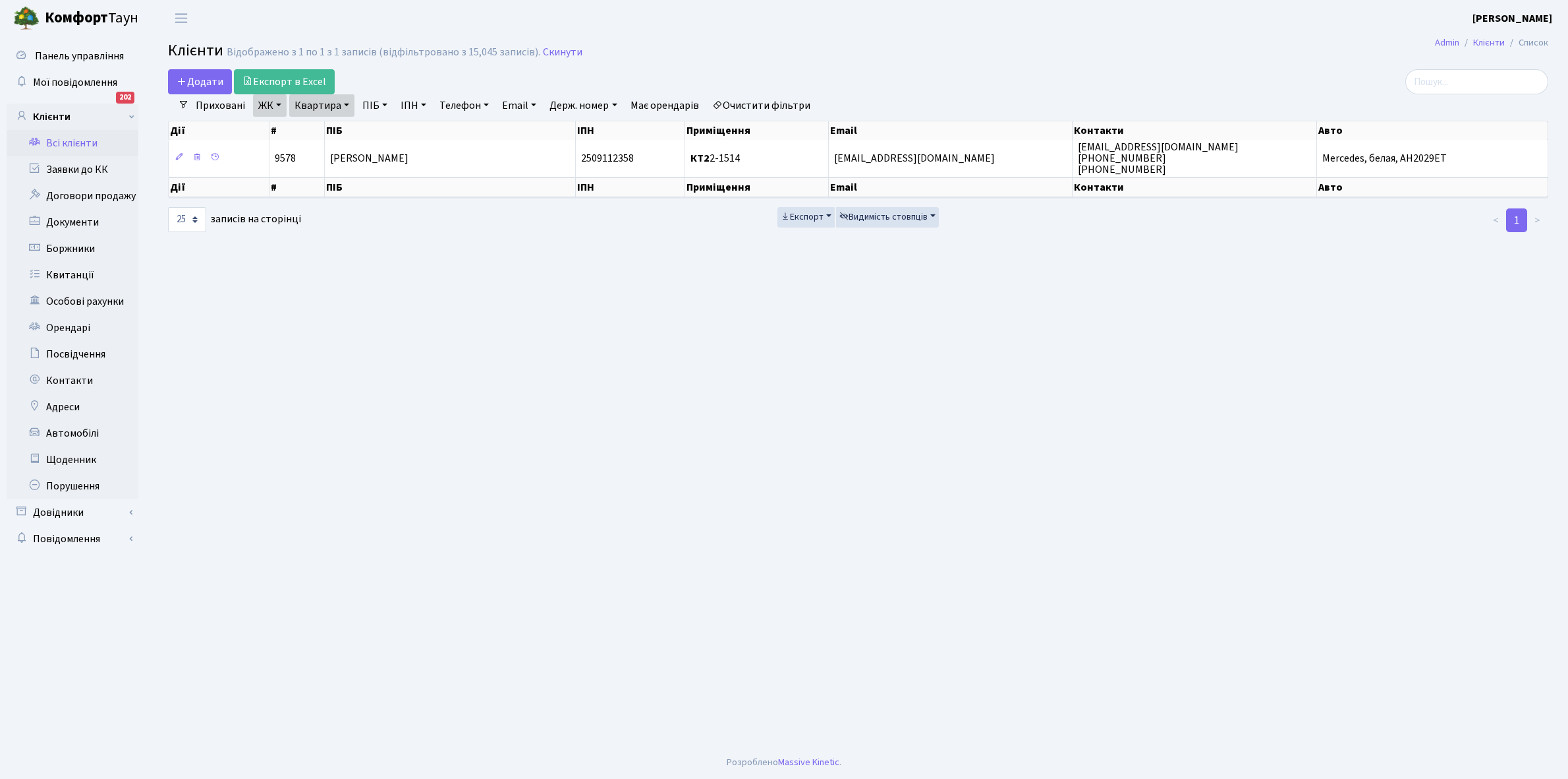
click at [346, 103] on link "Квартира" at bounding box center [321, 105] width 65 height 22
click at [338, 130] on input "2-1514" at bounding box center [328, 131] width 77 height 25
type input "2-1531"
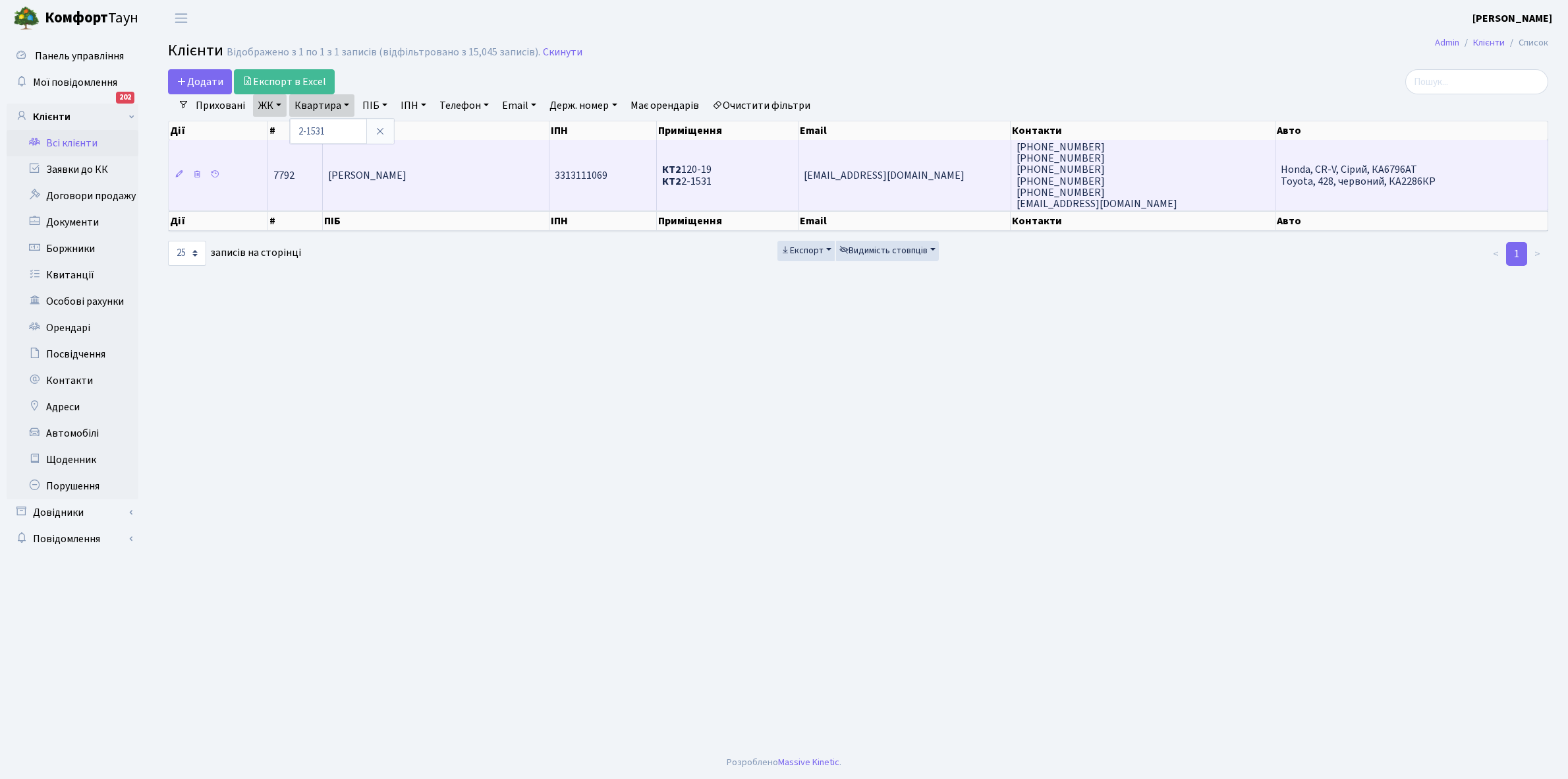
click at [407, 185] on td "[PERSON_NAME]" at bounding box center [436, 175] width 227 height 70
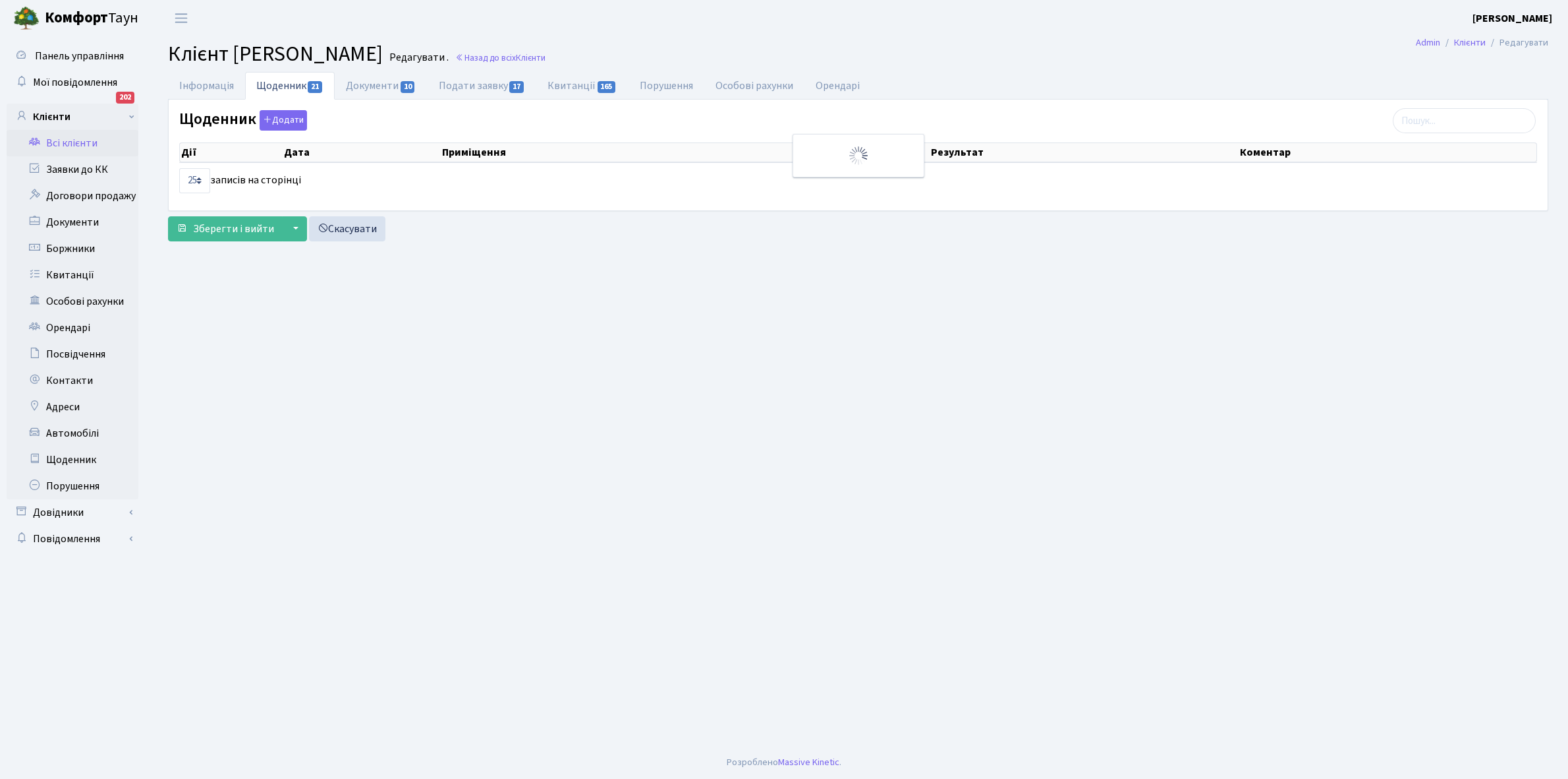
select select "25"
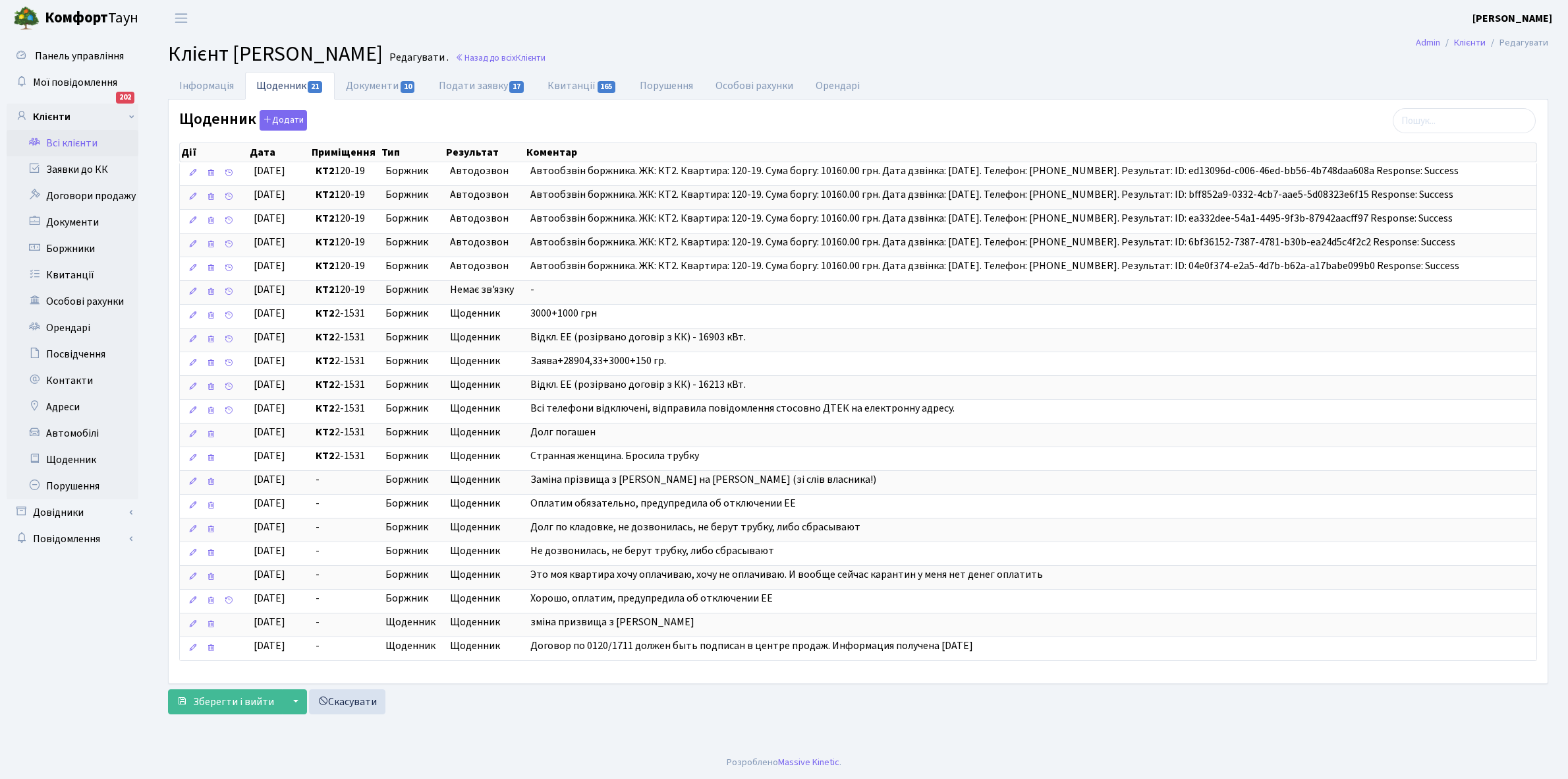
click at [71, 138] on link "Всі клієнти" at bounding box center [72, 142] width 131 height 26
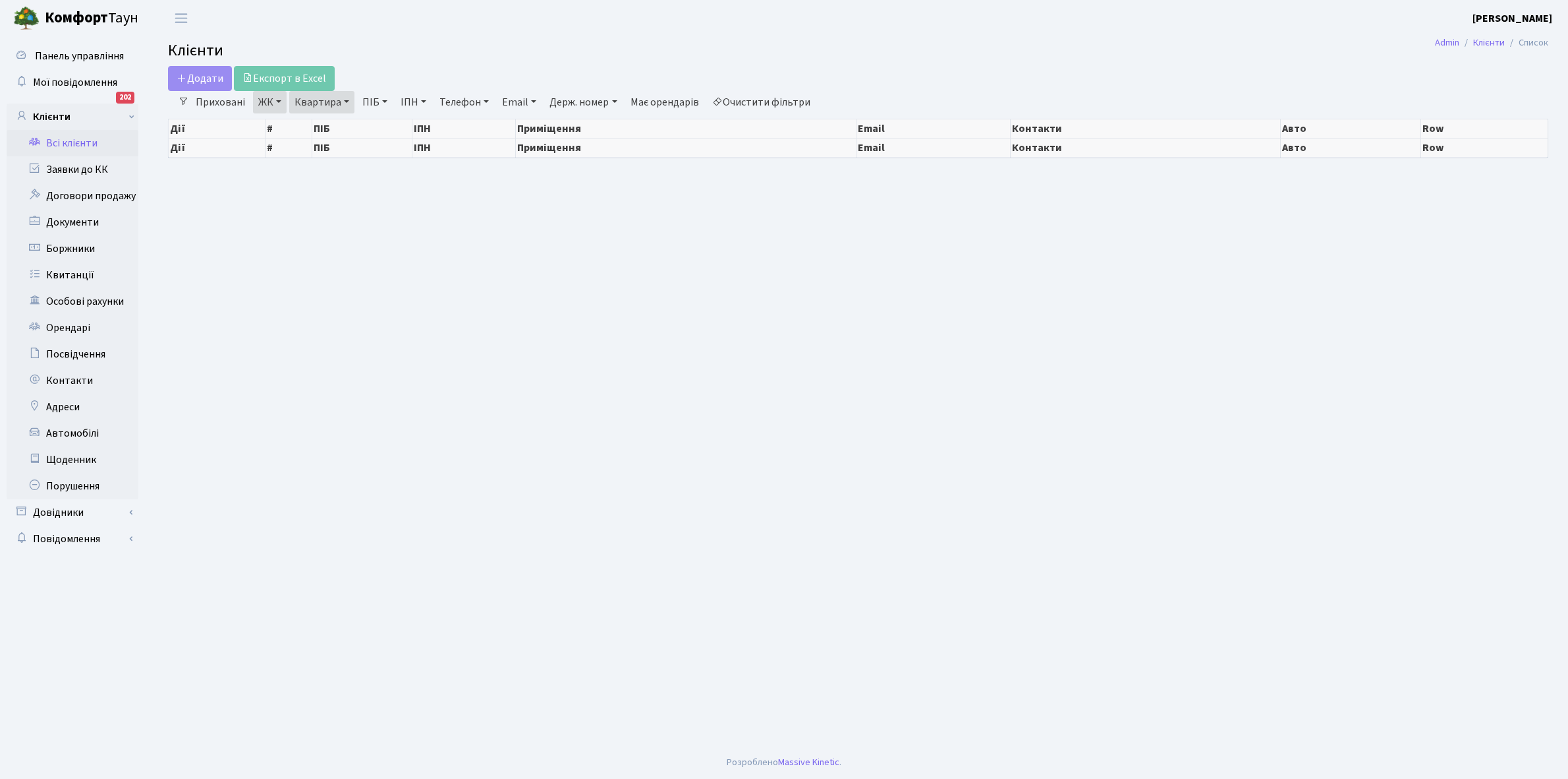
select select "25"
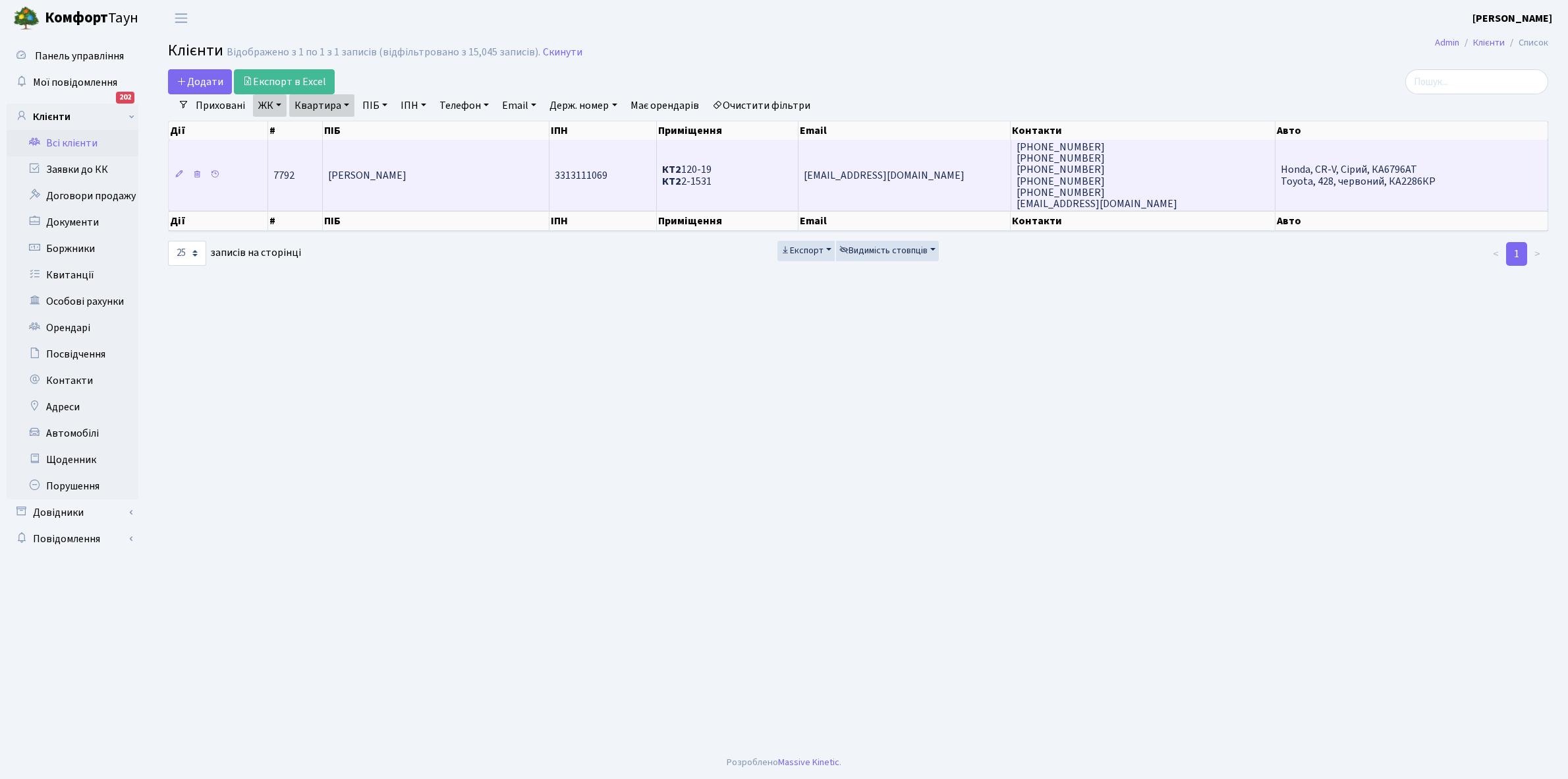
click at [456, 170] on td "[PERSON_NAME]" at bounding box center [436, 175] width 227 height 70
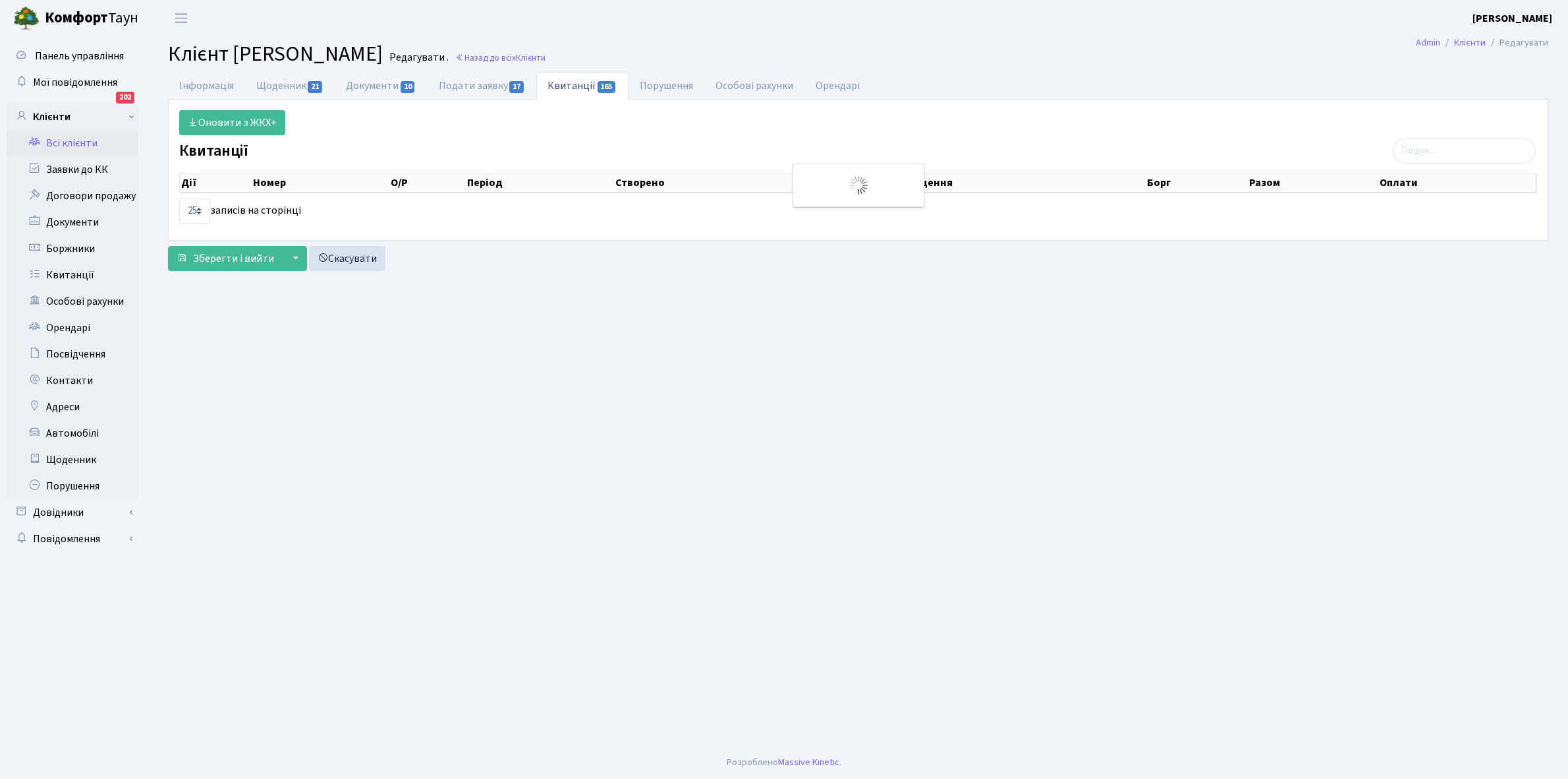
select select "25"
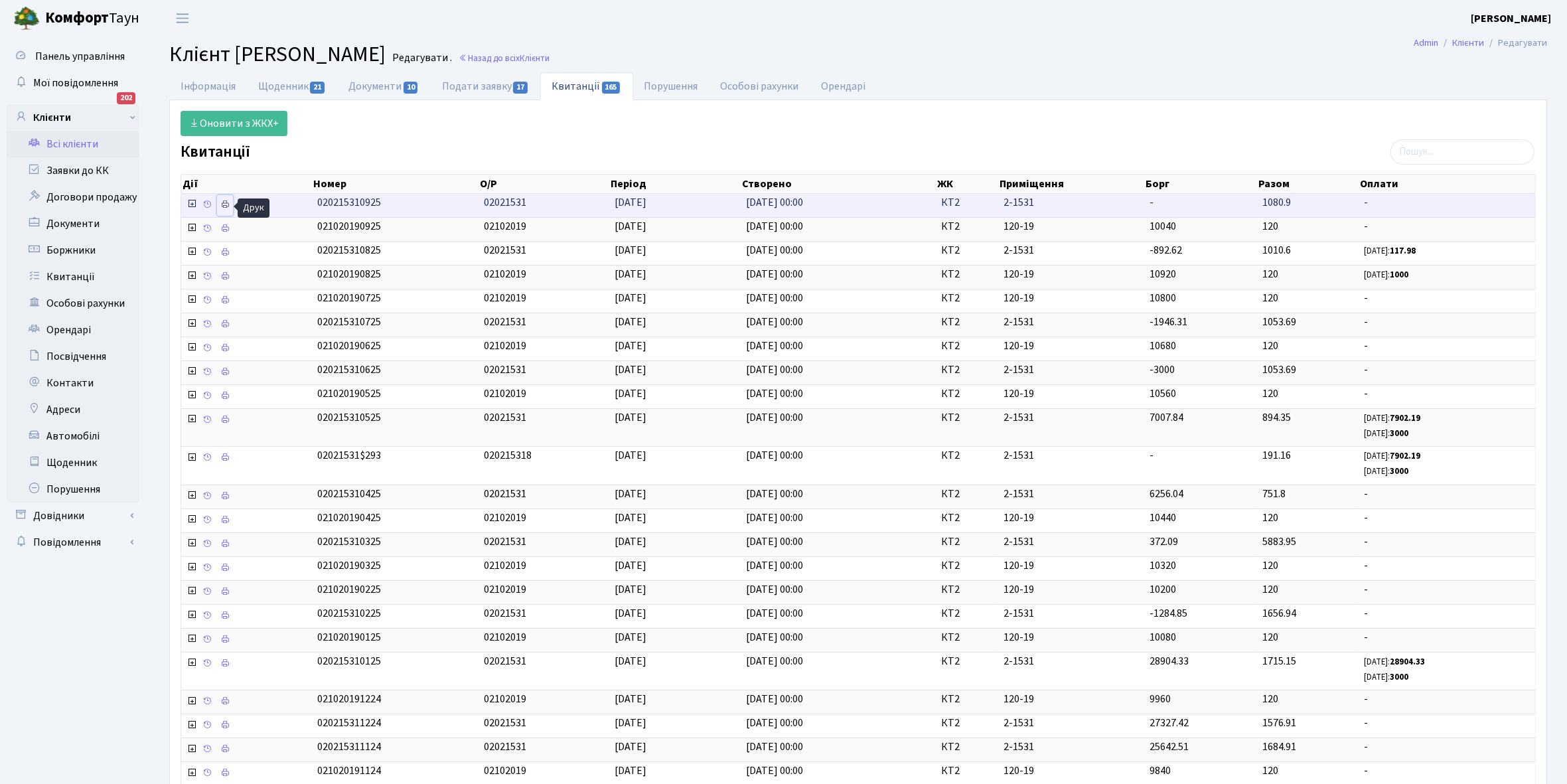
click at [223, 209] on icon at bounding box center [225, 204] width 9 height 9
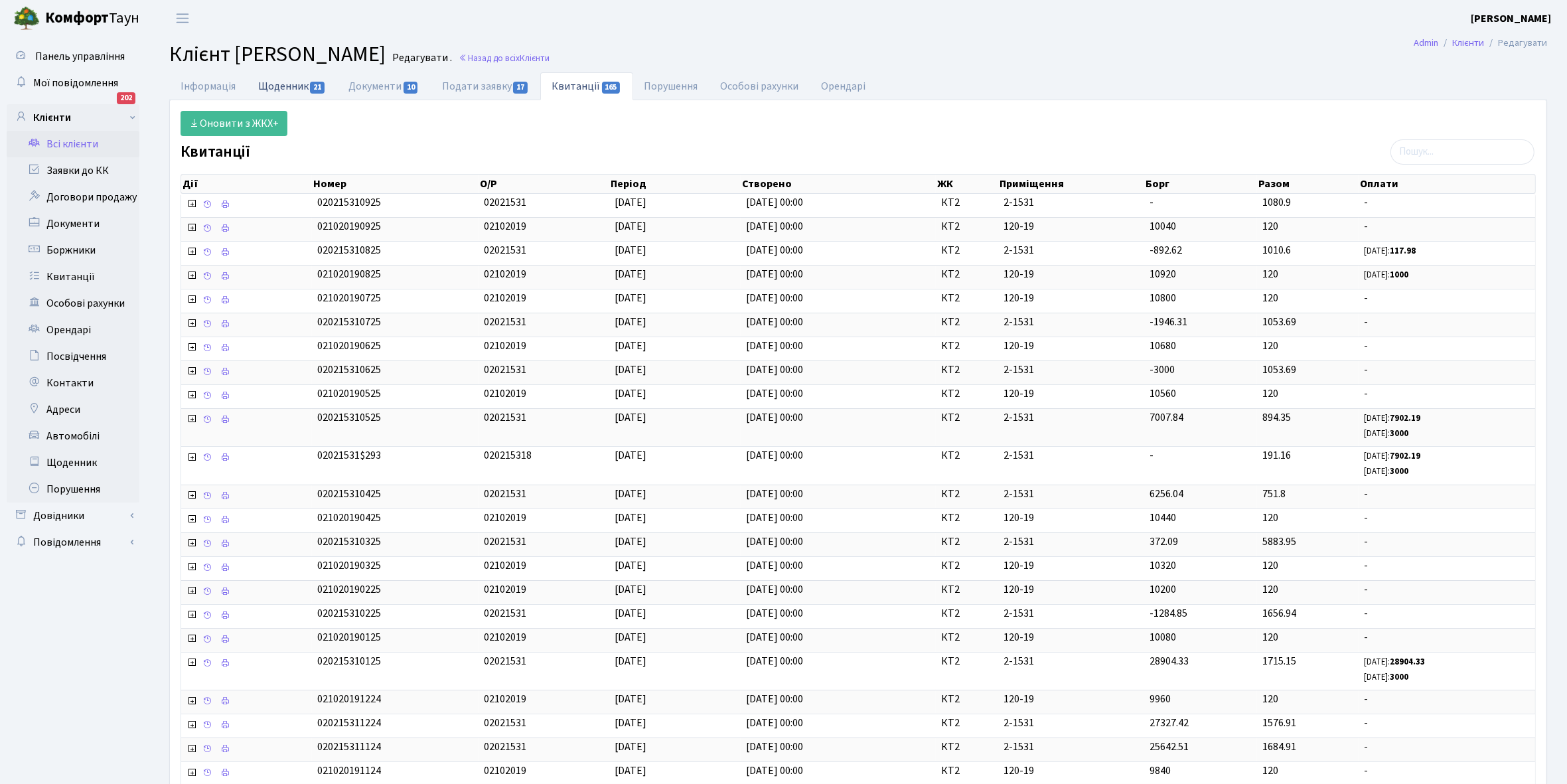
click at [275, 80] on link "Щоденник 21" at bounding box center [292, 86] width 90 height 27
select select "25"
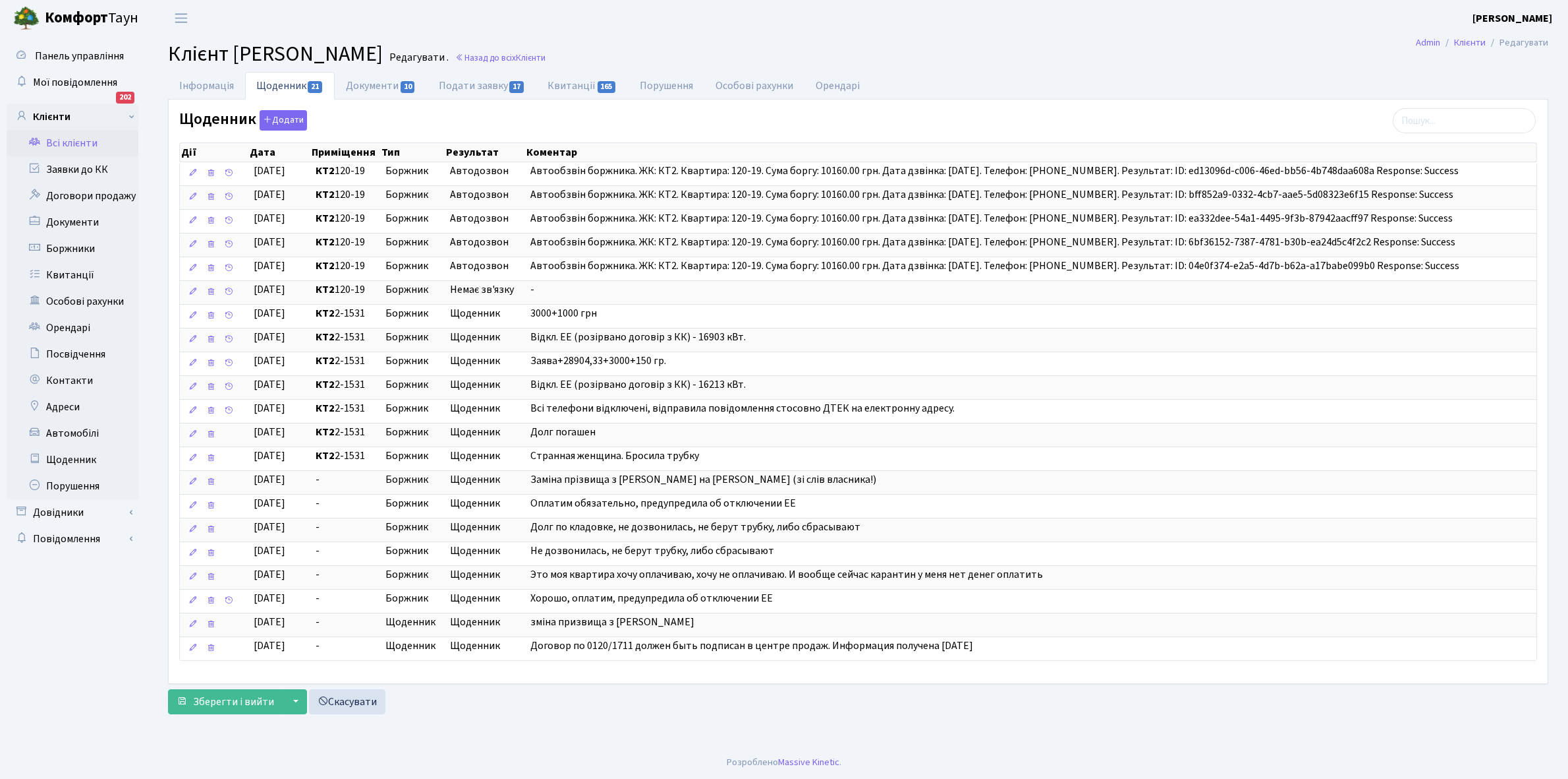
click at [87, 139] on link "Всі клієнти" at bounding box center [72, 142] width 131 height 26
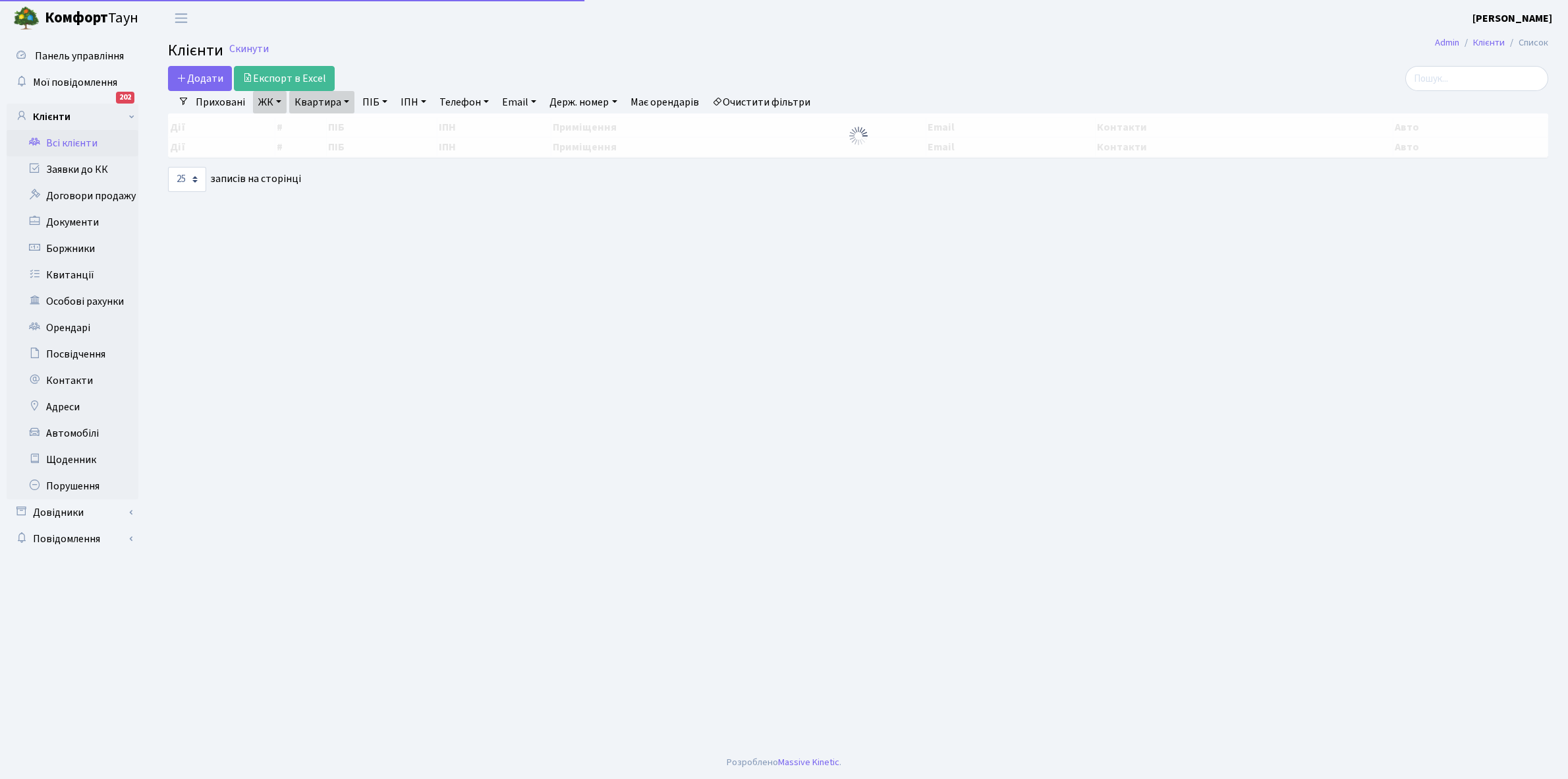
select select "25"
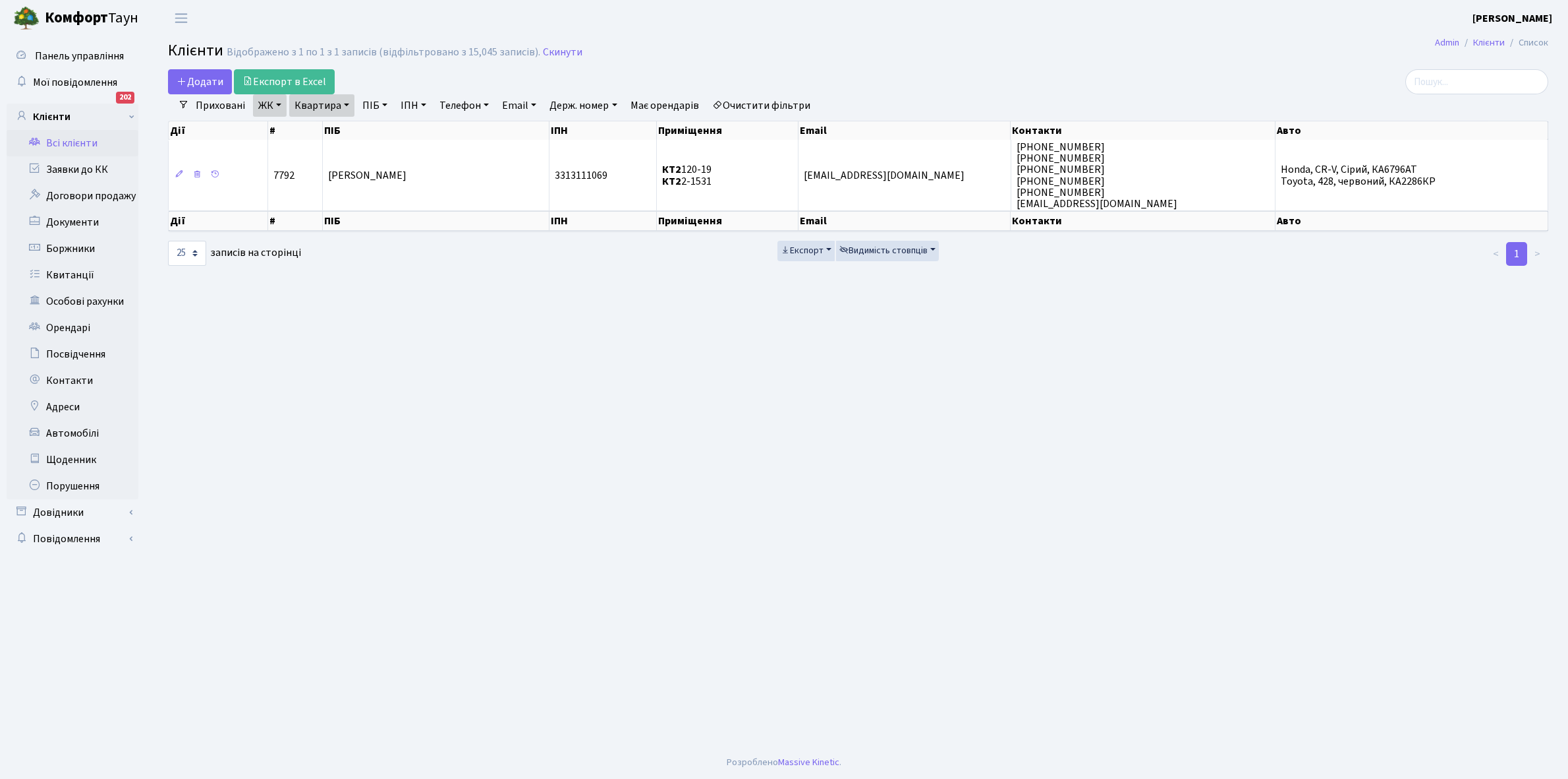
click at [347, 101] on link "Квартира" at bounding box center [321, 105] width 65 height 22
click at [349, 132] on input "2-1531" at bounding box center [328, 131] width 77 height 25
type input "2-1538"
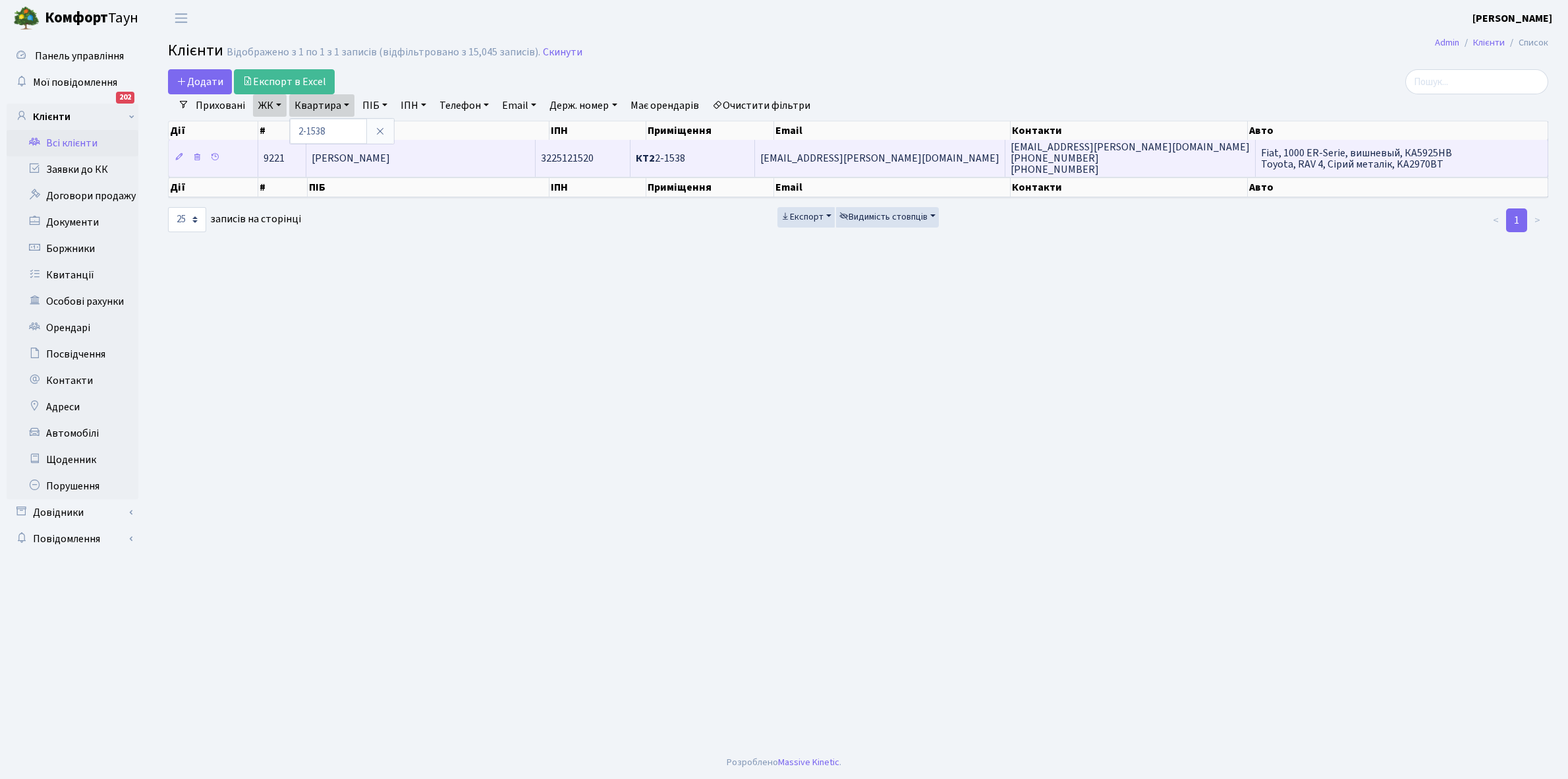
click at [377, 165] on span "[PERSON_NAME]" at bounding box center [350, 158] width 79 height 15
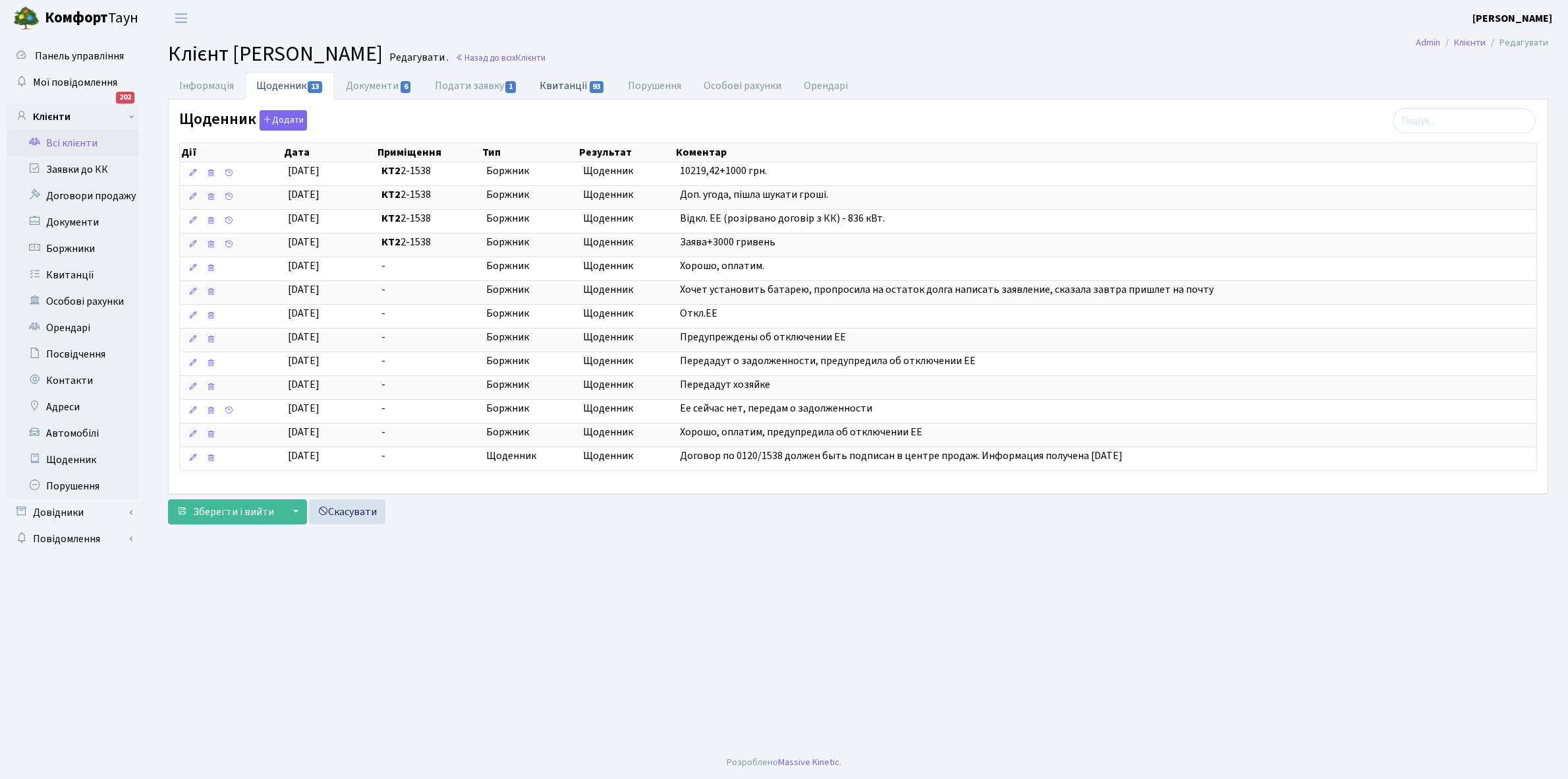
click at [564, 87] on link "Квитанції 93" at bounding box center [572, 86] width 88 height 27
select select "25"
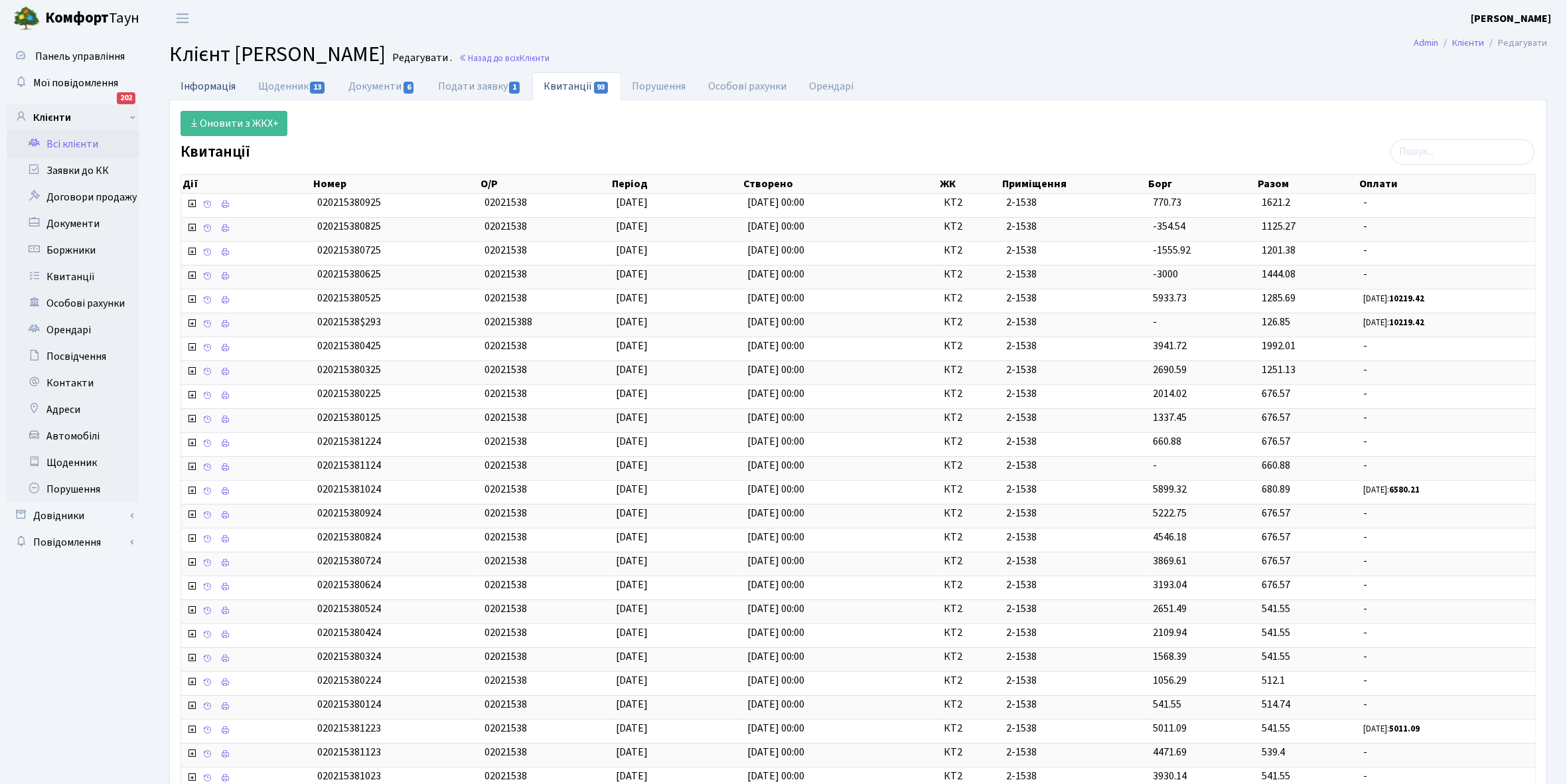
click at [197, 90] on link "Інформація" at bounding box center [208, 86] width 77 height 27
select select "25"
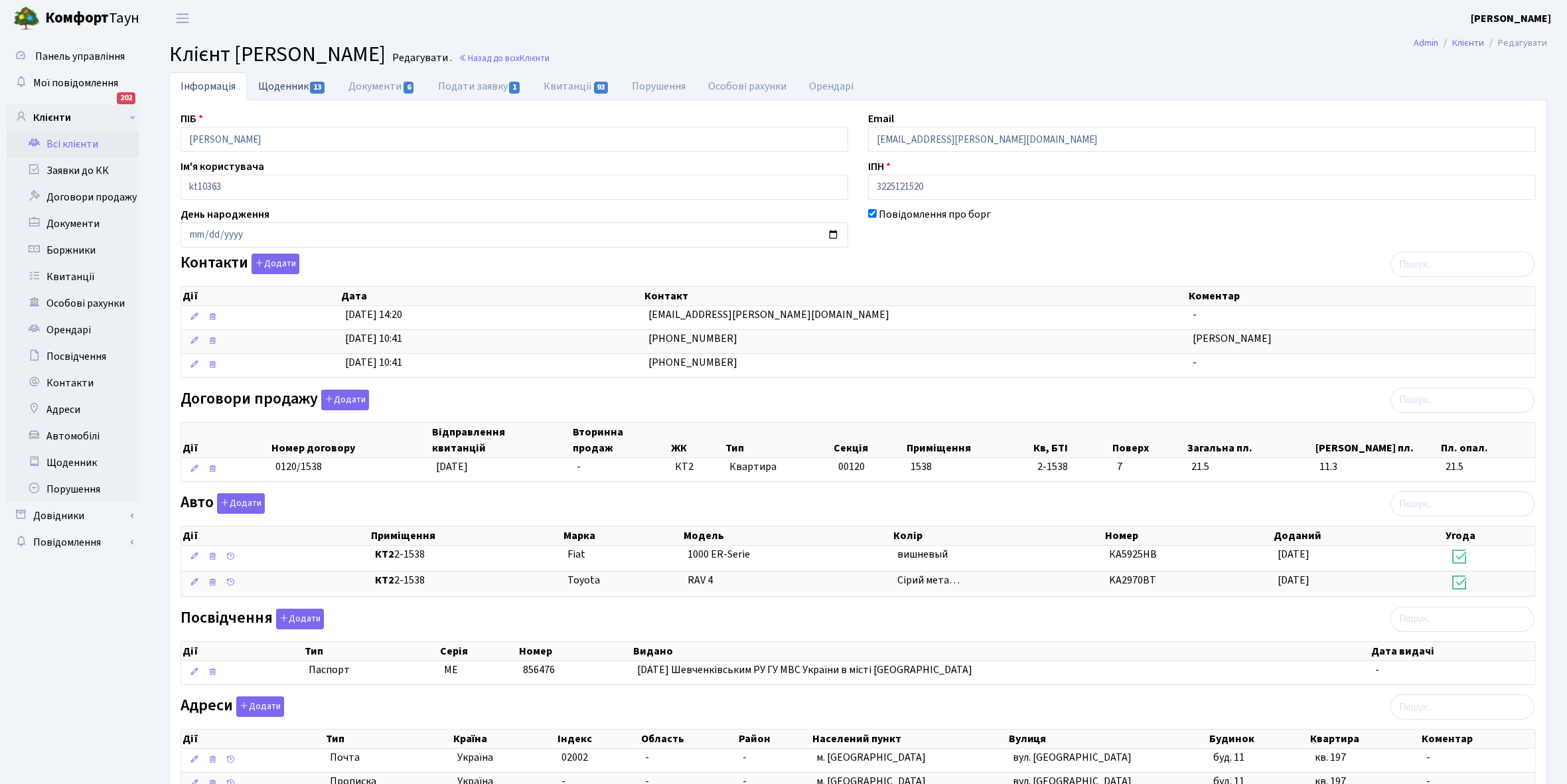
click at [276, 88] on link "Щоденник 13" at bounding box center [292, 86] width 90 height 27
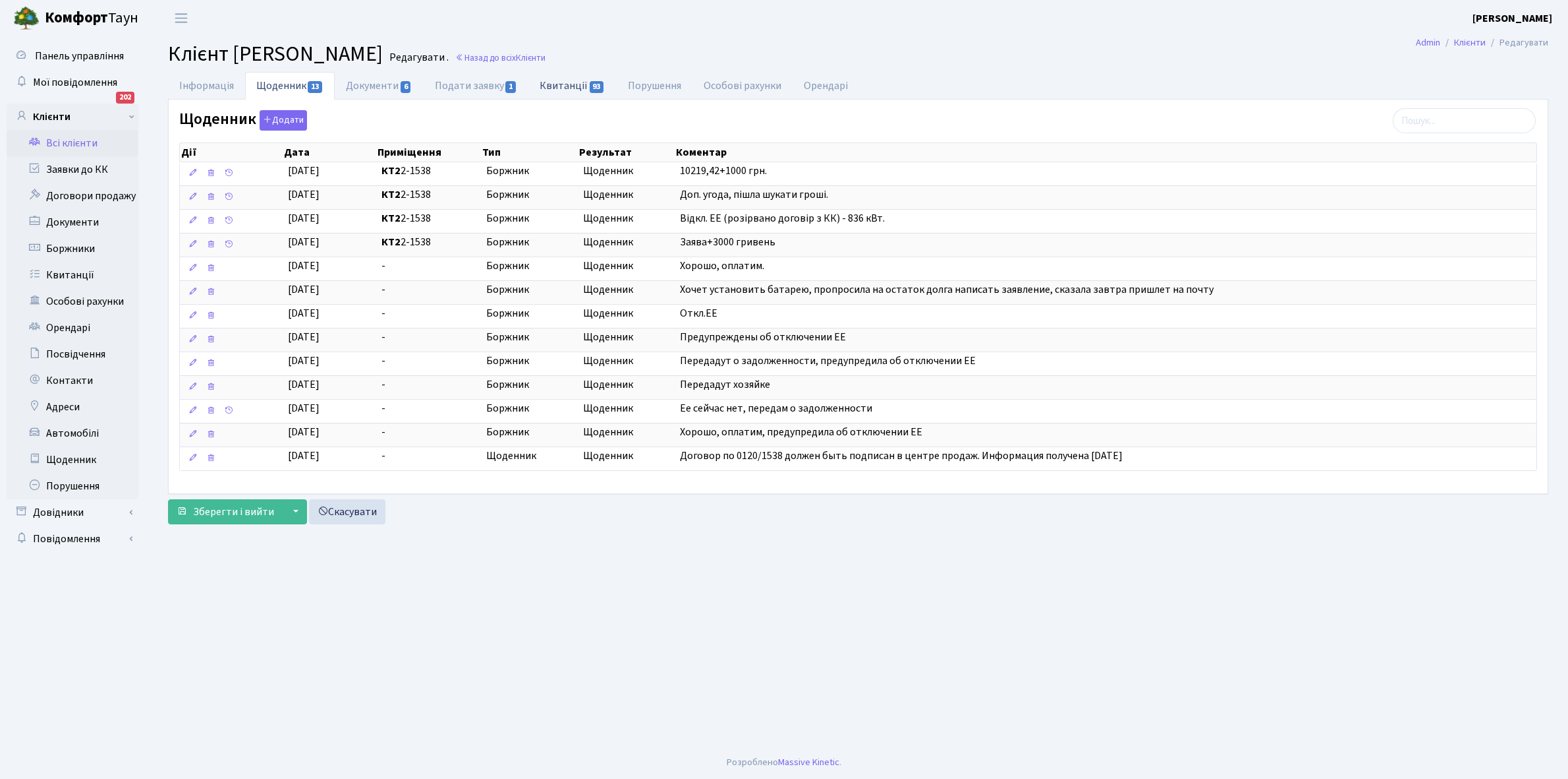
click at [571, 83] on link "Квитанції 93" at bounding box center [572, 86] width 88 height 27
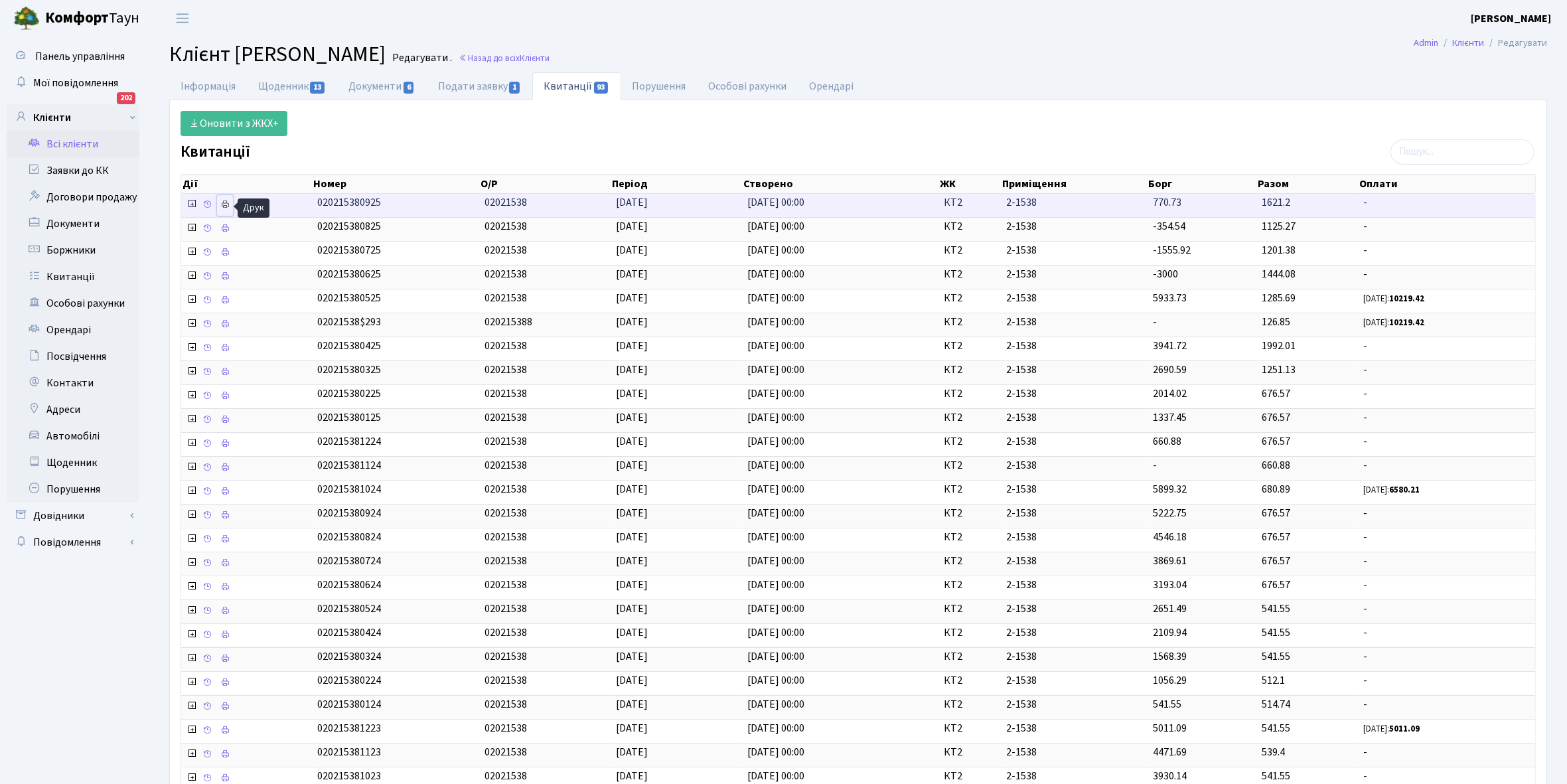
click at [227, 204] on icon at bounding box center [225, 204] width 9 height 9
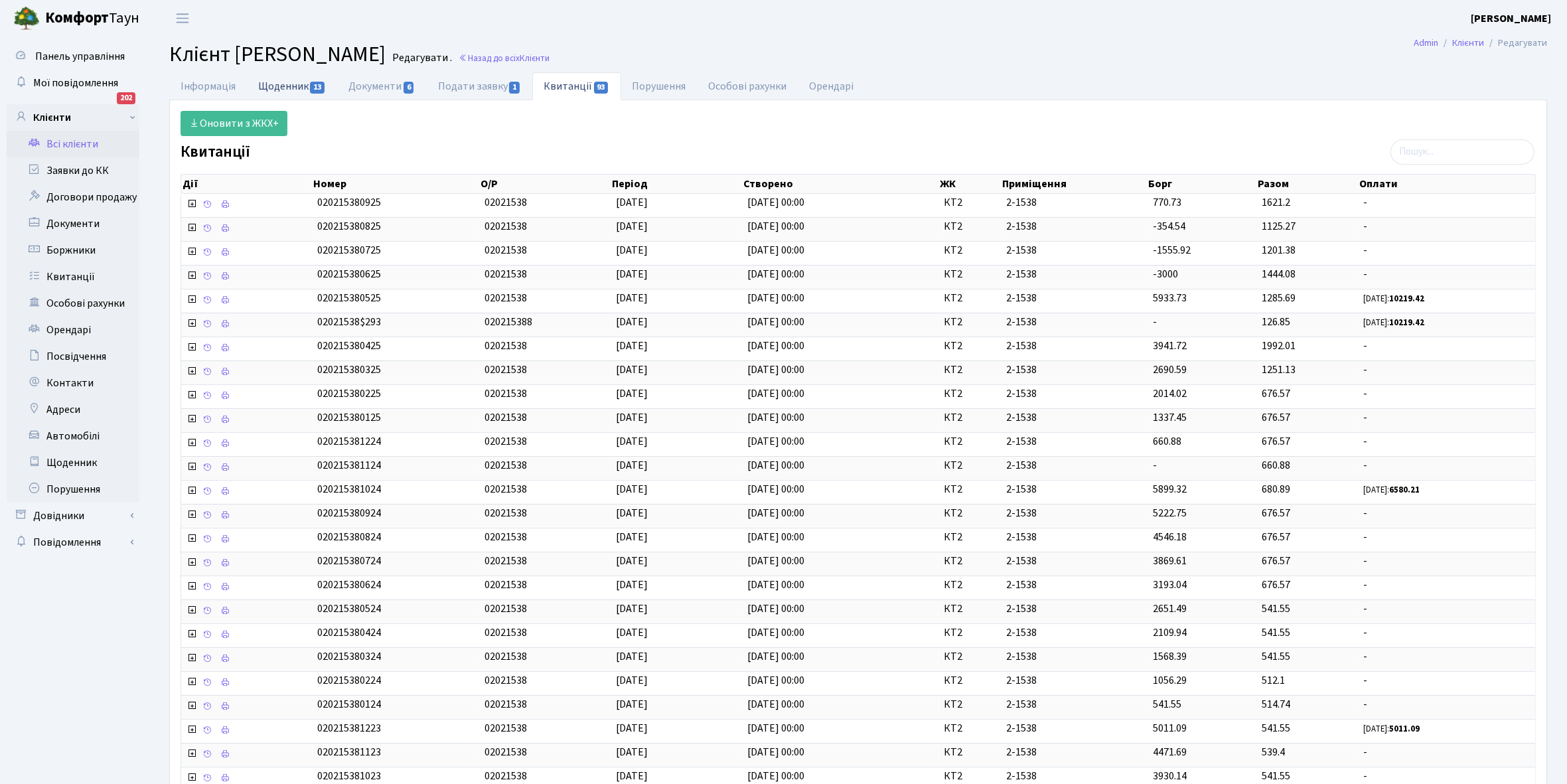
click at [282, 85] on link "Щоденник 13" at bounding box center [292, 86] width 90 height 27
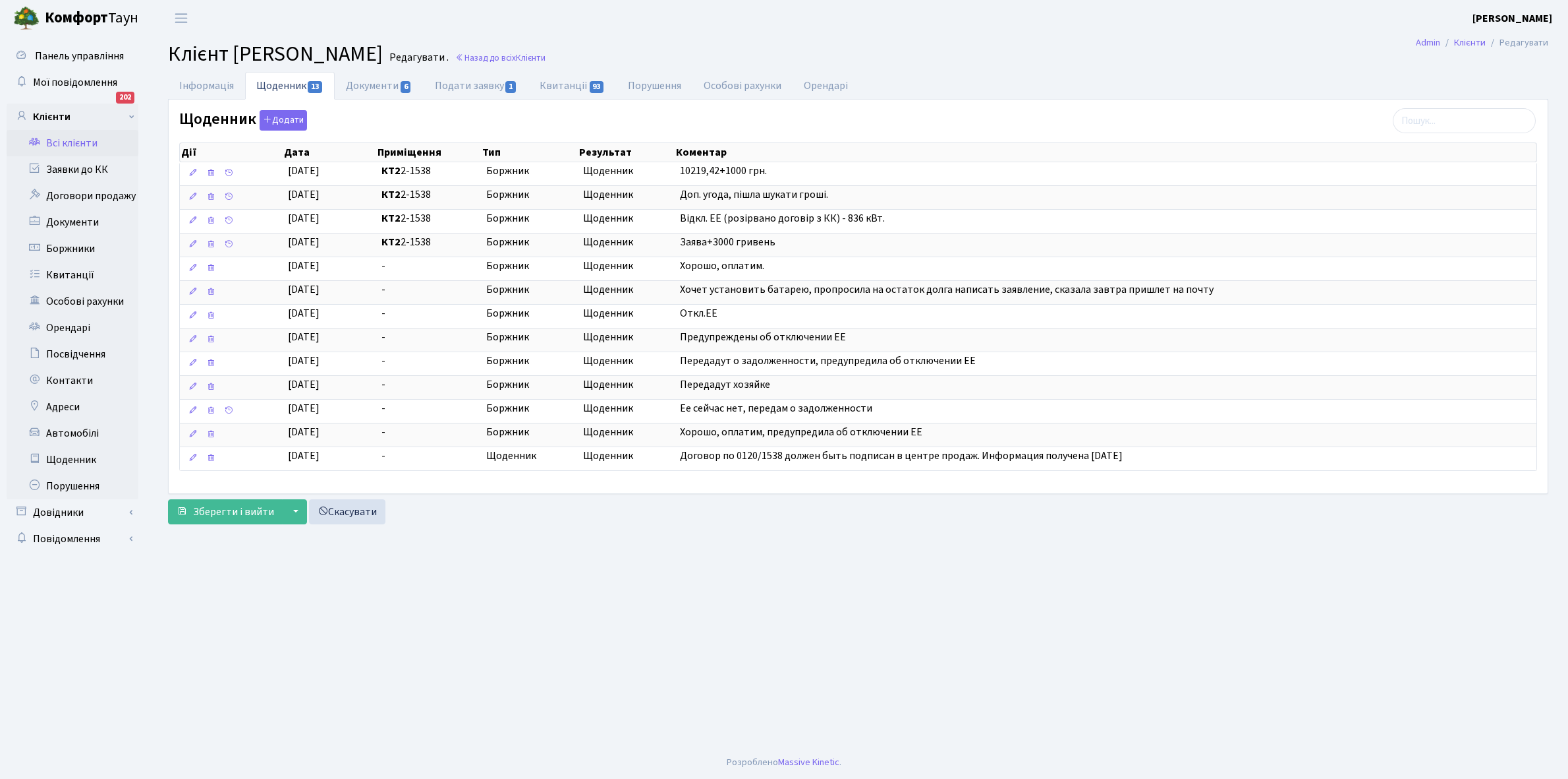
click at [83, 140] on link "Всі клієнти" at bounding box center [72, 142] width 131 height 26
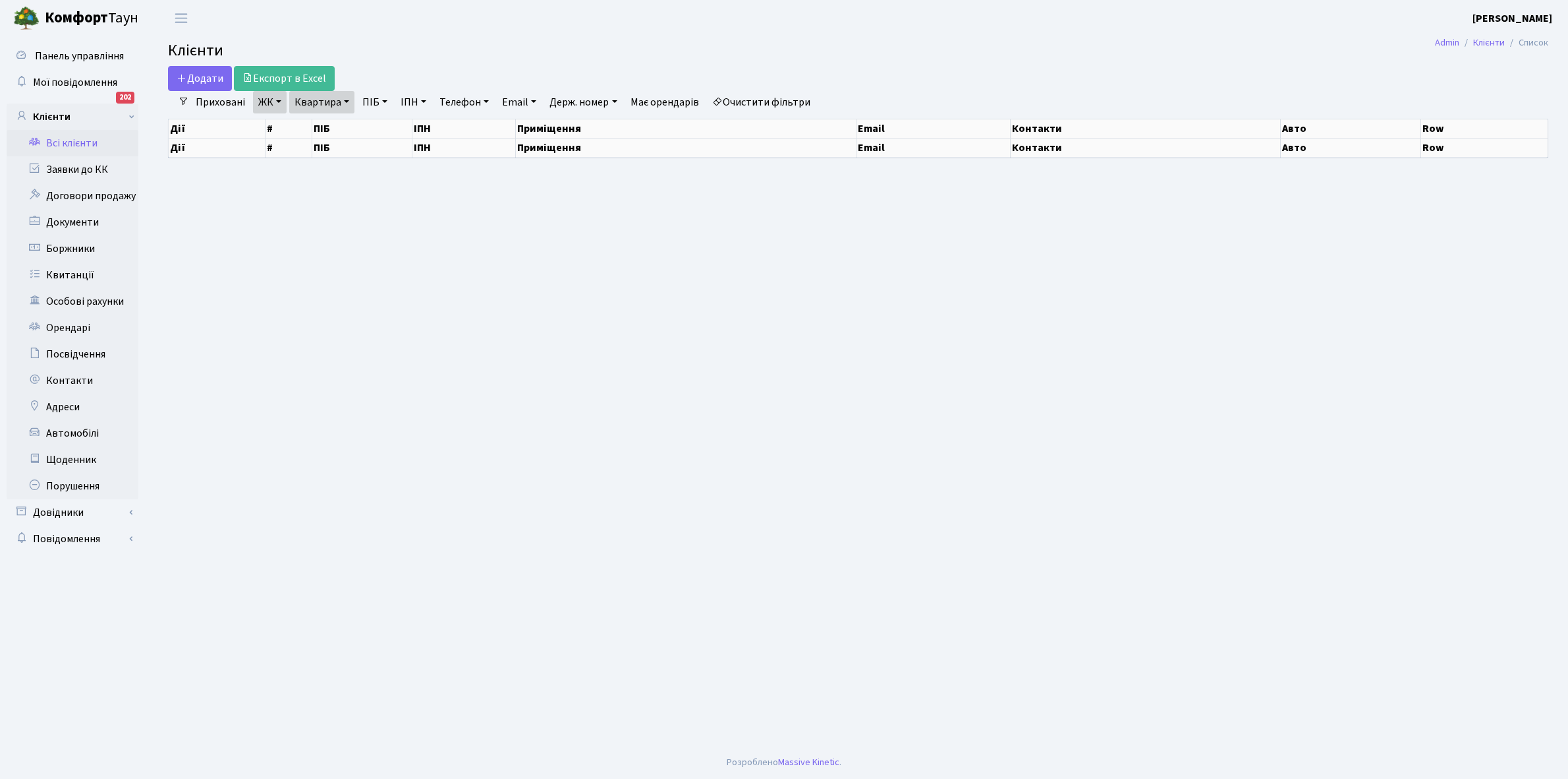
select select "25"
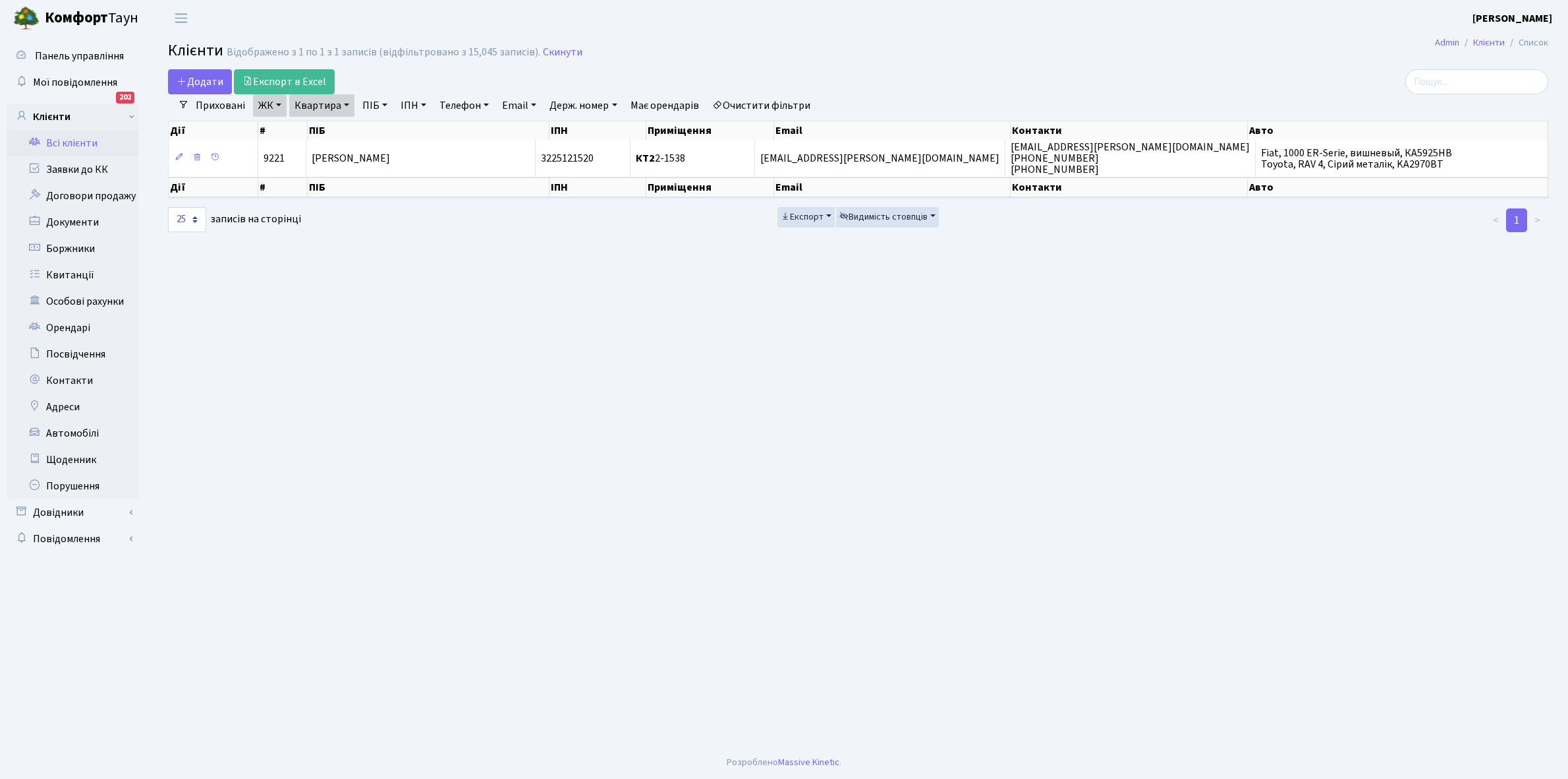
click at [349, 105] on link "Квартира" at bounding box center [321, 105] width 65 height 22
click at [344, 126] on input "2-1538" at bounding box center [328, 131] width 77 height 25
type input "2-1543"
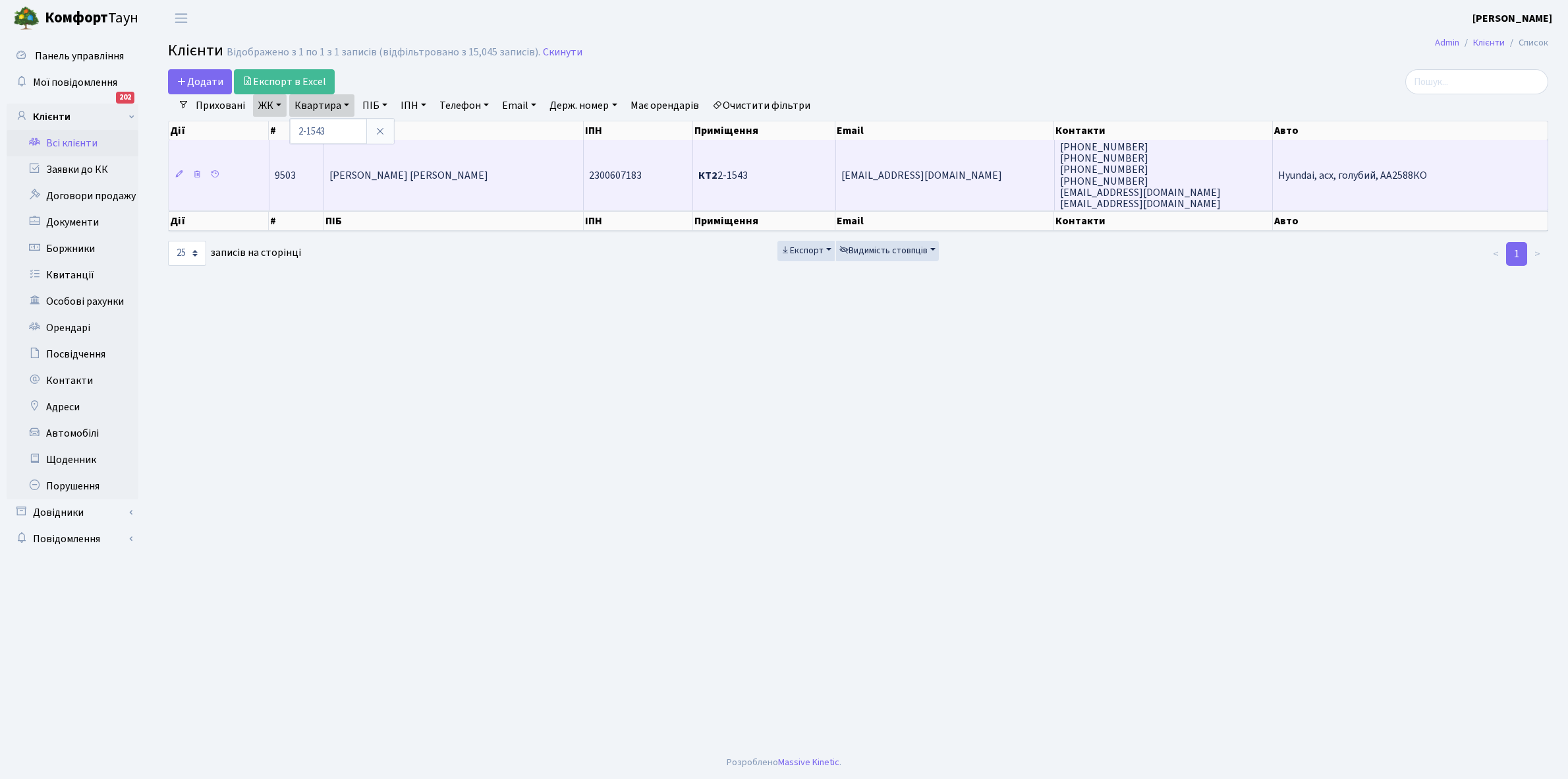
click at [452, 160] on td "Замурцева Любов Миколаївна" at bounding box center [454, 175] width 260 height 70
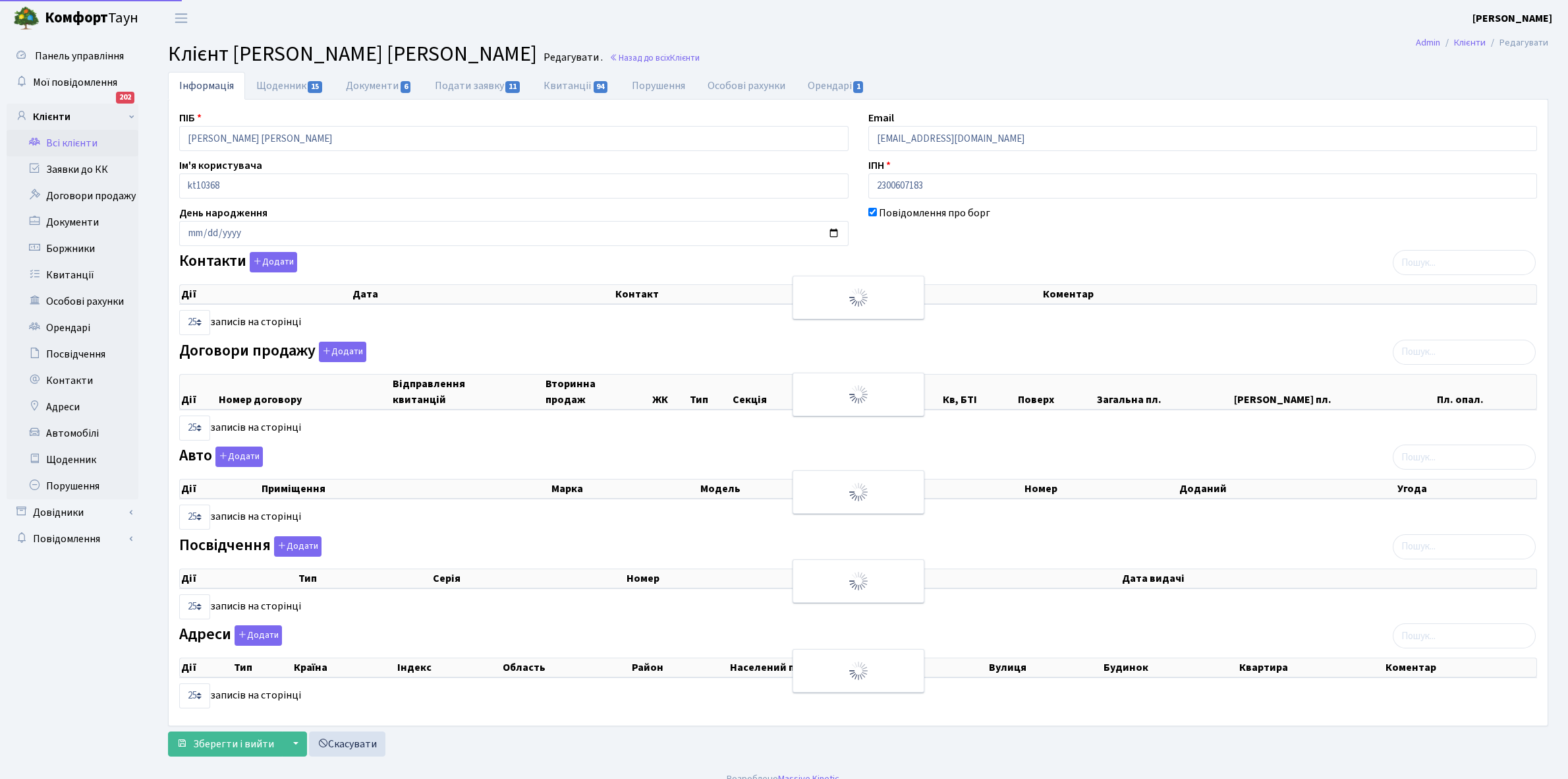
select select "25"
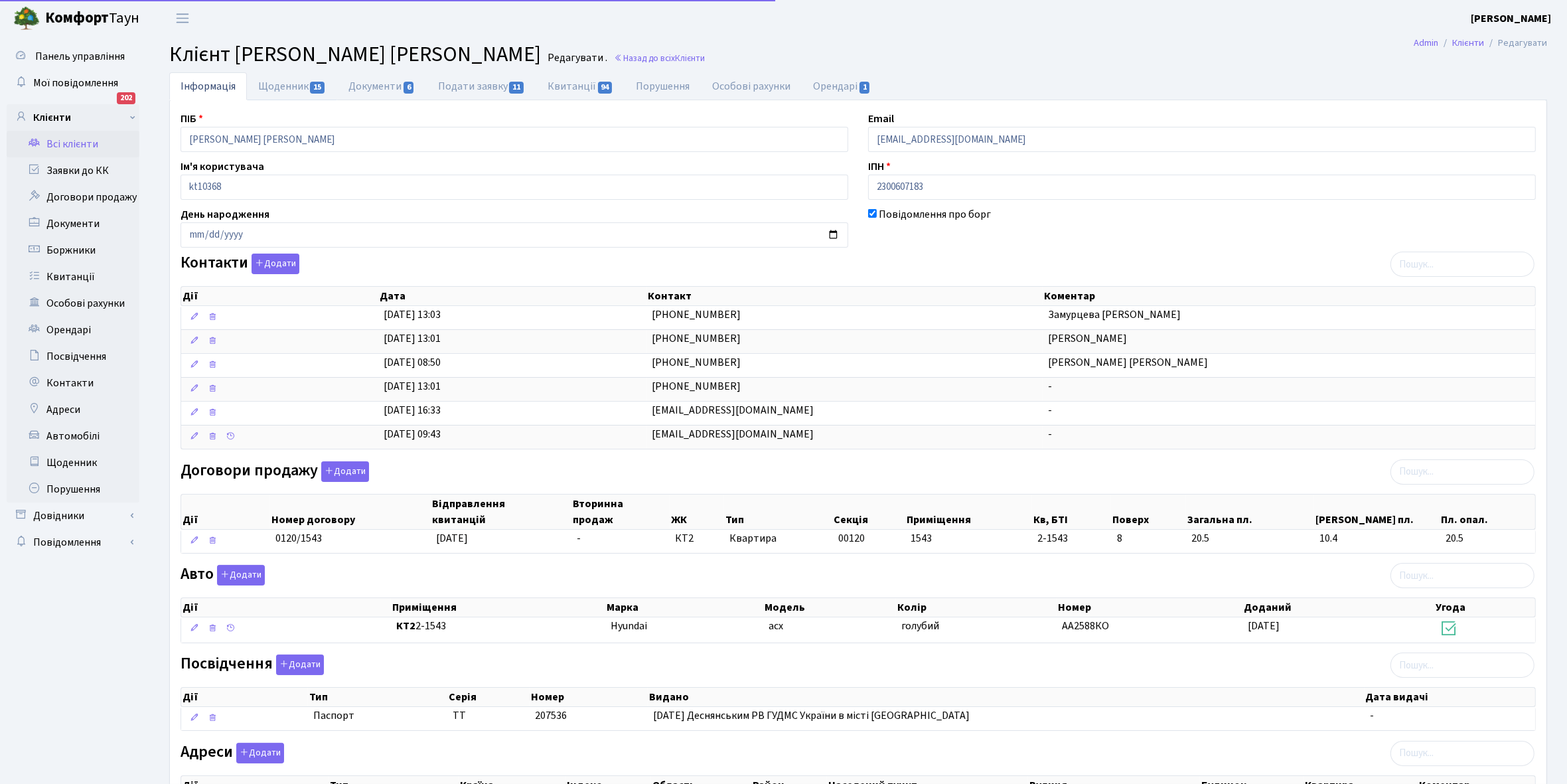
click at [278, 88] on link "Щоденник 15" at bounding box center [292, 86] width 90 height 27
select select "25"
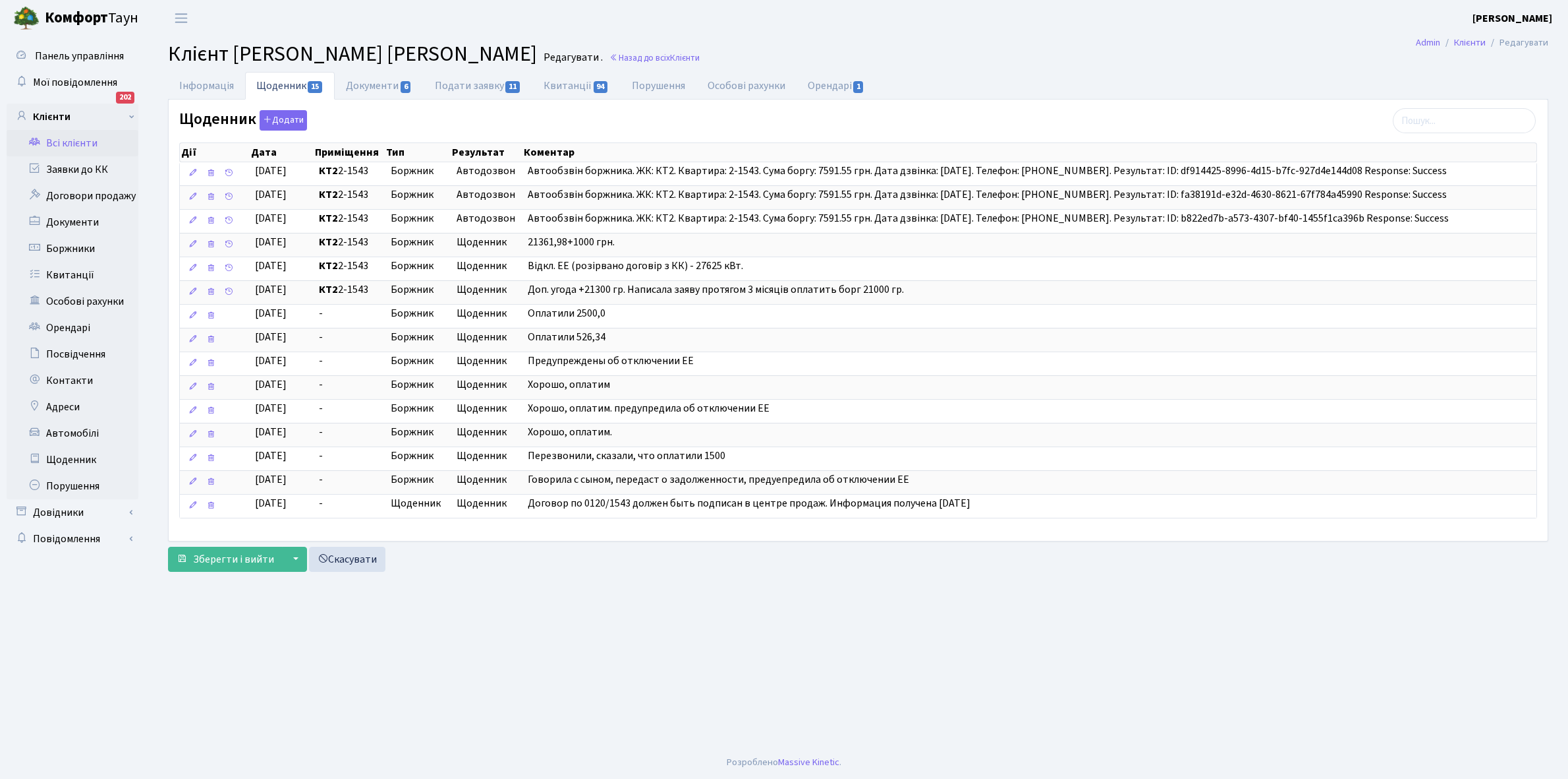
click at [88, 135] on link "Всі клієнти" at bounding box center [72, 142] width 131 height 26
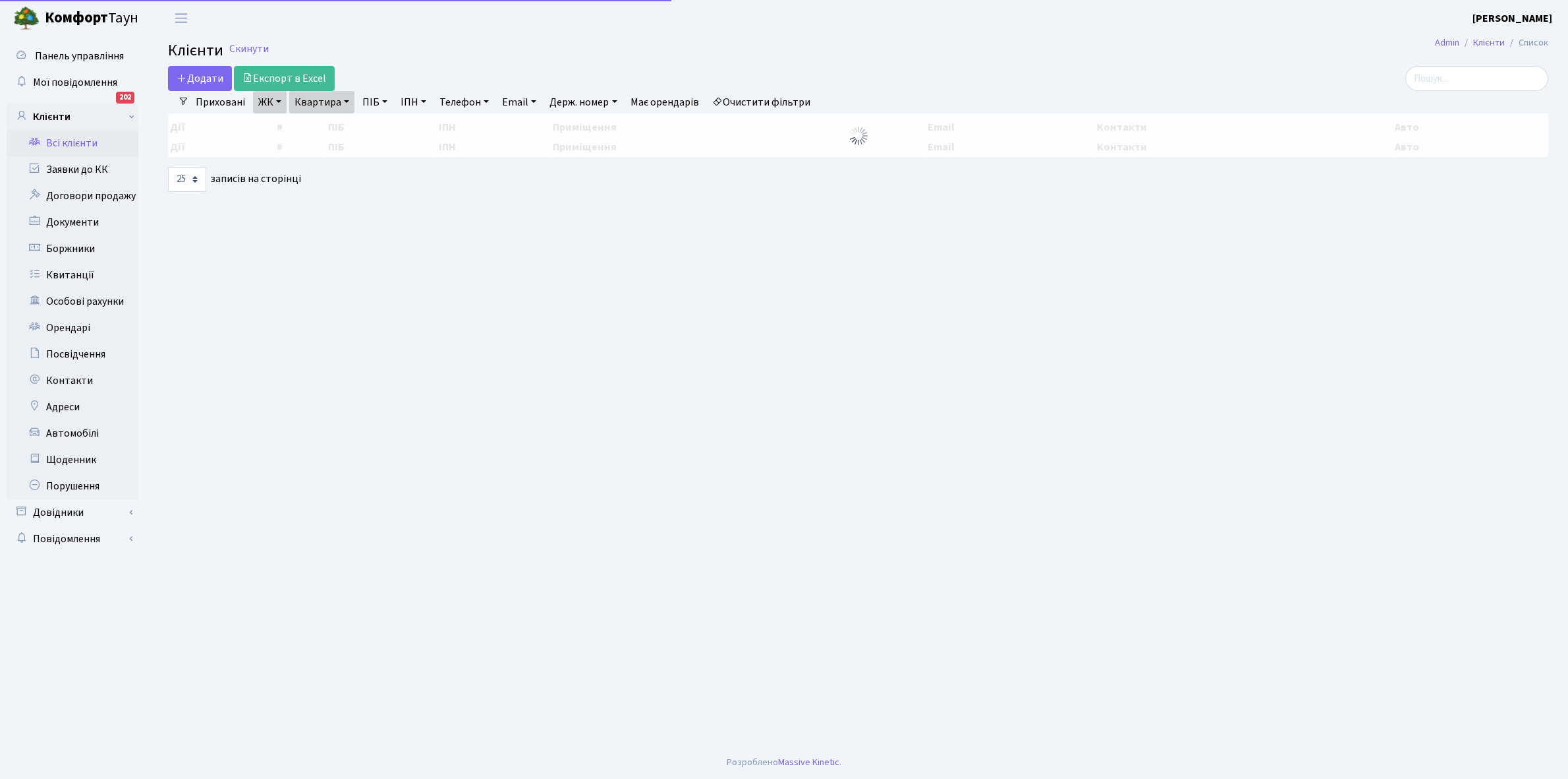
select select "25"
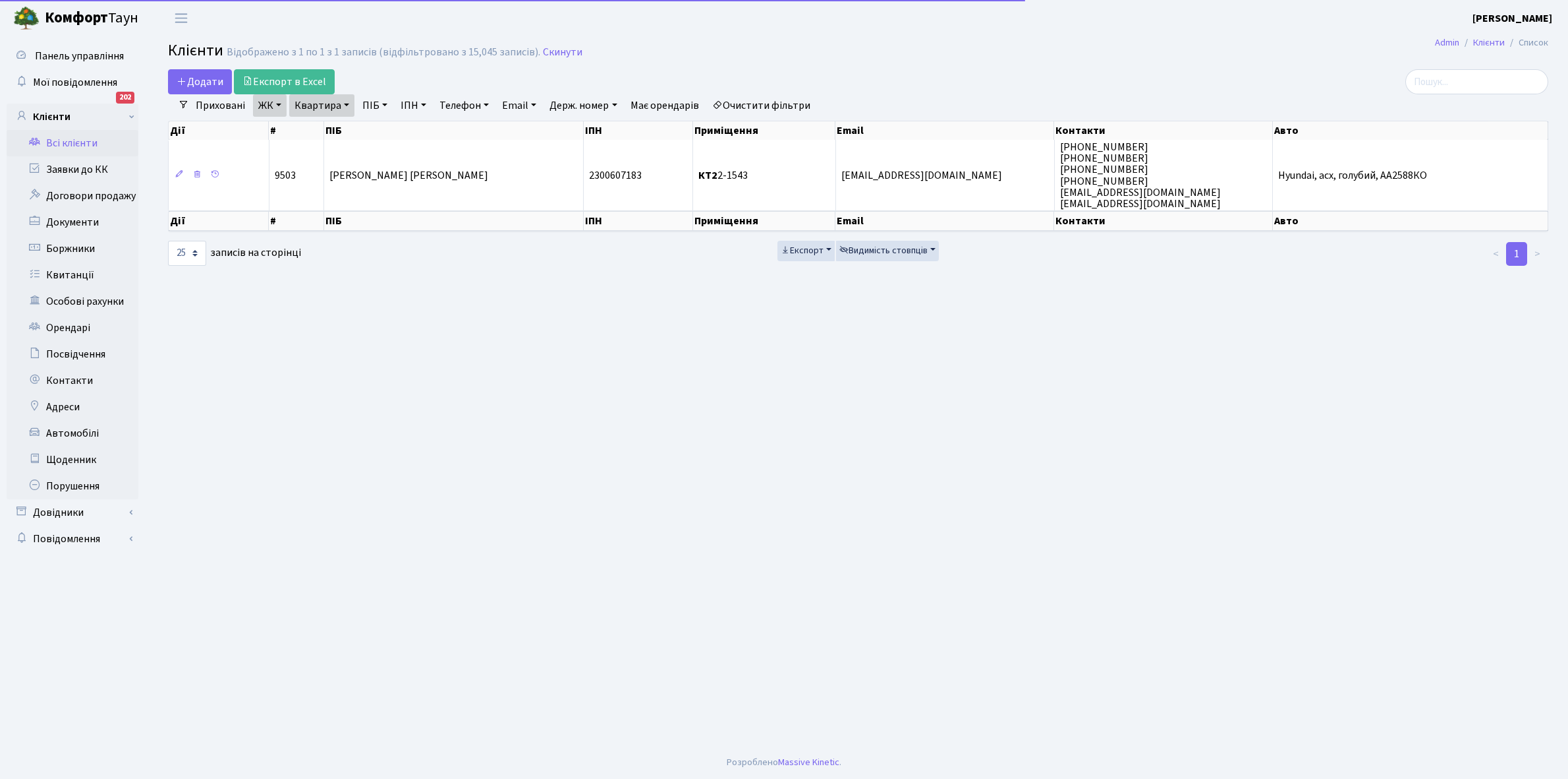
click at [346, 103] on link "Квартира" at bounding box center [321, 105] width 65 height 22
click at [342, 126] on input "2-1543" at bounding box center [328, 131] width 77 height 25
type input "2-1555"
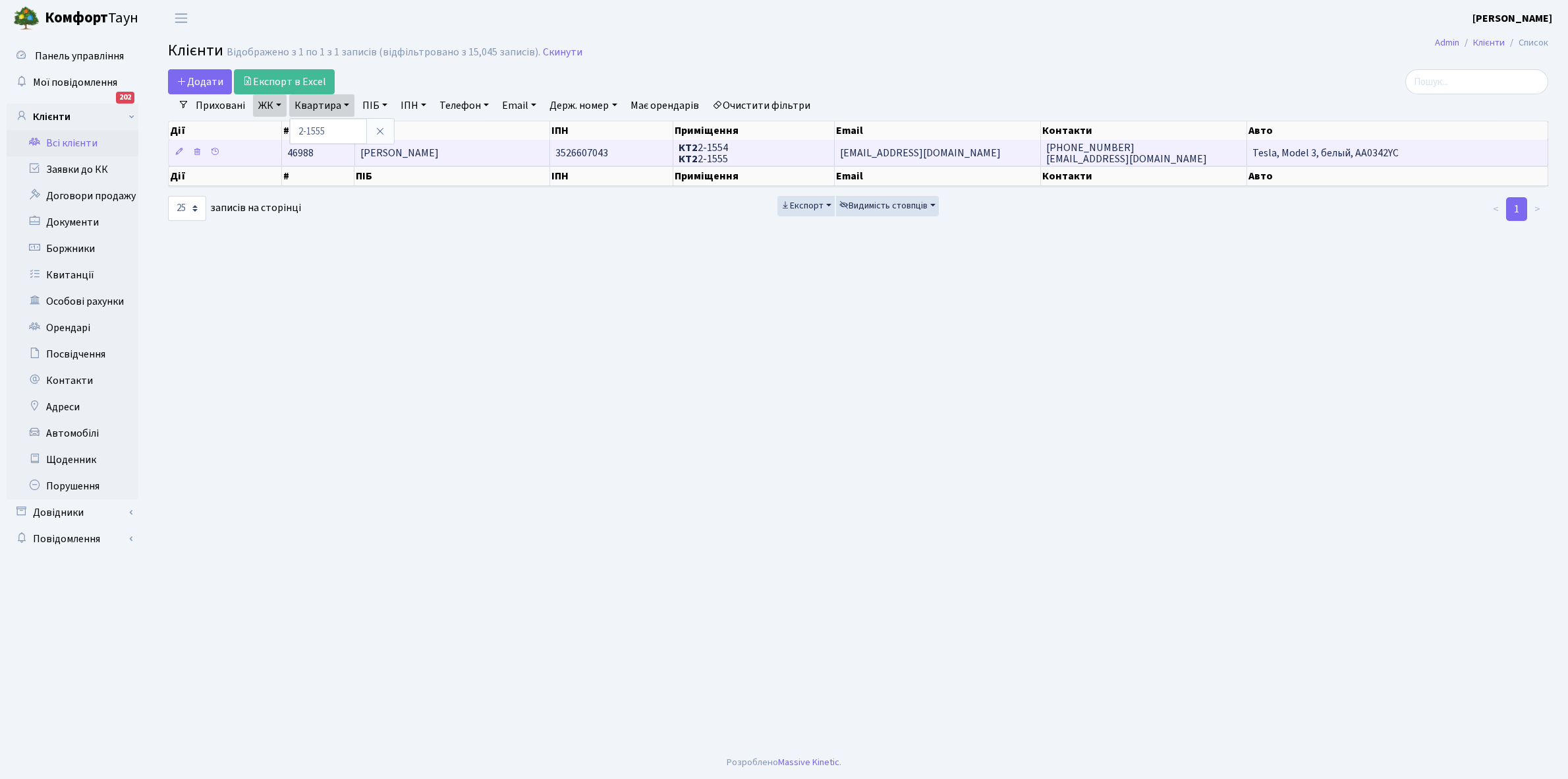
click at [416, 150] on span "[PERSON_NAME]" at bounding box center [399, 153] width 79 height 15
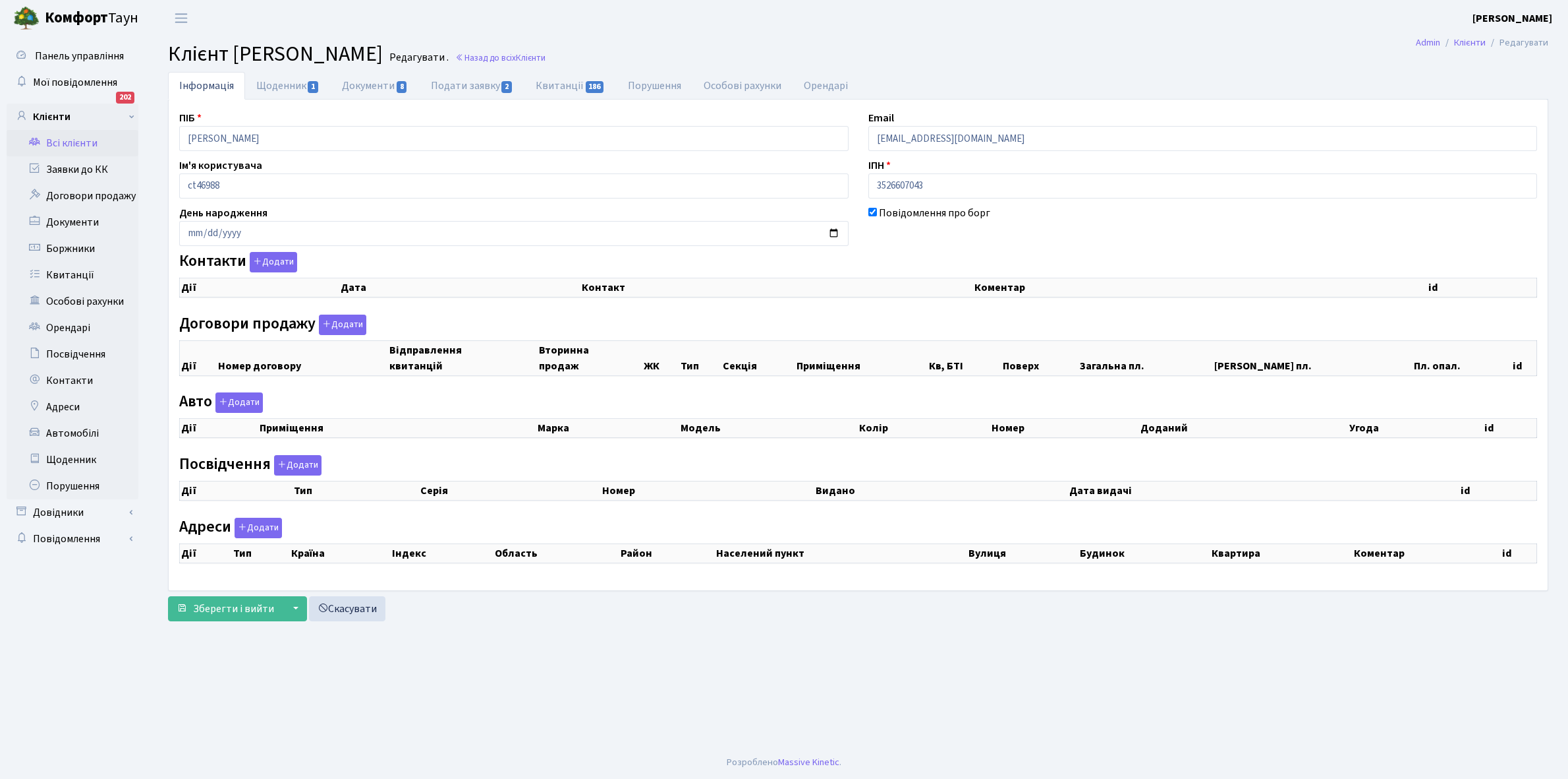
select select "25"
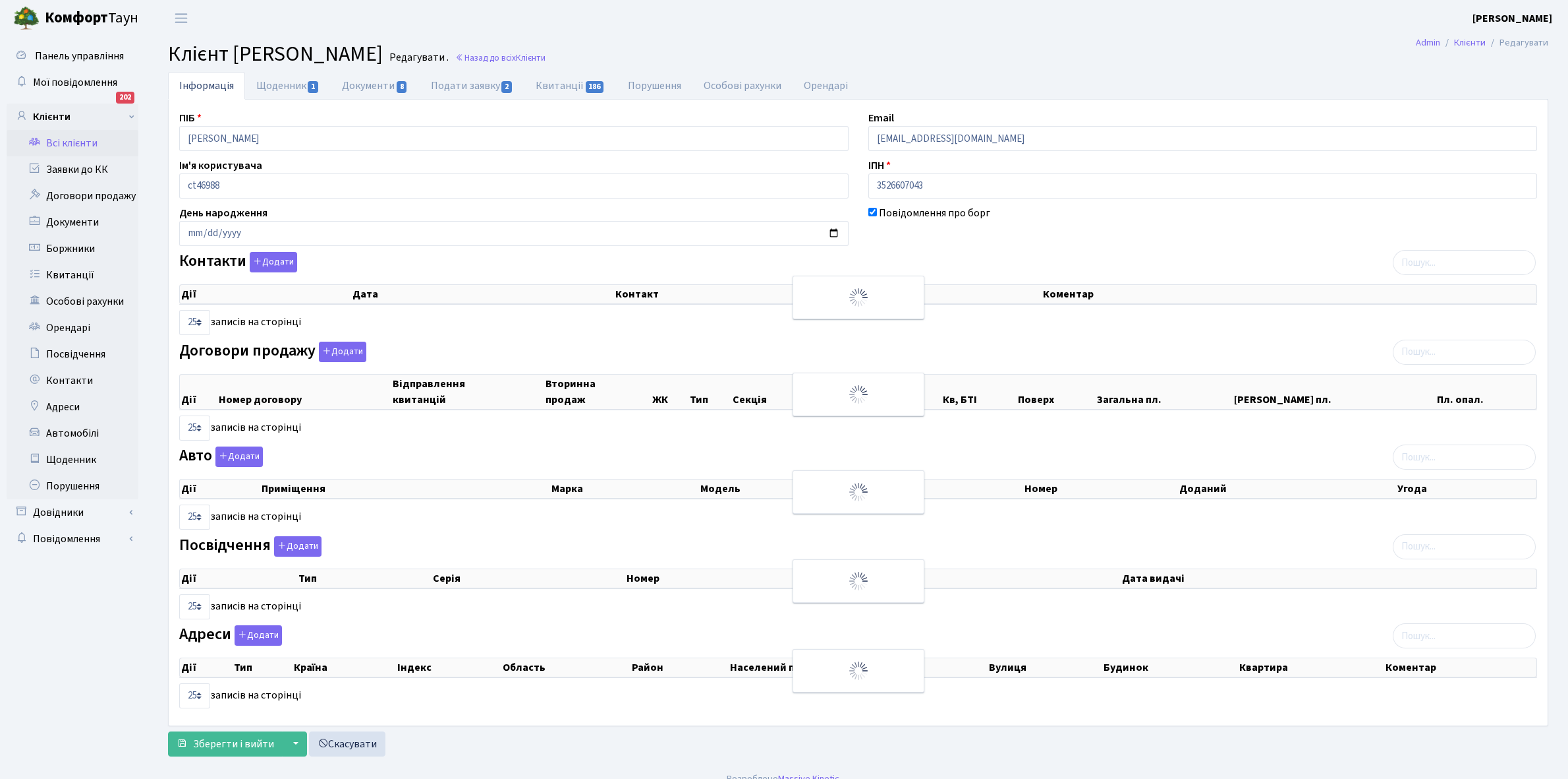
checkbox input "true"
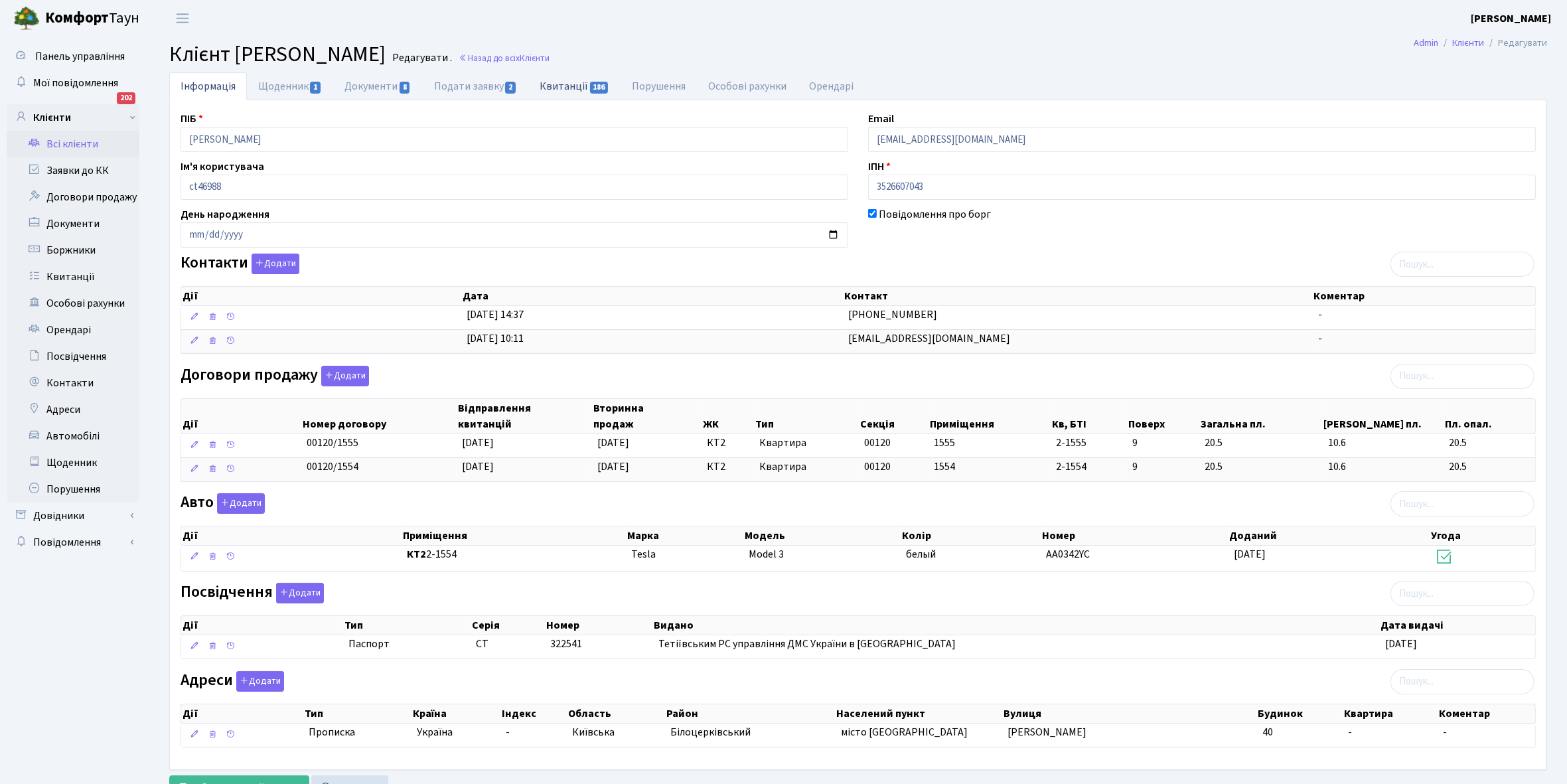
click at [558, 85] on link "Квитанції 186" at bounding box center [575, 86] width 92 height 27
select select "25"
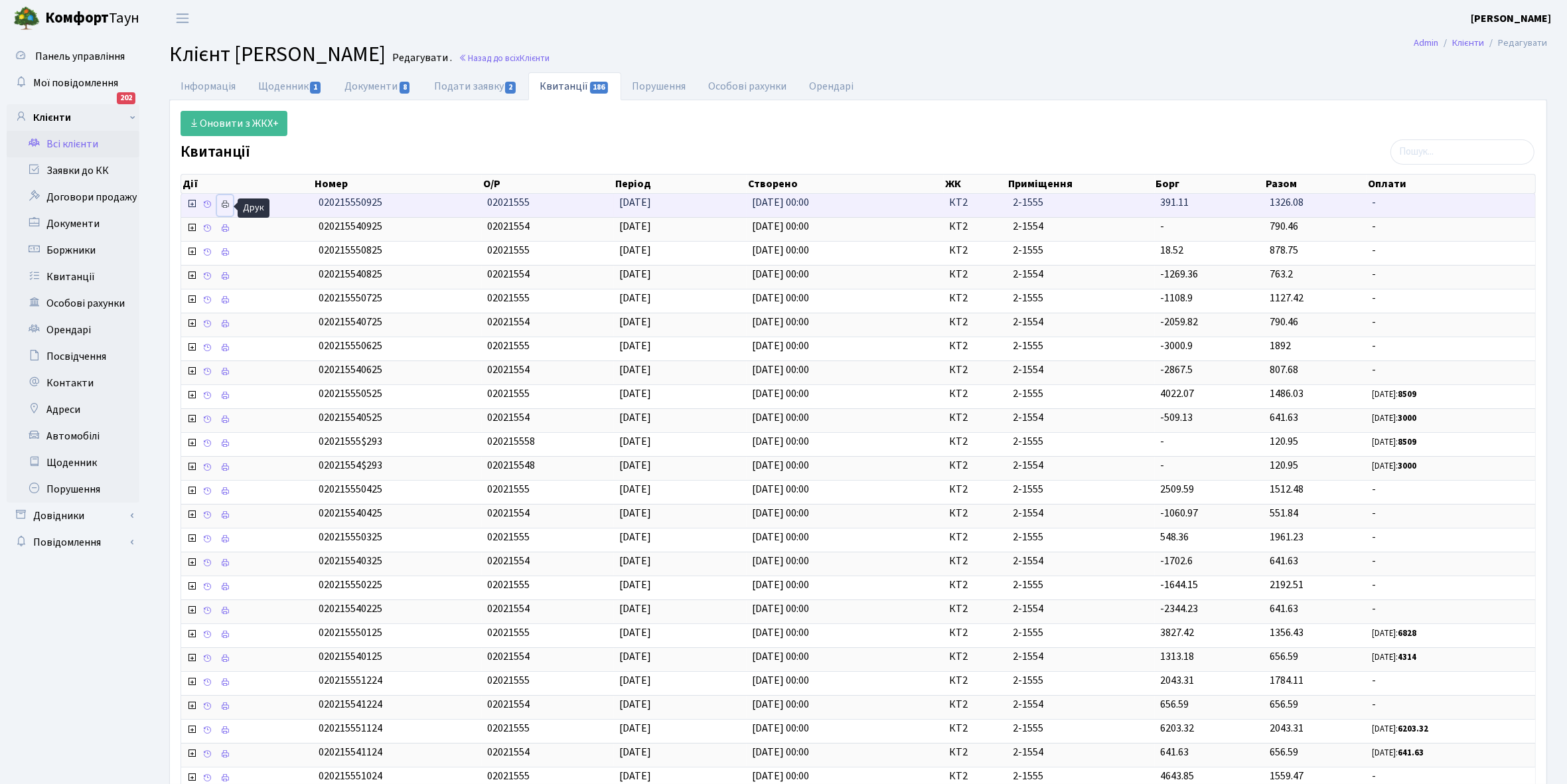
click at [227, 203] on icon at bounding box center [225, 204] width 9 height 9
click at [284, 83] on link "Щоденник 1" at bounding box center [290, 86] width 86 height 27
select select "25"
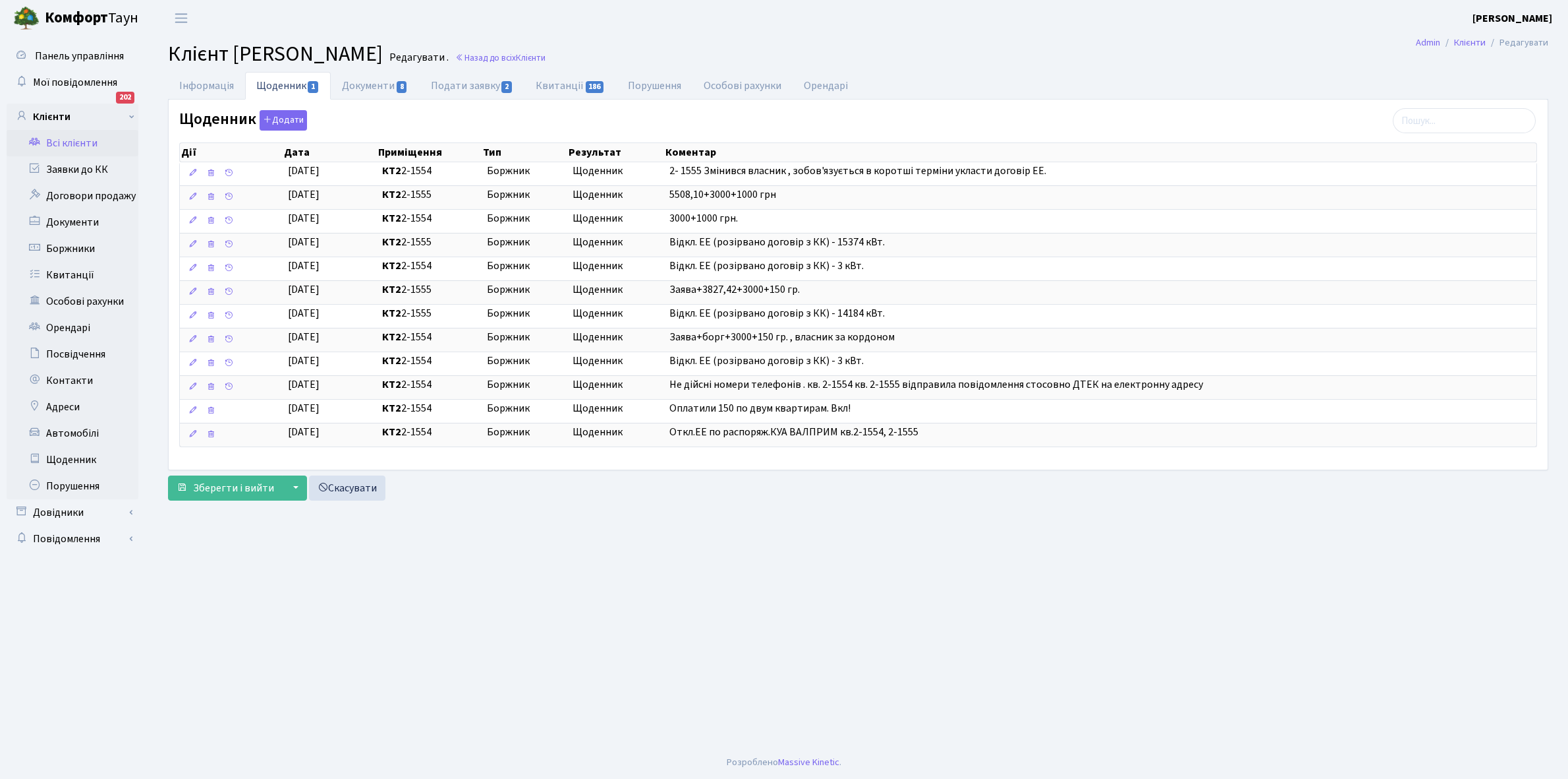
click at [74, 142] on link "Всі клієнти" at bounding box center [72, 142] width 131 height 26
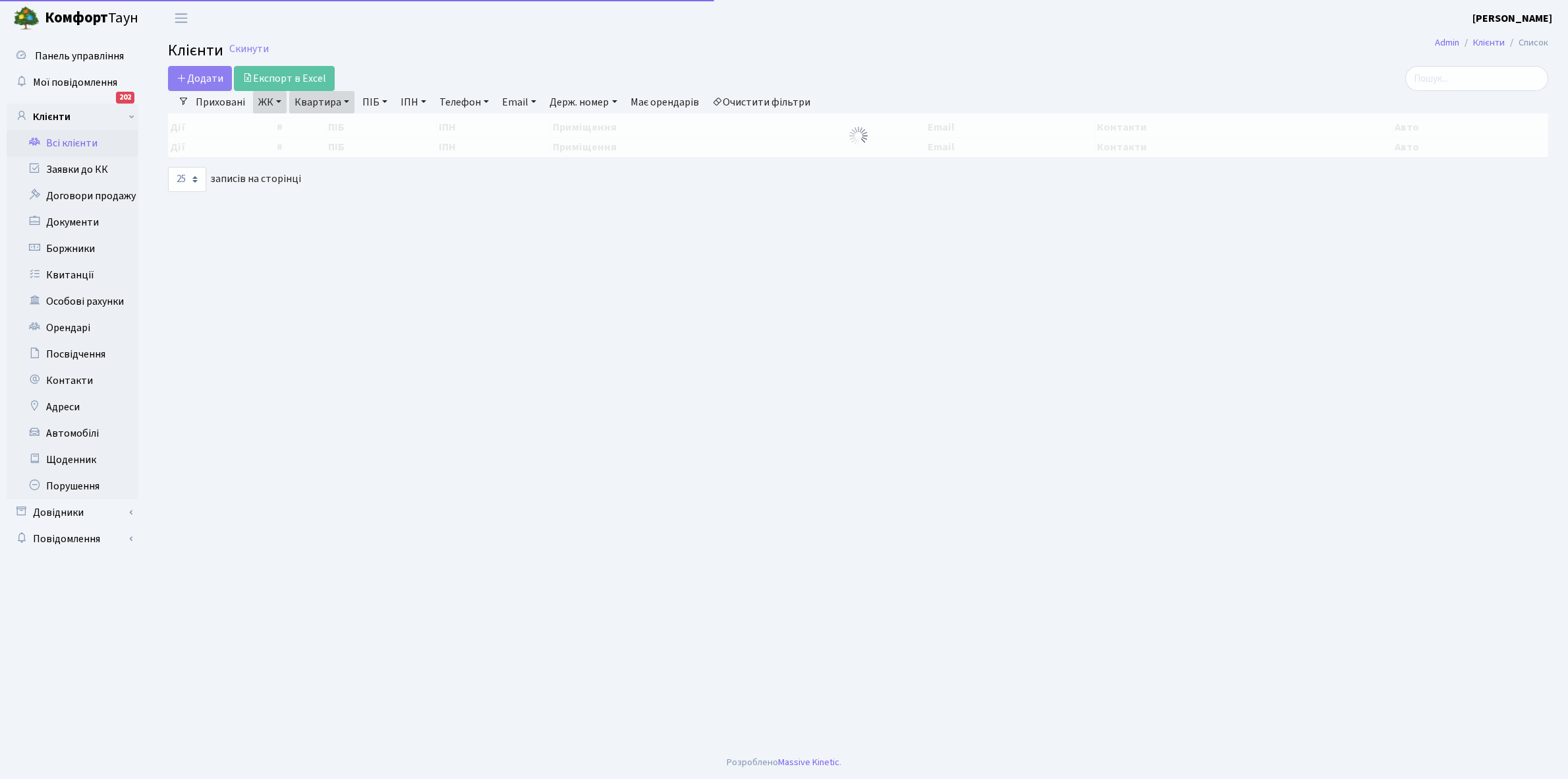
select select "25"
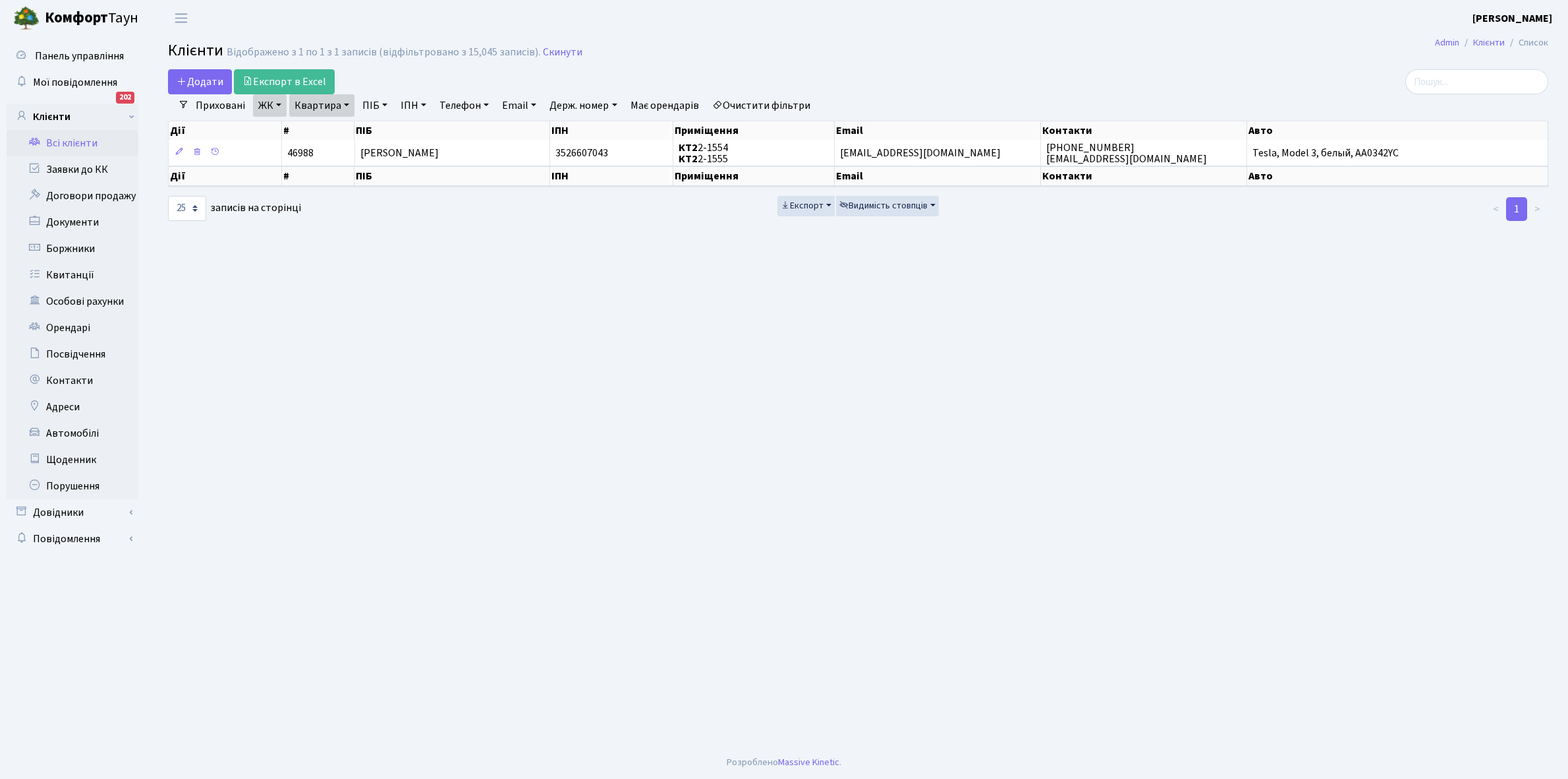
click at [345, 102] on link "Квартира" at bounding box center [321, 105] width 65 height 22
click at [338, 132] on input "2-1555" at bounding box center [328, 131] width 77 height 25
type input "2-1572"
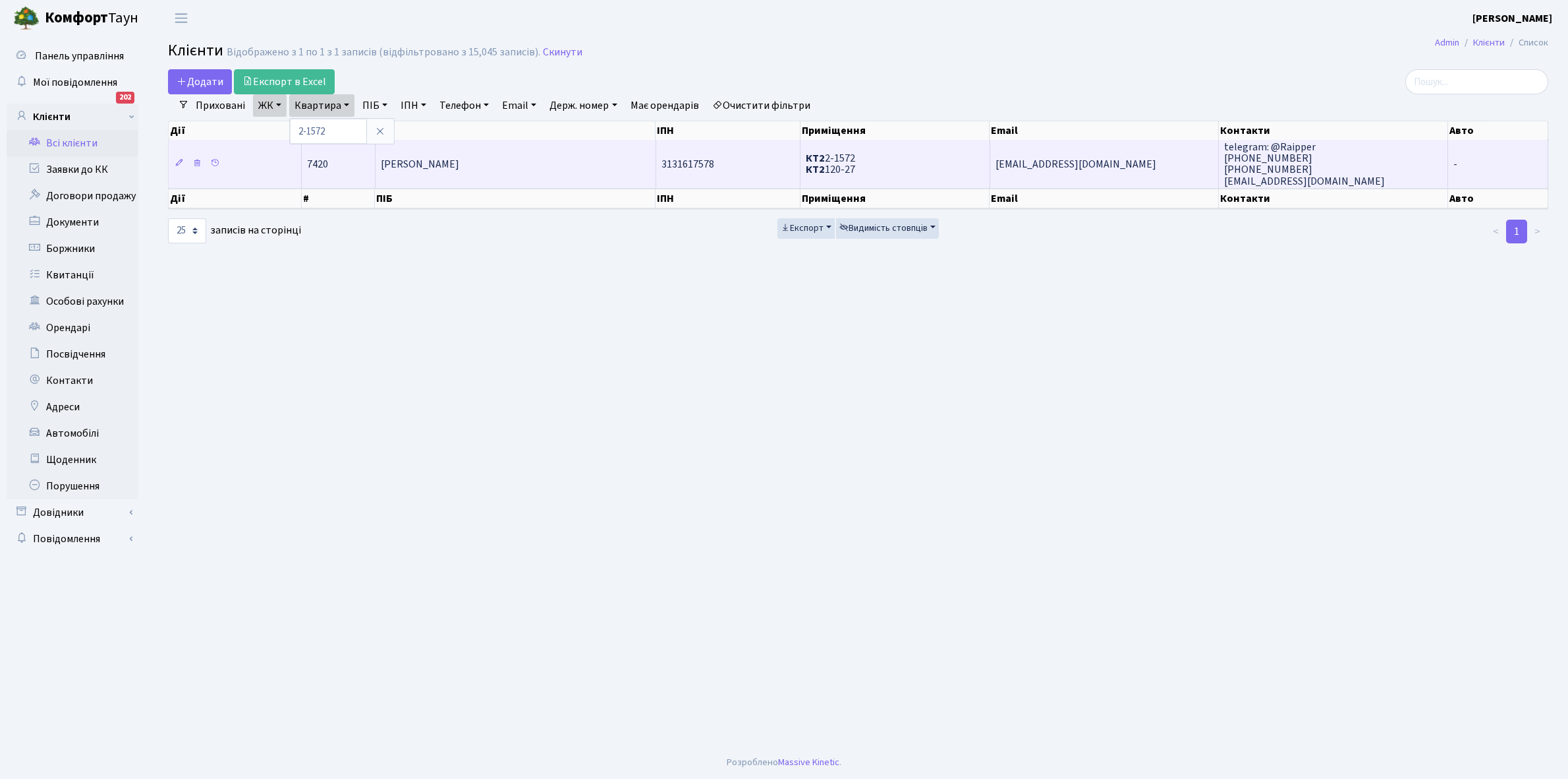
click at [443, 162] on span "[PERSON_NAME]" at bounding box center [419, 164] width 79 height 15
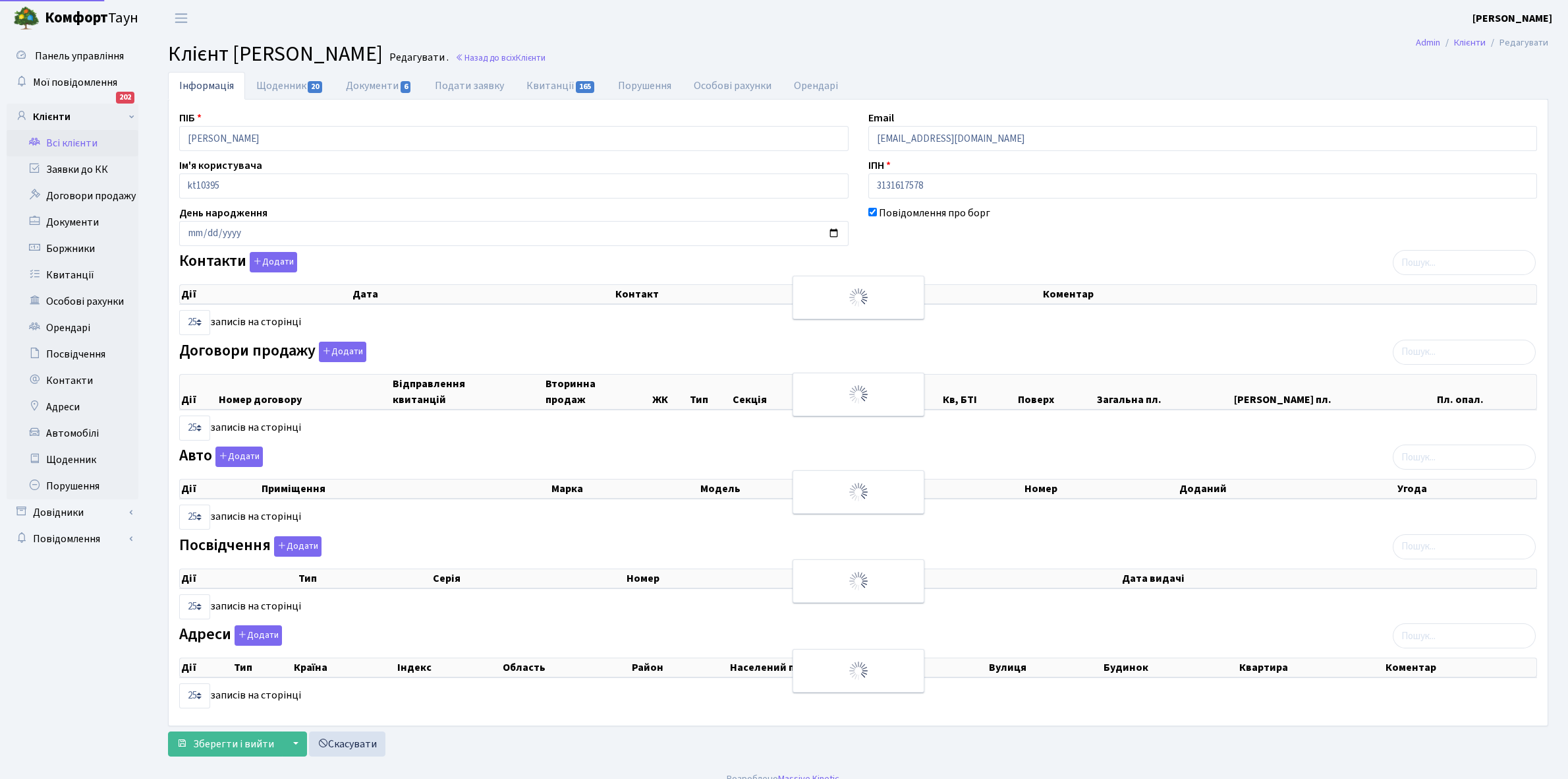
select select "25"
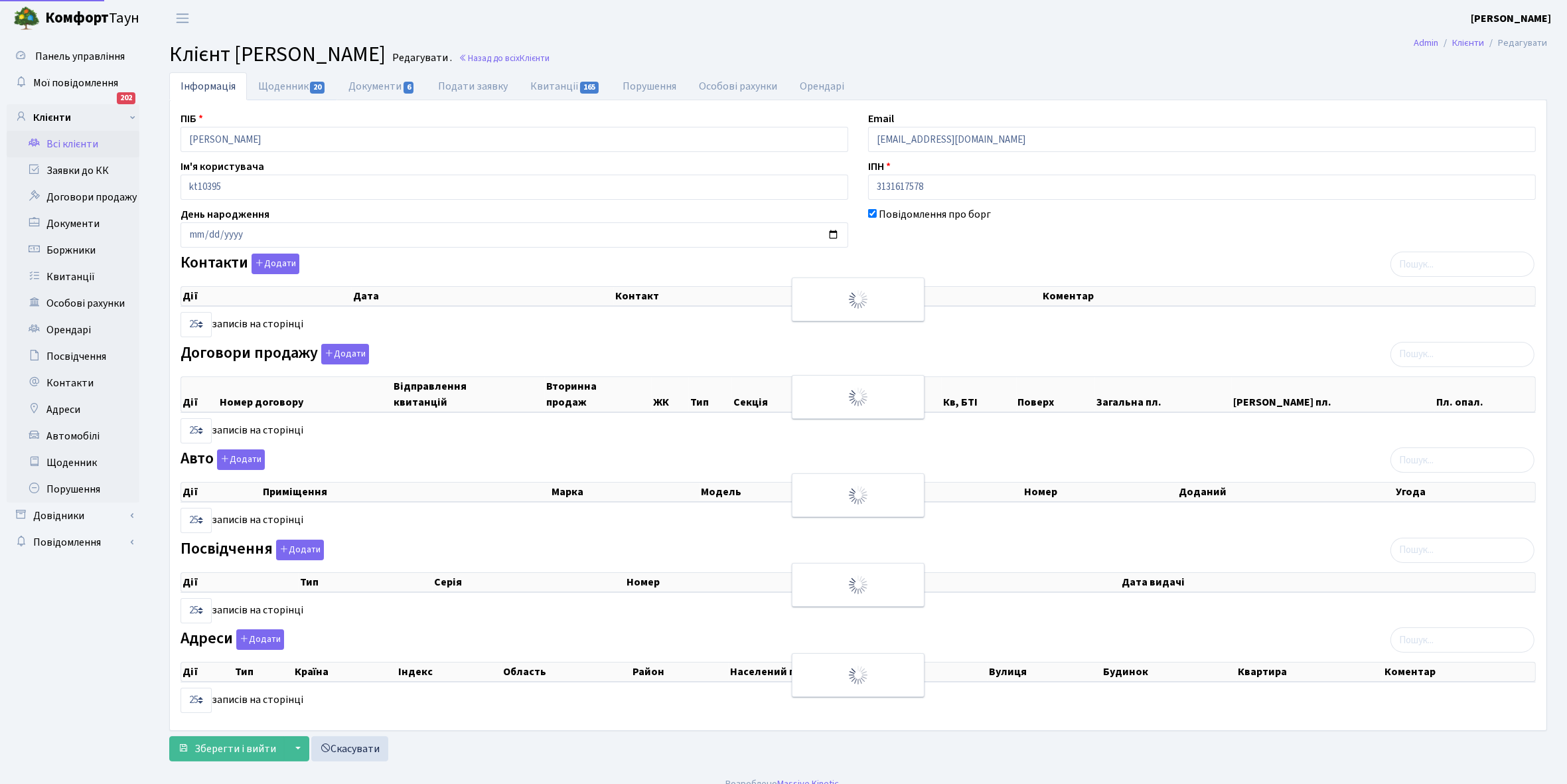
click at [277, 90] on link "Щоденник 20" at bounding box center [292, 86] width 90 height 27
select select "25"
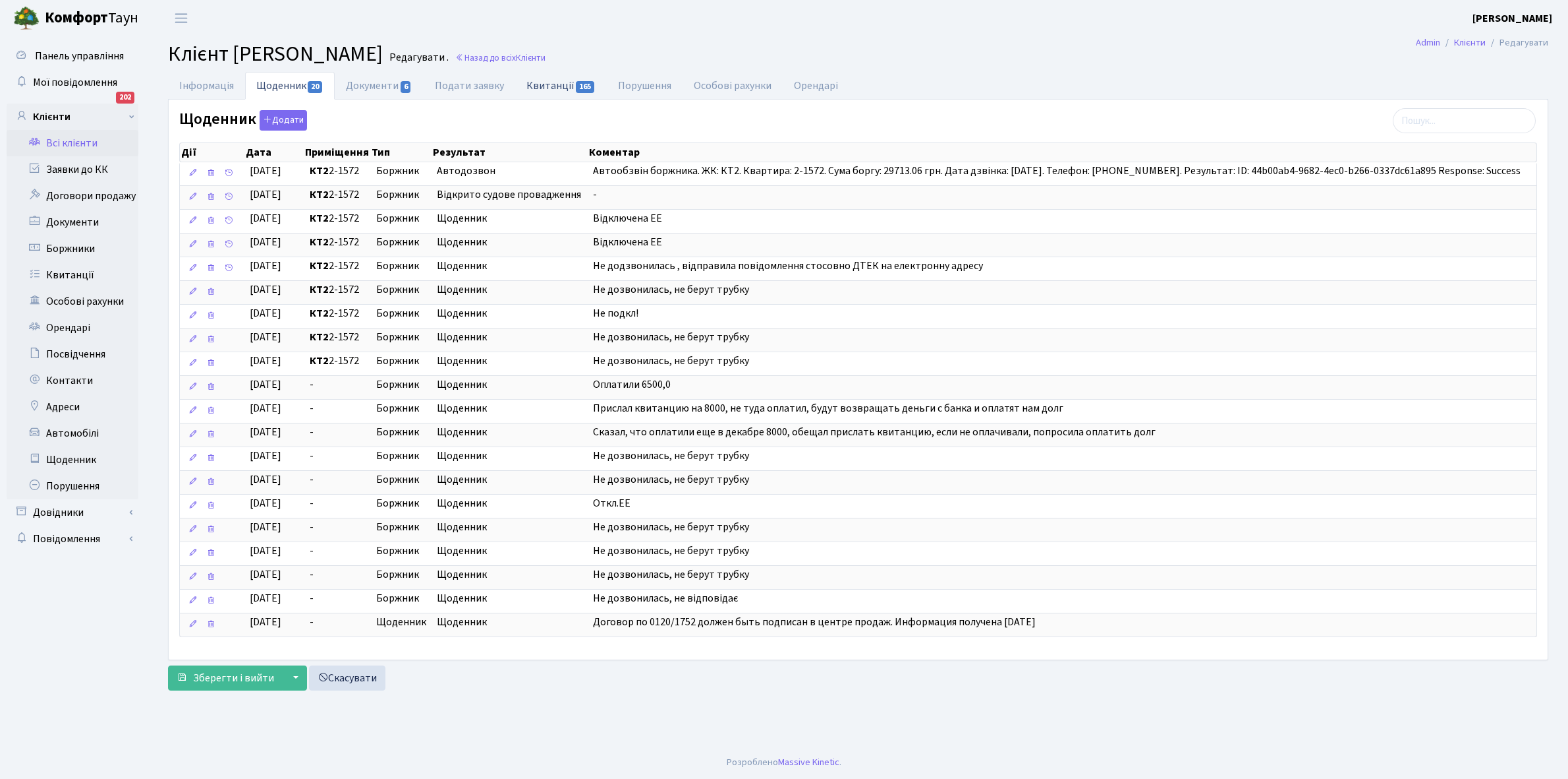
click at [541, 85] on link "Квитанції 165" at bounding box center [561, 86] width 91 height 27
select select "25"
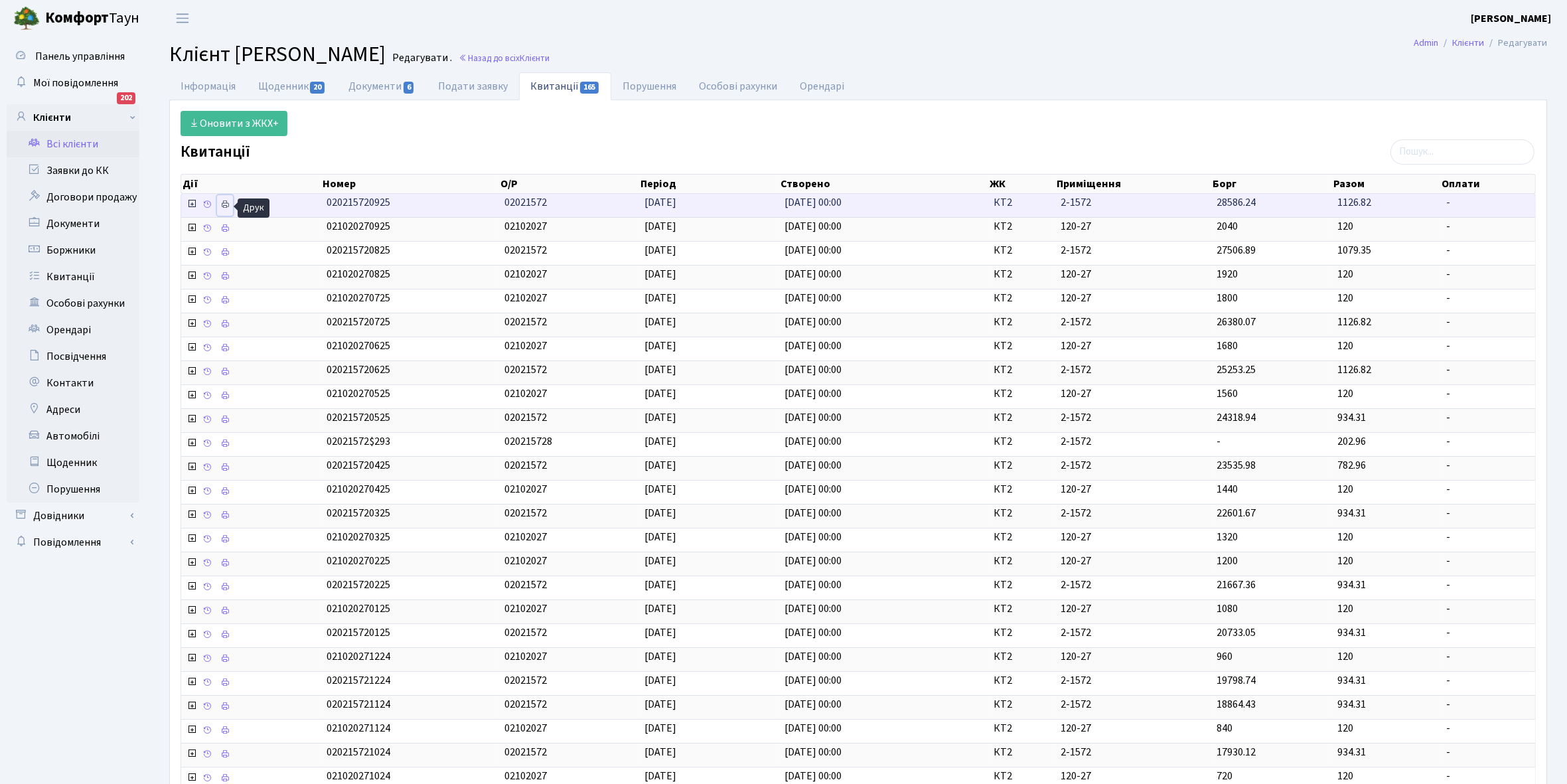
click at [227, 203] on icon at bounding box center [225, 204] width 9 height 9
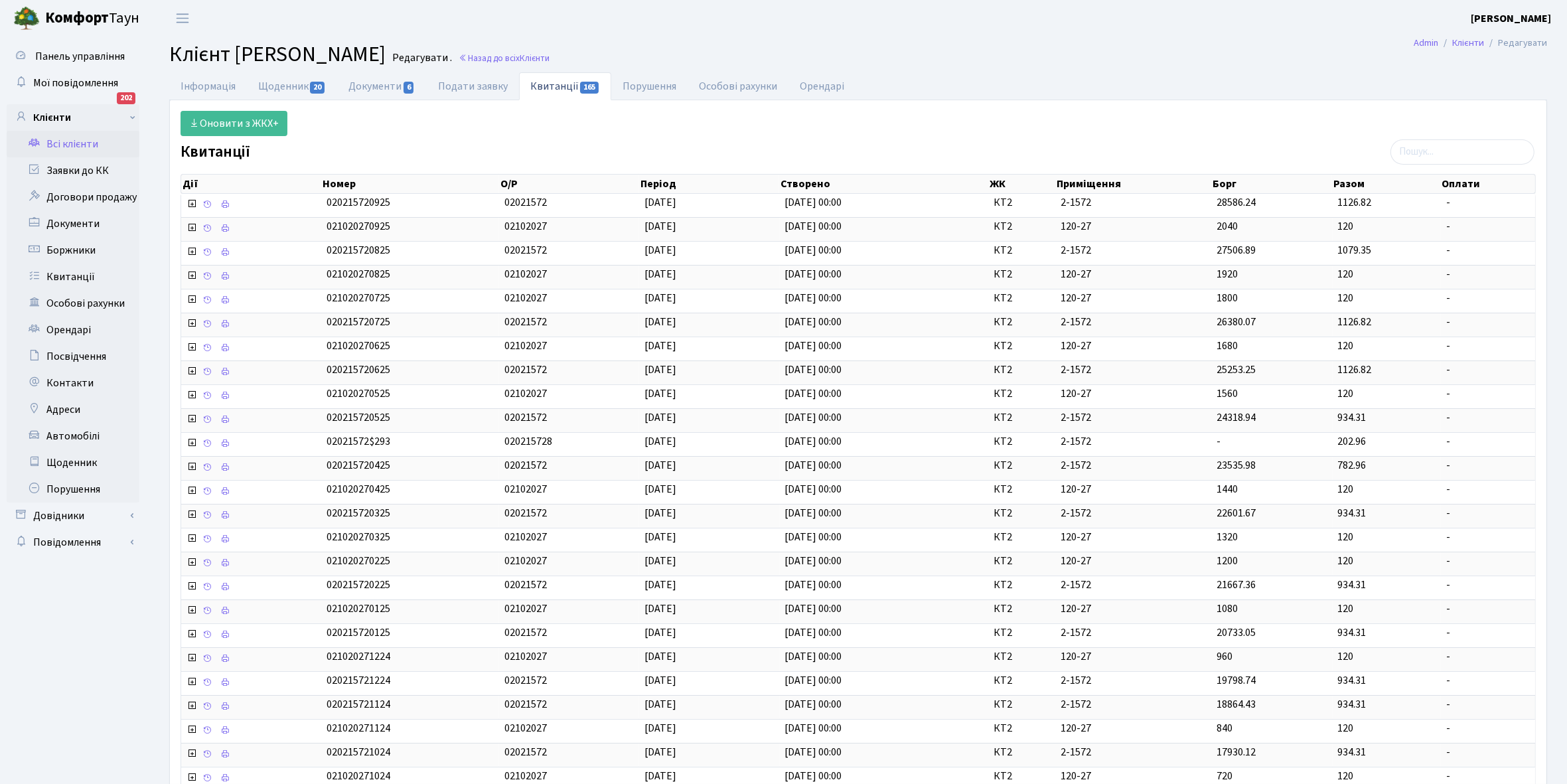
click at [67, 143] on link "Всі клієнти" at bounding box center [73, 143] width 132 height 26
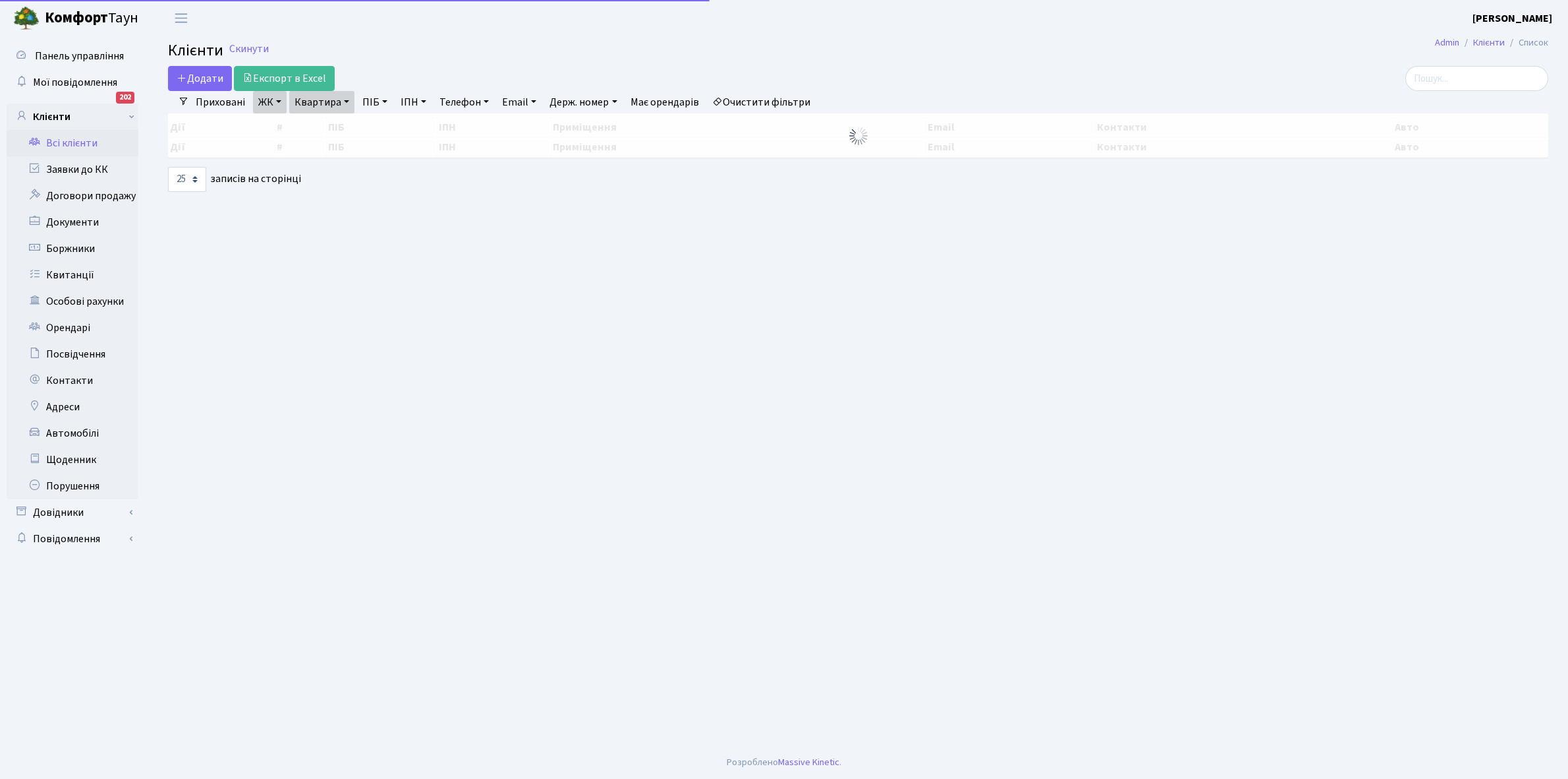
select select "25"
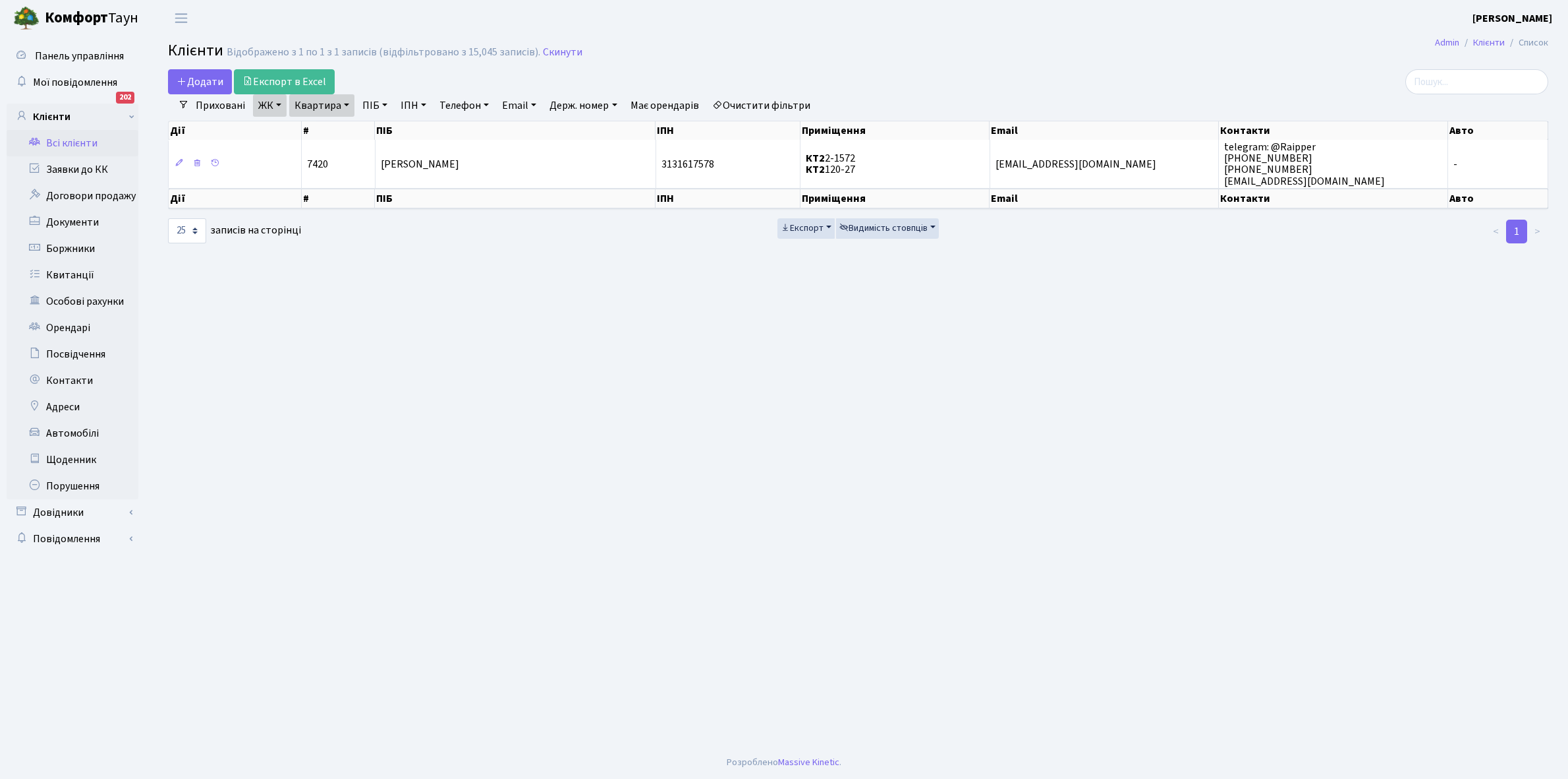
click at [347, 103] on link "Квартира" at bounding box center [321, 105] width 65 height 22
click at [349, 130] on input "2-1572" at bounding box center [328, 131] width 77 height 25
type input "2-1585"
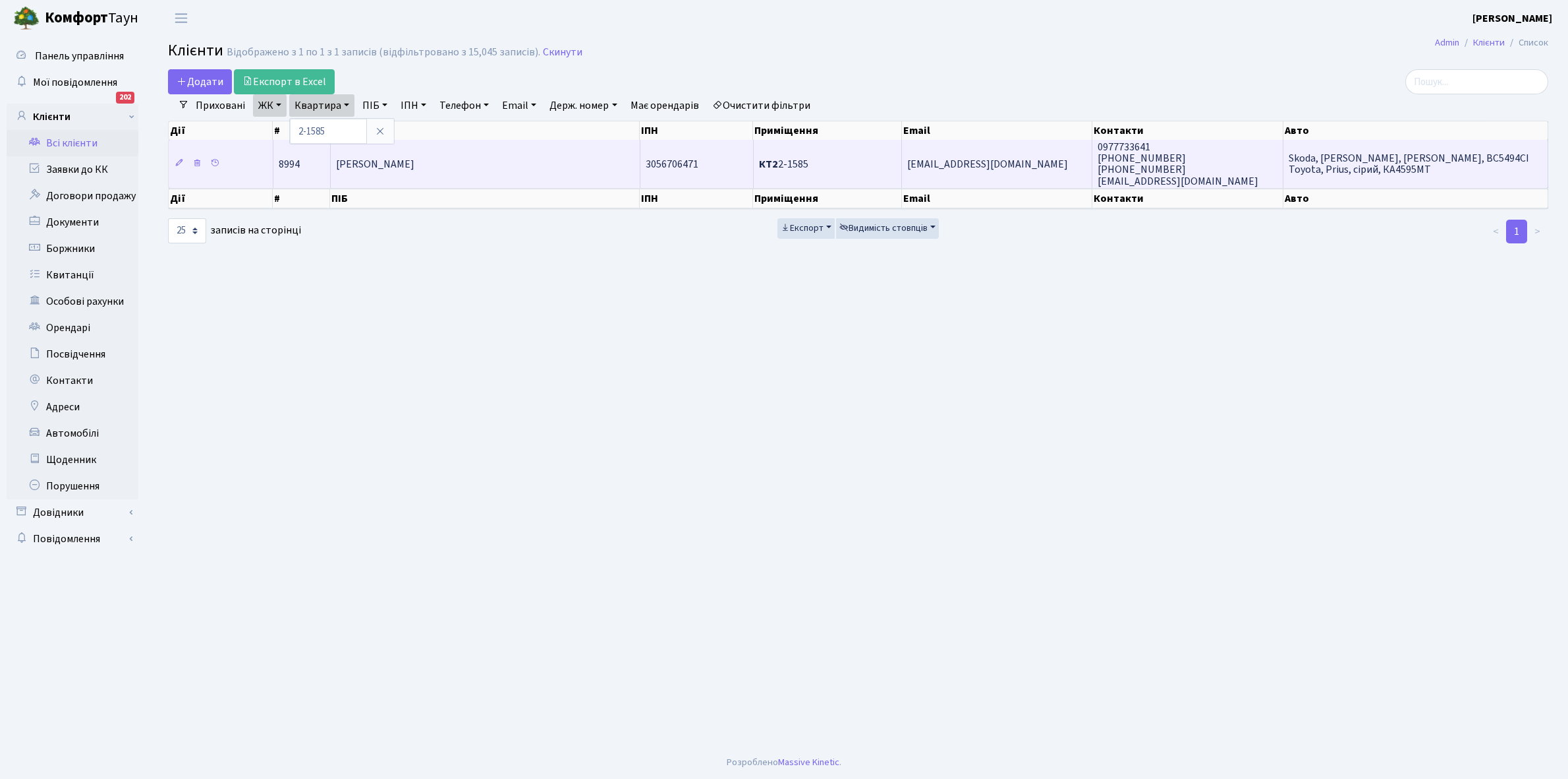
click at [415, 169] on span "[PERSON_NAME]" at bounding box center [375, 164] width 79 height 15
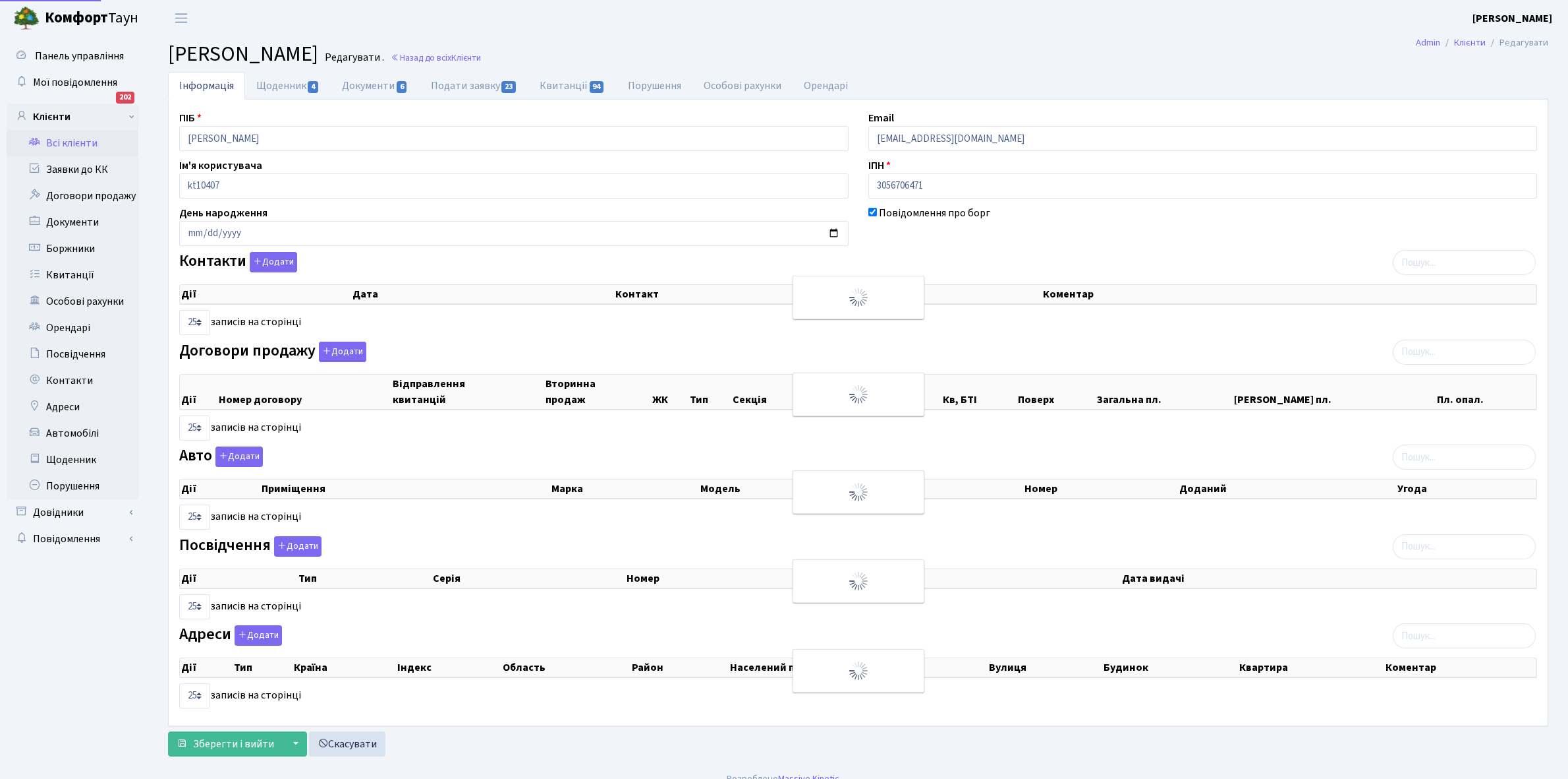
select select "25"
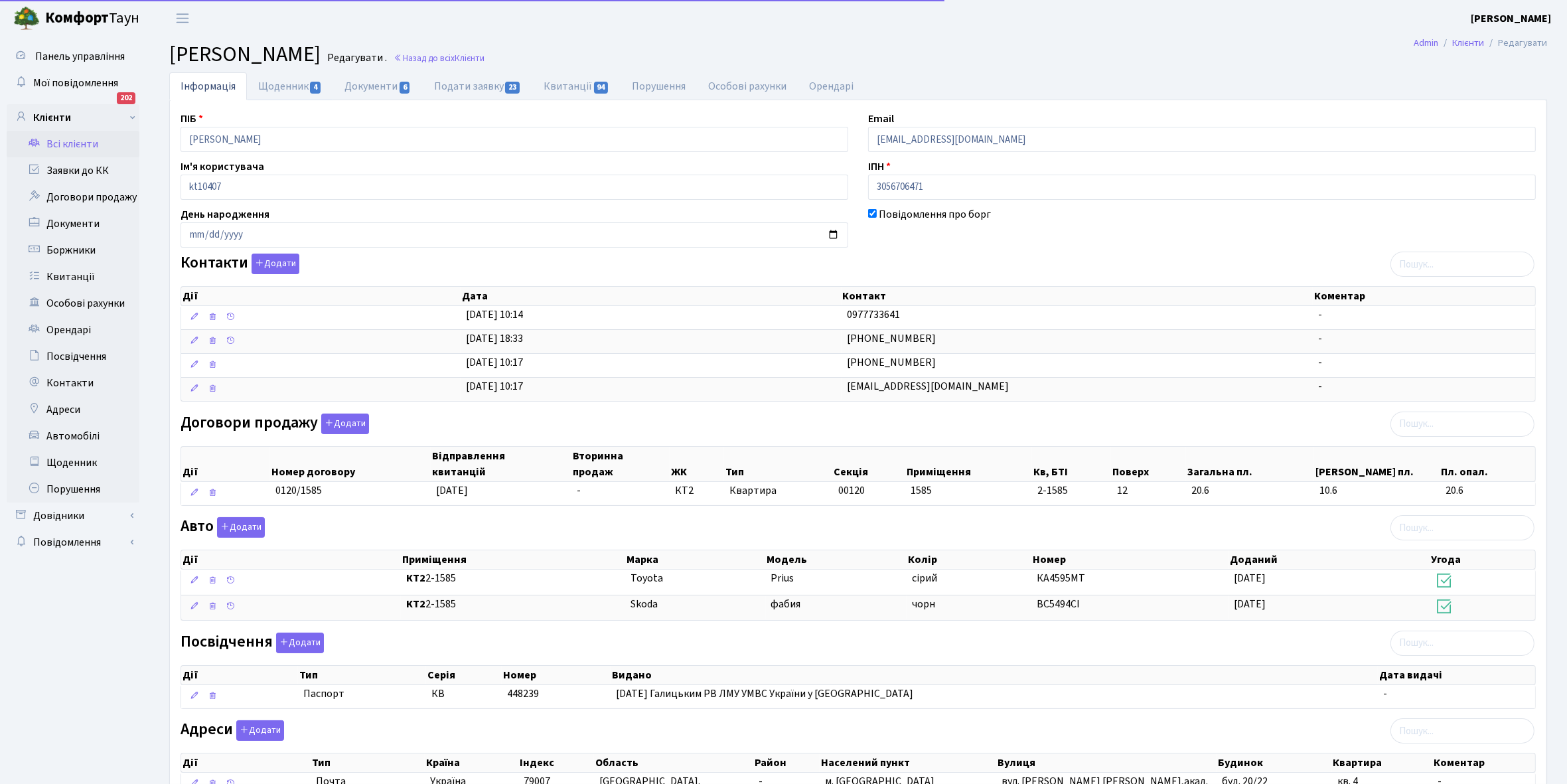
click at [276, 79] on link "Щоденник 4" at bounding box center [290, 86] width 86 height 27
select select "25"
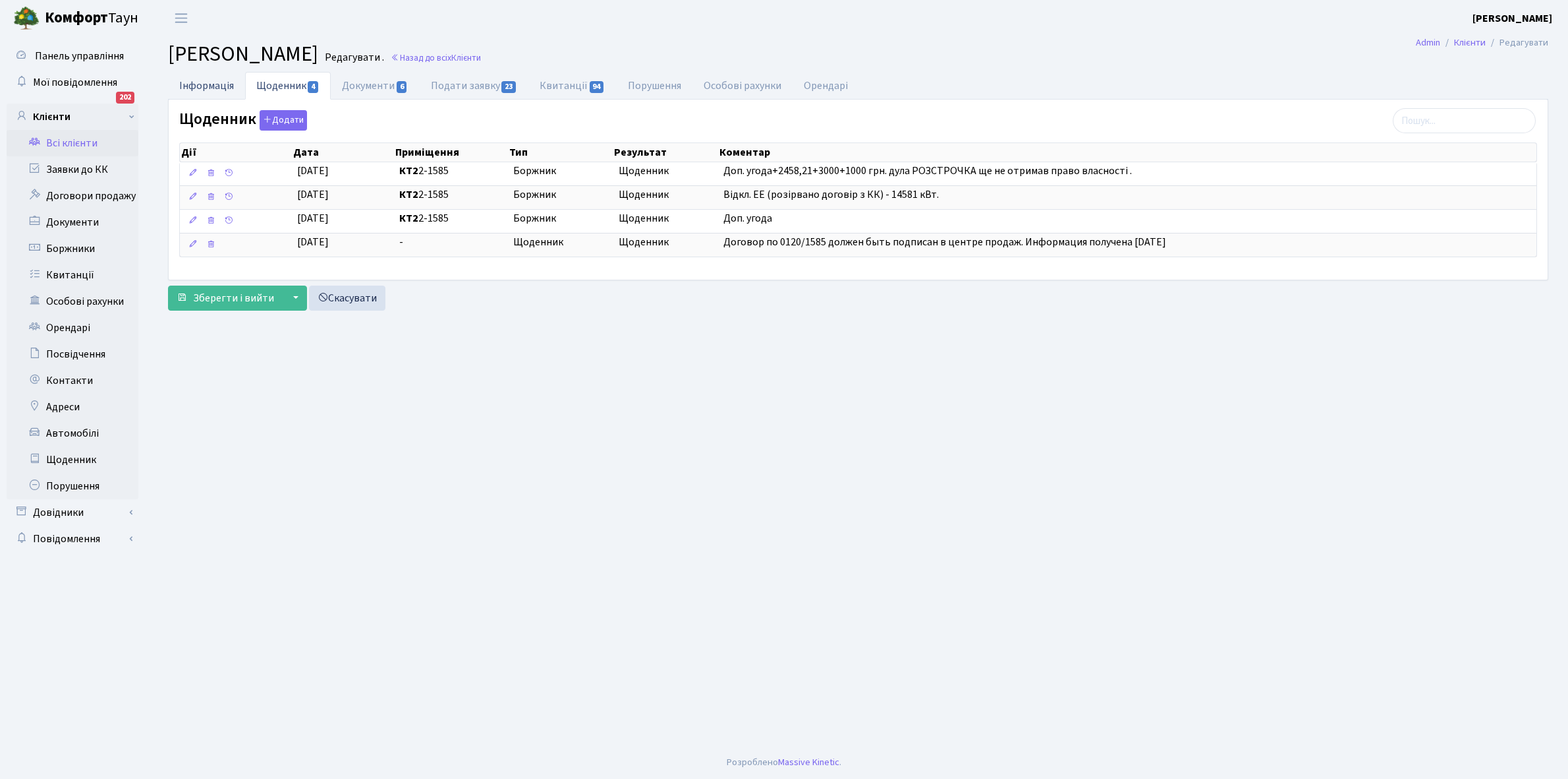
click at [195, 83] on link "Інформація" at bounding box center [206, 86] width 77 height 27
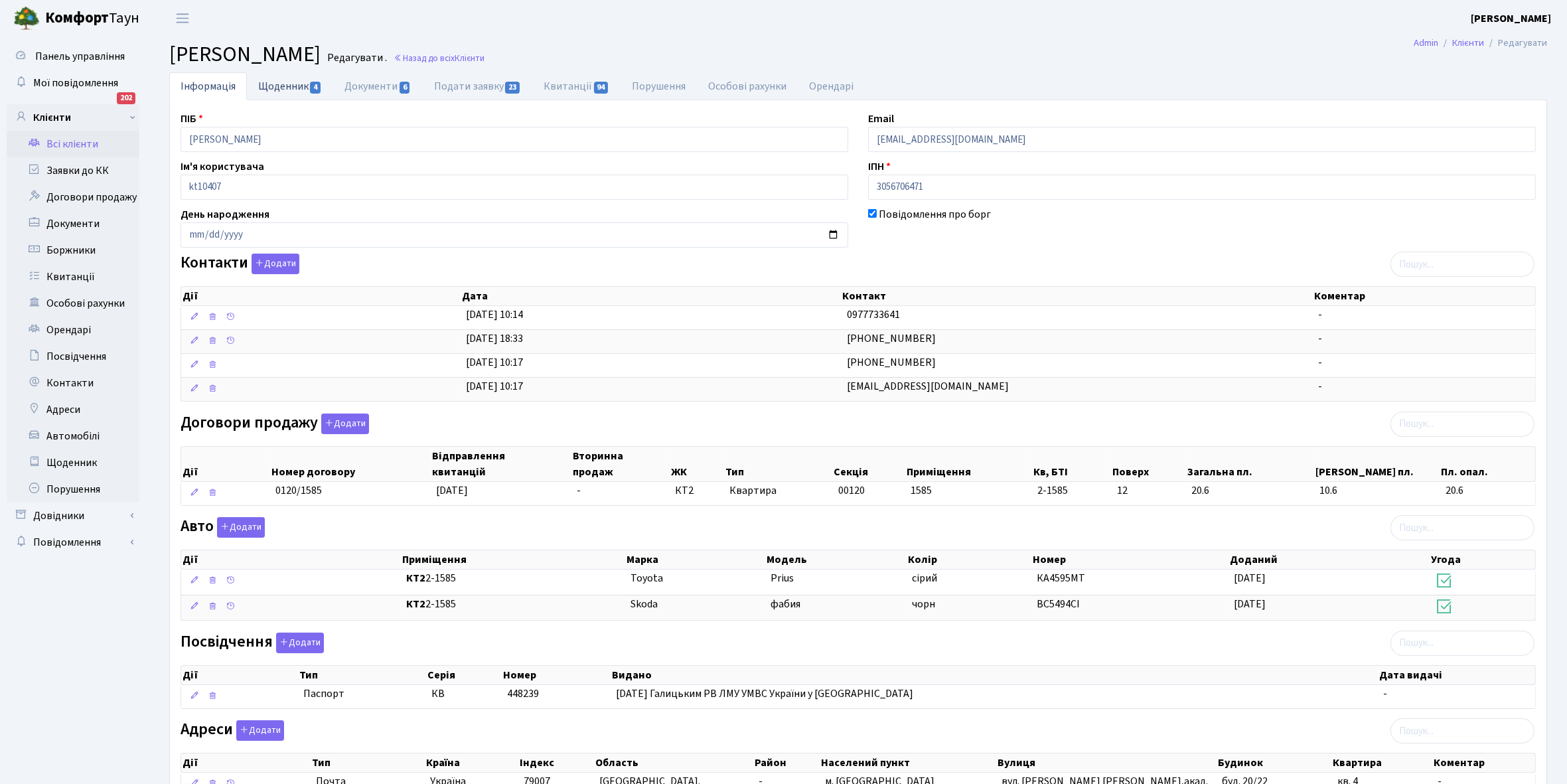
click at [269, 87] on link "Щоденник 4" at bounding box center [290, 86] width 86 height 27
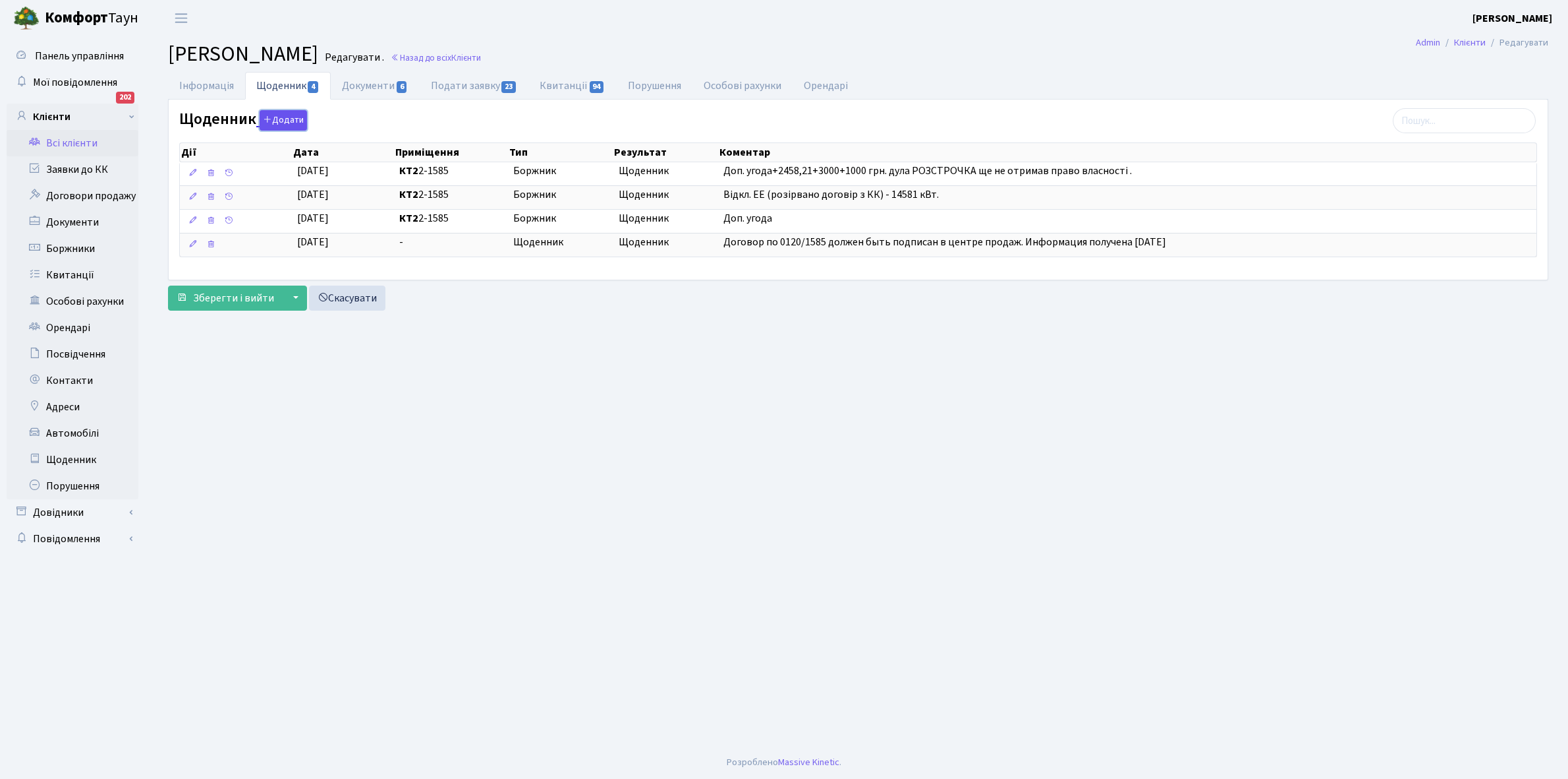
click at [280, 120] on button "Додати" at bounding box center [283, 120] width 48 height 20
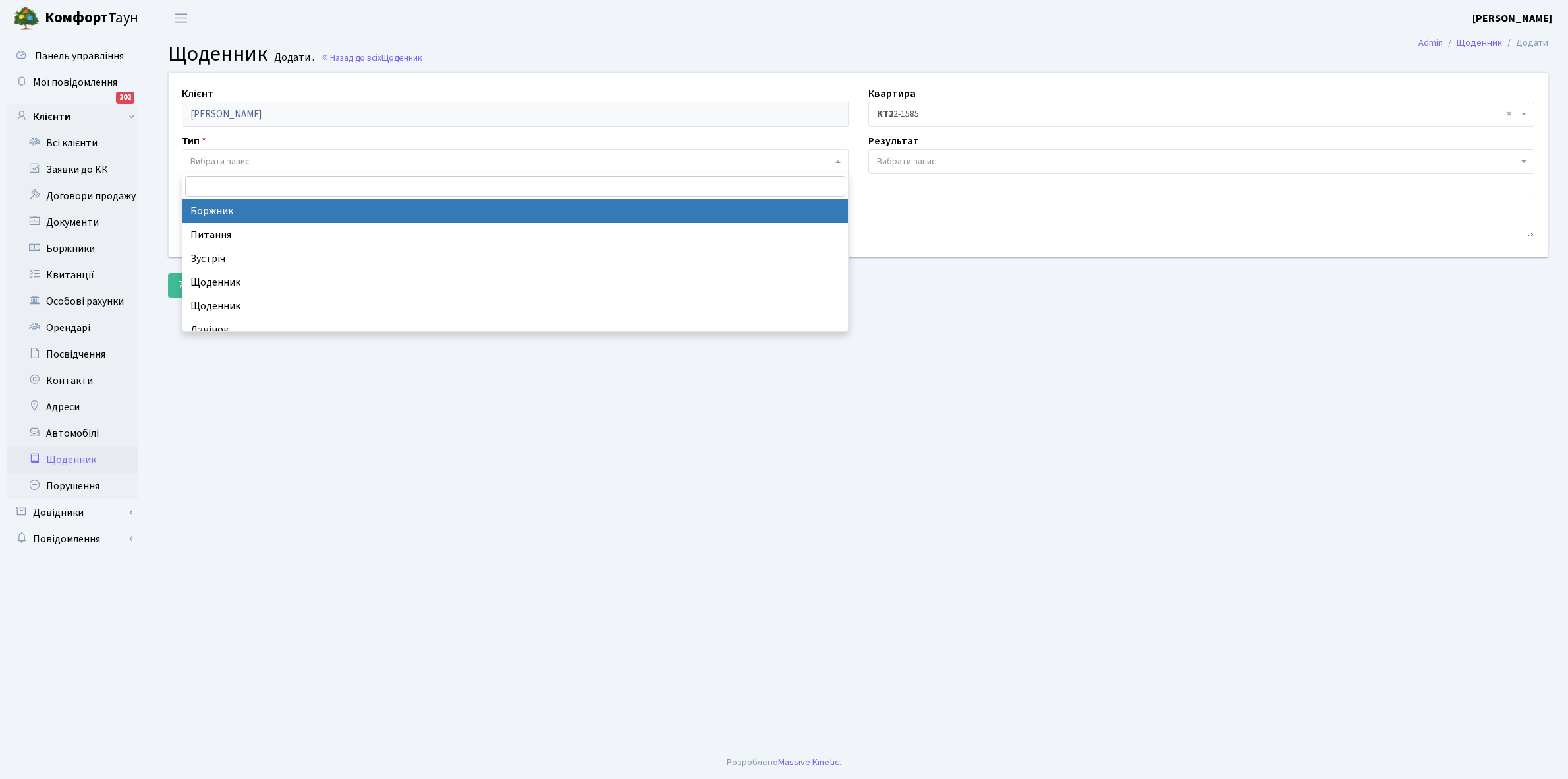
click at [229, 163] on span "Вибрати запис" at bounding box center [220, 162] width 59 height 14
select select "189"
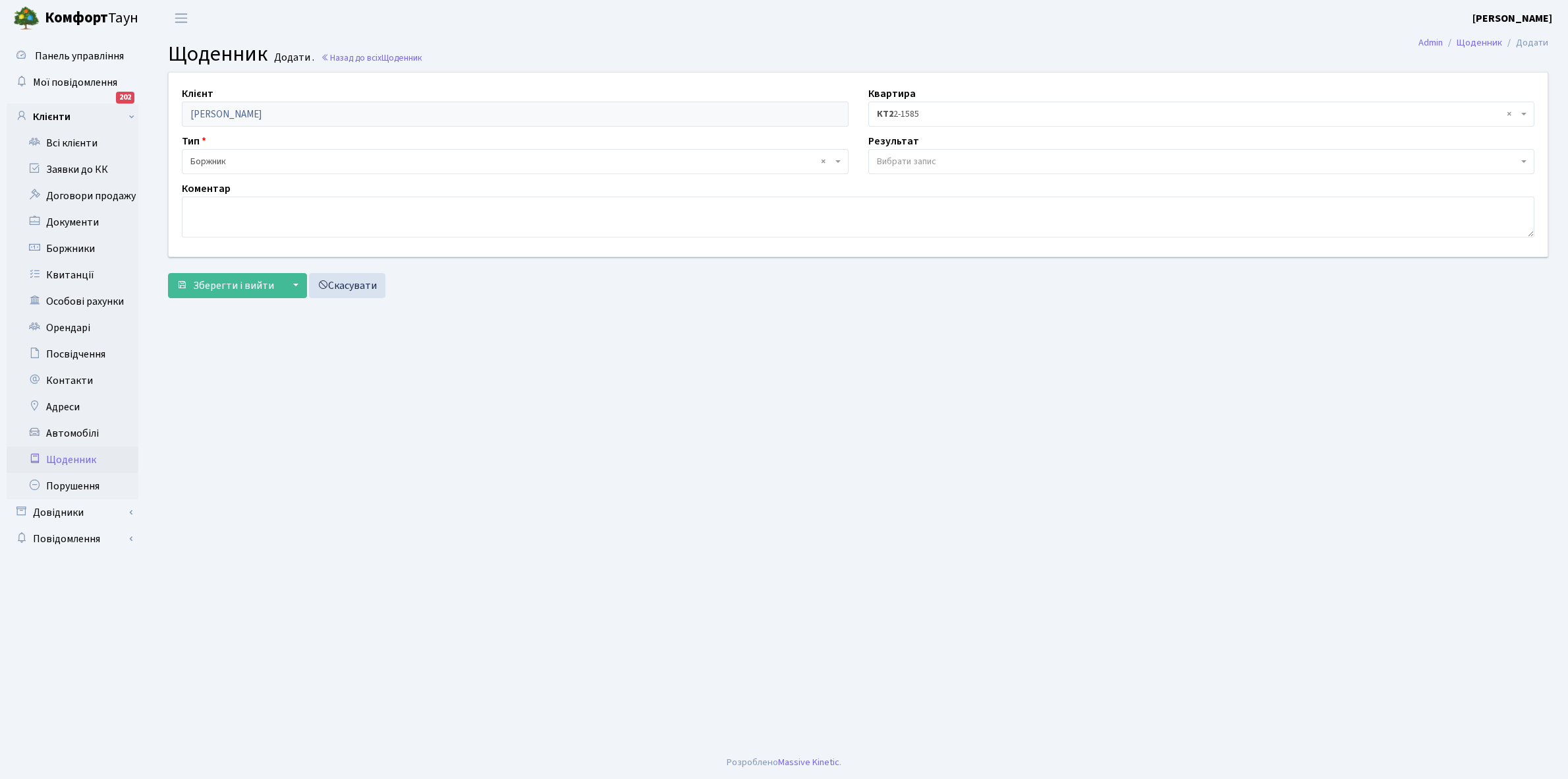
click at [919, 160] on span "Вибрати запис" at bounding box center [906, 162] width 59 height 14
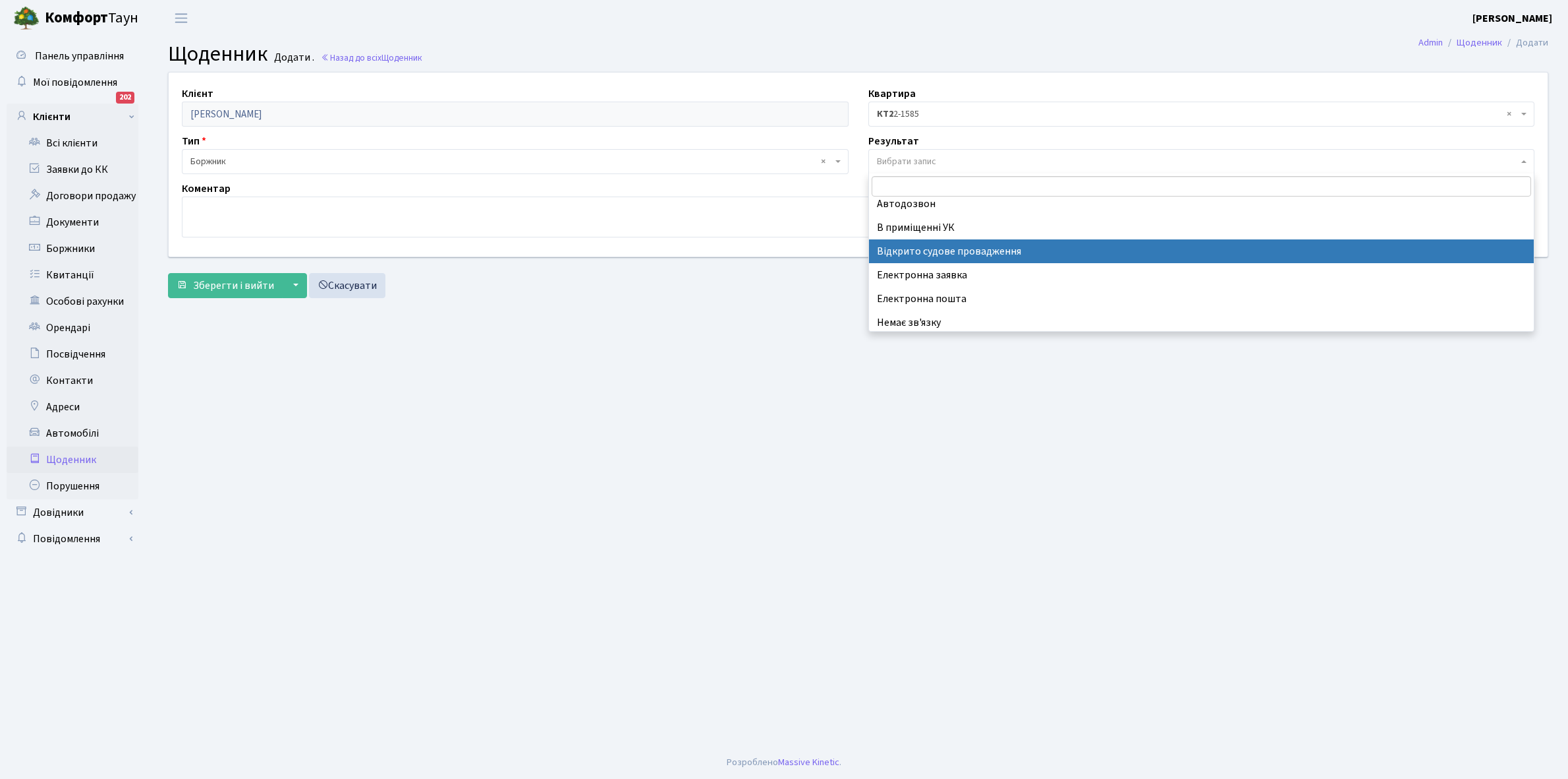
scroll to position [81, 0]
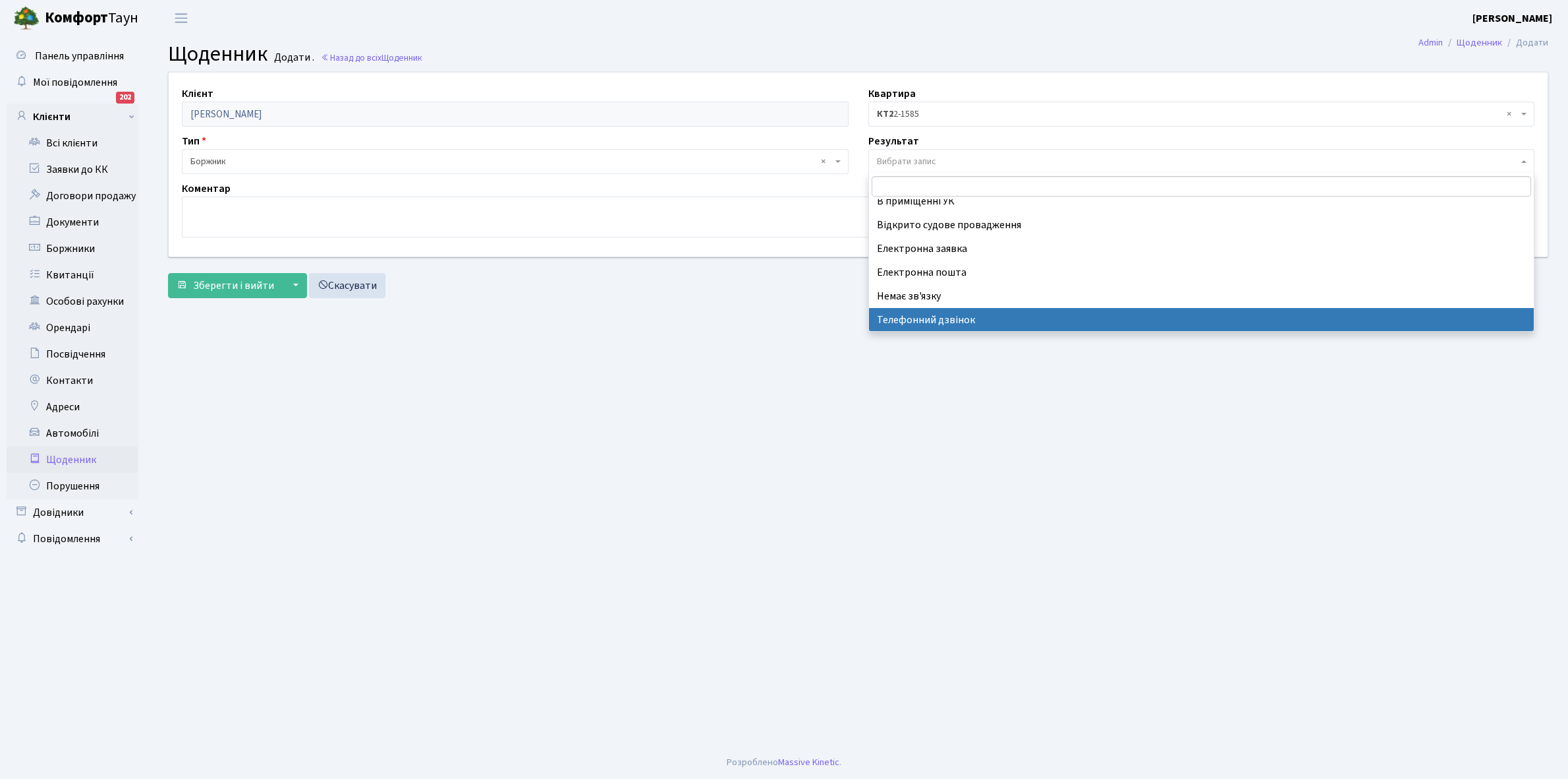
select select "196"
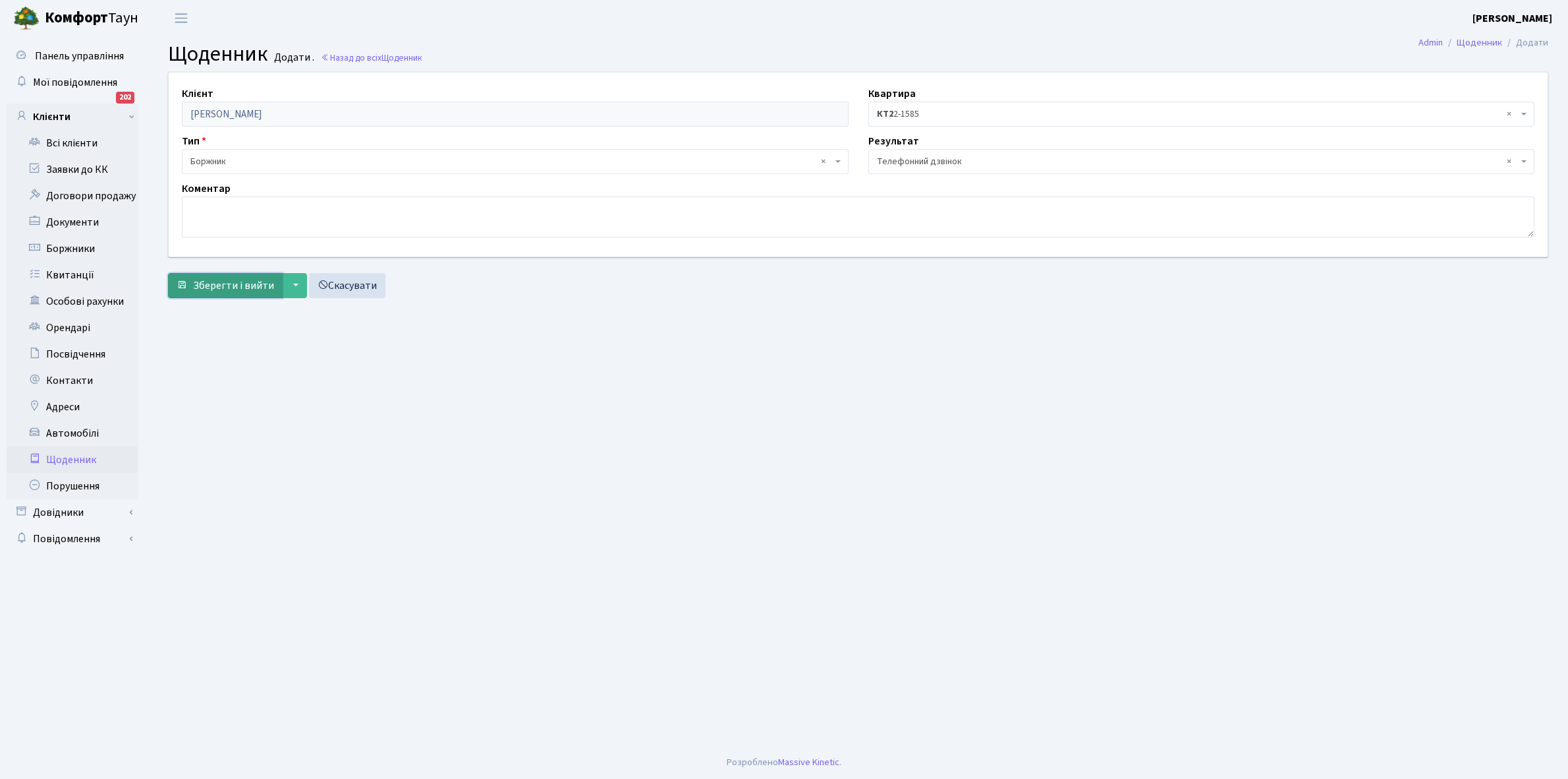
click at [219, 291] on span "Зберегти і вийти" at bounding box center [233, 285] width 81 height 15
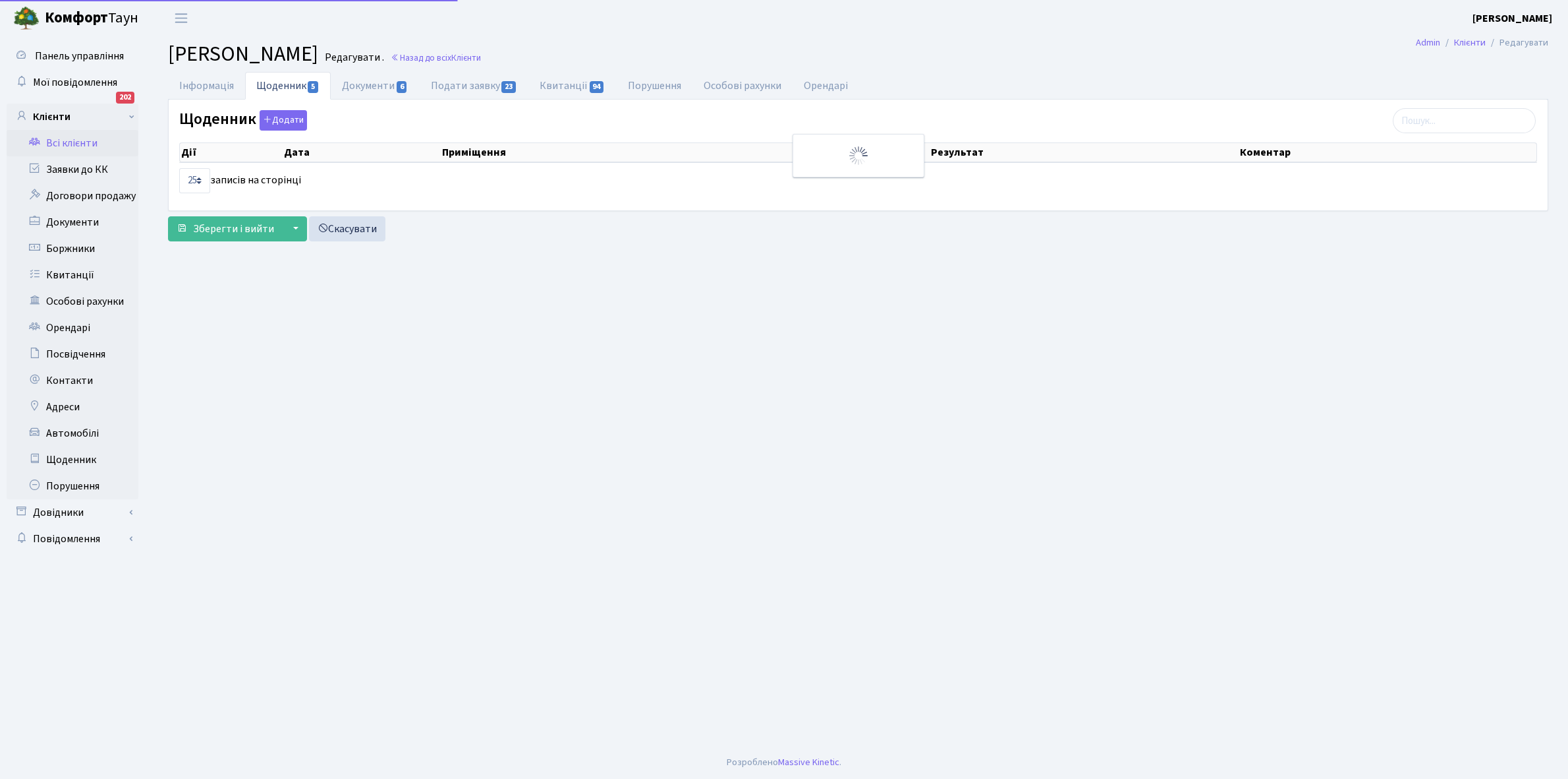
select select "25"
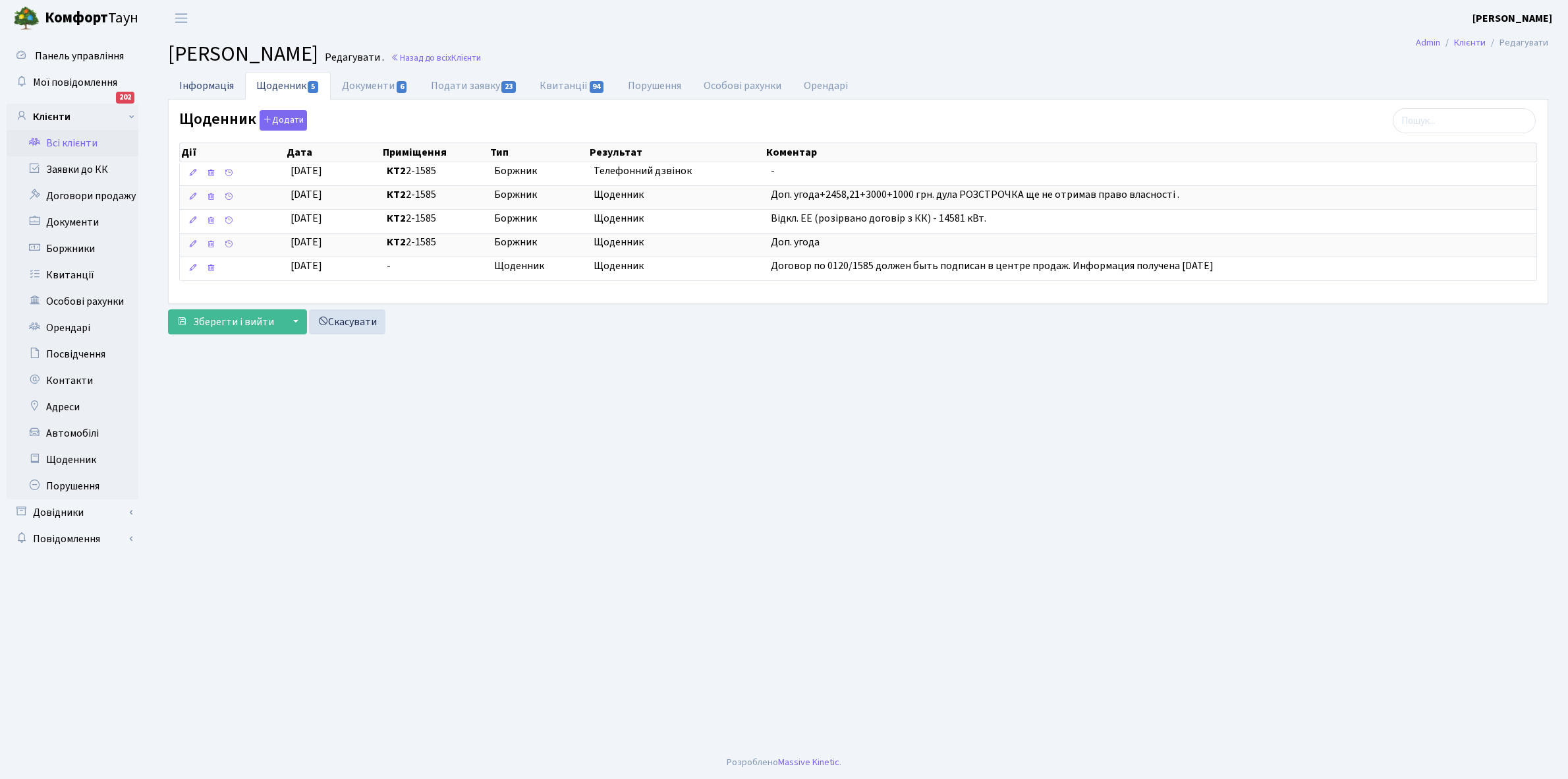
click at [205, 83] on link "Інформація" at bounding box center [206, 86] width 77 height 27
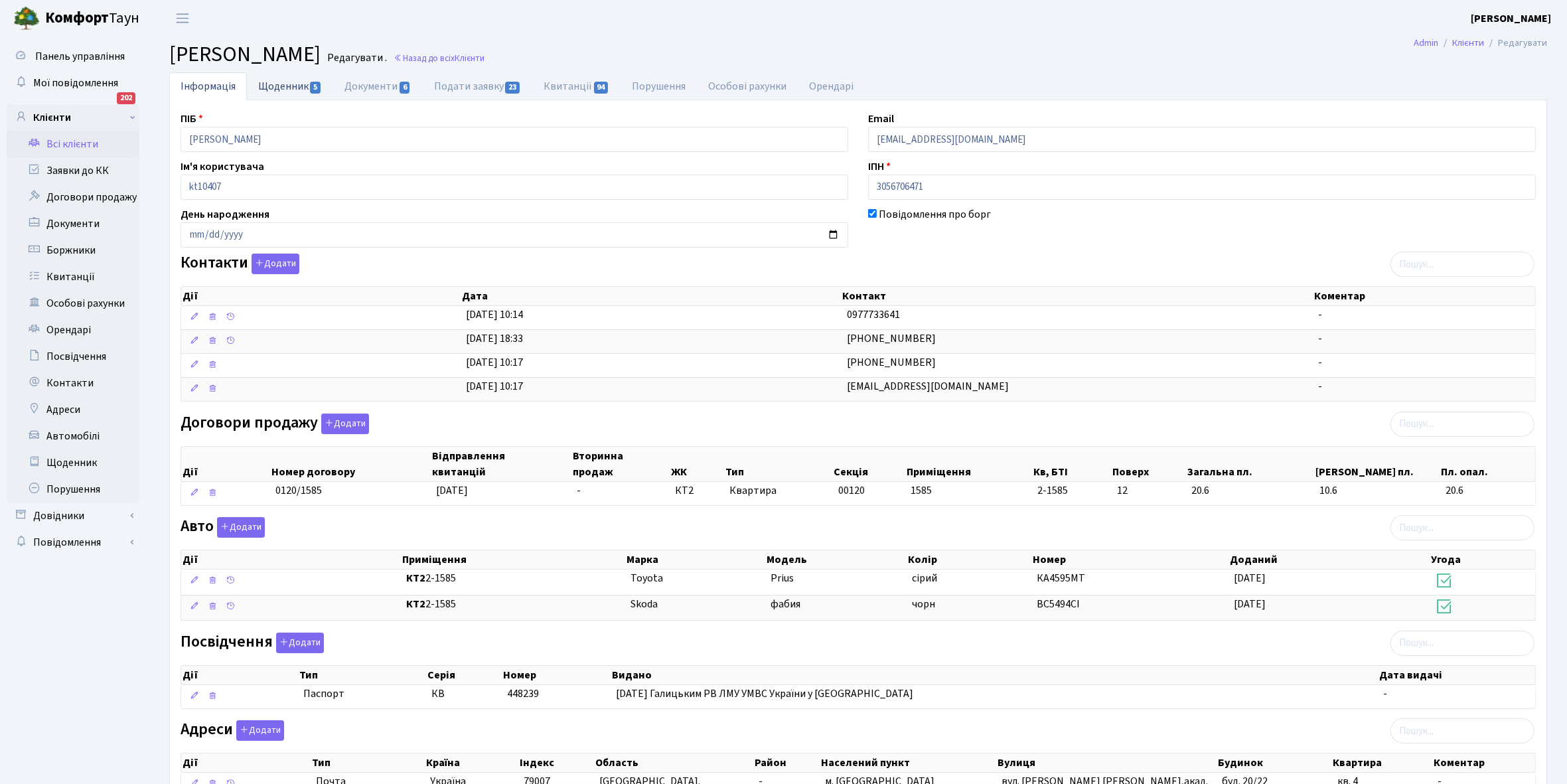
click at [277, 80] on link "Щоденник 5" at bounding box center [290, 86] width 86 height 27
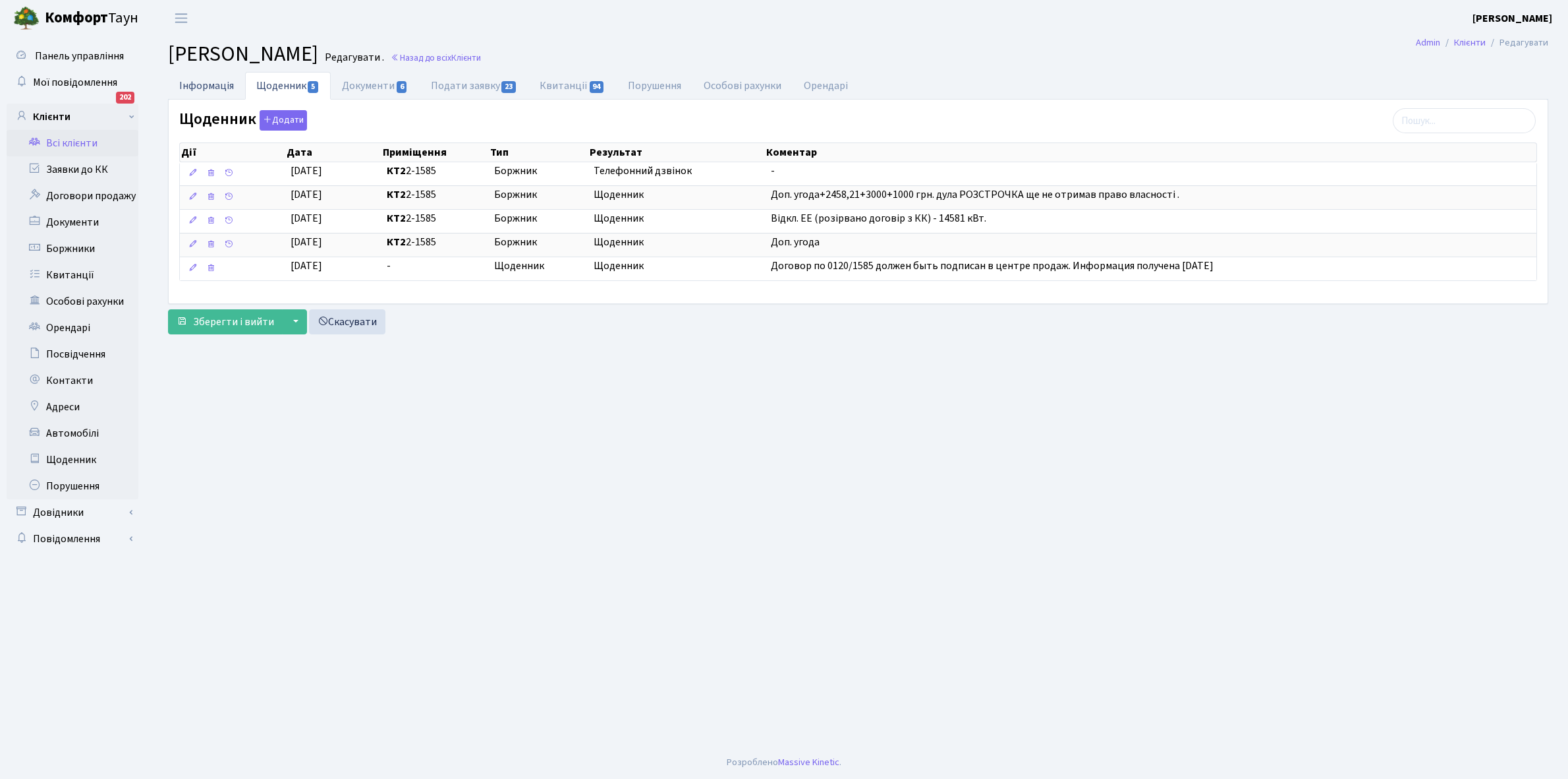
click at [201, 87] on link "Інформація" at bounding box center [206, 86] width 77 height 27
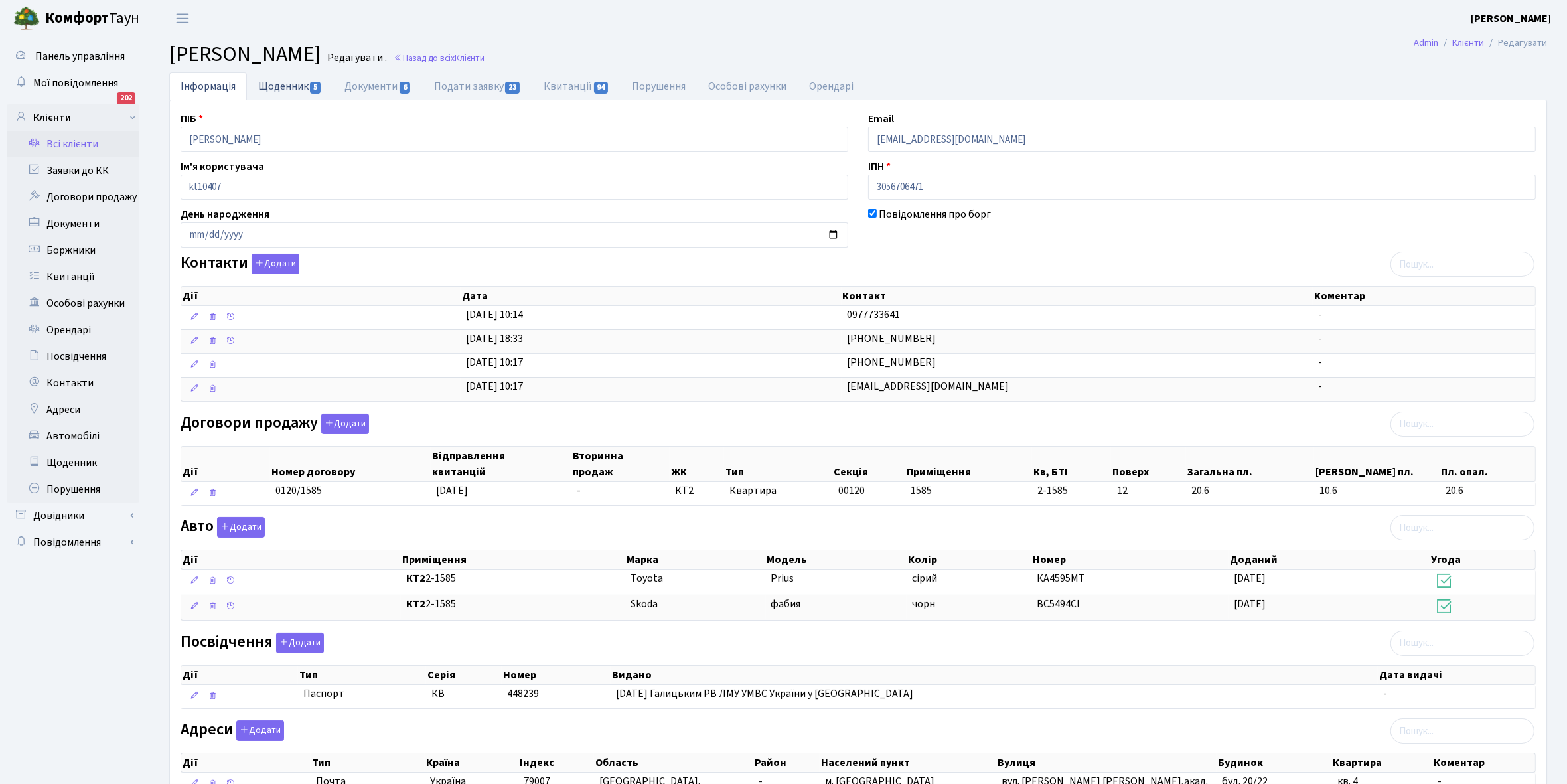
click at [280, 85] on link "Щоденник 5" at bounding box center [290, 86] width 86 height 27
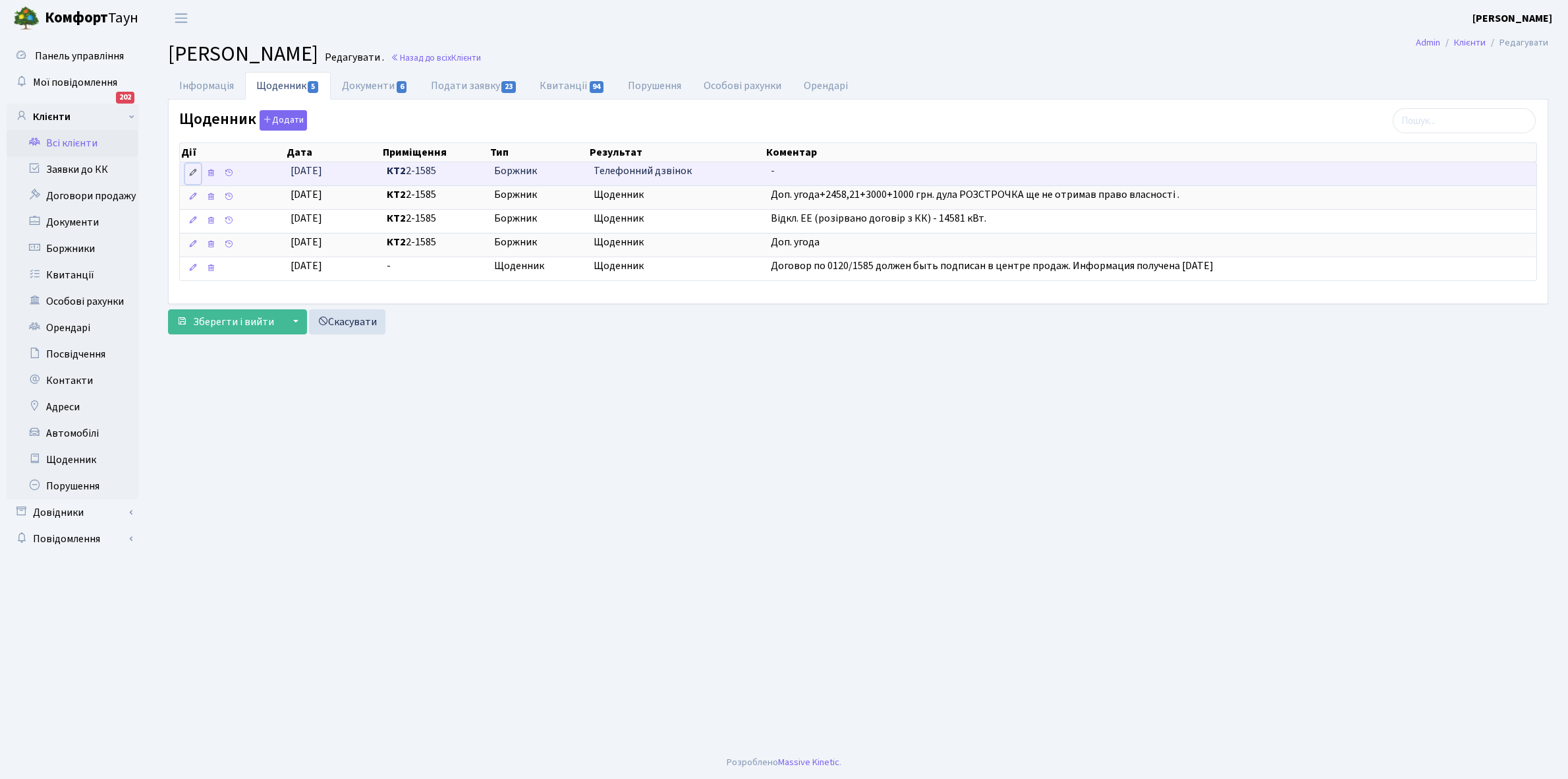
click at [193, 175] on icon at bounding box center [193, 172] width 9 height 9
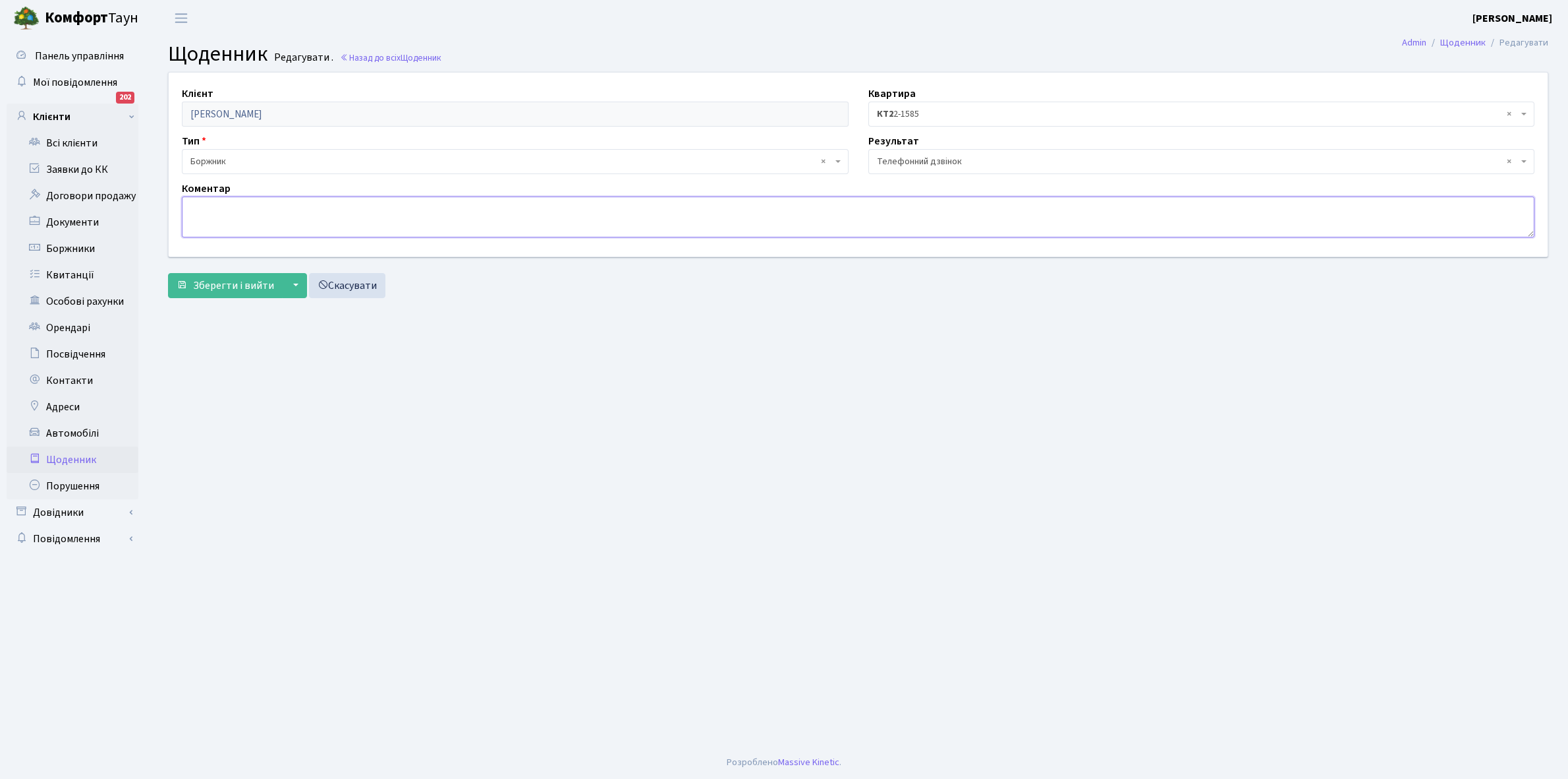
click at [209, 214] on textarea at bounding box center [858, 217] width 1353 height 41
type textarea "Попередила про відключення, не уклав договори ЕЕ"
click at [226, 289] on span "Зберегти і вийти" at bounding box center [233, 285] width 81 height 15
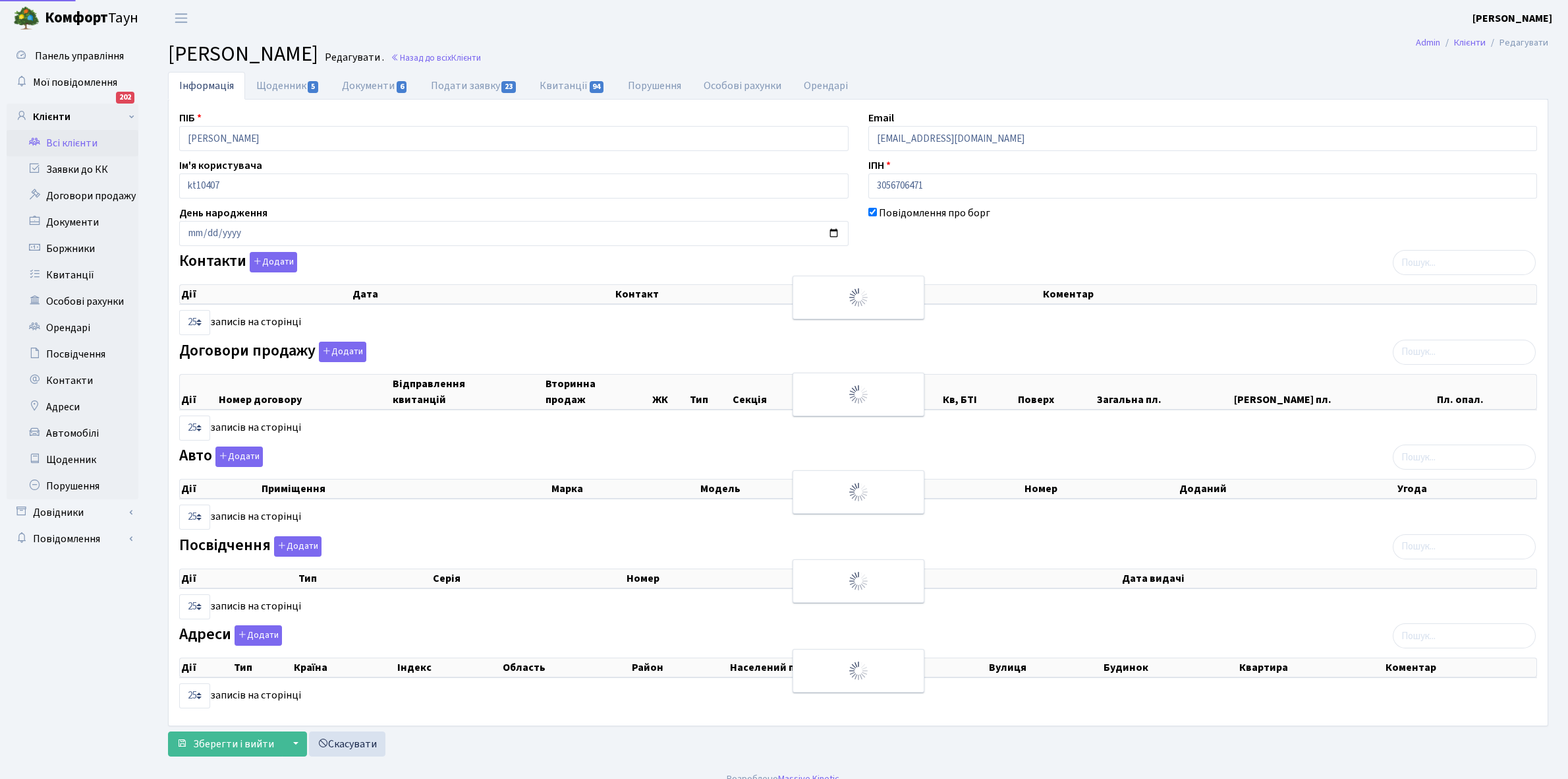
select select "25"
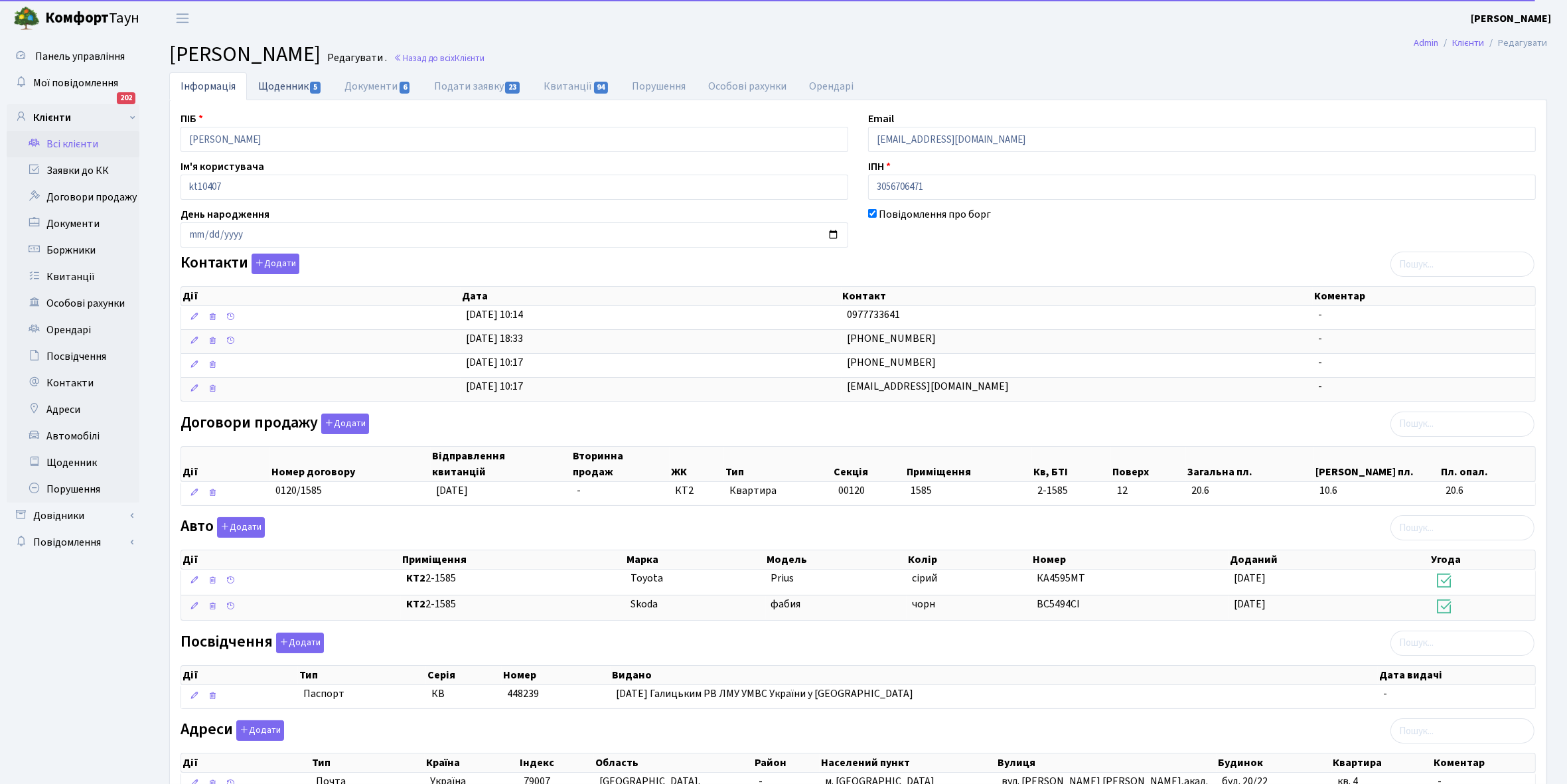
click at [274, 77] on link "Щоденник 5" at bounding box center [290, 86] width 86 height 27
select select "25"
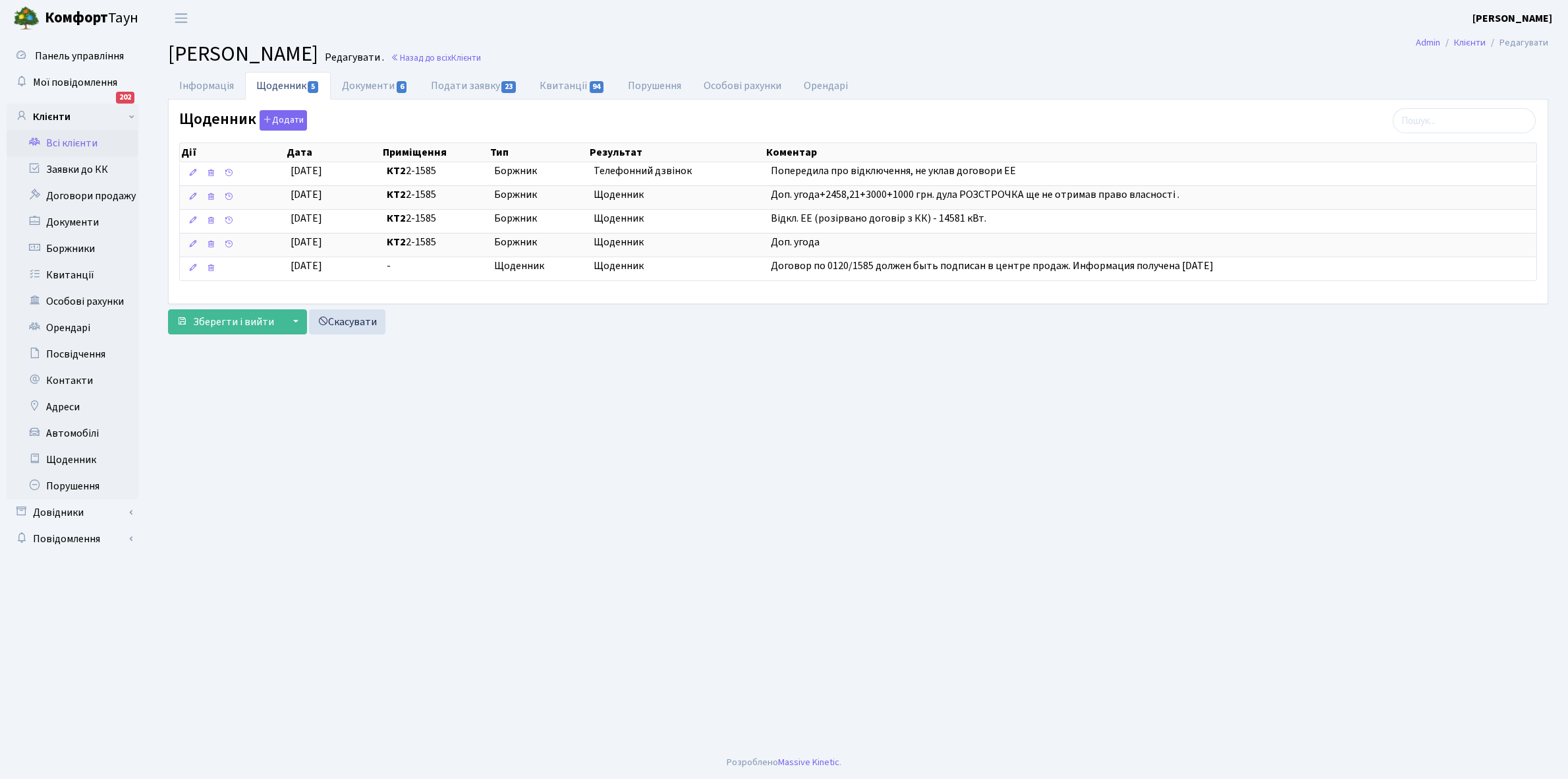
click at [83, 144] on link "Всі клієнти" at bounding box center [72, 142] width 131 height 26
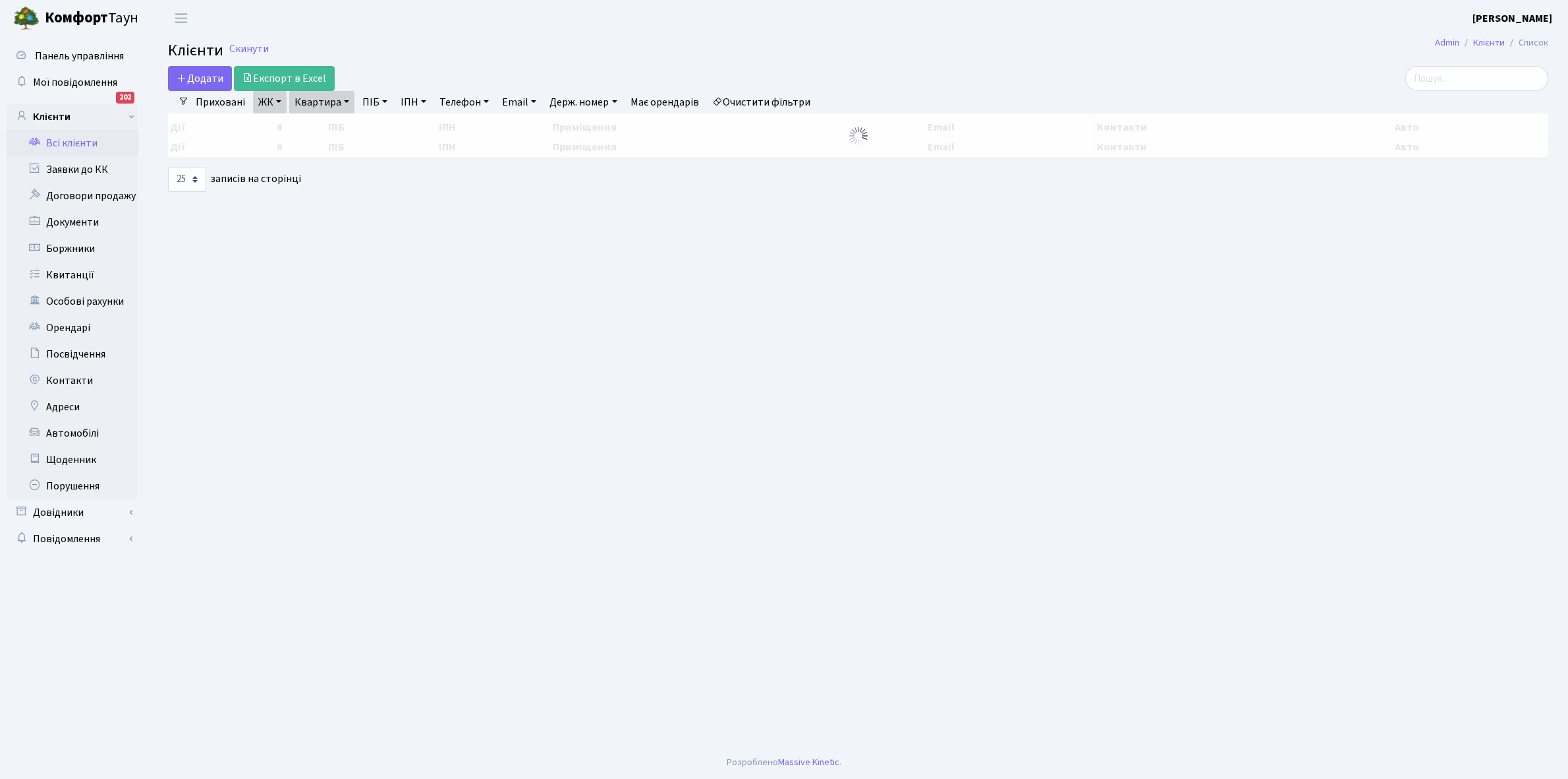
select select "25"
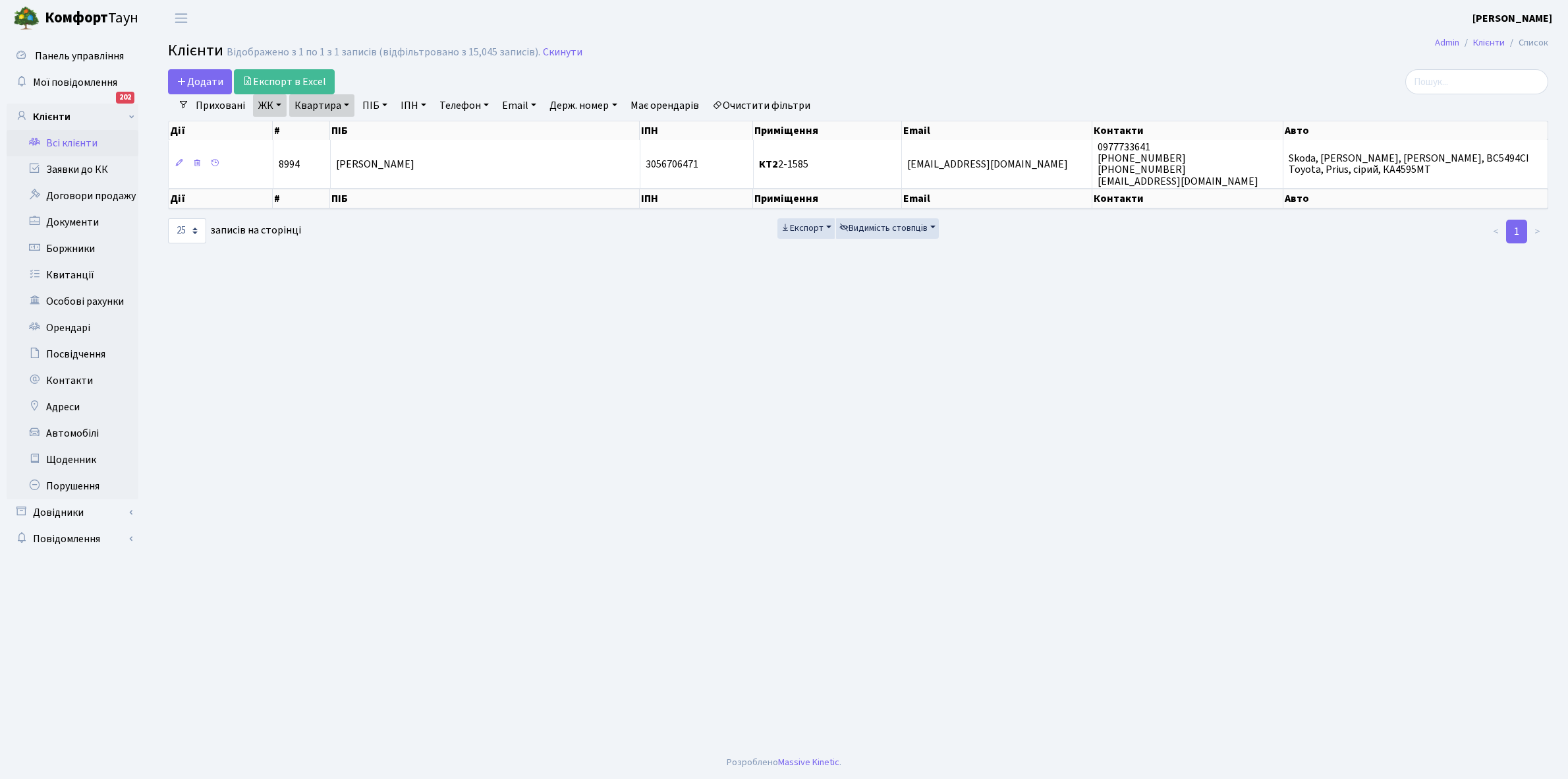
click at [346, 106] on link "Квартира" at bounding box center [321, 105] width 65 height 22
click at [347, 126] on input "2-1585" at bounding box center [328, 131] width 77 height 25
type input "2-1600"
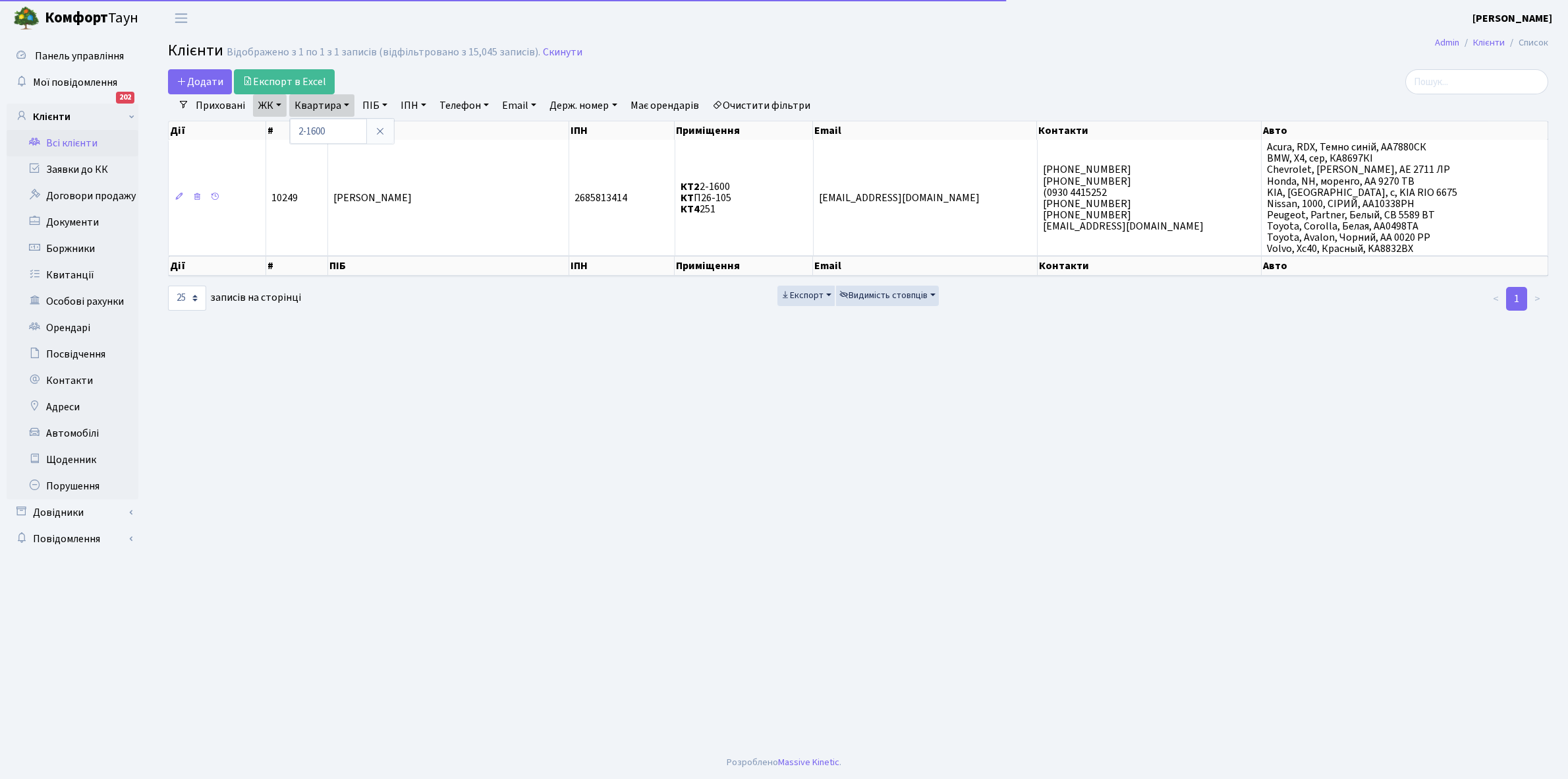
click at [401, 211] on td "[PERSON_NAME]" at bounding box center [449, 198] width 241 height 115
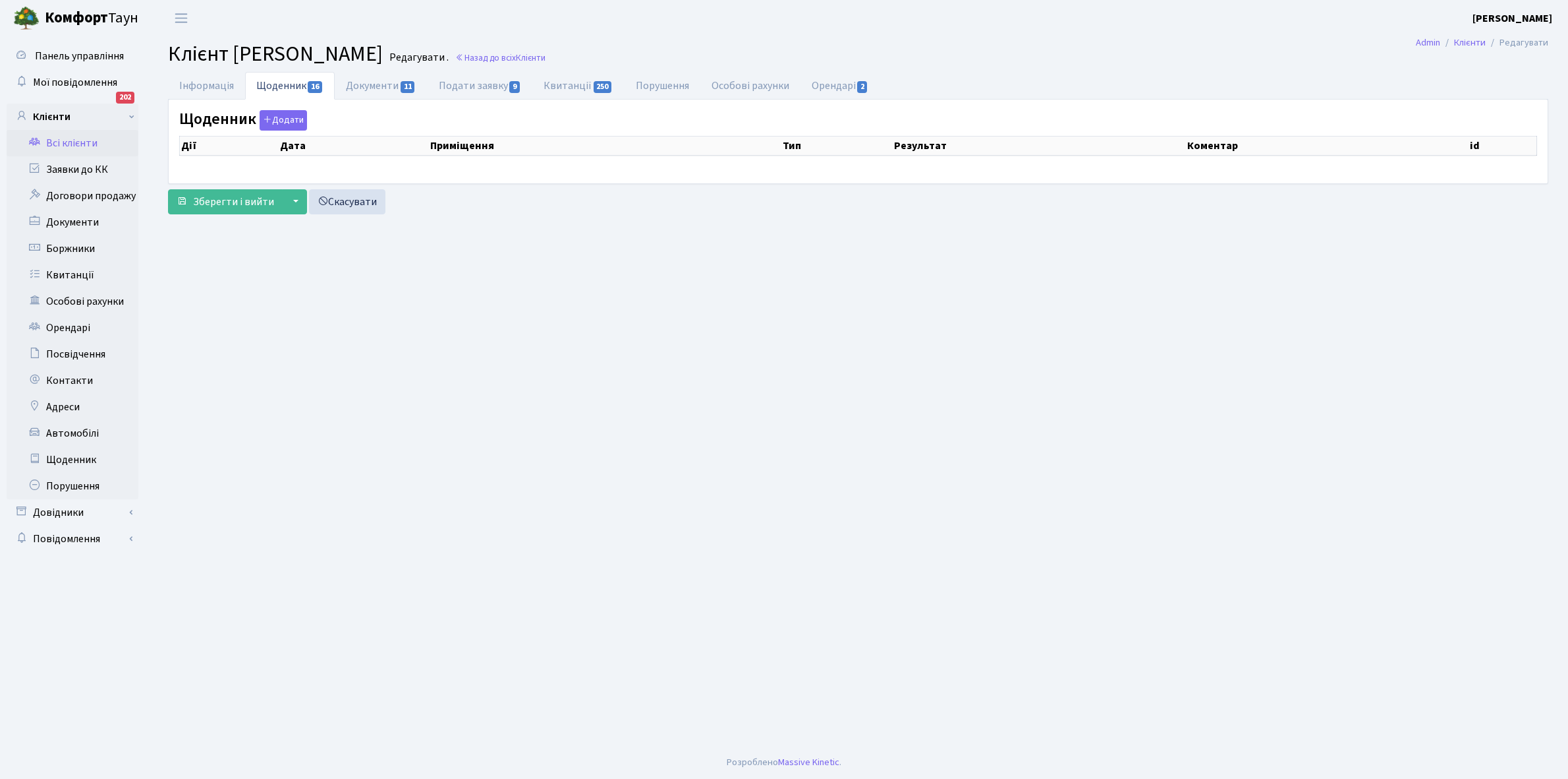
select select "25"
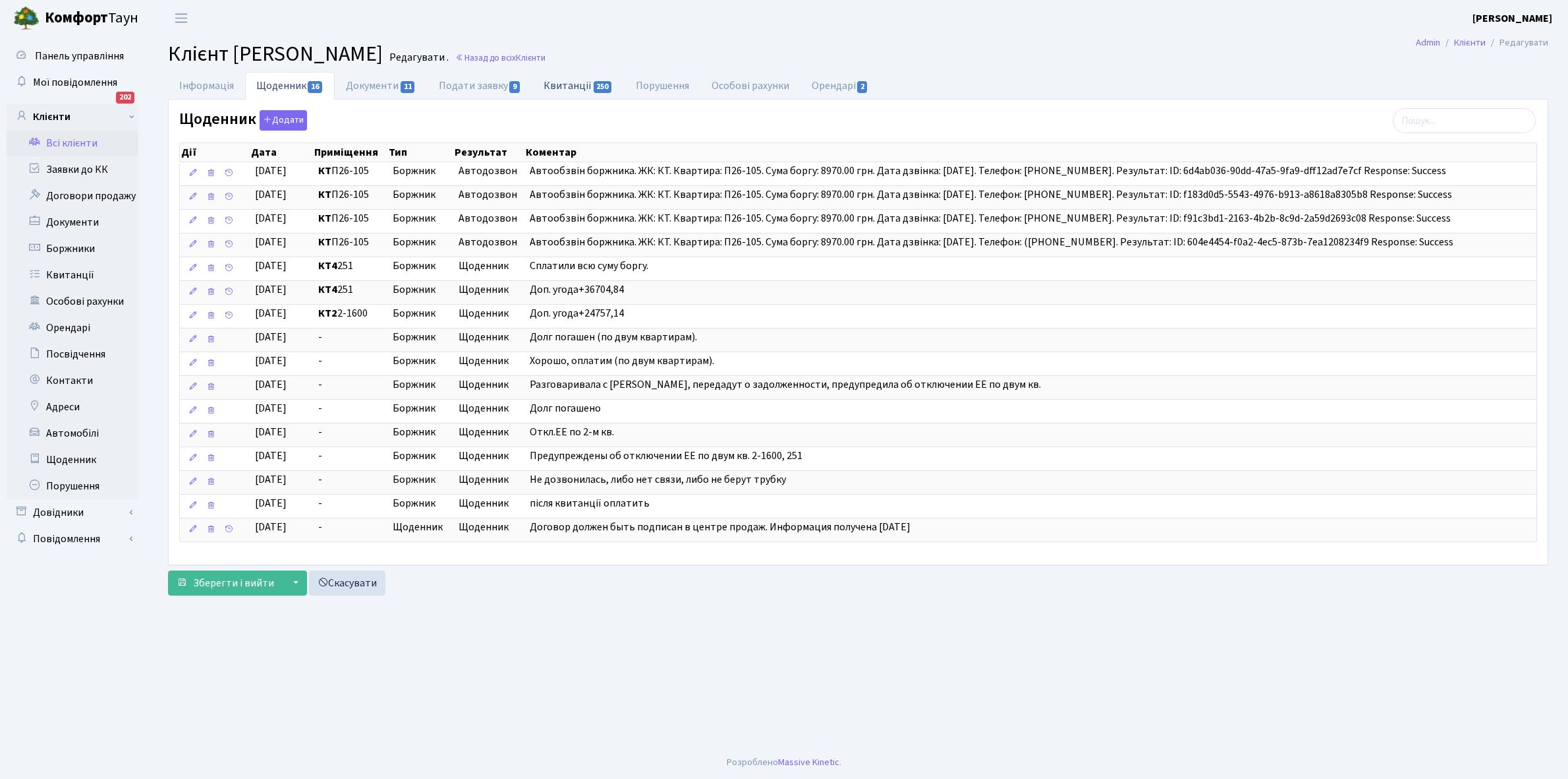
click at [567, 81] on link "Квитанції 250" at bounding box center [578, 86] width 91 height 27
select select "25"
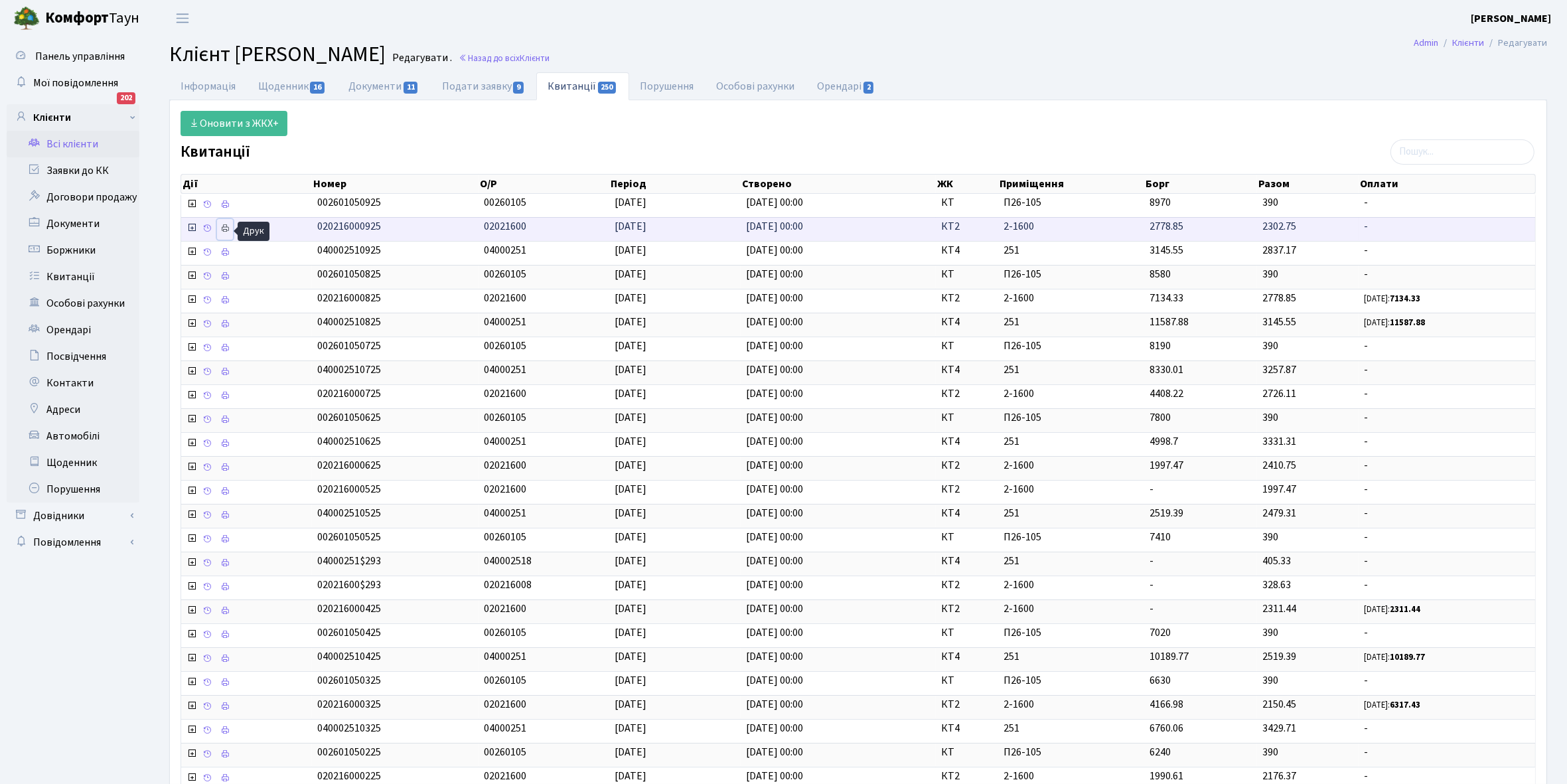
click at [231, 231] on link at bounding box center [225, 228] width 16 height 21
click at [279, 87] on link "Щоденник 16" at bounding box center [292, 86] width 90 height 27
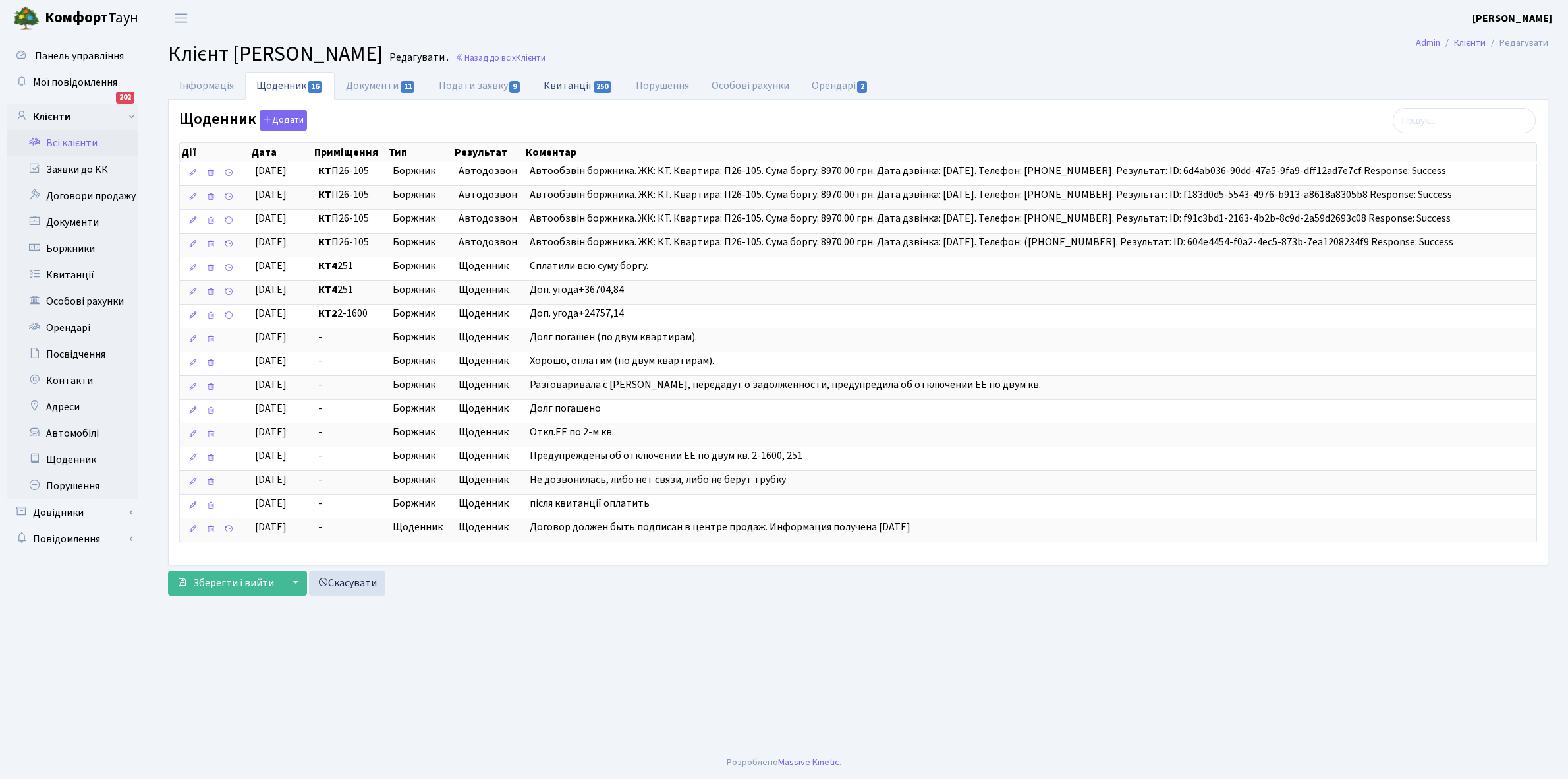
click at [571, 91] on link "Квитанції 250" at bounding box center [578, 86] width 91 height 27
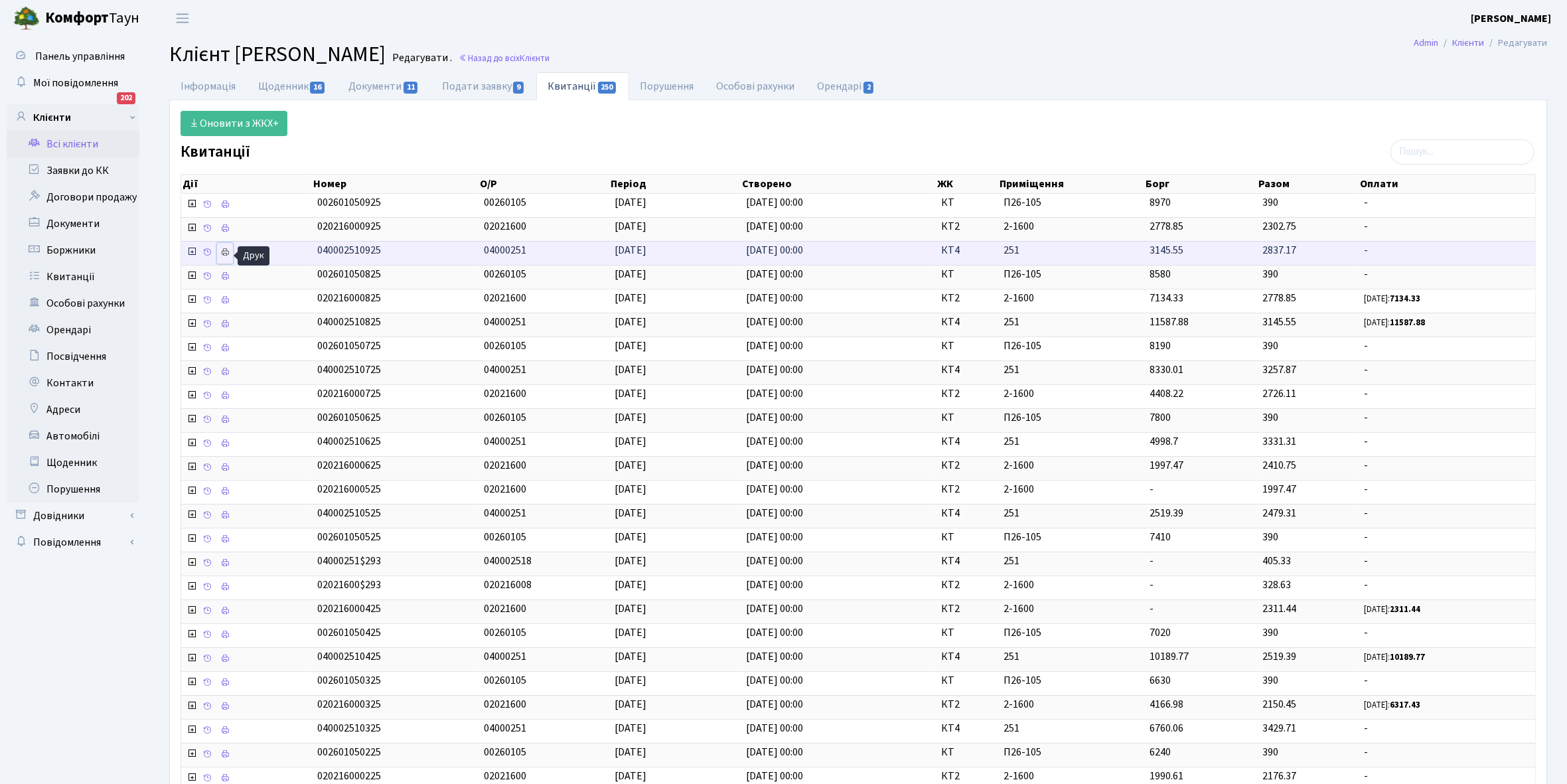
click at [224, 259] on link at bounding box center [225, 253] width 16 height 21
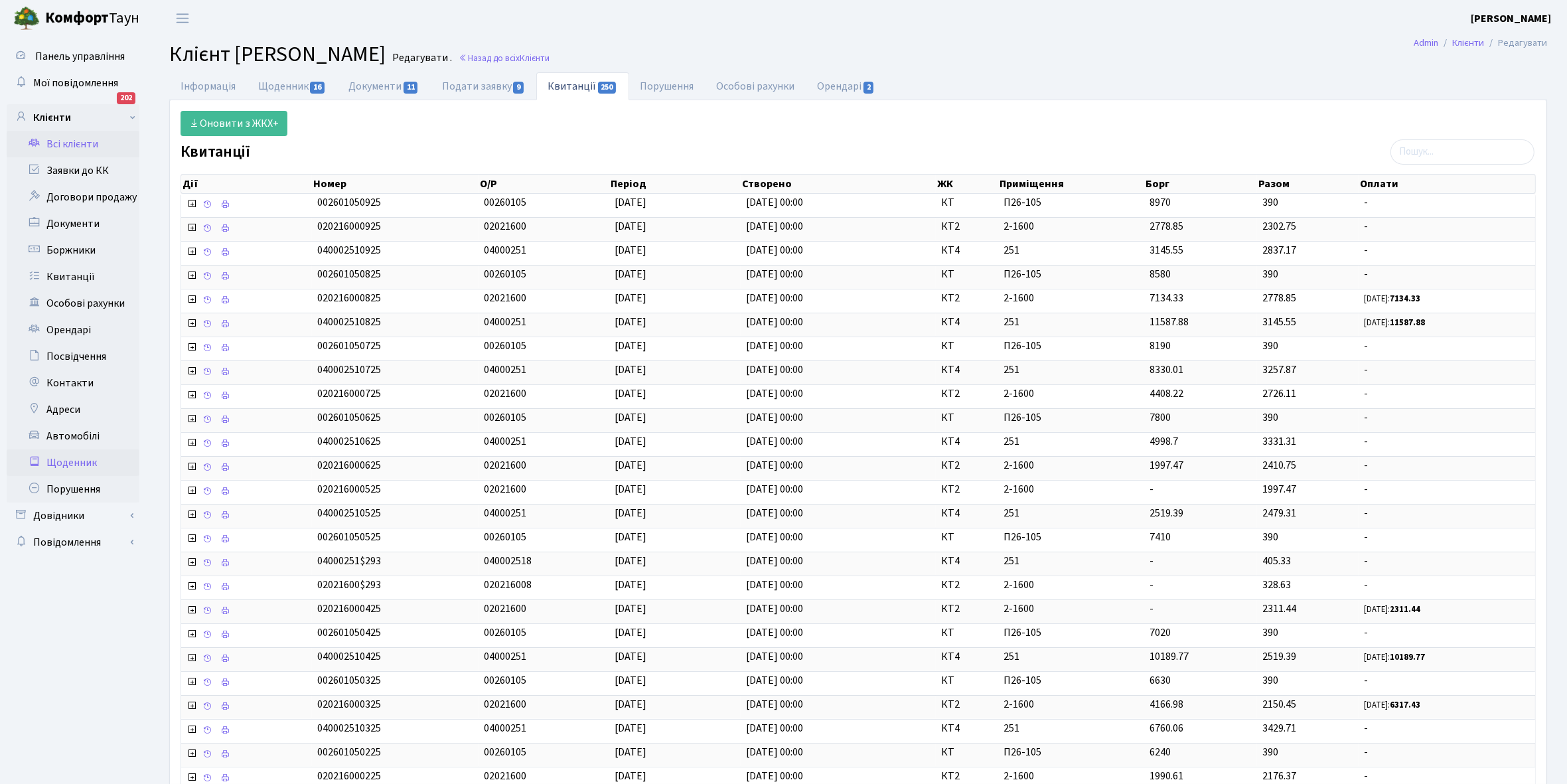
click at [80, 463] on link "Щоденник" at bounding box center [73, 462] width 132 height 26
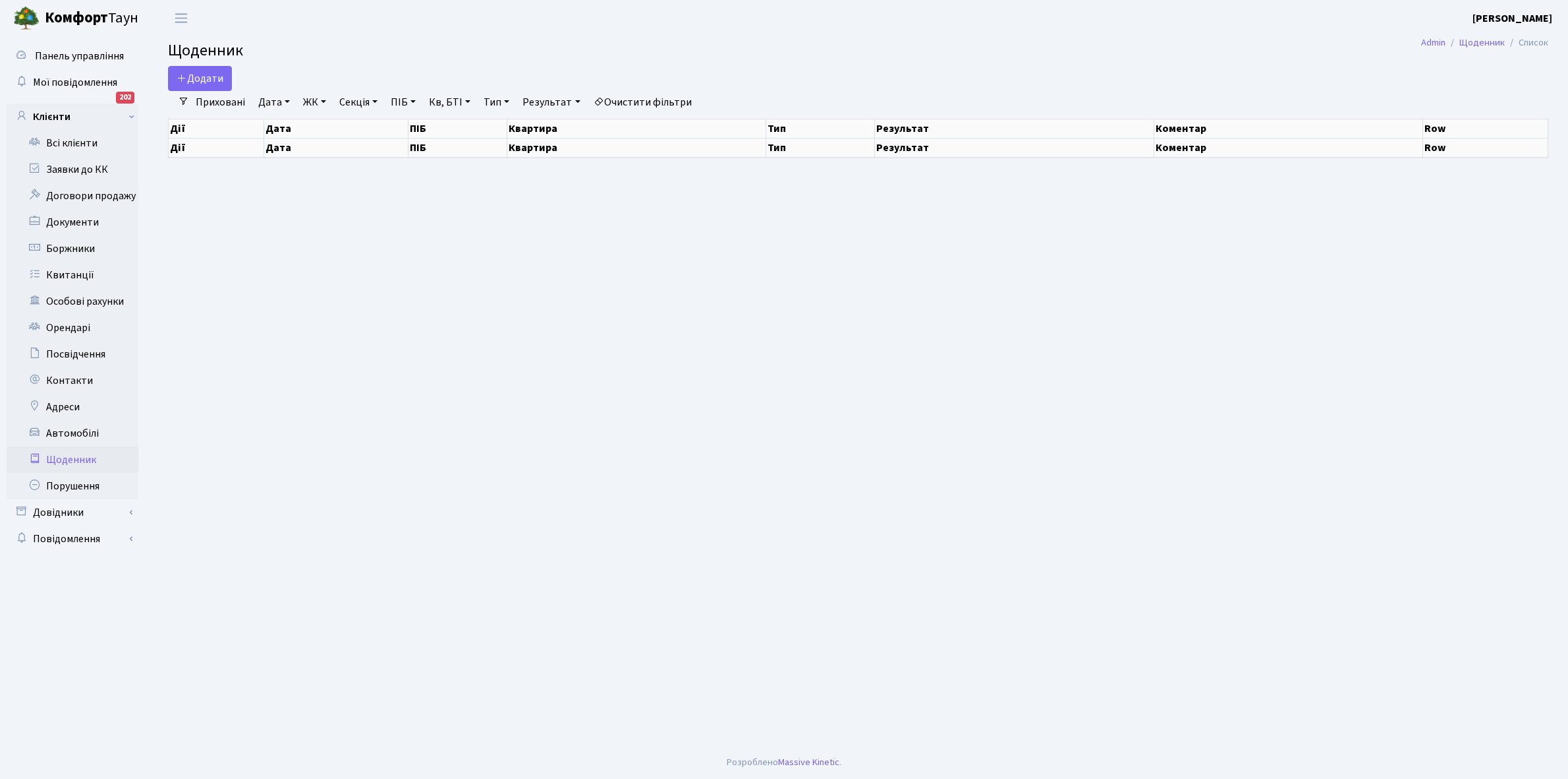
select select "25"
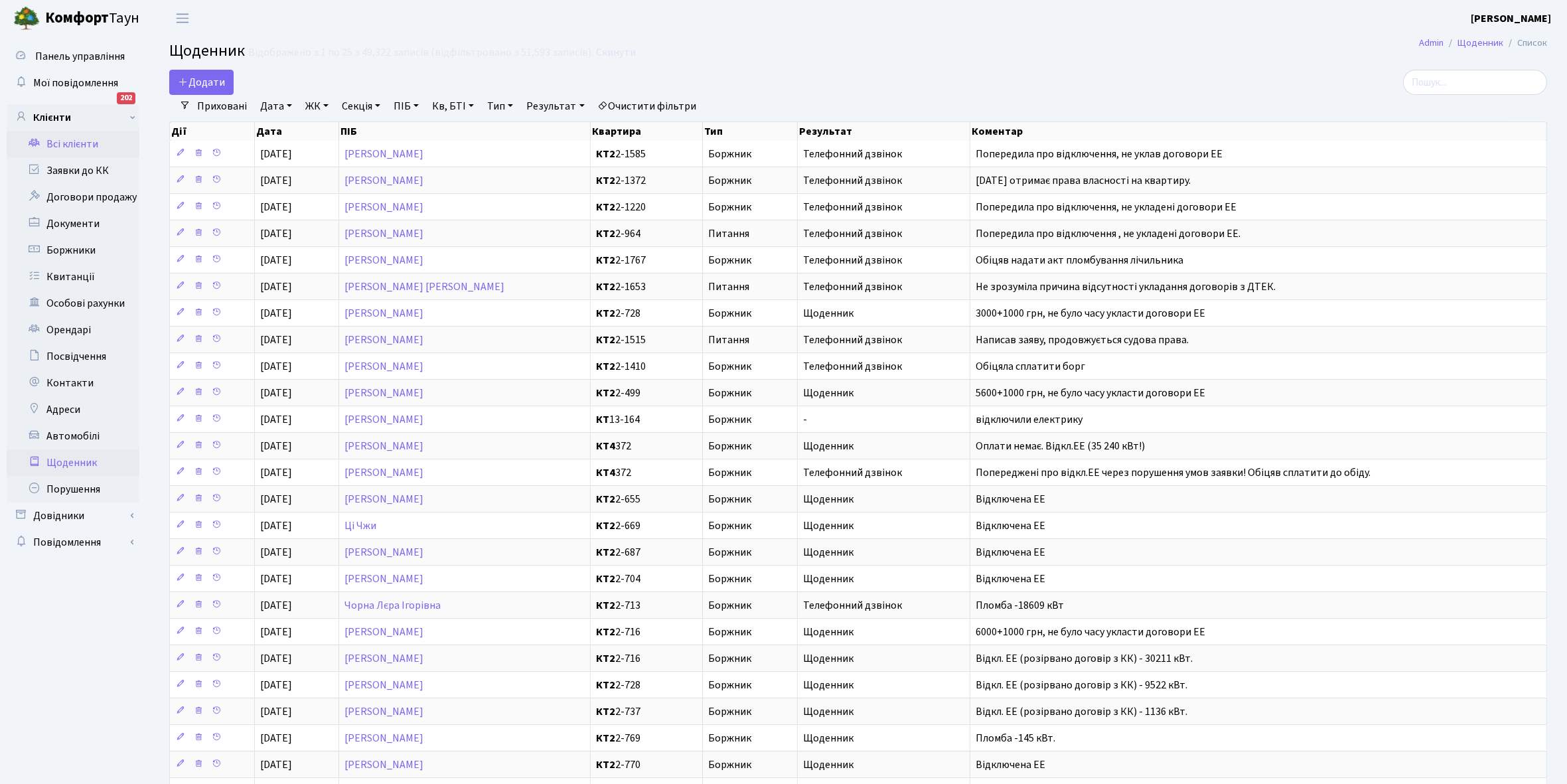
click at [67, 141] on link "Всі клієнти" at bounding box center [73, 143] width 132 height 26
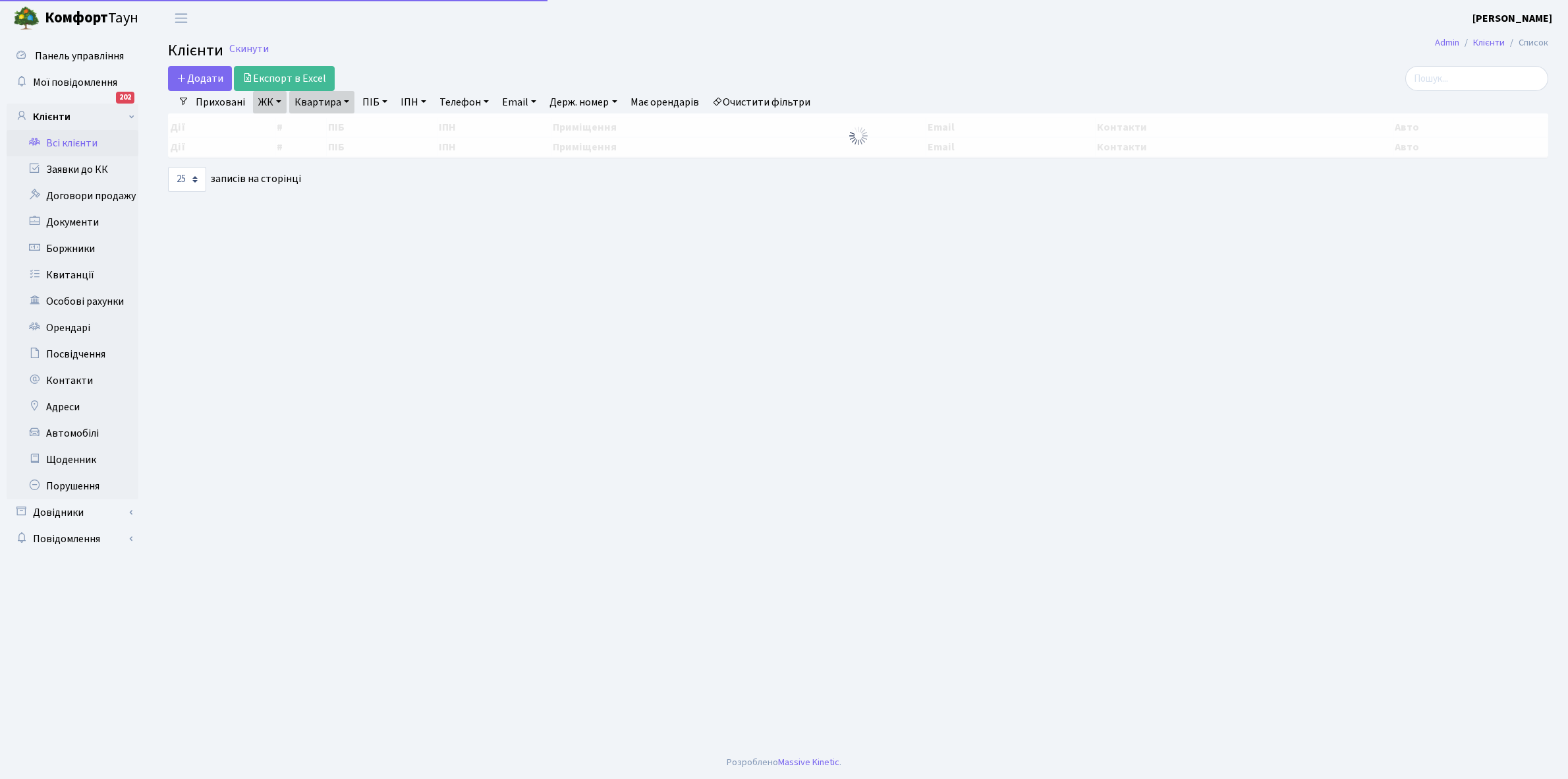
select select "25"
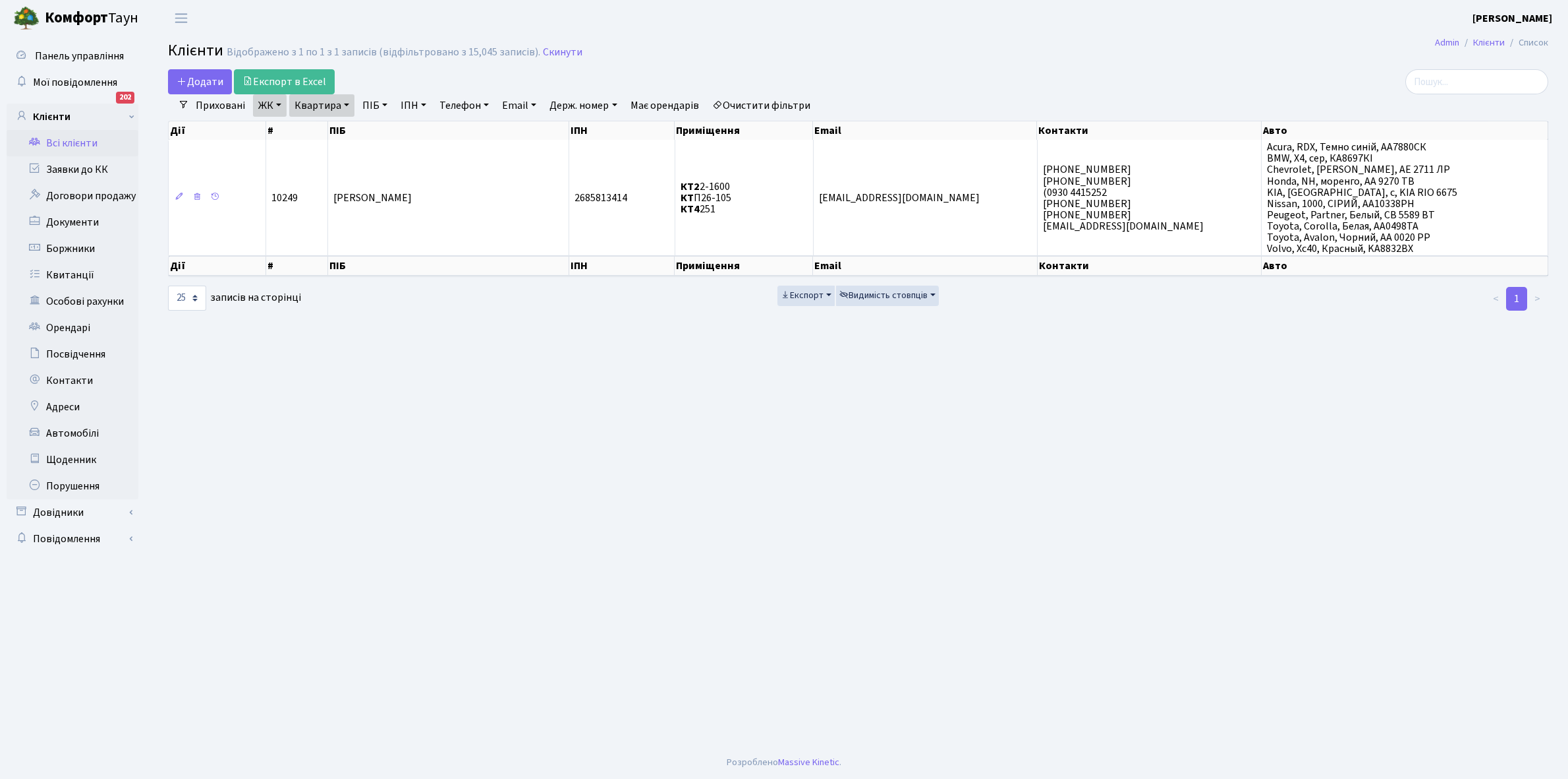
click at [347, 104] on link "Квартира" at bounding box center [321, 105] width 65 height 22
click at [344, 120] on input "2-1600" at bounding box center [328, 131] width 77 height 25
type input "2-1740"
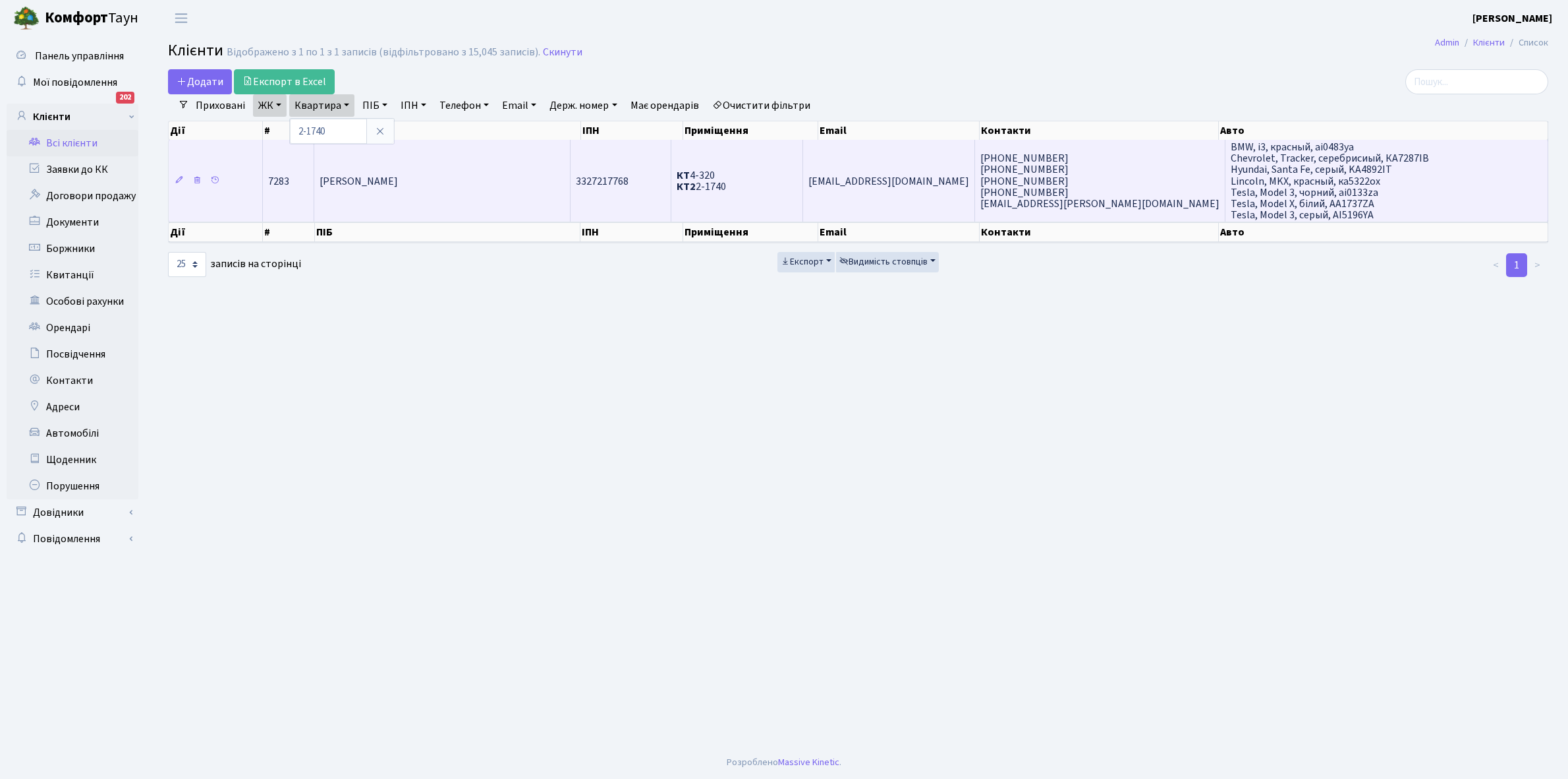
click at [471, 189] on td "[PERSON_NAME]" at bounding box center [442, 181] width 256 height 82
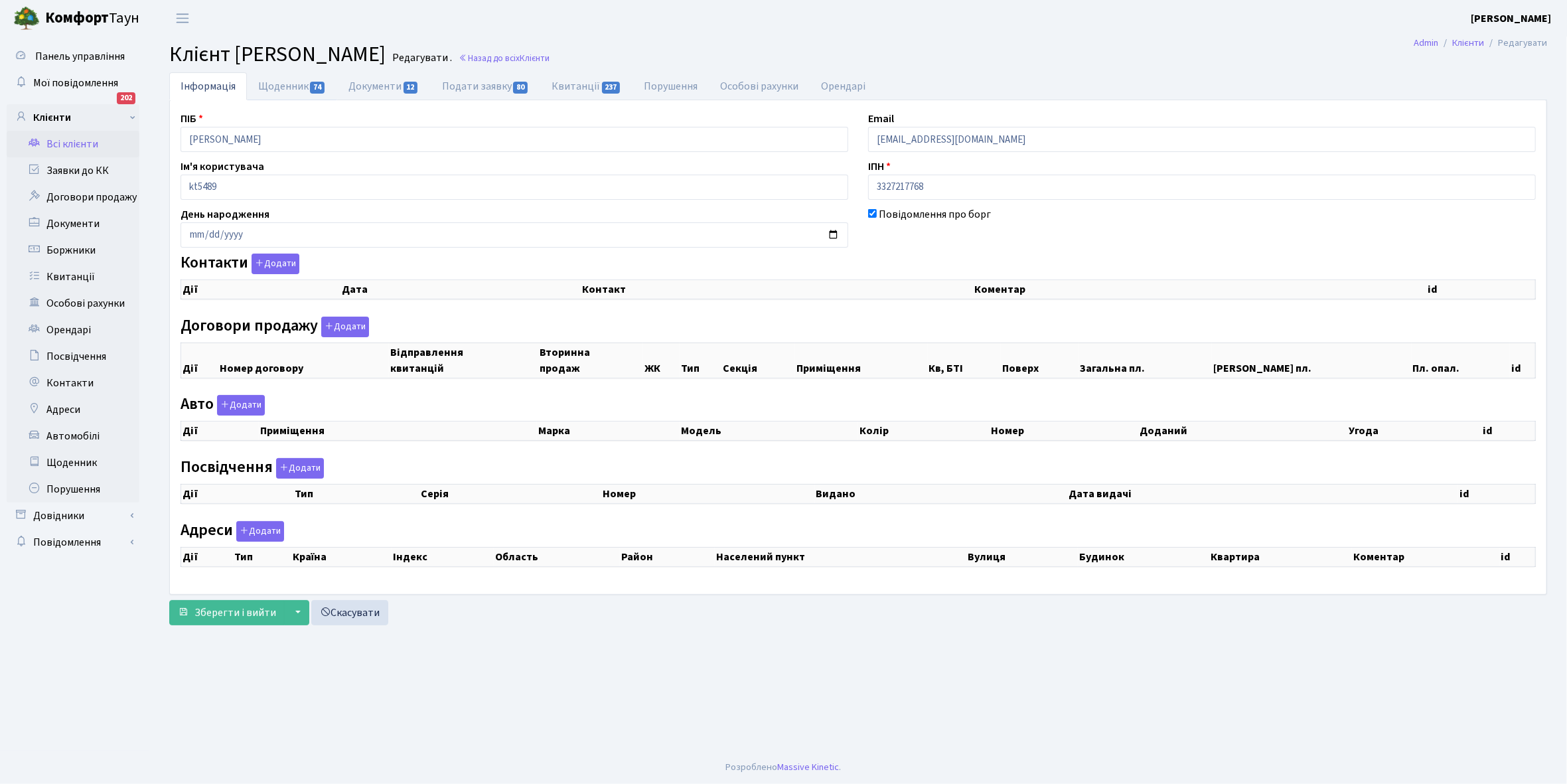
checkbox input "true"
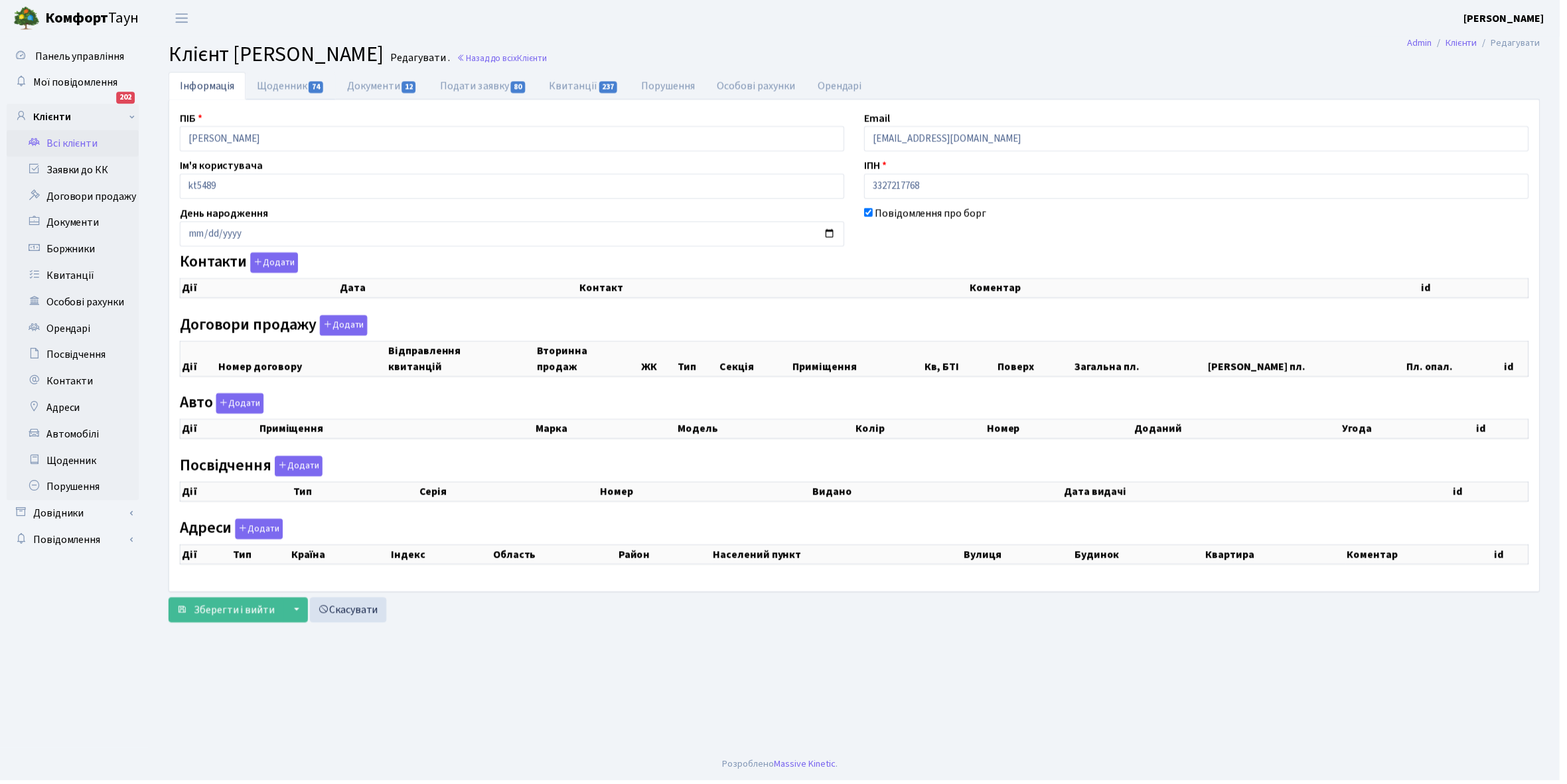
click at [279, 88] on link "Щоденник 74" at bounding box center [292, 86] width 90 height 27
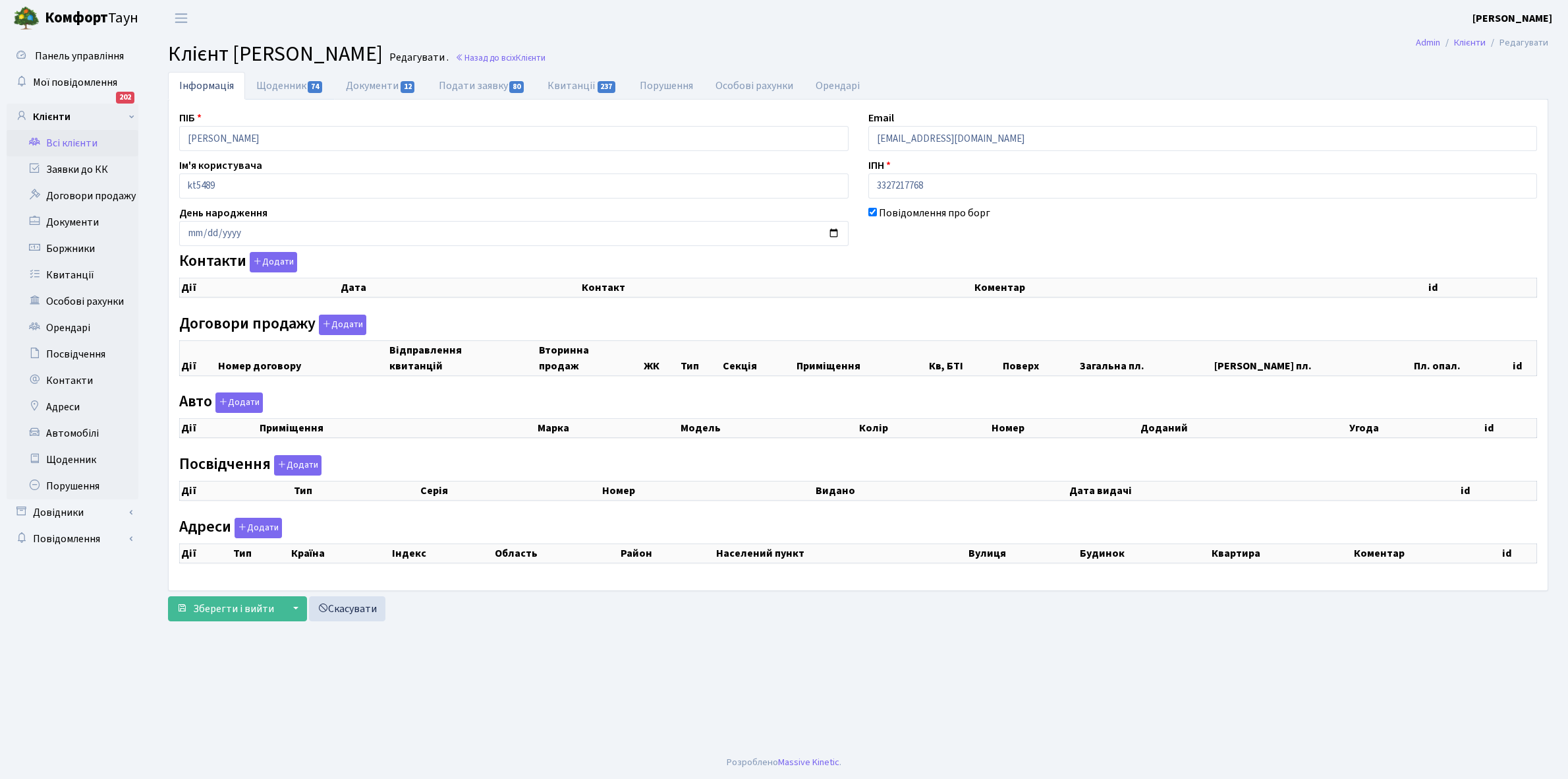
select select "25"
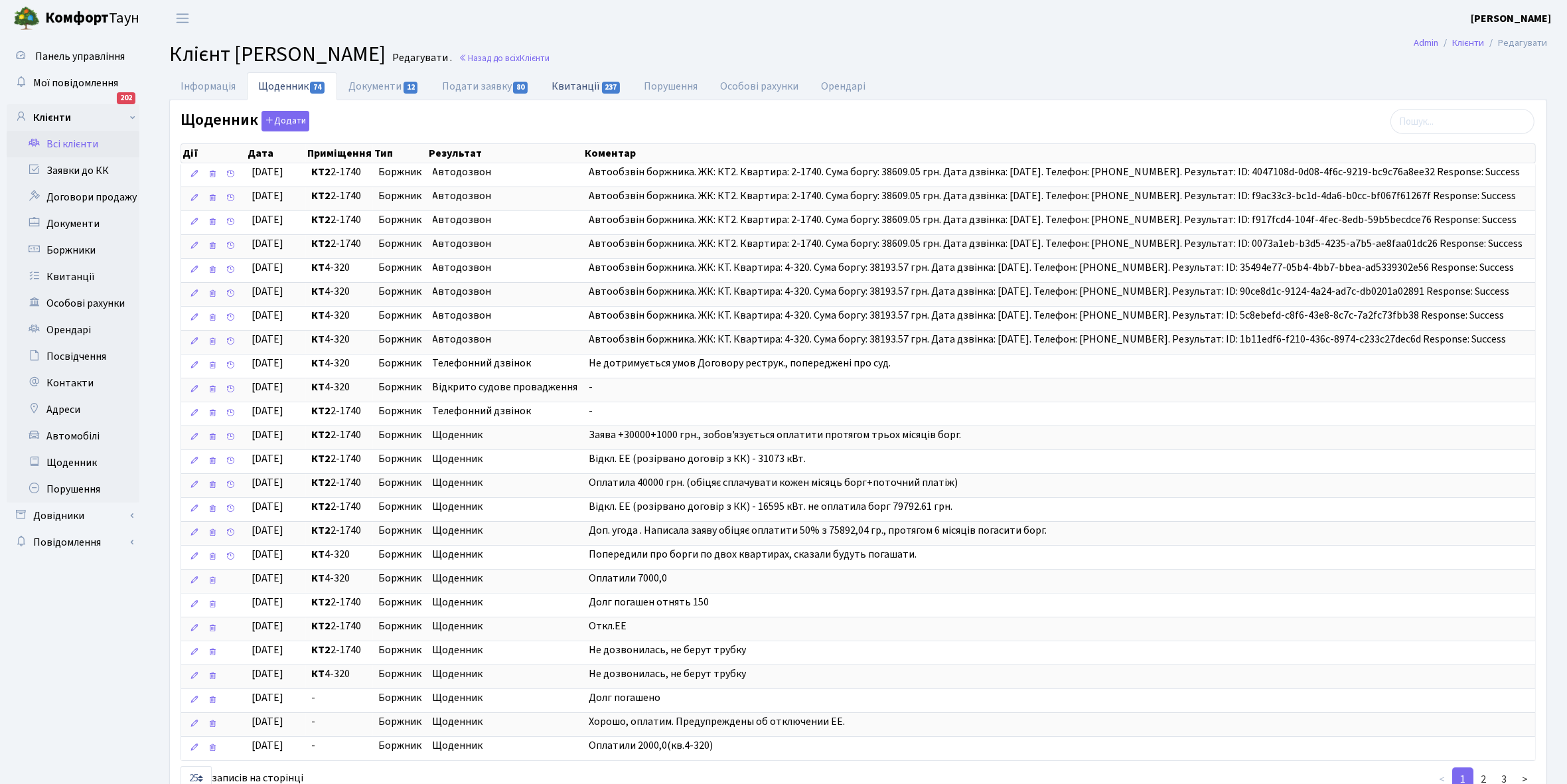
click at [580, 78] on link "Квитанції 237" at bounding box center [586, 86] width 92 height 27
select select "25"
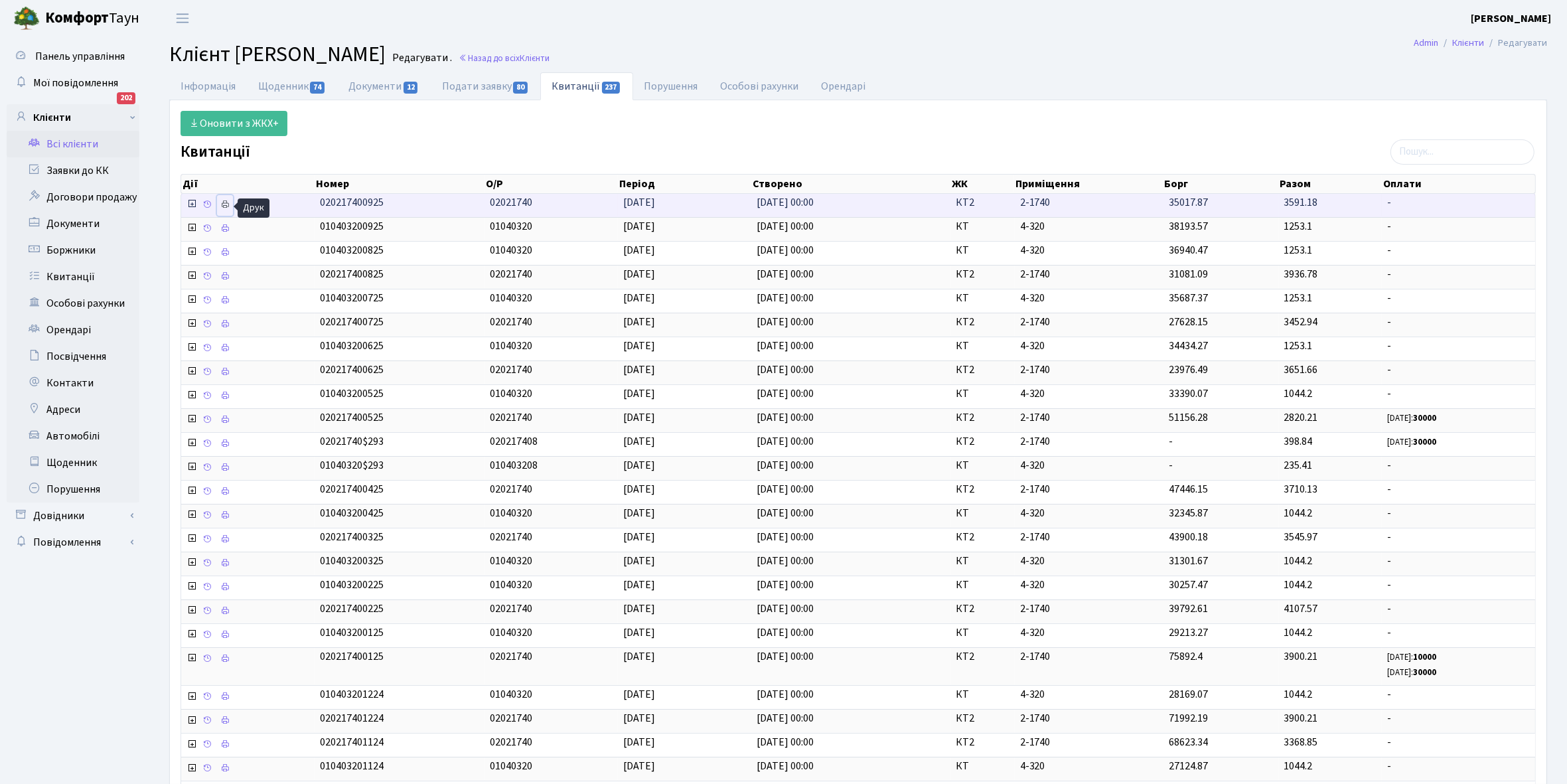
click at [229, 203] on icon at bounding box center [225, 204] width 9 height 9
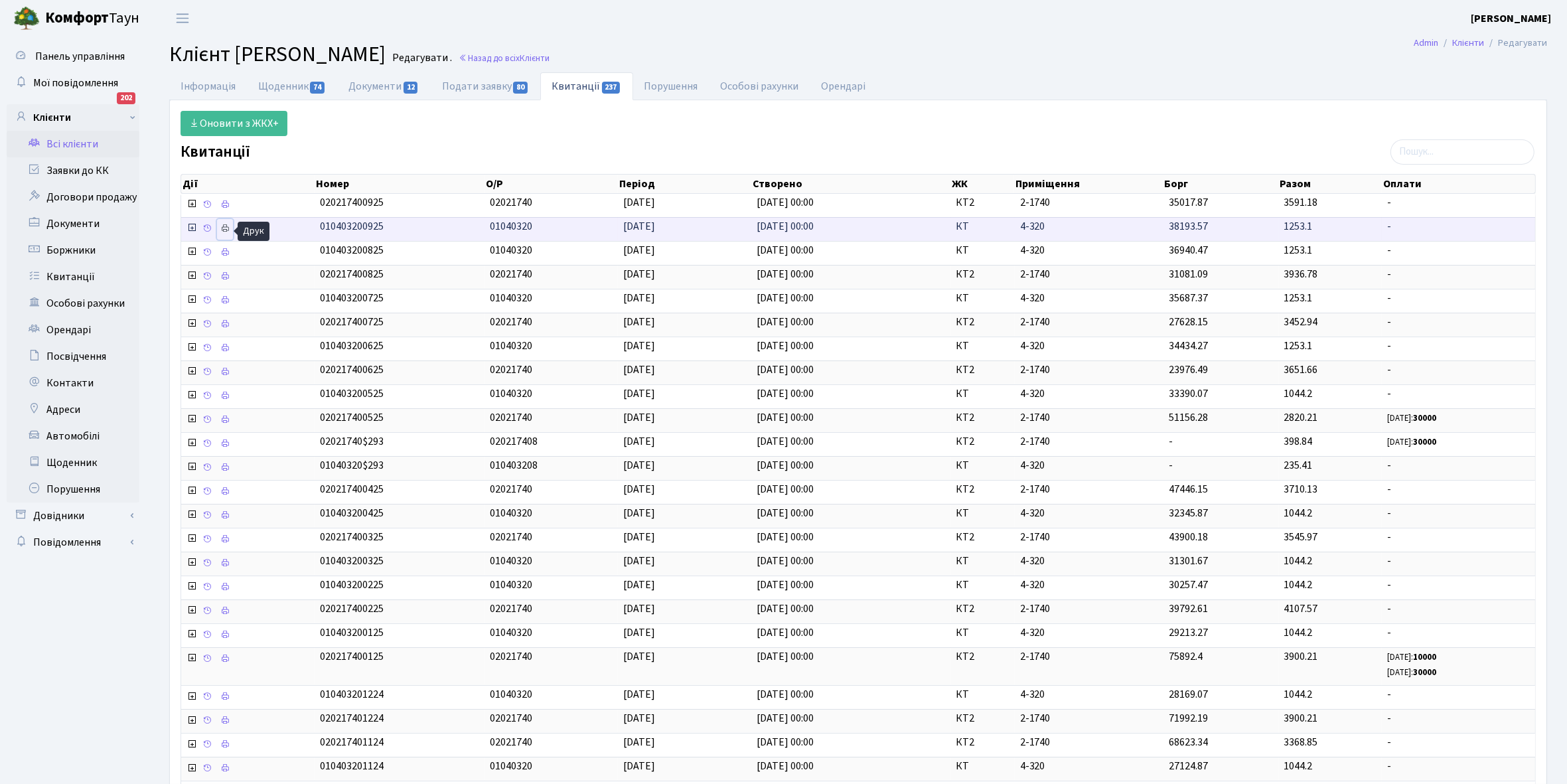
click at [223, 225] on icon at bounding box center [225, 227] width 9 height 9
click at [71, 148] on link "Всі клієнти" at bounding box center [73, 143] width 132 height 26
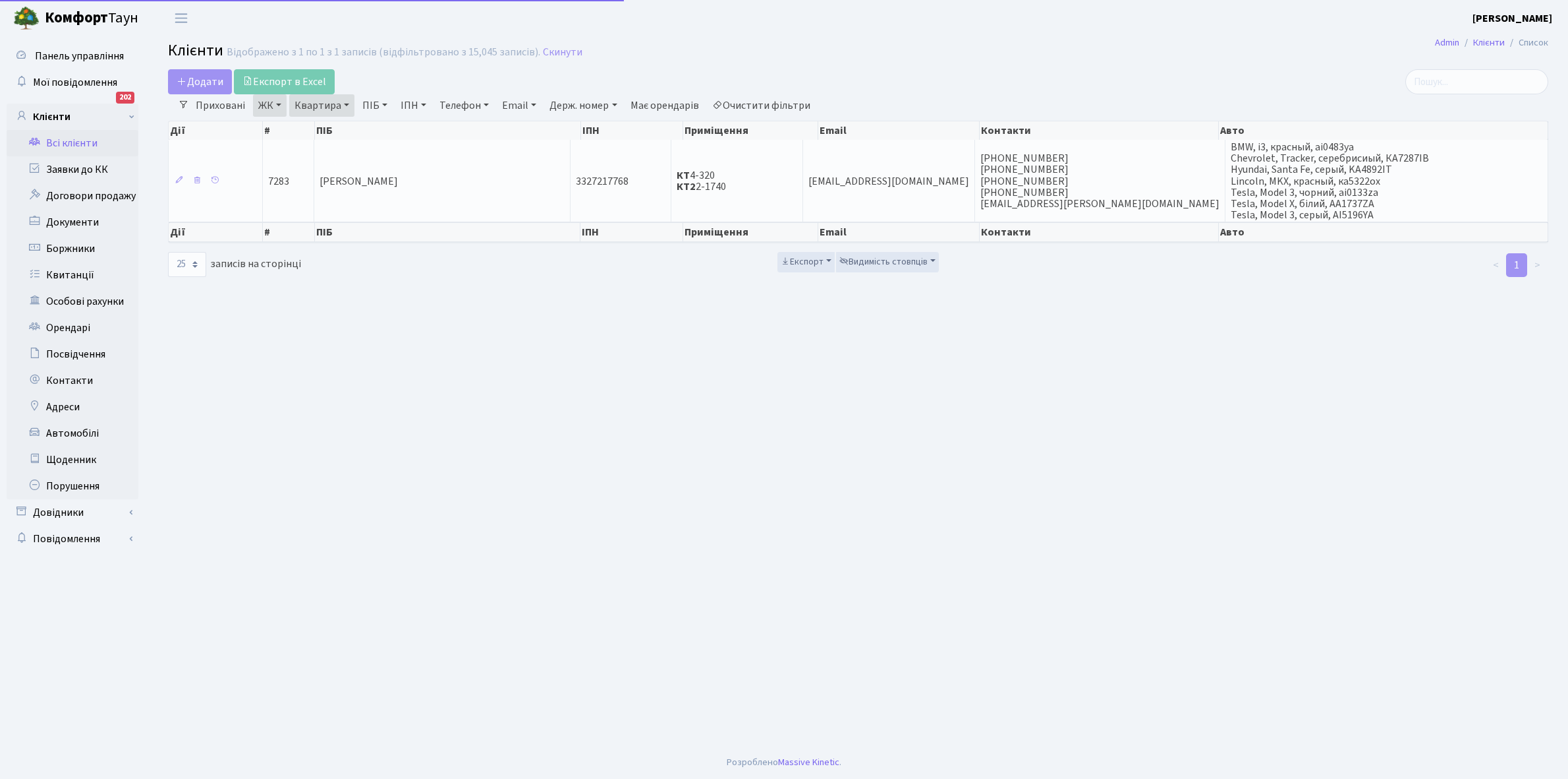
select select "25"
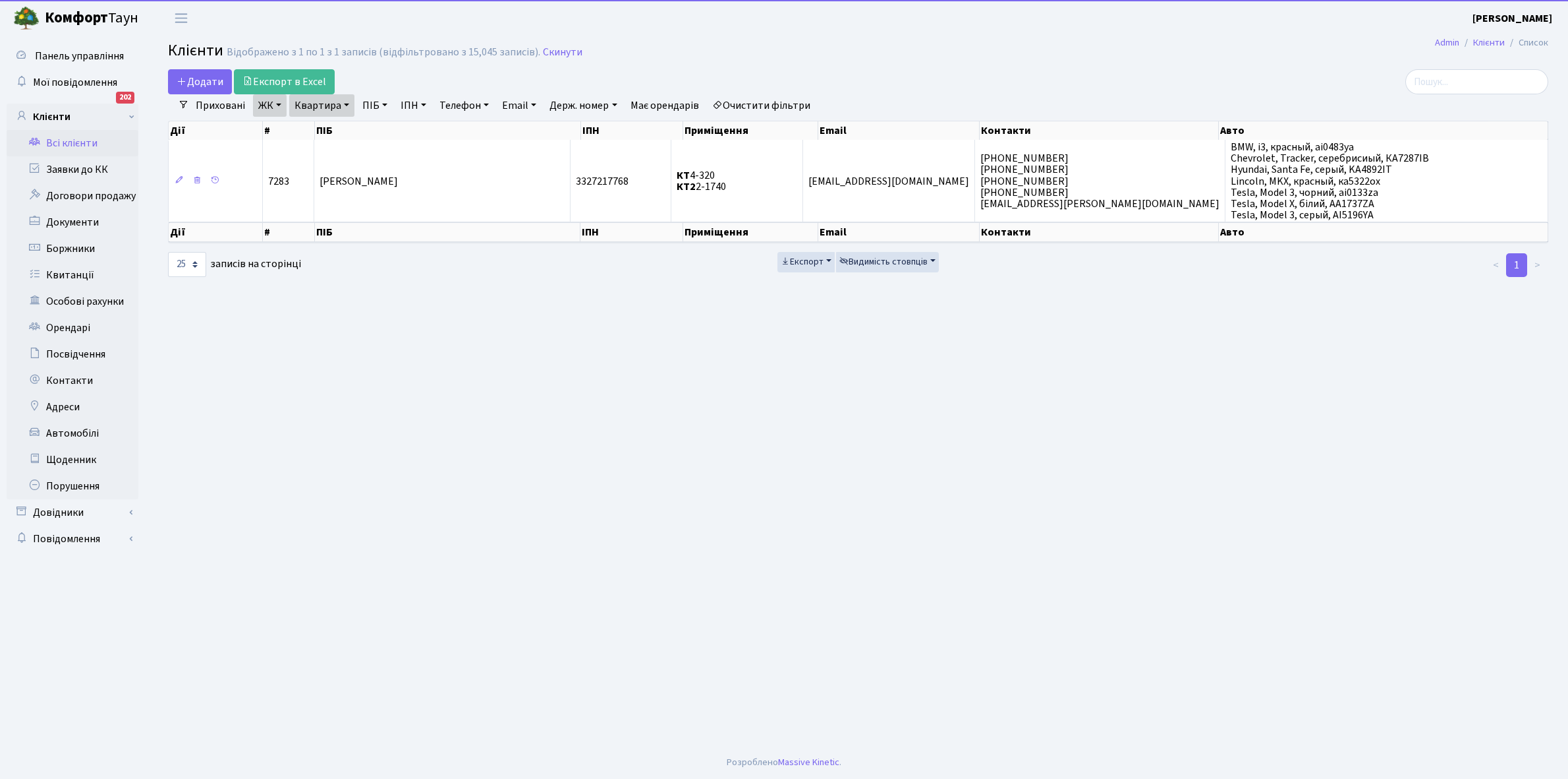
click at [344, 106] on link "Квартира" at bounding box center [321, 105] width 65 height 22
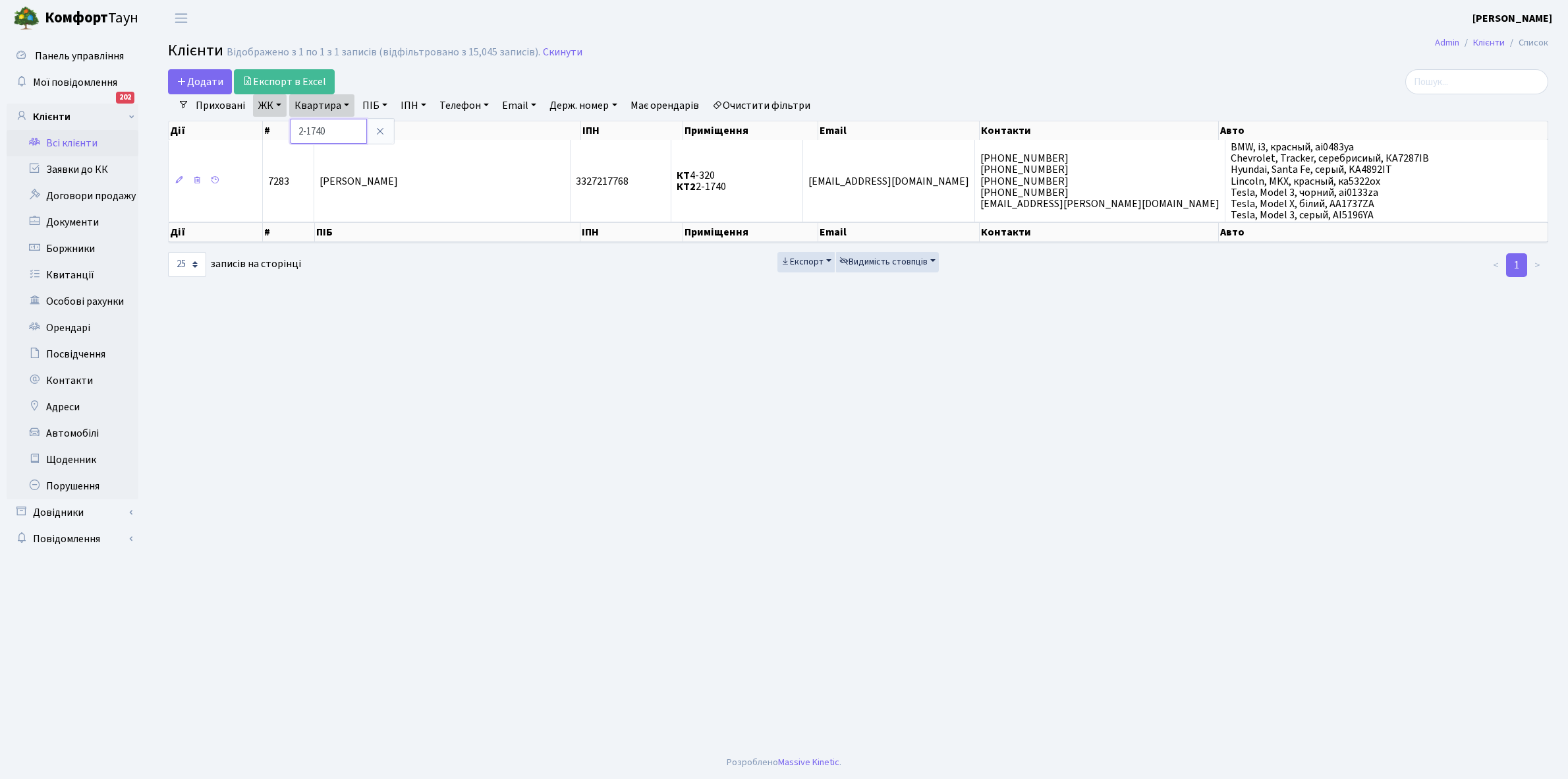
click at [340, 124] on input "2-1740" at bounding box center [328, 131] width 77 height 25
type input "2-1766"
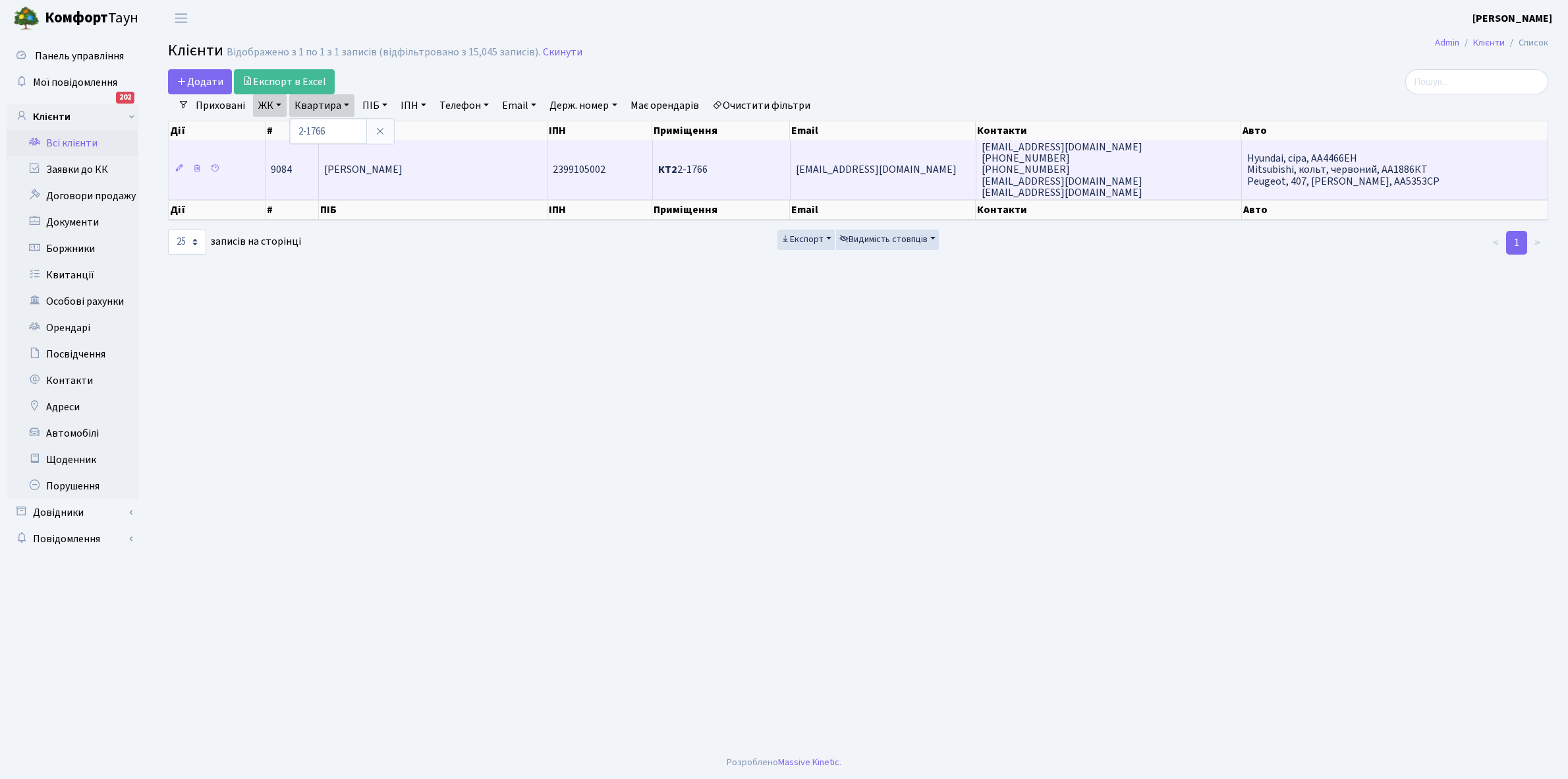
click at [456, 167] on td "[PERSON_NAME]" at bounding box center [433, 169] width 229 height 59
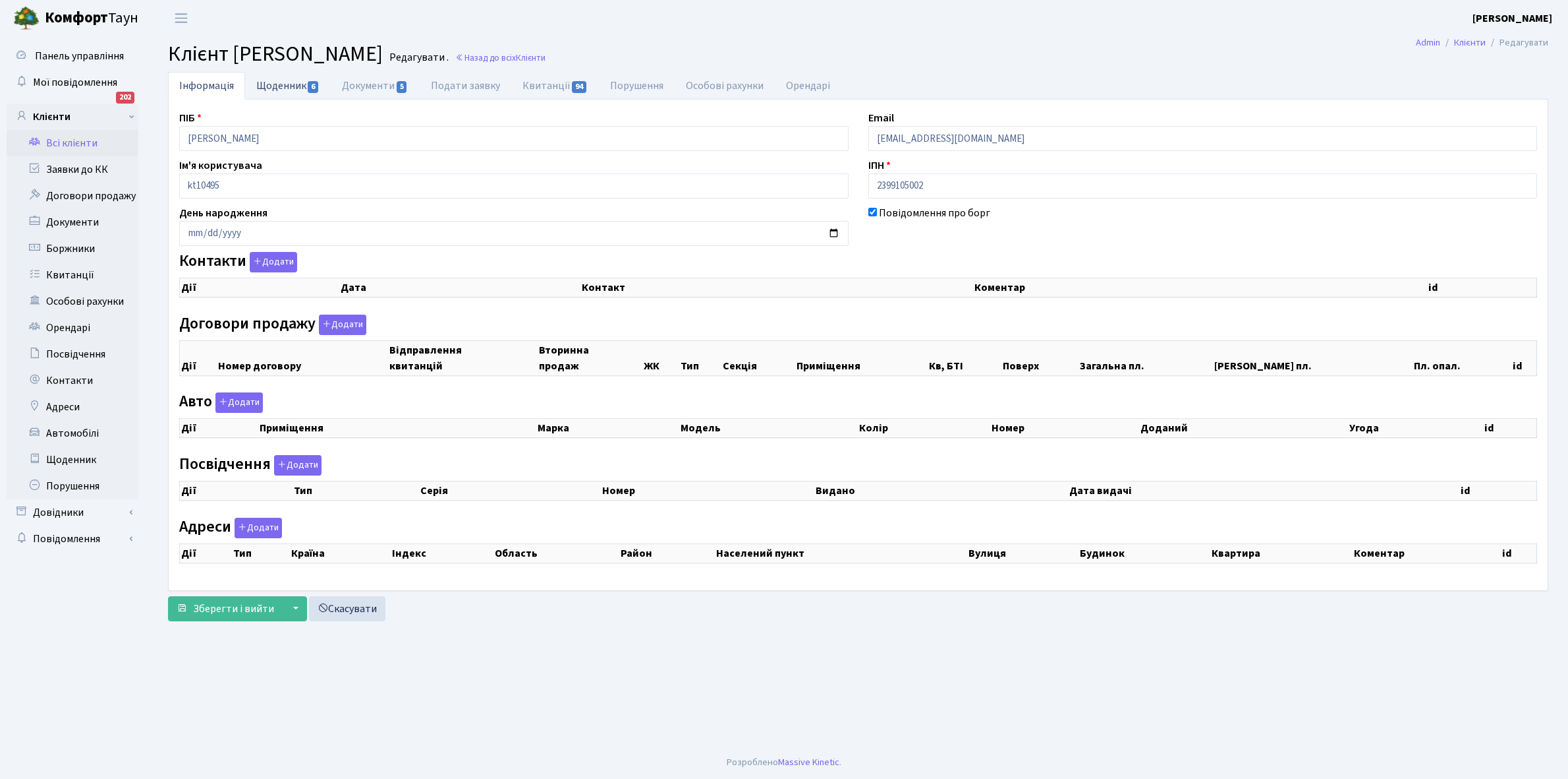
checkbox input "true"
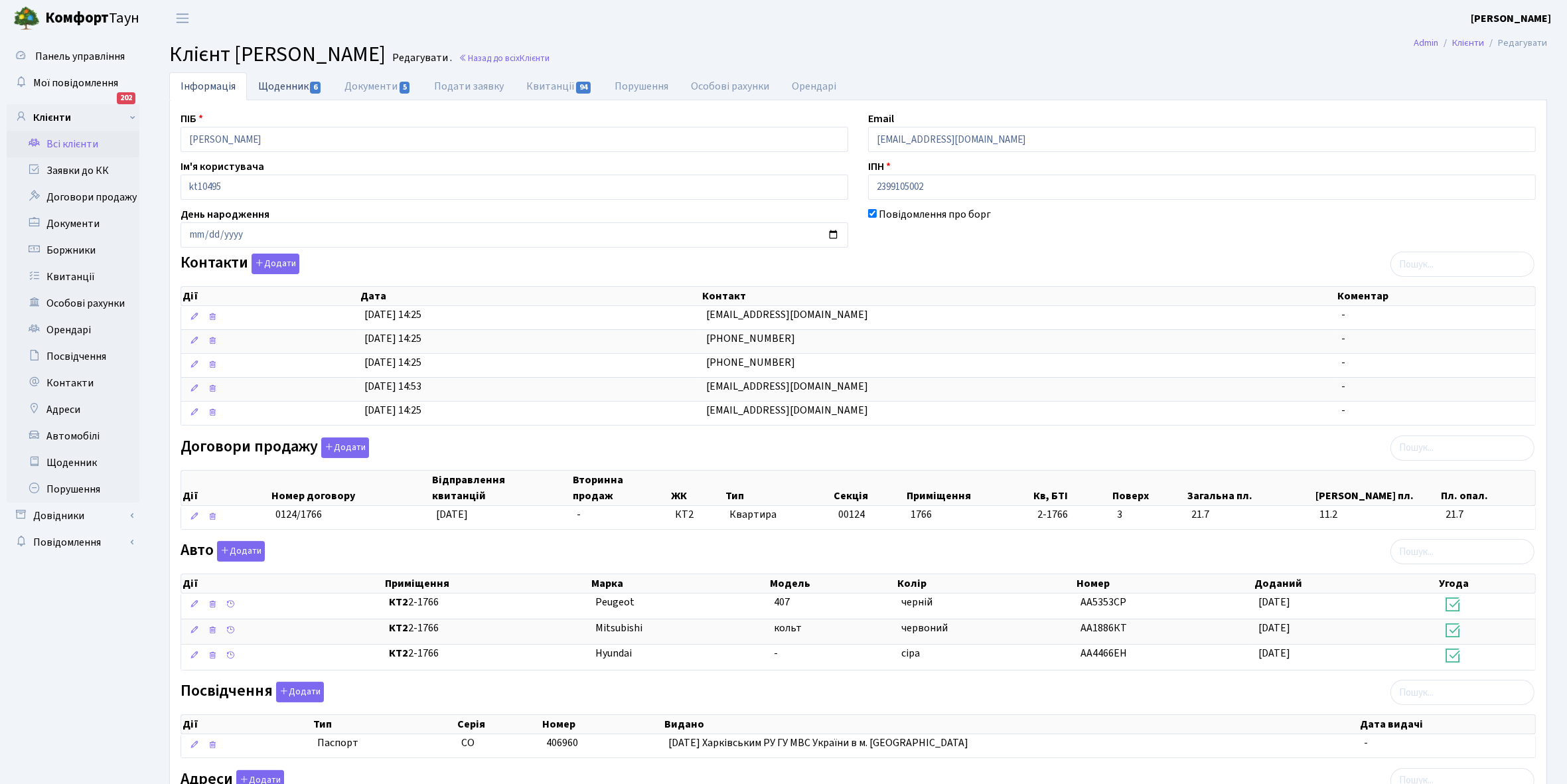
click at [274, 86] on link "Щоденник 6" at bounding box center [290, 86] width 86 height 27
select select "25"
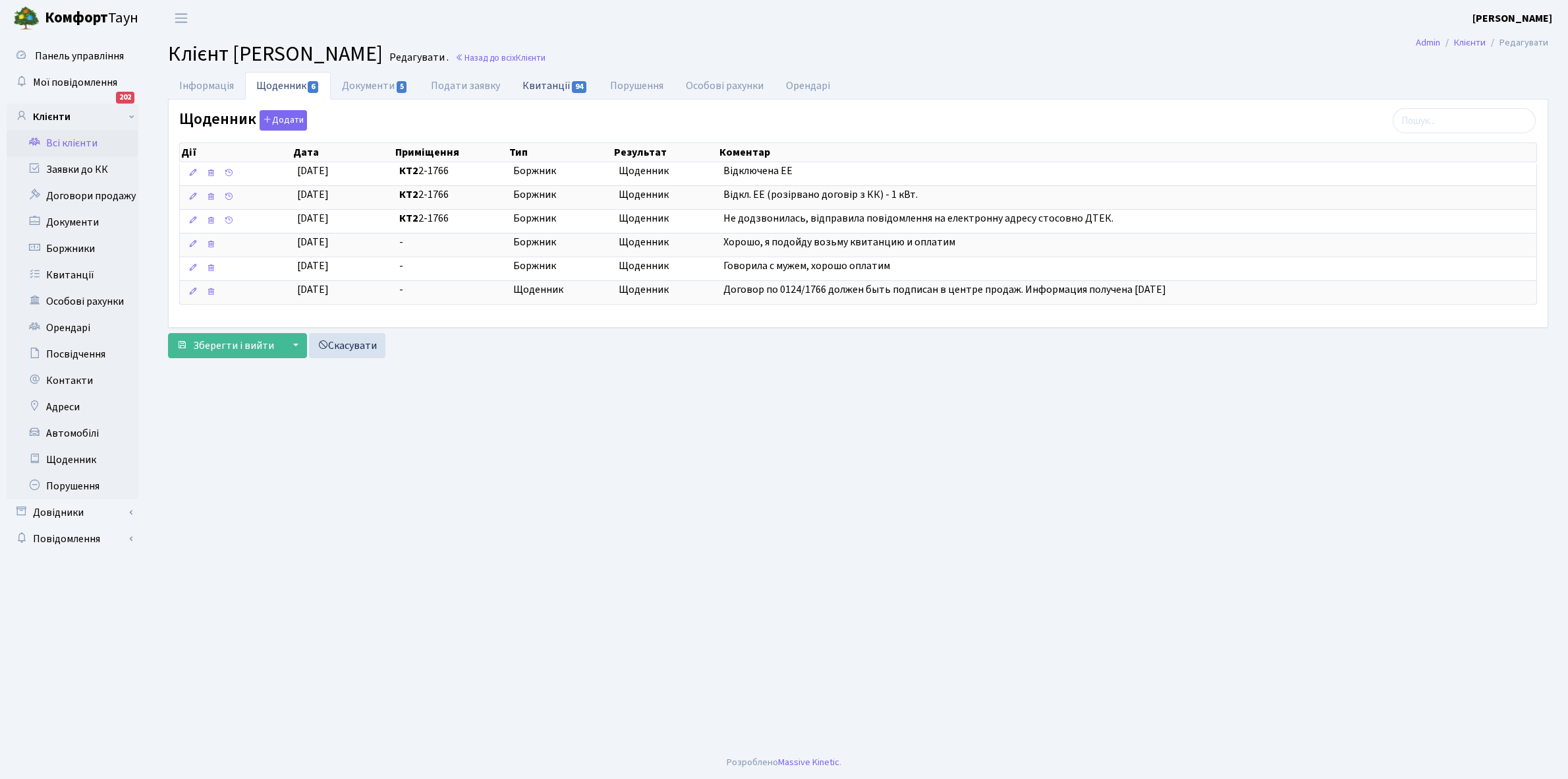
click at [544, 87] on link "Квитанції 94" at bounding box center [555, 86] width 88 height 27
select select "25"
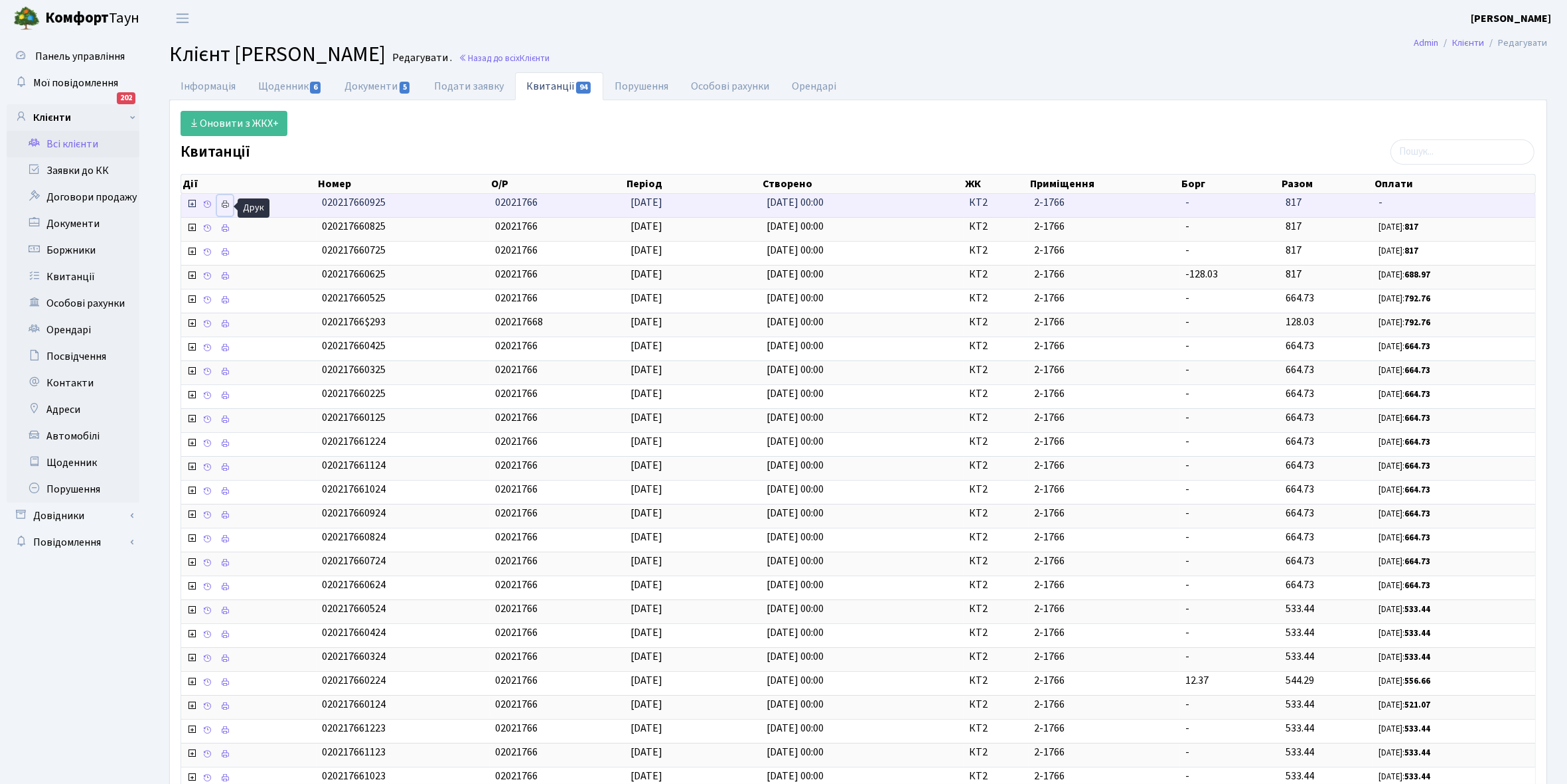
click at [232, 207] on link at bounding box center [225, 205] width 16 height 21
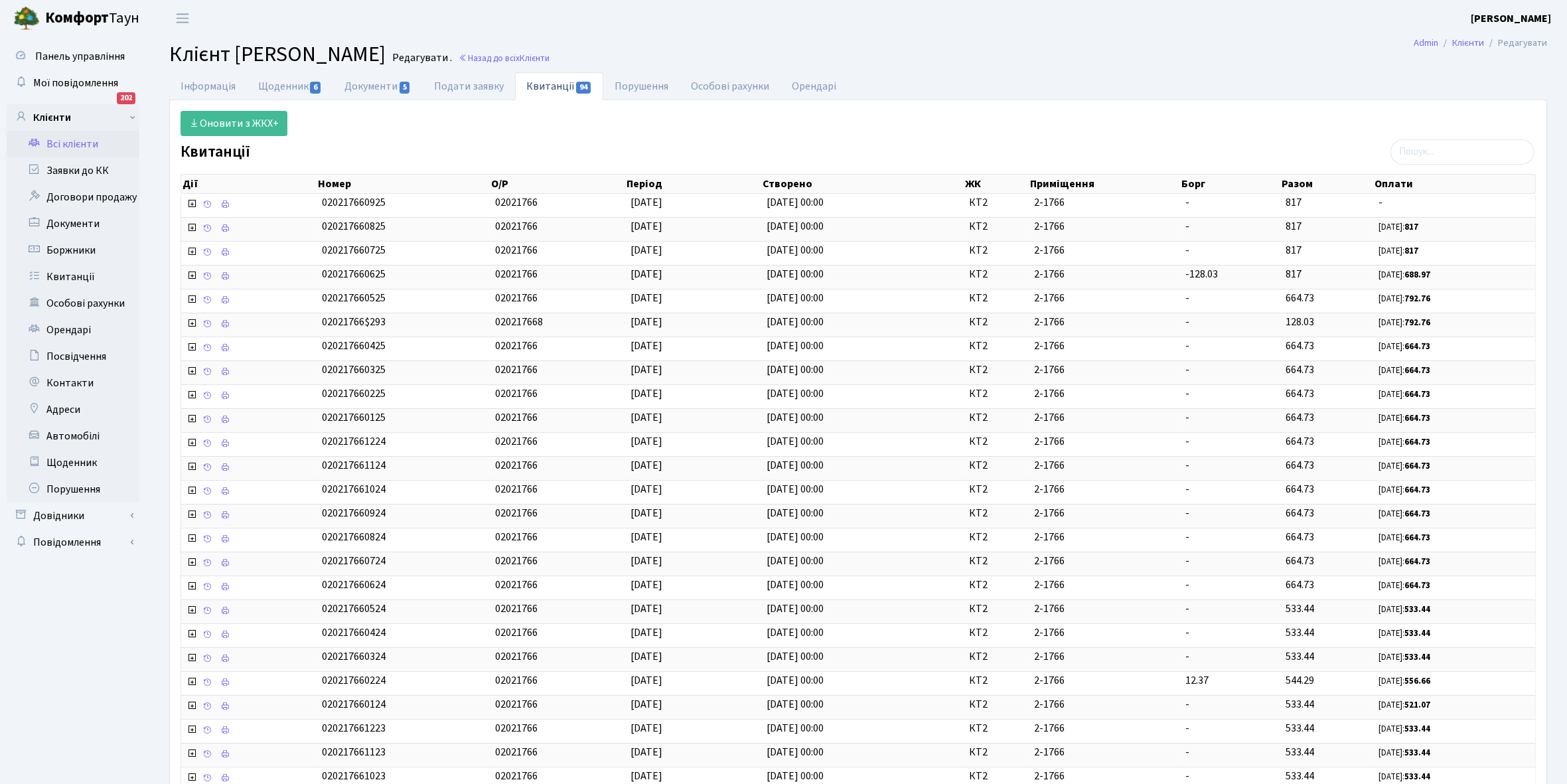
click at [69, 136] on link "Всі клієнти" at bounding box center [73, 143] width 132 height 26
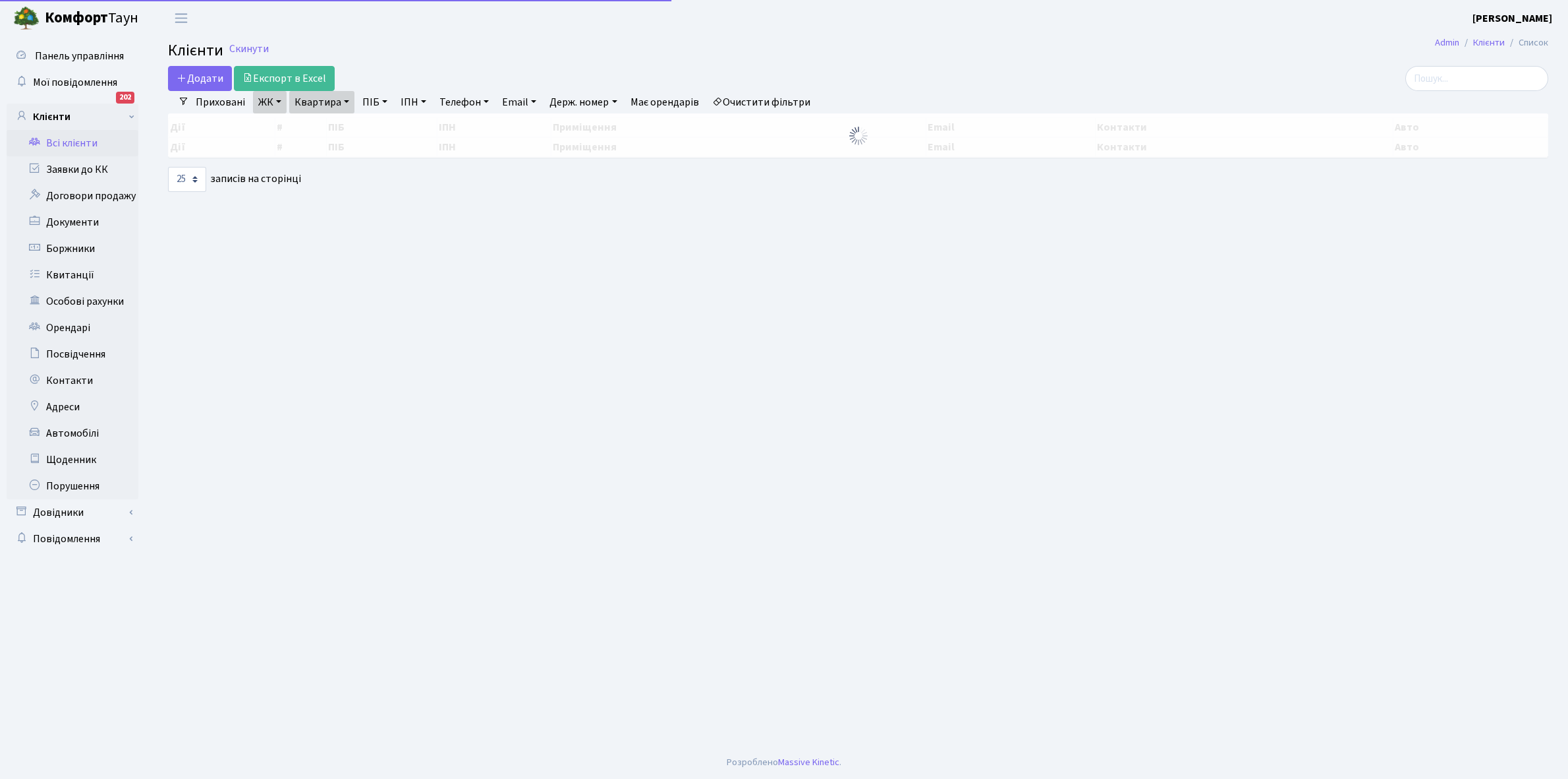
select select "25"
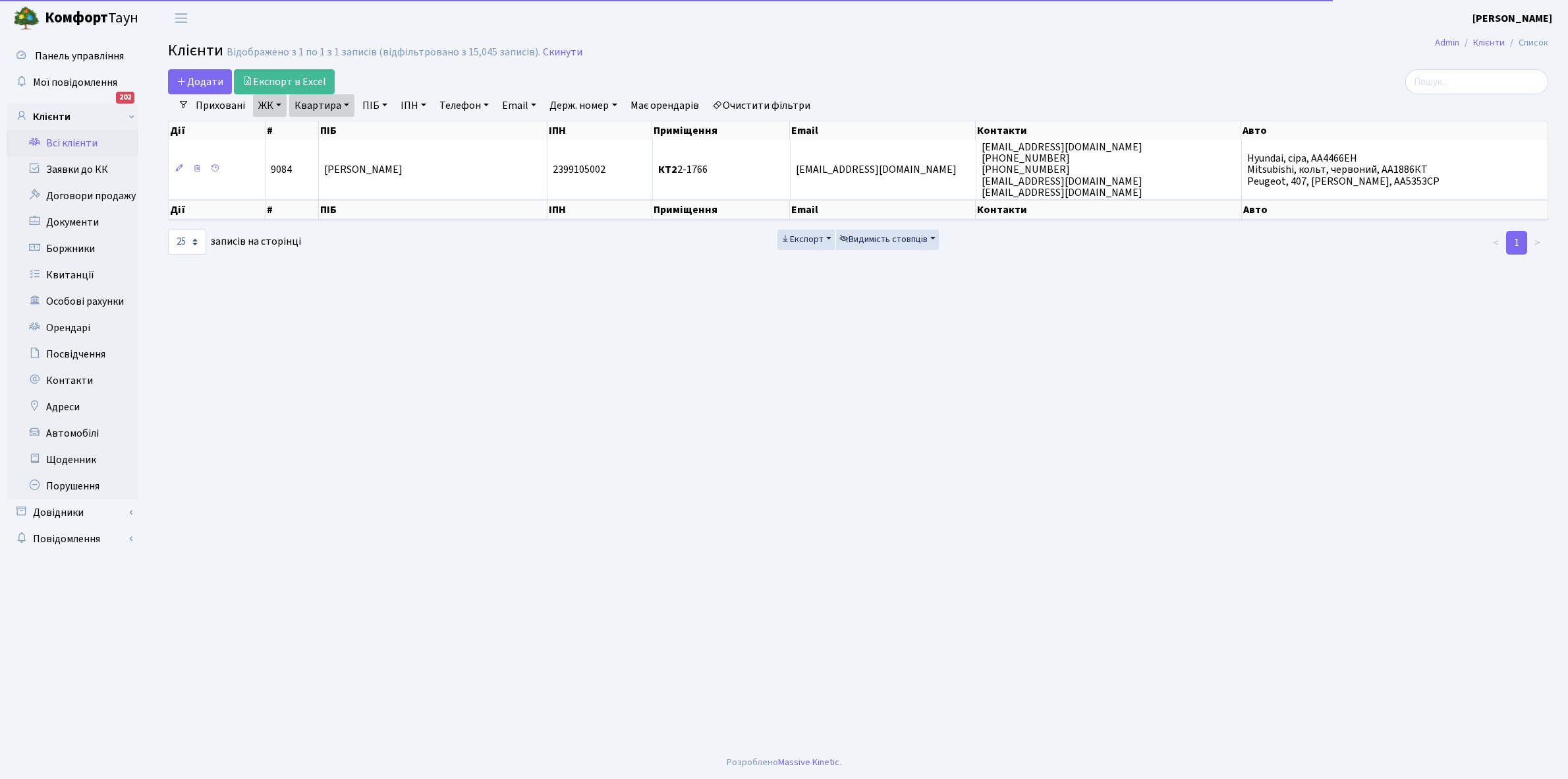
click at [346, 105] on link "Квартира" at bounding box center [321, 105] width 65 height 22
click at [346, 127] on input "2-1766" at bounding box center [328, 131] width 77 height 25
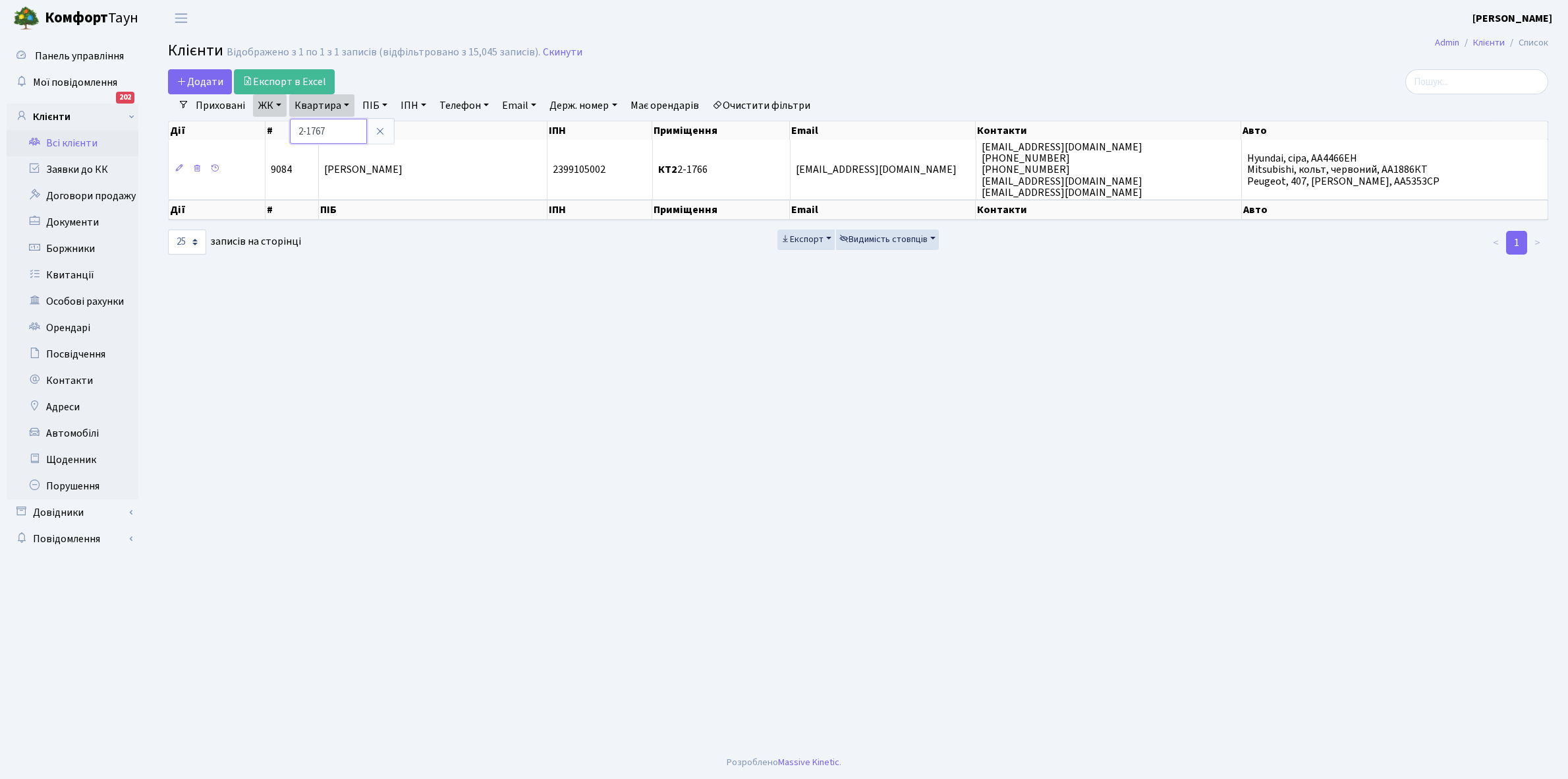
type input "2-1767"
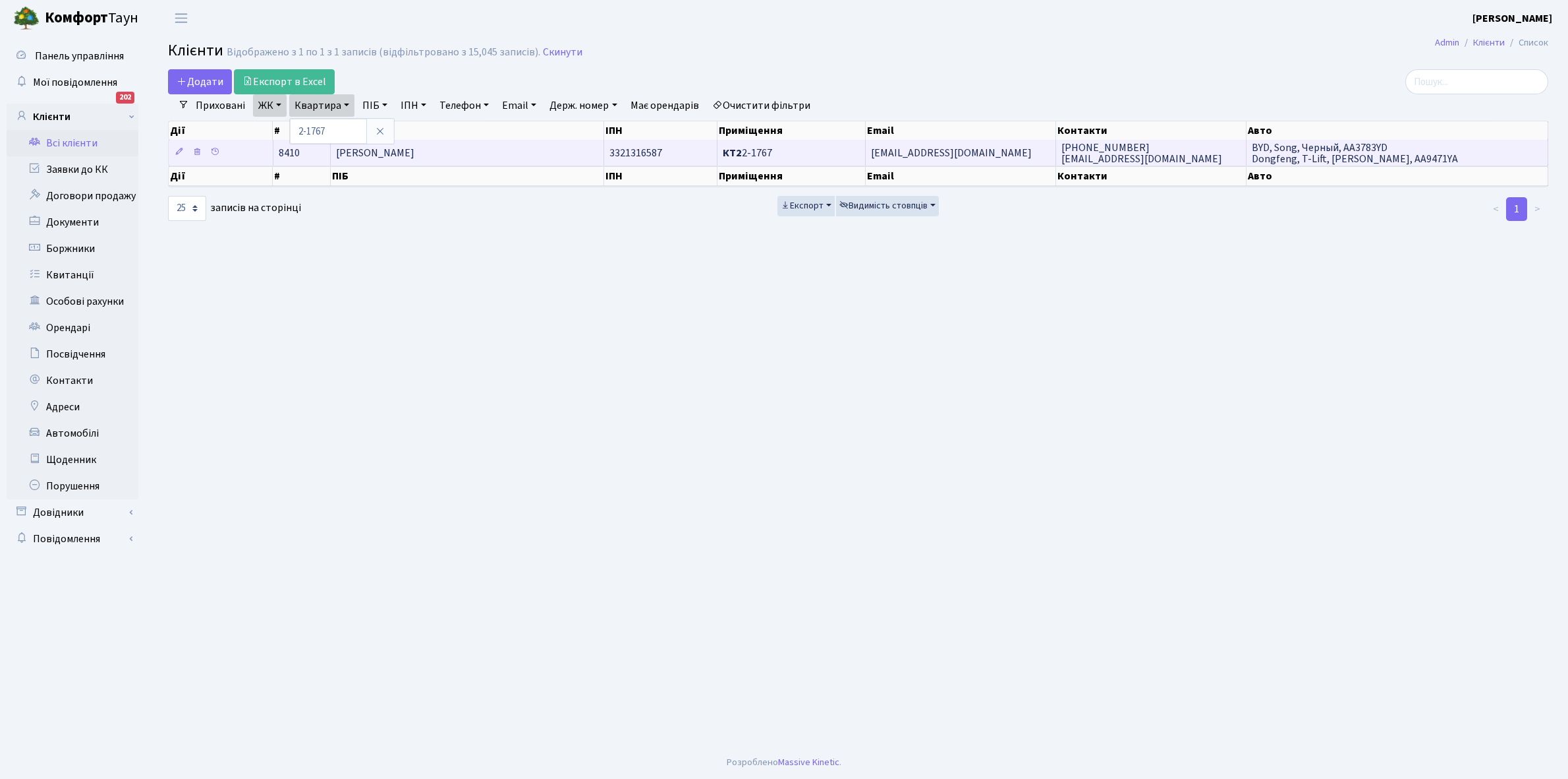
click at [390, 153] on span "[PERSON_NAME]" at bounding box center [375, 153] width 79 height 15
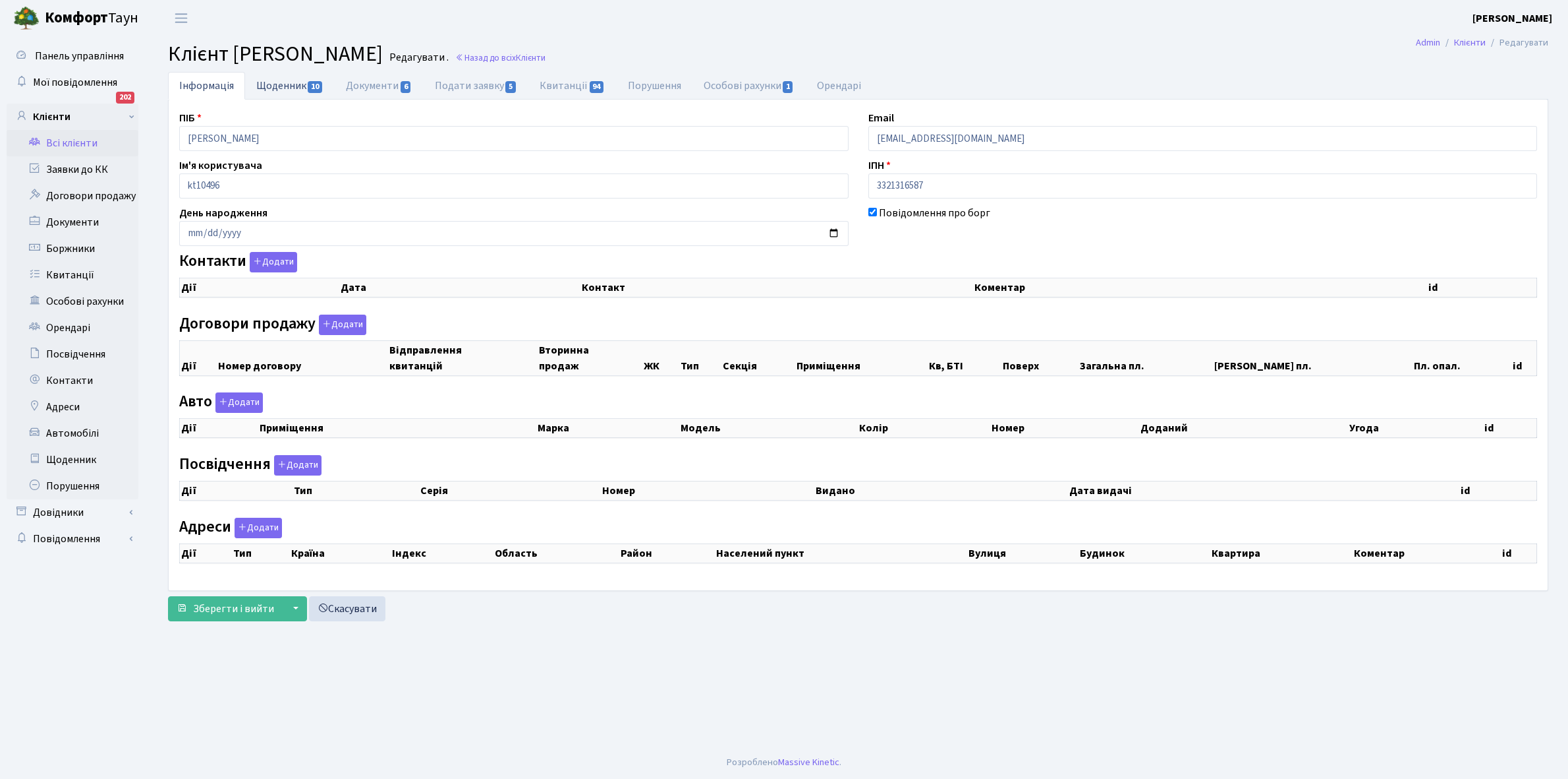
click at [284, 87] on link "Щоденник 10" at bounding box center [290, 86] width 90 height 27
